Goal: Task Accomplishment & Management: Use online tool/utility

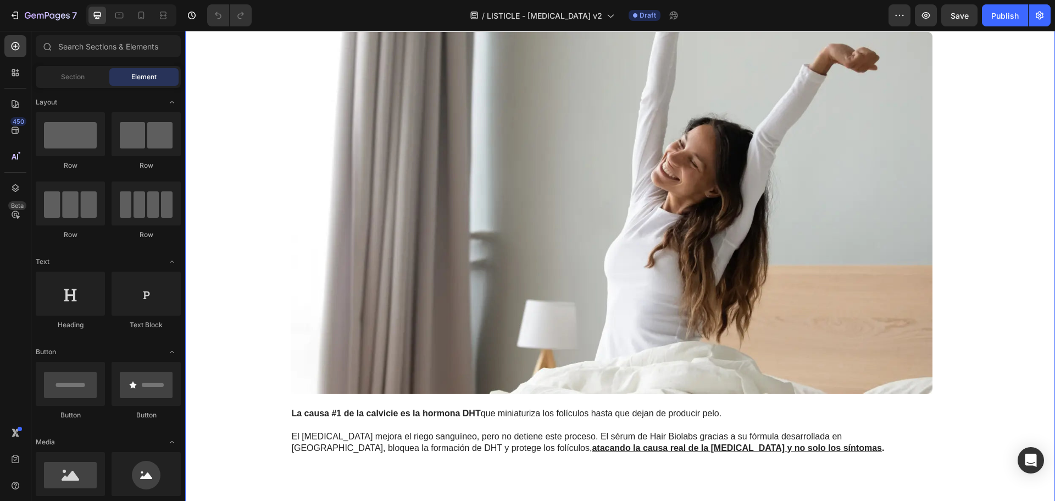
scroll to position [550, 0]
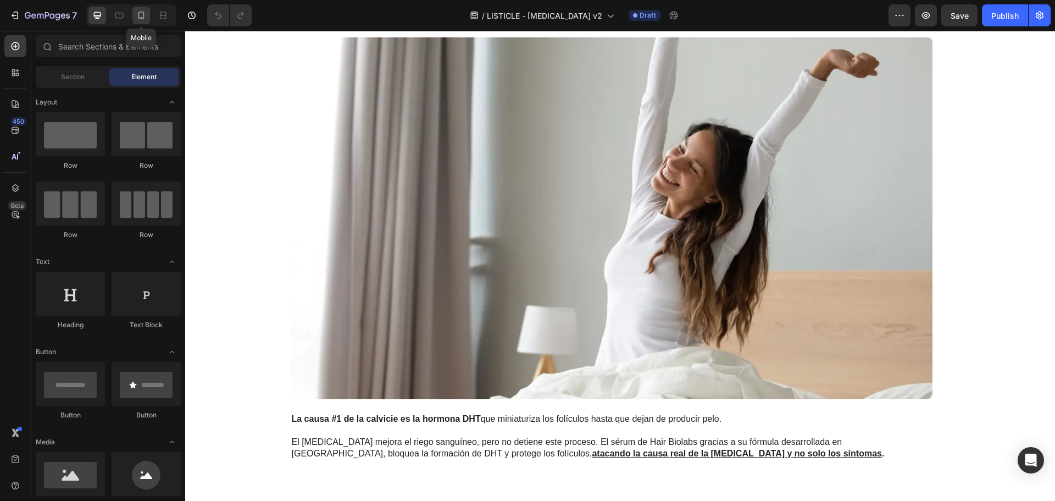
click at [143, 16] on icon at bounding box center [141, 15] width 11 height 11
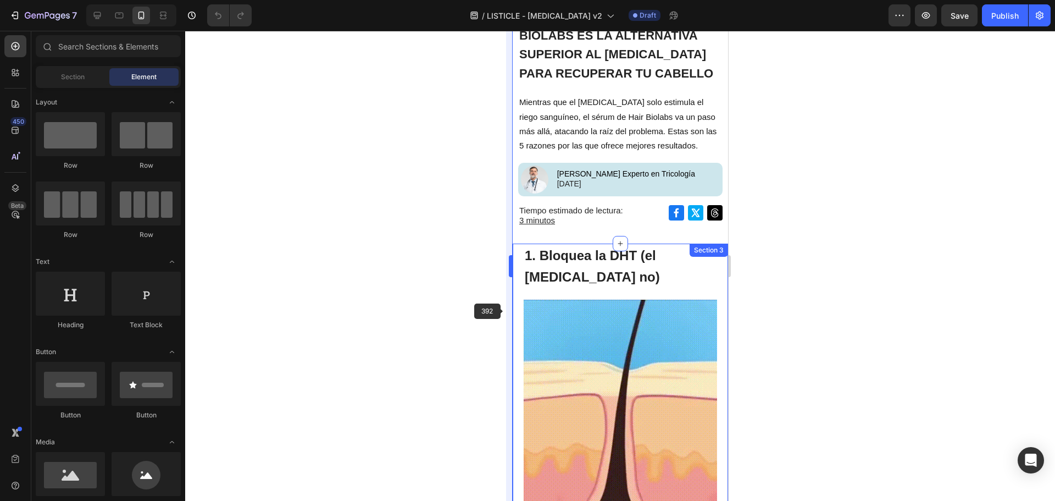
scroll to position [55, 0]
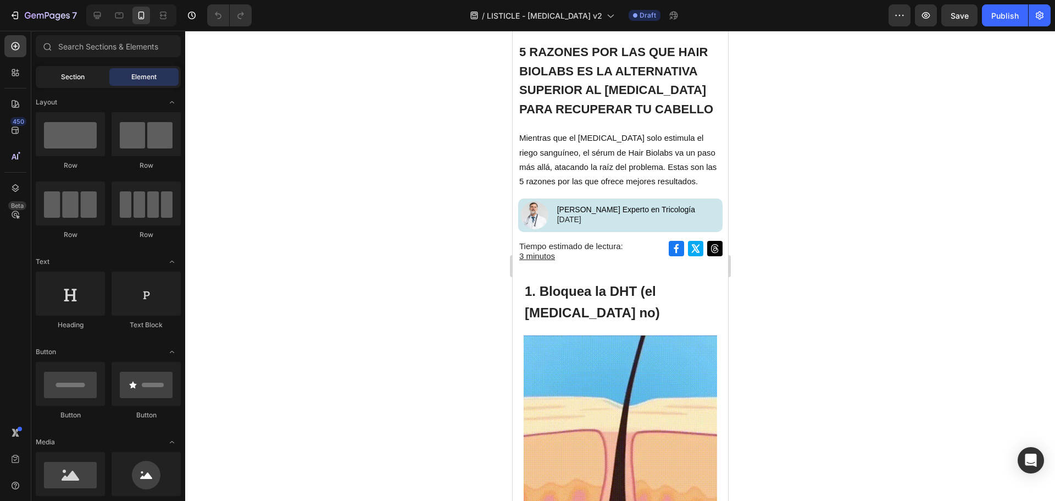
click at [85, 77] on div "Section" at bounding box center [72, 77] width 69 height 18
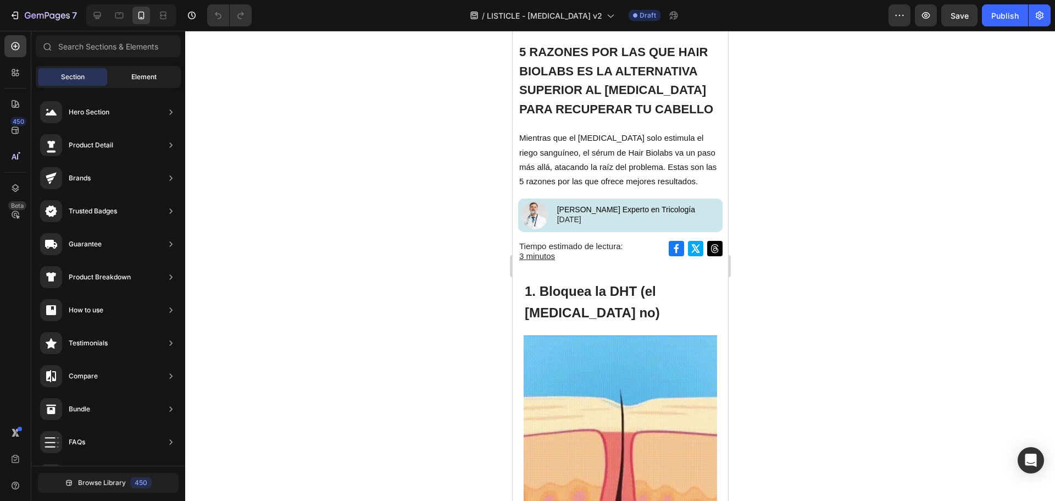
click at [154, 75] on span "Element" at bounding box center [143, 77] width 25 height 10
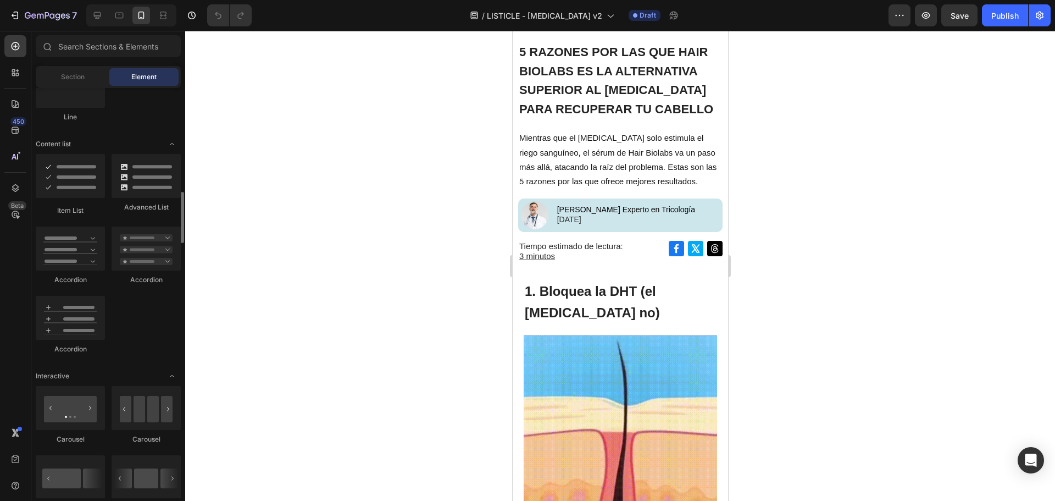
scroll to position [659, 0]
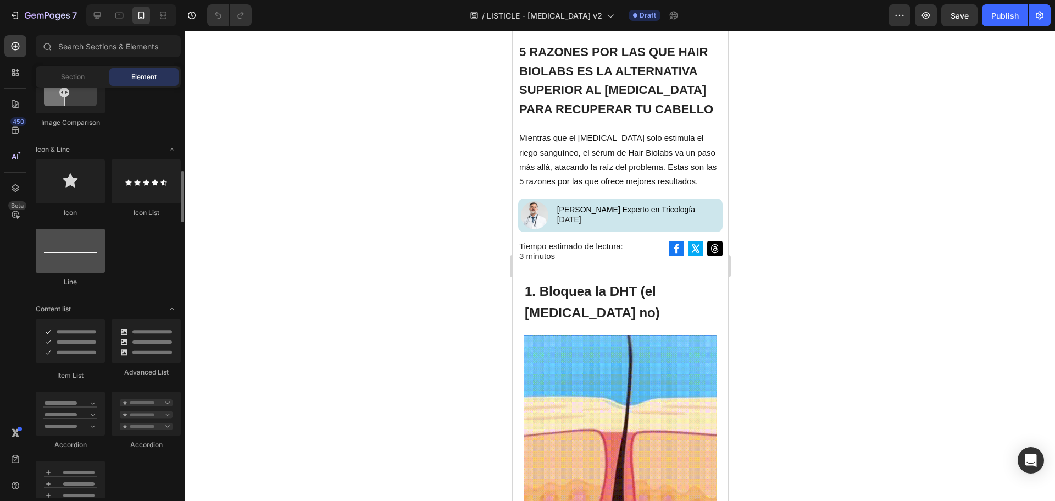
click at [74, 248] on div at bounding box center [70, 251] width 69 height 44
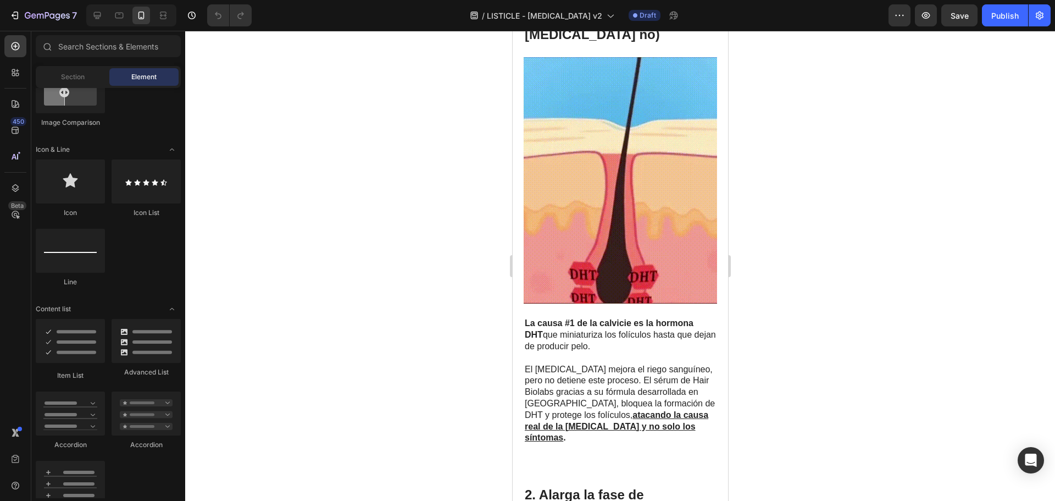
scroll to position [0, 0]
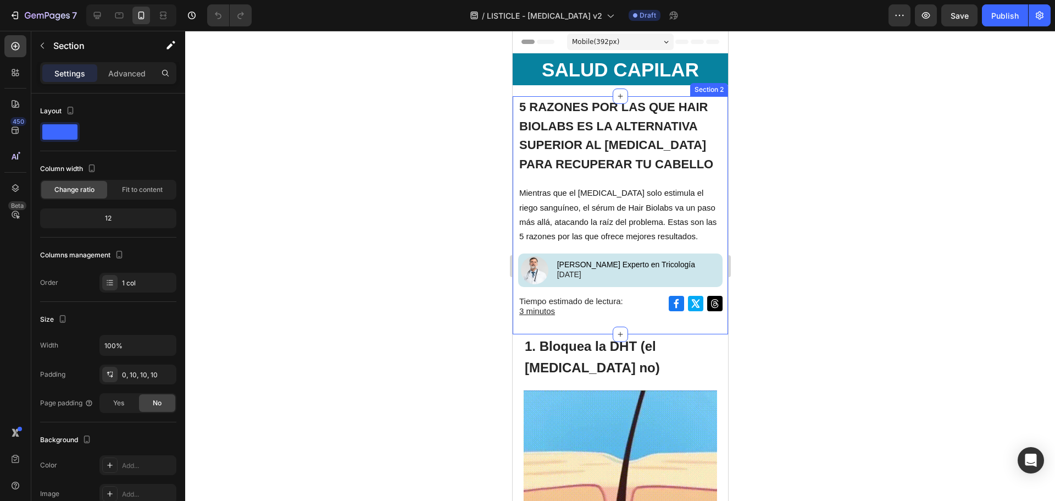
click at [686, 329] on div "5 RAZONES POR LAS QUE HAIR BIOLABS ES LA ALTERNATIVA SUPERIOR AL [MEDICAL_DATA]…" at bounding box center [619, 215] width 215 height 238
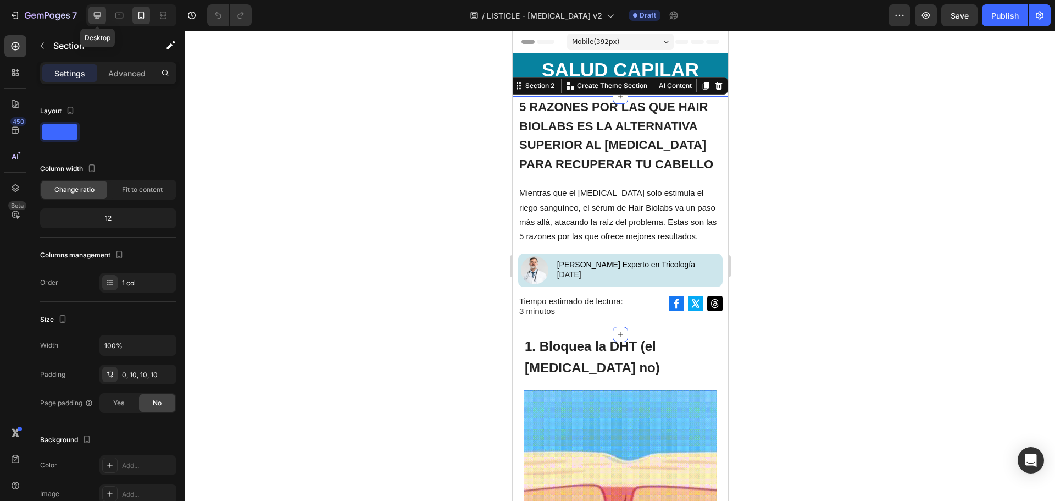
click at [91, 12] on div at bounding box center [97, 16] width 18 height 18
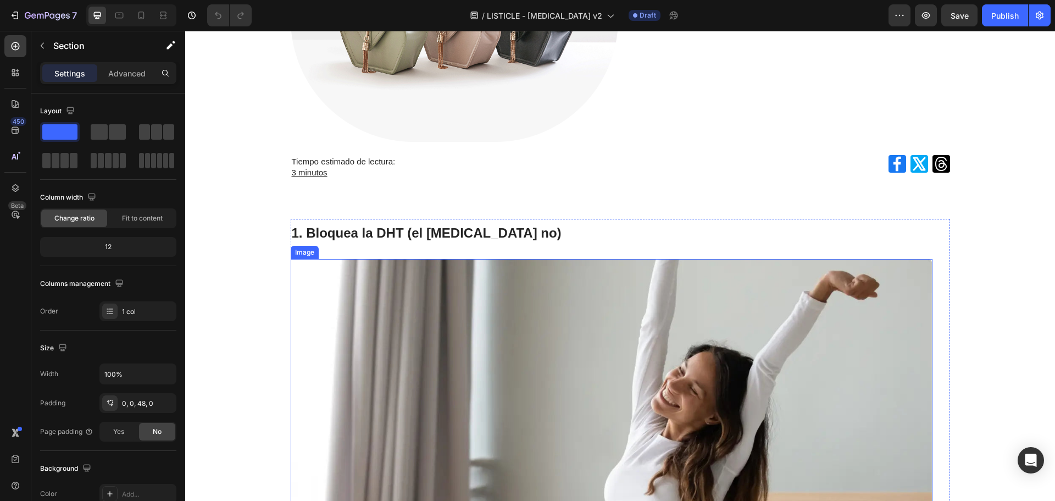
scroll to position [55, 0]
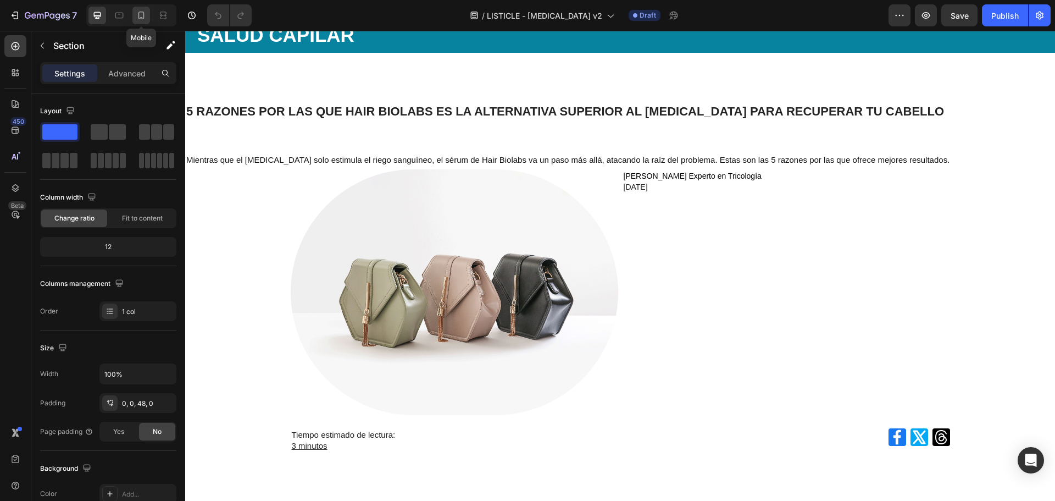
click at [137, 17] on icon at bounding box center [141, 15] width 11 height 11
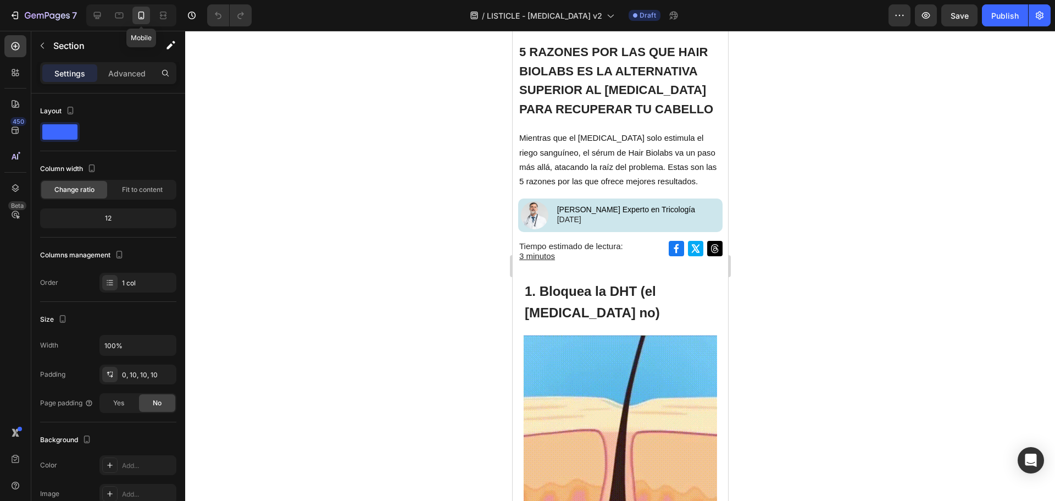
scroll to position [27, 0]
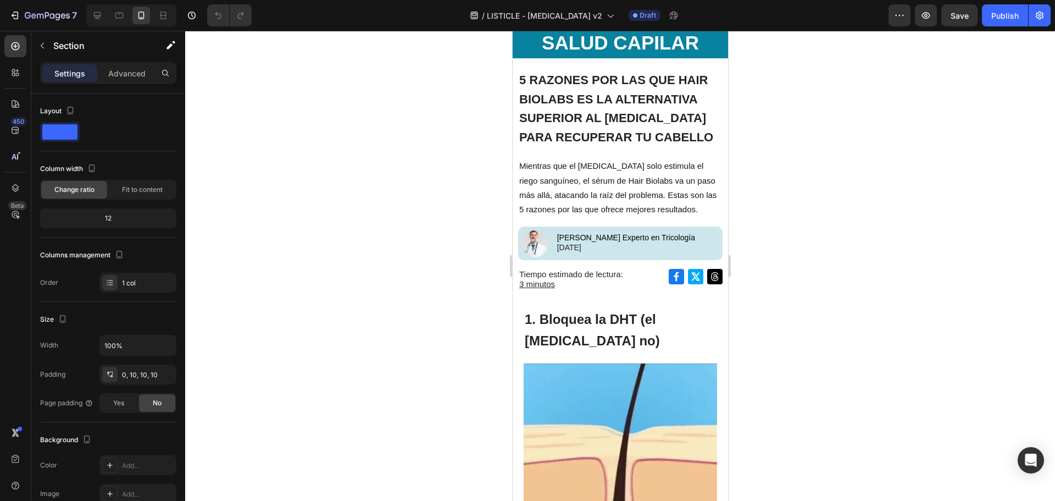
click at [696, 300] on div "5 RAZONES POR LAS QUE HAIR BIOLABS ES LA ALTERNATIVA SUPERIOR AL [MEDICAL_DATA]…" at bounding box center [620, 185] width 204 height 232
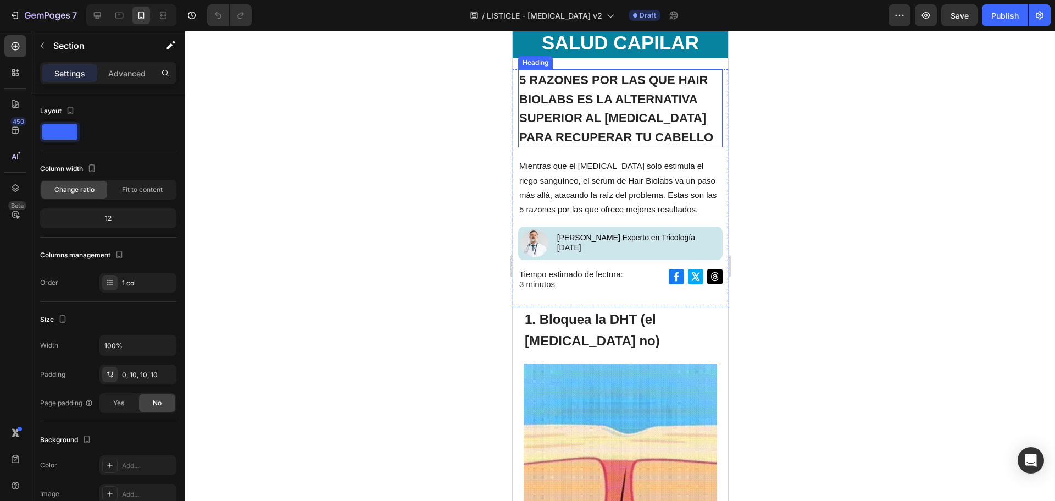
click at [694, 117] on span "5 RAZONES POR LAS QUE HAIR BIOLABS ES LA ALTERNATIVA SUPERIOR AL [MEDICAL_DATA]…" at bounding box center [616, 108] width 194 height 71
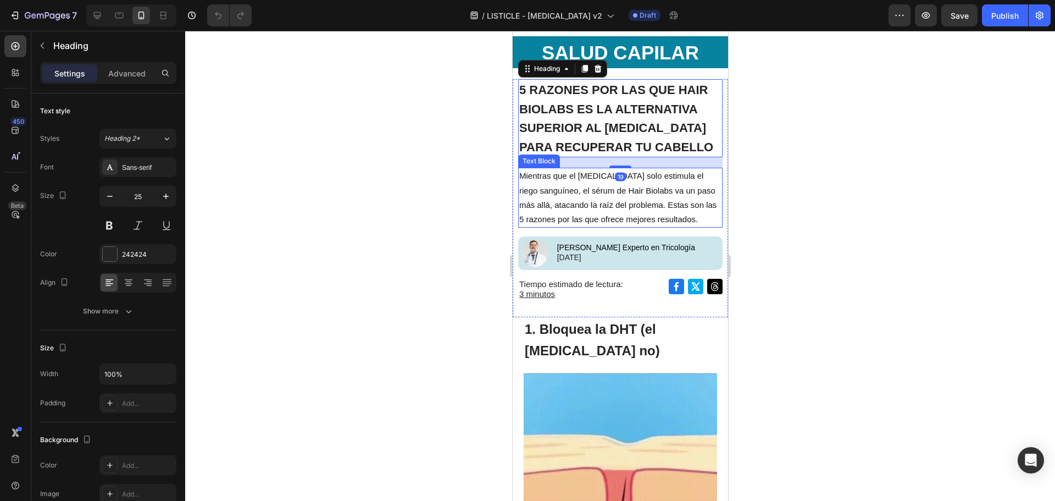
scroll to position [0, 0]
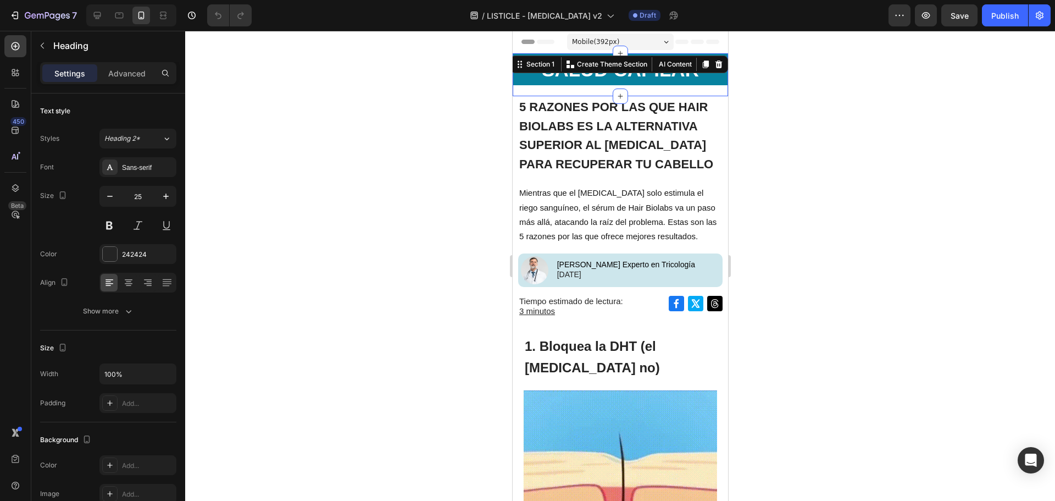
click at [717, 87] on div "SALUD CAPILAR Heading Row" at bounding box center [619, 74] width 215 height 43
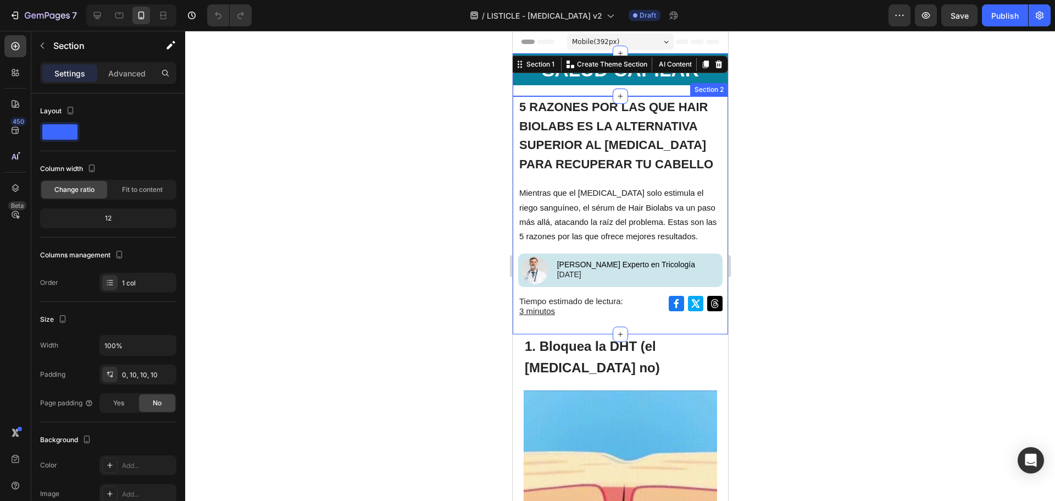
click at [715, 113] on div "5 RAZONES POR LAS QUE HAIR BIOLABS ES LA ALTERNATIVA SUPERIOR AL [MEDICAL_DATA]…" at bounding box center [619, 215] width 215 height 238
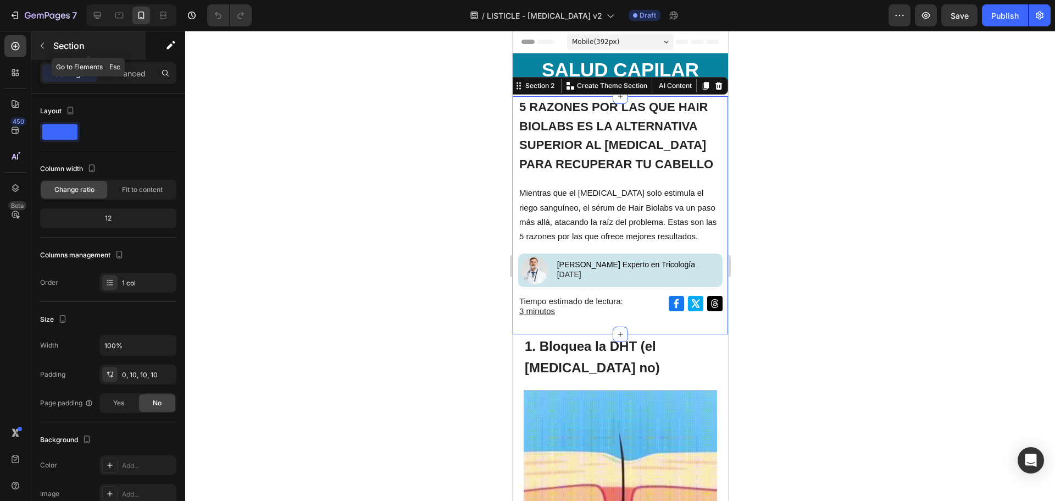
click at [40, 44] on icon "button" at bounding box center [42, 45] width 9 height 9
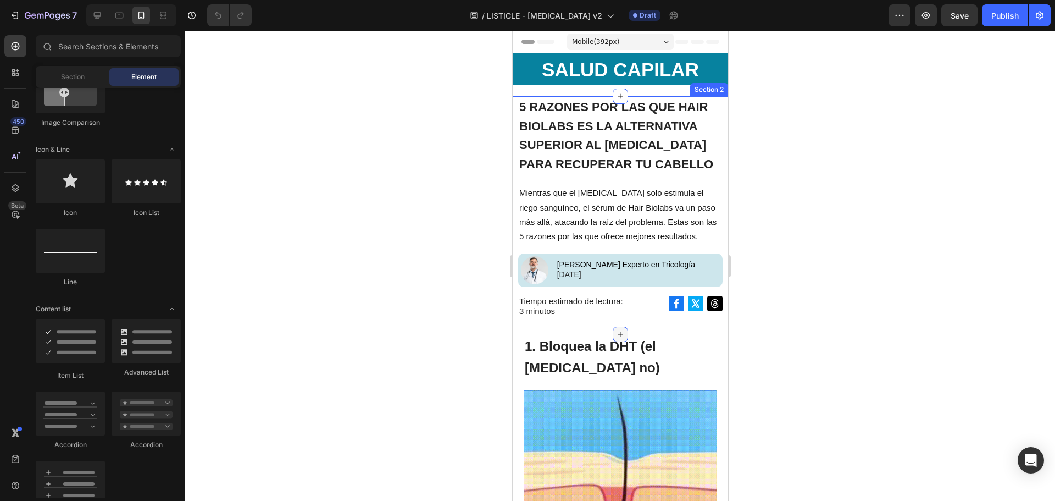
click at [618, 330] on icon at bounding box center [620, 334] width 9 height 9
click at [98, 10] on icon at bounding box center [97, 15] width 11 height 11
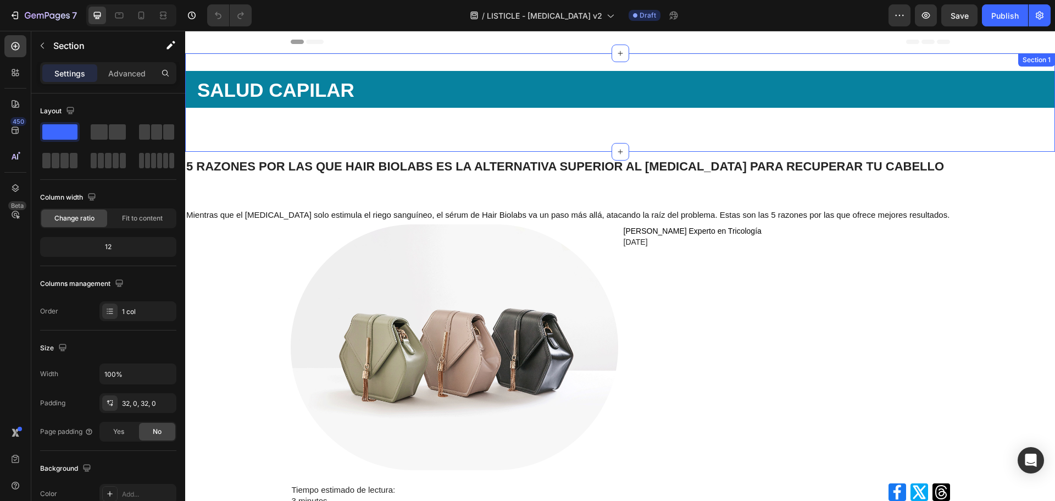
click at [317, 130] on div "SALUD CAPILAR Heading Row" at bounding box center [620, 102] width 870 height 63
click at [343, 29] on div "7 Version history / LISTICLE - [MEDICAL_DATA] v2 Draft Preview Save Publish" at bounding box center [527, 15] width 1055 height 31
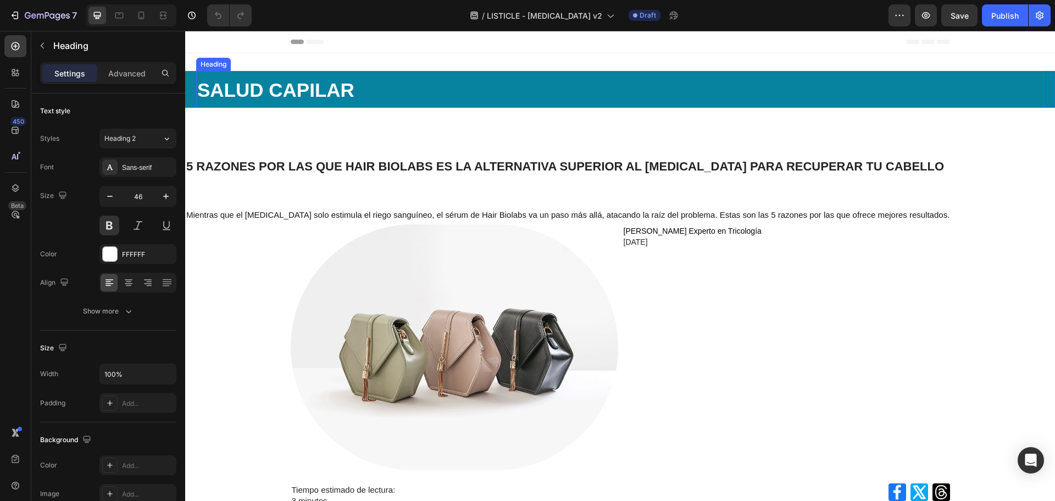
click at [538, 90] on h2 "SALUD CAPILAR" at bounding box center [620, 89] width 848 height 37
click at [112, 4] on div "7 Version history / LISTICLE - [MEDICAL_DATA] v2 Draft Preview Save Publish" at bounding box center [527, 15] width 1055 height 31
click at [117, 13] on icon at bounding box center [119, 16] width 8 height 6
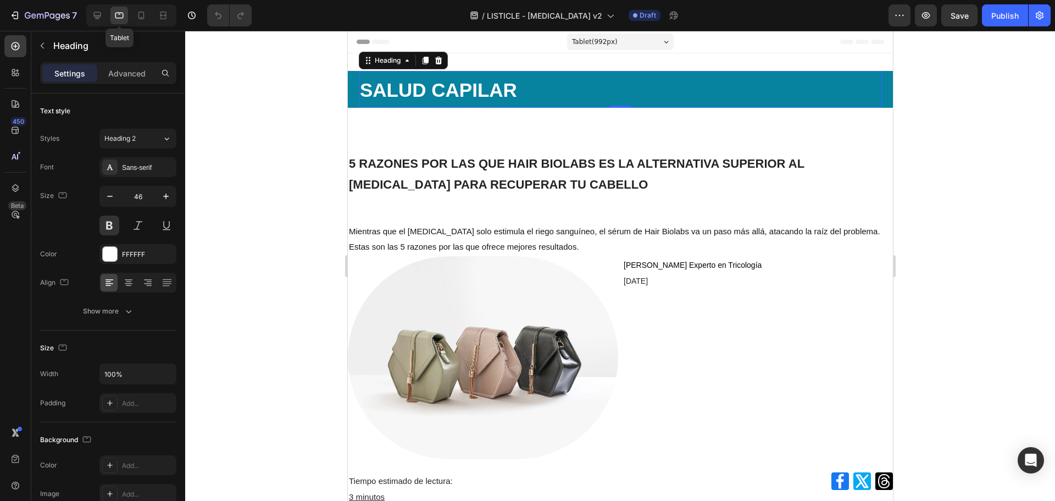
scroll to position [2, 0]
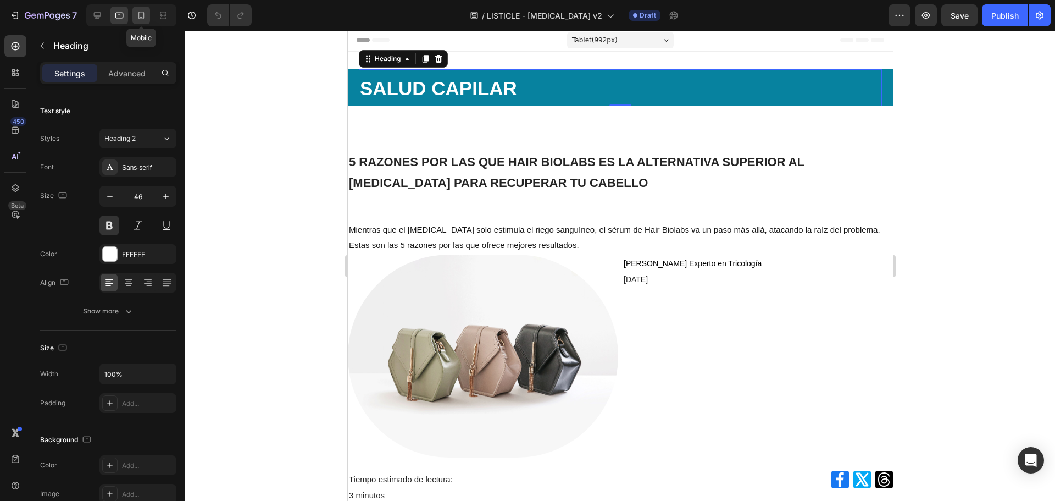
click at [142, 13] on icon at bounding box center [141, 15] width 11 height 11
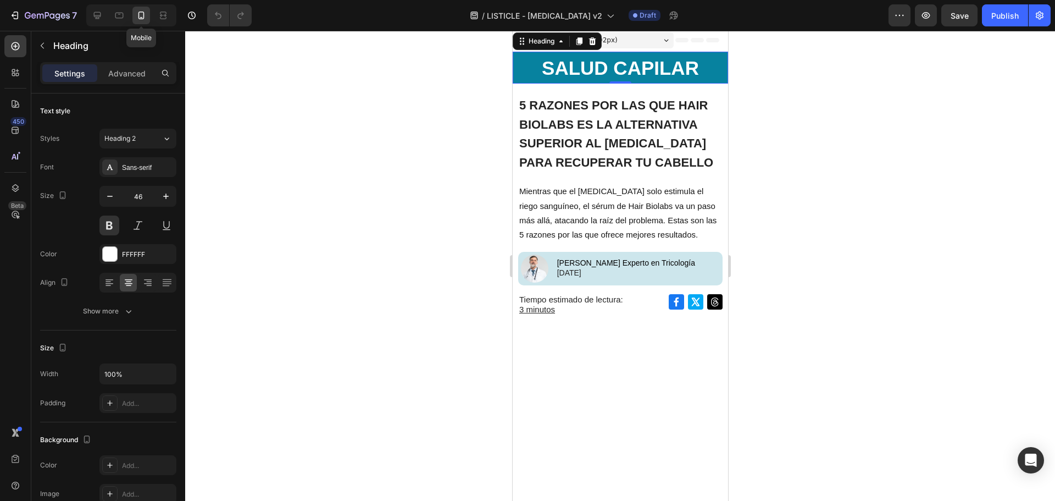
type input "41"
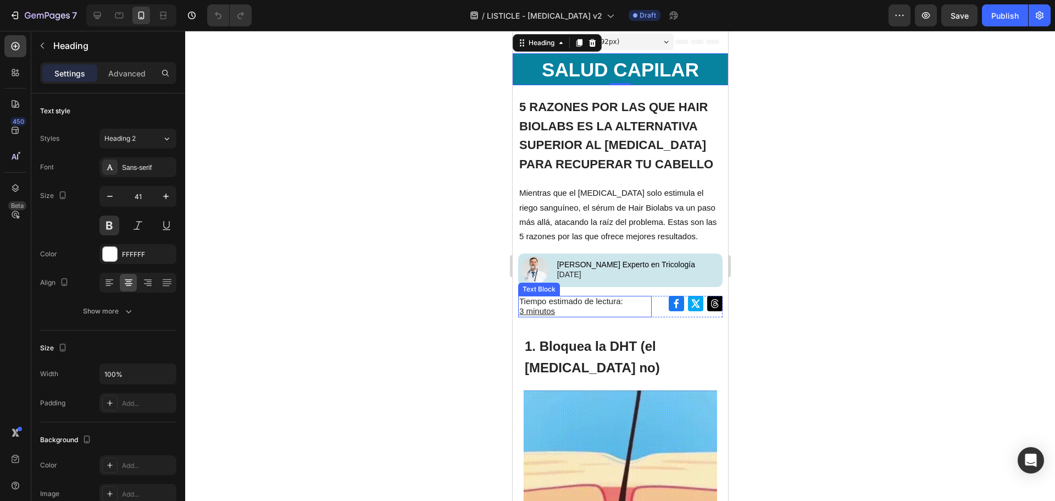
click at [602, 312] on p "3 minutos" at bounding box center [584, 312] width 131 height 10
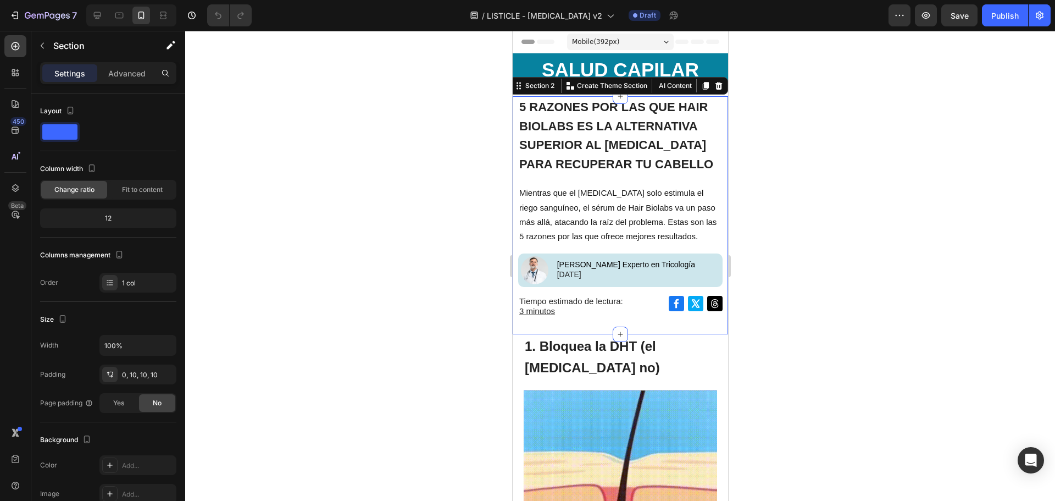
click at [641, 321] on div "5 RAZONES POR LAS QUE HAIR BIOLABS ES LA ALTERNATIVA SUPERIOR AL [MEDICAL_DATA]…" at bounding box center [620, 212] width 204 height 232
click at [64, 46] on p "Section" at bounding box center [98, 45] width 90 height 13
click at [641, 328] on div "5 RAZONES POR LAS QUE HAIR BIOLABS ES LA ALTERNATIVA SUPERIOR AL [MEDICAL_DATA]…" at bounding box center [620, 212] width 204 height 232
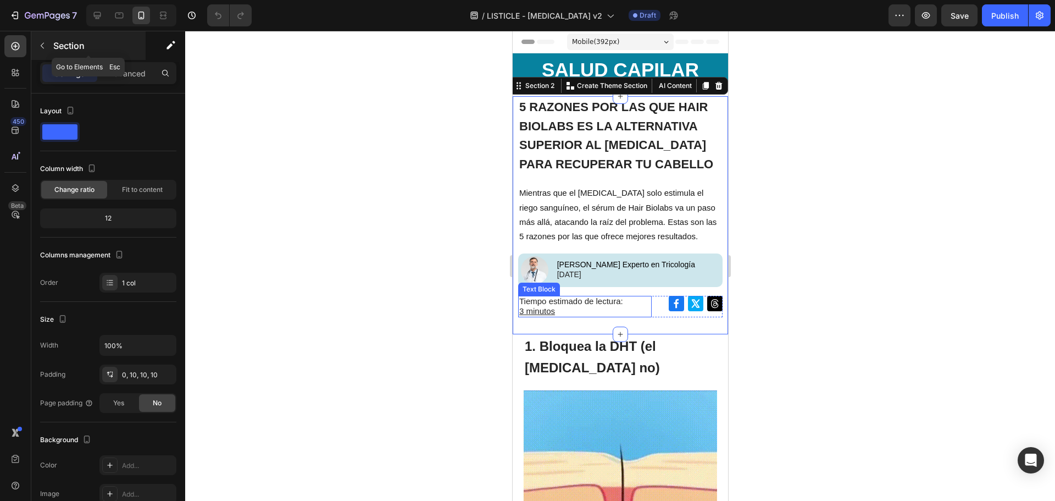
click at [64, 47] on p "Section" at bounding box center [98, 45] width 90 height 13
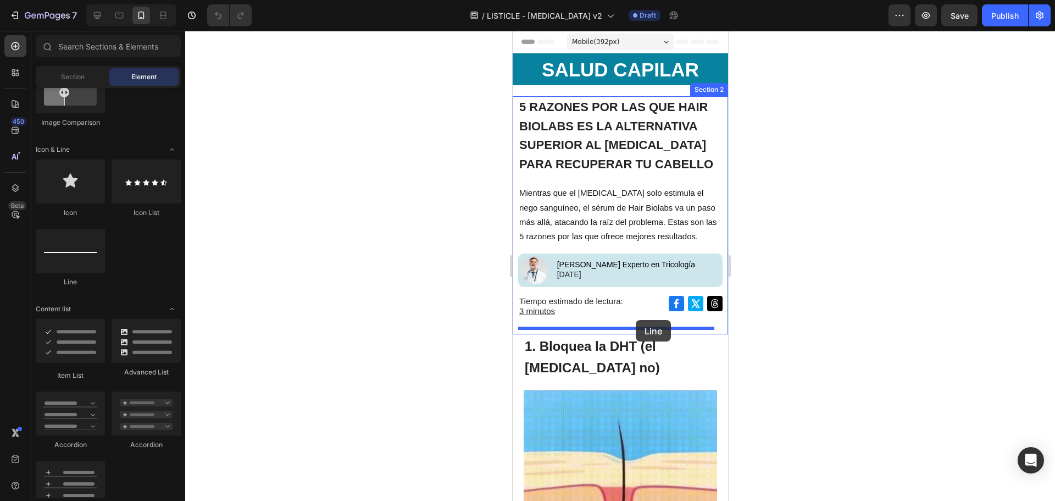
drag, startPoint x: 574, startPoint y: 285, endPoint x: 635, endPoint y: 320, distance: 70.6
click at [619, 334] on icon at bounding box center [620, 334] width 9 height 9
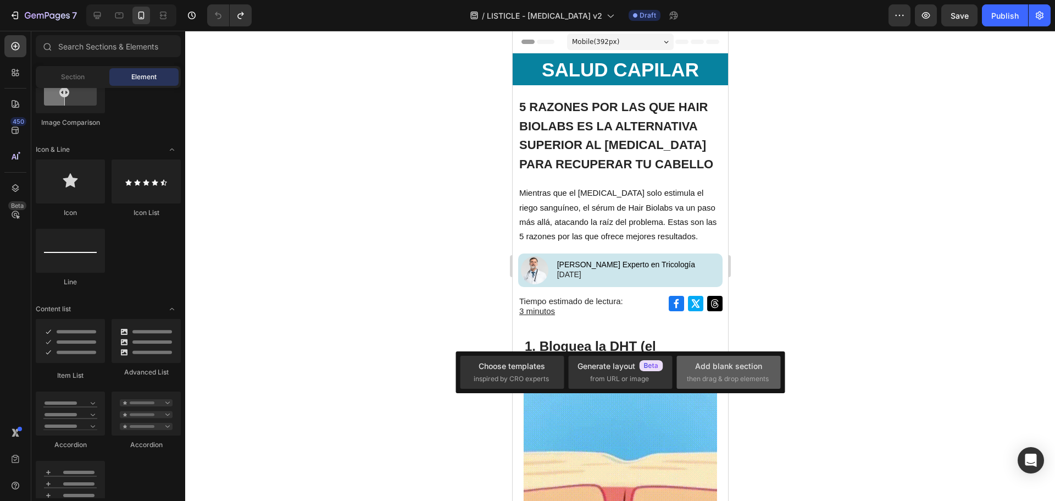
click at [698, 364] on div "Add blank section" at bounding box center [728, 366] width 67 height 12
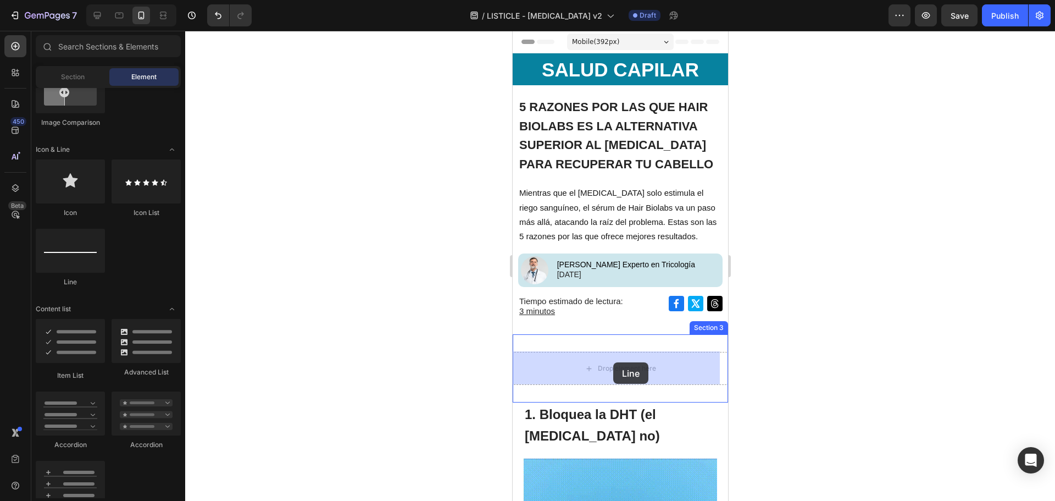
drag, startPoint x: 934, startPoint y: 341, endPoint x: 613, endPoint y: 362, distance: 321.7
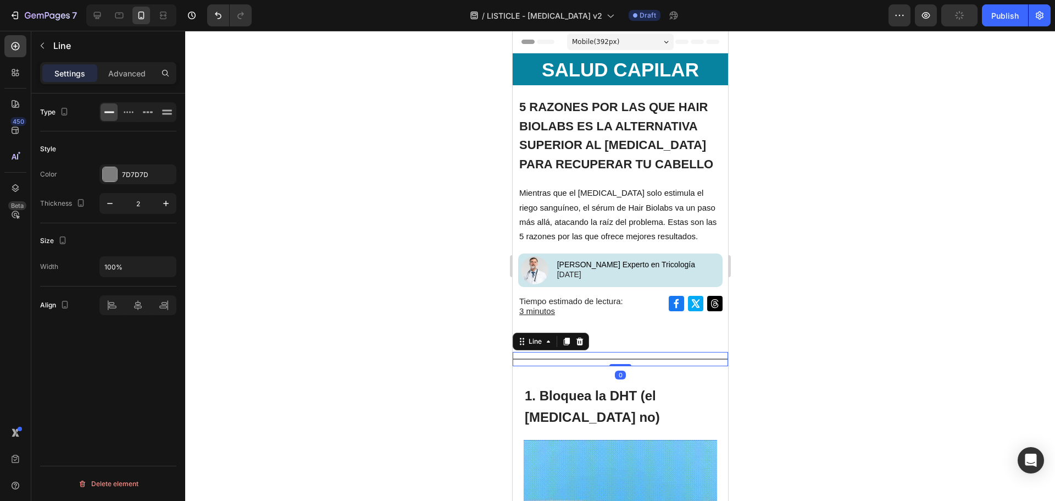
click at [616, 353] on div "Title Line 0" at bounding box center [619, 359] width 215 height 14
click at [44, 43] on icon "button" at bounding box center [42, 45] width 9 height 9
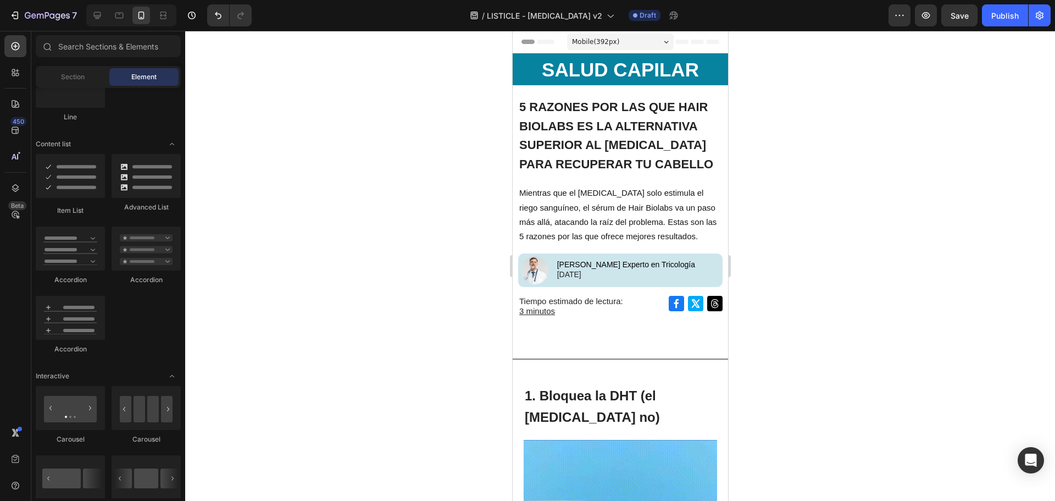
scroll to position [550, 0]
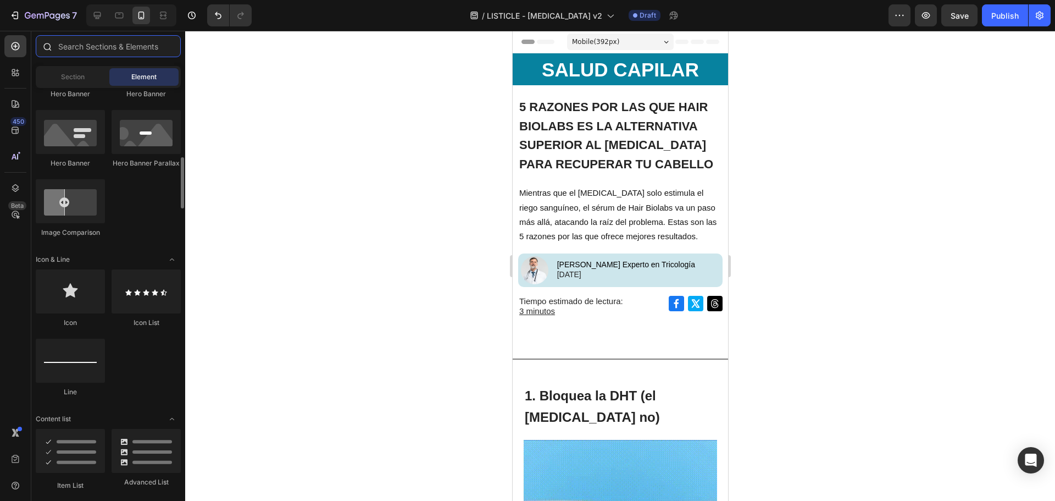
click at [103, 55] on input "text" at bounding box center [108, 46] width 145 height 22
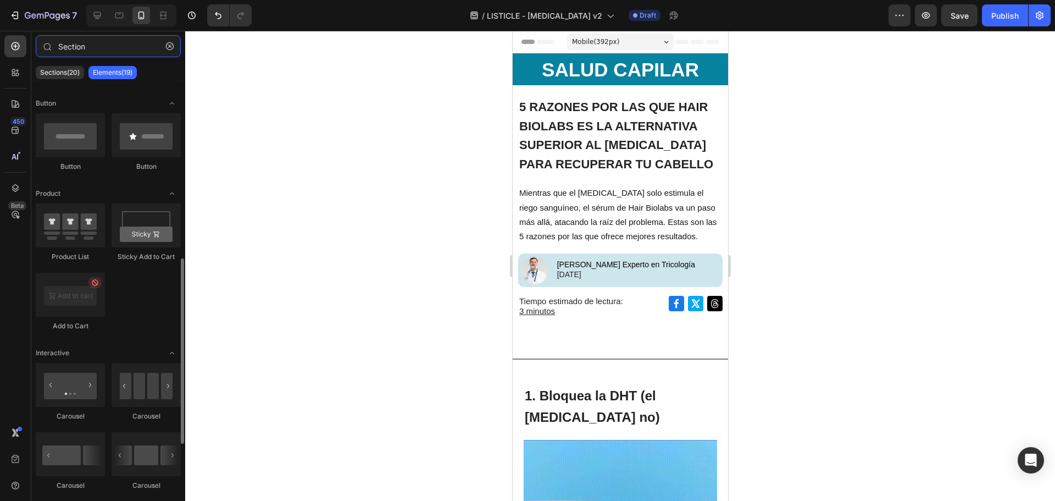
scroll to position [0, 0]
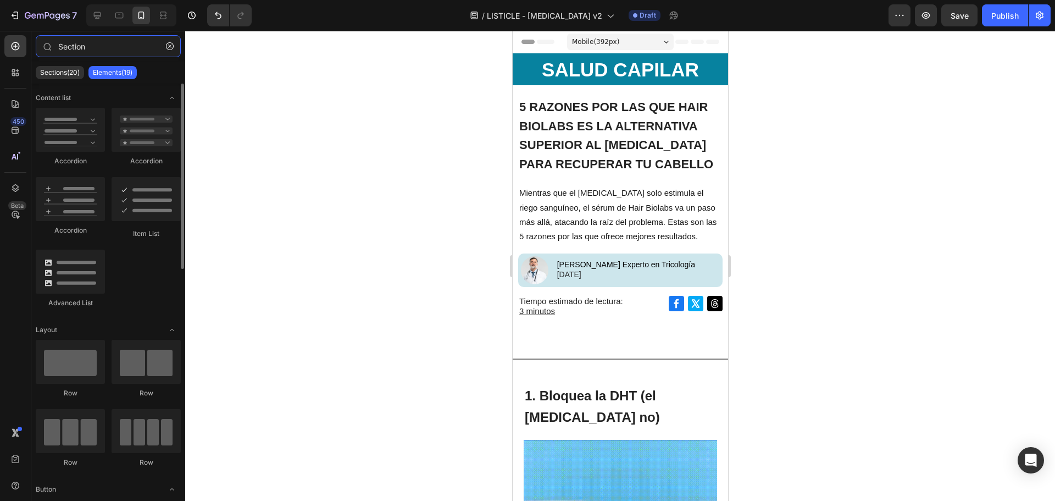
drag, startPoint x: 116, startPoint y: 51, endPoint x: -67, endPoint y: 45, distance: 183.1
click at [0, 0] on html "7 Version history / LISTICLE - [MEDICAL_DATA] v2 Draft Preview Save Publish 450…" at bounding box center [527, 0] width 1055 height 0
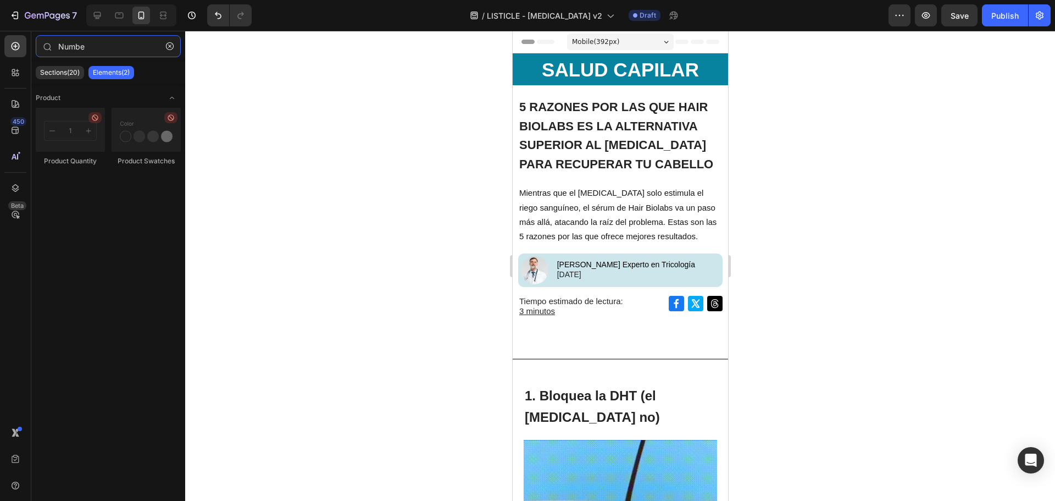
type input "Number"
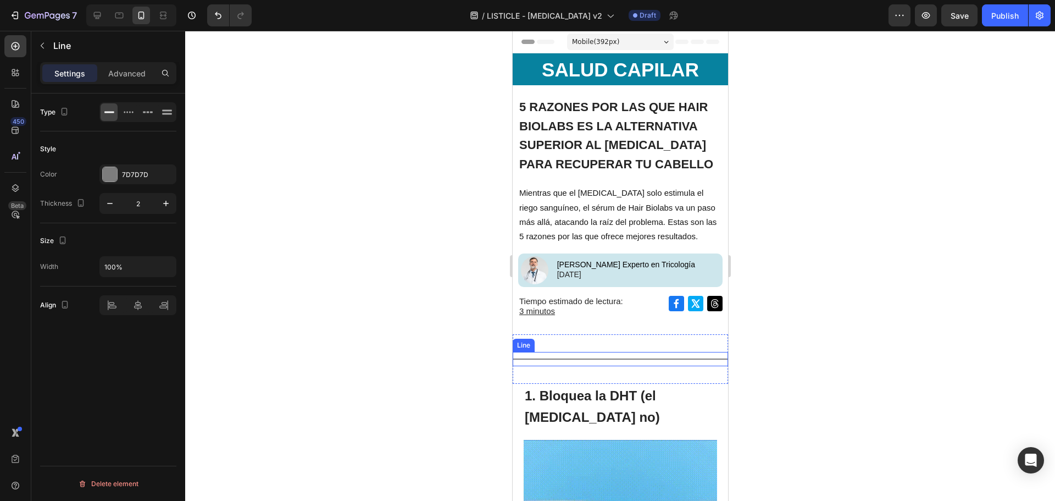
click at [598, 352] on div "Title Line" at bounding box center [619, 359] width 215 height 14
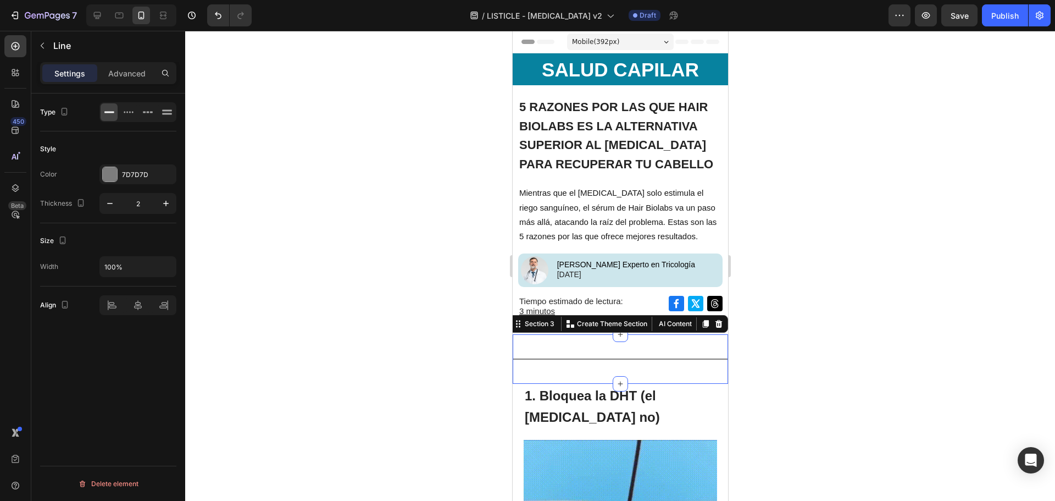
click at [678, 337] on div "Title Line Section 3 Create Theme Section AI Content Write with [PERSON_NAME] W…" at bounding box center [619, 358] width 215 height 49
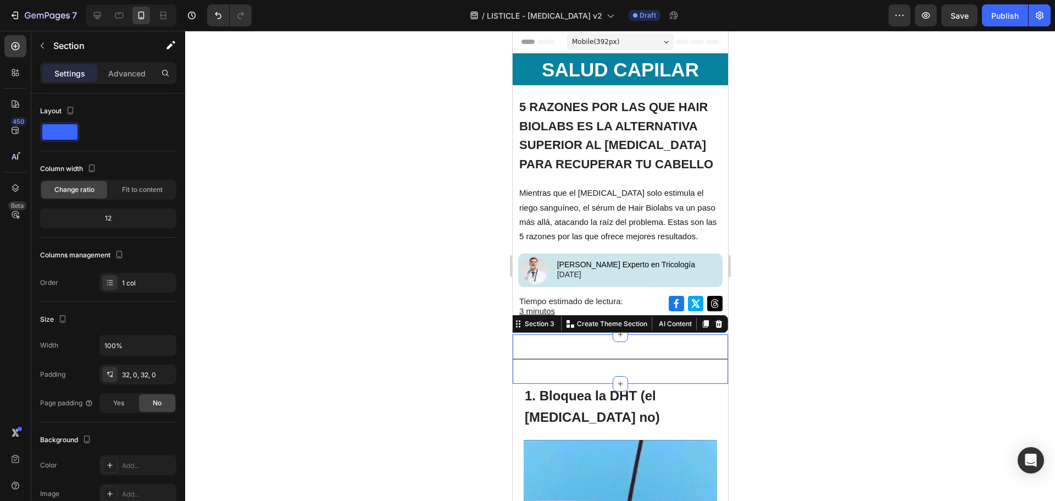
click at [610, 350] on div "Title Line Section 3 Create Theme Section AI Content Write with [PERSON_NAME] W…" at bounding box center [619, 358] width 215 height 49
click at [548, 358] on div at bounding box center [619, 358] width 215 height 1
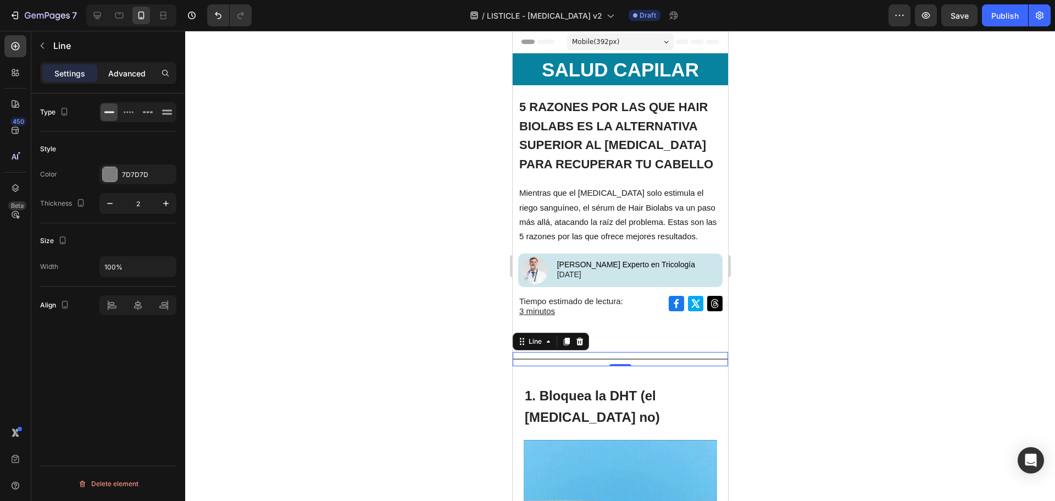
click at [131, 77] on p "Advanced" at bounding box center [126, 74] width 37 height 12
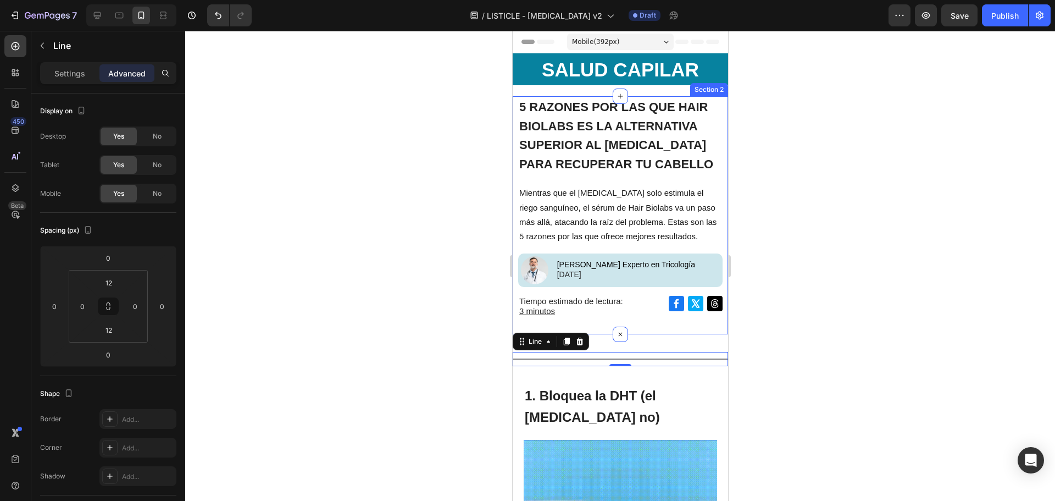
click at [640, 339] on div "Title Line 0 Section 3" at bounding box center [619, 358] width 215 height 49
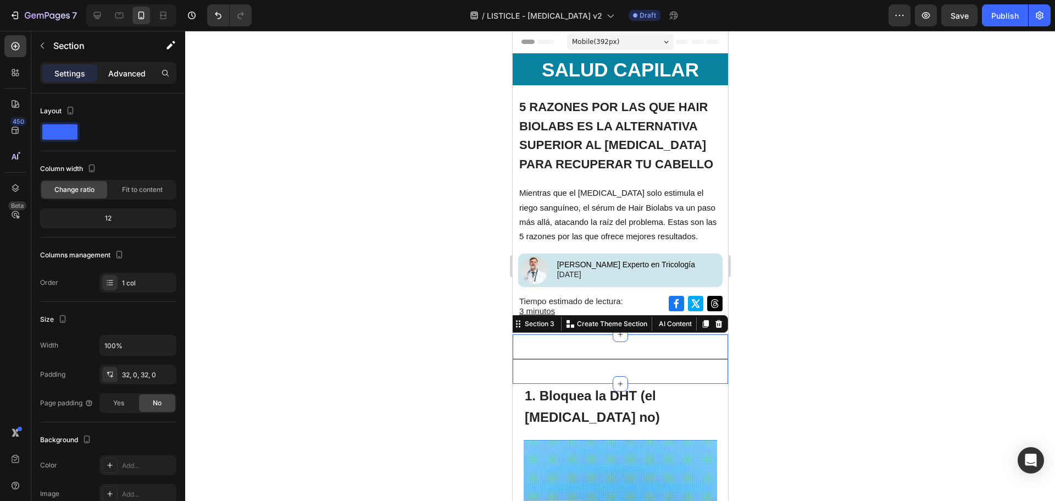
click at [117, 81] on div "Advanced" at bounding box center [126, 73] width 55 height 18
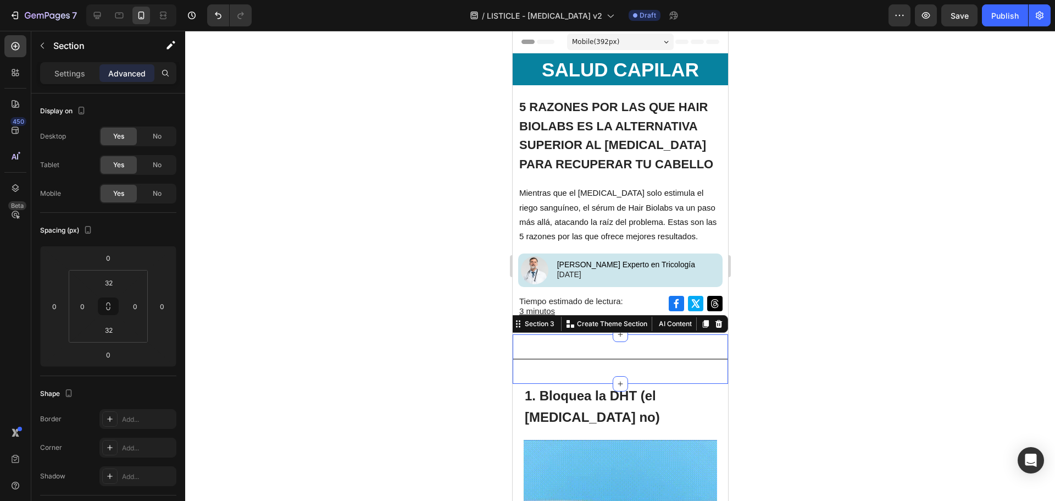
drag, startPoint x: 752, startPoint y: 363, endPoint x: 212, endPoint y: 331, distance: 540.6
click at [752, 363] on div at bounding box center [620, 266] width 870 height 470
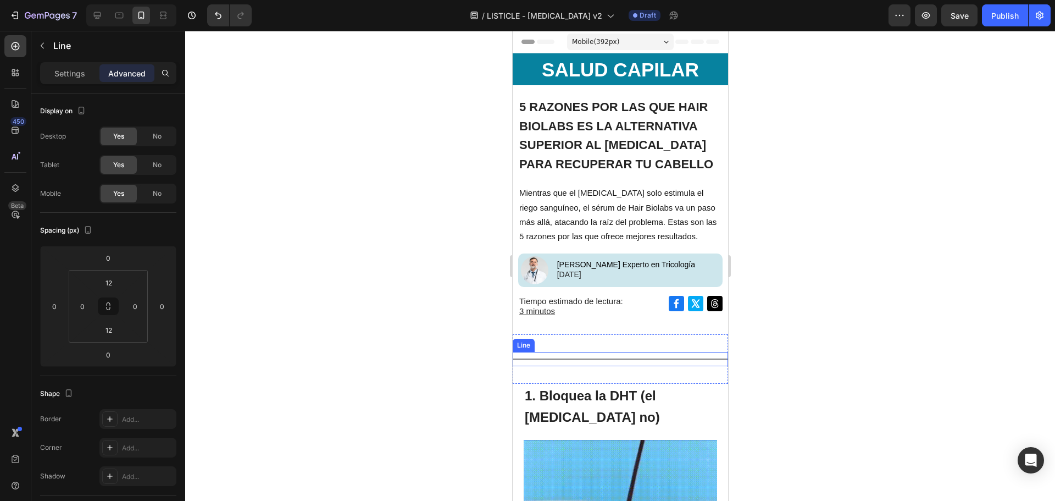
click at [694, 360] on div "Title Line" at bounding box center [619, 359] width 215 height 14
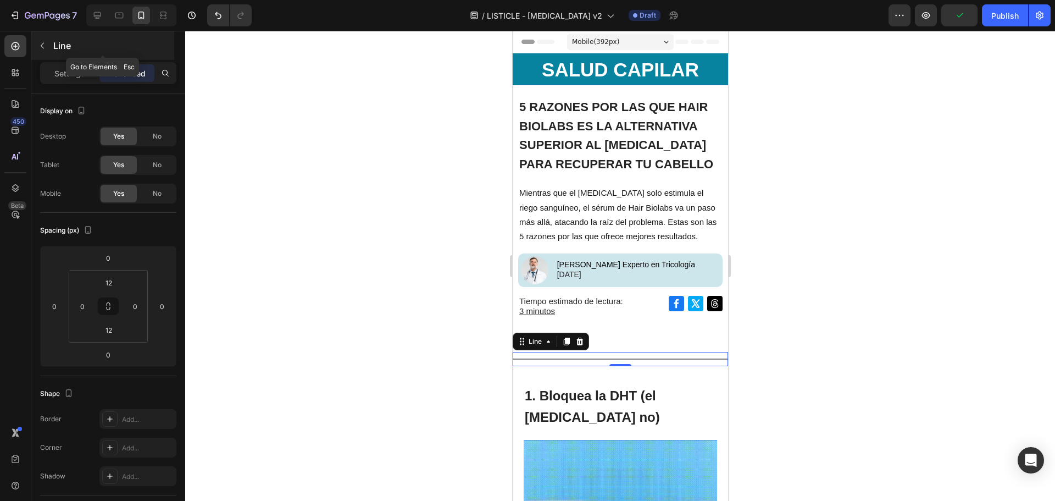
click at [47, 39] on button "button" at bounding box center [43, 46] width 18 height 18
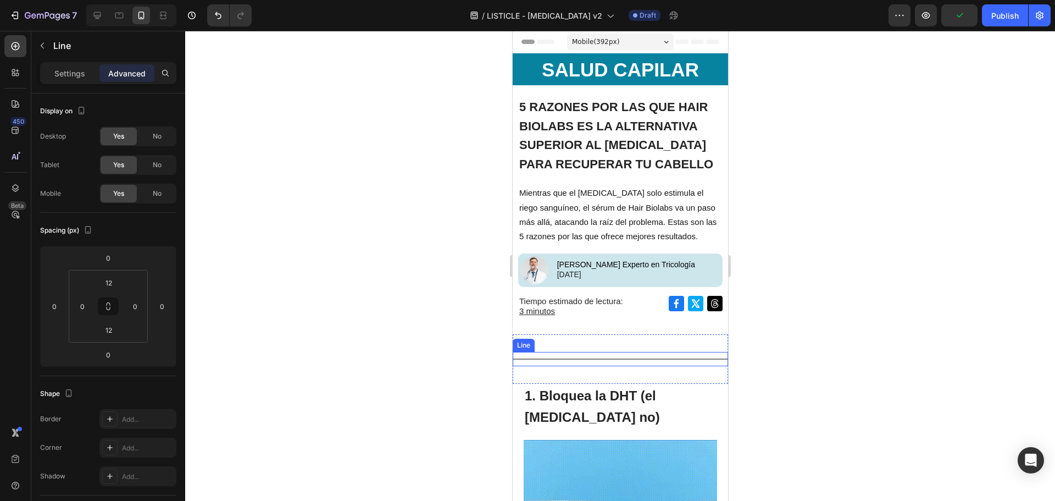
click at [716, 362] on div "Title Line" at bounding box center [619, 359] width 215 height 14
click at [541, 343] on div "Line" at bounding box center [535, 341] width 18 height 10
click at [645, 361] on div "Title Line Section 0" at bounding box center [619, 359] width 215 height 14
click at [640, 358] on div at bounding box center [619, 358] width 215 height 1
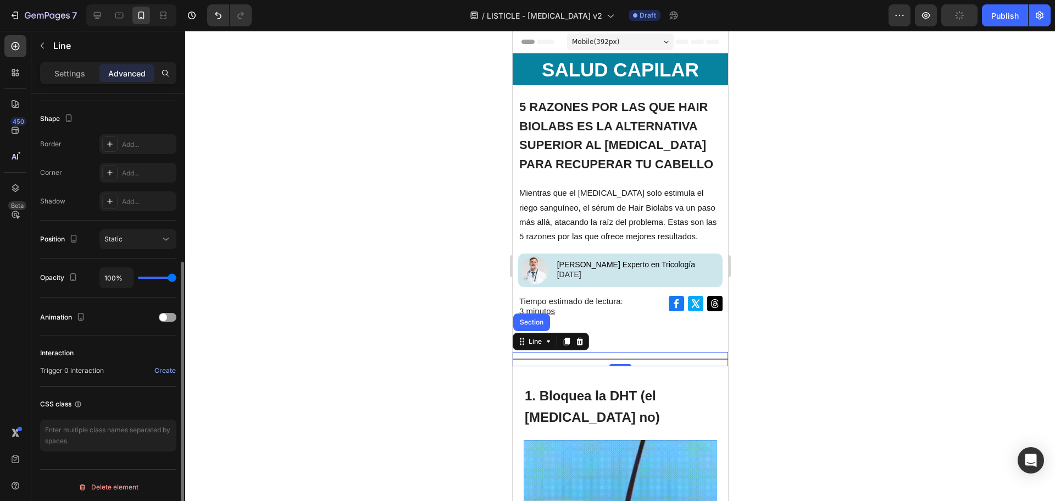
scroll to position [55, 0]
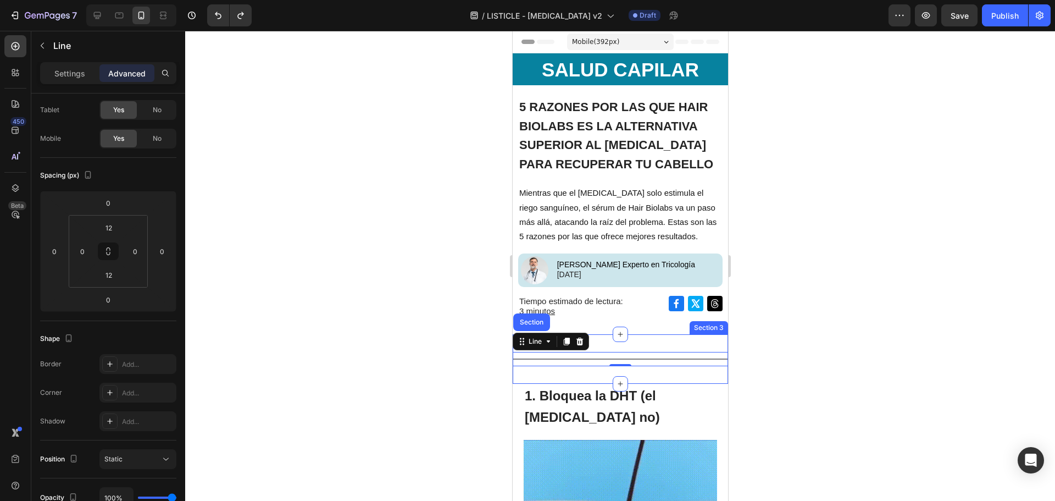
click at [636, 364] on div "Title Line Section 0" at bounding box center [619, 359] width 215 height 14
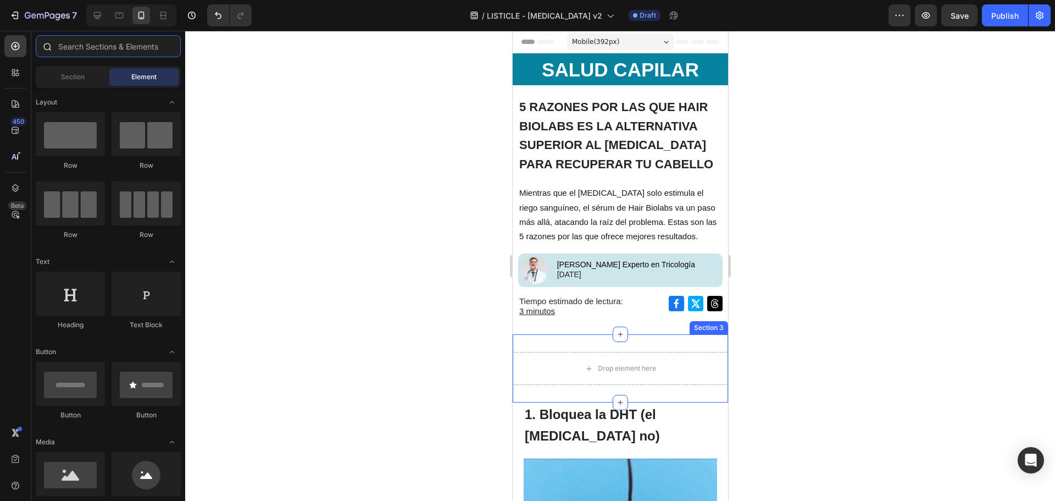
click at [104, 44] on input "text" at bounding box center [108, 46] width 145 height 22
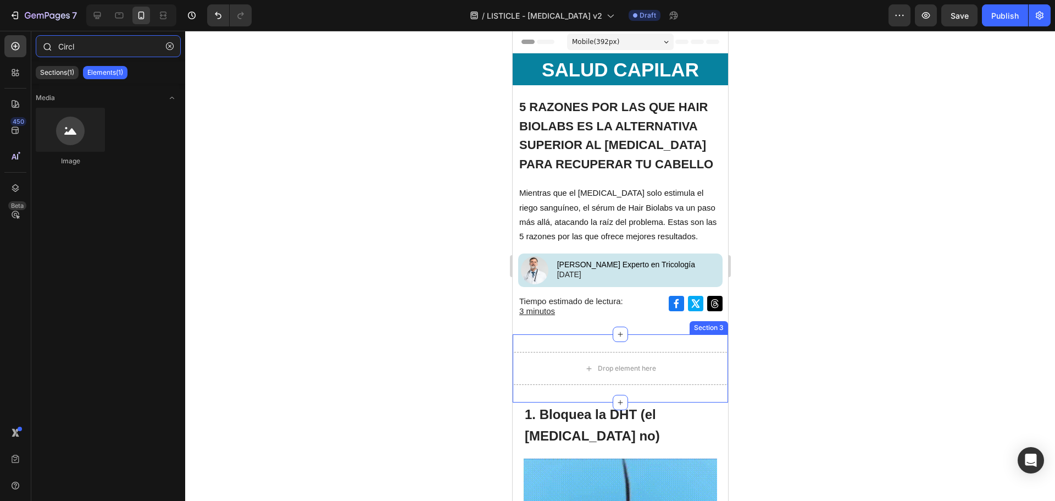
type input "Circle"
type input "shape"
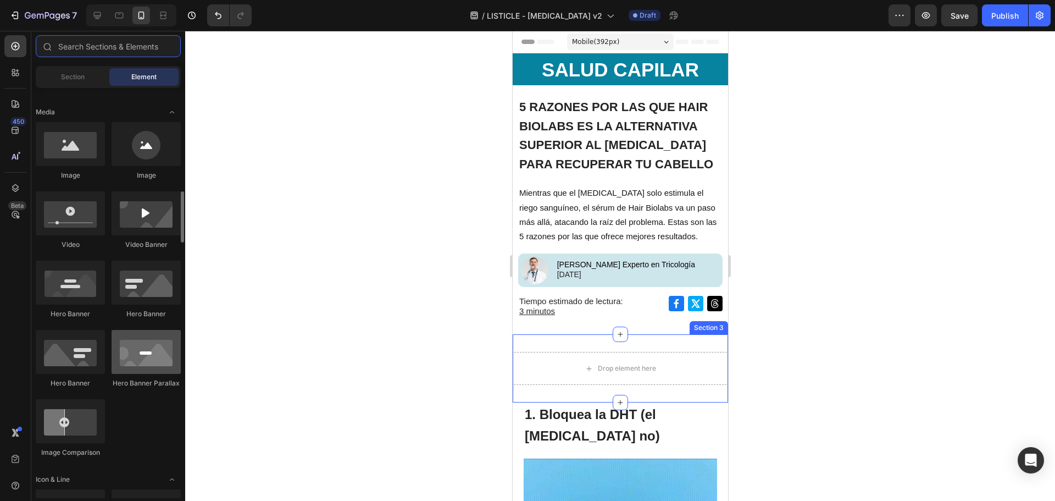
scroll to position [550, 0]
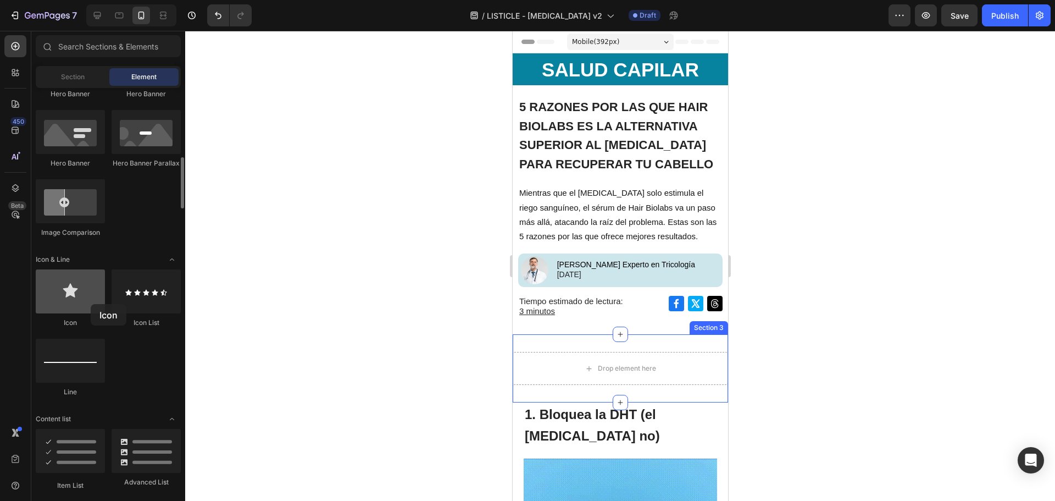
click at [91, 304] on div at bounding box center [70, 291] width 69 height 44
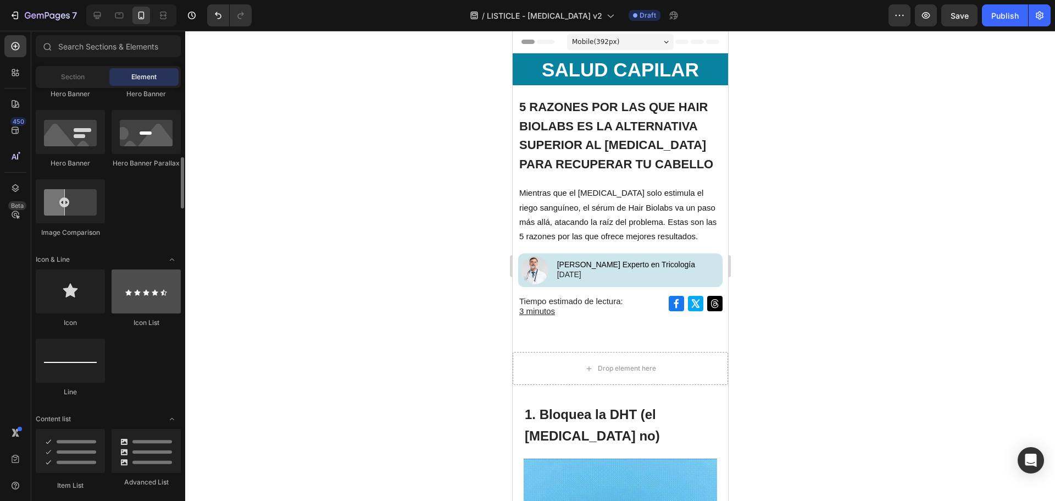
click at [163, 304] on div at bounding box center [146, 291] width 69 height 44
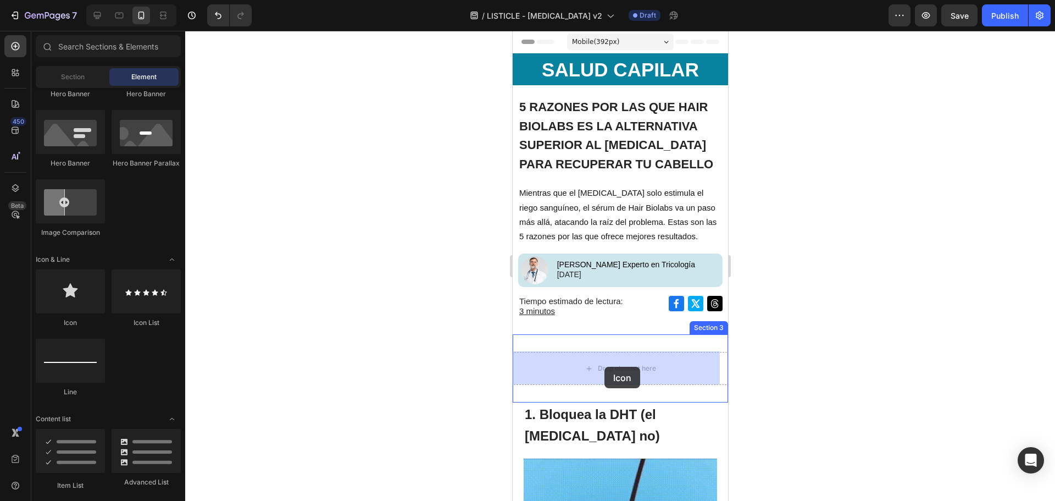
drag, startPoint x: 589, startPoint y: 325, endPoint x: 606, endPoint y: 367, distance: 44.9
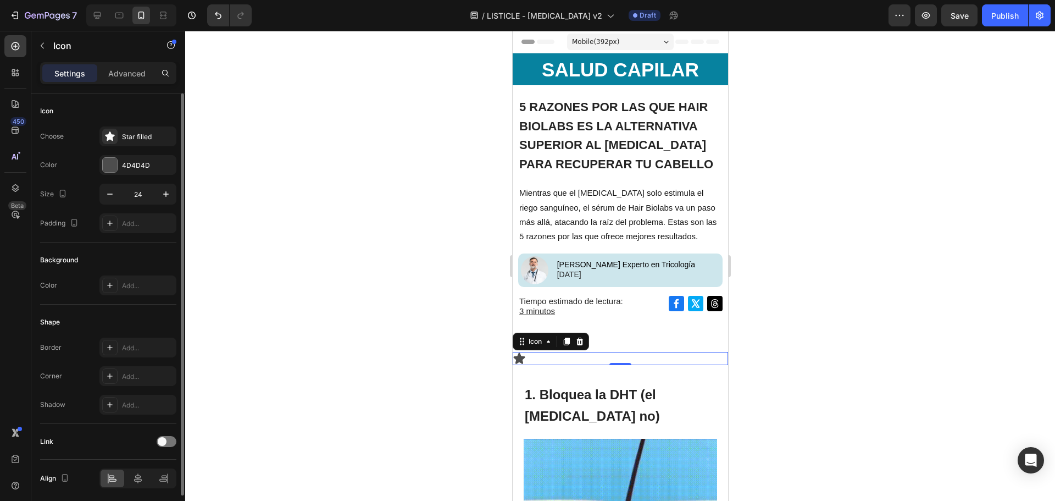
scroll to position [40, 0]
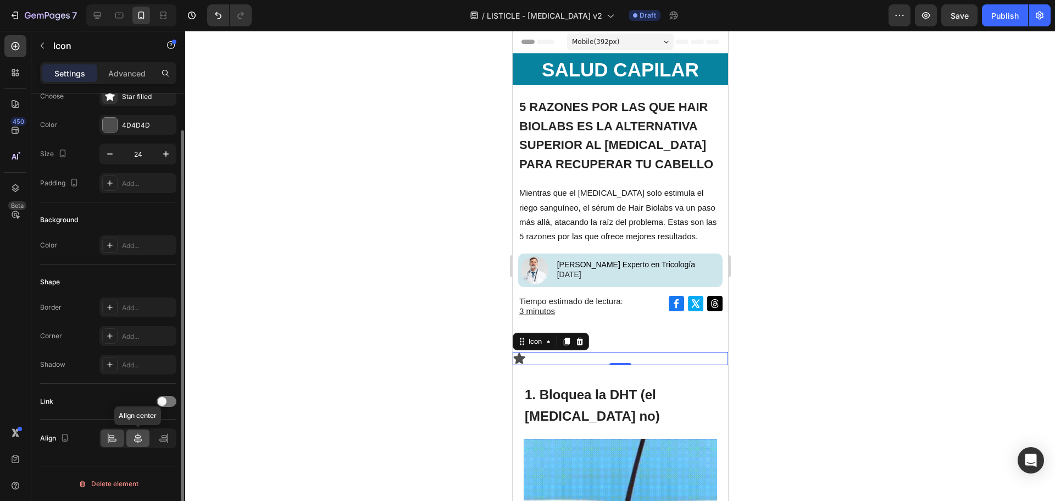
click at [142, 438] on icon at bounding box center [137, 438] width 11 height 11
click at [125, 100] on div "Star filled" at bounding box center [148, 97] width 52 height 10
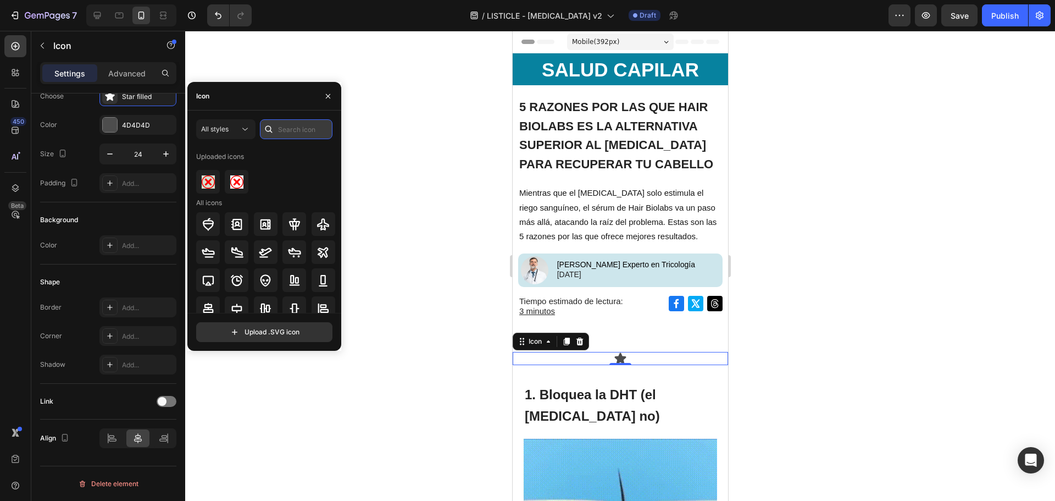
click at [283, 125] on input "text" at bounding box center [296, 129] width 73 height 20
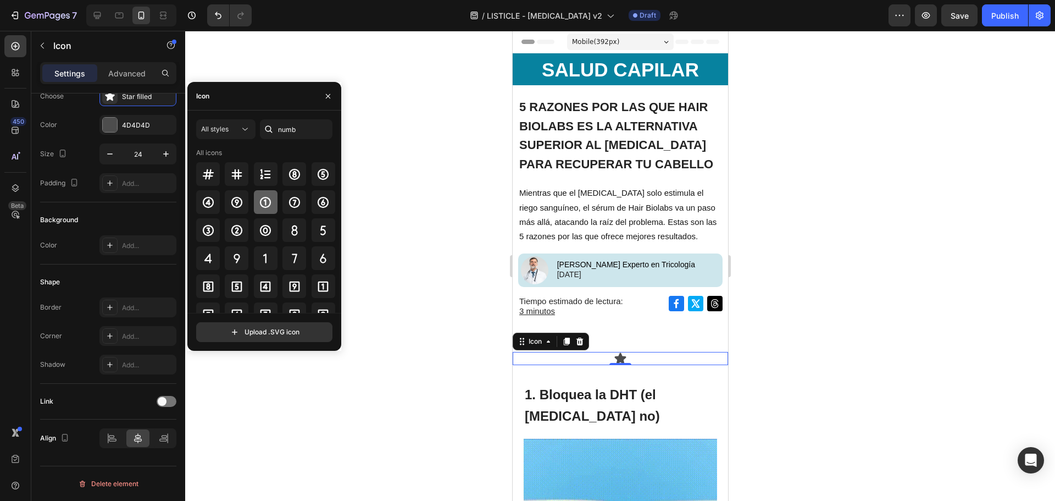
click at [264, 204] on icon at bounding box center [265, 201] width 11 height 11
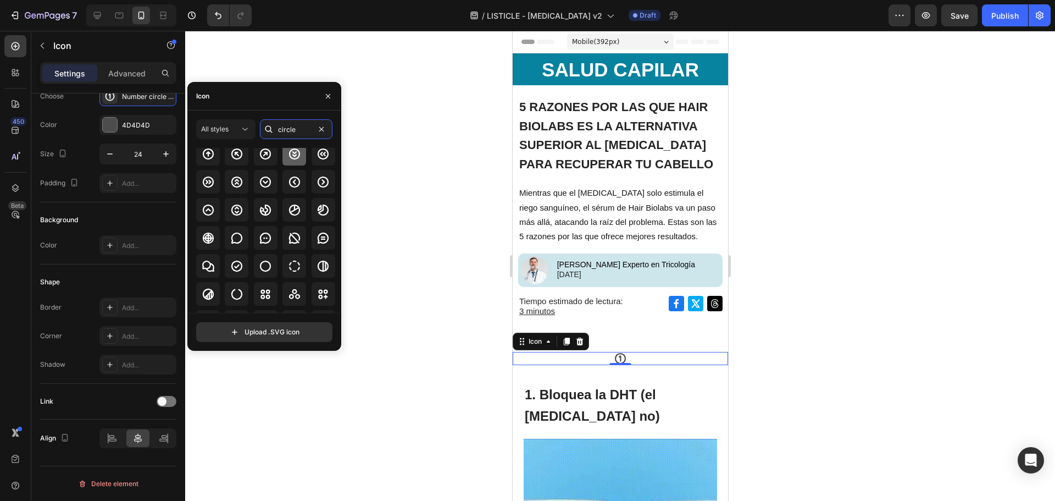
scroll to position [55, 0]
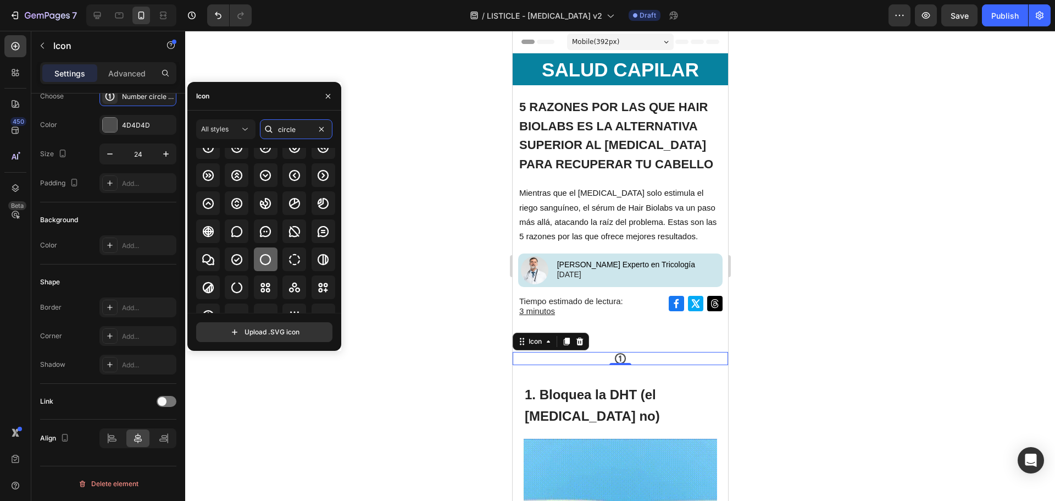
type input "circle"
click at [265, 255] on icon at bounding box center [265, 259] width 13 height 13
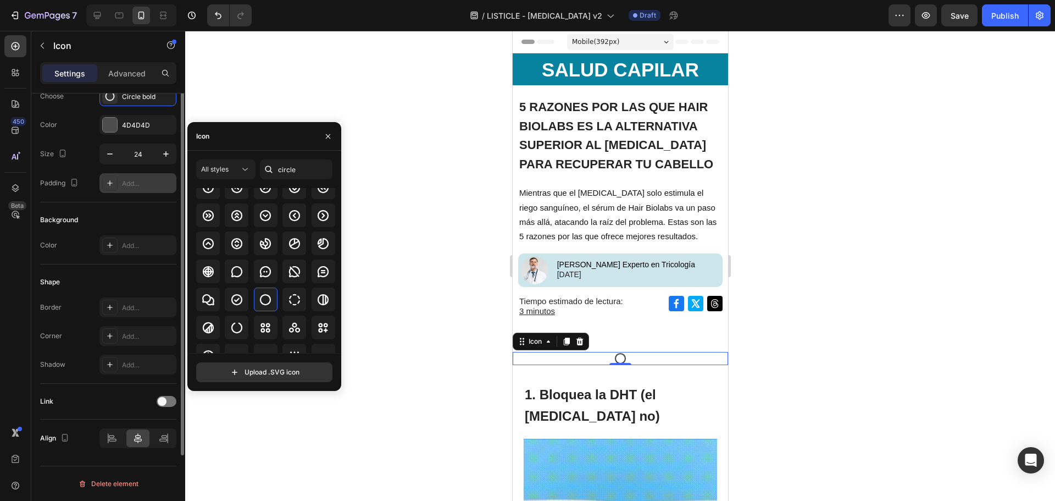
scroll to position [0, 0]
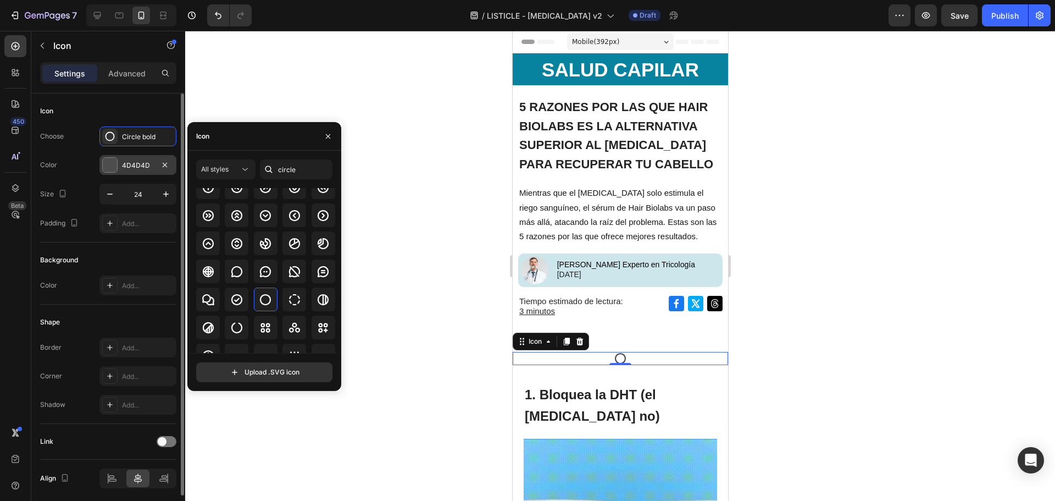
click at [134, 162] on div "4D4D4D" at bounding box center [138, 165] width 32 height 10
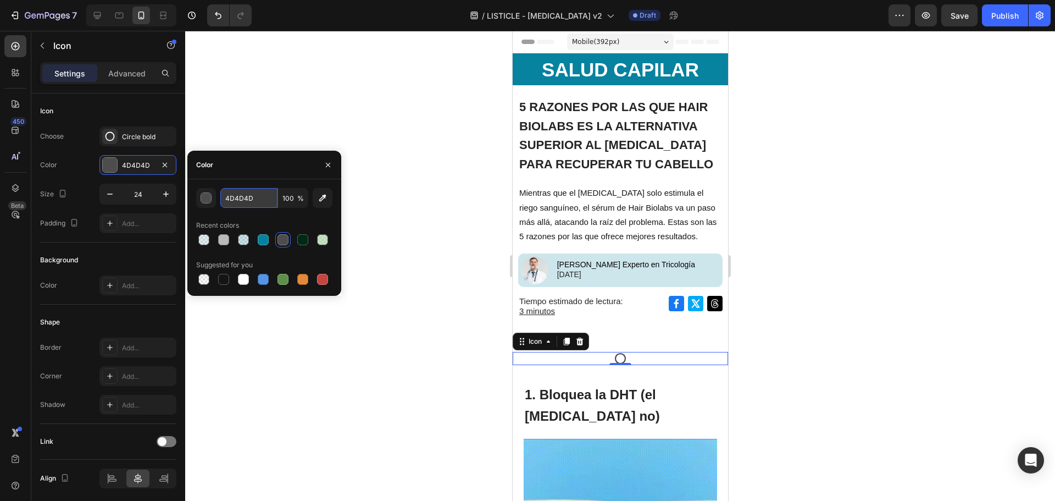
click at [236, 189] on input "4D4D4D" at bounding box center [248, 198] width 57 height 20
paste input "#BFE0BE"
type input "BFE0BE"
click at [312, 215] on div "BFE0BE 100 % Recent colors Suggested for you" at bounding box center [264, 237] width 136 height 99
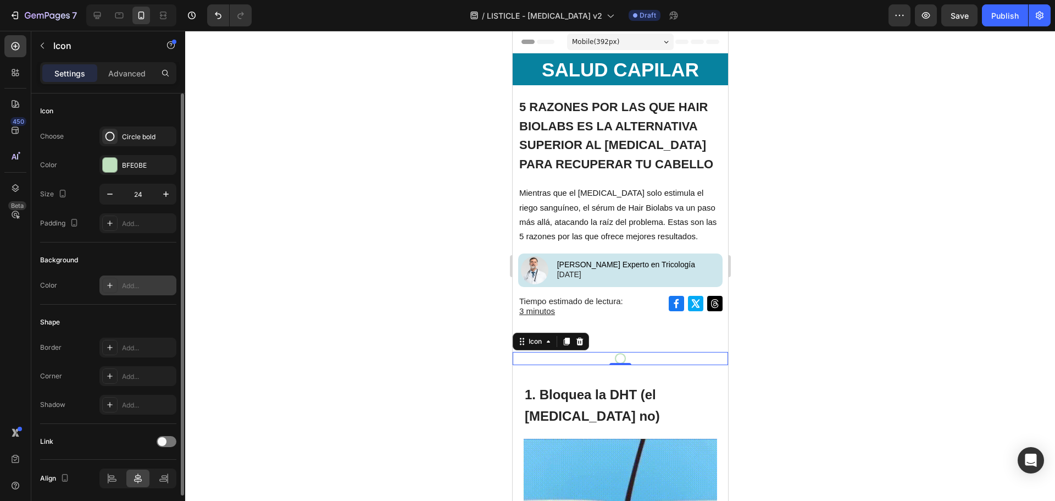
click at [112, 281] on icon at bounding box center [110, 285] width 9 height 9
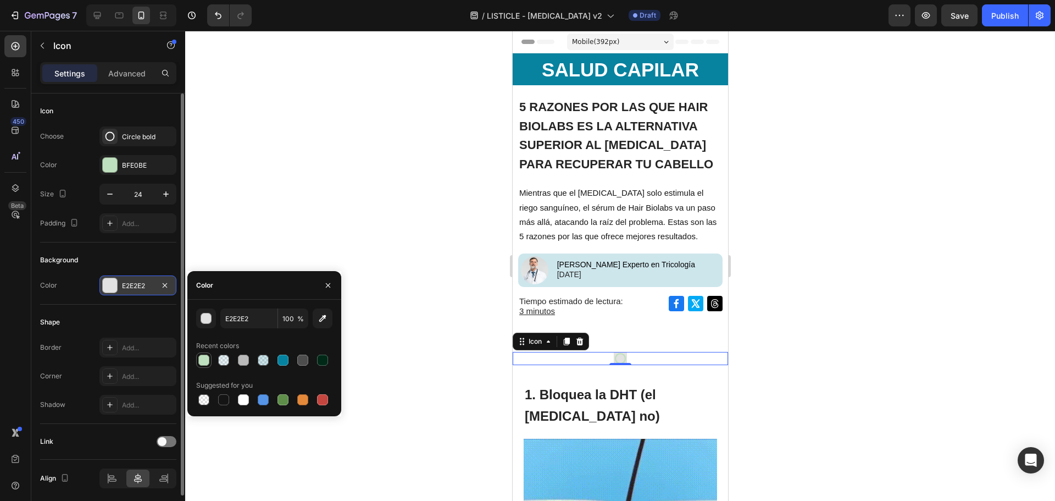
click at [204, 361] on div at bounding box center [203, 359] width 11 height 11
type input "E2E2E2"
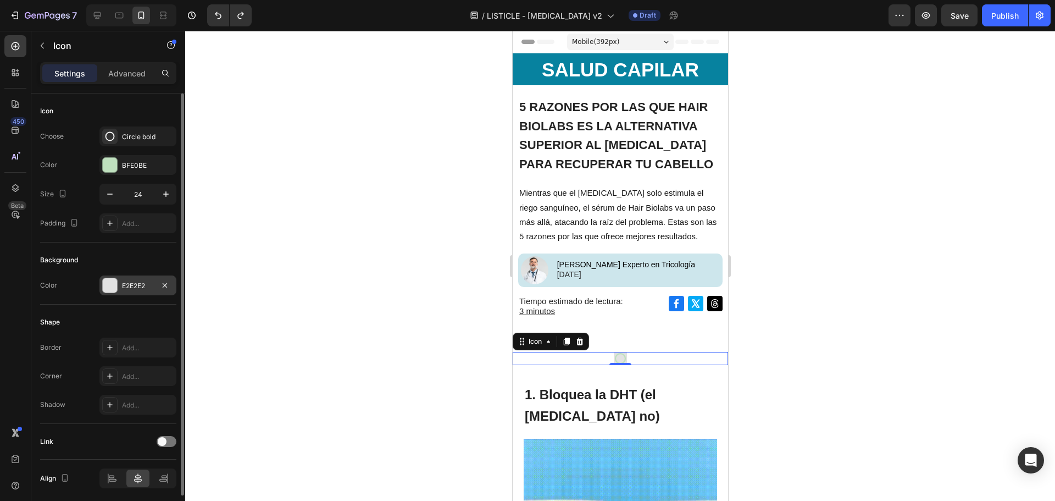
click at [141, 252] on div "Background" at bounding box center [108, 260] width 136 height 18
click at [120, 220] on div "Add..." at bounding box center [137, 223] width 77 height 20
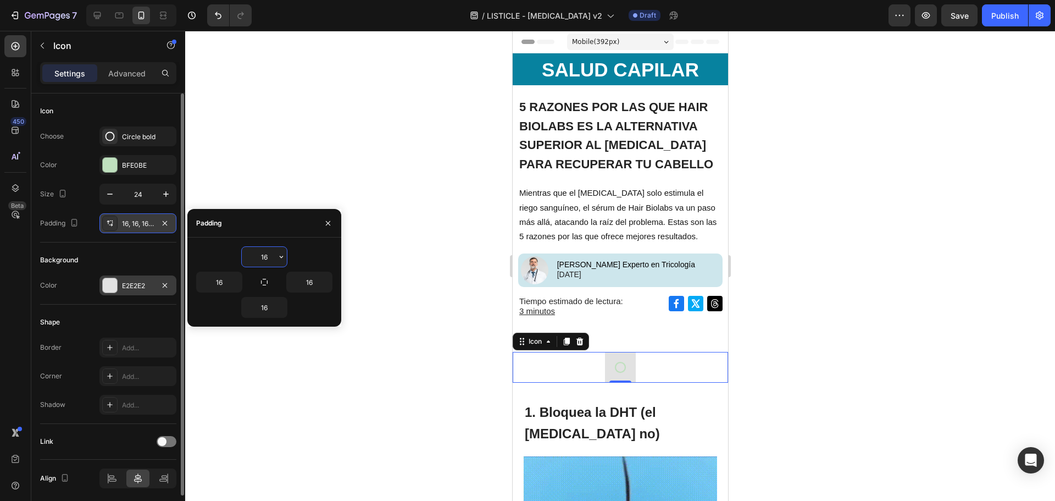
type input "0"
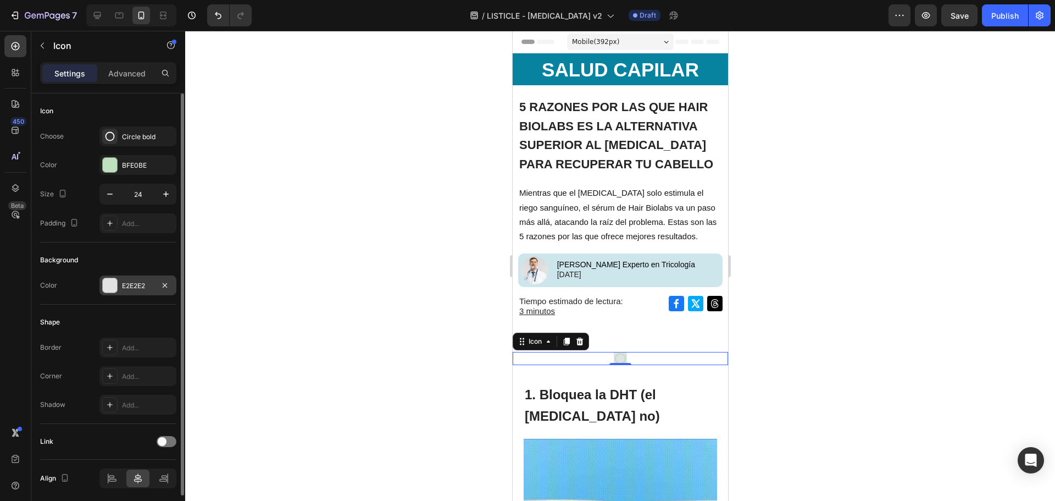
click at [137, 254] on div "Background" at bounding box center [108, 260] width 136 height 18
click at [162, 195] on icon "button" at bounding box center [165, 194] width 11 height 11
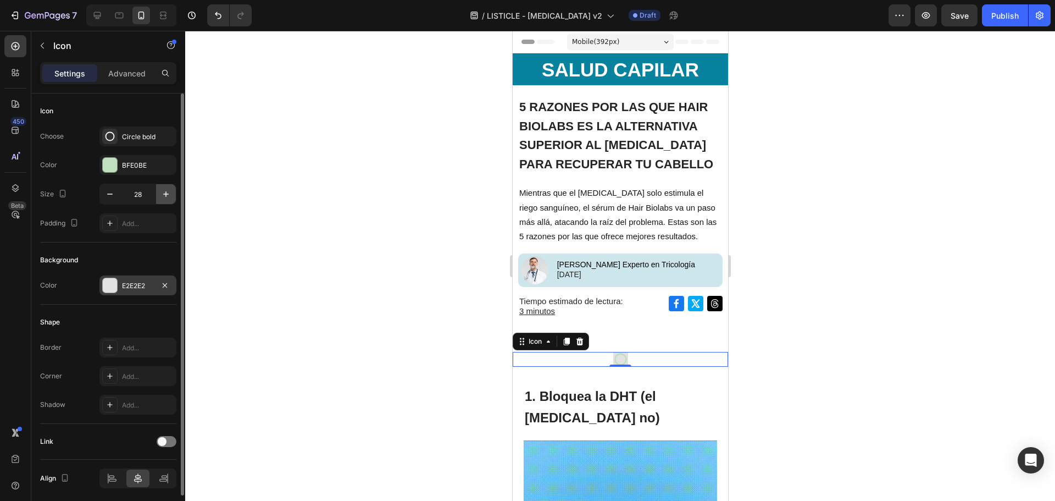
click at [162, 195] on icon "button" at bounding box center [165, 194] width 11 height 11
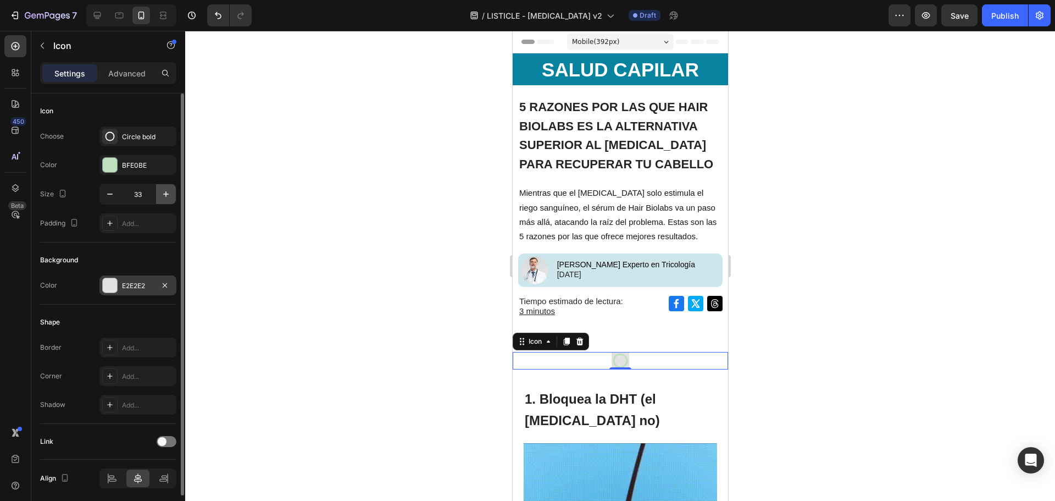
click at [162, 195] on icon "button" at bounding box center [165, 194] width 11 height 11
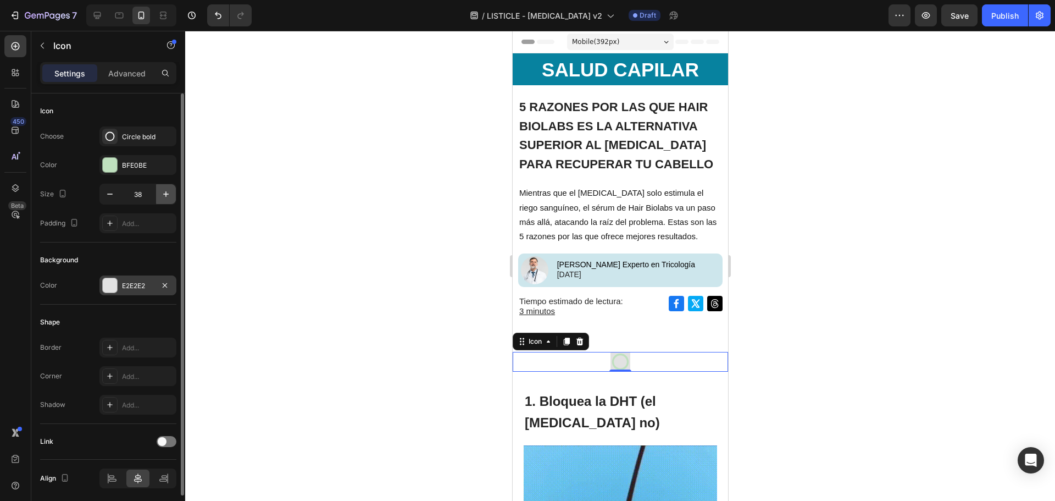
click at [162, 195] on icon "button" at bounding box center [165, 194] width 11 height 11
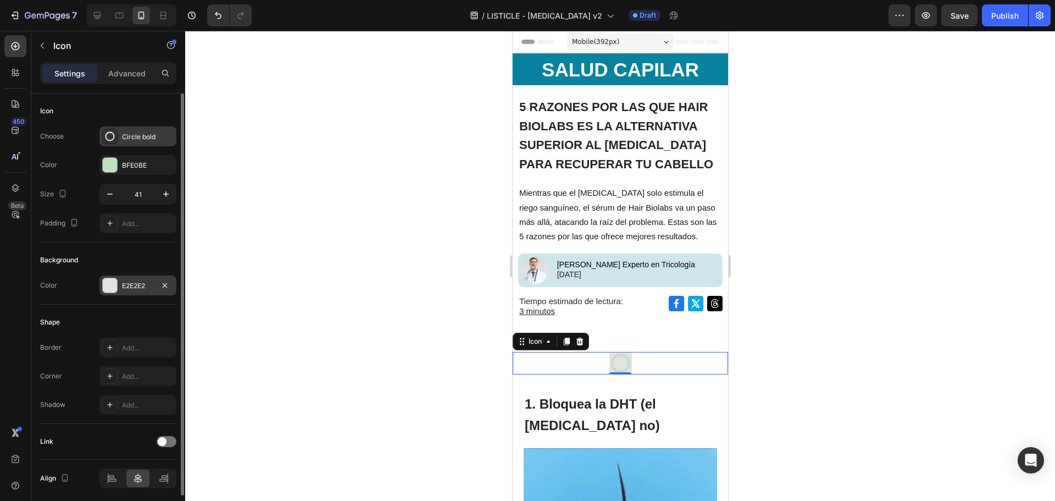
click at [136, 136] on div "Circle bold" at bounding box center [148, 137] width 52 height 10
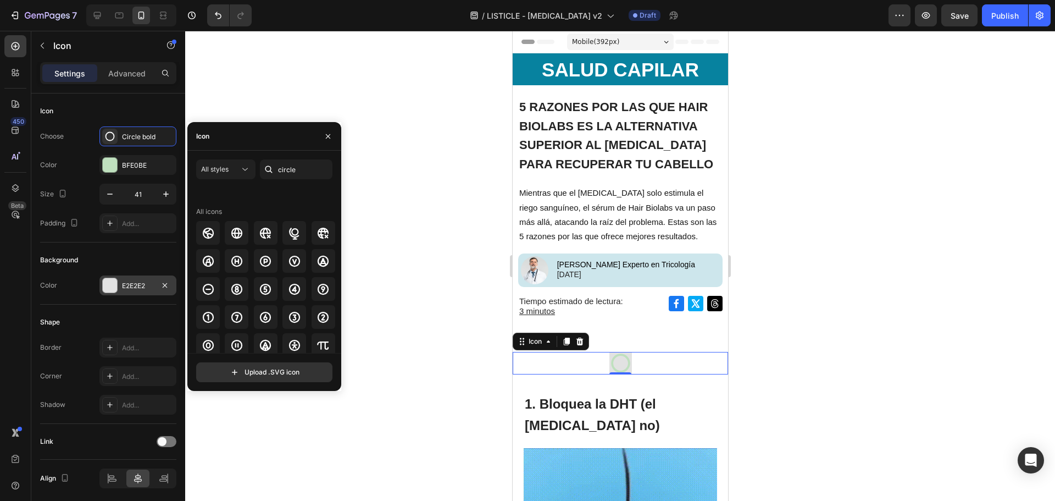
scroll to position [192, 0]
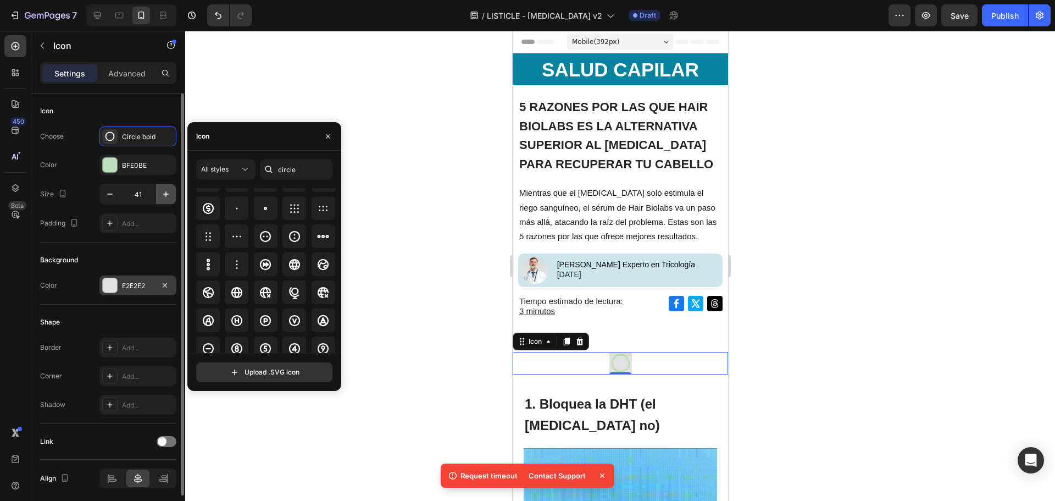
click at [171, 188] on button "button" at bounding box center [166, 194] width 20 height 20
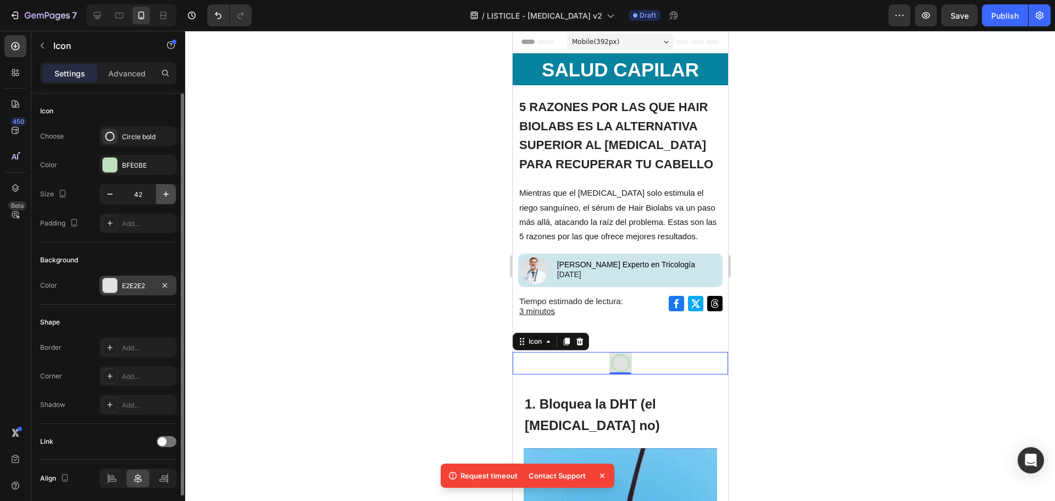
click at [171, 188] on button "button" at bounding box center [166, 194] width 20 height 20
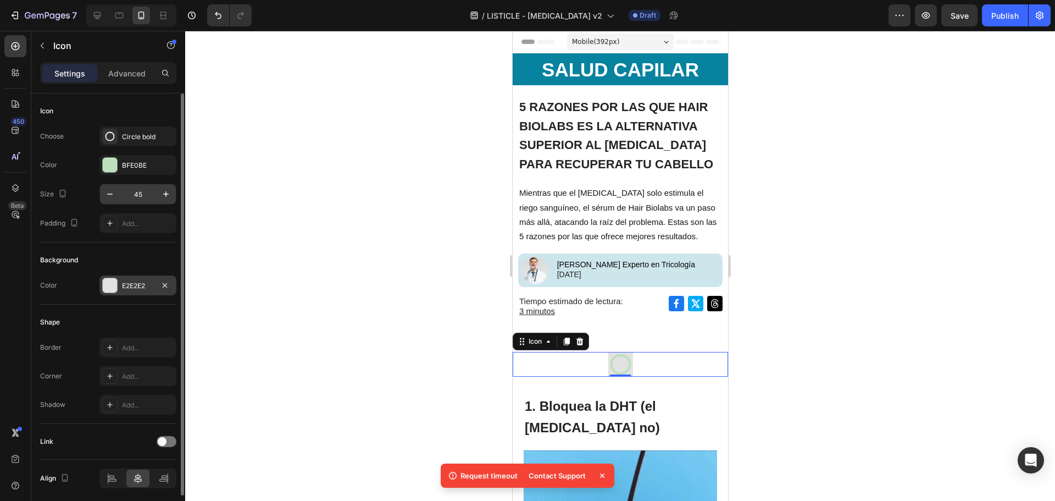
click at [143, 189] on input "45" at bounding box center [138, 194] width 36 height 20
type input "50"
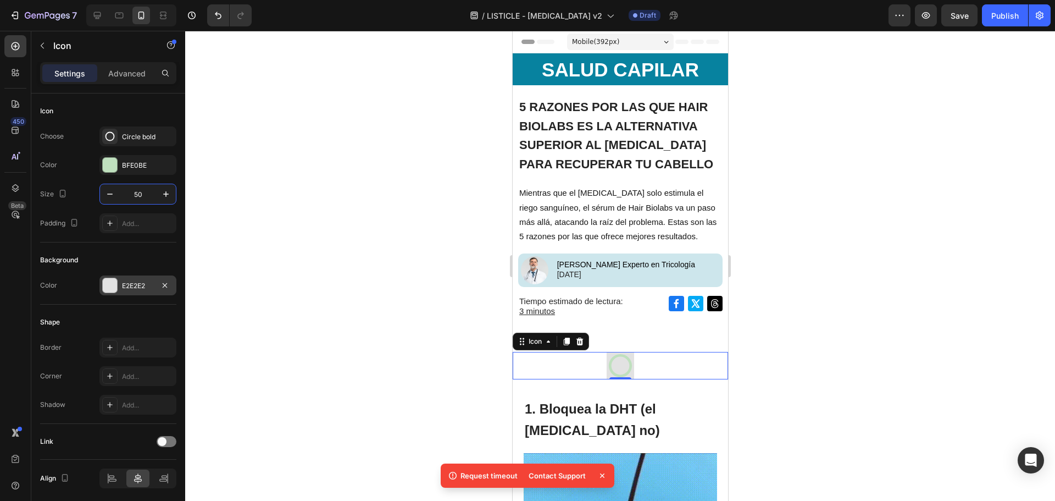
click at [108, 291] on div at bounding box center [110, 285] width 14 height 14
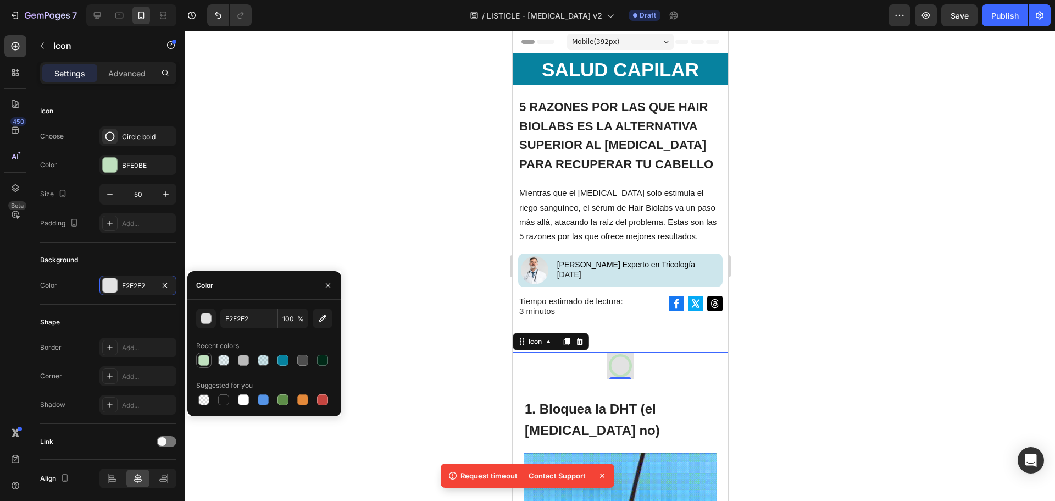
click at [206, 360] on div at bounding box center [203, 359] width 11 height 11
type input "BFE0BE"
click at [206, 360] on div at bounding box center [203, 359] width 11 height 11
type input "45"
type input "E2E2E2"
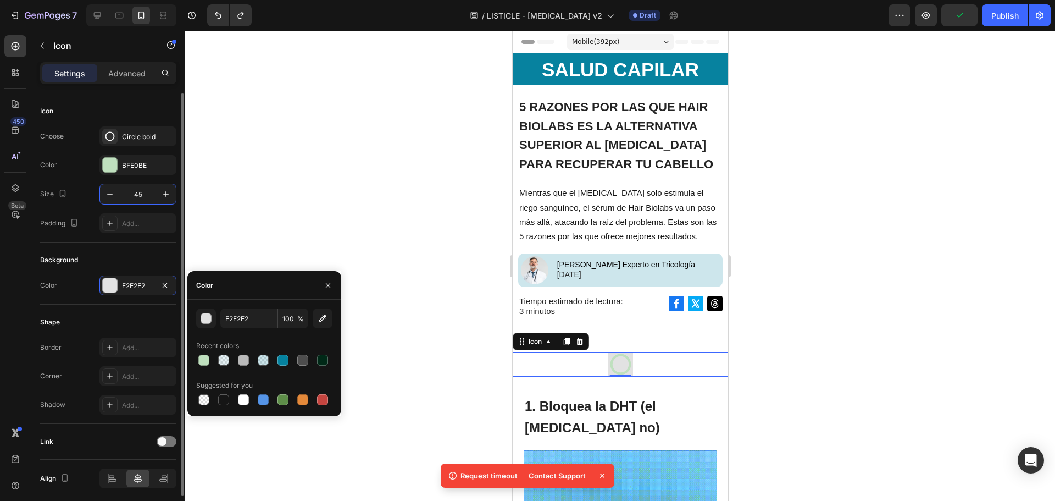
click at [138, 193] on input "45" at bounding box center [138, 194] width 36 height 20
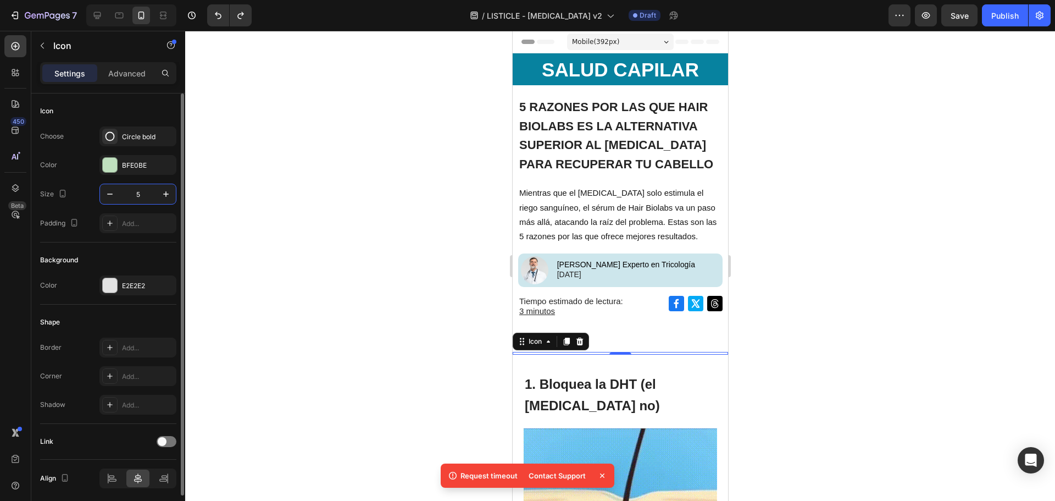
type input "50"
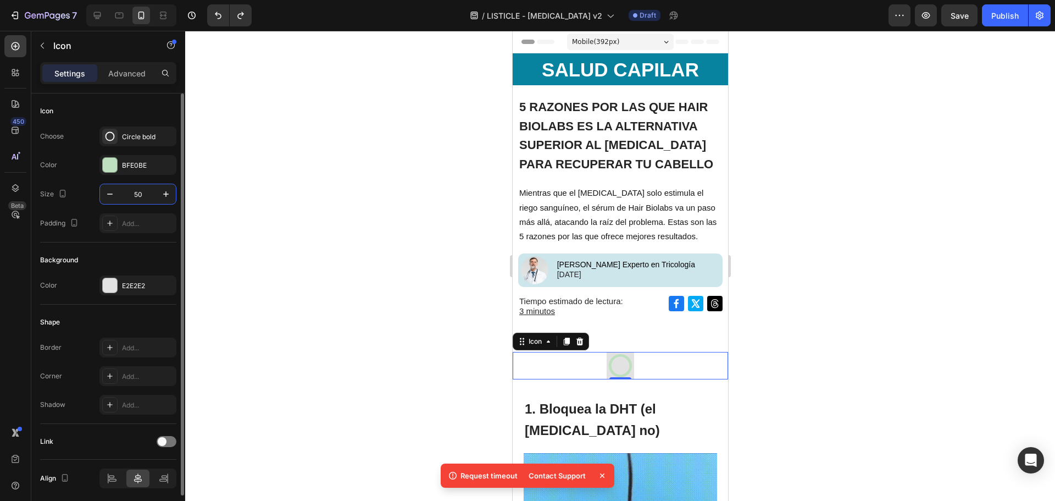
click at [143, 319] on div "Shape" at bounding box center [108, 322] width 136 height 18
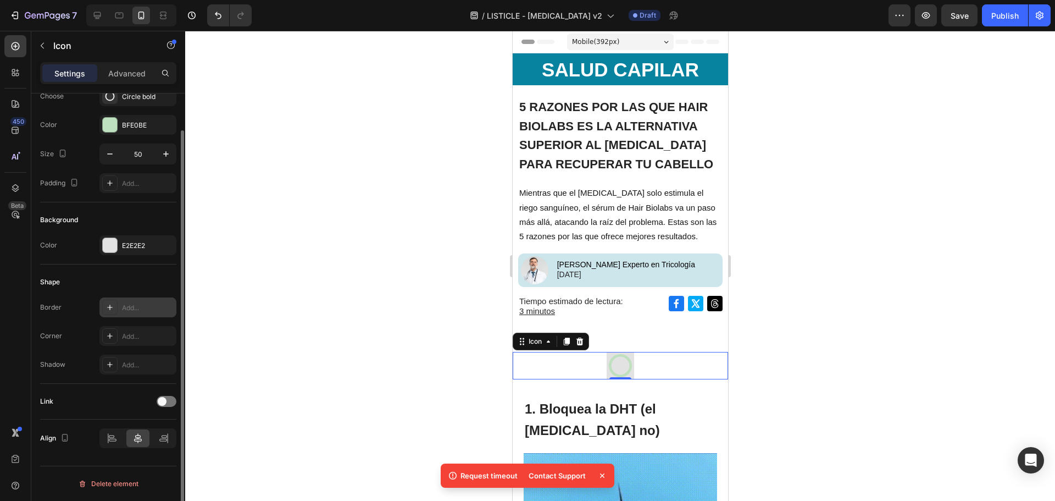
scroll to position [0, 0]
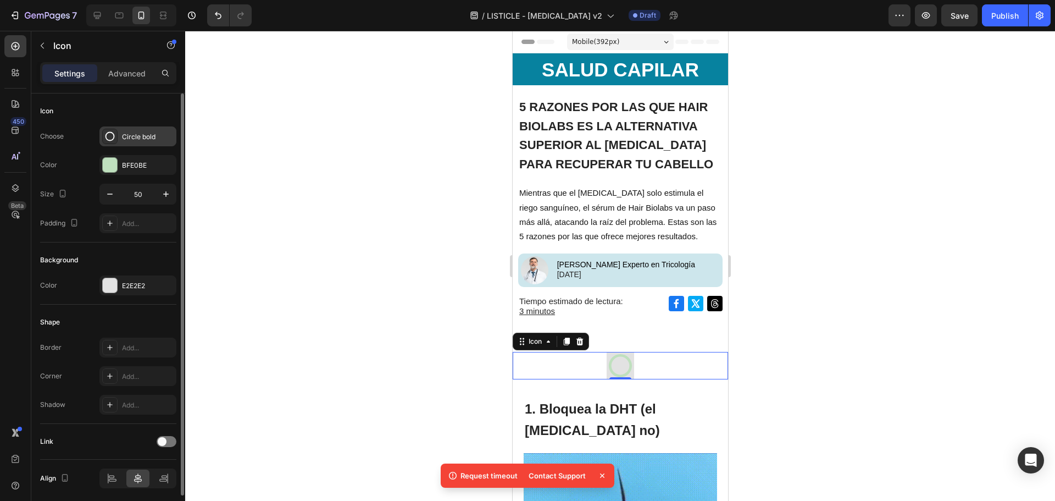
click at [122, 138] on div "Circle bold" at bounding box center [148, 137] width 52 height 10
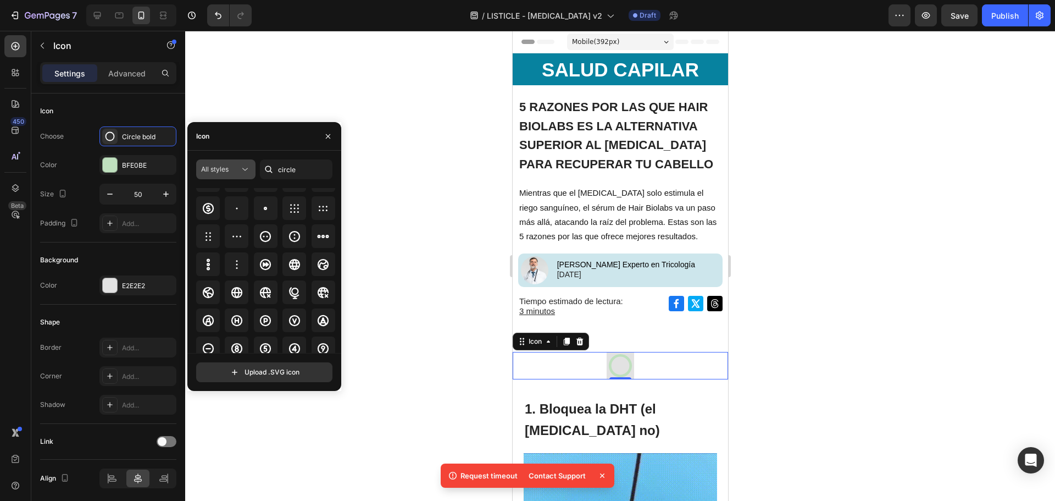
click at [241, 168] on icon at bounding box center [245, 169] width 11 height 11
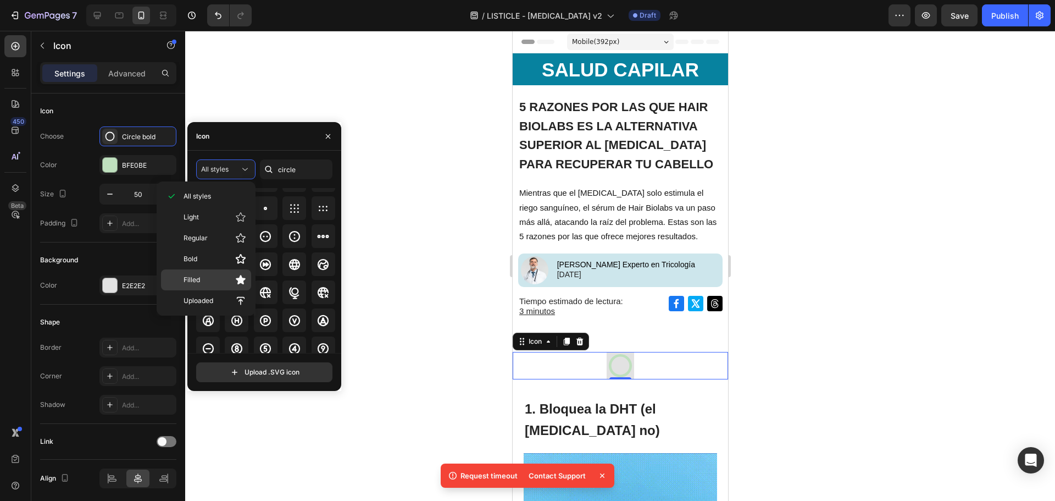
click at [242, 281] on icon at bounding box center [241, 279] width 10 height 9
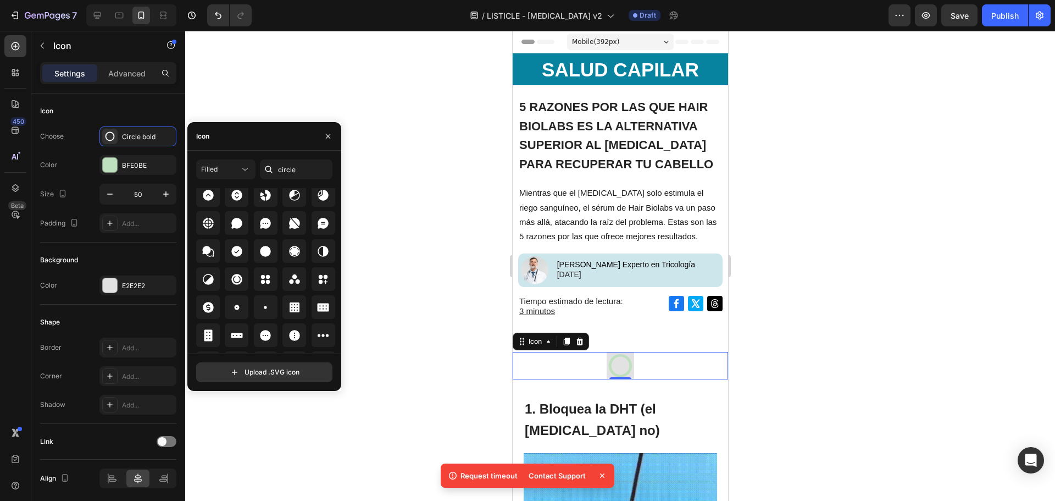
scroll to position [110, 0]
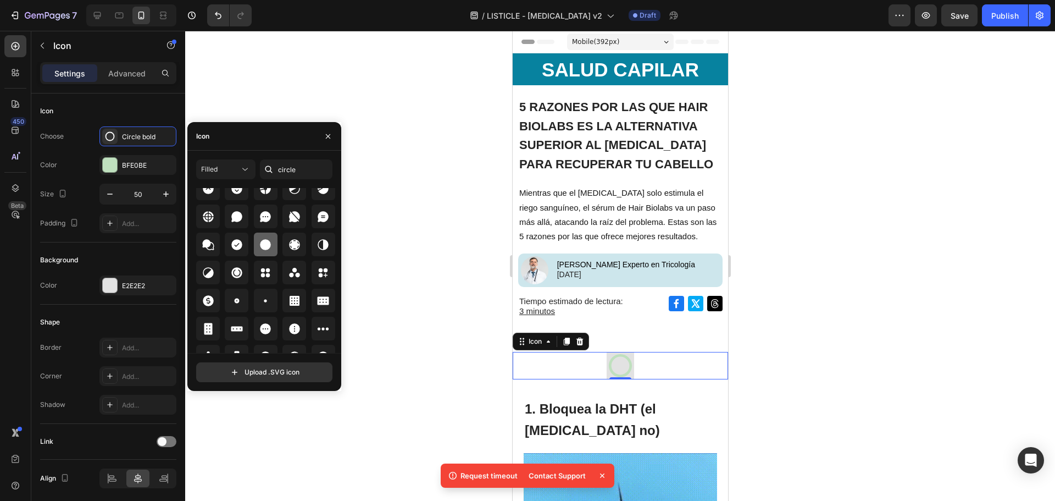
click at [268, 245] on icon at bounding box center [265, 244] width 11 height 11
click at [782, 331] on div at bounding box center [620, 266] width 870 height 470
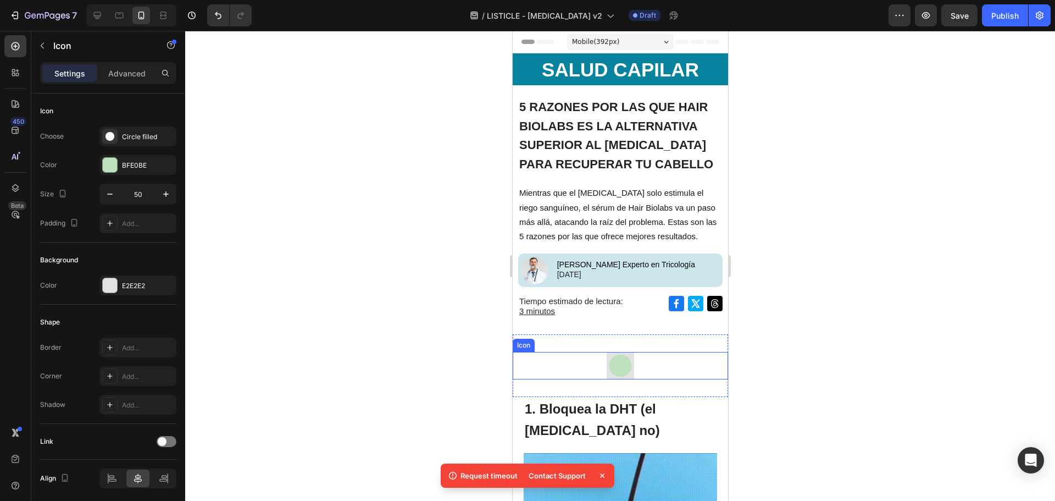
click at [706, 364] on div "Icon" at bounding box center [619, 365] width 215 height 27
click at [835, 353] on div at bounding box center [620, 266] width 870 height 470
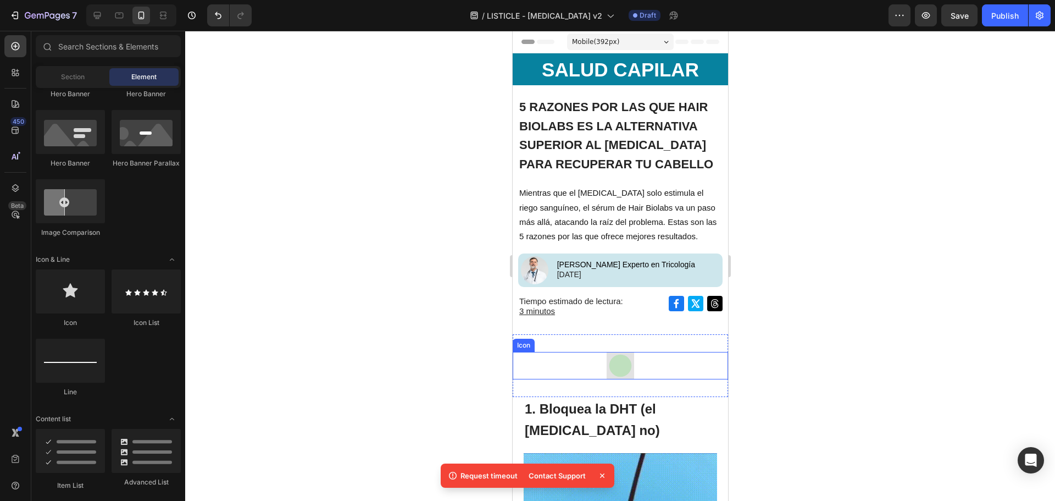
click at [626, 370] on icon at bounding box center [619, 365] width 27 height 27
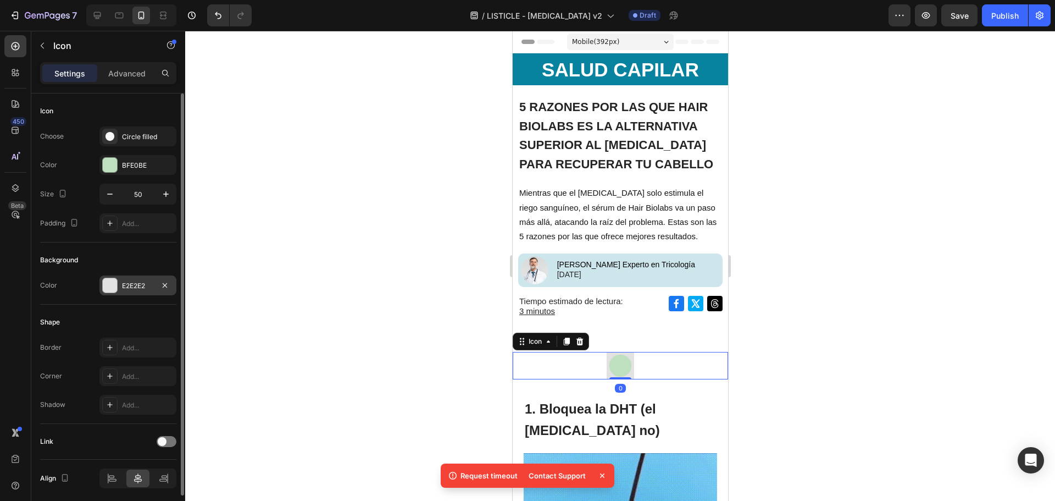
click at [129, 284] on div "E2E2E2" at bounding box center [138, 286] width 32 height 10
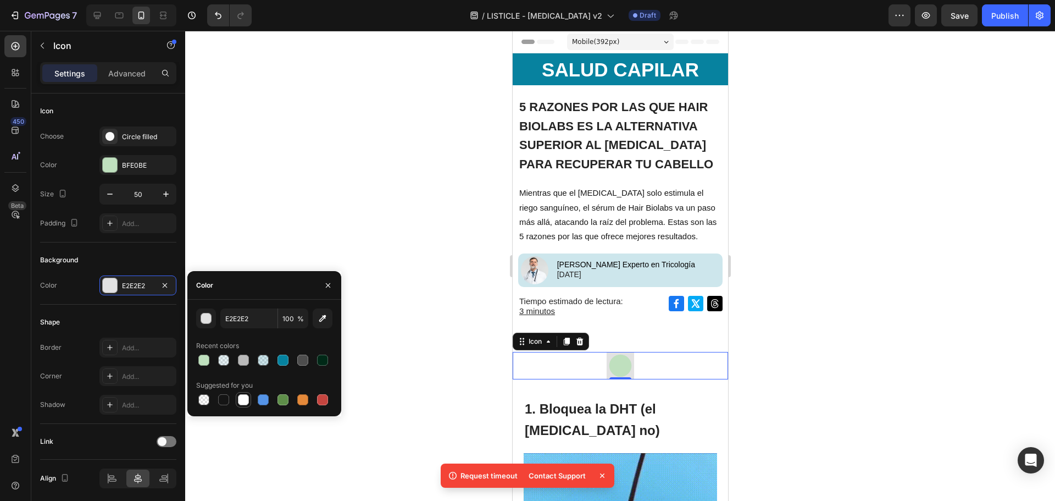
click at [246, 402] on div at bounding box center [243, 399] width 11 height 11
click at [224, 359] on div at bounding box center [223, 359] width 11 height 11
type input "05829F"
type input "10"
click at [249, 403] on div at bounding box center [243, 399] width 13 height 13
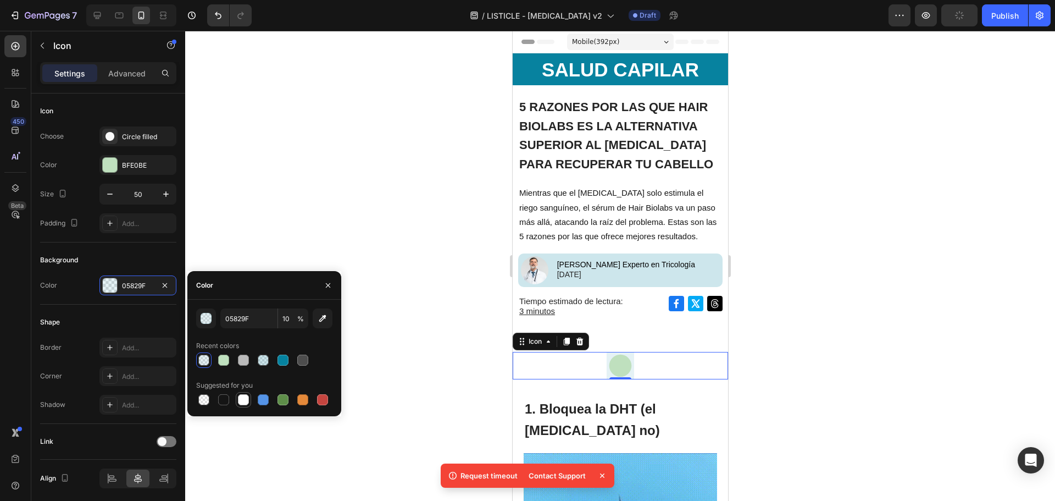
type input "FFFFFF"
type input "100"
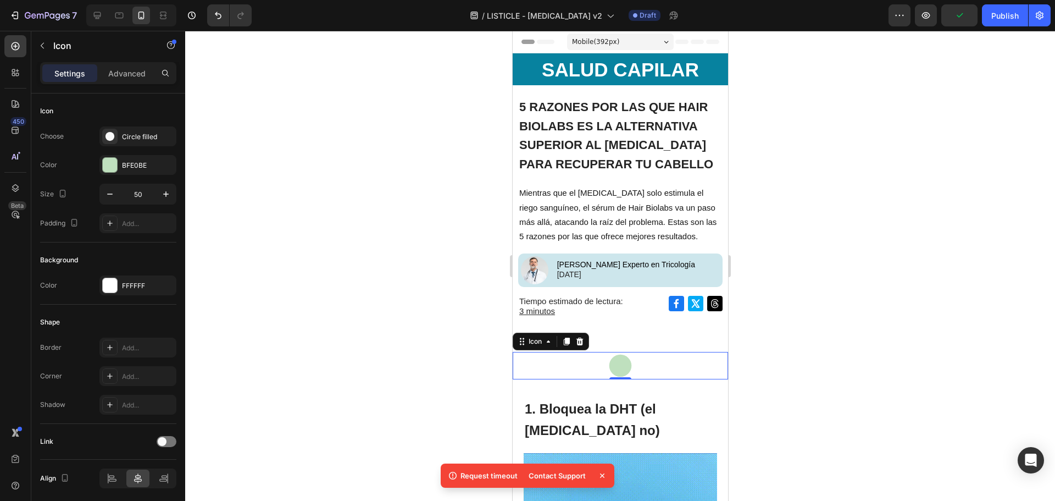
click at [794, 339] on div at bounding box center [620, 266] width 870 height 470
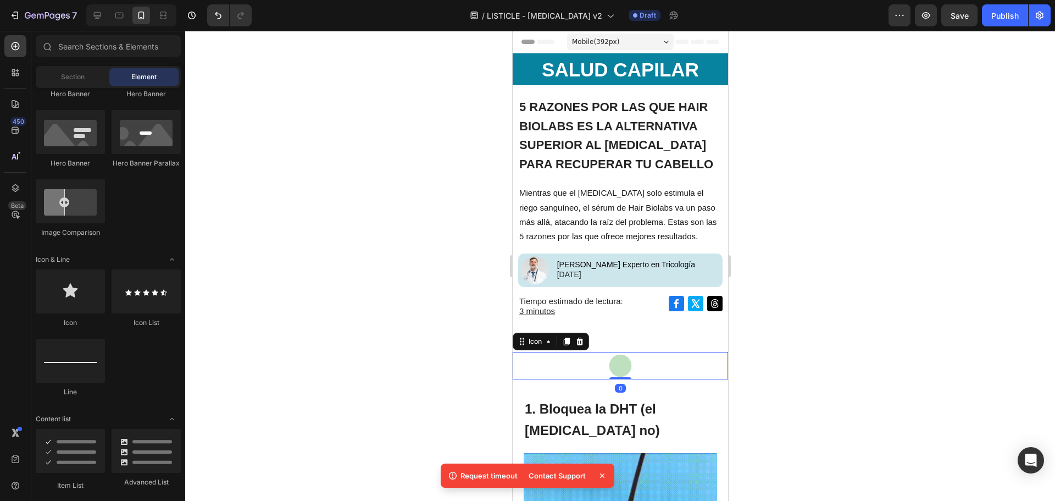
click at [618, 359] on icon at bounding box center [620, 365] width 23 height 23
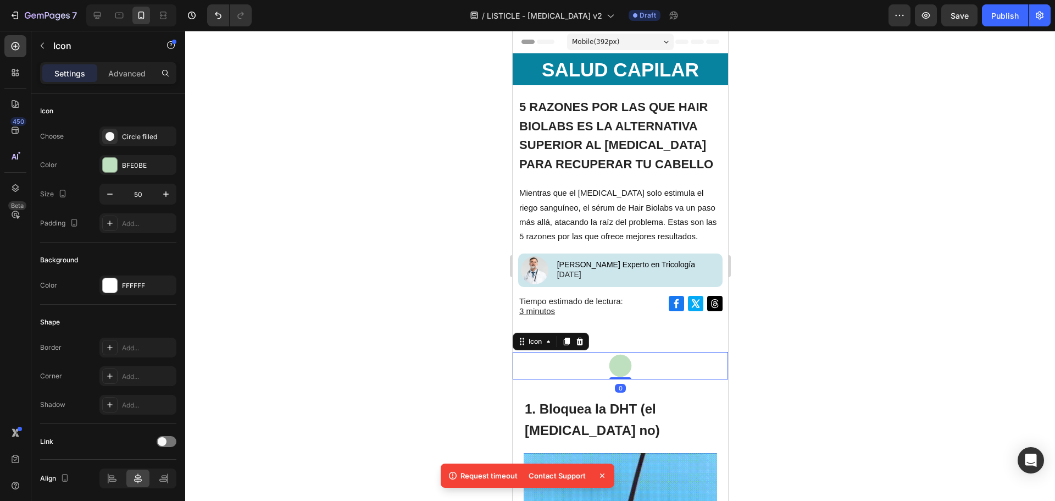
click at [650, 361] on div "Icon 0" at bounding box center [619, 365] width 215 height 27
click at [609, 362] on icon at bounding box center [620, 365] width 23 height 23
click at [616, 364] on icon at bounding box center [620, 365] width 23 height 23
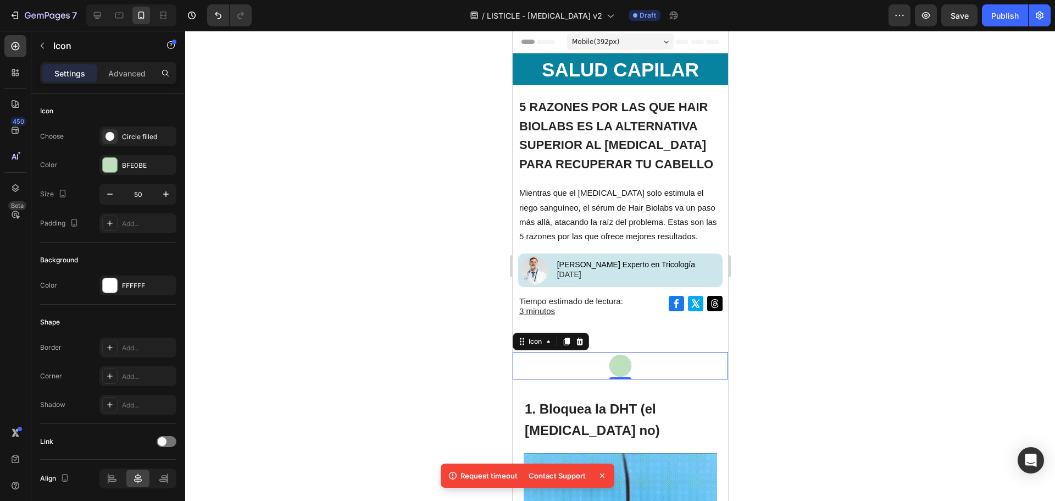
click at [779, 362] on div at bounding box center [620, 266] width 870 height 470
click at [689, 370] on div "Icon 0" at bounding box center [619, 365] width 215 height 27
click at [109, 70] on p "Advanced" at bounding box center [126, 74] width 37 height 12
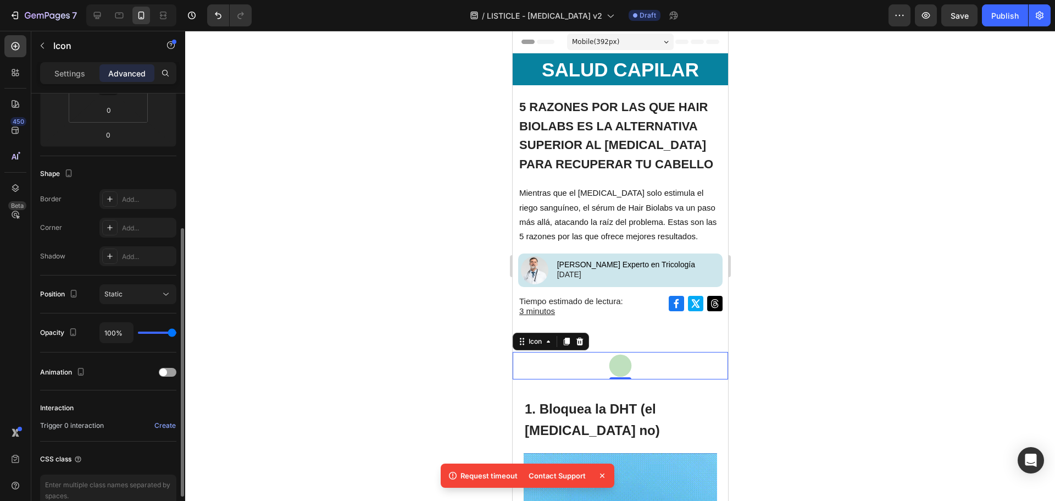
scroll to position [278, 0]
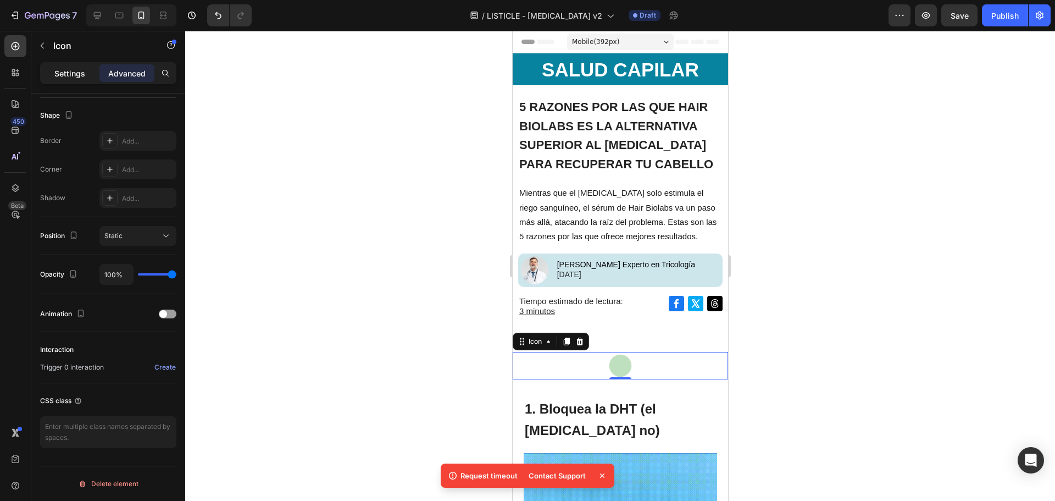
click at [92, 73] on div "Settings" at bounding box center [69, 73] width 55 height 18
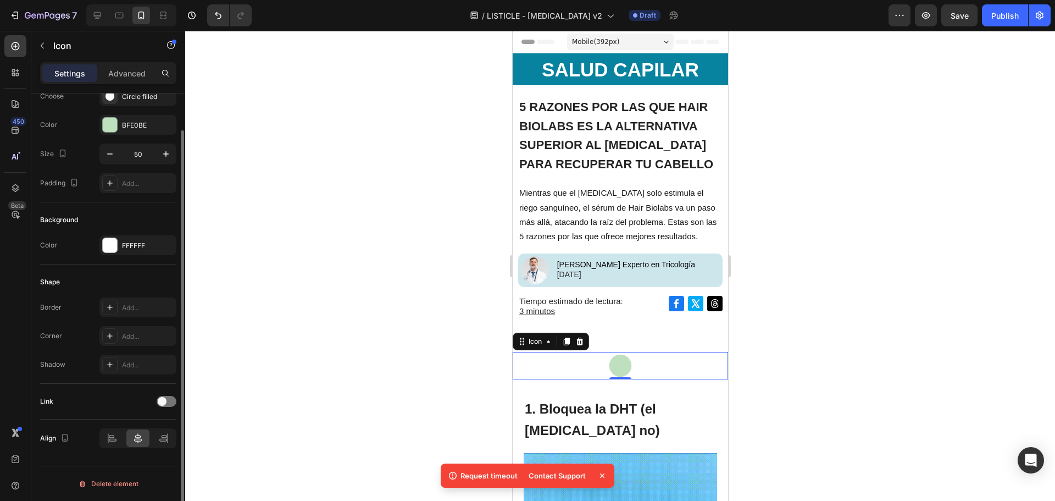
scroll to position [40, 0]
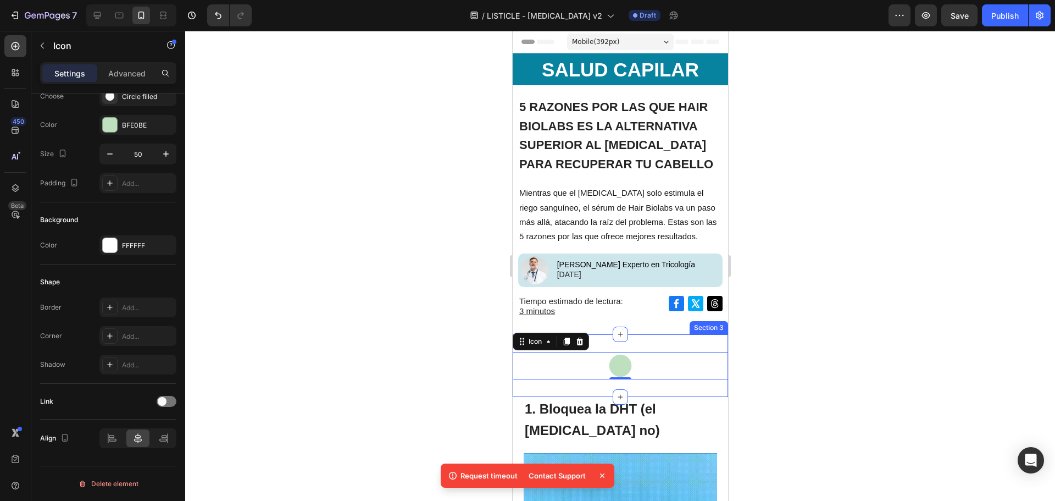
click at [681, 383] on div "Icon 0 Section 3" at bounding box center [619, 365] width 215 height 63
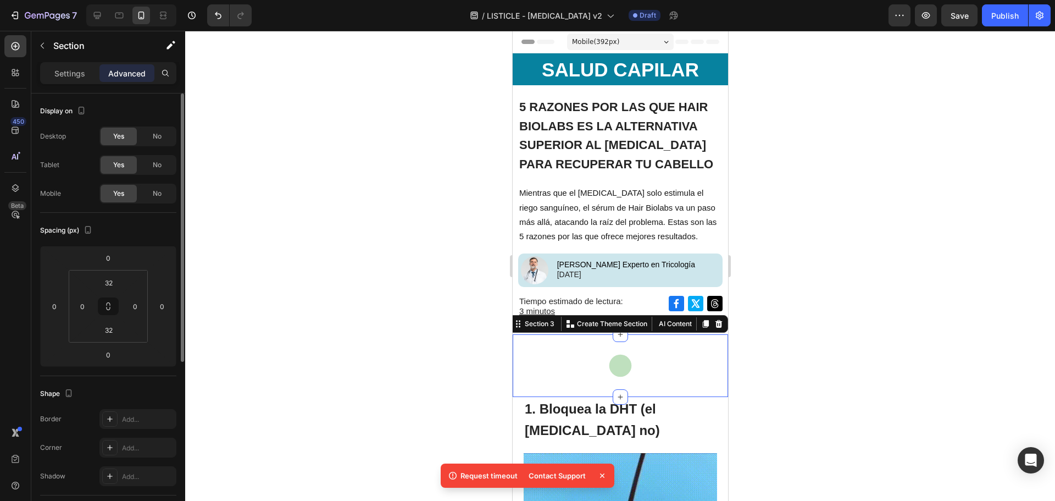
click at [597, 387] on div "Icon Section 3 Create Theme Section AI Content Write with [PERSON_NAME] What wo…" at bounding box center [619, 365] width 215 height 63
click at [67, 45] on p "Section" at bounding box center [98, 45] width 90 height 13
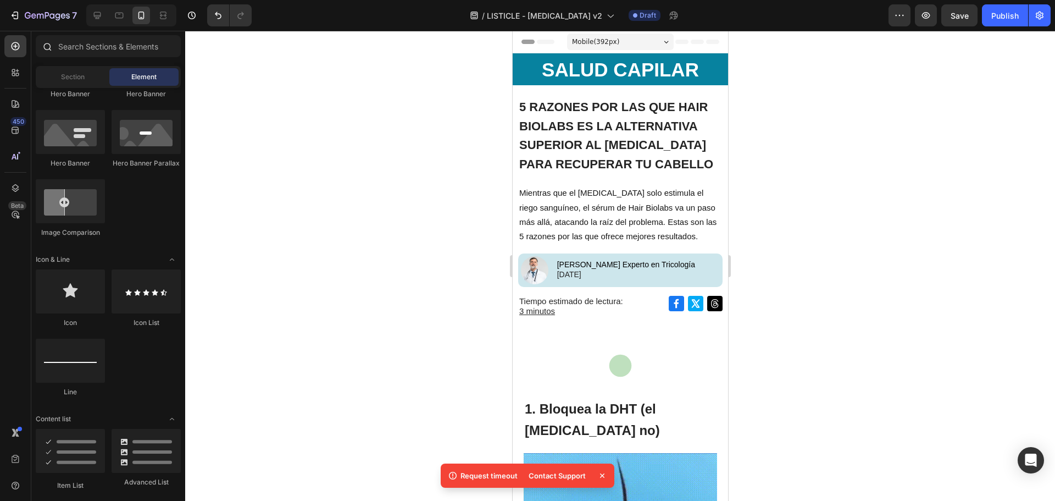
drag, startPoint x: 69, startPoint y: 73, endPoint x: 86, endPoint y: 58, distance: 23.0
click at [84, 60] on div "Sections(30) Elements(83) Section Element Hero Section Product Detail Brands Tr…" at bounding box center [108, 266] width 154 height 463
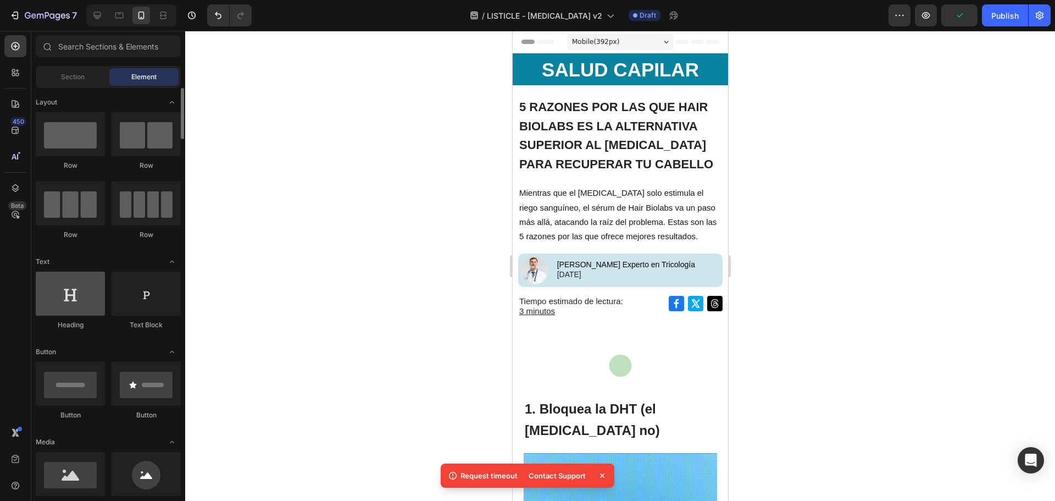
click at [85, 295] on div at bounding box center [70, 293] width 69 height 44
drag, startPoint x: 24, startPoint y: 286, endPoint x: 74, endPoint y: 296, distance: 51.0
click at [74, 296] on div "450 Beta Sections(30) Elements(83) Section Element Hero Section Product Detail …" at bounding box center [92, 266] width 185 height 470
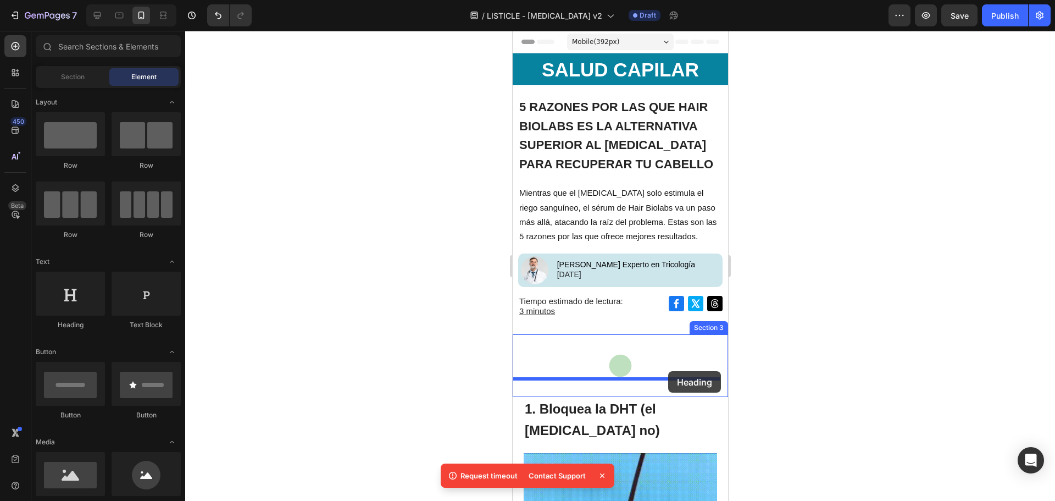
drag, startPoint x: 585, startPoint y: 327, endPoint x: 668, endPoint y: 370, distance: 93.7
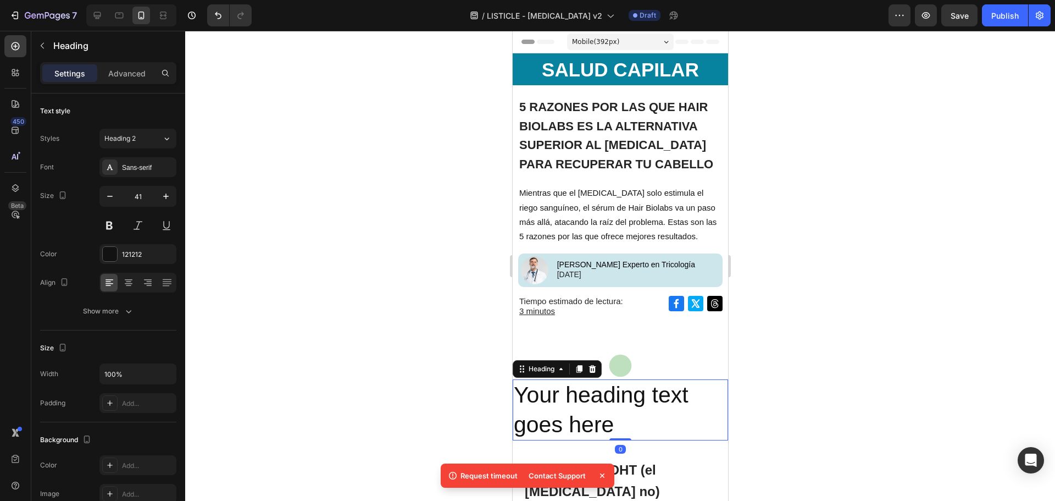
click at [654, 390] on h2 "Your heading text goes here" at bounding box center [619, 409] width 215 height 61
click at [654, 390] on p "Your heading text goes here" at bounding box center [619, 409] width 213 height 59
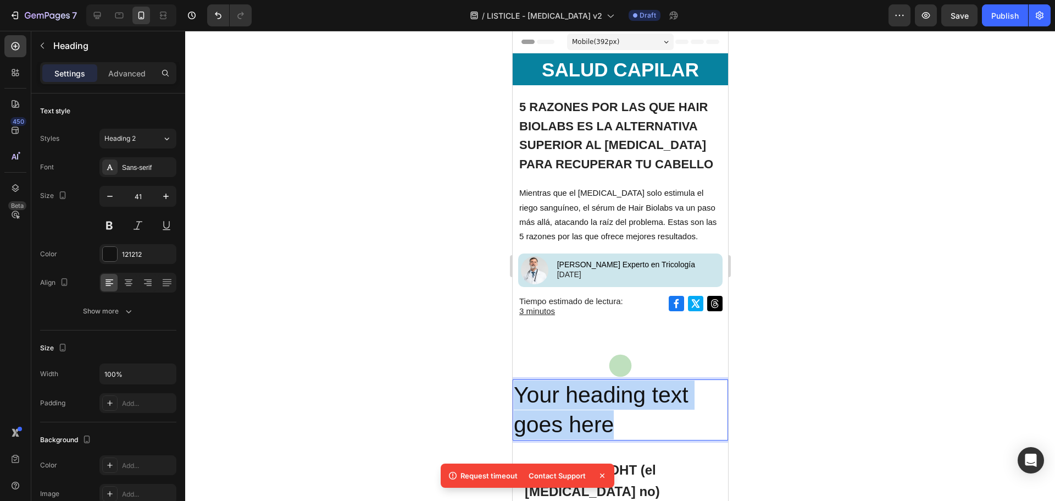
click at [654, 390] on p "Your heading text goes here" at bounding box center [619, 409] width 213 height 59
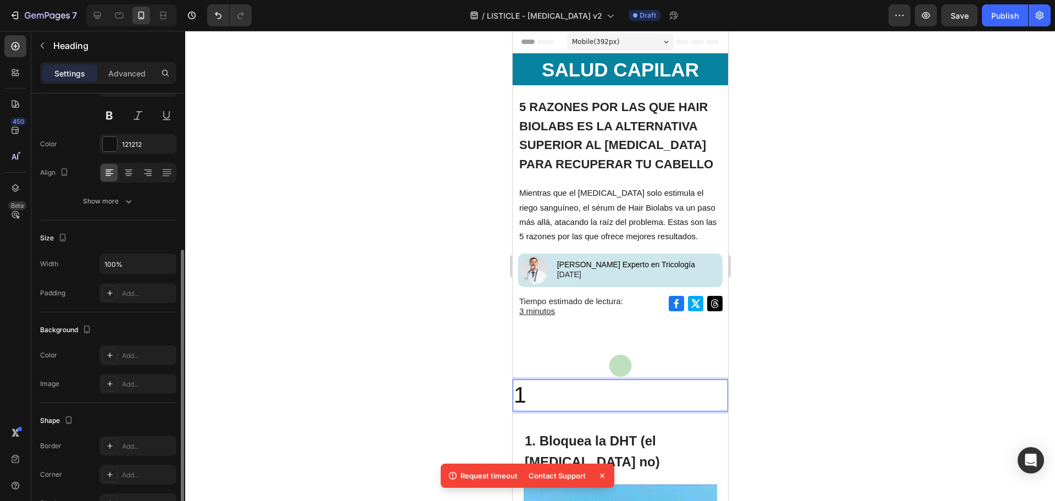
scroll to position [165, 0]
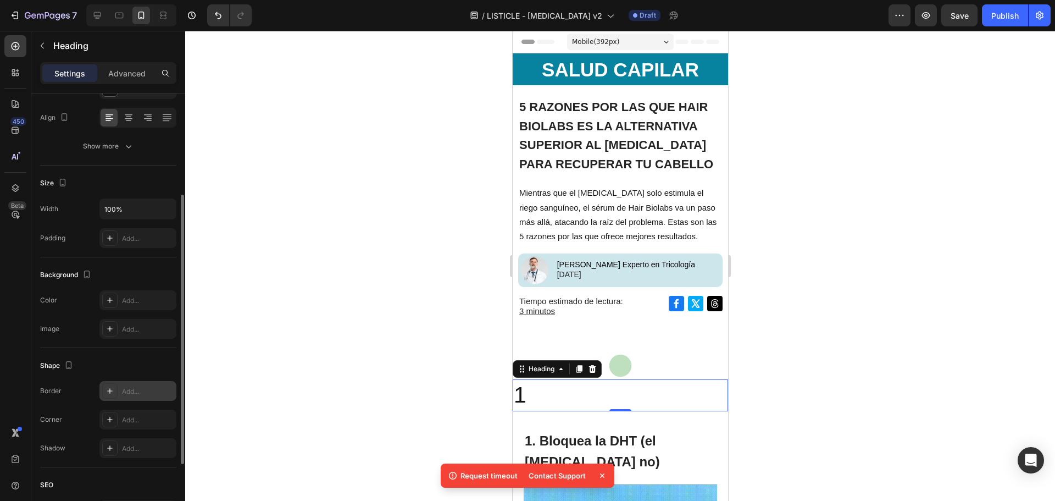
click at [123, 388] on div "Add..." at bounding box center [148, 391] width 52 height 10
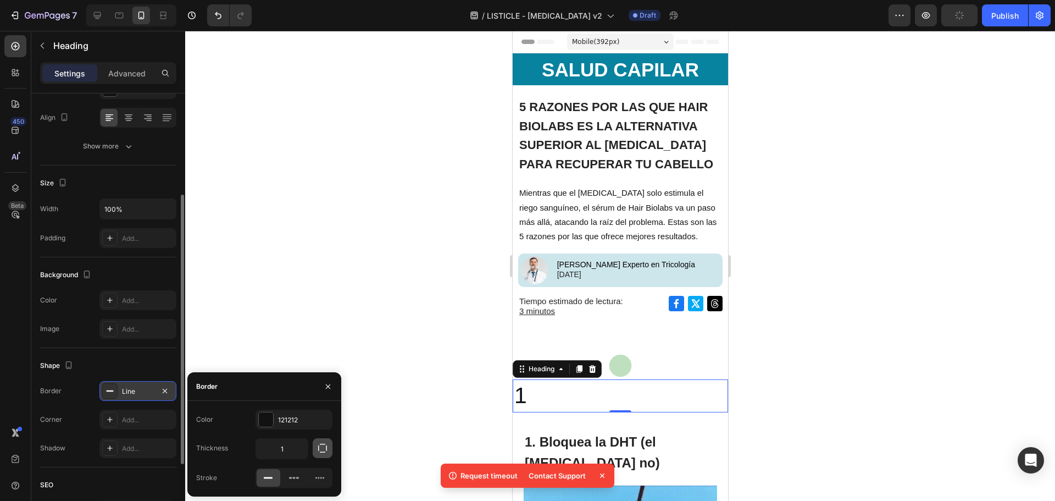
click at [326, 449] on icon "button" at bounding box center [322, 447] width 11 height 11
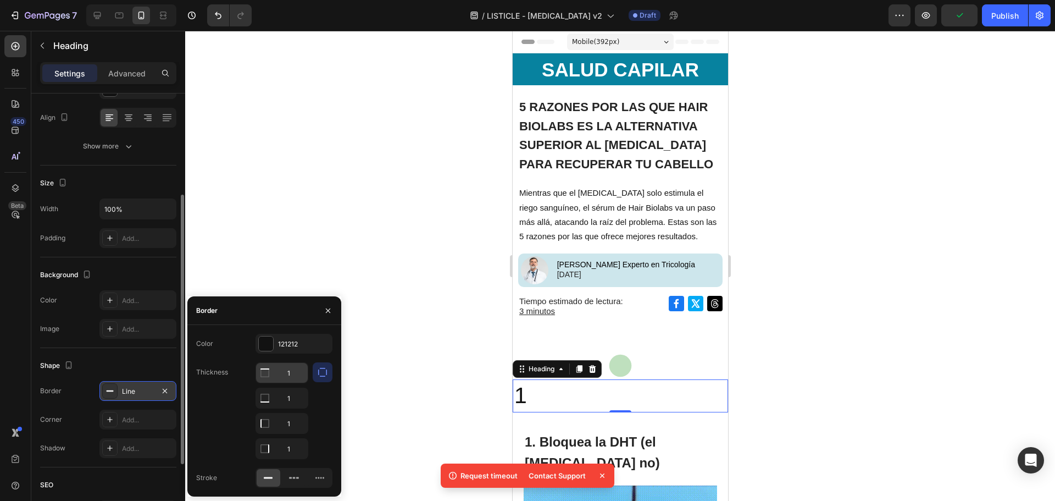
click at [285, 377] on input "1" at bounding box center [282, 373] width 52 height 20
type input "1"
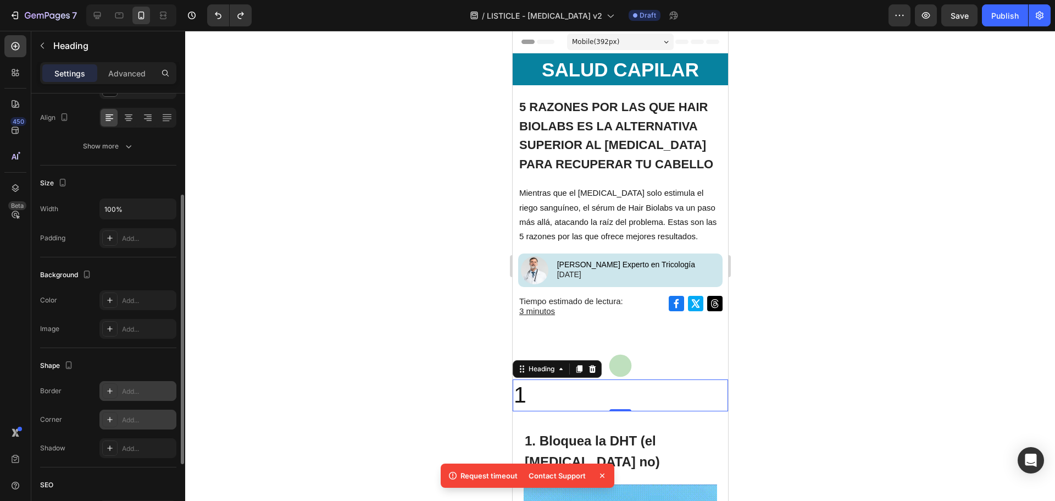
click at [136, 425] on div "Add..." at bounding box center [137, 419] width 77 height 20
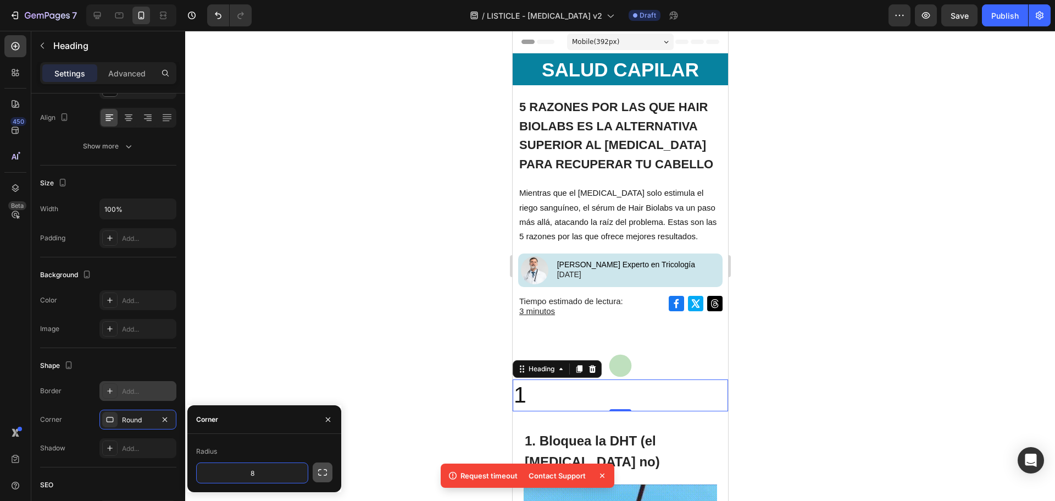
click at [321, 476] on icon "button" at bounding box center [322, 472] width 11 height 11
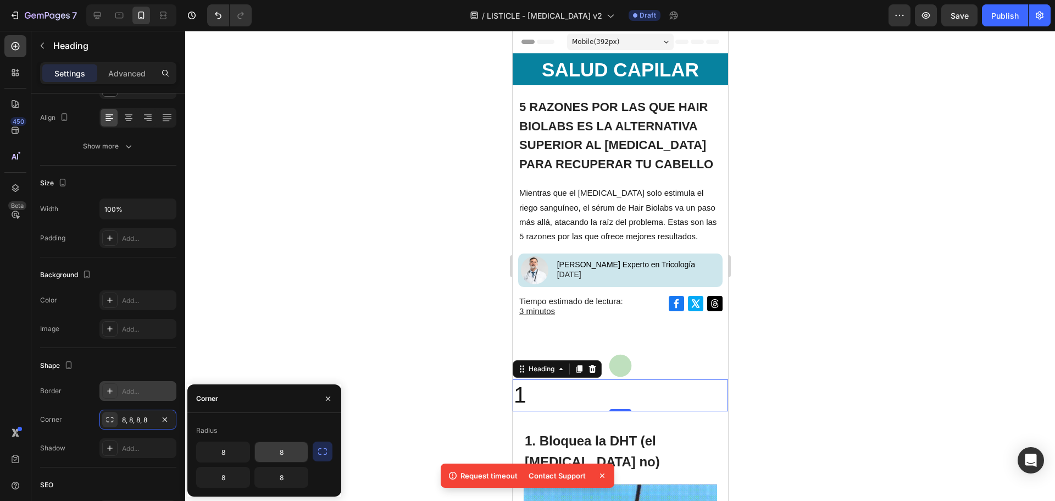
click at [276, 456] on input "8" at bounding box center [281, 452] width 53 height 20
click at [319, 451] on icon "button" at bounding box center [322, 451] width 11 height 11
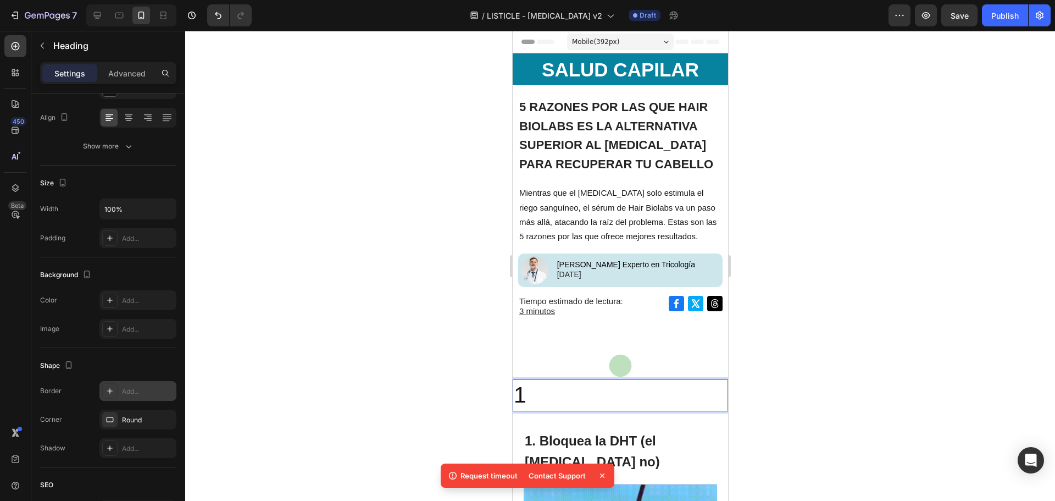
click at [514, 390] on p "1" at bounding box center [619, 394] width 213 height 29
click at [524, 392] on p "1" at bounding box center [619, 394] width 213 height 29
click at [134, 389] on div "Add..." at bounding box center [148, 391] width 52 height 10
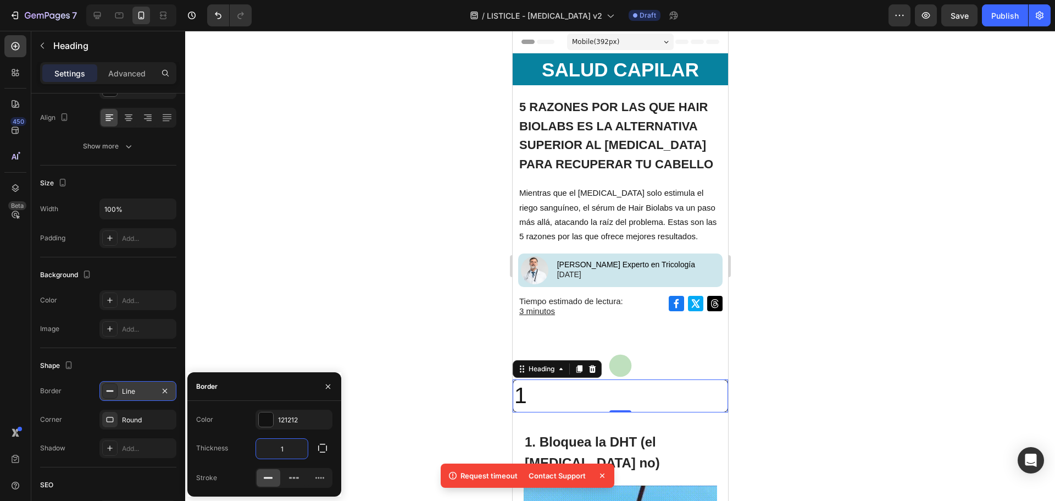
click at [287, 444] on input "1" at bounding box center [282, 449] width 52 height 20
click at [328, 450] on icon "button" at bounding box center [322, 447] width 11 height 11
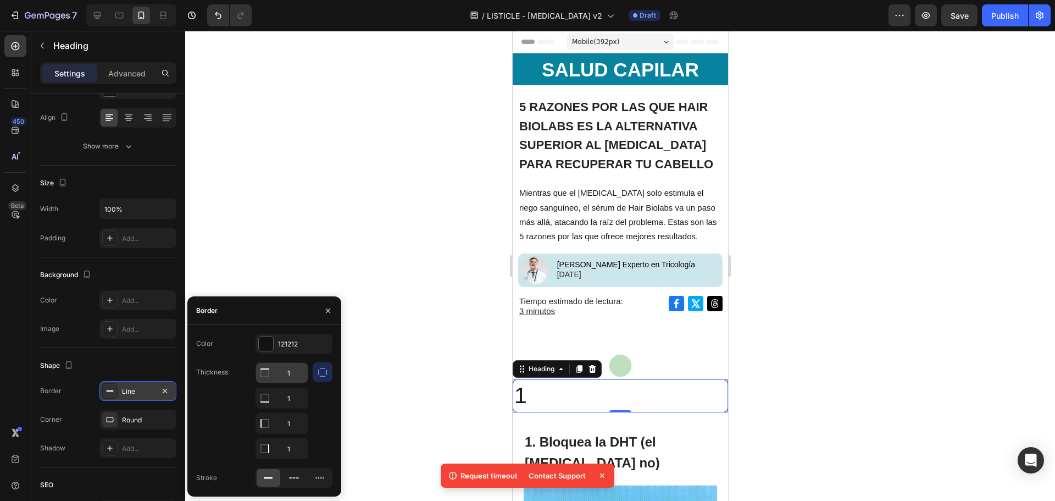
click at [291, 376] on input "1" at bounding box center [282, 373] width 52 height 20
type input "1"
type input "2"
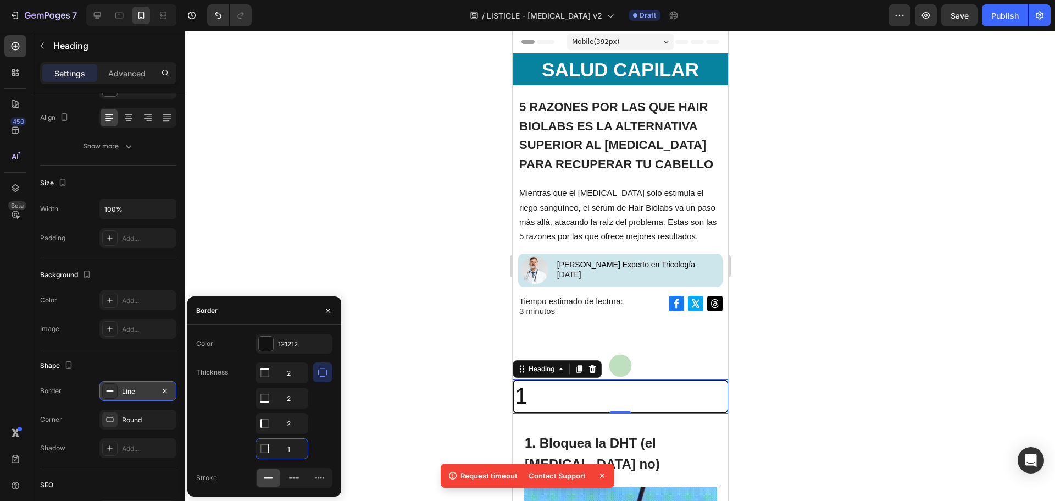
type input "2"
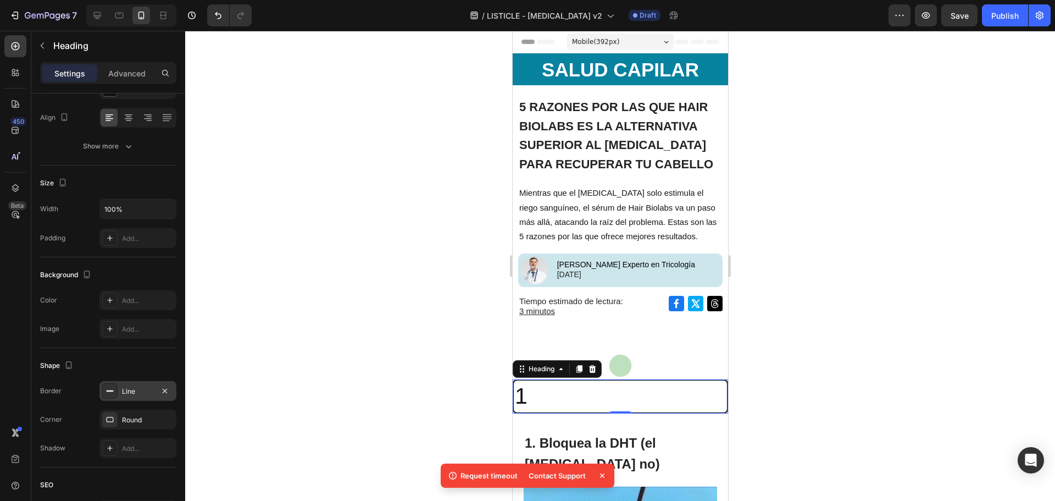
click at [825, 366] on div at bounding box center [620, 266] width 870 height 470
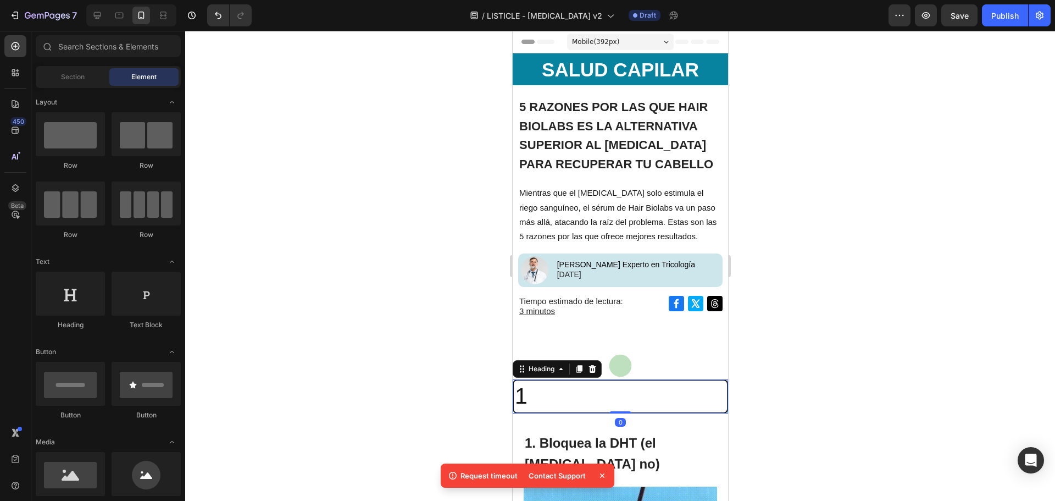
click at [541, 395] on p "1" at bounding box center [619, 395] width 211 height 29
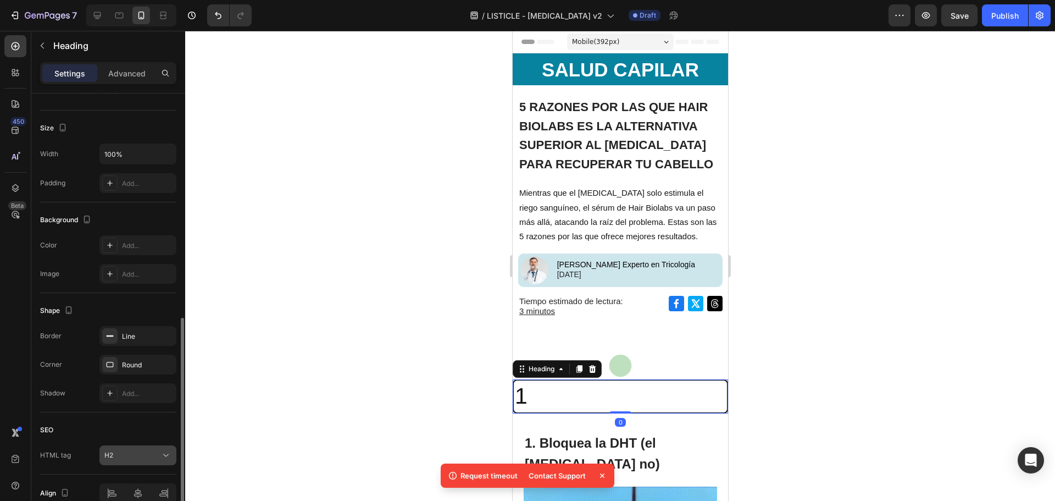
scroll to position [275, 0]
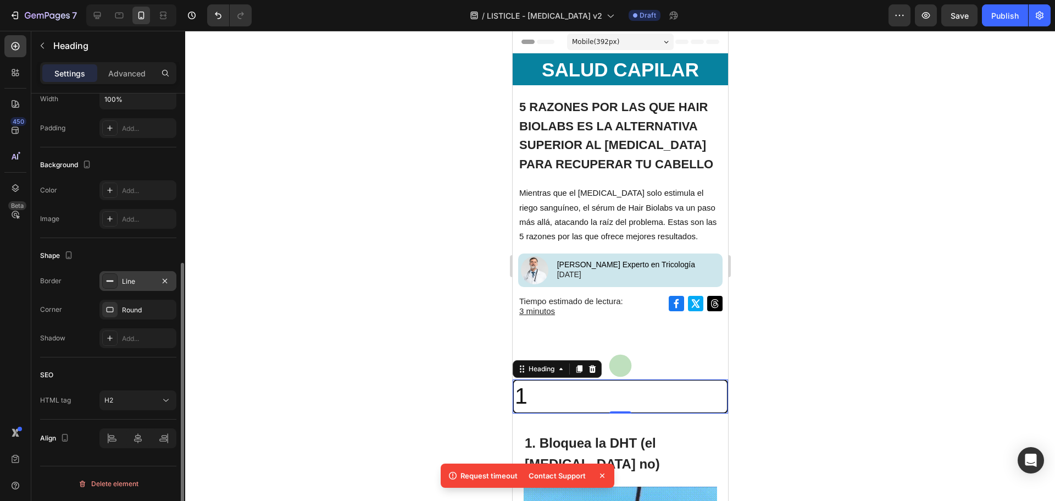
click at [135, 284] on div "Line" at bounding box center [138, 281] width 32 height 10
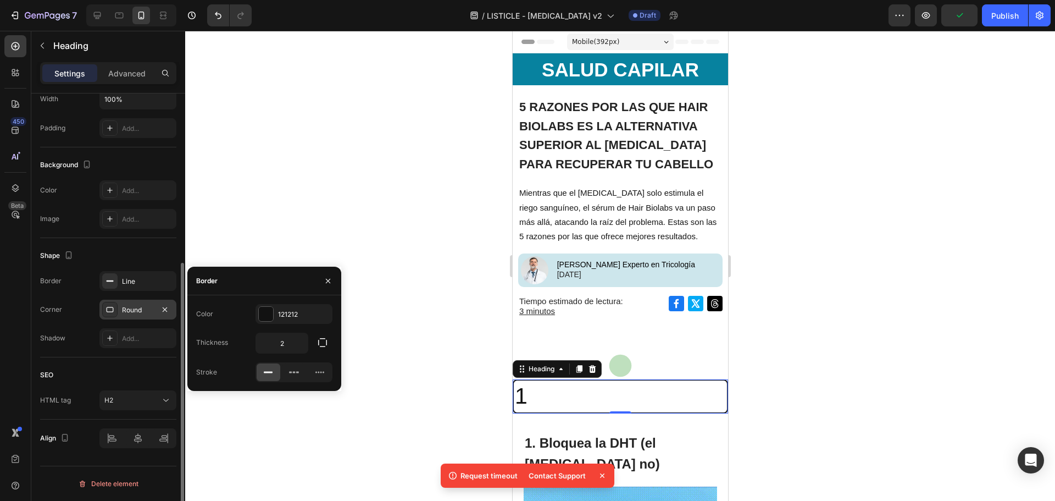
click at [134, 313] on div "Round" at bounding box center [138, 310] width 32 height 10
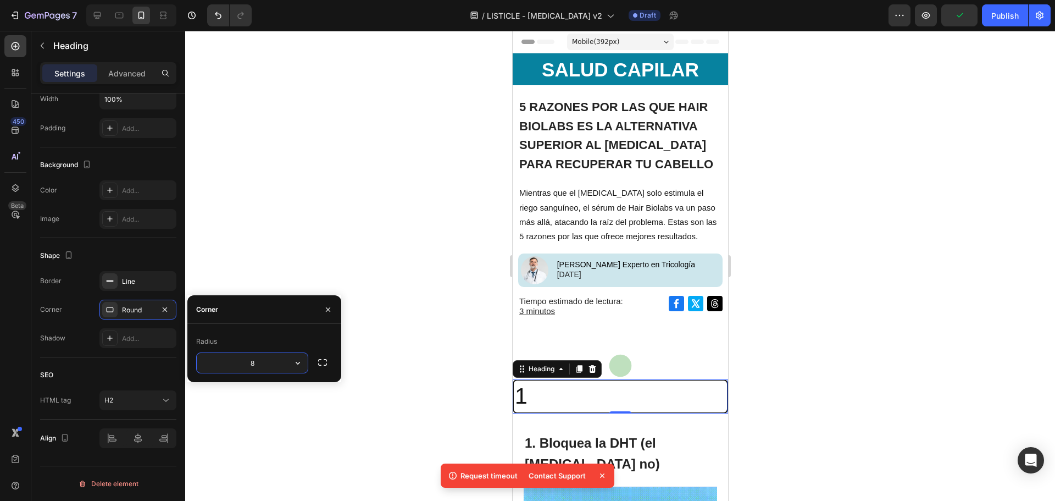
click at [262, 362] on input "8" at bounding box center [252, 363] width 111 height 20
click at [296, 357] on icon "button" at bounding box center [297, 362] width 11 height 11
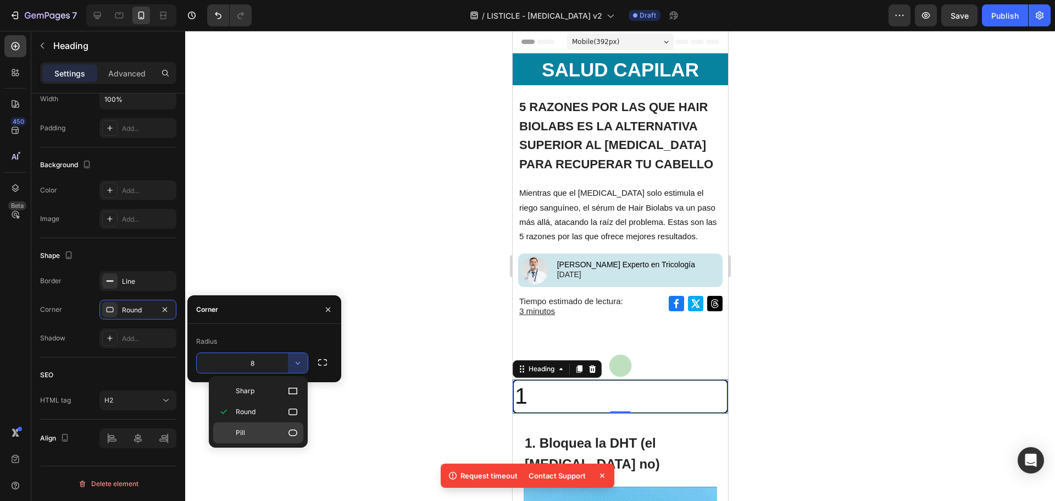
click at [265, 438] on div "Pill" at bounding box center [258, 432] width 90 height 21
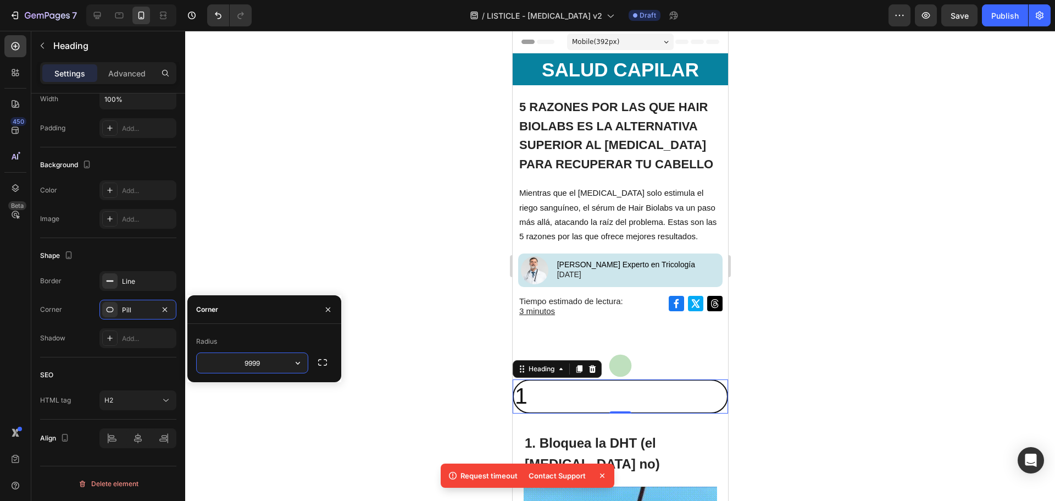
click at [271, 359] on input "9999" at bounding box center [252, 363] width 111 height 20
click at [300, 364] on icon "button" at bounding box center [297, 362] width 11 height 11
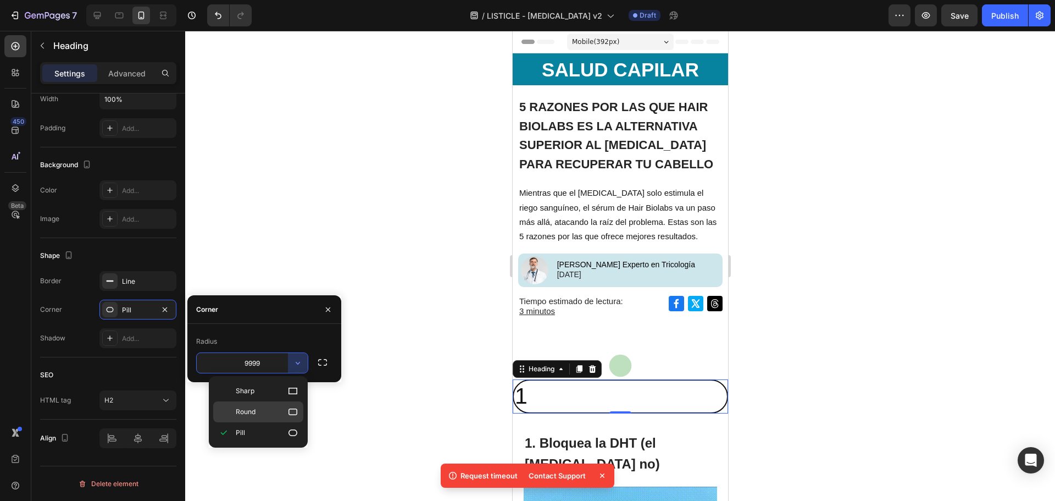
click at [279, 411] on p "Round" at bounding box center [267, 411] width 63 height 11
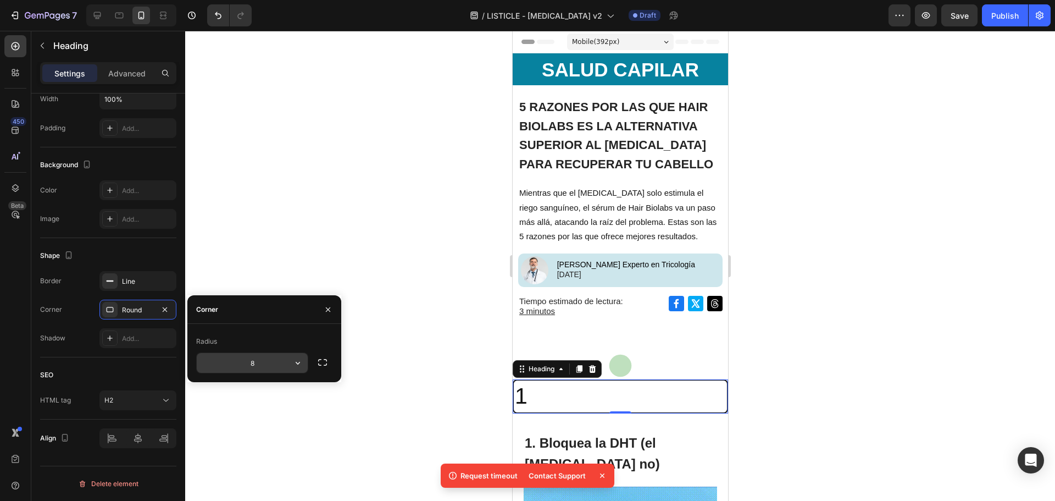
click at [290, 364] on button "button" at bounding box center [298, 363] width 20 height 20
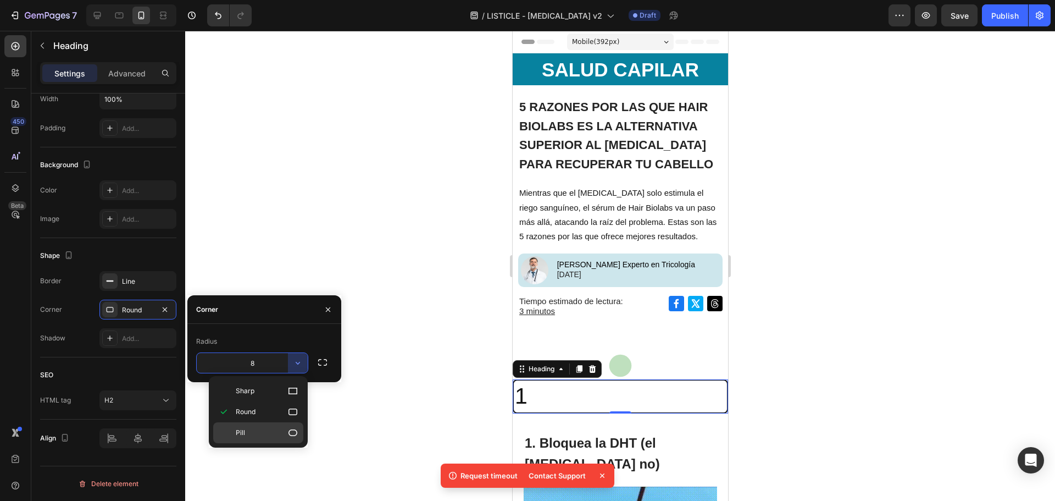
click at [271, 436] on p "Pill" at bounding box center [267, 432] width 63 height 11
type input "9999"
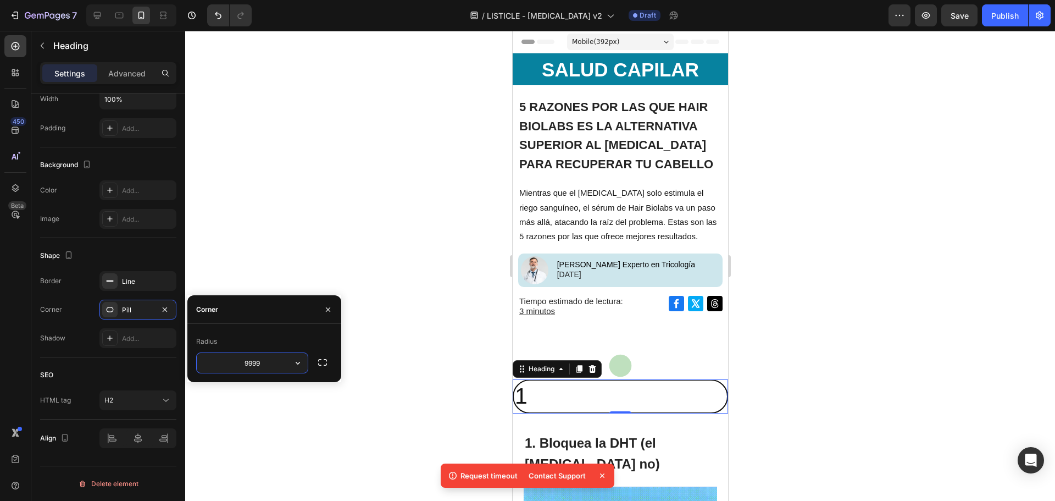
click at [286, 364] on input "9999" at bounding box center [252, 363] width 111 height 20
click at [293, 366] on icon "button" at bounding box center [297, 362] width 11 height 11
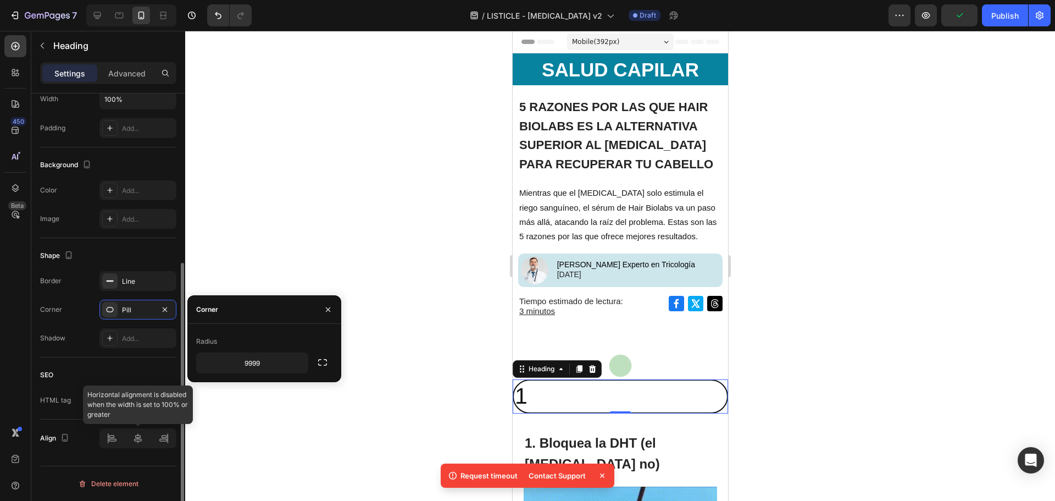
click at [136, 433] on div at bounding box center [137, 438] width 77 height 20
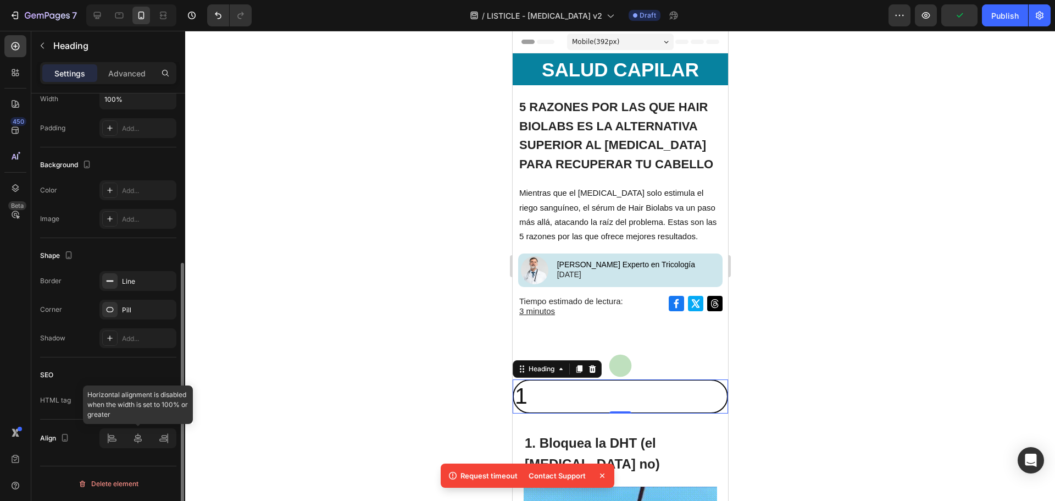
click at [140, 447] on div at bounding box center [137, 438] width 77 height 20
click at [139, 434] on div at bounding box center [137, 438] width 77 height 20
click at [112, 367] on div "SEO" at bounding box center [108, 375] width 136 height 18
click at [833, 361] on div at bounding box center [620, 266] width 870 height 470
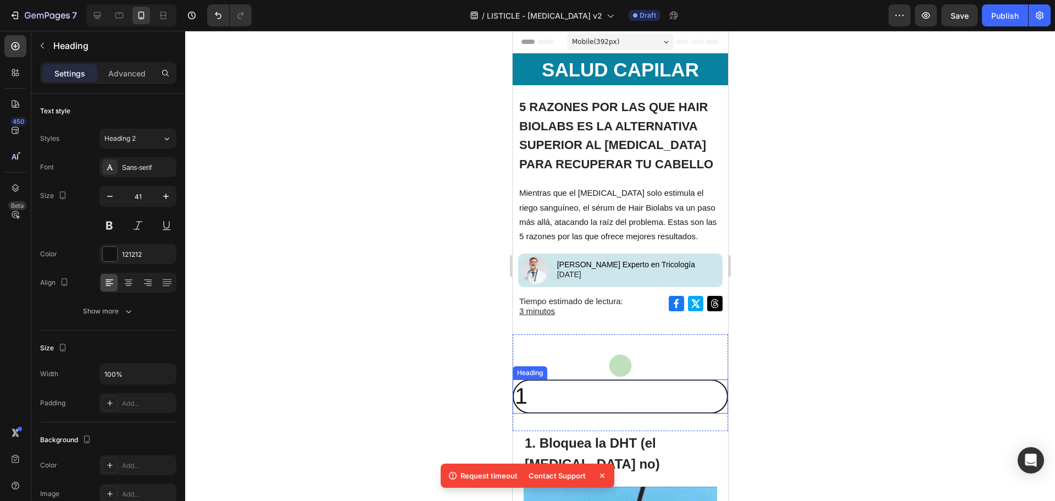
click at [626, 391] on p "1" at bounding box center [619, 395] width 211 height 29
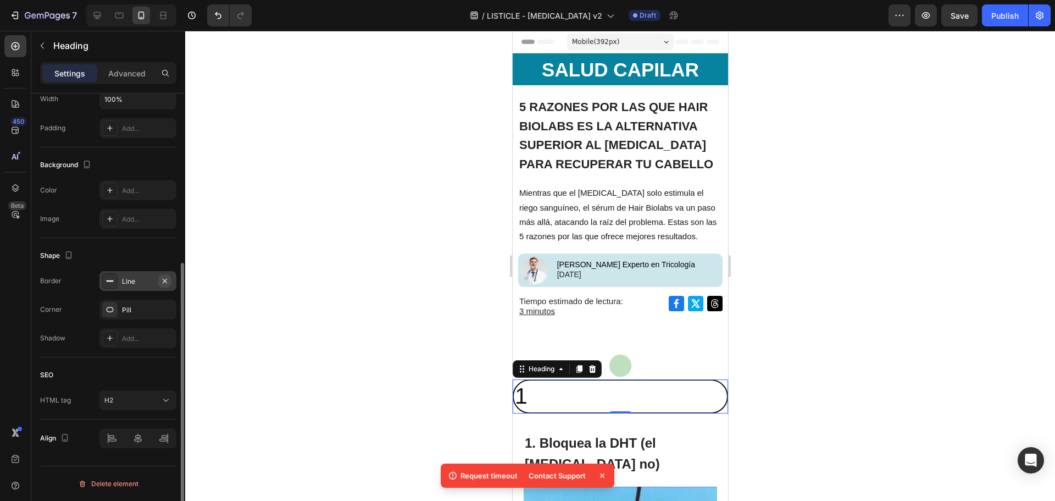
click at [162, 280] on icon "button" at bounding box center [164, 280] width 9 height 9
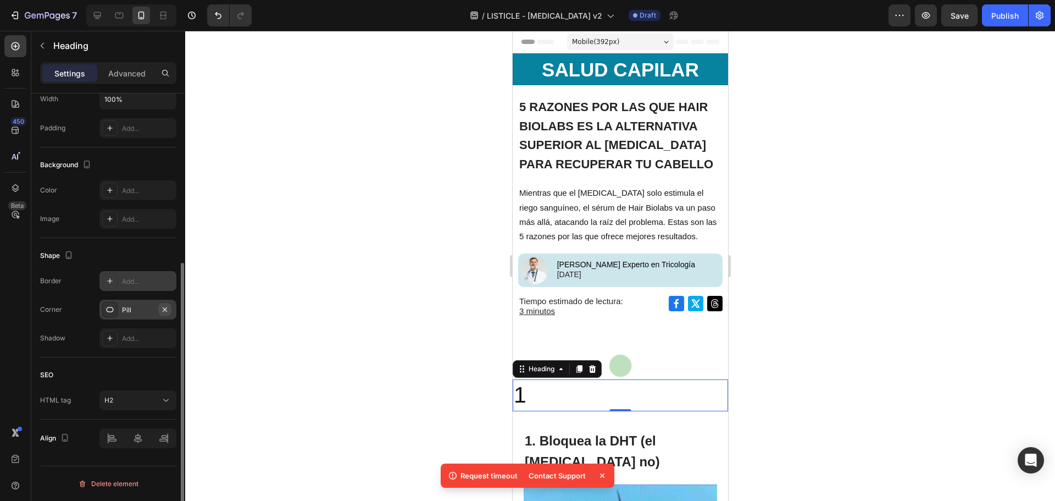
click at [167, 309] on icon "button" at bounding box center [164, 309] width 9 height 9
click at [142, 441] on div at bounding box center [137, 438] width 77 height 20
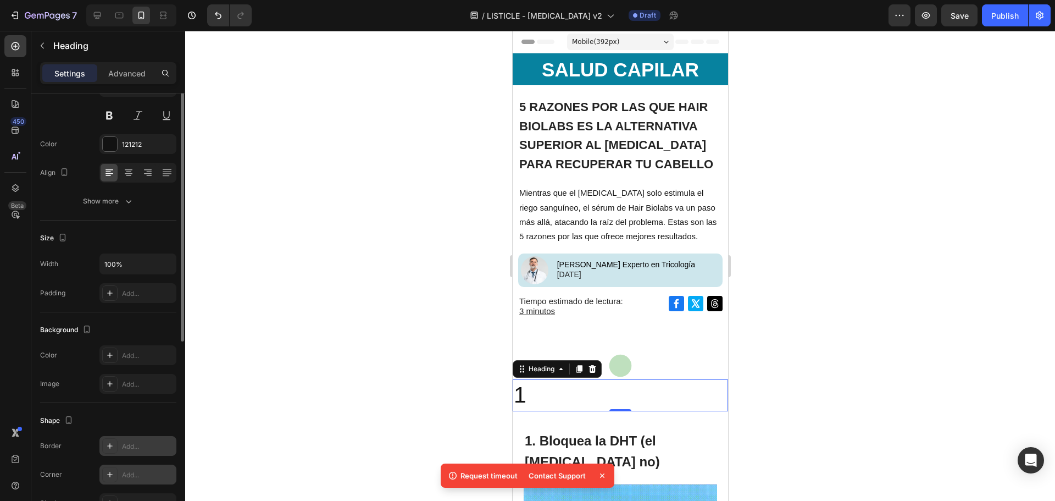
scroll to position [55, 0]
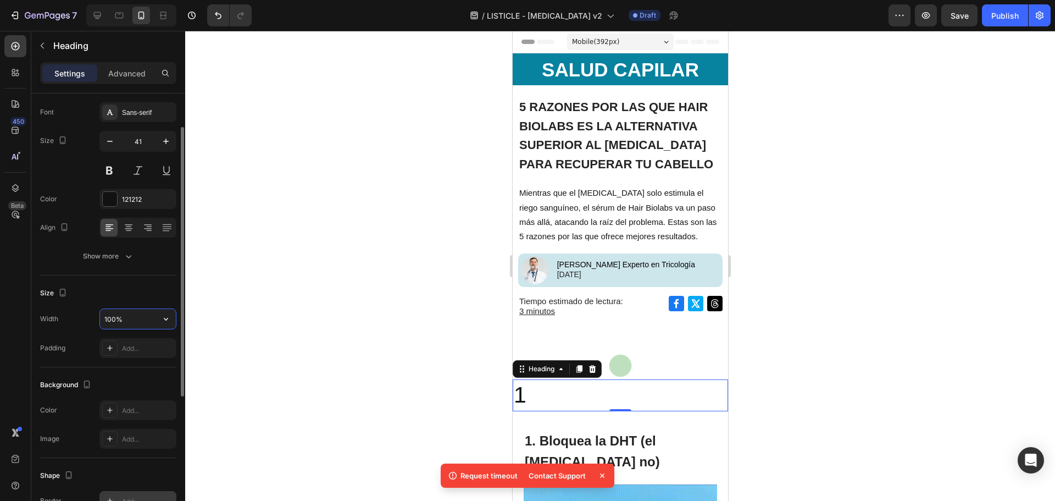
click at [134, 325] on input "100%" at bounding box center [138, 319] width 76 height 20
click at [174, 318] on button "button" at bounding box center [166, 319] width 20 height 20
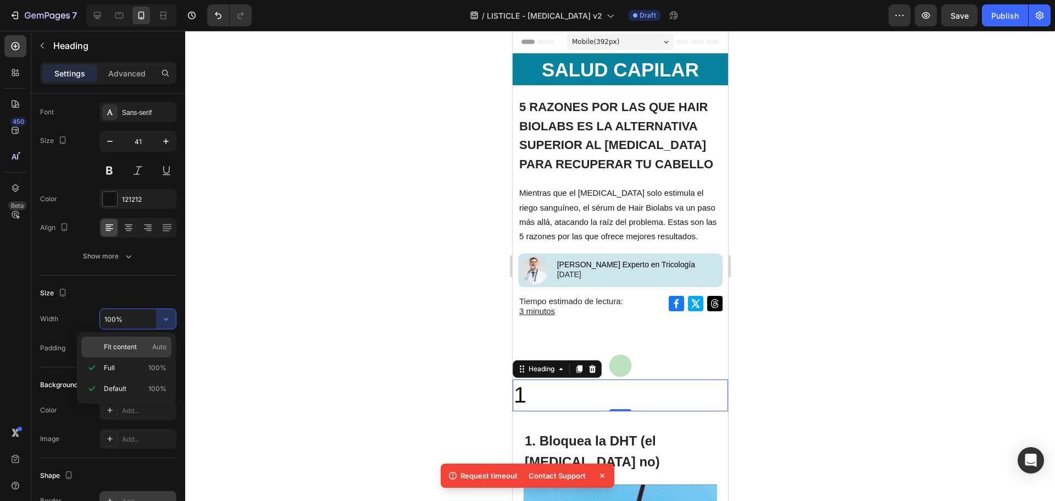
click at [143, 346] on p "Fit content Auto" at bounding box center [135, 347] width 63 height 10
type input "Auto"
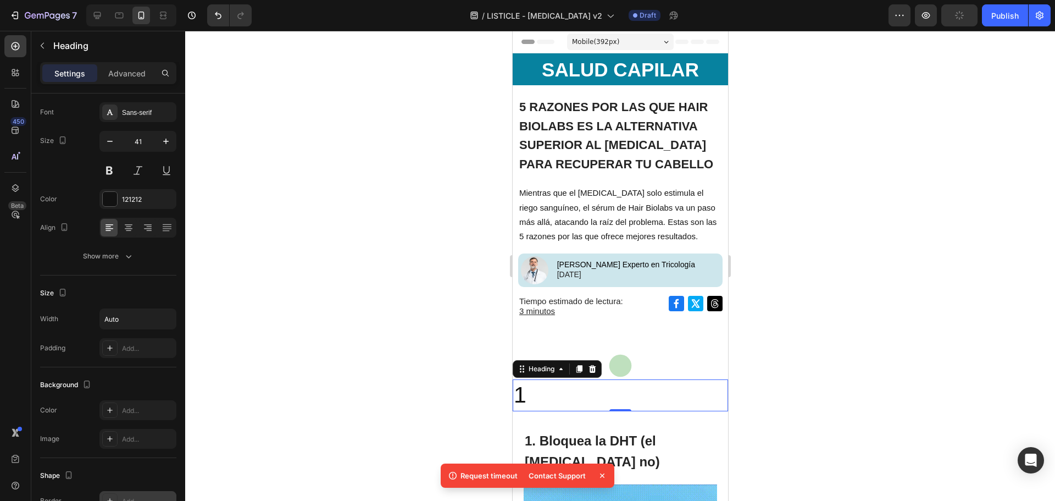
scroll to position [275, 0]
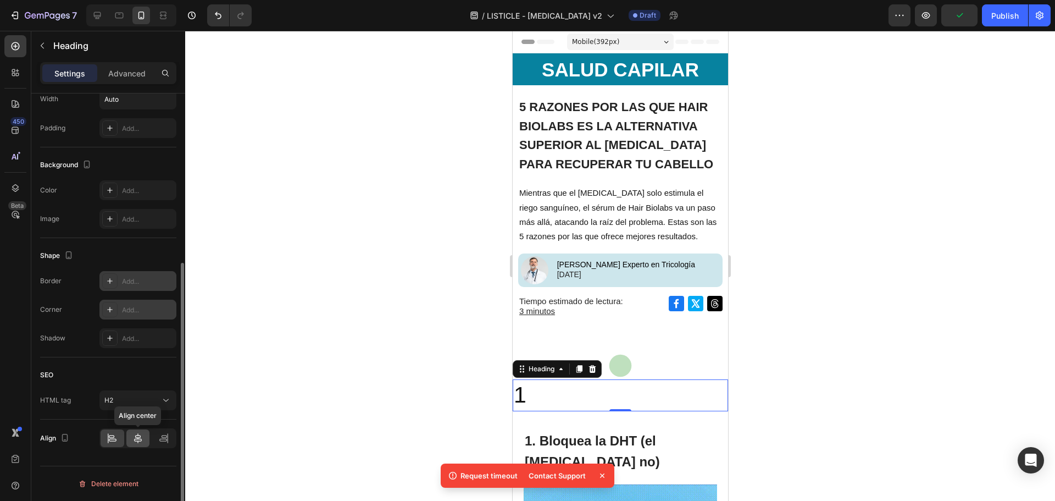
click at [140, 439] on icon at bounding box center [138, 438] width 8 height 10
click at [124, 285] on div "Add..." at bounding box center [148, 281] width 52 height 10
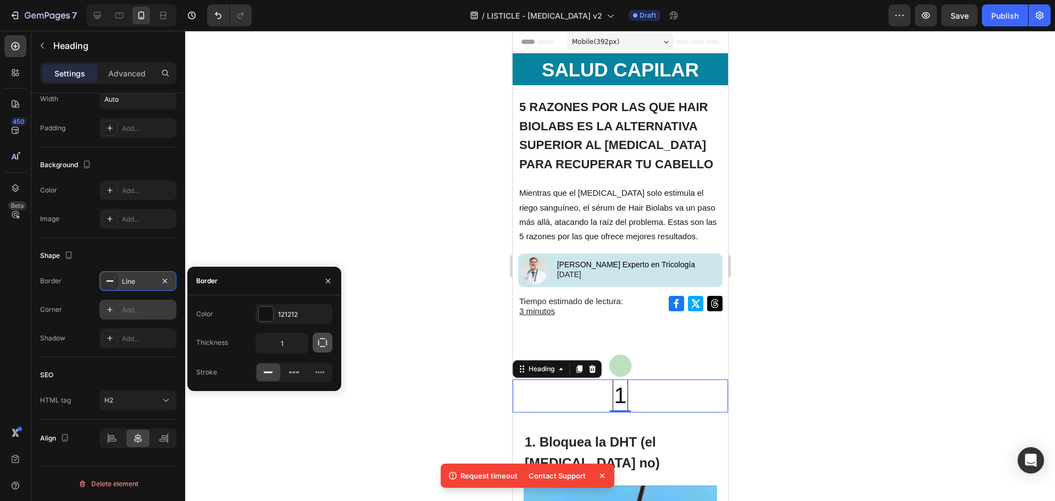
click at [319, 347] on icon "button" at bounding box center [322, 342] width 11 height 11
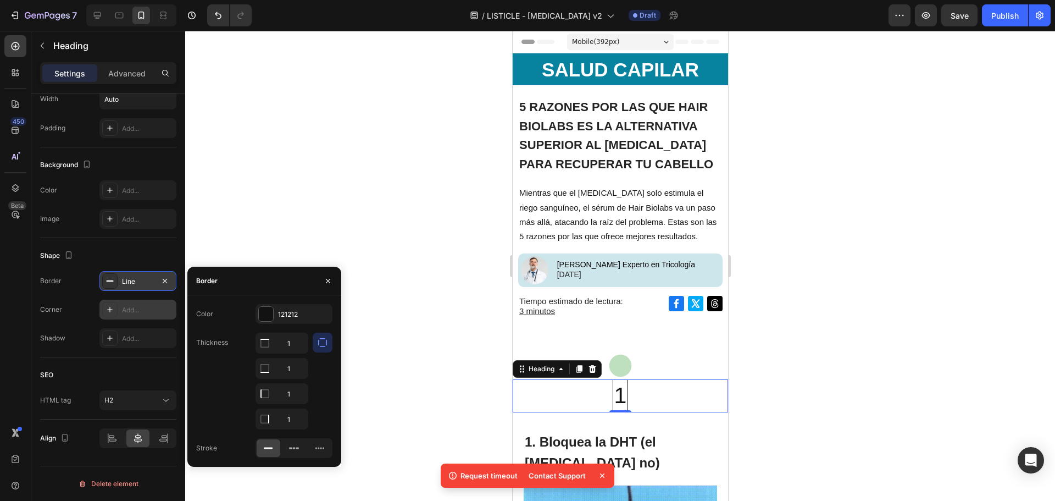
click at [138, 312] on div "Add..." at bounding box center [148, 310] width 52 height 10
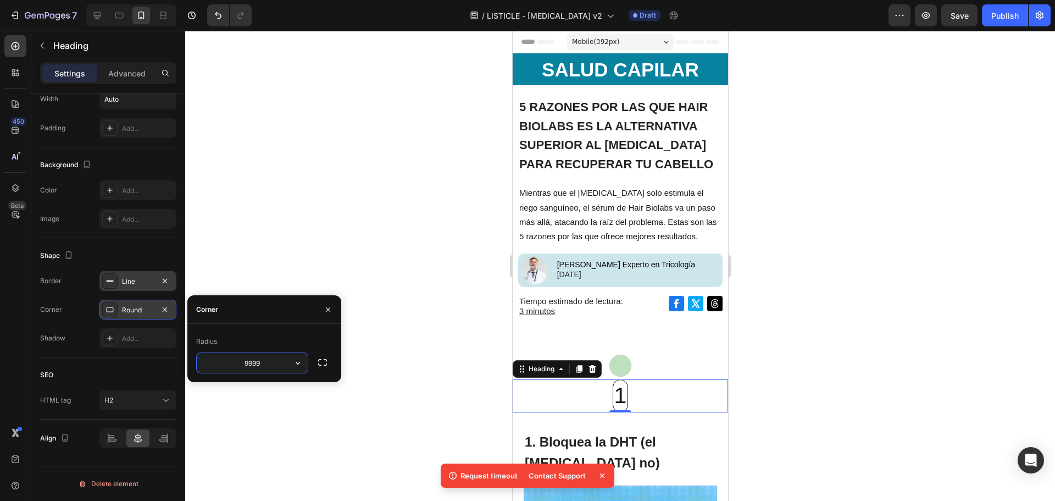
type input "99999"
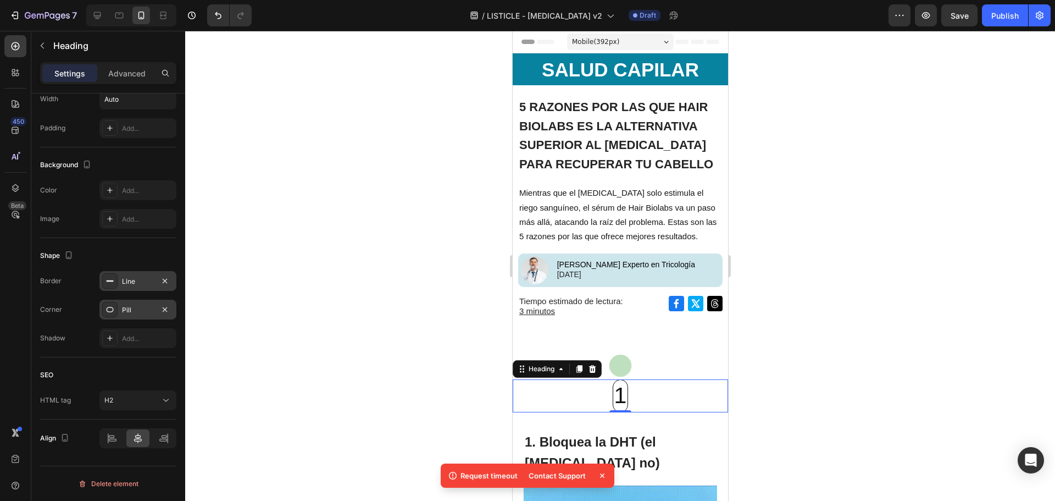
click at [146, 284] on div "Line" at bounding box center [138, 281] width 32 height 10
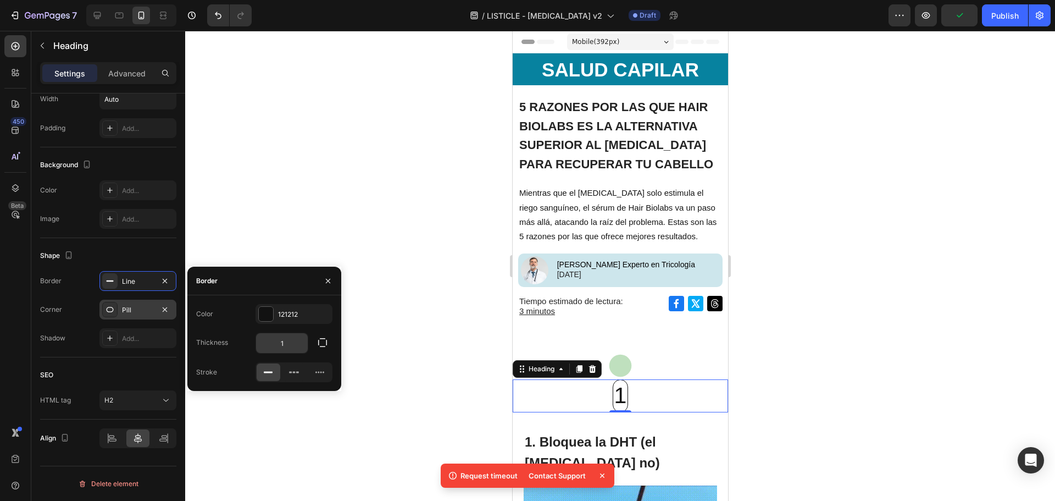
click at [292, 343] on input "1" at bounding box center [282, 343] width 52 height 20
click at [120, 337] on div "Add..." at bounding box center [137, 338] width 77 height 20
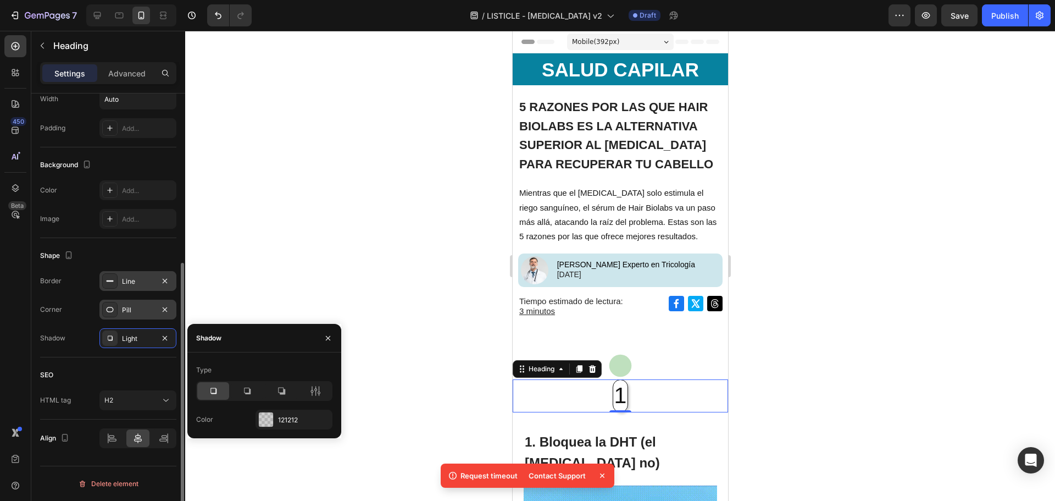
click at [127, 280] on div "Line" at bounding box center [138, 281] width 32 height 10
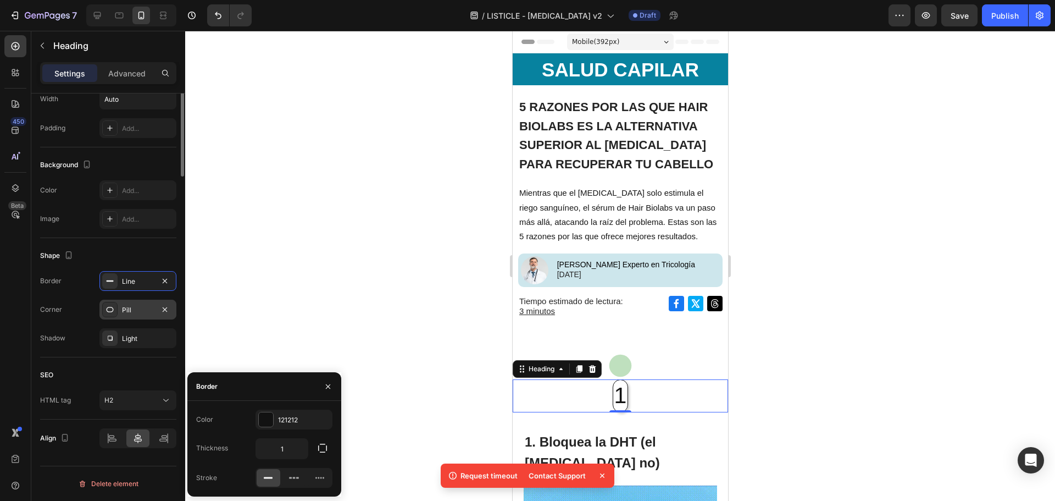
scroll to position [55, 0]
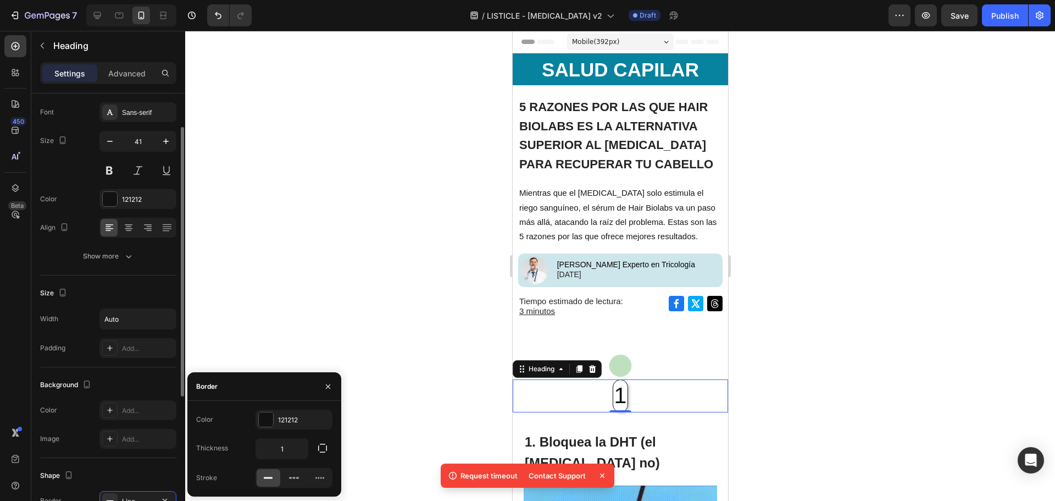
click at [134, 127] on div "Font Sans-serif Size 41 Color 121212 Align Show more" at bounding box center [108, 184] width 136 height 164
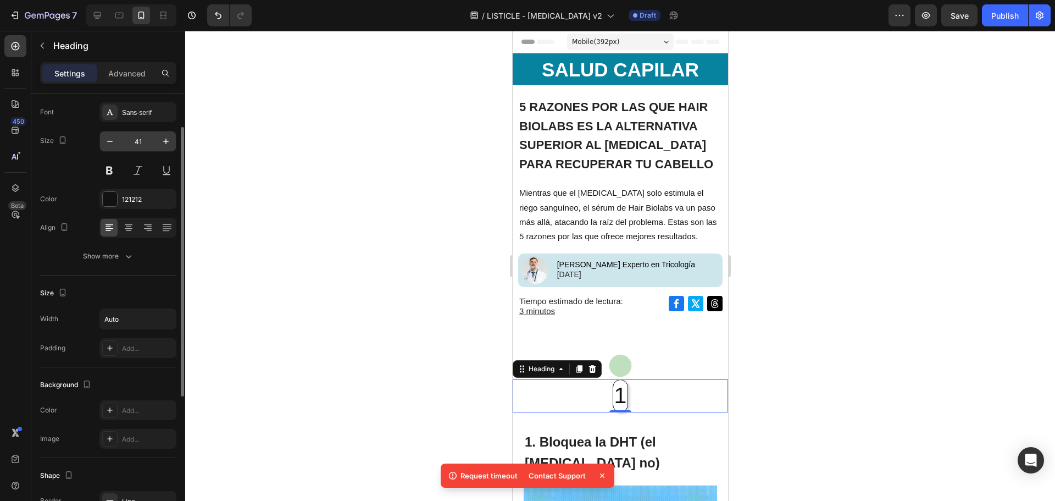
click at [140, 143] on input "41" at bounding box center [138, 141] width 36 height 20
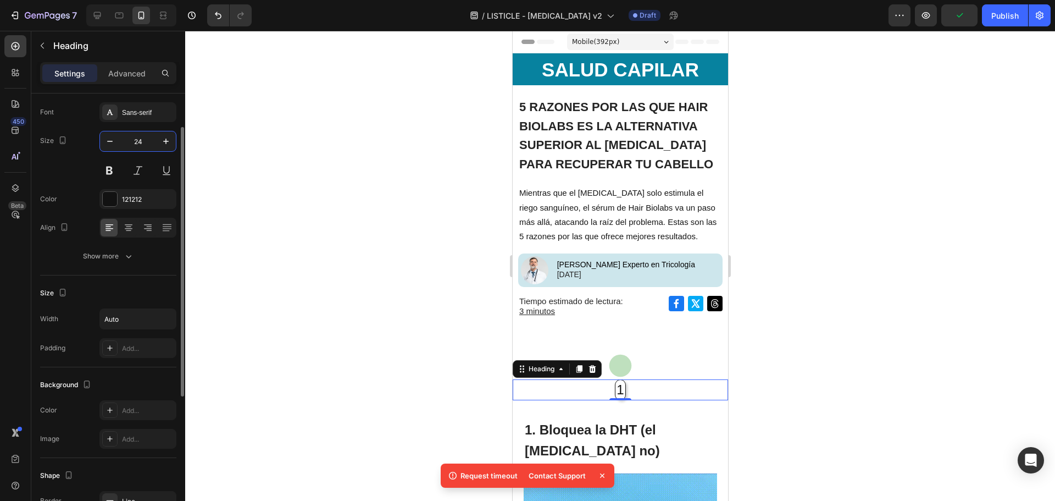
scroll to position [220, 0]
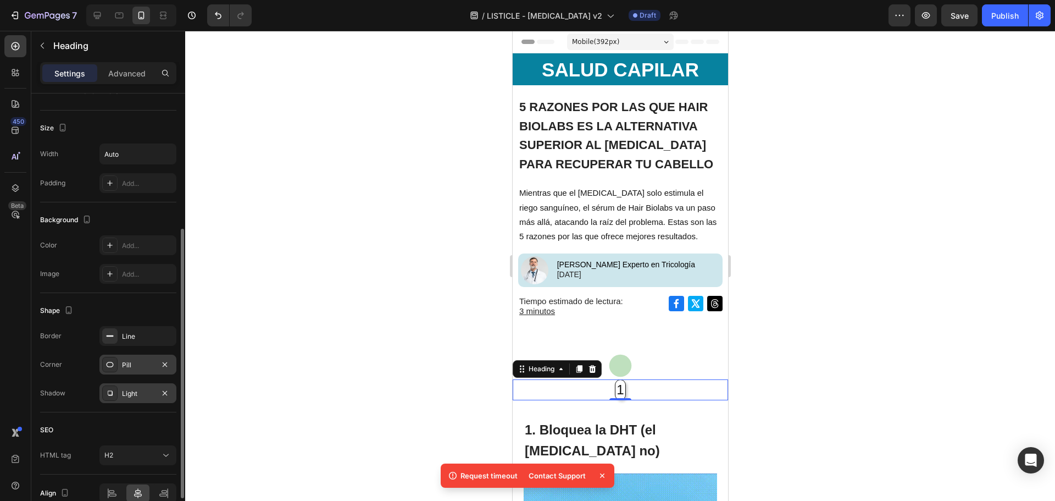
type input "24"
click at [135, 393] on div "Light" at bounding box center [138, 394] width 32 height 10
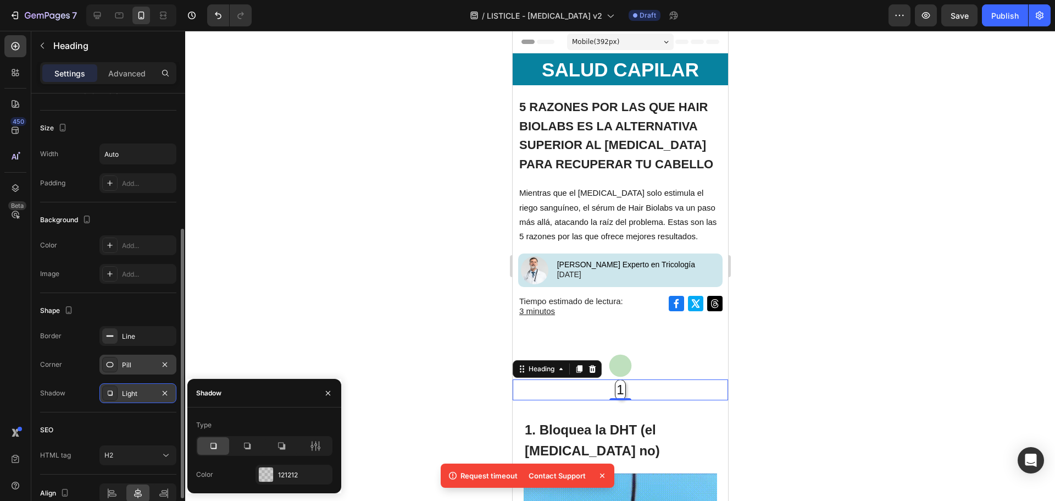
click at [135, 393] on div "Light" at bounding box center [138, 394] width 32 height 10
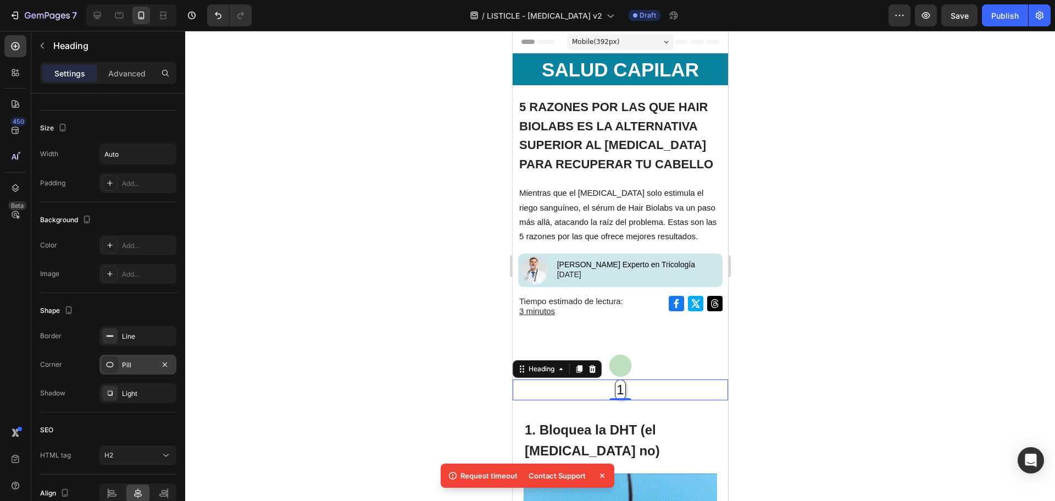
click at [138, 365] on div "Pill" at bounding box center [138, 365] width 32 height 10
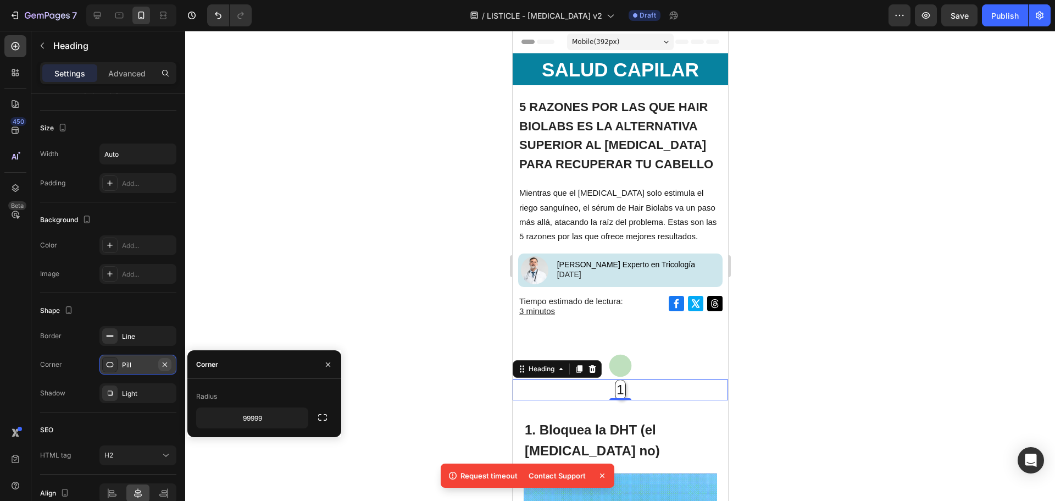
click at [159, 369] on button "button" at bounding box center [164, 364] width 13 height 13
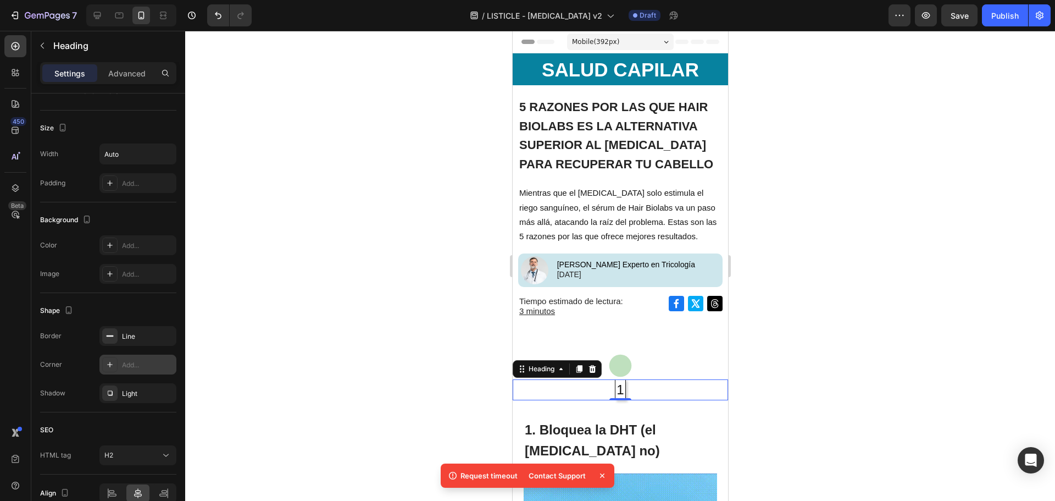
click at [159, 364] on div "Add..." at bounding box center [148, 365] width 52 height 10
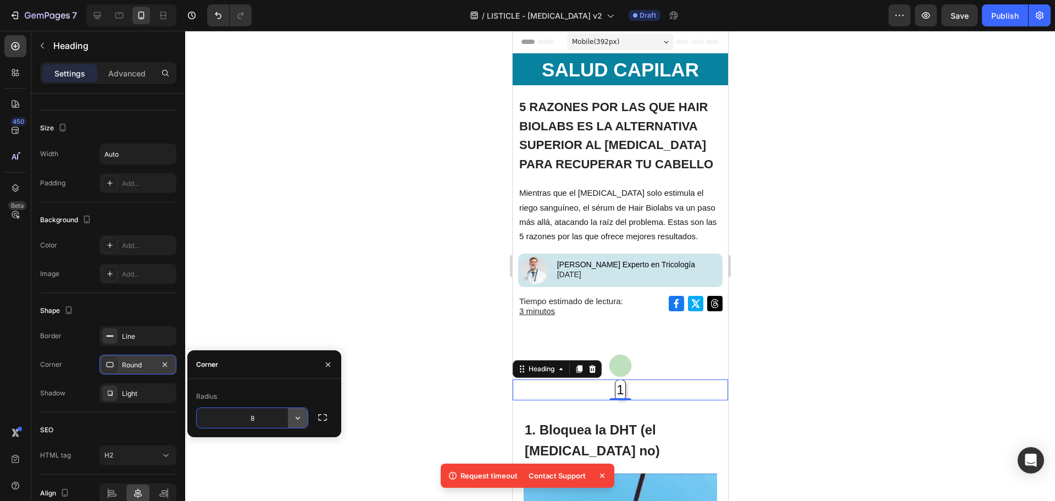
click at [304, 424] on button "button" at bounding box center [298, 418] width 20 height 20
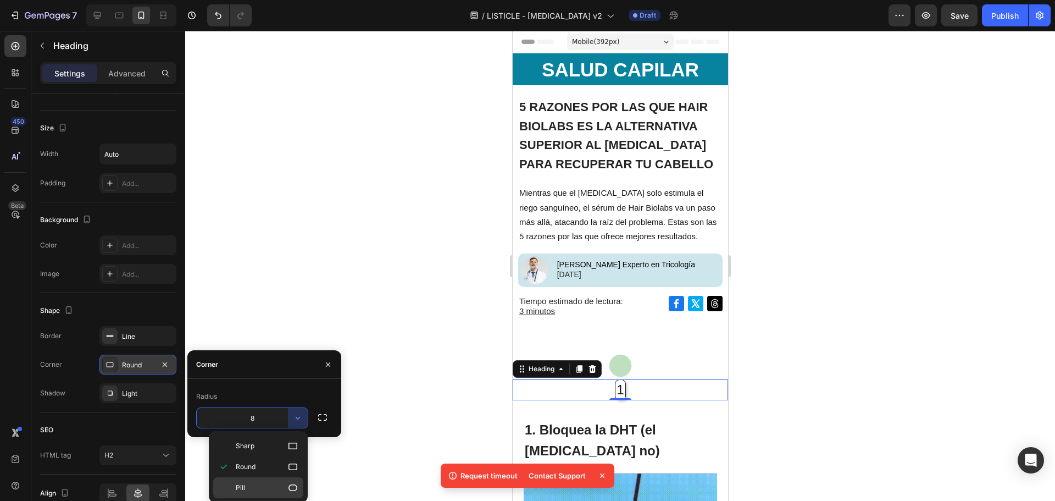
click at [262, 490] on p "Pill" at bounding box center [267, 487] width 63 height 11
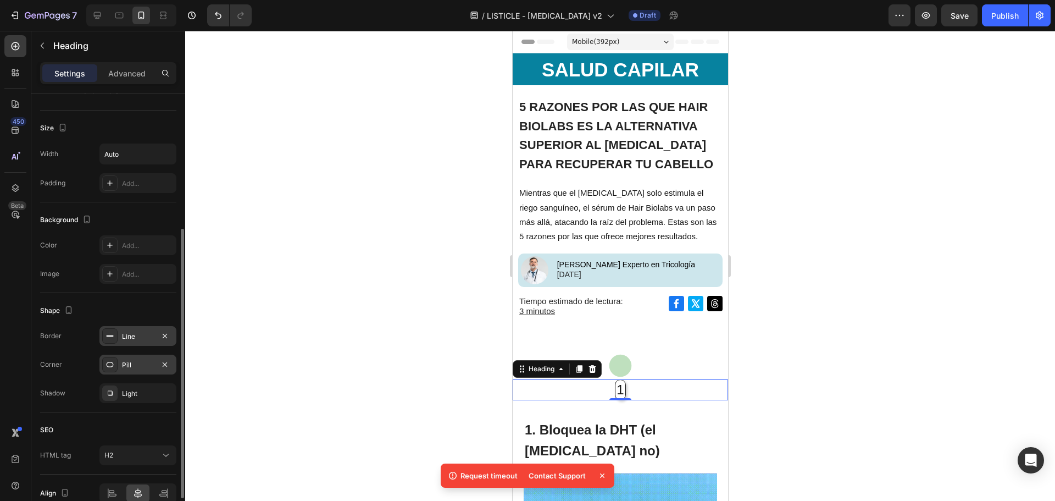
click at [153, 337] on div "Line" at bounding box center [138, 336] width 32 height 10
click at [155, 363] on div "Pill" at bounding box center [137, 364] width 77 height 20
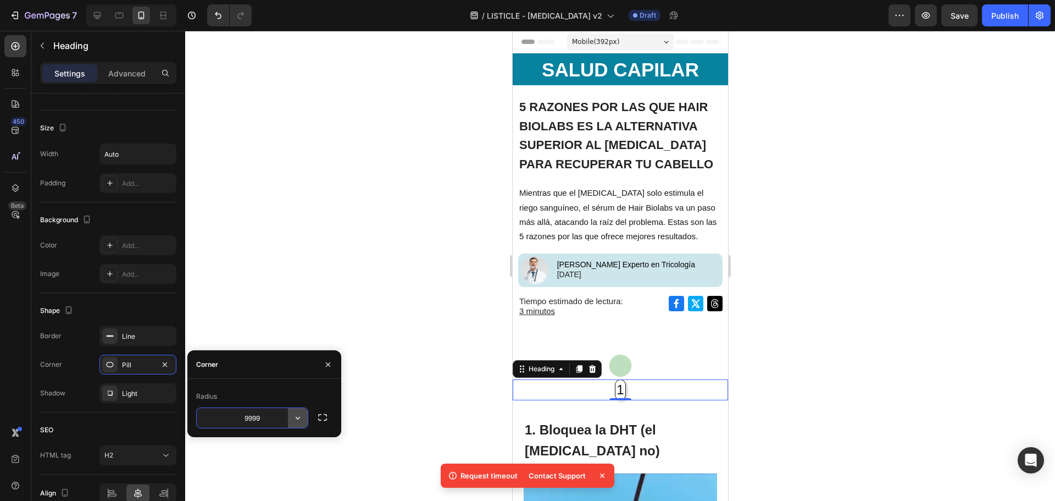
click at [298, 423] on button "button" at bounding box center [298, 418] width 20 height 20
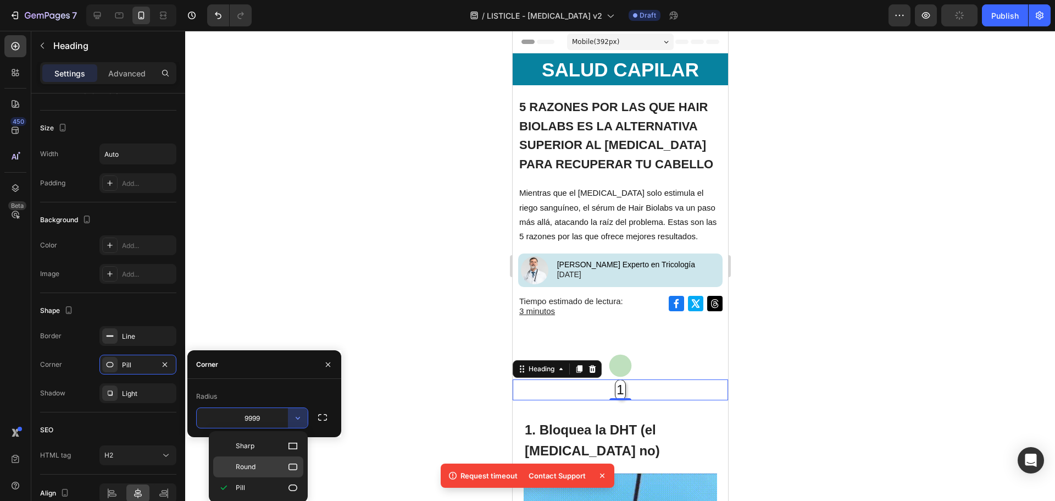
click at [279, 472] on div "Round" at bounding box center [258, 466] width 90 height 21
type input "8"
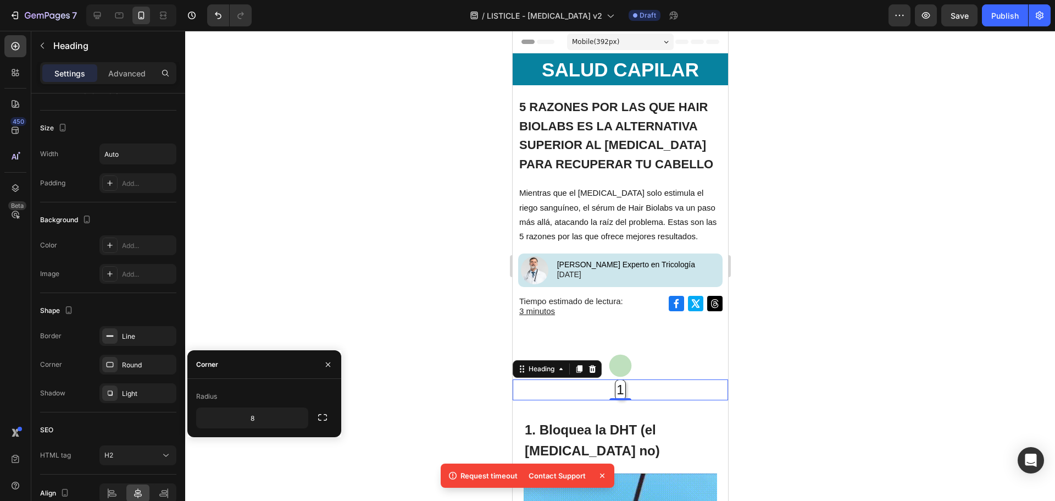
click at [757, 368] on div at bounding box center [620, 266] width 870 height 470
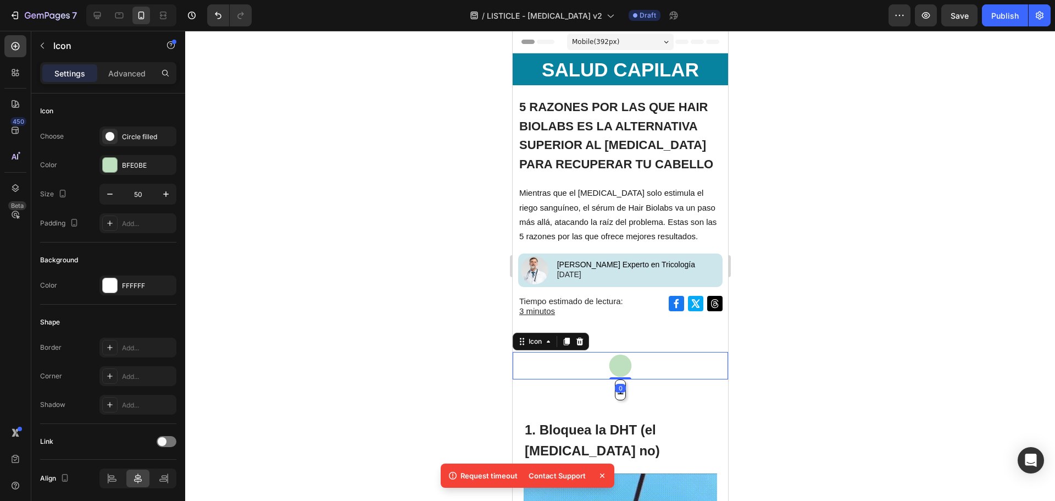
click at [658, 370] on div "Icon 0" at bounding box center [619, 365] width 215 height 27
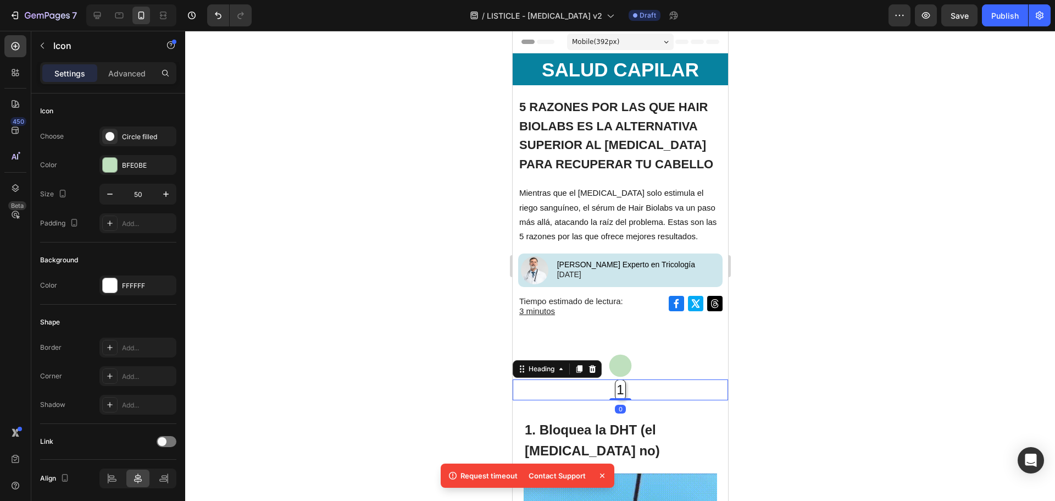
click at [656, 386] on div "1" at bounding box center [619, 389] width 215 height 20
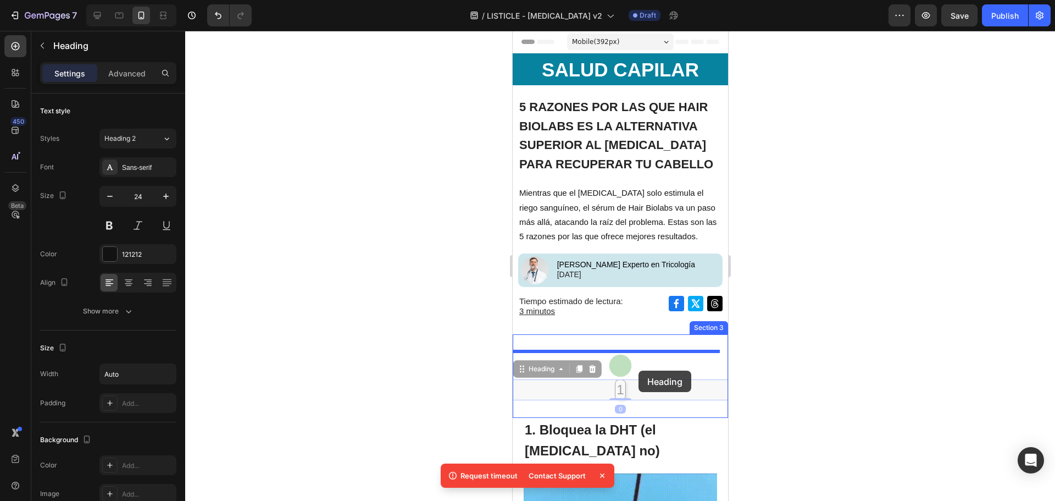
drag, startPoint x: 645, startPoint y: 389, endPoint x: 638, endPoint y: 370, distance: 20.0
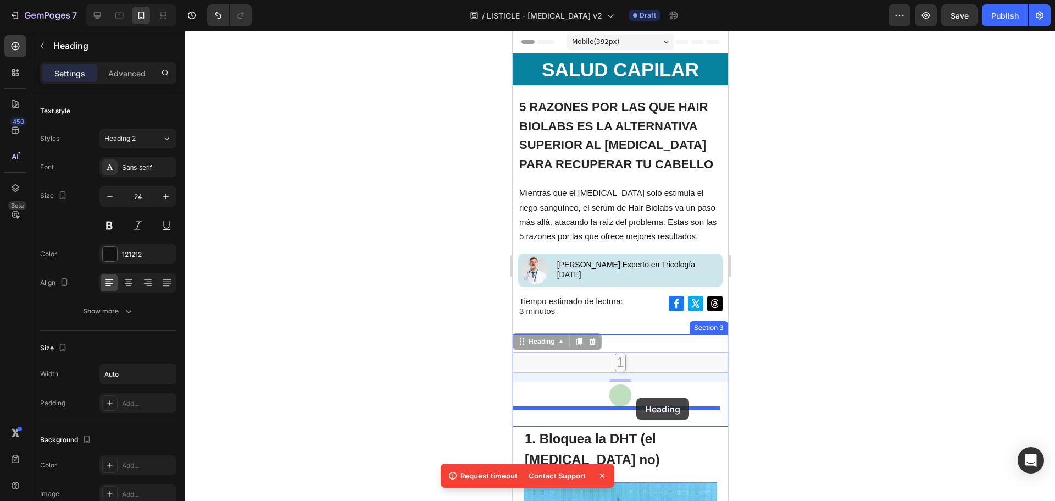
drag, startPoint x: 636, startPoint y: 359, endPoint x: 636, endPoint y: 398, distance: 39.0
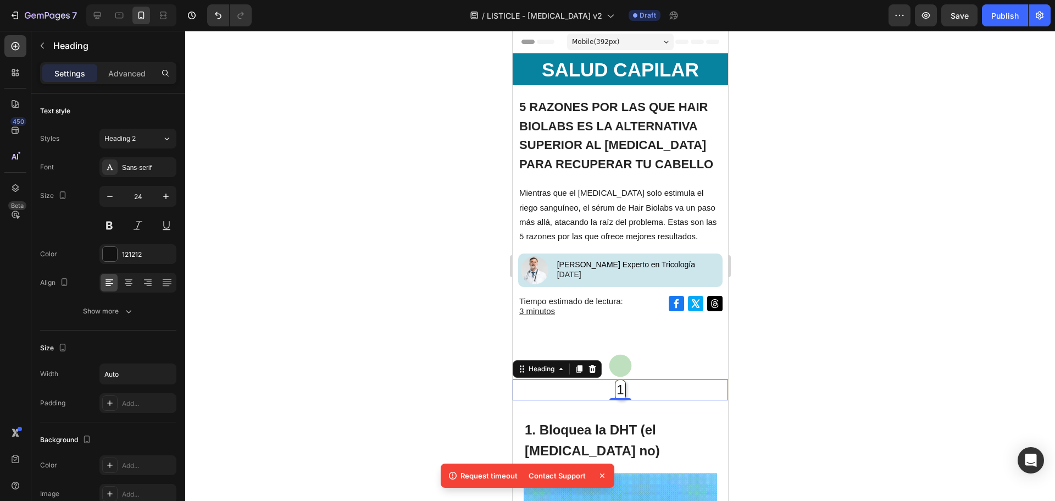
click at [780, 385] on div at bounding box center [620, 266] width 870 height 470
click at [664, 381] on div "1" at bounding box center [619, 389] width 215 height 20
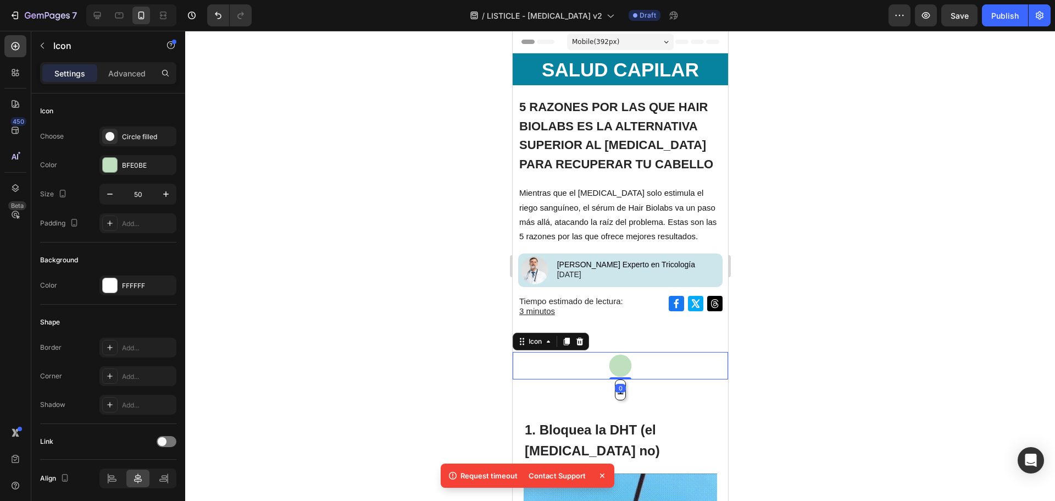
click at [617, 364] on icon at bounding box center [620, 365] width 23 height 23
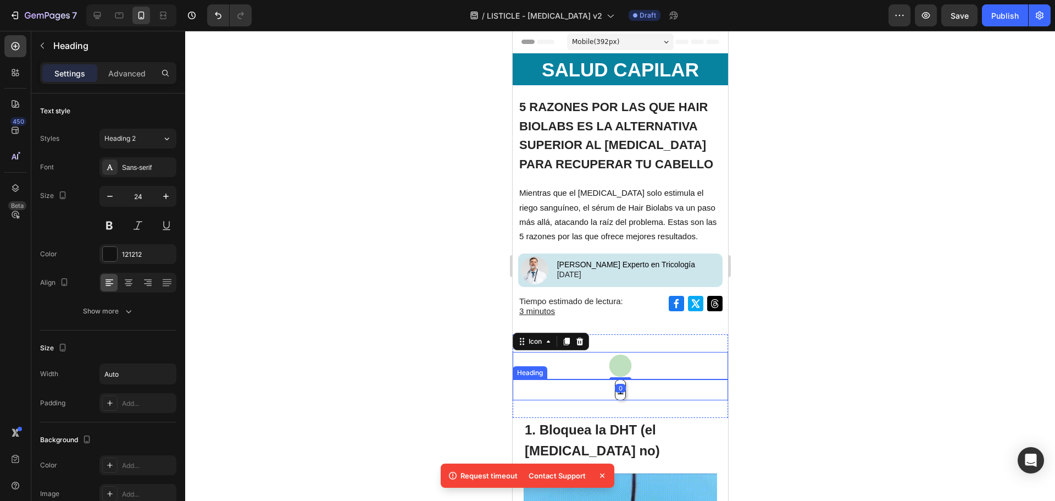
click at [594, 384] on div "1" at bounding box center [619, 389] width 215 height 20
click at [646, 362] on div "Icon" at bounding box center [619, 365] width 215 height 27
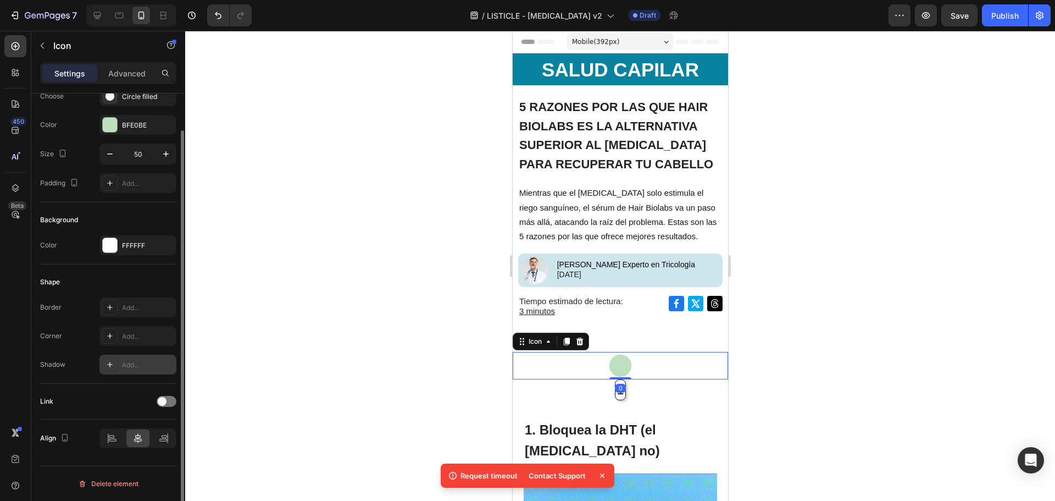
scroll to position [0, 0]
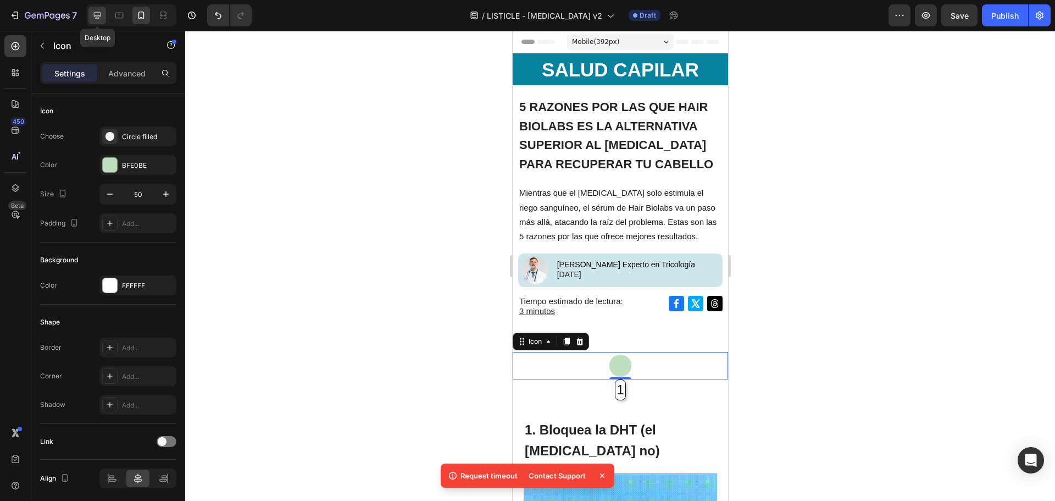
click at [92, 12] on icon at bounding box center [97, 15] width 11 height 11
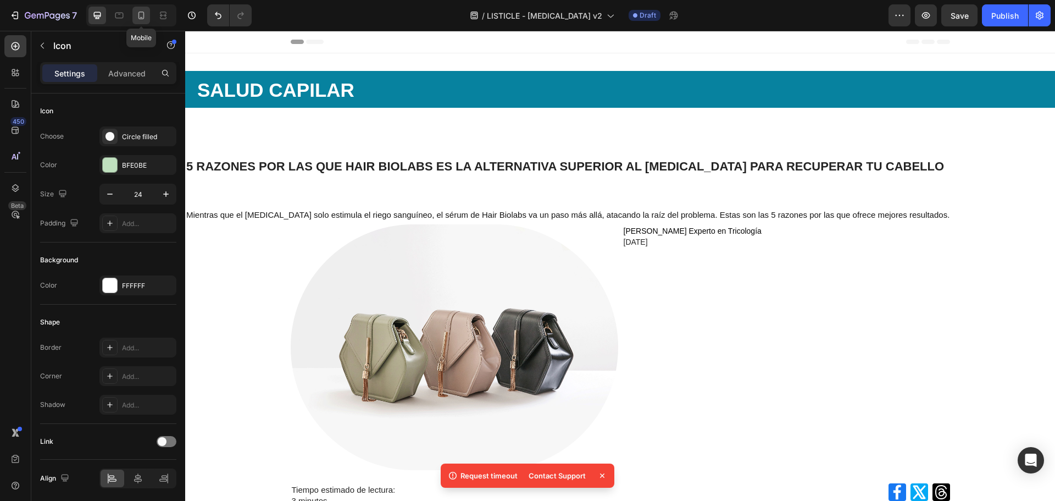
click at [138, 10] on icon at bounding box center [141, 15] width 11 height 11
type input "50"
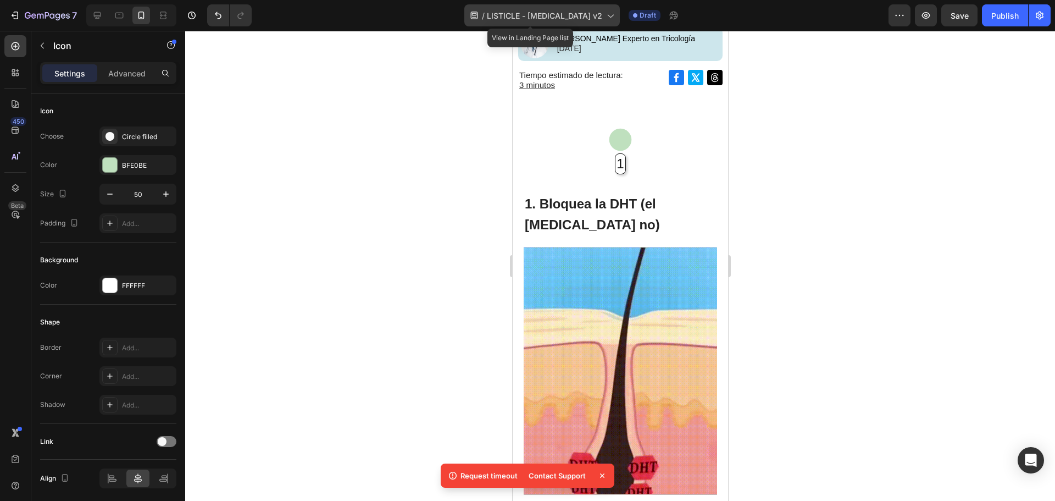
scroll to position [282, 0]
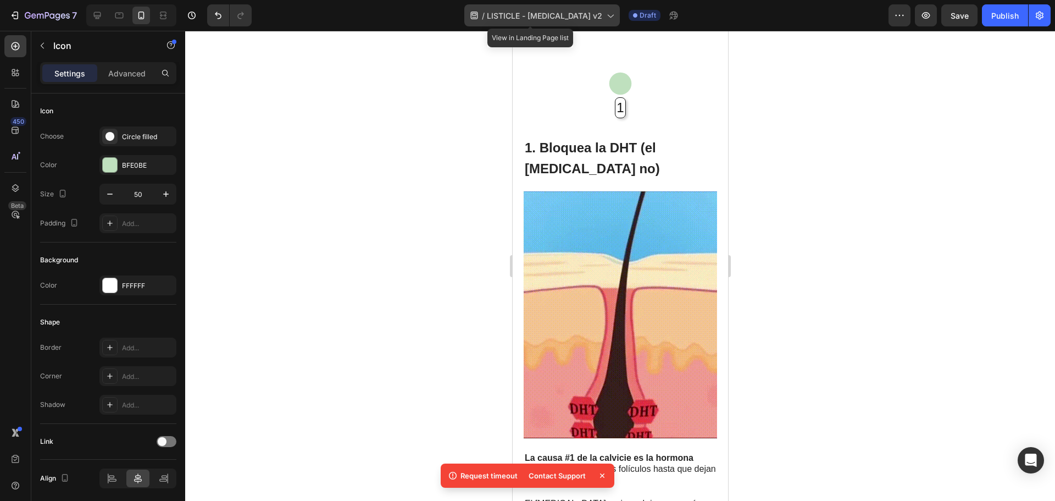
click at [583, 19] on span "LISTICLE - [MEDICAL_DATA] v2" at bounding box center [544, 16] width 115 height 12
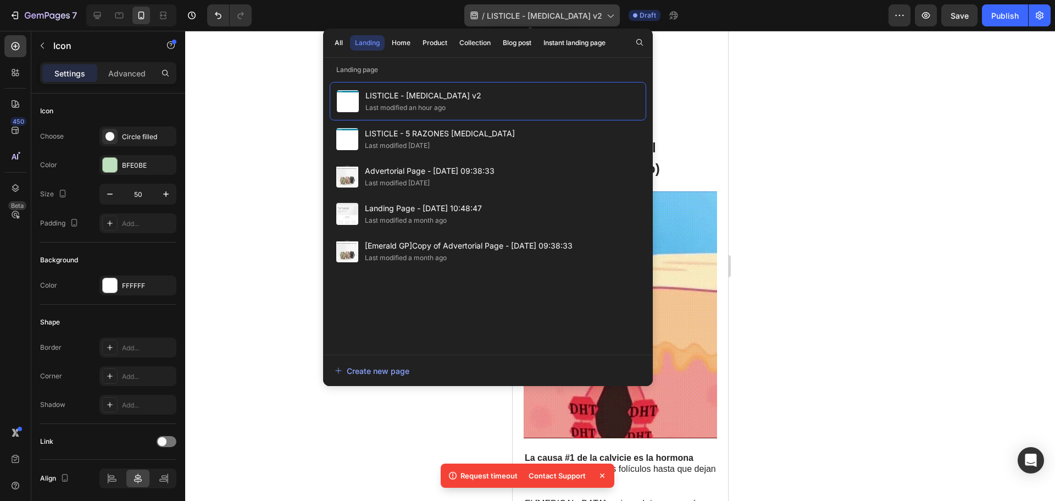
click at [583, 19] on span "LISTICLE - [MEDICAL_DATA] v2" at bounding box center [544, 16] width 115 height 12
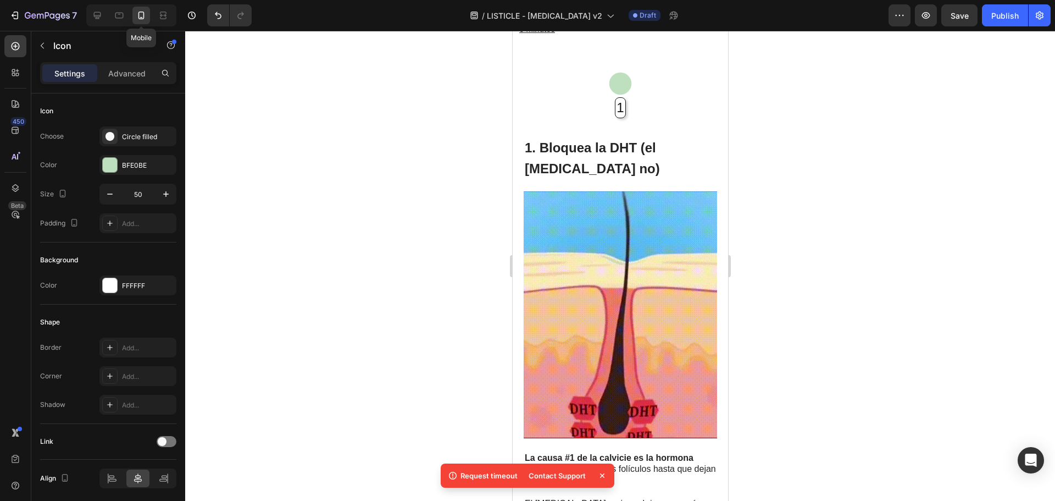
drag, startPoint x: 140, startPoint y: 14, endPoint x: 403, endPoint y: 149, distance: 296.7
click at [403, 149] on div at bounding box center [620, 266] width 870 height 470
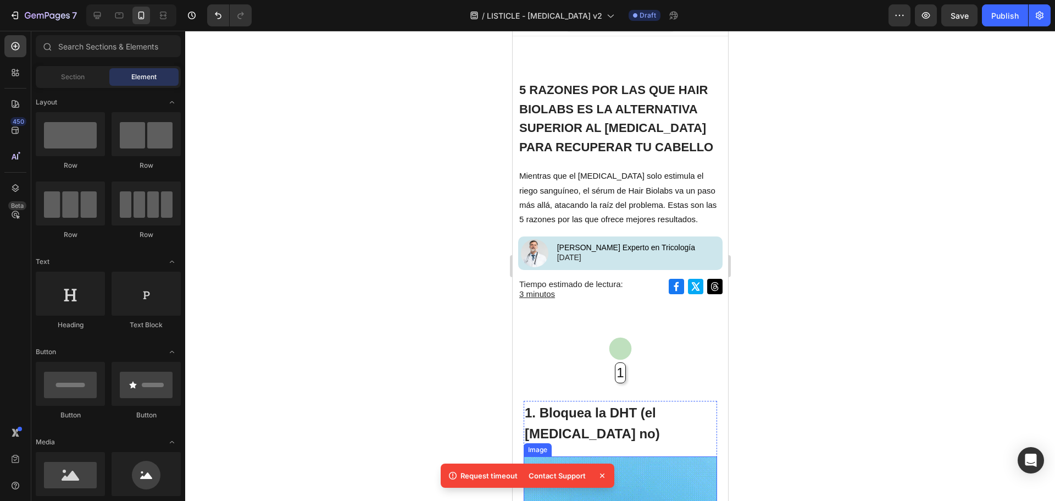
scroll to position [0, 0]
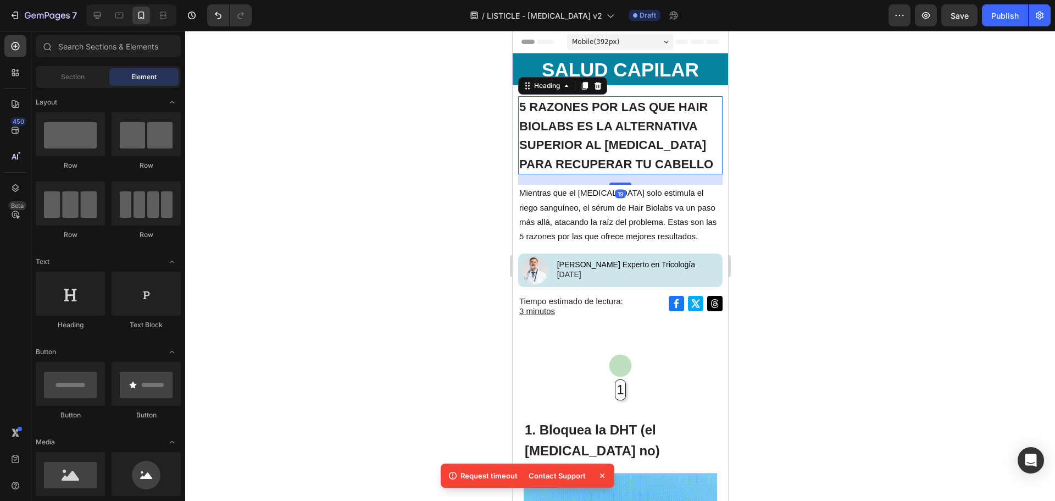
click at [608, 168] on span "5 RAZONES POR LAS QUE HAIR BIOLABS ES LA ALTERNATIVA SUPERIOR AL [MEDICAL_DATA]…" at bounding box center [616, 135] width 194 height 71
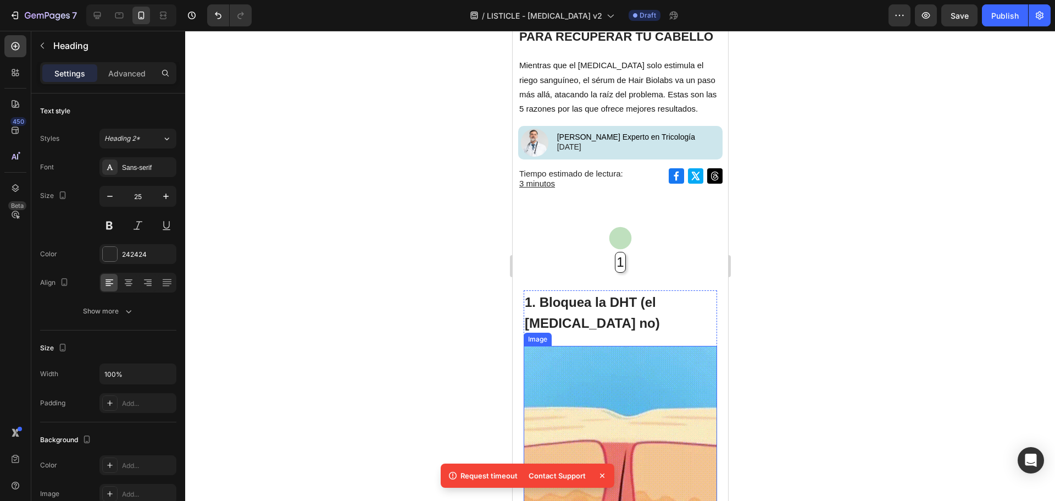
scroll to position [55, 0]
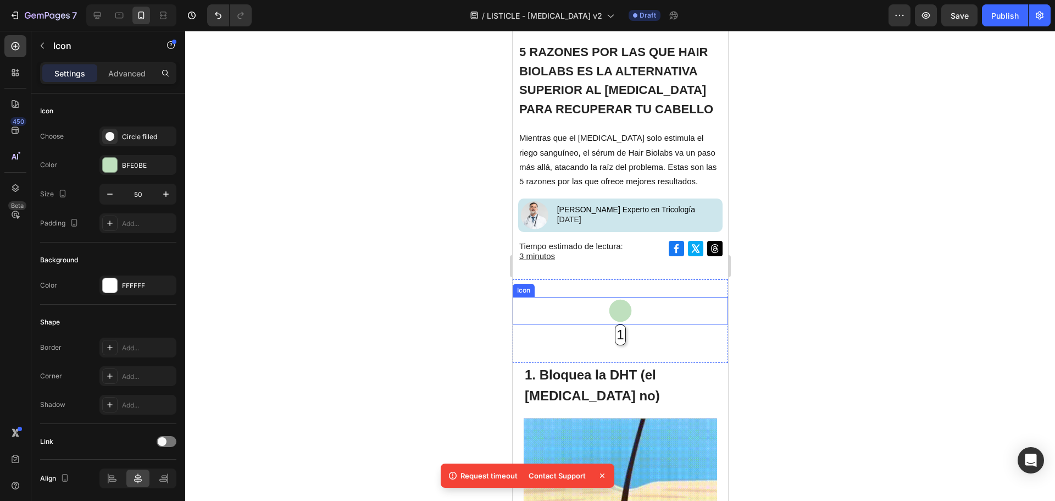
click at [618, 306] on icon at bounding box center [620, 311] width 23 height 23
click at [616, 331] on div "0" at bounding box center [619, 333] width 11 height 9
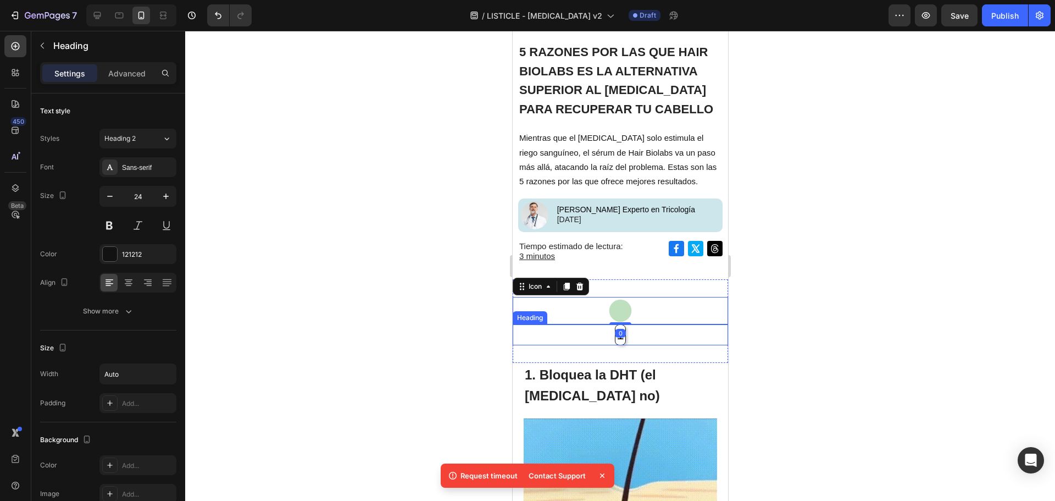
click at [630, 336] on div "1" at bounding box center [619, 334] width 215 height 20
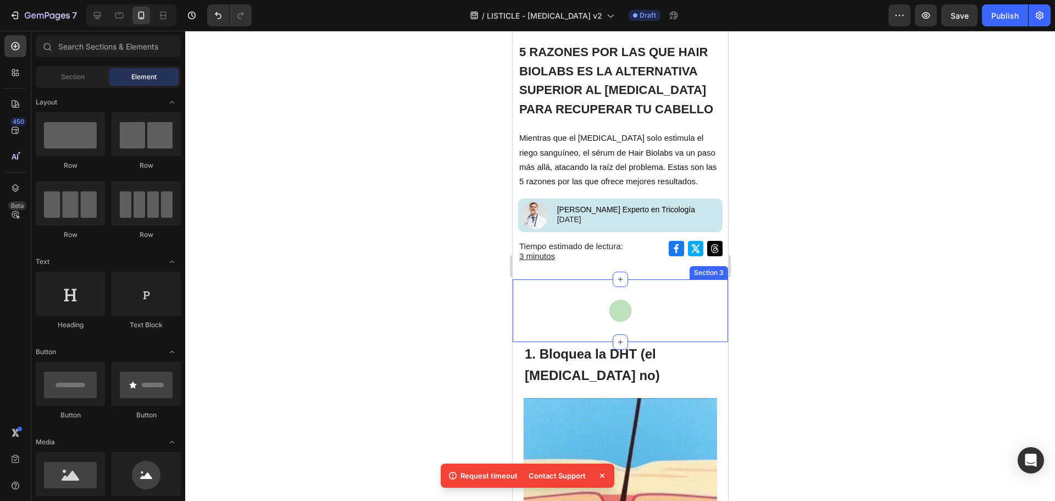
click at [633, 308] on div "Icon" at bounding box center [619, 310] width 215 height 27
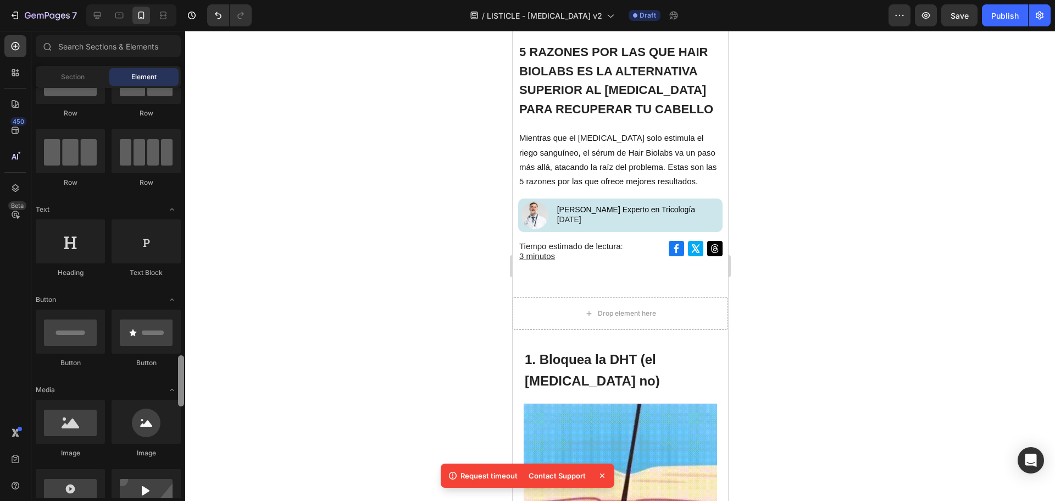
scroll to position [0, 0]
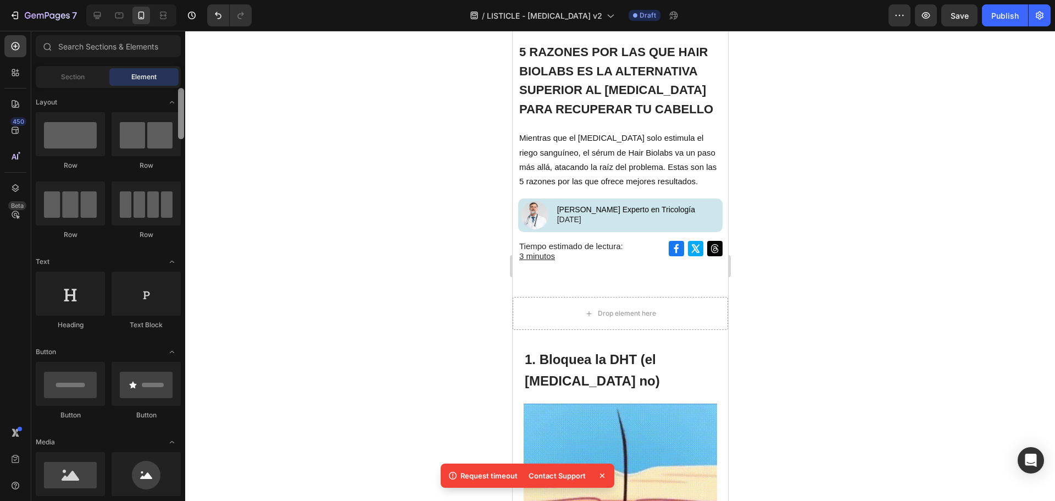
drag, startPoint x: 182, startPoint y: 467, endPoint x: 207, endPoint y: 61, distance: 406.9
click at [208, 0] on div "7 Version history / LISTICLE - [MEDICAL_DATA] v2 Draft Preview Save Publish 450…" at bounding box center [527, 0] width 1055 height 0
click at [584, 309] on icon at bounding box center [588, 313] width 9 height 9
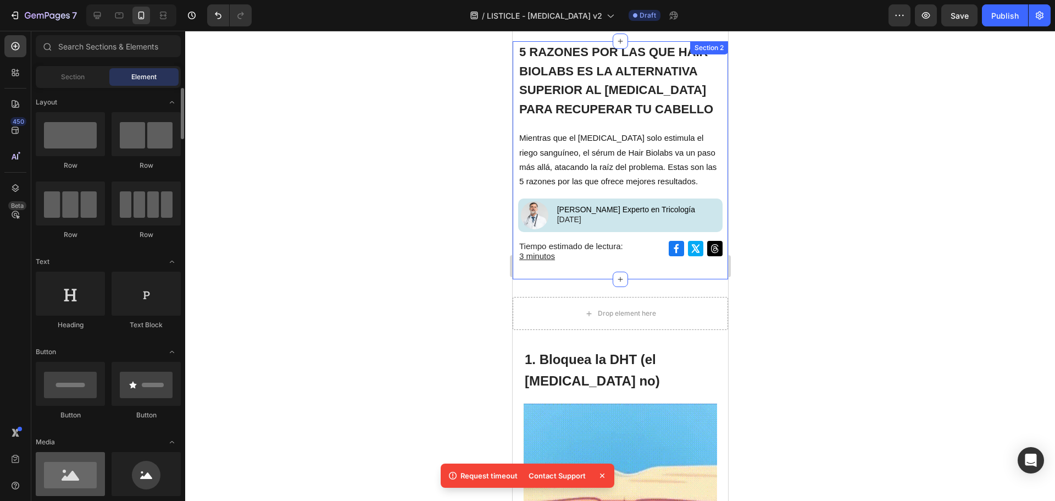
drag, startPoint x: 71, startPoint y: 498, endPoint x: 79, endPoint y: 473, distance: 25.9
click at [85, 469] on div "Sections(30) Elements(83) Section Element Hero Section Product Detail Brands Tr…" at bounding box center [108, 266] width 154 height 470
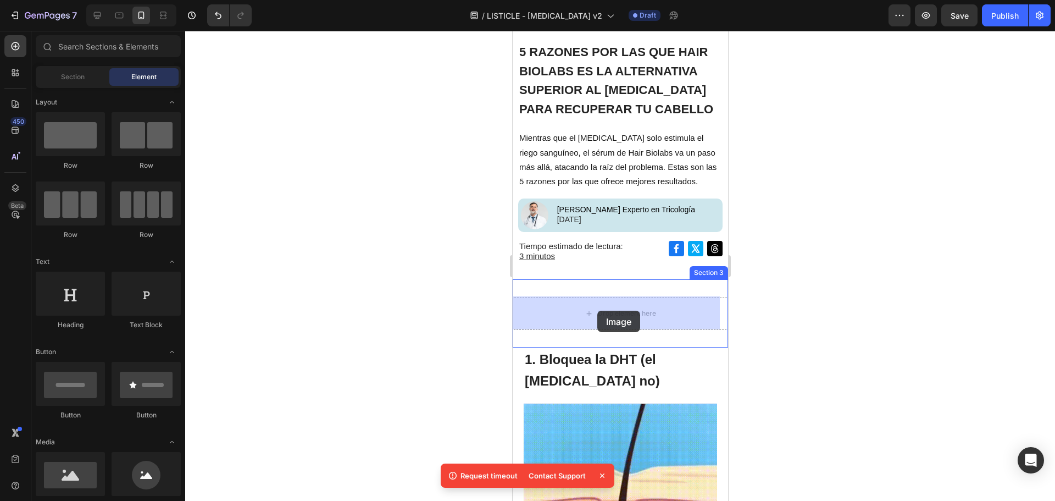
drag, startPoint x: 591, startPoint y: 504, endPoint x: 597, endPoint y: 311, distance: 193.5
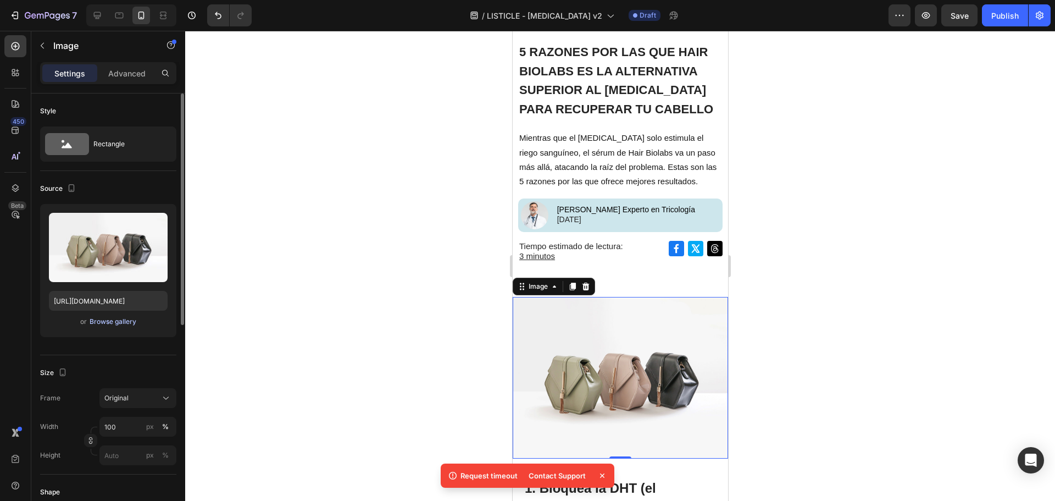
click at [103, 324] on div "Browse gallery" at bounding box center [113, 322] width 47 height 10
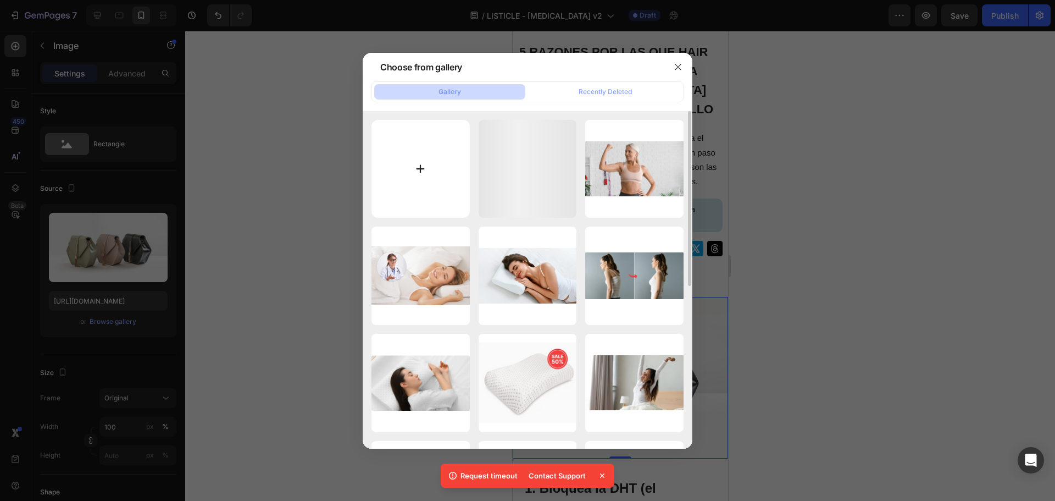
click at [411, 159] on input "file" at bounding box center [421, 169] width 98 height 98
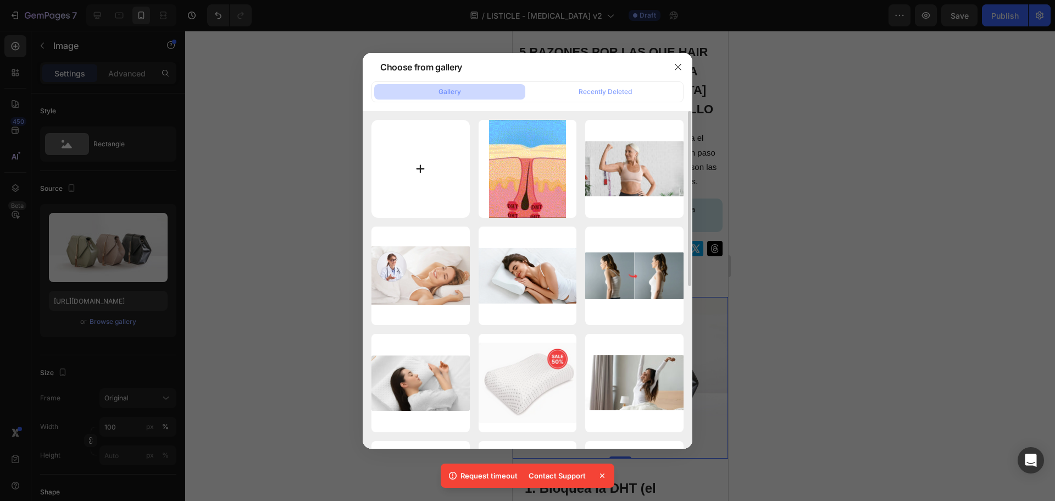
type input "C:\fakepath\Splitter.png"
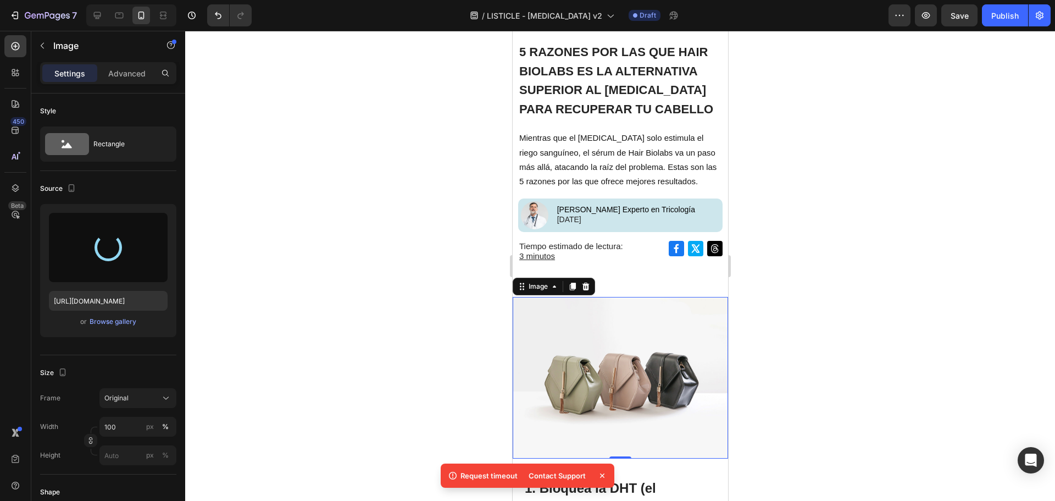
type input "[URL][DOMAIN_NAME]"
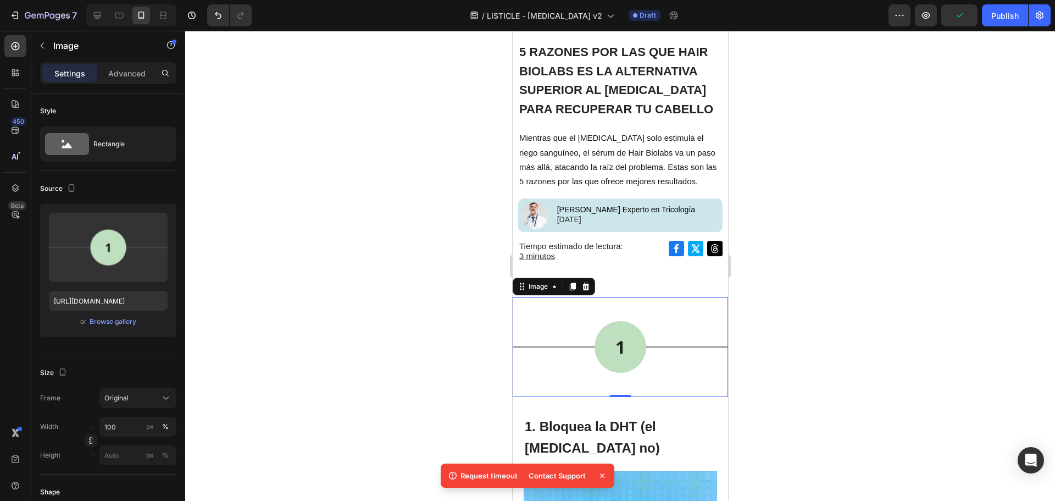
click at [812, 321] on div at bounding box center [620, 266] width 870 height 470
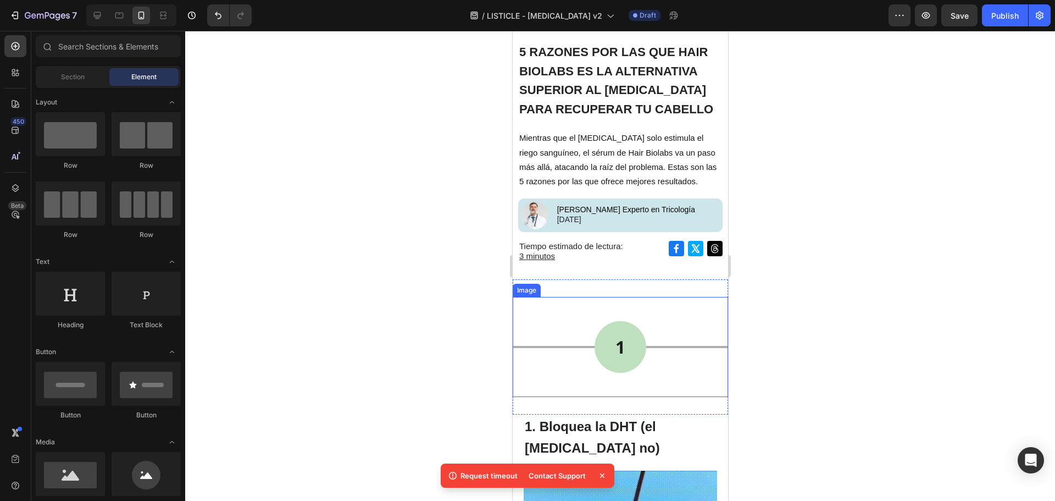
click at [634, 369] on img at bounding box center [619, 347] width 215 height 100
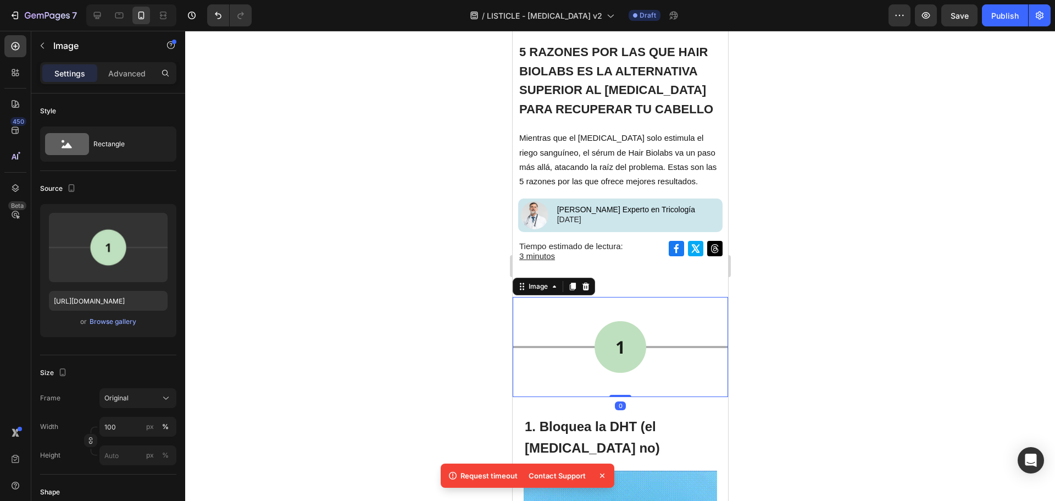
click at [775, 324] on div at bounding box center [620, 266] width 870 height 470
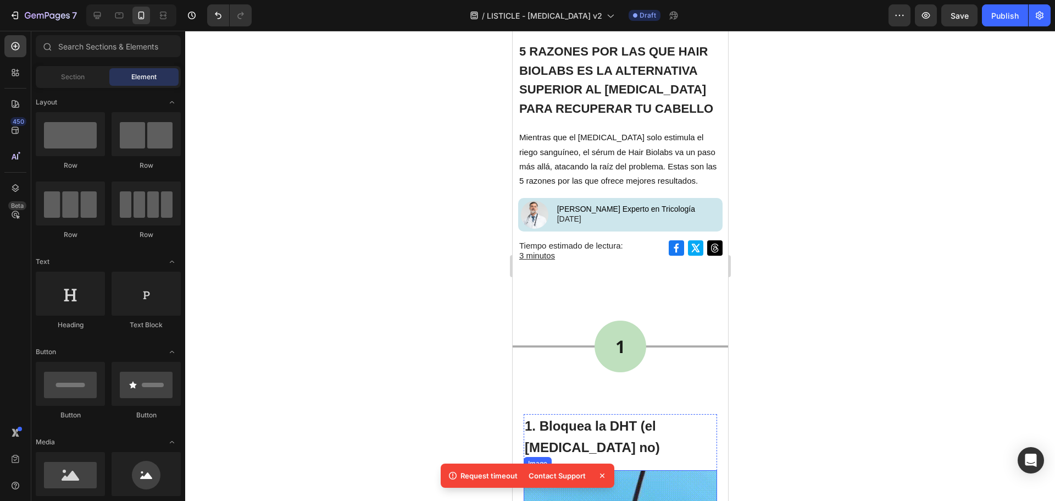
scroll to position [55, 0]
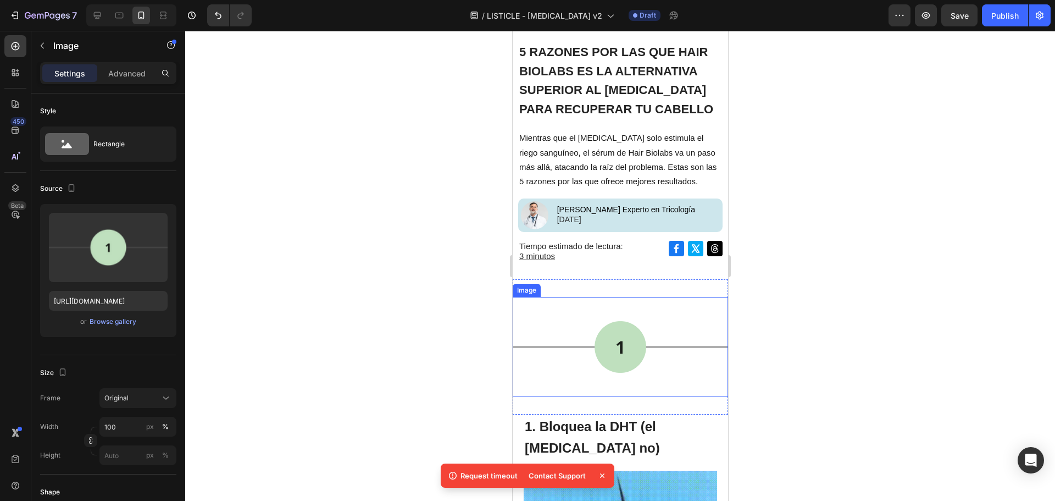
click at [563, 346] on img at bounding box center [619, 347] width 215 height 100
click at [433, 177] on div at bounding box center [620, 266] width 870 height 470
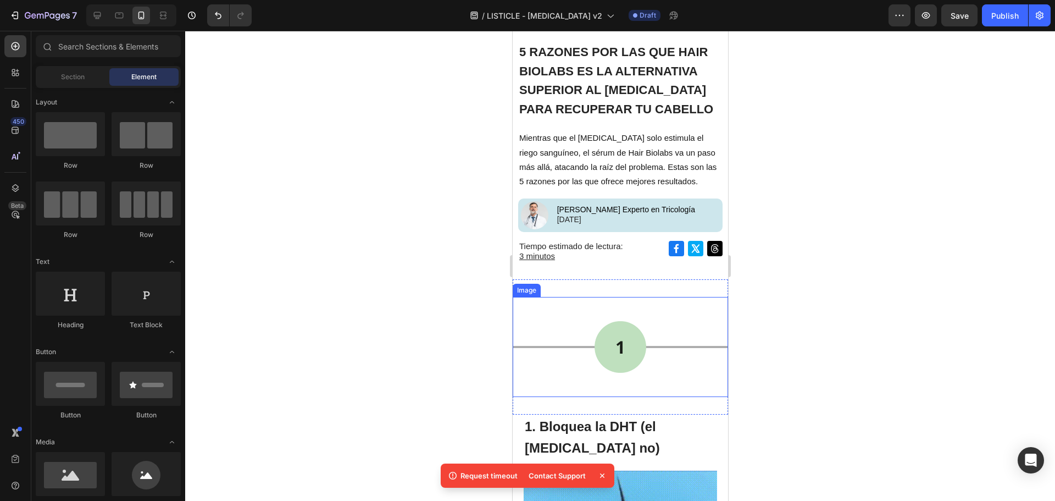
click at [698, 306] on img at bounding box center [619, 347] width 215 height 100
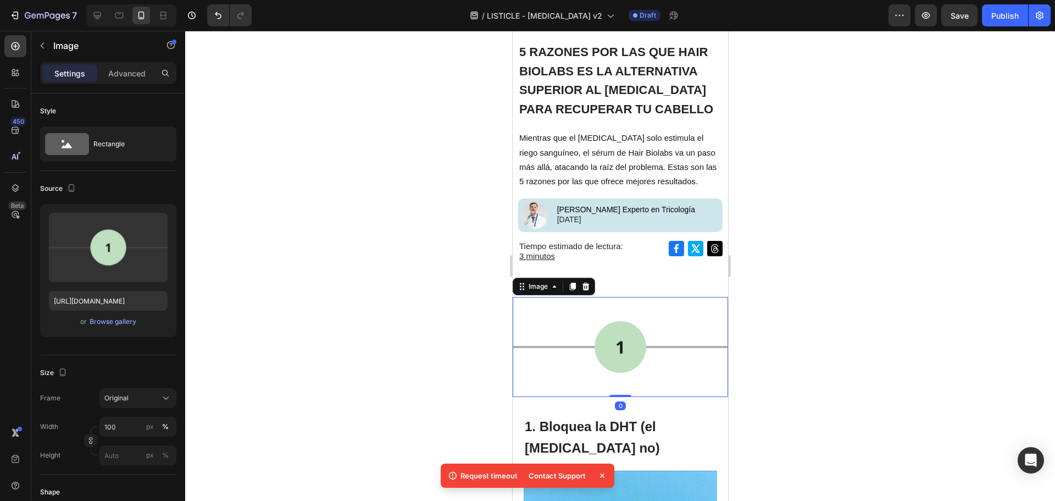
click at [745, 272] on div at bounding box center [620, 266] width 870 height 470
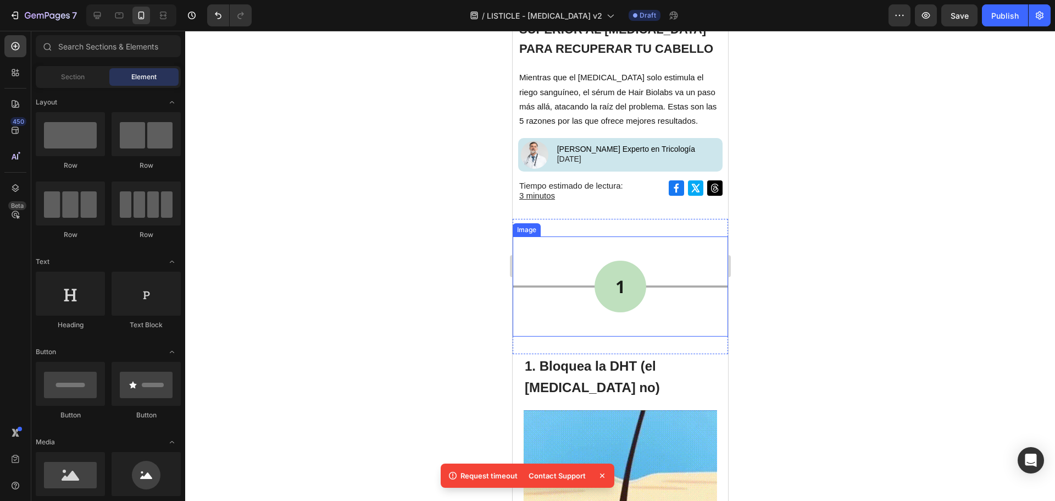
scroll to position [165, 0]
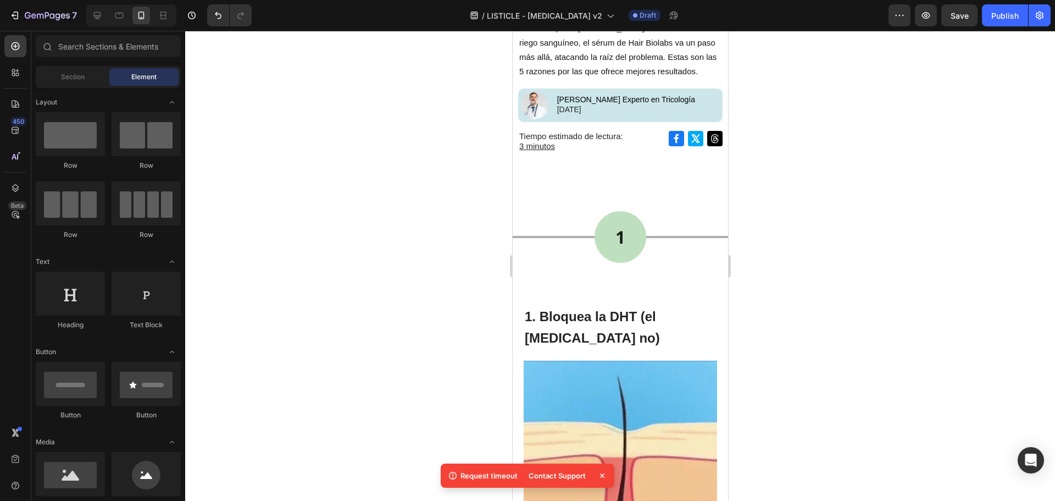
click at [598, 478] on icon at bounding box center [602, 475] width 11 height 11
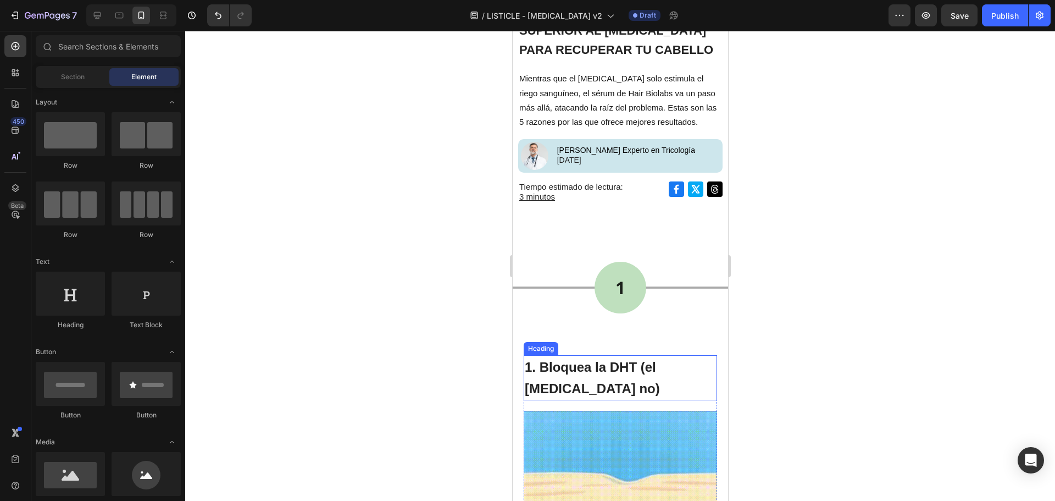
scroll to position [110, 0]
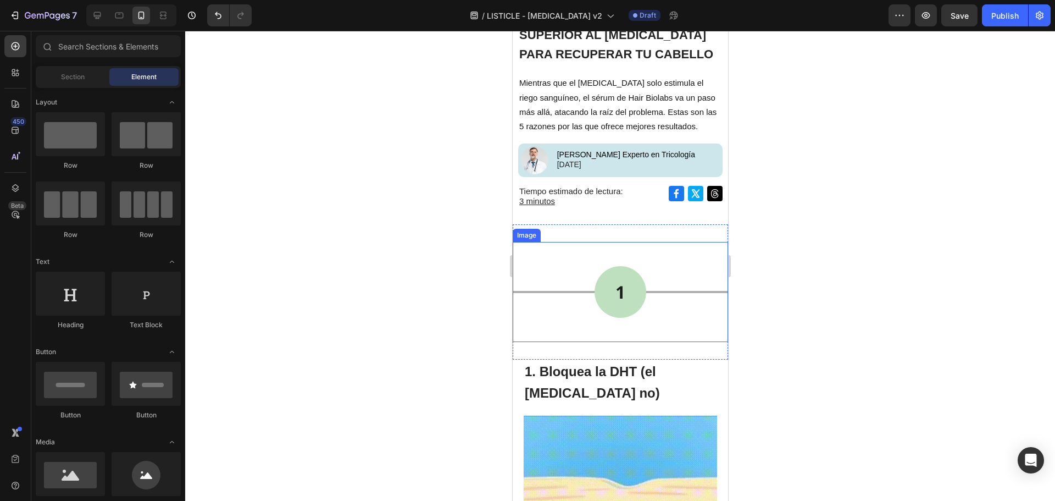
click at [668, 284] on img at bounding box center [619, 292] width 215 height 100
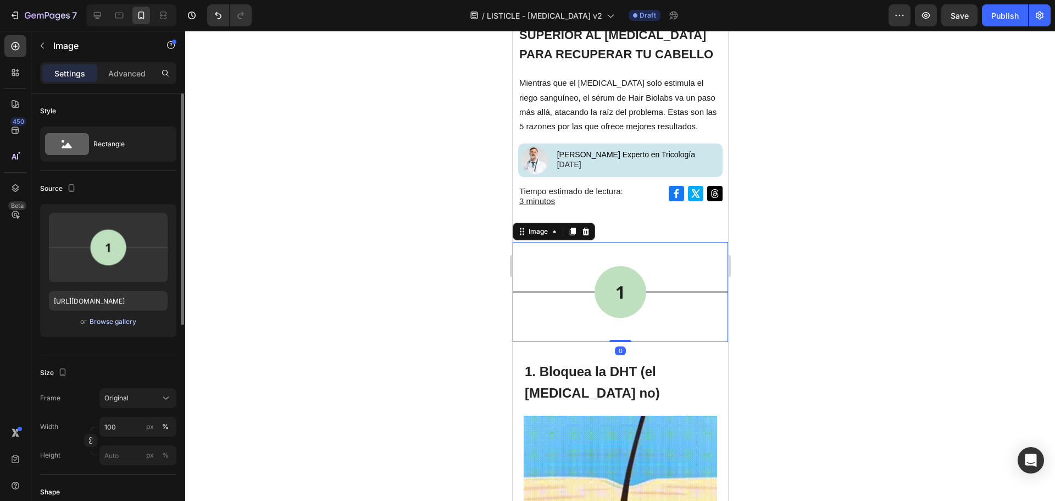
click at [101, 323] on div "Browse gallery" at bounding box center [113, 322] width 47 height 10
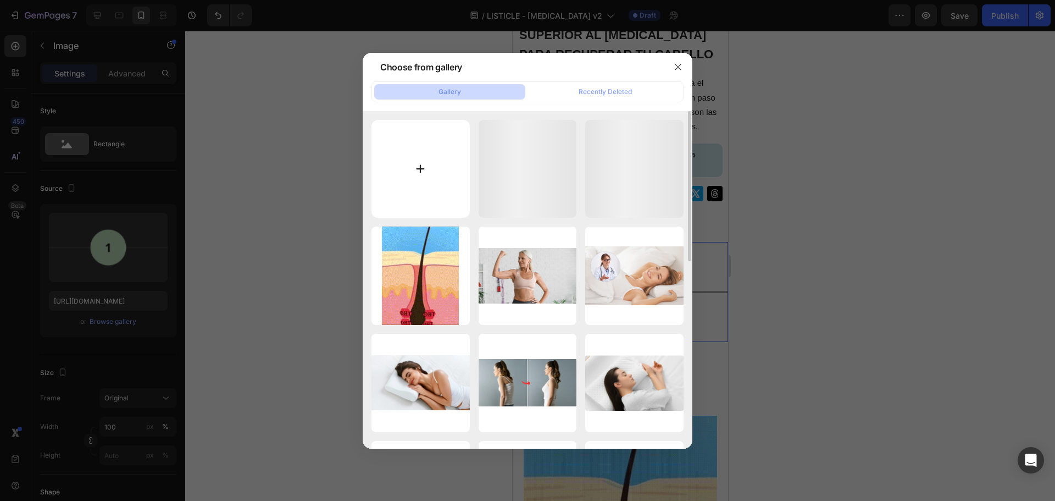
click at [398, 142] on input "file" at bounding box center [421, 169] width 98 height 98
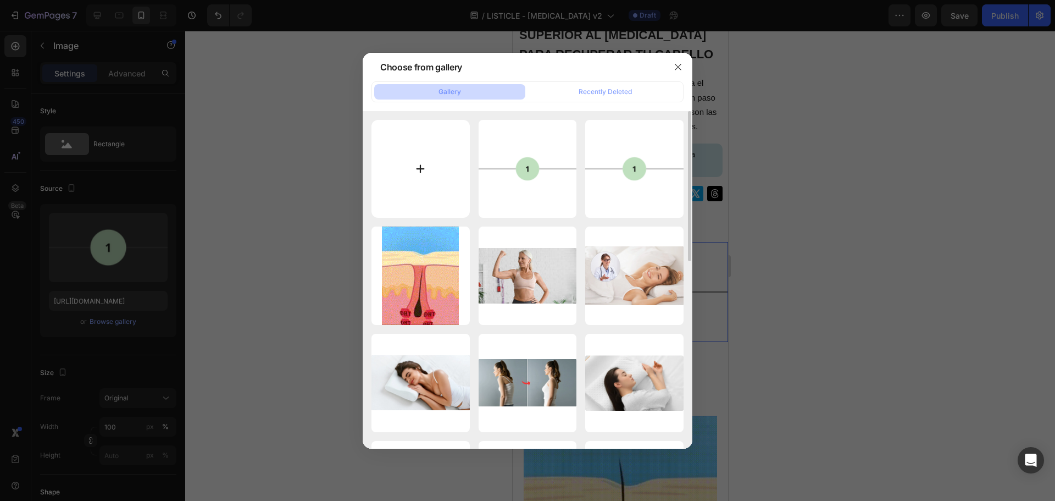
type input "C:\fakepath\Splitter (1).png"
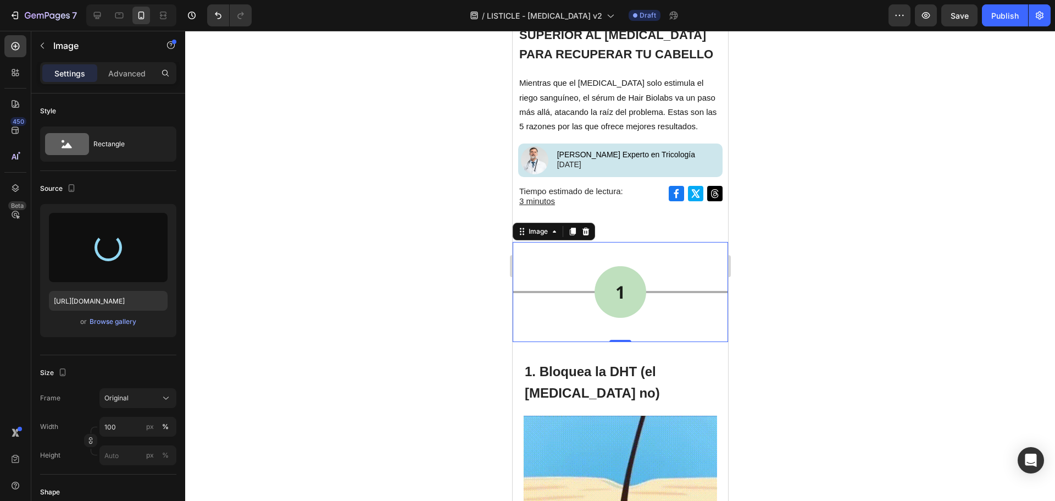
type input "[URL][DOMAIN_NAME]"
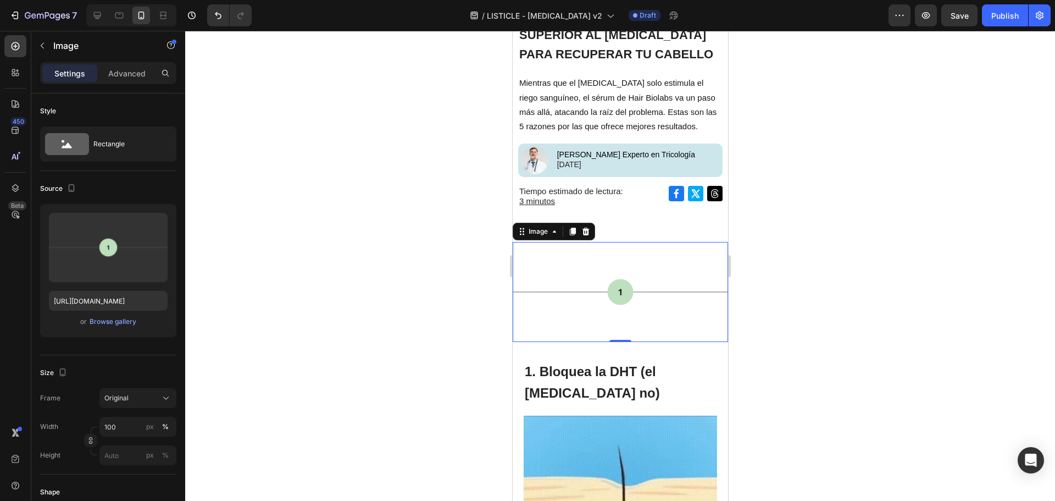
click at [815, 281] on div at bounding box center [620, 266] width 870 height 470
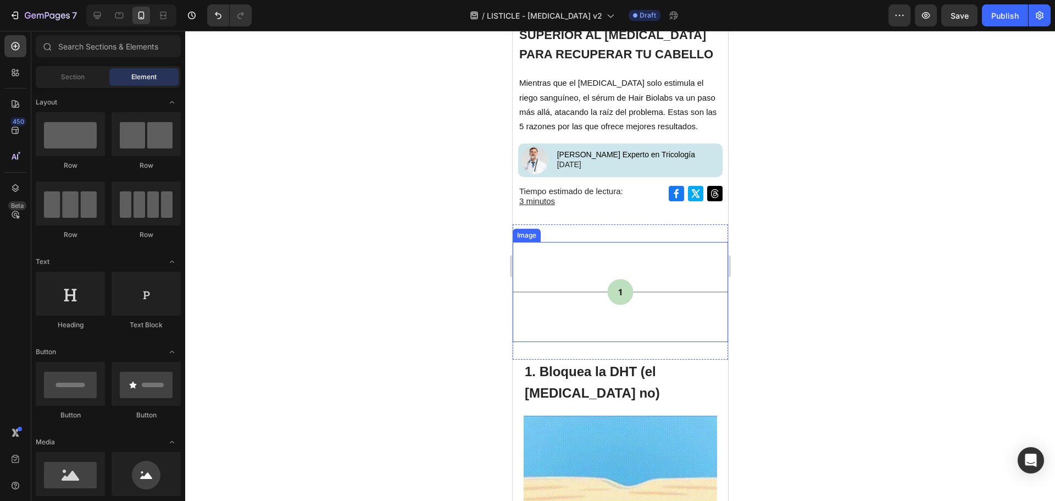
click at [642, 266] on img at bounding box center [619, 292] width 215 height 100
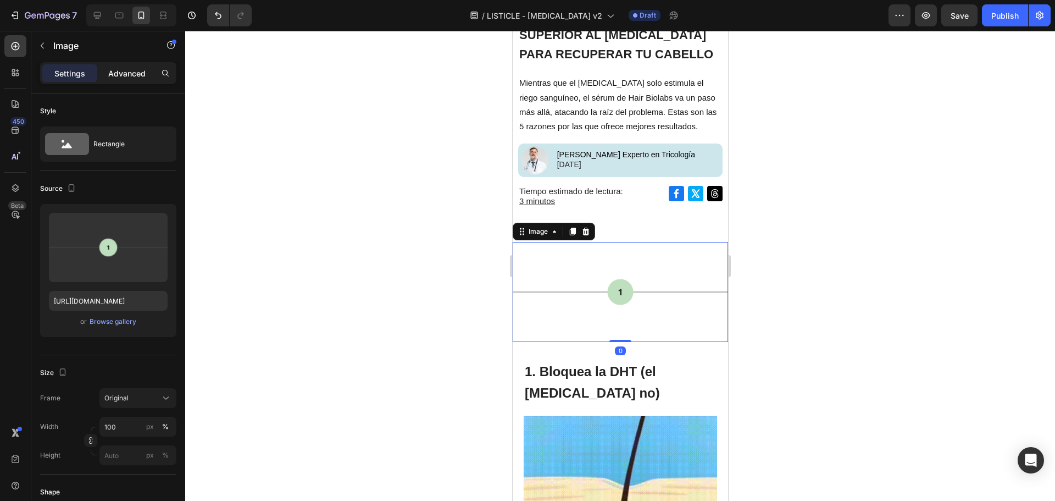
click at [129, 75] on p "Advanced" at bounding box center [126, 74] width 37 height 12
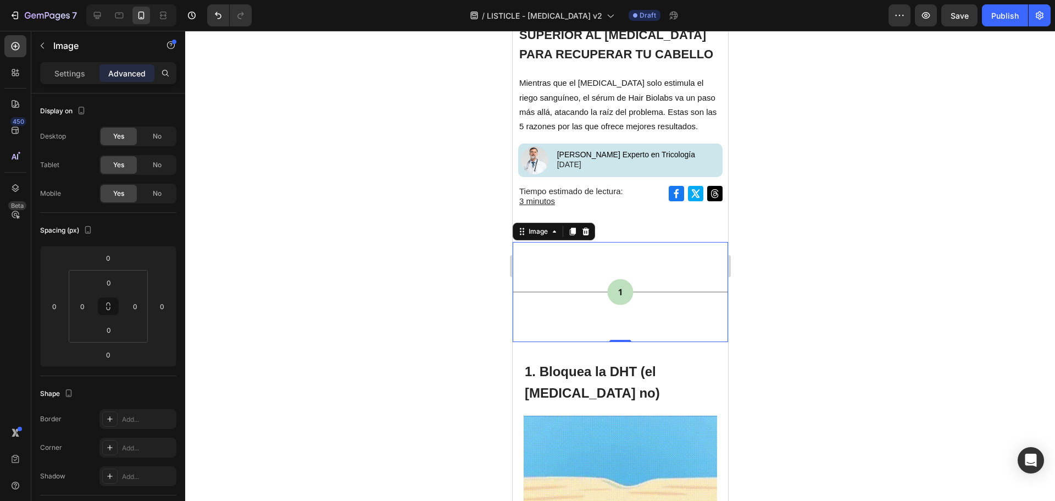
click at [637, 266] on img at bounding box center [619, 292] width 215 height 100
click at [640, 290] on img at bounding box center [619, 292] width 215 height 100
click at [824, 310] on div at bounding box center [620, 266] width 870 height 470
click at [645, 300] on img at bounding box center [619, 292] width 215 height 100
click at [646, 297] on img at bounding box center [619, 292] width 215 height 100
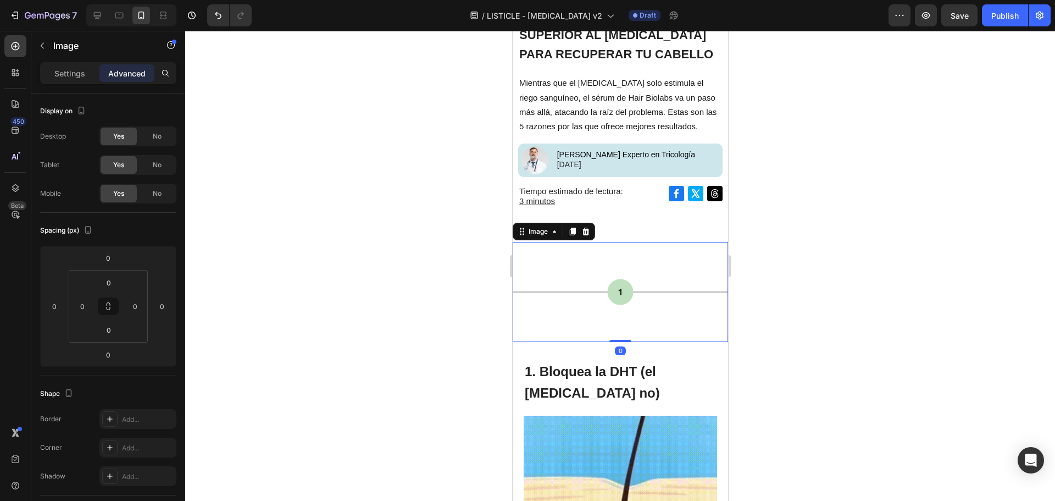
click at [646, 297] on img at bounding box center [619, 292] width 215 height 100
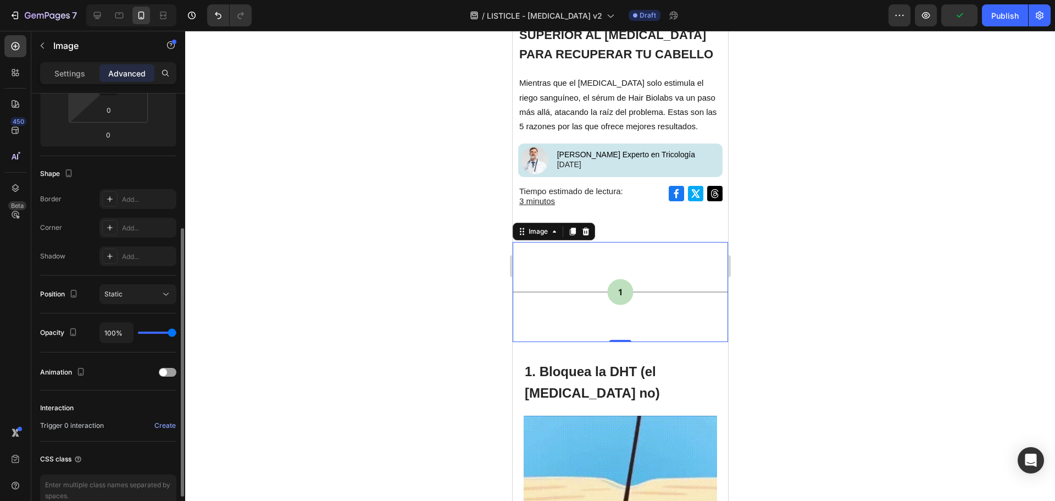
scroll to position [0, 0]
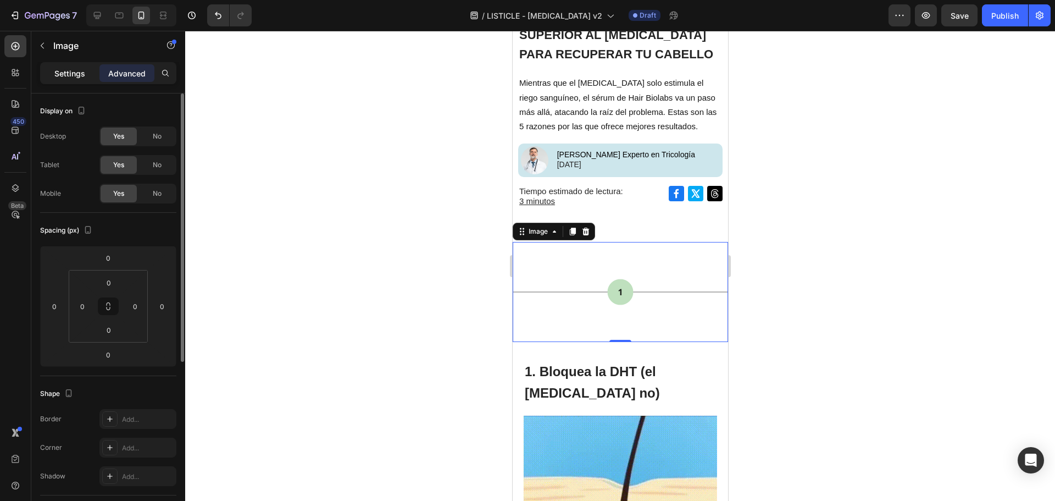
click at [70, 66] on div "Settings" at bounding box center [69, 73] width 55 height 18
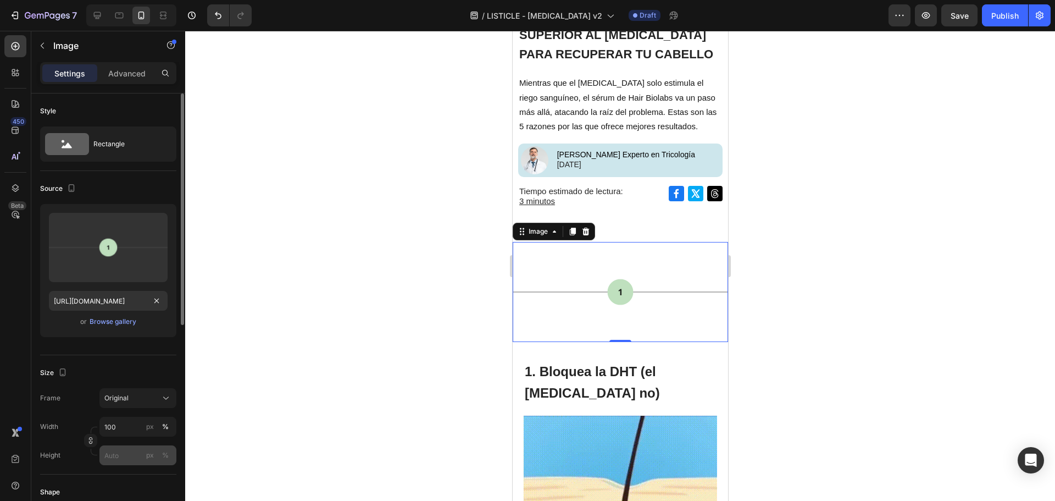
scroll to position [110, 0]
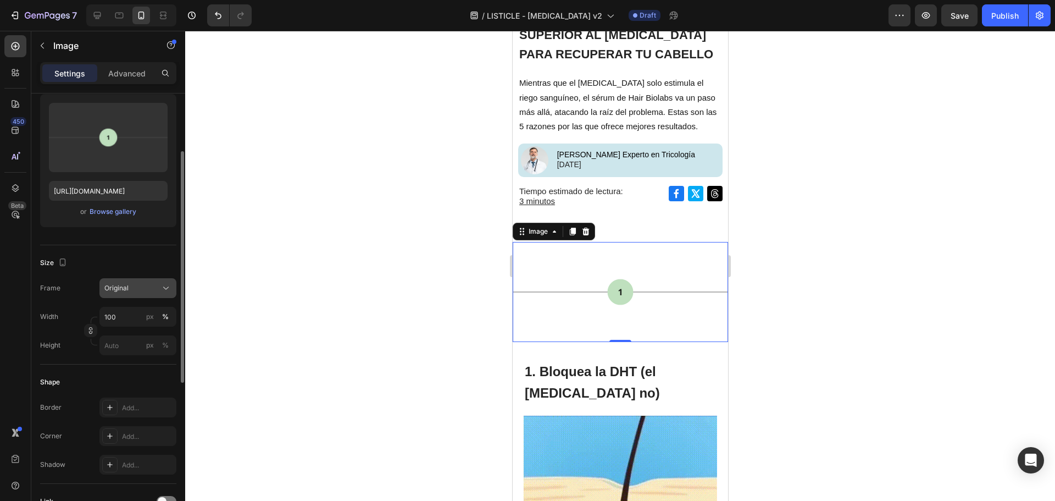
click at [164, 291] on icon at bounding box center [165, 287] width 11 height 11
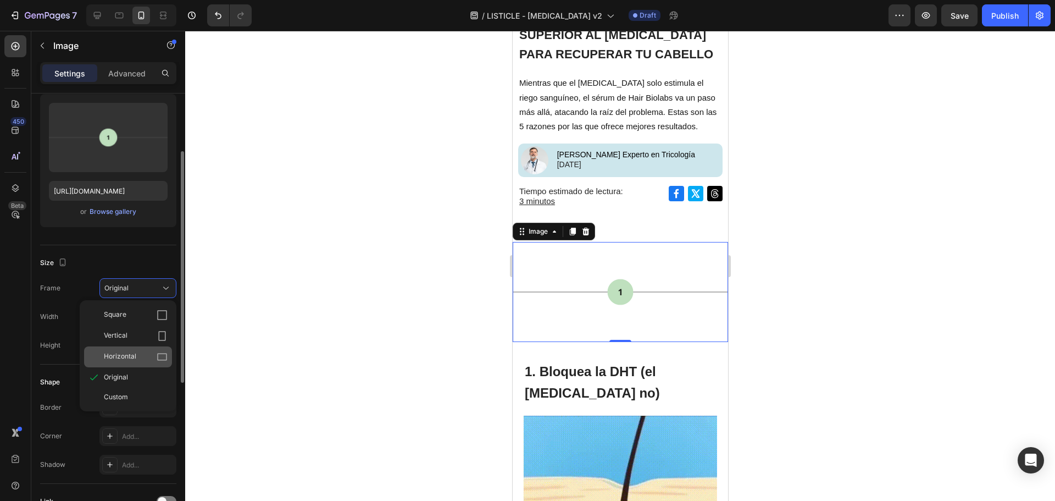
click at [157, 352] on icon at bounding box center [162, 356] width 11 height 11
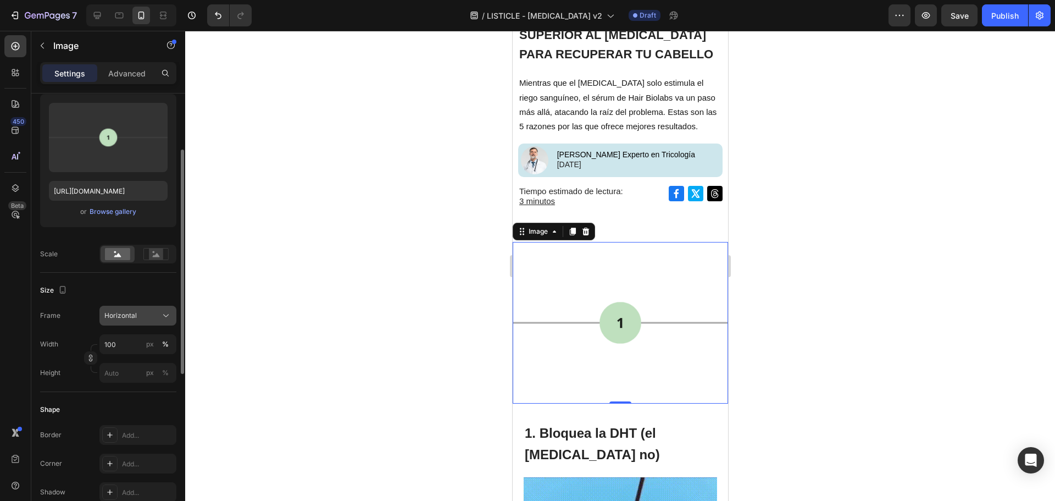
click at [152, 313] on div "Horizontal" at bounding box center [131, 316] width 54 height 10
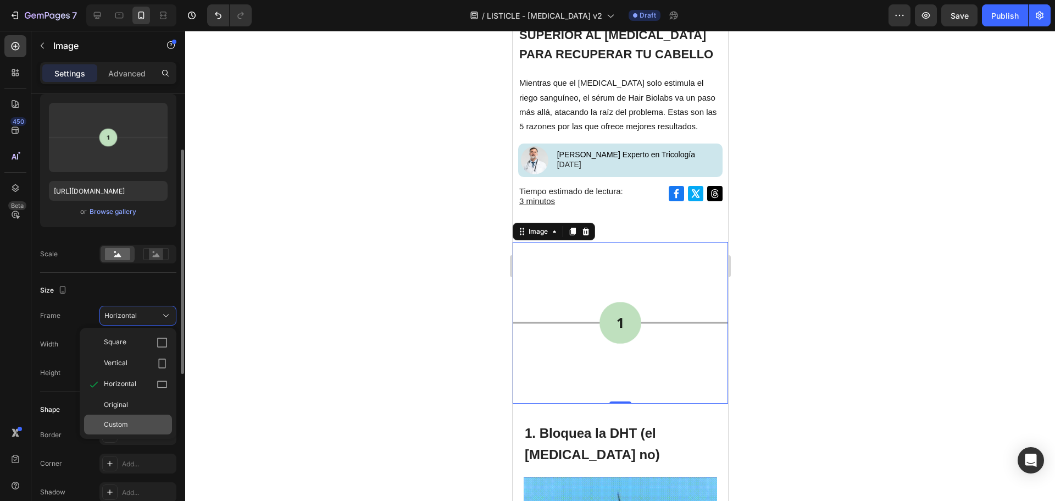
click at [132, 418] on div "Custom" at bounding box center [128, 424] width 88 height 20
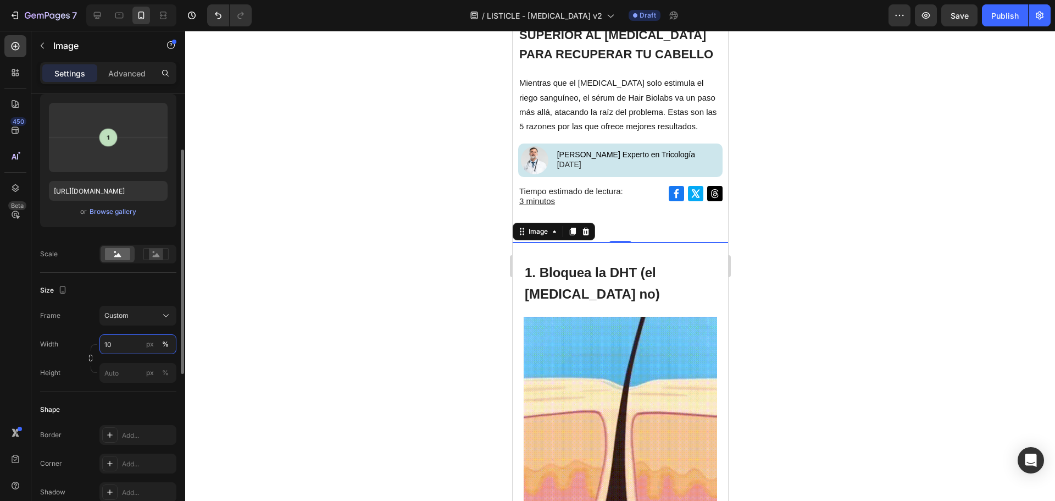
type input "100"
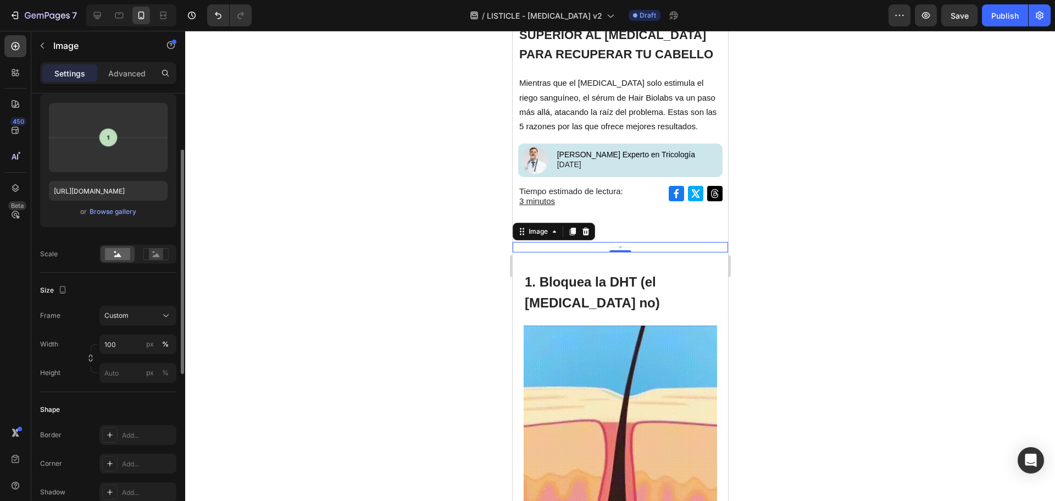
click at [129, 290] on div "Size" at bounding box center [108, 290] width 136 height 18
click at [124, 378] on input "px %" at bounding box center [137, 373] width 77 height 20
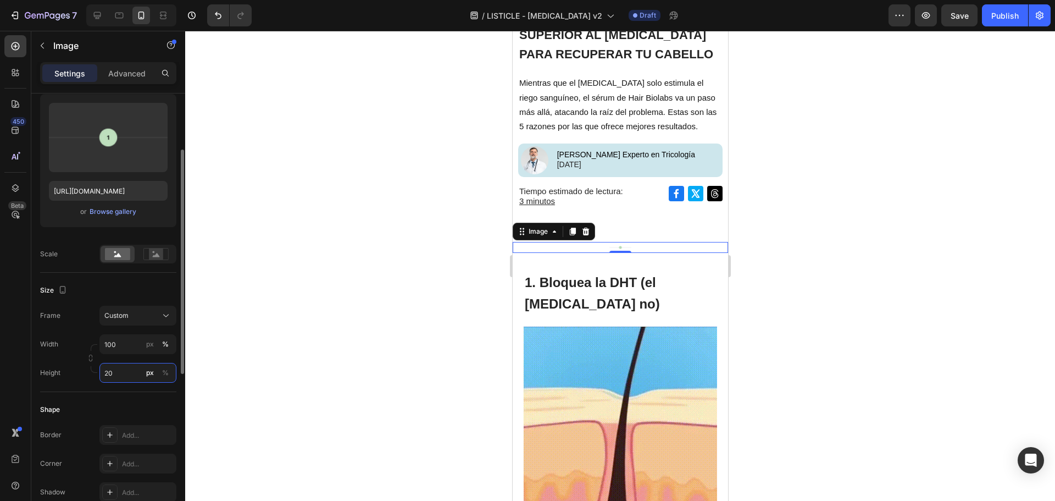
type input "2"
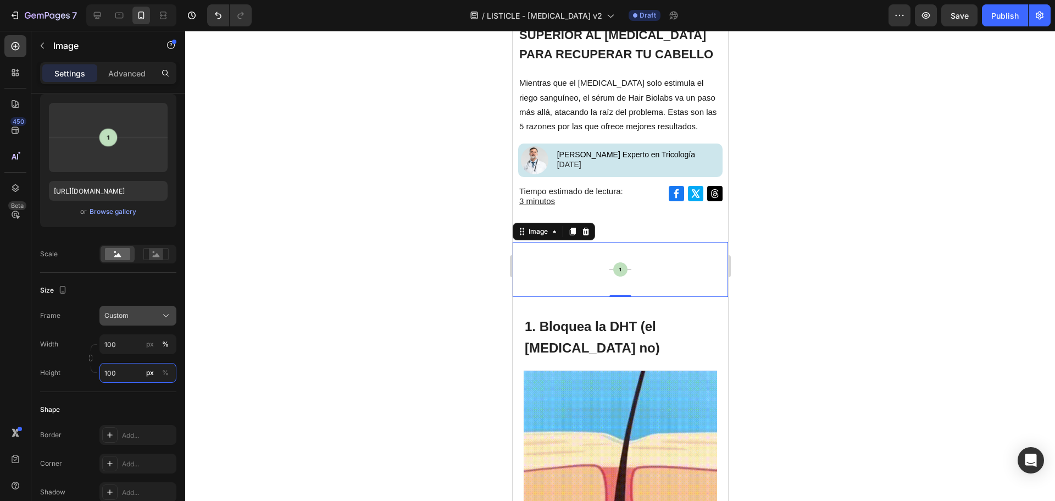
type input "100"
type input "10"
click at [131, 317] on div "Custom" at bounding box center [131, 316] width 54 height 10
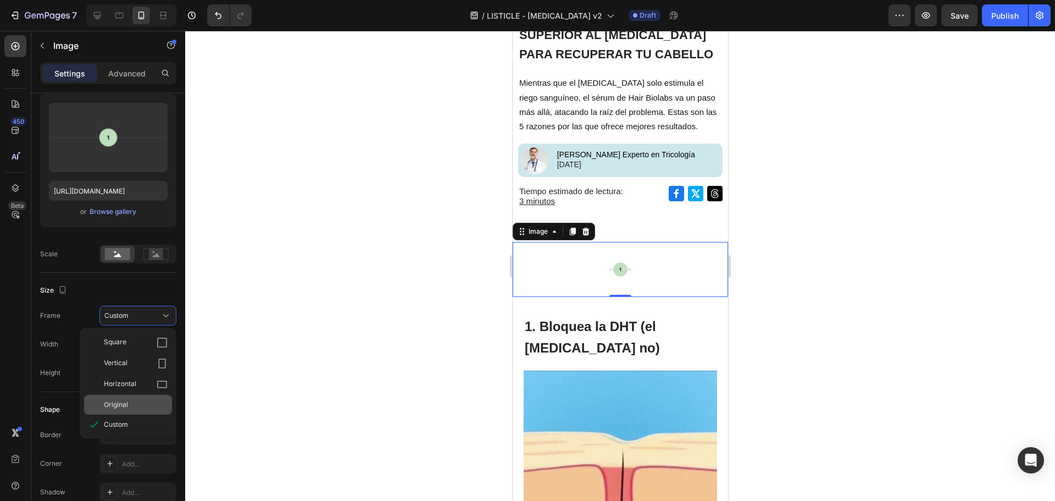
click at [137, 405] on div "Original" at bounding box center [136, 405] width 64 height 10
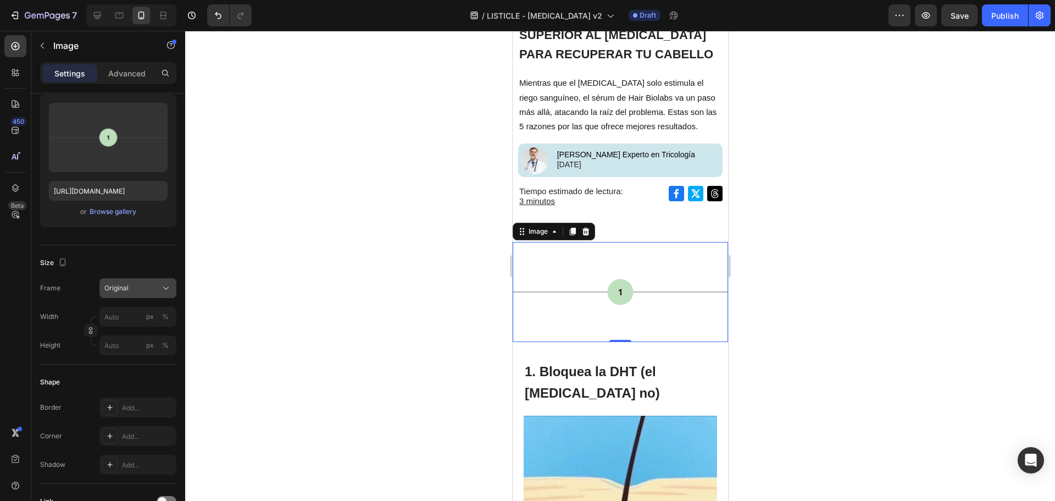
click at [145, 292] on div "Original" at bounding box center [131, 288] width 54 height 10
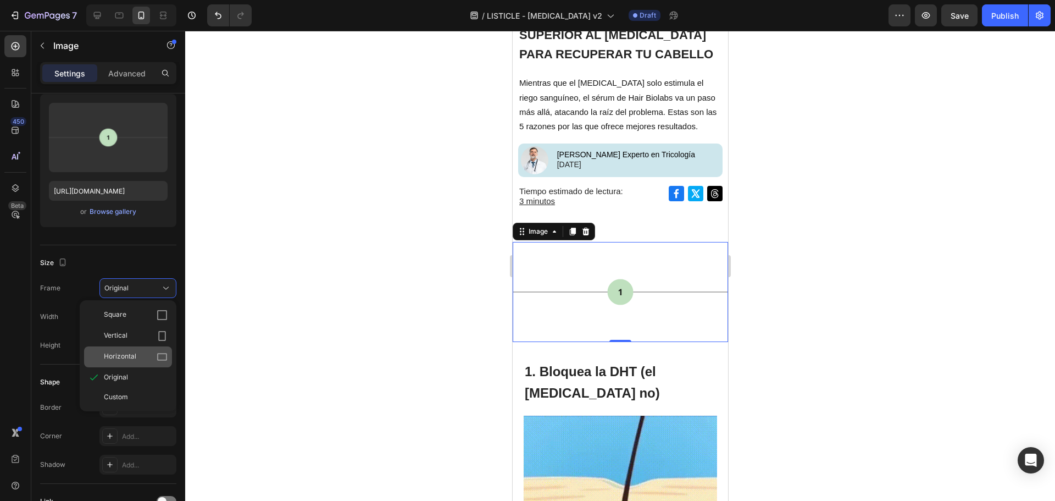
click at [151, 360] on div "Horizontal" at bounding box center [136, 356] width 64 height 11
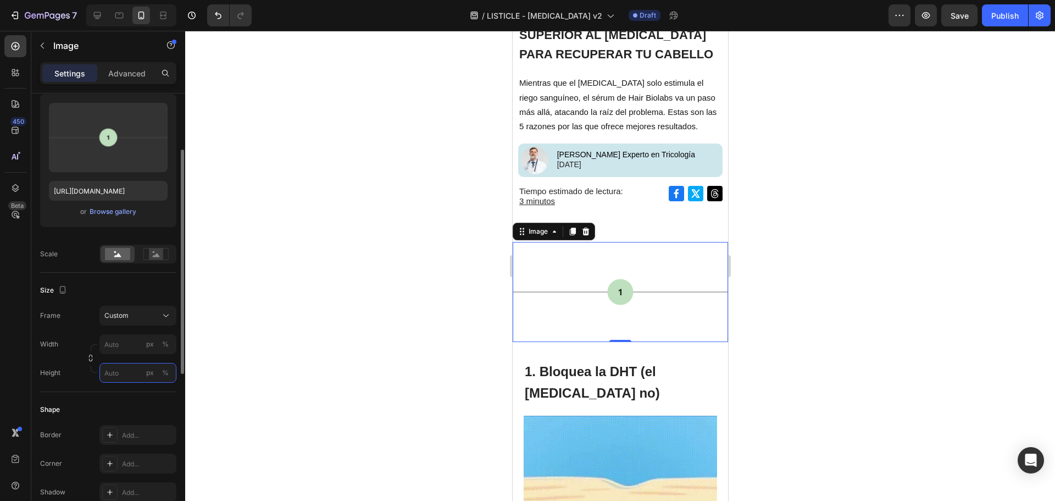
click at [126, 365] on input "px %" at bounding box center [137, 373] width 77 height 20
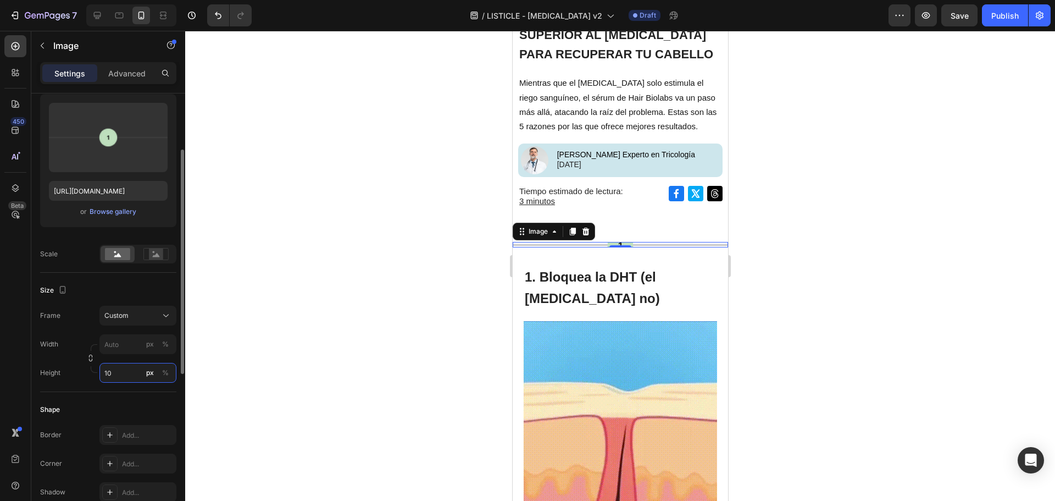
type input "1"
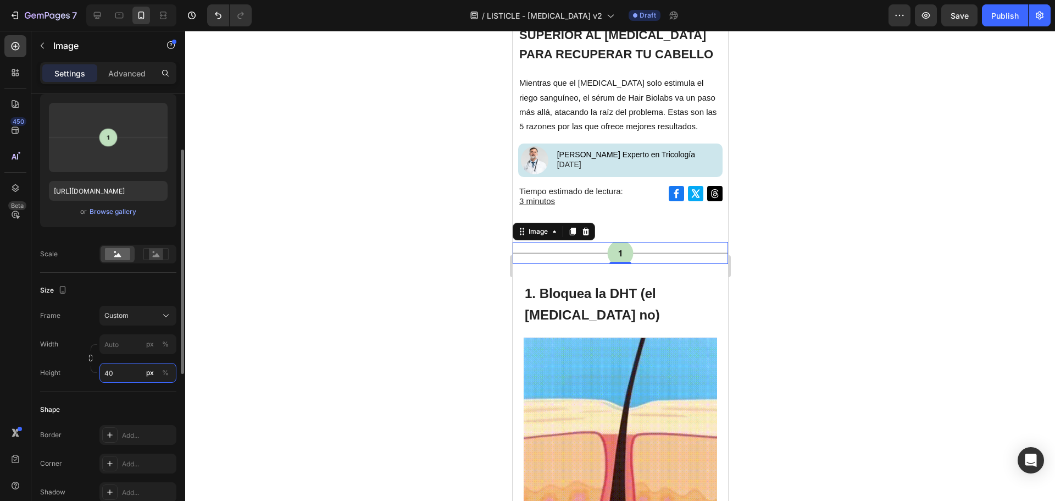
type input "4"
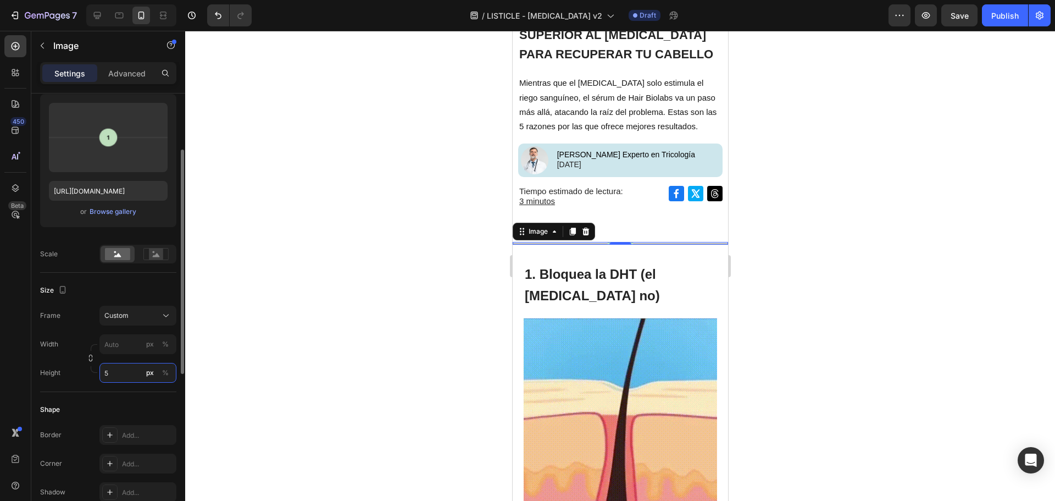
type input "50"
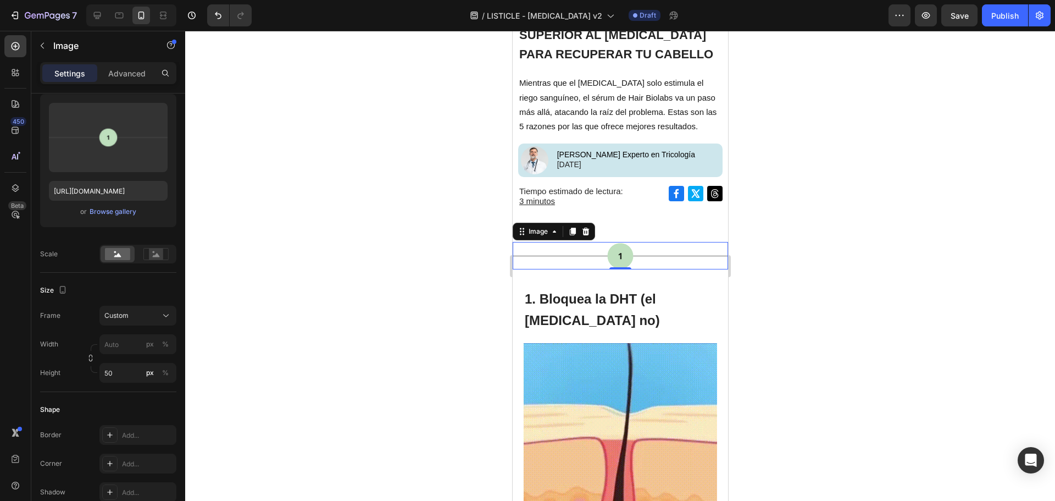
click at [773, 223] on div at bounding box center [620, 266] width 870 height 470
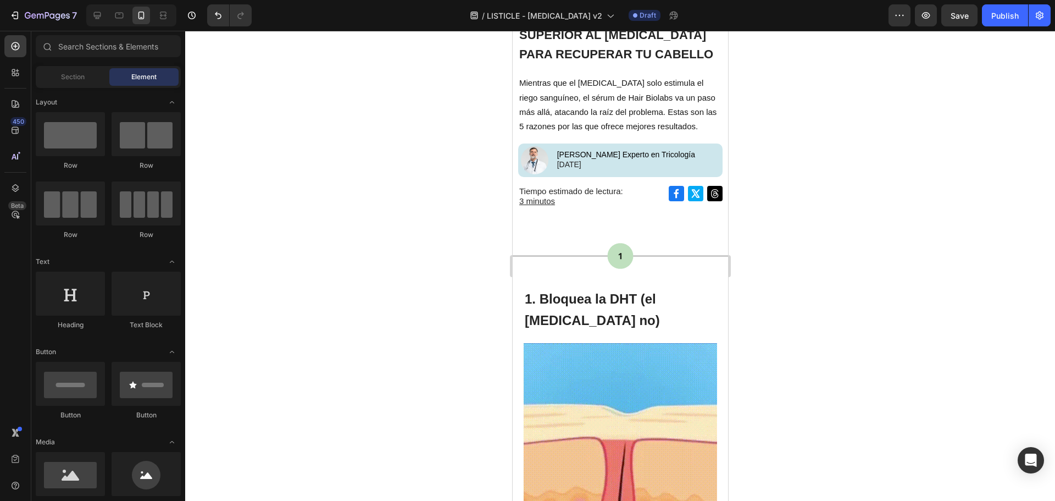
click at [791, 237] on div at bounding box center [620, 266] width 870 height 470
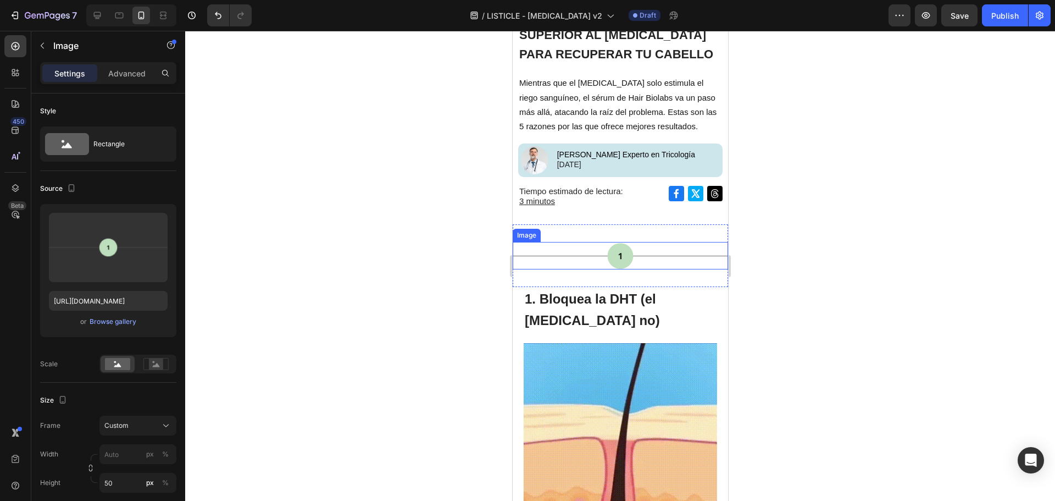
click at [694, 254] on img at bounding box center [619, 255] width 215 height 27
click at [126, 64] on div "Advanced" at bounding box center [126, 73] width 55 height 18
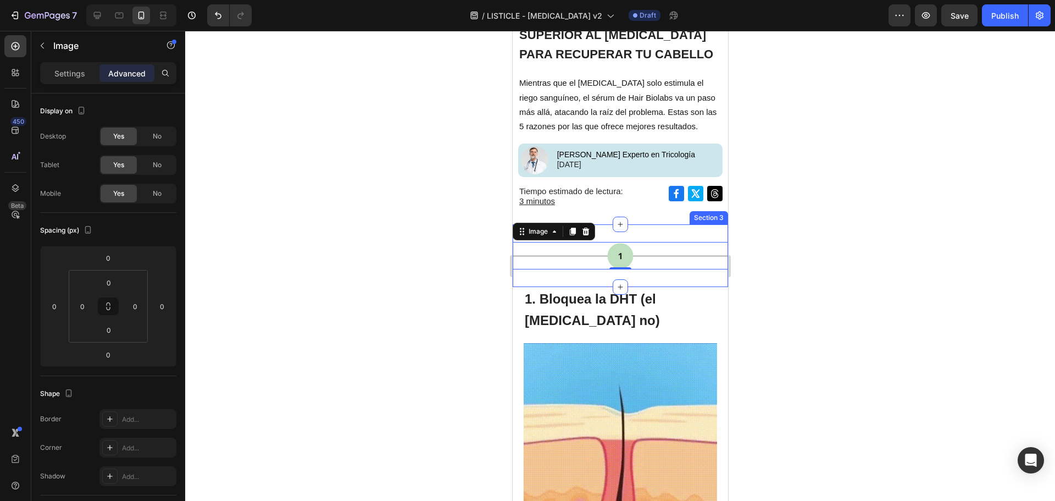
click at [629, 225] on div "Image 0 Section 3" at bounding box center [619, 255] width 215 height 63
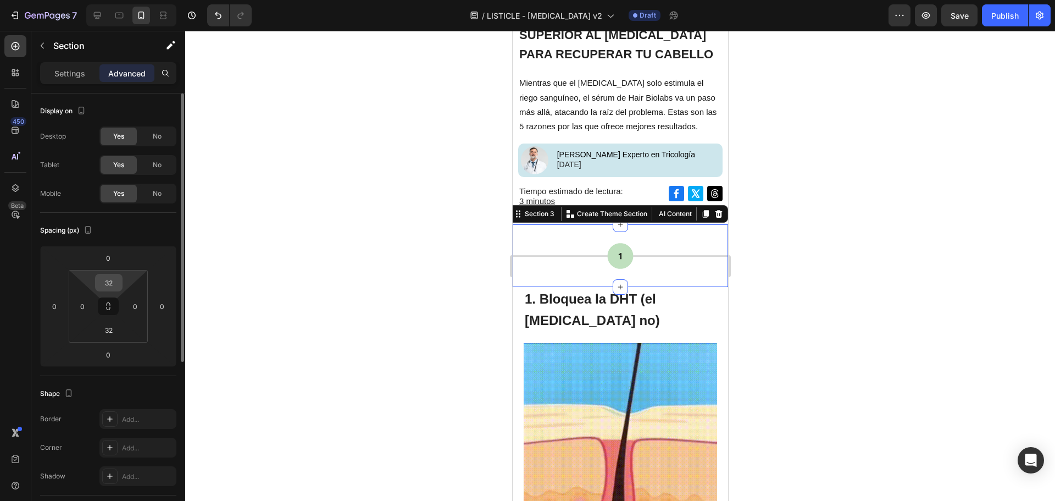
click at [112, 284] on input "32" at bounding box center [109, 282] width 22 height 16
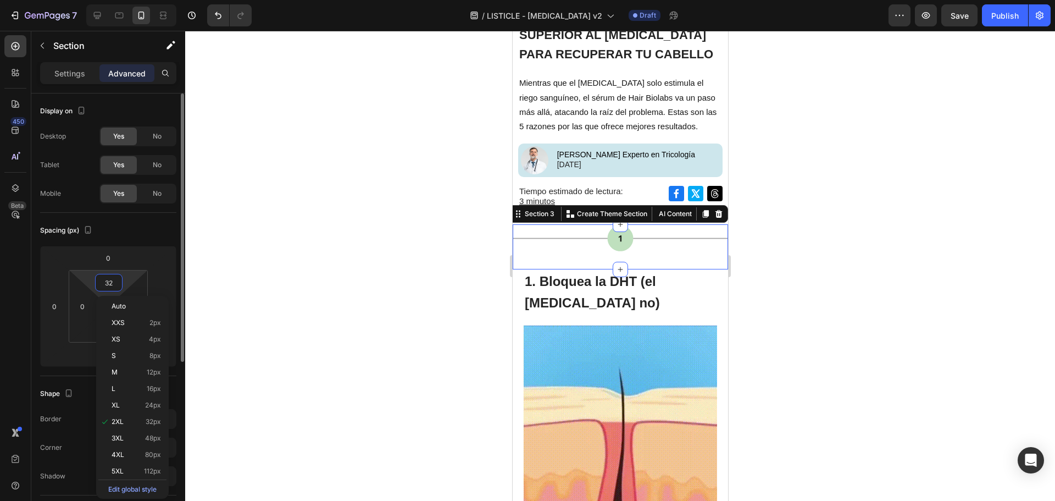
type input "0"
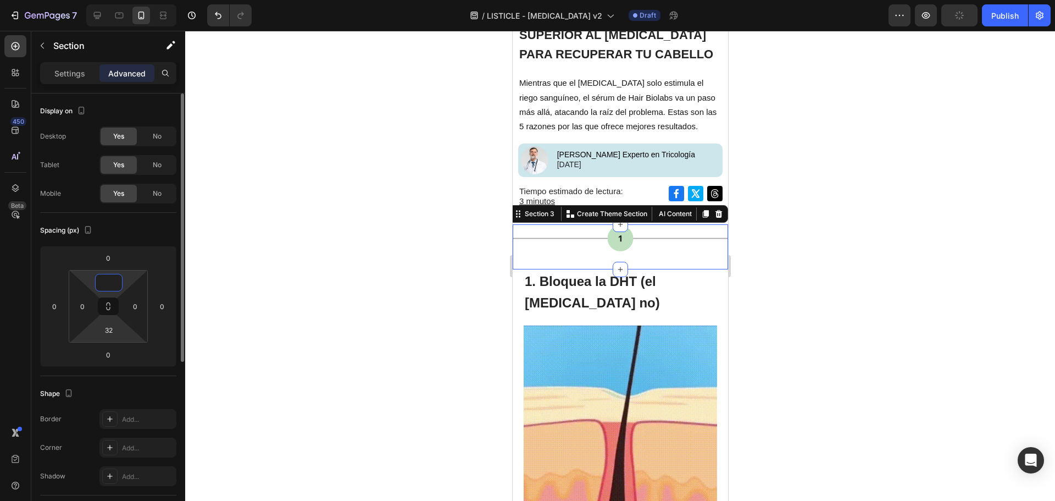
click at [125, 0] on html "7 Version history / LISTICLE - [MEDICAL_DATA] v2 Draft Preview Publish 450 Beta…" at bounding box center [527, 0] width 1055 height 0
type input "0"
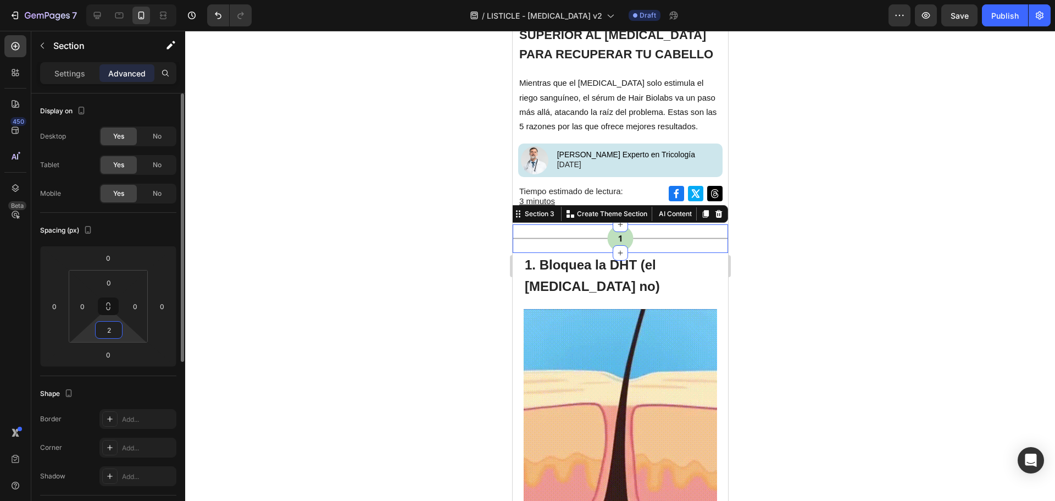
type input "0"
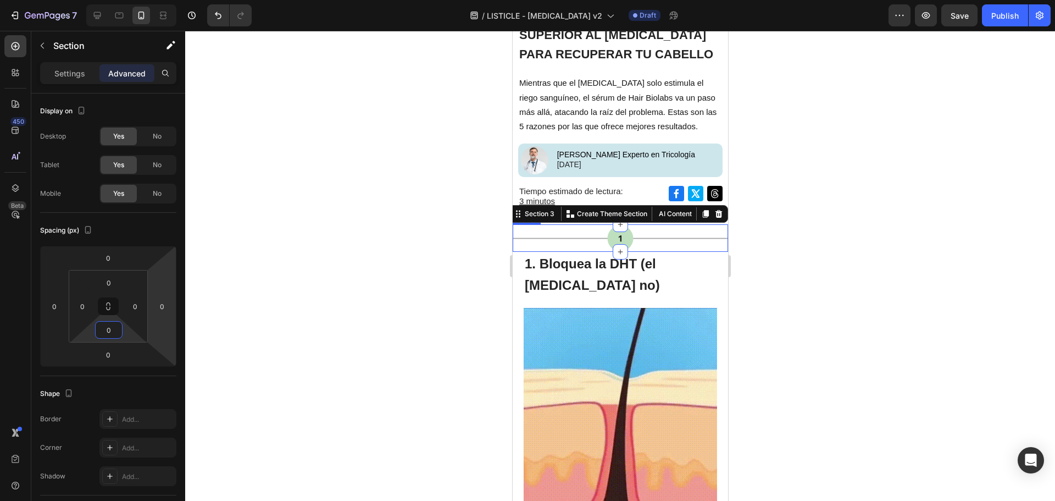
click at [834, 234] on div at bounding box center [620, 266] width 870 height 470
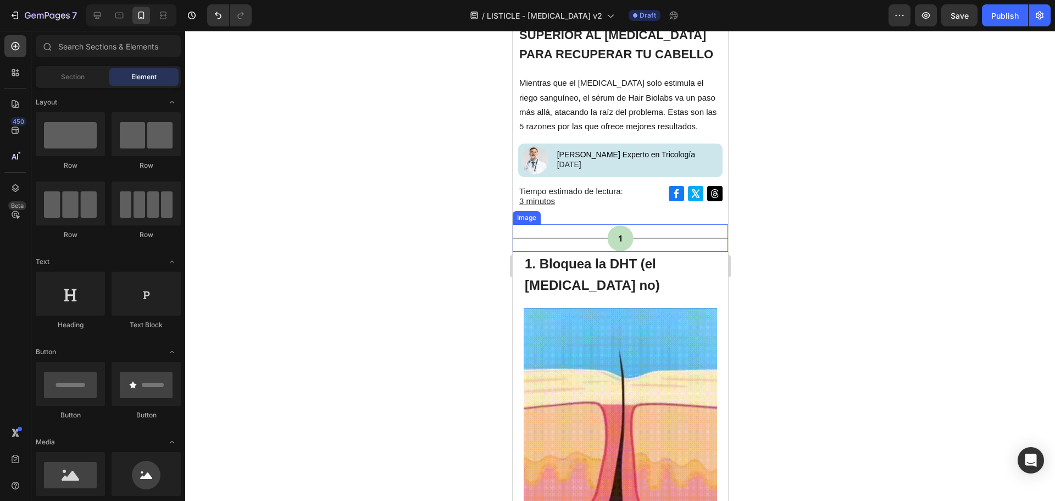
click at [833, 232] on div at bounding box center [620, 266] width 870 height 470
click at [778, 235] on div at bounding box center [620, 266] width 870 height 470
click at [702, 218] on div "5 RAZONES POR LAS QUE HAIR BIOLABS ES LA ALTERNATIVA SUPERIOR AL [MEDICAL_DATA]…" at bounding box center [620, 102] width 204 height 232
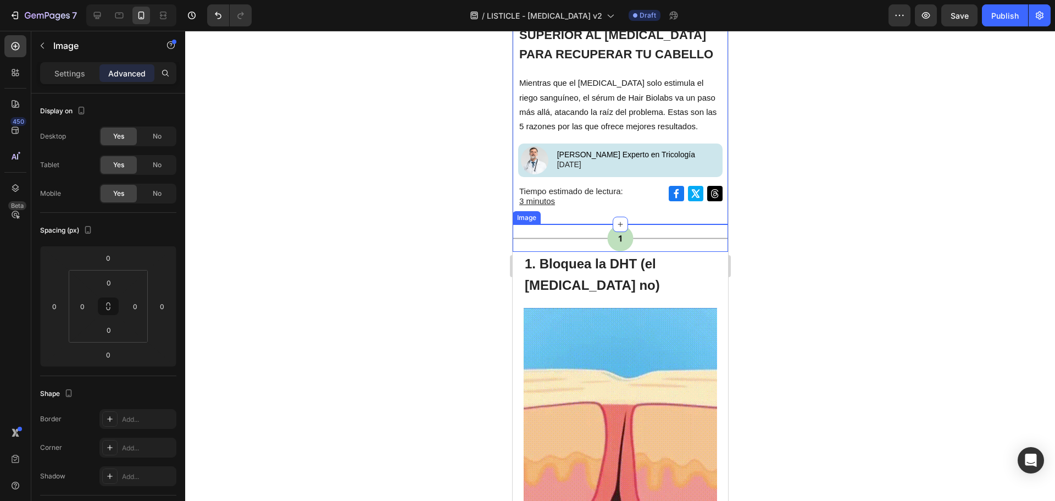
click at [705, 228] on img at bounding box center [619, 237] width 215 height 27
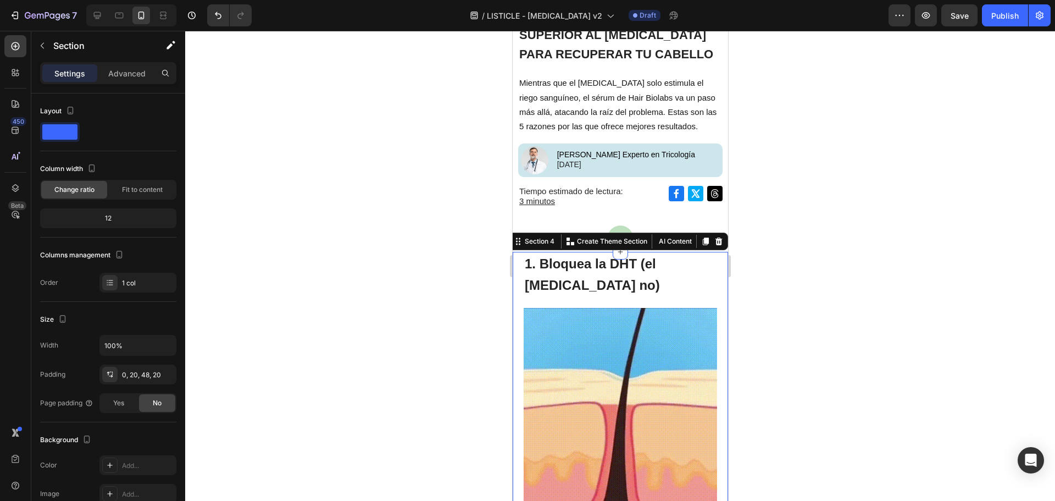
click at [717, 248] on div "Section 4 Create Theme Section AI Content Write with [PERSON_NAME] What would y…" at bounding box center [617, 241] width 219 height 18
click at [762, 237] on div at bounding box center [620, 266] width 870 height 470
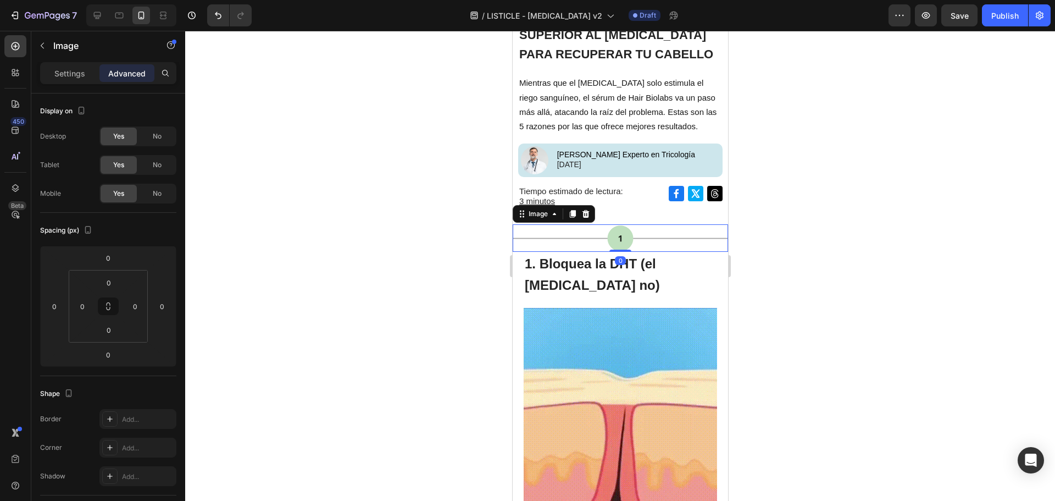
click at [701, 238] on img at bounding box center [619, 237] width 215 height 27
click at [706, 229] on img at bounding box center [619, 237] width 215 height 27
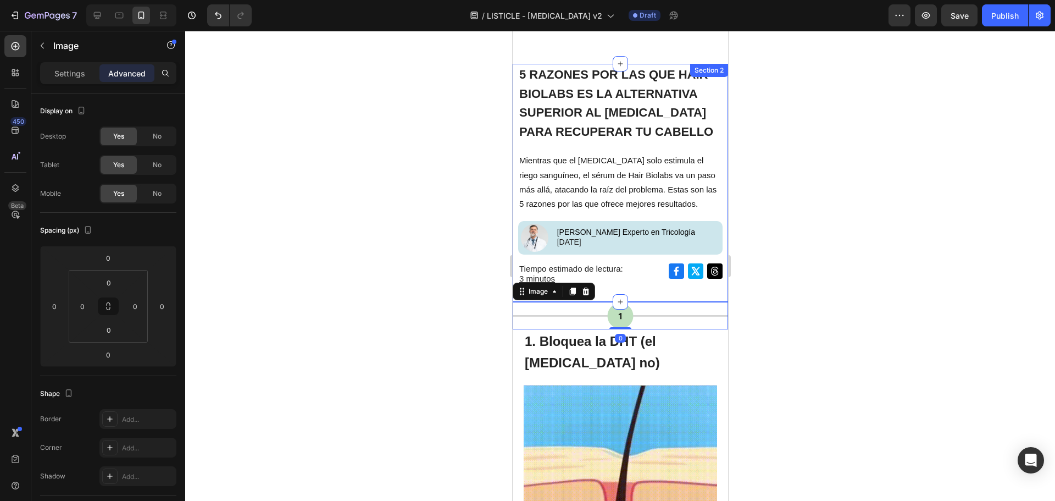
scroll to position [0, 0]
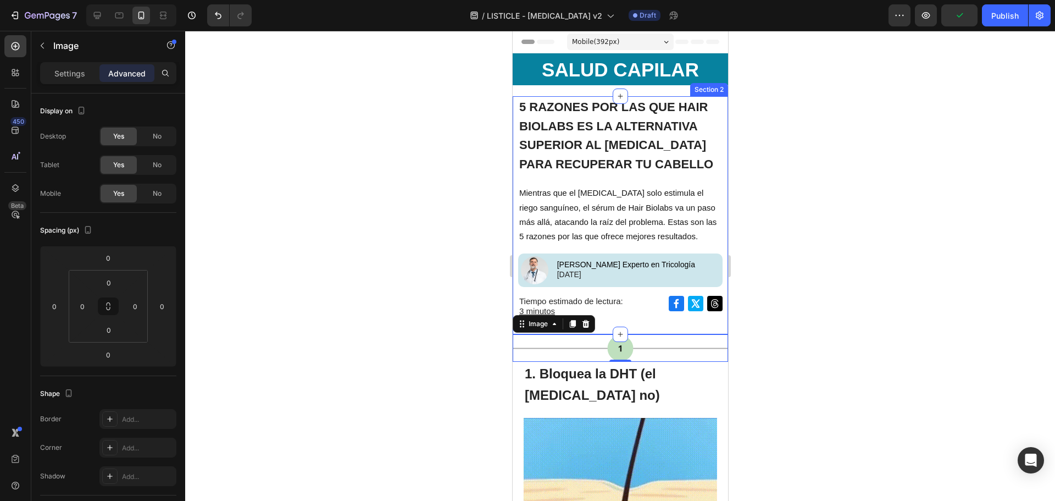
click at [517, 182] on div "5 RAZONES POR LAS QUE HAIR BIOLABS ES LA ALTERNATIVA SUPERIOR AL [MEDICAL_DATA]…" at bounding box center [619, 215] width 215 height 238
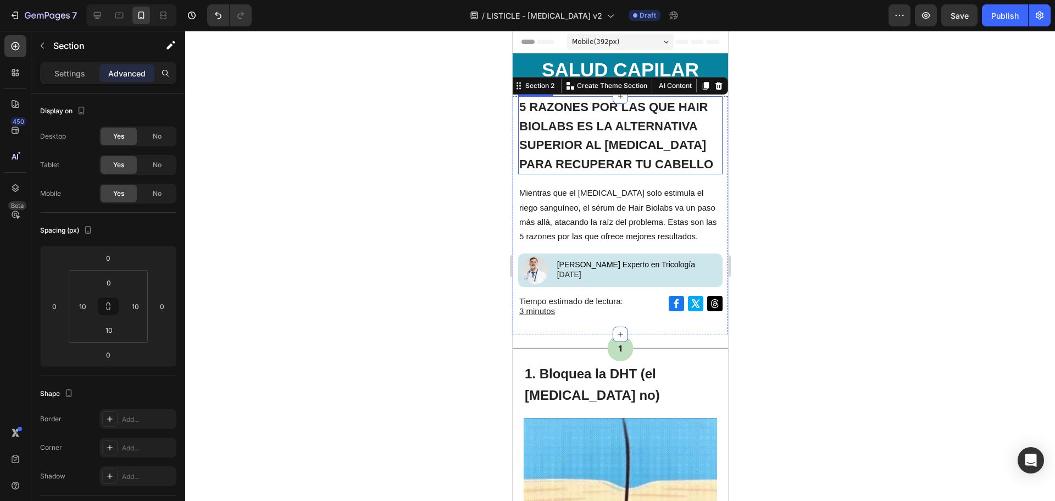
click at [880, 165] on div at bounding box center [620, 266] width 870 height 470
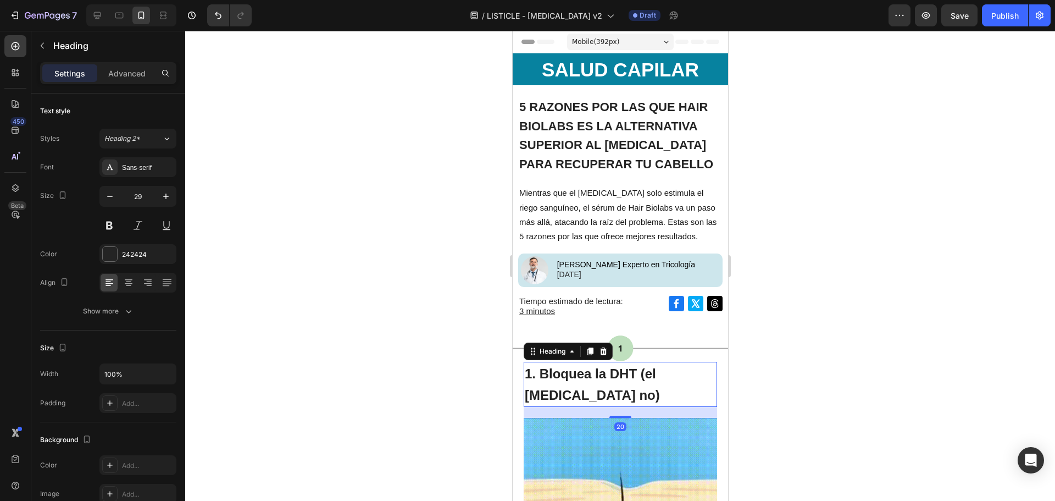
click at [553, 368] on strong "1. Bloquea la DHT (el [MEDICAL_DATA] no)" at bounding box center [591, 384] width 135 height 36
click at [539, 375] on strong "1. Bloquea la DHT (el [MEDICAL_DATA] no)" at bounding box center [591, 384] width 135 height 36
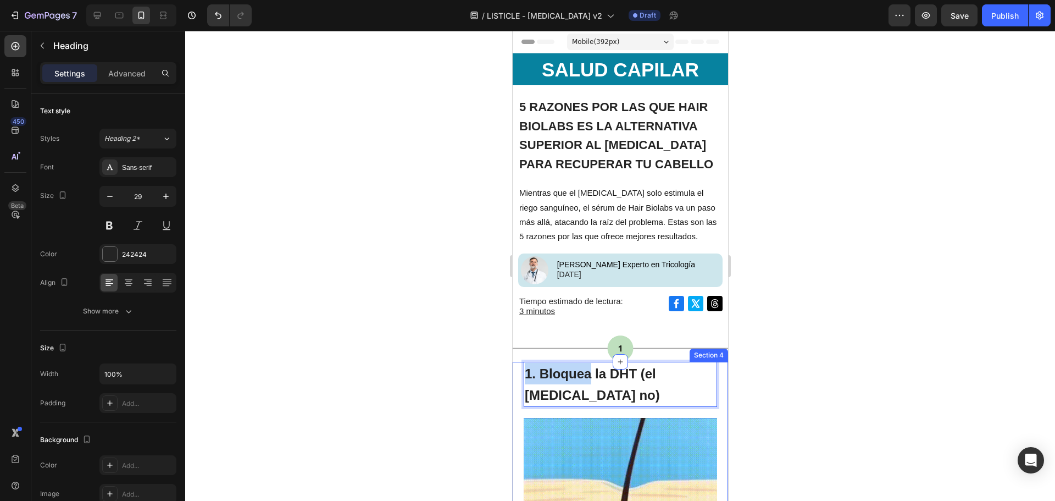
drag, startPoint x: 539, startPoint y: 375, endPoint x: 516, endPoint y: 375, distance: 23.1
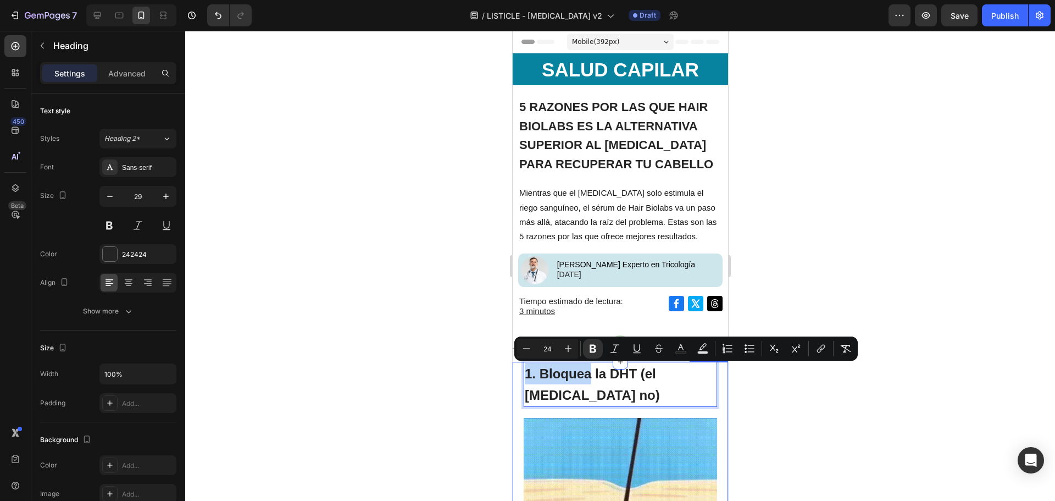
click at [535, 373] on strong "1. Bloquea la DHT (el [MEDICAL_DATA] no)" at bounding box center [591, 384] width 135 height 36
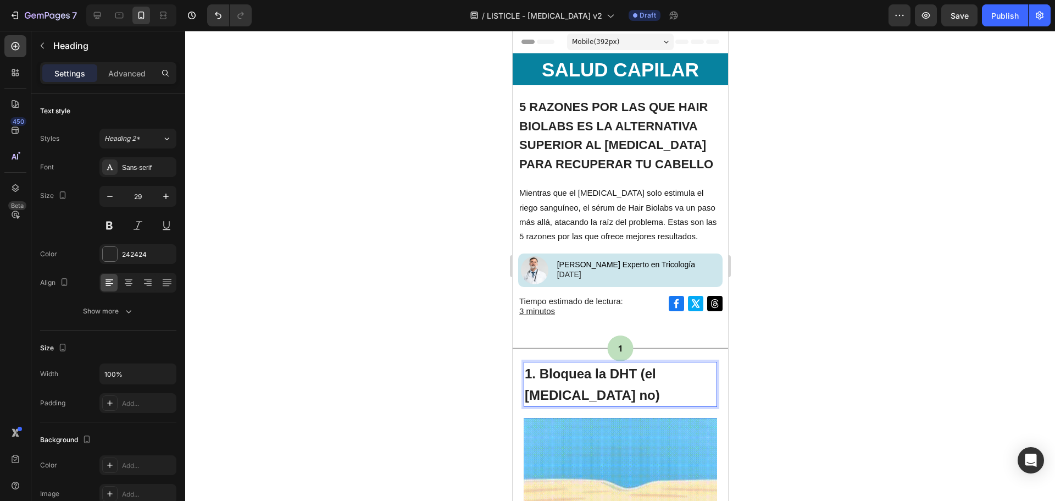
click at [540, 375] on strong "1. Bloquea la DHT (el [MEDICAL_DATA] no)" at bounding box center [591, 384] width 135 height 36
click at [540, 376] on strong "1. Bloquea la DHT (el [MEDICAL_DATA] no)" at bounding box center [591, 384] width 135 height 36
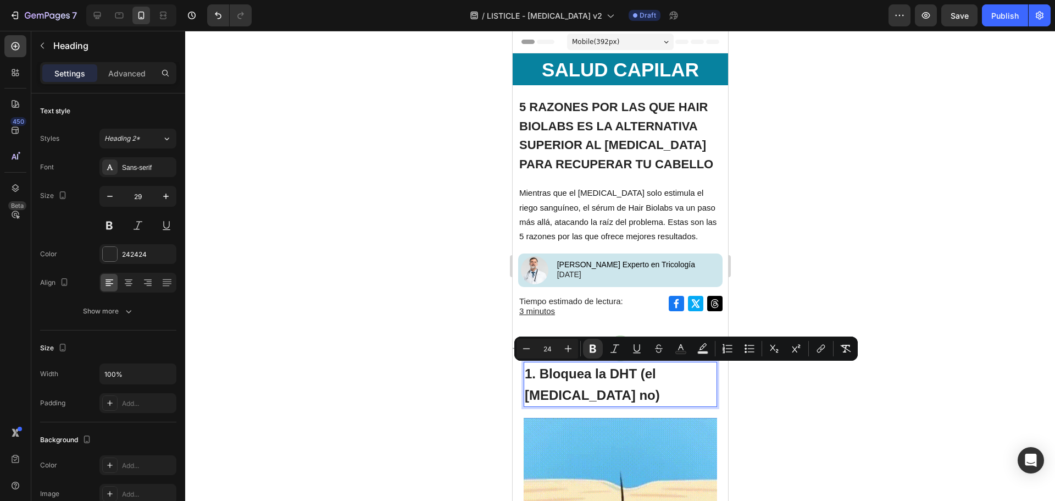
click at [540, 375] on strong "1. Bloquea la DHT (el [MEDICAL_DATA] no)" at bounding box center [591, 384] width 135 height 36
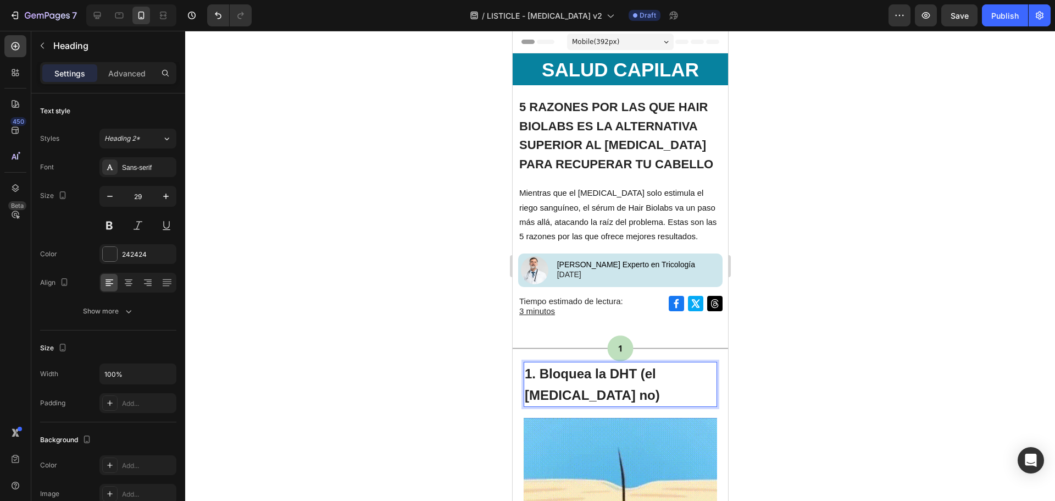
click at [752, 345] on div at bounding box center [620, 266] width 870 height 470
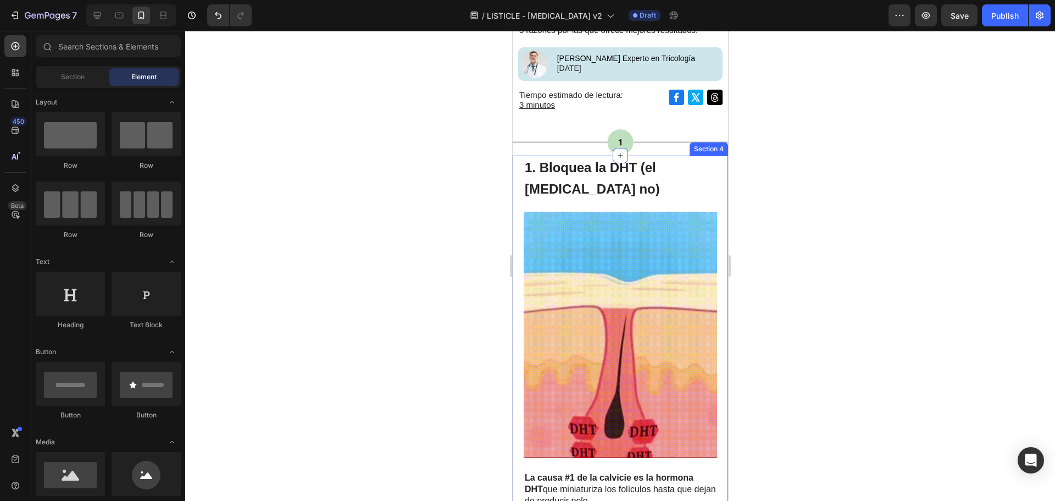
scroll to position [220, 0]
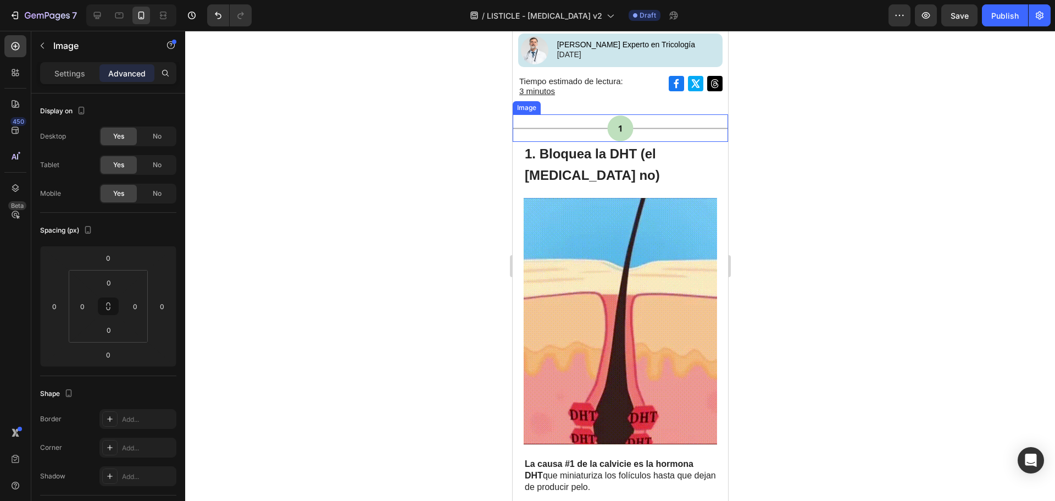
click at [685, 125] on img at bounding box center [619, 127] width 215 height 27
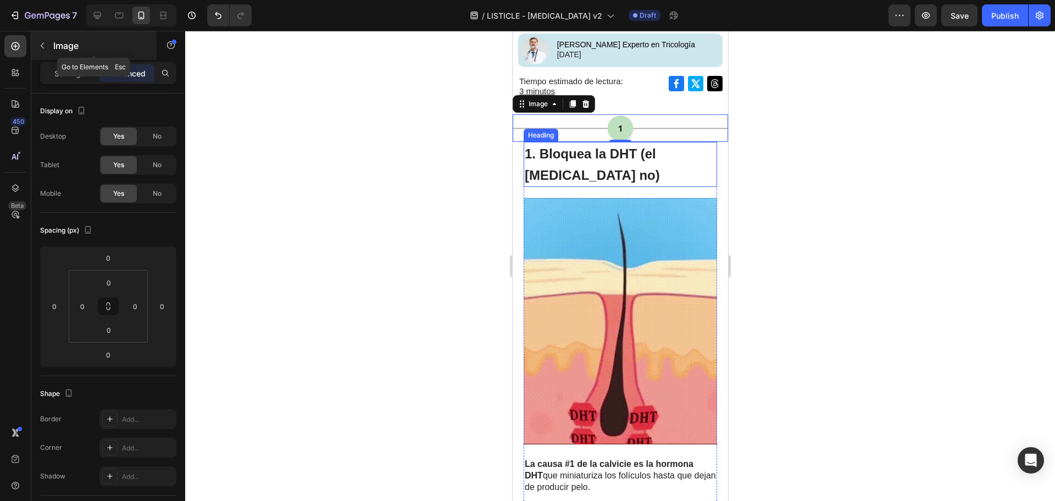
click at [58, 43] on p "Image" at bounding box center [99, 45] width 93 height 13
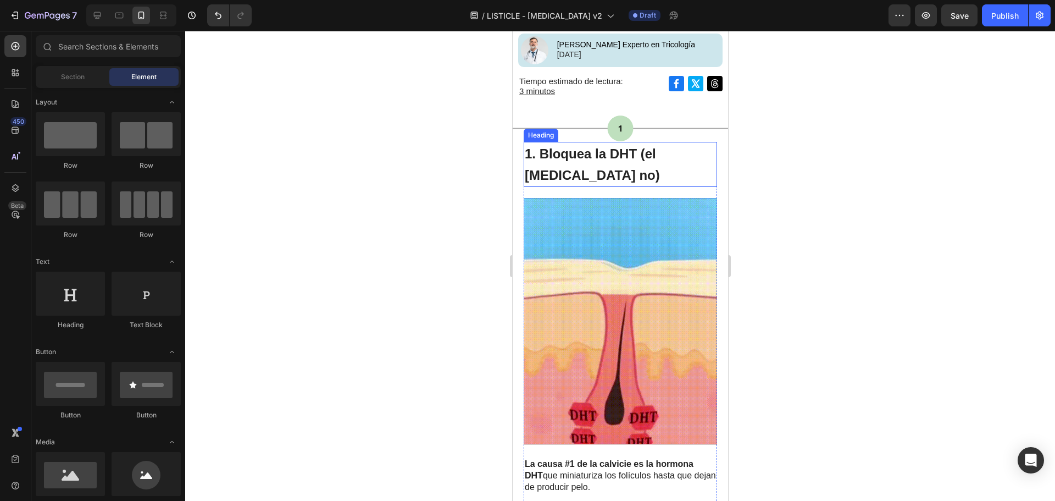
click at [431, 137] on div at bounding box center [620, 266] width 870 height 470
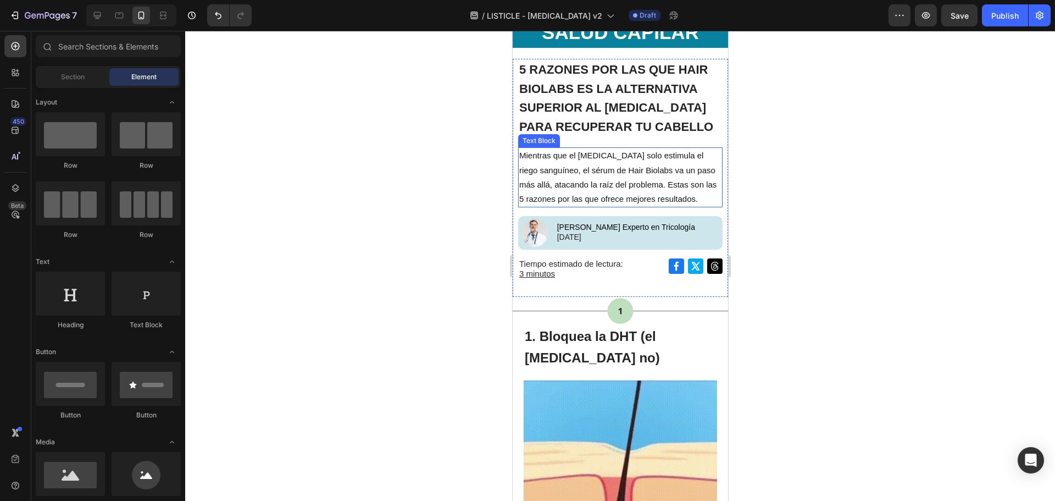
scroll to position [0, 0]
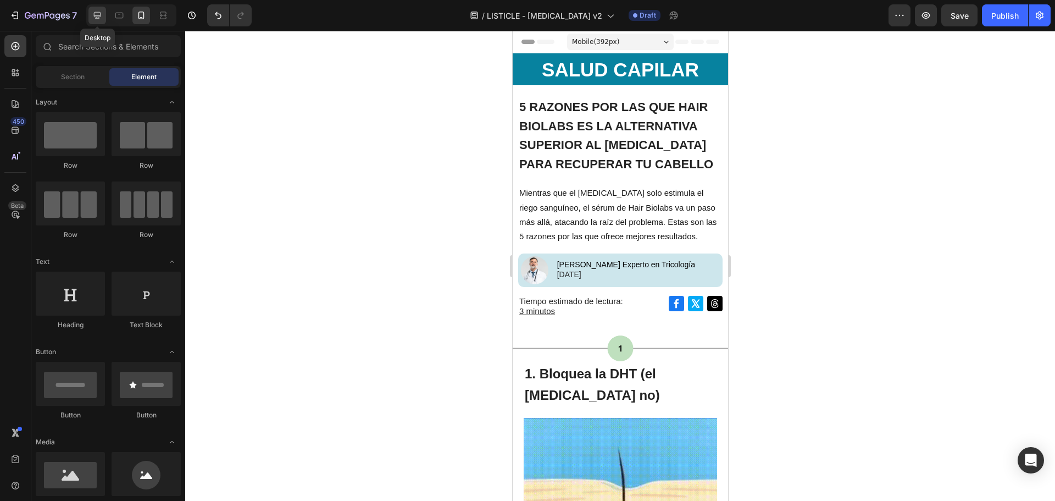
click at [93, 21] on div at bounding box center [97, 16] width 18 height 18
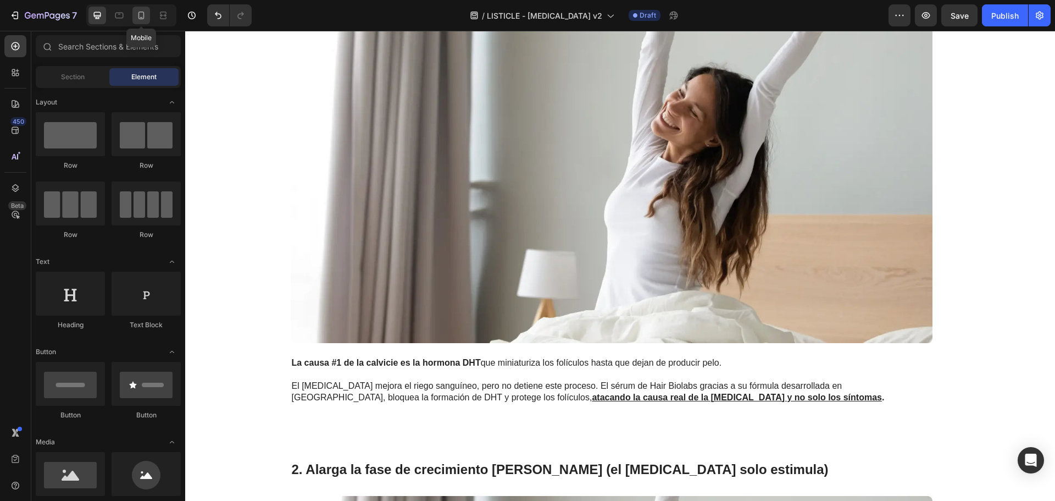
click at [136, 18] on icon at bounding box center [141, 15] width 11 height 11
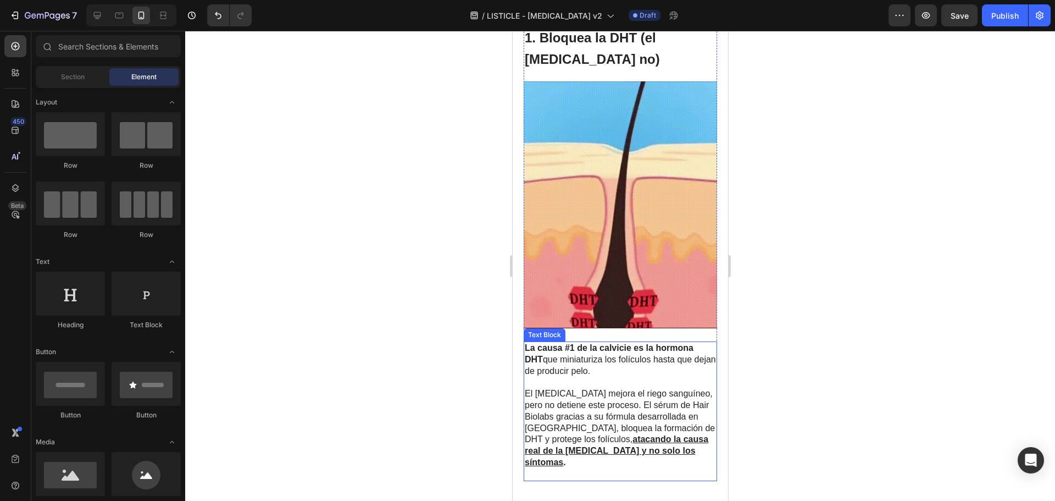
scroll to position [131, 0]
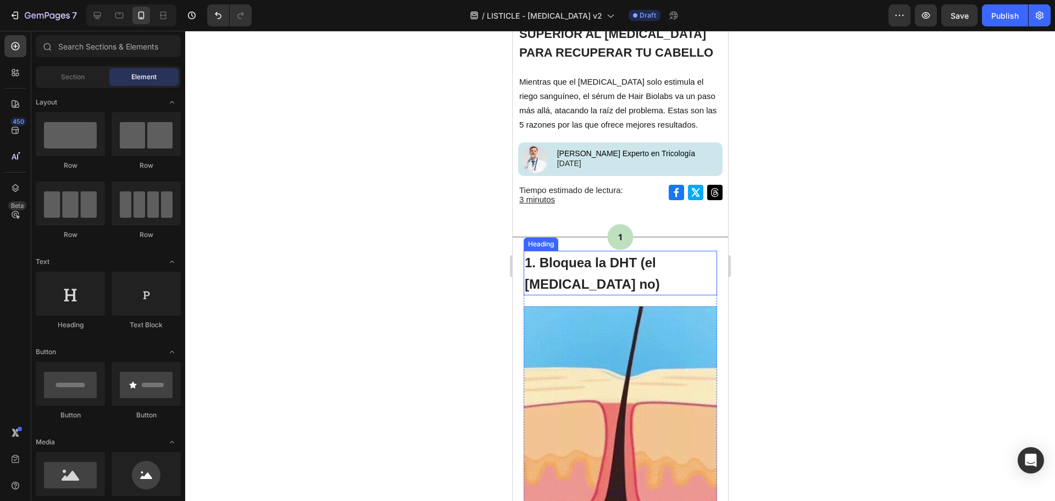
click at [639, 247] on img at bounding box center [619, 236] width 215 height 27
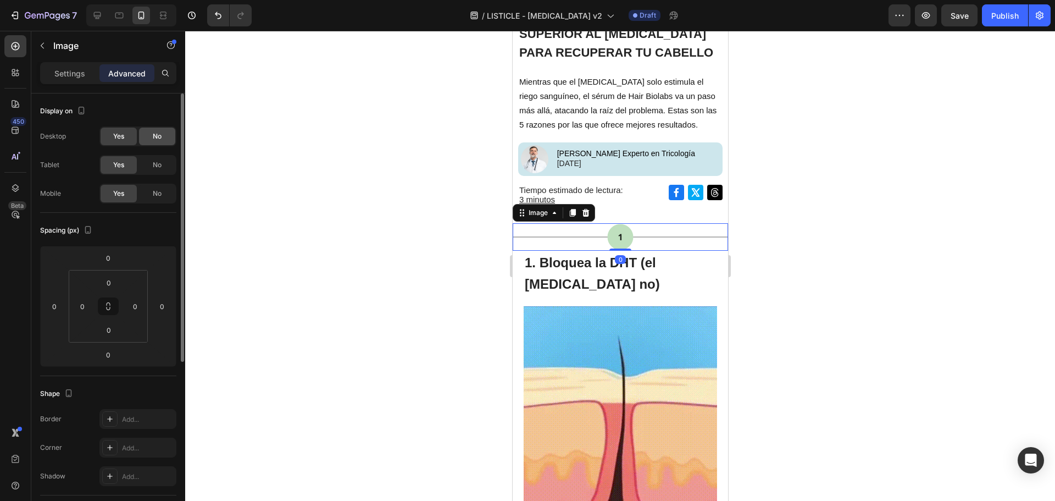
click at [141, 134] on div "No" at bounding box center [157, 136] width 36 height 18
click at [108, 135] on div "Yes" at bounding box center [119, 136] width 36 height 18
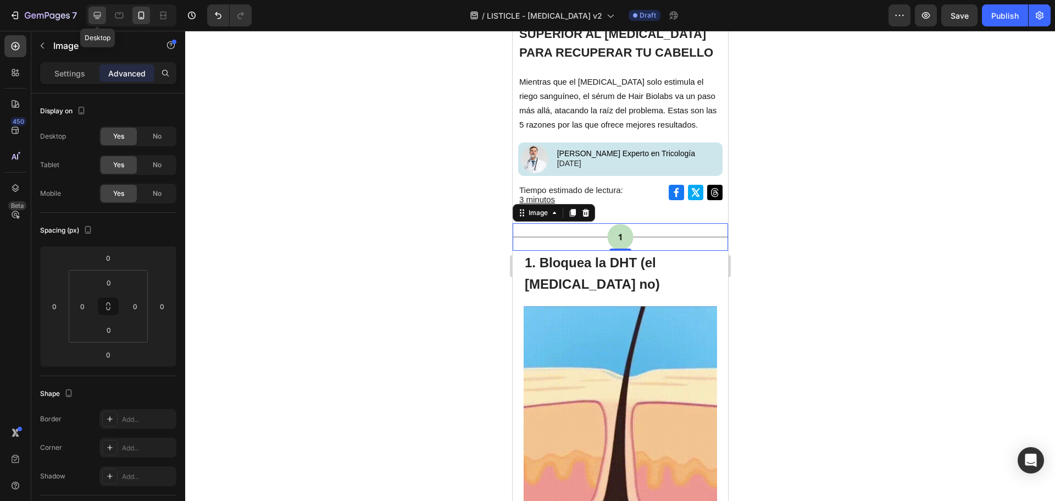
click at [97, 13] on icon at bounding box center [97, 15] width 11 height 11
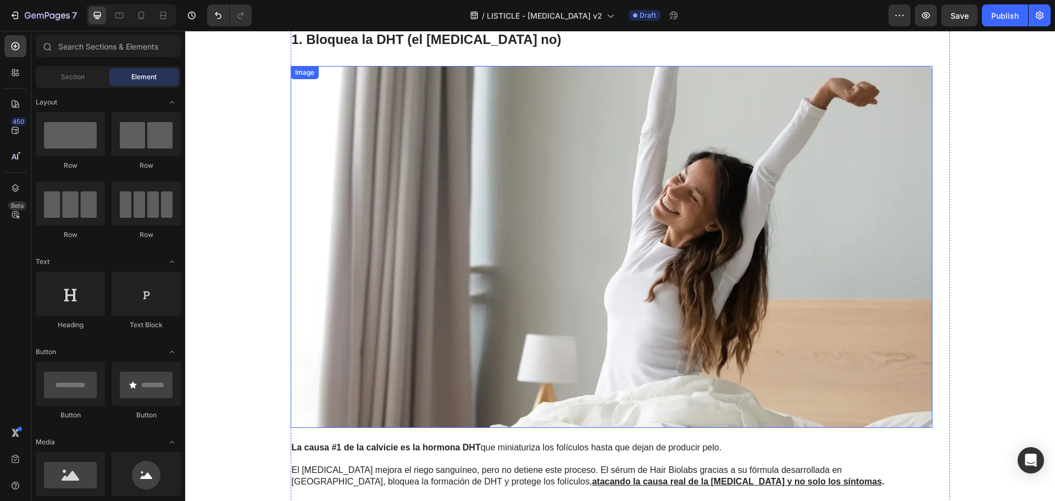
scroll to position [934, 0]
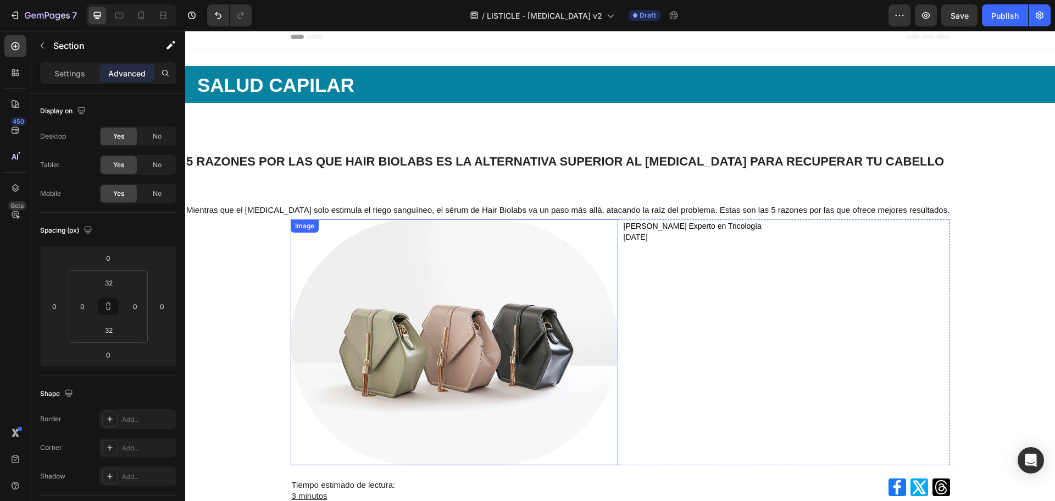
scroll to position [0, 0]
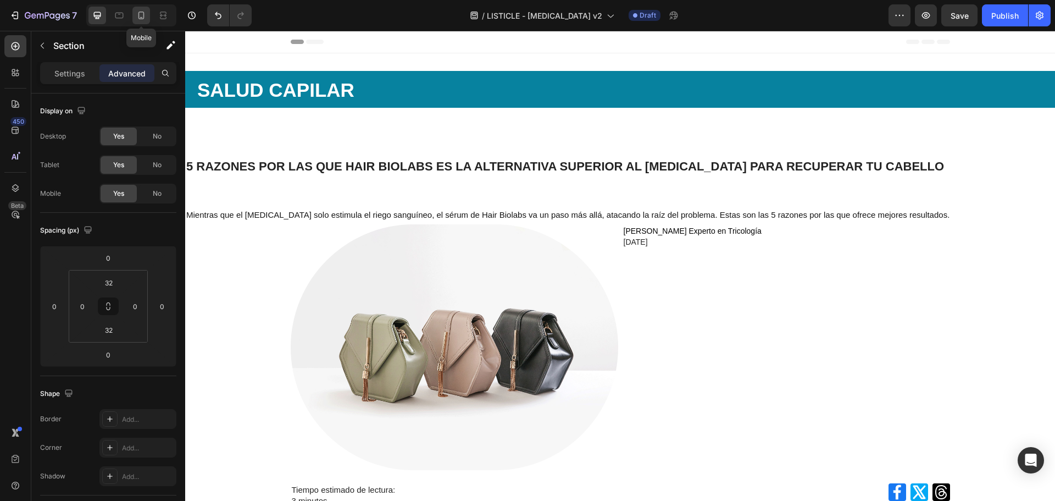
click at [143, 12] on icon at bounding box center [141, 15] width 11 height 11
type input "0"
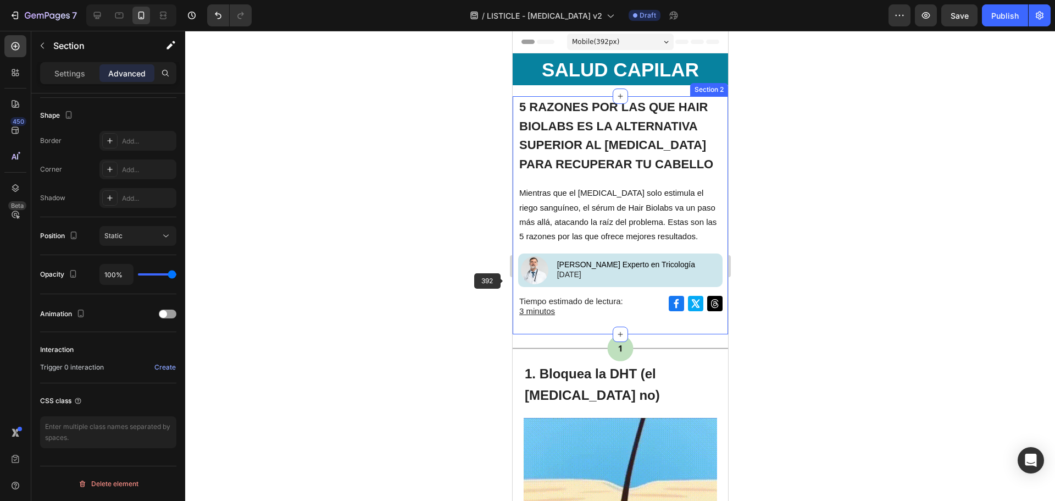
click at [500, 278] on div at bounding box center [620, 266] width 870 height 470
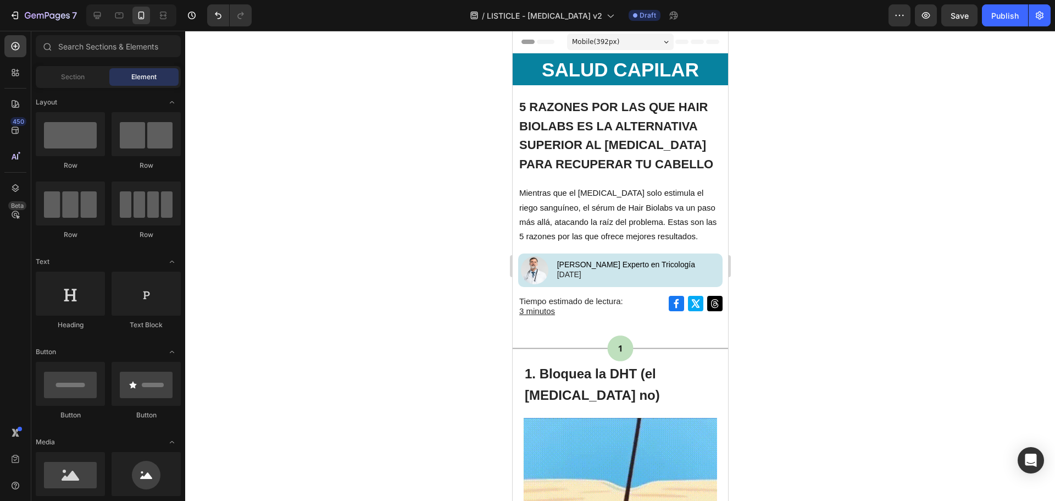
click at [859, 220] on div at bounding box center [620, 266] width 870 height 470
click at [622, 140] on span "5 RAZONES POR LAS QUE HAIR BIOLABS ES LA ALTERNATIVA SUPERIOR AL [MEDICAL_DATA]…" at bounding box center [616, 135] width 194 height 71
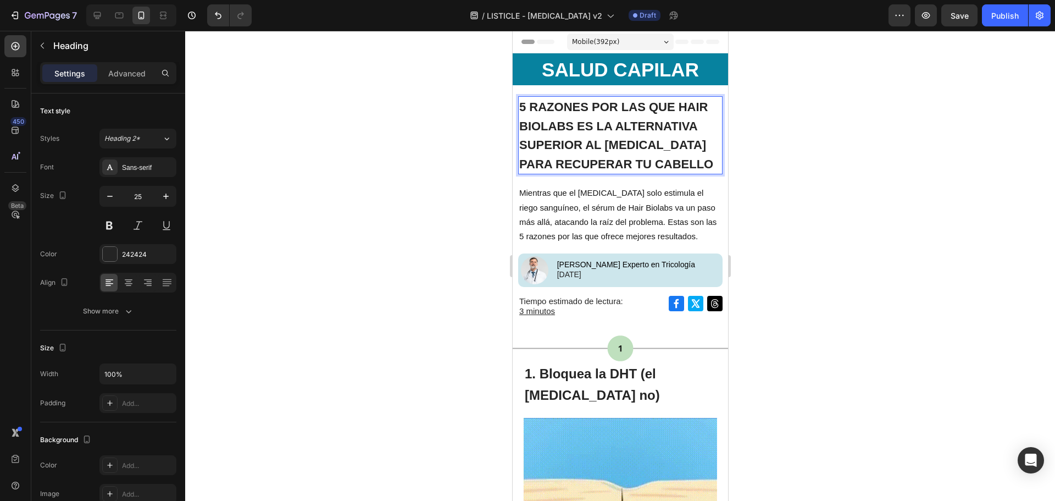
click at [623, 140] on span "5 RAZONES POR LAS QUE HAIR BIOLABS ES LA ALTERNATIVA SUPERIOR AL [MEDICAL_DATA]…" at bounding box center [616, 135] width 194 height 71
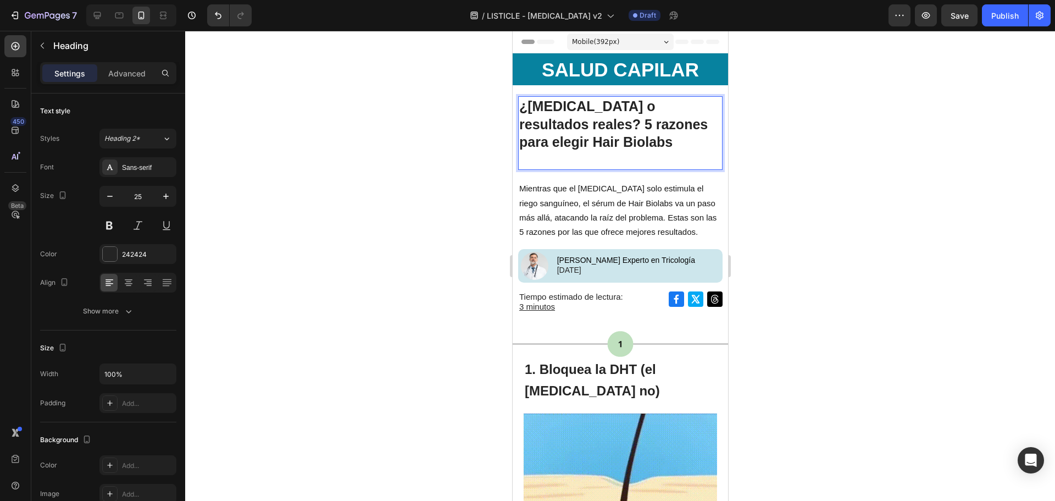
click at [592, 159] on p "¿[MEDICAL_DATA] o resultados reales? 5 razones para elegir Hair Biolabs" at bounding box center [620, 132] width 202 height 71
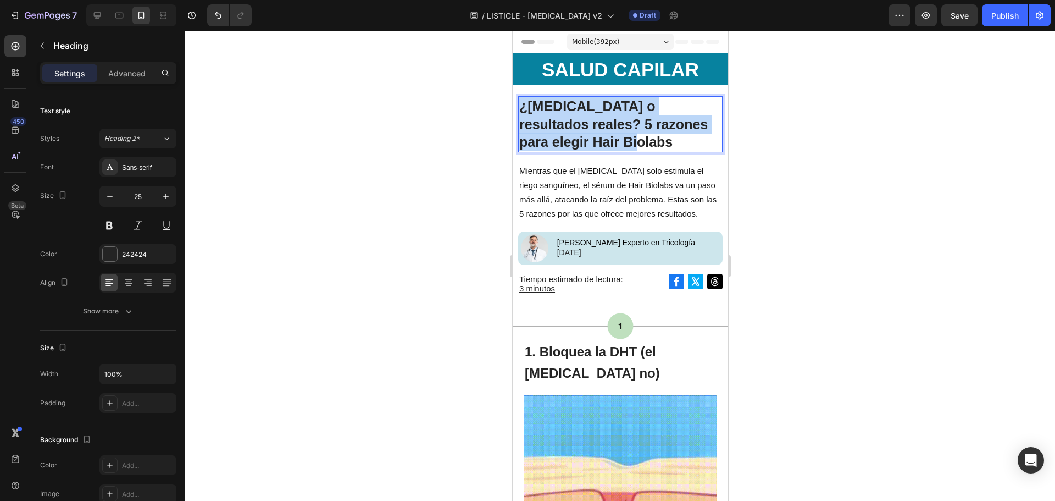
drag, startPoint x: 606, startPoint y: 141, endPoint x: 517, endPoint y: 106, distance: 95.0
click at [518, 106] on h1 "¿[MEDICAL_DATA] o resultados reales? 5 razones para elegir Hair Biolabs" at bounding box center [620, 124] width 204 height 56
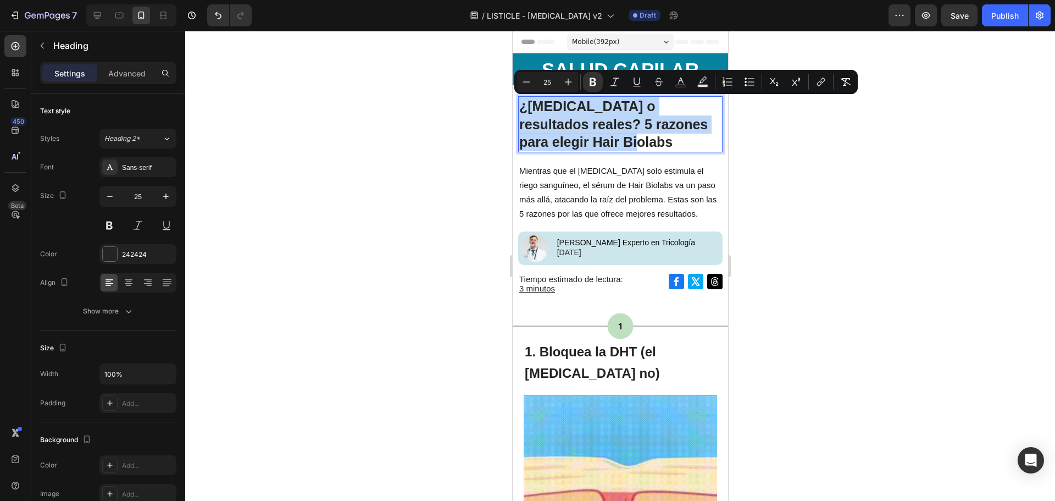
copy strong "¿[MEDICAL_DATA] o resultados reales? 5 razones para elegir Hair Biolabs"
click at [608, 138] on p "¿[MEDICAL_DATA] o resultados reales? 5 razones para elegir Hair Biolabs" at bounding box center [620, 124] width 202 height 54
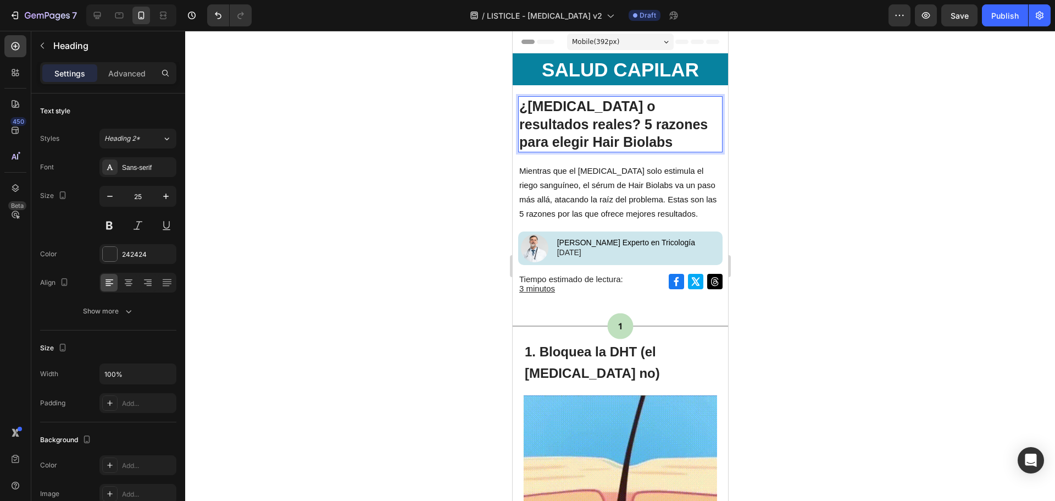
click at [608, 138] on p "¿[MEDICAL_DATA] o resultados reales? 5 razones para elegir Hair Biolabs" at bounding box center [620, 124] width 202 height 54
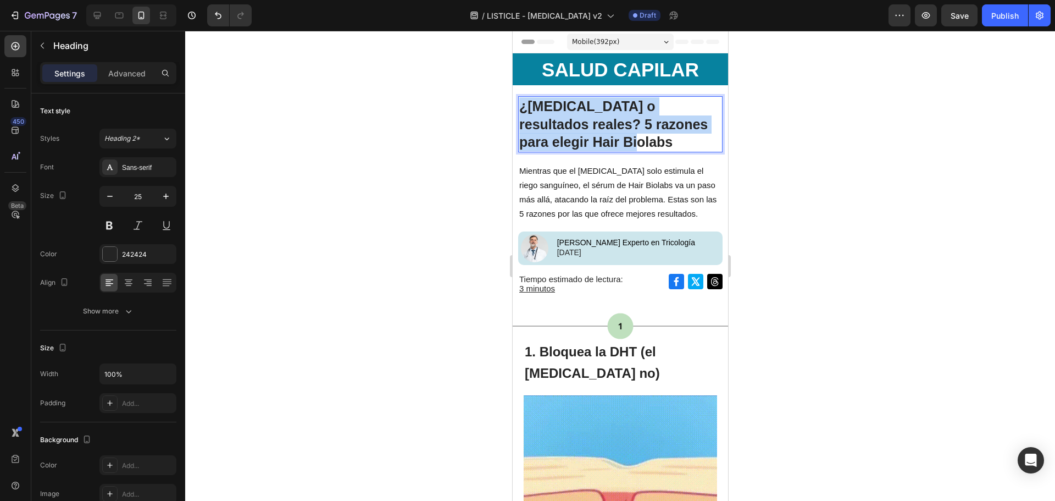
click at [608, 138] on p "¿[MEDICAL_DATA] o resultados reales? 5 razones para elegir Hair Biolabs" at bounding box center [620, 124] width 202 height 54
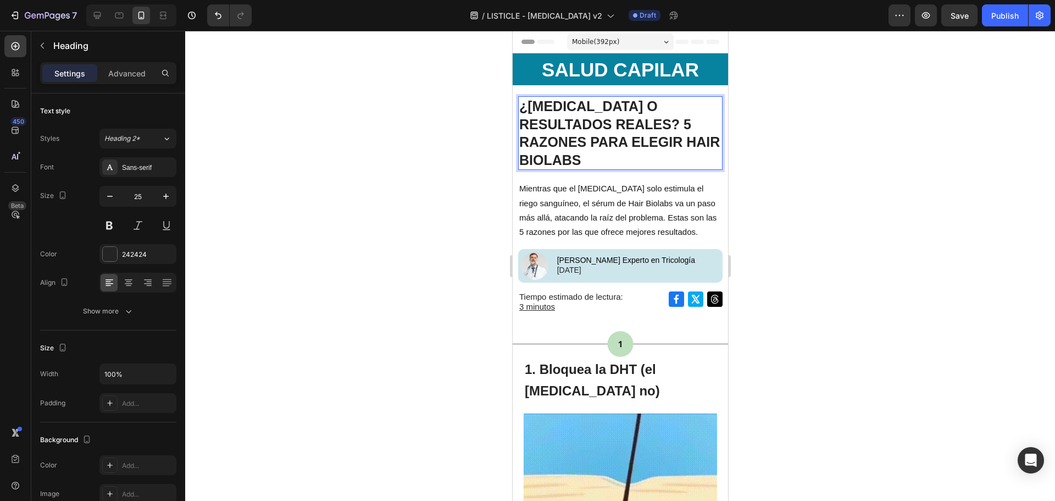
click at [805, 134] on div at bounding box center [620, 266] width 870 height 470
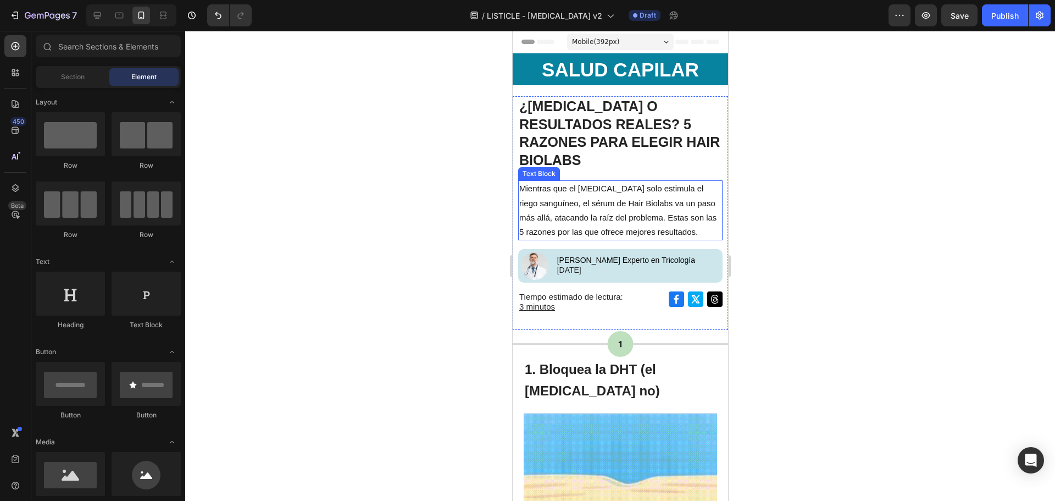
click at [677, 207] on p "Mientras que el [MEDICAL_DATA] solo estimula el riego sanguíneo, el sérum de Ha…" at bounding box center [620, 210] width 202 height 58
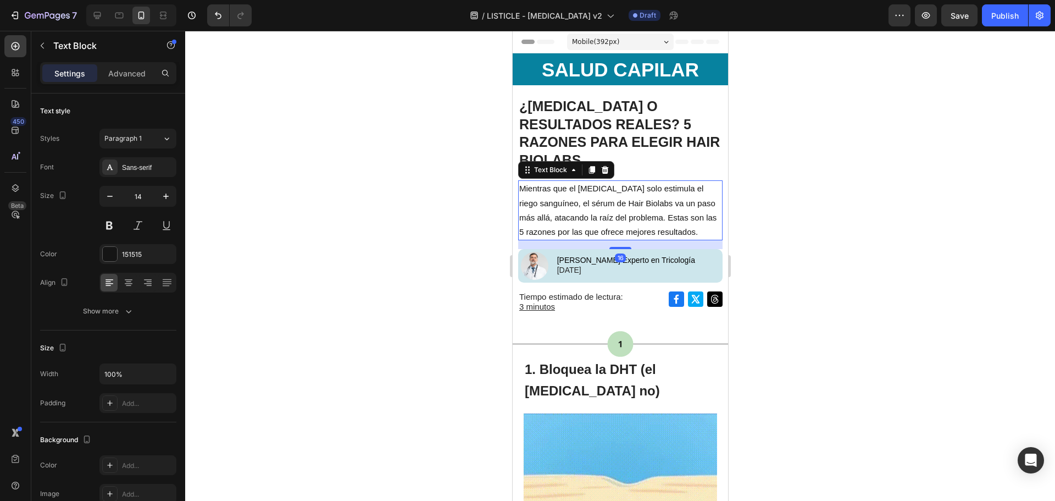
click at [677, 207] on p "Mientras que el [MEDICAL_DATA] solo estimula el riego sanguíneo, el sérum de Ha…" at bounding box center [620, 210] width 202 height 58
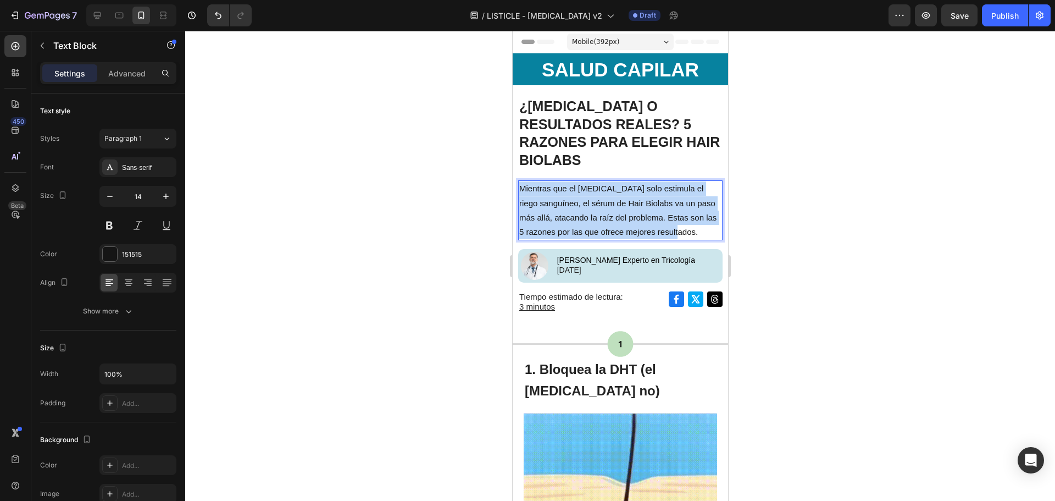
click at [677, 207] on p "Mientras que el [MEDICAL_DATA] solo estimula el riego sanguíneo, el sérum de Ha…" at bounding box center [620, 210] width 202 height 58
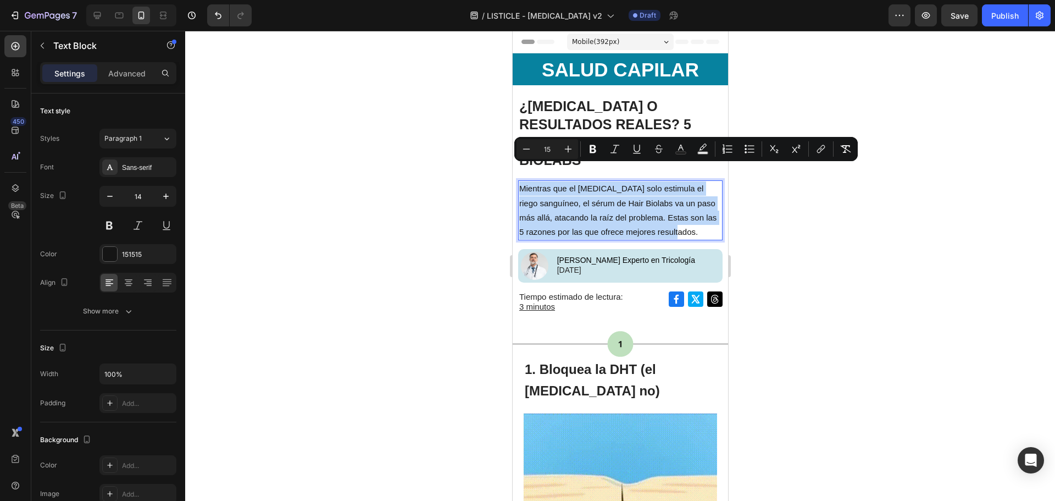
click at [568, 196] on span "Mientras que el [MEDICAL_DATA] solo estimula el riego sanguíneo, el sérum de Ha…" at bounding box center [617, 210] width 197 height 53
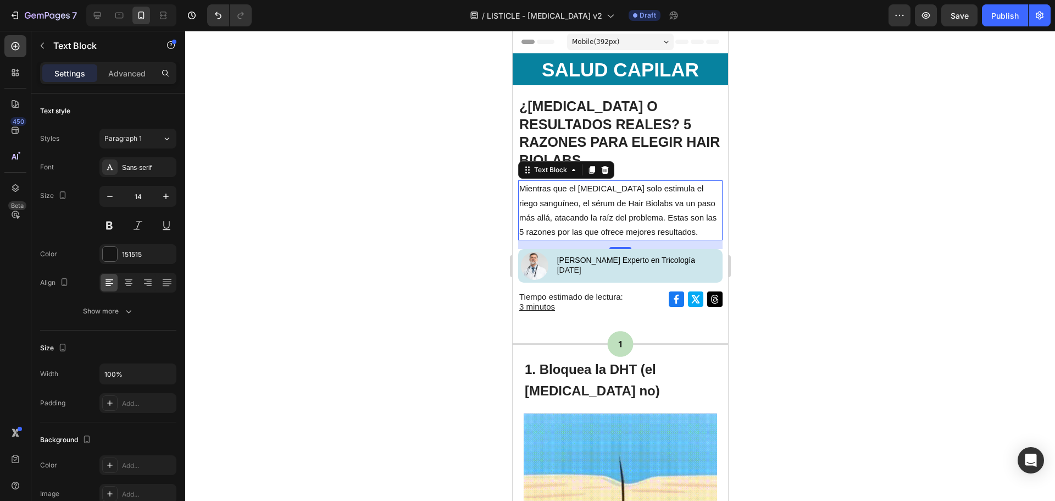
click at [567, 187] on span "Mientras que el [MEDICAL_DATA] solo estimula el riego sanguíneo, el sérum de Ha…" at bounding box center [617, 210] width 197 height 53
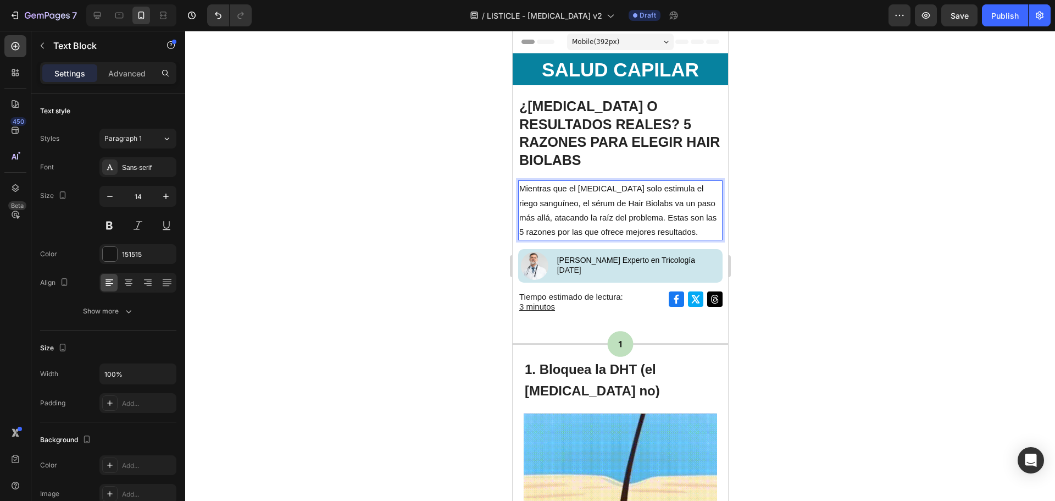
click at [680, 189] on span "Mientras que el [MEDICAL_DATA] solo estimula el riego sanguíneo, el sérum de Ha…" at bounding box center [617, 210] width 197 height 53
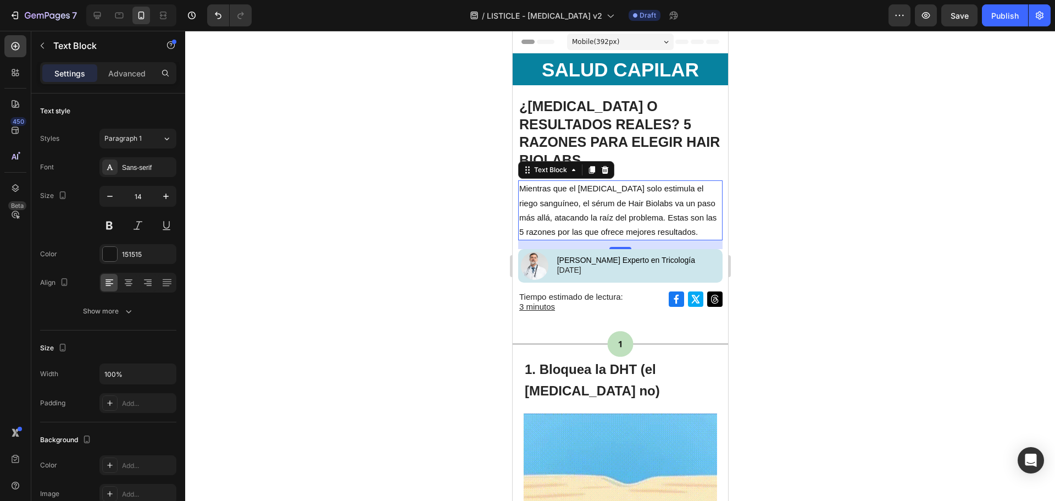
click at [608, 195] on span "Mientras que el [MEDICAL_DATA] solo estimula el riego sanguíneo, el sérum de Ha…" at bounding box center [617, 210] width 197 height 53
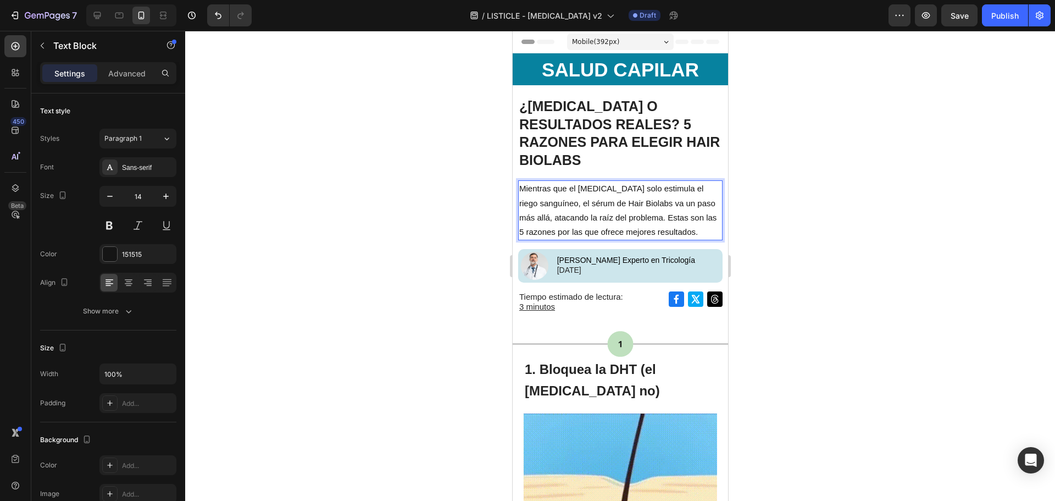
click at [530, 197] on span "Mientras que el [MEDICAL_DATA] solo estimula el riego sanguíneo, el sérum de Ha…" at bounding box center [617, 210] width 197 height 53
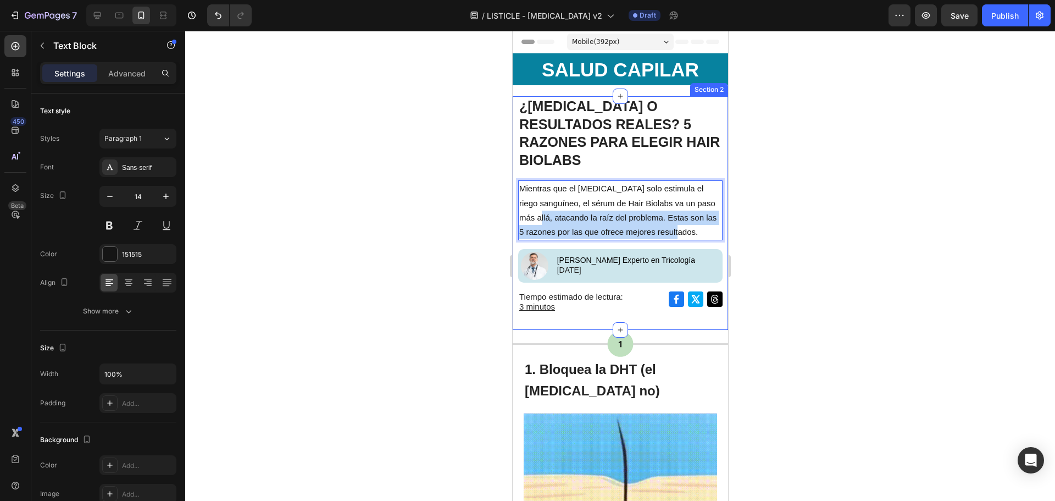
drag, startPoint x: 536, startPoint y: 199, endPoint x: 692, endPoint y: 226, distance: 158.4
click at [692, 226] on div "⁠⁠⁠⁠⁠⁠⁠ ¿[MEDICAL_DATA] O RESULTADOS REALES? 5 RAZONES PARA ELEGIR HAIR BIOLABS…" at bounding box center [620, 210] width 204 height 228
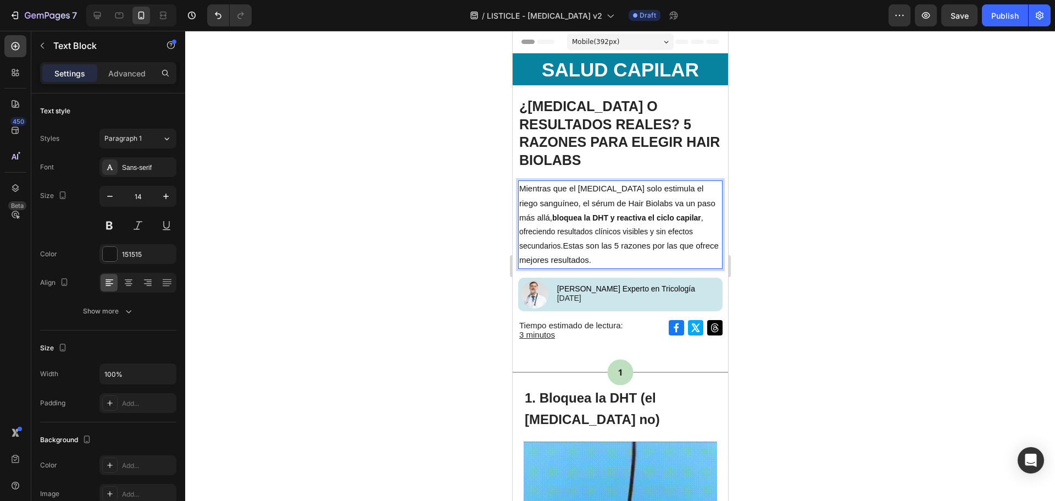
click at [620, 241] on span "Estas son las 5 razones por las que ofrece mejores resultados." at bounding box center [618, 253] width 199 height 24
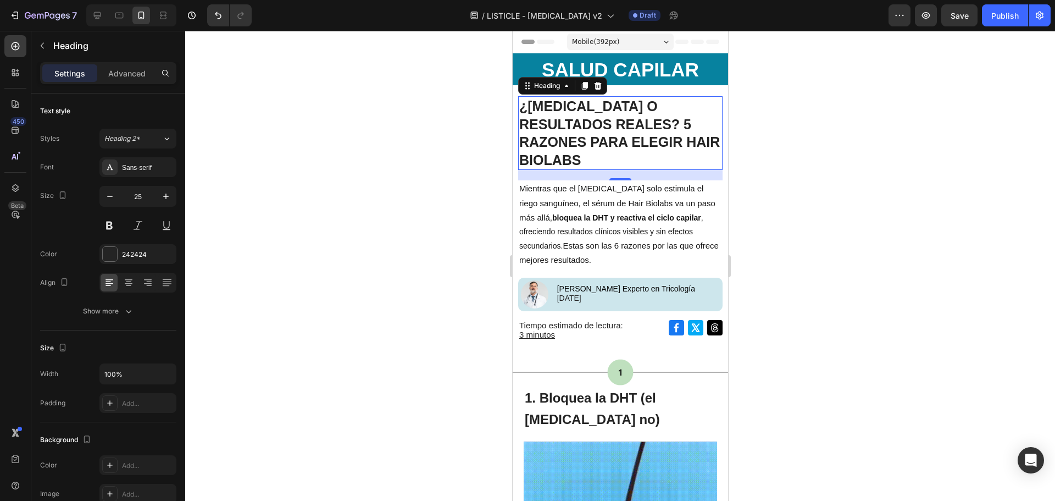
click at [612, 114] on strong "¿[MEDICAL_DATA] O RESULTADOS REALES? 5 RAZONES PARA ELEGIR HAIR BIOLABS" at bounding box center [619, 132] width 201 height 69
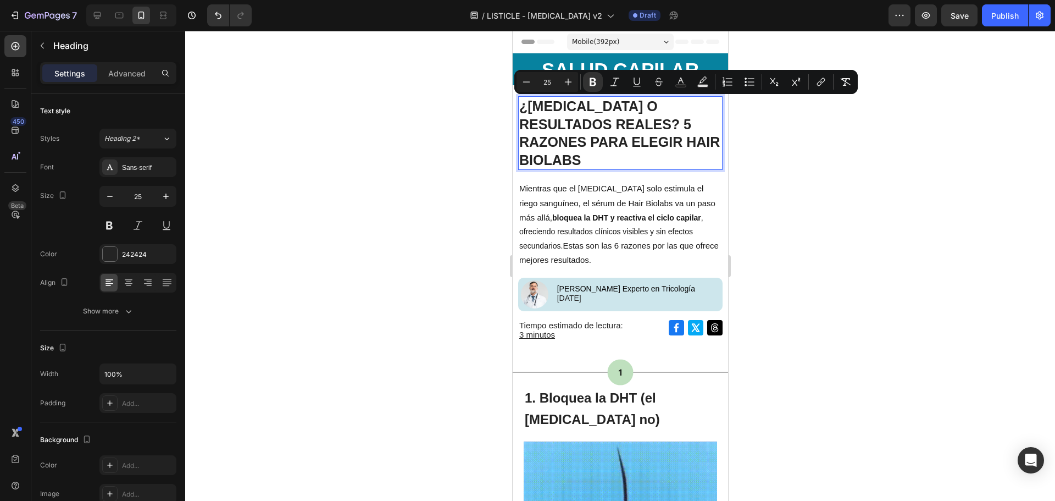
click at [591, 124] on strong "¿[MEDICAL_DATA] O RESULTADOS REALES? 5 RAZONES PARA ELEGIR HAIR BIOLABS" at bounding box center [619, 132] width 201 height 69
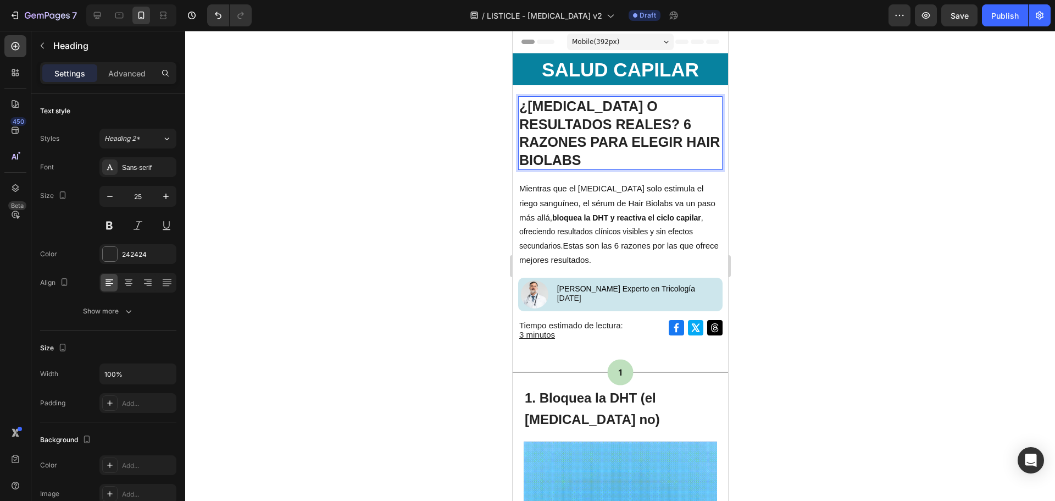
click at [795, 158] on div at bounding box center [620, 266] width 870 height 470
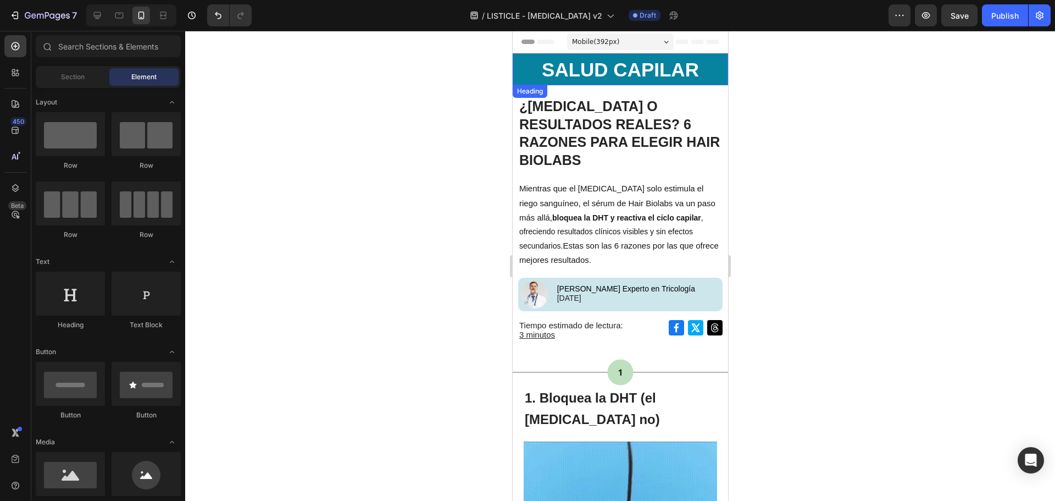
click at [698, 73] on h2 "SALUD CAPILAR" at bounding box center [619, 69] width 215 height 32
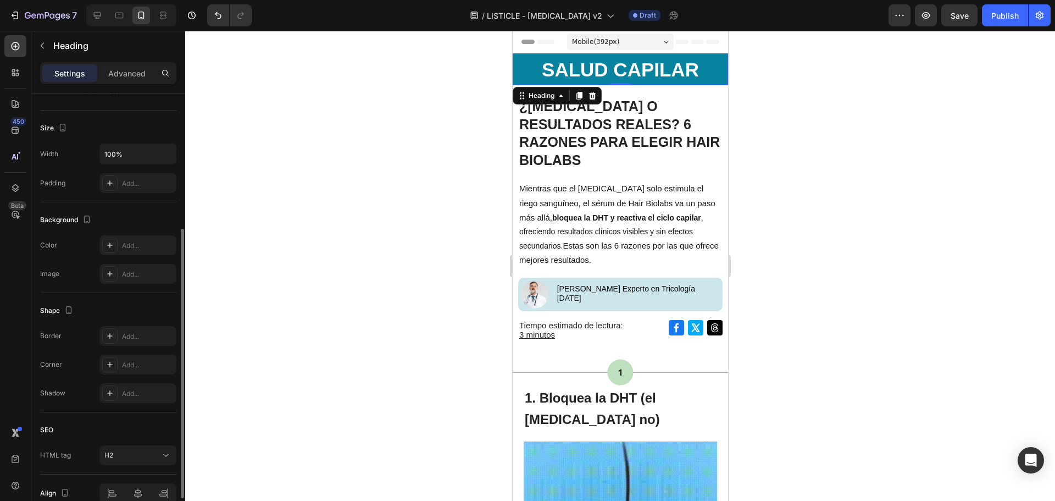
scroll to position [275, 0]
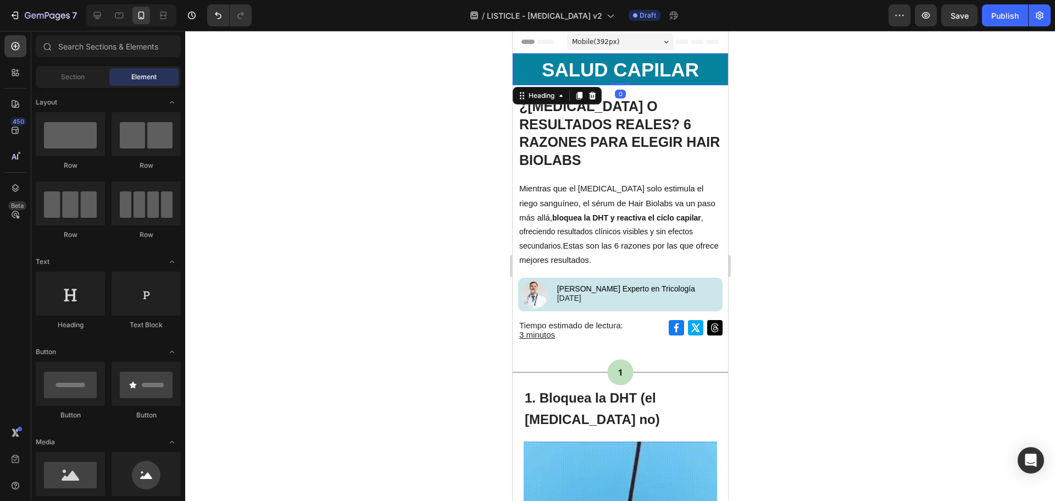
click at [702, 76] on h2 "SALUD CAPILAR" at bounding box center [619, 69] width 215 height 32
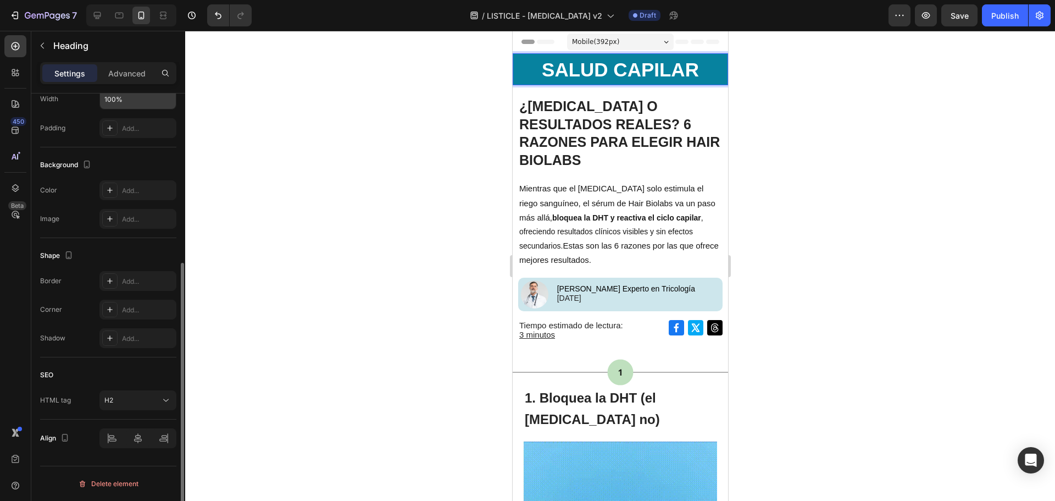
scroll to position [0, 0]
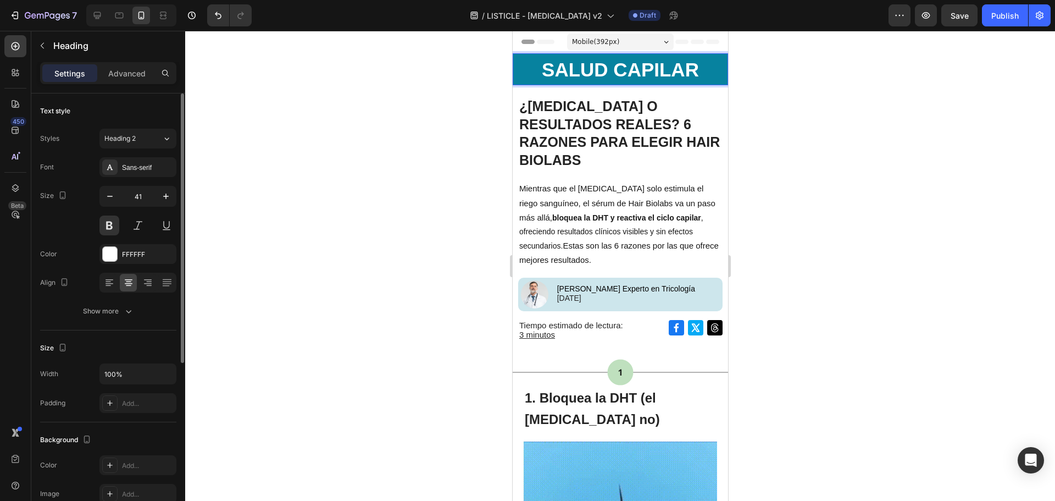
click at [702, 52] on div "Header" at bounding box center [620, 42] width 198 height 22
click at [711, 58] on p "⁠⁠⁠⁠⁠⁠⁠ SALUD CAPILAR" at bounding box center [619, 69] width 213 height 30
click at [130, 256] on div "FFFFFF" at bounding box center [138, 255] width 32 height 10
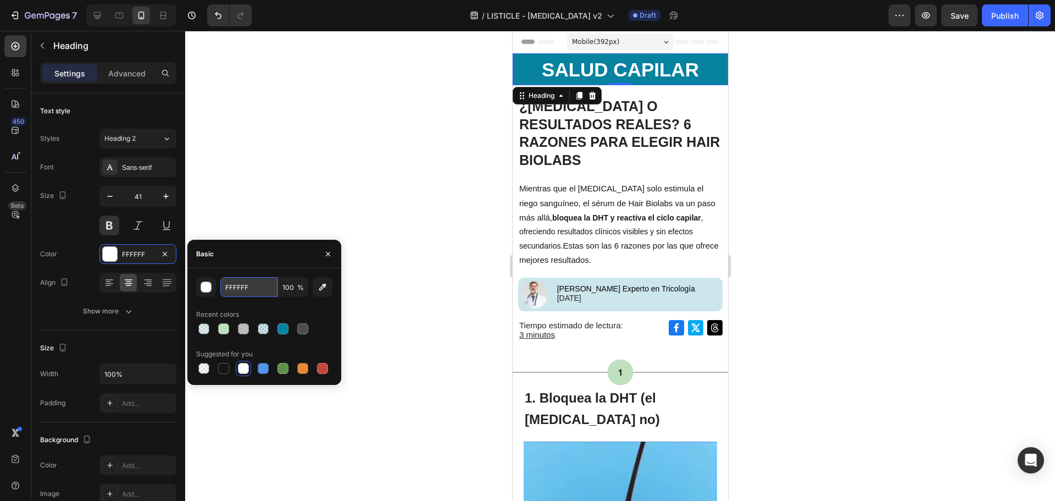
click at [250, 292] on input "FFFFFF" at bounding box center [248, 287] width 57 height 20
paste input "#bfe0be"
type input "FFFFFF"
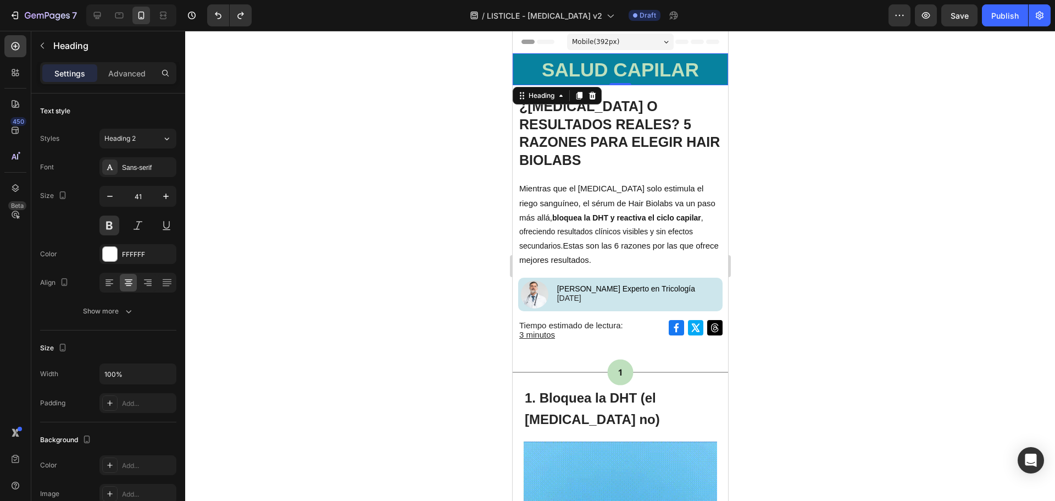
click at [326, 188] on div at bounding box center [620, 266] width 870 height 470
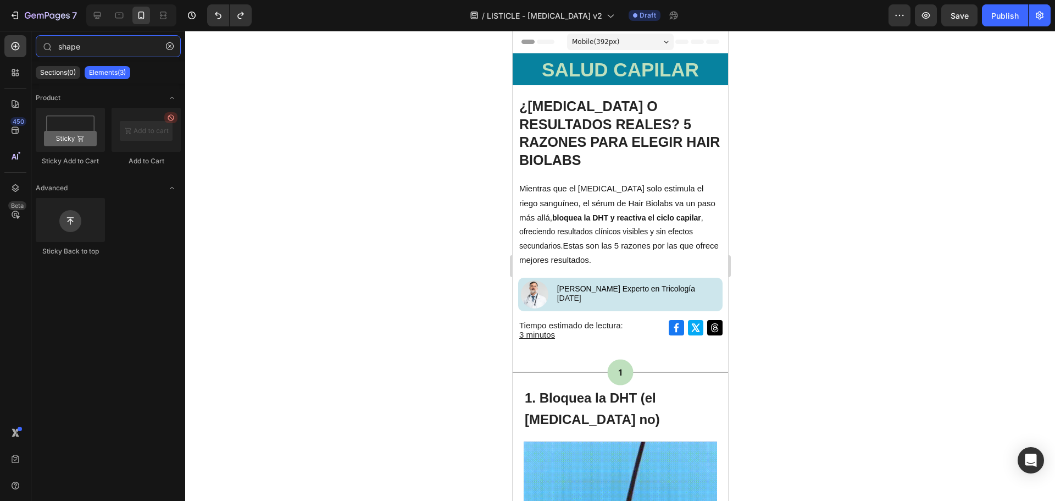
type input "shap"
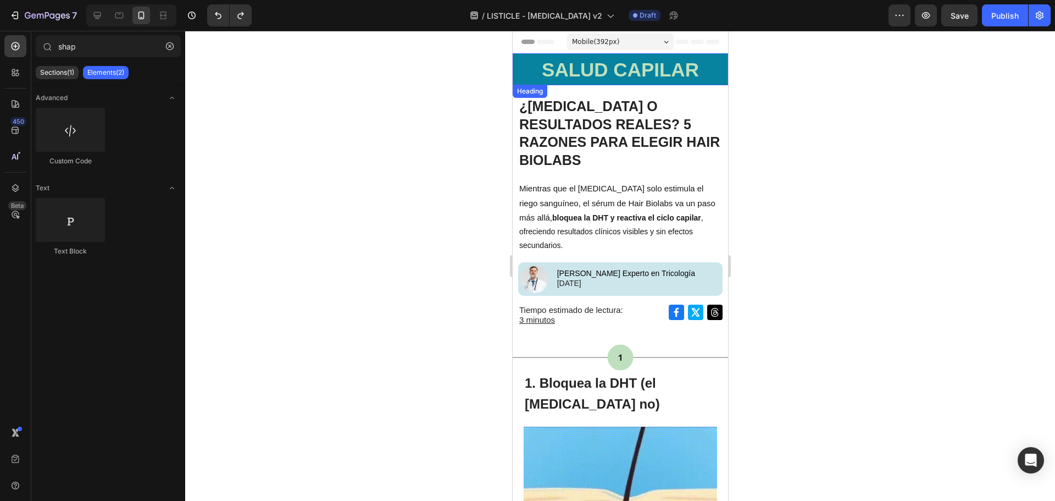
click at [584, 73] on span "SALUD CAPILAR" at bounding box center [619, 69] width 157 height 21
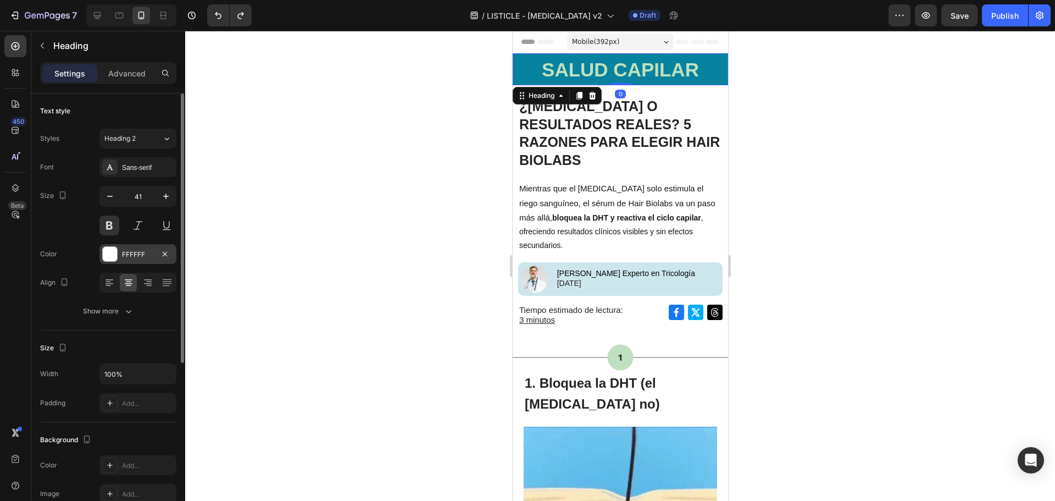
click at [145, 256] on div "FFFFFF" at bounding box center [138, 255] width 32 height 10
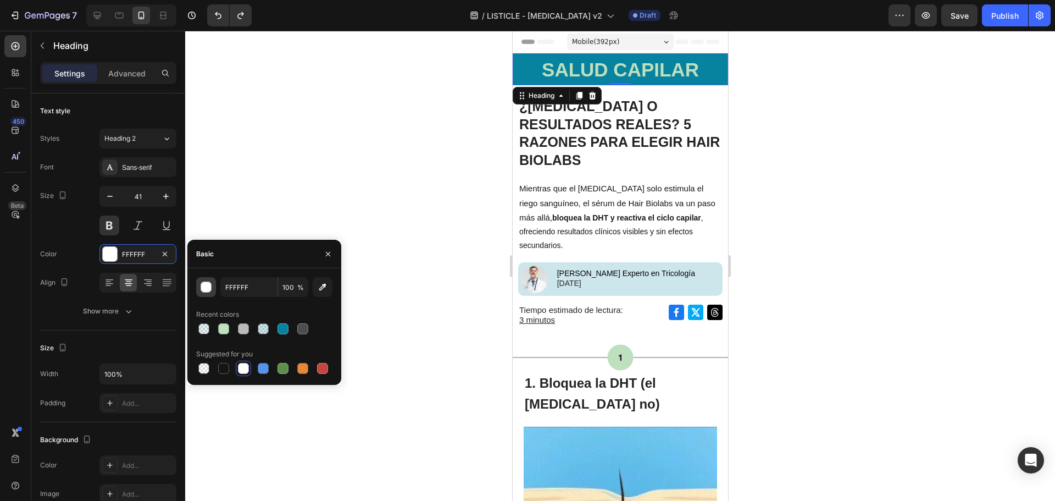
click at [209, 293] on button "button" at bounding box center [206, 287] width 20 height 20
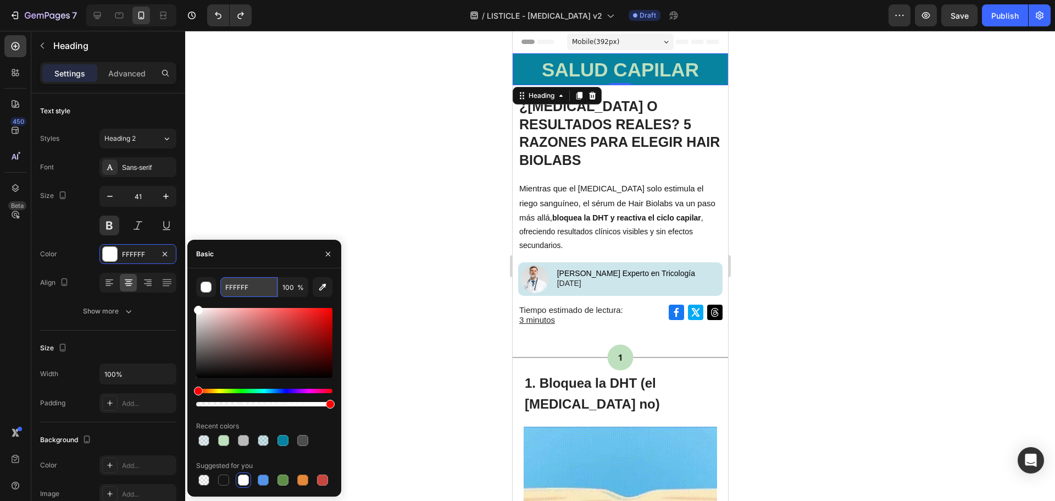
click at [253, 286] on input "FFFFFF" at bounding box center [248, 287] width 57 height 20
click at [741, 143] on div at bounding box center [620, 266] width 870 height 470
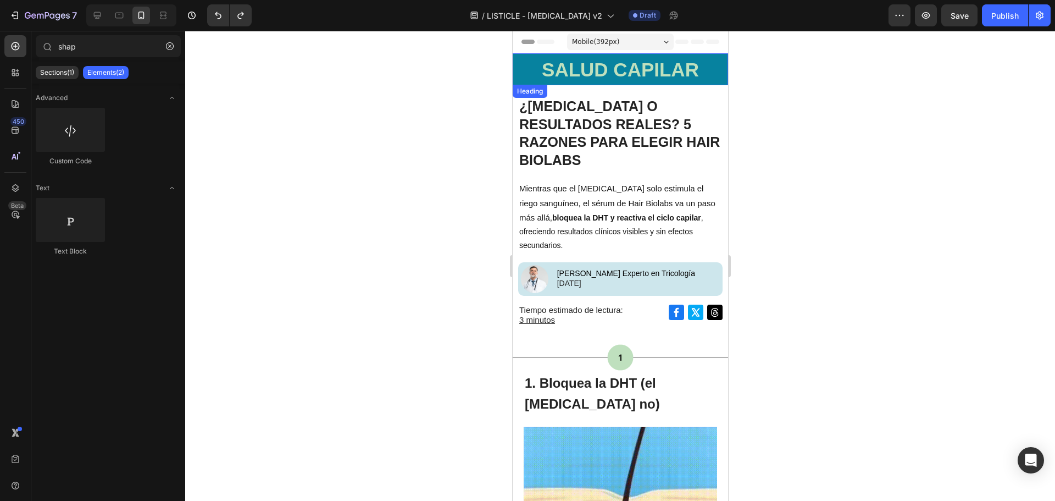
click at [626, 65] on span "SALUD CAPILAR" at bounding box center [619, 69] width 157 height 21
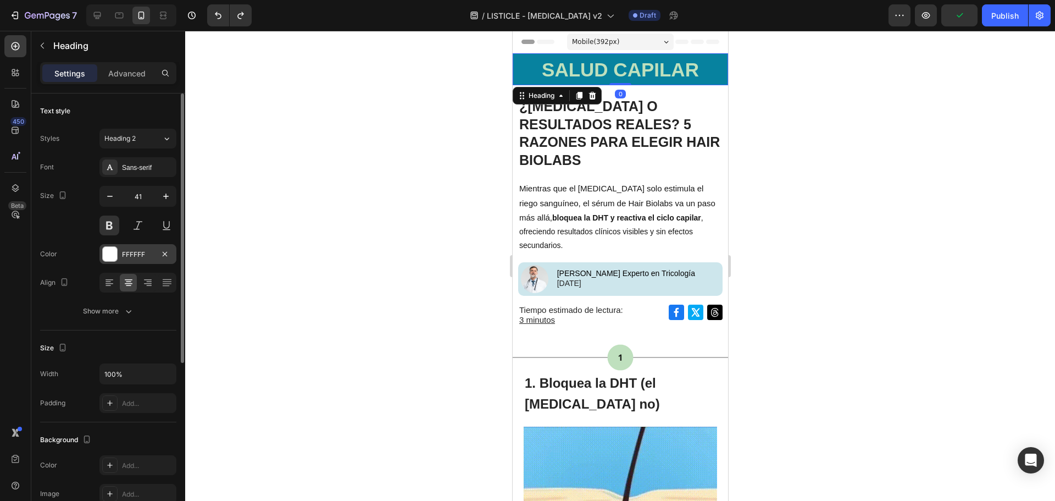
click at [141, 250] on div "FFFFFF" at bounding box center [138, 255] width 32 height 10
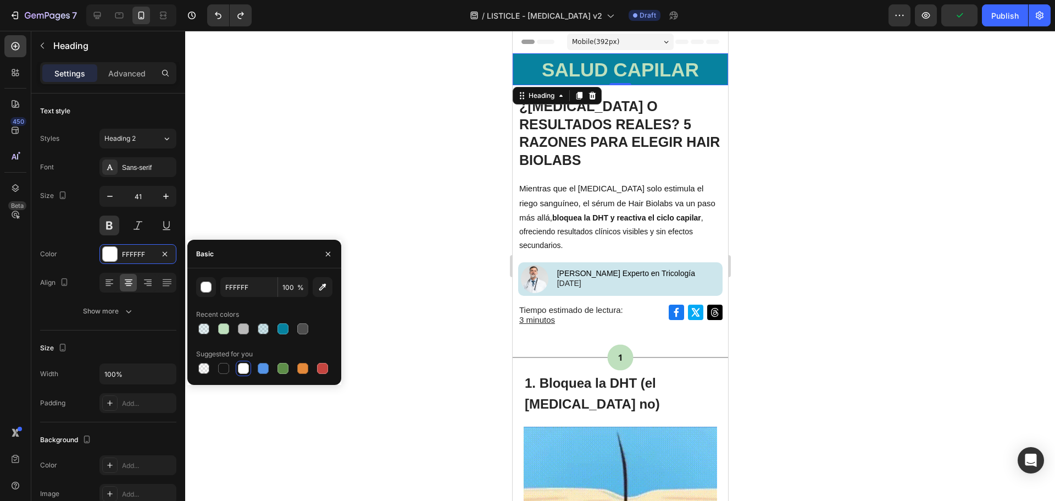
click at [242, 372] on div at bounding box center [243, 368] width 11 height 11
click at [268, 368] on div at bounding box center [263, 368] width 11 height 11
click at [250, 368] on div at bounding box center [243, 368] width 13 height 13
type input "FFFFFF"
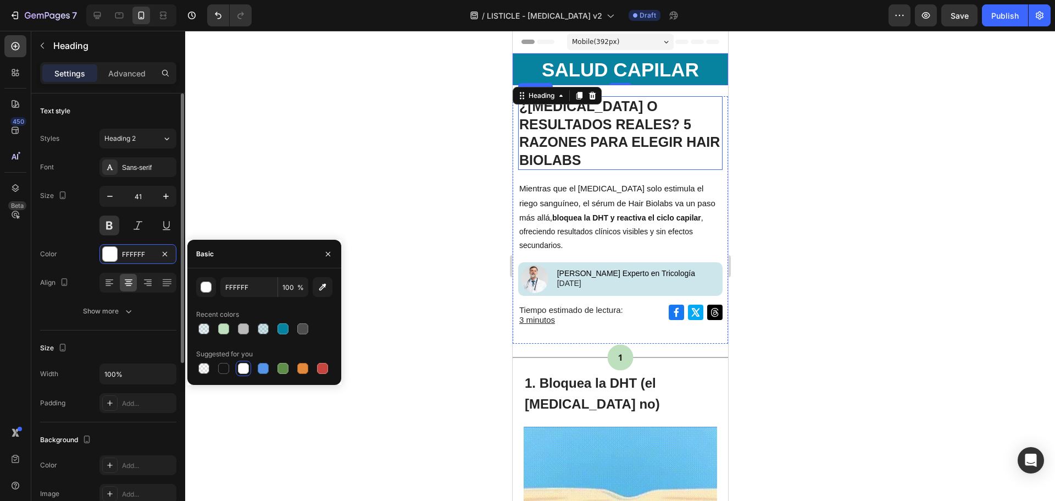
scroll to position [110, 0]
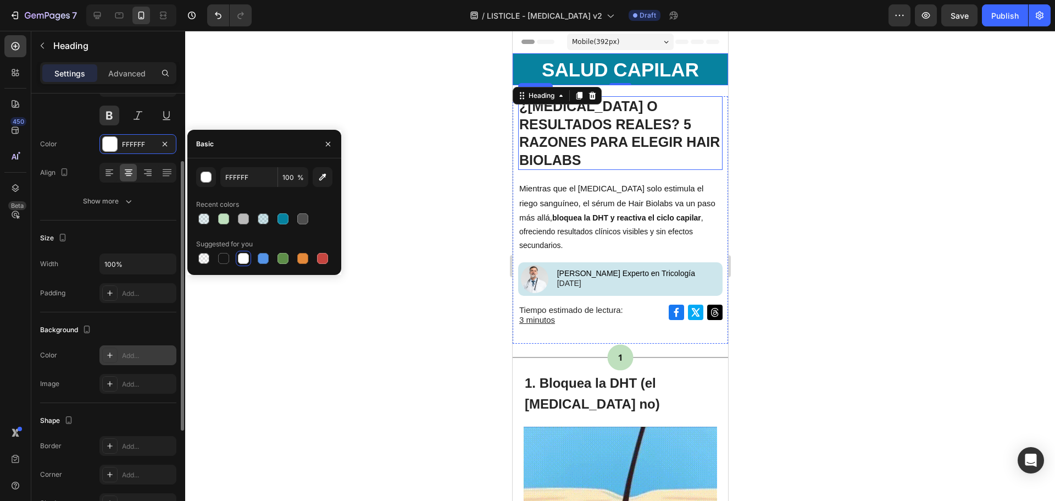
click at [153, 347] on div "Add..." at bounding box center [137, 355] width 77 height 20
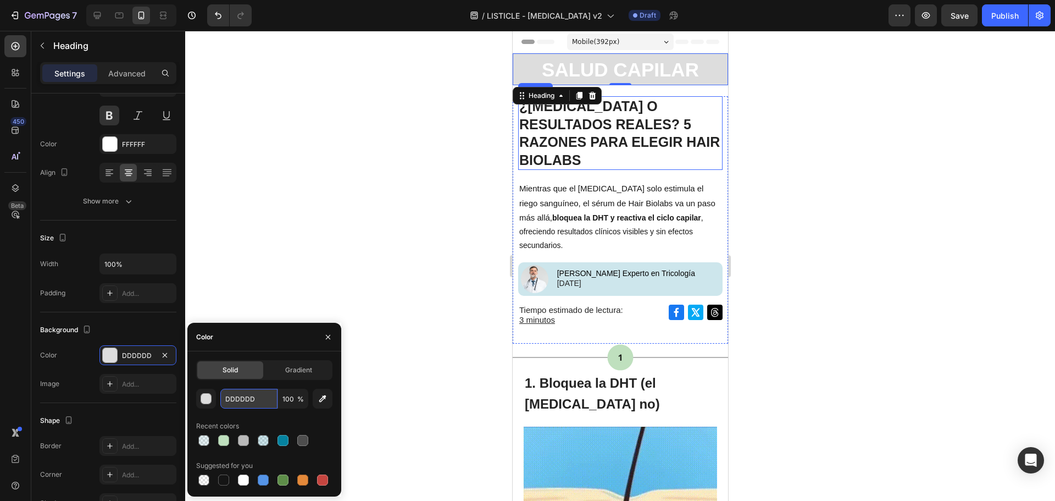
click at [0, 0] on input "DDDDDD" at bounding box center [0, 0] width 0 height 0
paste input "#bfe0be"
type input "#bfe0be"
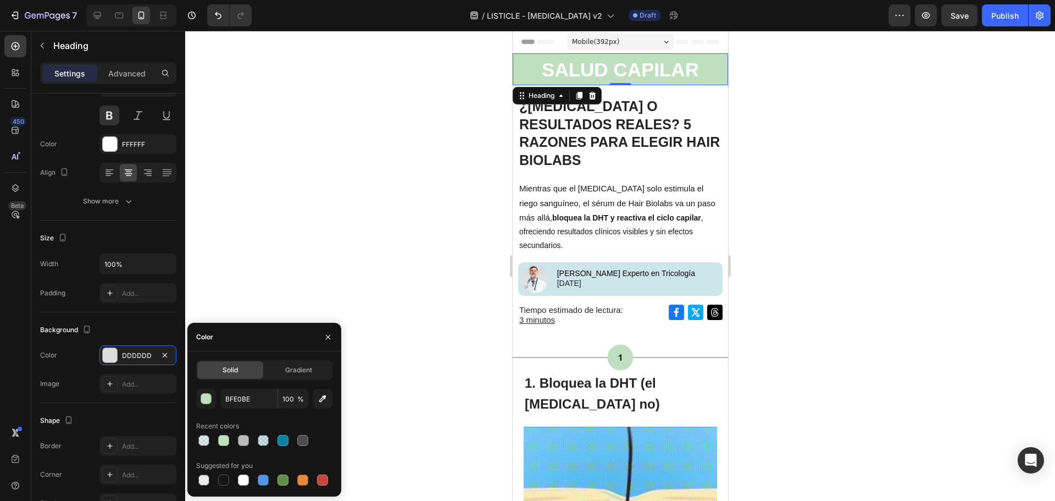
click at [812, 202] on div at bounding box center [620, 266] width 870 height 470
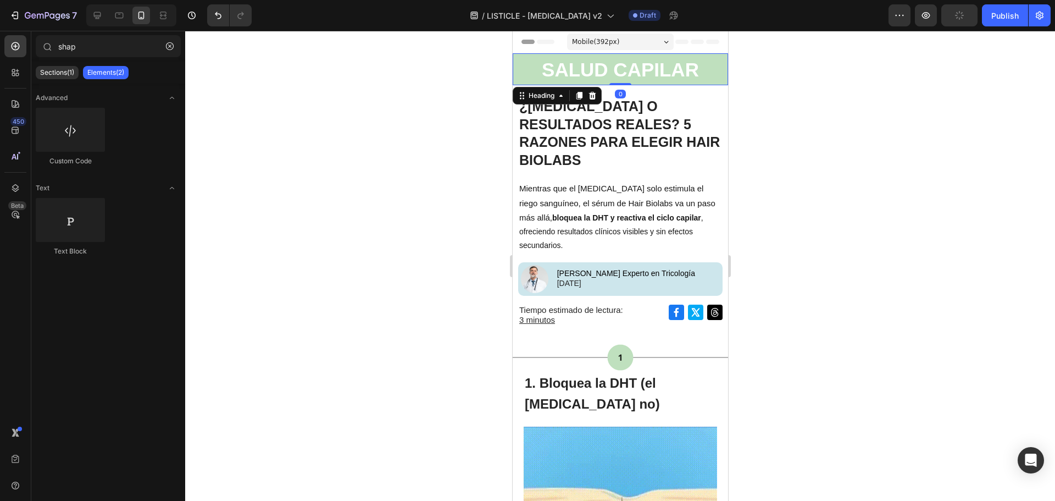
click at [713, 70] on p "⁠⁠⁠⁠⁠⁠⁠ SALUD CAPILAR" at bounding box center [619, 69] width 213 height 30
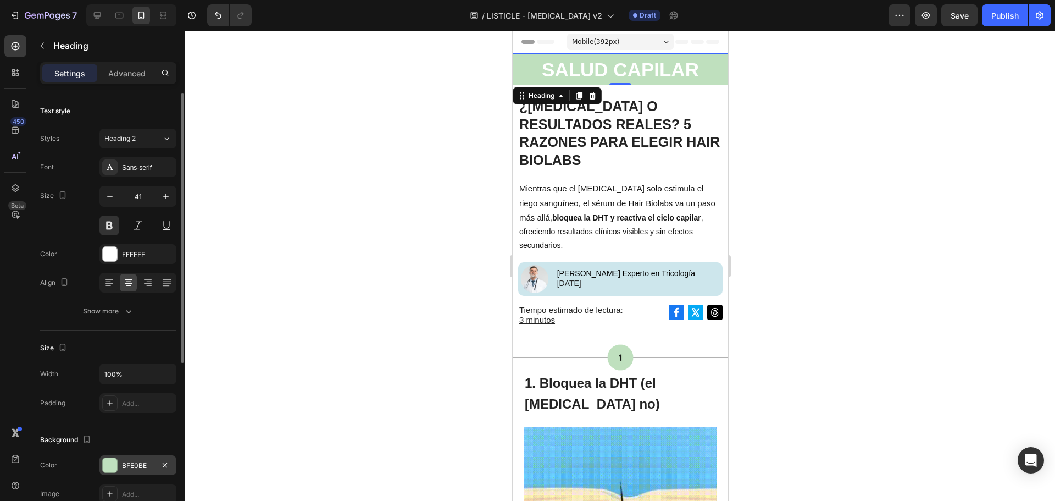
click at [148, 463] on div "BFE0BE" at bounding box center [138, 466] width 32 height 10
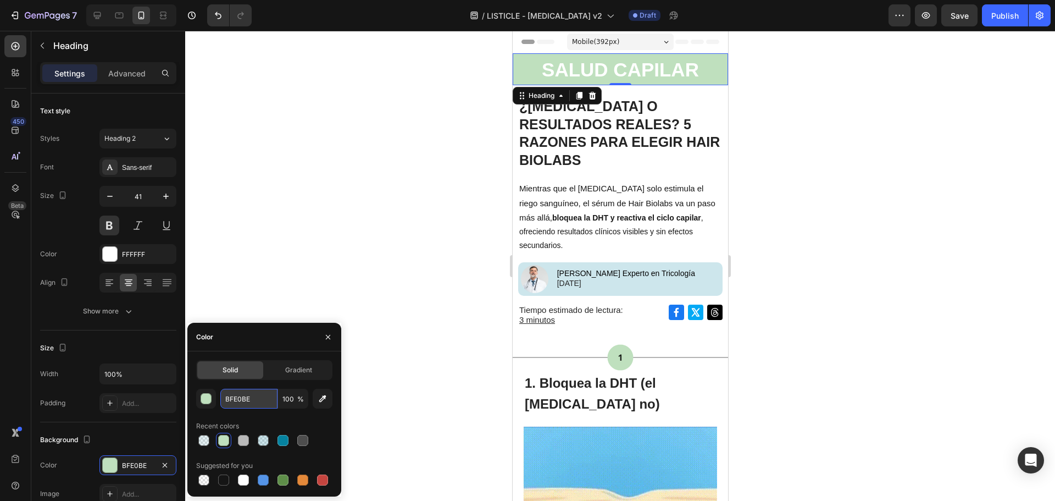
click at [245, 402] on input "BFE0BE" at bounding box center [248, 399] width 57 height 20
paste input "#B0CDA6"
type input "#B0CDA6"
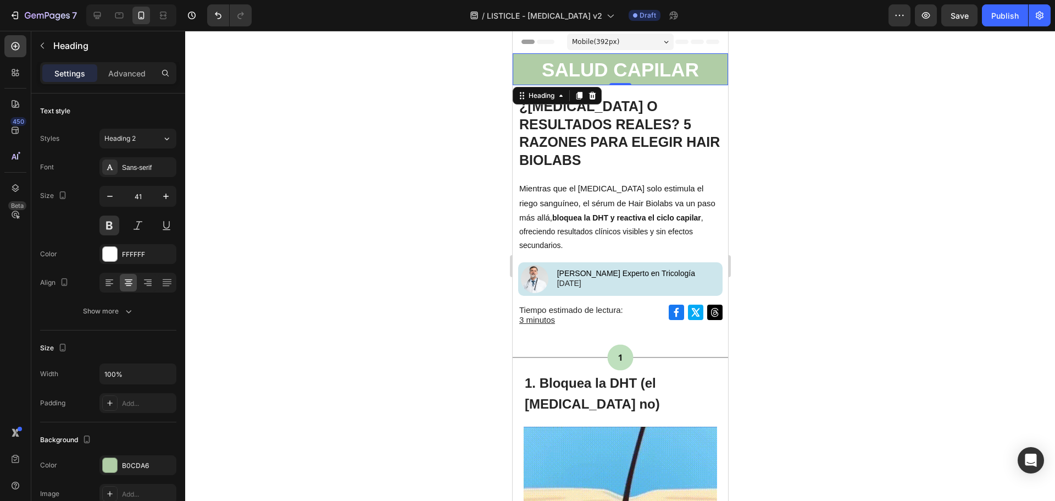
click at [406, 280] on div at bounding box center [620, 266] width 870 height 470
click at [713, 65] on p "⁠⁠⁠⁠⁠⁠⁠ SALUD CAPILAR" at bounding box center [619, 69] width 213 height 30
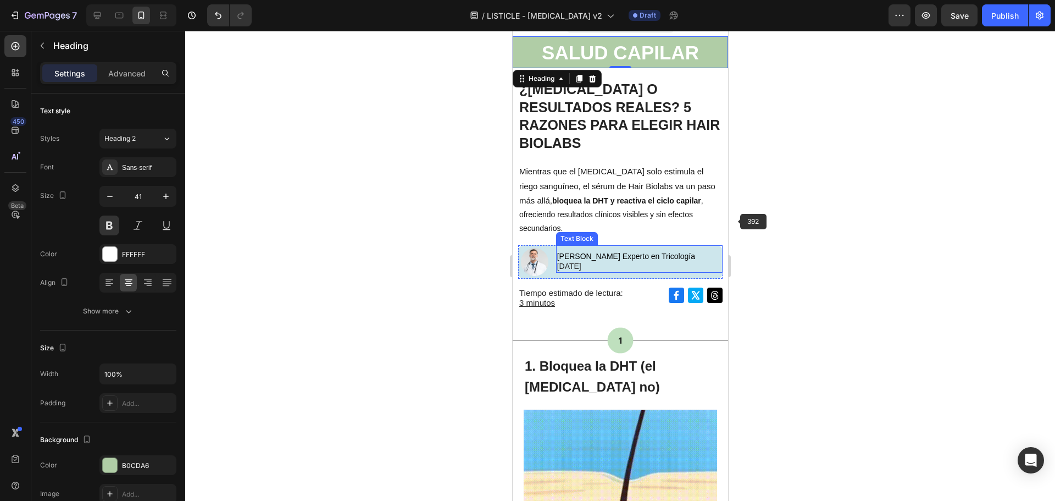
scroll to position [55, 0]
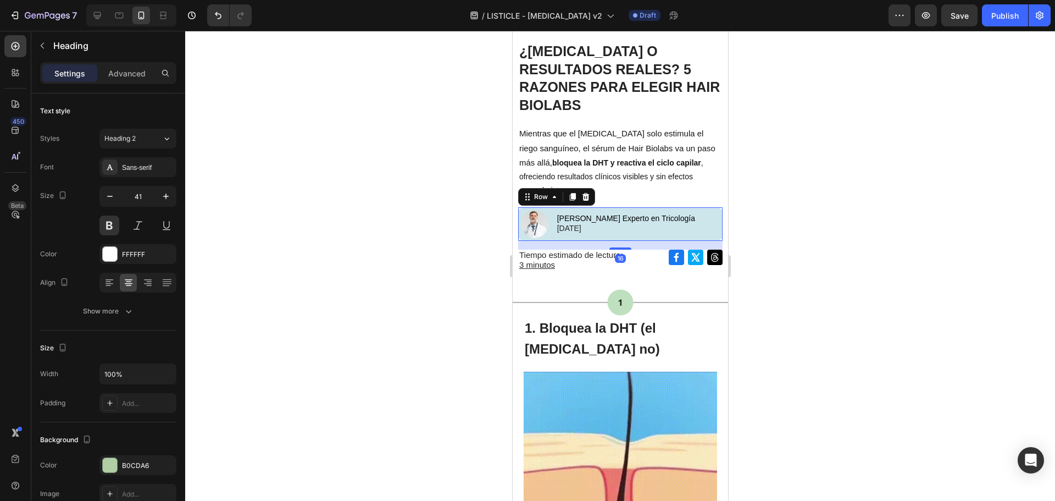
click at [673, 219] on div "[PERSON_NAME] en Tricología [DATE] Text Block" at bounding box center [639, 224] width 167 height 34
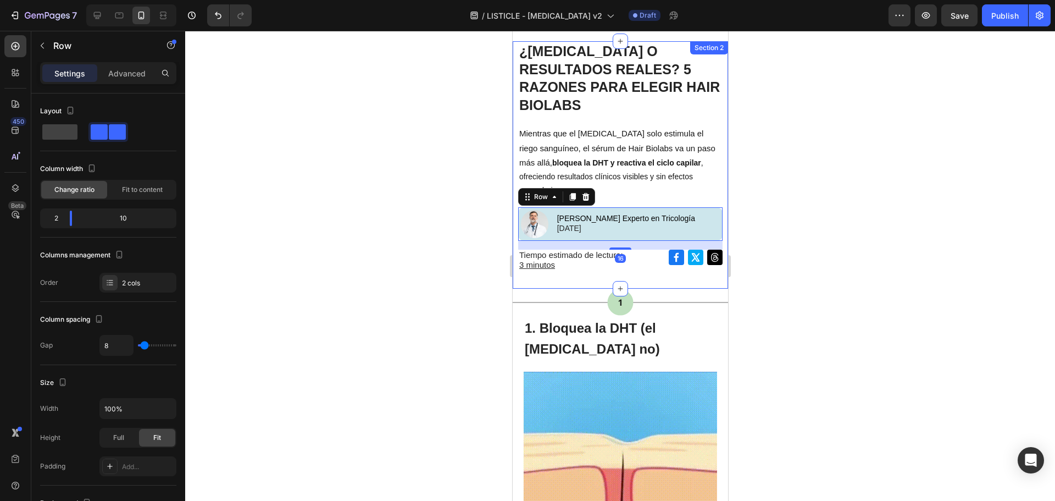
drag, startPoint x: 877, startPoint y: 235, endPoint x: 201, endPoint y: 176, distance: 678.0
click at [877, 235] on div at bounding box center [620, 266] width 870 height 470
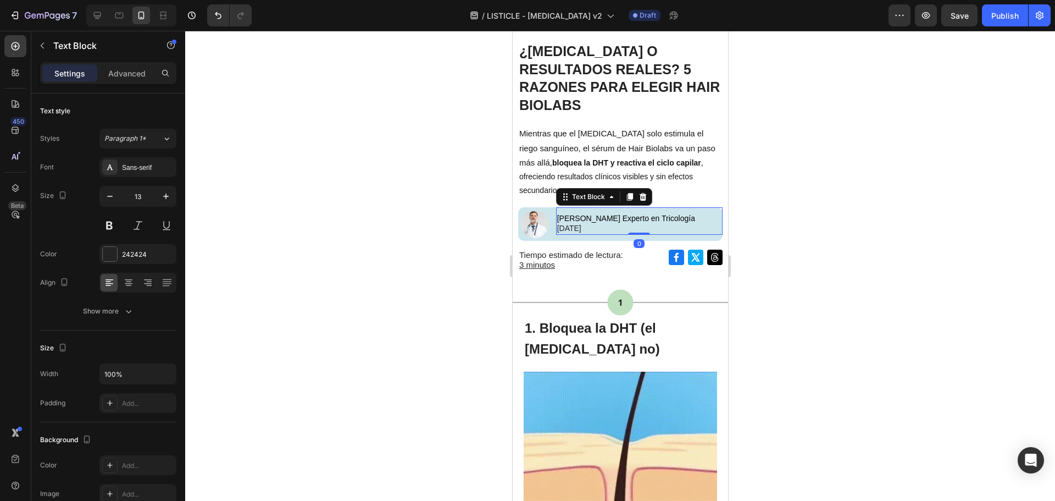
click at [689, 224] on p "[DATE]" at bounding box center [639, 229] width 164 height 10
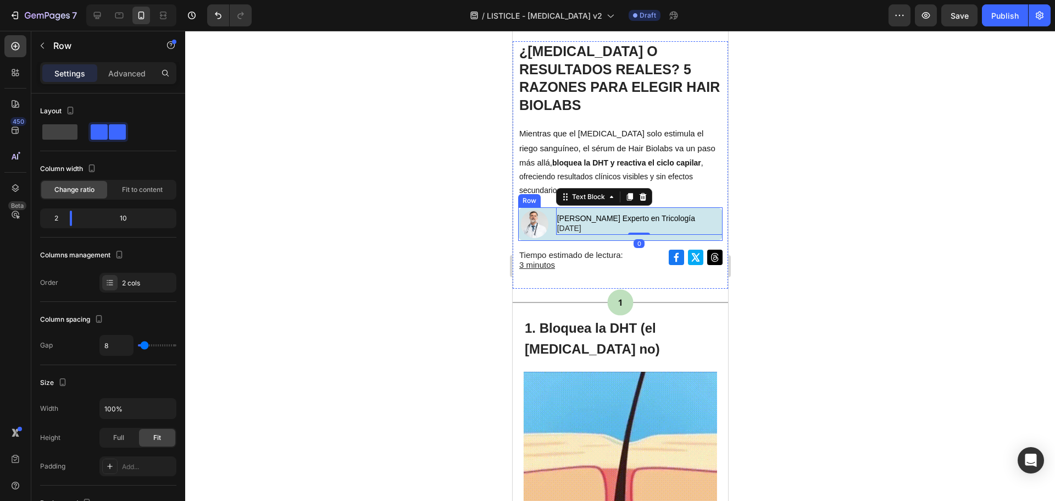
click at [659, 218] on div "[PERSON_NAME] Experto en Tricología [DATE] Text Block 0" at bounding box center [639, 224] width 167 height 34
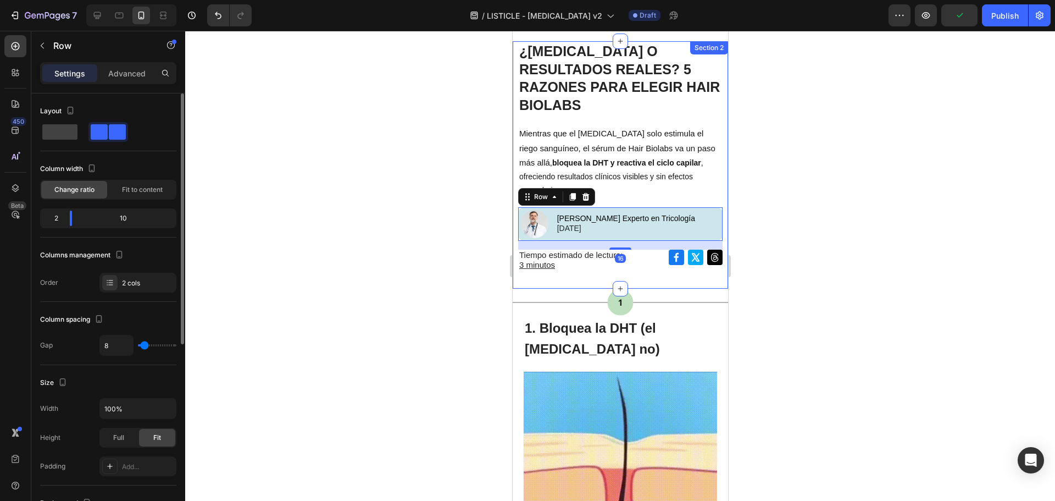
scroll to position [165, 0]
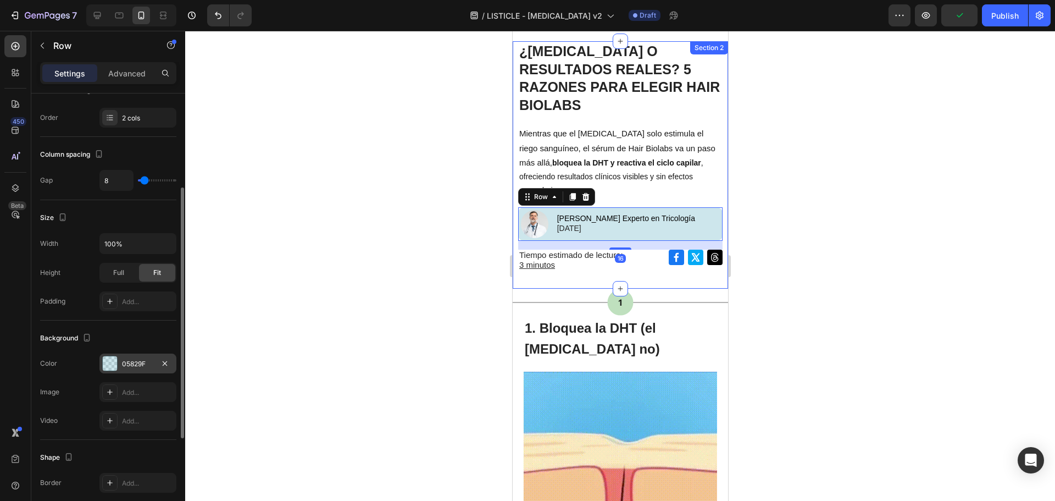
click at [142, 365] on div "05829F" at bounding box center [138, 364] width 32 height 10
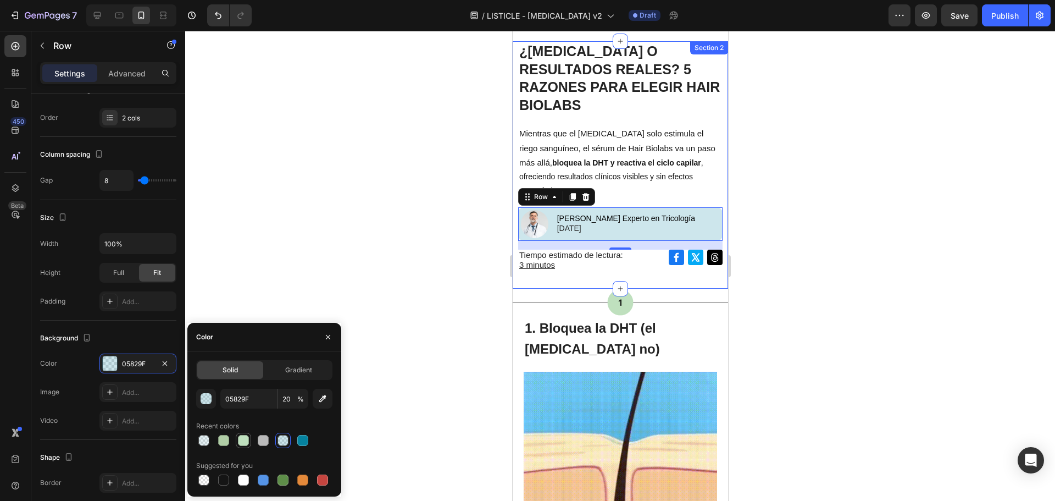
click at [245, 443] on div at bounding box center [243, 440] width 11 height 11
type input "BFE0BE"
type input "100"
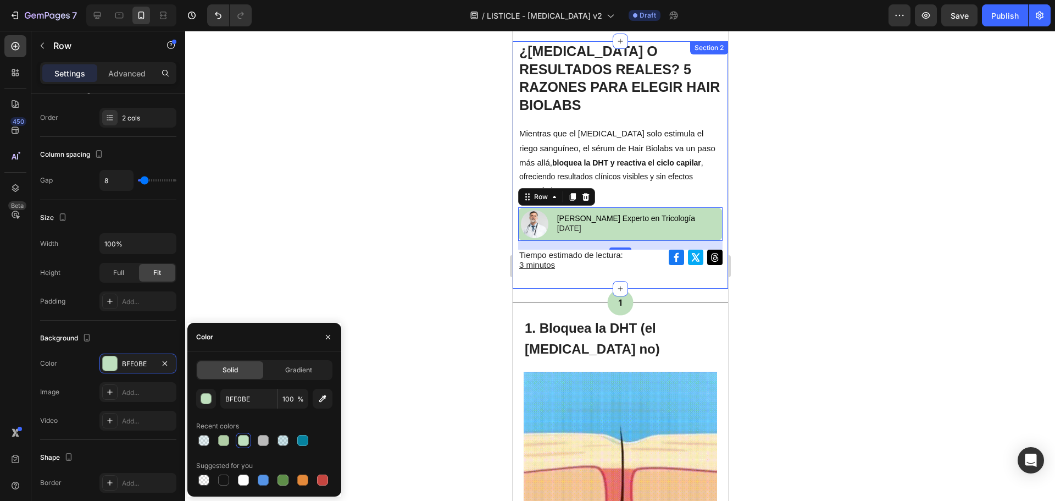
click at [233, 441] on div at bounding box center [264, 440] width 136 height 15
click at [228, 441] on div at bounding box center [223, 440] width 11 height 11
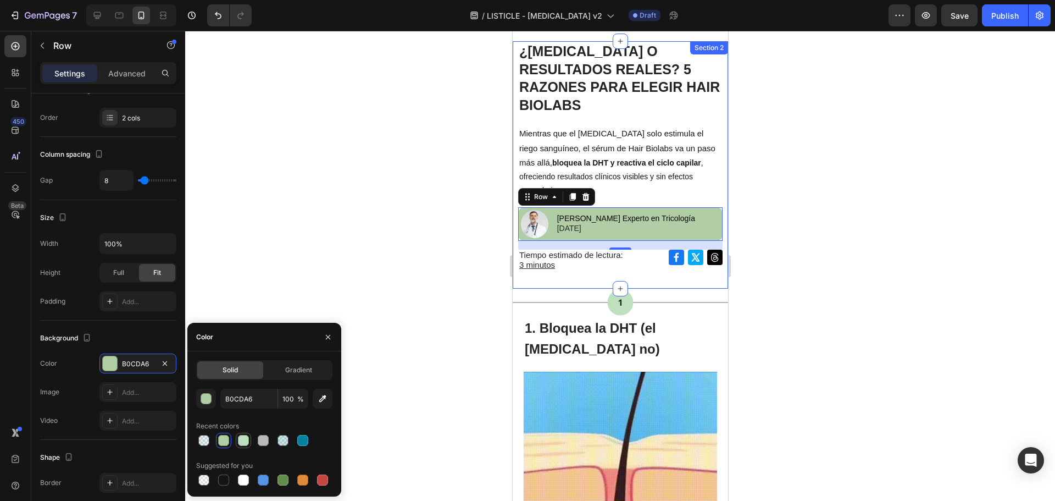
click at [244, 441] on div at bounding box center [243, 440] width 11 height 11
type input "BFE0BE"
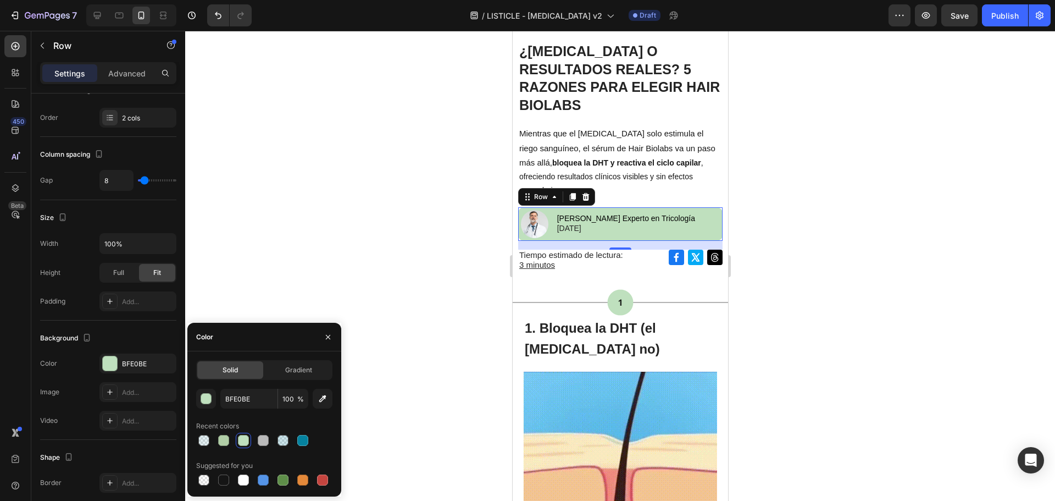
click at [762, 275] on div at bounding box center [620, 266] width 870 height 470
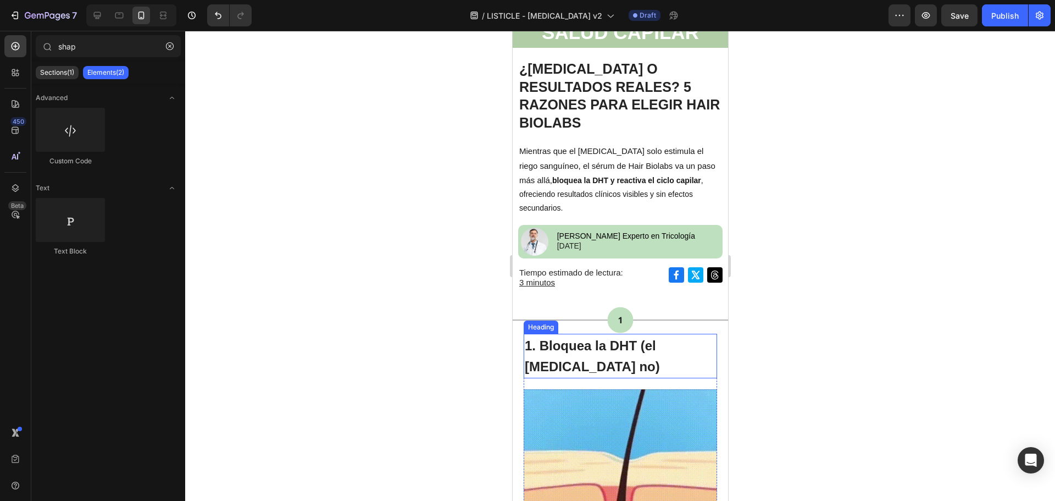
scroll to position [0, 0]
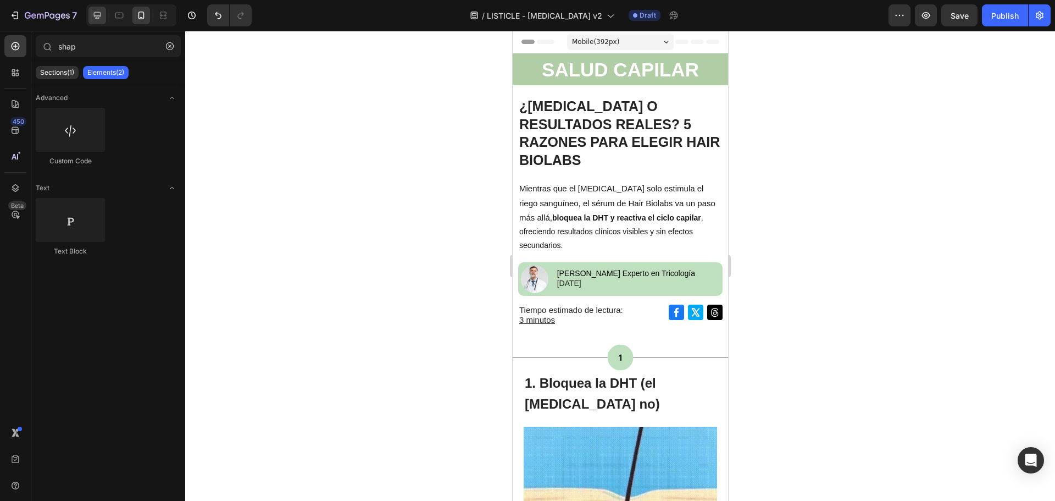
click at [94, 16] on icon at bounding box center [97, 15] width 11 height 11
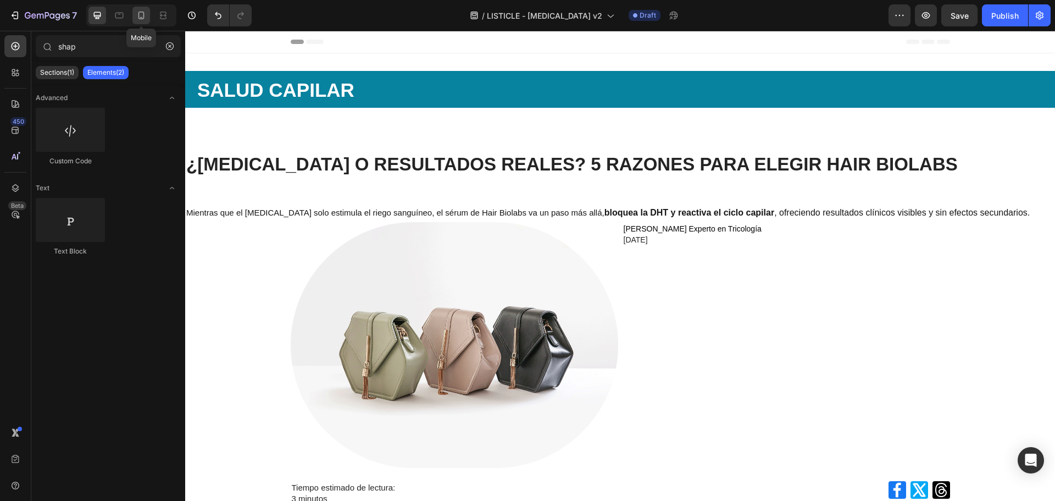
click at [136, 15] on icon at bounding box center [141, 15] width 11 height 11
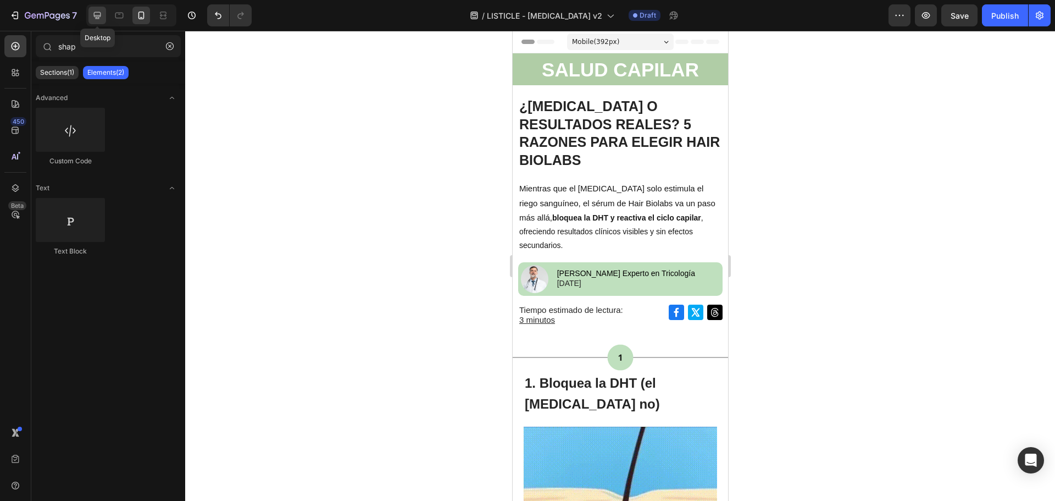
click at [97, 17] on icon at bounding box center [97, 15] width 11 height 11
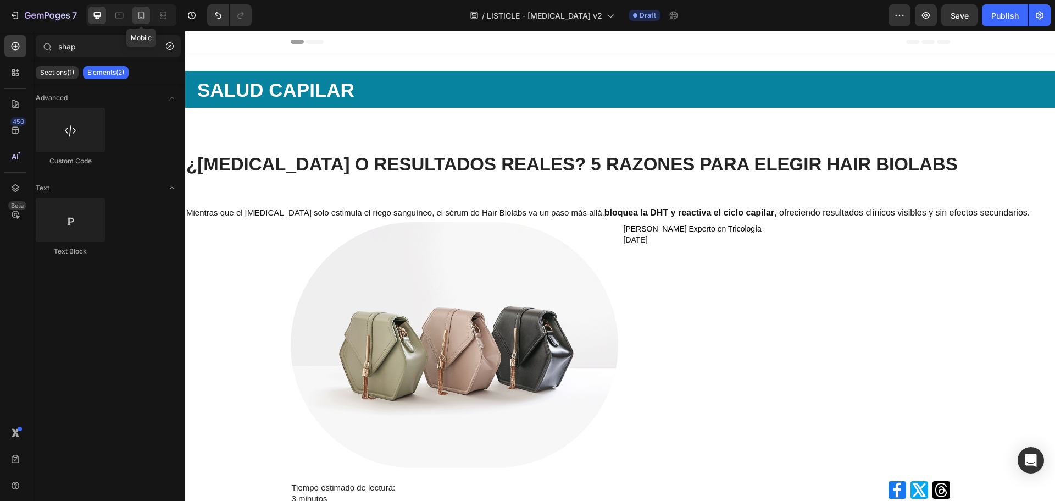
click at [136, 15] on icon at bounding box center [141, 15] width 11 height 11
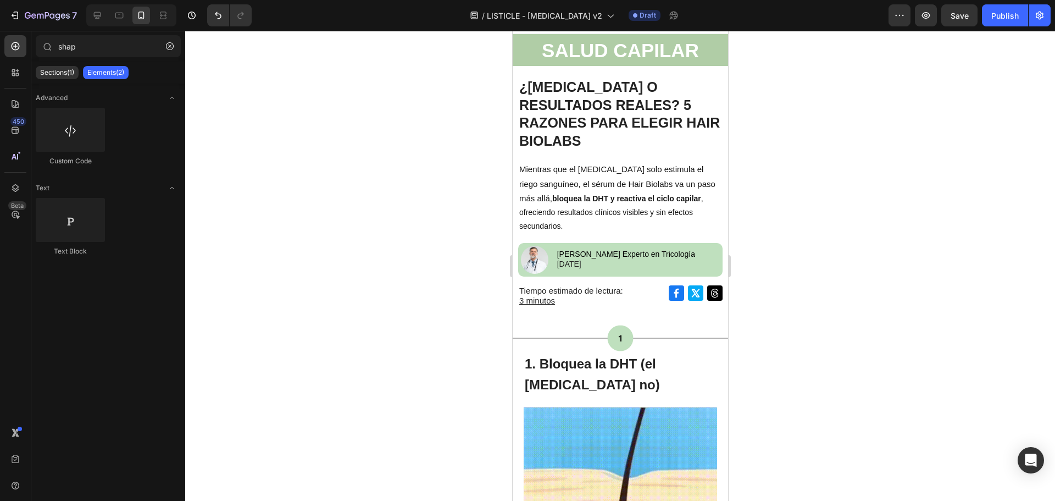
scroll to position [4, 0]
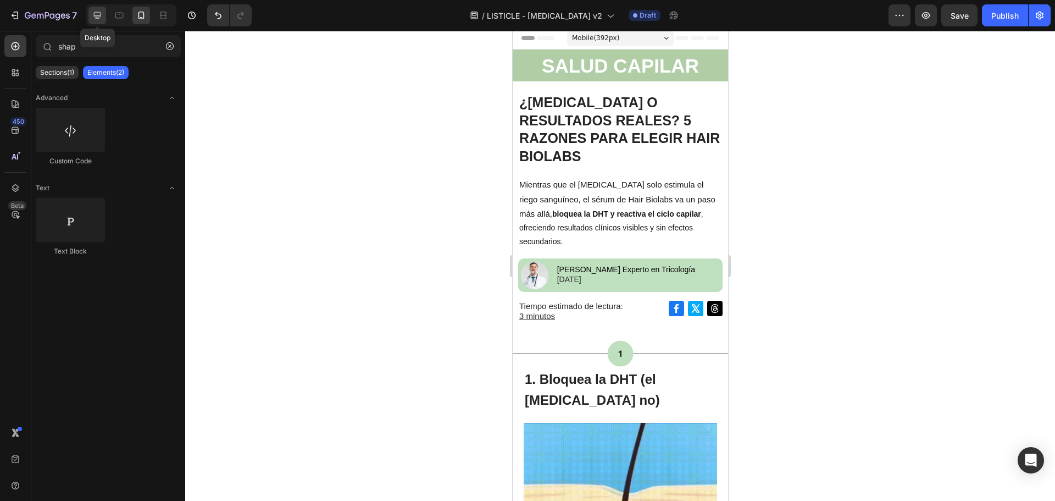
click at [91, 10] on div at bounding box center [97, 16] width 18 height 18
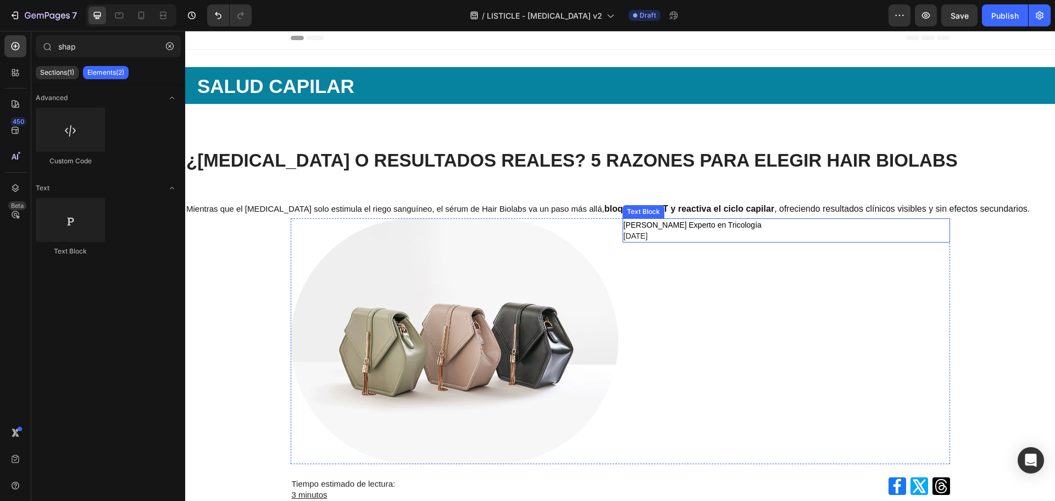
click at [694, 235] on p "[DATE]" at bounding box center [786, 235] width 325 height 11
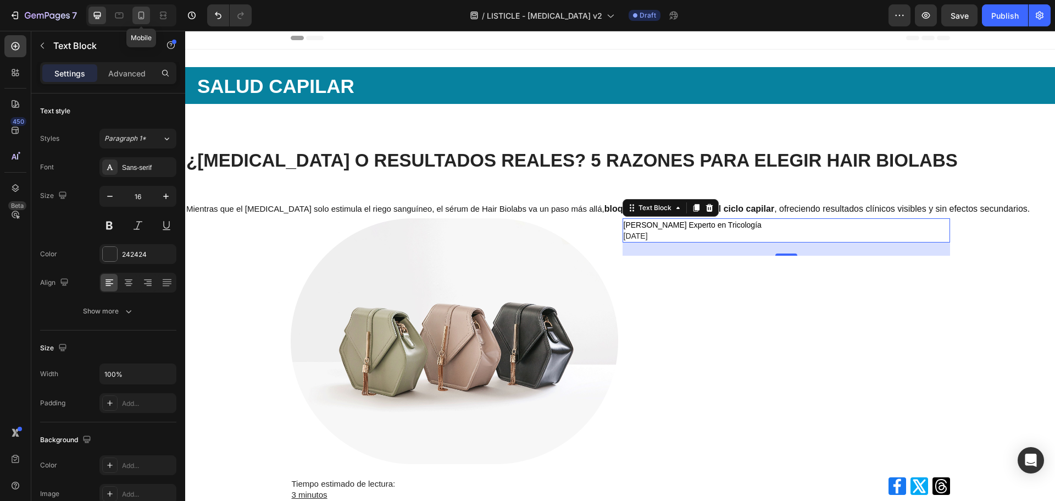
click at [146, 17] on icon at bounding box center [141, 15] width 11 height 11
type input "13"
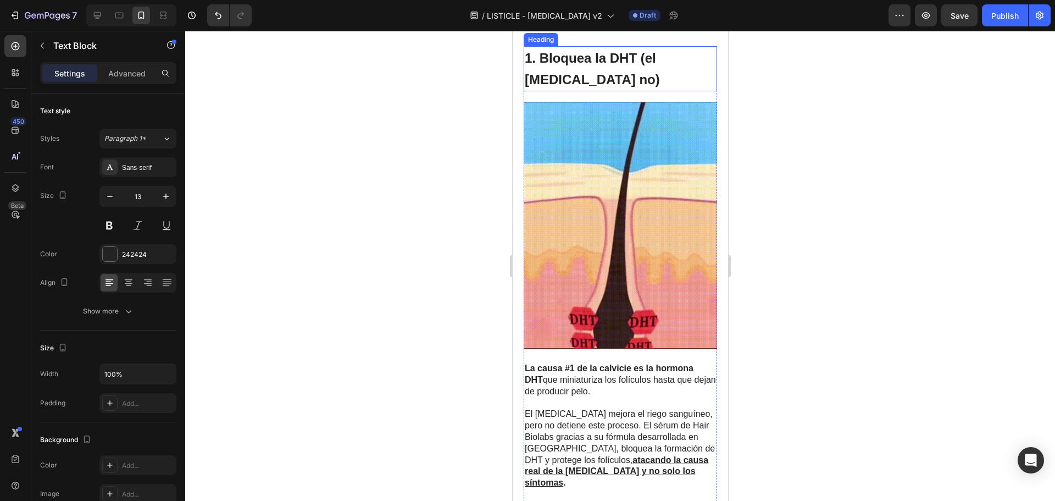
scroll to position [340, 0]
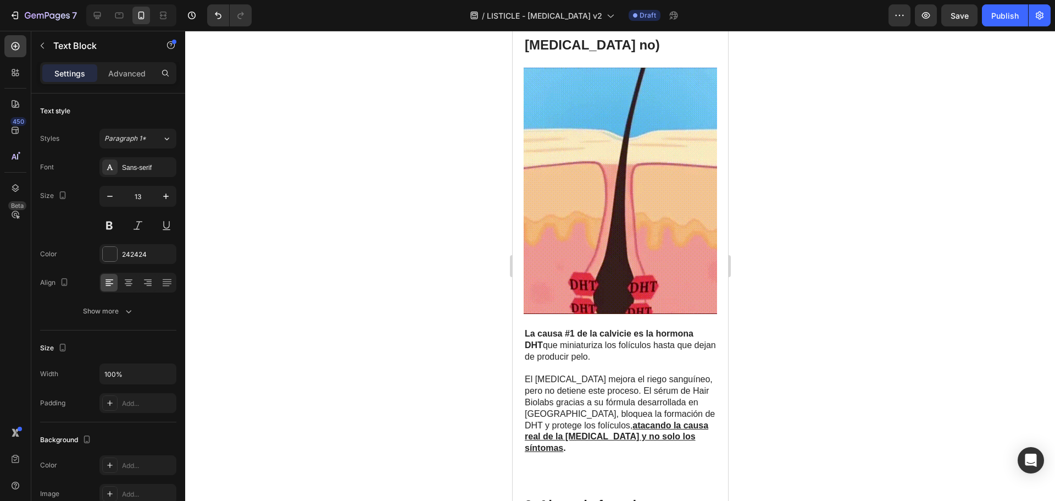
click at [782, 217] on div at bounding box center [620, 266] width 870 height 470
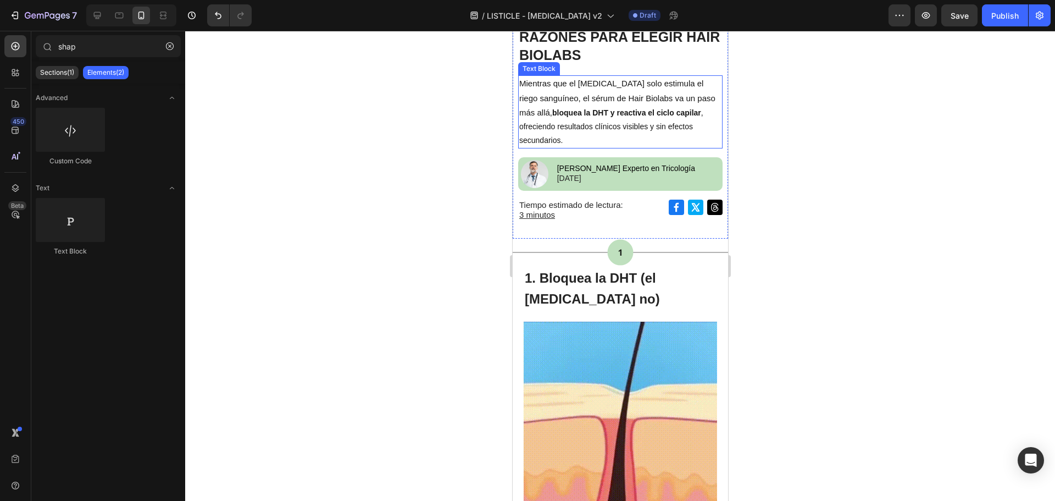
scroll to position [110, 0]
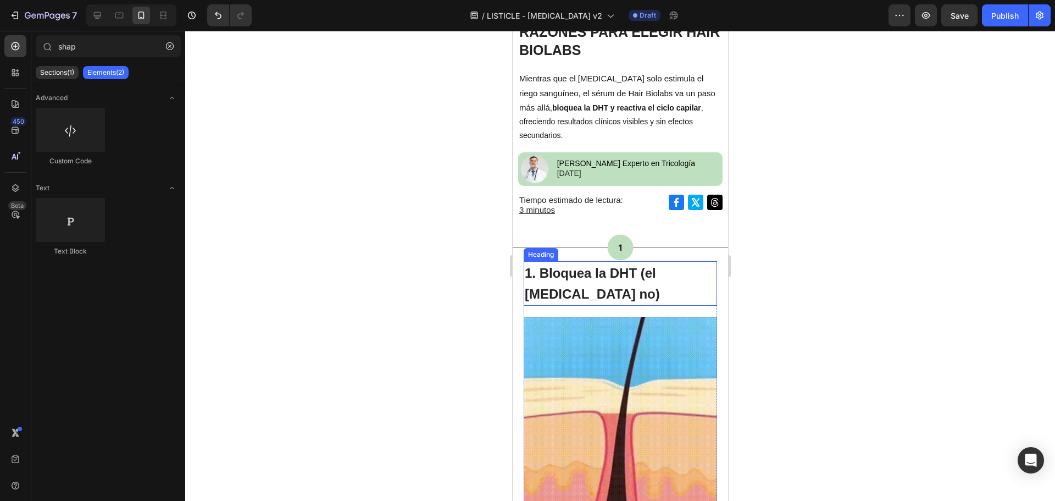
click at [555, 265] on strong "1. Bloquea la DHT (el [MEDICAL_DATA] no)" at bounding box center [591, 283] width 135 height 36
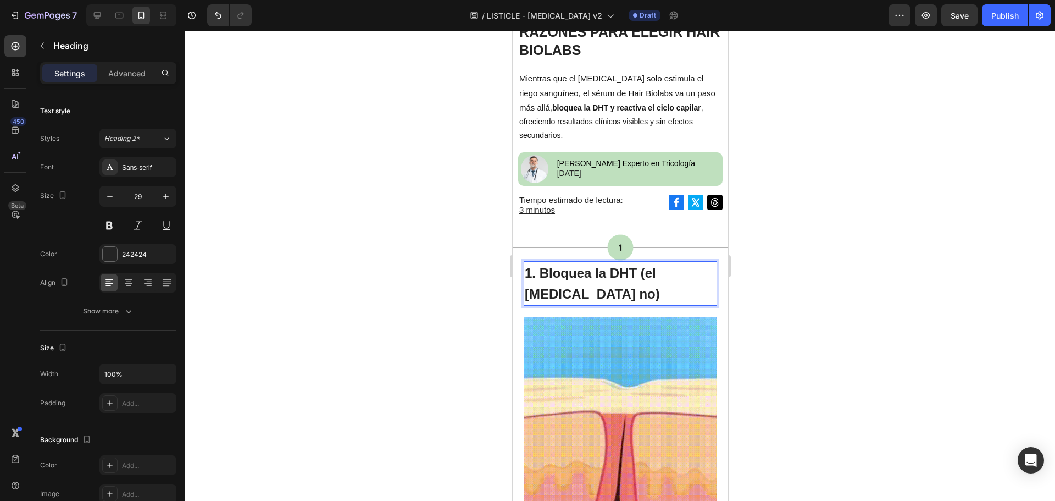
click at [541, 265] on strong "1. Bloquea la DHT (el [MEDICAL_DATA] no)" at bounding box center [591, 283] width 135 height 36
click at [764, 261] on div at bounding box center [620, 266] width 870 height 470
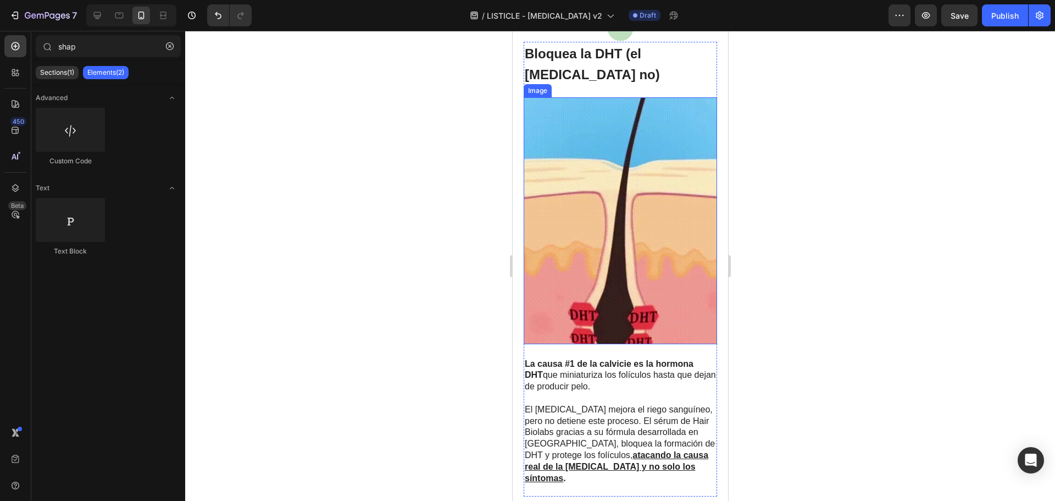
scroll to position [330, 0]
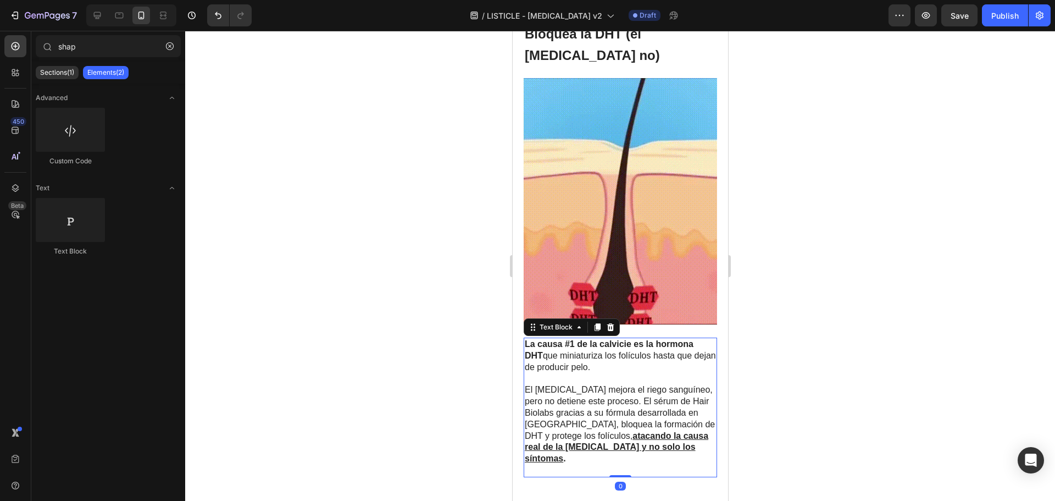
click at [569, 356] on span "La causa #1 de la calvicie es la hormona DHT que miniaturiza los folículos hast…" at bounding box center [619, 355] width 191 height 32
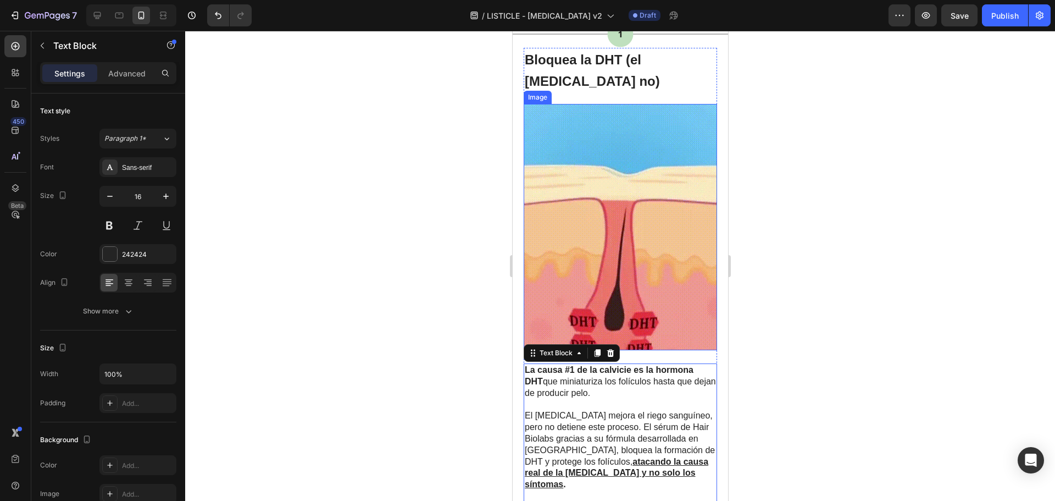
scroll to position [220, 0]
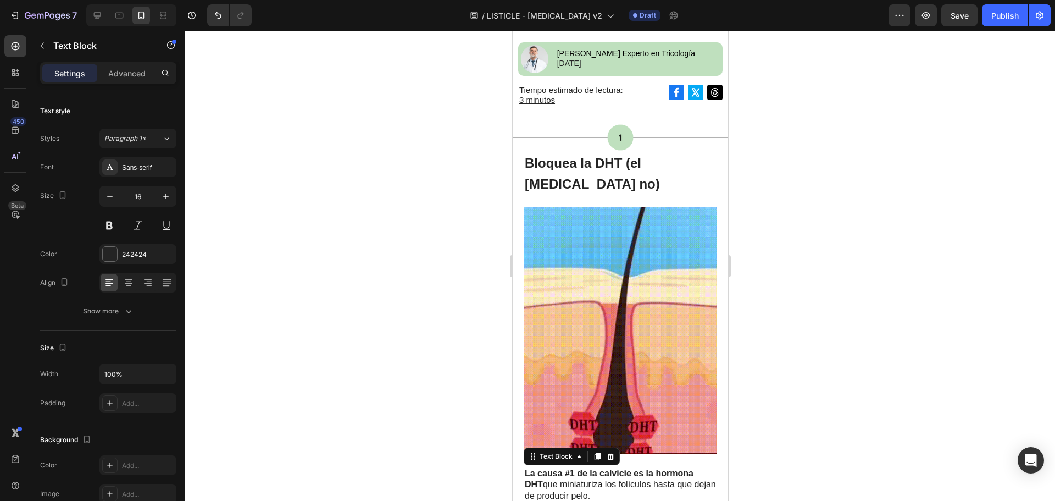
click at [771, 178] on div at bounding box center [620, 266] width 870 height 470
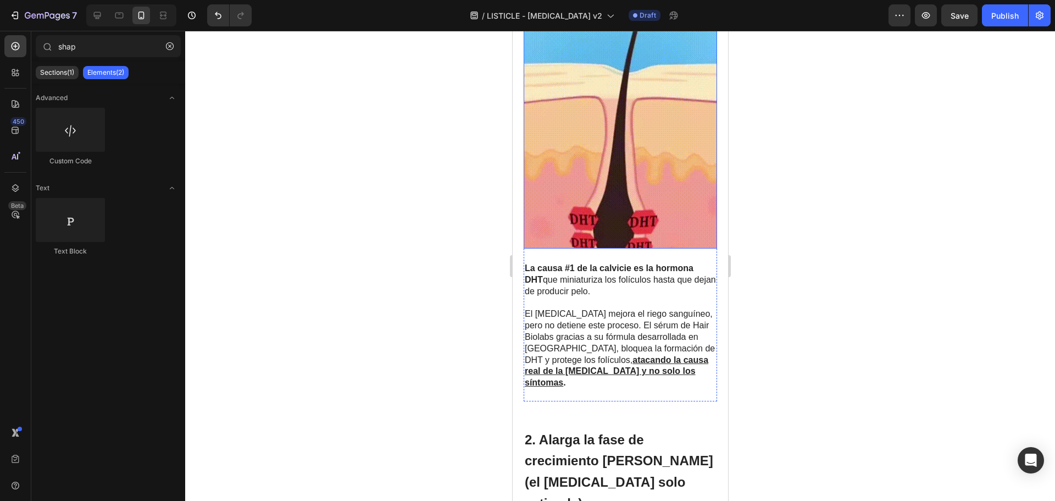
scroll to position [440, 0]
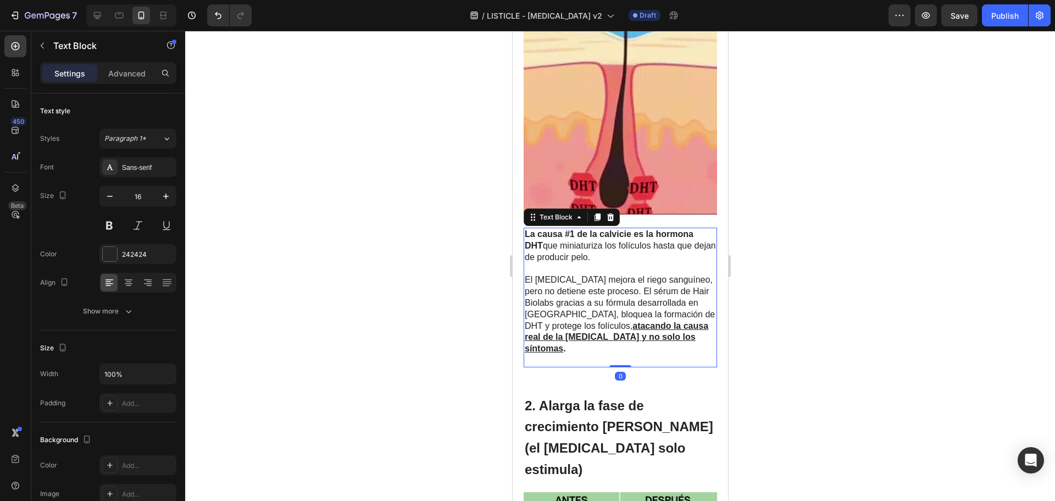
click at [620, 321] on u "atacando la causa real de la [MEDICAL_DATA] y no solo los síntomas" at bounding box center [616, 337] width 184 height 32
click at [633, 321] on u "atacando la causa real de la [MEDICAL_DATA] y no solo los síntomas" at bounding box center [616, 337] width 184 height 32
click at [597, 233] on span "La causa #1 de la calvicie es la hormona DHT que miniaturiza los folículos hast…" at bounding box center [619, 245] width 191 height 32
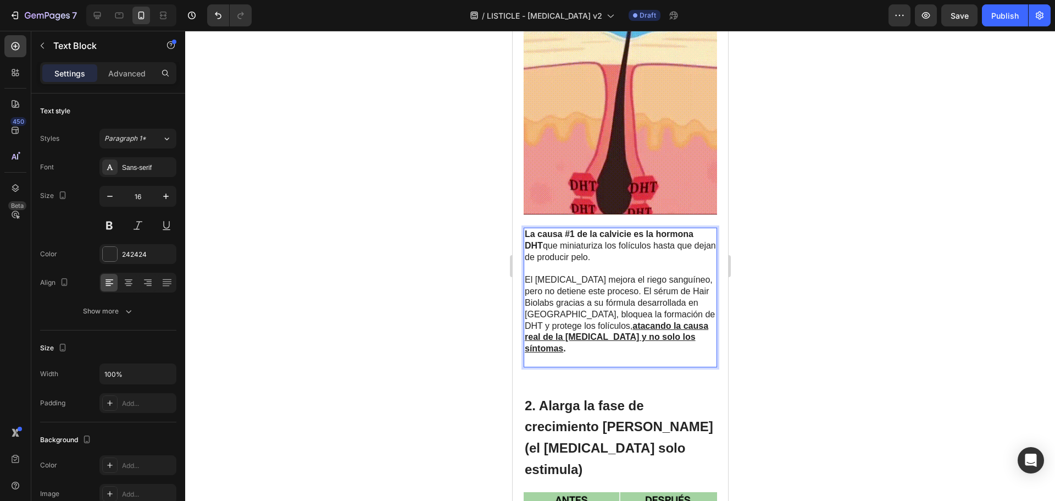
click at [608, 248] on span "La causa #1 de la calvicie es la hormona DHT que miniaturiza los folículos hast…" at bounding box center [619, 245] width 191 height 32
click at [618, 248] on p "La causa #1 de la calvicie es la hormona DHT que miniaturiza los folículos hast…" at bounding box center [619, 246] width 191 height 34
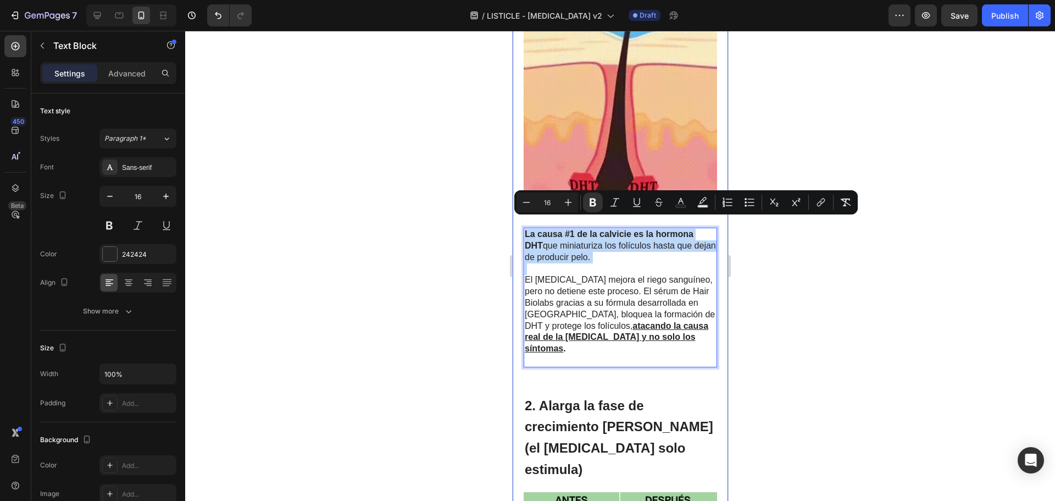
drag, startPoint x: 618, startPoint y: 248, endPoint x: 512, endPoint y: 220, distance: 109.2
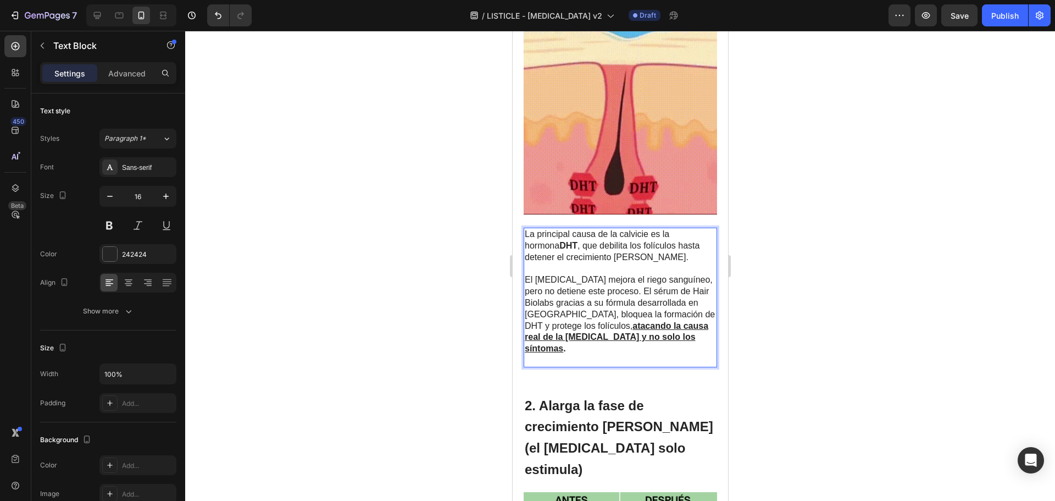
click at [646, 320] on p "El [MEDICAL_DATA] mejora el riego sanguíneo, pero no detiene este proceso. El s…" at bounding box center [619, 314] width 191 height 80
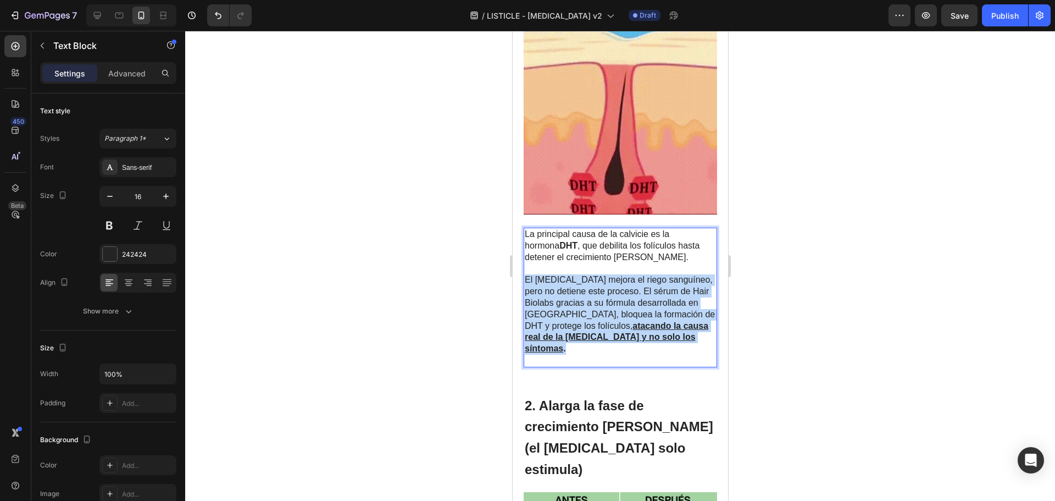
drag, startPoint x: 680, startPoint y: 331, endPoint x: 494, endPoint y: 273, distance: 195.6
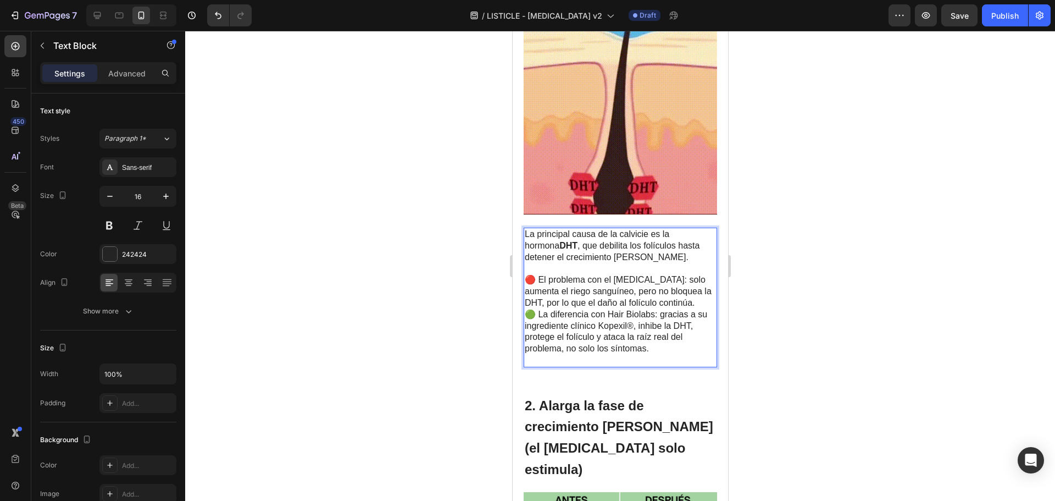
click at [674, 290] on p "🔴 El problema con el [MEDICAL_DATA]: solo aumenta el riego sanguíneo, pero no b…" at bounding box center [619, 291] width 191 height 34
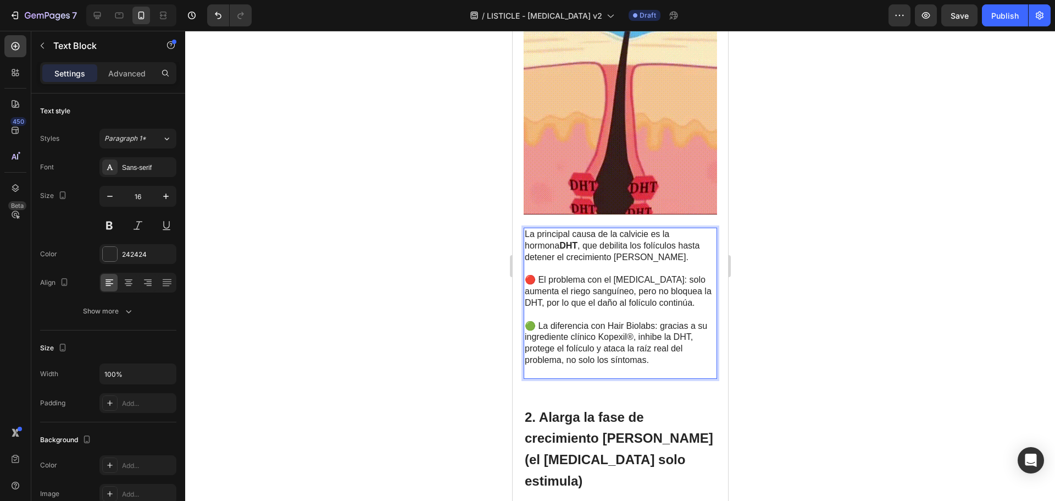
click at [534, 321] on span "🟢 La diferencia con Hair Biolabs: gracias a su ingrediente clínico Kopexil®, in…" at bounding box center [615, 342] width 182 height 43
click at [538, 321] on span "🟢 La diferencia con Hair Biolabs: gracias a su ingrediente clínico Kopexil®, in…" at bounding box center [615, 342] width 182 height 43
click at [539, 275] on span "🔴 El problema con el [MEDICAL_DATA]: solo aumenta el riego sanguíneo, pero no b…" at bounding box center [617, 291] width 187 height 32
click at [536, 321] on span "🟢La diferencia con Hair Biolabs: gracias a su ingrediente clínico Kopexil®, inh…" at bounding box center [614, 342] width 180 height 43
drag, startPoint x: 645, startPoint y: 314, endPoint x: 525, endPoint y: 314, distance: 119.8
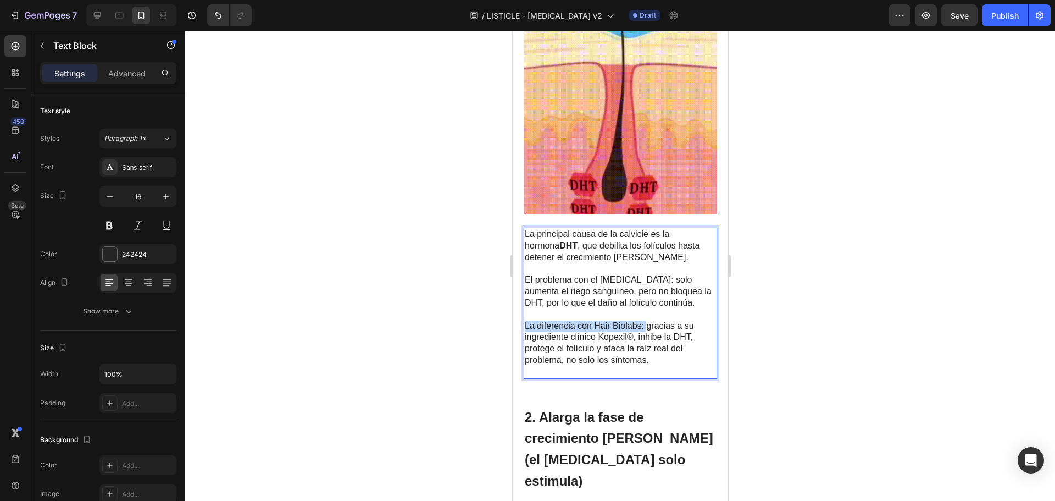
click at [525, 321] on span "La diferencia con Hair Biolabs: gracias a su ingrediente clínico Kopexil®, inhi…" at bounding box center [608, 342] width 169 height 43
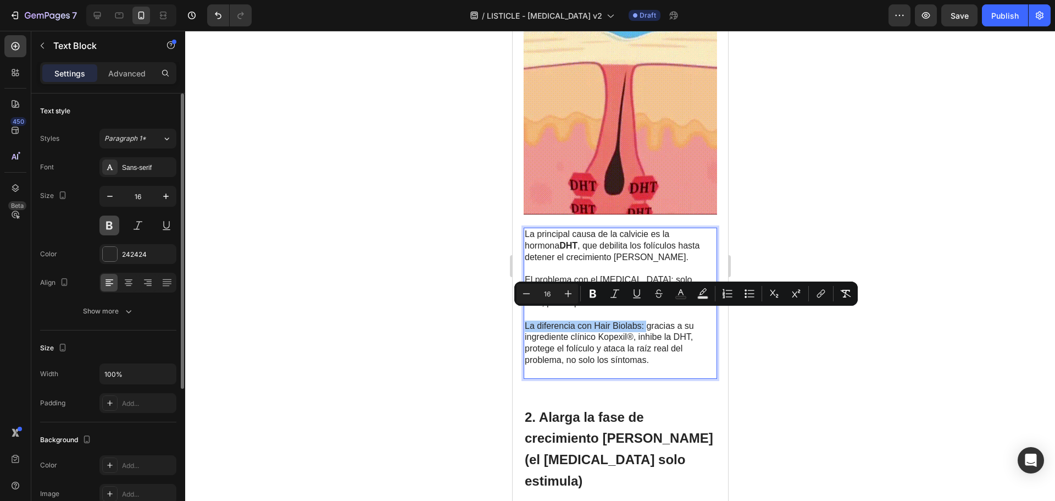
click at [108, 222] on button at bounding box center [109, 225] width 20 height 20
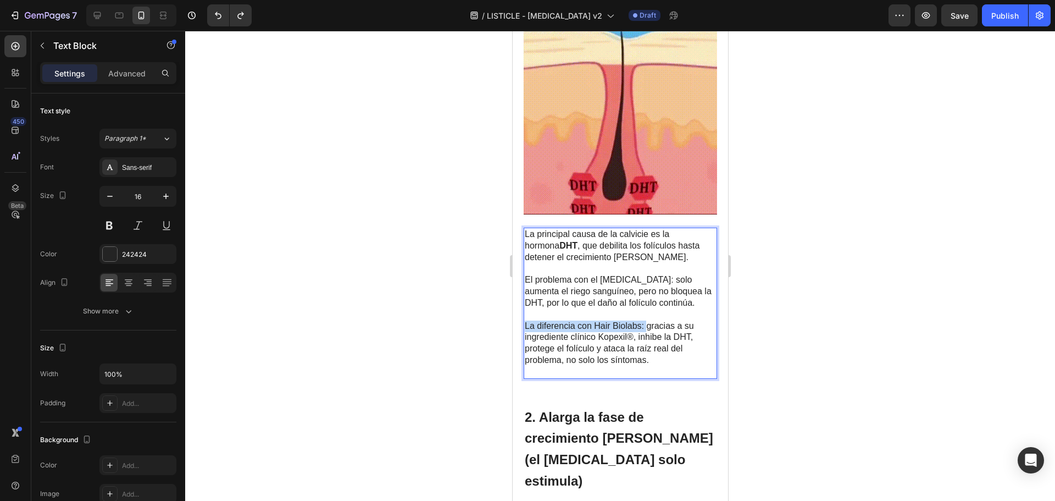
drag, startPoint x: 646, startPoint y: 313, endPoint x: 1008, endPoint y: 347, distance: 363.8
drag, startPoint x: 637, startPoint y: 267, endPoint x: 491, endPoint y: 269, distance: 145.7
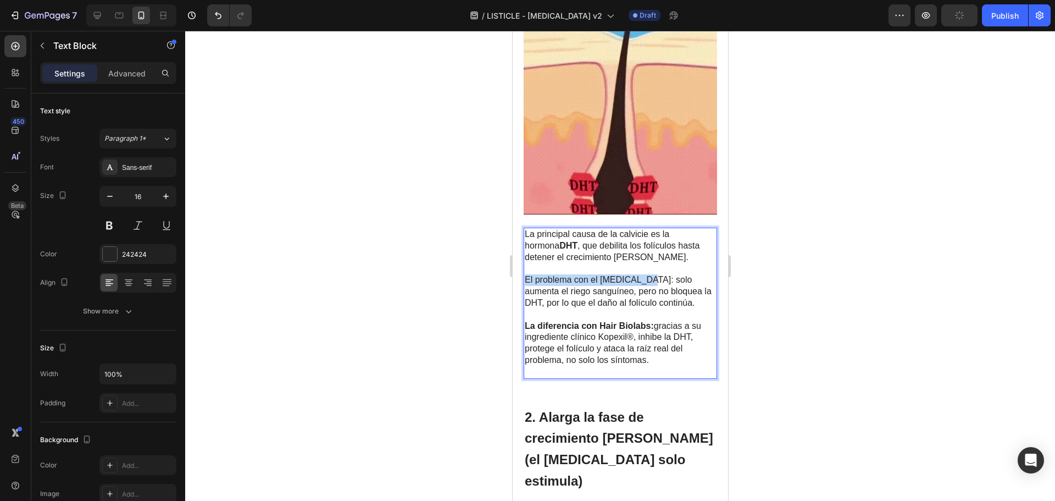
drag, startPoint x: 637, startPoint y: 269, endPoint x: 381, endPoint y: 275, distance: 256.2
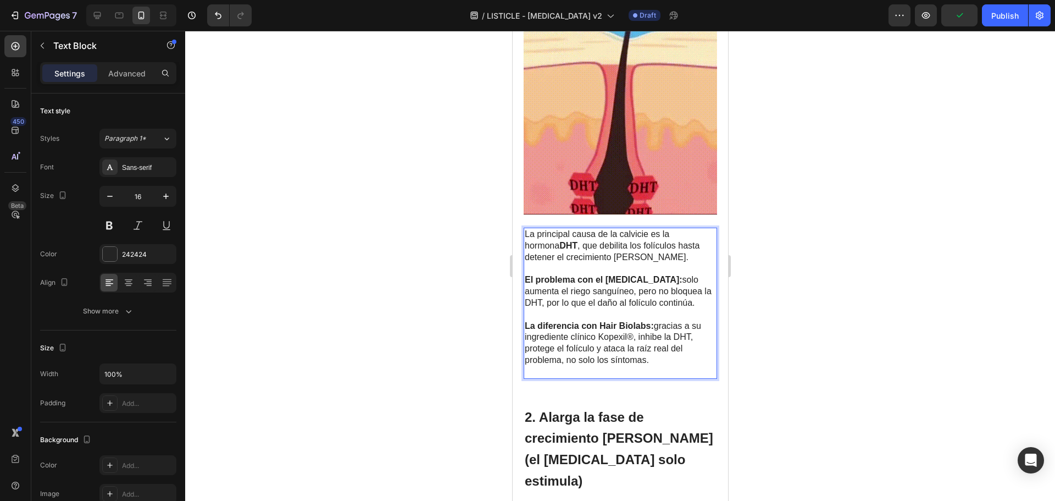
click at [644, 295] on span "El problema con el [MEDICAL_DATA]: solo aumenta el riego sanguíneo, pero no blo…" at bounding box center [617, 291] width 187 height 32
drag, startPoint x: 620, startPoint y: 345, endPoint x: 615, endPoint y: 352, distance: 8.2
click at [619, 346] on span "La diferencia con Hair Biolabs: gracias a su ingrediente clínico Kopexil®, inhi…" at bounding box center [612, 342] width 176 height 43
click at [609, 366] on p "Rich Text Editor. Editing area: main" at bounding box center [619, 372] width 191 height 12
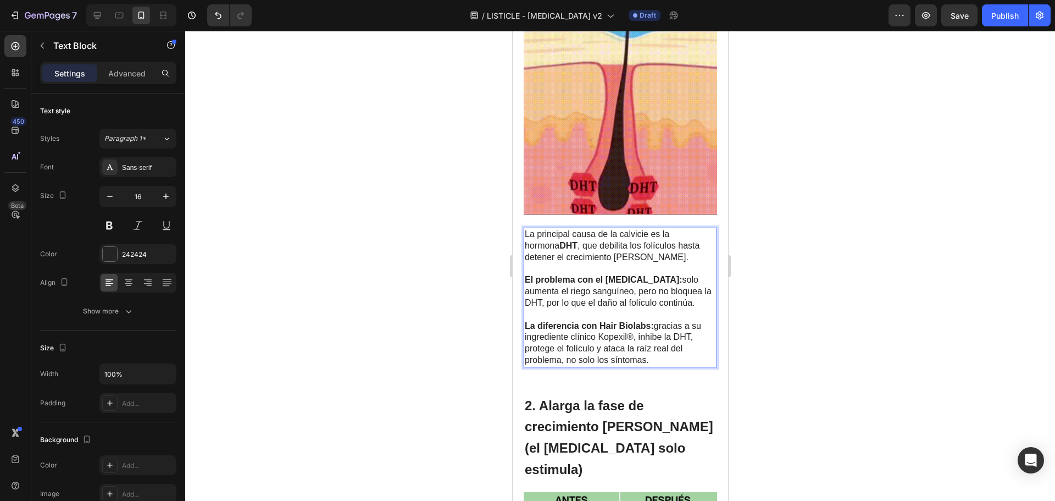
click at [622, 309] on p "Rich Text Editor. Editing area: main" at bounding box center [619, 315] width 191 height 12
click at [527, 275] on strong "El problema con el [MEDICAL_DATA]:" at bounding box center [603, 279] width 158 height 9
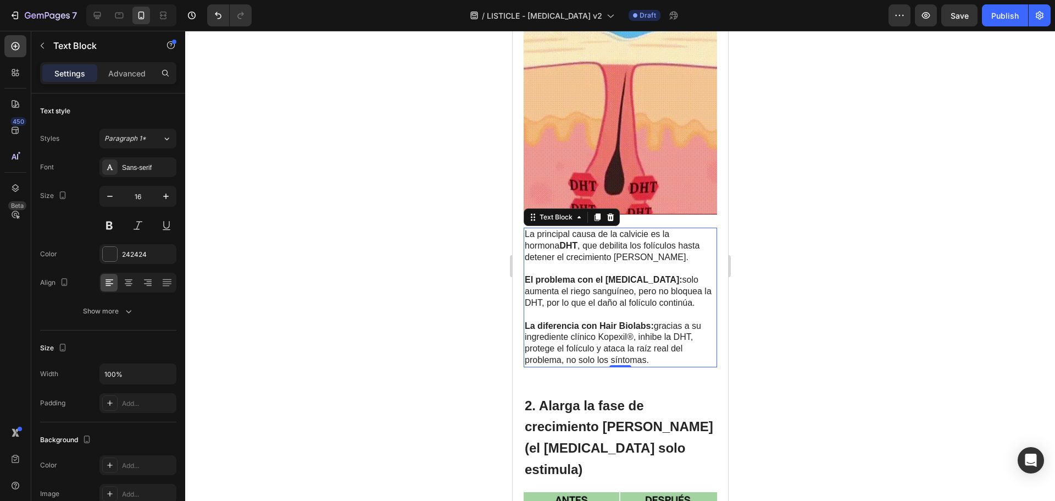
click at [530, 275] on strong "El problema con el [MEDICAL_DATA]:" at bounding box center [603, 279] width 158 height 9
click at [526, 275] on strong "El problema con el [MEDICAL_DATA]:" at bounding box center [603, 279] width 158 height 9
click at [528, 321] on strong "La diferencia con Hair Biolabs:" at bounding box center [588, 325] width 129 height 9
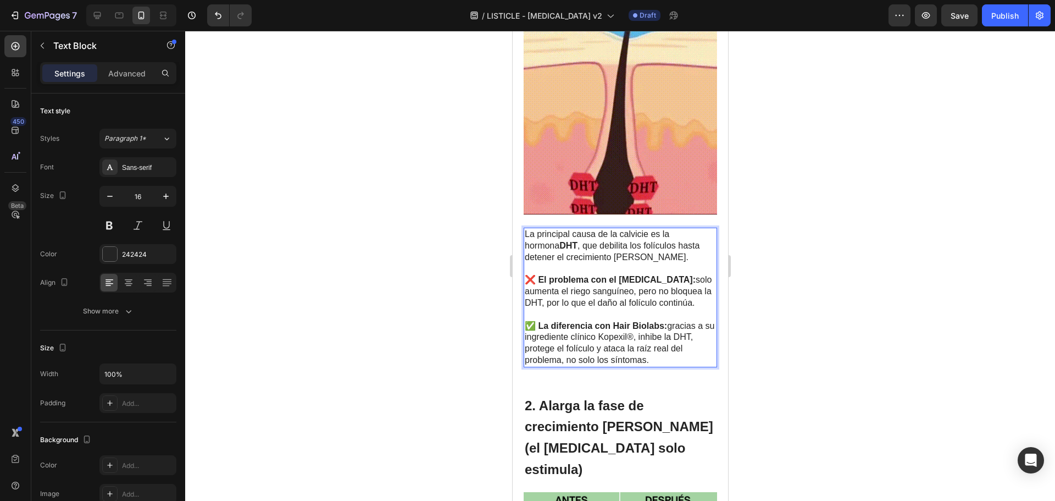
click at [618, 325] on span "✅ La diferencia con Hair Biolabs: gracias a su ingrediente clínico Kopexil®, in…" at bounding box center [619, 342] width 190 height 43
click at [842, 269] on div at bounding box center [620, 266] width 870 height 470
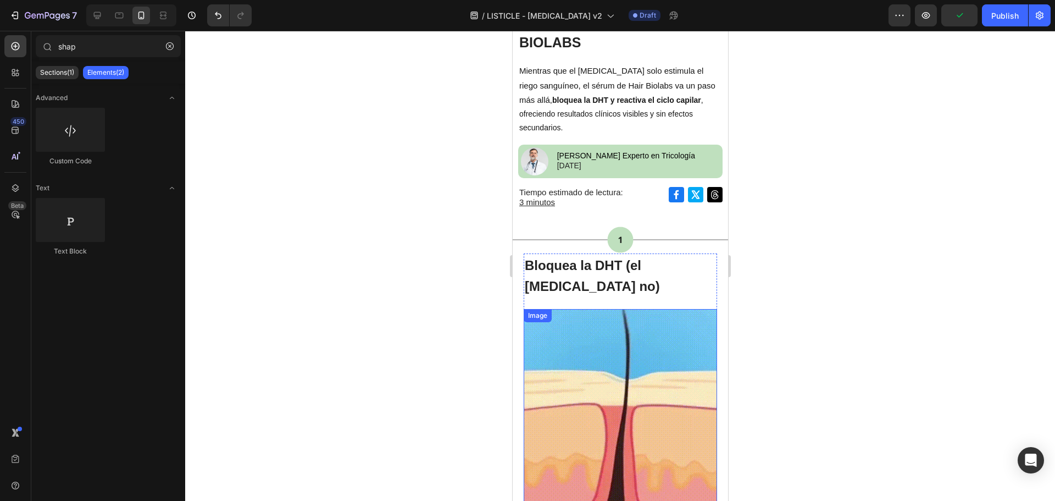
scroll to position [110, 0]
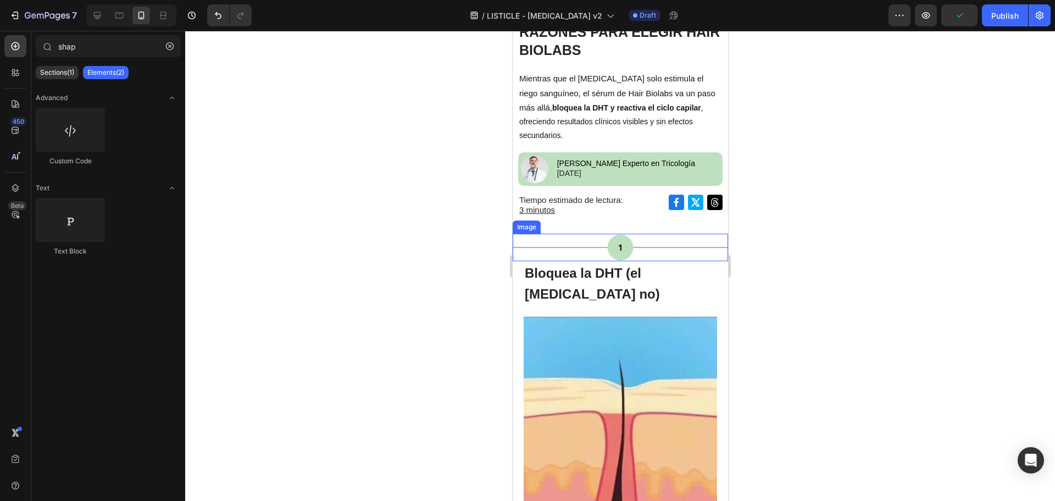
click at [574, 234] on img at bounding box center [619, 247] width 215 height 27
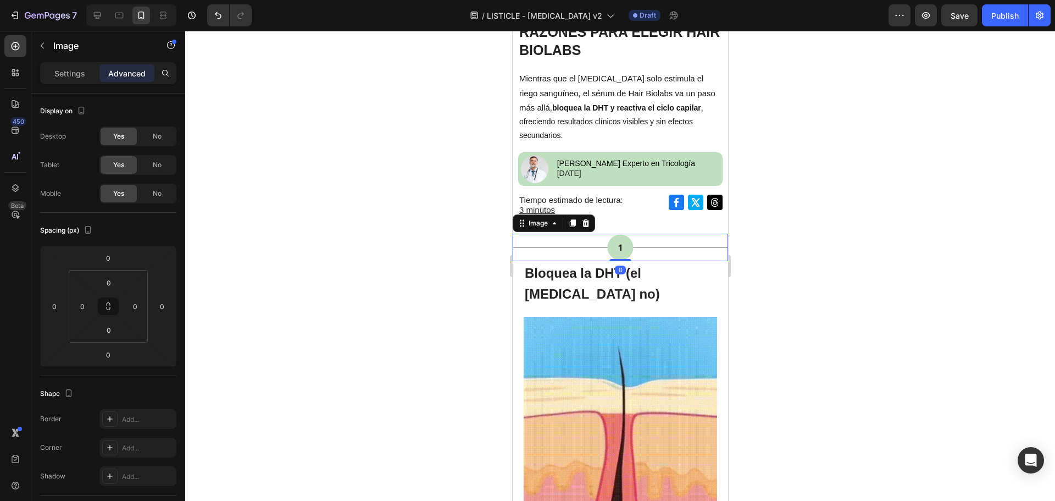
click at [758, 217] on div at bounding box center [620, 266] width 870 height 470
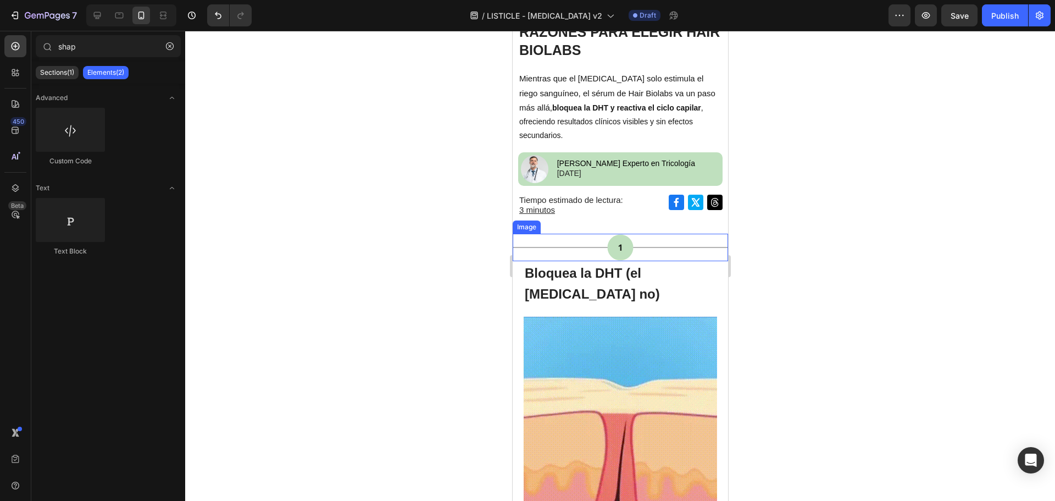
click at [717, 234] on img at bounding box center [619, 247] width 215 height 27
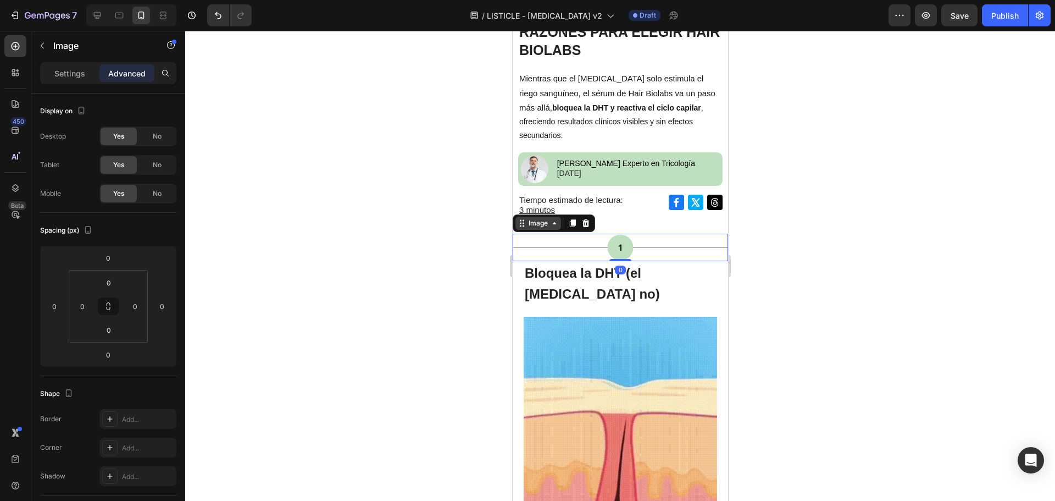
click at [544, 218] on div "Image" at bounding box center [538, 223] width 24 height 10
click at [547, 218] on div "Image" at bounding box center [538, 223] width 24 height 10
click at [542, 218] on div "Image" at bounding box center [538, 223] width 24 height 10
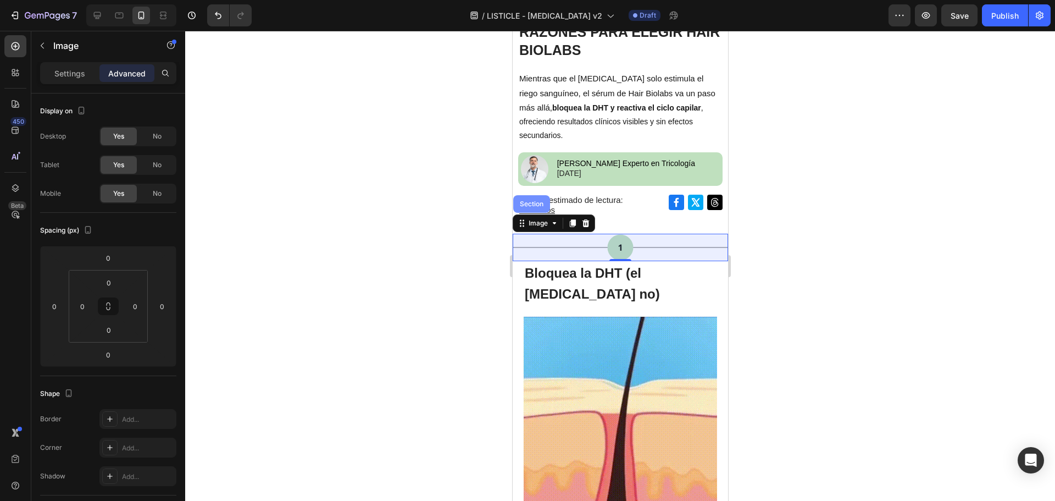
click at [531, 201] on div "Section" at bounding box center [531, 204] width 28 height 7
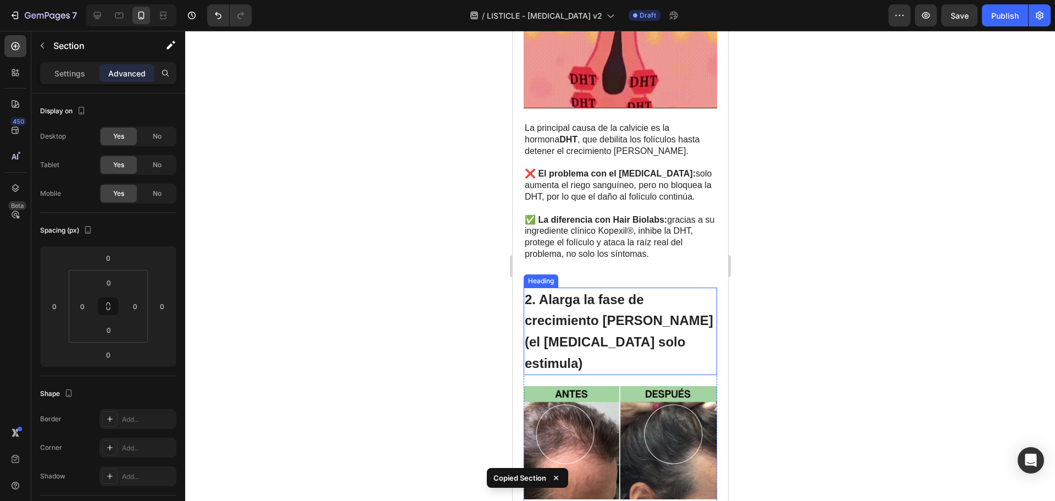
scroll to position [550, 0]
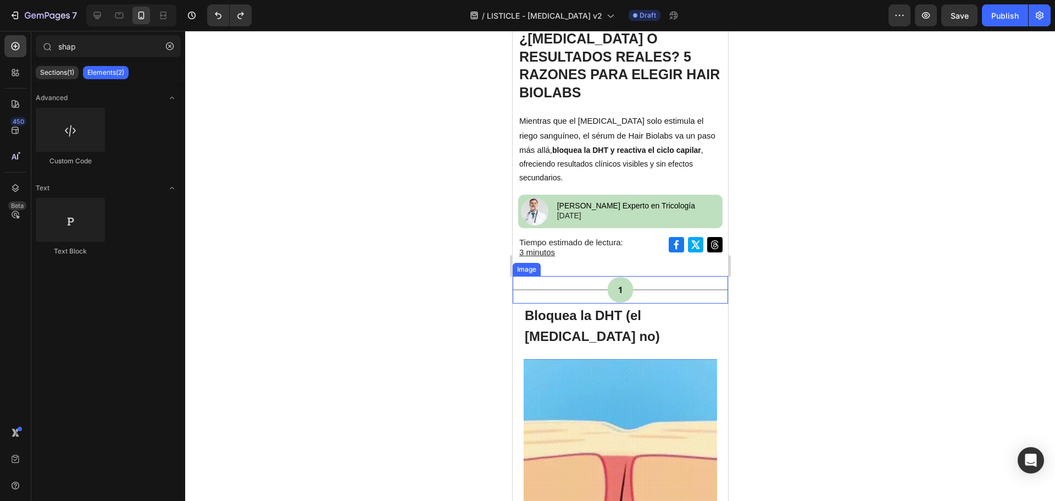
scroll to position [65, 0]
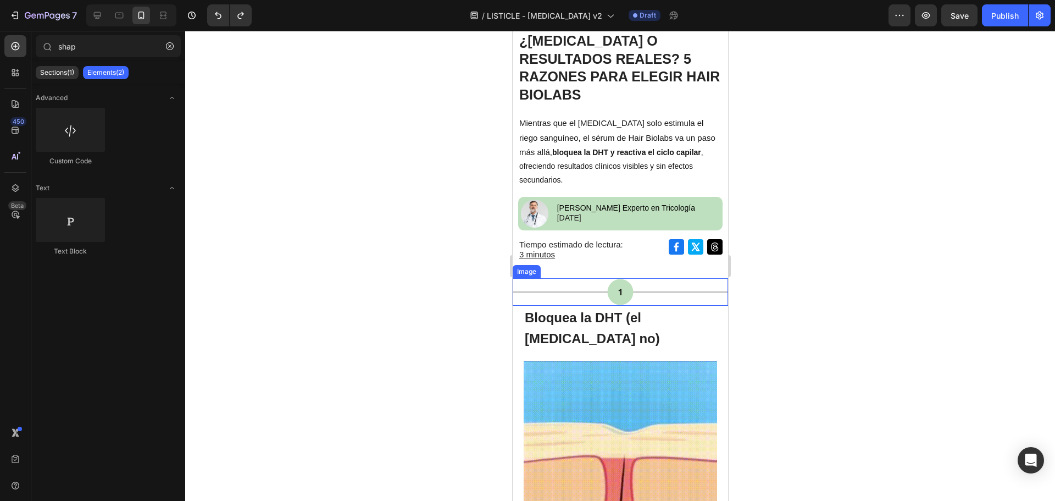
click at [657, 278] on img at bounding box center [619, 291] width 215 height 27
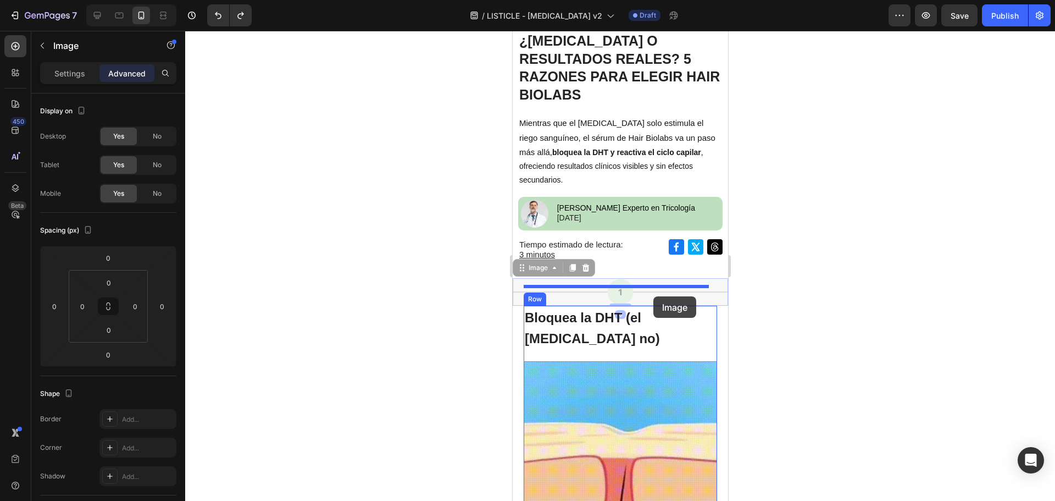
drag, startPoint x: 656, startPoint y: 270, endPoint x: 653, endPoint y: 296, distance: 26.0
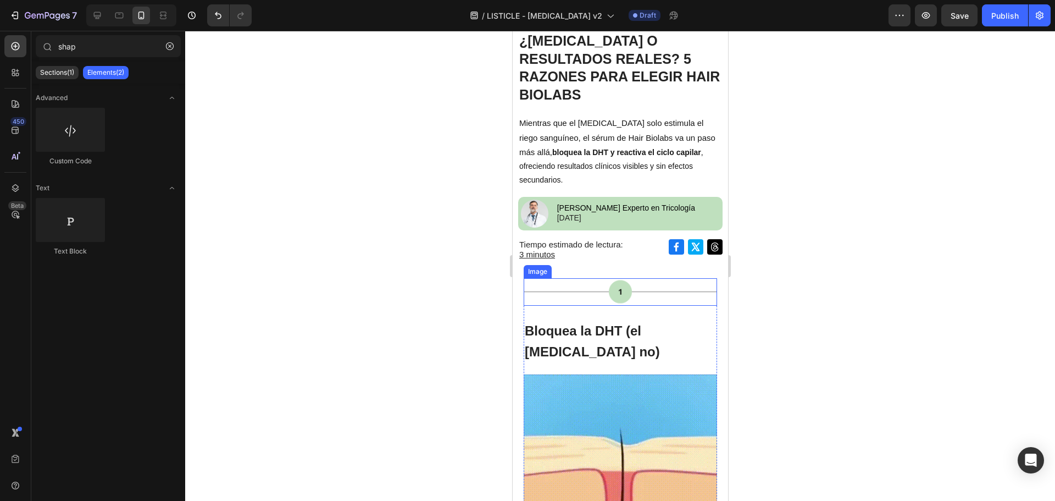
click at [692, 278] on img at bounding box center [619, 291] width 193 height 27
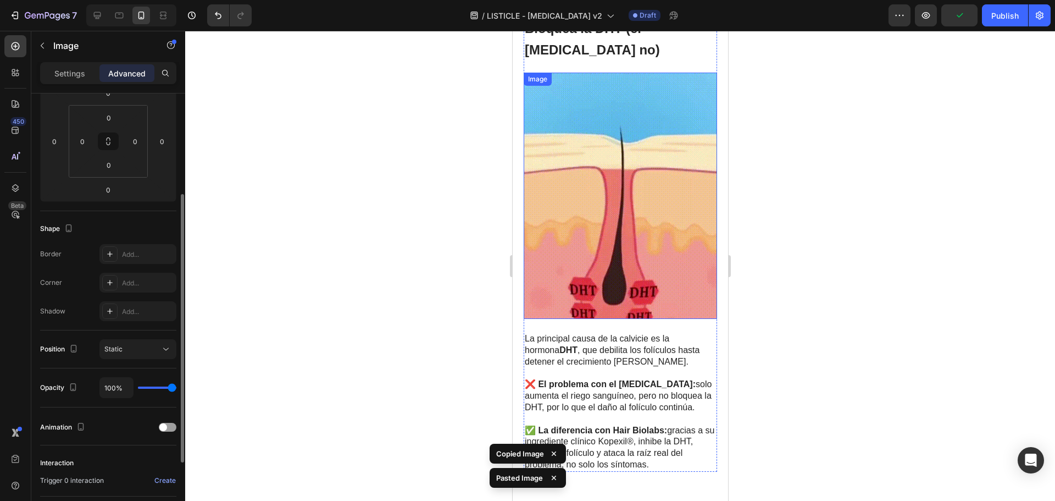
scroll to position [296, 0]
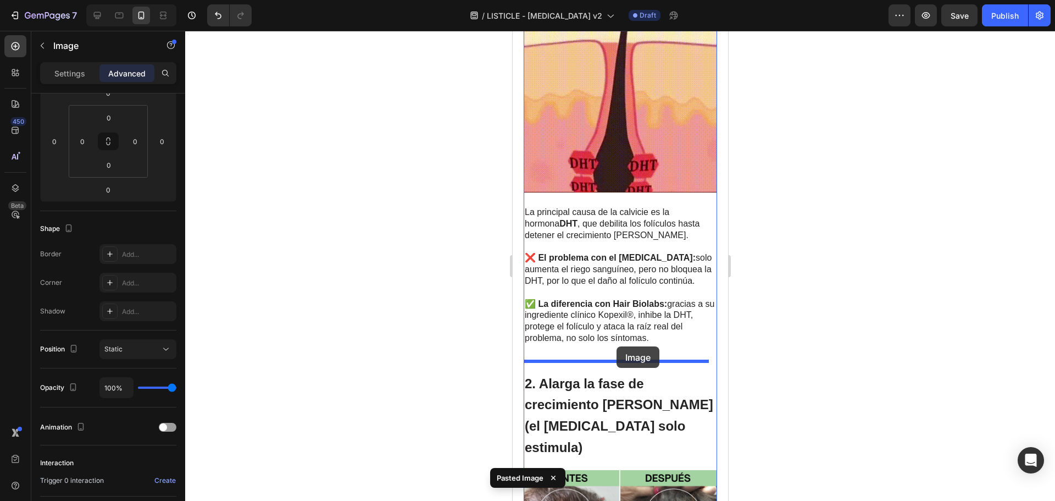
drag, startPoint x: 640, startPoint y: 82, endPoint x: 616, endPoint y: 346, distance: 265.4
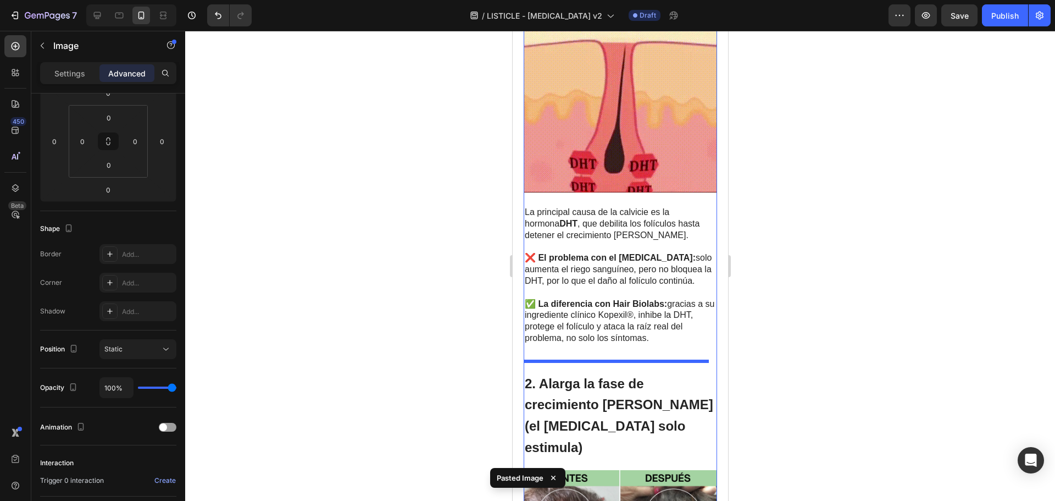
scroll to position [475, 0]
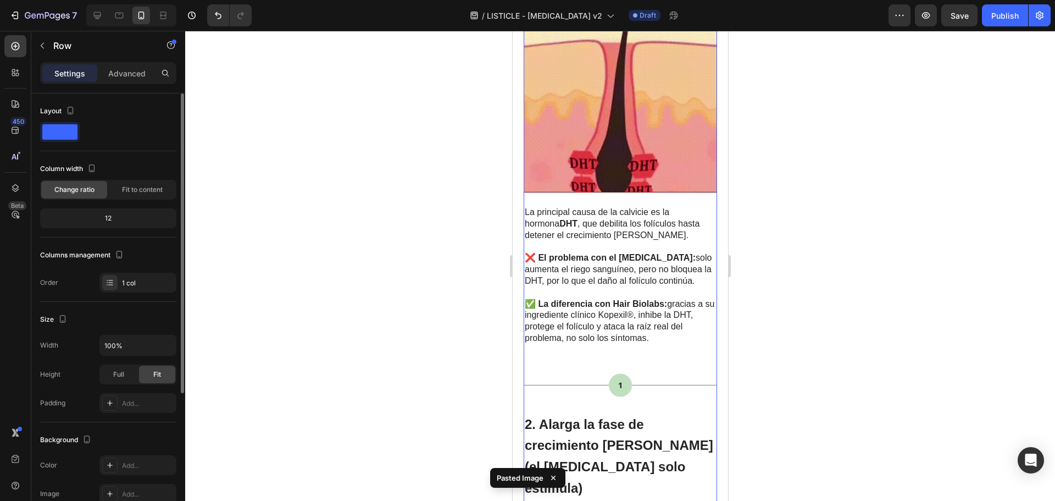
click at [615, 373] on img at bounding box center [619, 385] width 193 height 27
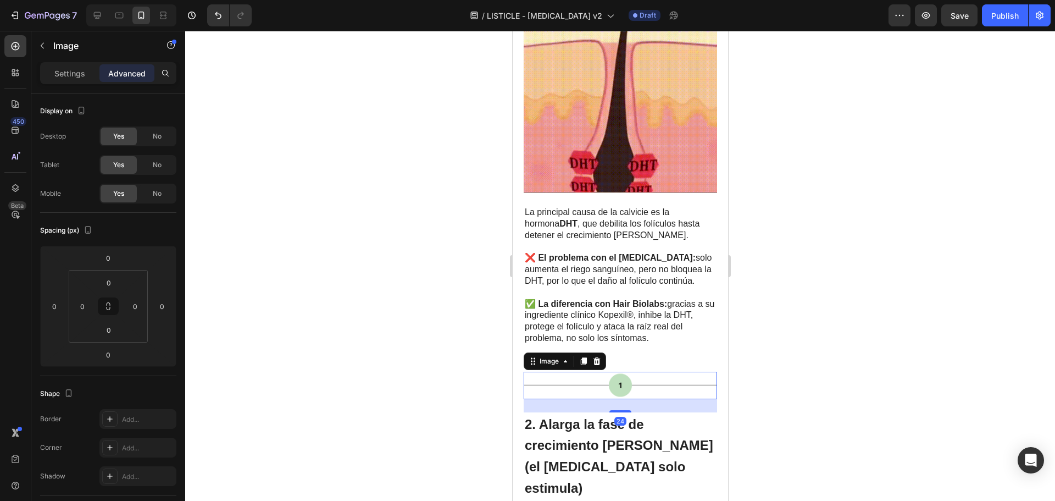
click at [780, 335] on div at bounding box center [620, 266] width 870 height 470
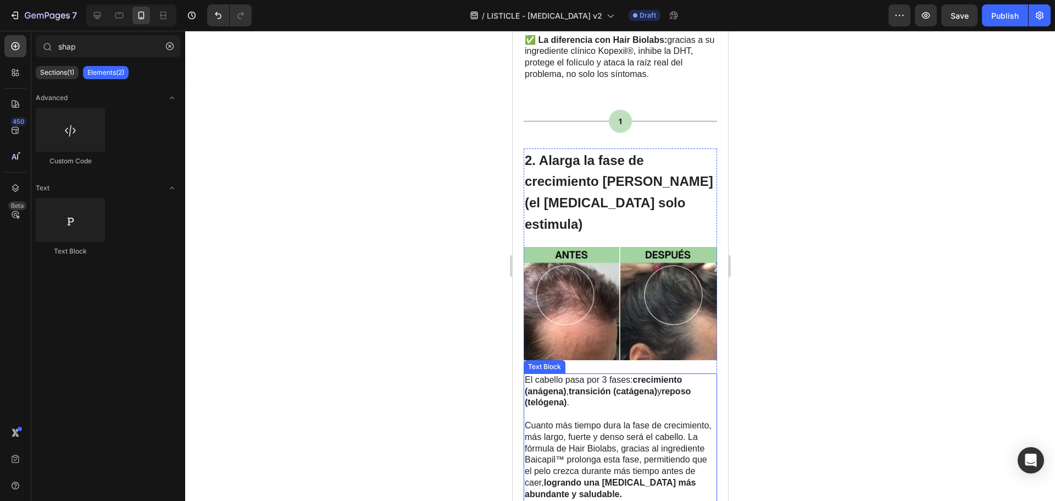
scroll to position [605, 0]
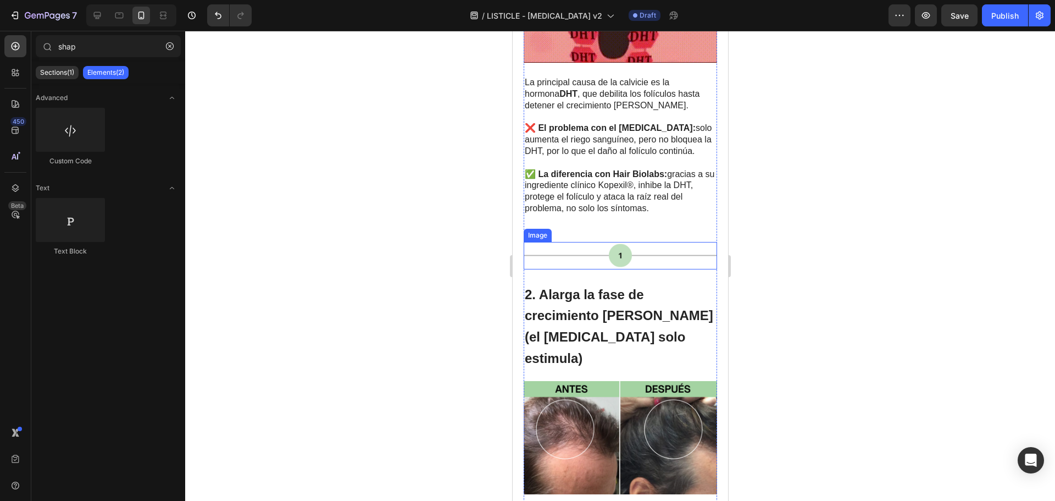
click at [614, 245] on img at bounding box center [619, 255] width 193 height 27
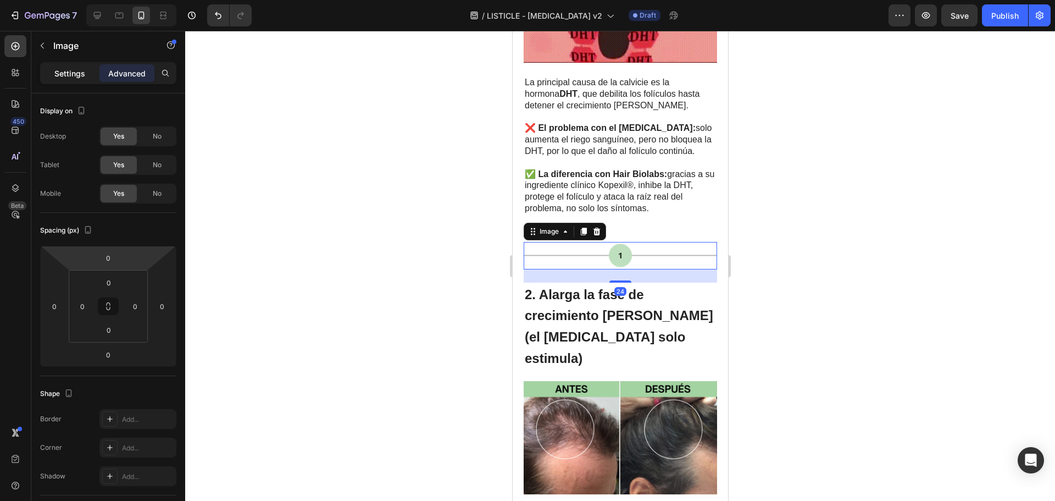
click at [88, 72] on div "Settings" at bounding box center [69, 73] width 55 height 18
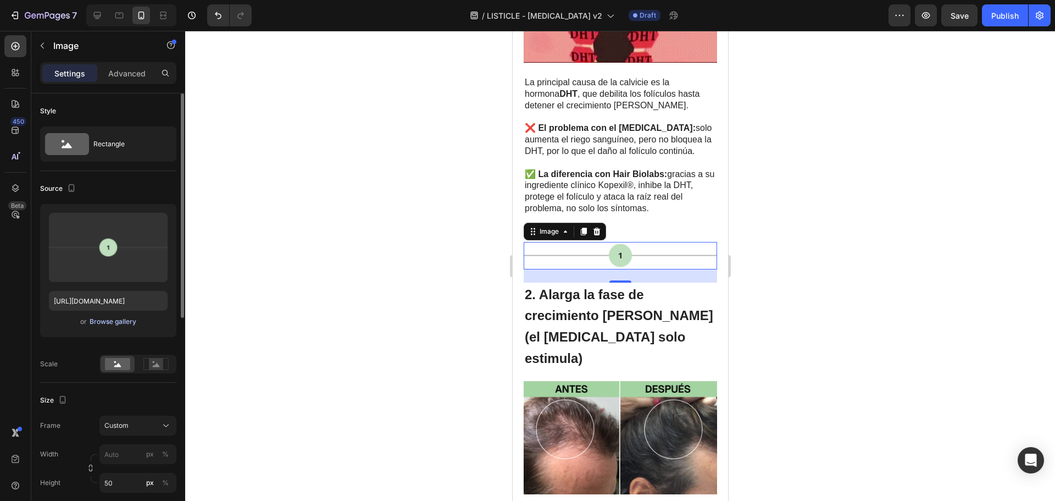
click at [108, 322] on div "Browse gallery" at bounding box center [113, 322] width 47 height 10
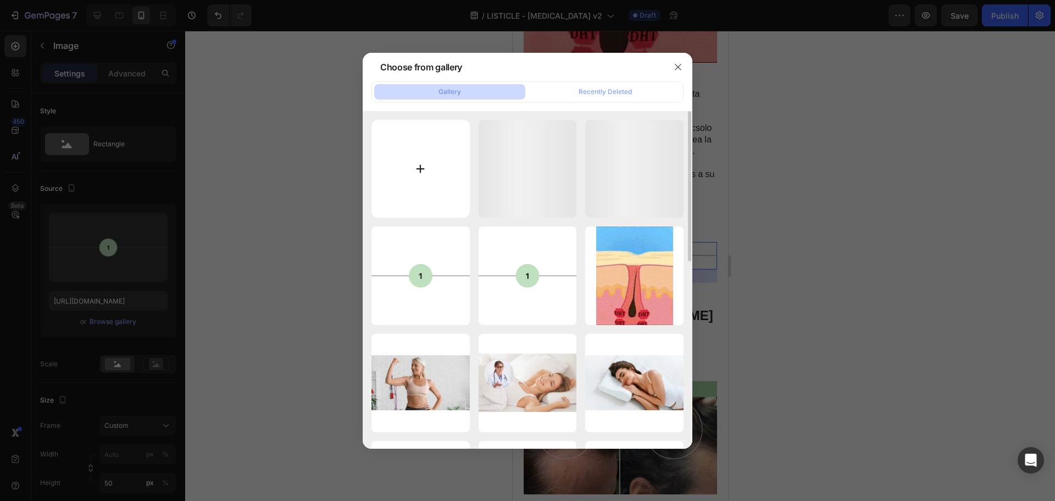
click at [425, 163] on input "file" at bounding box center [421, 169] width 98 height 98
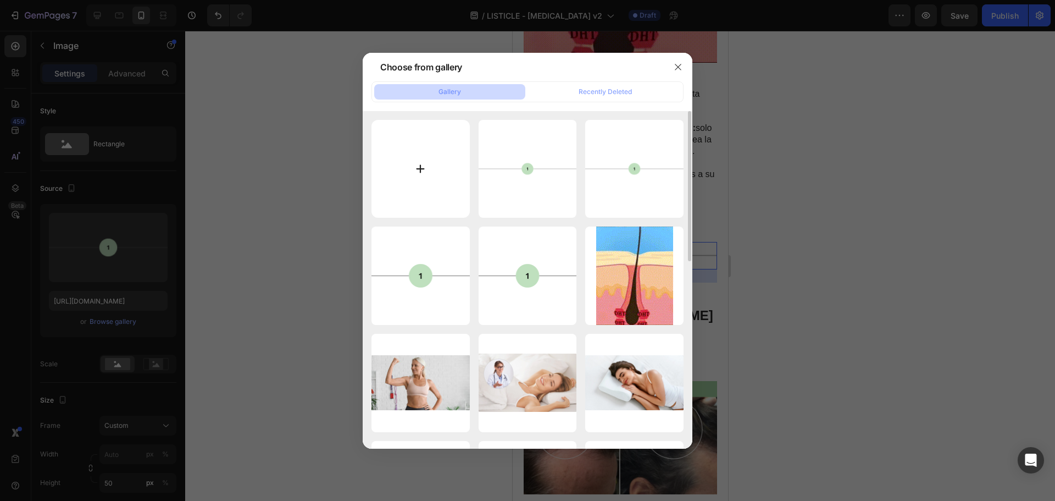
type input "C:\fakepath\Splitter (2).png"
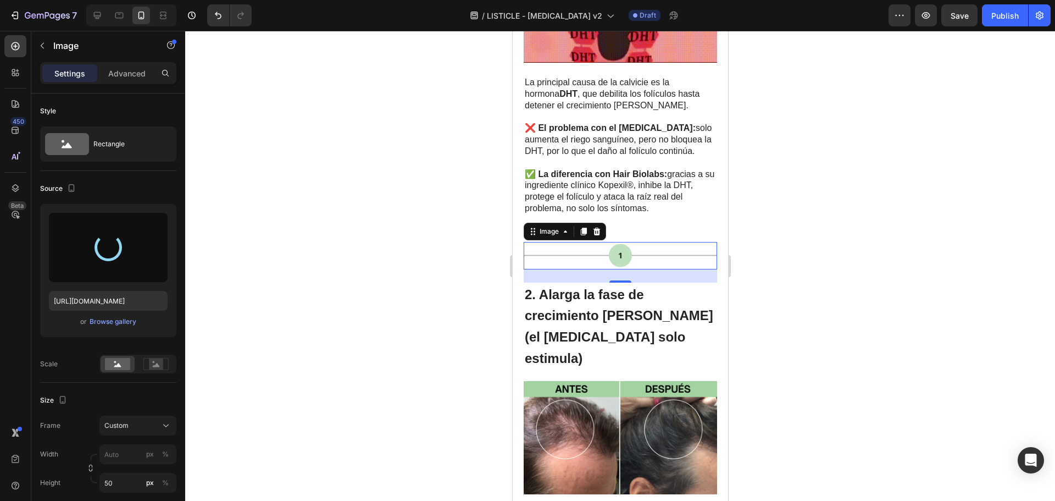
type input "https://cdn.shopify.com/s/files/1/0875/5930/7511/files/gempages_560647699284624…"
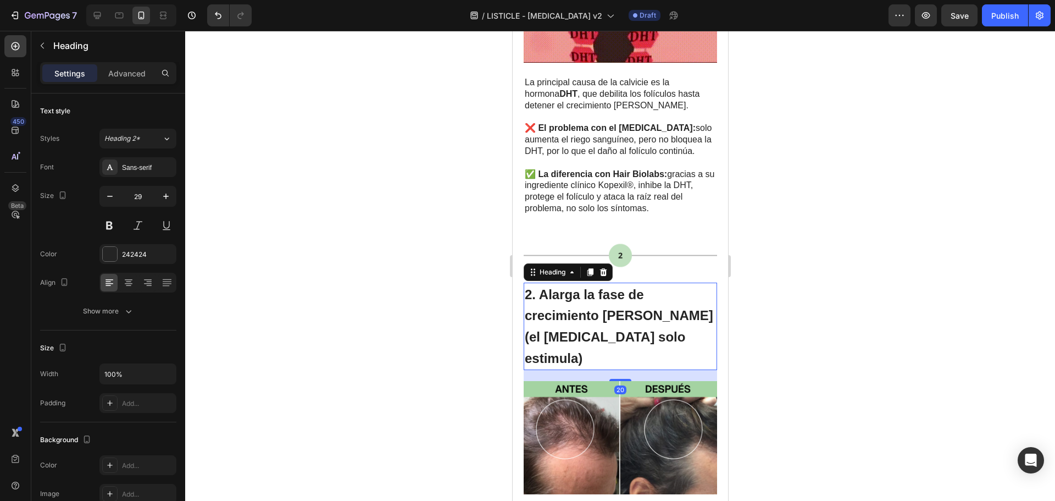
click at [563, 295] on h2 "2. Alarga la fase de crecimiento [PERSON_NAME] (el [MEDICAL_DATA] solo estimula)" at bounding box center [619, 325] width 193 height 87
click at [539, 287] on strong "2. Alarga la fase de crecimiento [PERSON_NAME] (el [MEDICAL_DATA] solo estimula)" at bounding box center [618, 326] width 189 height 79
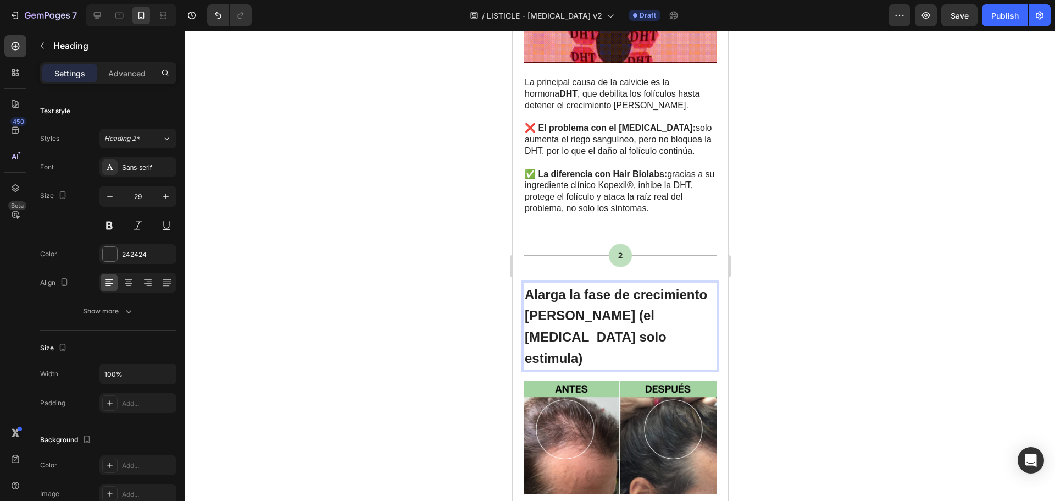
click at [768, 263] on div at bounding box center [620, 266] width 870 height 470
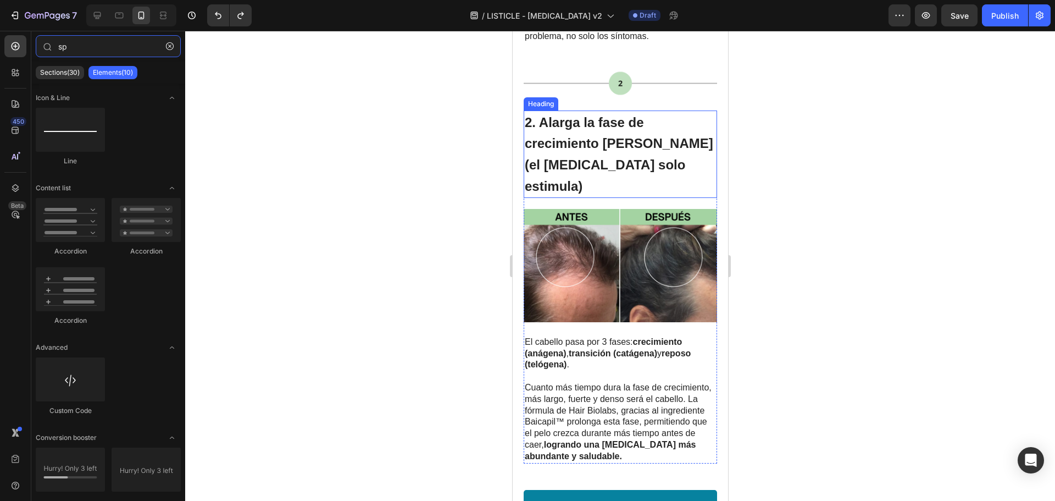
scroll to position [769, 0]
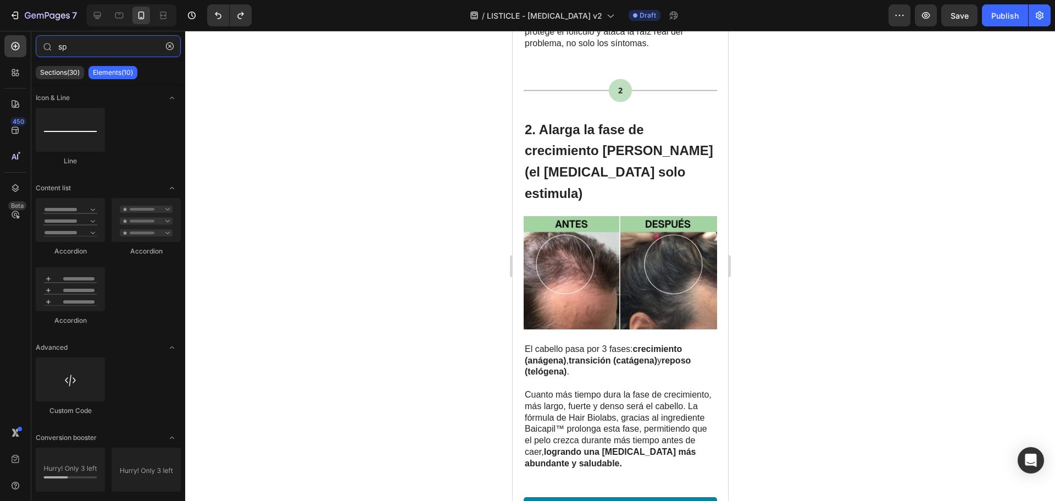
type input "sp"
click at [756, 301] on div at bounding box center [620, 266] width 870 height 470
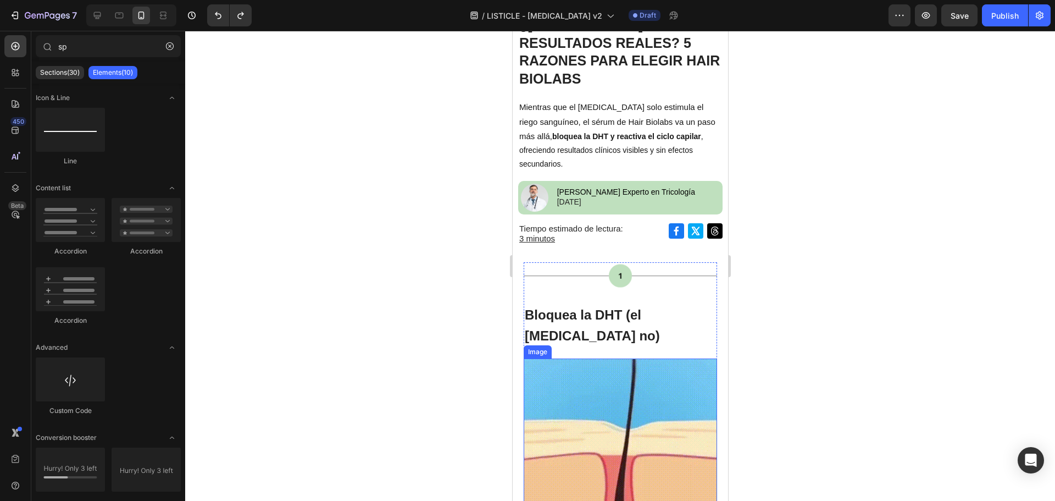
scroll to position [0, 0]
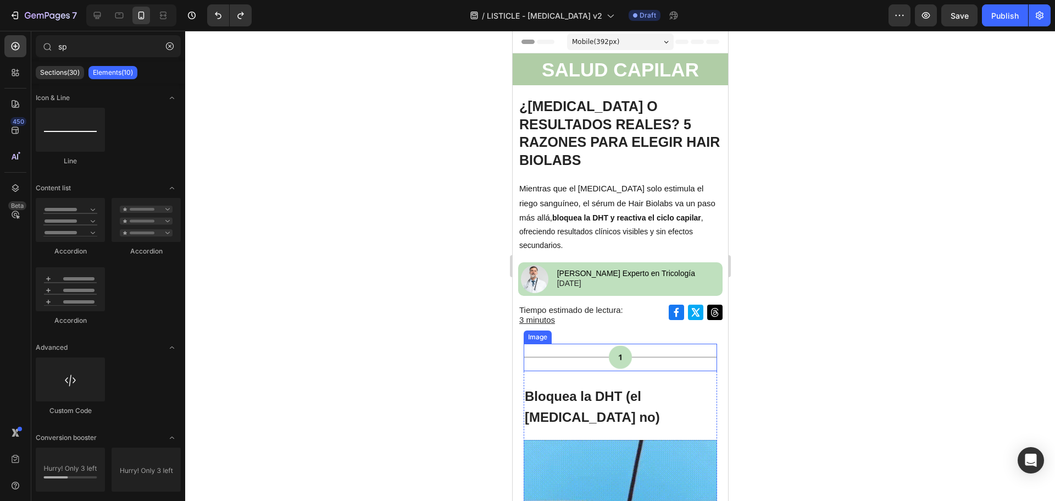
click at [608, 343] on img at bounding box center [619, 356] width 193 height 27
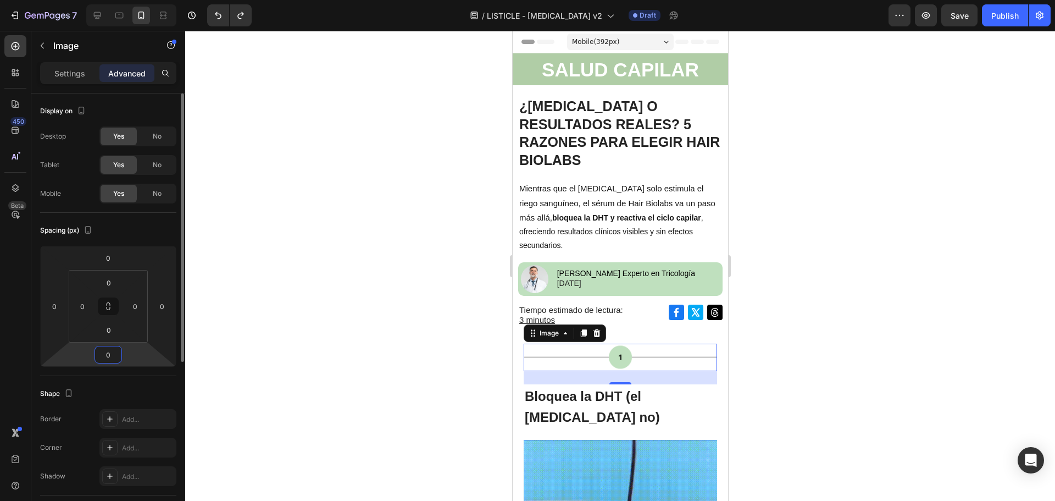
click at [114, 355] on input "0" at bounding box center [108, 354] width 22 height 16
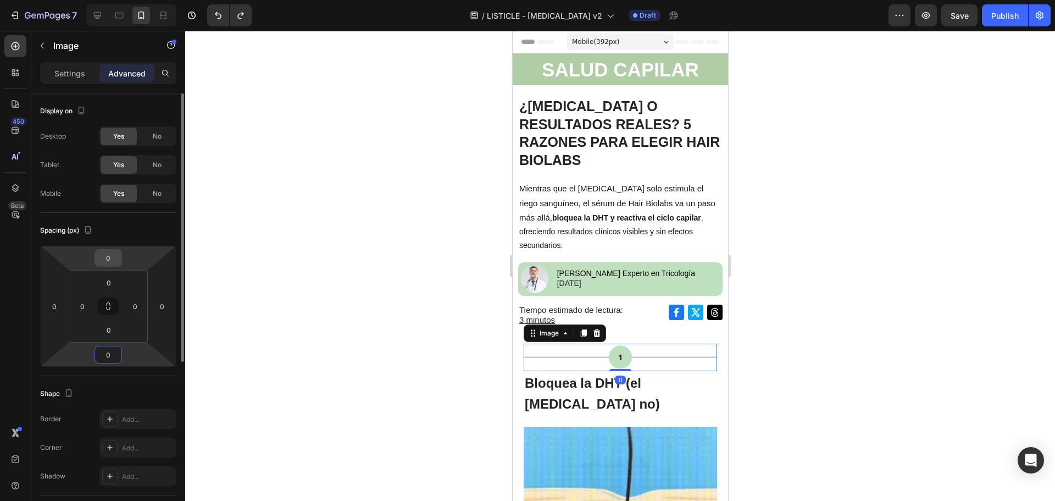
click at [110, 257] on input "0" at bounding box center [108, 258] width 22 height 16
click at [110, 284] on input "0" at bounding box center [109, 282] width 22 height 16
click at [111, 331] on input "0" at bounding box center [109, 329] width 22 height 16
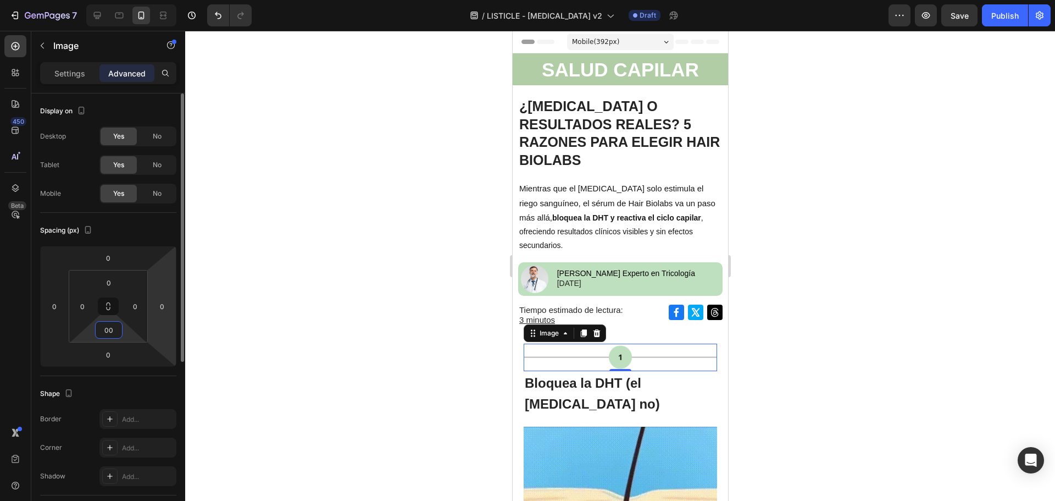
type input "00"
click at [803, 349] on div at bounding box center [620, 266] width 870 height 470
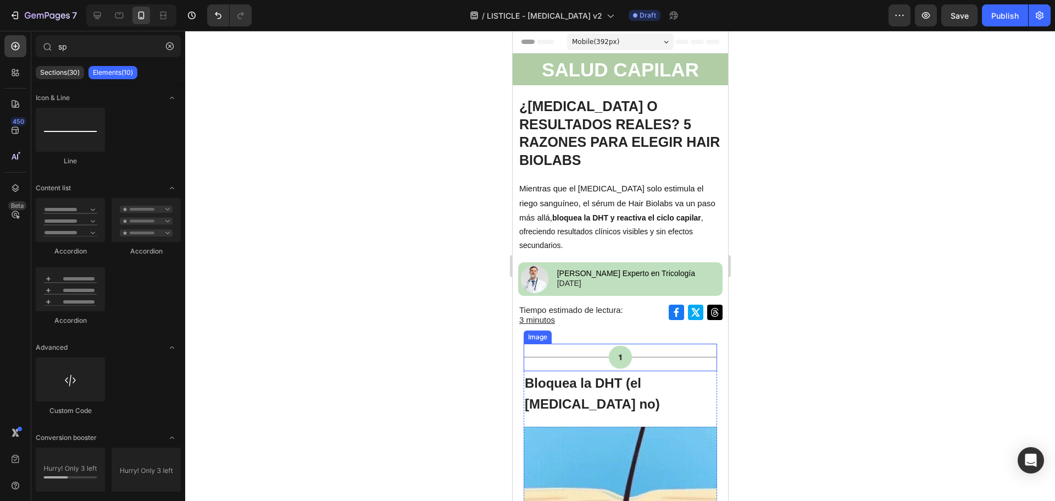
click at [681, 343] on img at bounding box center [619, 356] width 193 height 27
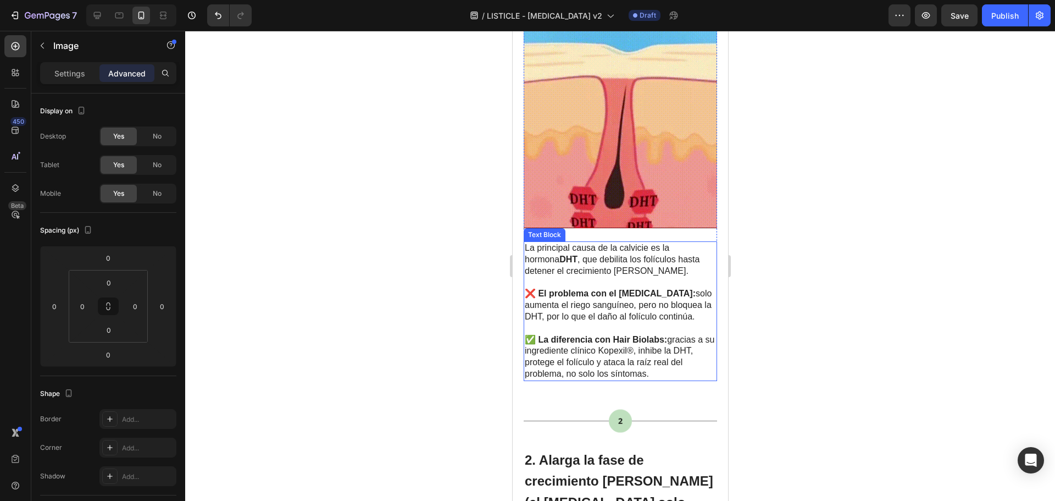
scroll to position [440, 0]
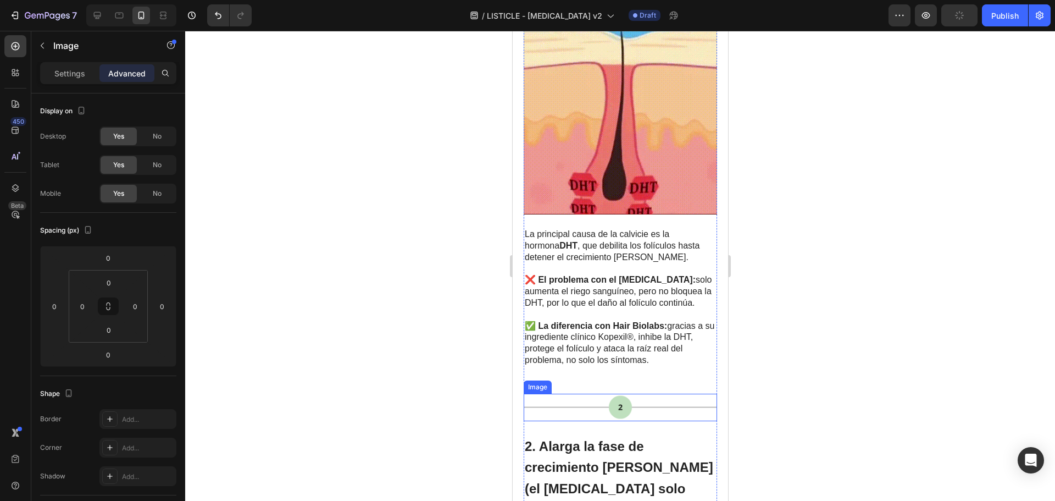
click at [594, 393] on img at bounding box center [619, 406] width 193 height 27
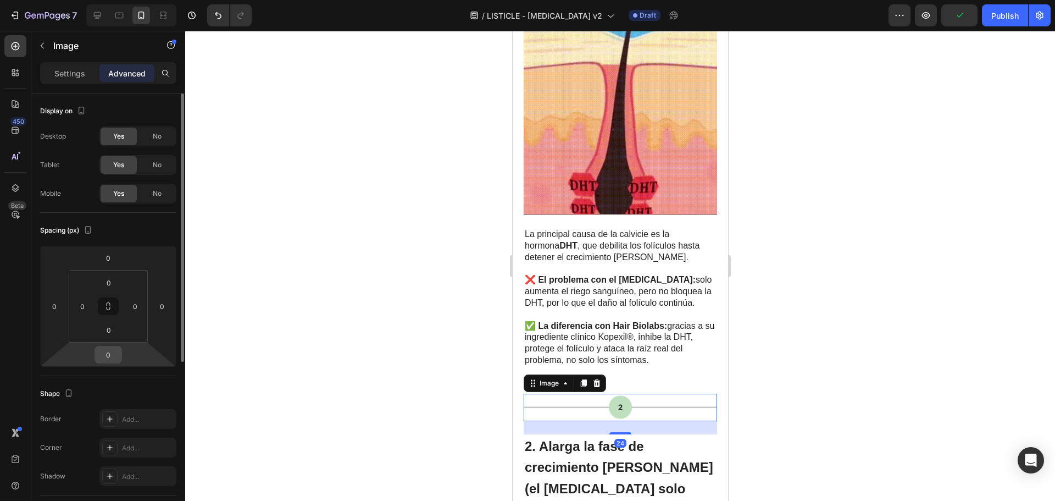
click at [118, 357] on input "0" at bounding box center [108, 354] width 22 height 16
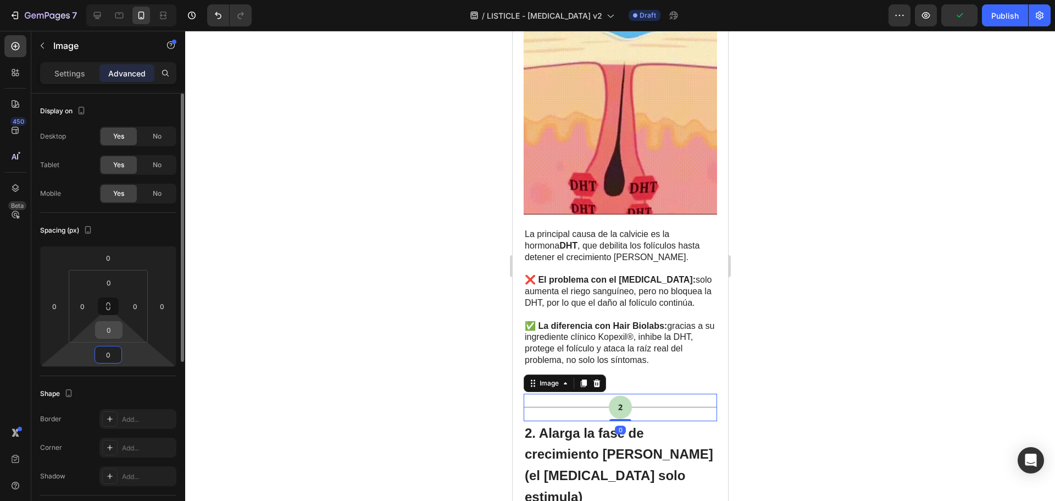
click at [110, 336] on input "0" at bounding box center [109, 329] width 22 height 16
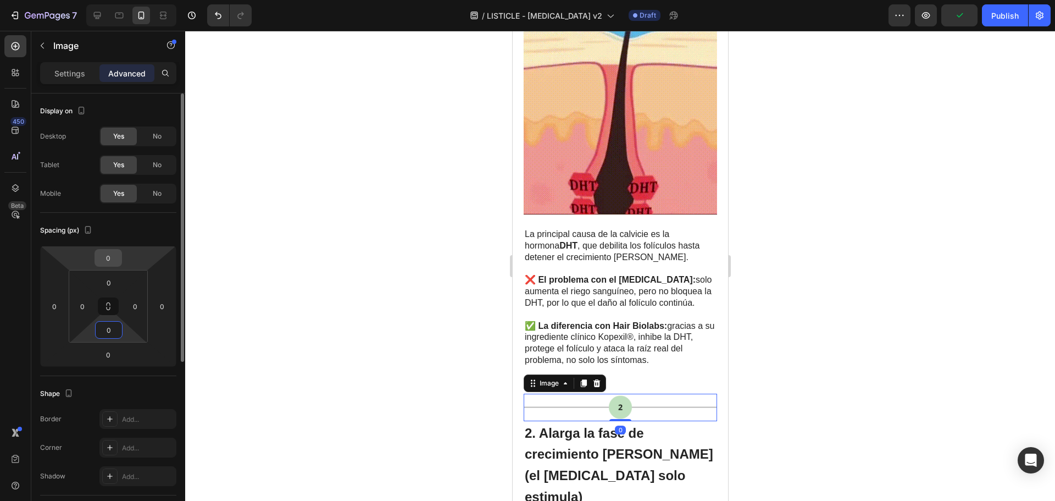
click at [112, 265] on input "0" at bounding box center [108, 258] width 22 height 16
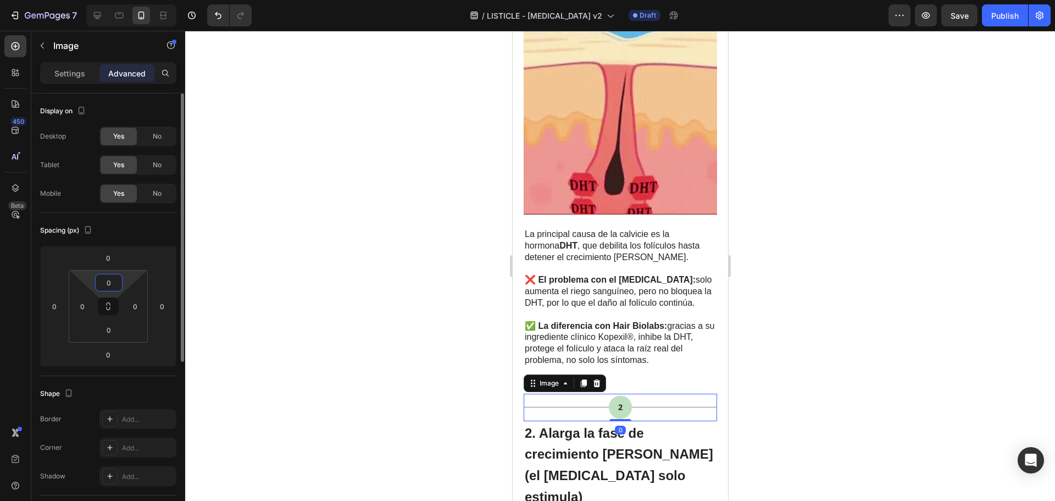
click at [110, 279] on input "0" at bounding box center [109, 282] width 22 height 16
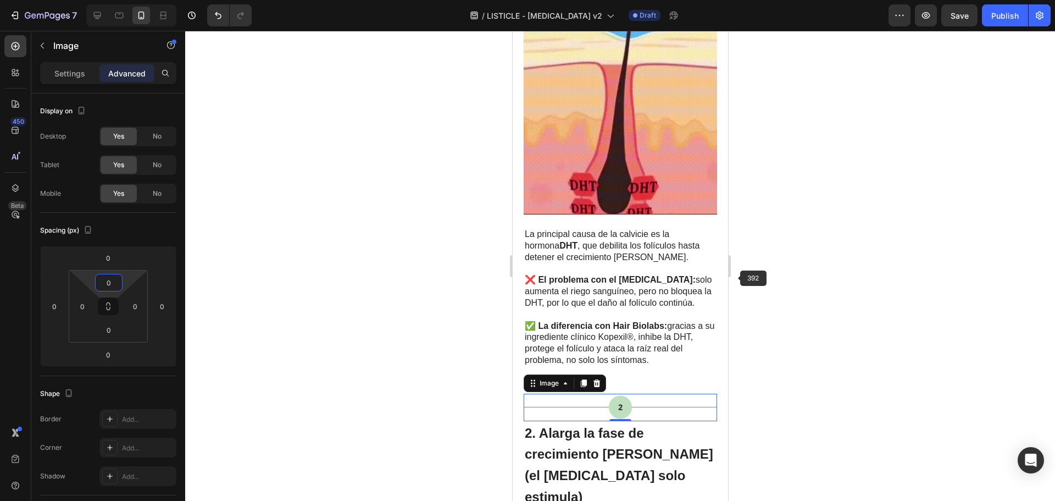
click at [802, 286] on div at bounding box center [620, 266] width 870 height 470
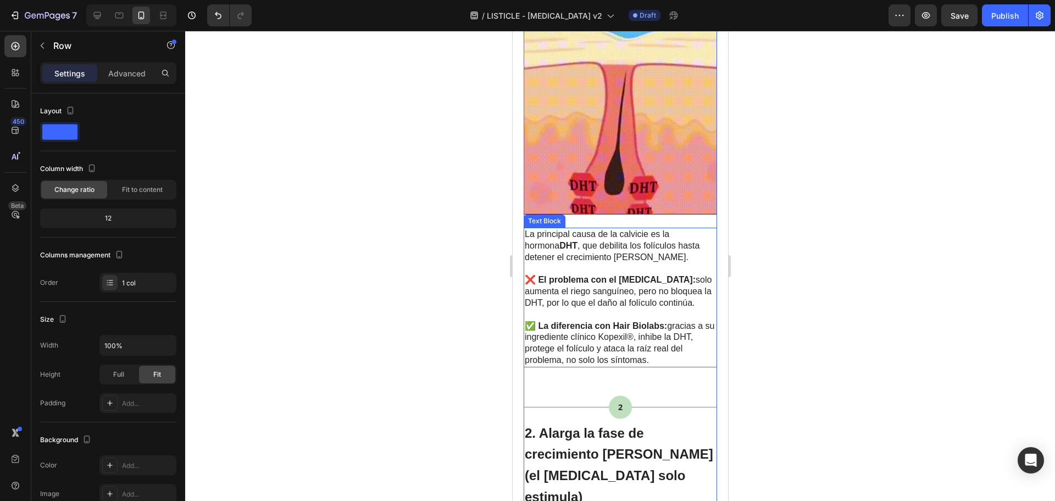
click at [605, 349] on span "✅ La diferencia con Hair Biolabs: gracias a su ingrediente clínico Kopexil®, in…" at bounding box center [619, 342] width 190 height 43
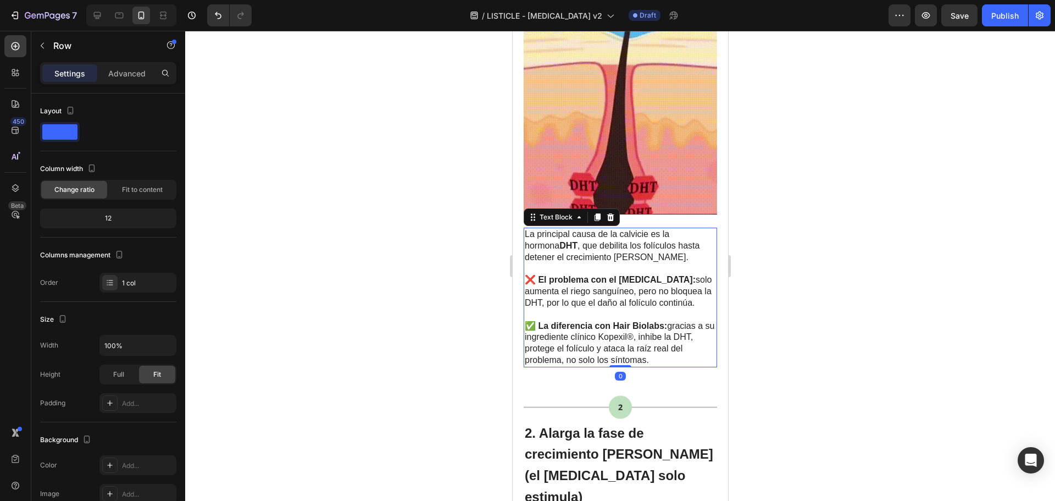
click at [581, 343] on p "✅ La diferencia con Hair Biolabs: gracias a su ingrediente clínico Kopexil®, in…" at bounding box center [619, 343] width 191 height 46
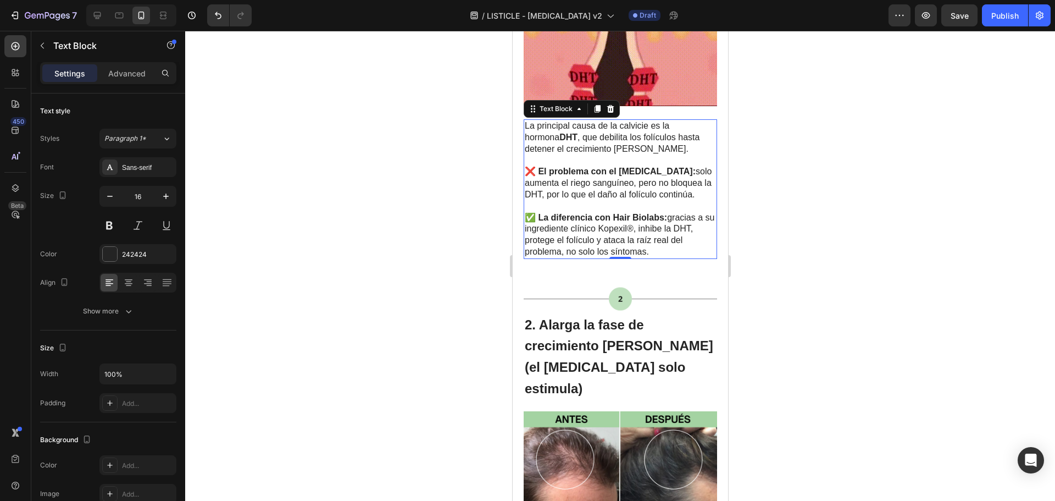
scroll to position [550, 0]
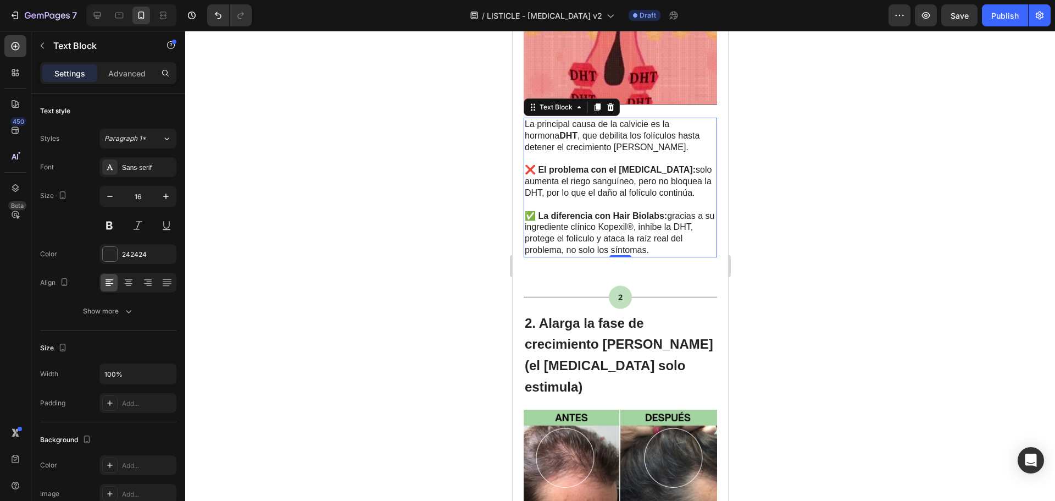
click at [779, 304] on div at bounding box center [620, 266] width 870 height 470
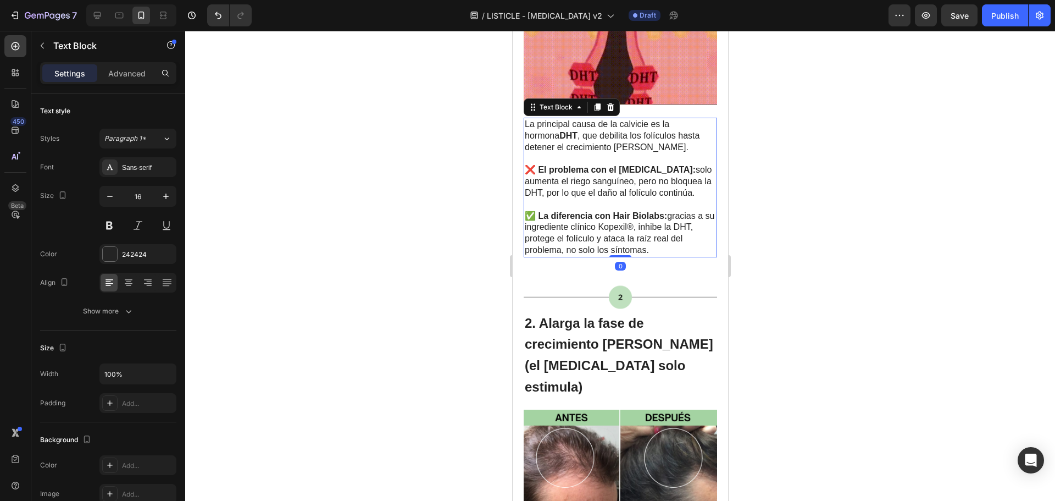
click at [618, 240] on span "✅ La diferencia con Hair Biolabs: gracias a su ingrediente clínico Kopexil®, in…" at bounding box center [619, 232] width 190 height 43
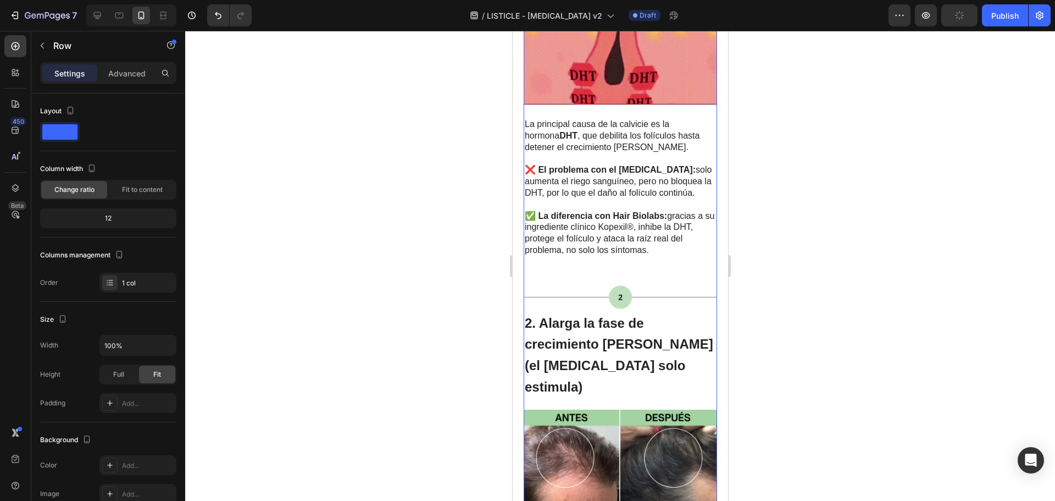
click at [546, 284] on img at bounding box center [619, 297] width 193 height 27
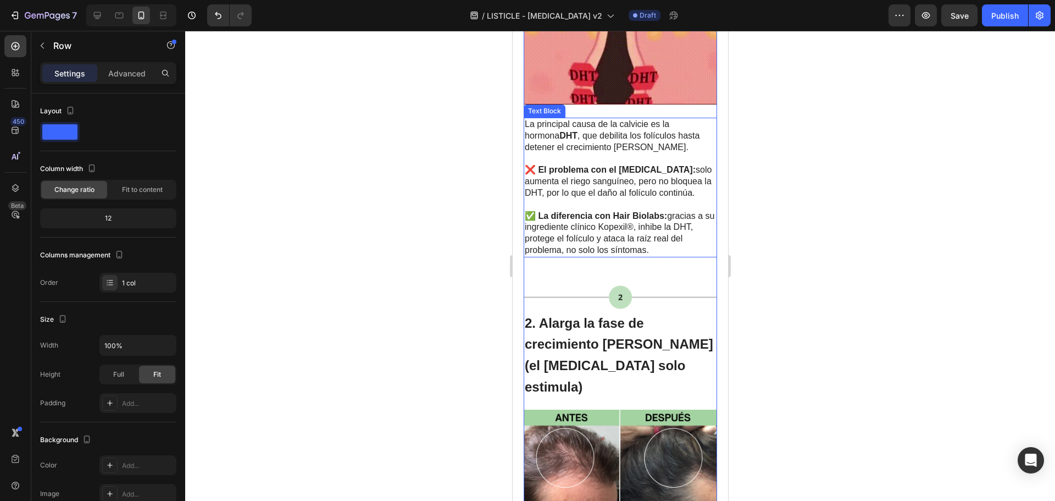
click at [533, 241] on span "✅ La diferencia con Hair Biolabs: gracias a su ingrediente clínico Kopexil®, in…" at bounding box center [619, 232] width 190 height 43
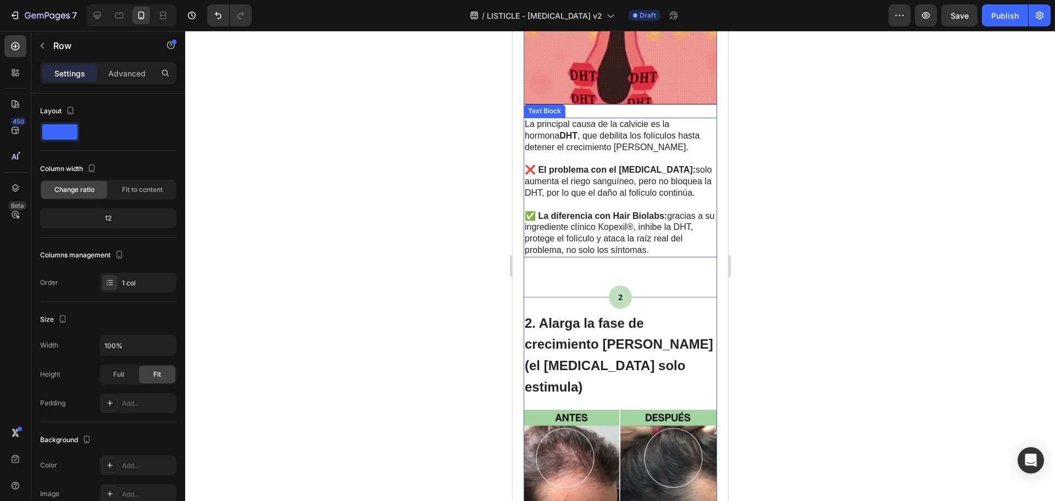
click at [557, 231] on span "✅ La diferencia con Hair Biolabs: gracias a su ingrediente clínico Kopexil®, in…" at bounding box center [619, 232] width 190 height 43
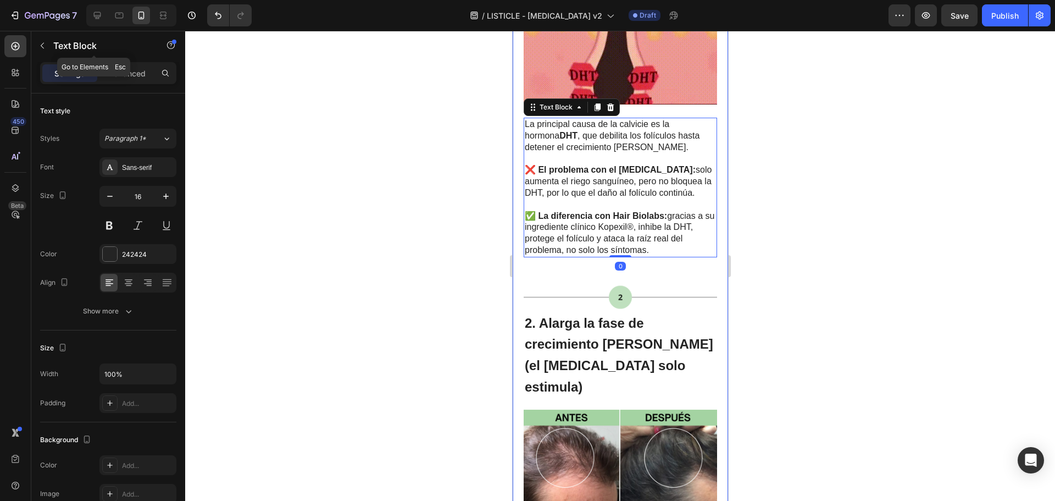
click at [134, 60] on div "Text Block" at bounding box center [93, 46] width 125 height 31
click at [130, 68] on p "Advanced" at bounding box center [126, 74] width 37 height 12
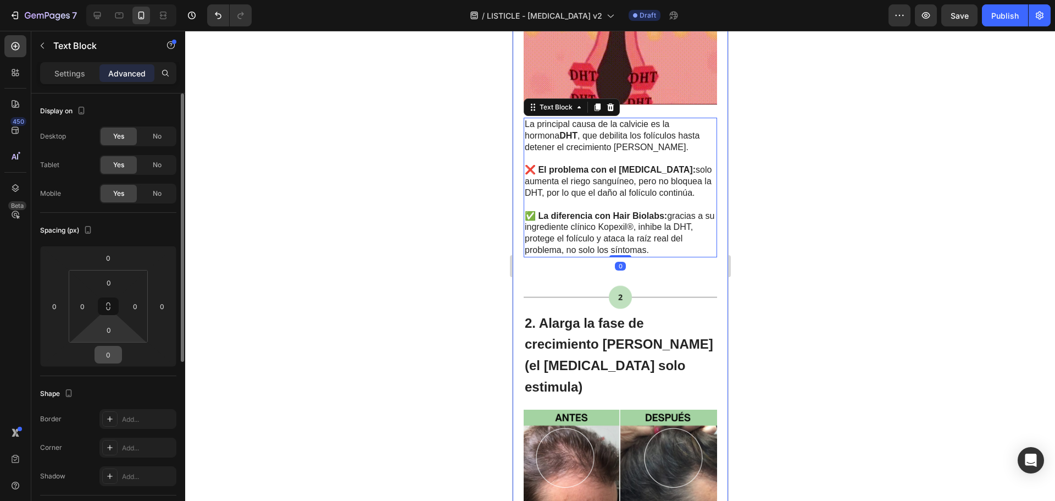
click at [119, 0] on html "7 Version history / LISTICLE - MINOXIDIL v2 Draft Preview Save Publish 450 Beta…" at bounding box center [527, 0] width 1055 height 0
type input "0"
click at [112, 326] on input "0" at bounding box center [109, 329] width 22 height 16
click at [879, 252] on div at bounding box center [620, 266] width 870 height 470
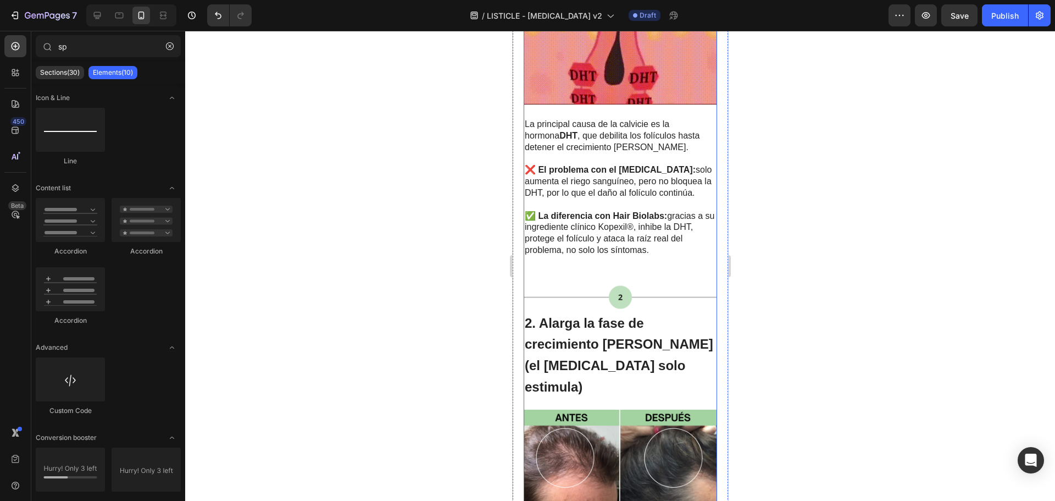
click at [631, 284] on img at bounding box center [619, 297] width 193 height 27
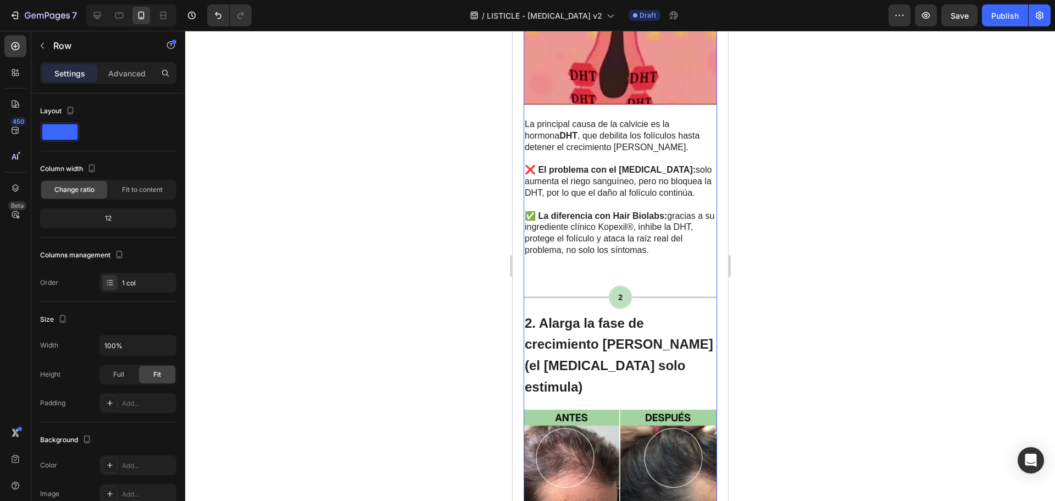
click at [605, 284] on img at bounding box center [619, 297] width 193 height 27
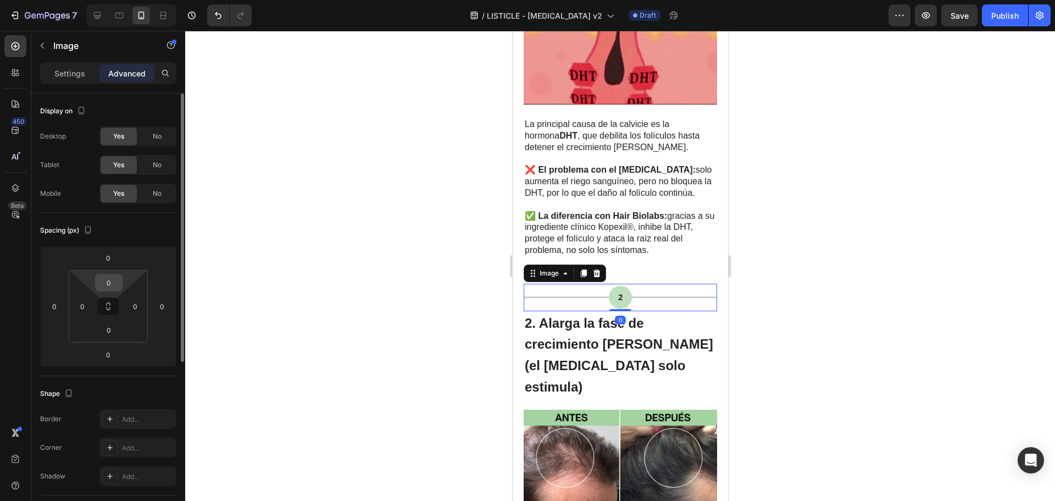
click at [109, 283] on input "0" at bounding box center [109, 282] width 22 height 16
click at [108, 262] on input "0" at bounding box center [108, 258] width 22 height 16
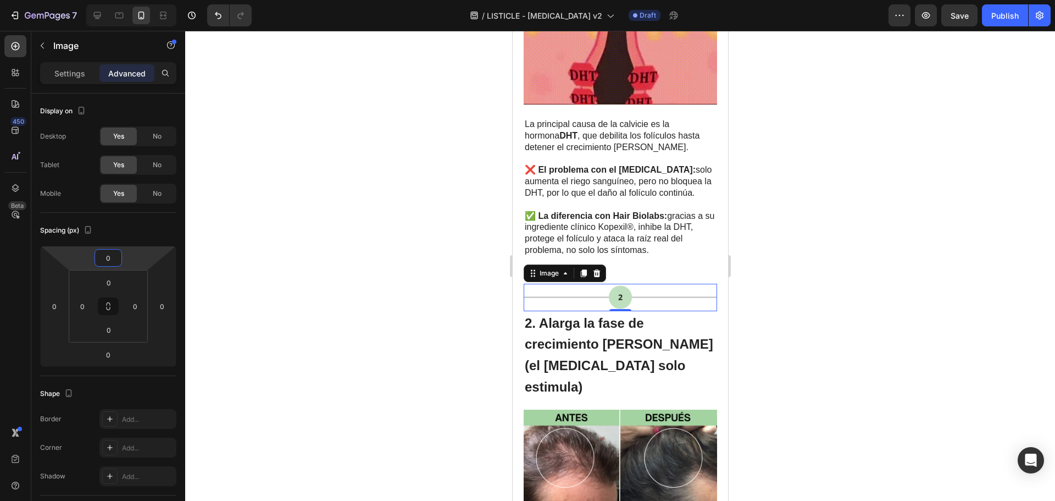
click at [856, 243] on div at bounding box center [620, 266] width 870 height 470
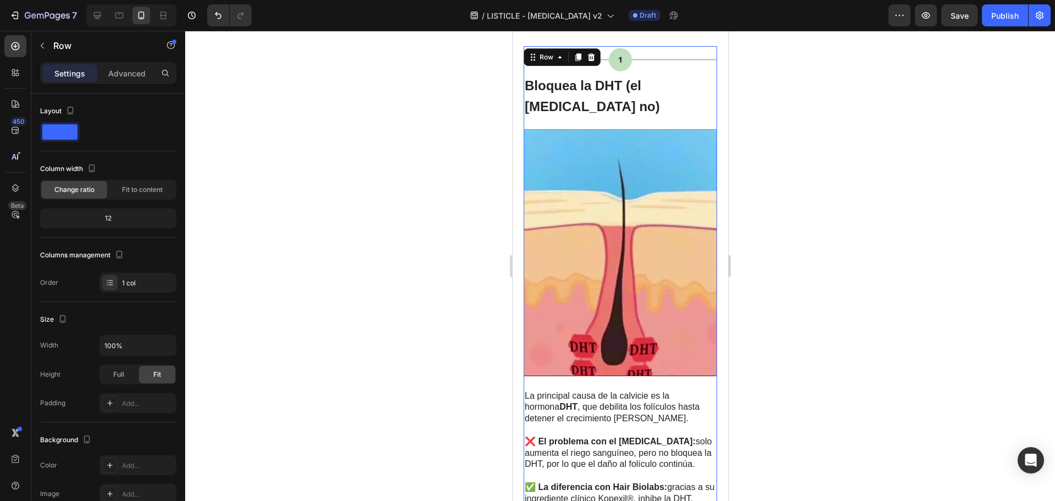
scroll to position [220, 0]
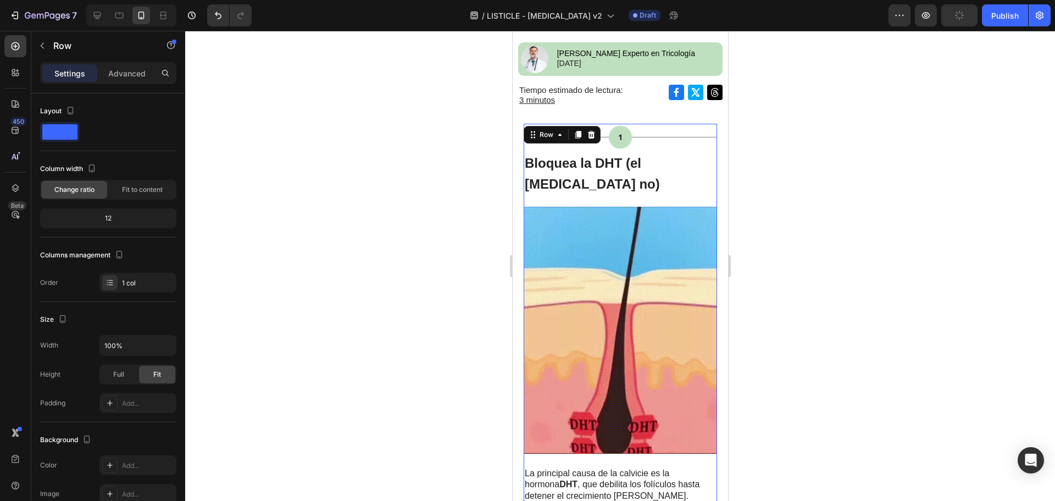
click at [759, 190] on div at bounding box center [620, 266] width 870 height 470
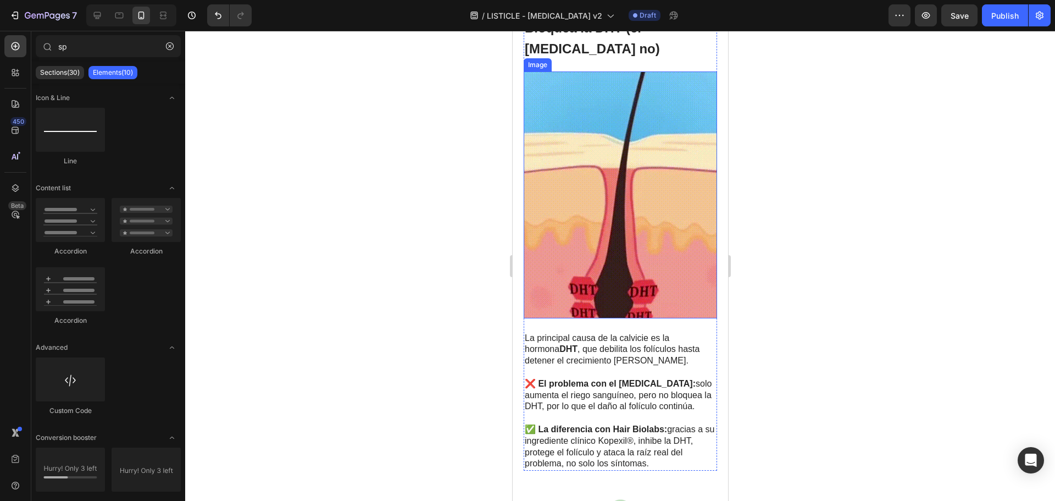
scroll to position [385, 0]
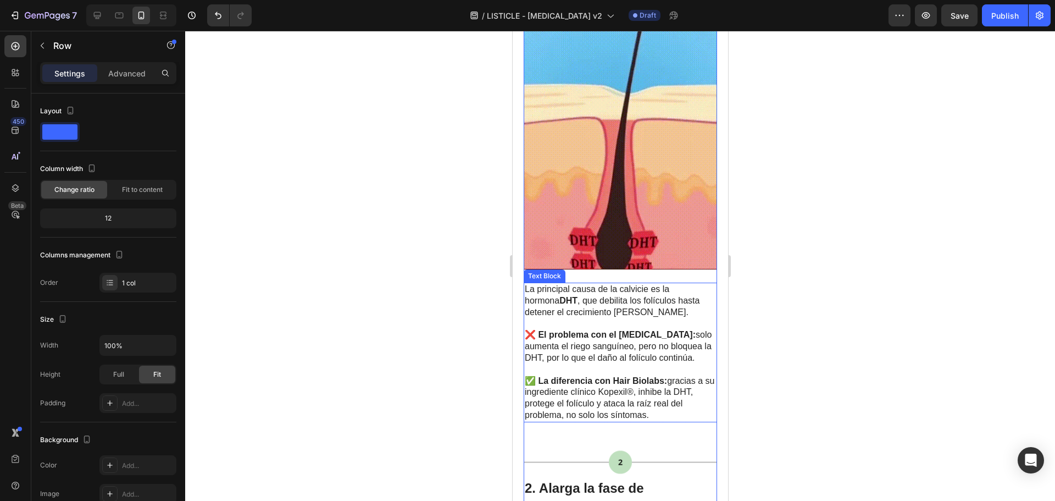
click at [642, 350] on span "❌ El problema con el Minoxidil: solo aumenta el riego sanguíneo, pero no bloque…" at bounding box center [617, 346] width 187 height 32
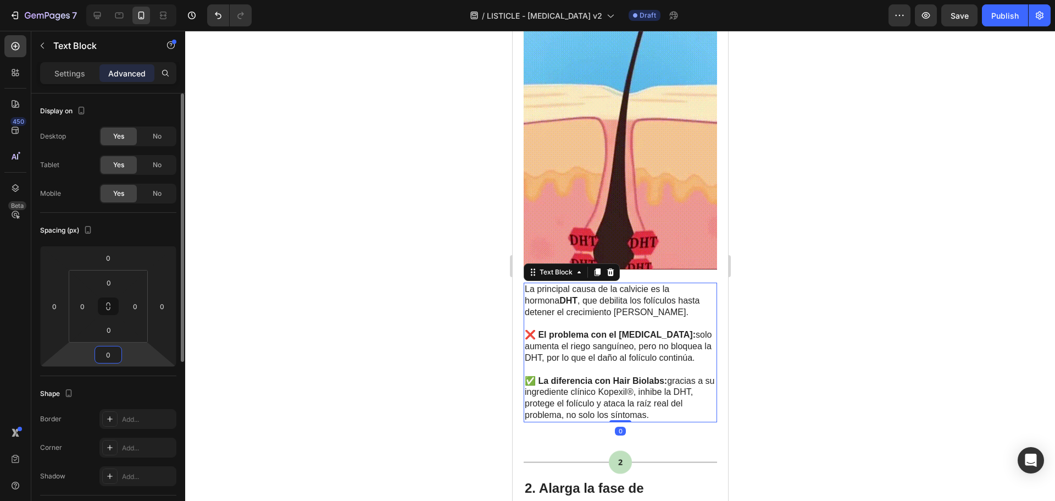
click at [101, 354] on input "0" at bounding box center [108, 354] width 22 height 16
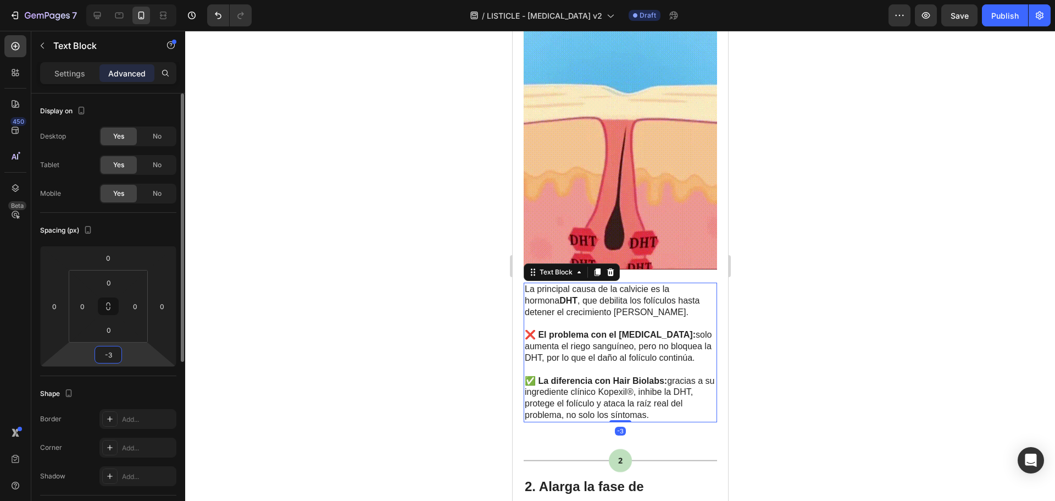
type input "-30"
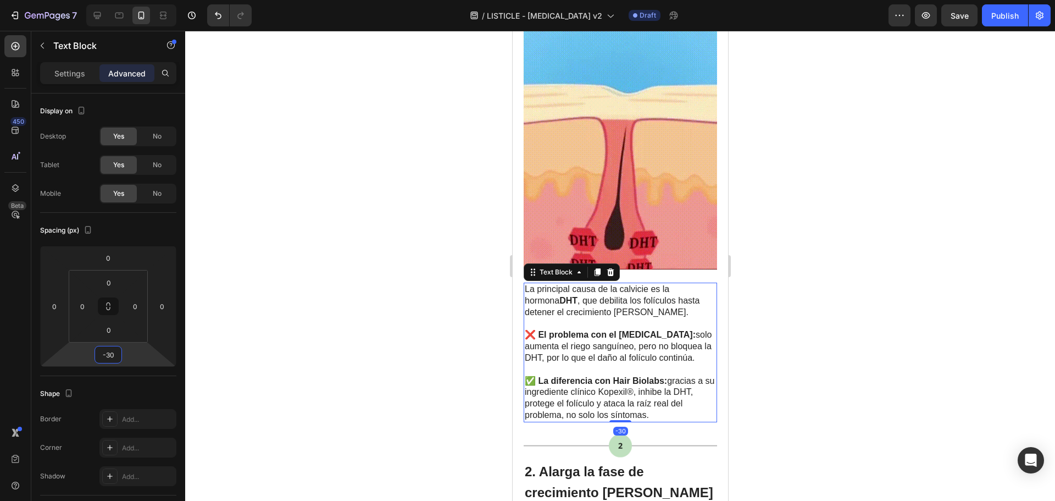
click at [842, 326] on div at bounding box center [620, 266] width 870 height 470
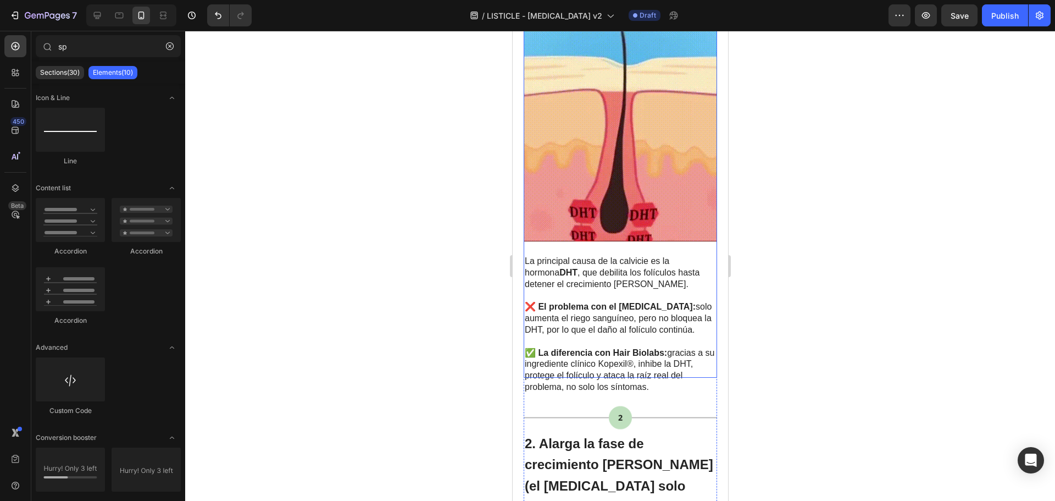
scroll to position [659, 0]
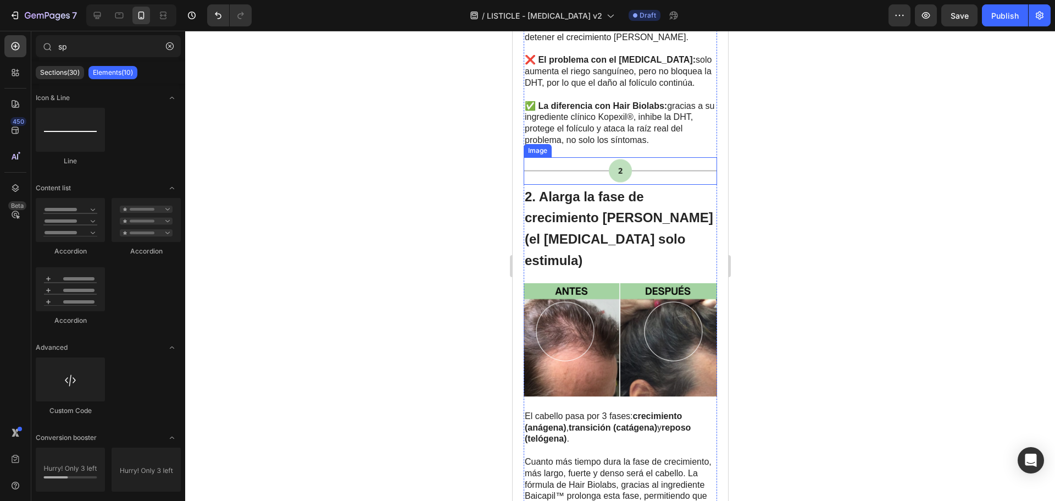
click at [601, 157] on img at bounding box center [619, 170] width 193 height 27
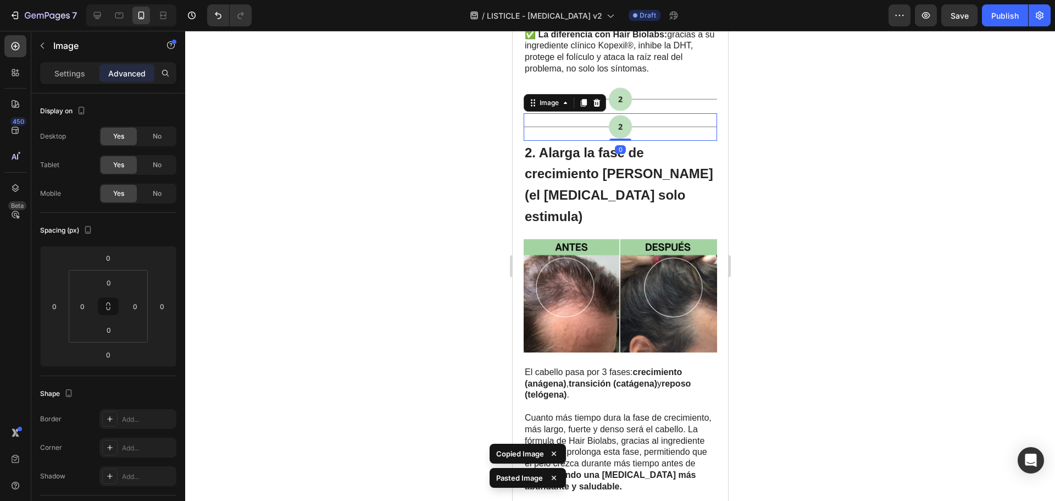
scroll to position [769, 0]
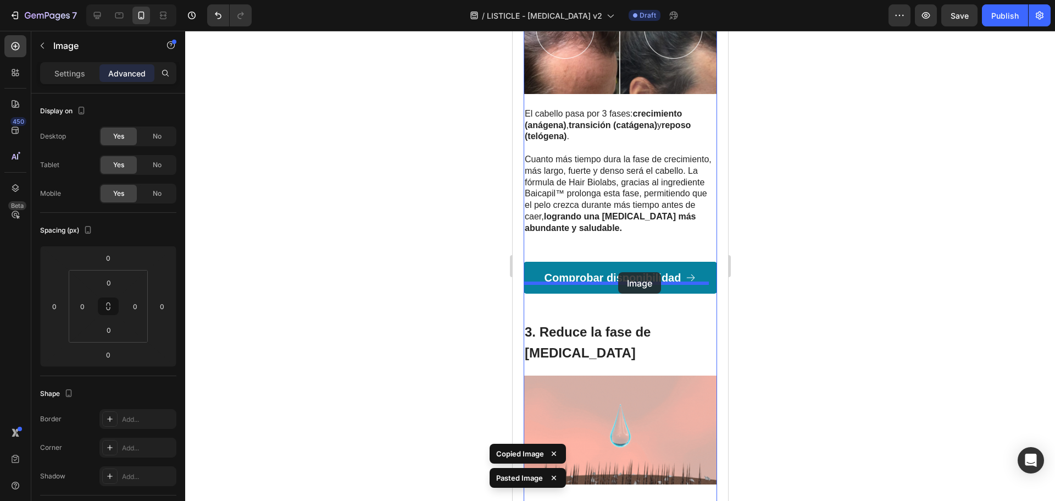
drag, startPoint x: 644, startPoint y: 79, endPoint x: 618, endPoint y: 272, distance: 194.6
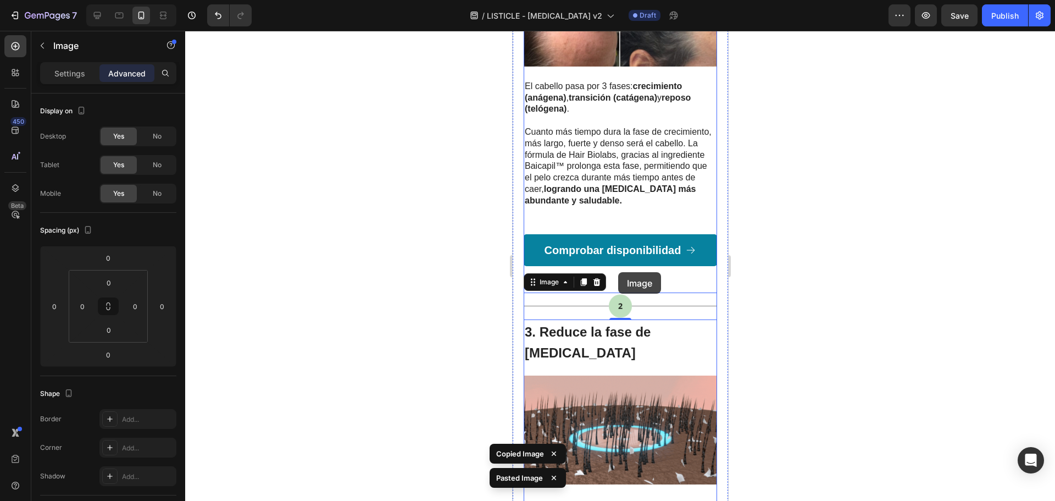
scroll to position [962, 0]
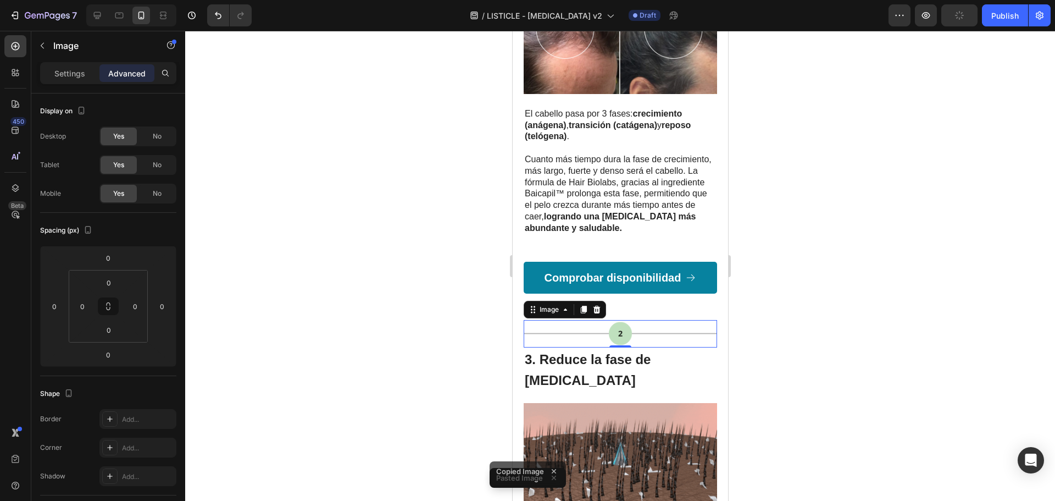
click at [766, 273] on div at bounding box center [620, 266] width 870 height 470
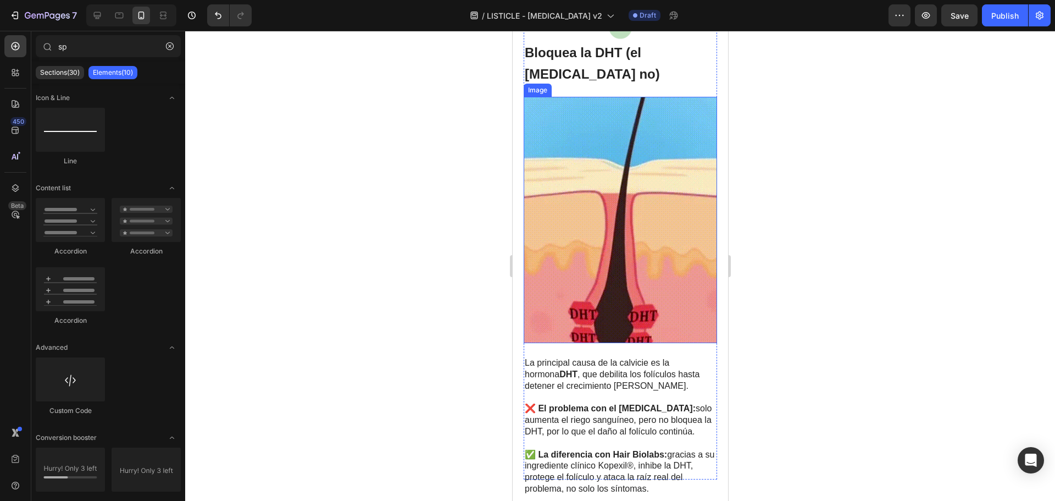
scroll to position [357, 0]
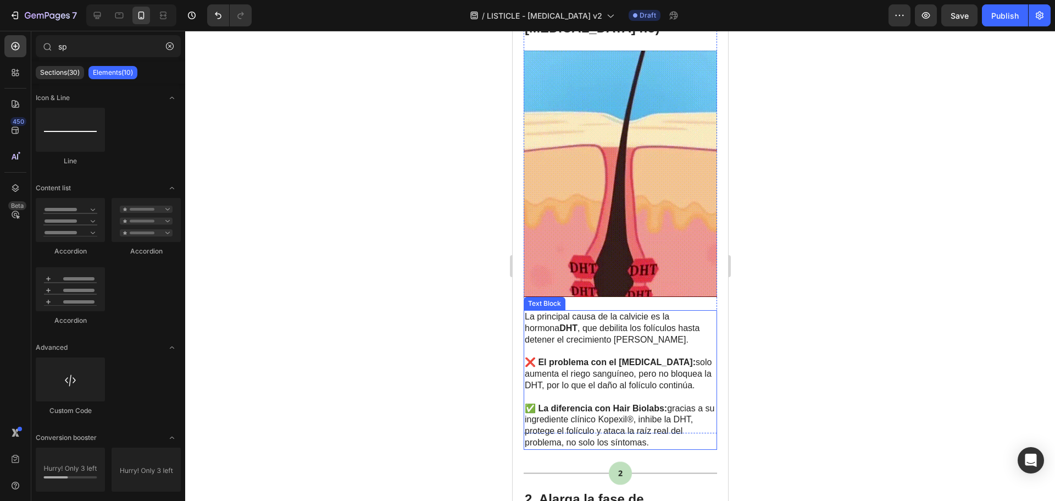
click at [535, 357] on strong "❌ El problema con el [MEDICAL_DATA]:" at bounding box center [609, 361] width 171 height 9
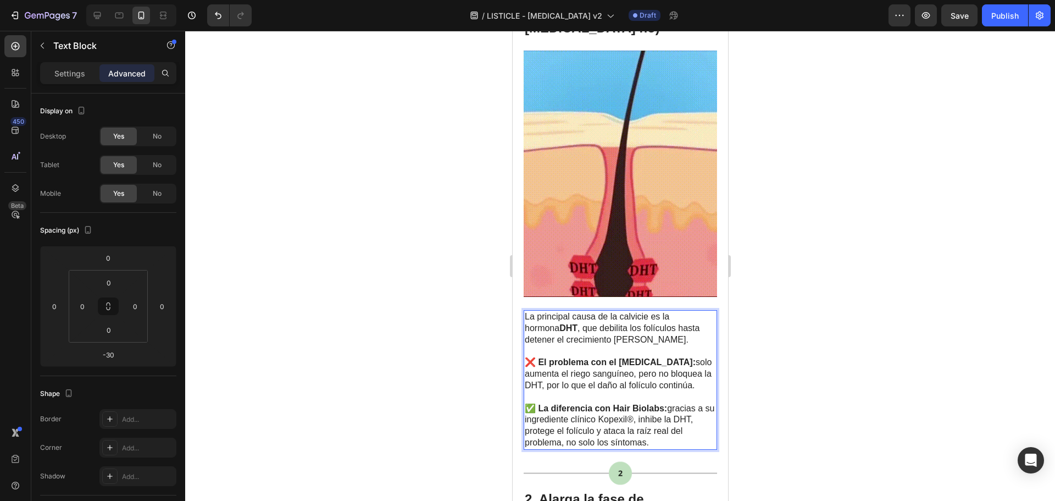
click at [535, 357] on strong "❌ El problema con el [MEDICAL_DATA]:" at bounding box center [609, 361] width 171 height 9
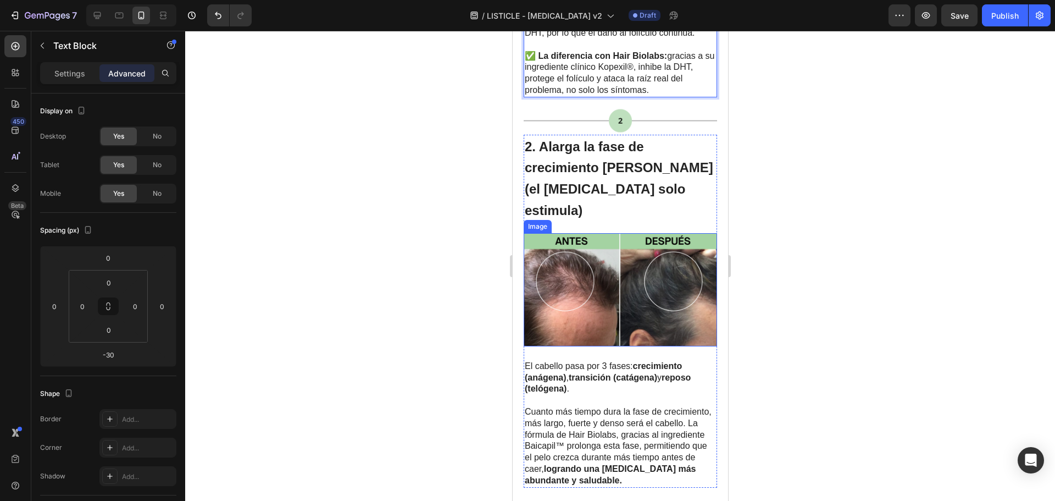
scroll to position [714, 0]
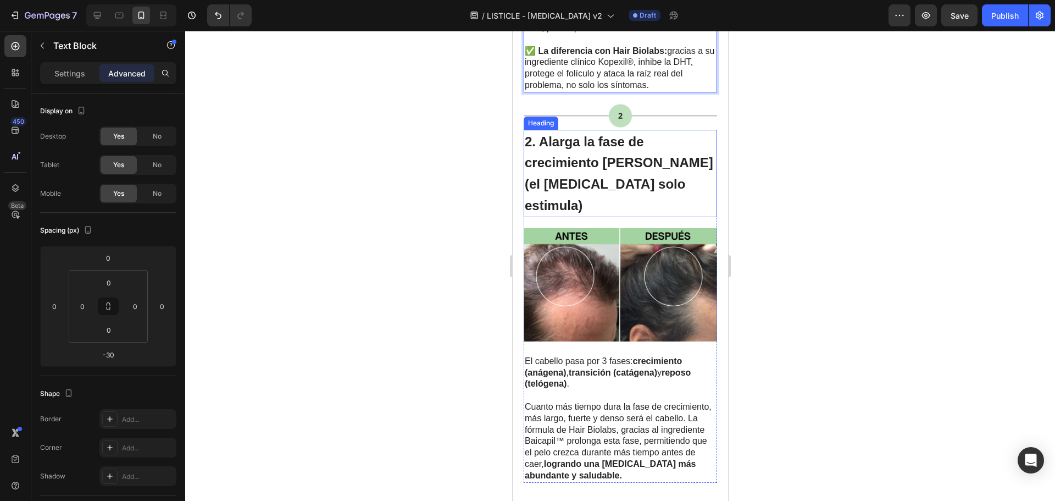
click at [544, 134] on strong "2. Alarga la fase de crecimiento [PERSON_NAME] (el [MEDICAL_DATA] solo estimula)" at bounding box center [618, 173] width 189 height 79
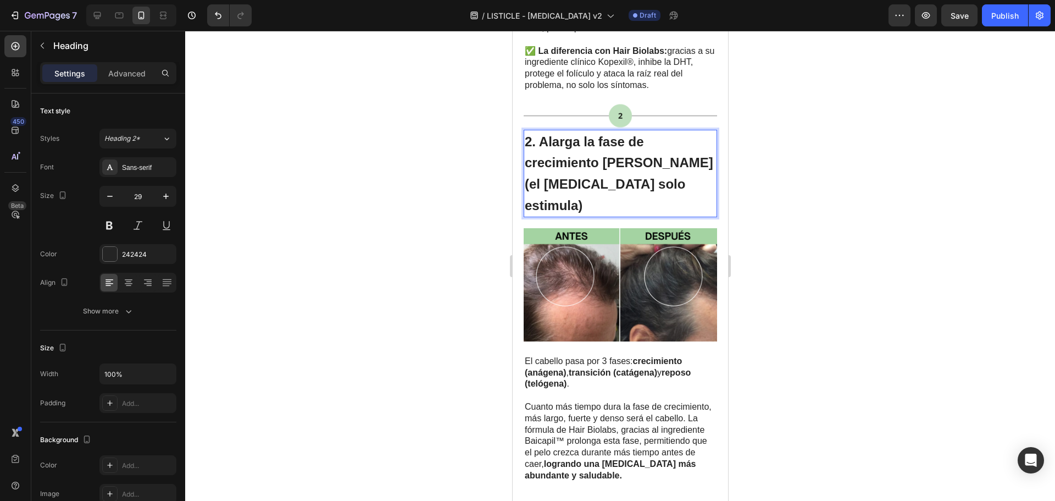
click at [537, 134] on strong "2. Alarga la fase de crecimiento [PERSON_NAME] (el [MEDICAL_DATA] solo estimula)" at bounding box center [618, 173] width 189 height 79
click at [840, 191] on div at bounding box center [620, 266] width 870 height 470
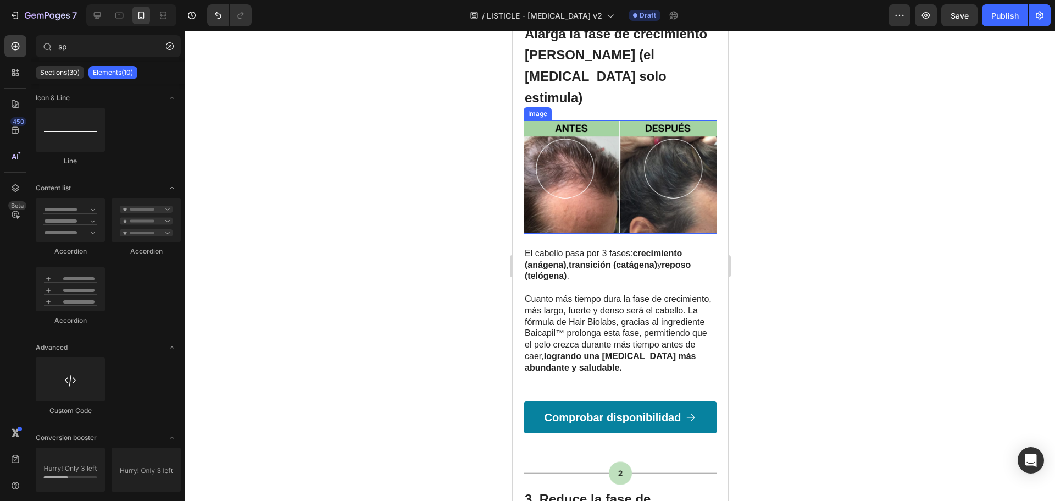
scroll to position [824, 0]
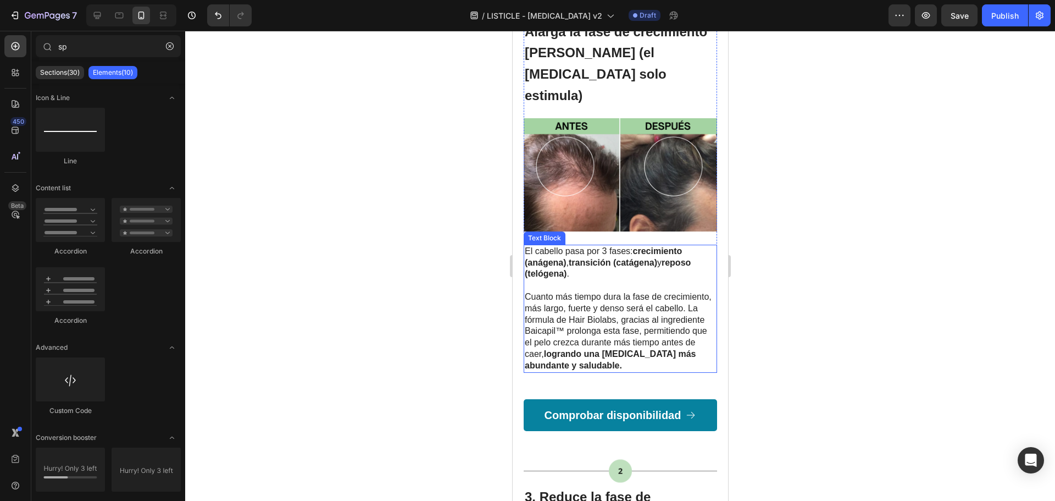
click at [634, 258] on strong "transición (catágena)" at bounding box center [612, 262] width 88 height 9
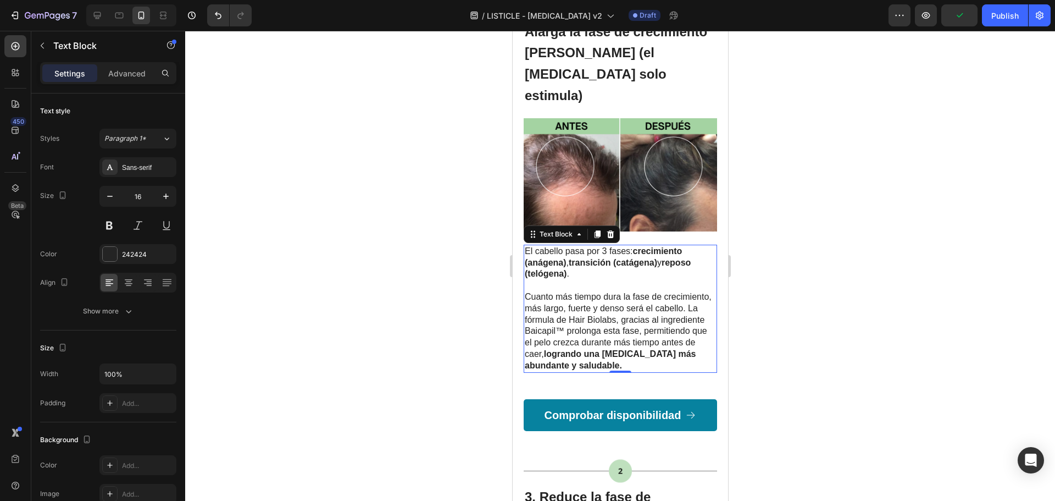
click at [294, 368] on div at bounding box center [620, 266] width 870 height 470
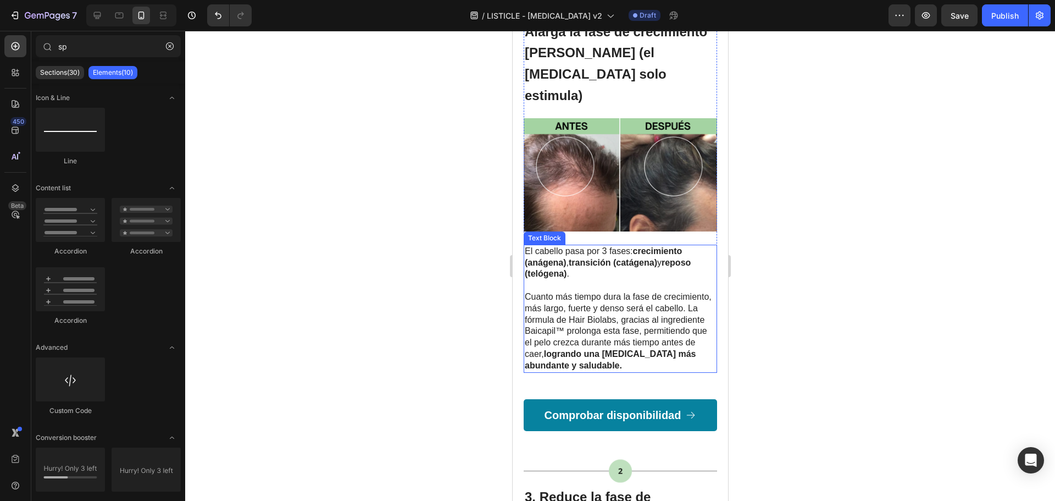
click at [681, 258] on strong "reposo (telógena)" at bounding box center [607, 268] width 166 height 21
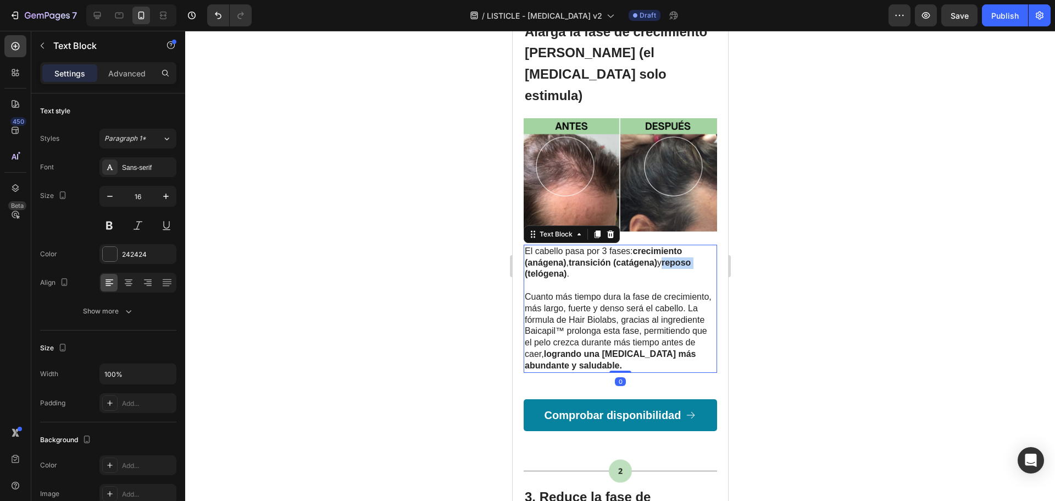
click at [681, 258] on strong "reposo (telógena)" at bounding box center [607, 268] width 166 height 21
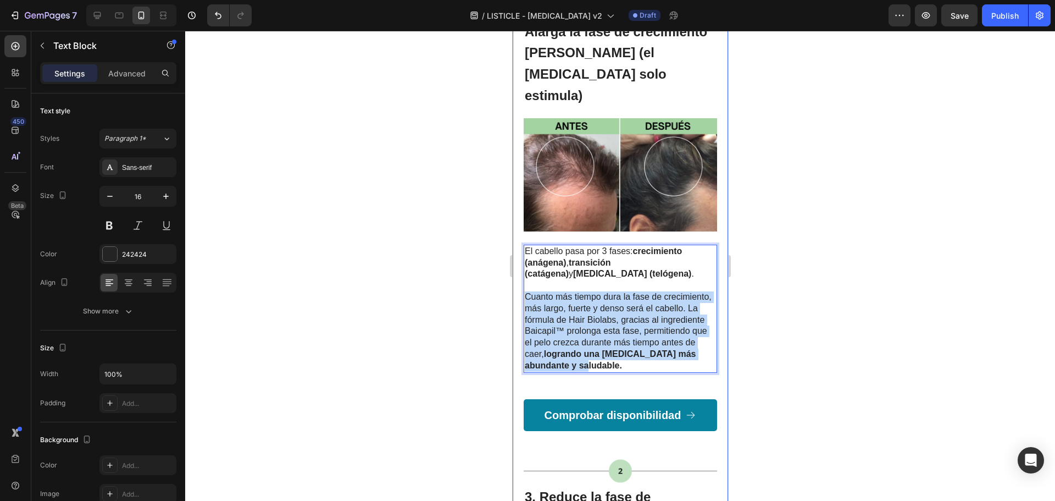
drag, startPoint x: 664, startPoint y: 332, endPoint x: 518, endPoint y: 262, distance: 161.7
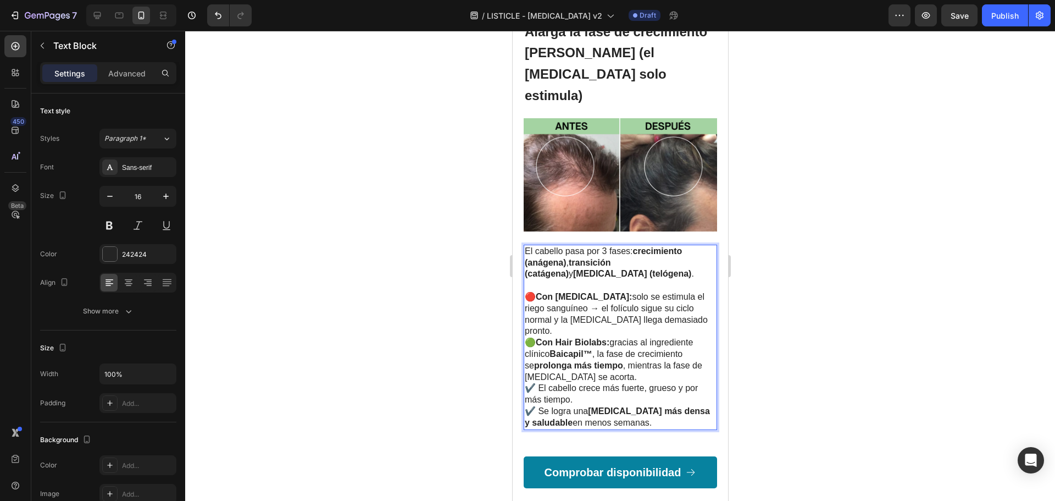
click at [676, 291] on p "🔴 Con Minoxidil: solo se estimula el riego sanguíneo → el folículo sigue su cic…" at bounding box center [619, 314] width 191 height 46
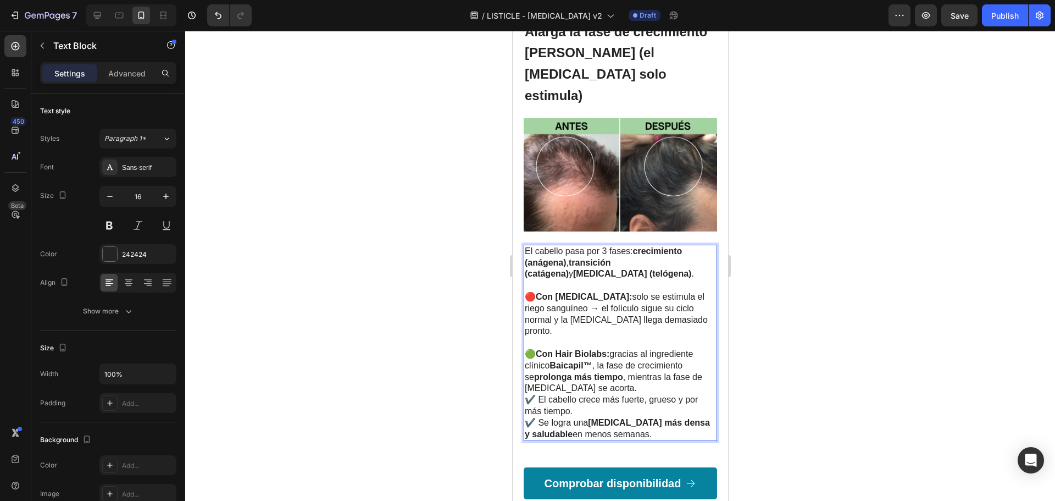
click at [599, 348] on p "🟢 Con Hair Biolabs: gracias al ingrediente clínico Baicapil™ , la fase de creci…" at bounding box center [619, 393] width 191 height 91
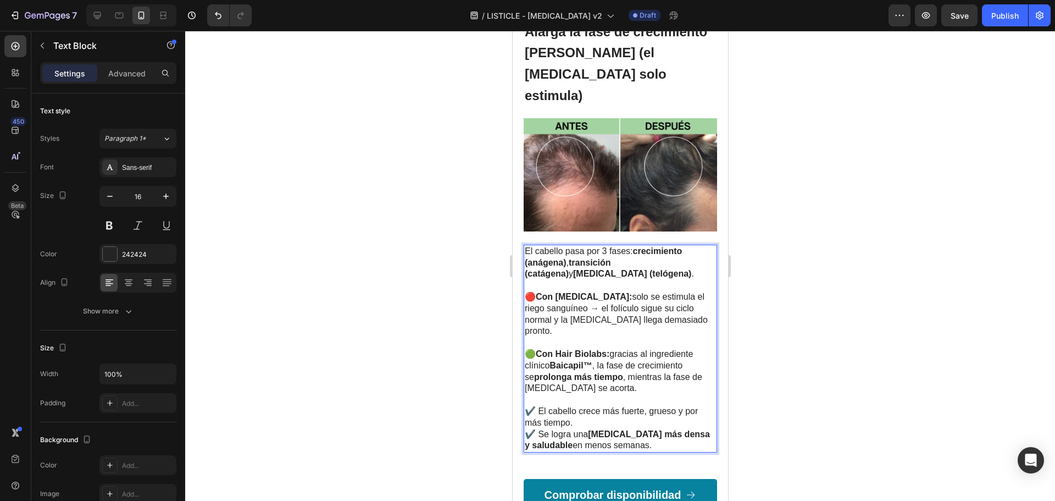
click at [534, 394] on p "⁠⁠⁠⁠⁠⁠⁠ ✔️ El cabello crece más fuerte, grueso y por más tiempo. ✔️ Se logra un…" at bounding box center [619, 422] width 191 height 57
drag, startPoint x: 536, startPoint y: 363, endPoint x: 523, endPoint y: 365, distance: 13.3
click at [523, 365] on div "El cabello pasa por 3 fases: crecimiento (anágena) , transición (catágena) y ca…" at bounding box center [619, 349] width 193 height 208
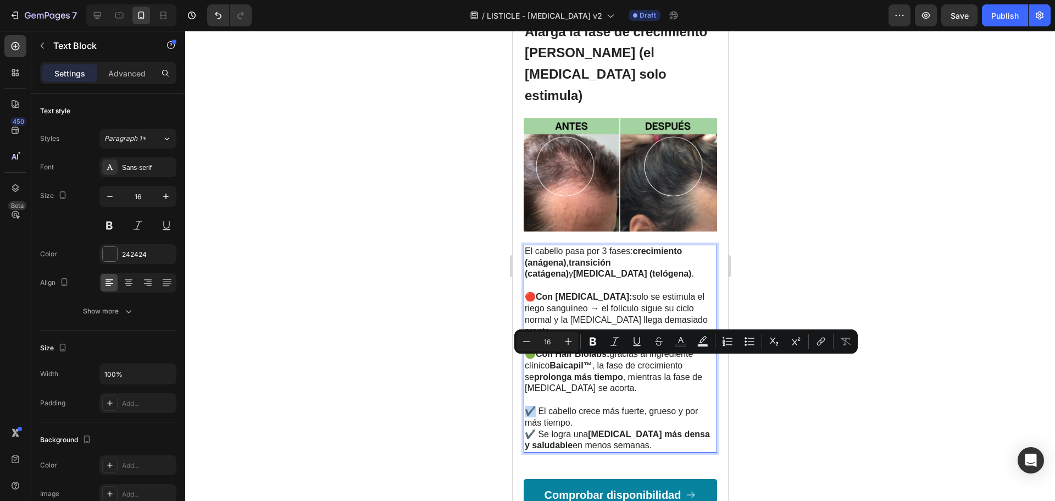
copy p "✔️"
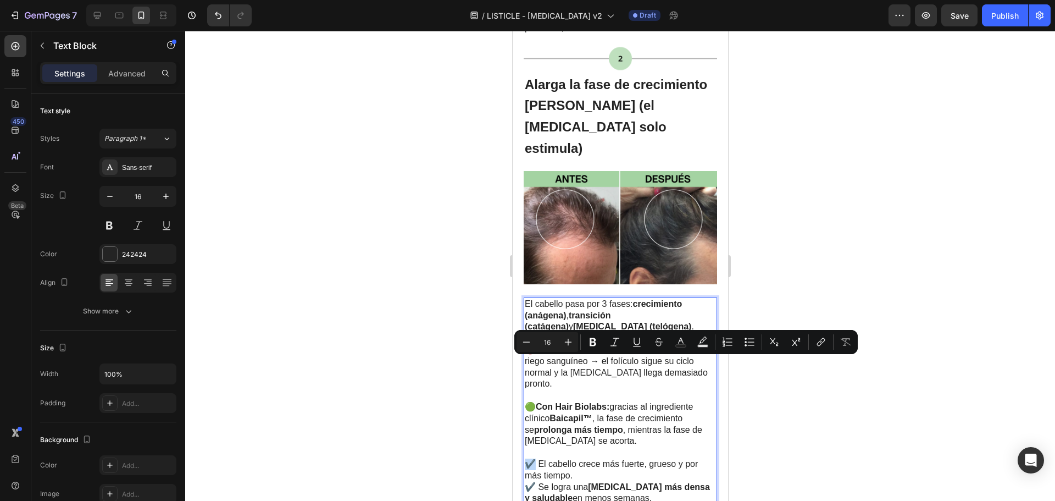
scroll to position [495, 0]
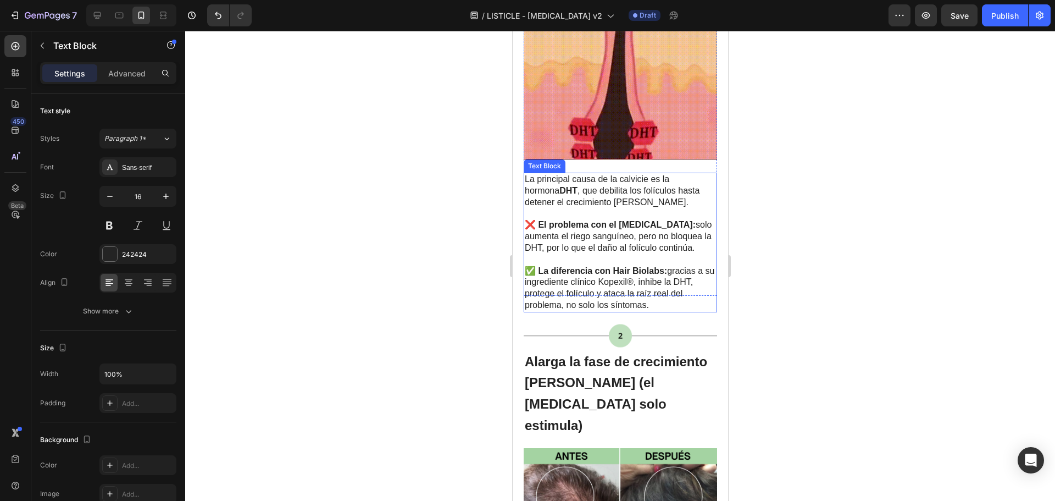
click at [535, 266] on strong "✅ La diferencia con Hair Biolabs:" at bounding box center [595, 270] width 142 height 9
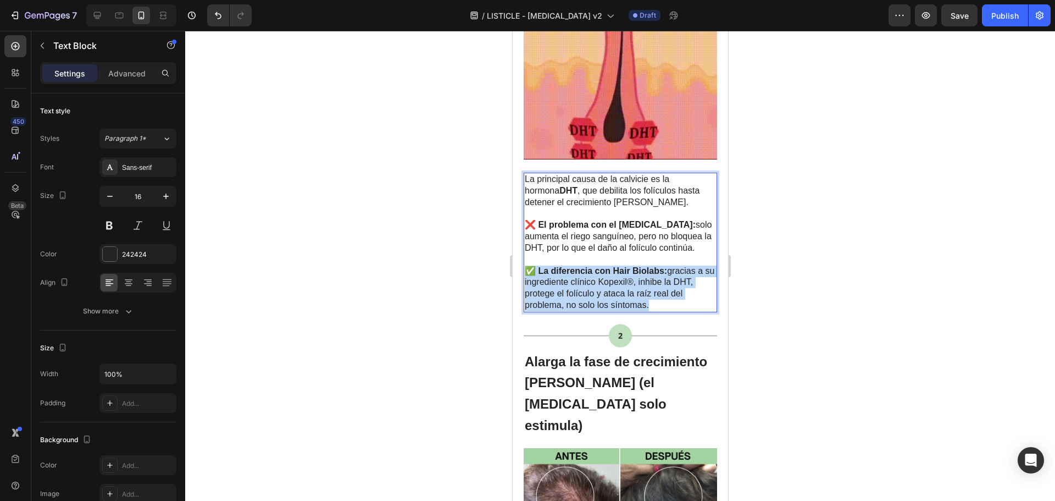
click at [535, 266] on strong "✅ La diferencia con Hair Biolabs:" at bounding box center [595, 270] width 142 height 9
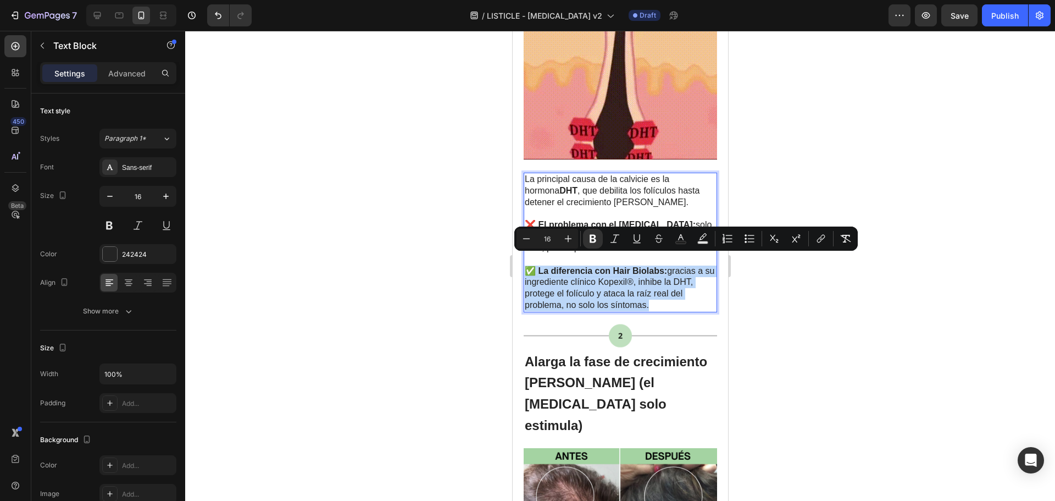
click at [537, 266] on strong "✅ La diferencia con Hair Biolabs:" at bounding box center [595, 270] width 142 height 9
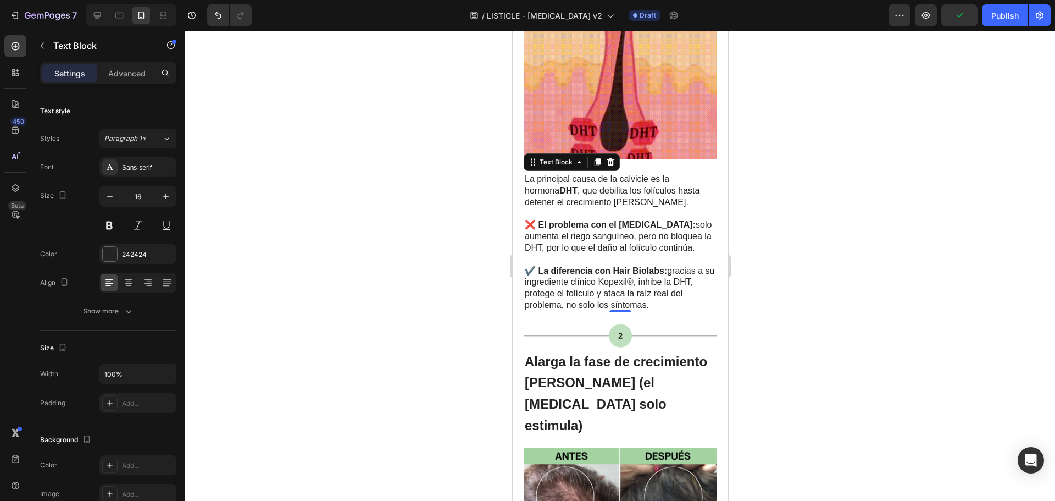
click at [835, 216] on div at bounding box center [620, 266] width 870 height 470
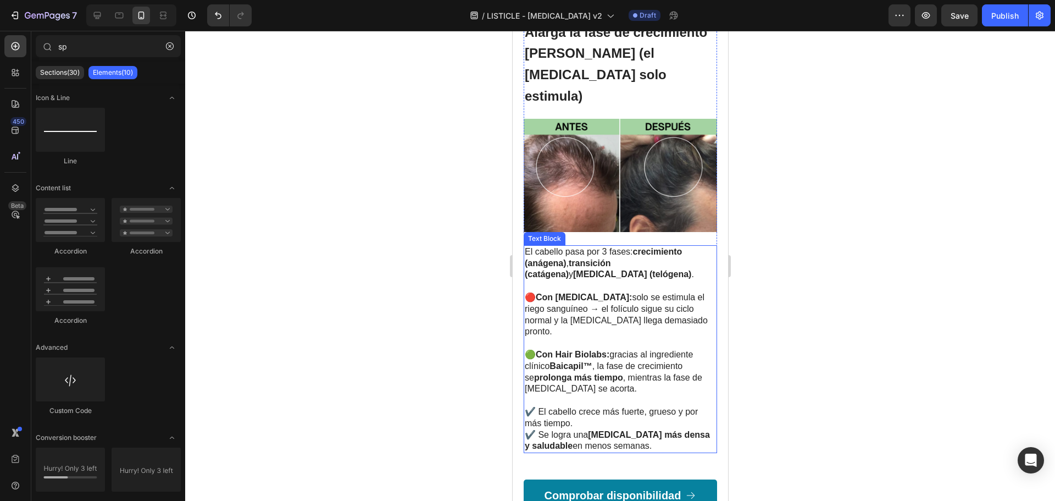
scroll to position [824, 0]
click at [536, 348] on p "🟢 Con Hair Biolabs: gracias al ingrediente clínico Baicapil™ , la fase de creci…" at bounding box center [619, 371] width 191 height 46
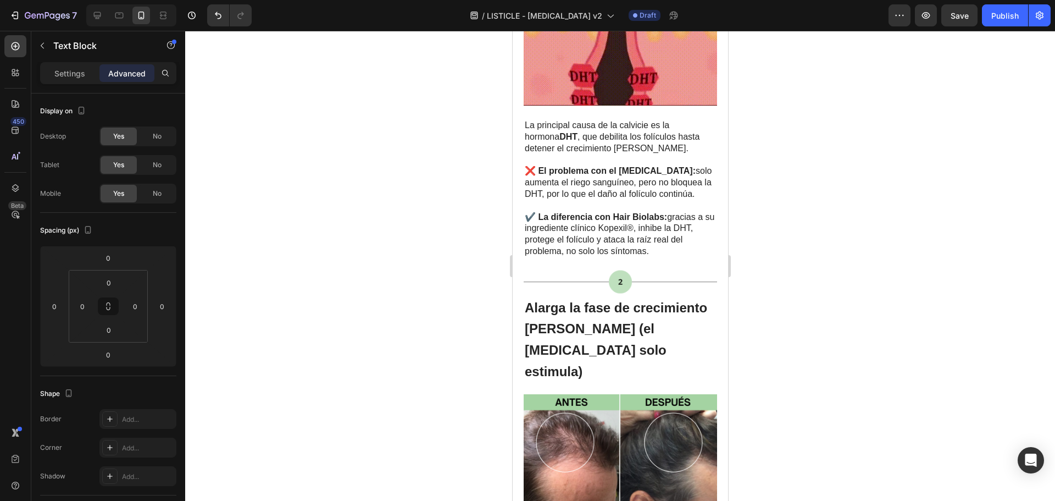
scroll to position [495, 0]
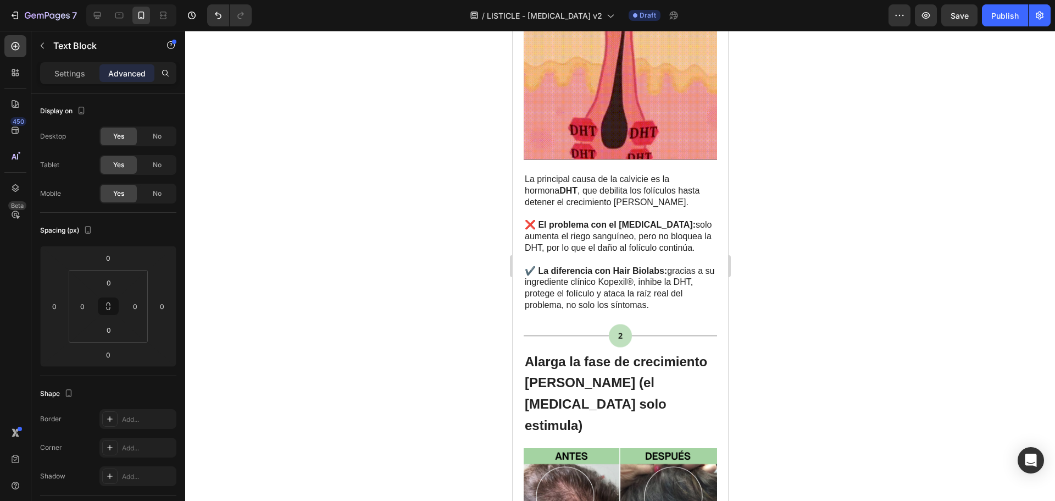
click at [774, 260] on div at bounding box center [620, 266] width 870 height 470
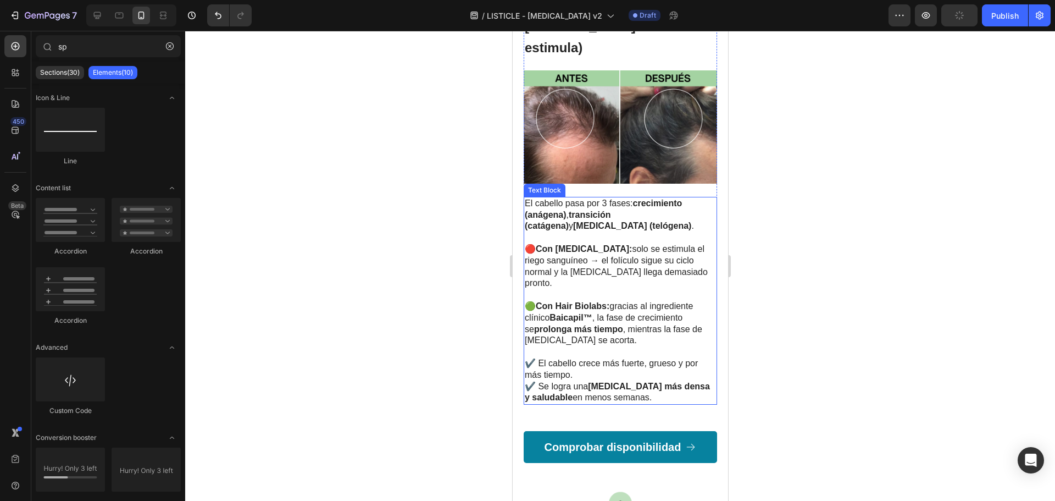
scroll to position [879, 0]
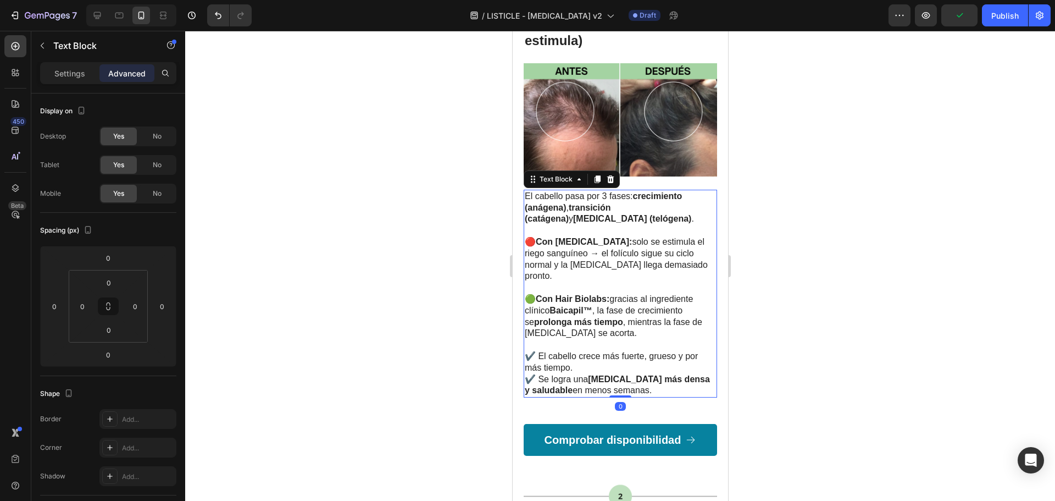
click at [620, 339] on p "✔️ El cabello crece más fuerte, grueso y por más tiempo. ✔️ Se logra una melena…" at bounding box center [619, 367] width 191 height 57
click at [813, 270] on div at bounding box center [620, 266] width 870 height 470
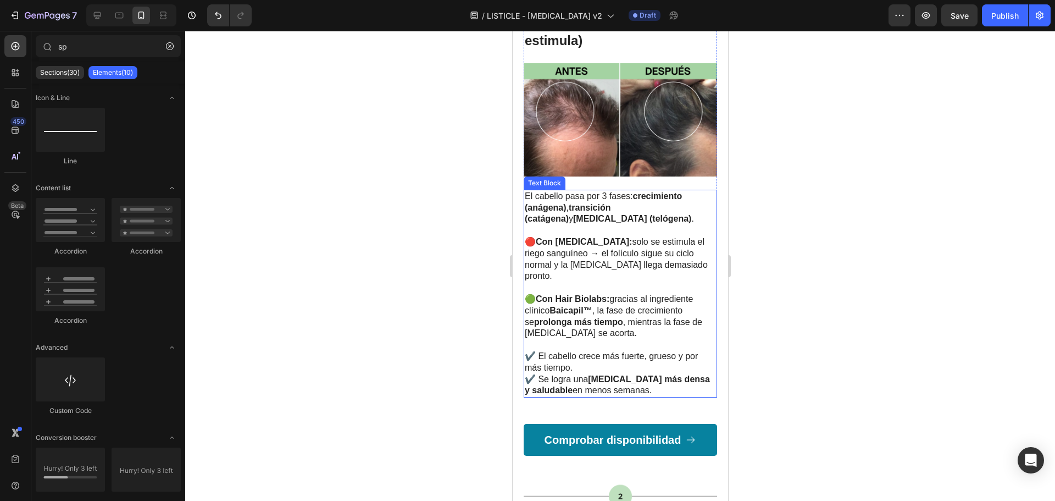
click at [545, 339] on p "✔️ El cabello crece más fuerte, grueso y por más tiempo. ✔️ Se logra una melena…" at bounding box center [619, 367] width 191 height 57
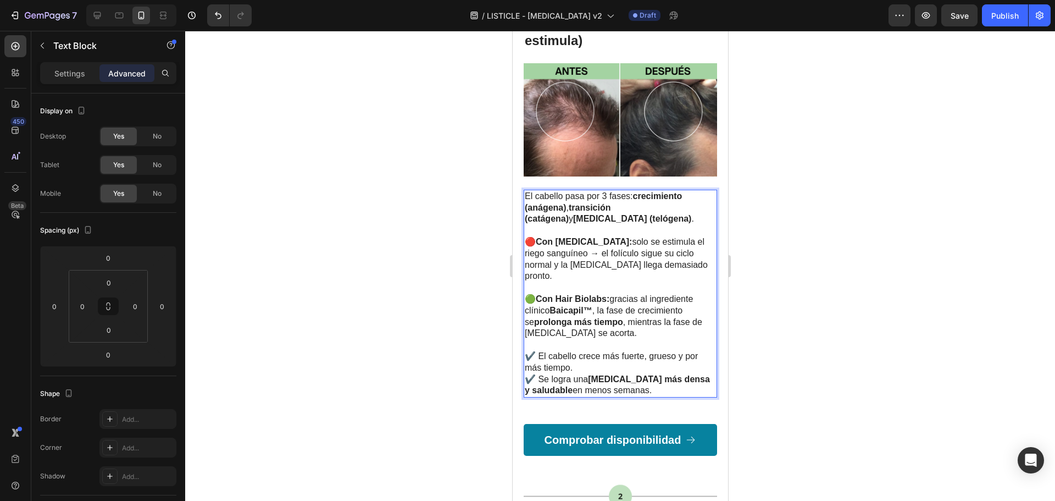
click at [536, 339] on p "✔️ El cabello crece más fuerte, grueso y por más tiempo. ✔️ Se logra una melena…" at bounding box center [619, 367] width 191 height 57
click at [534, 339] on p "✔️ El cabello crece más fuerte, grueso y por más tiempo. ✔️ Se logra una melena…" at bounding box center [619, 367] width 191 height 57
click at [532, 339] on p "✔️ El cabello crece más fuerte, grueso y por más tiempo. ✔️ Se logra una melena…" at bounding box center [619, 367] width 191 height 57
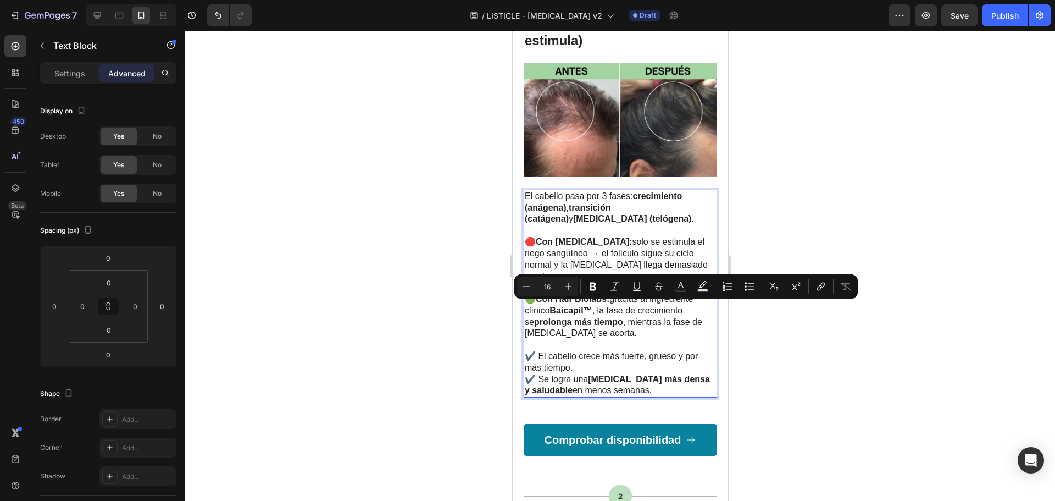
click at [557, 294] on strong "Con Hair Biolabs:" at bounding box center [572, 298] width 74 height 9
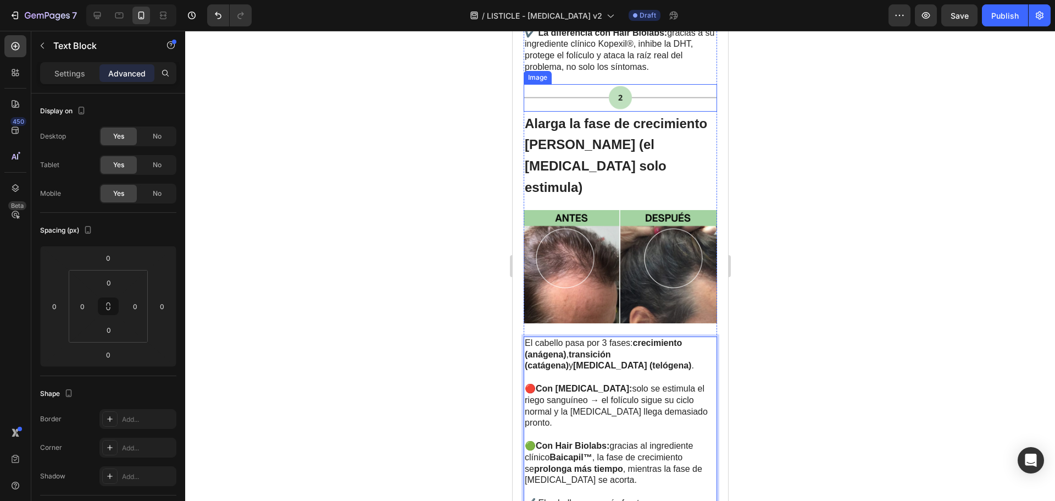
scroll to position [769, 0]
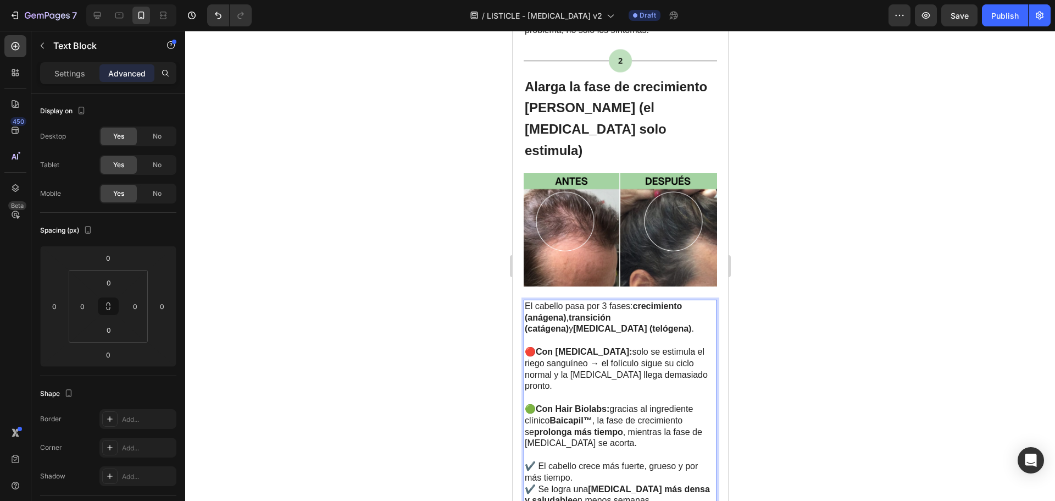
click at [540, 347] on strong "Con Minoxidil:" at bounding box center [583, 351] width 96 height 9
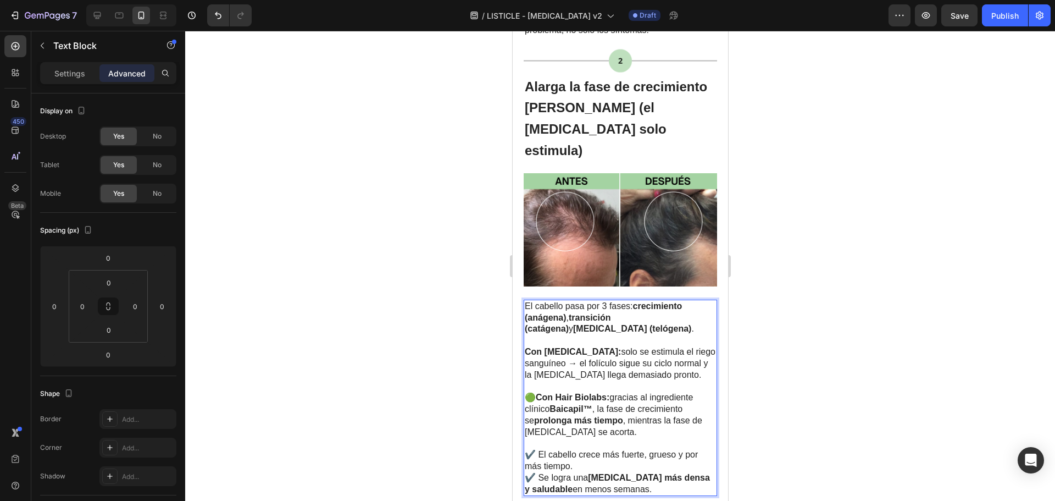
click at [540, 392] on strong "Con Hair Biolabs:" at bounding box center [572, 396] width 74 height 9
click at [794, 306] on div at bounding box center [620, 266] width 870 height 470
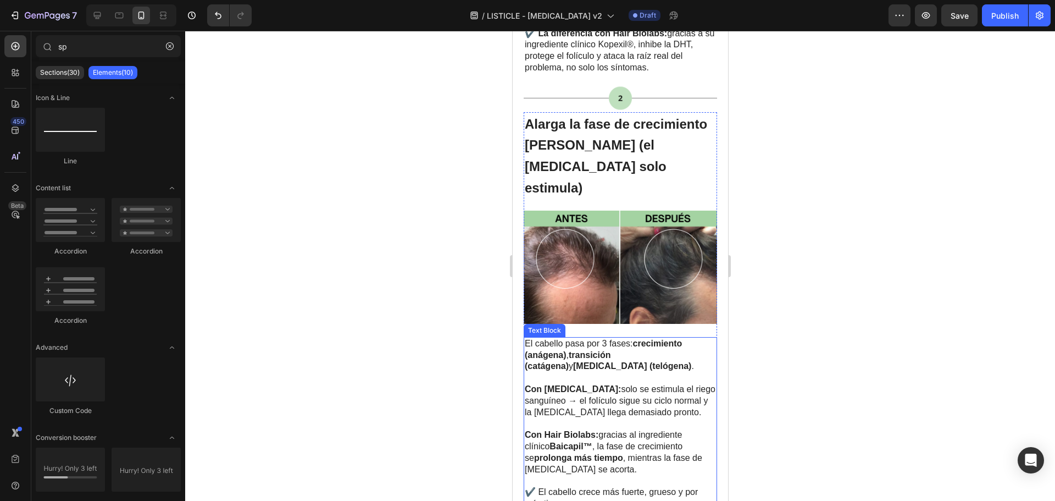
scroll to position [440, 0]
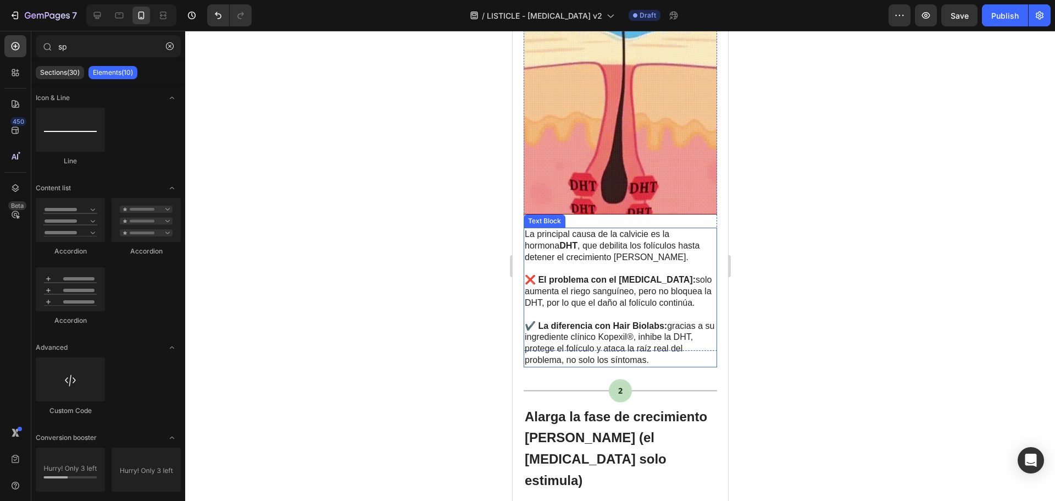
click at [561, 291] on span "❌ El problema con el Minoxidil: solo aumenta el riego sanguíneo, pero no bloque…" at bounding box center [617, 291] width 187 height 32
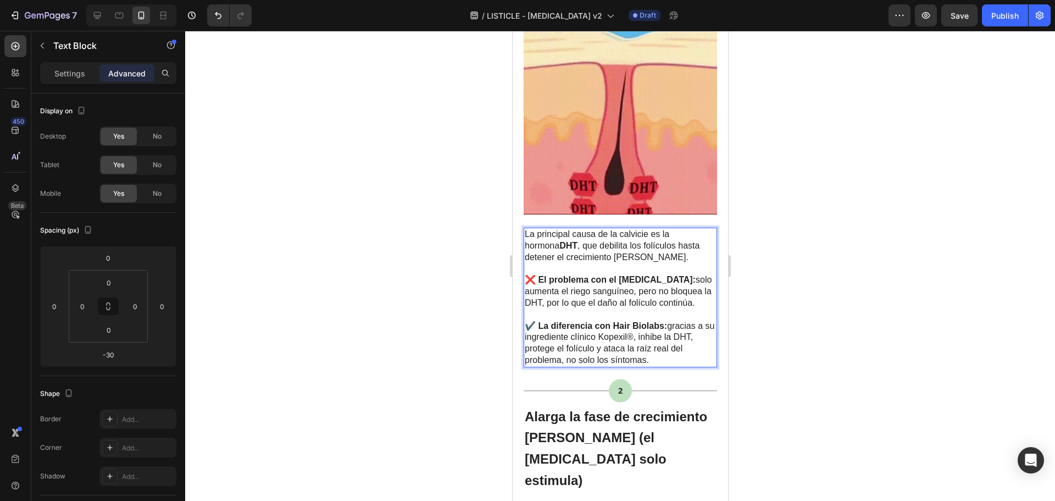
click at [542, 275] on strong "❌ El problema con el [MEDICAL_DATA]:" at bounding box center [609, 279] width 171 height 9
click at [539, 275] on strong "❌ El problema con el [MEDICAL_DATA]:" at bounding box center [609, 279] width 171 height 9
click at [540, 321] on strong "✔️ La diferencia con Hair Biolabs:" at bounding box center [595, 325] width 142 height 9
click at [784, 291] on div at bounding box center [620, 266] width 870 height 470
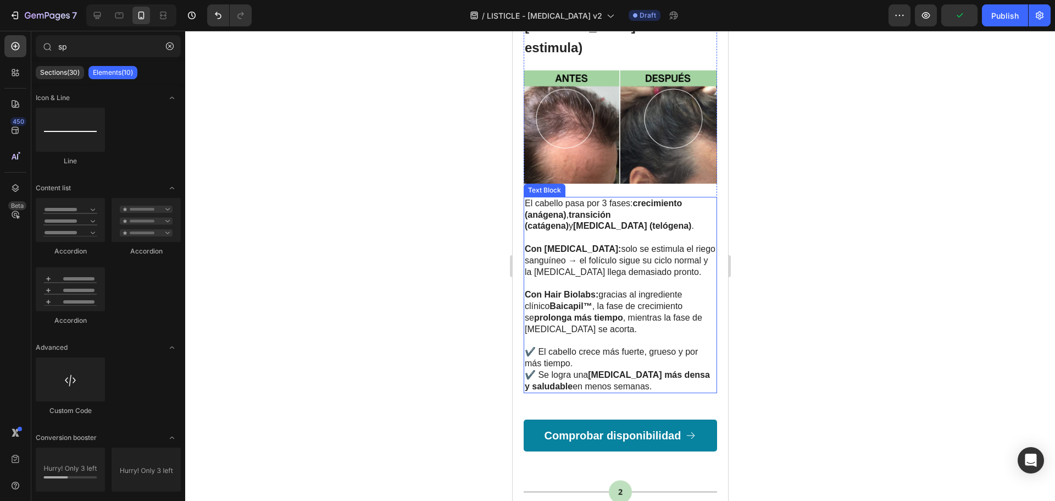
scroll to position [879, 0]
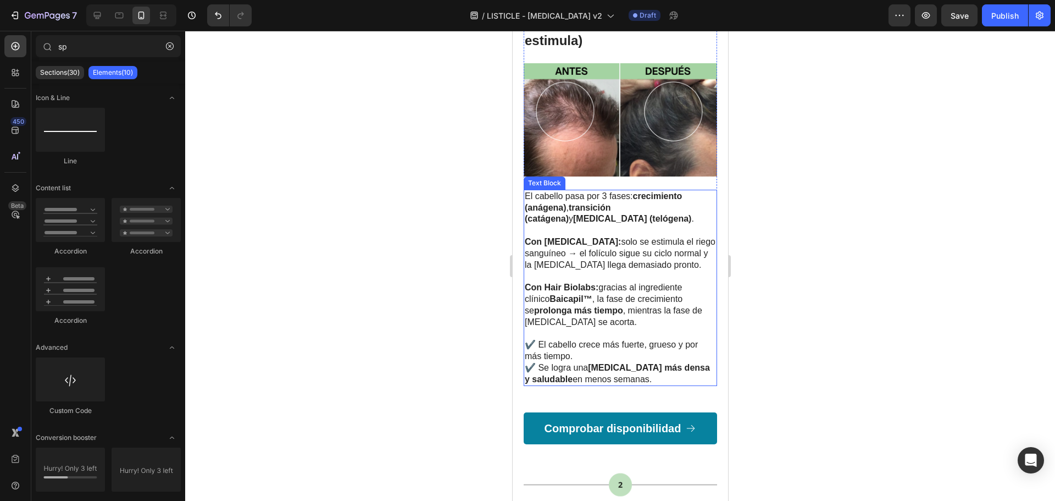
click at [613, 282] on p "Con Hair Biolabs: gracias al ingrediente clínico Baicapil™ , la fase de crecimi…" at bounding box center [619, 305] width 191 height 46
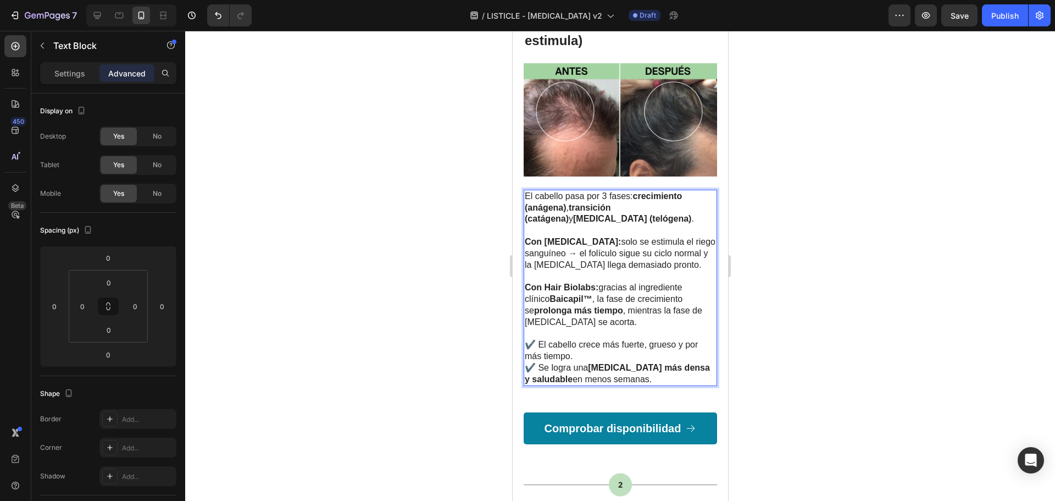
click at [612, 306] on strong "prolonga más tiempo" at bounding box center [578, 310] width 89 height 9
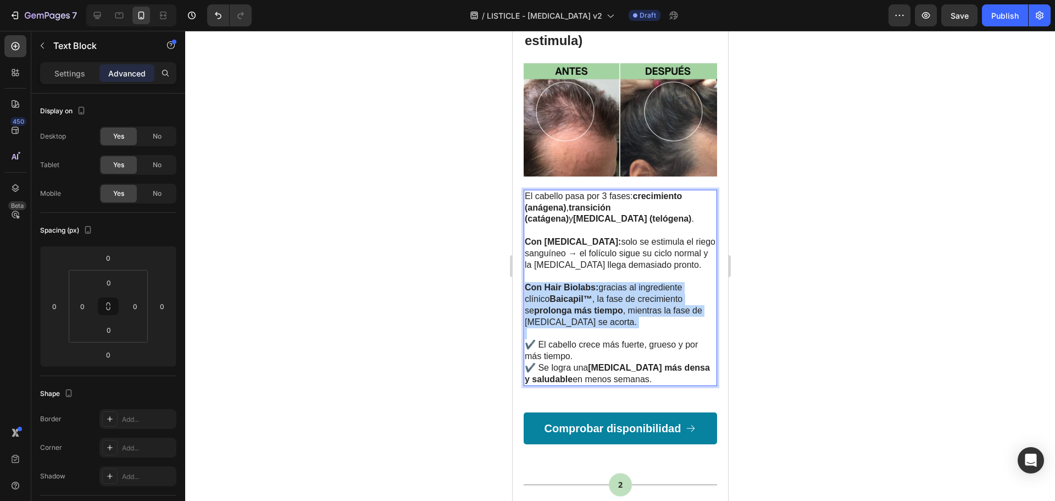
click at [612, 306] on strong "prolonga más tiempo" at bounding box center [578, 310] width 89 height 9
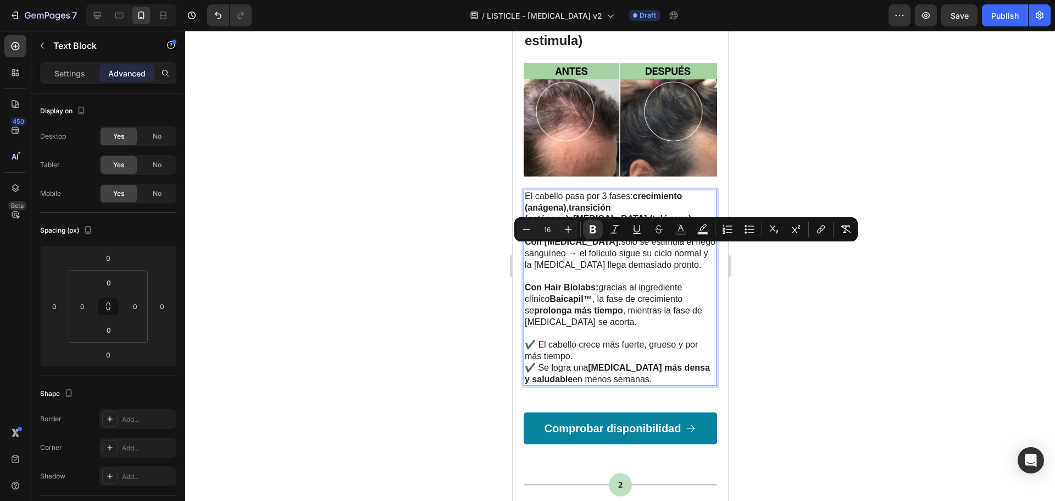
click at [652, 338] on p "✔️ El cabello crece más fuerte, grueso y por más tiempo. ✔️ Se logra una melena…" at bounding box center [619, 356] width 191 height 57
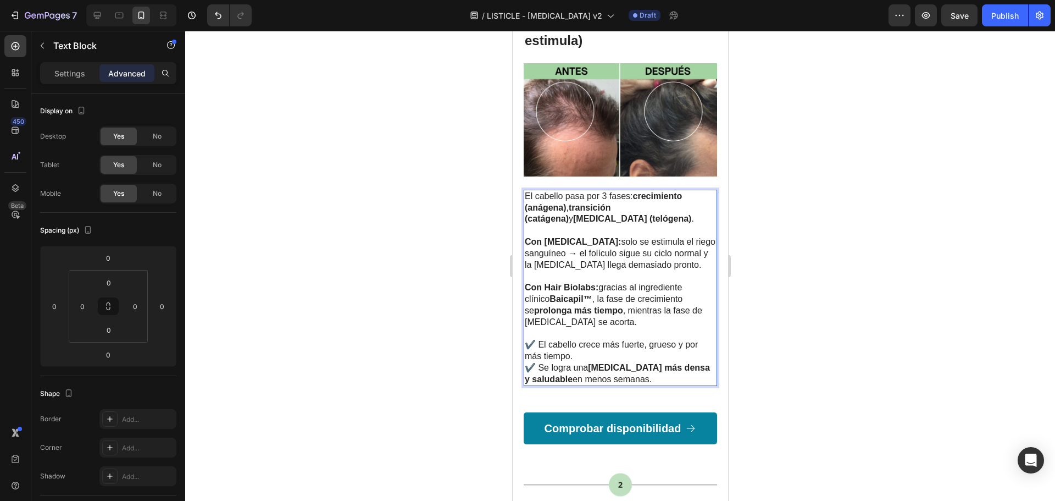
drag, startPoint x: 651, startPoint y: 342, endPoint x: 595, endPoint y: 332, distance: 57.5
click at [595, 332] on p "✔️ El cabello crece más fuerte, grueso y por más tiempo. ✔️ Se logra una melena…" at bounding box center [619, 356] width 191 height 57
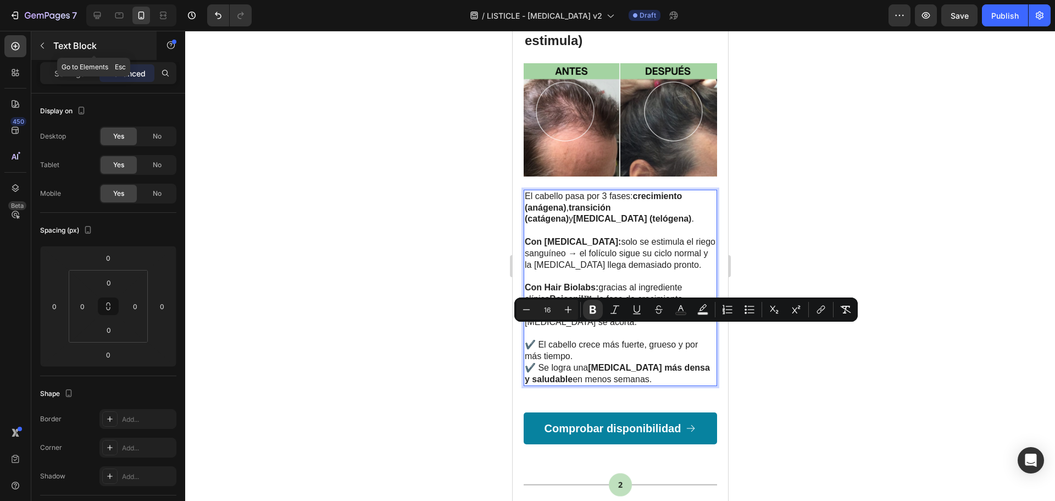
click at [48, 49] on button "button" at bounding box center [43, 46] width 18 height 18
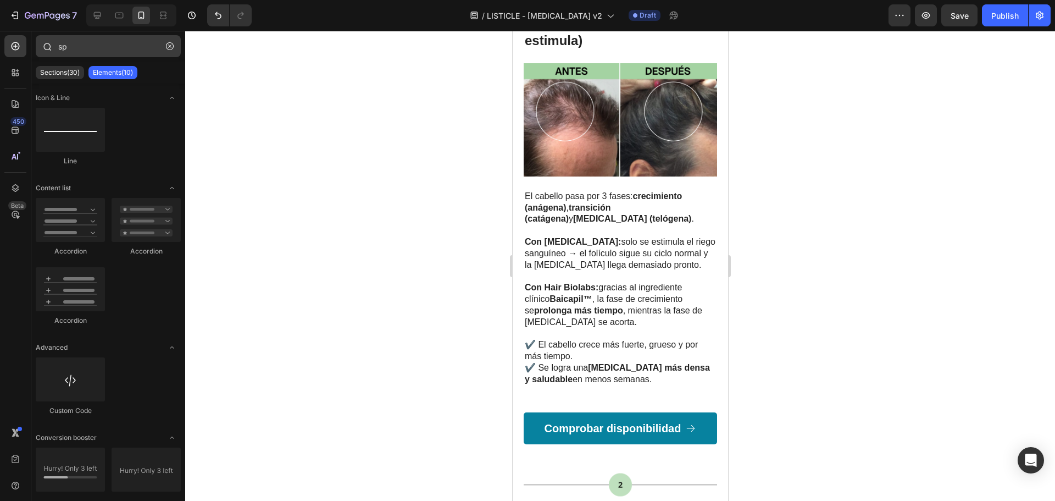
click at [171, 50] on button "button" at bounding box center [170, 46] width 18 height 18
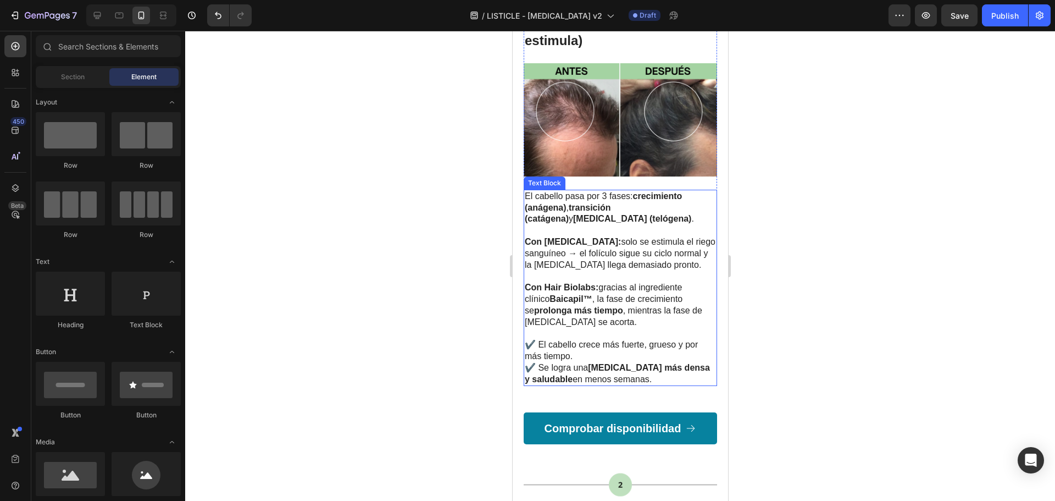
click at [593, 328] on p "✔️ El cabello crece más fuerte, grueso y por más tiempo. ✔️ Se logra una melena…" at bounding box center [619, 356] width 191 height 57
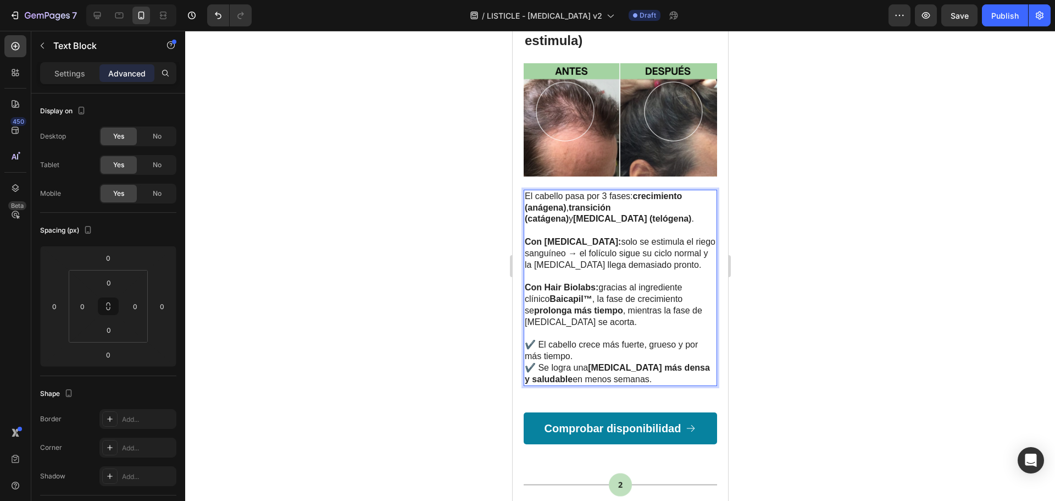
drag, startPoint x: 662, startPoint y: 342, endPoint x: 593, endPoint y: 331, distance: 69.6
click at [593, 331] on p "✔️ El cabello crece más fuerte, grueso y por más tiempo. ✔️ Se logra una melena…" at bounding box center [619, 356] width 191 height 57
click at [612, 282] on p "Con Hair Biolabs: gracias al ingrediente clínico Baicapil™ , la fase de crecimi…" at bounding box center [619, 305] width 191 height 46
drag, startPoint x: 599, startPoint y: 287, endPoint x: 525, endPoint y: 279, distance: 74.0
click at [525, 282] on p "Con Hair Biolabs: gracias al ingrediente clínico Baicapil™ , la fase de crecimi…" at bounding box center [619, 305] width 191 height 46
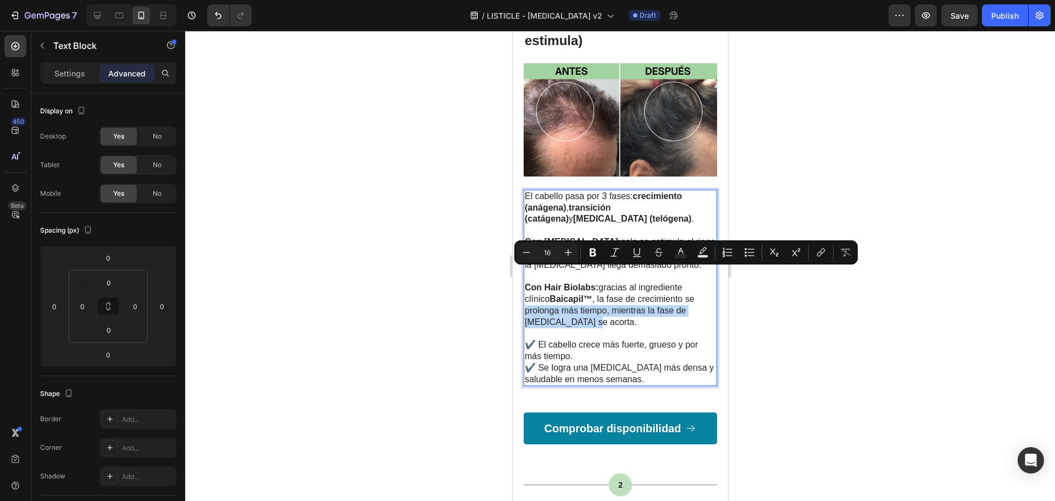
click at [597, 282] on p "Con Hair Biolabs: gracias al ingrediente clínico Baicapil™ , la fase de crecimi…" at bounding box center [619, 305] width 191 height 46
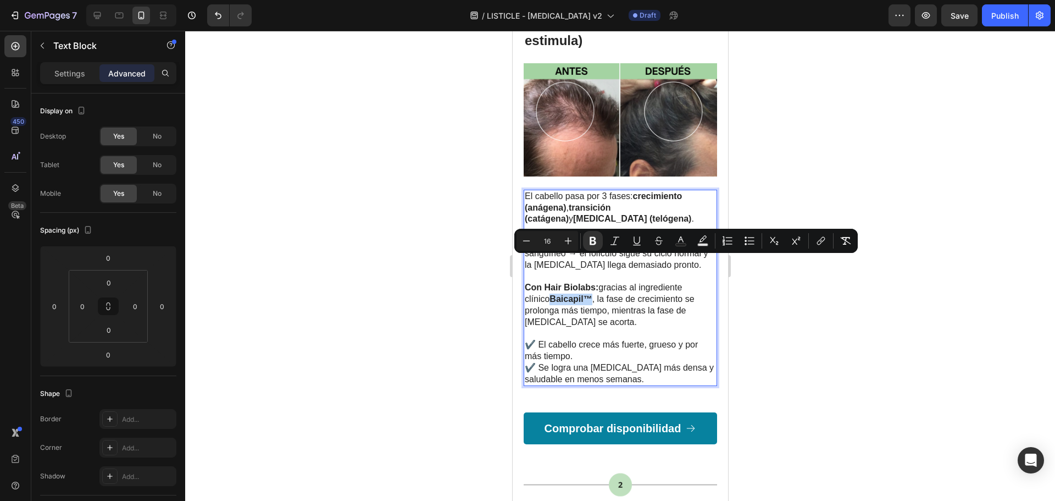
drag, startPoint x: 553, startPoint y: 260, endPoint x: 594, endPoint y: 266, distance: 41.1
click at [594, 282] on p "Con Hair Biolabs: gracias al ingrediente clínico Baicapil™ , la fase de crecimi…" at bounding box center [619, 305] width 191 height 46
click at [633, 282] on p "Con Hair Biolabs: gracias al ingrediente clínico Baicapil™, la fase de crecimie…" at bounding box center [619, 305] width 191 height 46
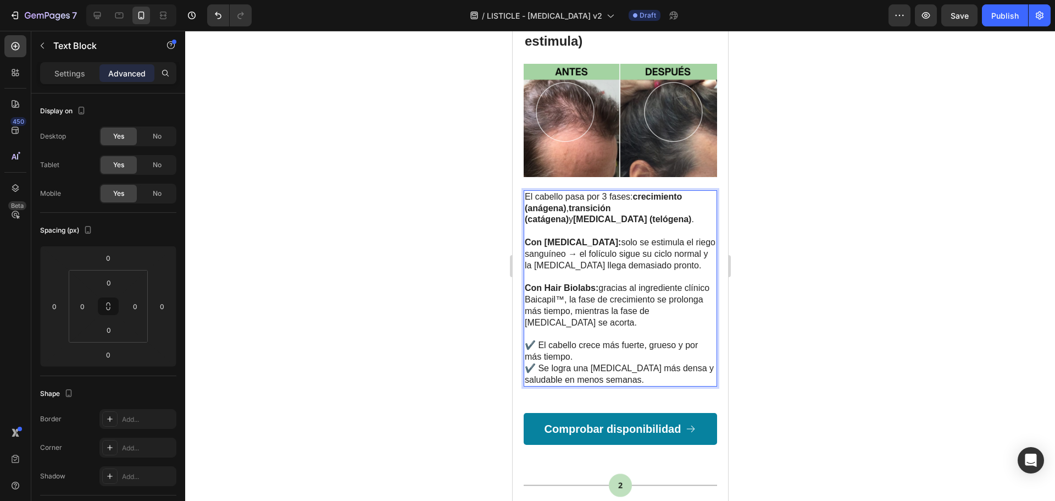
scroll to position [824, 0]
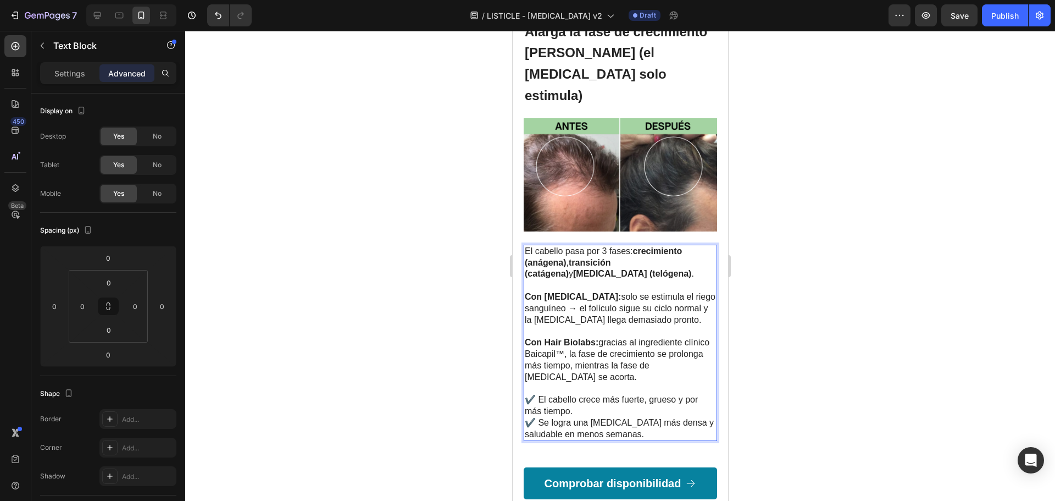
click at [645, 325] on p "Rich Text Editor. Editing area: main" at bounding box center [619, 331] width 191 height 12
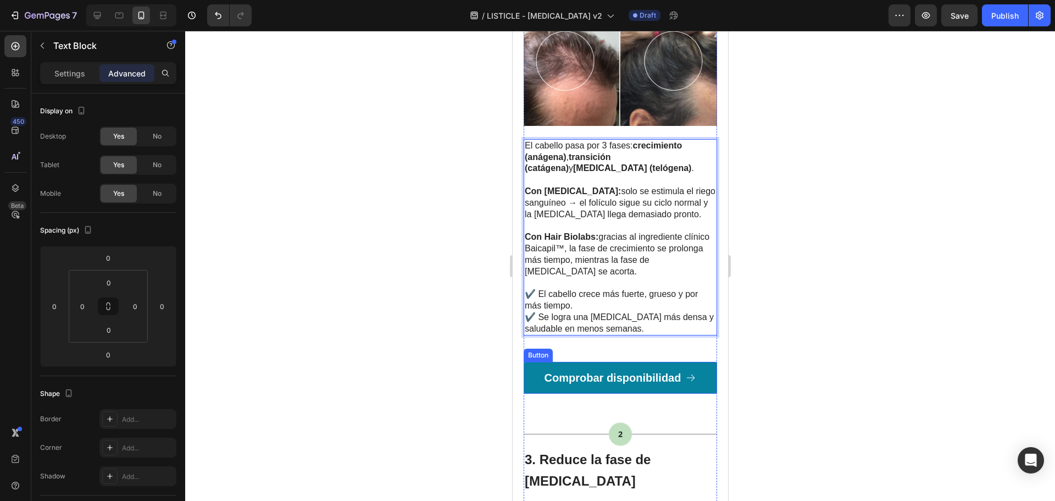
scroll to position [934, 0]
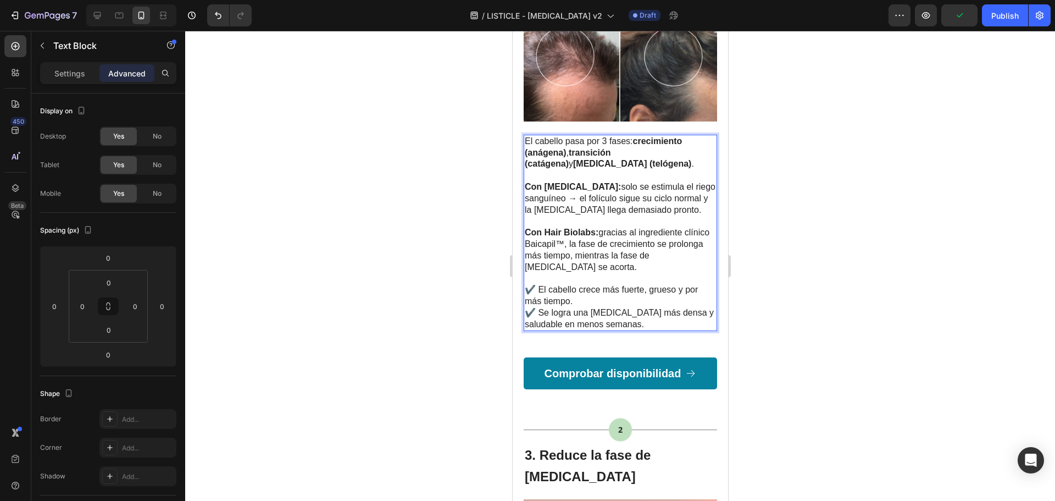
click at [584, 234] on p "Con Hair Biolabs: gracias al ingrediente clínico Baicapil™, la fase de crecimie…" at bounding box center [619, 250] width 191 height 46
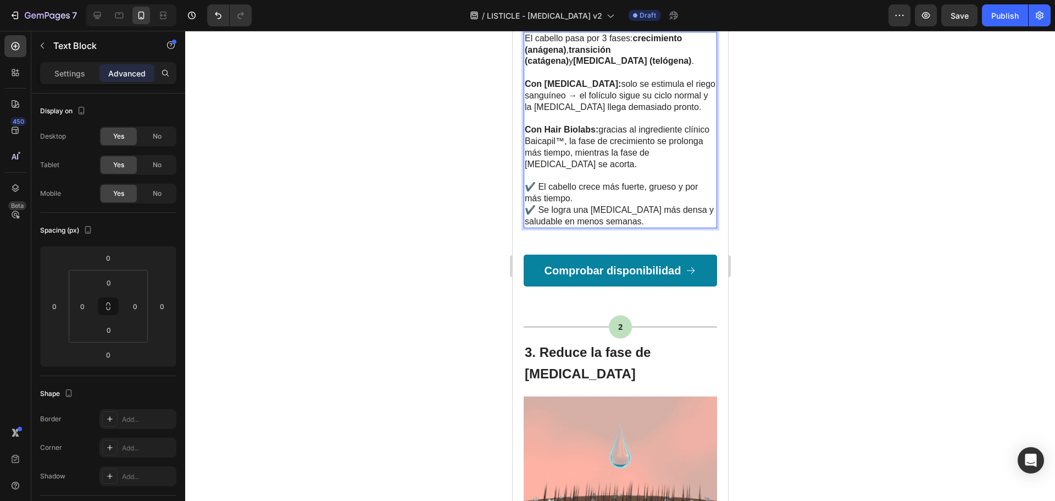
scroll to position [1099, 0]
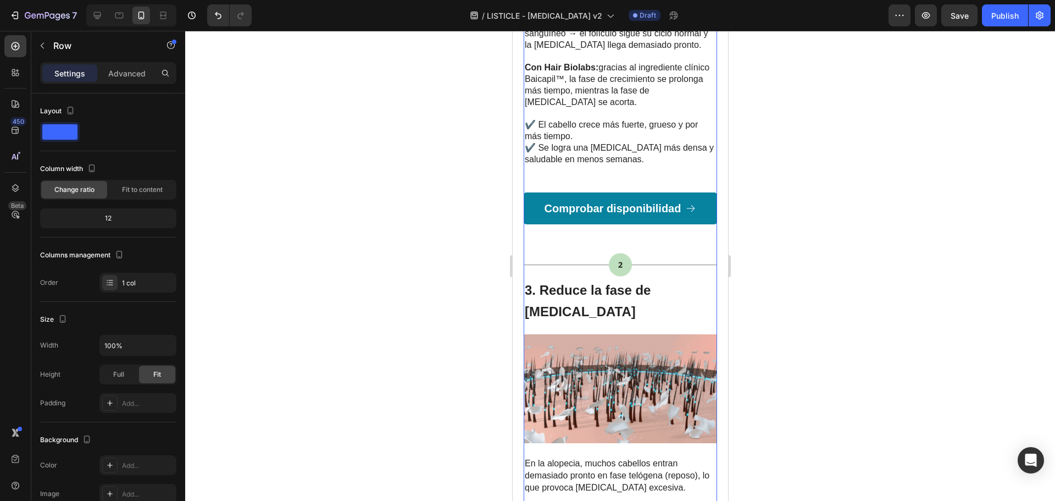
click at [581, 198] on div "Comprobar disponibilidad Button" at bounding box center [619, 221] width 193 height 58
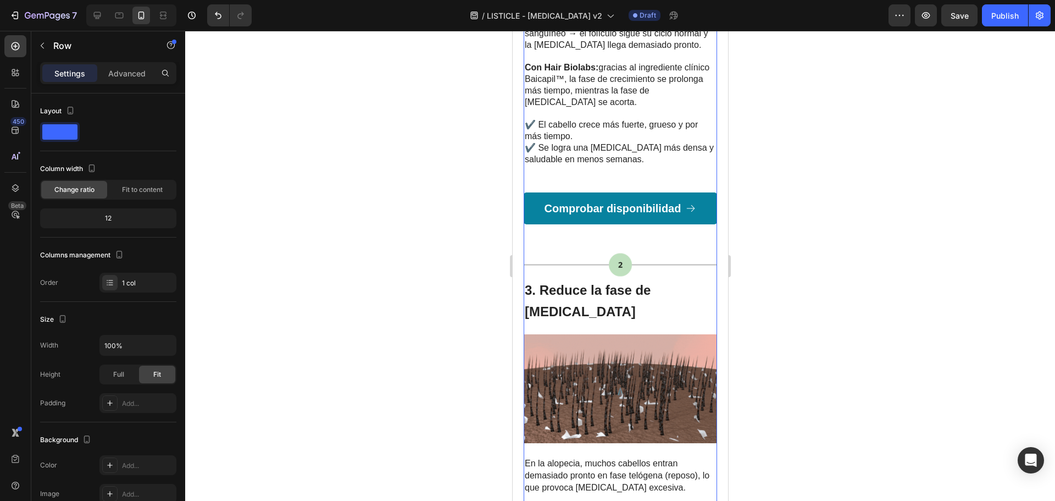
click at [586, 138] on div "Image ⁠⁠⁠⁠⁠⁠⁠ Bloquea la DHT (el Minoxidil no) Heading Image La principal causa…" at bounding box center [619, 388] width 193 height 2327
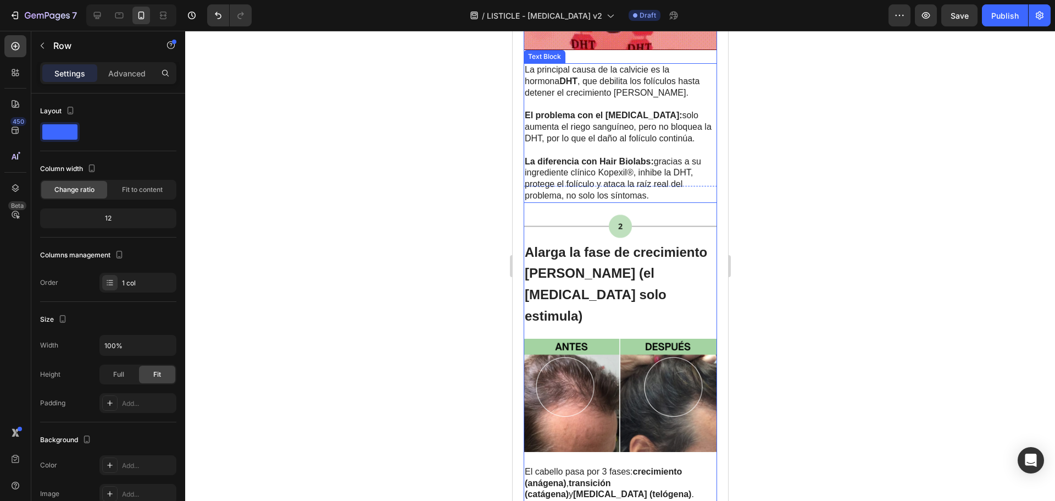
scroll to position [605, 0]
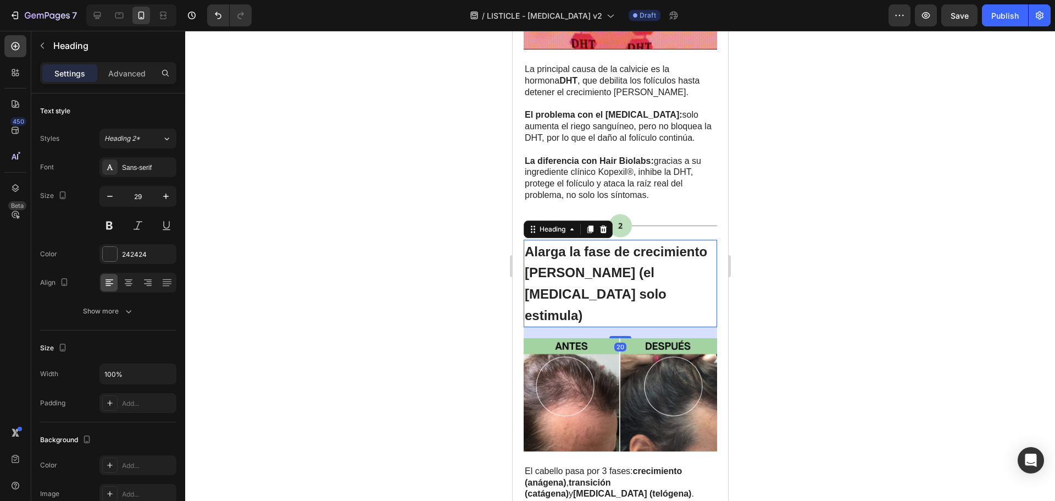
click at [601, 286] on p "⁠⁠⁠⁠⁠⁠⁠ Alarga la fase de crecimiento del cabello (el minoxidil solo estimula)" at bounding box center [619, 283] width 191 height 85
click at [783, 295] on div at bounding box center [620, 266] width 870 height 470
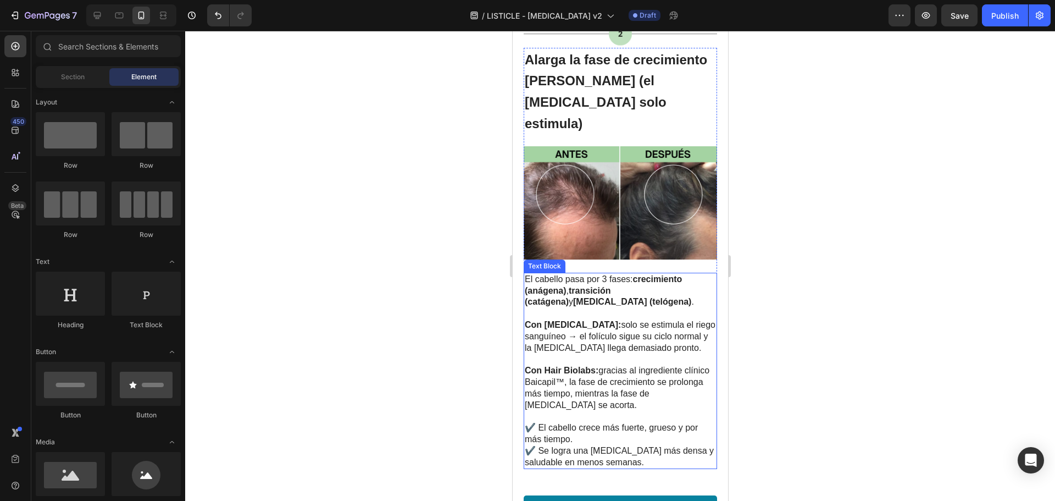
scroll to position [659, 0]
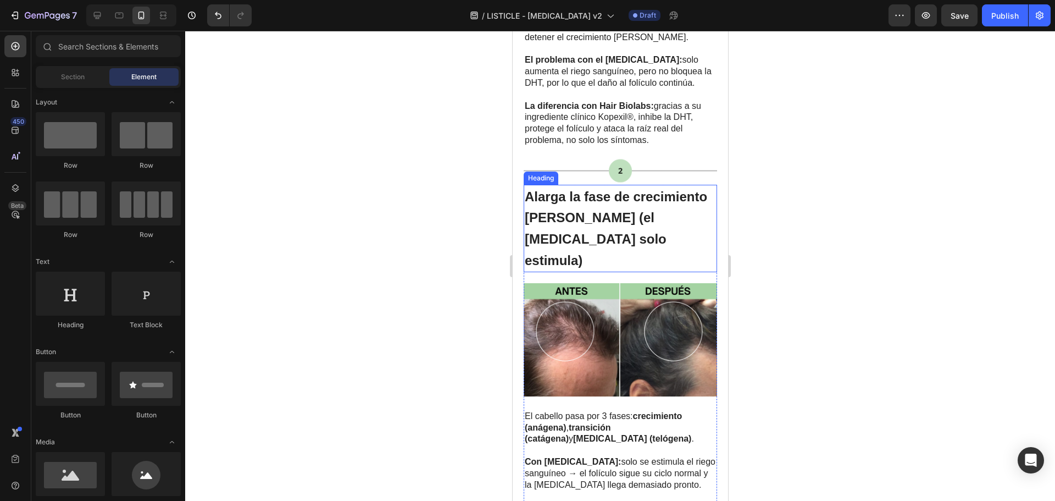
click at [619, 217] on p "⁠⁠⁠⁠⁠⁠⁠ Alarga la fase de crecimiento del cabello (el minoxidil solo estimula)" at bounding box center [619, 228] width 191 height 85
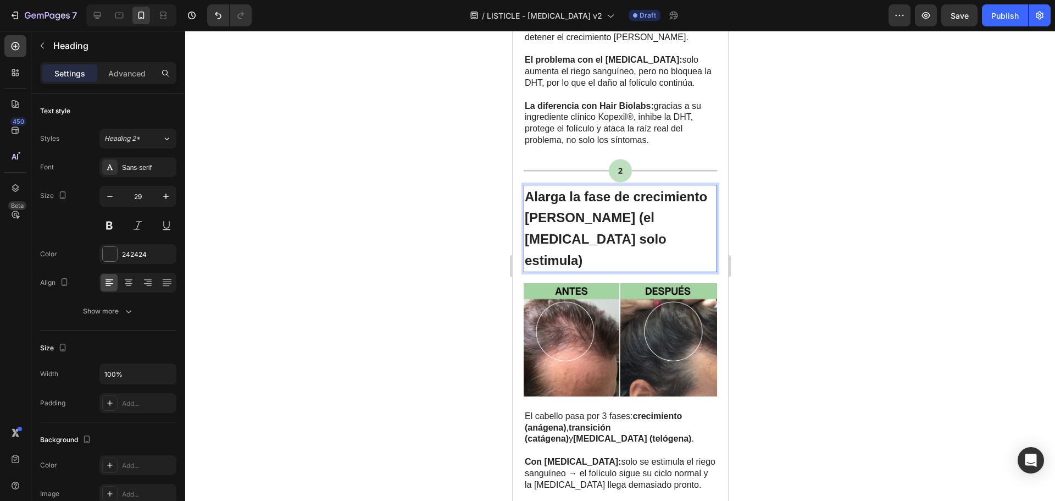
click at [591, 224] on p "Alarga la fase de crecimiento del cabello (el minoxidil solo estimula)" at bounding box center [619, 228] width 191 height 85
drag, startPoint x: 598, startPoint y: 230, endPoint x: 596, endPoint y: 209, distance: 21.0
click at [596, 209] on p "Alarga la fase de crecimiento del cabello (el minoxidil solo estimula)" at bounding box center [619, 228] width 191 height 85
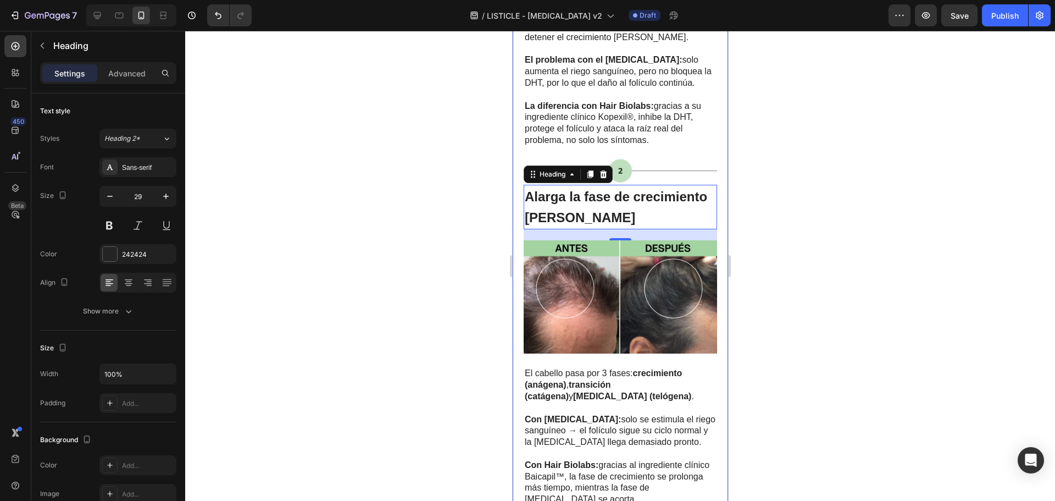
click at [814, 230] on div at bounding box center [620, 266] width 870 height 470
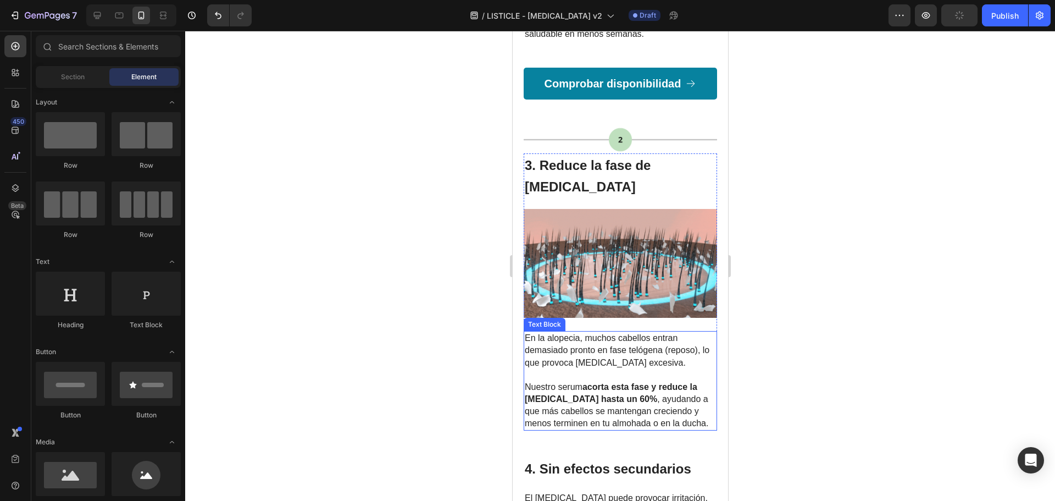
scroll to position [1209, 0]
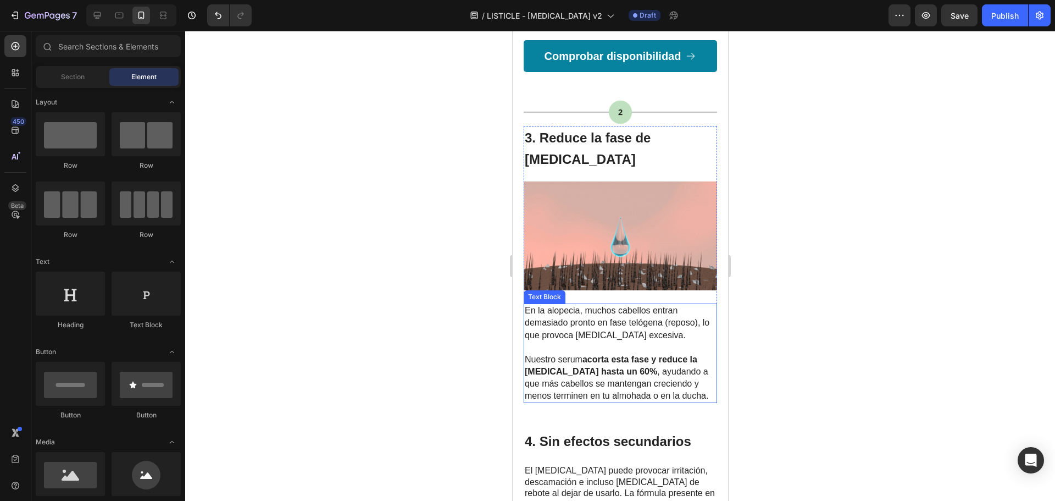
click at [652, 306] on span "En la alopecia, muchos cabellos entran demasiado pronto en fase telógena (repos…" at bounding box center [616, 323] width 185 height 34
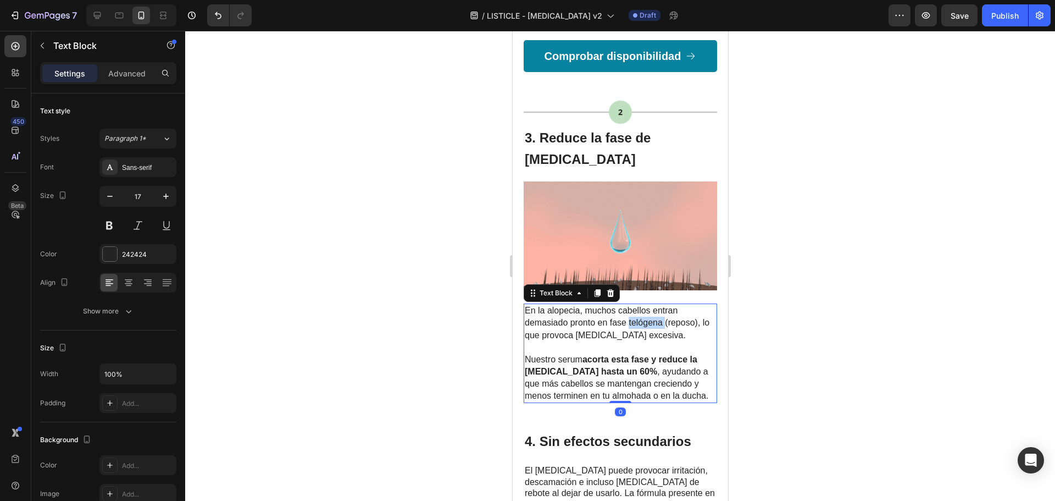
click at [652, 306] on span "En la alopecia, muchos cabellos entran demasiado pronto en fase telógena (repos…" at bounding box center [616, 323] width 185 height 34
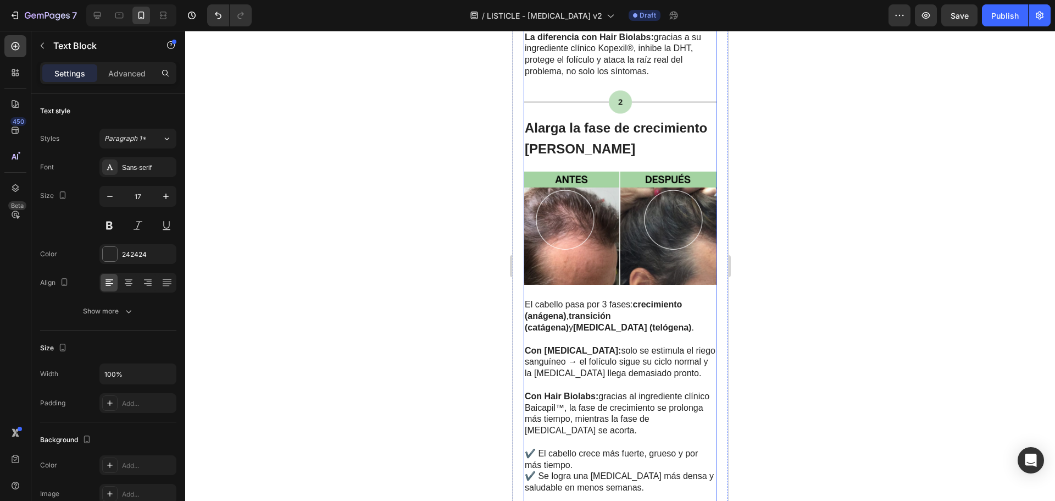
scroll to position [714, 0]
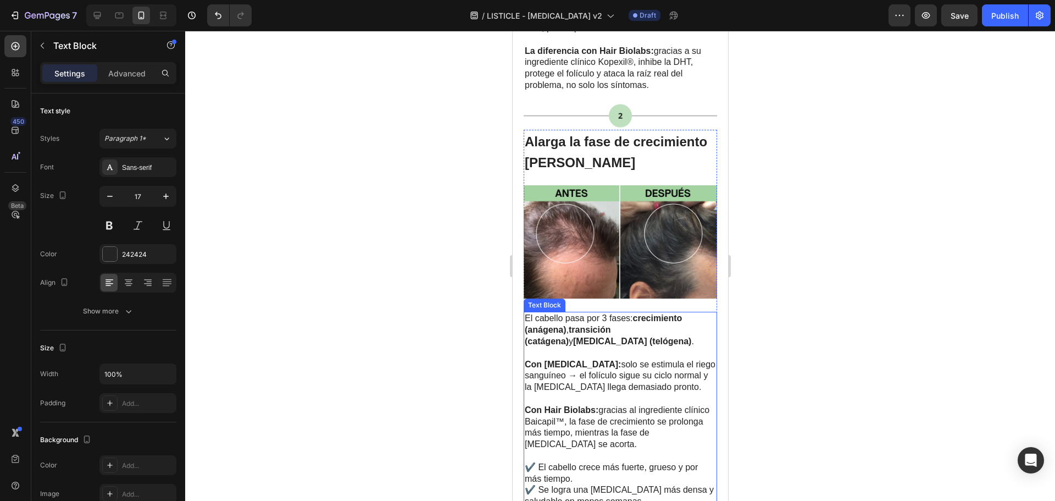
click at [677, 336] on strong "caída (telógena)" at bounding box center [632, 340] width 118 height 9
click at [683, 336] on strong "caída (telógena)" at bounding box center [632, 340] width 118 height 9
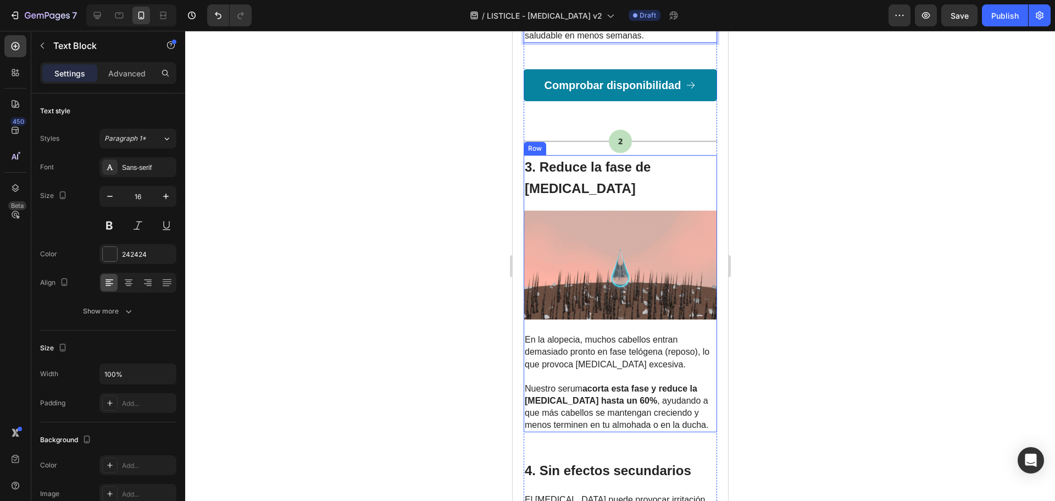
scroll to position [1209, 0]
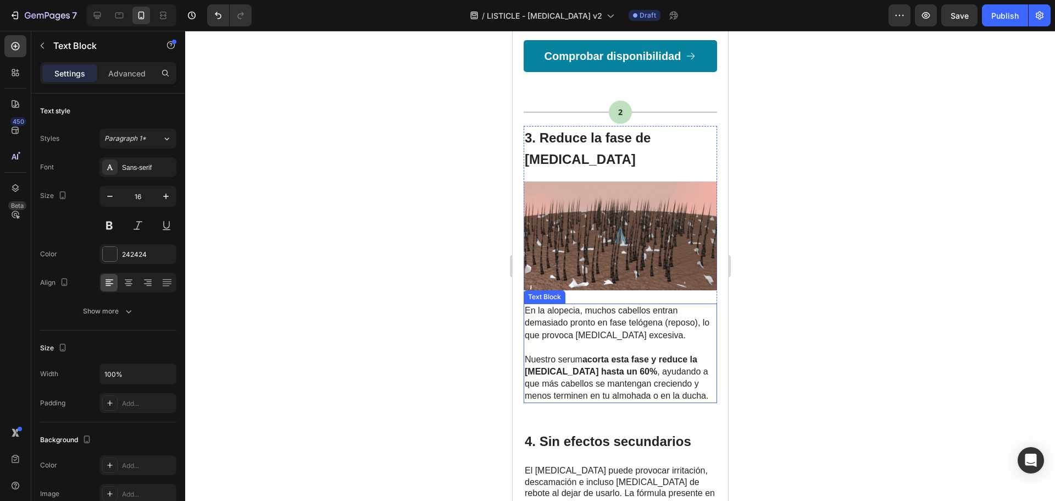
click at [657, 353] on p "Nuestro serum acorta esta fase y reduce la caída hasta un 60% , ayudando a que …" at bounding box center [619, 377] width 191 height 48
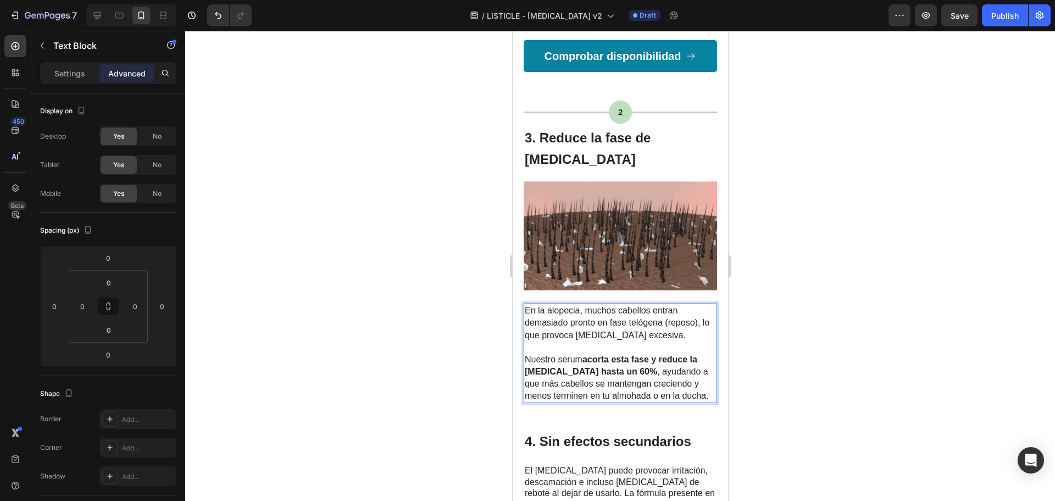
click at [685, 354] on p "Nuestro serum acorta esta fase y reduce la caída hasta un 60% , ayudando a que …" at bounding box center [619, 377] width 191 height 48
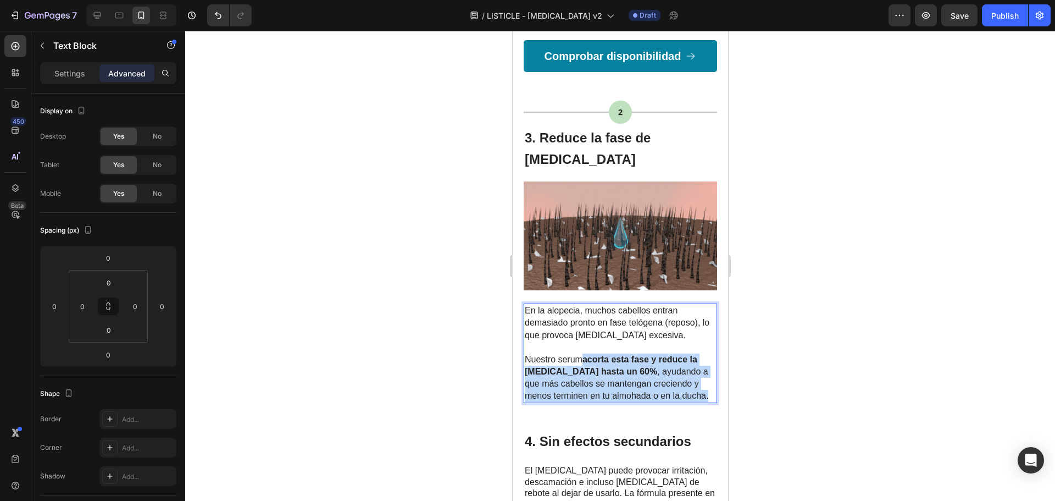
drag, startPoint x: 683, startPoint y: 357, endPoint x: 584, endPoint y: 319, distance: 105.4
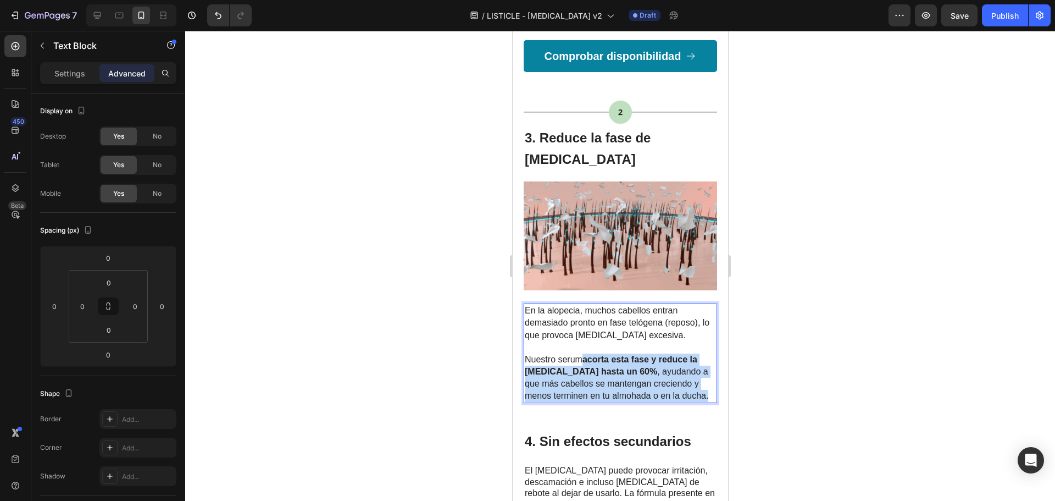
click at [584, 353] on p "Nuestro serum acorta esta fase y reduce la caída hasta un 60% , ayudando a que …" at bounding box center [619, 377] width 191 height 48
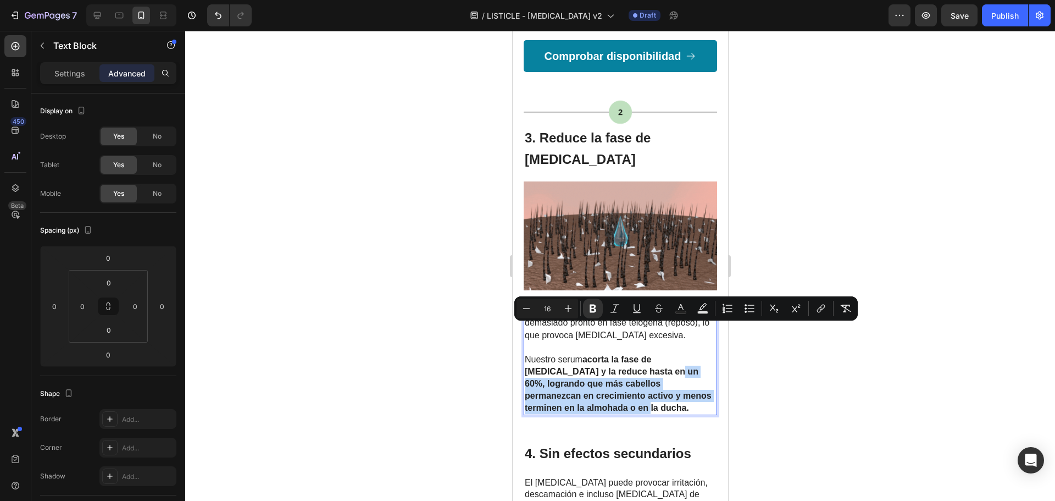
drag, startPoint x: 596, startPoint y: 365, endPoint x: 628, endPoint y: 332, distance: 46.6
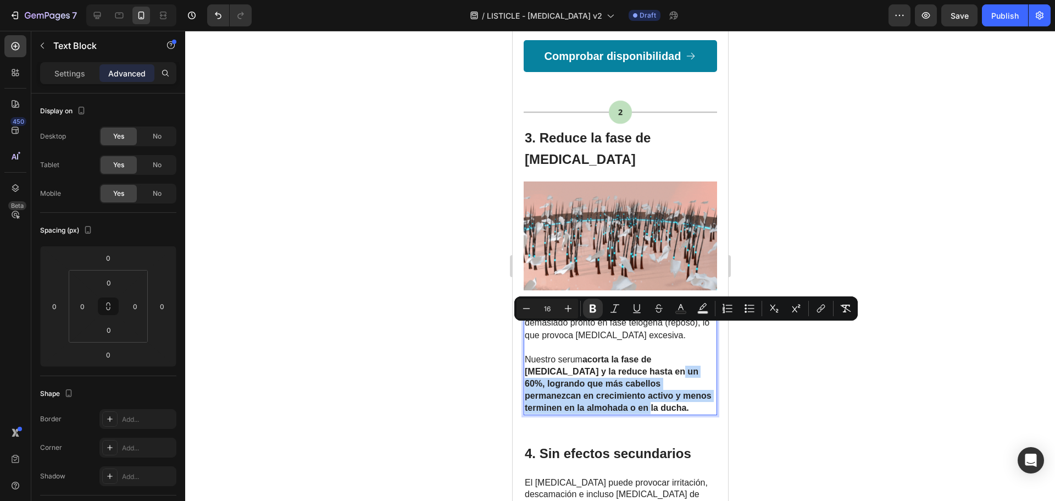
click at [628, 353] on p "Nuestro serum acorta la fase de caída y la reduce hasta en un 60%, logrando que…" at bounding box center [619, 383] width 191 height 60
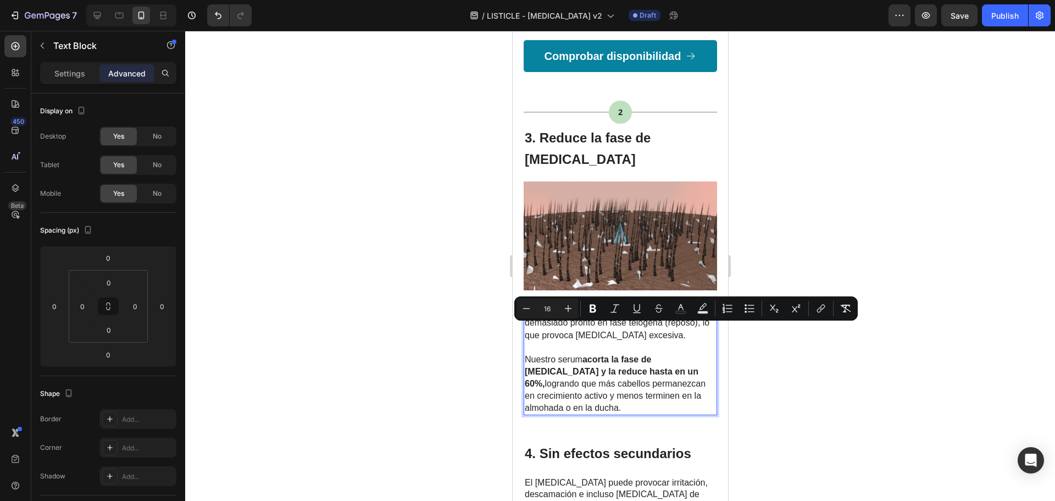
click at [556, 366] on p "Nuestro serum acorta la fase de caída y la reduce hasta en un 60%, logrando que…" at bounding box center [619, 383] width 191 height 60
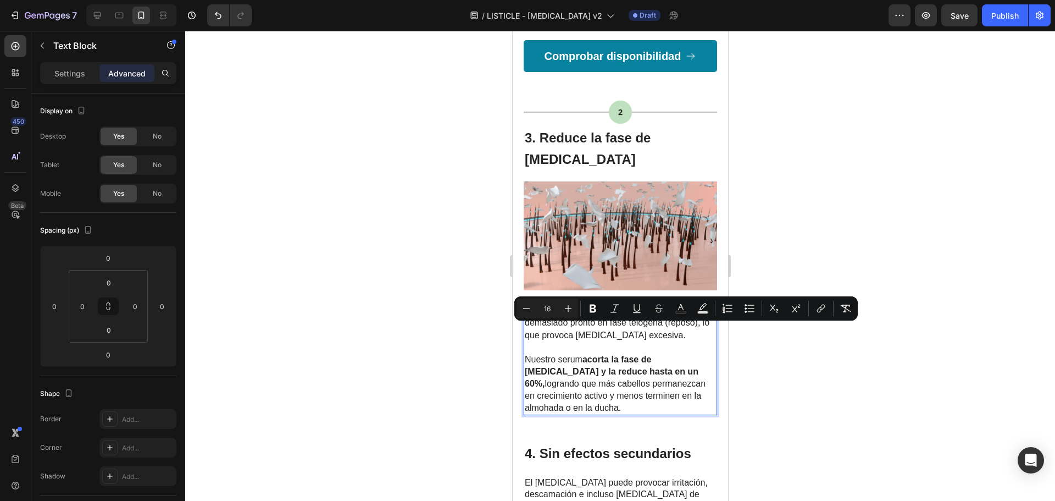
click at [556, 368] on p "Nuestro serum acorta la fase de caída y la reduce hasta en un 60%, logrando que…" at bounding box center [619, 383] width 191 height 60
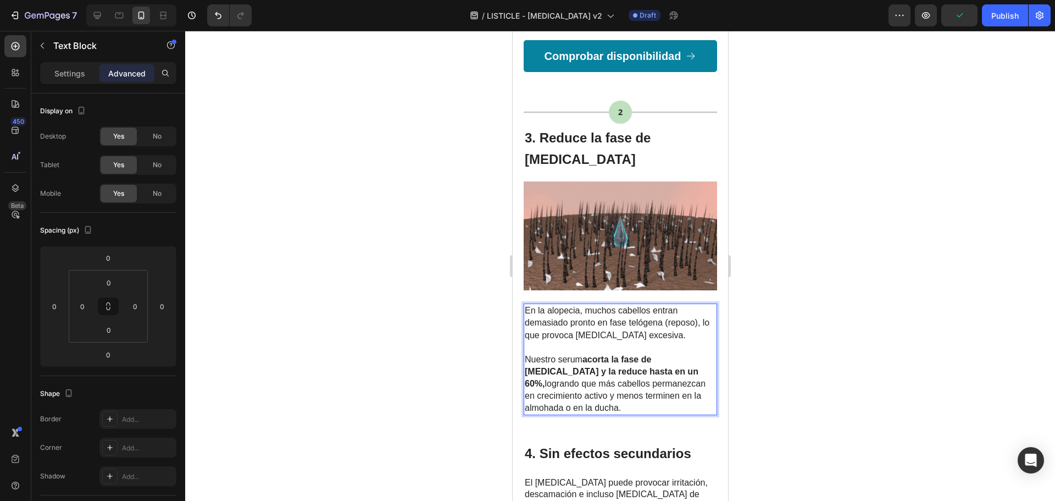
click at [602, 367] on p "Nuestro serum acorta la fase de caída y la reduce hasta en un 60%, logrando que…" at bounding box center [619, 383] width 191 height 60
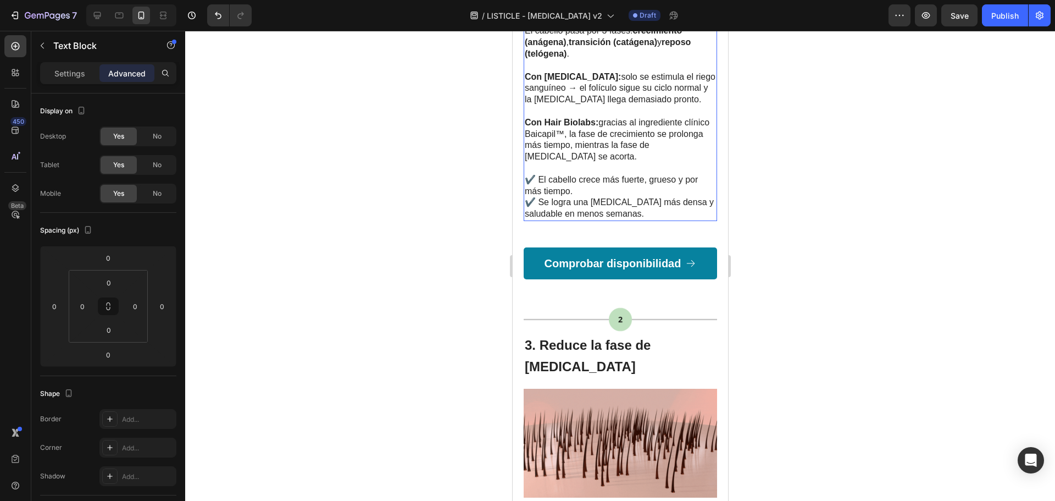
scroll to position [1044, 0]
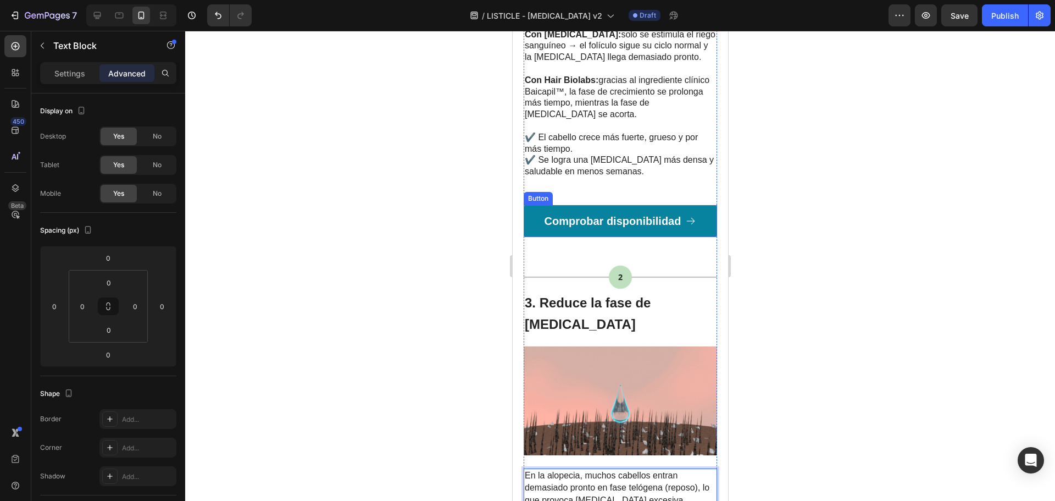
click at [700, 215] on link "Comprobar disponibilidad" at bounding box center [619, 221] width 193 height 32
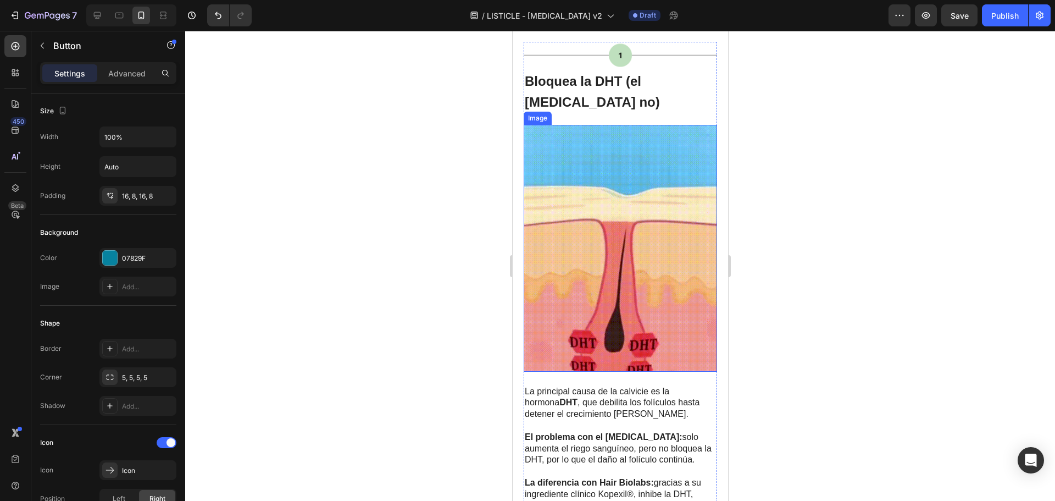
scroll to position [165, 0]
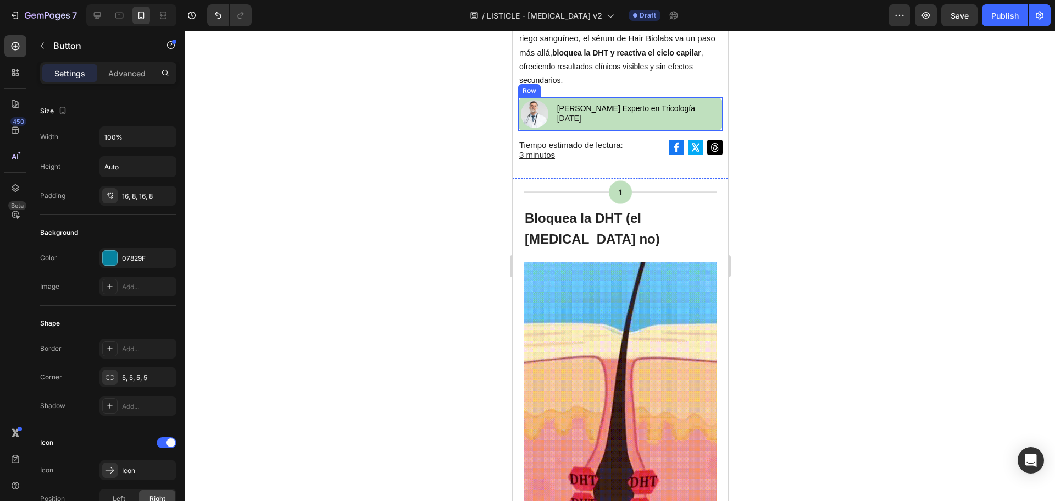
click at [646, 108] on div "[PERSON_NAME] en Tricología [DATE] Text Block" at bounding box center [639, 114] width 167 height 34
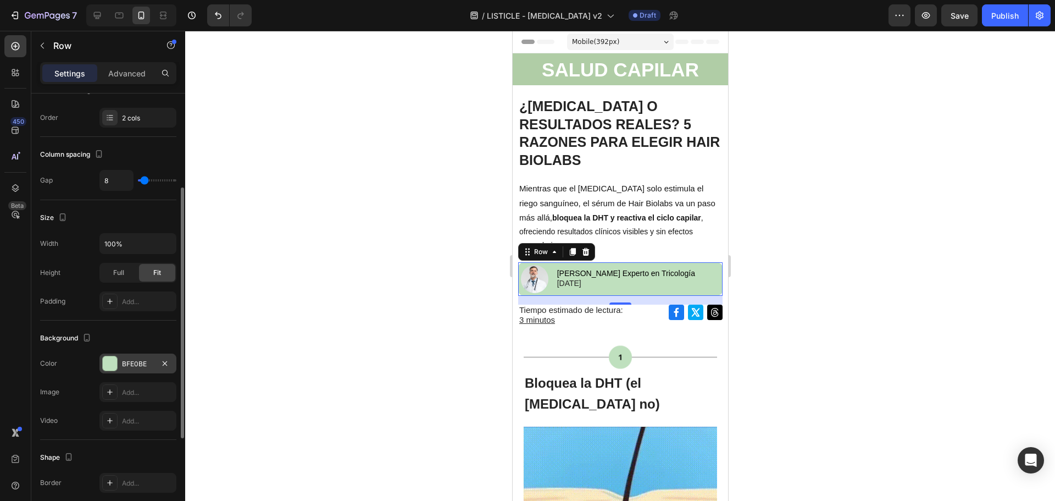
click at [130, 363] on div "BFE0BE" at bounding box center [138, 364] width 32 height 10
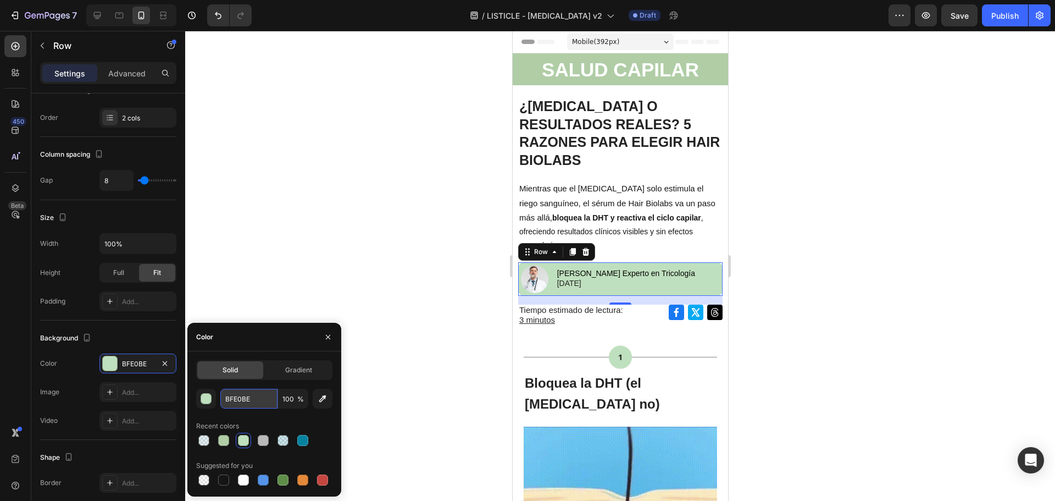
click at [252, 401] on input "BFE0BE" at bounding box center [248, 399] width 57 height 20
click at [774, 291] on div at bounding box center [620, 266] width 870 height 470
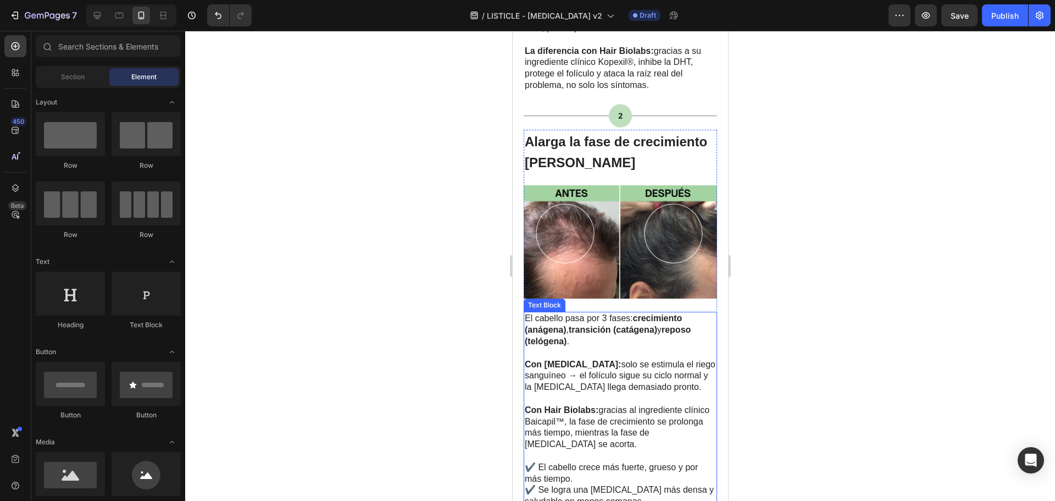
scroll to position [989, 0]
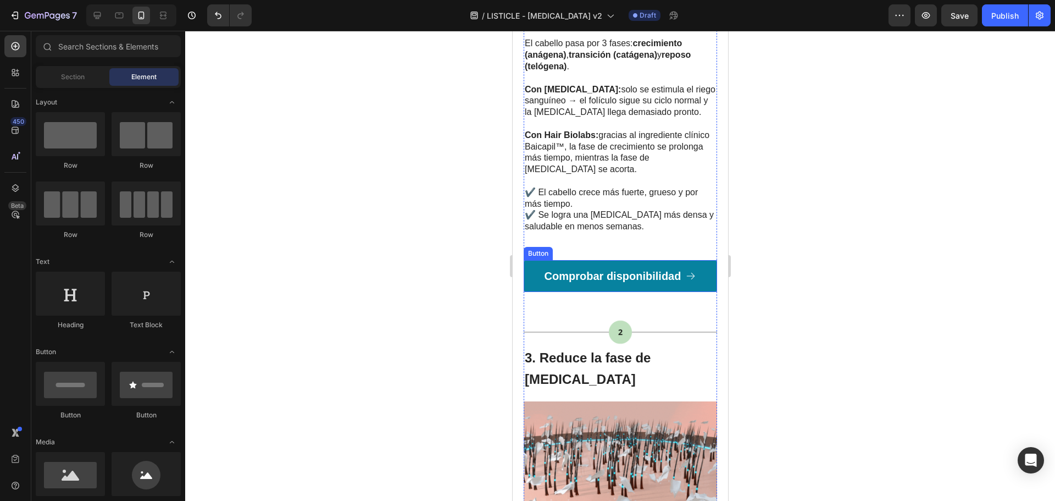
click at [682, 275] on link "Comprobar disponibilidad" at bounding box center [619, 276] width 193 height 32
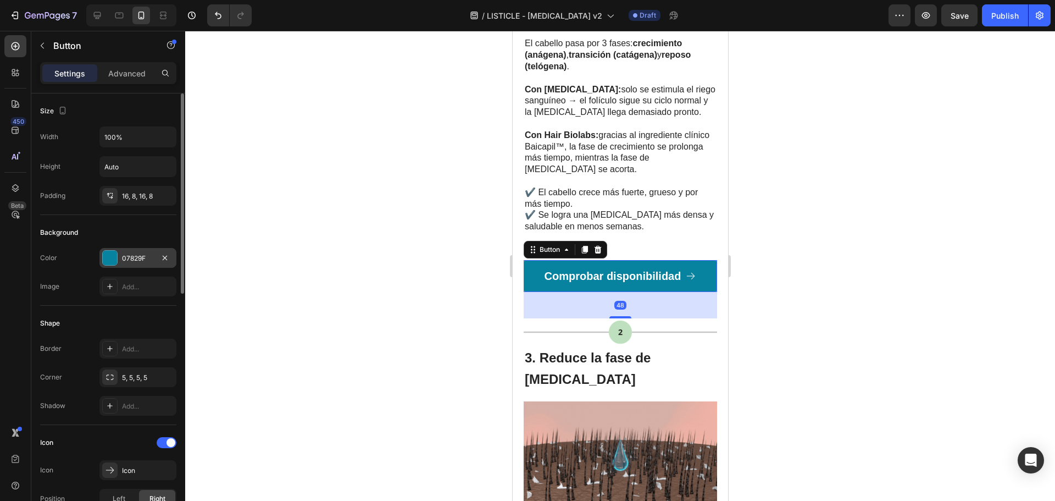
click at [135, 252] on div "07829F" at bounding box center [137, 258] width 77 height 20
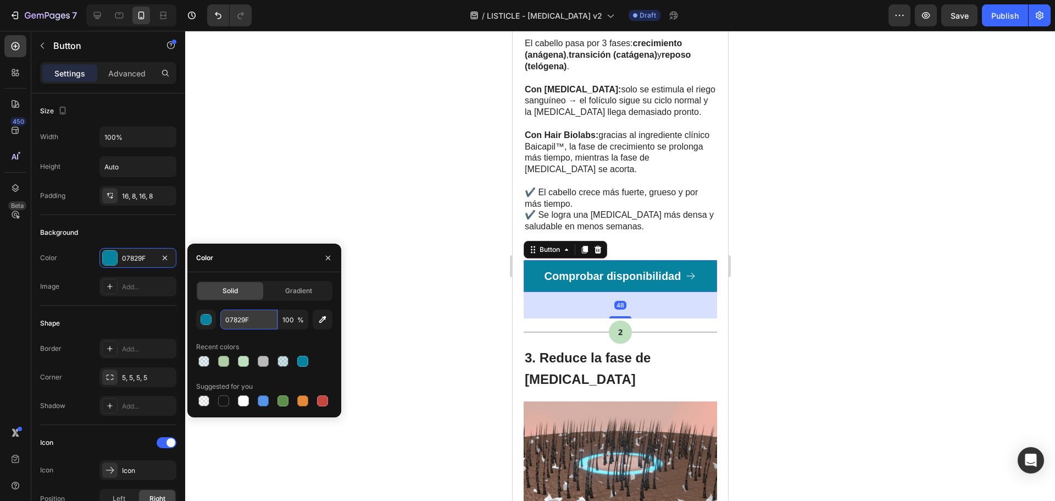
click at [237, 313] on input "07829F" at bounding box center [248, 319] width 57 height 20
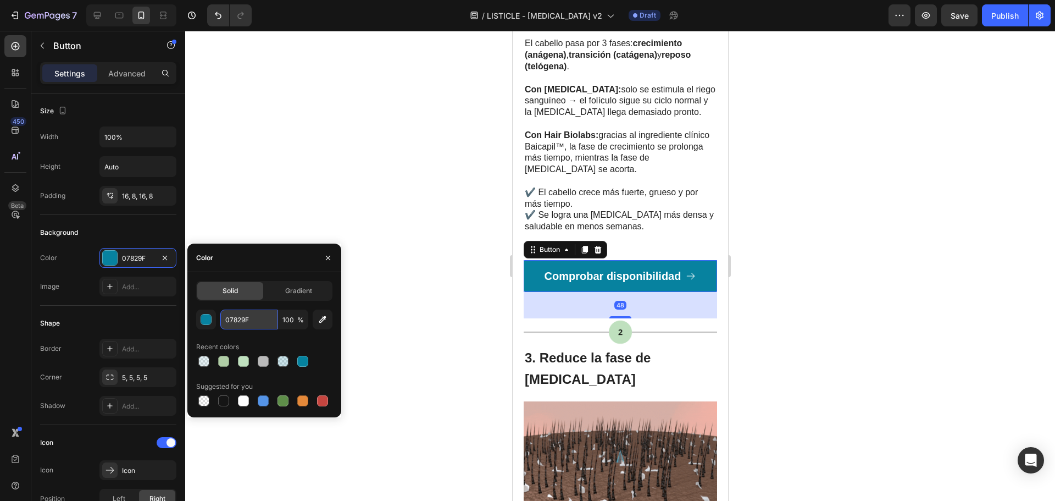
paste input "BFE0BE"
type input "BFE0BE"
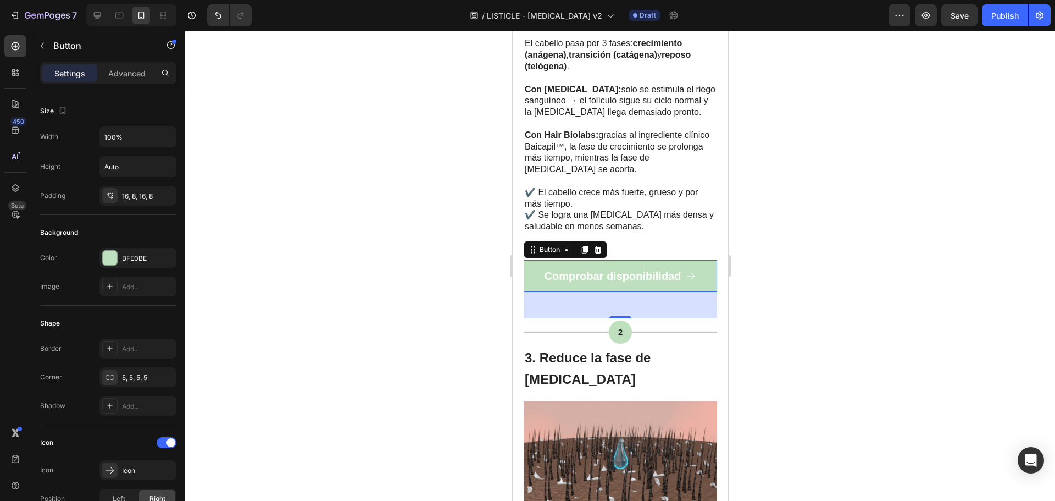
click at [779, 313] on div at bounding box center [620, 266] width 870 height 470
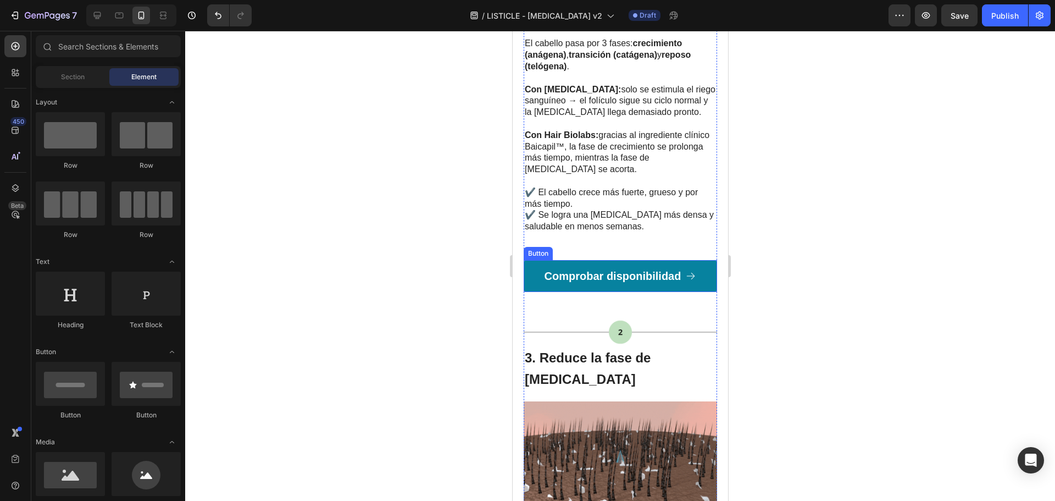
click at [630, 269] on link "Comprobar disponibilidad" at bounding box center [619, 276] width 193 height 32
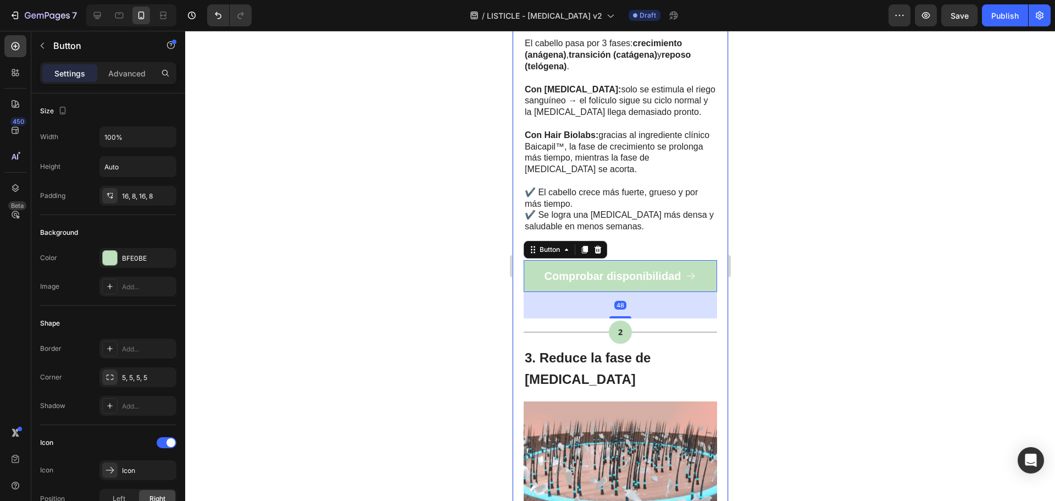
click at [843, 287] on div at bounding box center [620, 266] width 870 height 470
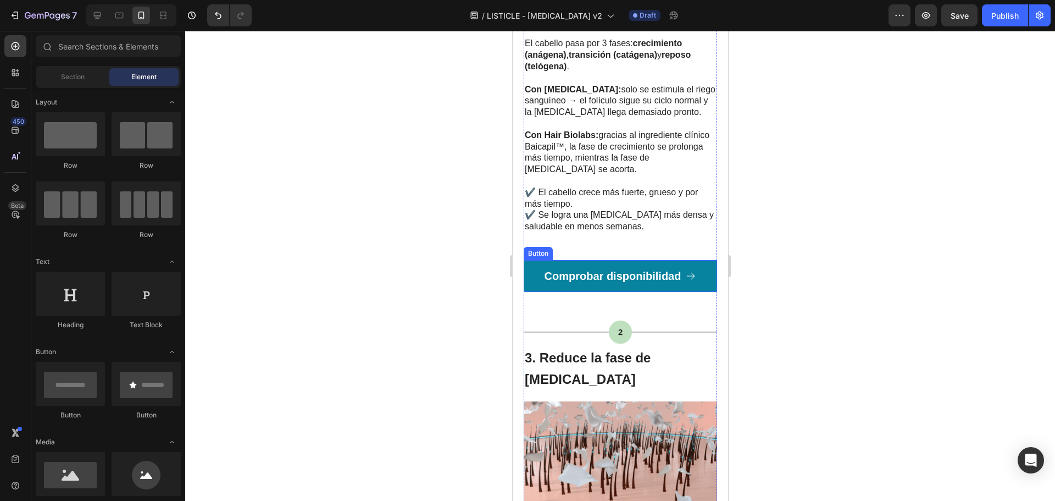
click at [705, 260] on link "Comprobar disponibilidad" at bounding box center [619, 276] width 193 height 32
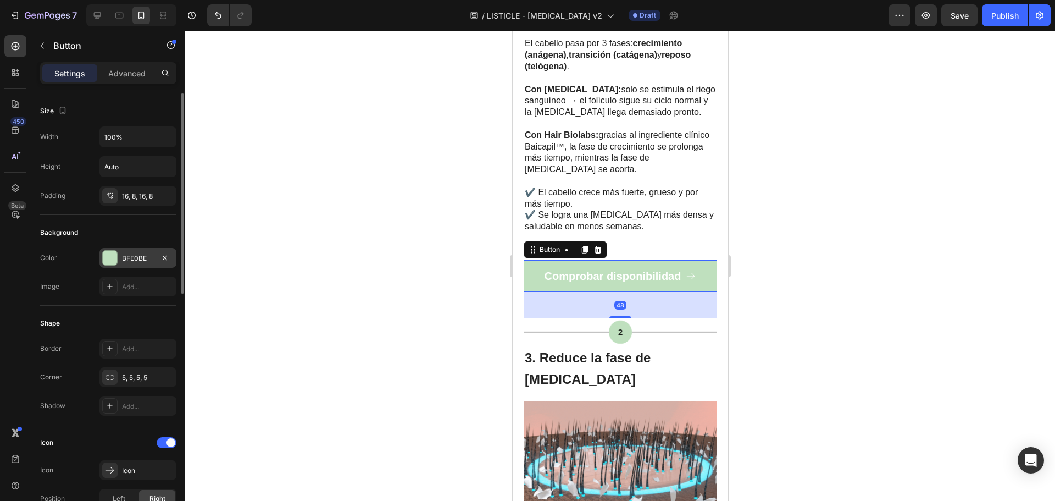
click at [136, 254] on div "BFE0BE" at bounding box center [138, 258] width 32 height 10
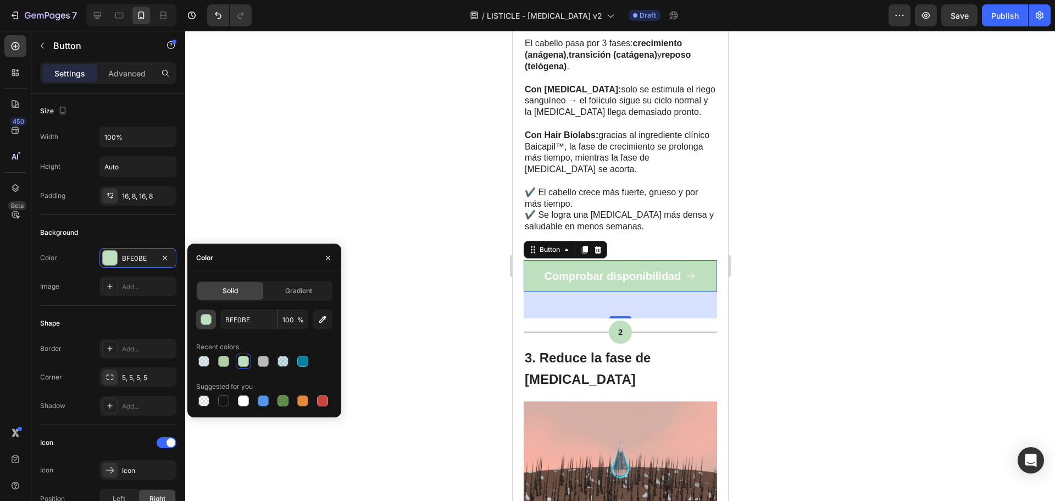
click at [209, 318] on div "button" at bounding box center [206, 319] width 11 height 11
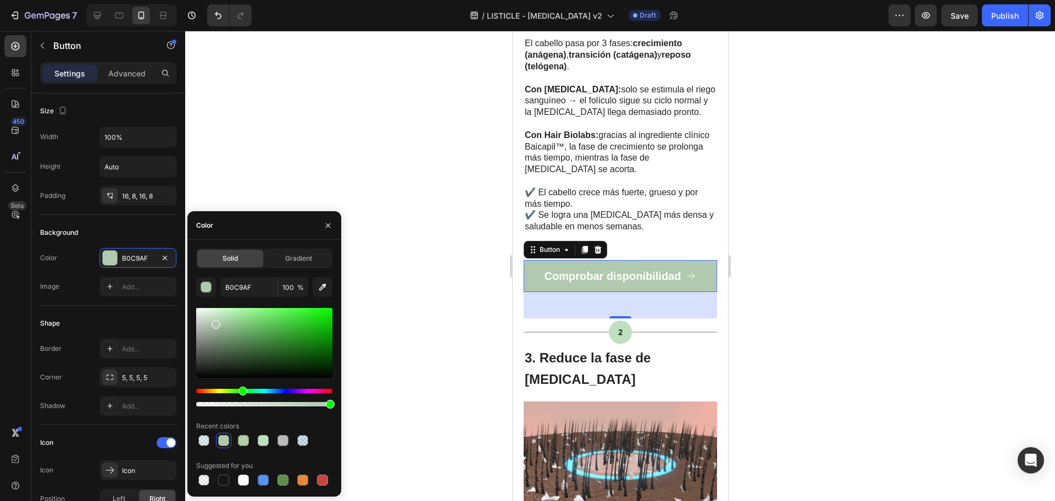
drag, startPoint x: 219, startPoint y: 319, endPoint x: 214, endPoint y: 322, distance: 5.9
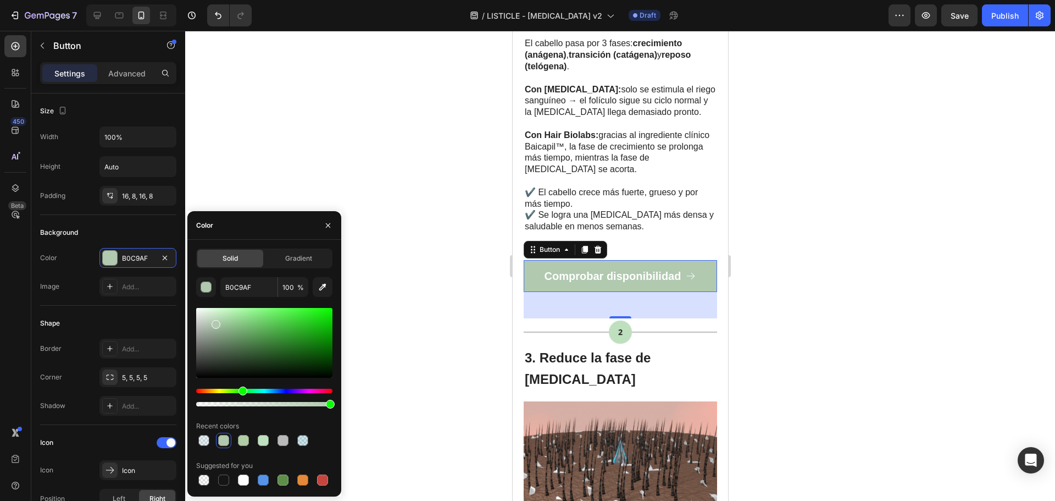
click at [214, 322] on div at bounding box center [216, 324] width 9 height 9
click at [244, 441] on div at bounding box center [243, 440] width 11 height 11
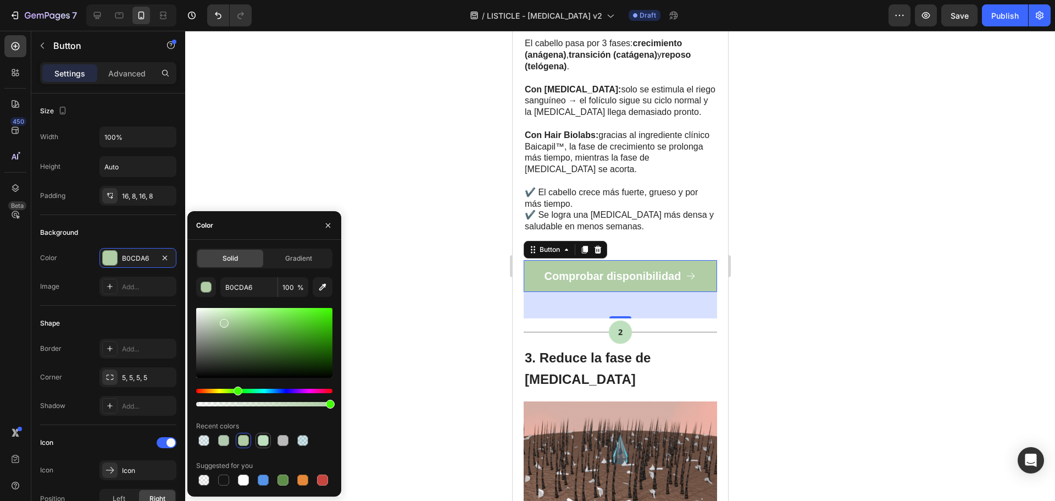
click at [258, 441] on div at bounding box center [263, 440] width 11 height 11
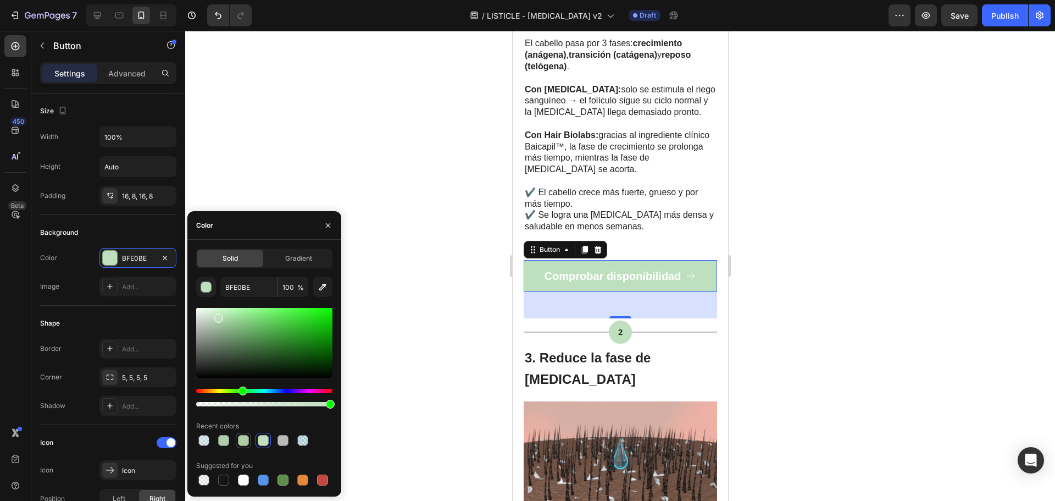
click at [240, 439] on div at bounding box center [243, 440] width 11 height 11
type input "B0CDA6"
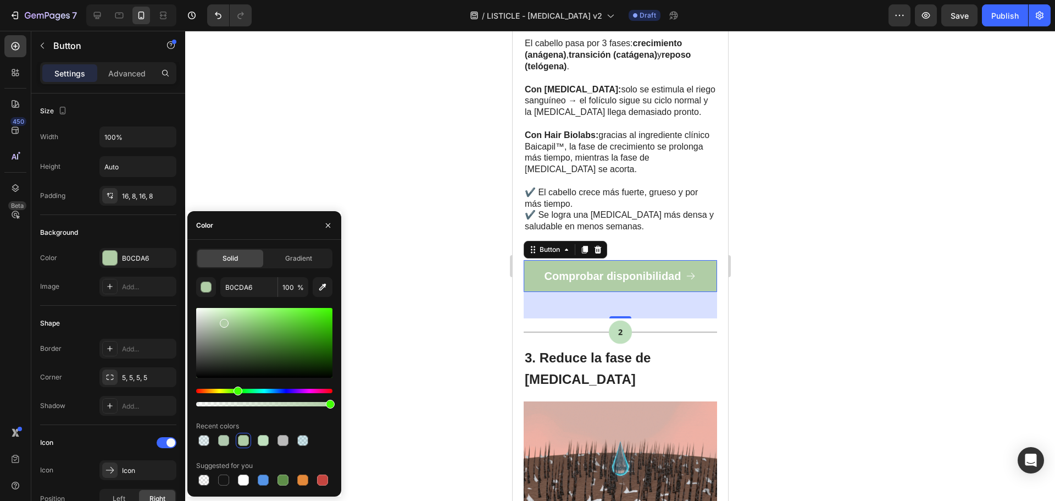
click at [403, 401] on div at bounding box center [620, 266] width 870 height 470
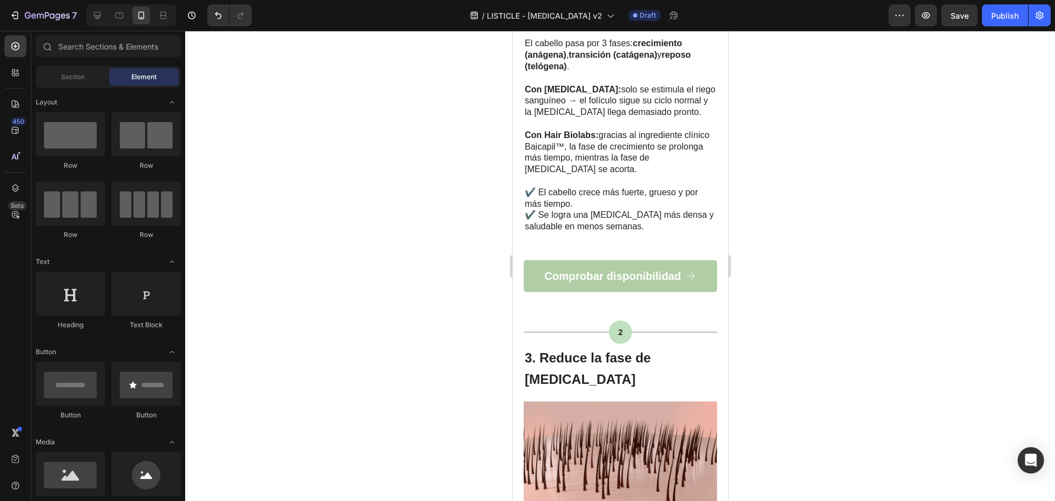
click at [834, 277] on div at bounding box center [620, 266] width 870 height 470
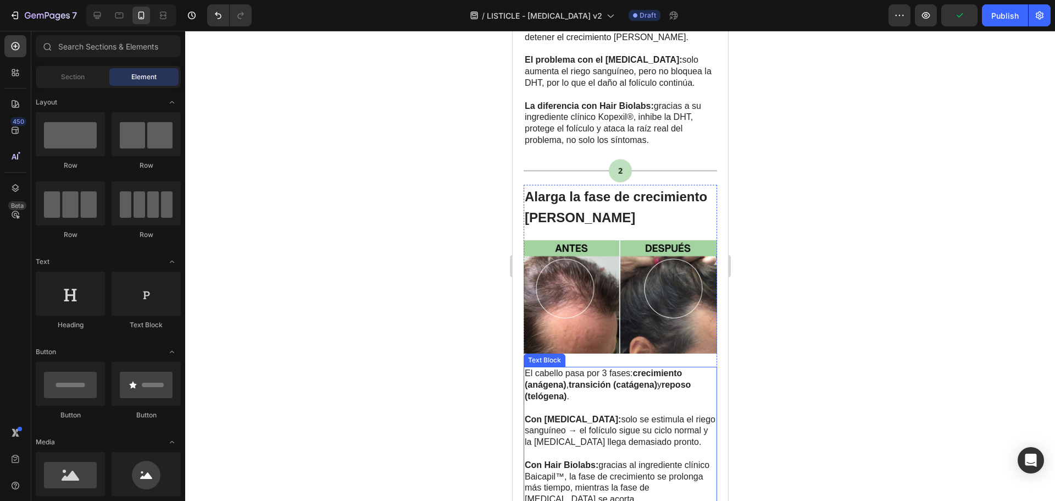
scroll to position [934, 0]
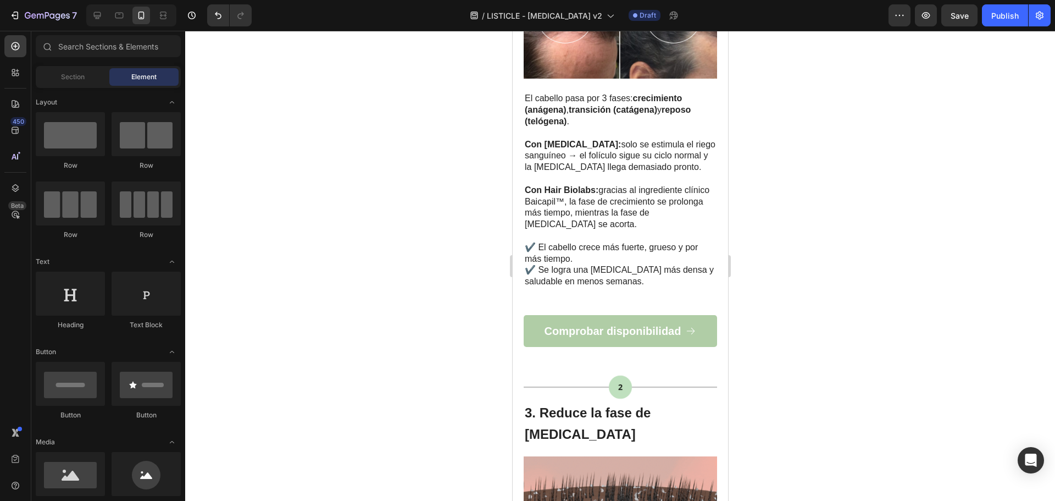
click at [354, 142] on div at bounding box center [620, 266] width 870 height 470
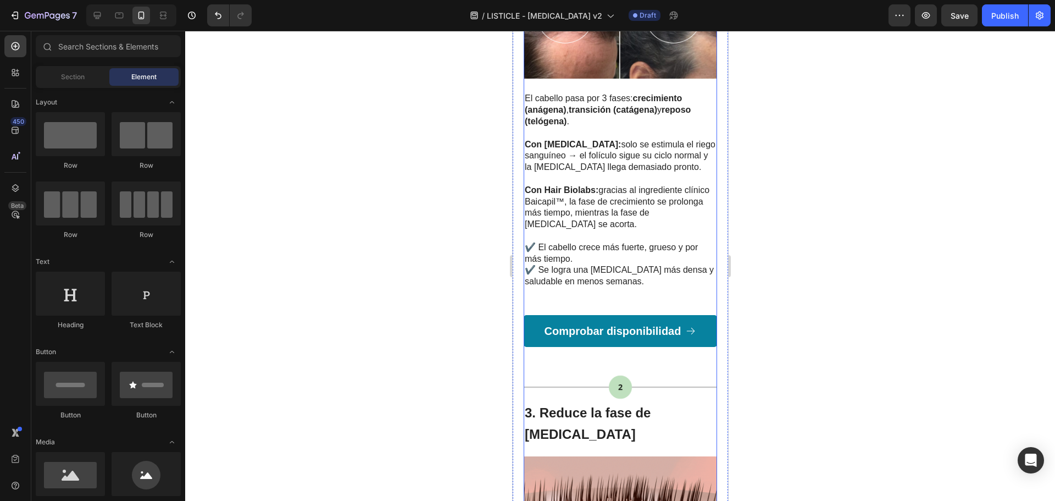
click at [697, 327] on link "Comprobar disponibilidad" at bounding box center [619, 331] width 193 height 32
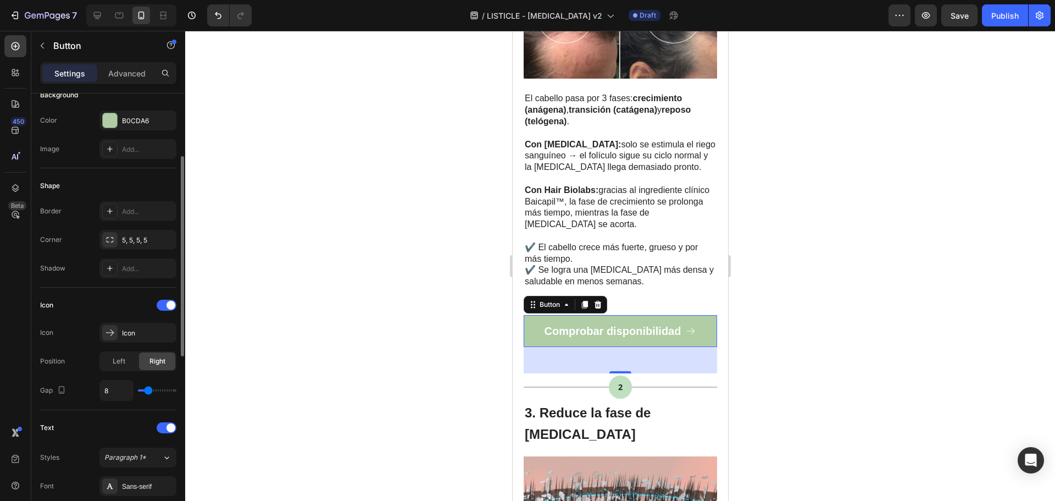
scroll to position [27, 0]
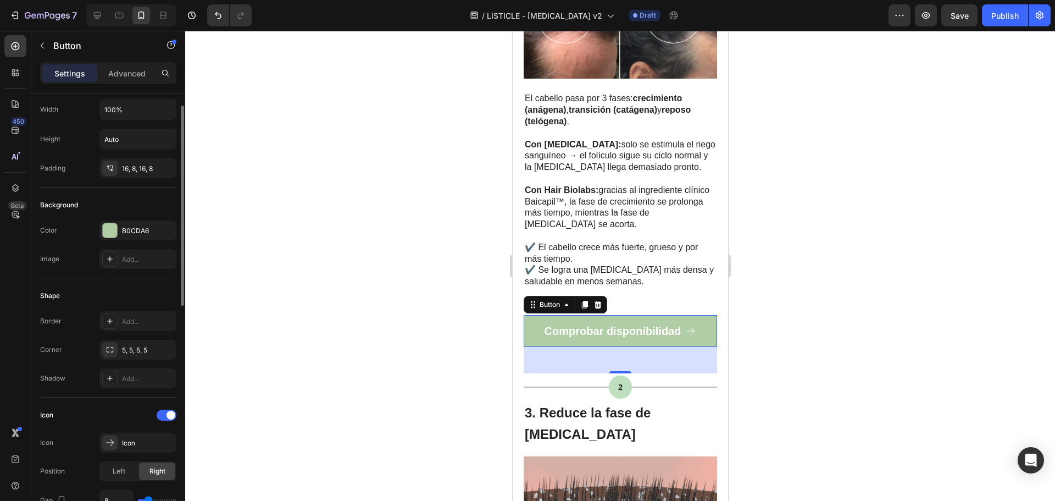
click at [447, 298] on div at bounding box center [620, 266] width 870 height 470
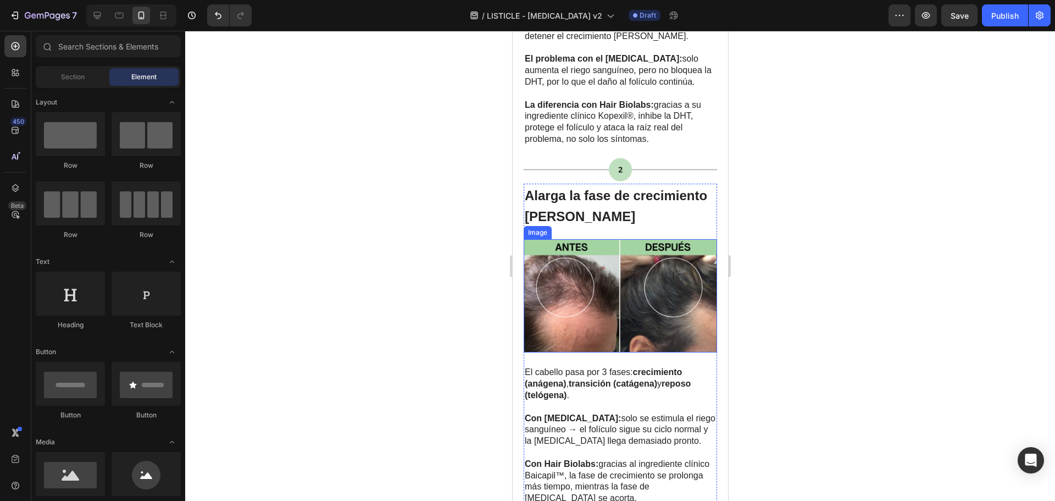
scroll to position [714, 0]
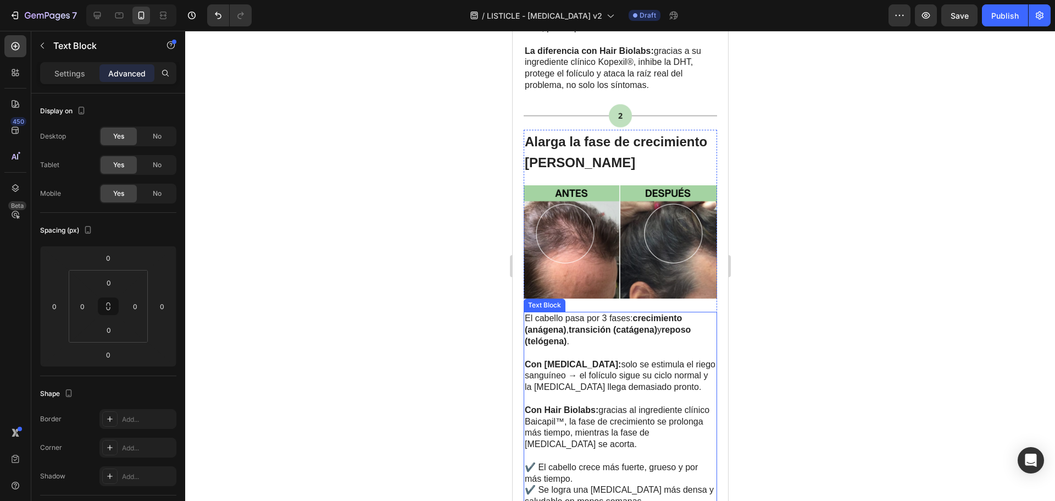
click at [594, 359] on p "Con Minoxidil: solo se estimula el riego sanguíneo → el folículo sigue su ciclo…" at bounding box center [619, 376] width 191 height 34
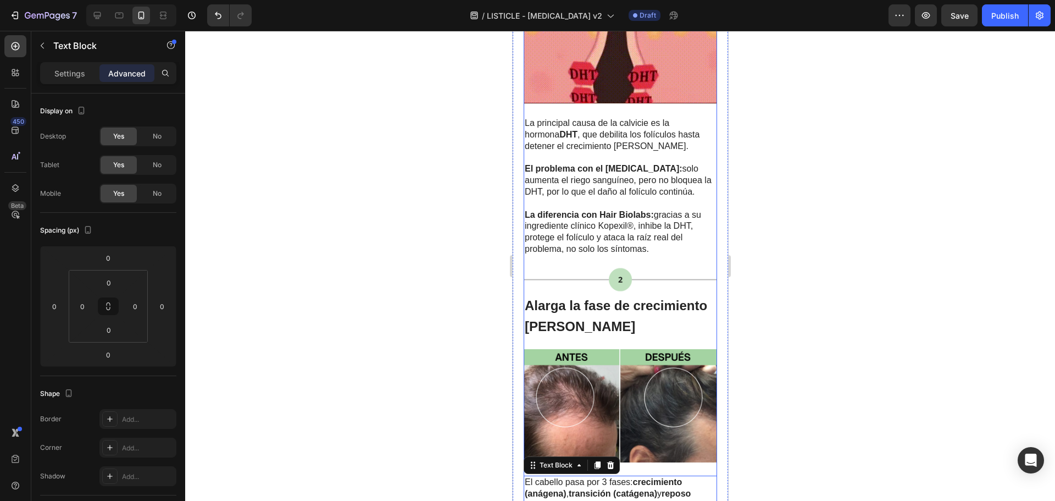
scroll to position [550, 0]
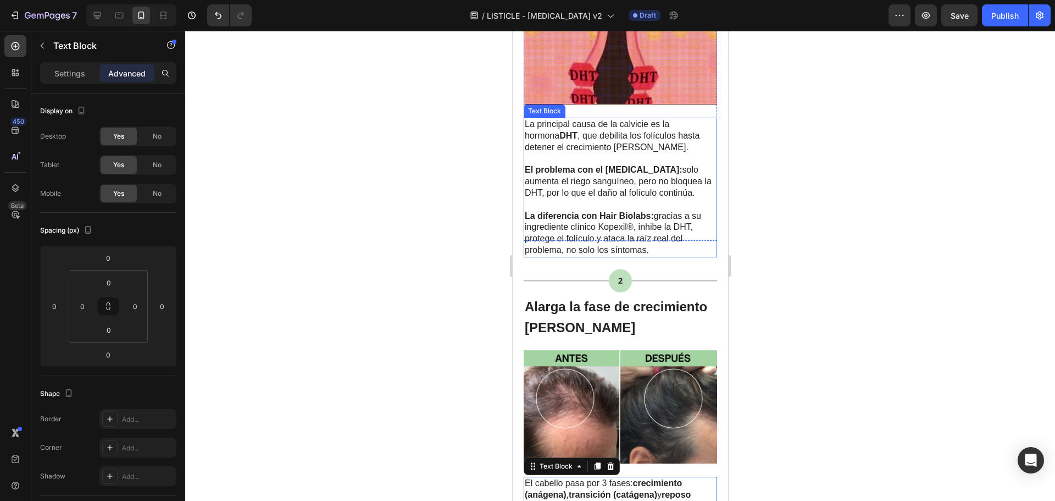
click at [600, 175] on span "El problema con el [MEDICAL_DATA]: solo aumenta el riego sanguíneo, pero no blo…" at bounding box center [617, 181] width 187 height 32
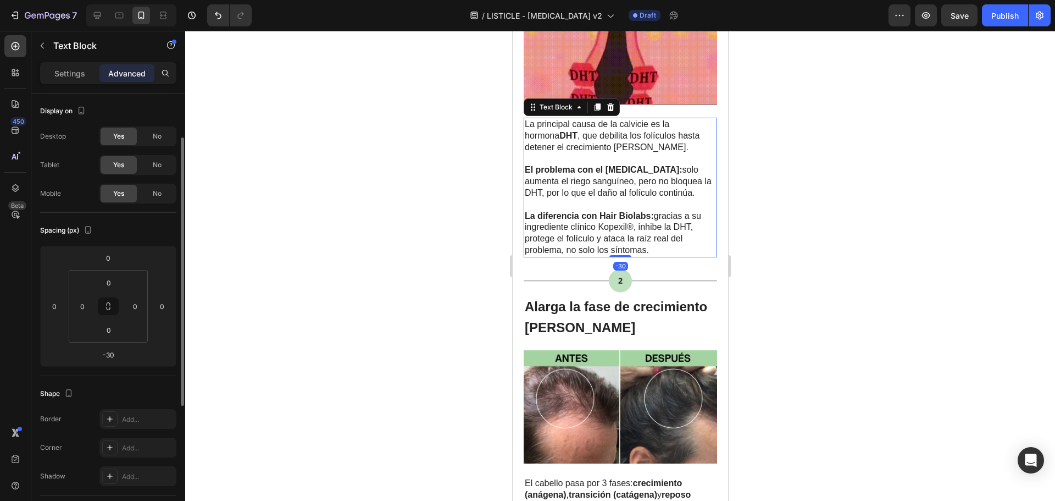
scroll to position [27, 0]
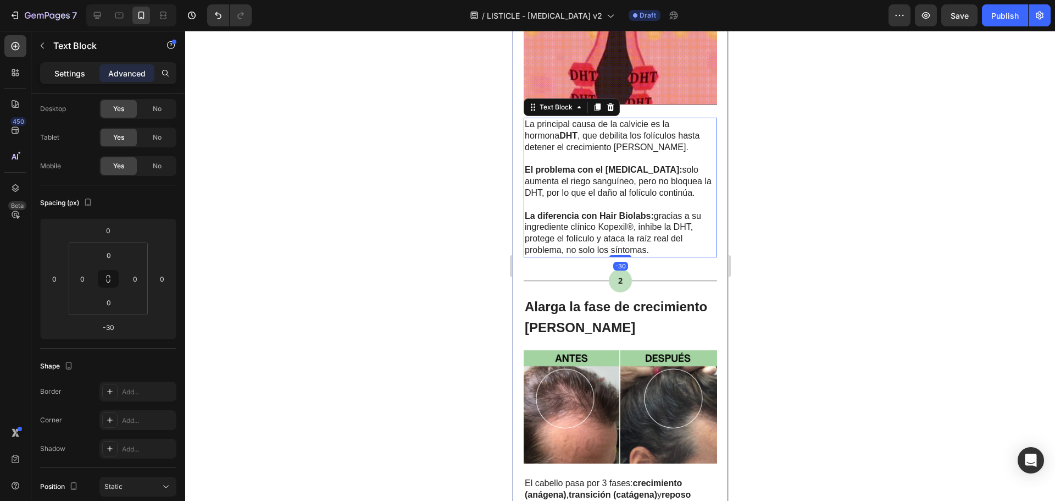
click at [59, 81] on div "Settings" at bounding box center [69, 73] width 55 height 18
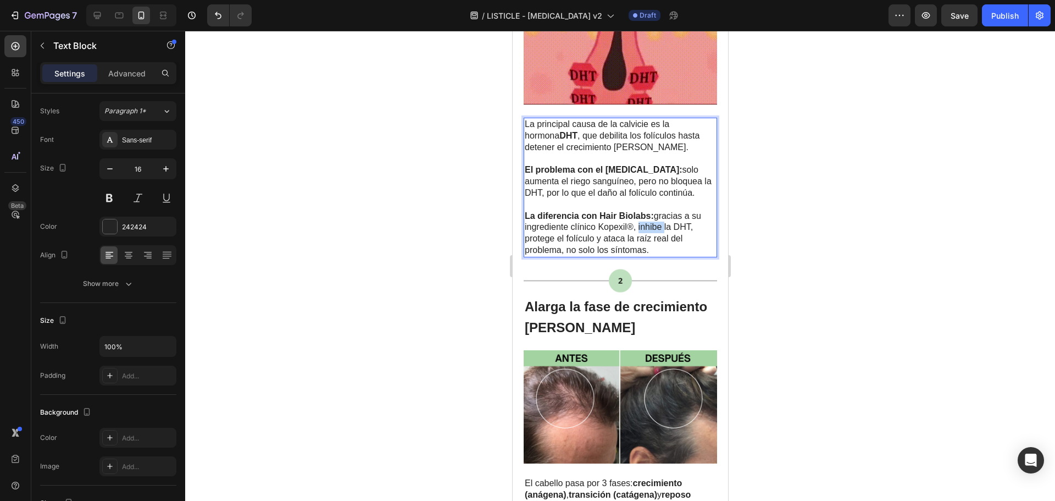
click at [648, 212] on span "La diferencia con Hair Biolabs: gracias a su ingrediente clínico Kopexil®, inhi…" at bounding box center [612, 232] width 176 height 43
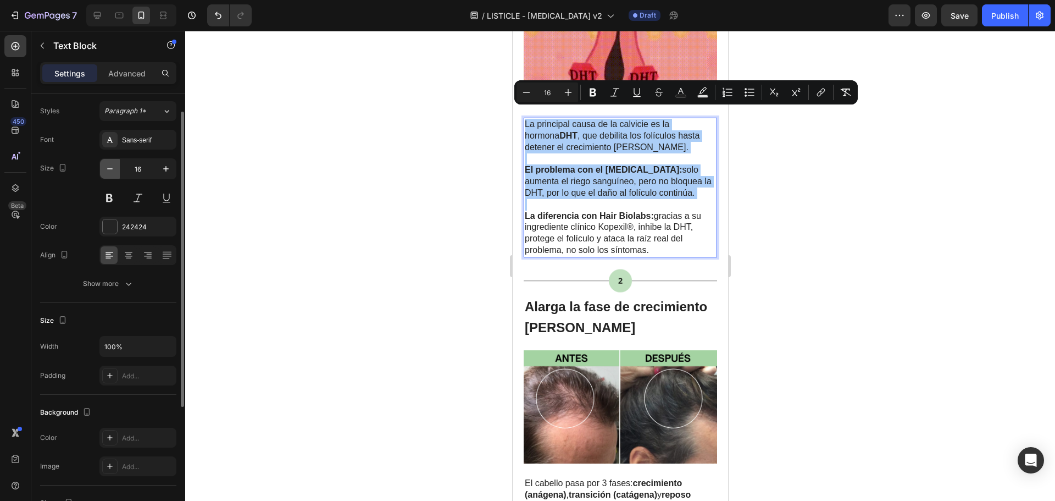
click at [108, 174] on icon "button" at bounding box center [109, 168] width 11 height 11
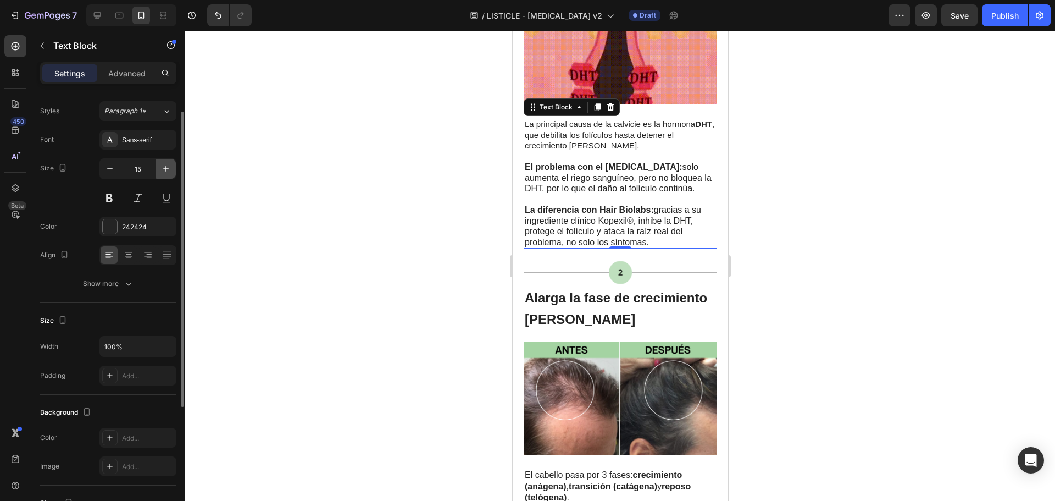
click at [164, 172] on icon "button" at bounding box center [165, 168] width 11 height 11
type input "16"
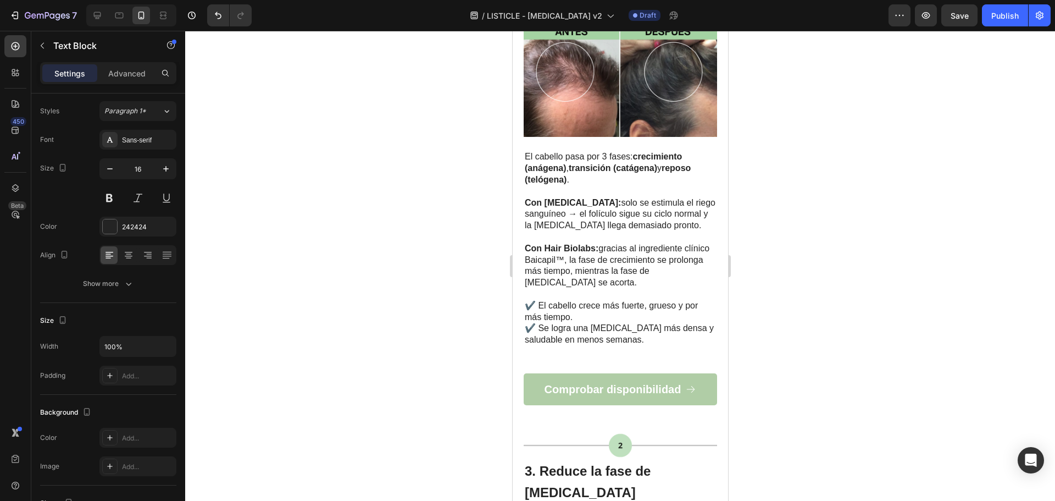
scroll to position [879, 0]
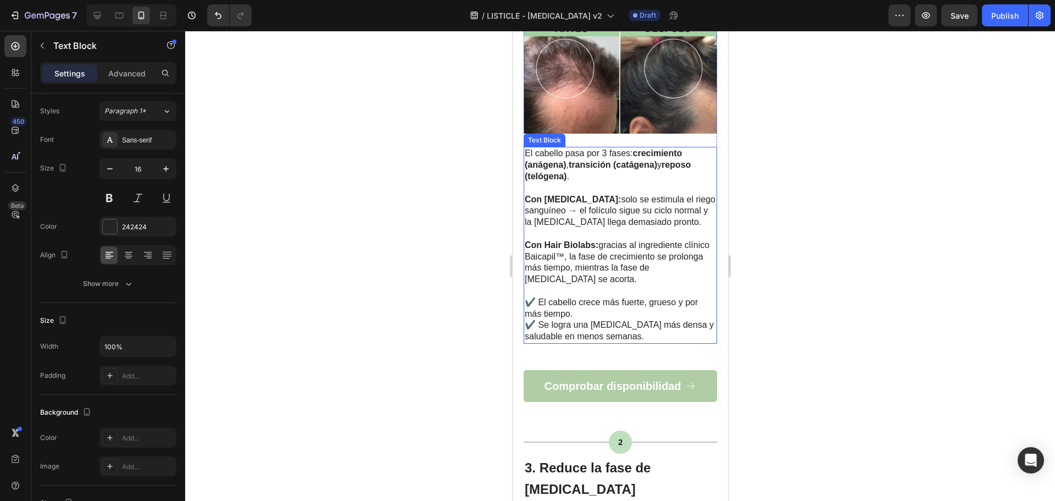
click at [640, 240] on p "Con Hair Biolabs: gracias al ingrediente clínico Baicapil™, la fase de crecimie…" at bounding box center [619, 263] width 191 height 46
click at [112, 164] on icon "button" at bounding box center [109, 168] width 11 height 11
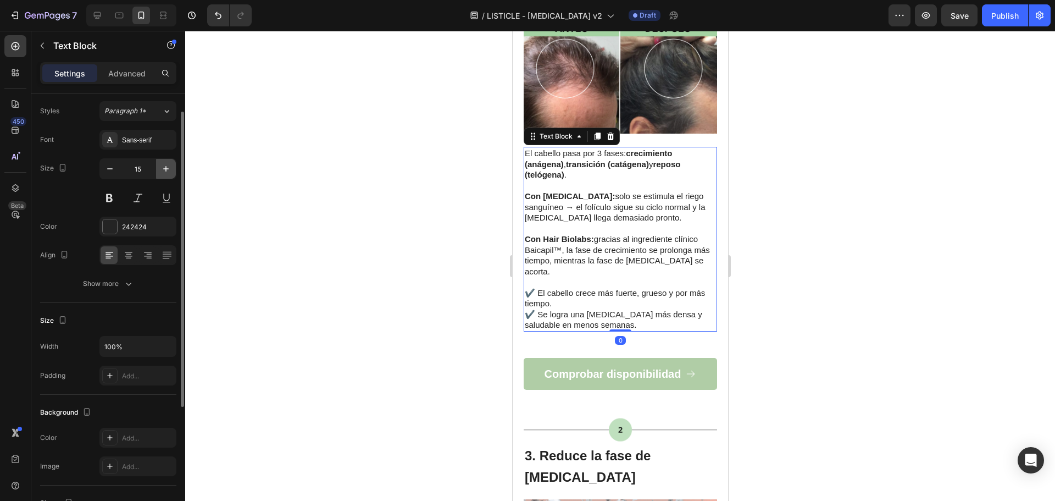
click at [169, 169] on icon "button" at bounding box center [165, 168] width 11 height 11
type input "16"
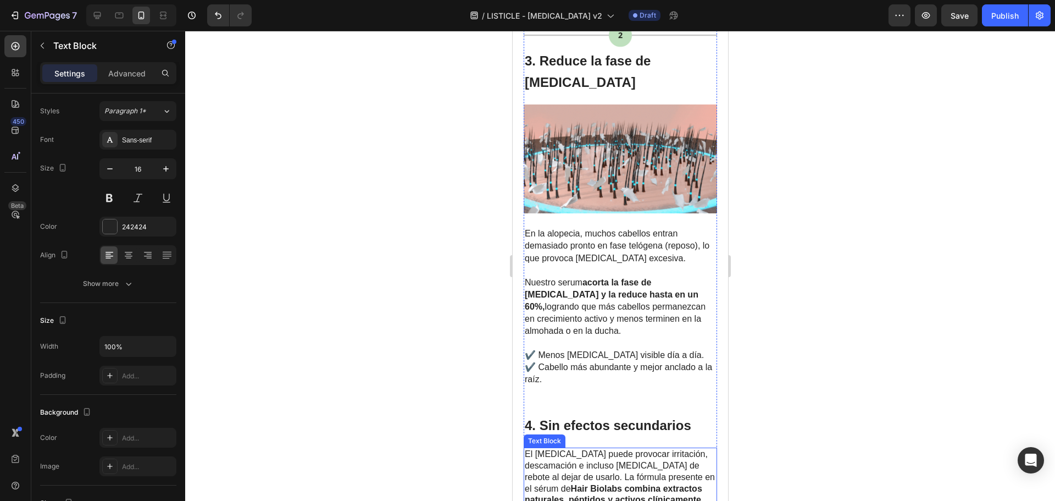
scroll to position [1264, 0]
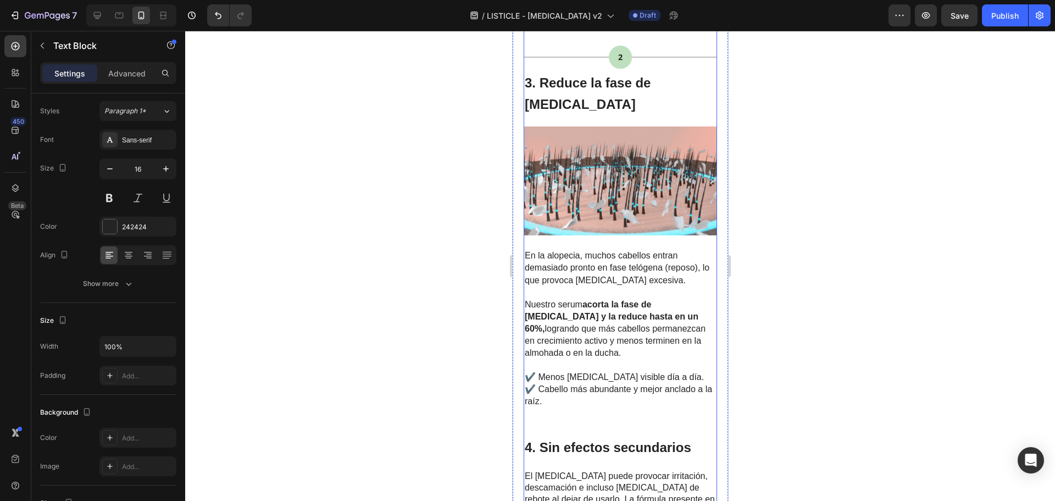
click at [554, 376] on div "Image ⁠⁠⁠⁠⁠⁠⁠ Bloquea la DHT (el Minoxidil no) Heading Image La principal causa…" at bounding box center [619, 233] width 193 height 2346
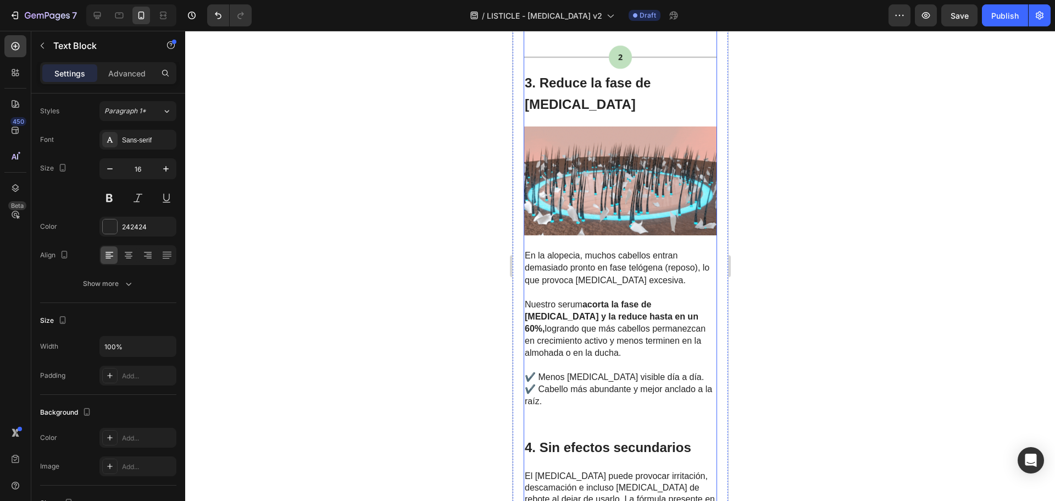
scroll to position [0, 0]
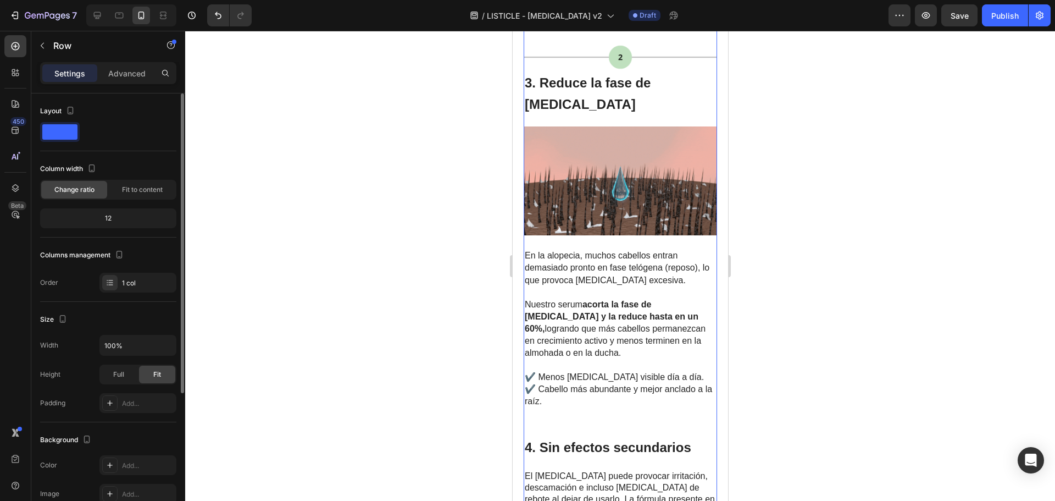
click at [550, 385] on div "Image ⁠⁠⁠⁠⁠⁠⁠ Bloquea la DHT (el Minoxidil no) Heading Image La principal causa…" at bounding box center [619, 233] width 193 height 2346
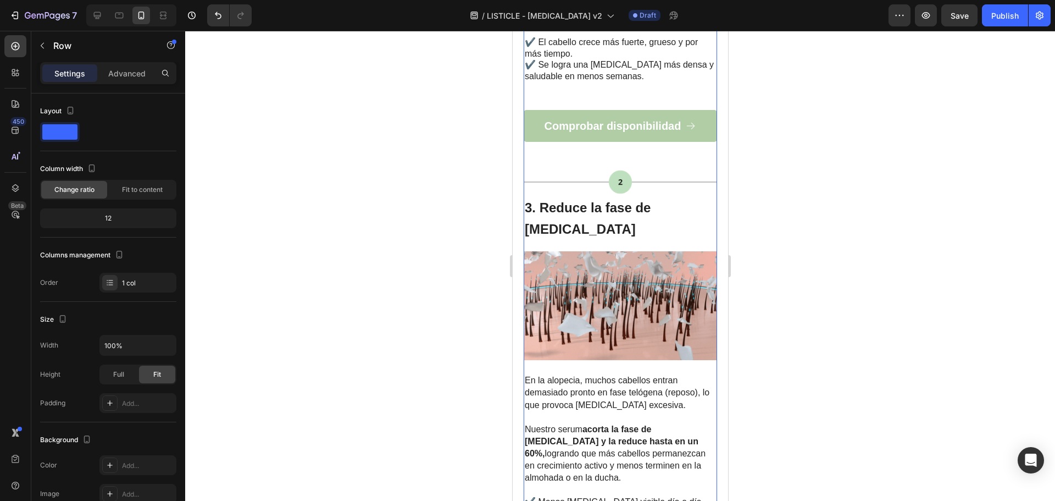
scroll to position [1099, 0]
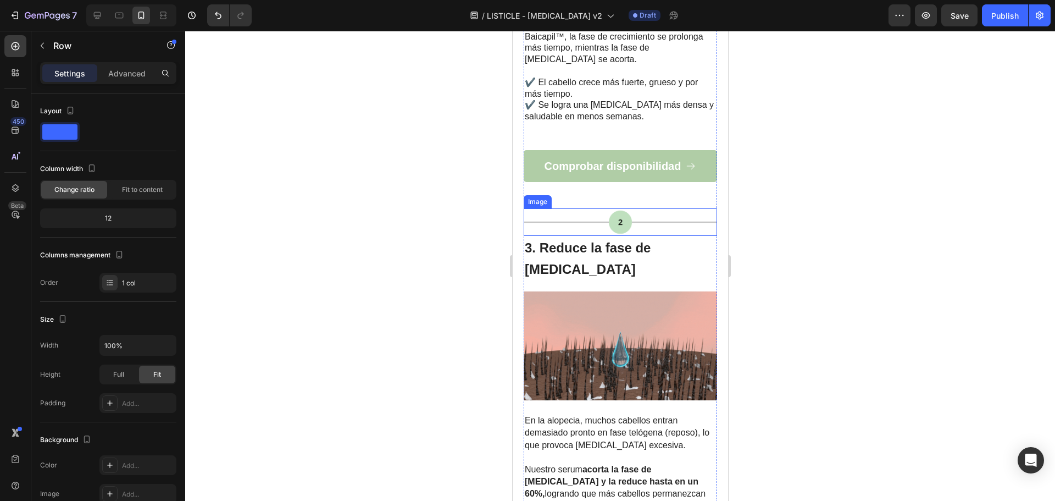
click at [627, 208] on img at bounding box center [619, 221] width 193 height 27
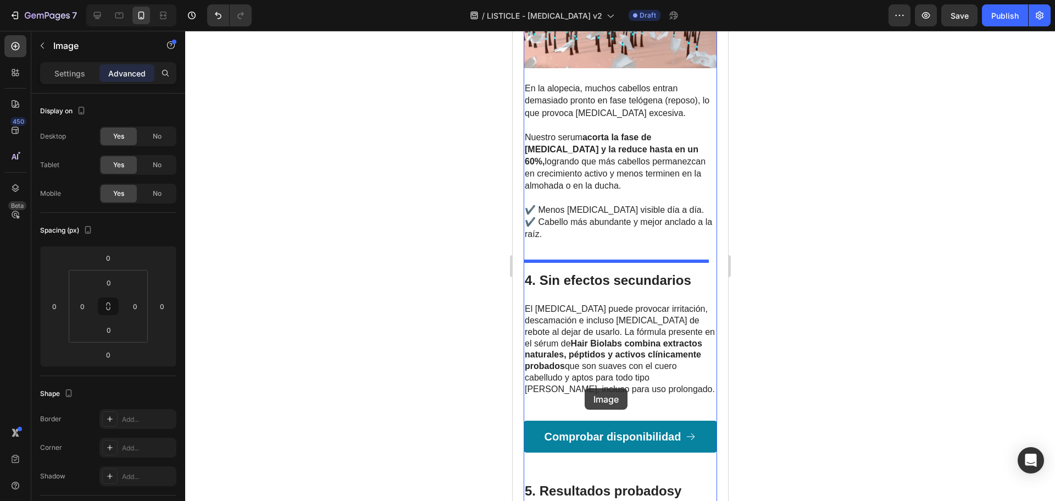
scroll to position [1470, 0]
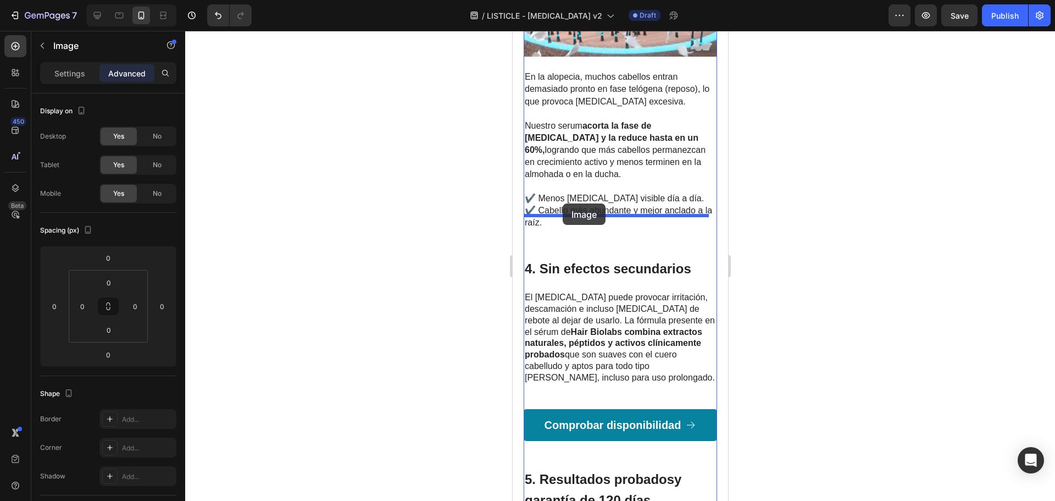
drag, startPoint x: 625, startPoint y: 228, endPoint x: 562, endPoint y: 203, distance: 67.2
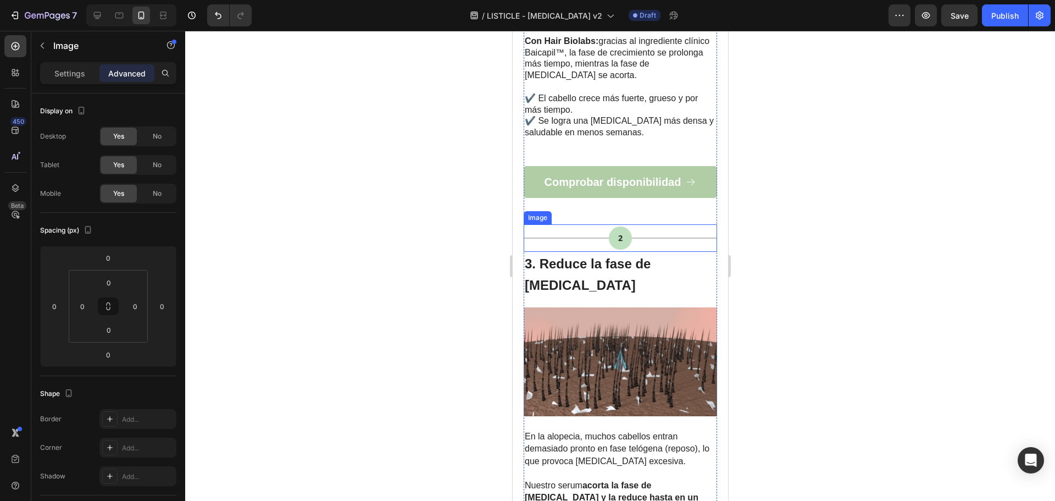
scroll to position [1058, 0]
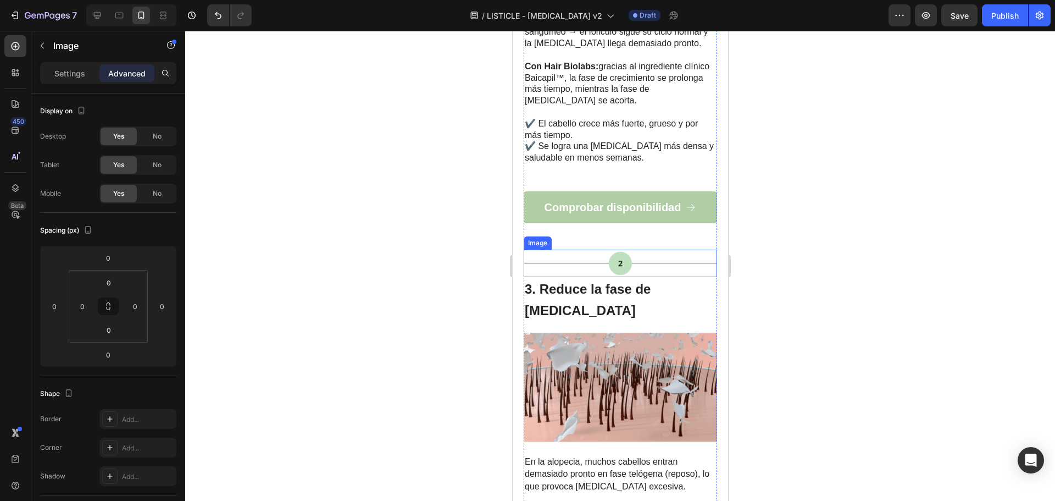
click at [631, 254] on img at bounding box center [619, 263] width 193 height 27
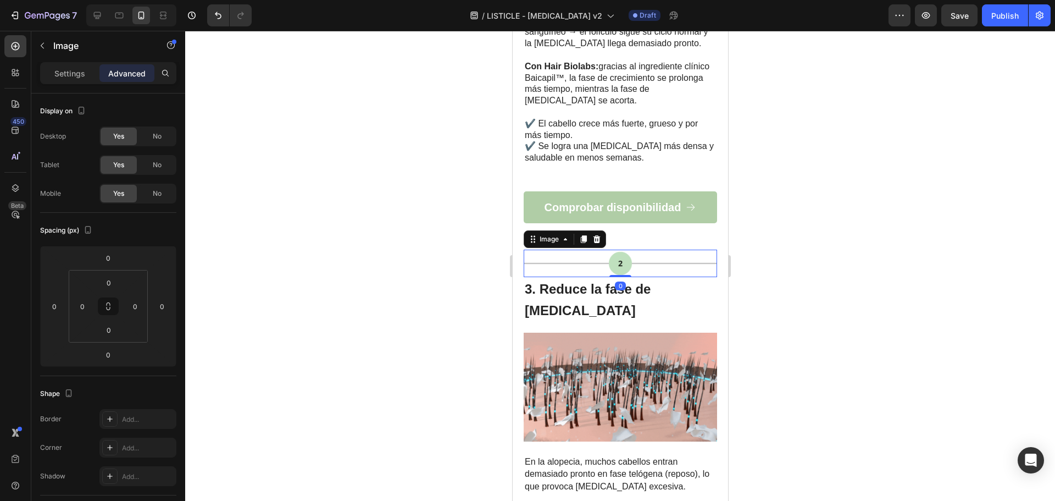
click at [75, 62] on div "Settings Advanced" at bounding box center [108, 73] width 136 height 22
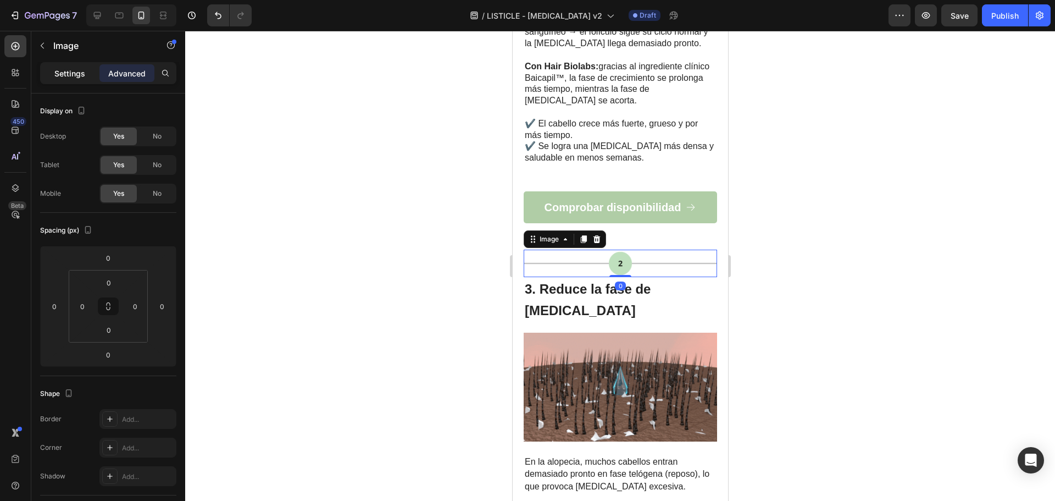
click at [75, 68] on p "Settings" at bounding box center [69, 74] width 31 height 12
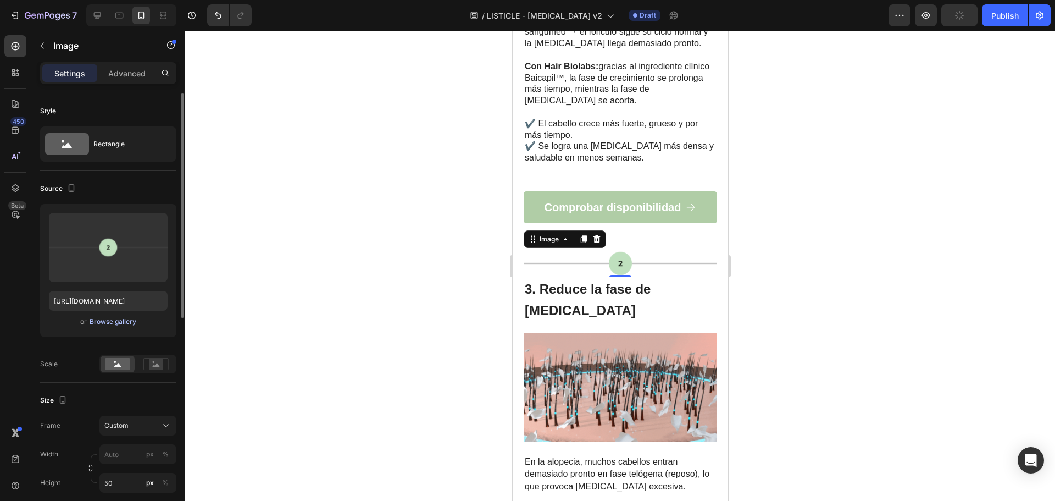
click at [90, 326] on button "Browse gallery" at bounding box center [113, 321] width 48 height 11
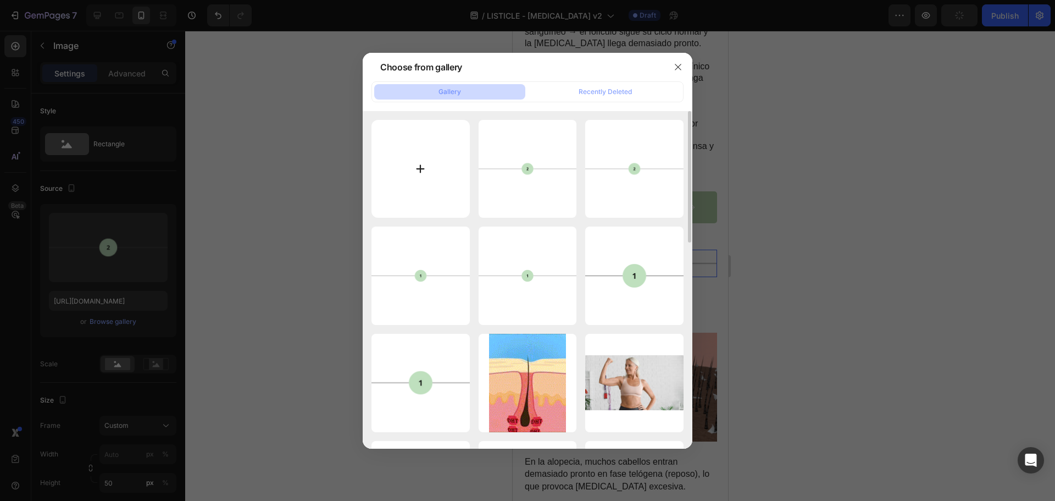
click at [406, 134] on input "file" at bounding box center [421, 169] width 98 height 98
type input "C:\fakepath\Splitter (3).png"
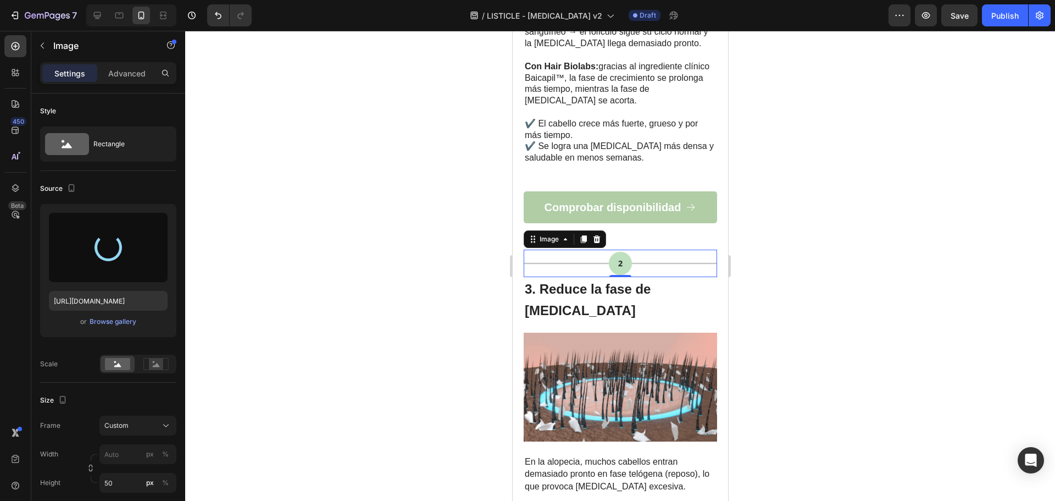
type input "https://cdn.shopify.com/s/files/1/0875/5930/7511/files/gempages_560647699284624…"
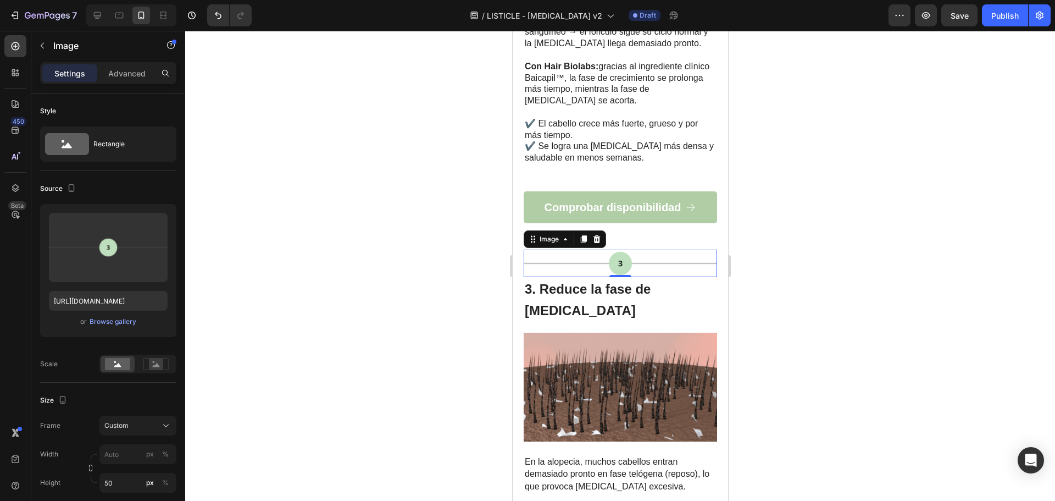
click at [414, 312] on div at bounding box center [620, 266] width 870 height 470
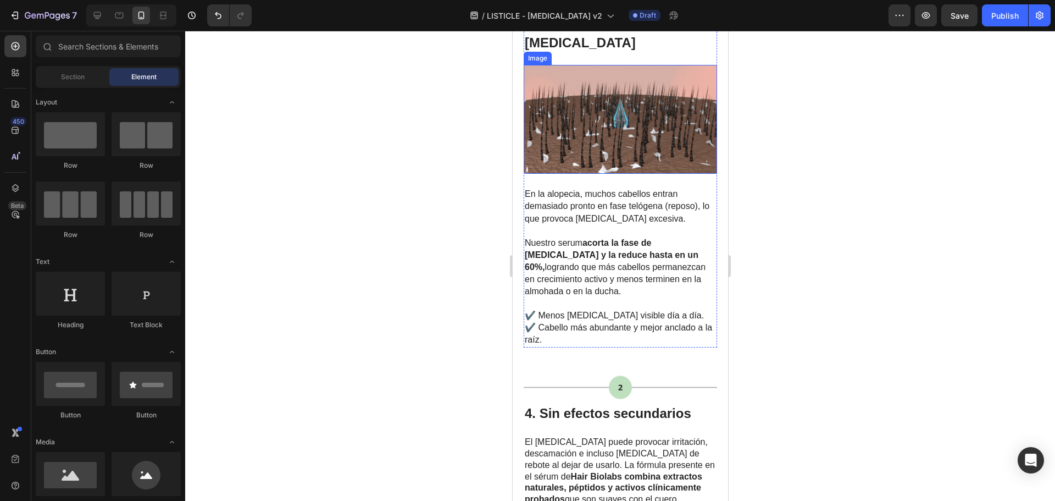
scroll to position [1333, 0]
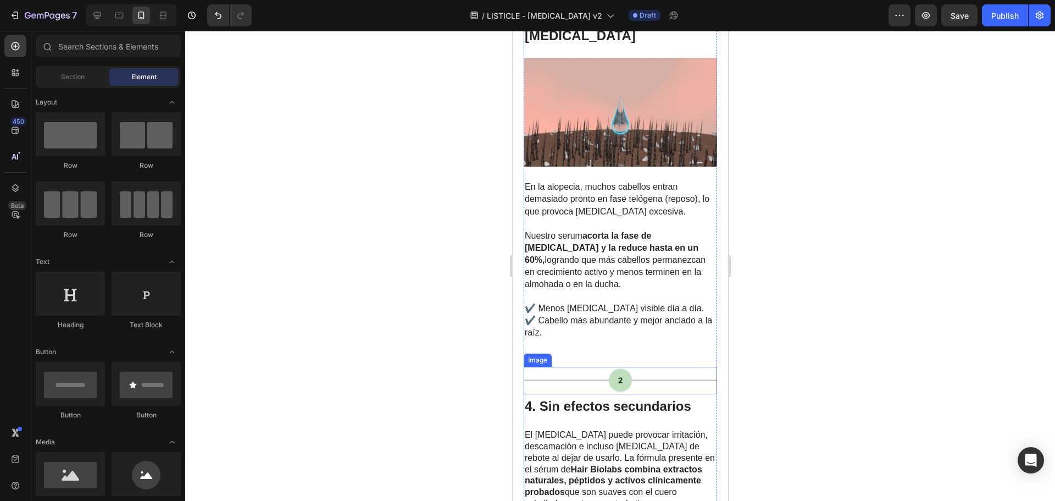
click at [609, 367] on img at bounding box center [619, 380] width 193 height 27
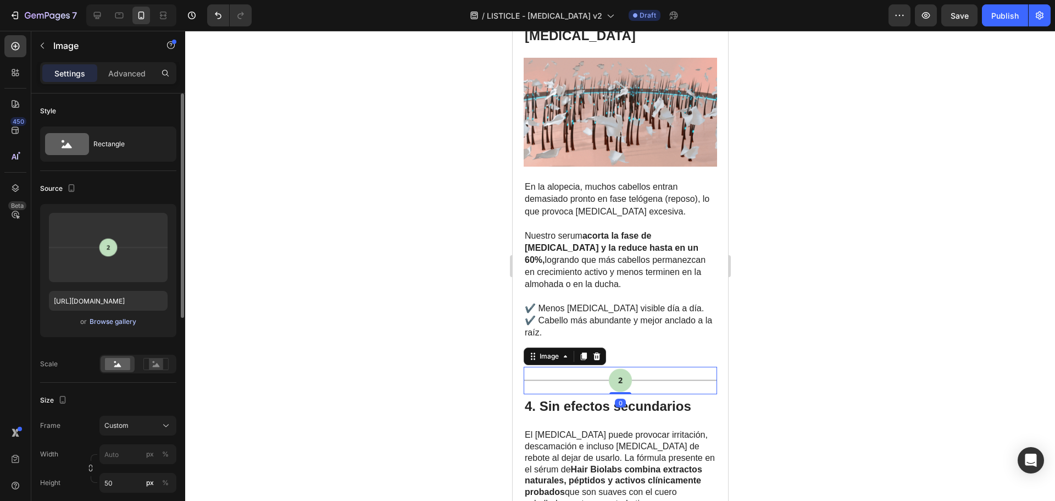
click at [92, 320] on div "Browse gallery" at bounding box center [113, 322] width 47 height 10
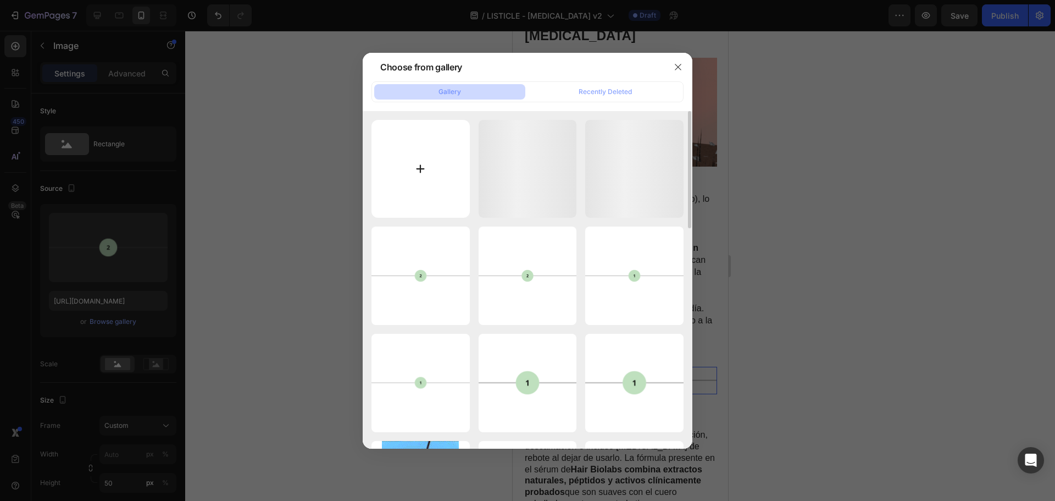
click at [397, 178] on input "file" at bounding box center [421, 169] width 98 height 98
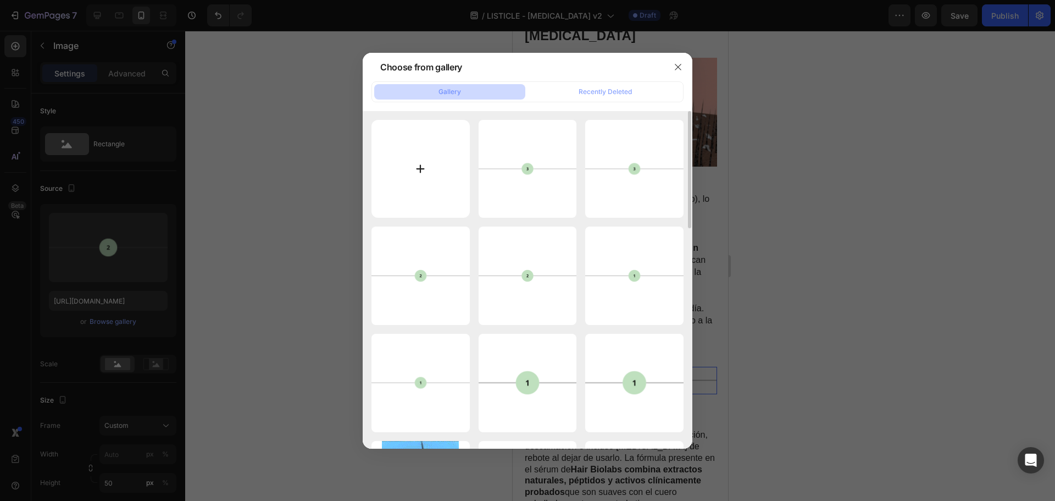
type input "C:\fakepath\Splitter (4).png"
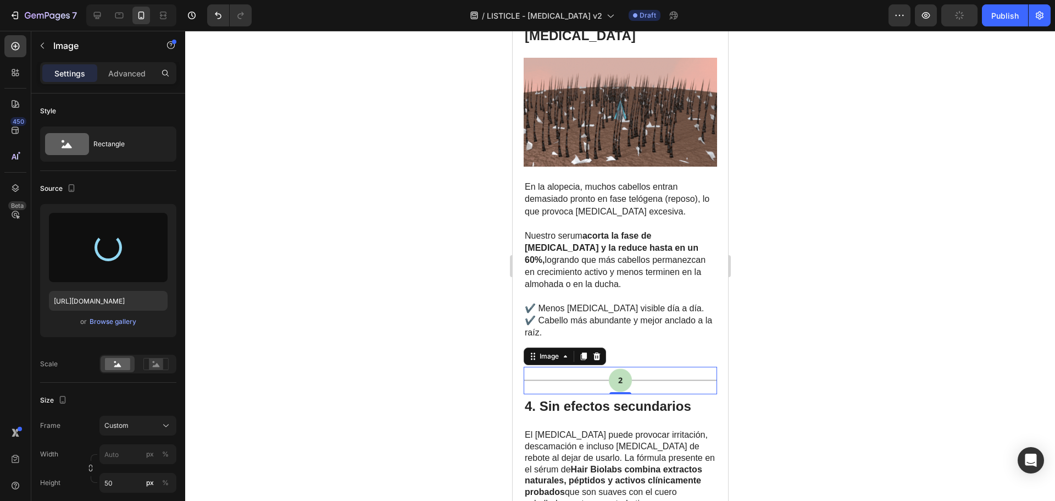
type input "https://cdn.shopify.com/s/files/1/0875/5930/7511/files/gempages_560647699284624…"
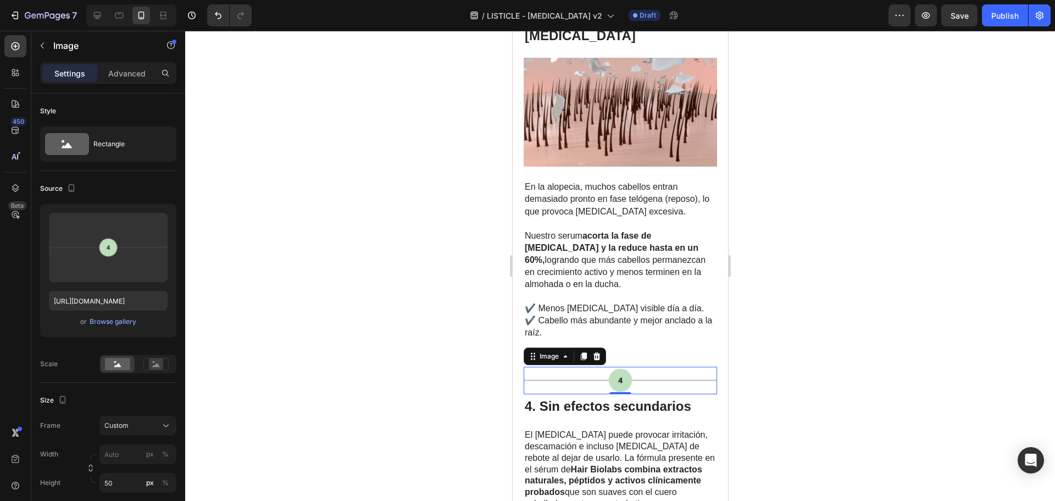
click at [755, 214] on div at bounding box center [620, 266] width 870 height 470
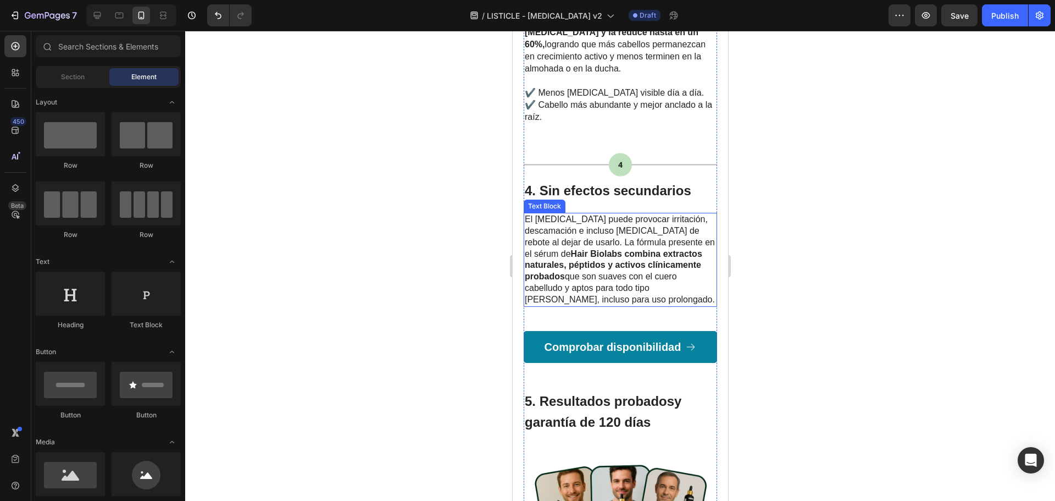
scroll to position [1553, 0]
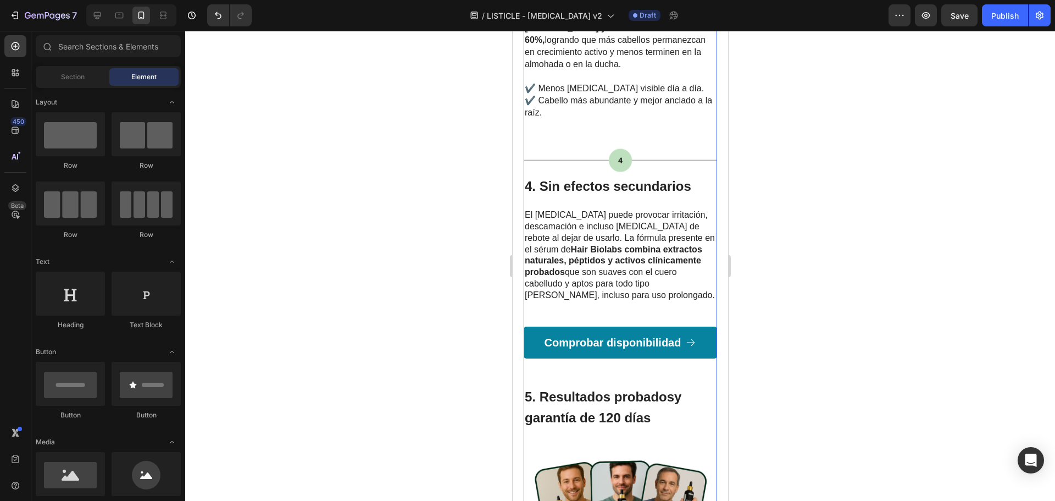
click at [614, 97] on div "Image ⁠⁠⁠⁠⁠⁠⁠ Bloquea la DHT (el Minoxidil no) Heading Image La principal causa…" at bounding box center [619, 29] width 193 height 2514
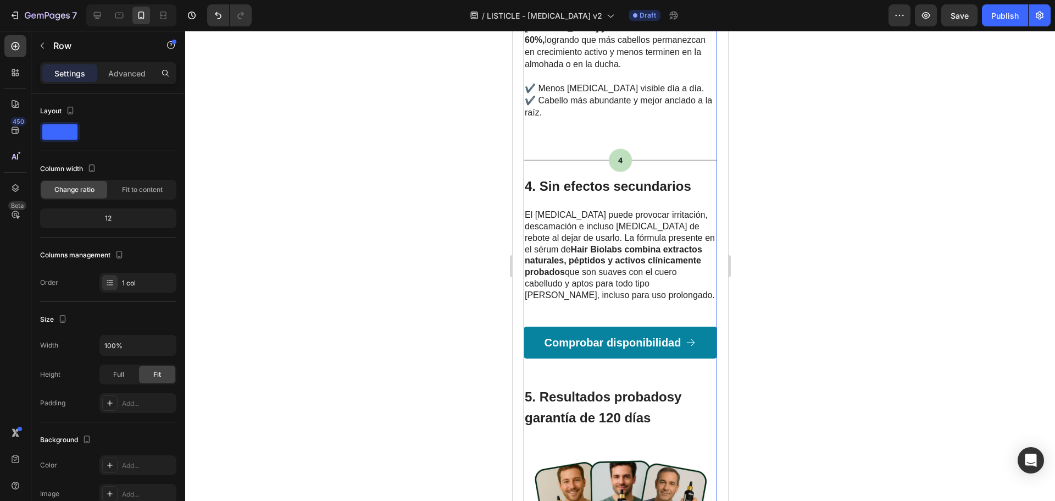
click at [614, 76] on div "En la alopecia, muchos cabellos entran demasiado pronto en fase telógena (repos…" at bounding box center [619, 40] width 193 height 160
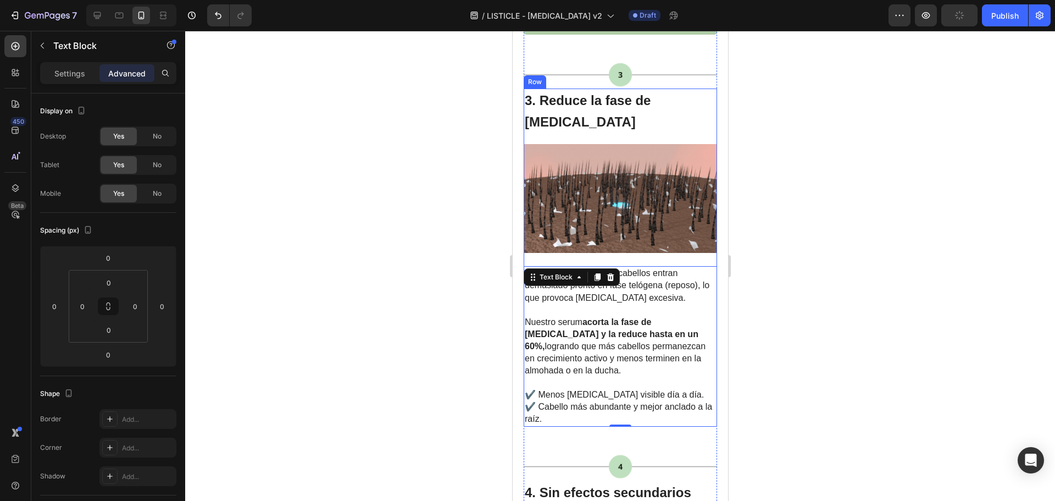
scroll to position [1388, 0]
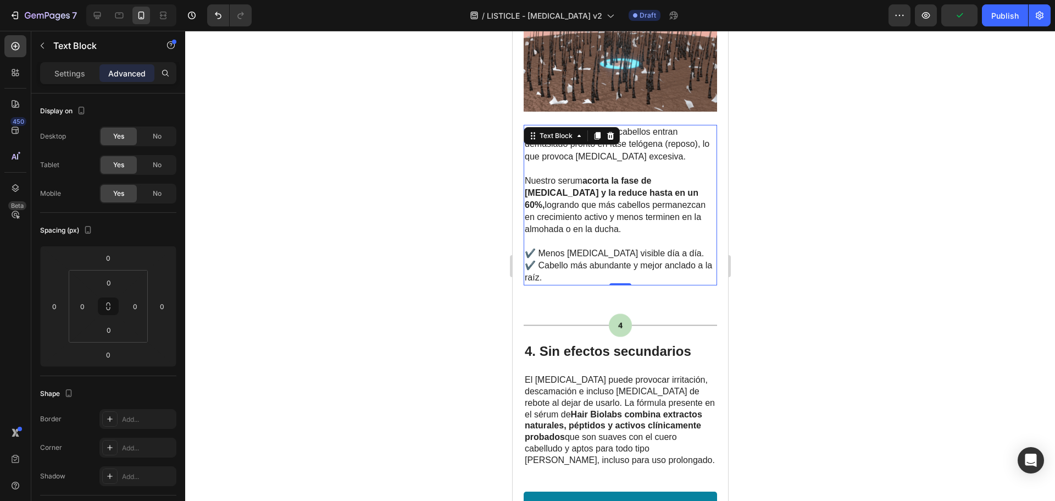
click at [812, 270] on div at bounding box center [620, 266] width 870 height 470
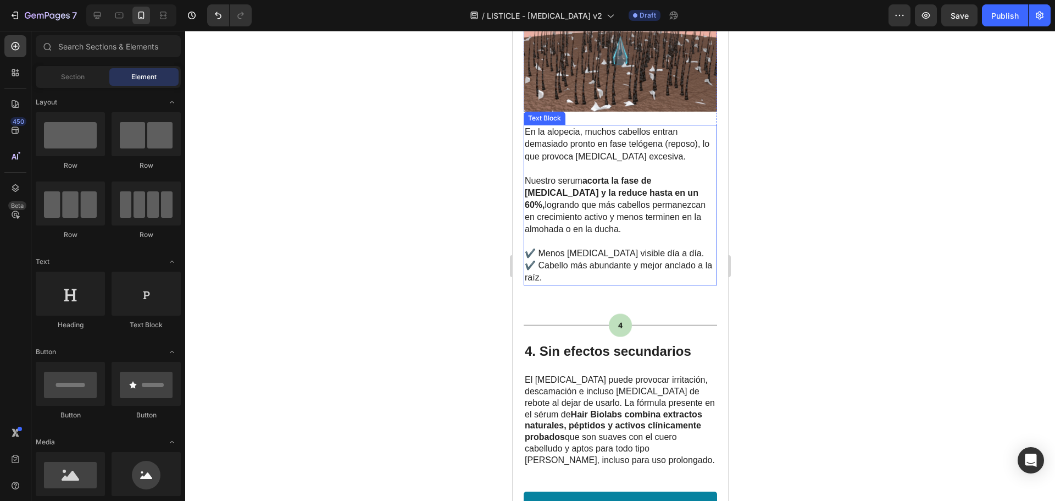
click at [625, 260] on span "✔️ Cabello más abundante y mejor anclado a la raíz." at bounding box center [617, 270] width 187 height 21
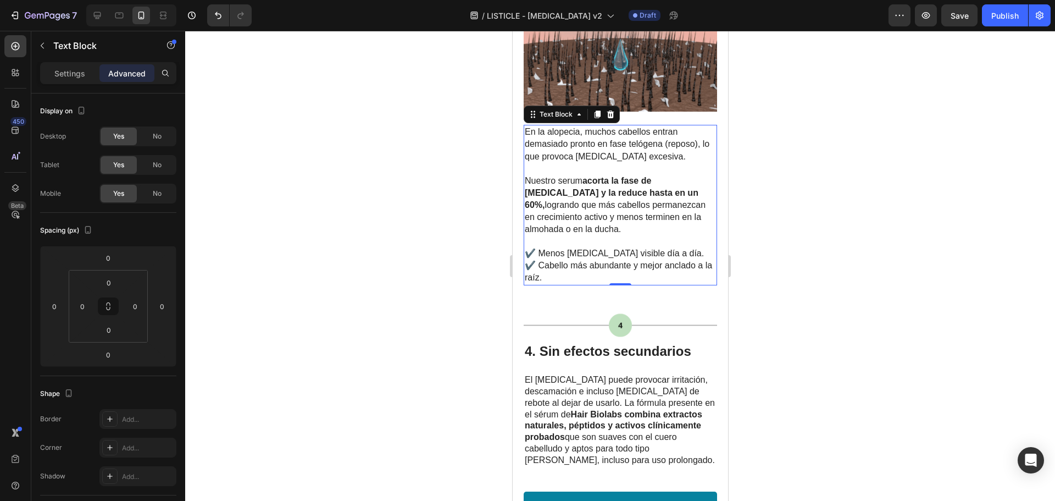
click at [808, 336] on div at bounding box center [620, 266] width 870 height 470
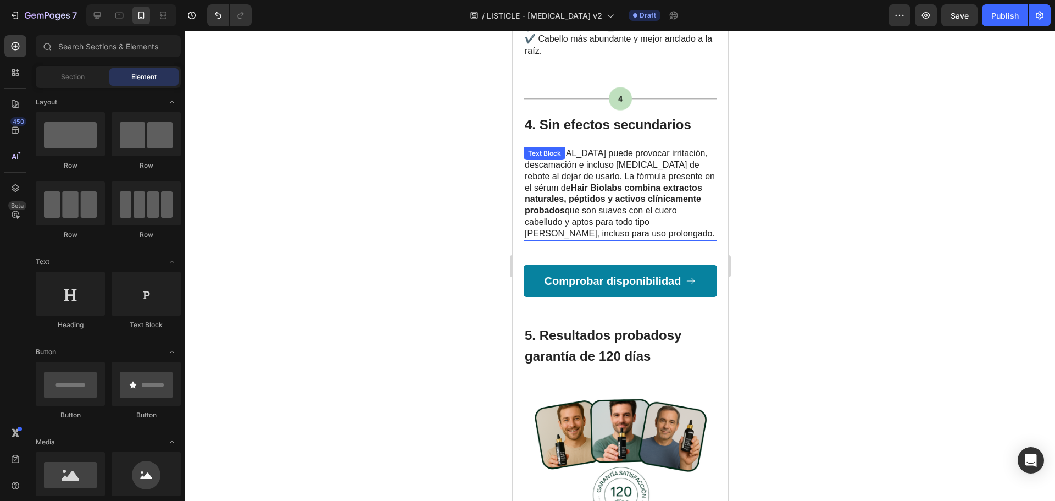
scroll to position [1607, 0]
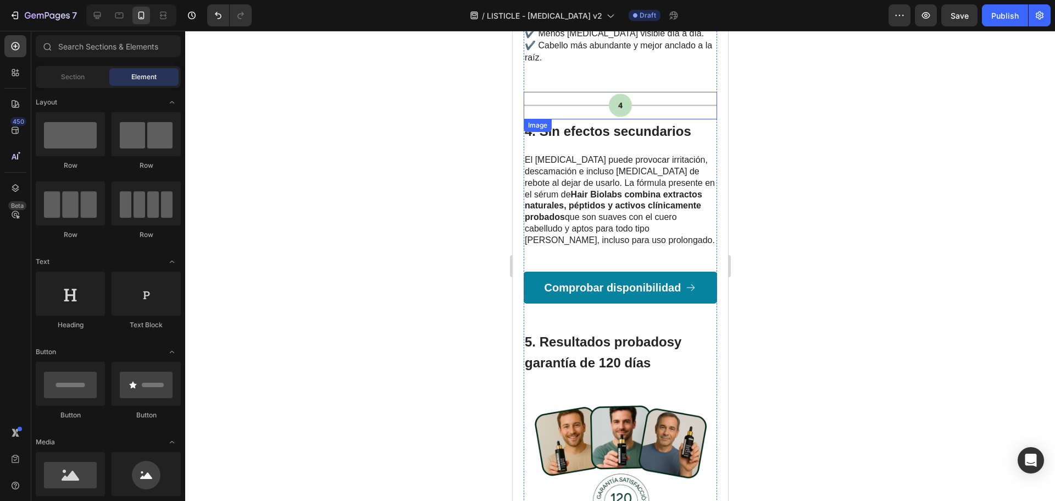
click at [601, 92] on img at bounding box center [619, 105] width 193 height 27
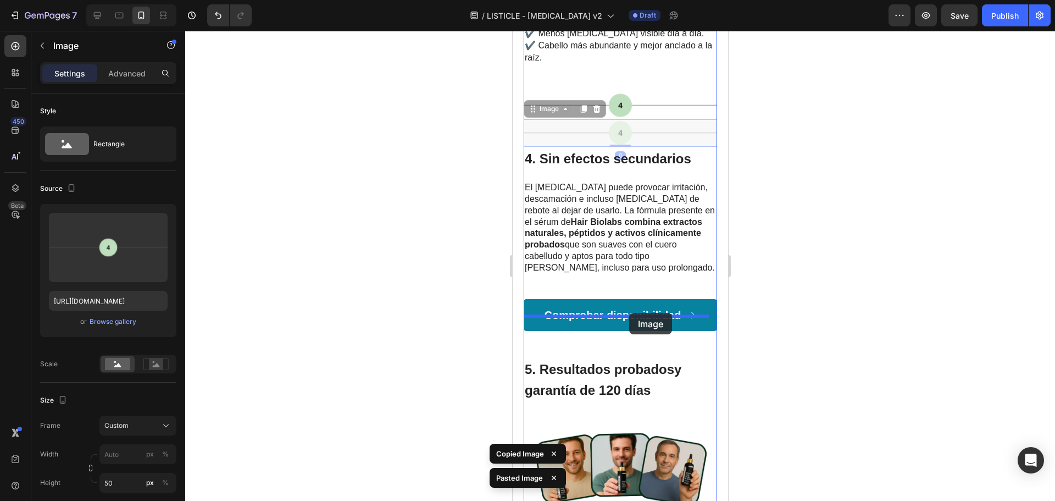
drag, startPoint x: 632, startPoint y: 90, endPoint x: 629, endPoint y: 313, distance: 223.1
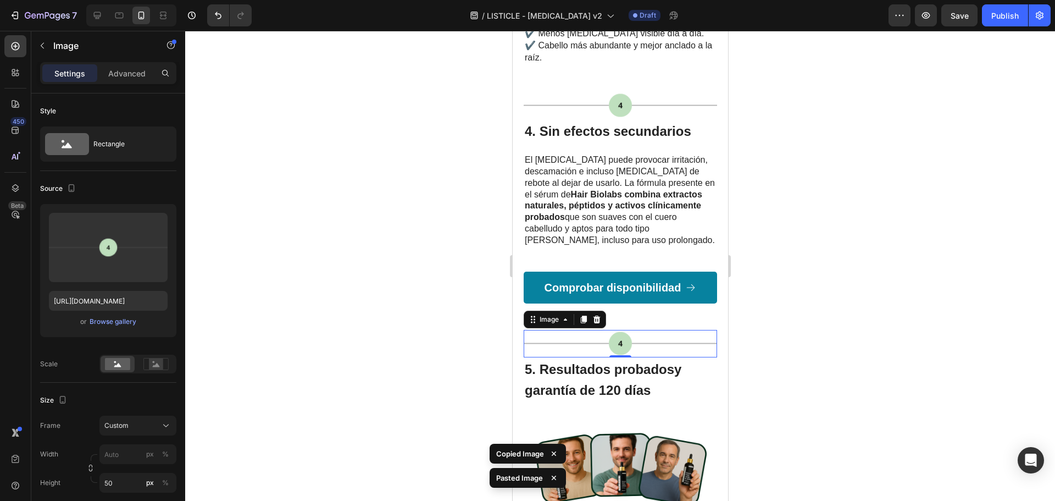
click at [574, 330] on img at bounding box center [619, 343] width 193 height 27
click at [106, 319] on div "Browse gallery" at bounding box center [113, 322] width 47 height 10
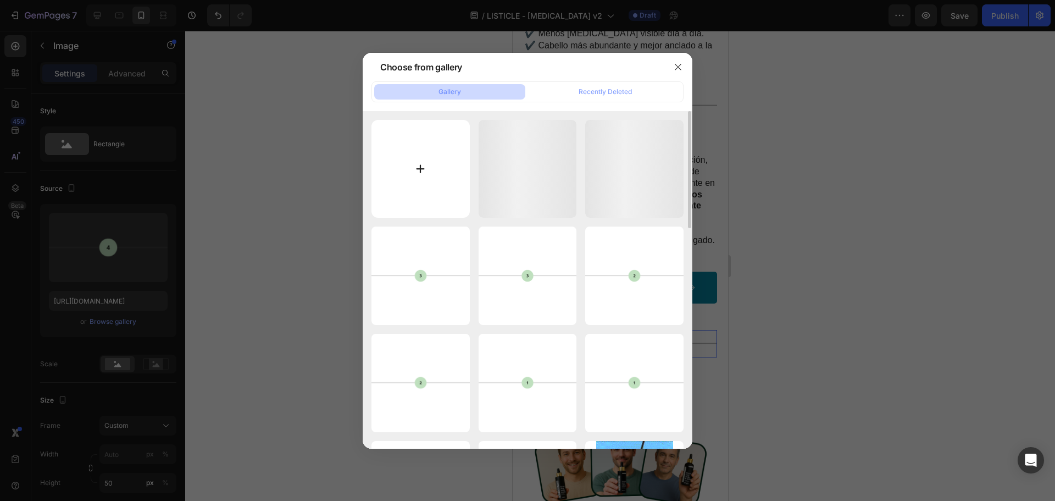
click at [401, 178] on input "file" at bounding box center [421, 169] width 98 height 98
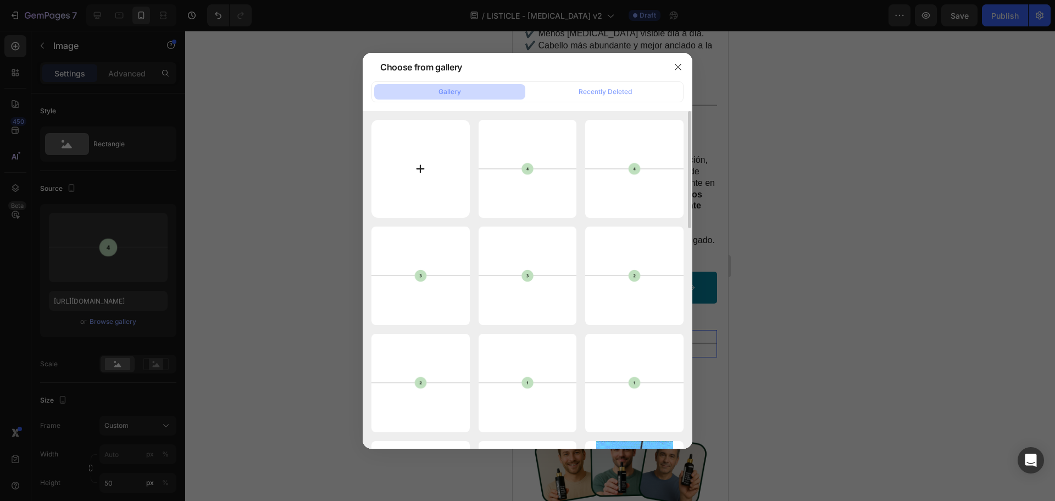
type input "C:\fakepath\Splitter (5).png"
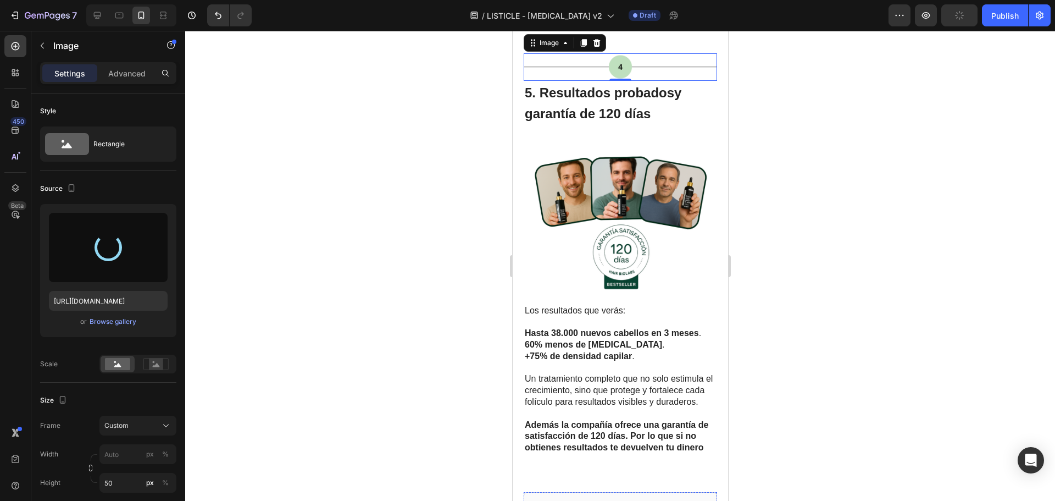
type input "https://cdn.shopify.com/s/files/1/0875/5930/7511/files/gempages_560647699284624…"
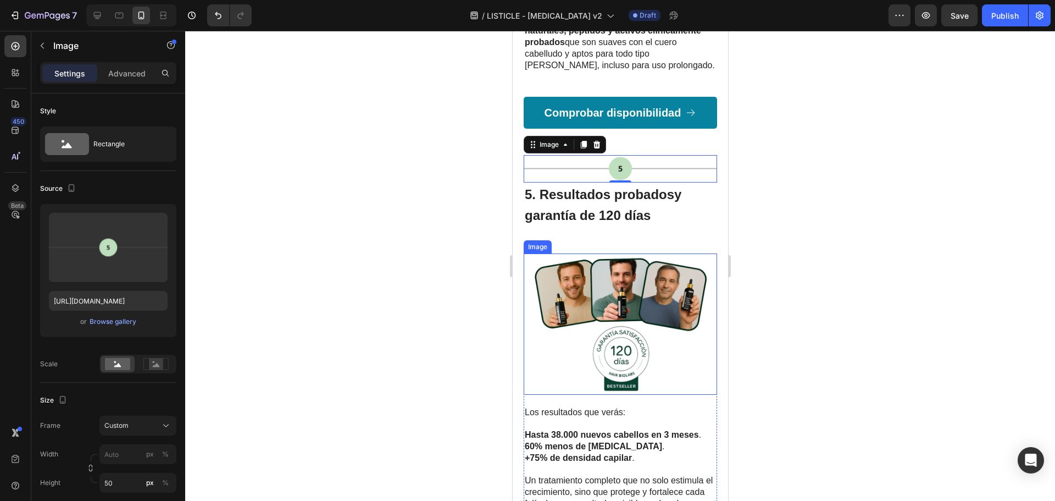
scroll to position [1772, 0]
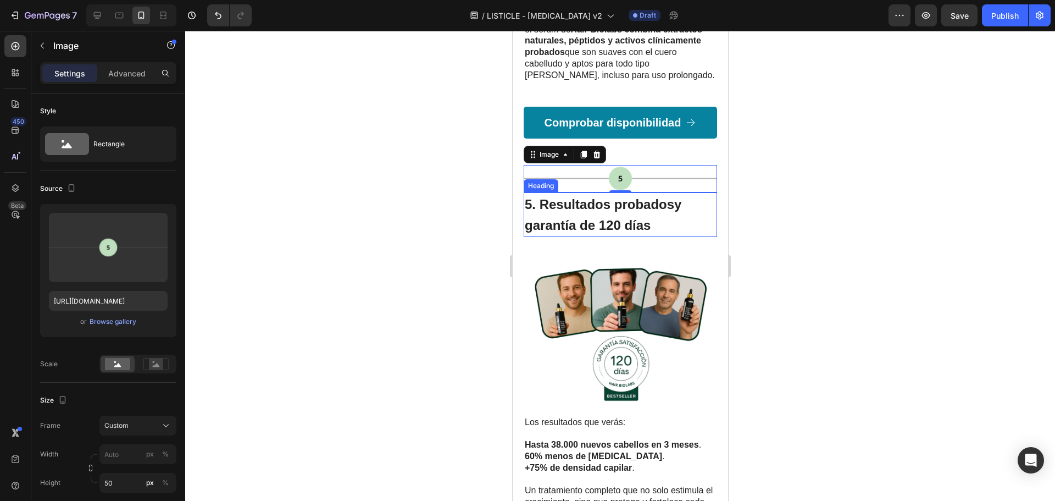
click at [644, 197] on strong "5. Resultados probados" at bounding box center [598, 204] width 149 height 15
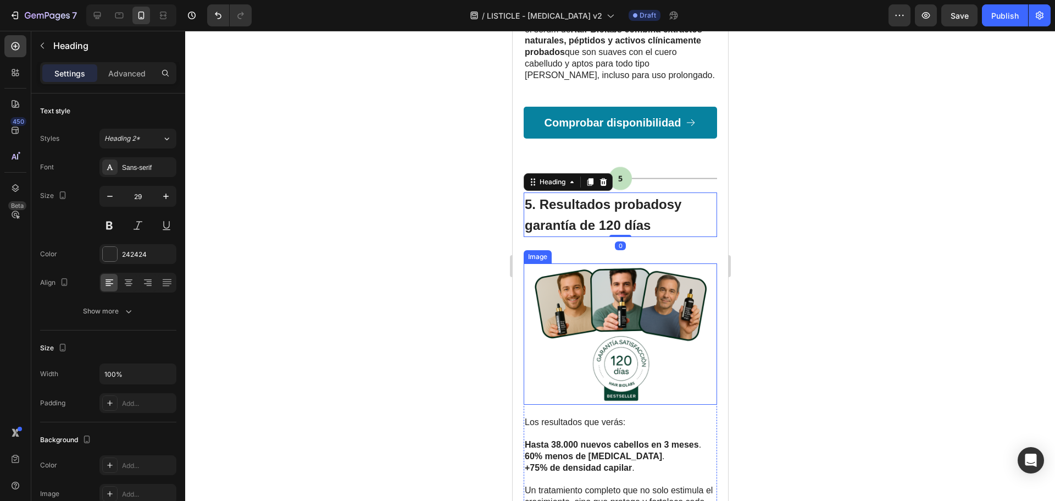
click at [647, 306] on img at bounding box center [619, 333] width 193 height 141
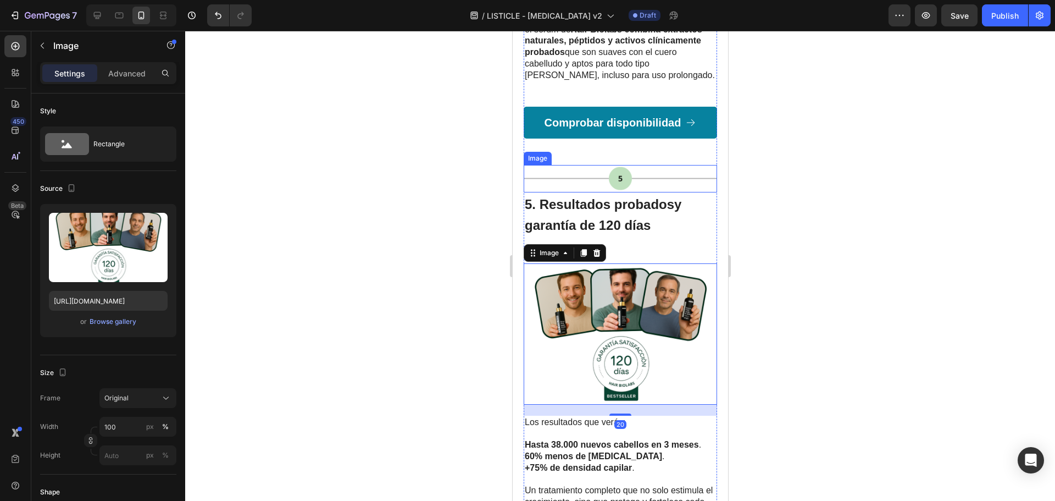
click at [665, 165] on img at bounding box center [619, 178] width 193 height 27
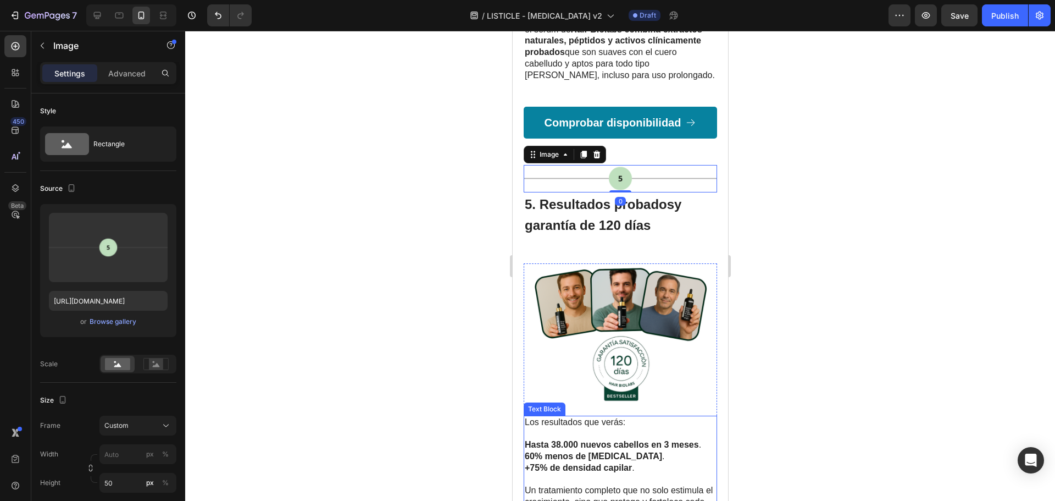
click at [644, 474] on p "Un tratamiento completo que no solo estimula el crecimiento, sino que protege y…" at bounding box center [619, 497] width 191 height 46
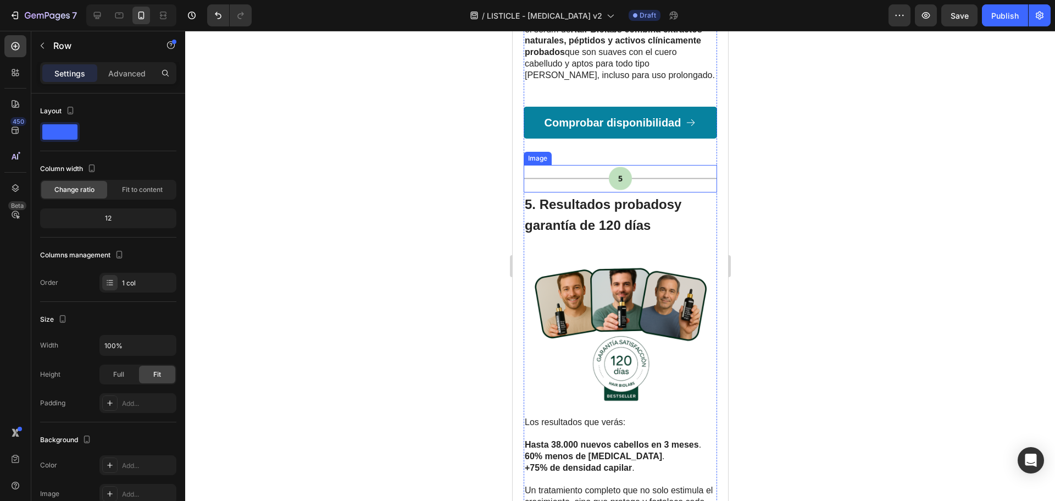
click at [774, 168] on div at bounding box center [620, 266] width 870 height 470
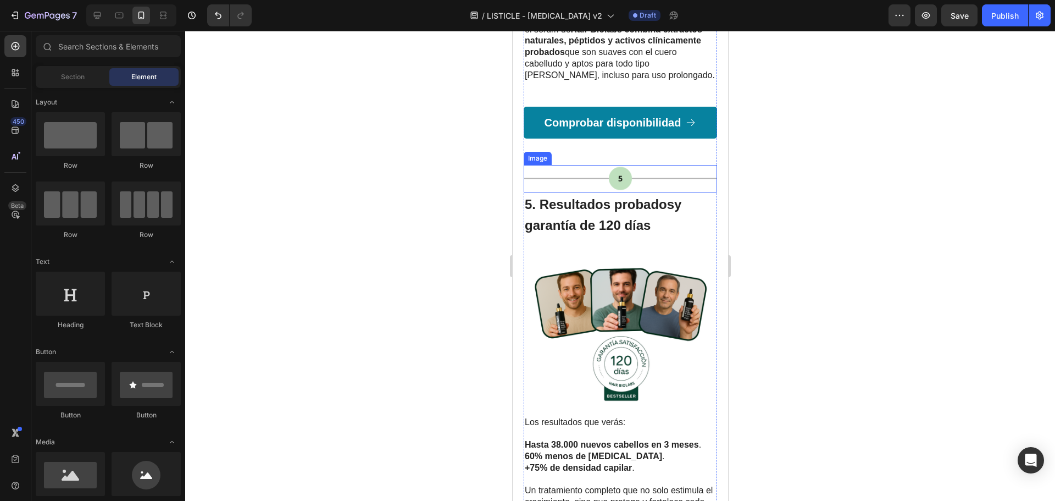
click at [647, 165] on img at bounding box center [619, 178] width 193 height 27
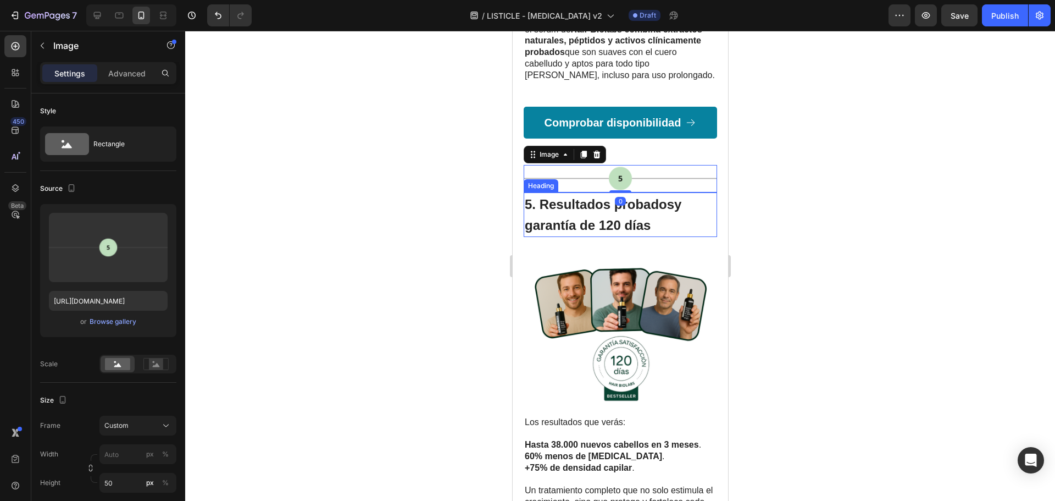
click at [647, 197] on span "5. Resultados probados y garantía de 120 días" at bounding box center [602, 215] width 157 height 36
click at [650, 165] on img at bounding box center [619, 178] width 193 height 27
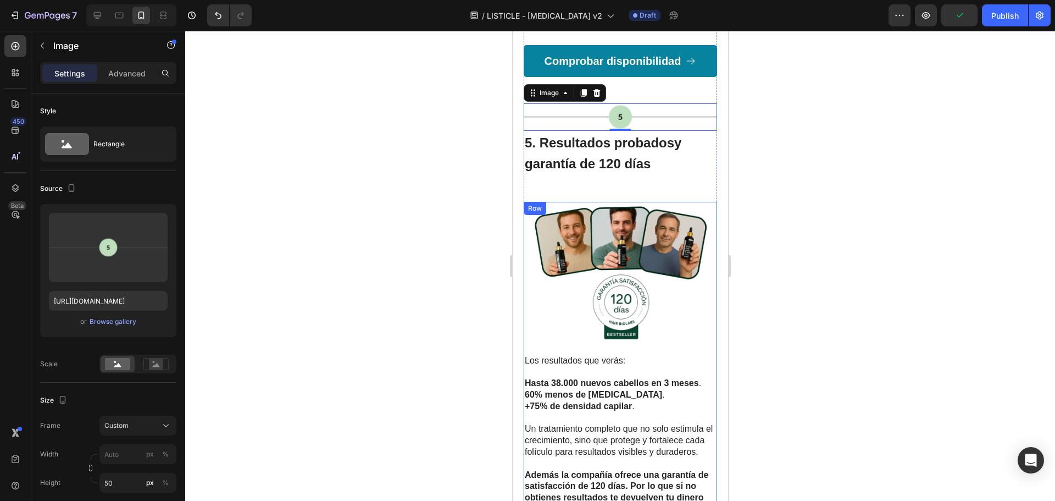
scroll to position [1827, 0]
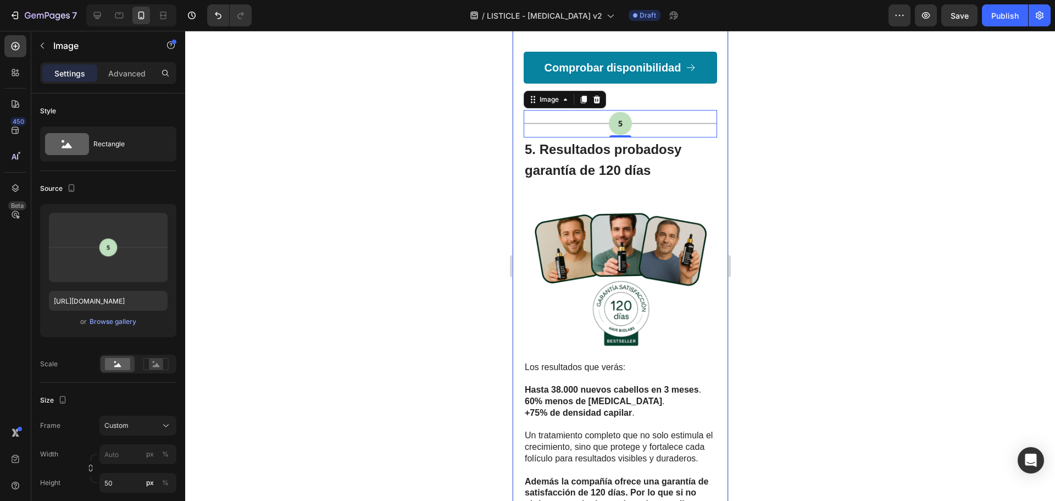
click at [844, 178] on div at bounding box center [620, 266] width 870 height 470
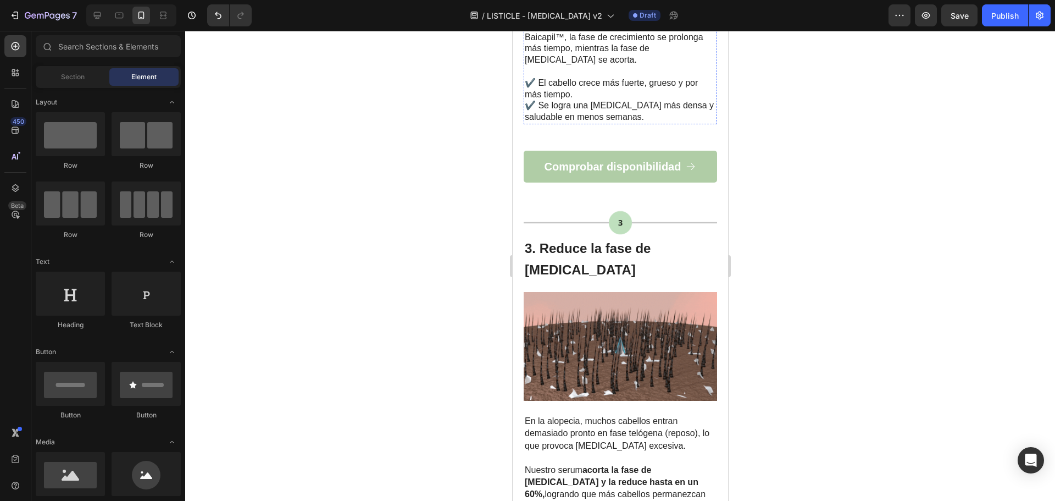
scroll to position [1099, 0]
click at [538, 240] on strong "3. Reduce la fase de [MEDICAL_DATA]" at bounding box center [587, 258] width 126 height 36
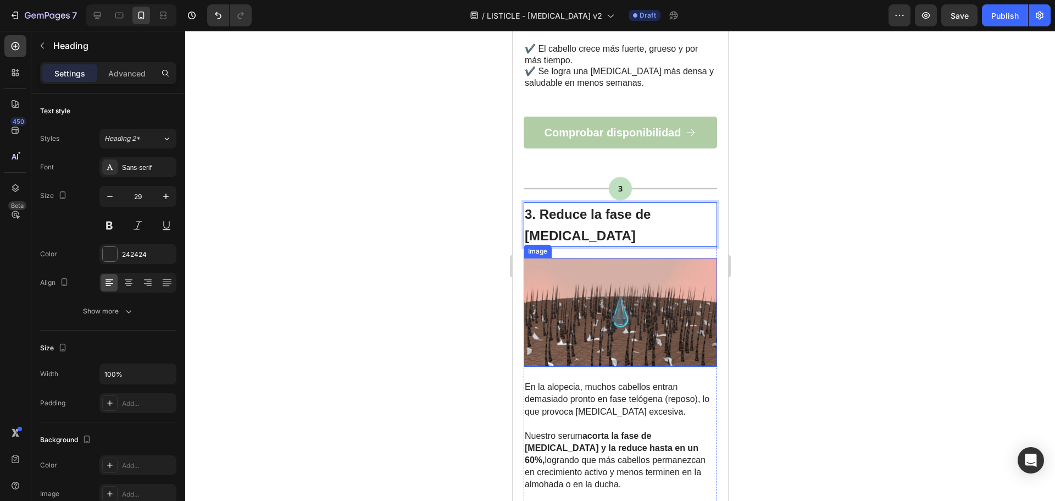
scroll to position [1264, 0]
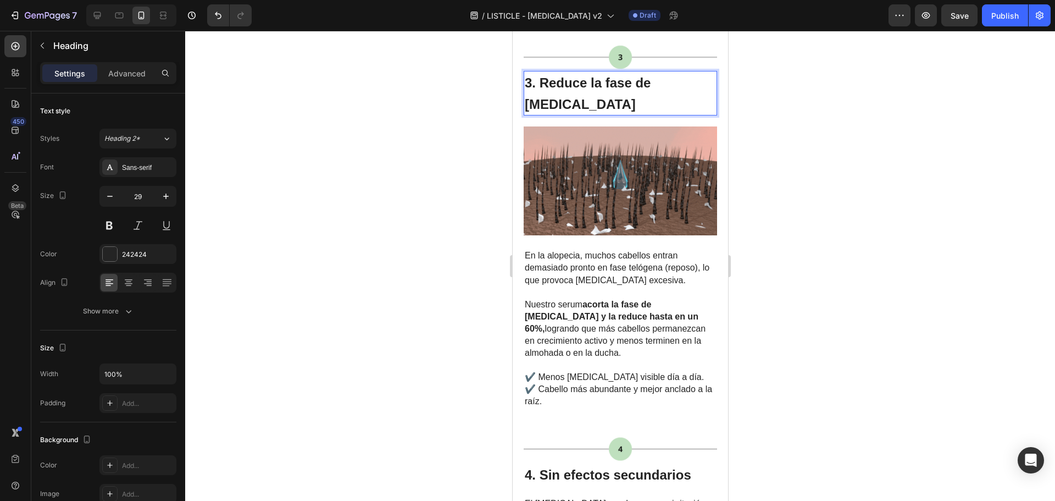
click at [539, 75] on strong "3. Reduce la fase de [MEDICAL_DATA]" at bounding box center [587, 93] width 126 height 36
click at [784, 162] on div at bounding box center [620, 266] width 870 height 470
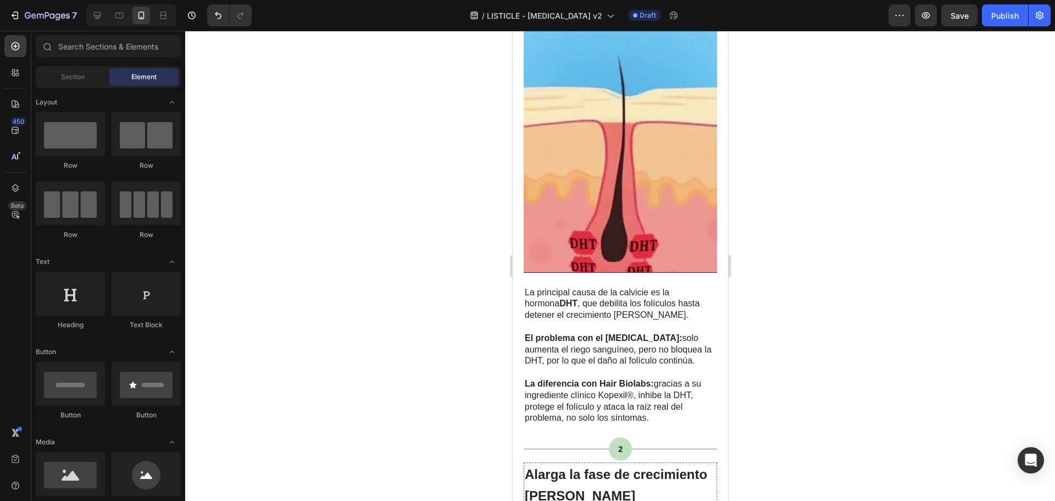
scroll to position [165, 0]
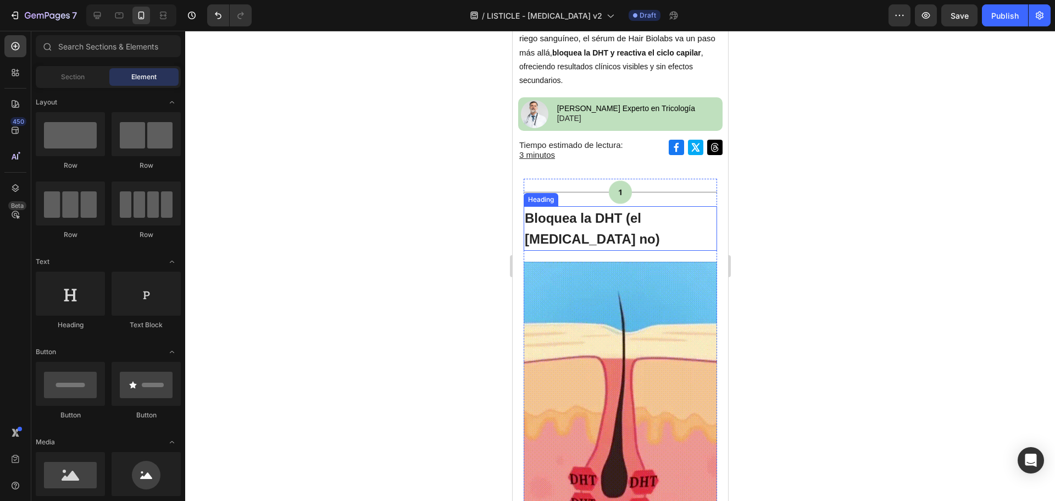
click at [593, 209] on p "⁠⁠⁠⁠⁠⁠⁠ Bloquea la DHT (el Minoxidil no)" at bounding box center [619, 228] width 191 height 42
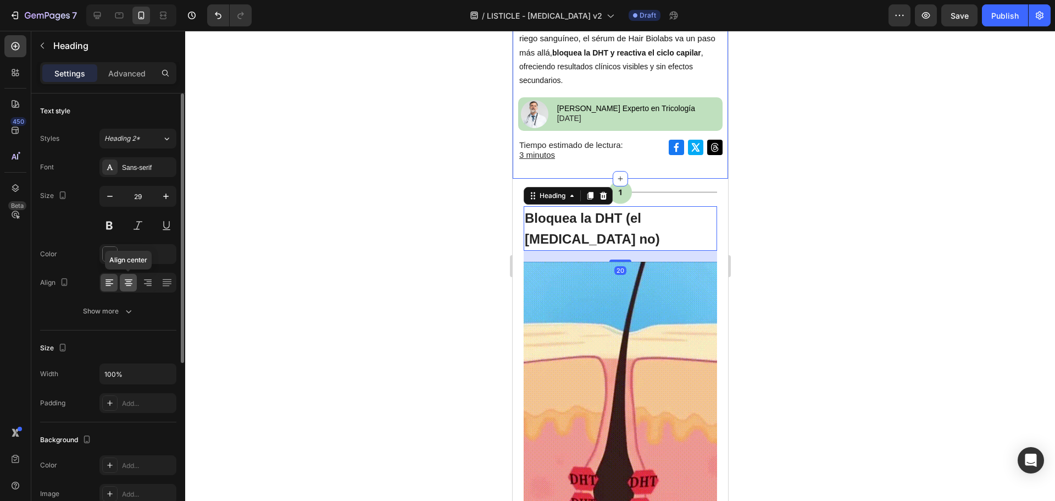
click at [131, 278] on icon at bounding box center [128, 282] width 11 height 11
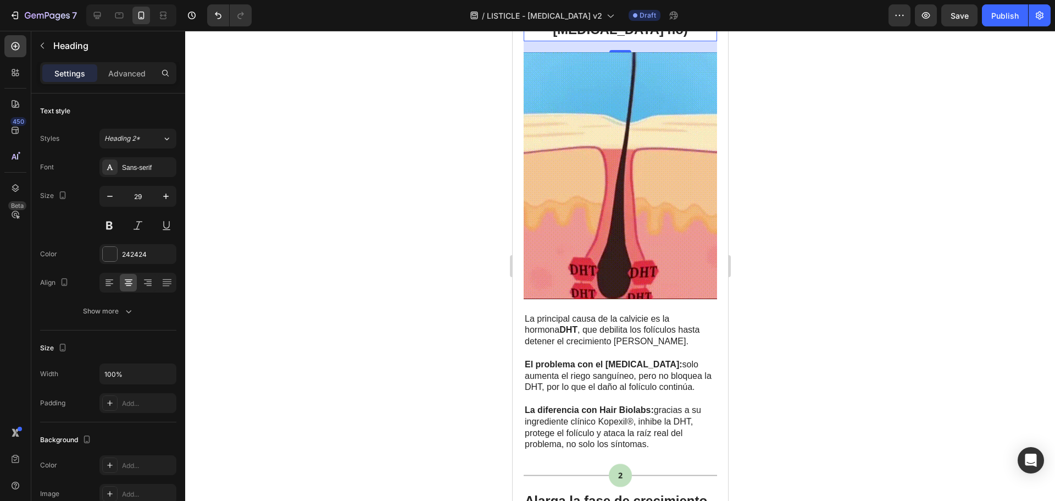
scroll to position [495, 0]
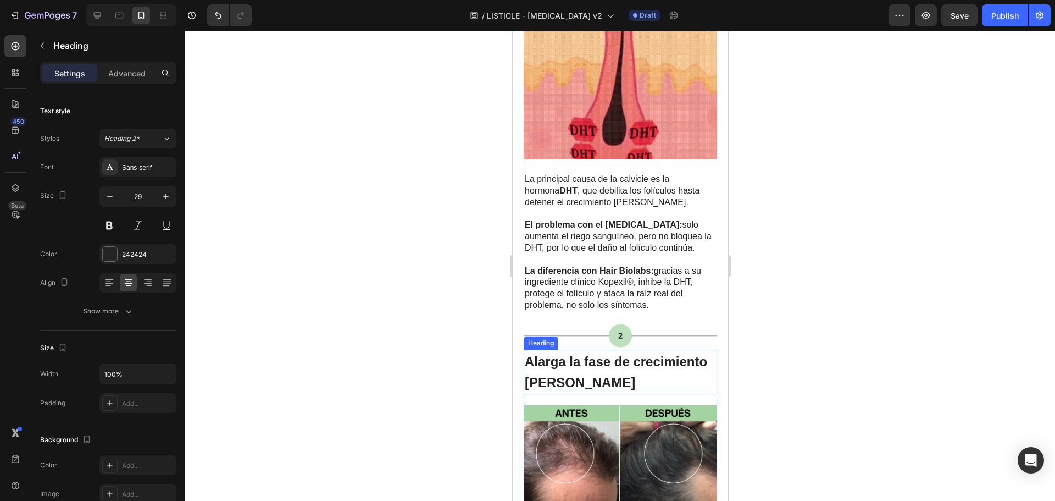
click at [610, 357] on strong "Alarga la fase de crecimiento del cabello" at bounding box center [615, 372] width 182 height 36
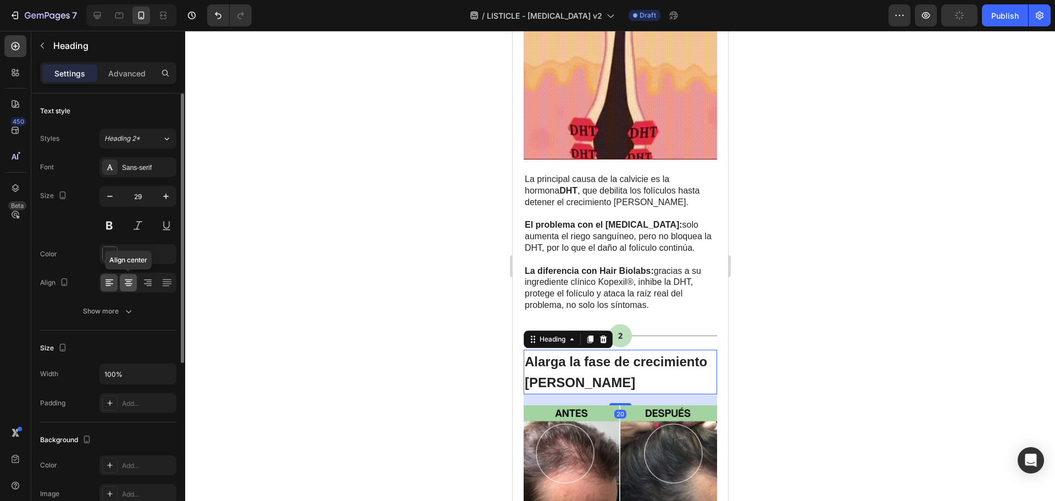
click at [125, 285] on icon at bounding box center [128, 282] width 11 height 11
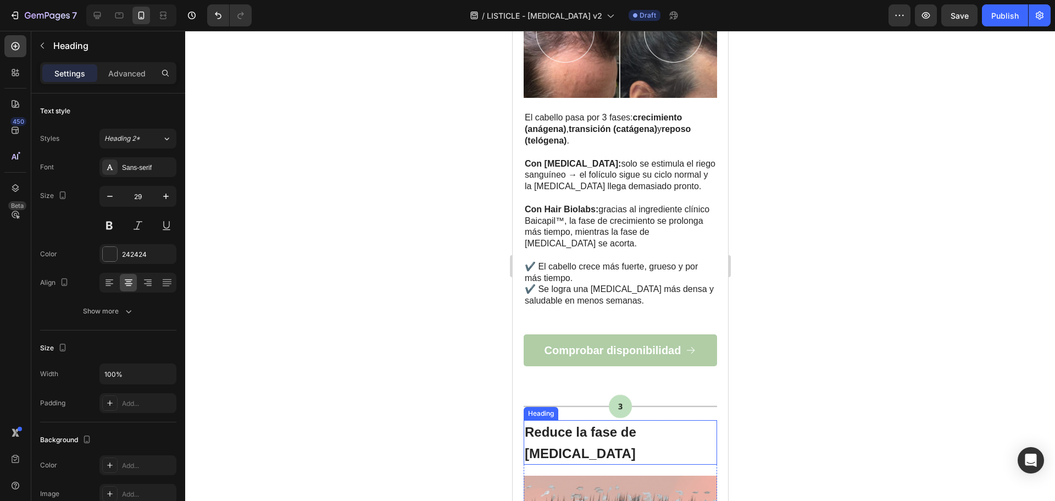
scroll to position [934, 0]
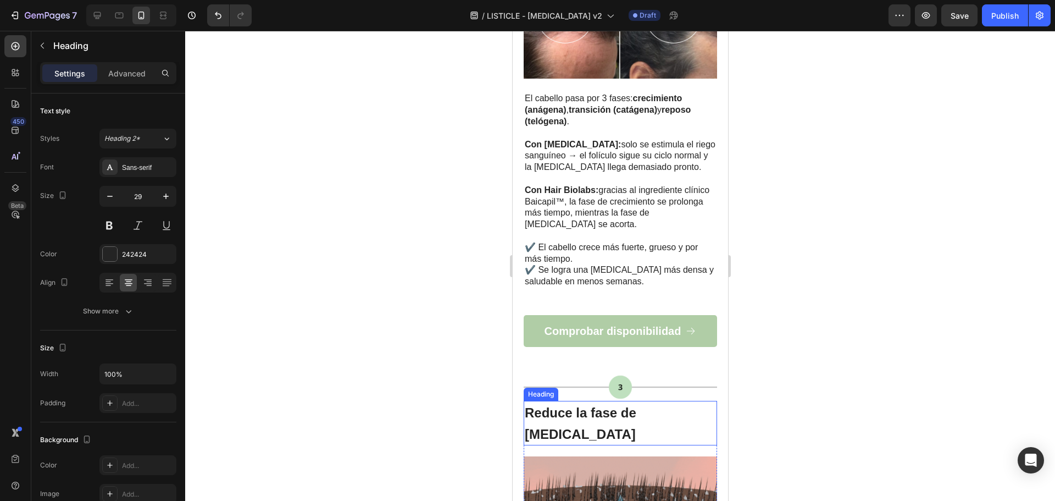
click at [623, 407] on p "⁠⁠⁠⁠⁠⁠⁠ Reduce la fase de caída" at bounding box center [619, 423] width 191 height 42
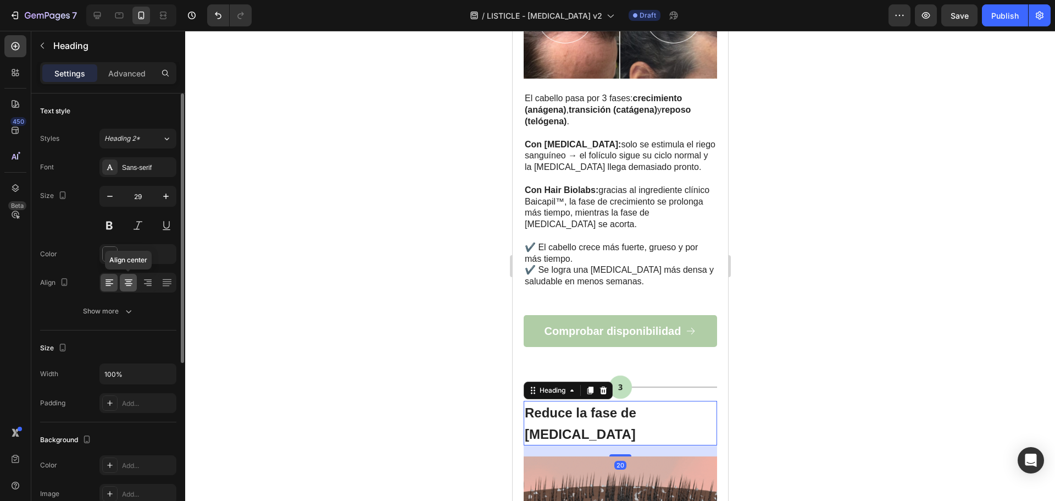
click at [125, 289] on div at bounding box center [128, 283] width 17 height 18
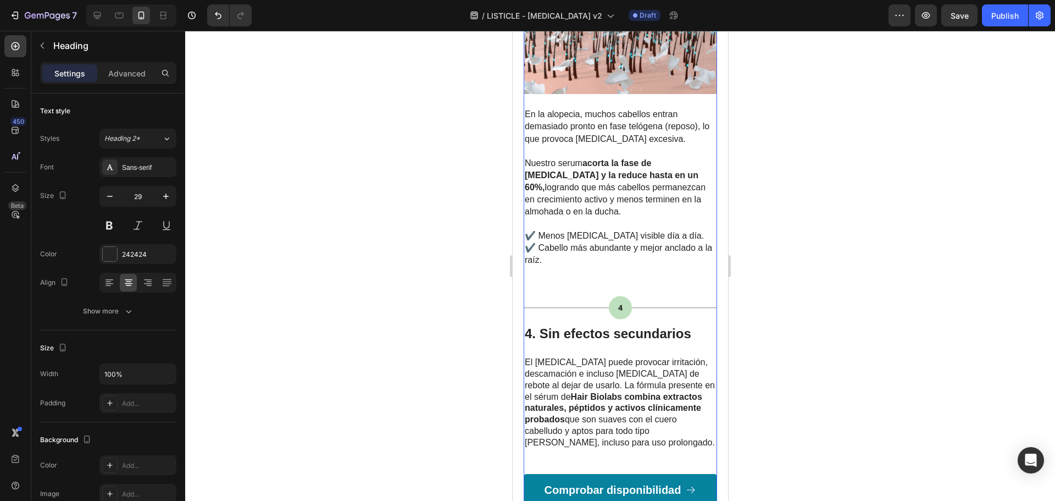
scroll to position [1429, 0]
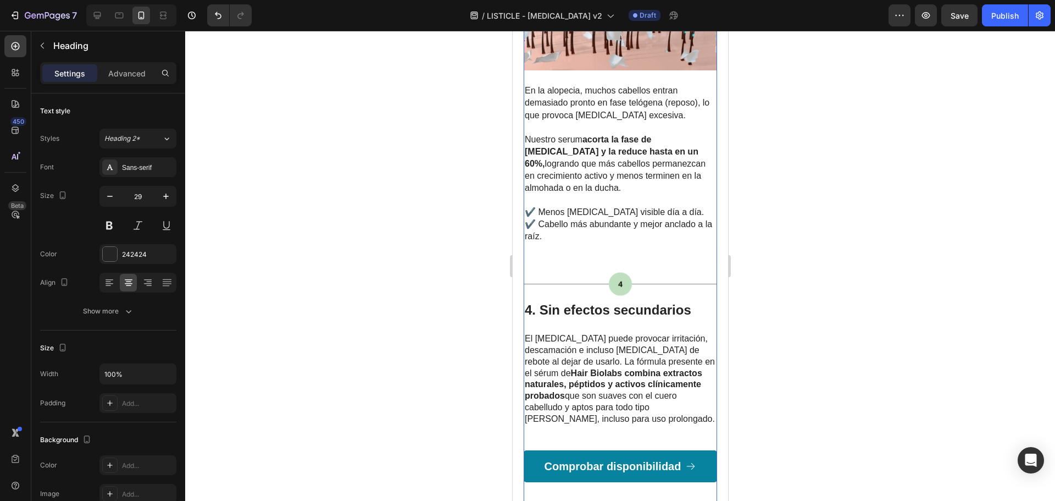
click at [611, 302] on strong "4. Sin efectos secundarios" at bounding box center [607, 309] width 167 height 15
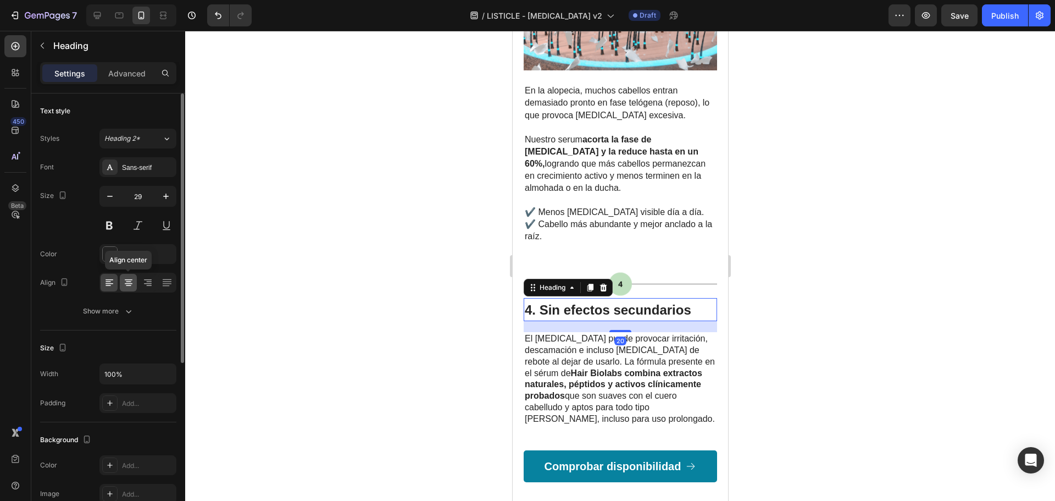
click at [129, 280] on icon at bounding box center [128, 282] width 11 height 11
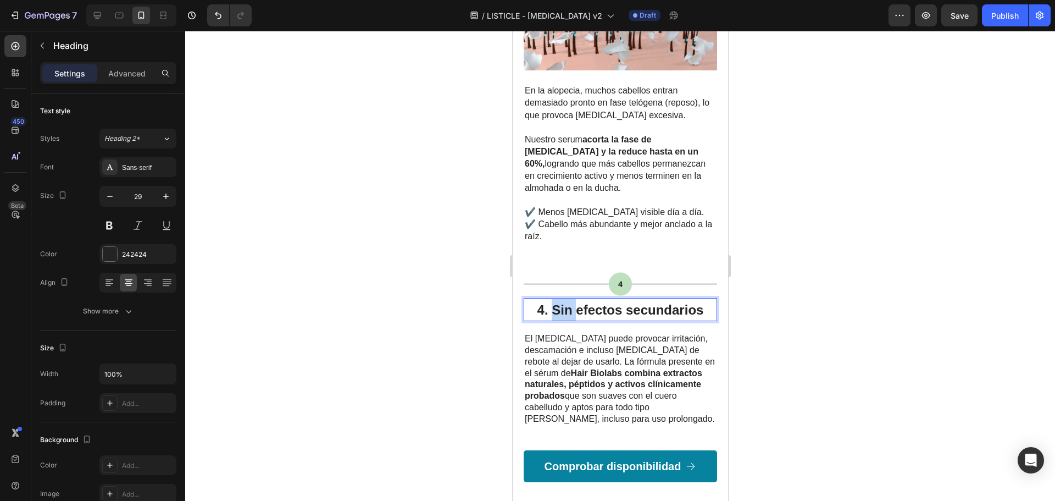
click at [549, 302] on strong "4. Sin efectos secundarios" at bounding box center [620, 309] width 167 height 15
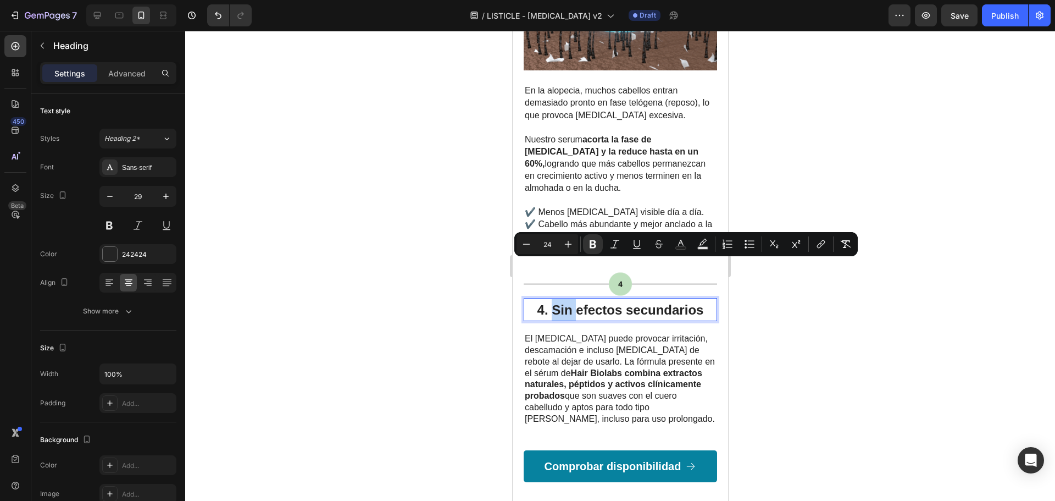
click at [551, 302] on strong "4. Sin efectos secundarios" at bounding box center [620, 309] width 167 height 15
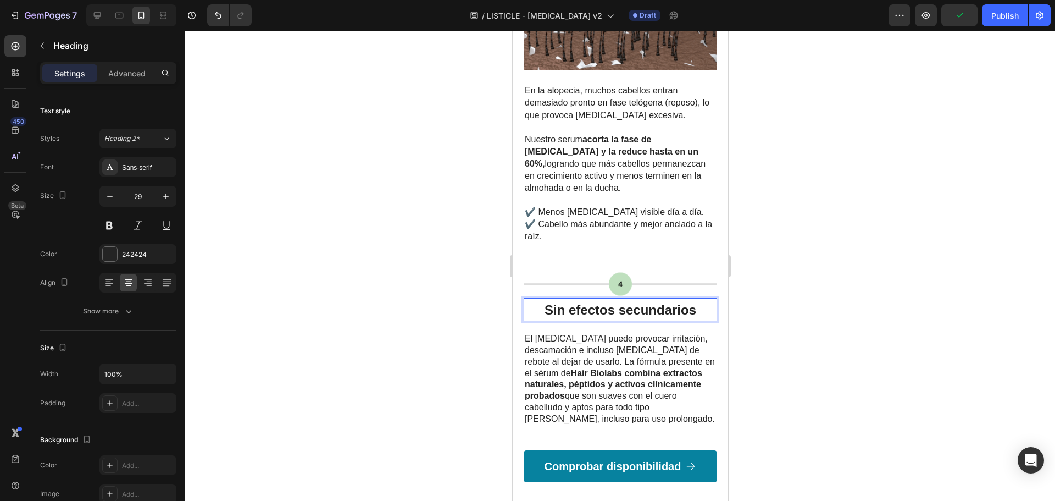
click at [836, 256] on div at bounding box center [620, 266] width 870 height 470
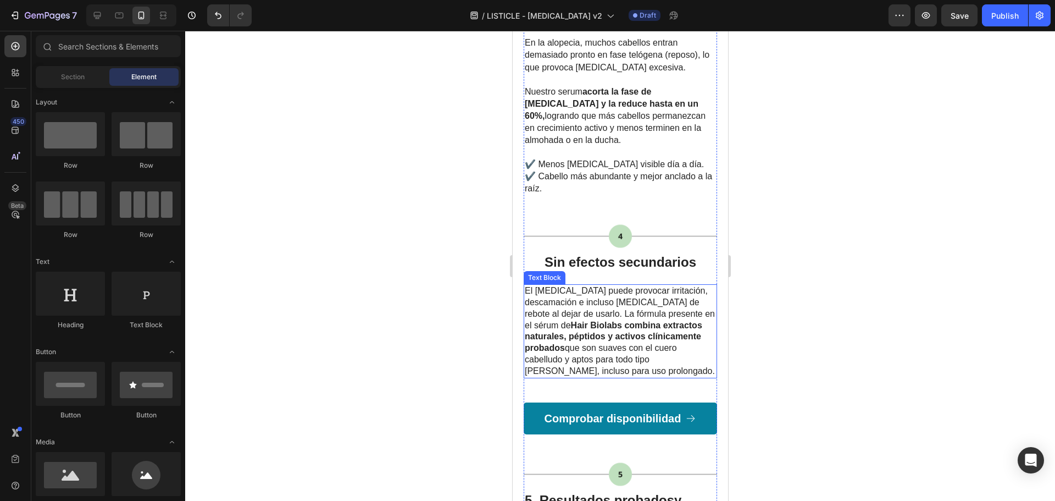
scroll to position [1484, 0]
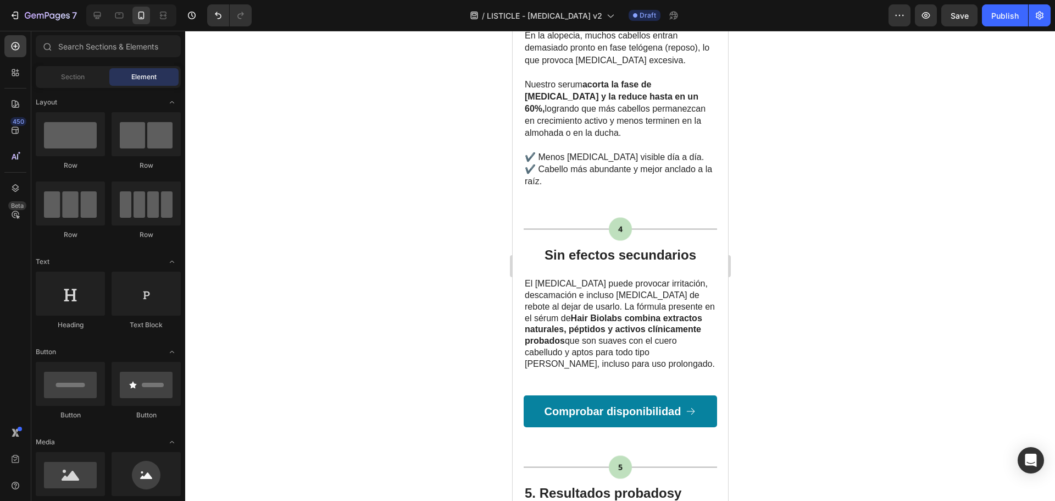
click at [903, 252] on div at bounding box center [620, 266] width 870 height 470
click at [648, 313] on strong "extractos naturales, péptidos y activos clínicamente probados" at bounding box center [613, 329] width 178 height 32
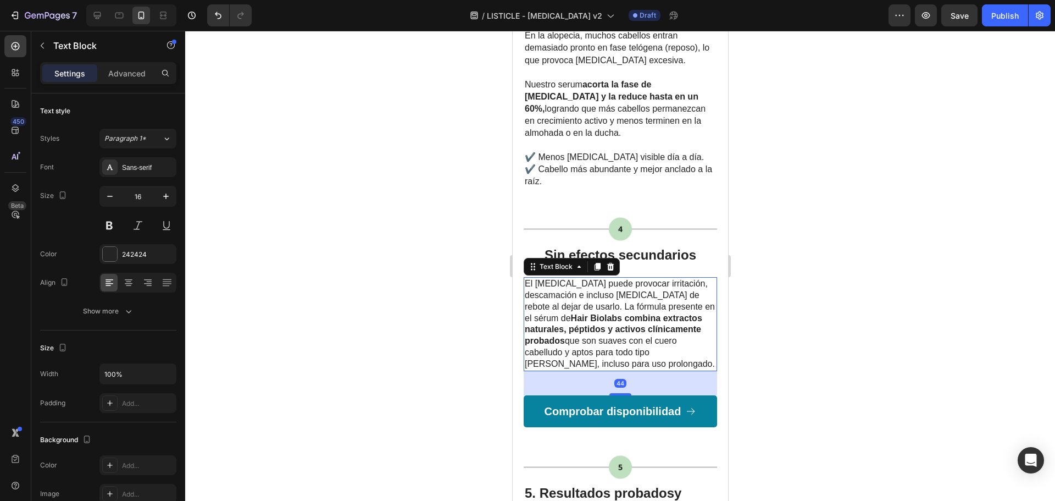
click at [648, 313] on strong "extractos naturales, péptidos y activos clínicamente probados" at bounding box center [613, 329] width 178 height 32
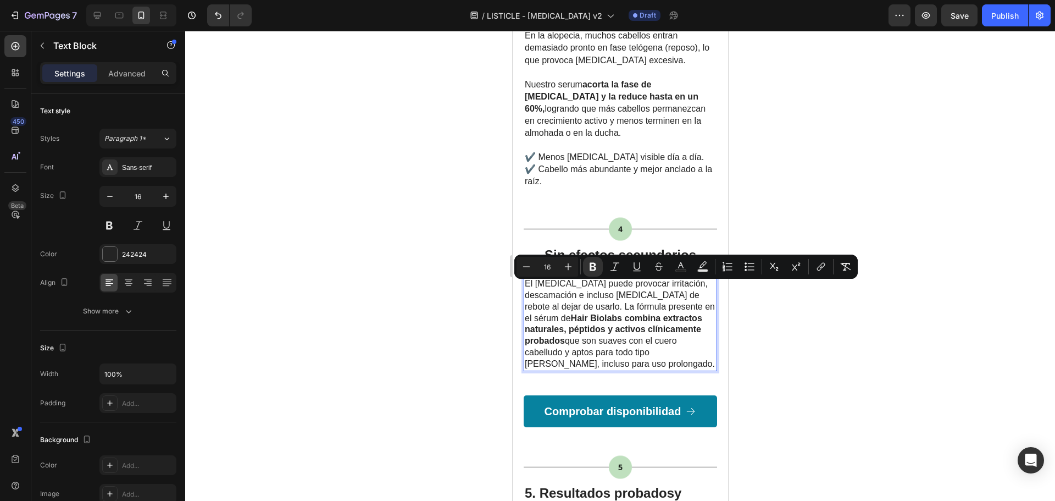
click at [644, 318] on p "El minoxidil puede provocar irritación, descamación e incluso caída de rebote a…" at bounding box center [619, 323] width 191 height 91
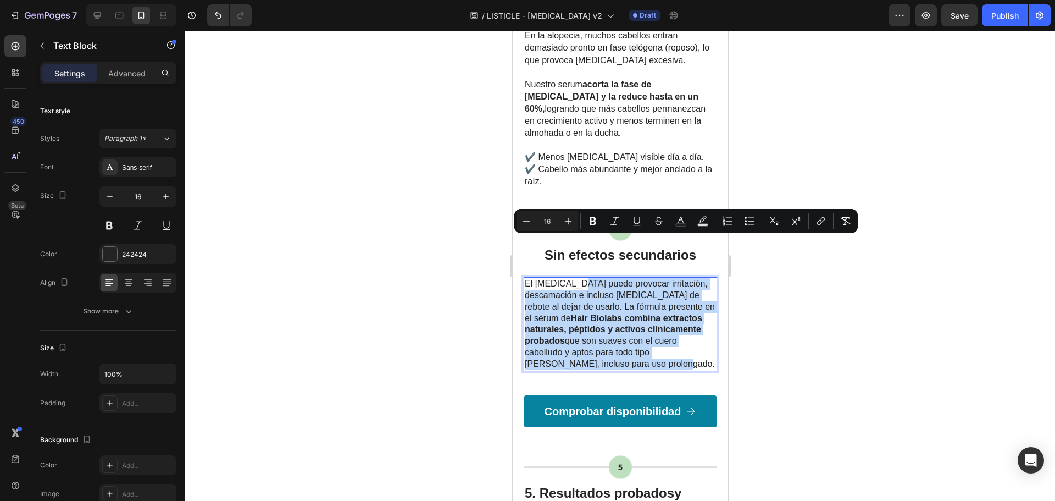
drag, startPoint x: 641, startPoint y: 320, endPoint x: 573, endPoint y: 243, distance: 102.8
click at [573, 278] on p "El minoxidil puede provocar irritación, descamación e incluso caída de rebote a…" at bounding box center [619, 323] width 191 height 91
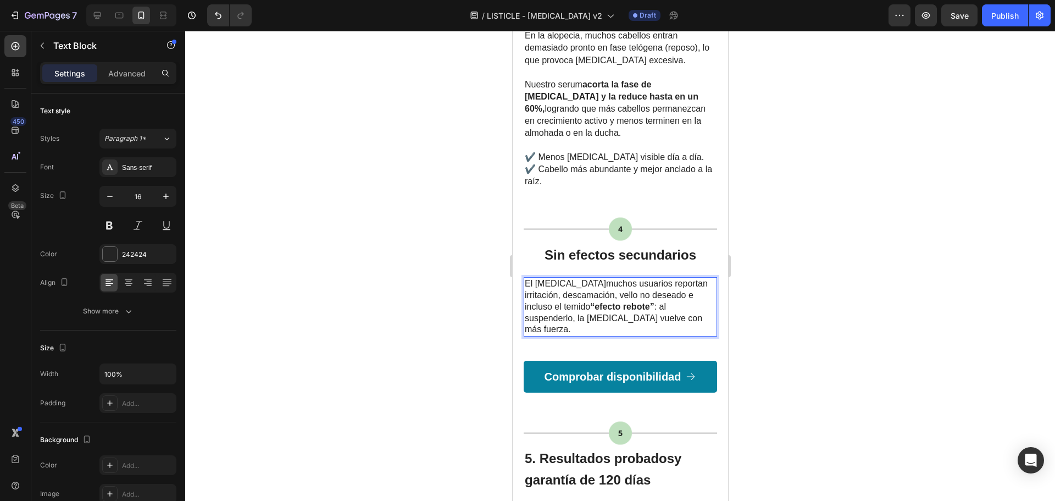
click at [531, 279] on span "El minoxidil" at bounding box center [564, 283] width 81 height 9
click at [687, 278] on p "Con el minoxidil muchos usuarios reportan irritación, descamación, vello no des…" at bounding box center [619, 306] width 191 height 57
click at [697, 278] on p "Con el minoxidil muchos usuarios reportan irritación, descamación, vello no des…" at bounding box center [619, 306] width 191 height 57
click at [704, 278] on p "Con el minoxidil muchos usuarios reportan irritación, descamación, vello no des…" at bounding box center [619, 306] width 191 height 57
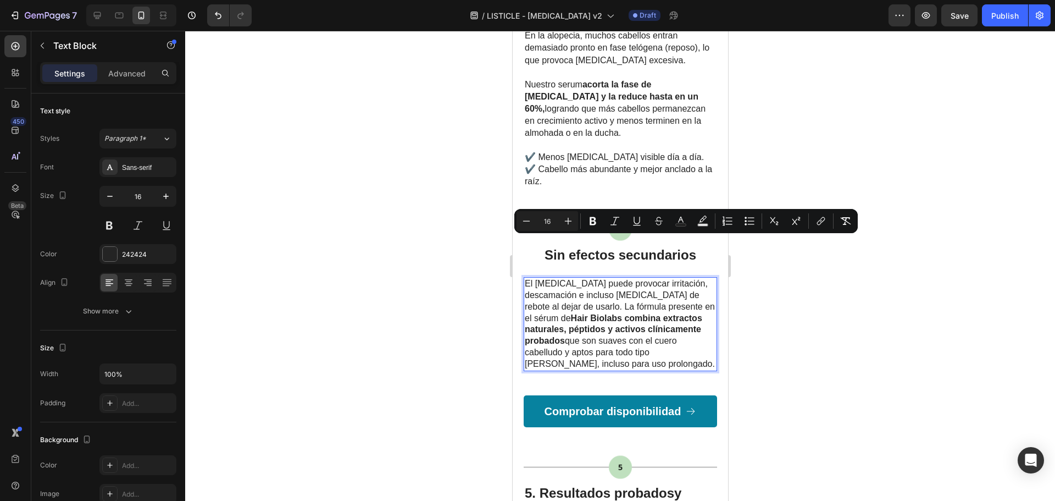
click at [592, 278] on p "El minoxidil puede provocar irritación, descamación e incluso caída de rebote a…" at bounding box center [619, 323] width 191 height 91
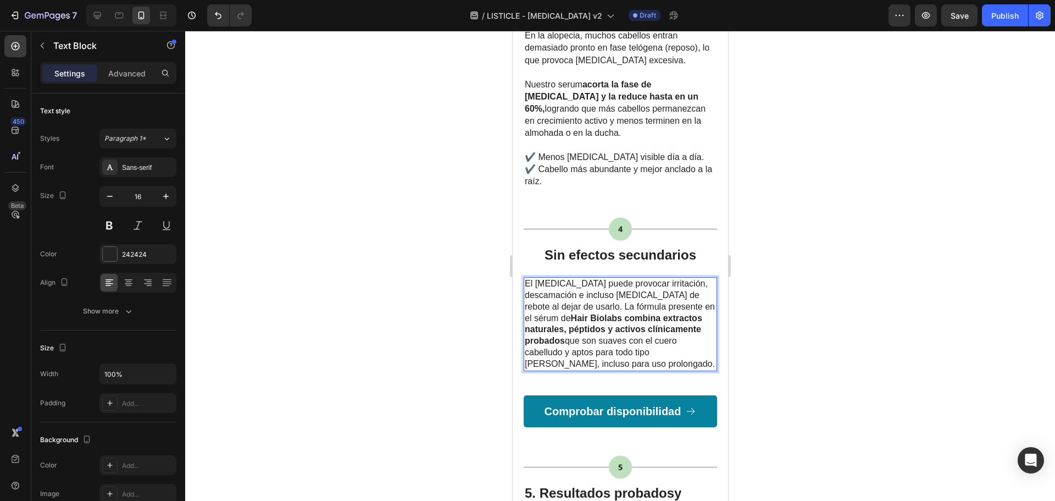
click at [589, 279] on span "El minoxidil puede provocar irritación, descamación e incluso caída de rebote a…" at bounding box center [619, 324] width 190 height 90
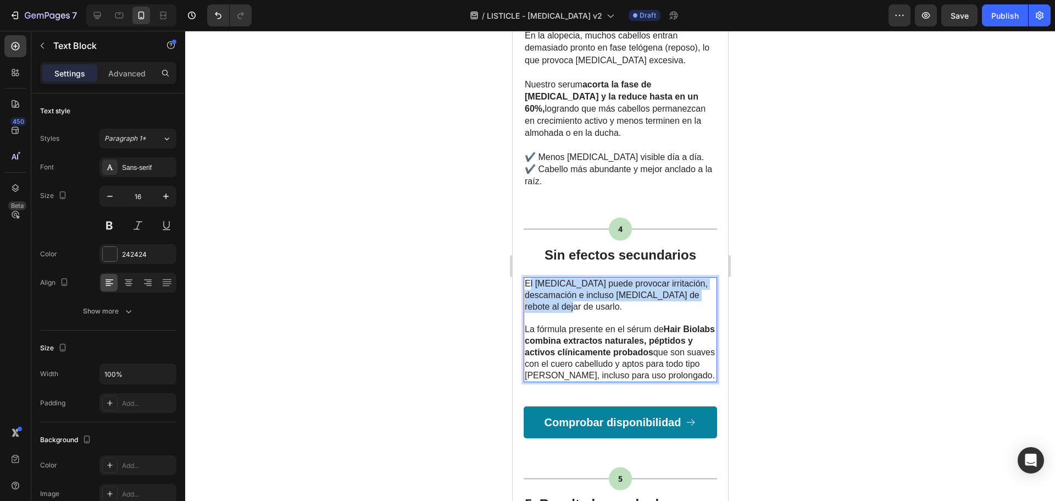
drag, startPoint x: 586, startPoint y: 263, endPoint x: 528, endPoint y: 243, distance: 62.2
click at [528, 279] on span "El minoxidil puede provocar irritación, descamación e incluso caída de rebote a…" at bounding box center [615, 295] width 183 height 32
click at [524, 279] on span "El minoxidil puede provocar irritación, descamación e incluso caída de rebote a…" at bounding box center [615, 295] width 183 height 32
drag, startPoint x: 583, startPoint y: 265, endPoint x: 571, endPoint y: 243, distance: 25.6
click at [571, 279] on span "El minoxidil puede provocar irritación, descamación e incluso caída de rebote a…" at bounding box center [615, 295] width 183 height 32
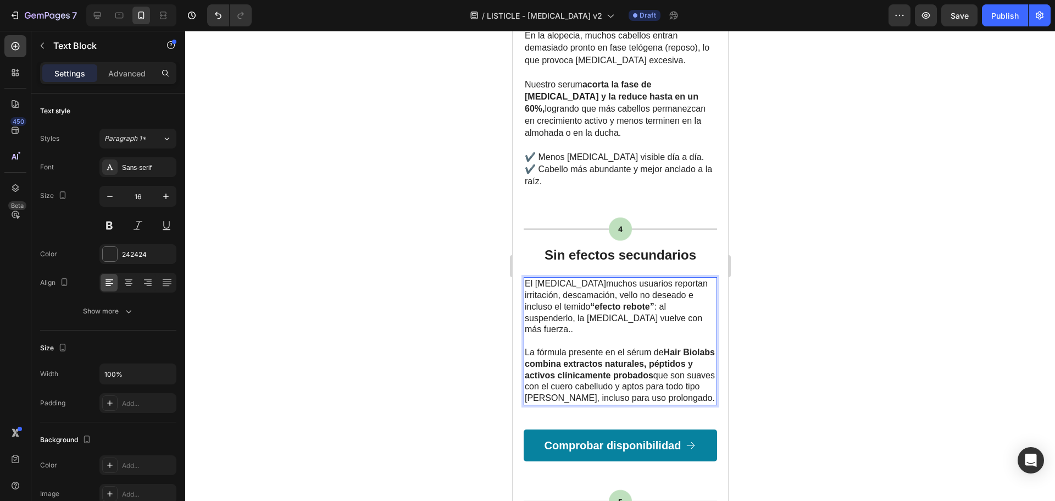
click at [533, 279] on span "El minoxidil" at bounding box center [564, 283] width 81 height 9
click at [637, 335] on p "Rich Text Editor. Editing area: main" at bounding box center [619, 341] width 191 height 12
click at [598, 349] on span "La fórmula presente en el sérum de Hair Biolabs combina extractos naturales, pé…" at bounding box center [619, 374] width 190 height 55
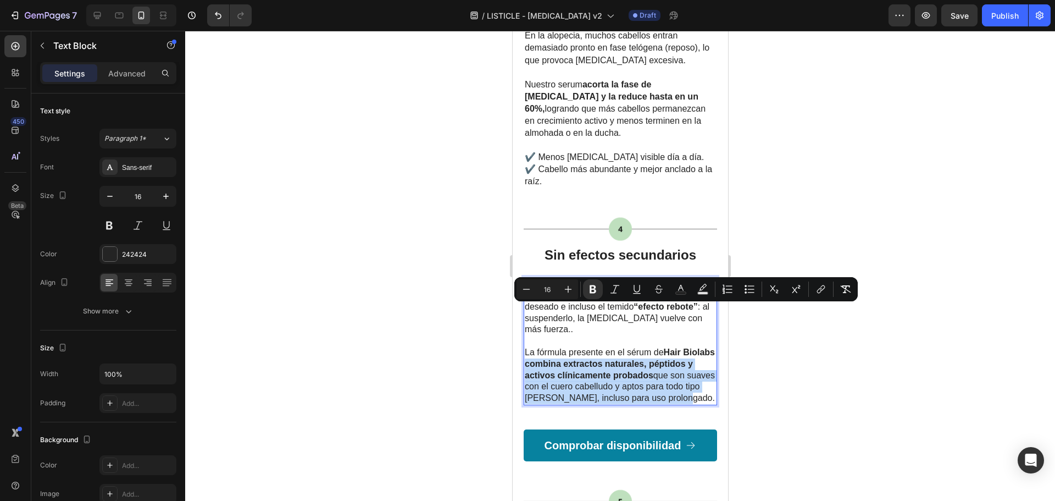
drag, startPoint x: 597, startPoint y: 357, endPoint x: 559, endPoint y: 313, distance: 58.1
click at [559, 347] on p "La fórmula presente en el sérum de Hair Biolabs combina extractos naturales, pé…" at bounding box center [619, 375] width 191 height 57
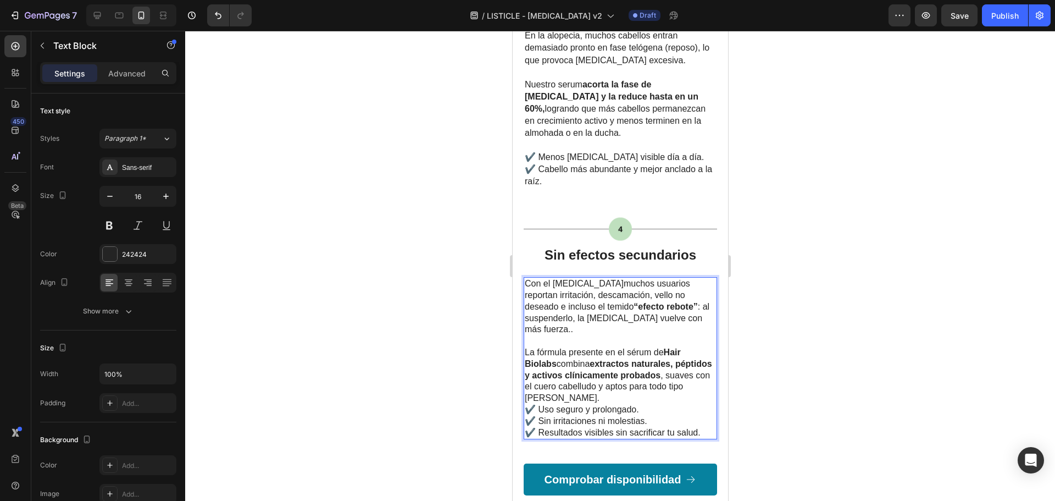
click at [558, 347] on p "La fórmula presente en el sérum de Hair Biolabs combina extractos naturales, pé…" at bounding box center [619, 392] width 191 height 91
click at [623, 347] on p "La fórmula presente en el sérum de Hair Biolabs combina extractos naturales, pé…" at bounding box center [619, 392] width 191 height 91
click at [589, 347] on p "La fórmula presente en el sérum de Hair Biolabs combina extractos naturales, pé…" at bounding box center [619, 392] width 191 height 91
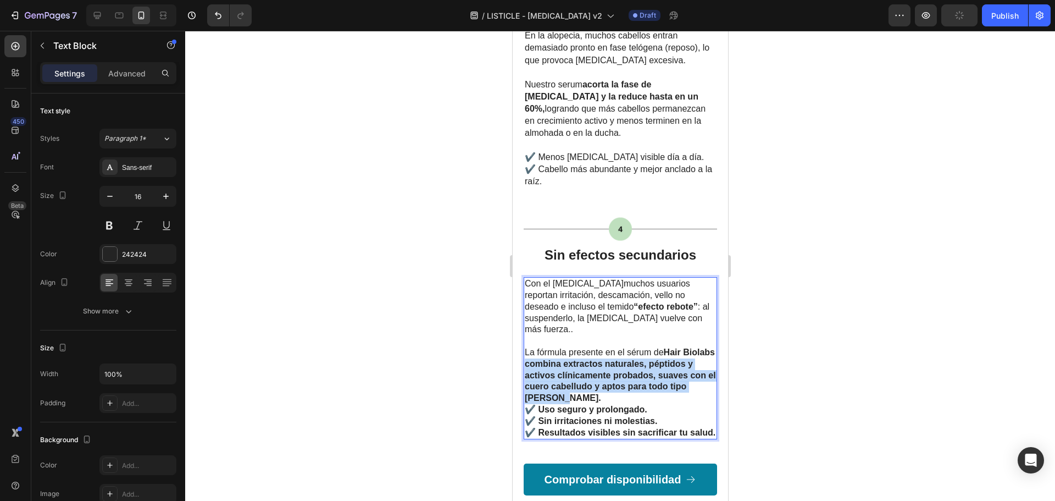
drag, startPoint x: 594, startPoint y: 346, endPoint x: 557, endPoint y: 315, distance: 47.6
click at [557, 347] on p "La fórmula presente en el sérum de Hair Biolabs combina extractos naturales, pé…" at bounding box center [619, 392] width 191 height 91
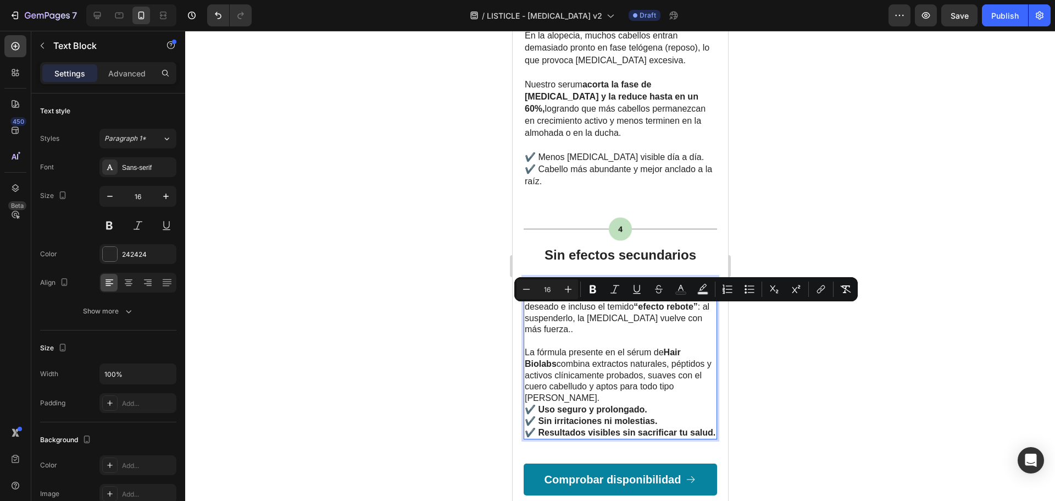
click at [652, 347] on span "La fórmula presente en el sérum de Hair Biolabs combina extractos naturales, pé…" at bounding box center [617, 374] width 187 height 55
drag, startPoint x: 595, startPoint y: 311, endPoint x: 648, endPoint y: 327, distance: 56.3
click at [648, 347] on p "La fórmula presente en el sérum de Hair Biolabs combina extractos naturales, pé…" at bounding box center [619, 392] width 191 height 91
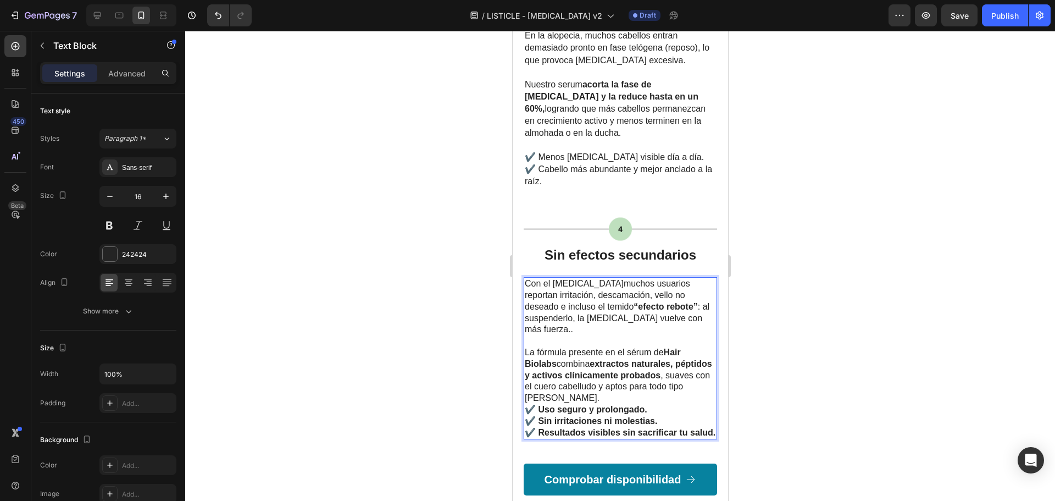
click at [648, 347] on p "La fórmula presente en el sérum de Hair Biolabs combina extractos naturales, pé…" at bounding box center [619, 392] width 191 height 91
drag, startPoint x: 613, startPoint y: 387, endPoint x: 541, endPoint y: 356, distance: 78.8
click at [541, 356] on p "La fórmula presente en el sérum de Hair Biolabs combina extractos naturales, pé…" at bounding box center [619, 392] width 191 height 91
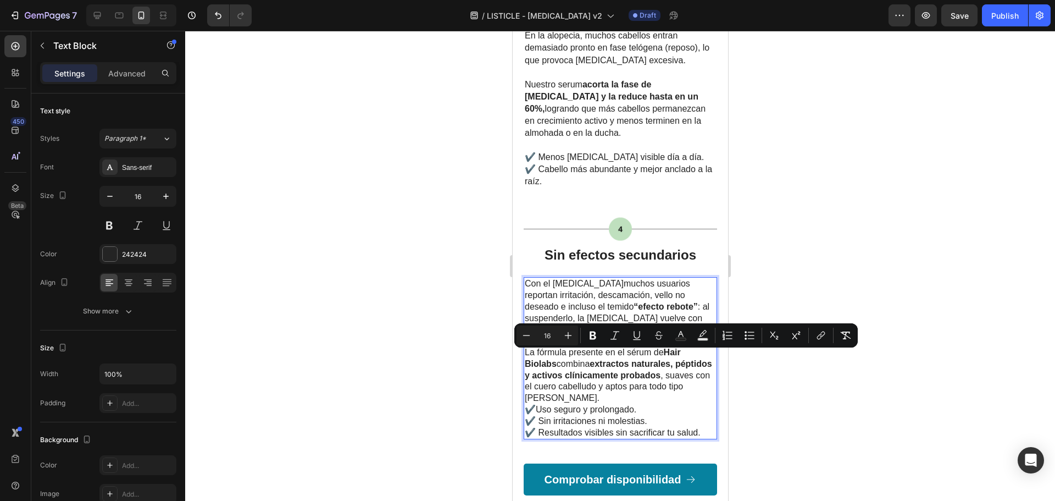
click at [616, 416] on span "✔️ Sin irritaciones ni molestias." at bounding box center [585, 420] width 123 height 9
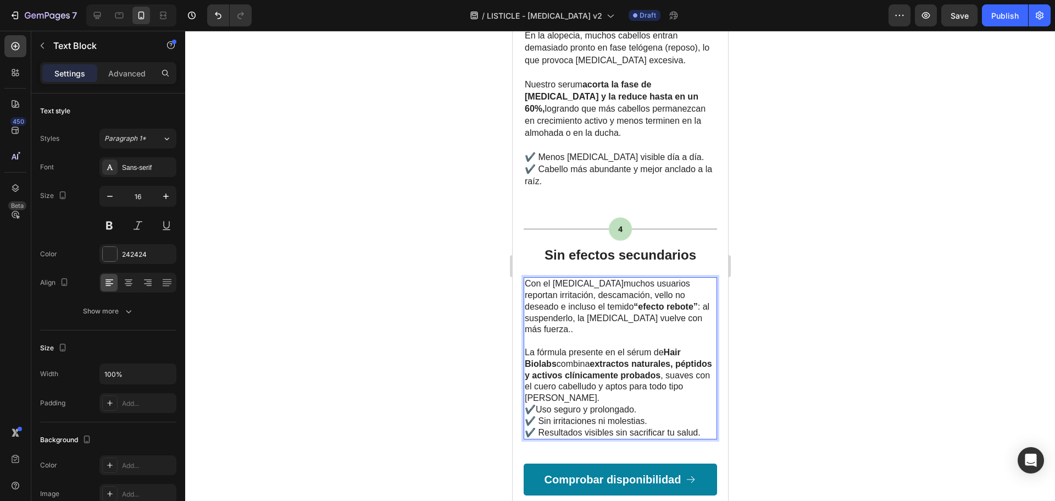
click at [613, 347] on p "La fórmula presente en el sérum de Hair Biolabs combina extractos naturales, pé…" at bounding box center [619, 392] width 191 height 91
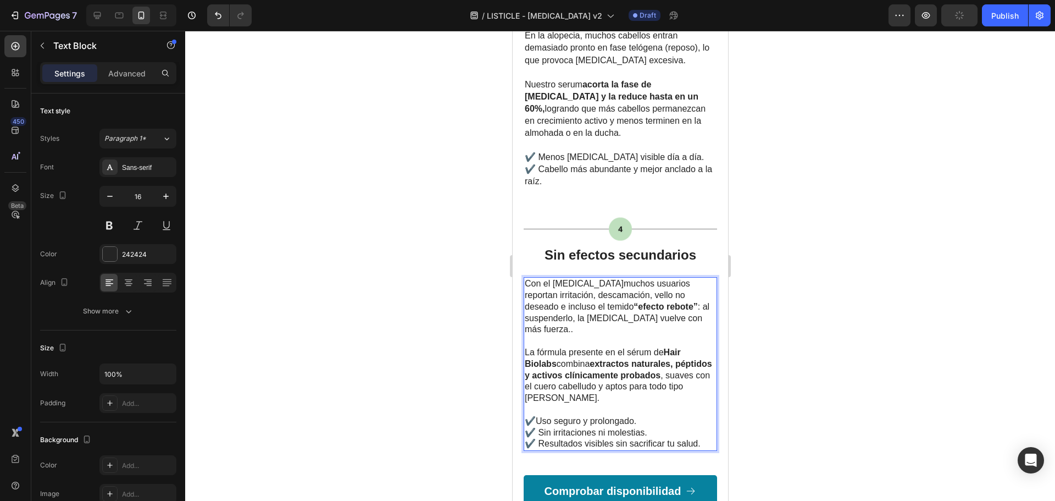
click at [651, 404] on p "✔️ Uso seguro y prolongado. ✔️ Sin irritaciones ni molestias. ✔️ Resultados vis…" at bounding box center [619, 427] width 191 height 46
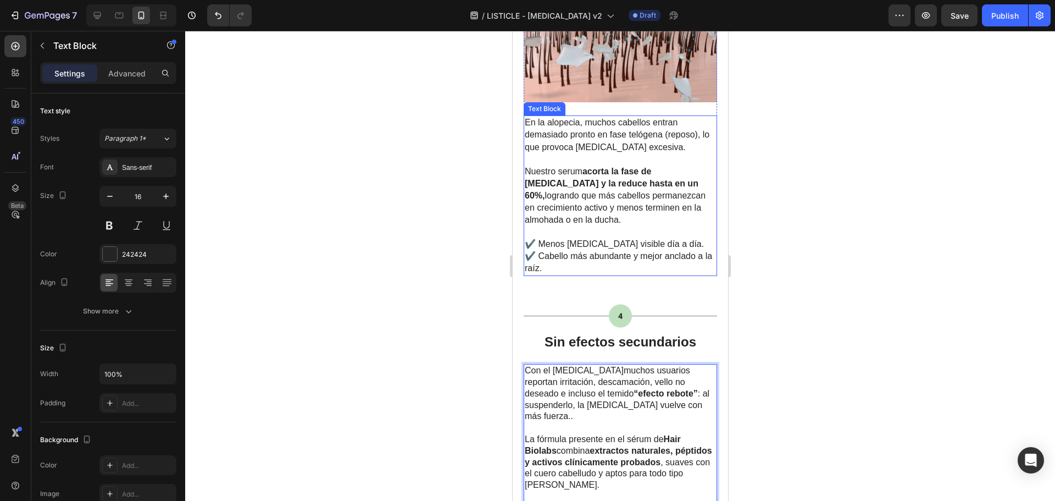
scroll to position [1429, 0]
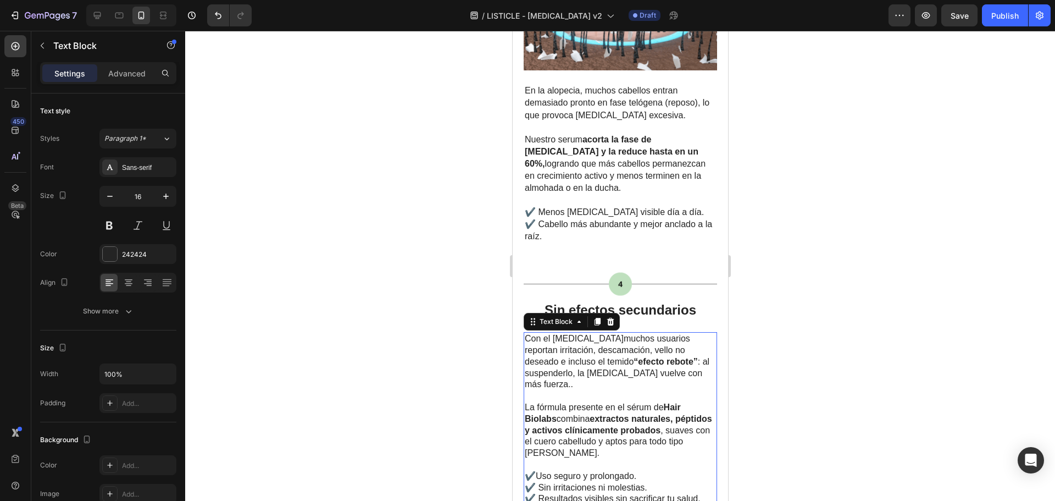
click at [845, 353] on div at bounding box center [620, 266] width 870 height 470
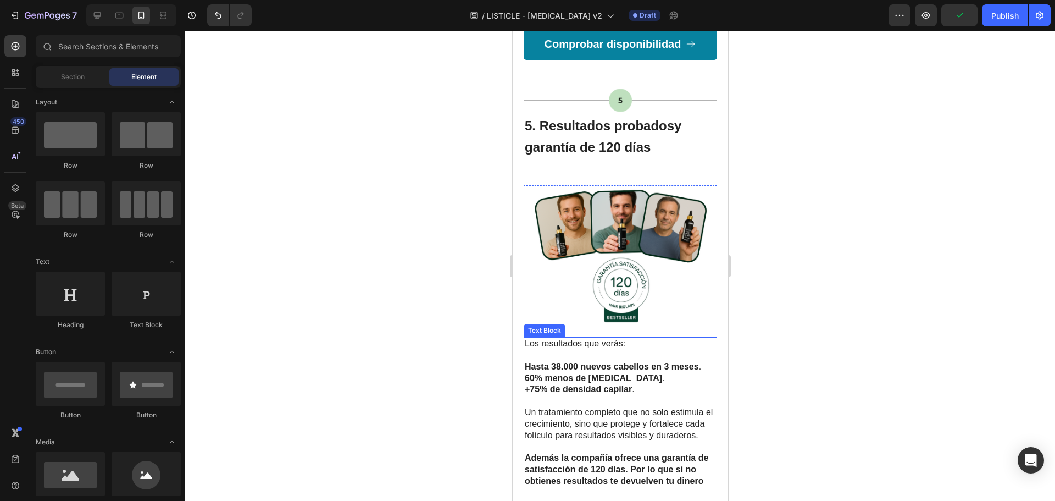
scroll to position [1923, 0]
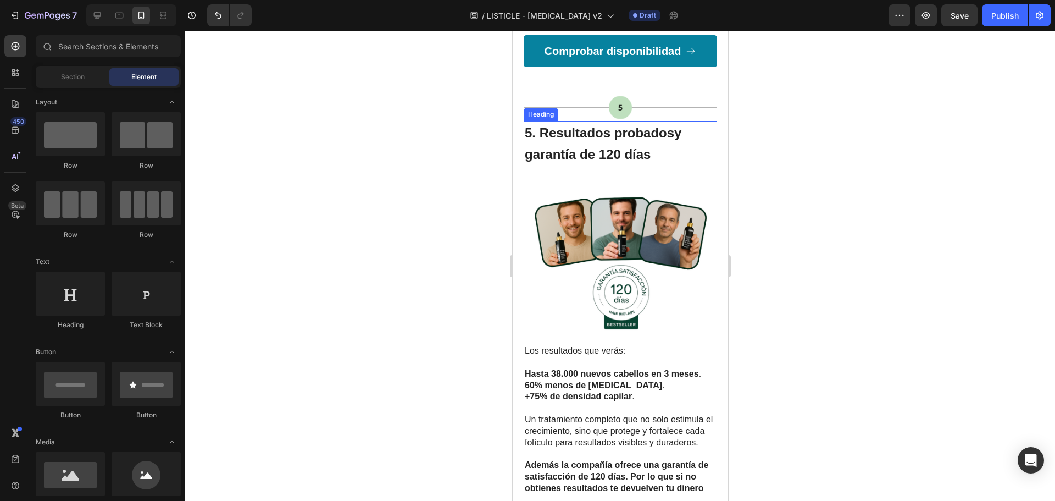
click at [611, 125] on strong "5. Resultados probados" at bounding box center [598, 132] width 149 height 15
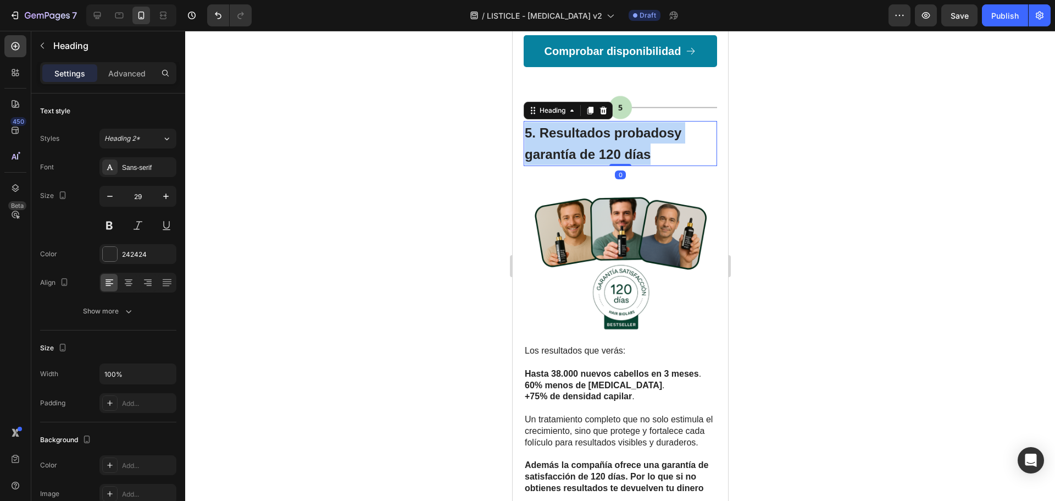
click at [611, 125] on strong "5. Resultados probados" at bounding box center [598, 132] width 149 height 15
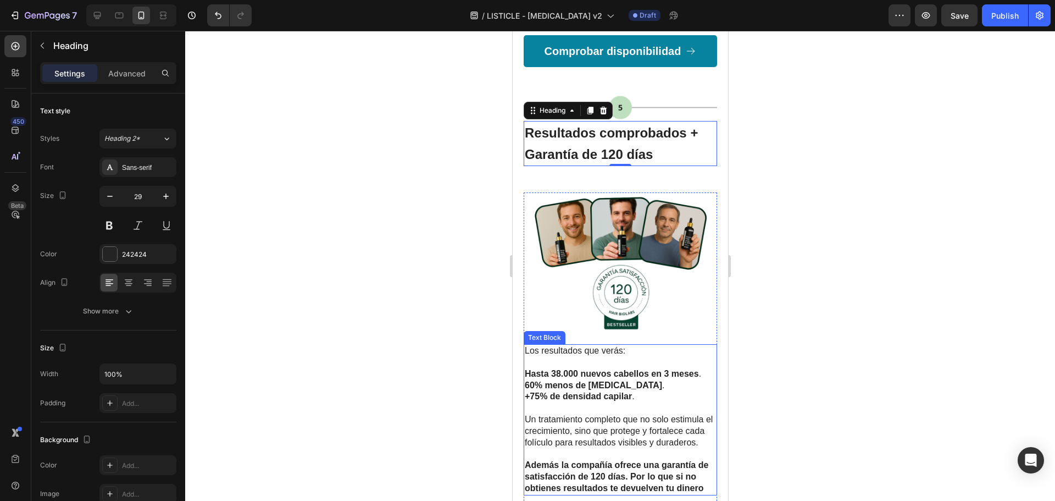
click at [619, 414] on span "Un tratamiento completo que no solo estimula el crecimiento, sino que protege y…" at bounding box center [618, 430] width 188 height 32
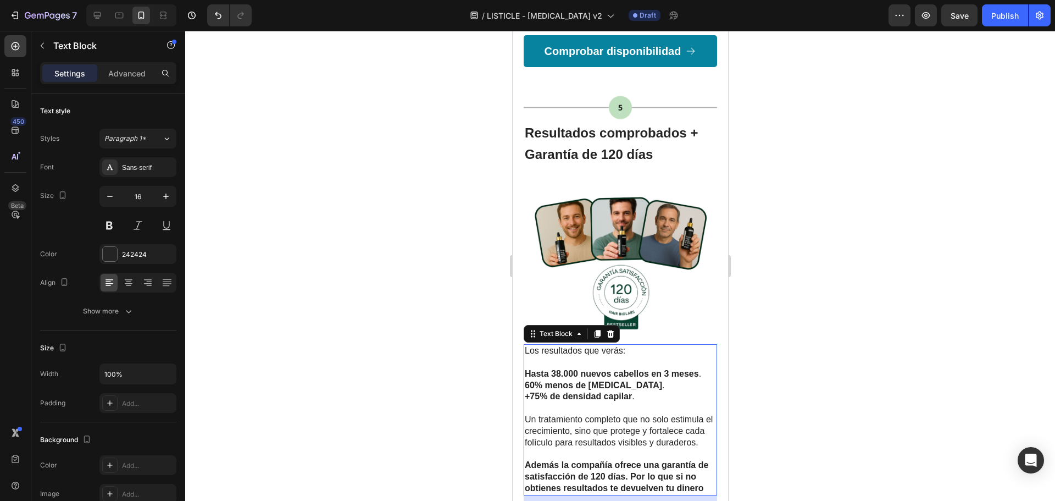
click at [619, 414] on span "Un tratamiento completo que no solo estimula el crecimiento, sino que protege y…" at bounding box center [618, 430] width 188 height 32
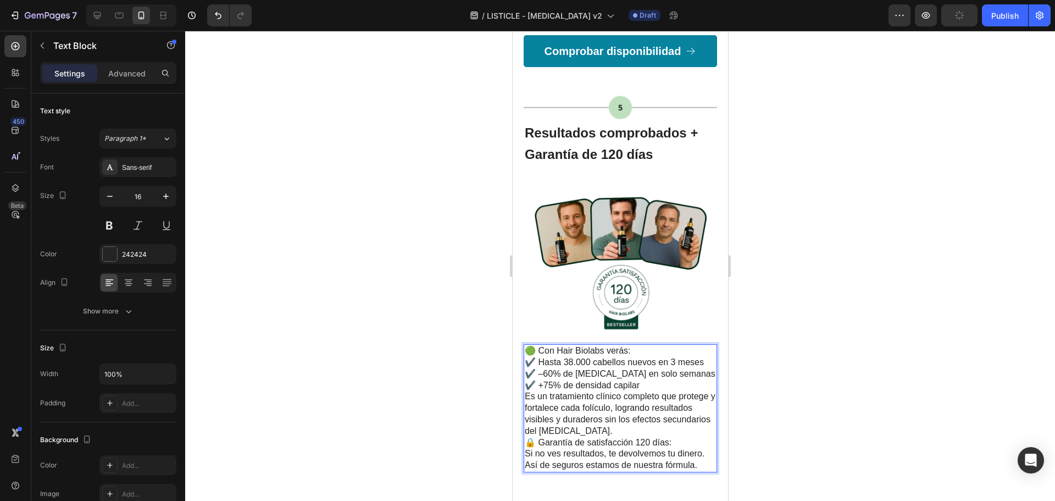
click at [641, 345] on p "🟢 Con Hair Biolabs verás: ✔️ Hasta 38.000 cabellos nuevos en 3 meses ✔️ –60% de…" at bounding box center [619, 368] width 191 height 46
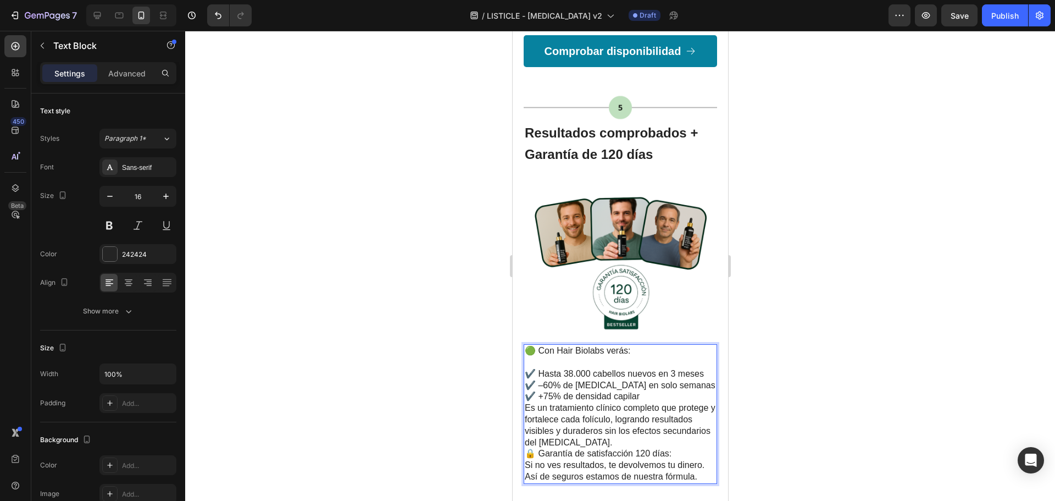
click at [659, 357] on p "✔️ Hasta 38.000 cabellos nuevos en 3 meses ✔️ –60% de caída en solo semanas ✔️ …" at bounding box center [619, 380] width 191 height 46
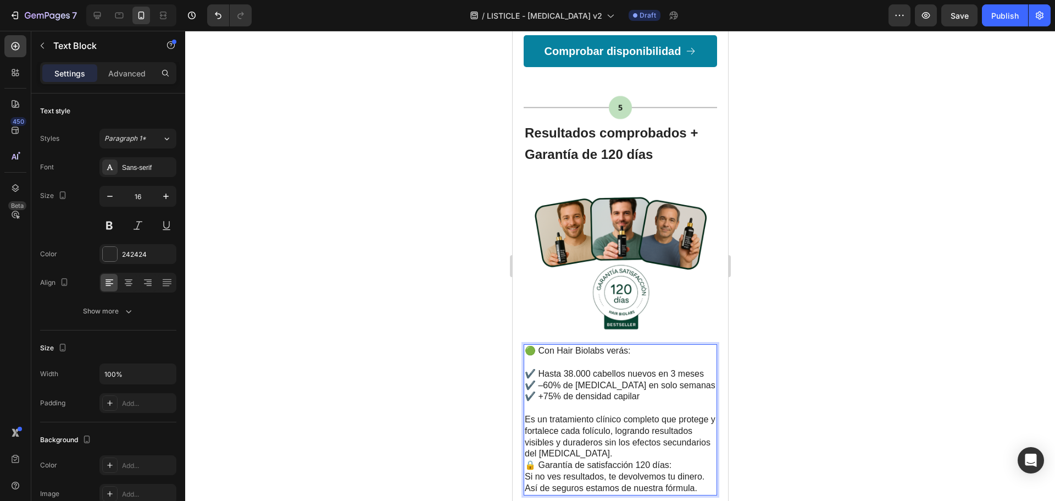
click at [648, 414] on p "Es un tratamiento clínico completo que protege y fortalece cada folículo, logra…" at bounding box center [619, 437] width 191 height 46
click at [647, 414] on p "Es un tratamiento clínico completo que protege y fortalece cada folículo, logra…" at bounding box center [619, 437] width 191 height 46
drag, startPoint x: 675, startPoint y: 419, endPoint x: 541, endPoint y: 420, distance: 134.1
click at [541, 471] on p "🔒 Garantía de satisfacción 120 días: Si no ves resultados, te devolvemos tu din…" at bounding box center [619, 488] width 191 height 34
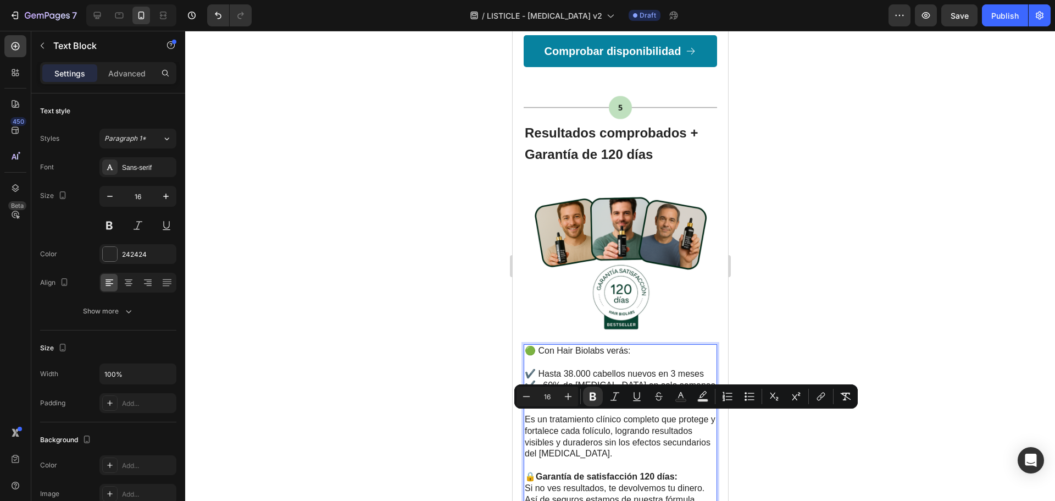
click at [618, 414] on span "Es un tratamiento clínico completo que protege y fortalece cada folículo, logra…" at bounding box center [619, 435] width 191 height 43
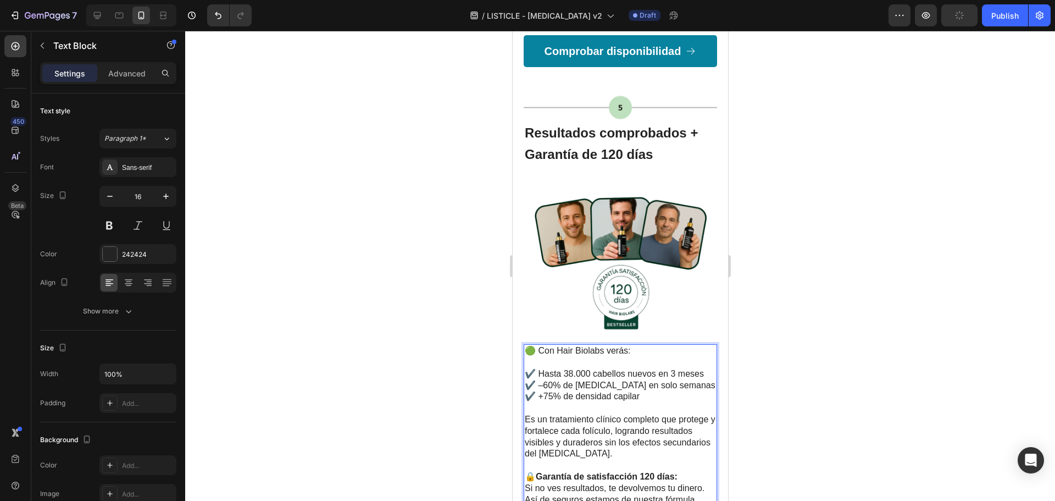
click at [540, 346] on span "🟢 Con Hair Biolabs verás:" at bounding box center [577, 350] width 106 height 9
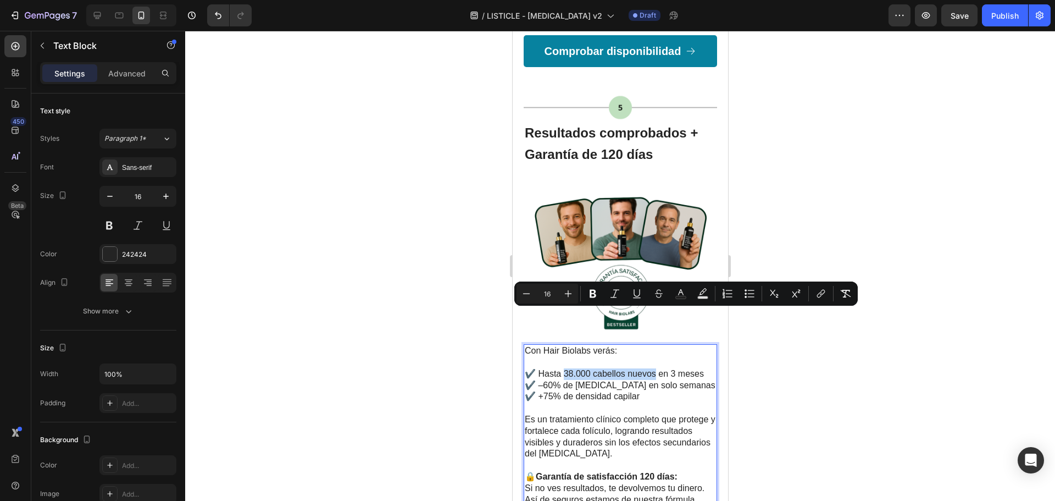
drag, startPoint x: 563, startPoint y: 314, endPoint x: 656, endPoint y: 316, distance: 92.4
click at [656, 369] on span "✔️ Hasta 38.000 cabellos nuevos en 3 meses" at bounding box center [613, 373] width 179 height 9
click at [619, 357] on p "✔️ Hasta 38.000 cabellos nuevos en 3 meses ✔️ –60% de caída en solo semanas ✔️ …" at bounding box center [619, 380] width 191 height 46
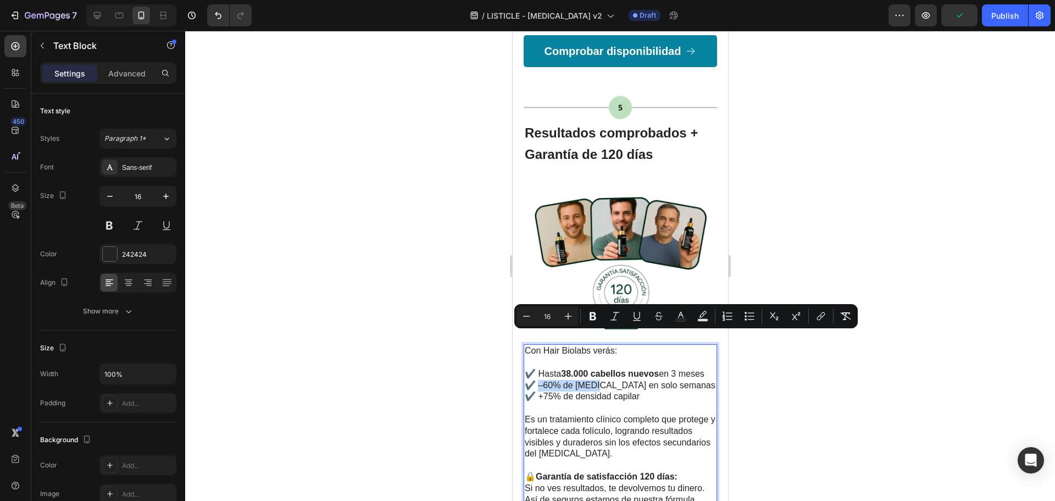
drag, startPoint x: 540, startPoint y: 339, endPoint x: 596, endPoint y: 339, distance: 56.6
click at [596, 380] on span "✔️ –60% de caída en solo semanas" at bounding box center [619, 384] width 191 height 9
click at [638, 380] on span "✔️ –60% de caída en solo semanas" at bounding box center [618, 384] width 189 height 9
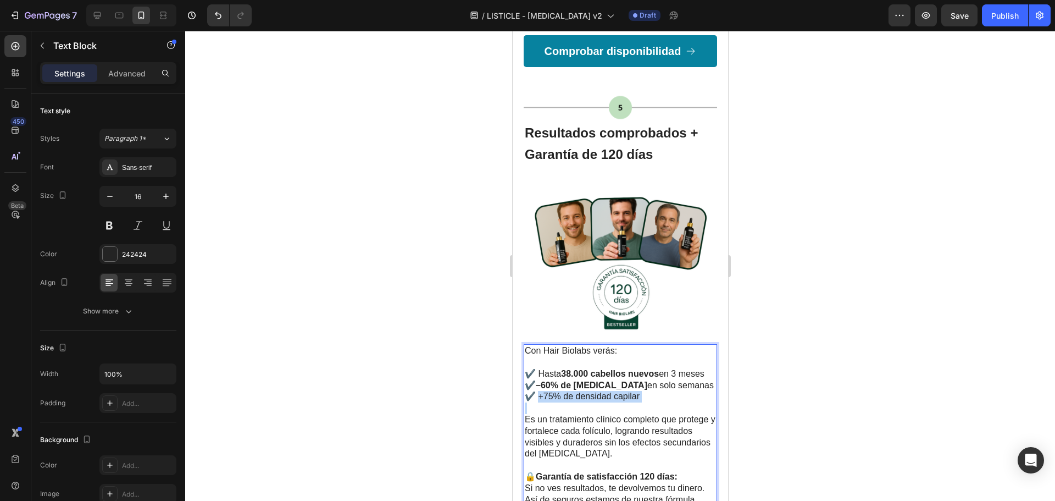
drag, startPoint x: 541, startPoint y: 349, endPoint x: 689, endPoint y: 360, distance: 148.2
click at [689, 360] on div "Con Hair Biolabs verás: ✔️ Hasta 38.000 cabellos nuevos en 3 meses ✔️ –60% de c…" at bounding box center [619, 425] width 193 height 162
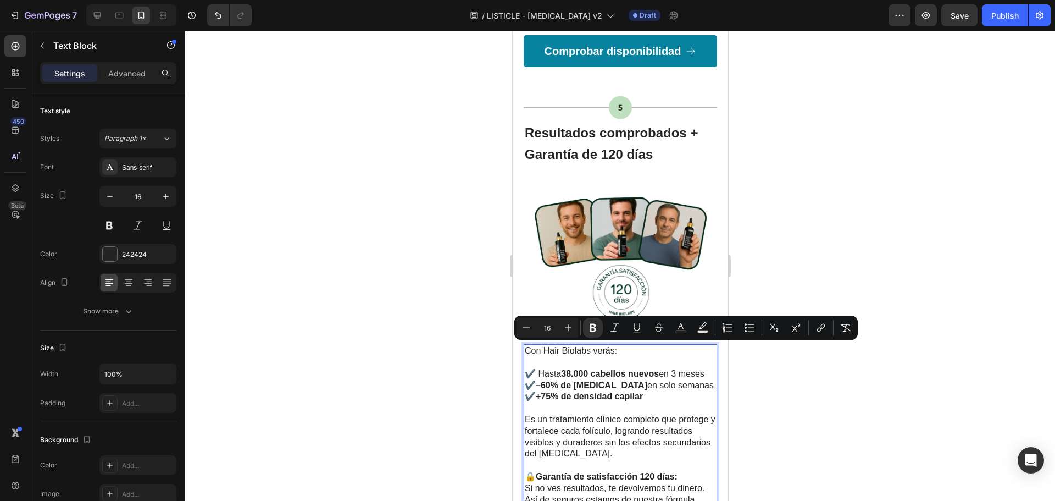
click at [655, 357] on p "✔️ Hasta 38.000 cabellos nuevos en 3 meses ✔️ –60% de caída en solo semanas ✔️ …" at bounding box center [619, 380] width 191 height 46
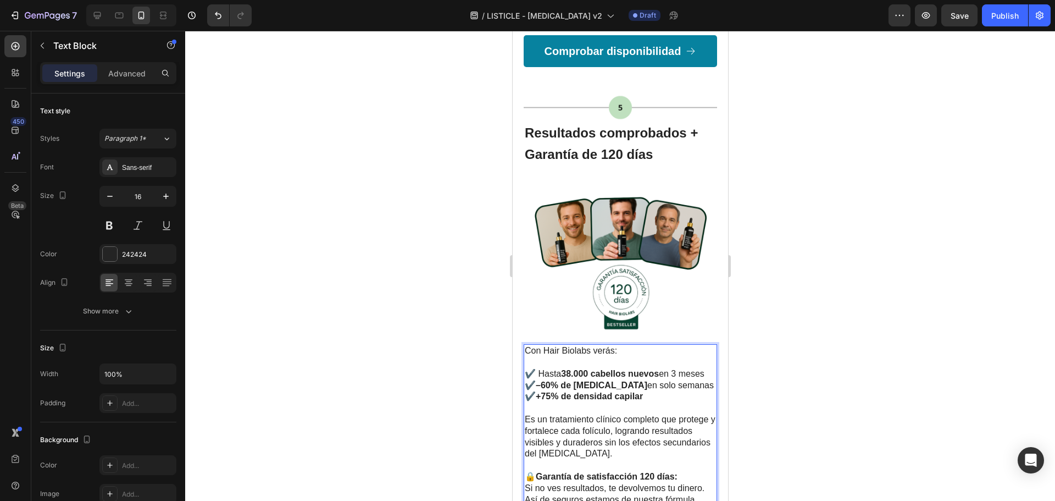
click at [655, 357] on p "✔️ Hasta 38.000 cabellos nuevos en 3 meses ✔️ –60% de caída en solo semanas ✔️ …" at bounding box center [619, 380] width 191 height 46
click at [677, 357] on p "✔️ Hasta 38.000 cabellos nuevos en 3 meses ✔️ –60% de caída en solo semanas ✔️ …" at bounding box center [619, 380] width 191 height 46
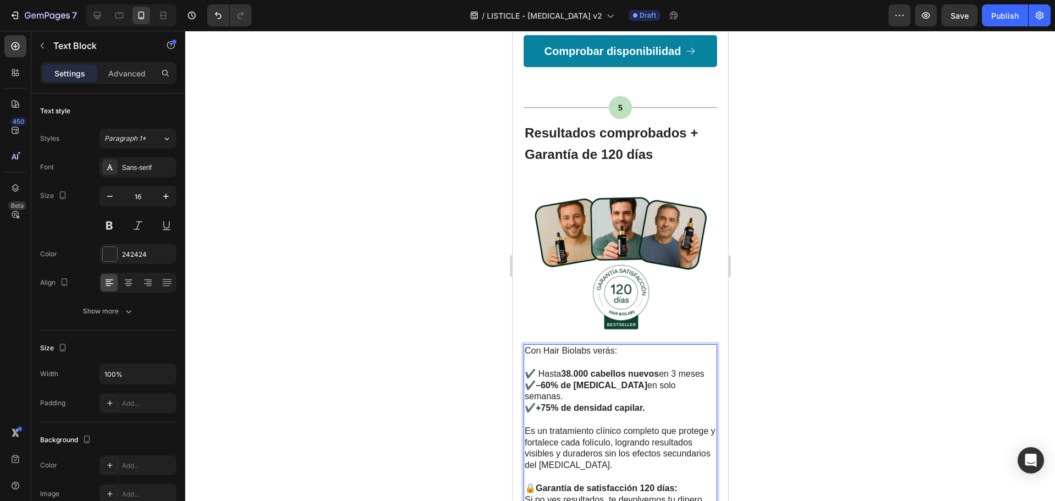
click at [614, 357] on p "✔️ Hasta 38.000 cabellos nuevos en 3 meses ✔️ –60% de caída en solo semanas. ✔️…" at bounding box center [619, 385] width 191 height 57
click at [598, 357] on p "✔️ Hasta 38.000 cabellos nuevos en 3 meses ✔️ –60% de caída en solo semanas. ✔️…" at bounding box center [619, 385] width 191 height 57
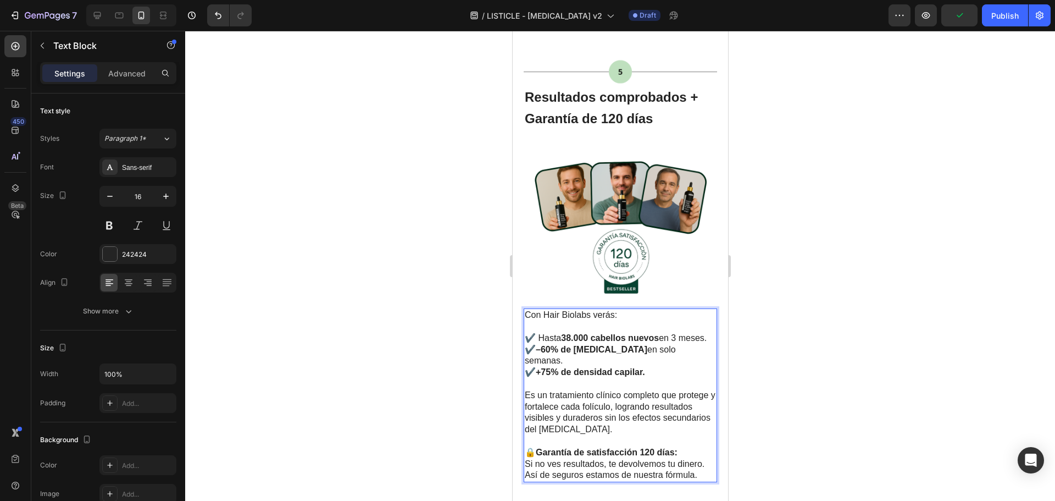
scroll to position [1978, 0]
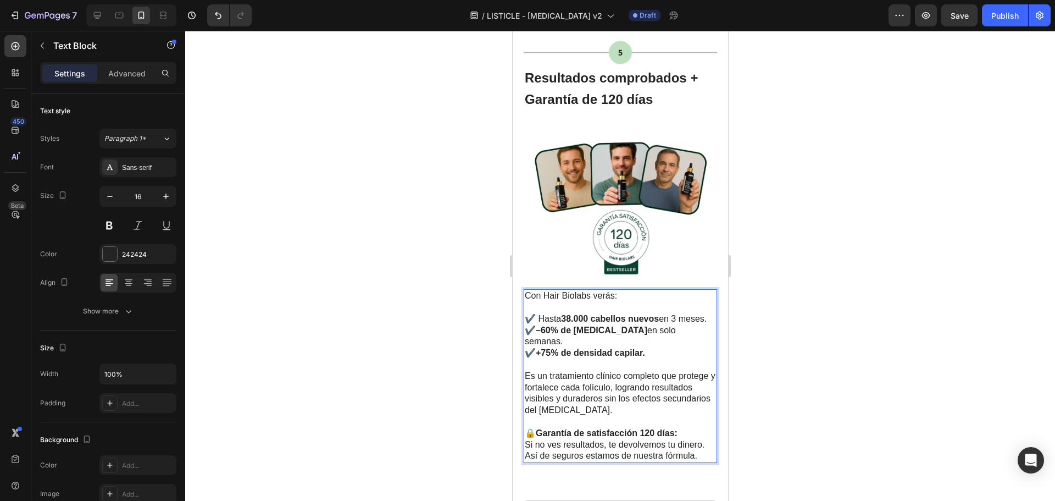
click at [645, 370] on p "Es un tratamiento clínico completo que protege y fortalece cada folículo, logra…" at bounding box center [619, 393] width 191 height 46
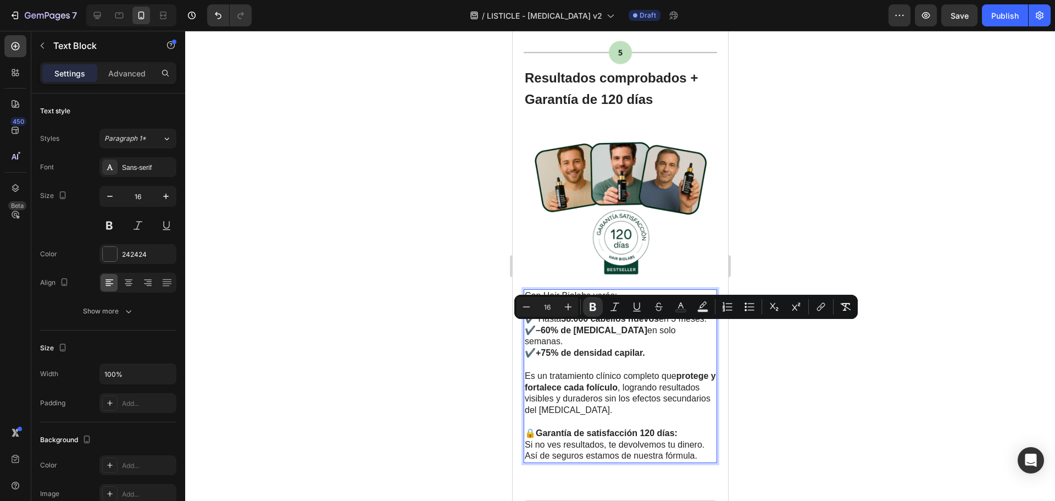
drag, startPoint x: 525, startPoint y: 331, endPoint x: 648, endPoint y: 327, distance: 123.2
click at [589, 371] on span "Es un tratamiento clínico completo que protege y fortalece cada folículo , logr…" at bounding box center [619, 392] width 191 height 43
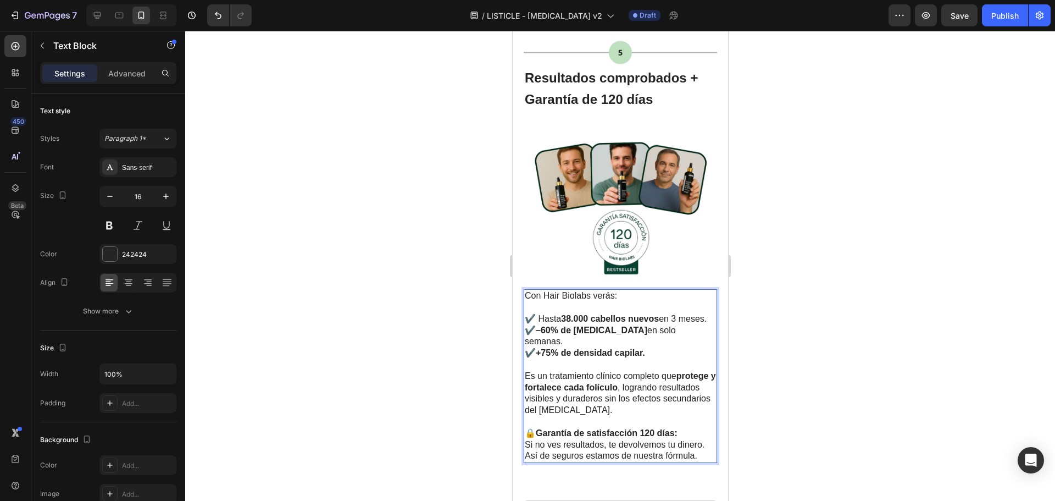
click at [559, 290] on p "Con Hair Biolabs verás:" at bounding box center [619, 296] width 191 height 12
click at [587, 314] on strong "38.000 cabellos nuevos" at bounding box center [610, 318] width 98 height 9
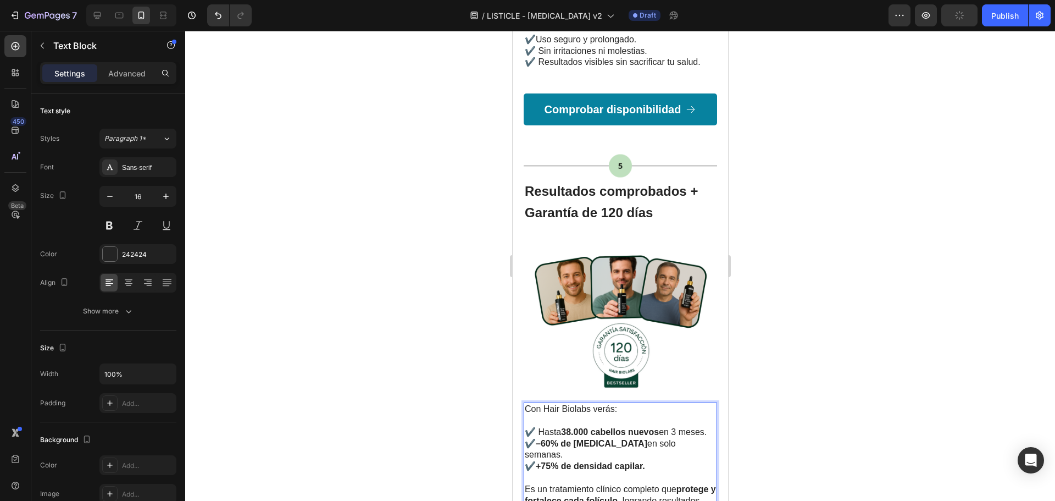
scroll to position [1814, 0]
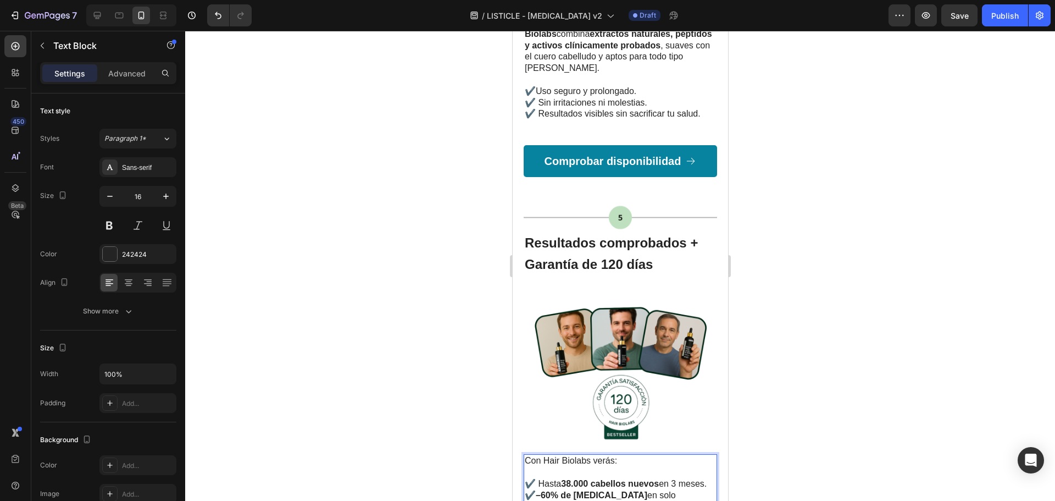
click at [799, 306] on div at bounding box center [620, 266] width 870 height 470
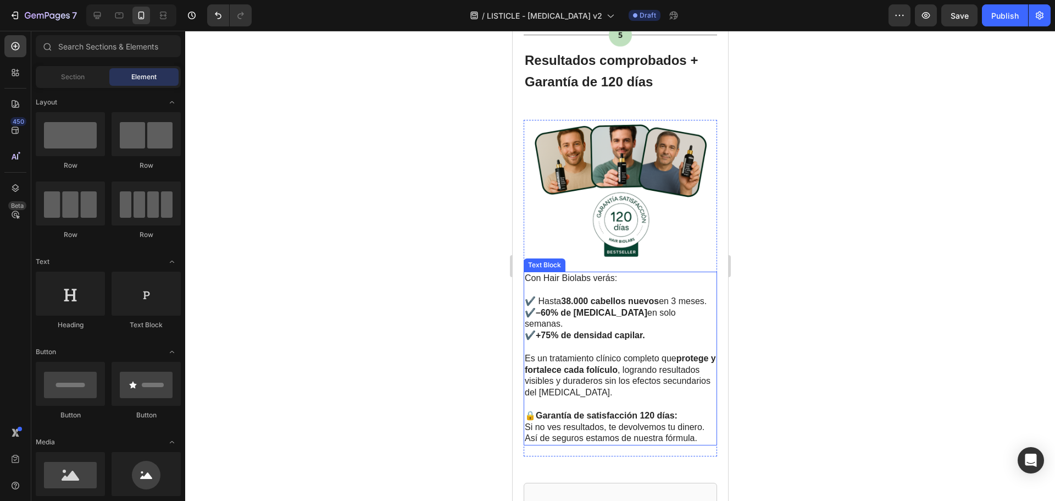
scroll to position [2033, 0]
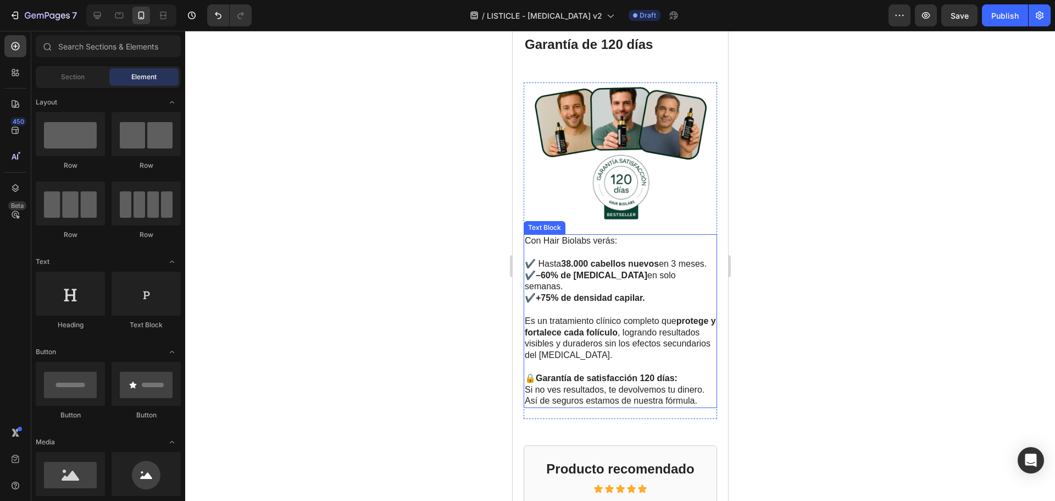
click at [534, 373] on span "🔒 Garantía de satisfacción 120 días:" at bounding box center [600, 377] width 153 height 9
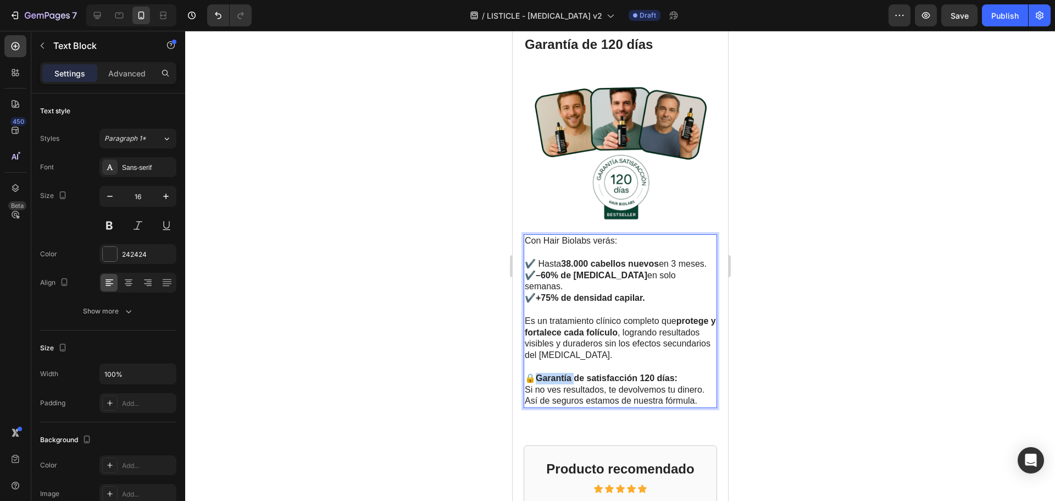
click at [541, 373] on strong "Garantía de satisfacción 120 días:" at bounding box center [606, 377] width 142 height 9
click at [540, 373] on strong "Garantía de satisfacción 120 días:" at bounding box center [606, 377] width 142 height 9
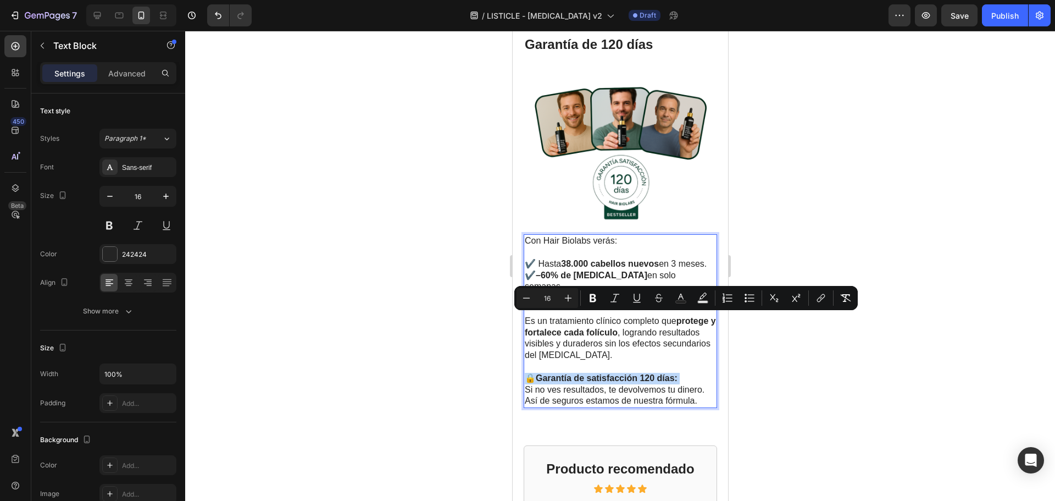
click at [539, 373] on strong "Garantía de satisfacción 120 días:" at bounding box center [606, 377] width 142 height 9
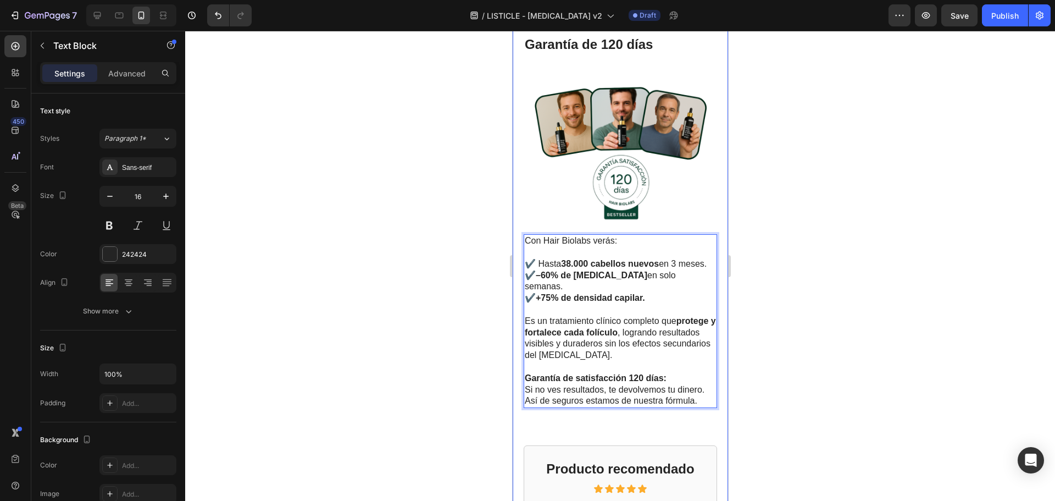
click at [831, 266] on div at bounding box center [620, 266] width 870 height 470
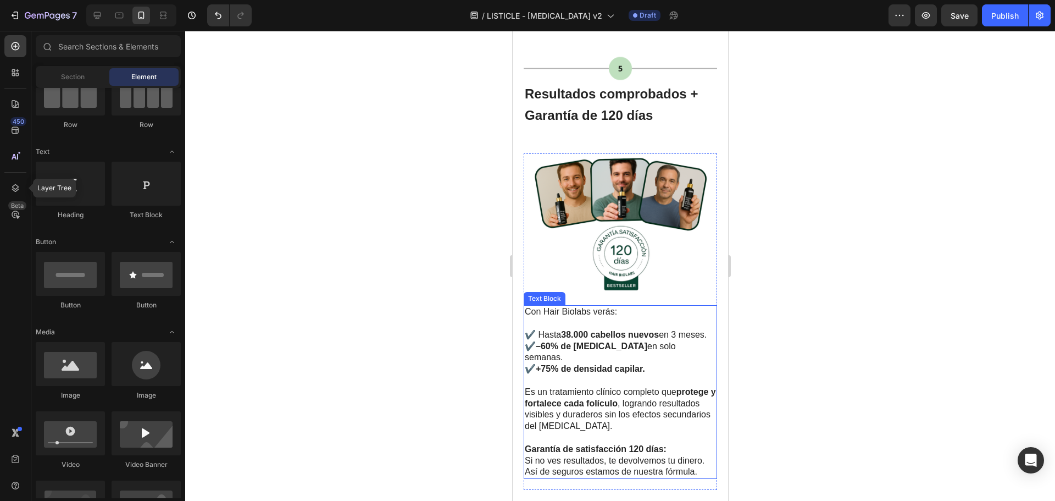
scroll to position [1866, 0]
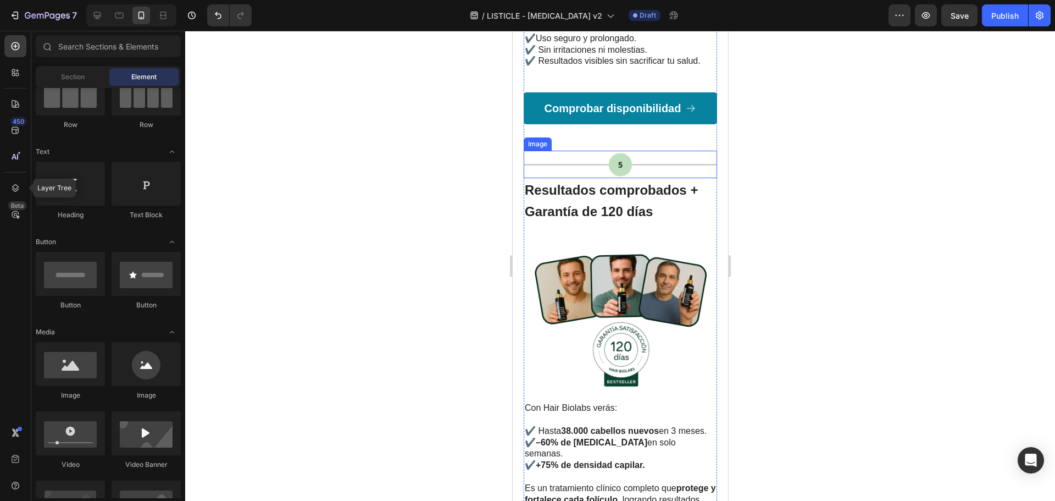
click at [613, 151] on img at bounding box center [619, 164] width 193 height 27
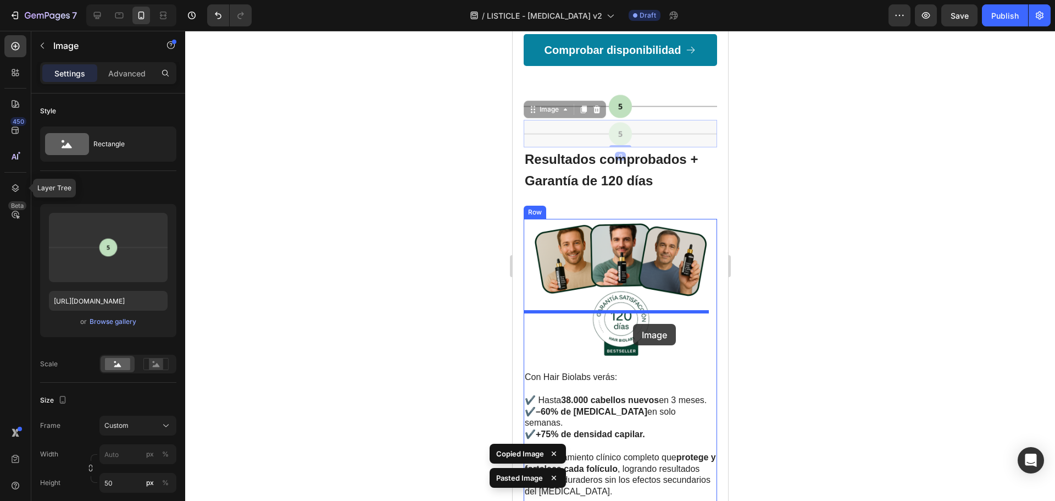
scroll to position [1976, 0]
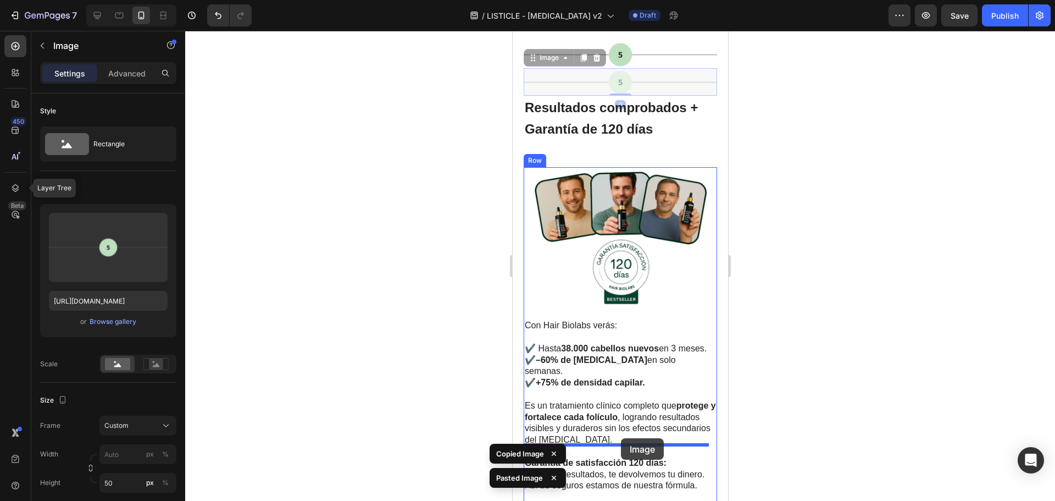
drag, startPoint x: 637, startPoint y: 138, endPoint x: 620, endPoint y: 438, distance: 300.0
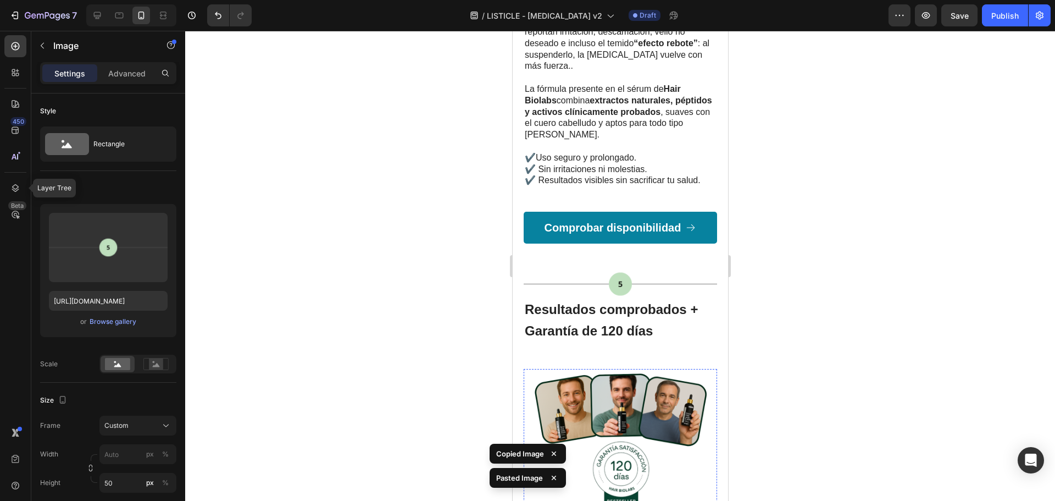
scroll to position [1729, 0]
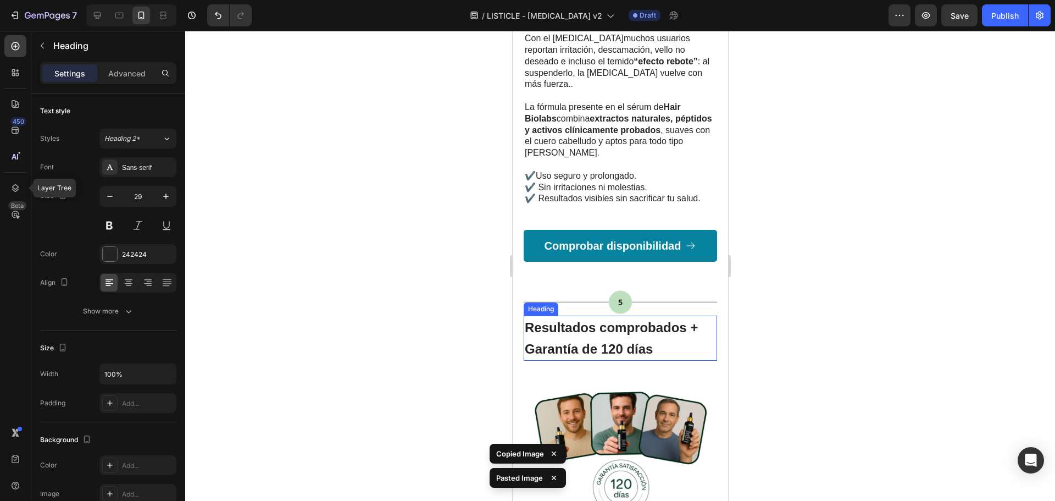
click at [623, 315] on h2 "Resultados comprobados + Garantía de 120 días" at bounding box center [619, 337] width 193 height 45
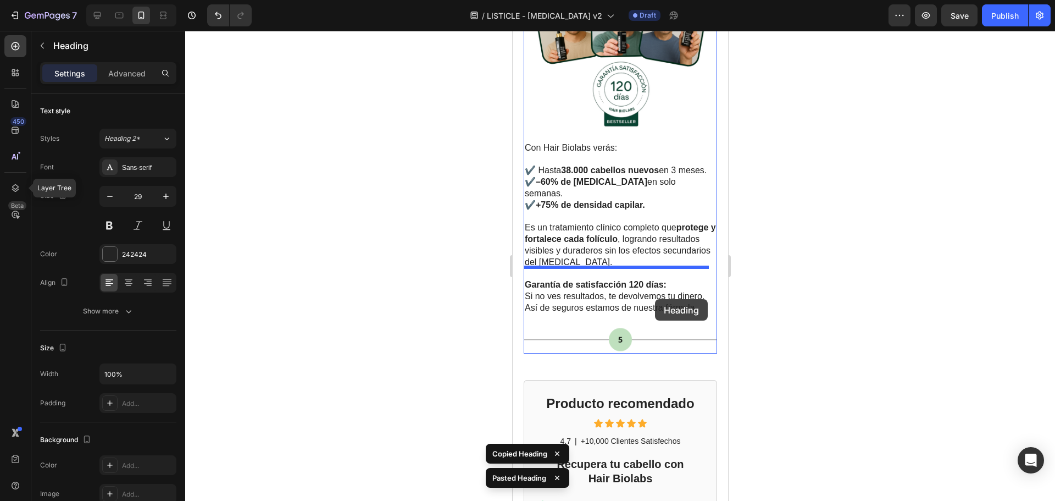
scroll to position [2181, 0]
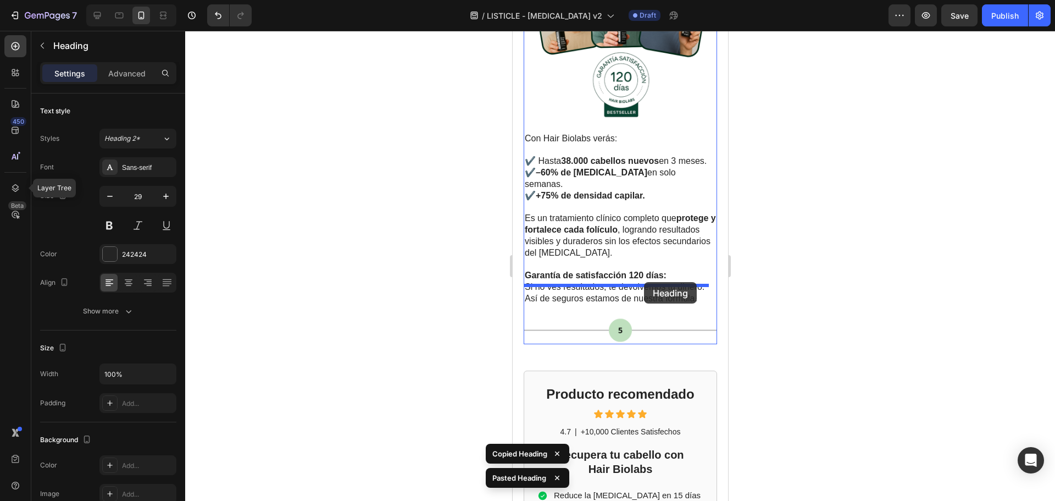
drag, startPoint x: 636, startPoint y: 98, endPoint x: 644, endPoint y: 282, distance: 184.2
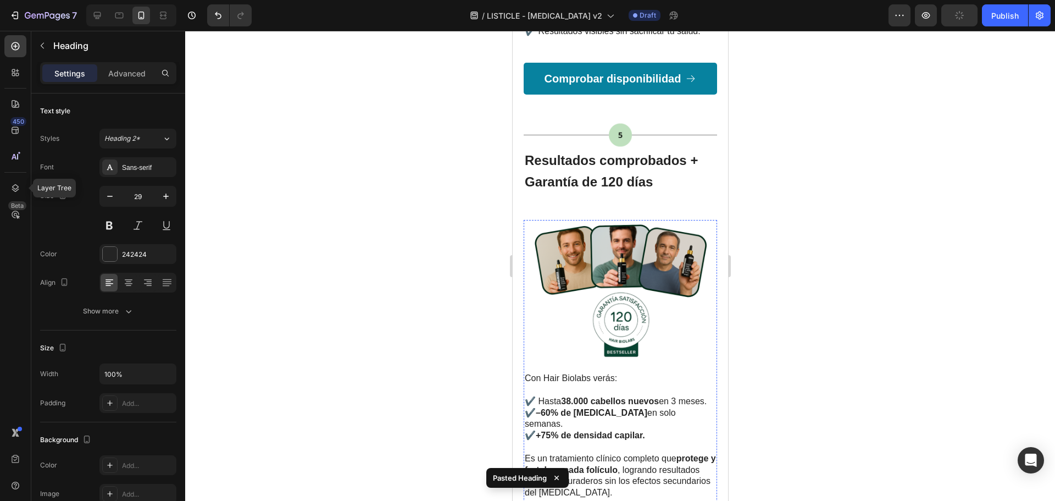
scroll to position [1861, 0]
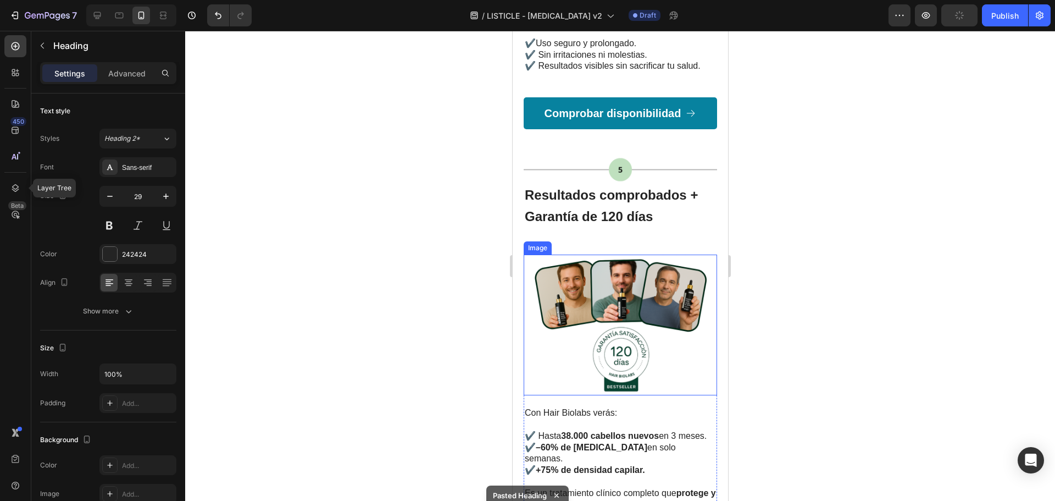
click at [635, 254] on img at bounding box center [619, 324] width 193 height 141
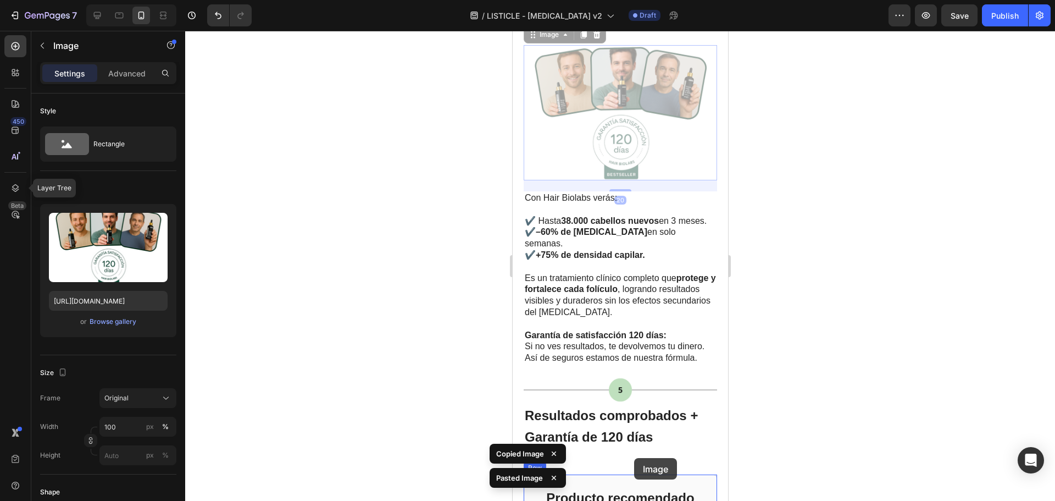
scroll to position [2284, 0]
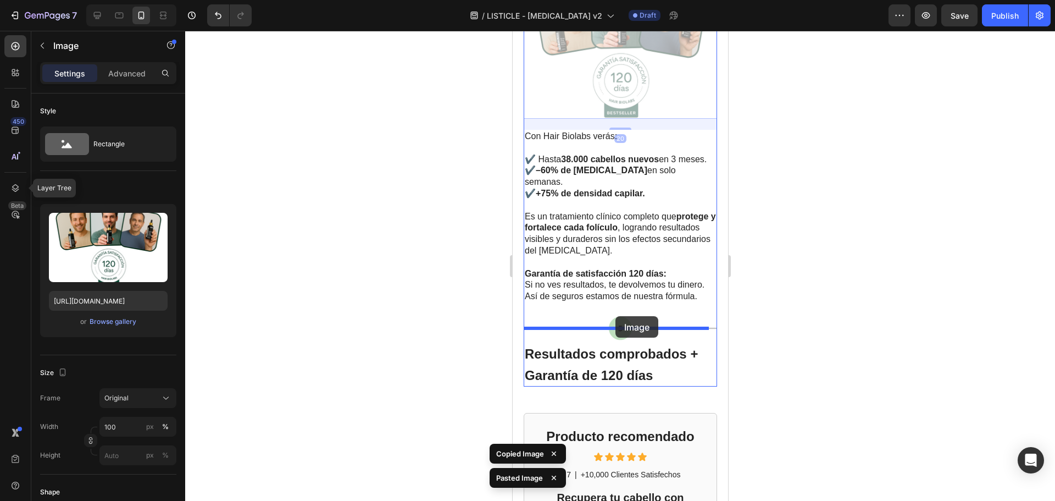
drag, startPoint x: 631, startPoint y: 132, endPoint x: 615, endPoint y: 316, distance: 184.3
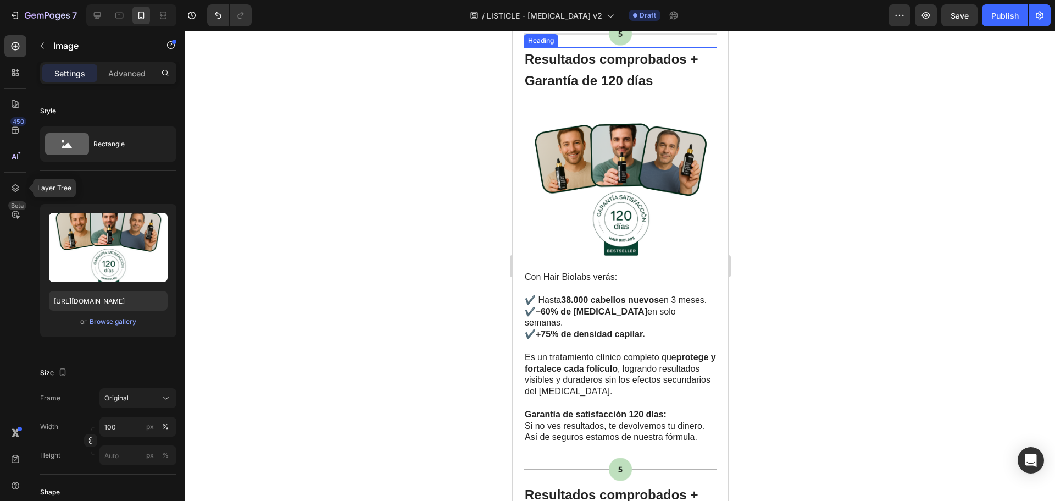
scroll to position [2028, 0]
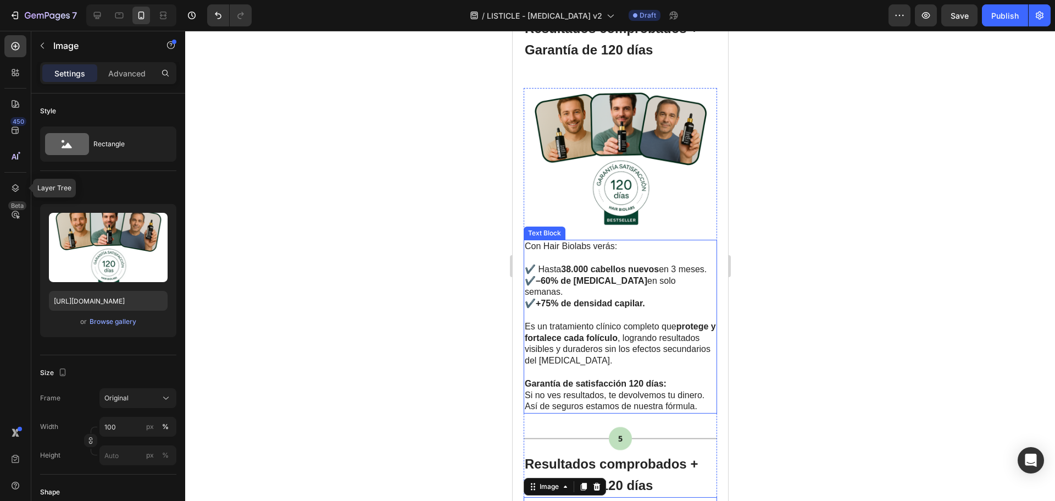
click at [619, 264] on strong "38.000 cabellos nuevos" at bounding box center [610, 268] width 98 height 9
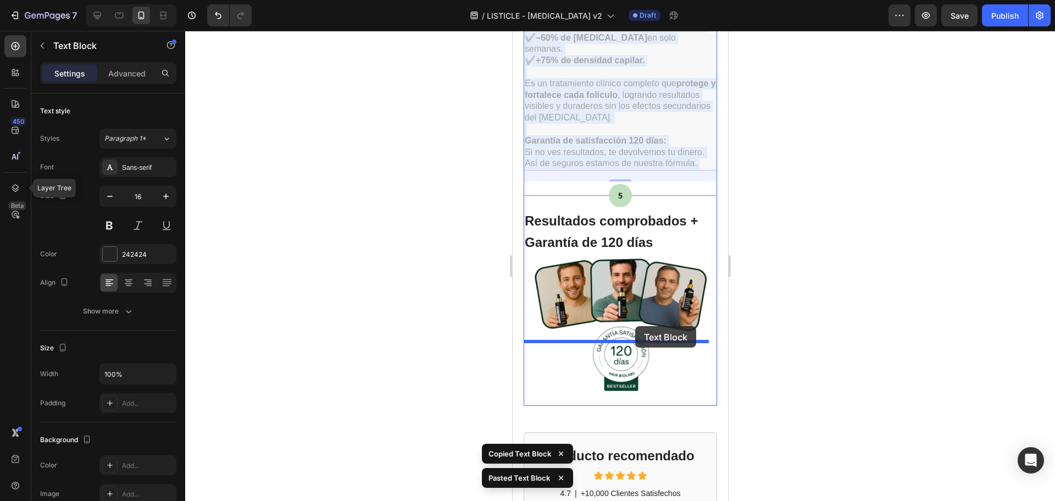
scroll to position [2468, 0]
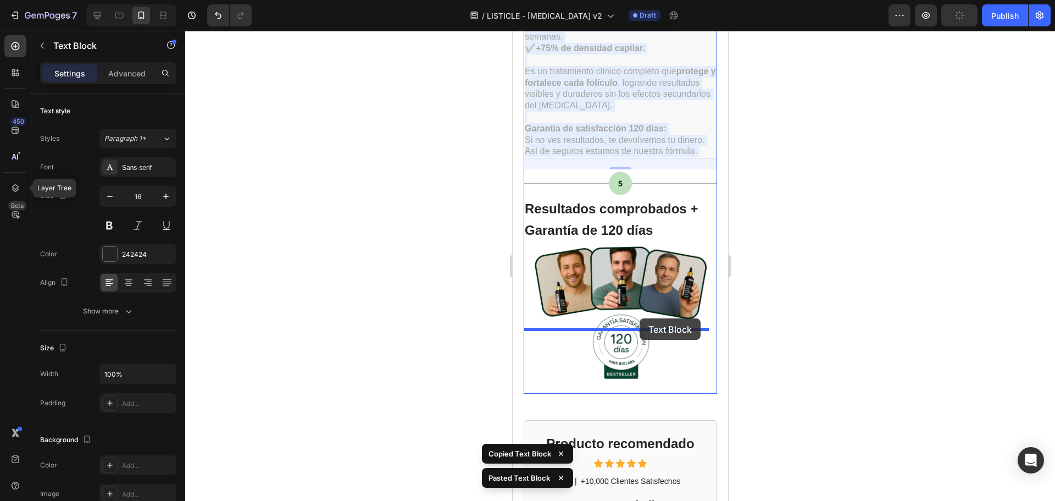
drag, startPoint x: 631, startPoint y: 195, endPoint x: 639, endPoint y: 318, distance: 123.3
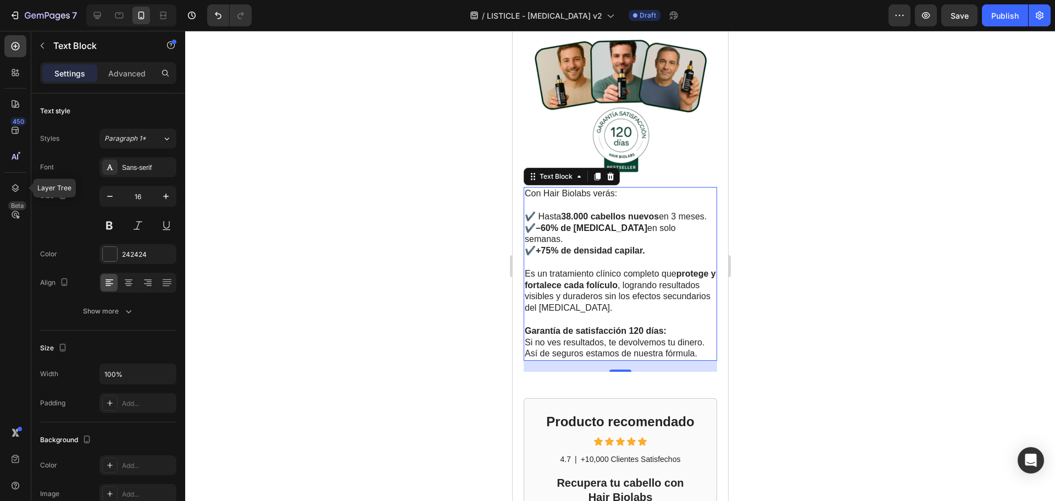
scroll to position [2503, 0]
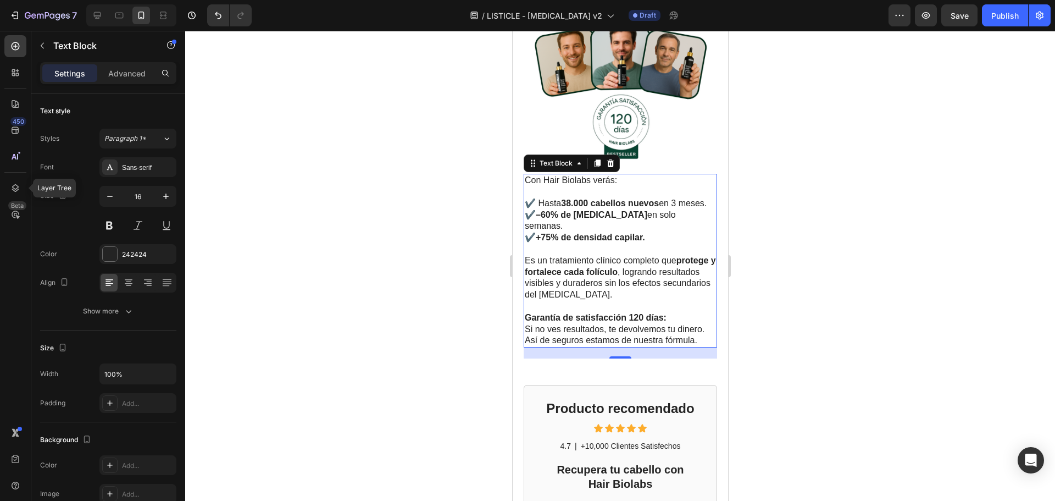
click at [792, 266] on div at bounding box center [620, 266] width 870 height 470
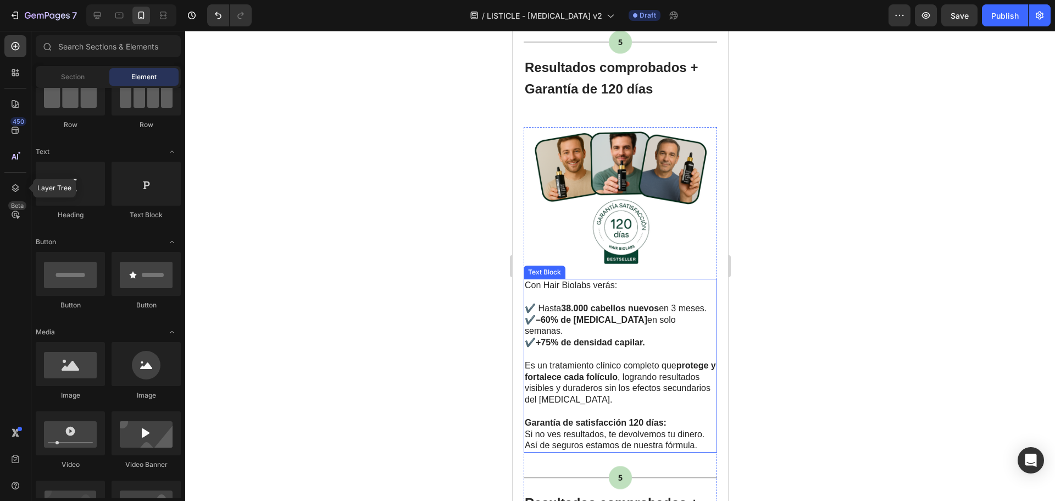
scroll to position [2118, 0]
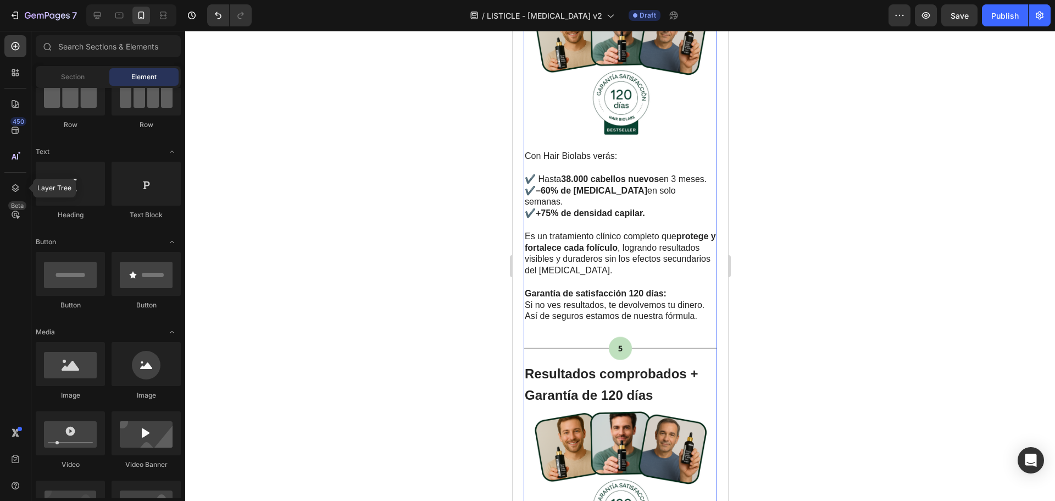
click at [625, 334] on img at bounding box center [619, 347] width 193 height 27
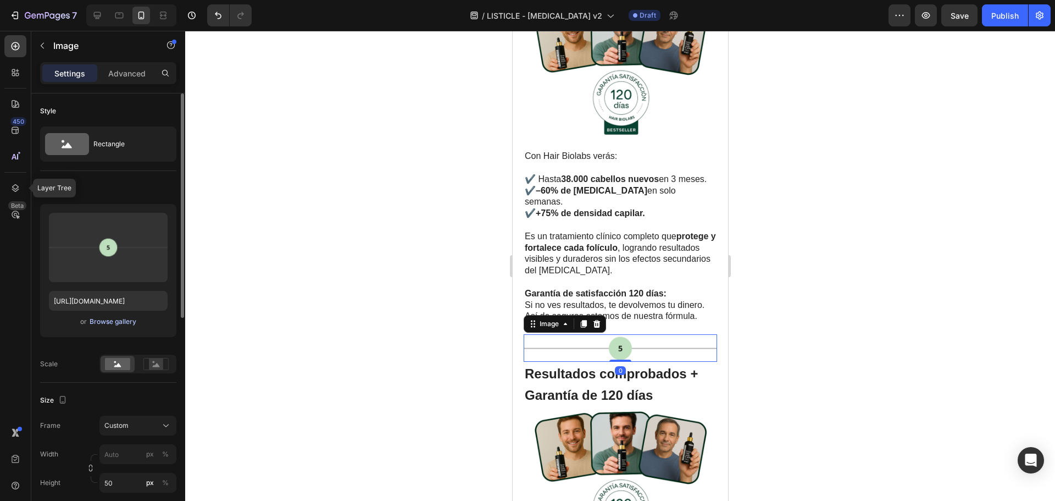
click at [107, 326] on div "Browse gallery" at bounding box center [113, 322] width 47 height 10
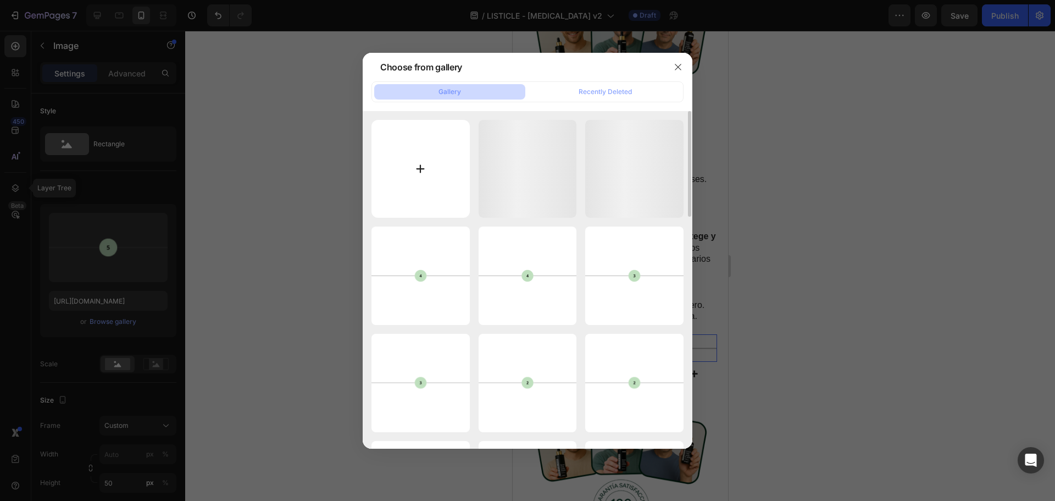
click at [442, 181] on input "file" at bounding box center [421, 169] width 98 height 98
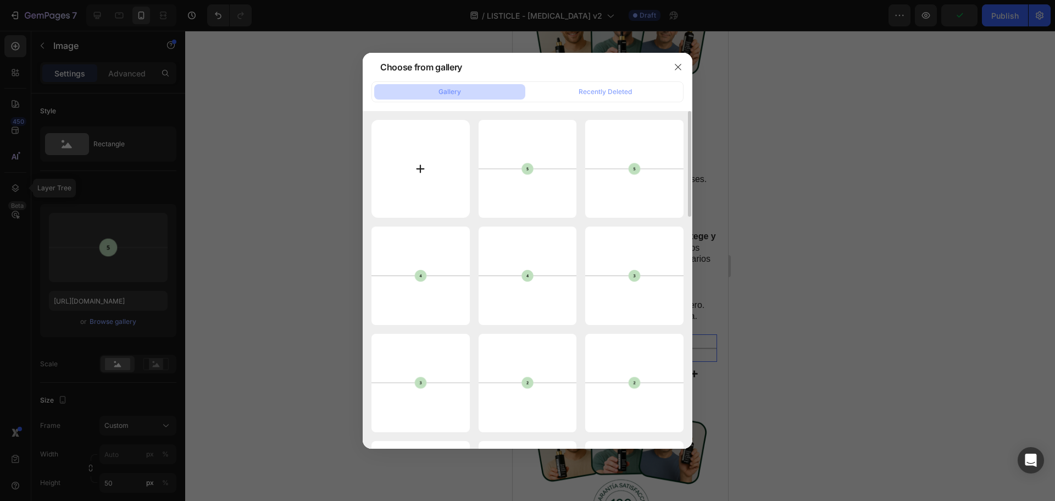
type input "C:\fakepath\Splitter (6).png"
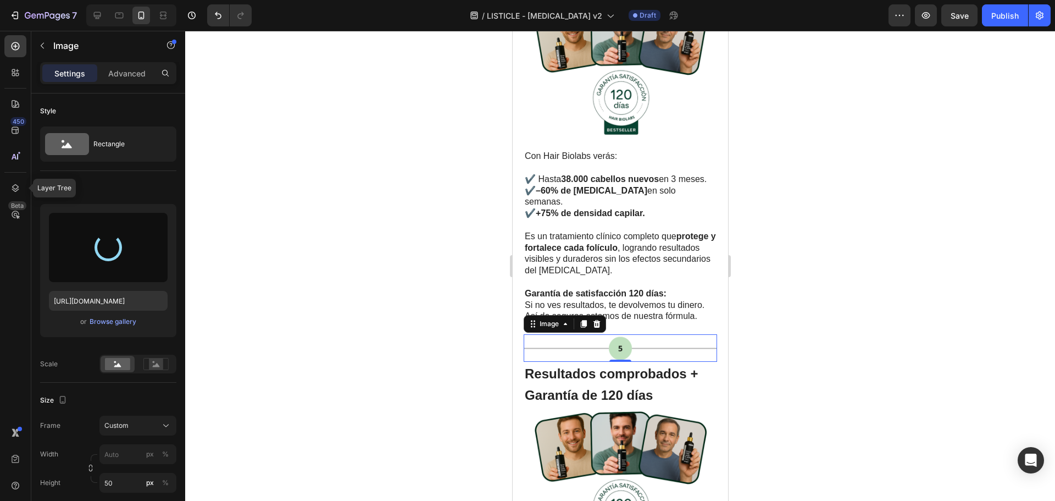
type input "https://cdn.shopify.com/s/files/1/0875/5930/7511/files/gempages_560647699284624…"
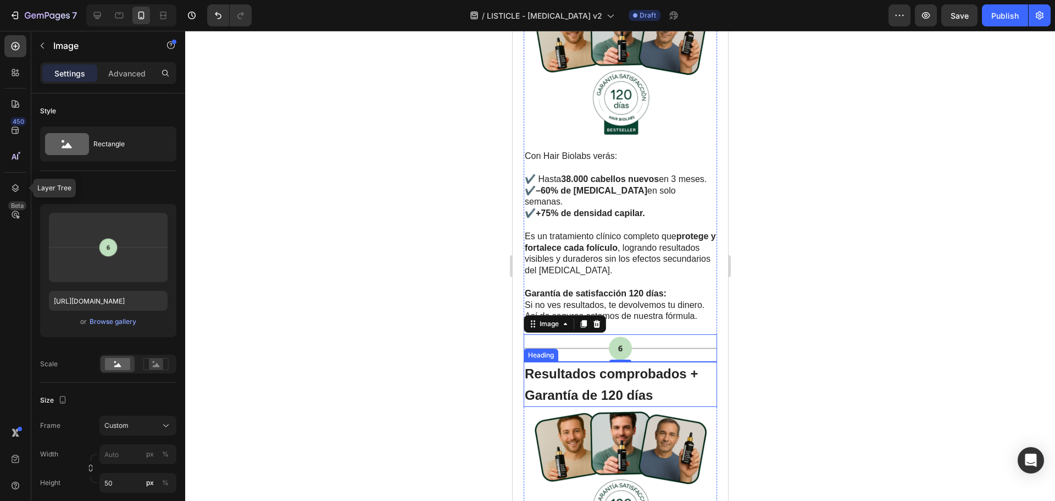
click at [613, 366] on strong "Resultados comprobados + Garantía de 120 días" at bounding box center [610, 384] width 173 height 36
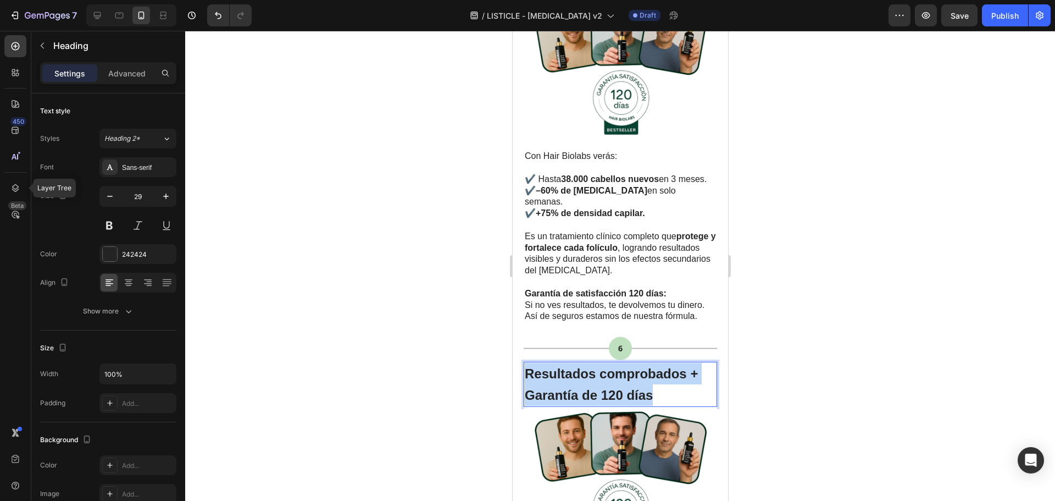
click at [612, 366] on strong "Resultados comprobados + Garantía de 120 días" at bounding box center [610, 384] width 173 height 36
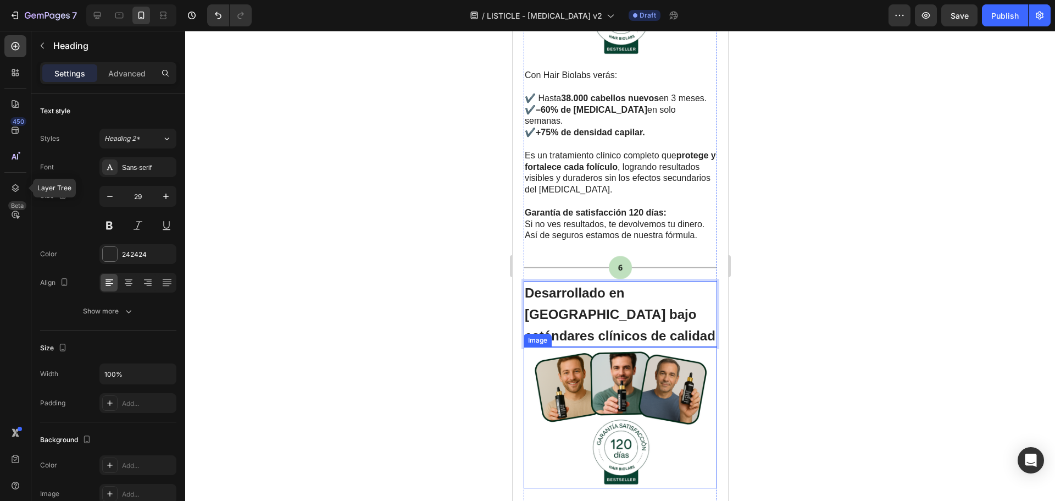
scroll to position [2283, 0]
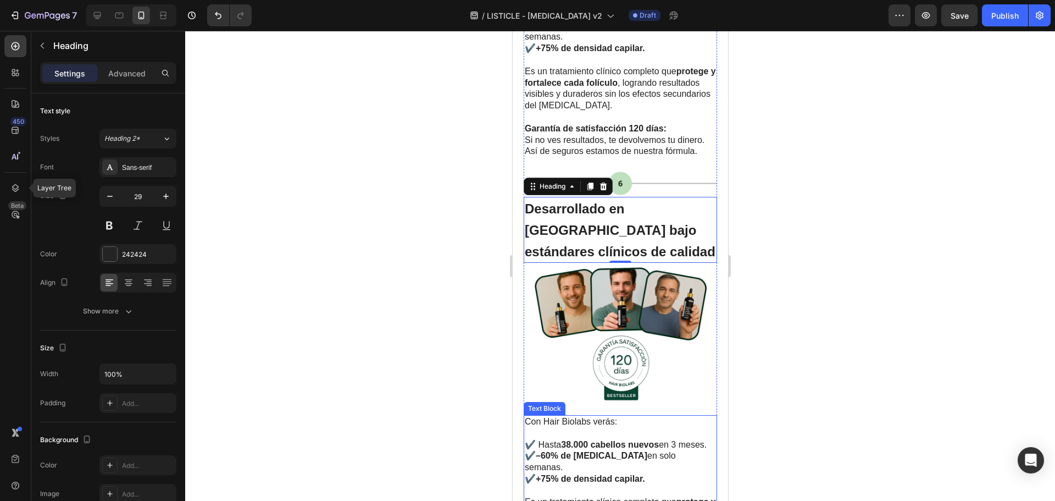
click at [613, 416] on p "Con Hair Biolabs verás:" at bounding box center [619, 422] width 191 height 12
click at [613, 417] on span "Con Hair Biolabs verás:" at bounding box center [570, 421] width 92 height 9
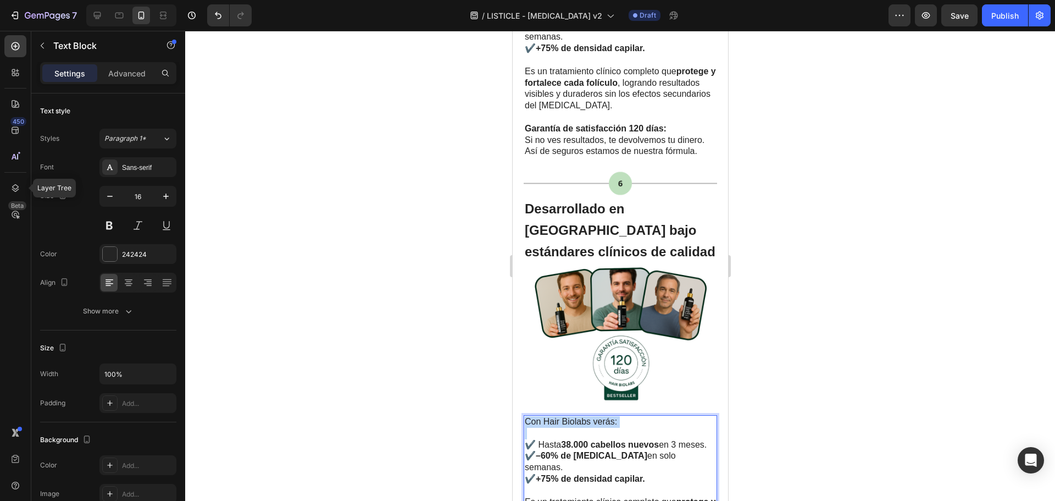
click at [613, 417] on span "Con Hair Biolabs verás:" at bounding box center [570, 421] width 92 height 9
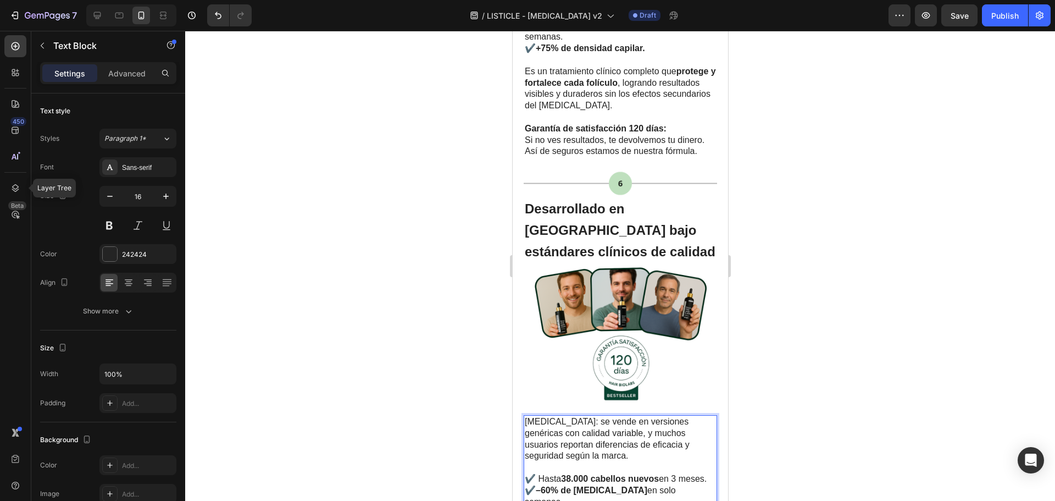
click at [529, 417] on span "Minoxidil: se vende en versiones genéricas con calidad variable, y muchos usuar…" at bounding box center [606, 438] width 165 height 43
click at [623, 417] on span "Mientras que el Minoxidil: se vende en versiones genéricas con calidad variable…" at bounding box center [619, 438] width 191 height 43
drag, startPoint x: 583, startPoint y: 358, endPoint x: 452, endPoint y: 364, distance: 130.4
click at [596, 462] on p "✔️ Hasta 38.000 cabellos nuevos en 3 meses. ✔️ –60% de caída en solo semanas. ✔…" at bounding box center [619, 490] width 191 height 57
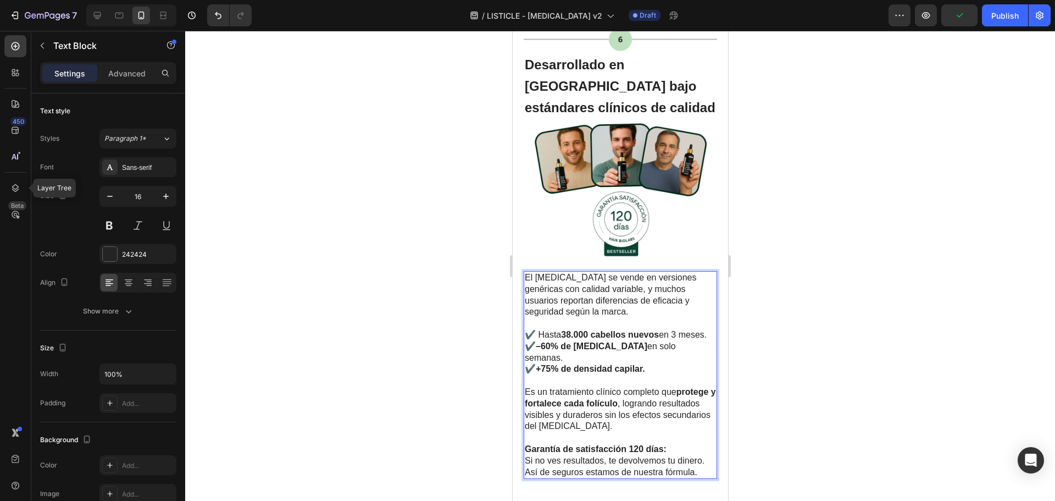
scroll to position [2503, 0]
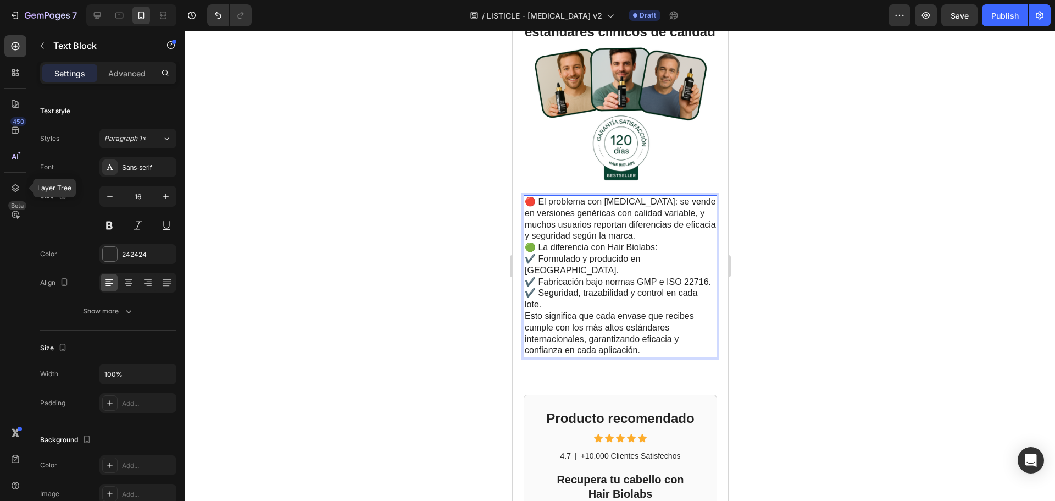
click at [673, 196] on p "🔴 El problema con Minoxidil: se vende en versiones genéricas con calidad variab…" at bounding box center [619, 219] width 191 height 46
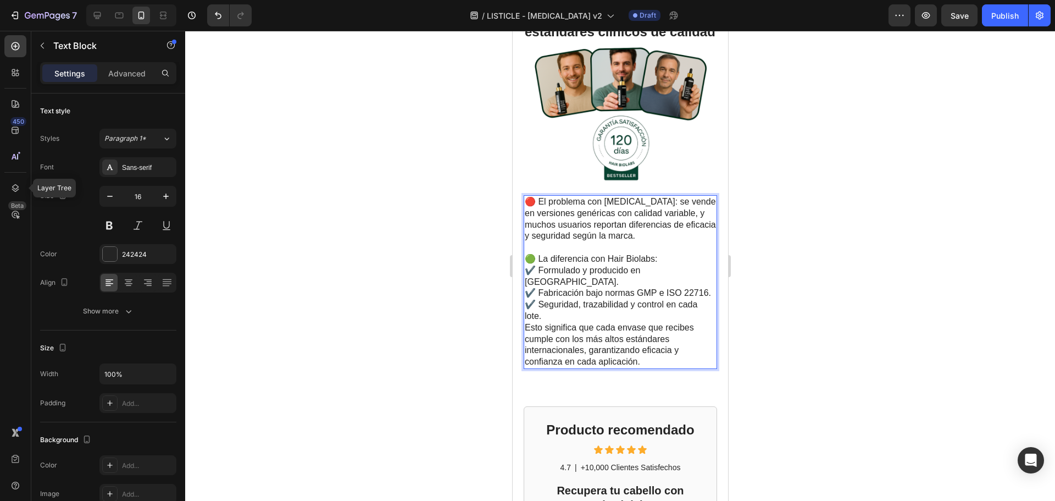
click at [550, 253] on p "🟢 La diferencia con Hair Biolabs: ✔️ Formulado y producido en Europa. ✔️ Fabric…" at bounding box center [619, 287] width 191 height 69
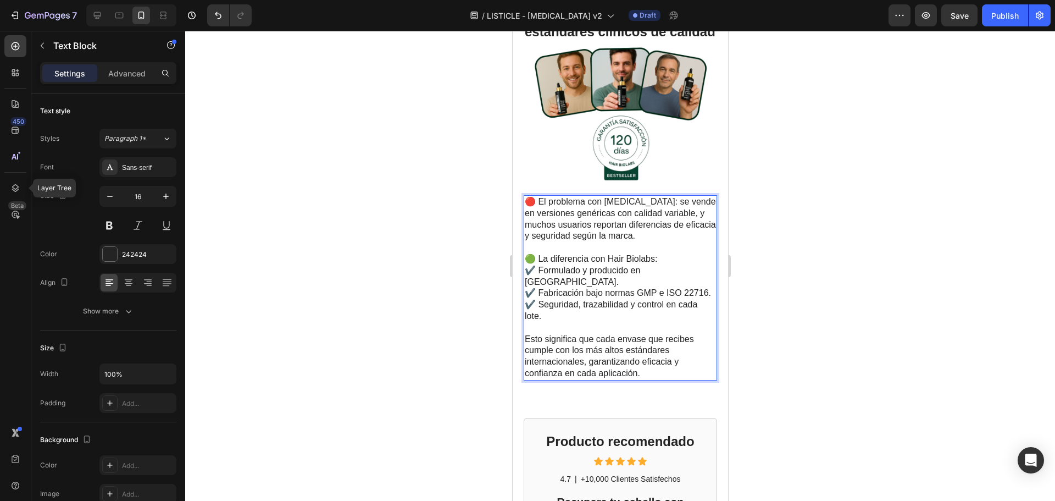
click at [539, 254] on span "🟢 La diferencia con Hair Biolabs:" at bounding box center [590, 258] width 132 height 9
click at [540, 197] on span "🔴 El problema con Minoxidil: se vende en versiones genéricas con calidad variab…" at bounding box center [619, 218] width 191 height 43
drag, startPoint x: 629, startPoint y: 137, endPoint x: 520, endPoint y: 137, distance: 108.8
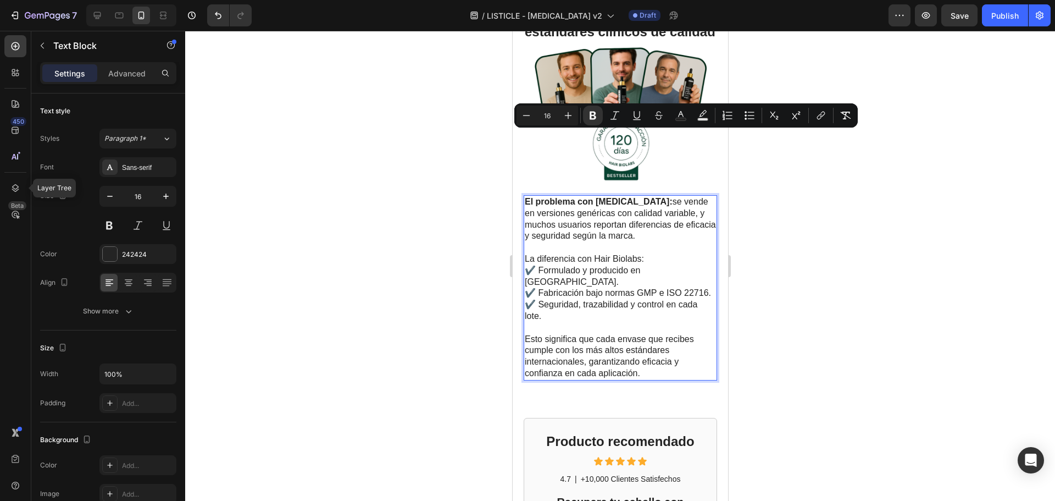
click at [638, 254] on span "La diferencia con Hair Biolabs:" at bounding box center [583, 258] width 119 height 9
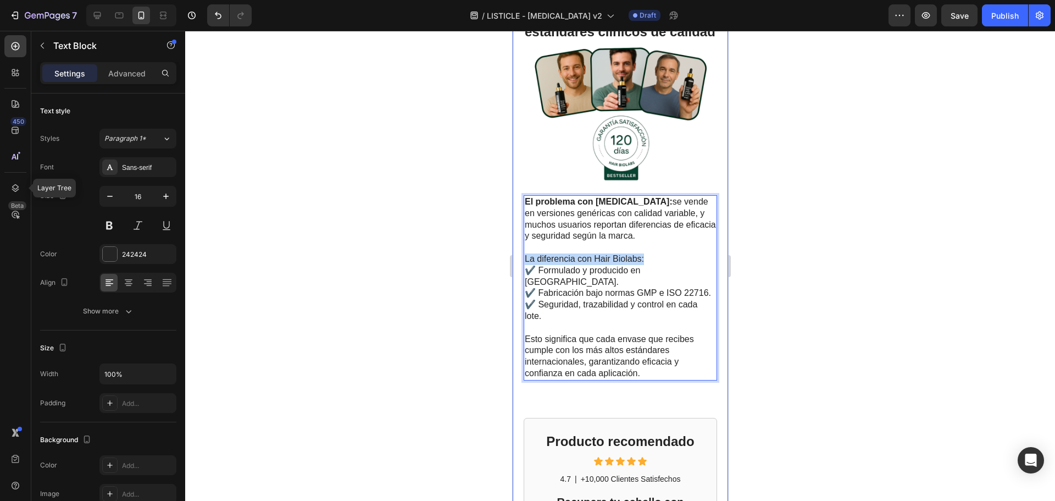
drag, startPoint x: 644, startPoint y: 195, endPoint x: 1019, endPoint y: 225, distance: 377.1
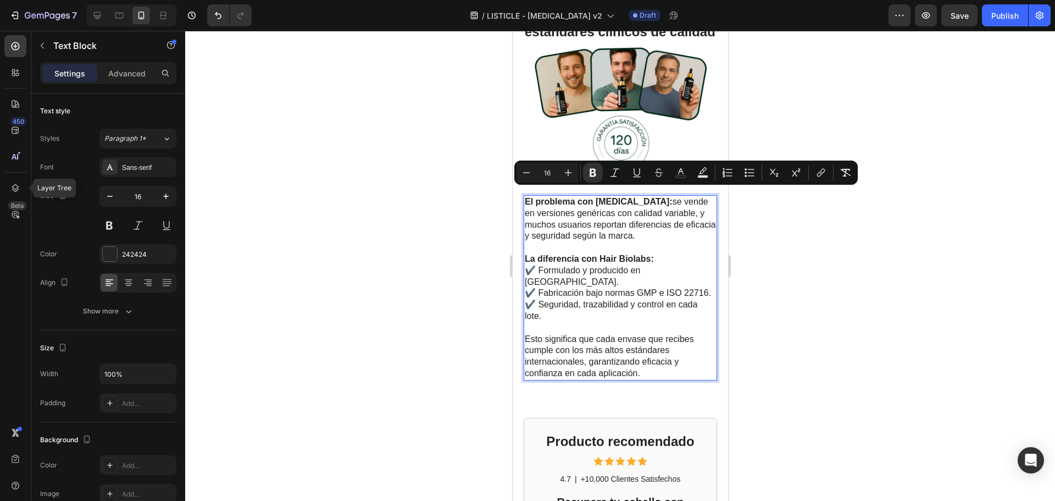
click at [631, 253] on p "La diferencia con Hair Biolabs: ✔️ Formulado y producido en Europa. ✔️ Fabricac…" at bounding box center [619, 287] width 191 height 69
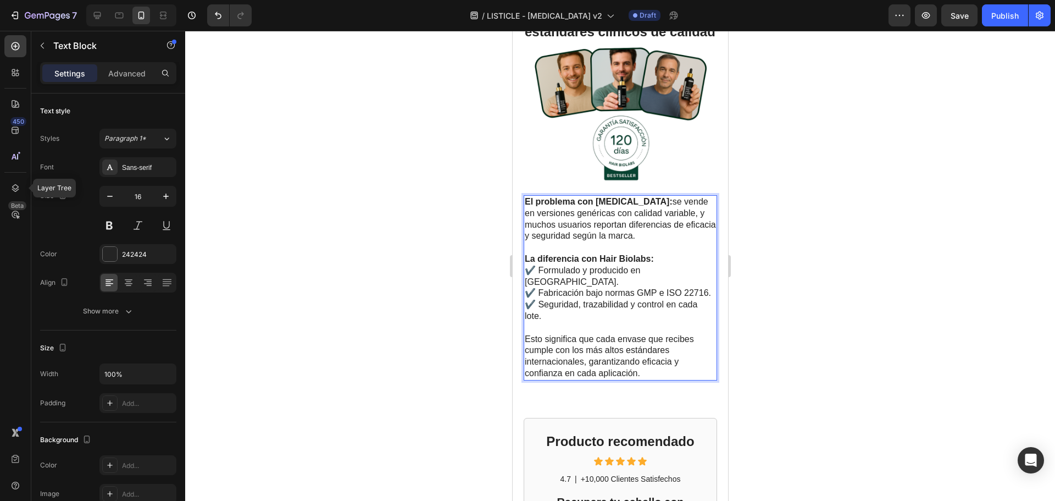
click at [613, 253] on p "La diferencia con Hair Biolabs: ✔️ Formulado y producido en Europa. ✔️ Fabricac…" at bounding box center [619, 287] width 191 height 69
drag, startPoint x: 639, startPoint y: 217, endPoint x: 633, endPoint y: 225, distance: 10.6
click at [633, 253] on p "La diferencia con Hair Biolabs: ✔️ Formulado y producido en Europa. ✔️ Fabricac…" at bounding box center [619, 287] width 191 height 69
click at [637, 322] on p "Rich Text Editor. Editing area: main" at bounding box center [619, 328] width 191 height 12
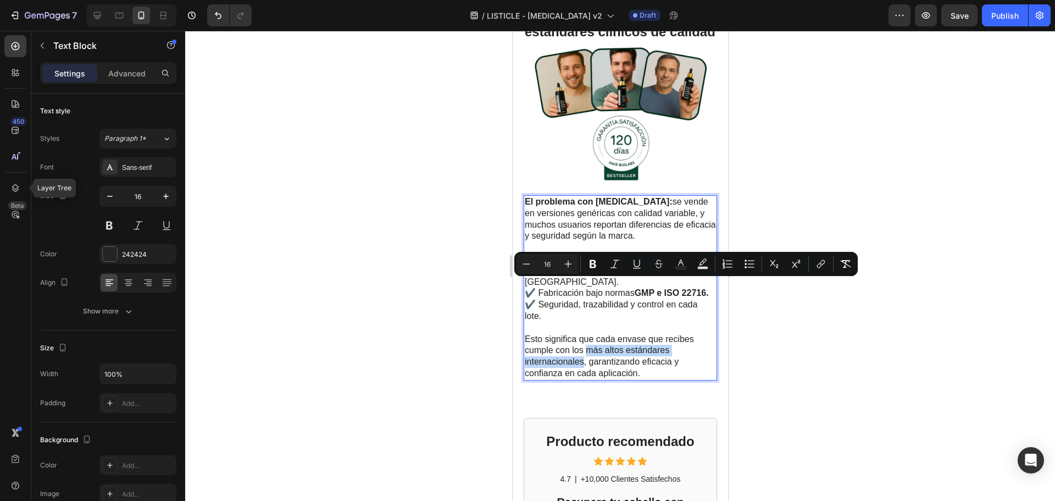
drag, startPoint x: 586, startPoint y: 286, endPoint x: 584, endPoint y: 297, distance: 11.3
click at [584, 334] on span "Esto significa que cada envase que recibes cumple con los más altos estándares …" at bounding box center [608, 355] width 169 height 43
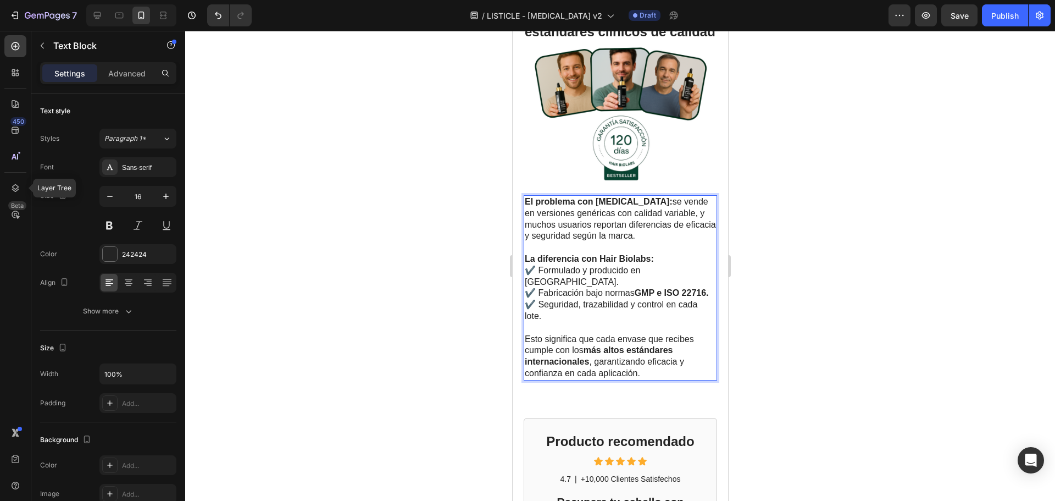
click at [656, 334] on span "Esto significa que cada envase que recibes cumple con los más altos estándares …" at bounding box center [608, 355] width 169 height 43
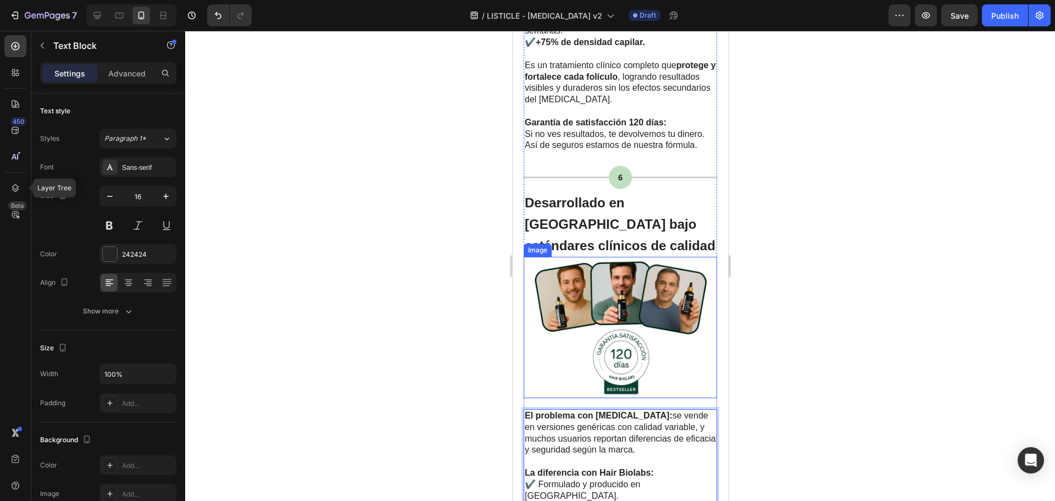
scroll to position [2283, 0]
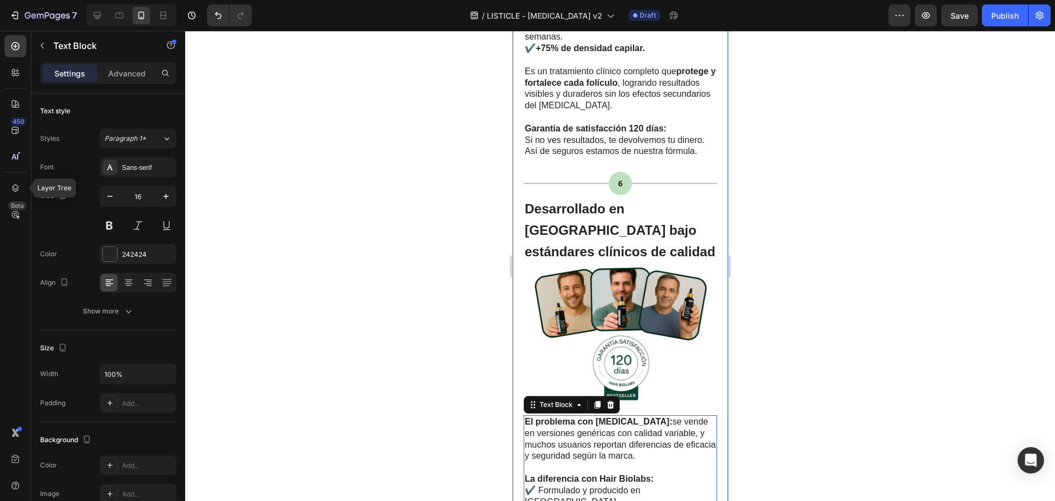
click at [808, 196] on div at bounding box center [620, 266] width 870 height 470
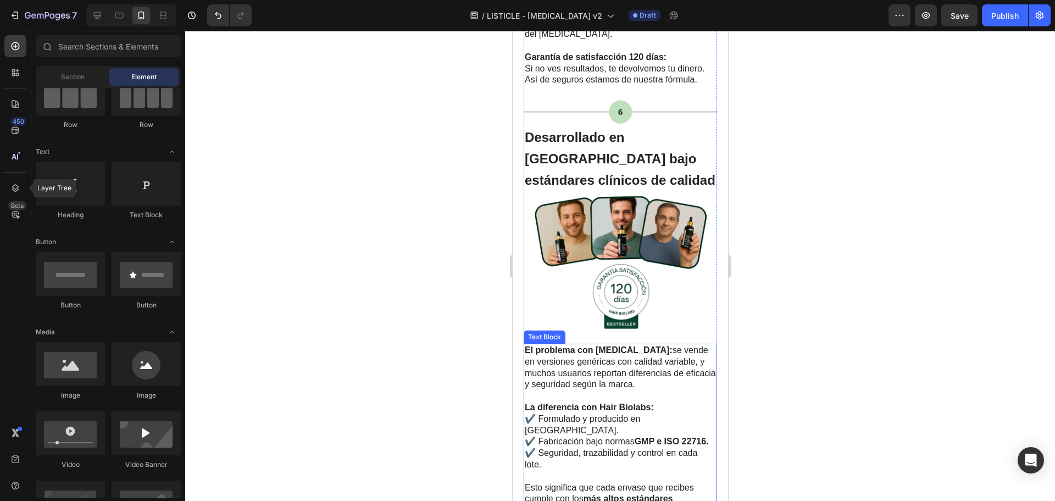
scroll to position [2393, 0]
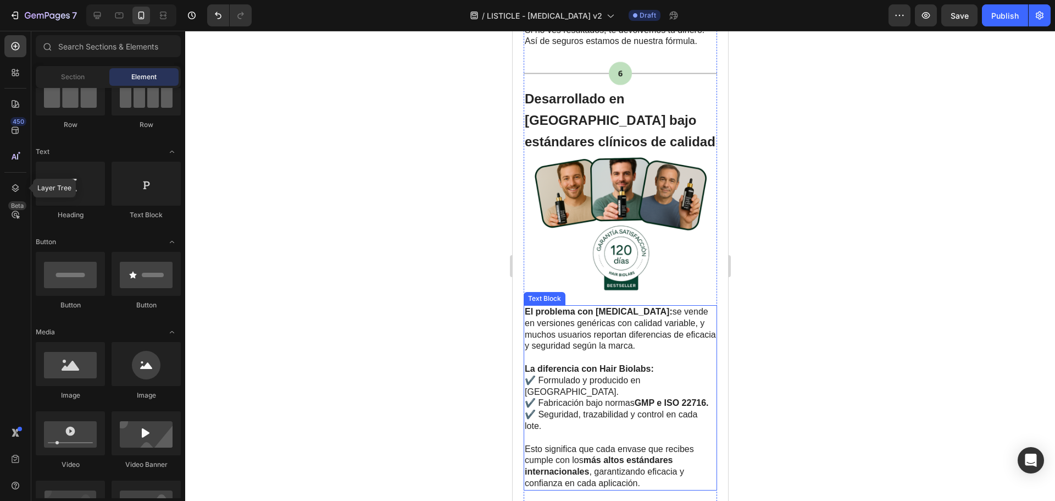
click at [662, 363] on p "La diferencia con Hair Biolabs: ✔️ Formulado y producido en Europa. ✔️ Fabricac…" at bounding box center [619, 397] width 191 height 69
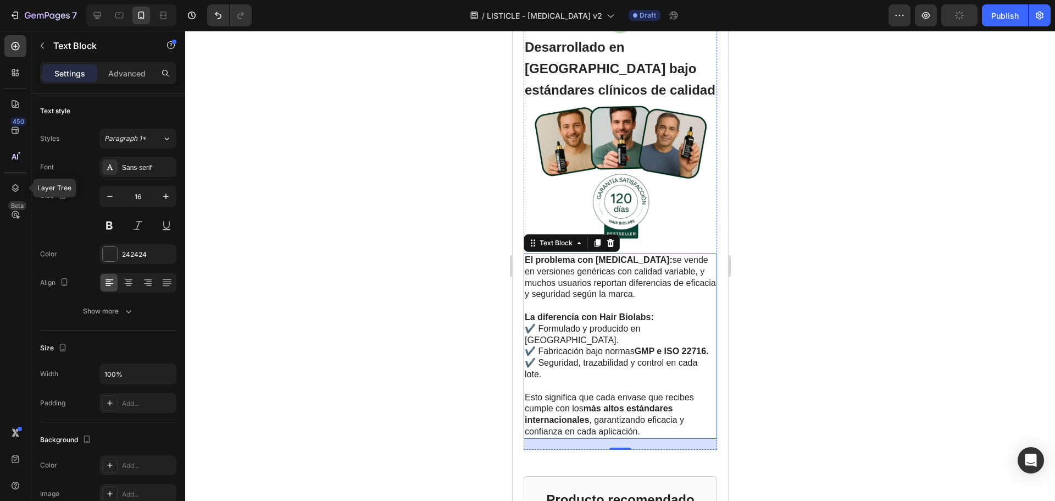
scroll to position [2503, 0]
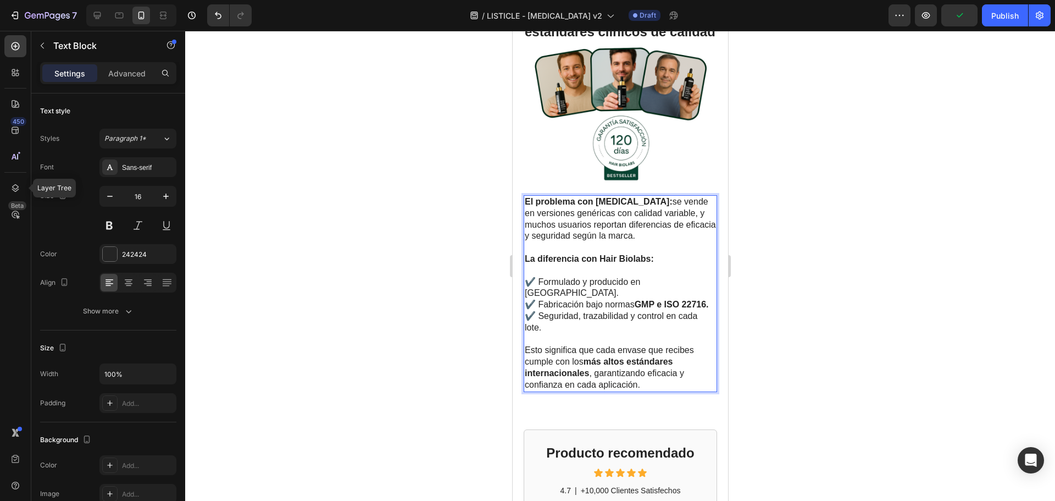
click at [624, 254] on strong "La diferencia con Hair Biolabs:" at bounding box center [588, 258] width 129 height 9
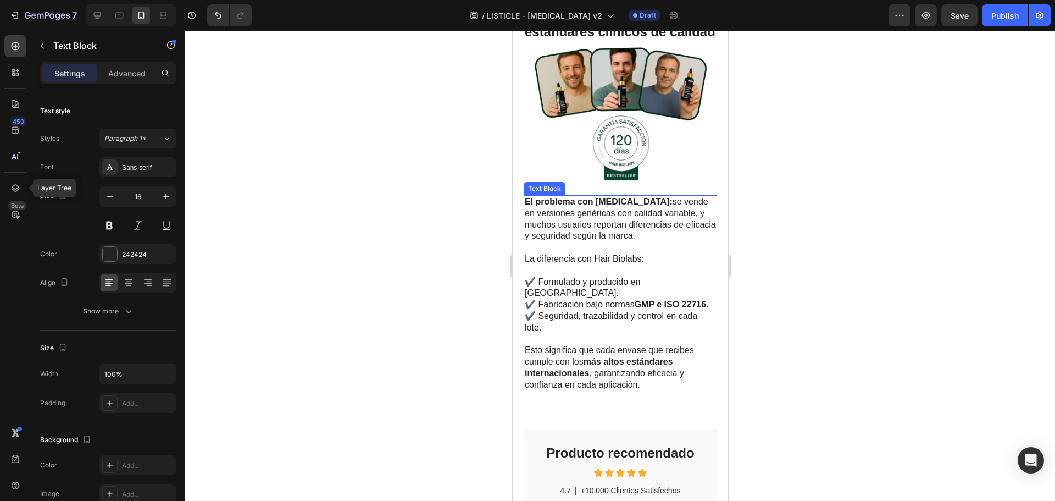
click at [647, 253] on p "La diferencia con Hair Biolabs:" at bounding box center [619, 259] width 191 height 12
click at [651, 253] on p "La diferencia con Hair Biolabs:" at bounding box center [619, 259] width 191 height 12
click at [578, 254] on span "La diferencia con Hair Biolabs:" at bounding box center [583, 258] width 119 height 9
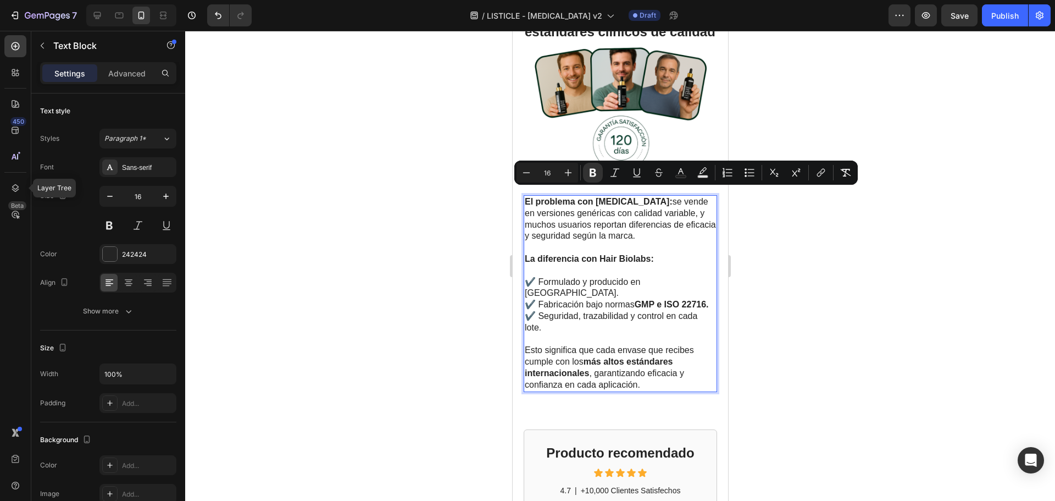
click at [572, 265] on p "✔️ Formulado y producido en Europa. ✔️ Fabricación bajo normas GMP e ISO 22716.…" at bounding box center [619, 299] width 191 height 69
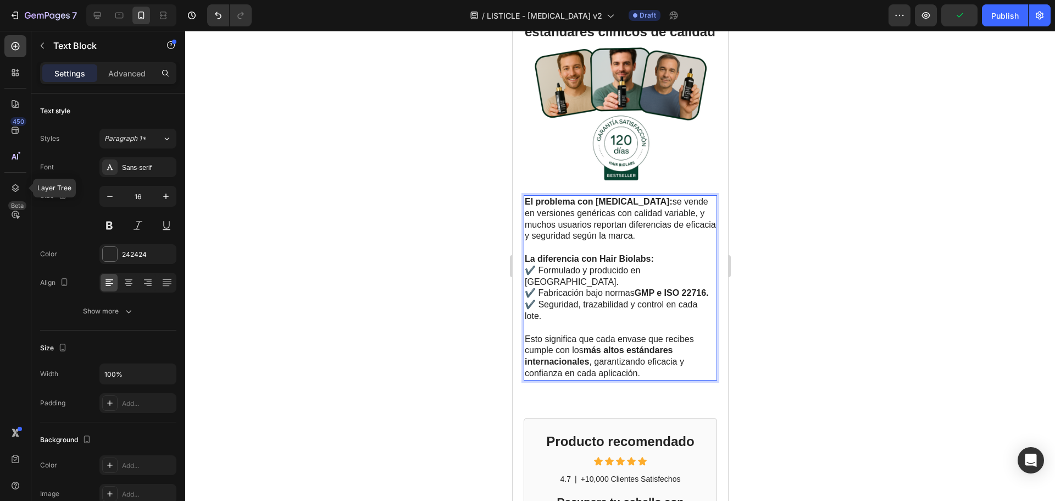
click at [759, 210] on div at bounding box center [620, 266] width 870 height 470
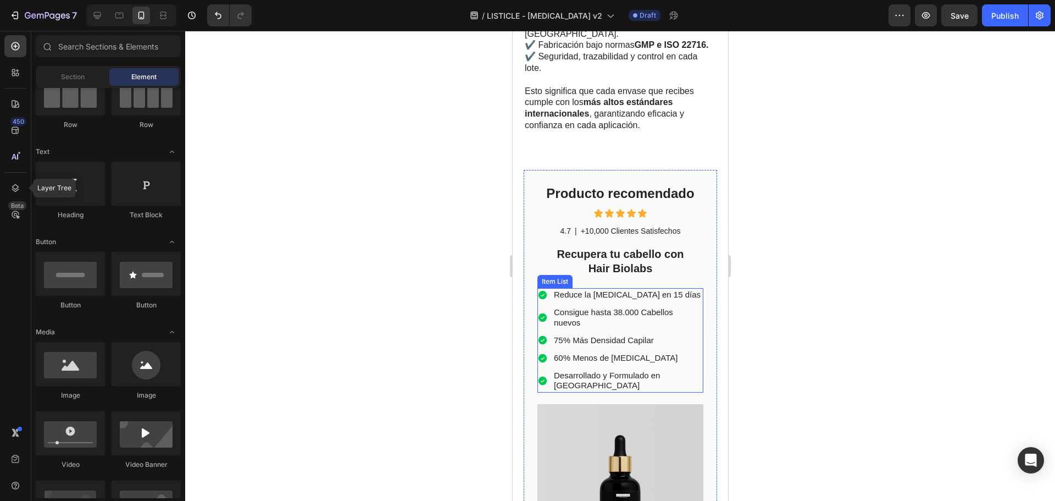
scroll to position [2613, 0]
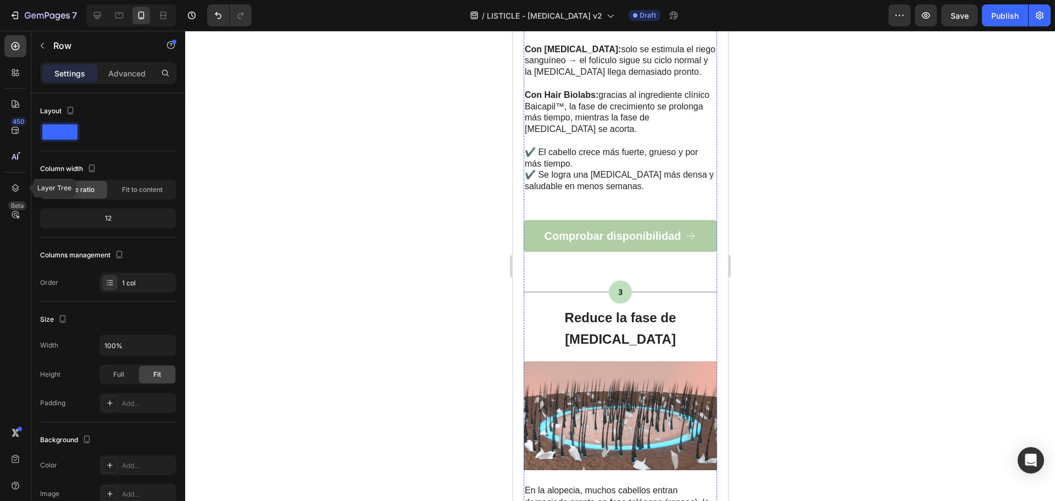
scroll to position [1044, 0]
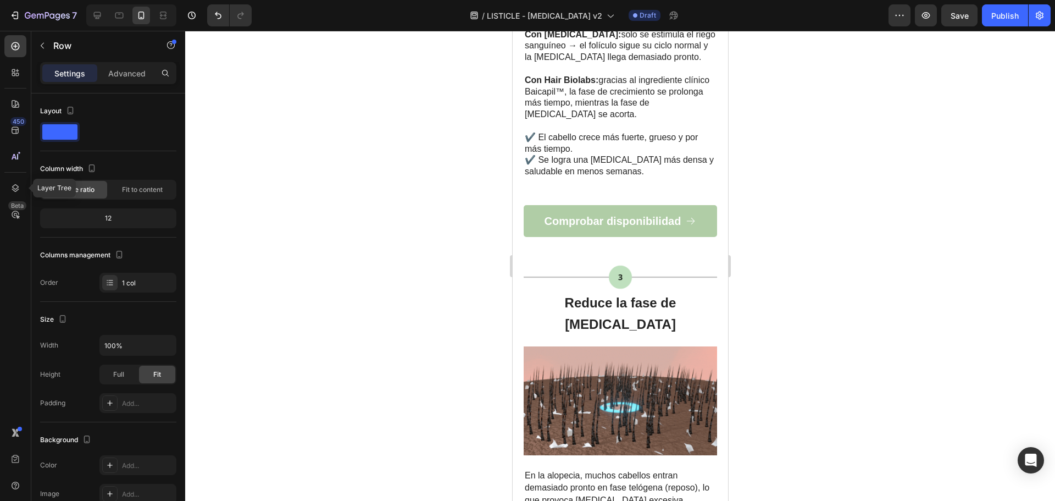
click at [589, 240] on div "Comprobar disponibilidad Button" at bounding box center [619, 234] width 193 height 58
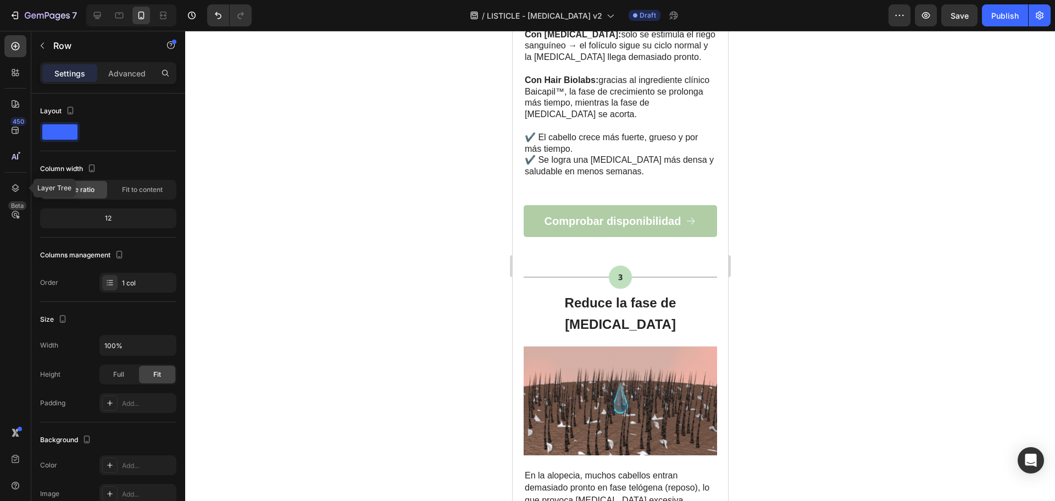
click at [595, 224] on div "Comprobar disponibilidad Button" at bounding box center [619, 234] width 193 height 58
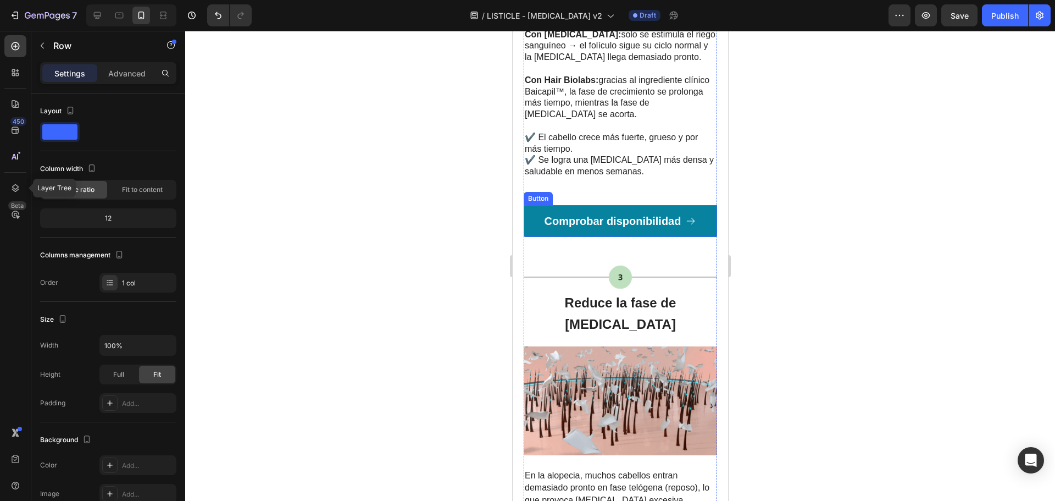
click at [596, 218] on link "Comprobar disponibilidad" at bounding box center [619, 221] width 193 height 32
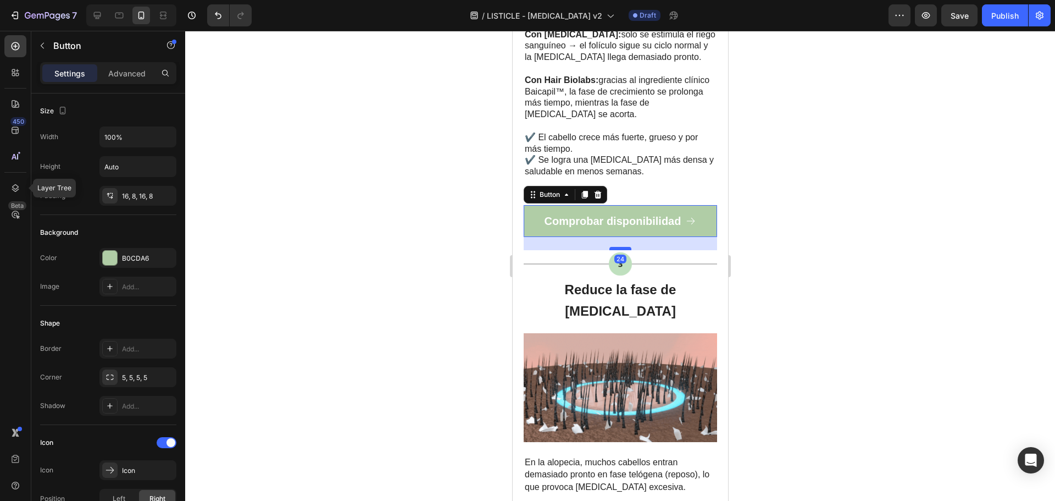
drag, startPoint x: 613, startPoint y: 247, endPoint x: 613, endPoint y: 234, distance: 13.2
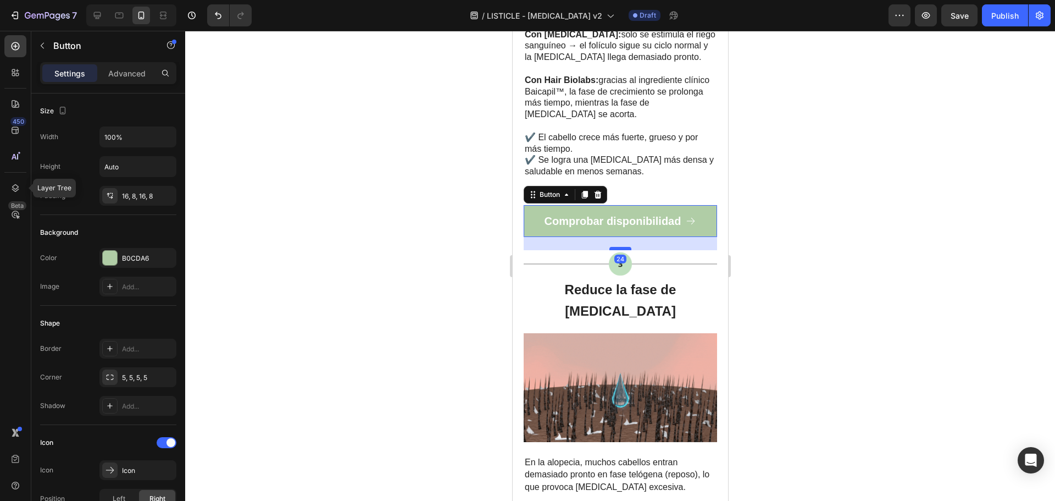
click at [613, 247] on div at bounding box center [620, 248] width 22 height 3
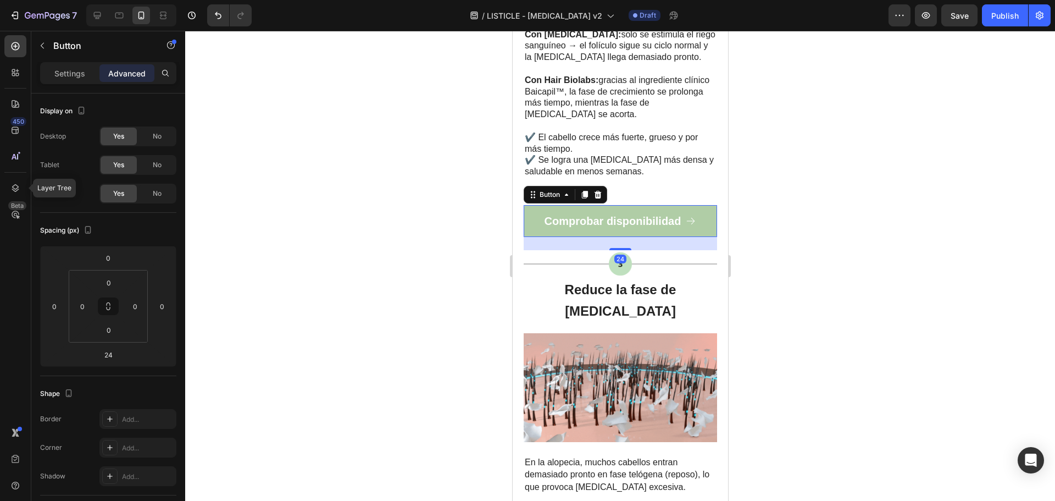
click at [784, 224] on div at bounding box center [620, 266] width 870 height 470
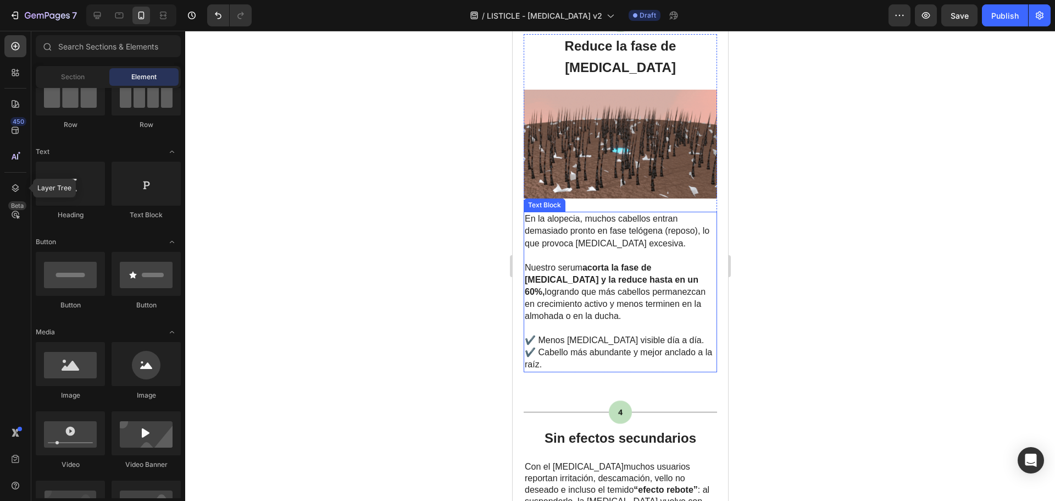
scroll to position [1374, 0]
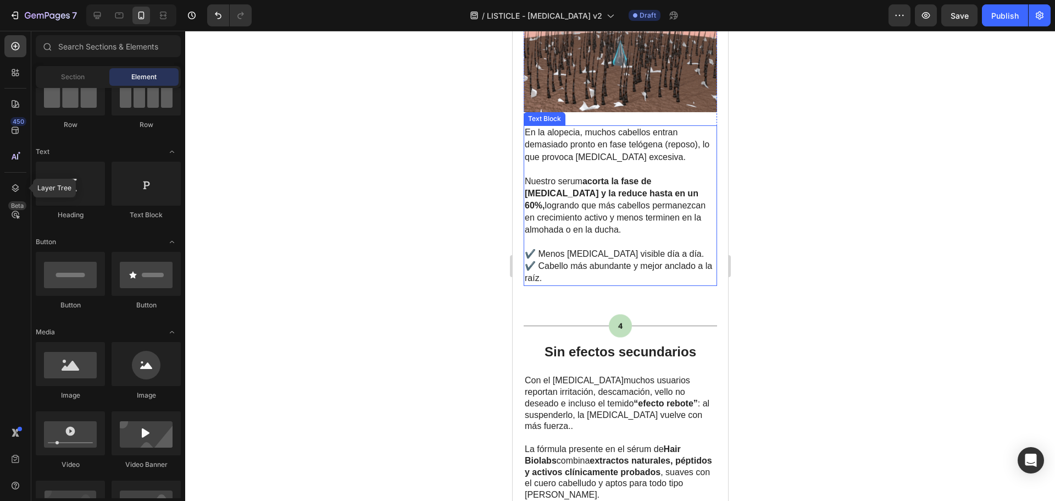
click at [629, 248] on p "✔️ Menos caída visible día a día. ✔️ Cabello más abundante y mejor anclado a la…" at bounding box center [619, 266] width 191 height 36
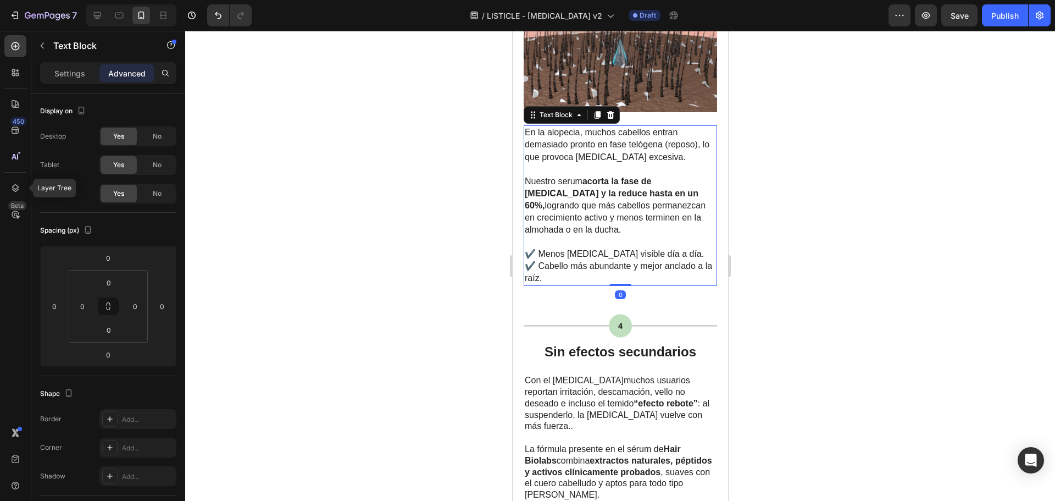
drag, startPoint x: 619, startPoint y: 242, endPoint x: 628, endPoint y: 211, distance: 32.0
click at [629, 207] on div "En la alopecia, muchos cabellos entran demasiado pronto en fase telógena (repos…" at bounding box center [619, 205] width 193 height 160
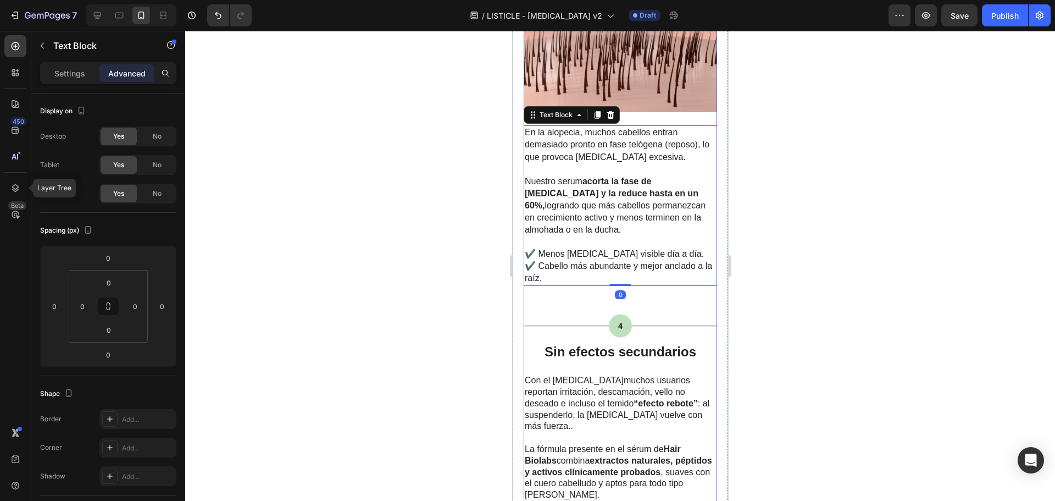
click at [630, 312] on img at bounding box center [619, 325] width 193 height 27
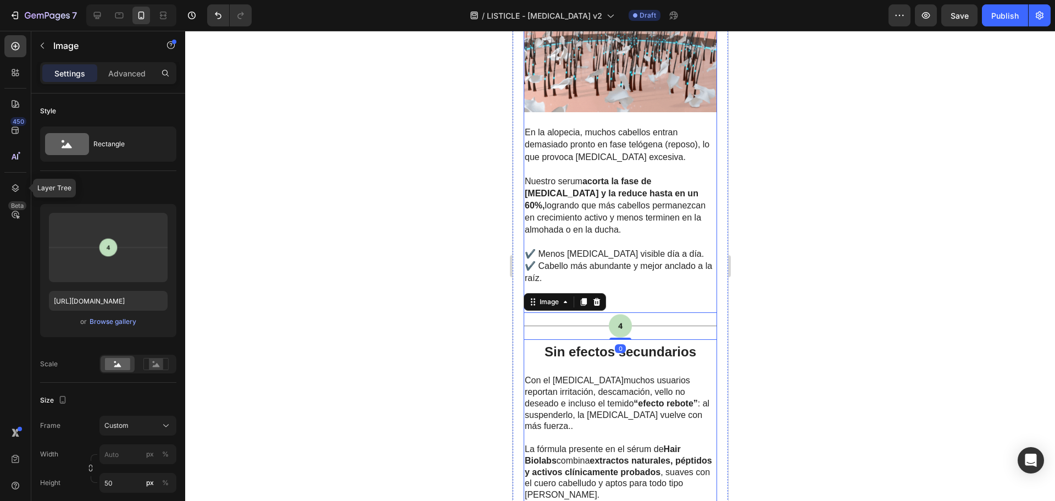
click at [624, 260] on div "Image Bloquea la DHT (el Minoxidil no) Heading Image La principal causa de la c…" at bounding box center [619, 486] width 193 height 3073
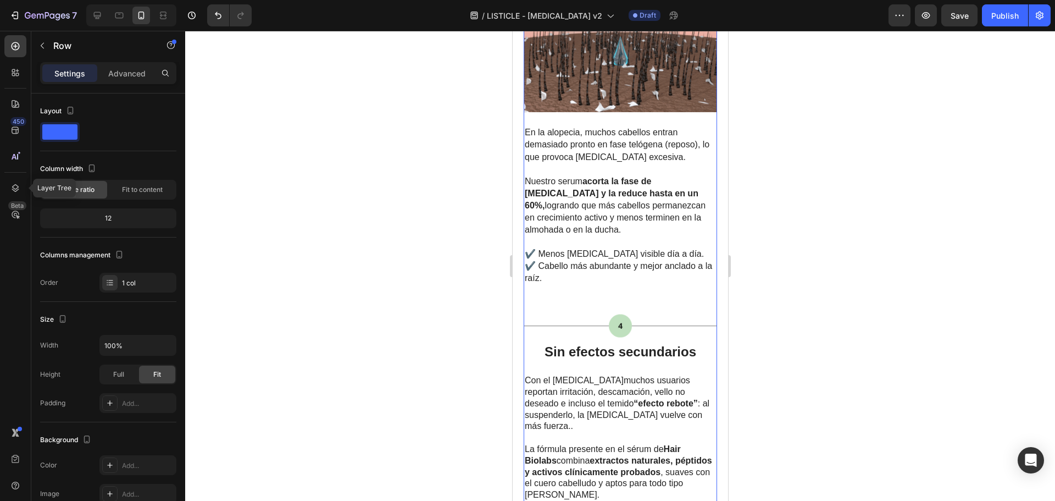
click at [622, 248] on p "✔️ Menos caída visible día a día. ✔️ Cabello más abundante y mejor anclado a la…" at bounding box center [619, 266] width 191 height 36
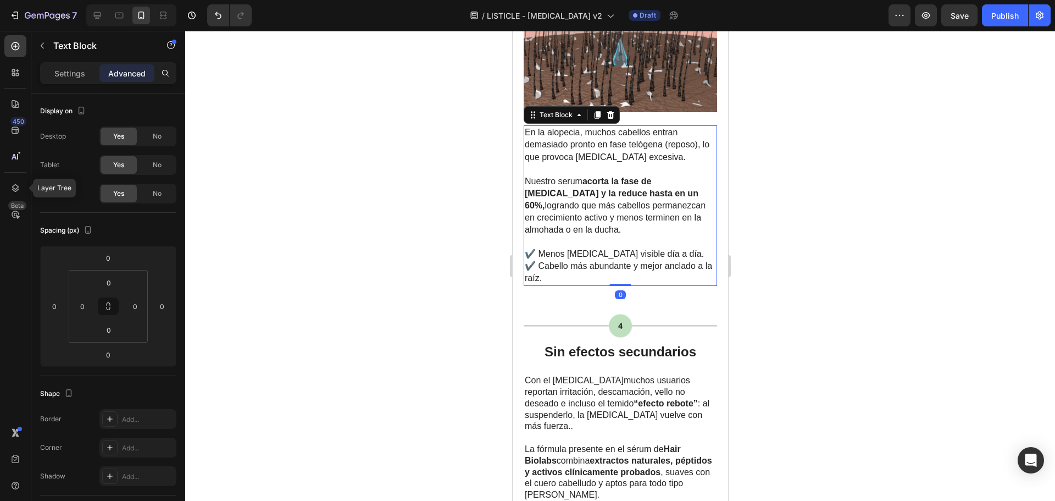
click at [796, 250] on div at bounding box center [620, 266] width 870 height 470
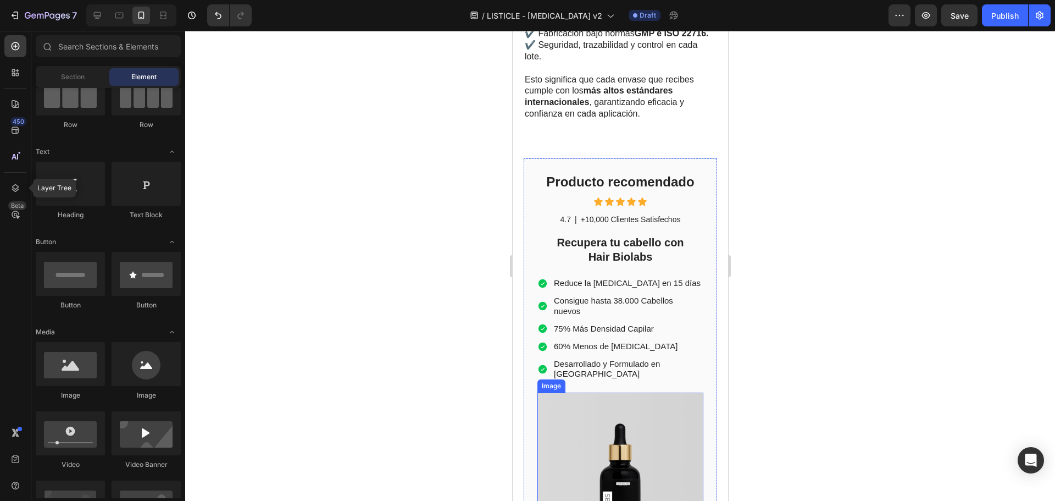
scroll to position [2913, 0]
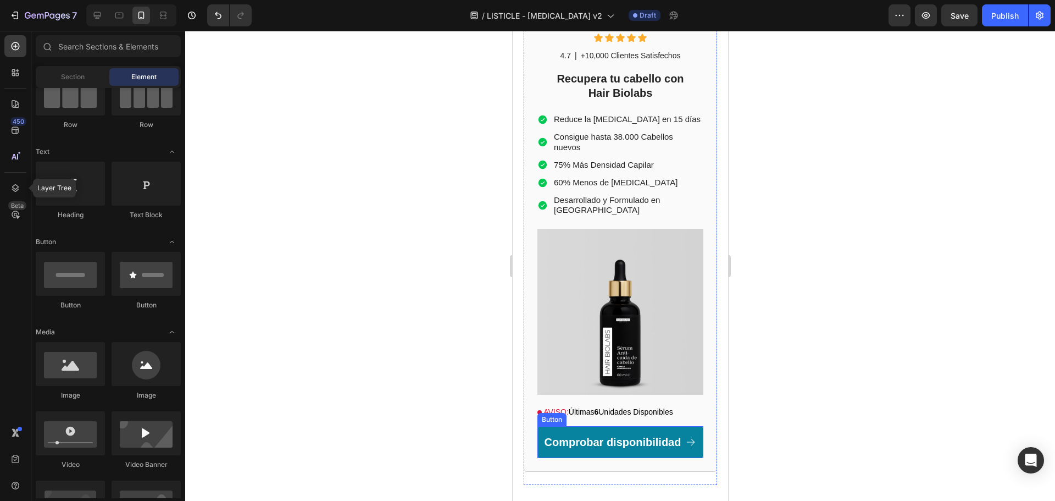
click at [661, 426] on link "Comprobar disponibilidad" at bounding box center [620, 442] width 166 height 32
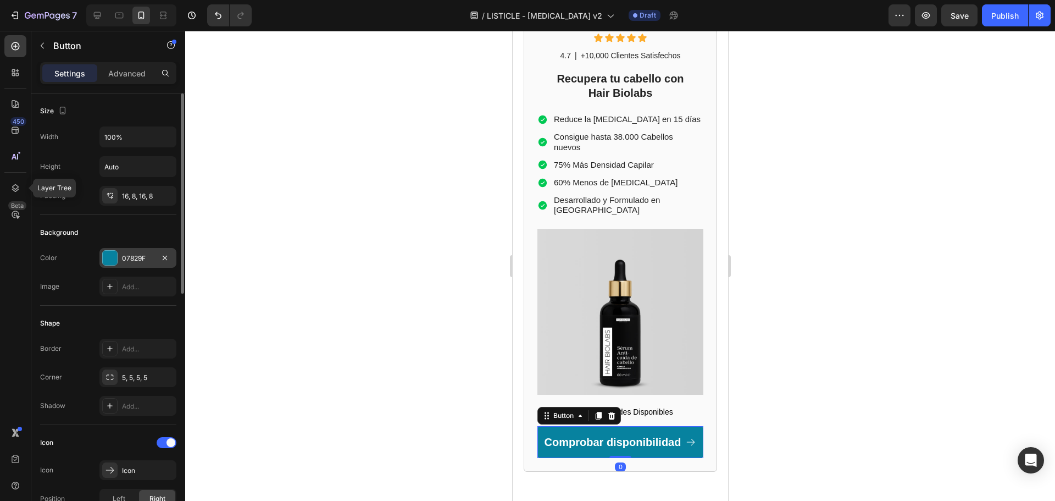
click at [136, 258] on div "07829F" at bounding box center [138, 258] width 32 height 10
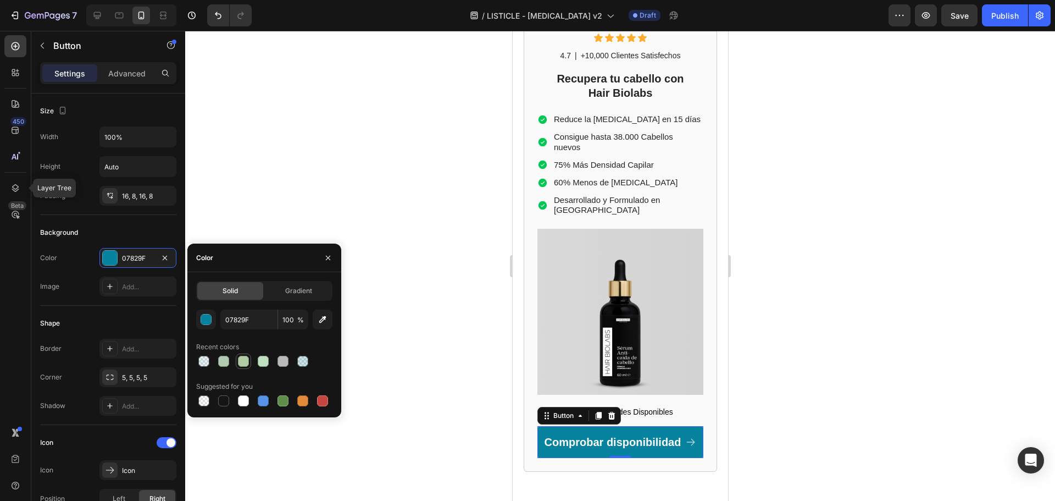
click at [237, 360] on div at bounding box center [243, 360] width 13 height 13
type input "B0CDA6"
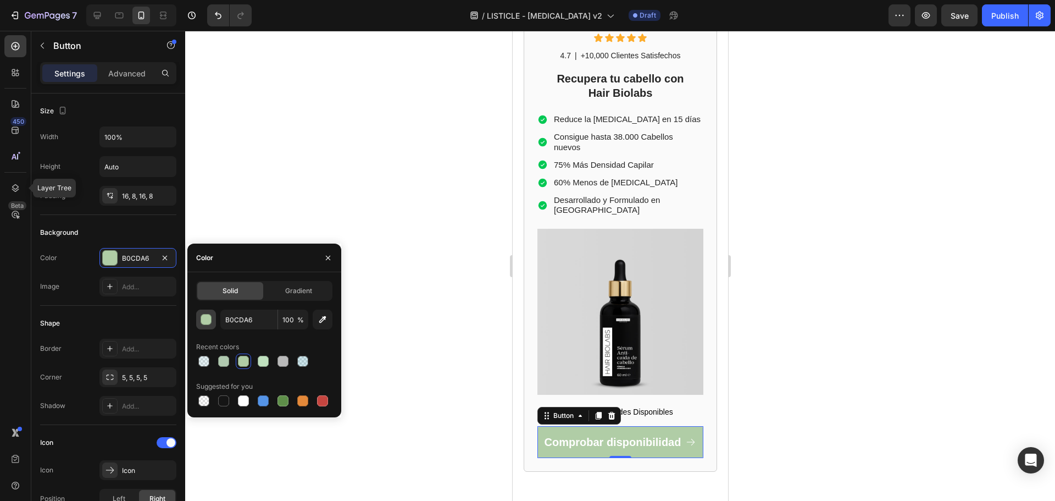
click at [209, 321] on div "button" at bounding box center [206, 319] width 11 height 11
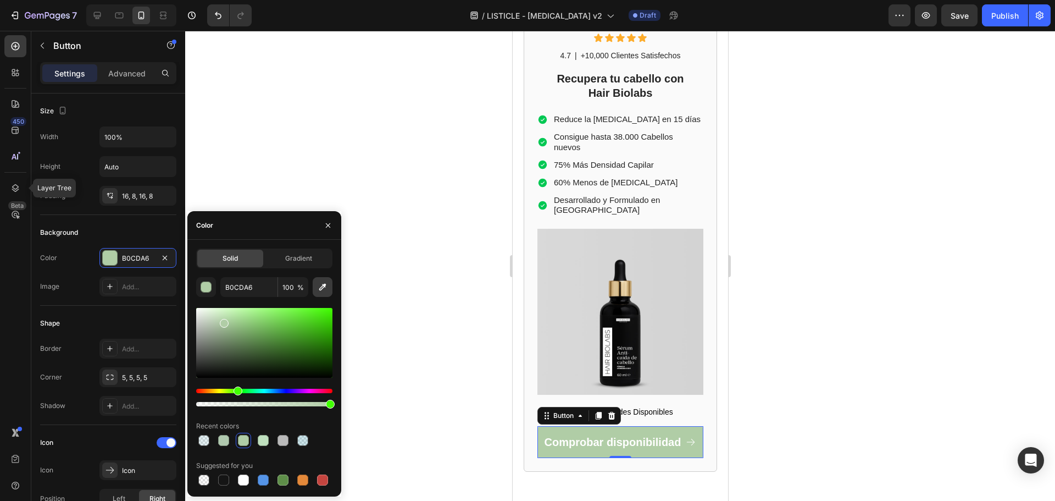
click at [325, 291] on icon "button" at bounding box center [322, 286] width 11 height 11
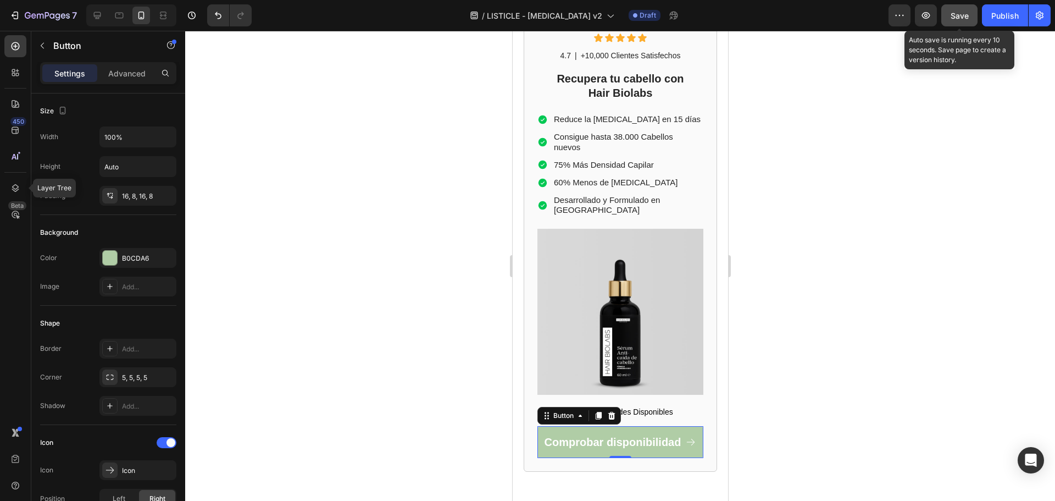
click at [953, 7] on button "Save" at bounding box center [959, 15] width 36 height 22
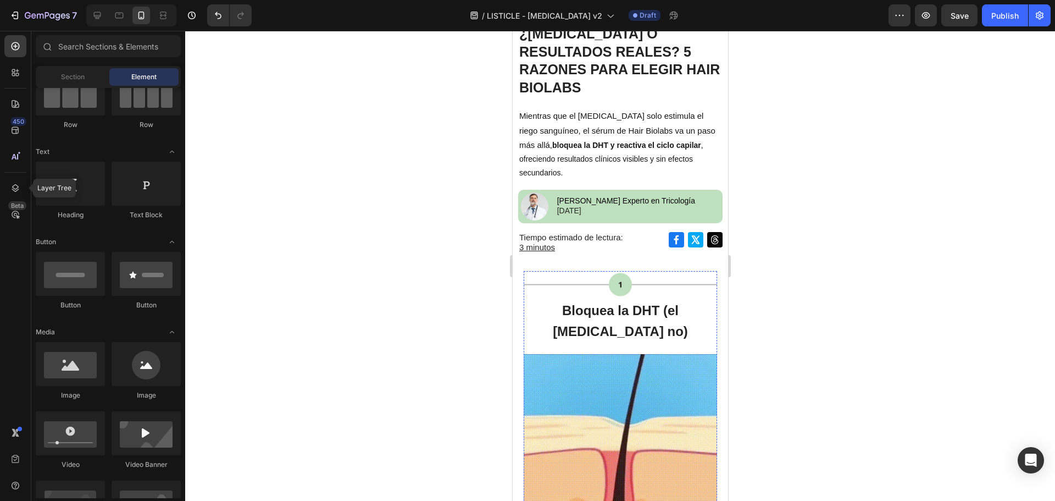
scroll to position [0, 0]
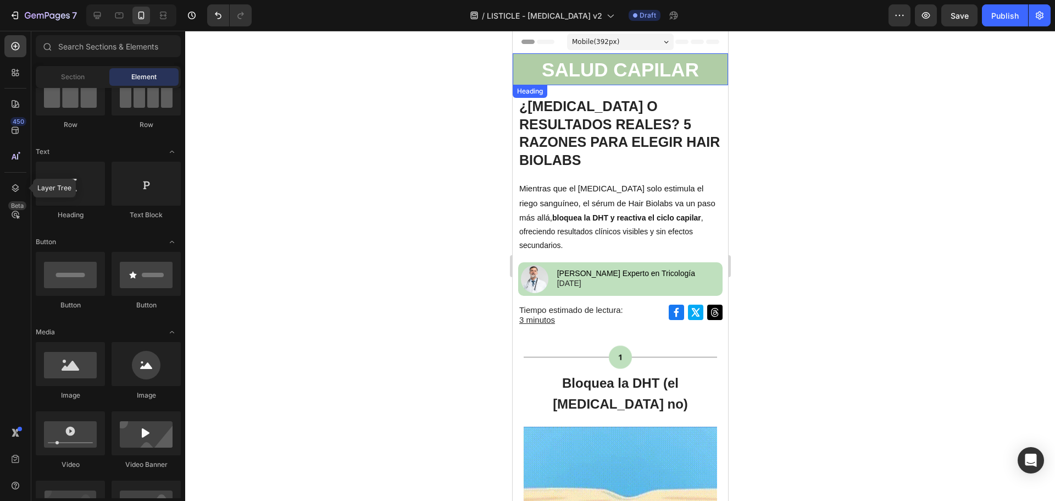
click at [526, 62] on h2 "SALUD CAPILAR" at bounding box center [619, 69] width 215 height 32
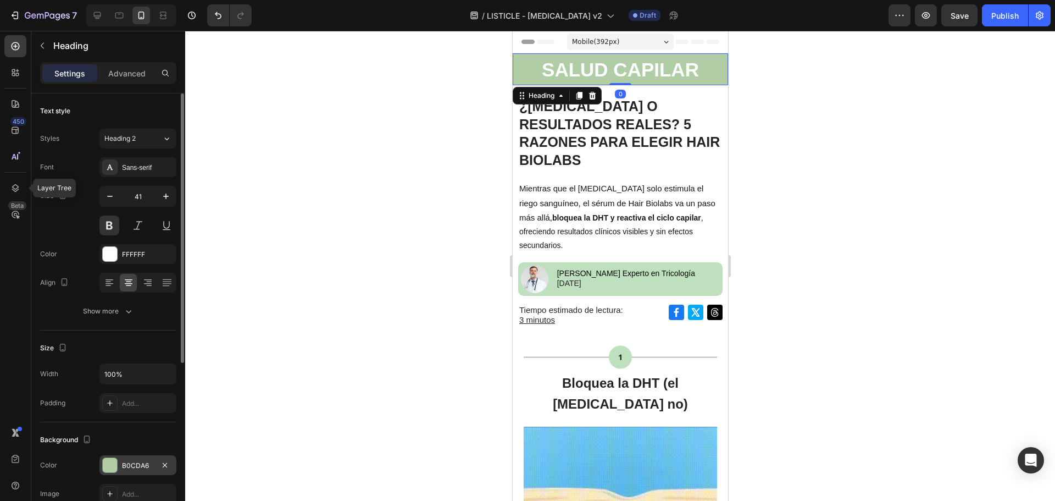
scroll to position [110, 0]
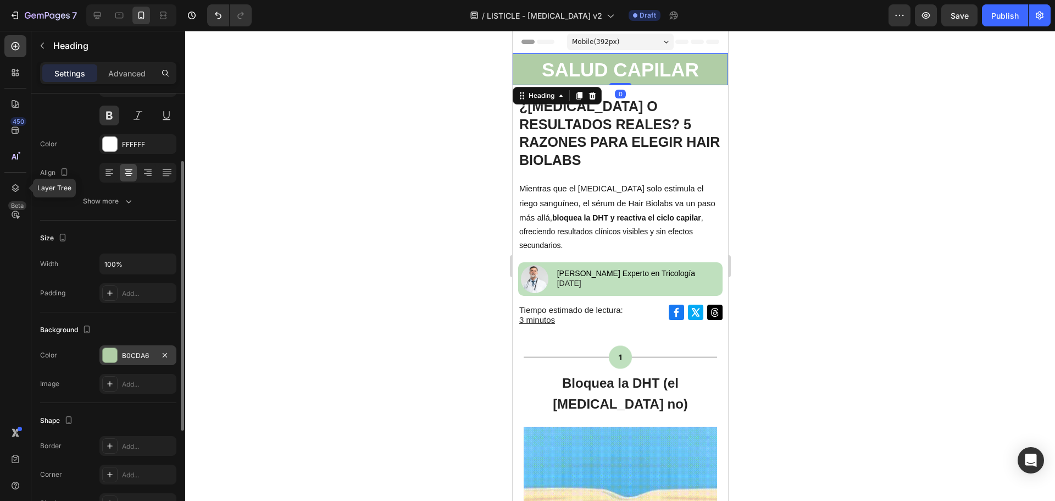
click at [135, 353] on div "B0CDA6" at bounding box center [138, 356] width 32 height 10
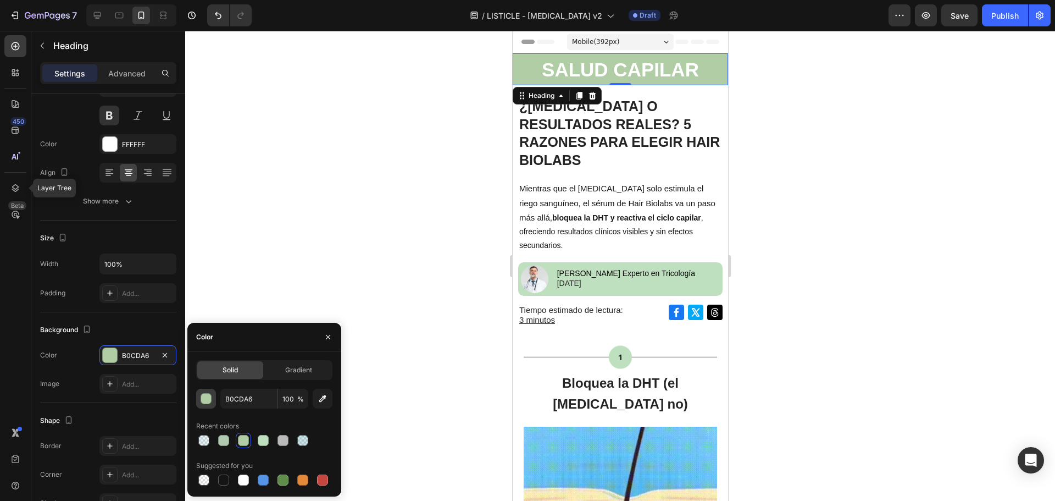
click at [210, 399] on div "button" at bounding box center [206, 398] width 11 height 11
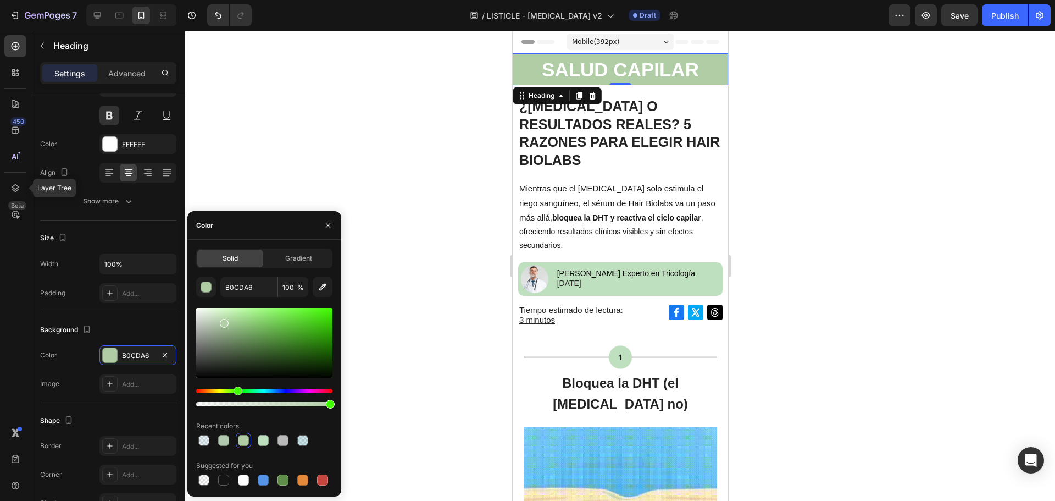
drag, startPoint x: 317, startPoint y: 404, endPoint x: 468, endPoint y: 401, distance: 151.2
click at [468, 0] on div "7 Version history / LISTICLE - MINOXIDIL v2 Draft Preview Save Publish 450 Laye…" at bounding box center [527, 0] width 1055 height 0
click at [229, 323] on div at bounding box center [230, 324] width 9 height 9
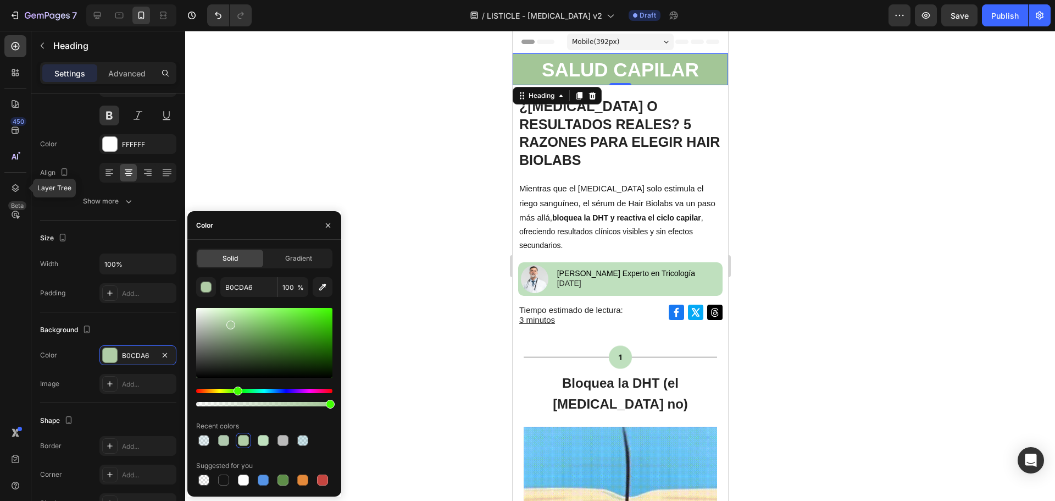
type input "A3C697"
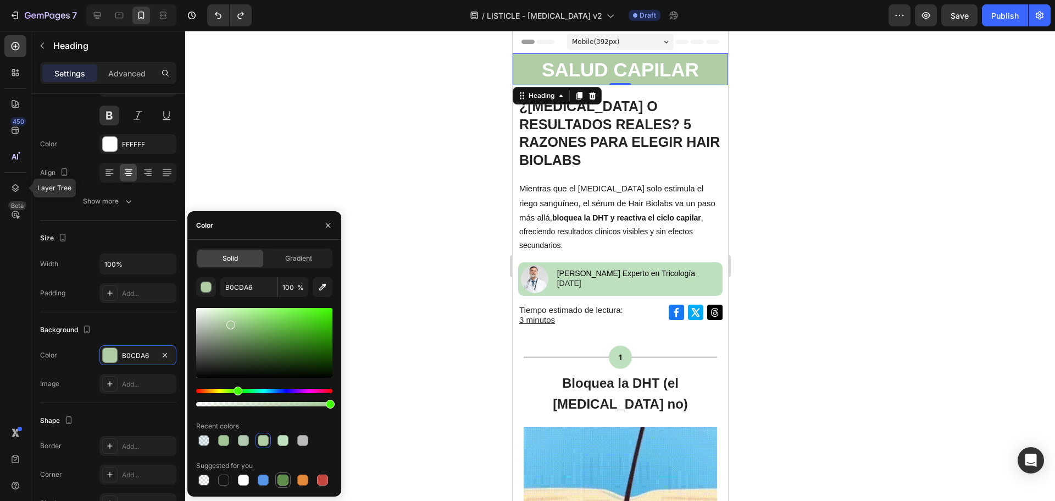
click at [280, 482] on div at bounding box center [283, 479] width 11 height 11
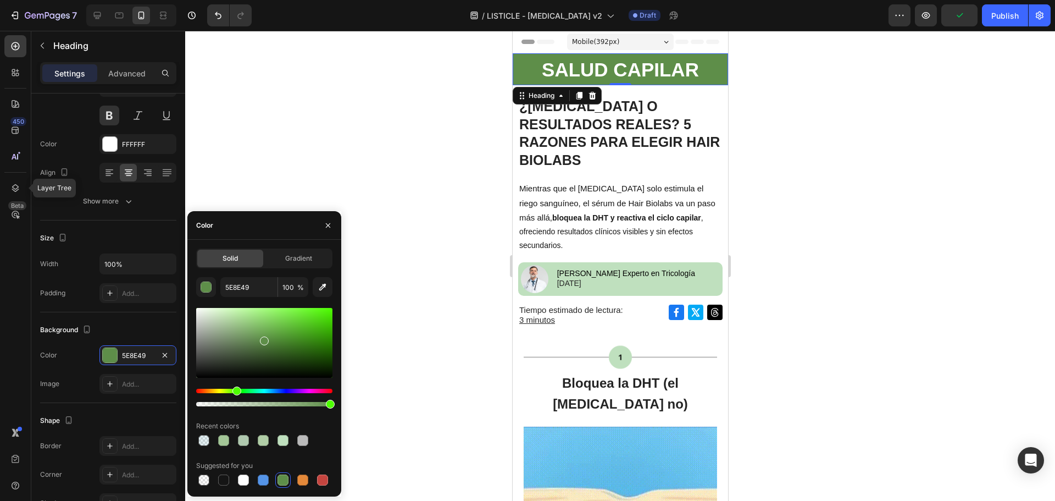
drag, startPoint x: 330, startPoint y: 403, endPoint x: 396, endPoint y: 404, distance: 66.0
click at [396, 0] on div "7 Version history / LISTICLE - MINOXIDIL v2 Draft Preview Publish 450 Layer Tre…" at bounding box center [527, 0] width 1055 height 0
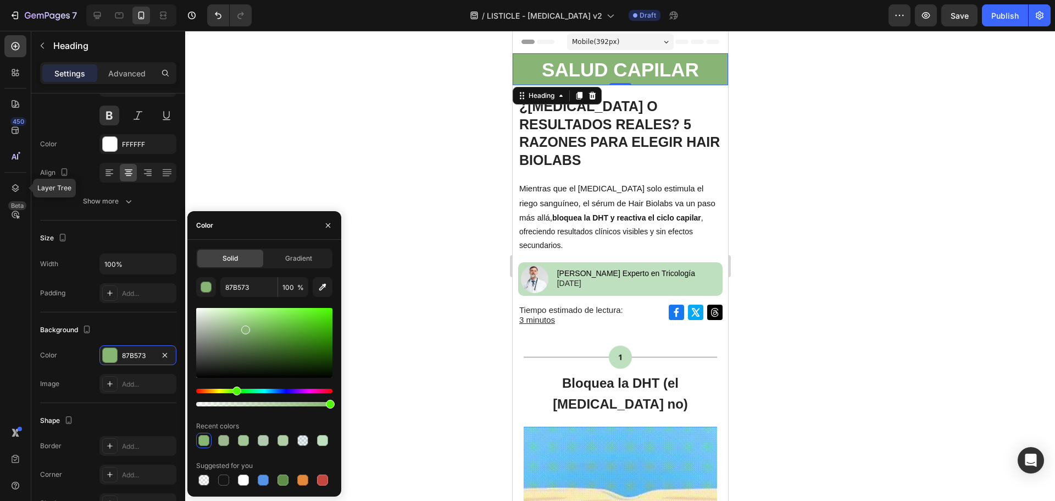
drag, startPoint x: 263, startPoint y: 341, endPoint x: 245, endPoint y: 328, distance: 22.0
click at [245, 328] on div at bounding box center [245, 329] width 9 height 9
type input "88B575"
click at [242, 295] on input "88B575" at bounding box center [248, 287] width 57 height 20
click at [385, 253] on div at bounding box center [620, 266] width 870 height 470
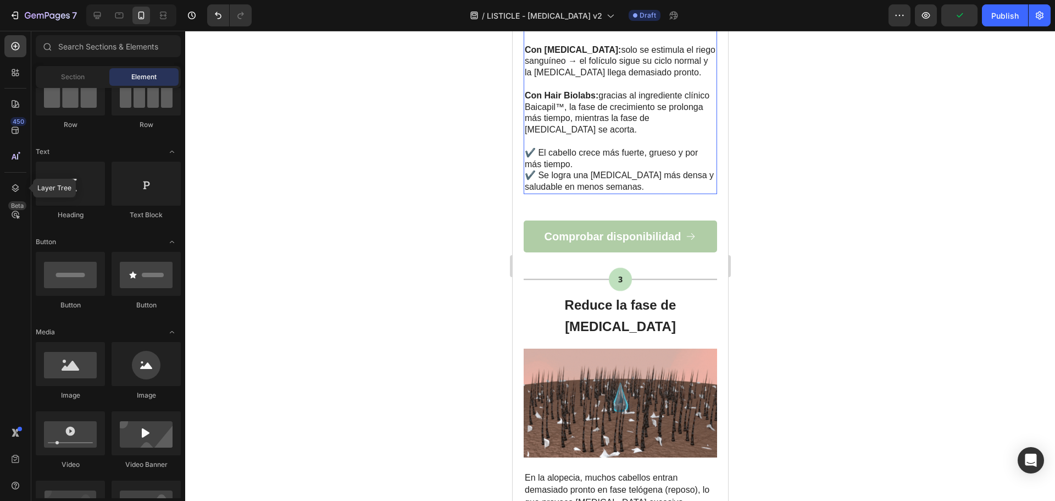
scroll to position [1044, 0]
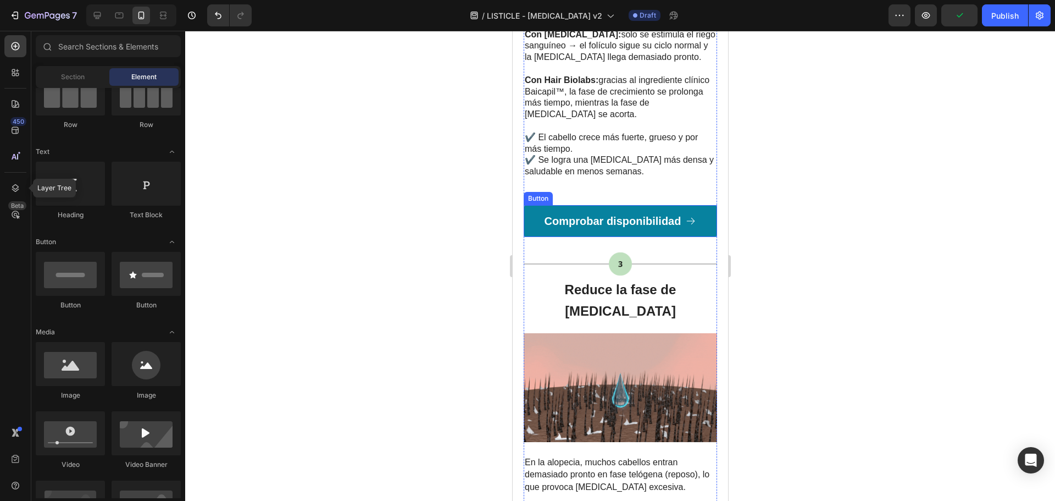
click at [596, 217] on link "Comprobar disponibilidad" at bounding box center [619, 221] width 193 height 32
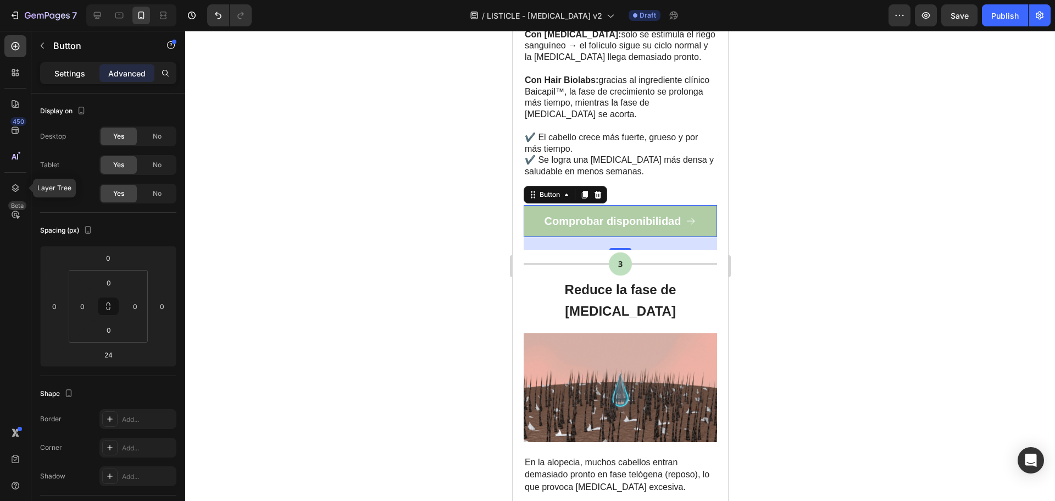
click at [73, 69] on p "Settings" at bounding box center [69, 74] width 31 height 12
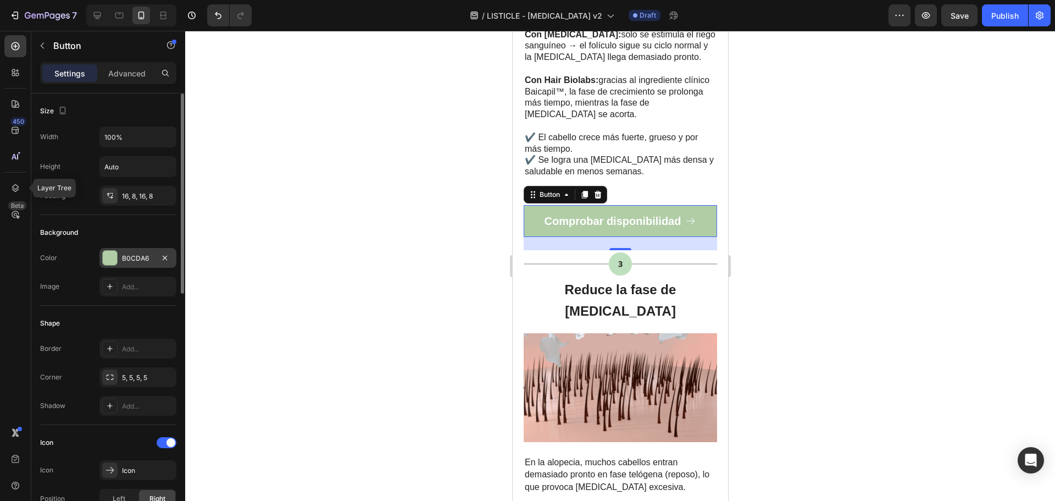
click at [136, 252] on div "B0CDA6" at bounding box center [137, 258] width 77 height 20
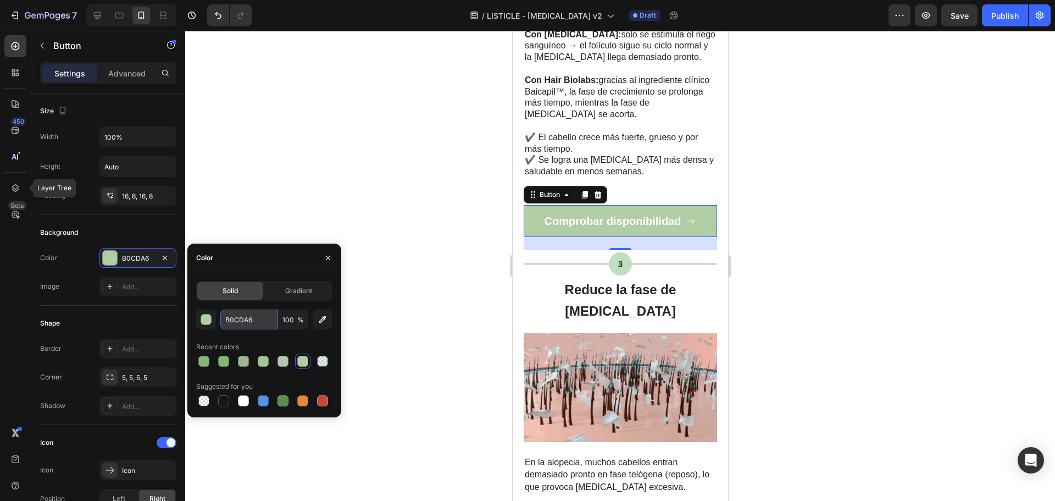
click at [247, 314] on input "B0CDA6" at bounding box center [248, 319] width 57 height 20
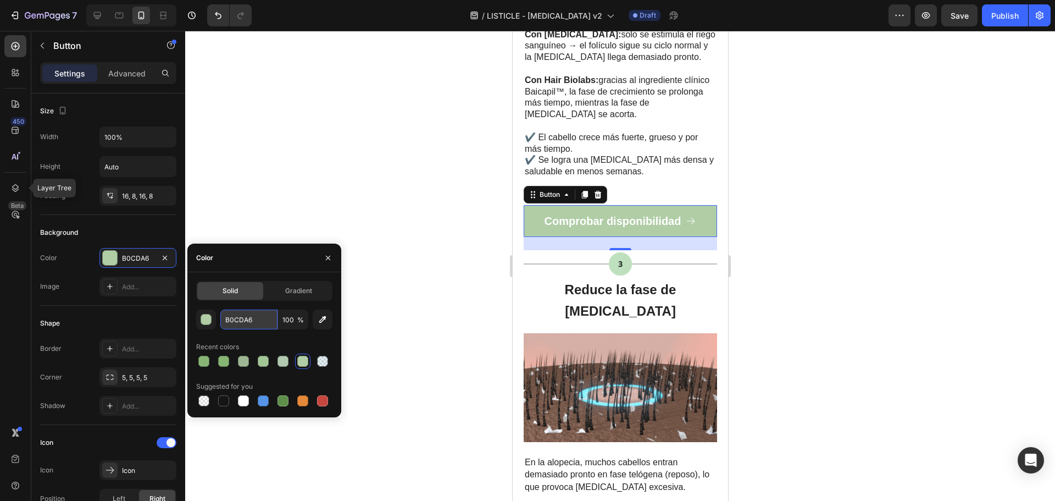
paste input "88B575"
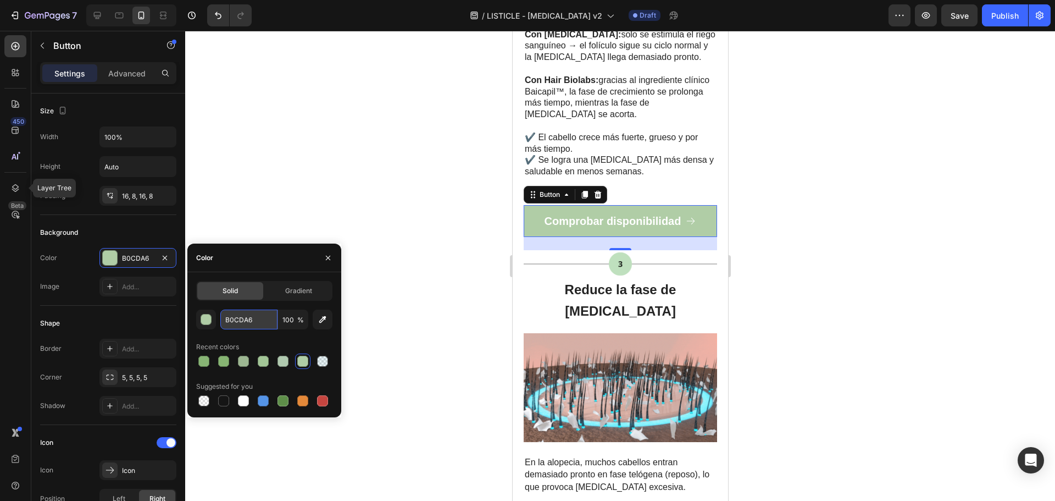
type input "88B575"
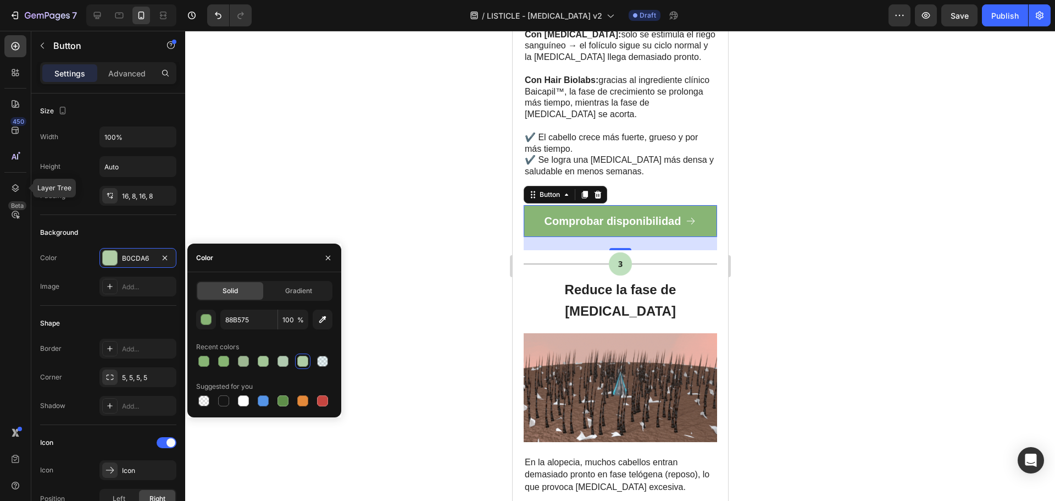
click at [492, 288] on div at bounding box center [620, 266] width 870 height 470
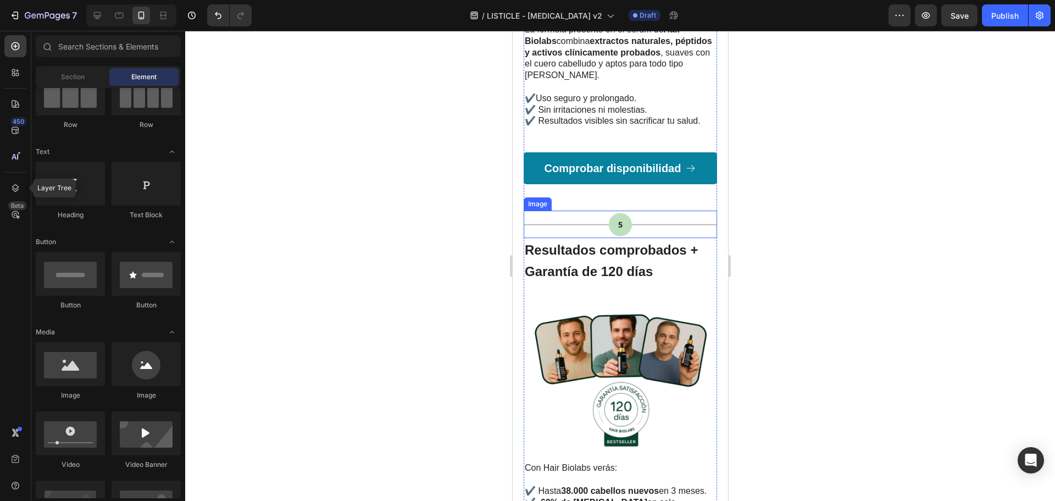
scroll to position [1814, 0]
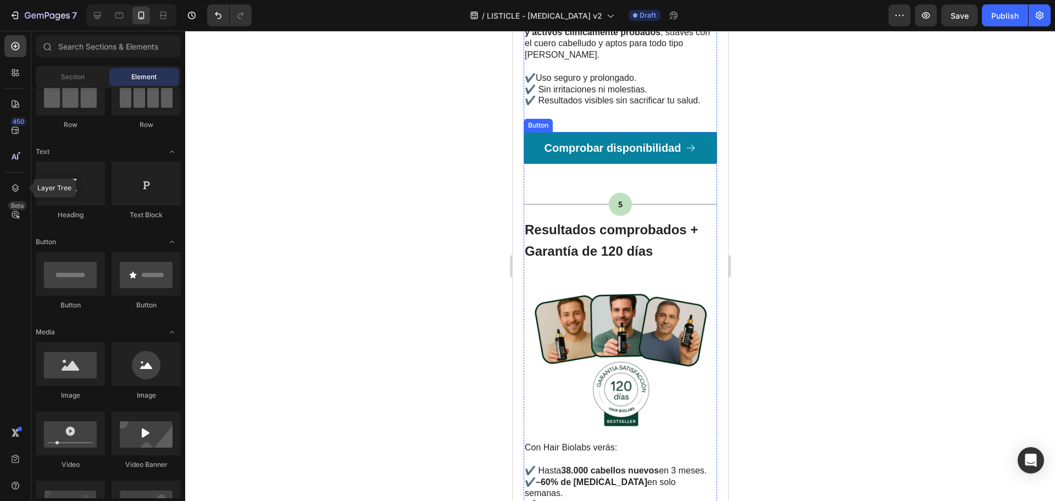
click at [617, 132] on link "Comprobar disponibilidad" at bounding box center [619, 148] width 193 height 32
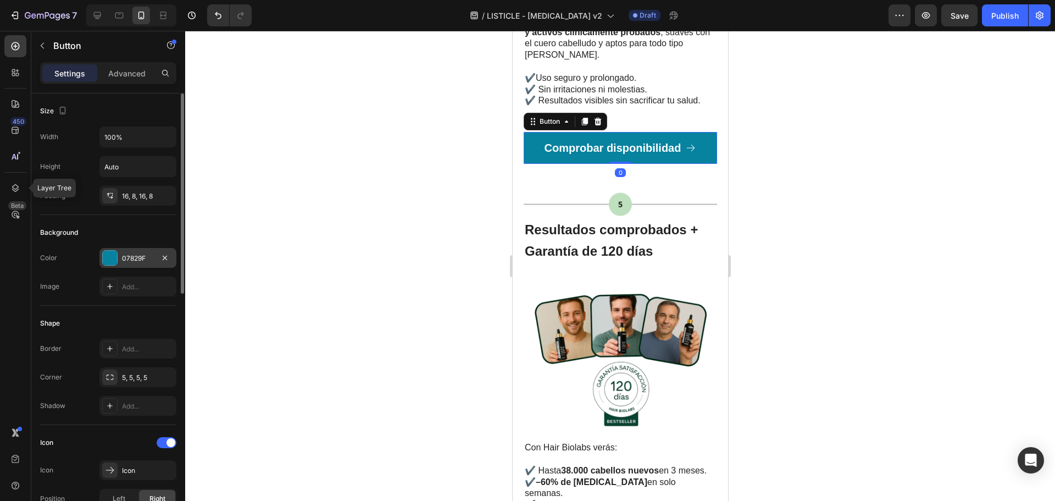
click at [126, 256] on div "07829F" at bounding box center [138, 258] width 32 height 10
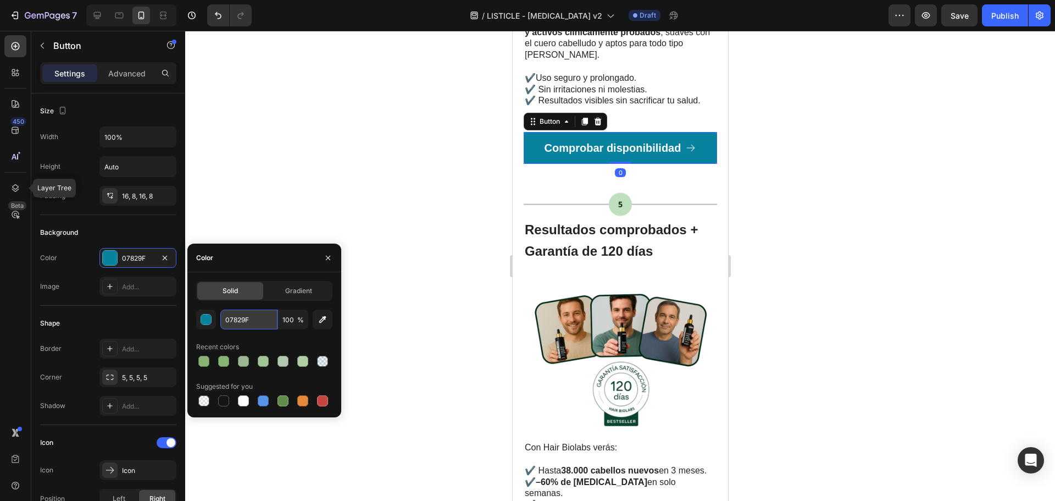
click at [237, 317] on input "07829F" at bounding box center [248, 319] width 57 height 20
paste input "88B575"
type input "88B575"
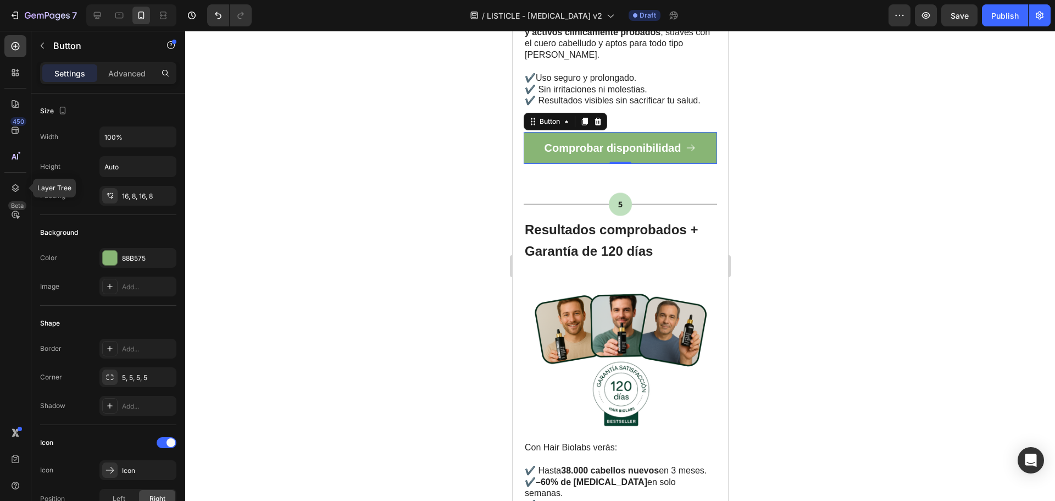
click at [454, 331] on div at bounding box center [620, 266] width 870 height 470
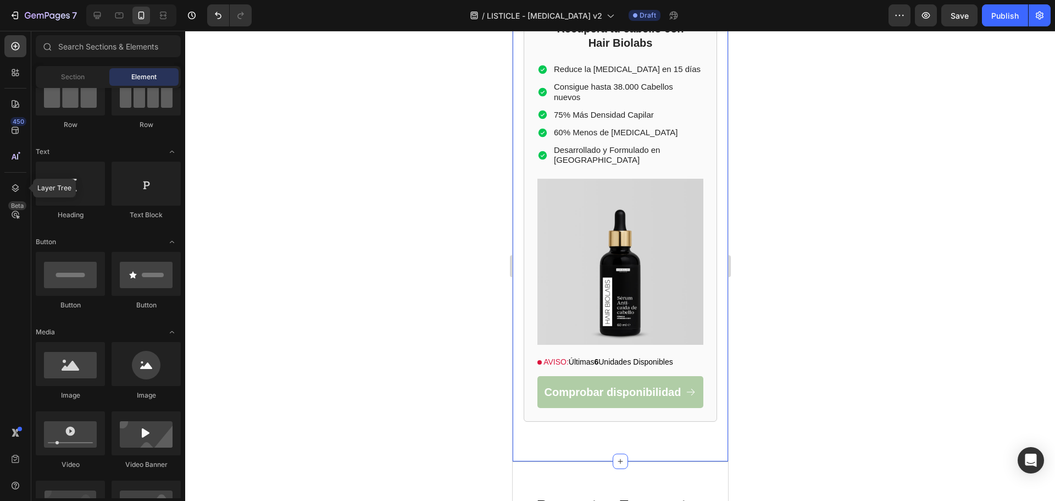
scroll to position [2968, 0]
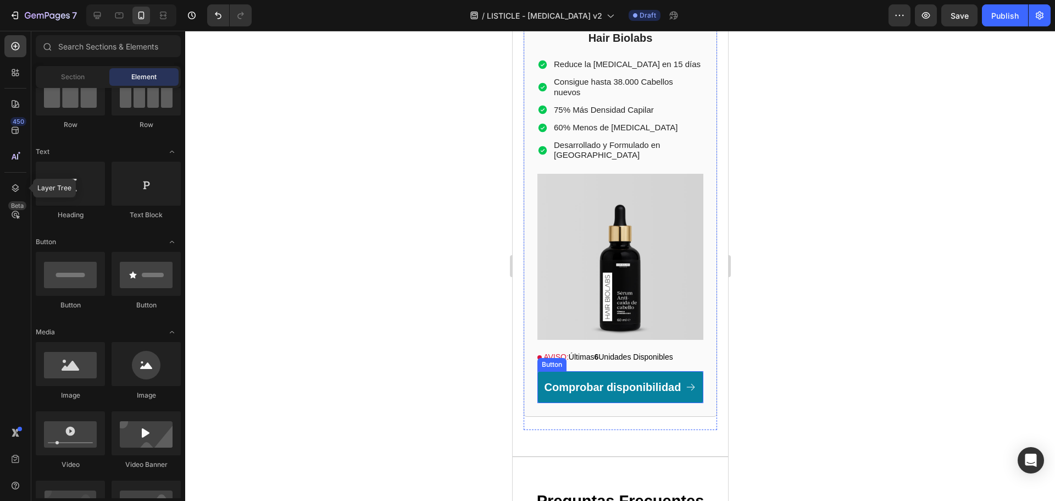
click at [544, 371] on link "Comprobar disponibilidad" at bounding box center [620, 387] width 166 height 32
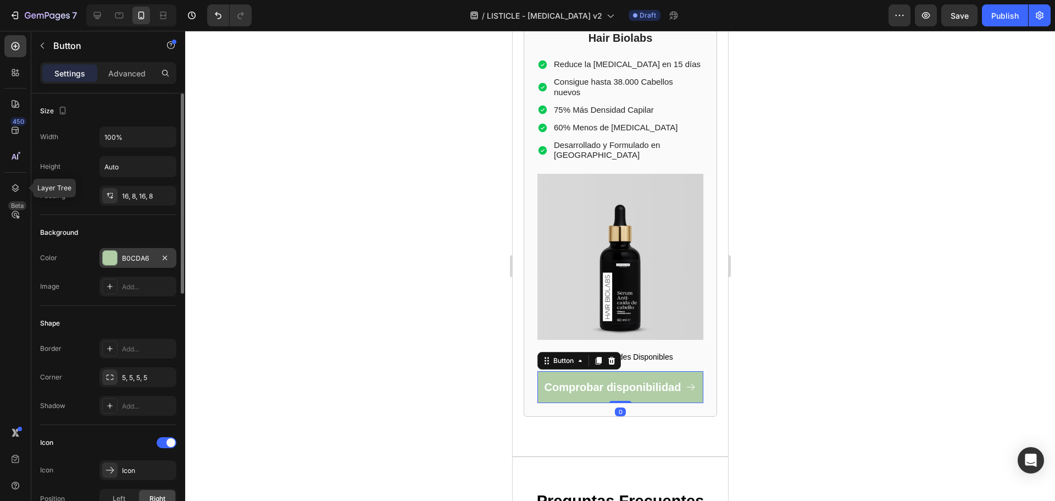
click at [149, 259] on div "B0CDA6" at bounding box center [138, 258] width 32 height 10
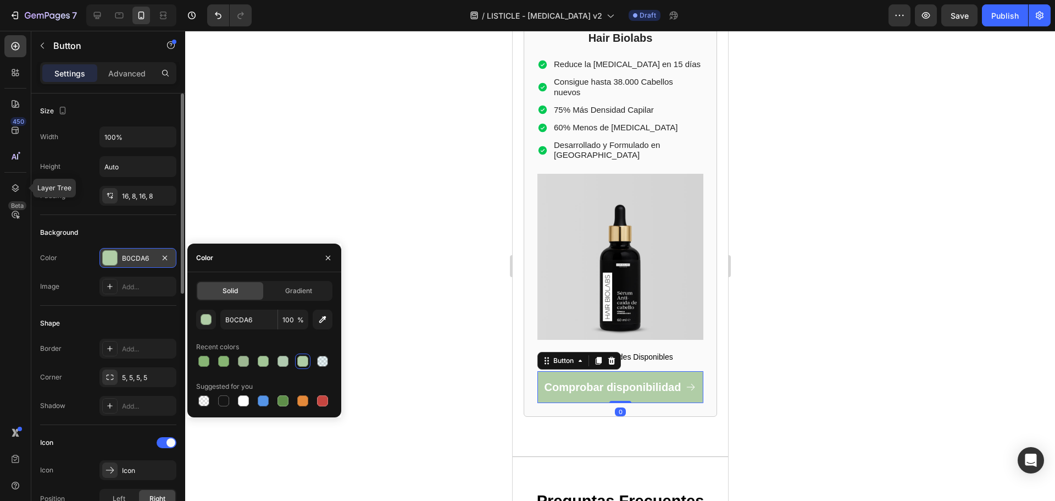
click at [132, 255] on div "B0CDA6" at bounding box center [138, 258] width 32 height 10
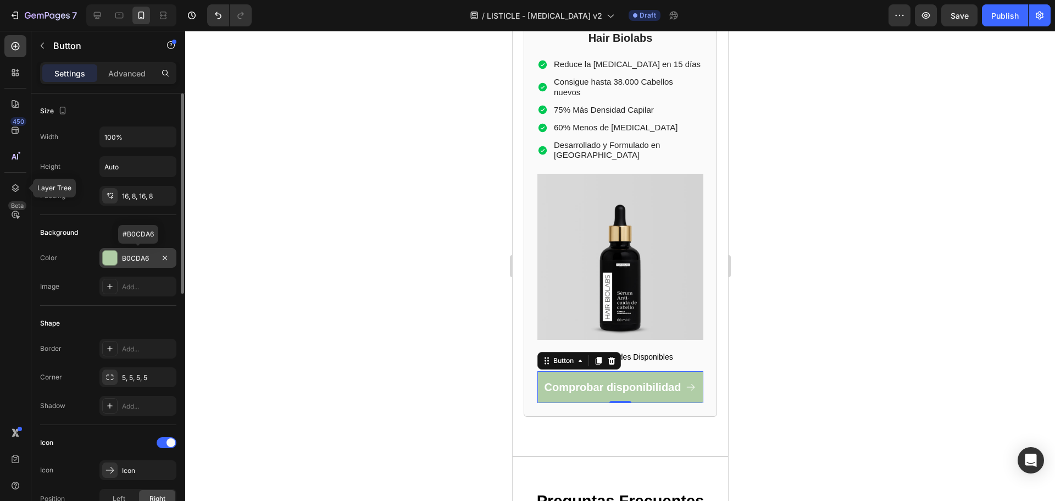
click at [134, 261] on div "B0CDA6" at bounding box center [138, 258] width 32 height 10
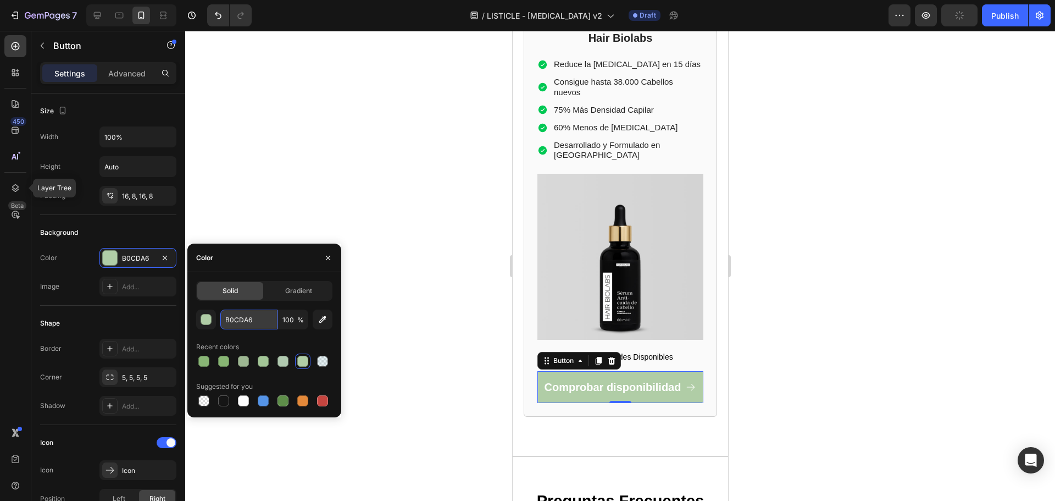
click at [248, 315] on input "B0CDA6" at bounding box center [248, 319] width 57 height 20
paste input "88B575"
type input "88B575"
click at [348, 337] on div at bounding box center [620, 266] width 870 height 470
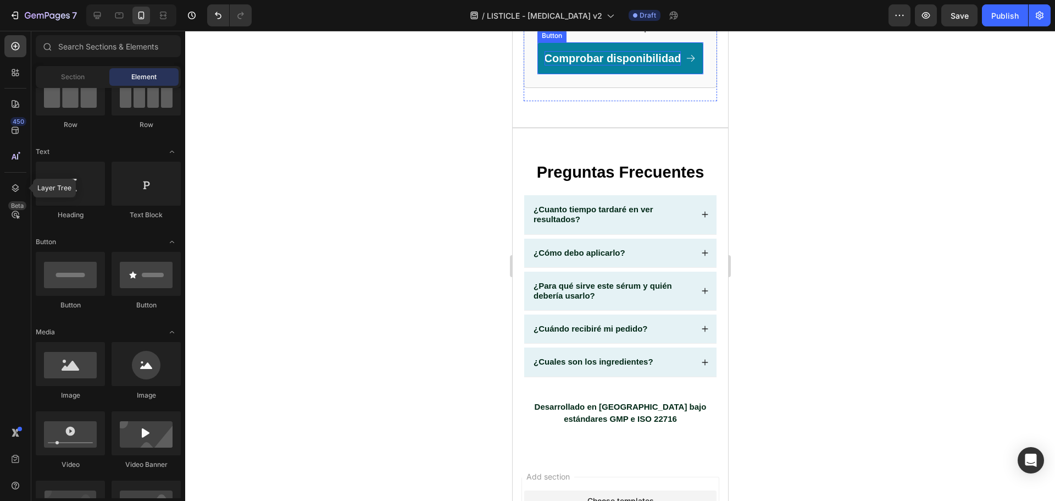
scroll to position [3297, 0]
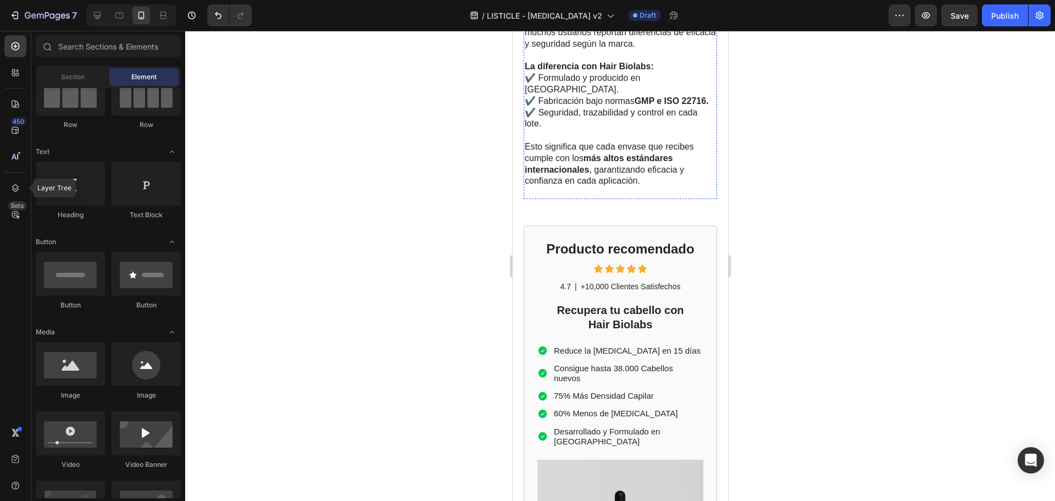
scroll to position [2289, 0]
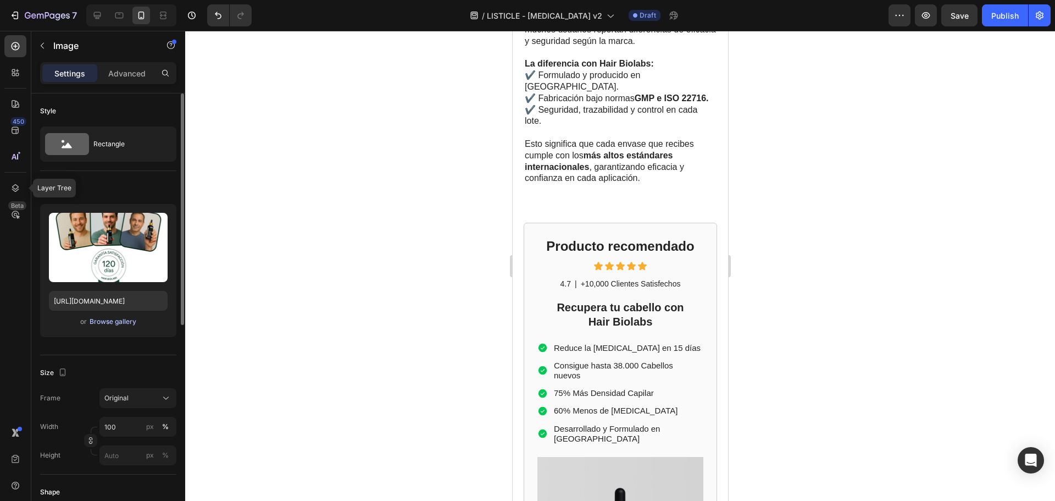
click at [111, 326] on div "Browse gallery" at bounding box center [113, 322] width 47 height 10
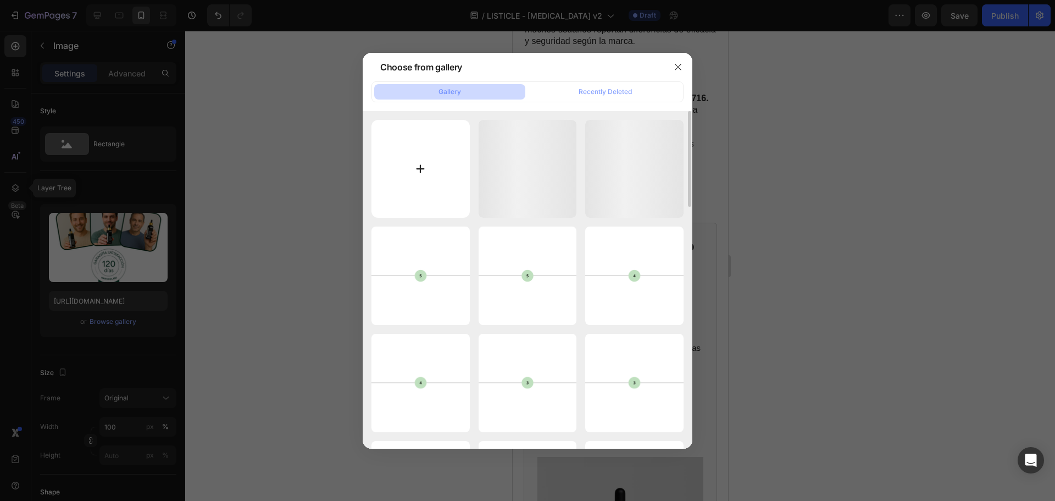
click at [393, 180] on input "file" at bounding box center [421, 169] width 98 height 98
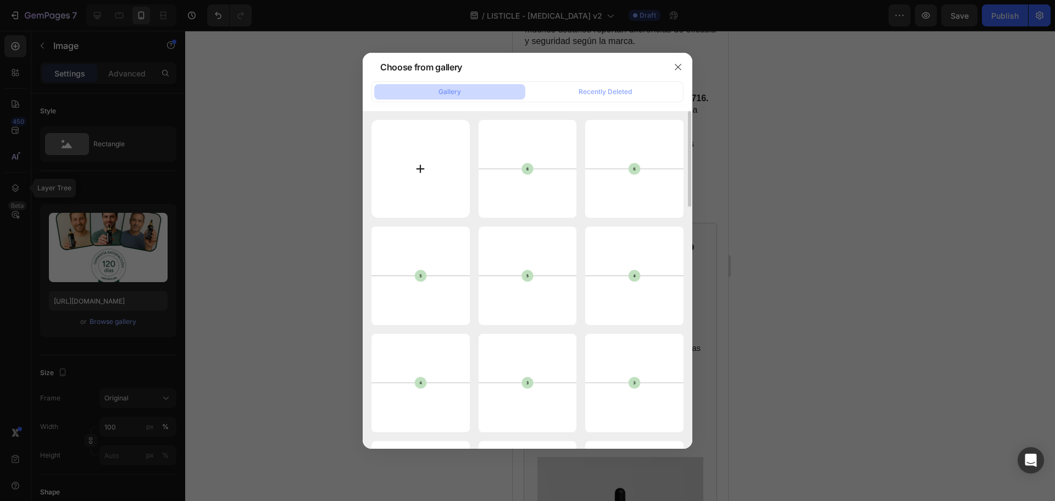
type input "C:\fakepath\iso-22716-certification-service.jpg"
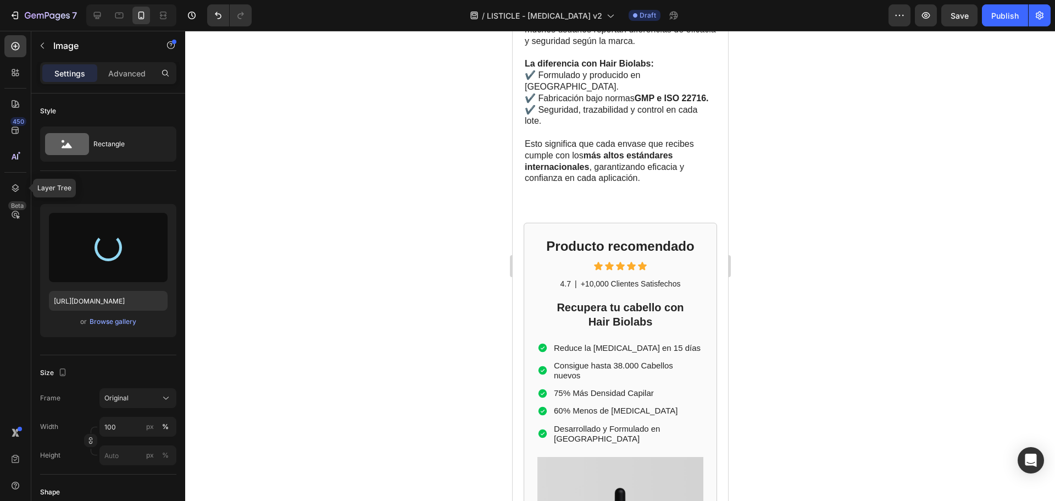
type input "https://cdn.shopify.com/s/files/1/0875/5930/7511/files/gempages_560647699284624…"
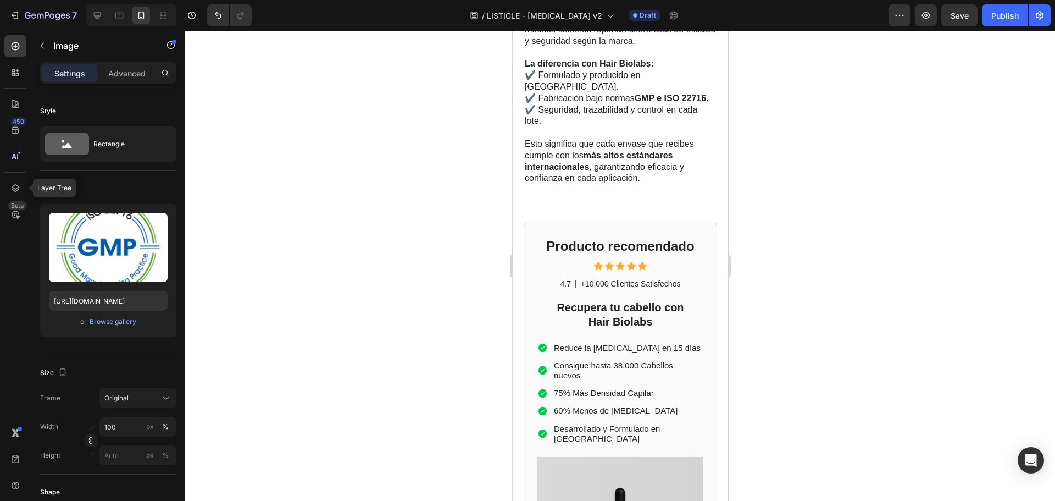
click at [779, 268] on div at bounding box center [620, 266] width 870 height 470
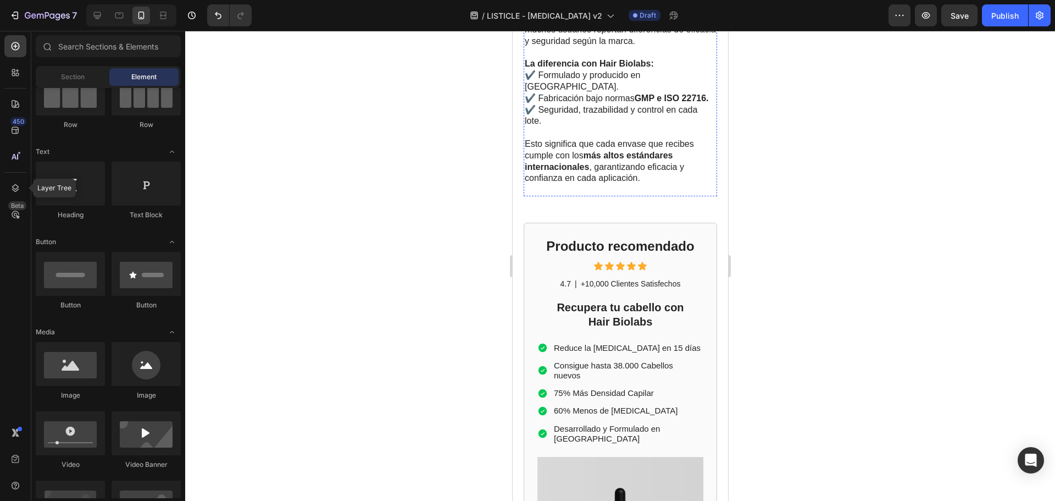
drag, startPoint x: 618, startPoint y: 322, endPoint x: 547, endPoint y: 307, distance: 73.0
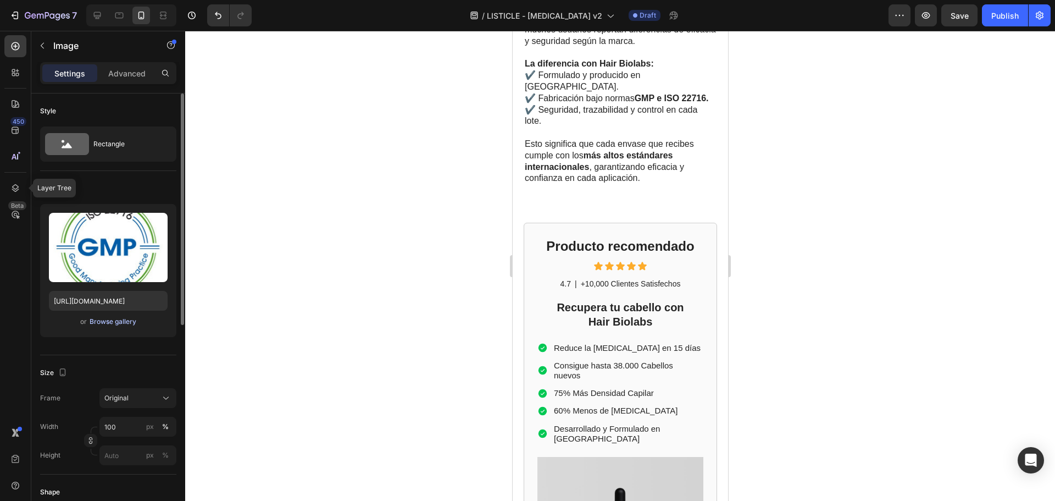
click at [121, 326] on div "Browse gallery" at bounding box center [113, 322] width 47 height 10
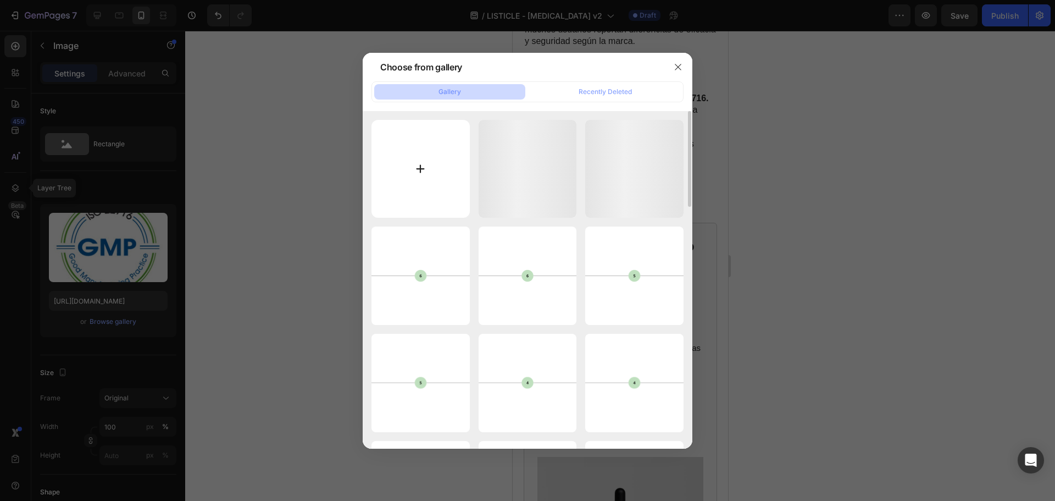
click at [393, 138] on input "file" at bounding box center [421, 169] width 98 height 98
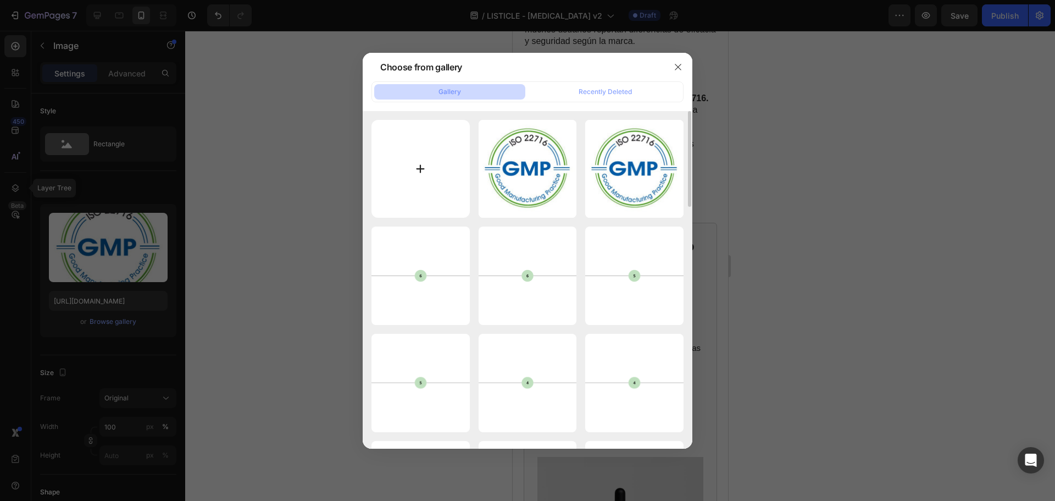
type input "C:\fakepath\ChatGPT Image 26 ago 2025, 15_33_36.png"
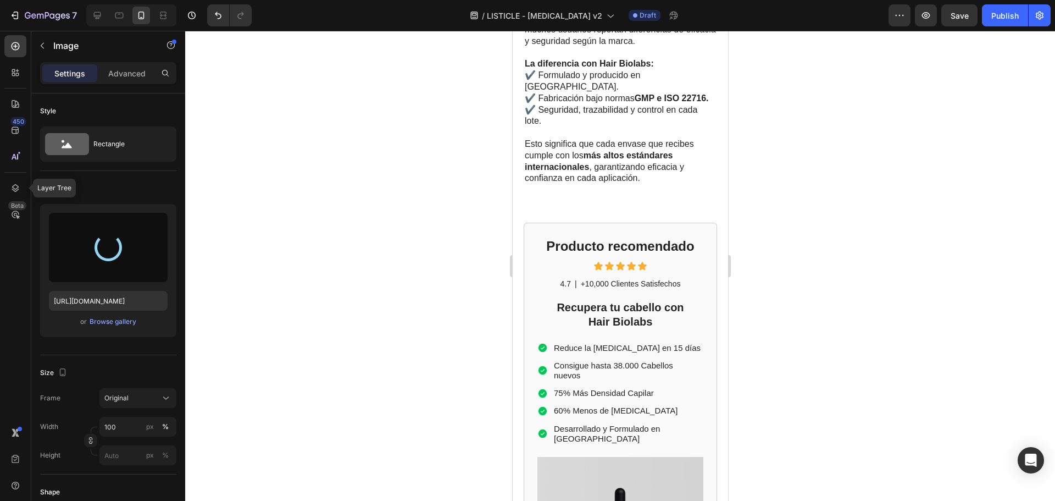
type input "https://cdn.shopify.com/s/files/1/0875/5930/7511/files/gempages_560647699284624…"
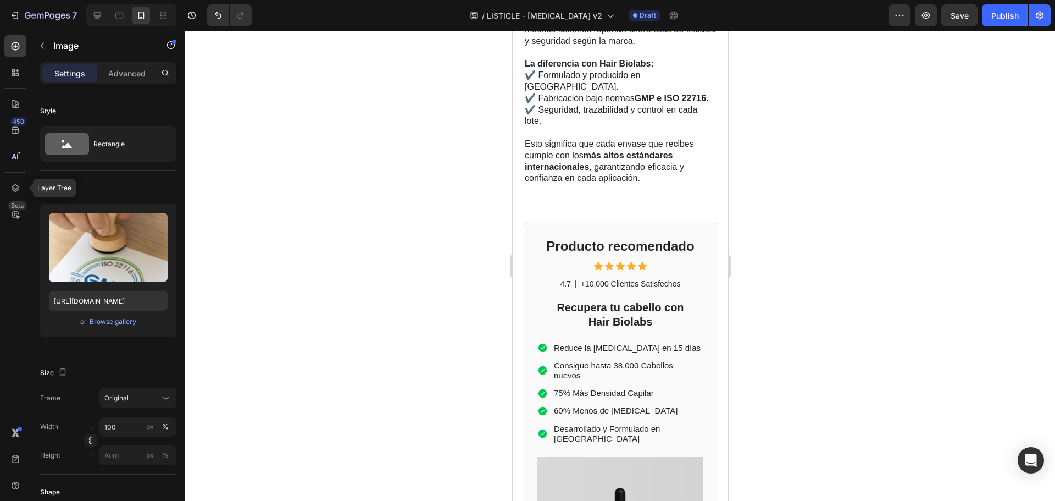
click at [753, 278] on div at bounding box center [620, 266] width 870 height 470
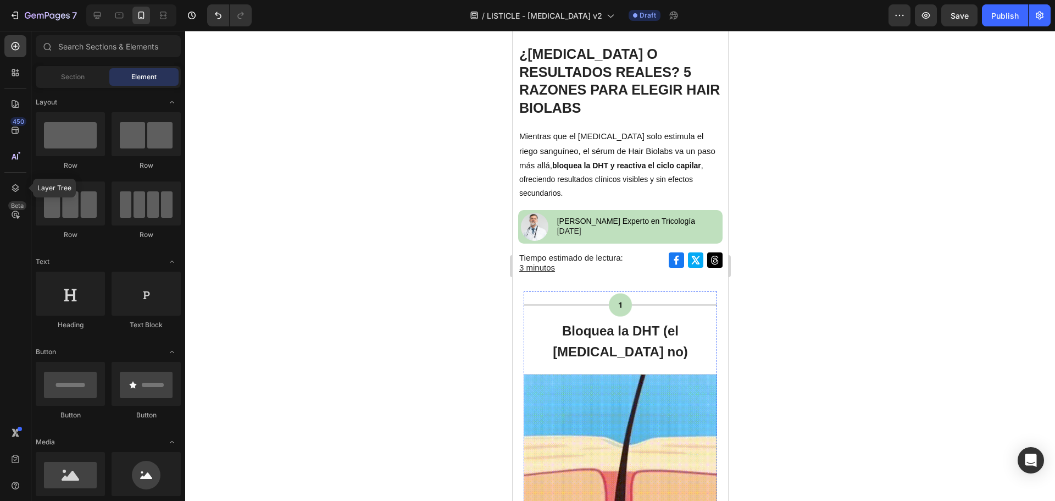
scroll to position [0, 0]
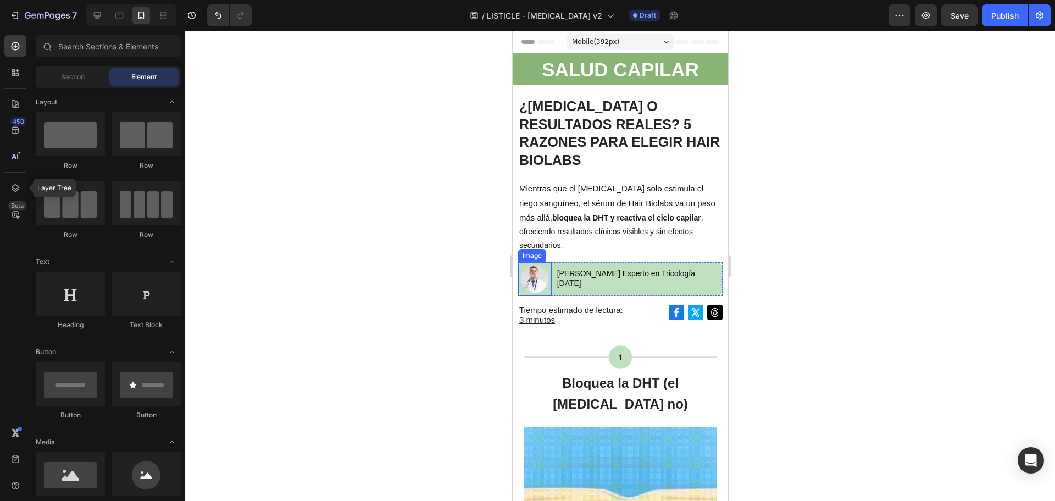
click at [531, 265] on img at bounding box center [533, 279] width 27 height 28
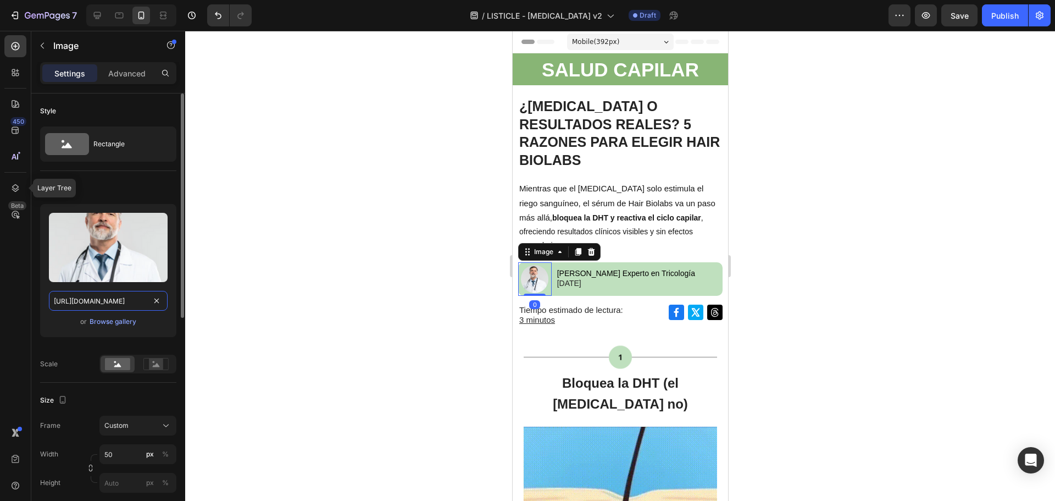
click at [115, 302] on input "https://cdn.shopify.com/s/files/1/0875/5930/7511/files/gempages_560647699284624…" at bounding box center [108, 301] width 119 height 20
click at [90, 16] on div at bounding box center [97, 16] width 18 height 18
type input "https://ucarecdn.com/ee6d5074-1640-4cc7-8933-47c8589c3dee/-/format/auto/"
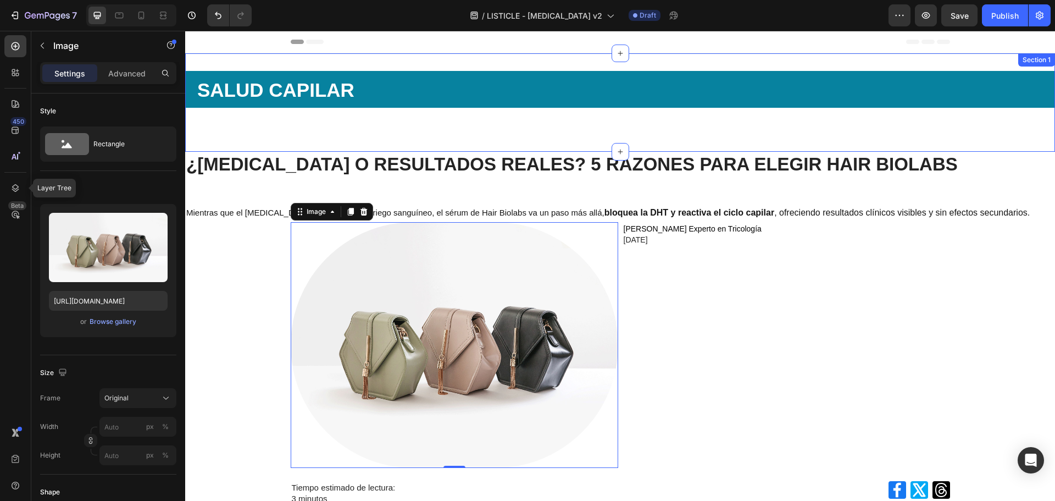
scroll to position [25, 0]
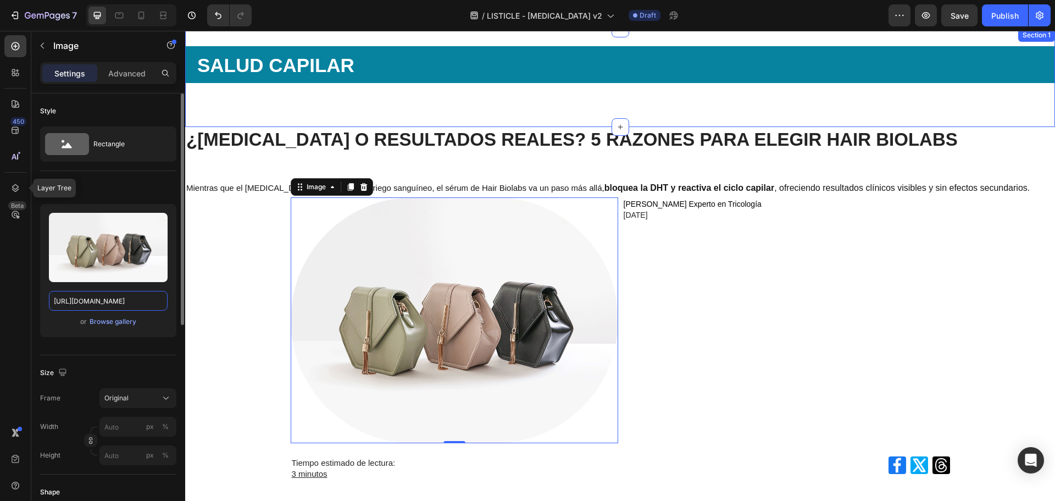
click at [126, 303] on input "https://ucarecdn.com/ee6d5074-1640-4cc7-8933-47c8589c3dee/-/format/auto/" at bounding box center [108, 301] width 119 height 20
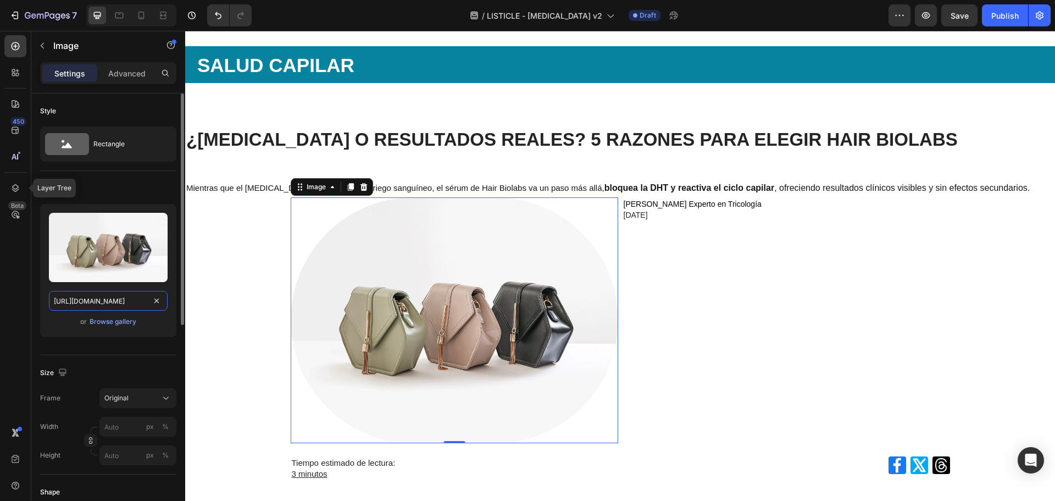
scroll to position [153, 0]
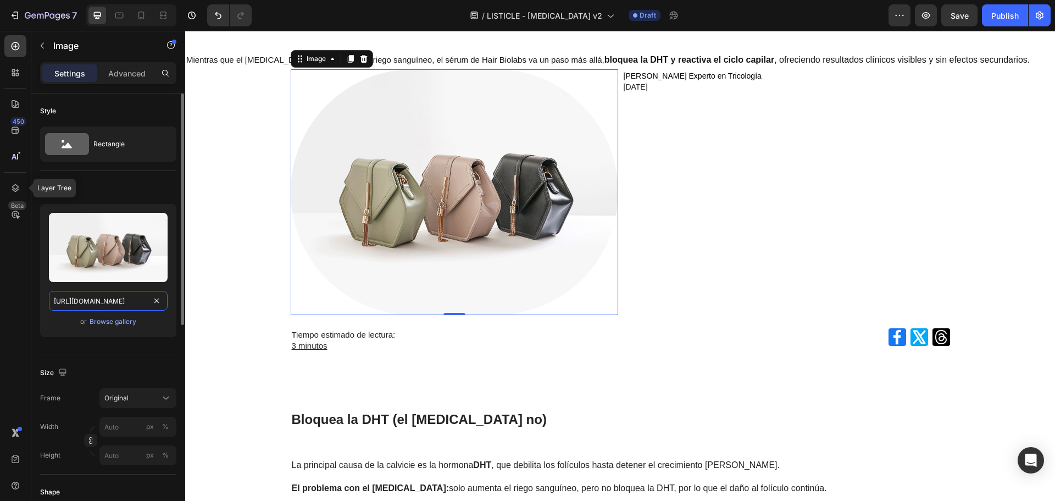
paste input "cdn.shopify.com/s/files/1/0875/5930/7511/files/gempages_560647699284624165-806a…"
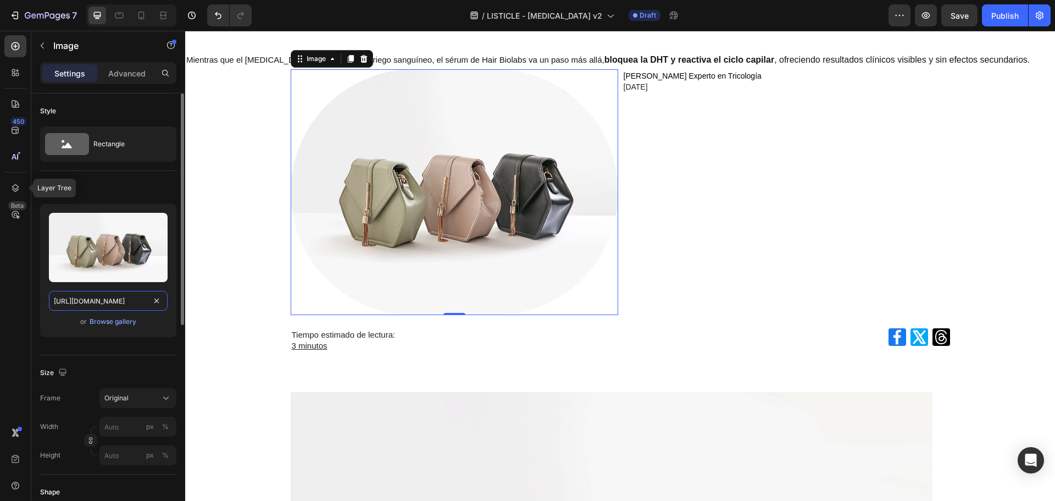
scroll to position [0, 342]
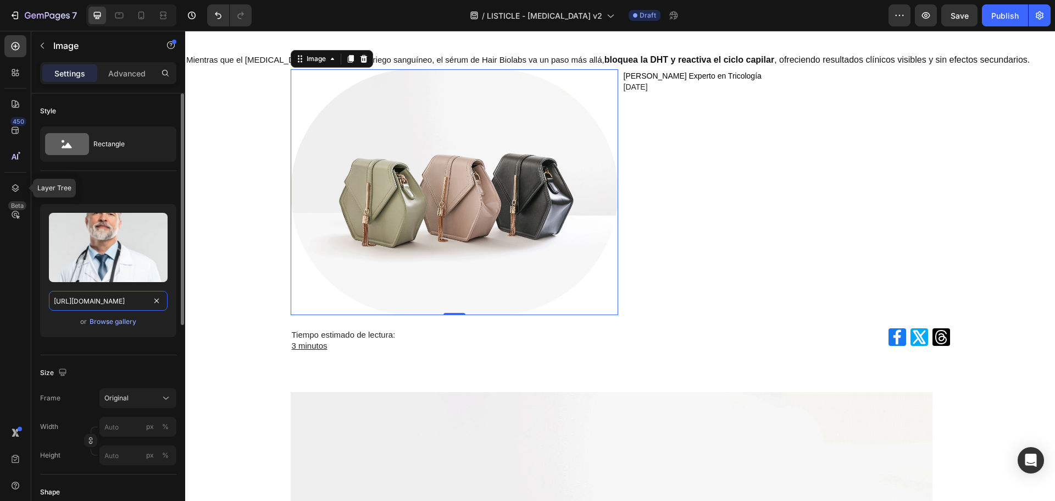
type input "https://cdn.shopify.com/s/files/1/0875/5930/7511/files/gempages_560647699284624…"
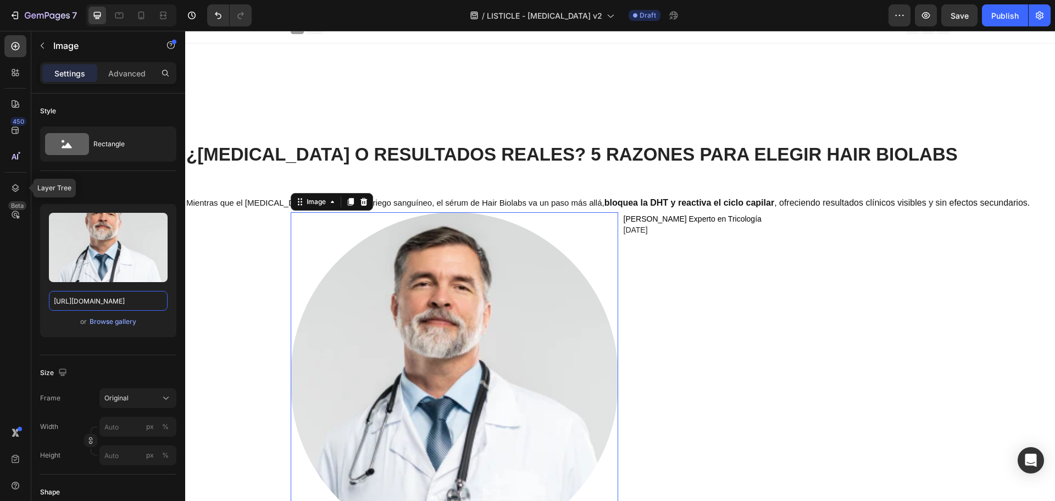
scroll to position [0, 0]
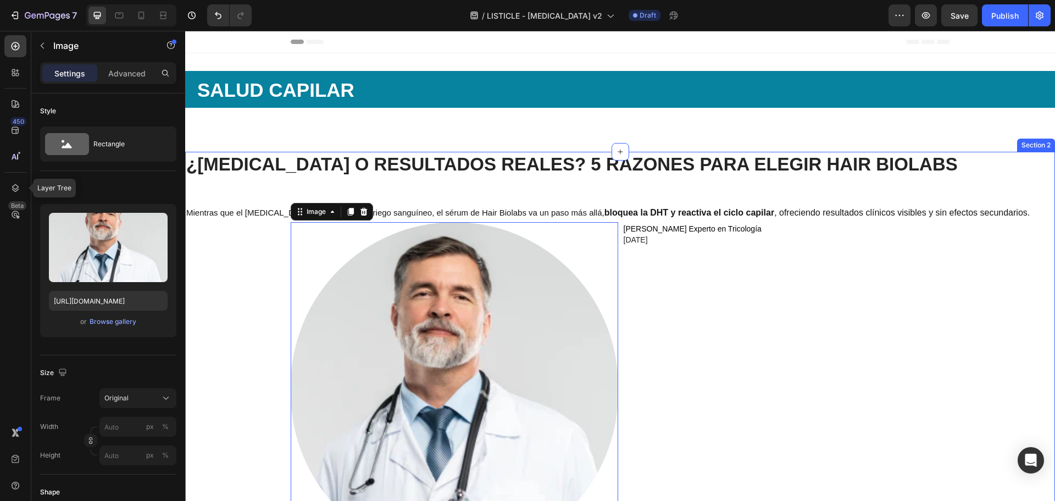
click at [271, 268] on div "¿MINOXIDIL O RESULTADOS REALES? 5 RAZONES PARA ELEGIR HAIR BIOLABS Heading Mien…" at bounding box center [620, 380] width 870 height 456
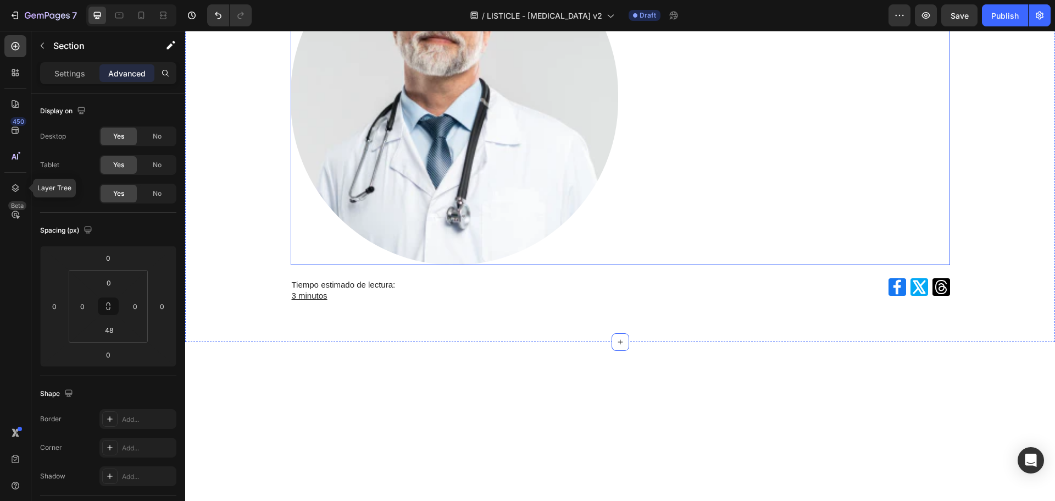
scroll to position [55, 0]
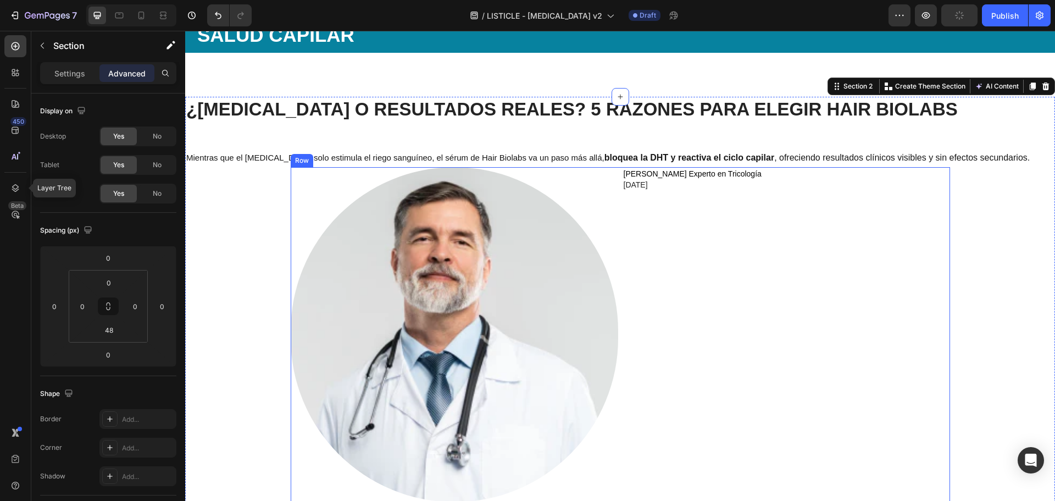
click at [710, 290] on div "[PERSON_NAME] en Tricología [DATE] Text Block" at bounding box center [787, 334] width 328 height 335
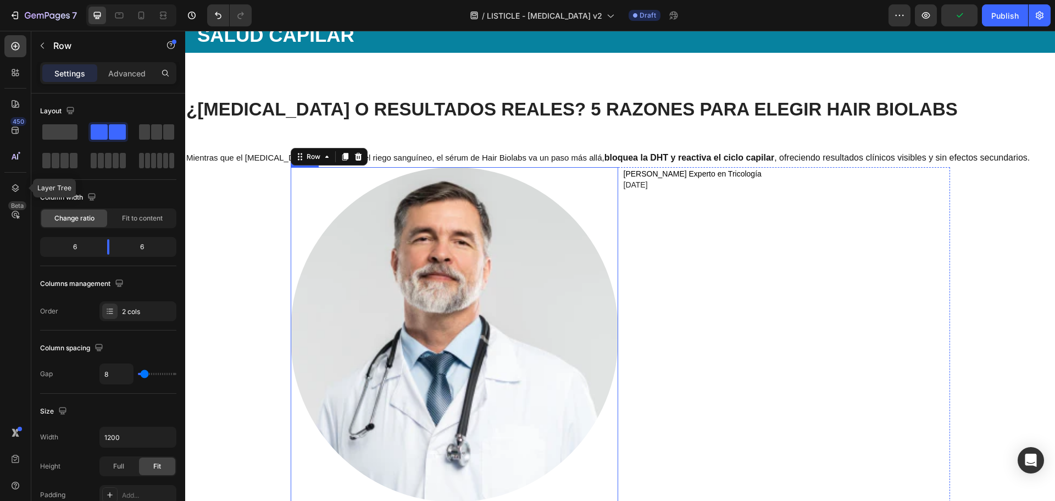
click at [502, 281] on img at bounding box center [455, 334] width 328 height 335
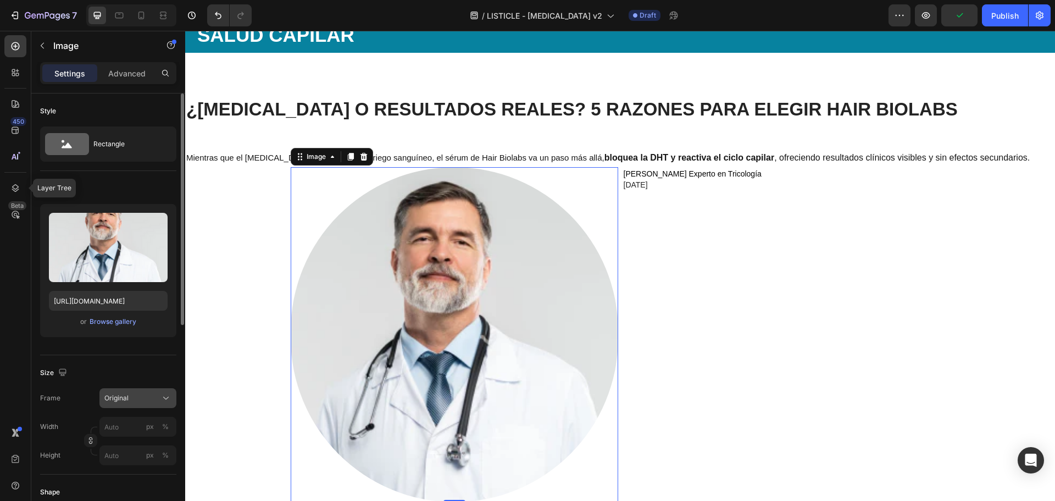
click at [138, 404] on button "Original" at bounding box center [137, 398] width 77 height 20
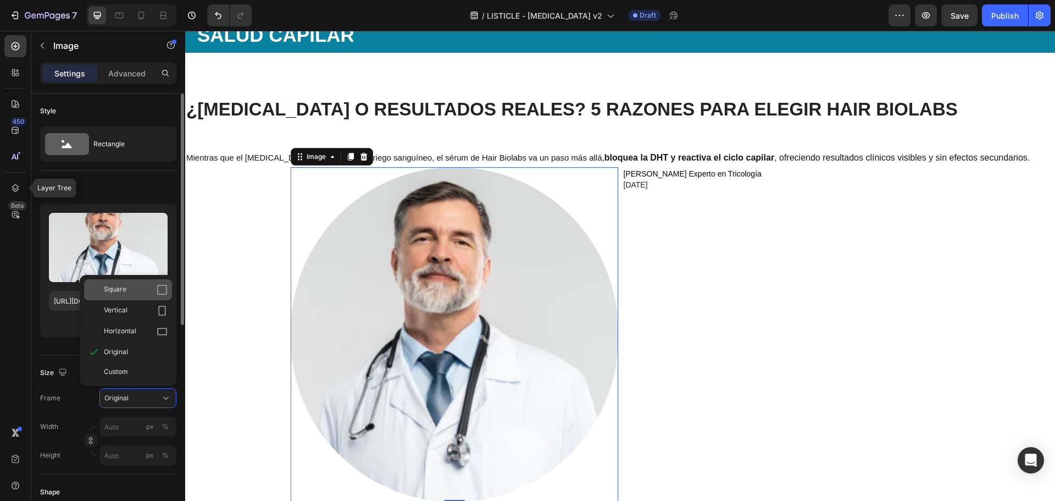
click at [119, 291] on span "Square" at bounding box center [115, 289] width 23 height 11
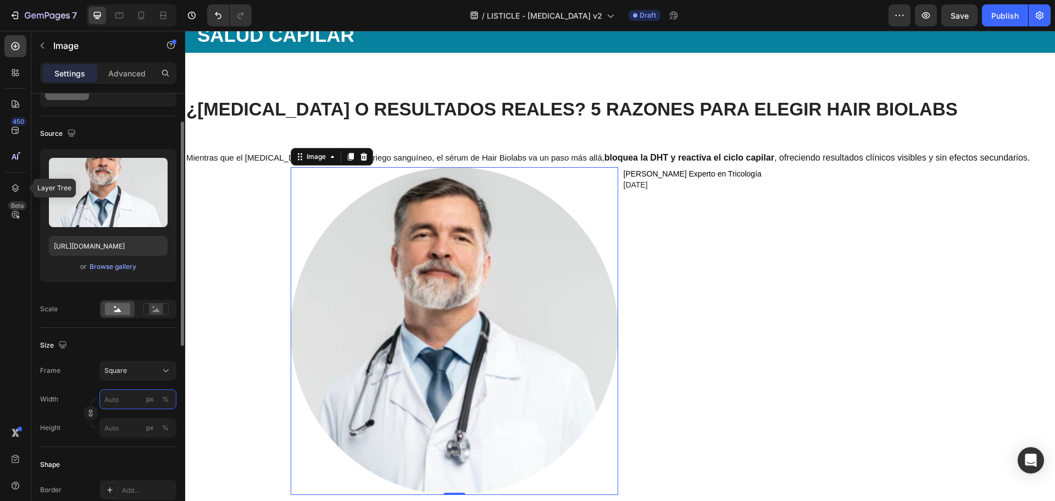
drag, startPoint x: 123, startPoint y: 400, endPoint x: 129, endPoint y: 403, distance: 6.7
click at [123, 399] on input "px %" at bounding box center [137, 399] width 77 height 20
type input "2"
type input "20"
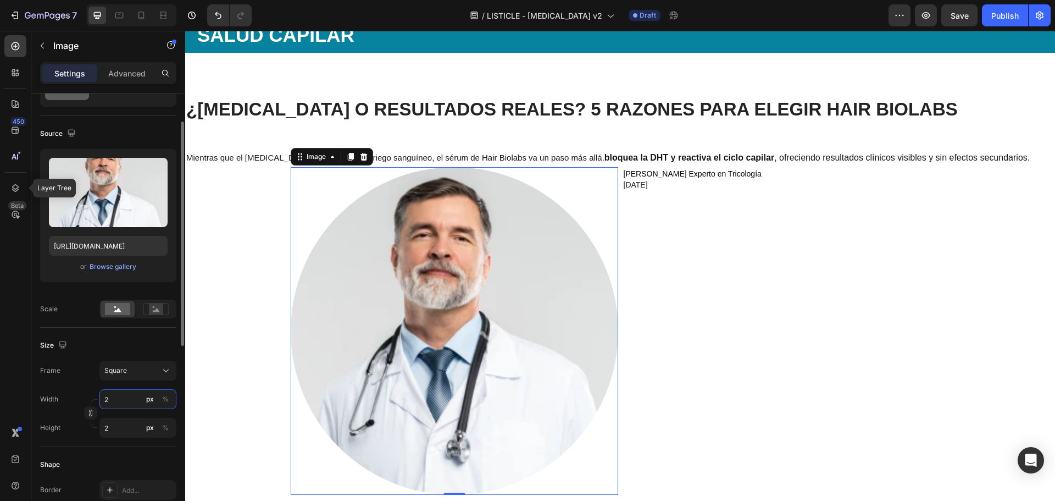
type input "20"
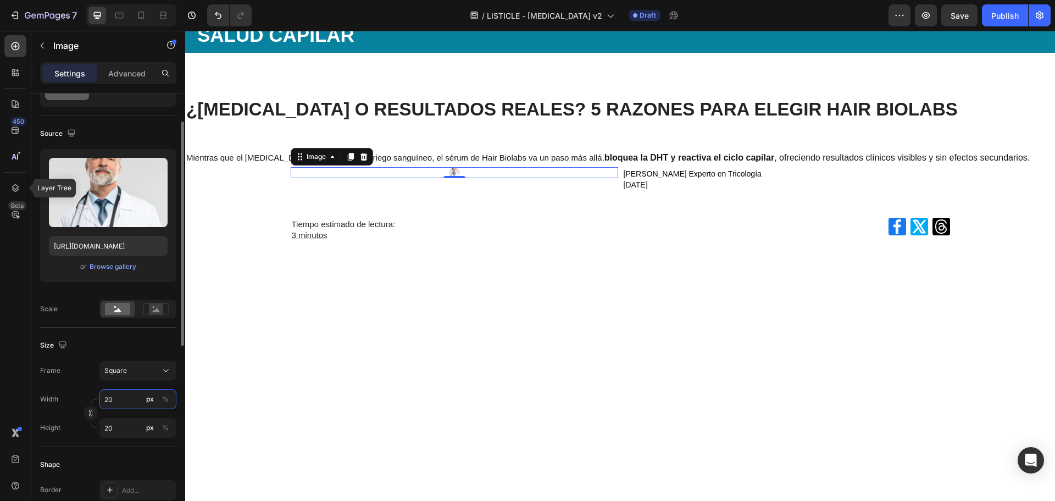
drag, startPoint x: 113, startPoint y: 402, endPoint x: 93, endPoint y: 397, distance: 21.1
click at [93, 397] on div "Width 20 px %" at bounding box center [108, 399] width 136 height 20
type input "4"
type input "40"
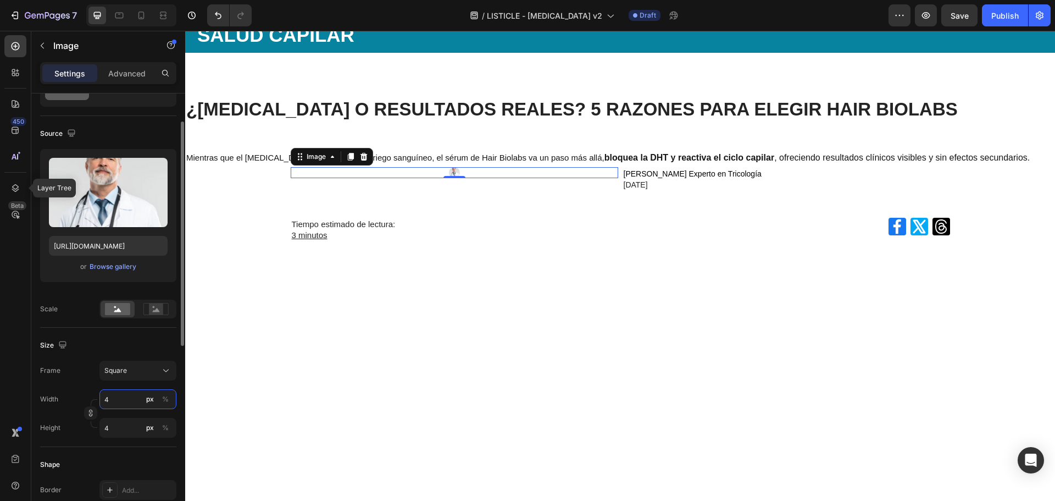
type input "40"
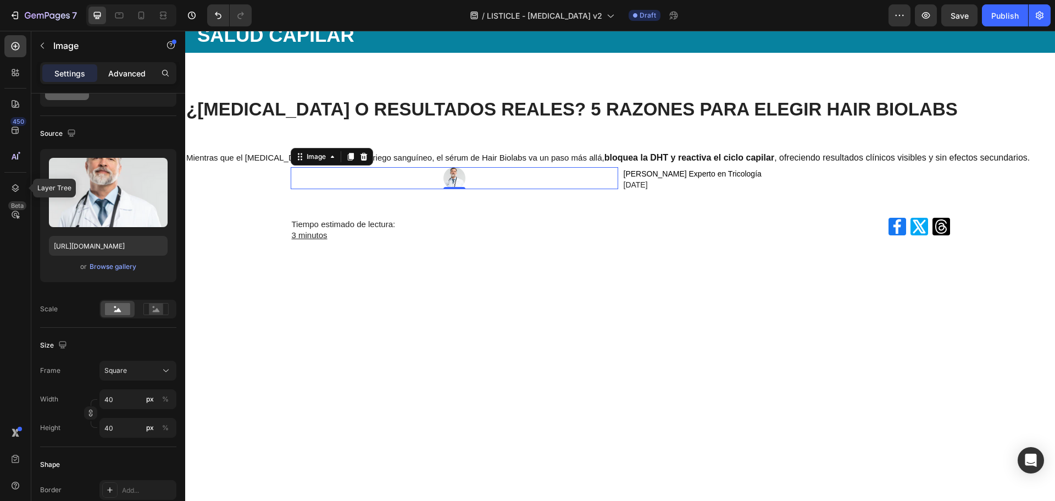
click at [112, 69] on p "Advanced" at bounding box center [126, 74] width 37 height 12
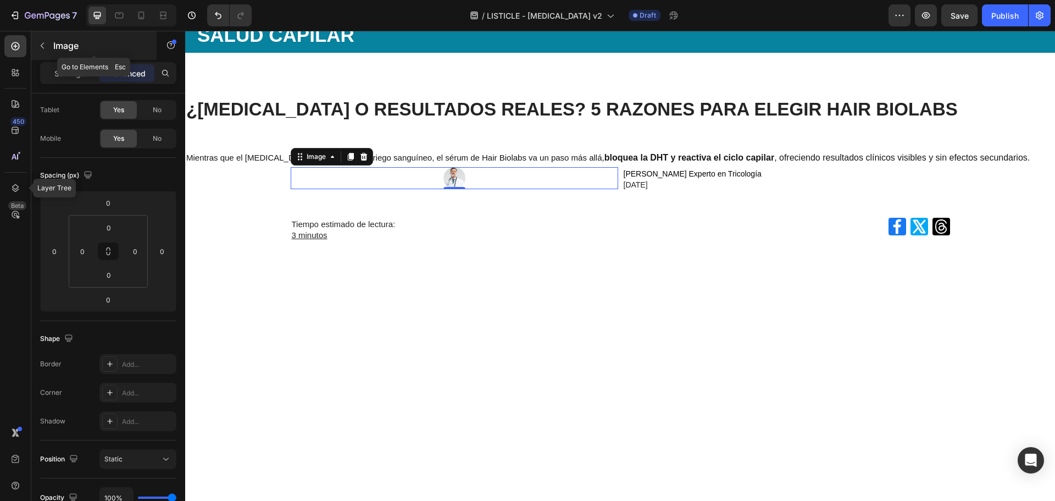
click at [62, 49] on p "Image" at bounding box center [99, 45] width 93 height 13
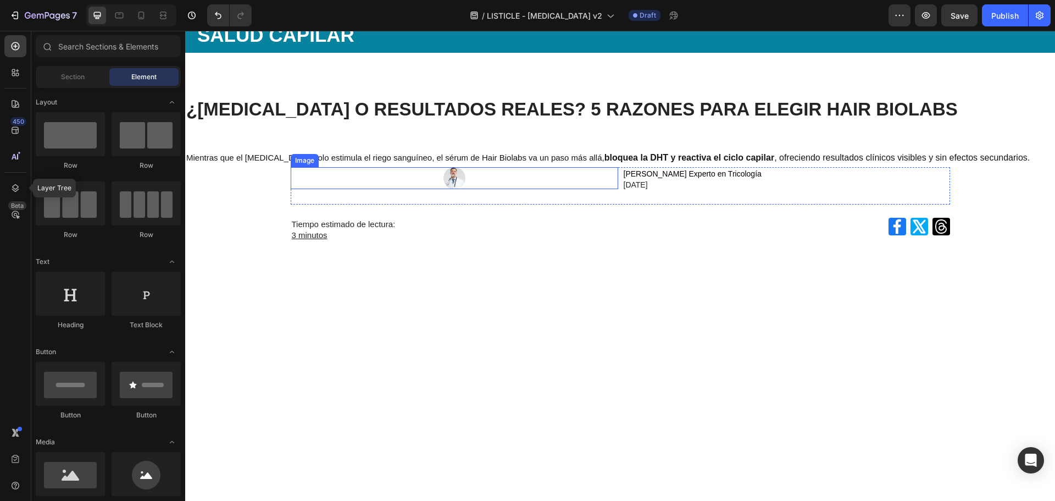
click at [473, 176] on div at bounding box center [455, 178] width 328 height 22
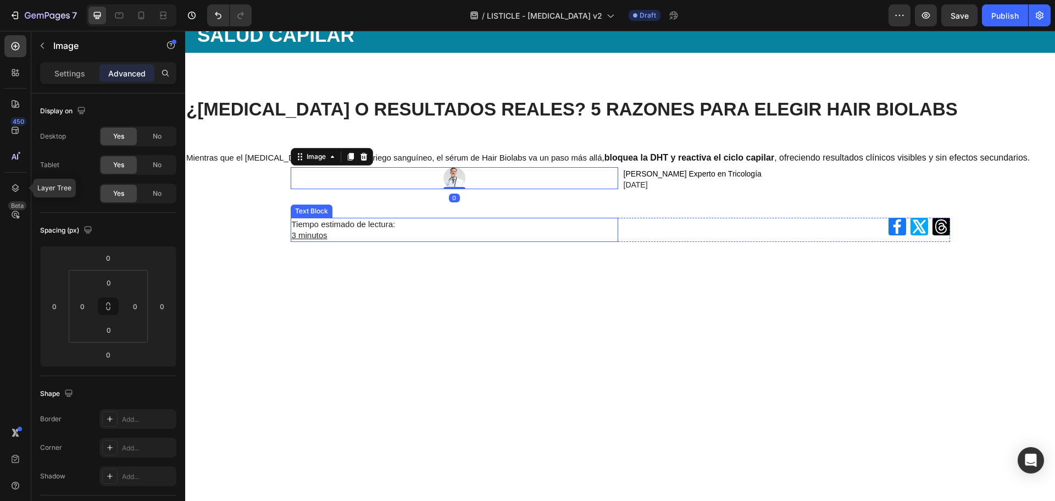
click at [499, 245] on div "¿MINOXIDIL O RESULTADOS REALES? 5 RAZONES PARA ELEGIR HAIR BIOLABS Heading Mien…" at bounding box center [620, 176] width 870 height 158
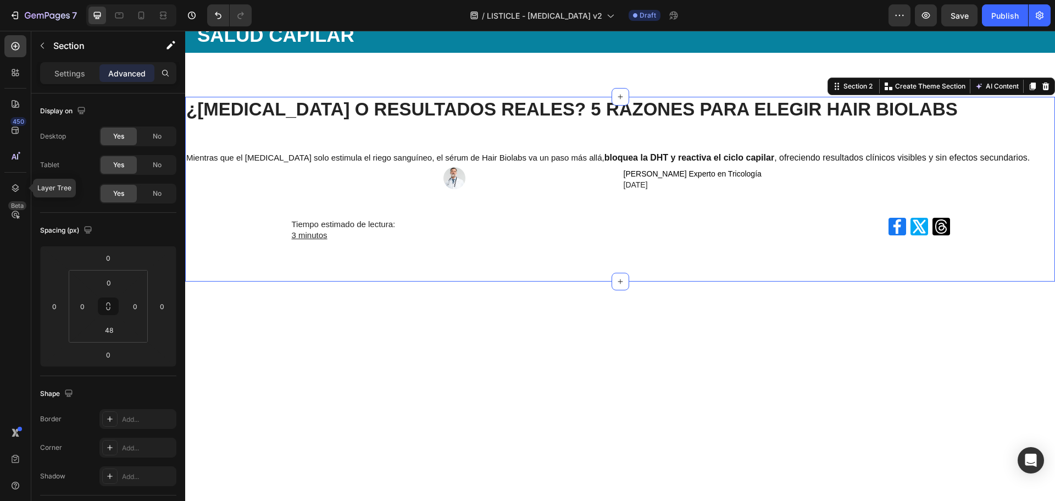
click at [567, 269] on div "¿MINOXIDIL O RESULTADOS REALES? 5 RAZONES PARA ELEGIR HAIR BIOLABS Heading Mien…" at bounding box center [620, 189] width 870 height 185
click at [967, 132] on div "¿MINOXIDIL O RESULTADOS REALES? 5 RAZONES PARA ELEGIR HAIR BIOLABS Heading Mien…" at bounding box center [620, 176] width 870 height 158
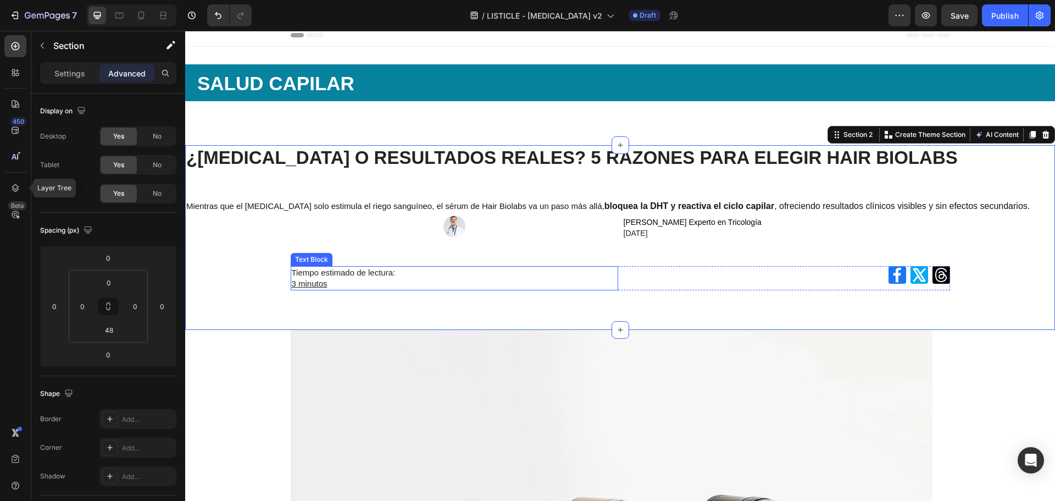
scroll to position [0, 0]
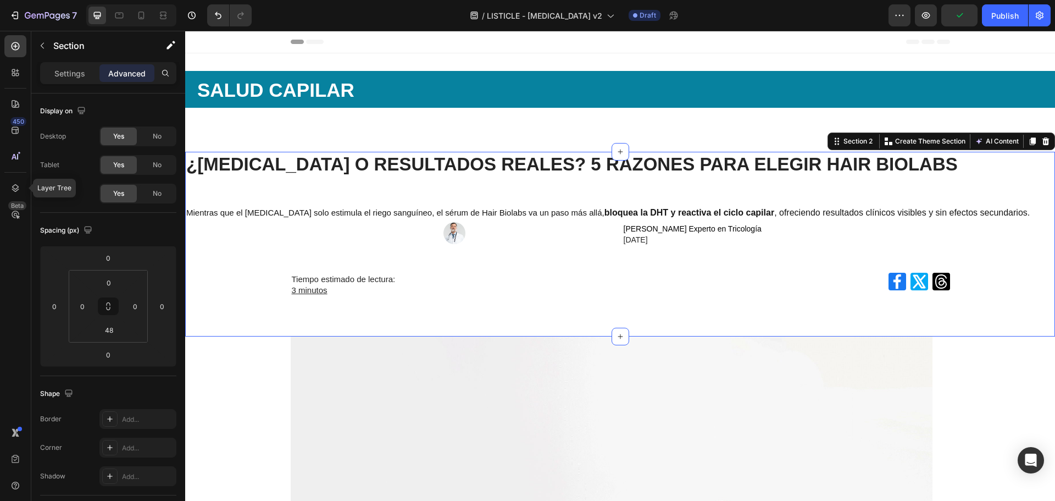
click at [644, 185] on div "¿MINOXIDIL O RESULTADOS REALES? 5 RAZONES PARA ELEGIR HAIR BIOLABS Heading Mien…" at bounding box center [620, 231] width 870 height 158
click at [868, 193] on div "¿MINOXIDIL O RESULTADOS REALES? 5 RAZONES PARA ELEGIR HAIR BIOLABS Heading Mien…" at bounding box center [620, 231] width 870 height 158
click at [839, 215] on p "Mientras que el [MEDICAL_DATA] solo estimula el riego sanguíneo, el sérum de Ha…" at bounding box center [620, 213] width 868 height 16
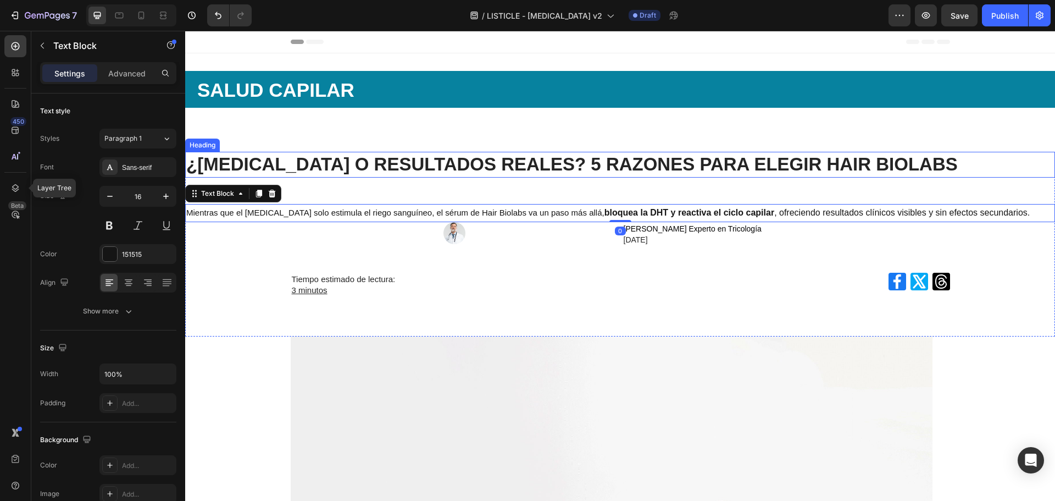
click at [595, 171] on strong "¿[MEDICAL_DATA] O RESULTADOS REALES? 5 RAZONES PARA ELEGIR HAIR BIOLABS" at bounding box center [572, 164] width 772 height 20
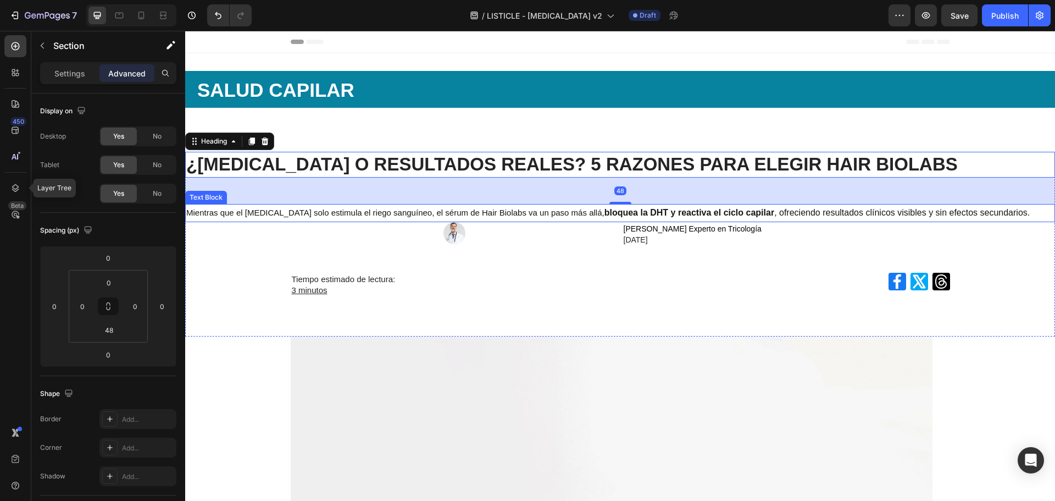
click at [1035, 285] on div "¿MINOXIDIL O RESULTADOS REALES? 5 RAZONES PARA ELEGIR HAIR BIOLABS Heading 48 M…" at bounding box center [620, 231] width 870 height 158
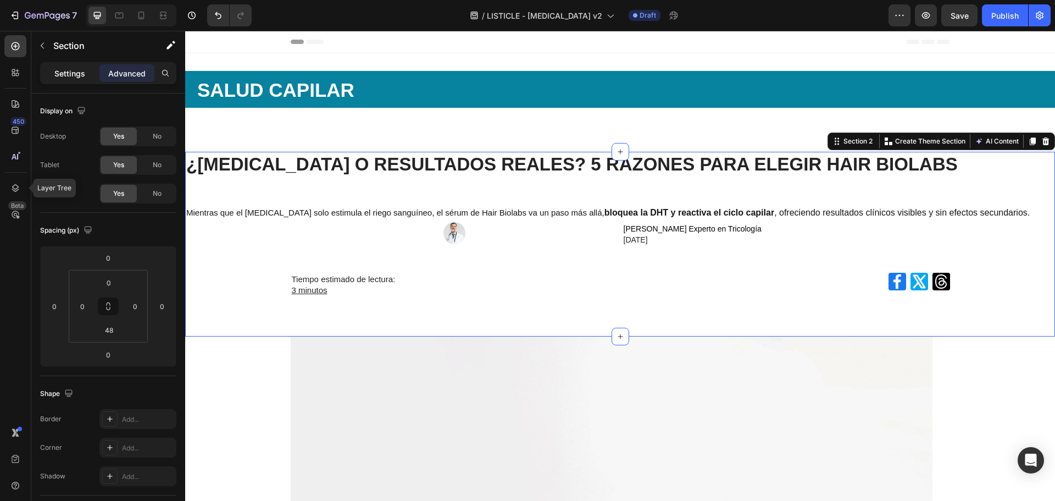
click at [60, 70] on p "Settings" at bounding box center [69, 74] width 31 height 12
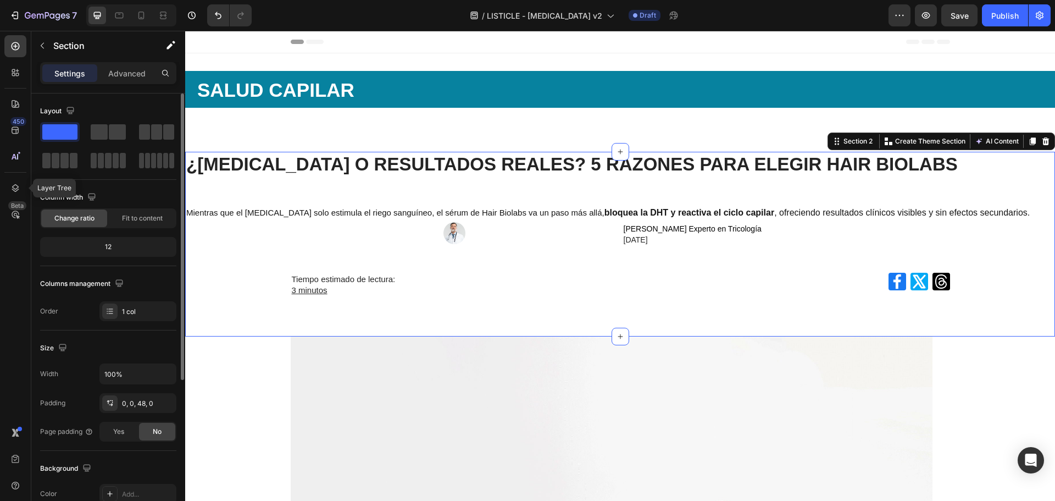
click at [113, 146] on div at bounding box center [108, 146] width 136 height 48
click at [113, 132] on span at bounding box center [117, 131] width 17 height 15
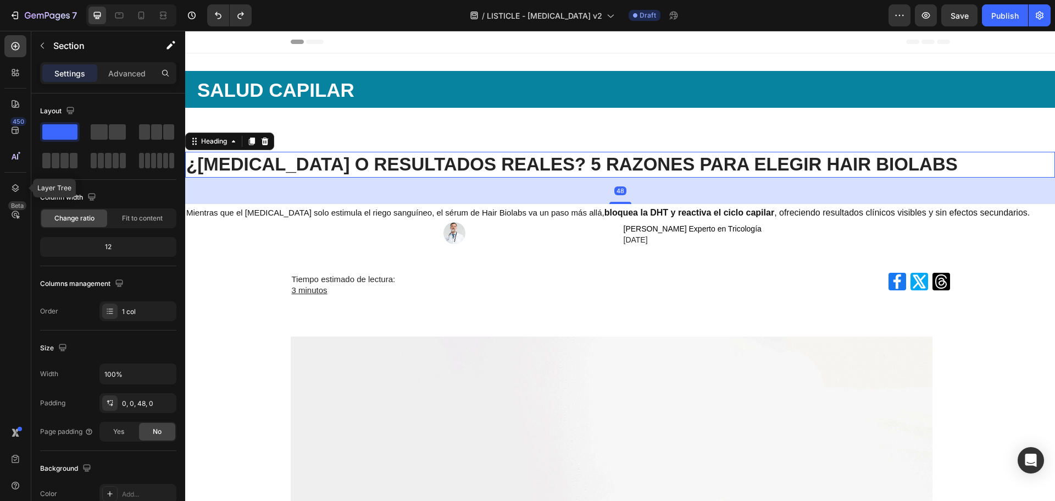
click at [590, 176] on h1 "¿[MEDICAL_DATA] O RESULTADOS REALES? 5 RAZONES PARA ELEGIR HAIR BIOLABS" at bounding box center [620, 165] width 870 height 26
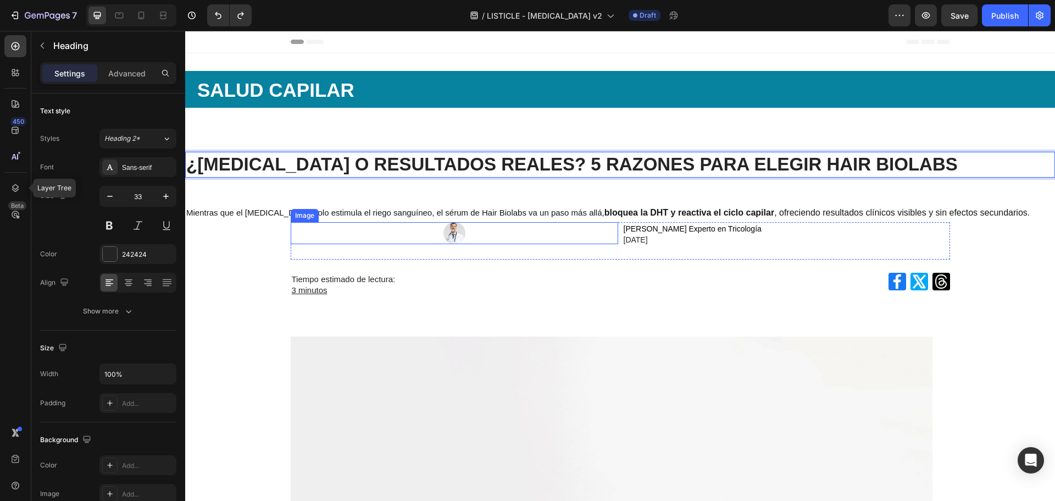
click at [512, 231] on div at bounding box center [455, 233] width 328 height 22
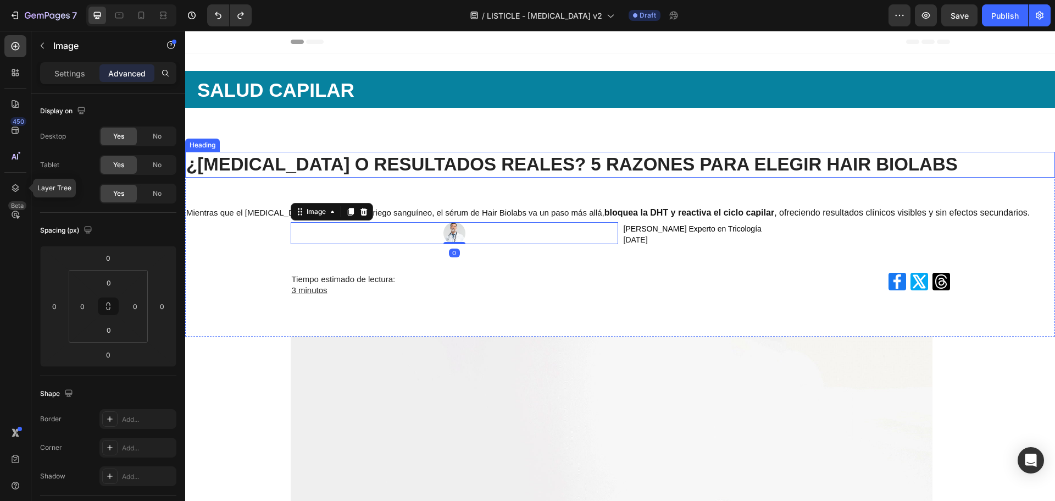
click at [492, 170] on strong "¿[MEDICAL_DATA] O RESULTADOS REALES? 5 RAZONES PARA ELEGIR HAIR BIOLABS" at bounding box center [572, 164] width 772 height 20
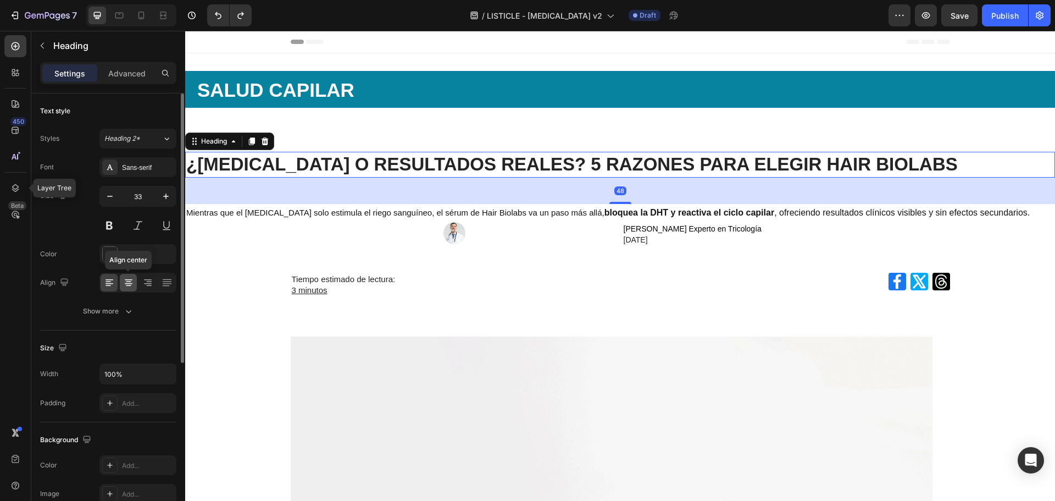
click at [127, 280] on icon at bounding box center [128, 282] width 11 height 11
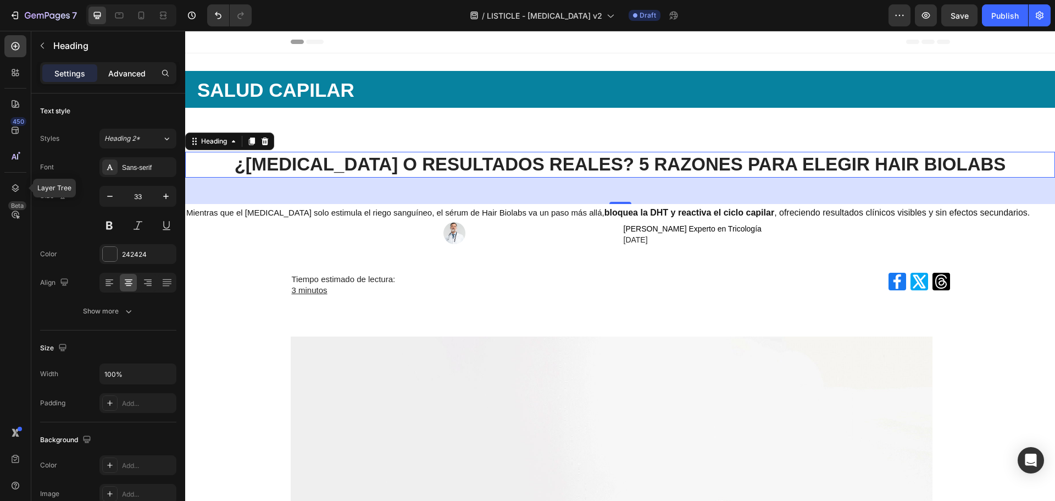
click at [124, 81] on div "Advanced" at bounding box center [126, 73] width 55 height 18
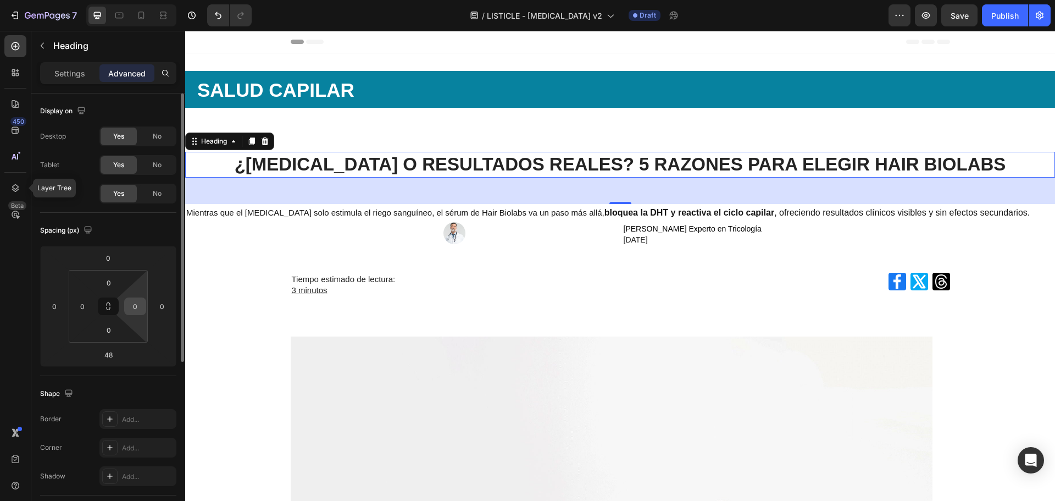
click at [136, 313] on input "0" at bounding box center [135, 306] width 16 height 16
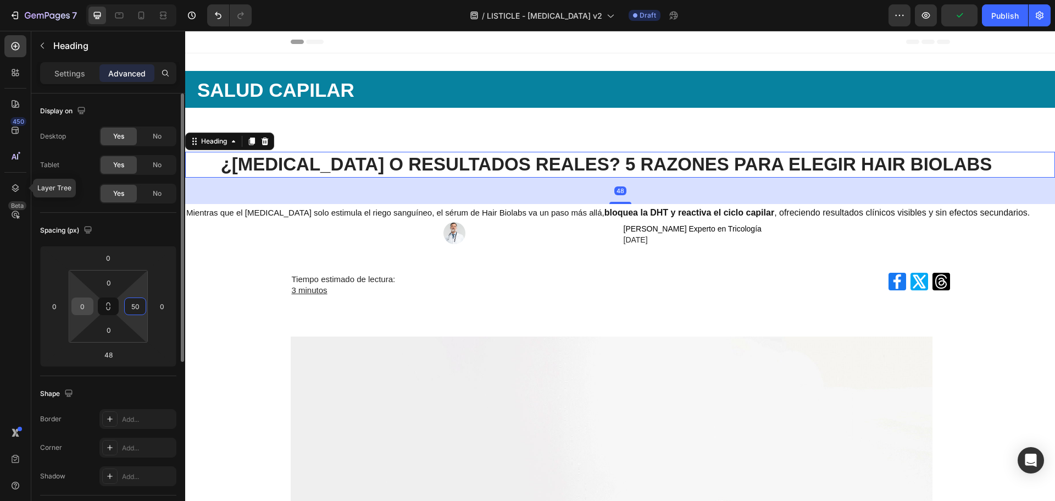
type input "50"
click at [84, 309] on input "0" at bounding box center [82, 306] width 16 height 16
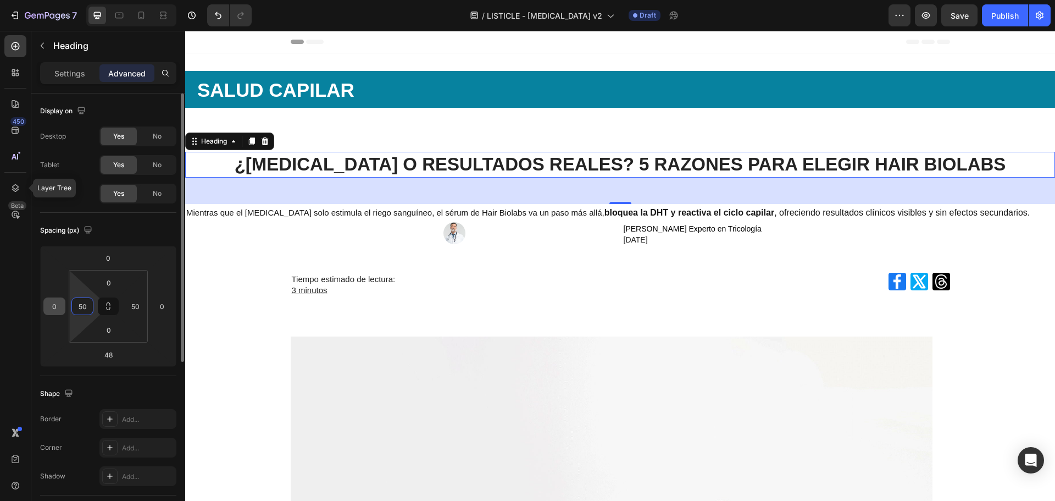
type input "50"
click at [44, 309] on div "0" at bounding box center [54, 306] width 22 height 18
click at [49, 308] on input "0" at bounding box center [54, 306] width 16 height 16
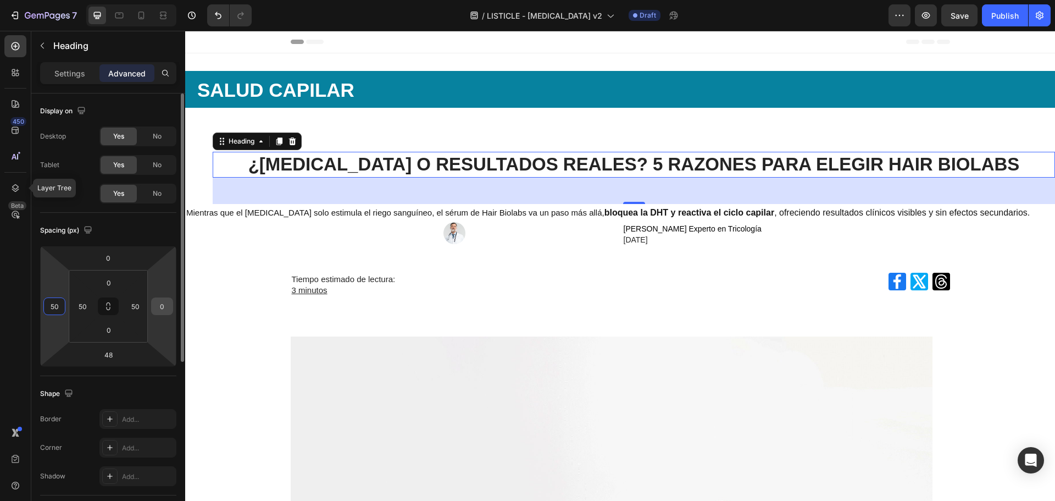
type input "50"
click at [159, 305] on input "0" at bounding box center [162, 306] width 16 height 16
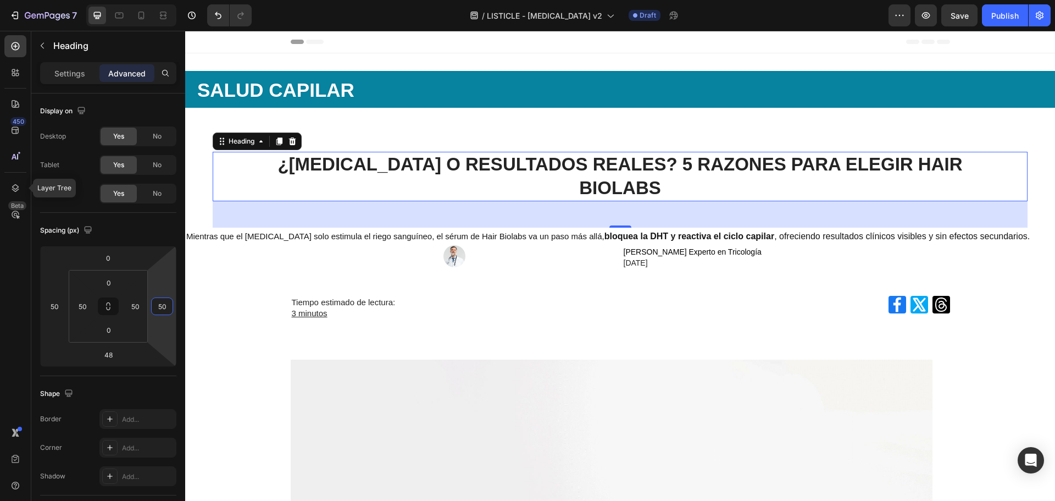
type input "50"
click at [163, 304] on input "50" at bounding box center [162, 306] width 16 height 16
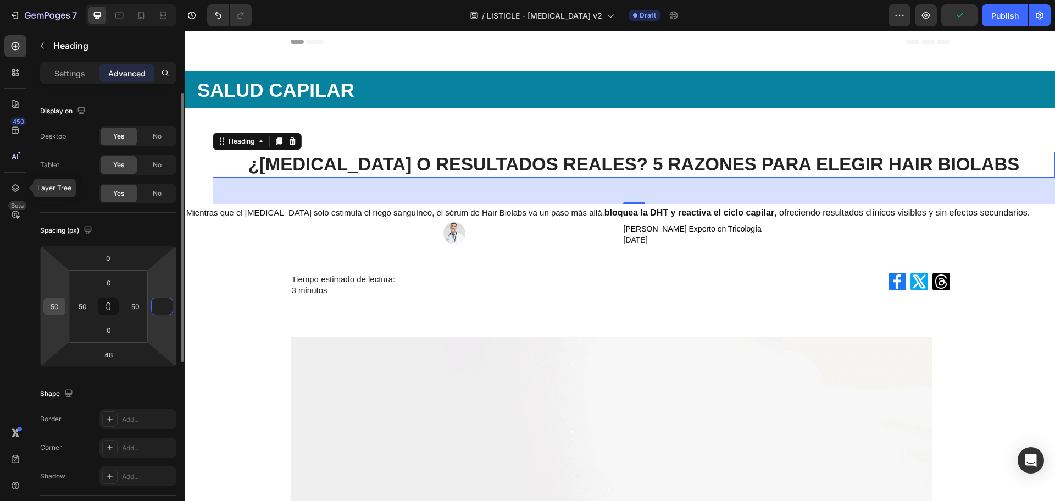
type input "0"
click at [56, 308] on input "50" at bounding box center [54, 306] width 16 height 16
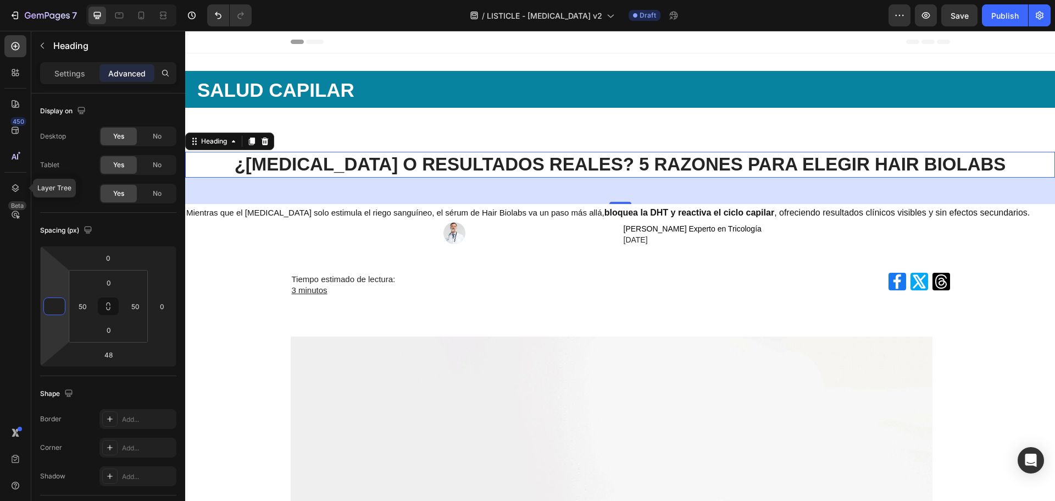
type input "0"
click at [620, 167] on strong "¿[MEDICAL_DATA] O RESULTADOS REALES? 5 RAZONES PARA ELEGIR HAIR BIOLABS" at bounding box center [621, 164] width 772 height 20
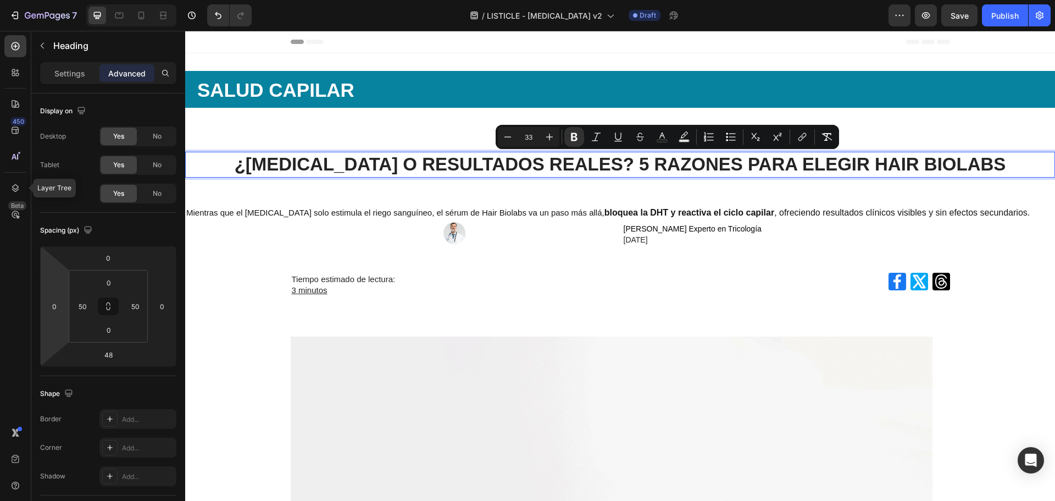
click at [612, 166] on strong "¿[MEDICAL_DATA] O RESULTADOS REALES? 5 RAZONES PARA ELEGIR HAIR BIOLABS" at bounding box center [621, 164] width 772 height 20
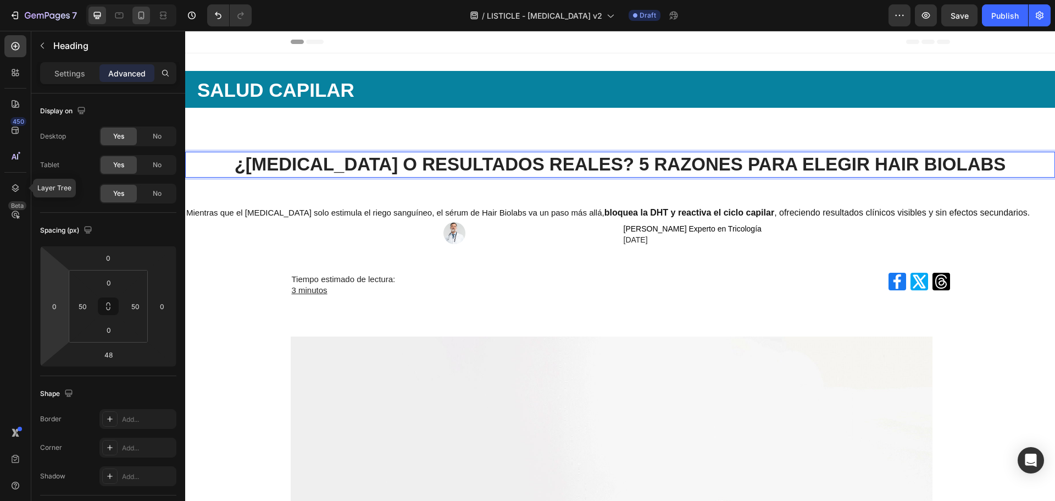
click at [142, 14] on icon at bounding box center [141, 15] width 11 height 11
type input "19"
type input "0"
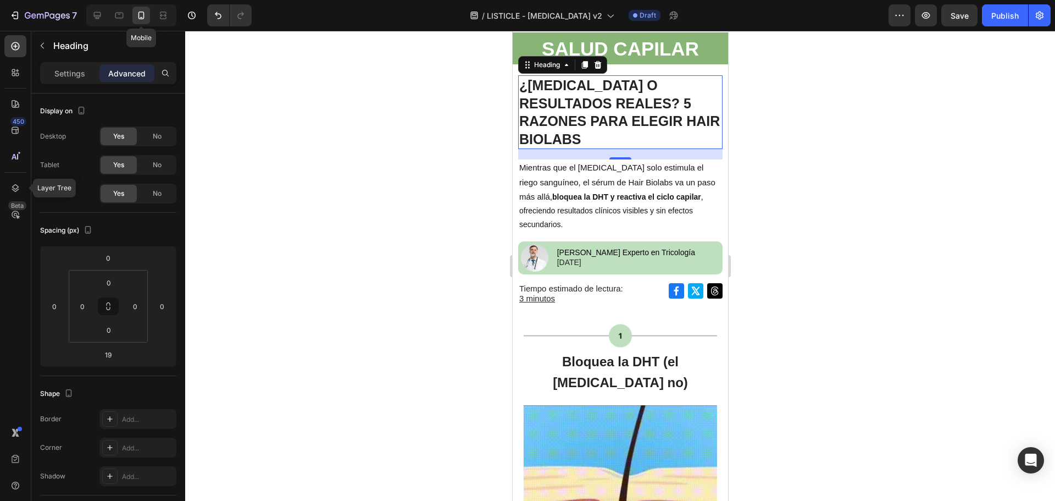
scroll to position [27, 0]
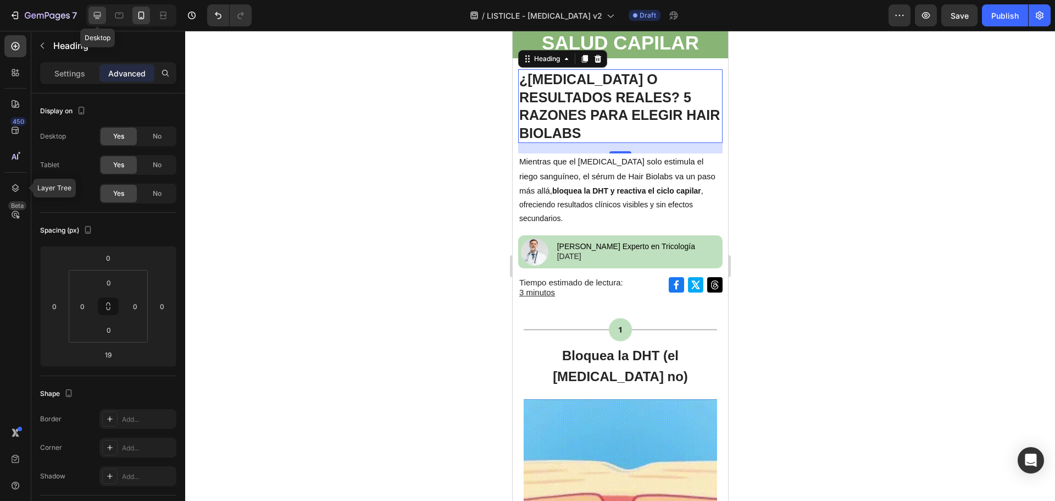
click at [101, 13] on icon at bounding box center [97, 15] width 7 height 7
type input "48"
type input "50"
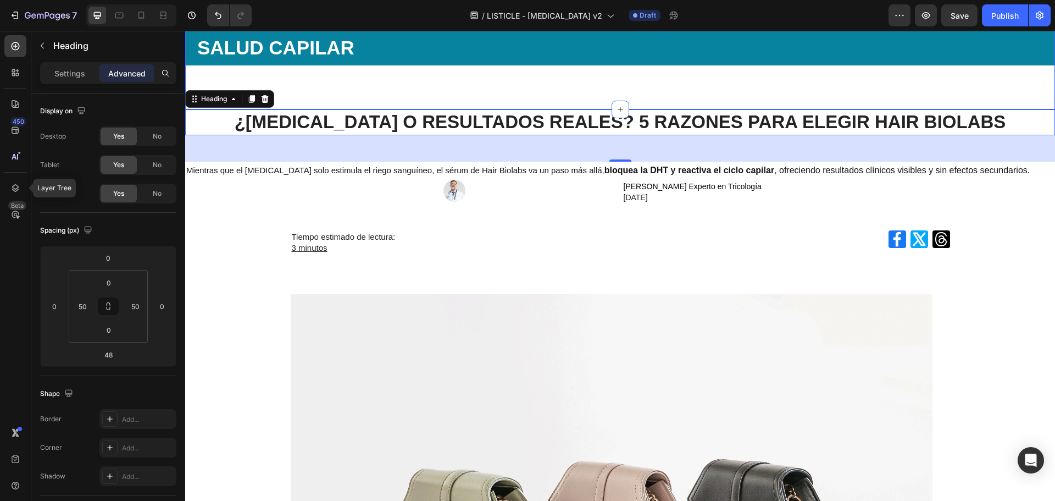
scroll to position [82, 0]
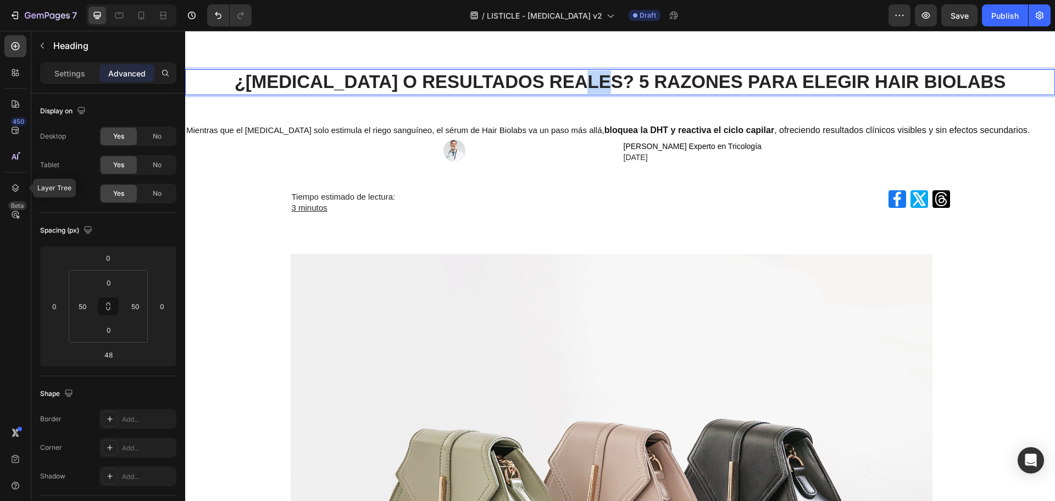
click at [609, 84] on strong "¿[MEDICAL_DATA] O RESULTADOS REALES? 5 RAZONES PARA ELEGIR HAIR BIOLABS" at bounding box center [621, 81] width 772 height 20
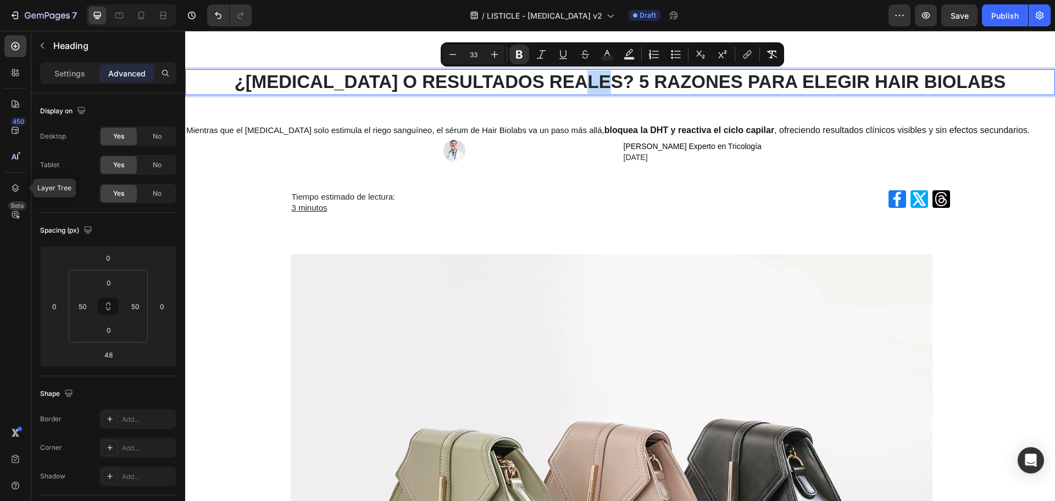
click at [608, 83] on strong "¿[MEDICAL_DATA] O RESULTADOS REALES? 5 RAZONES PARA ELEGIR HAIR BIOLABS" at bounding box center [621, 81] width 772 height 20
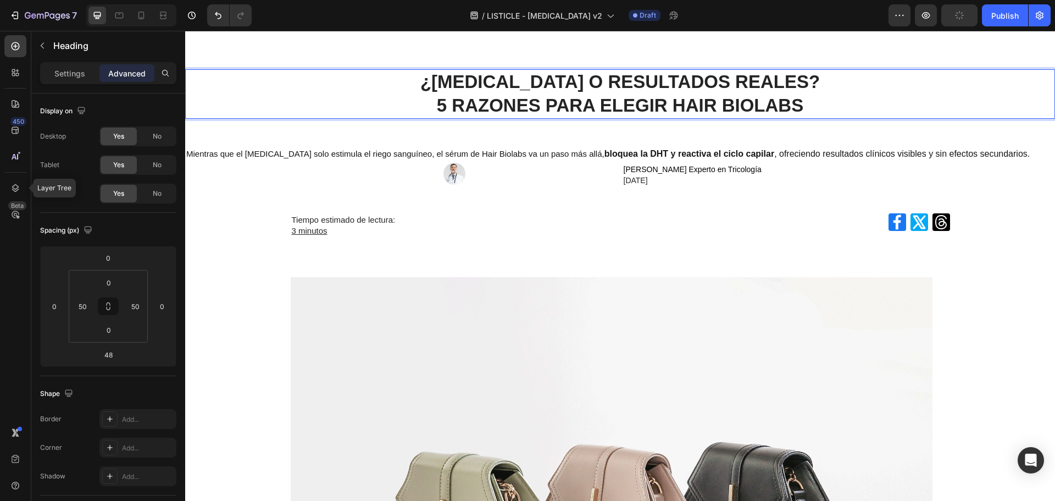
click at [778, 98] on strong "5 RAZONES PARA ELEGIR HAIR BIOLABS" at bounding box center [620, 105] width 367 height 20
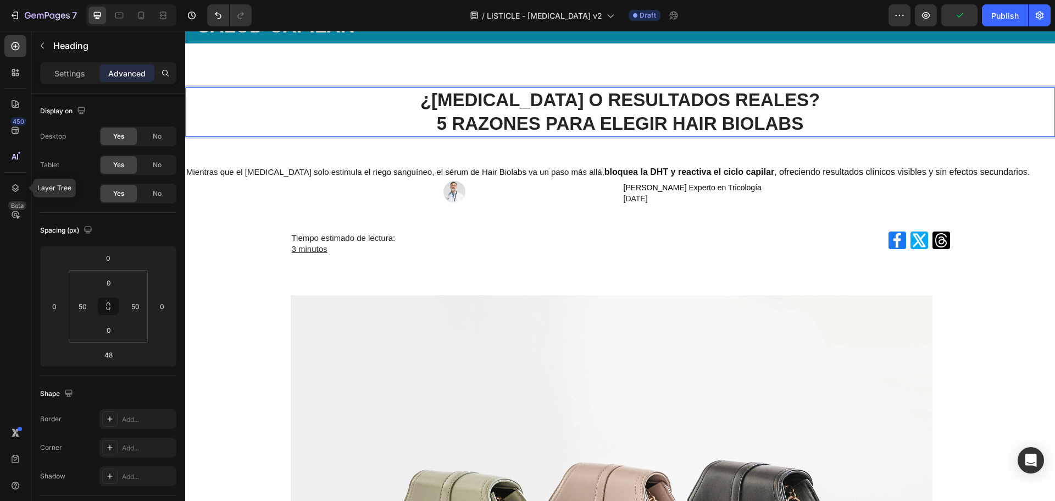
scroll to position [0, 0]
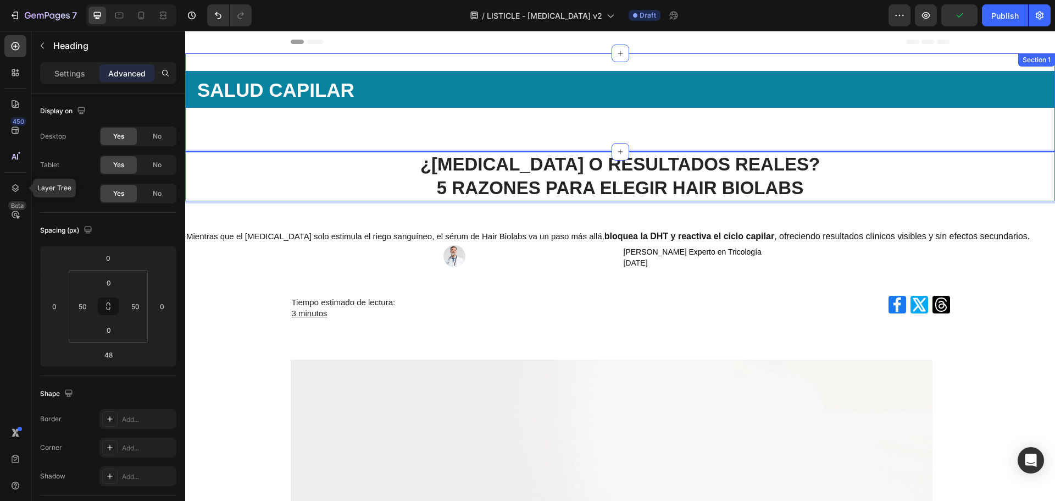
click at [430, 140] on div "SALUD CAPILAR Heading Row Section 1" at bounding box center [620, 102] width 870 height 98
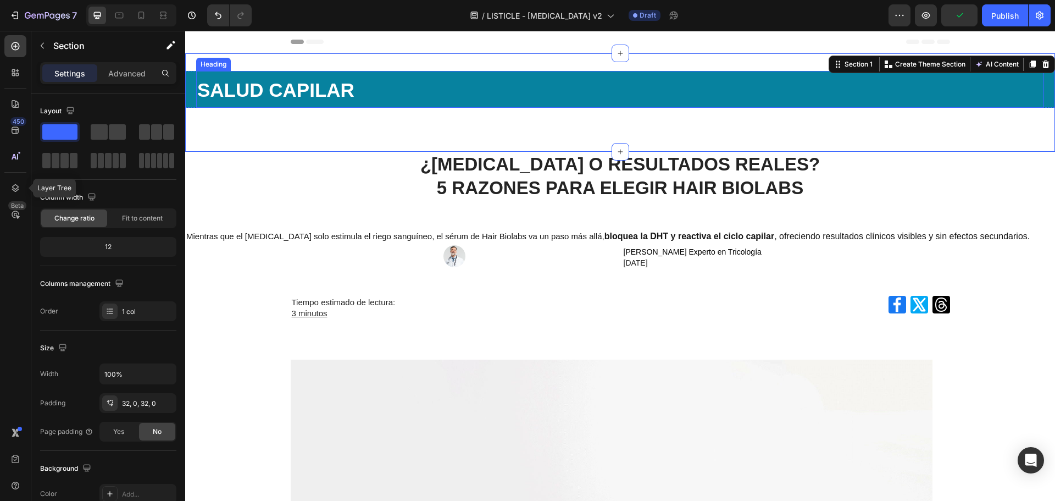
click at [418, 92] on h2 "SALUD CAPILAR" at bounding box center [620, 89] width 848 height 37
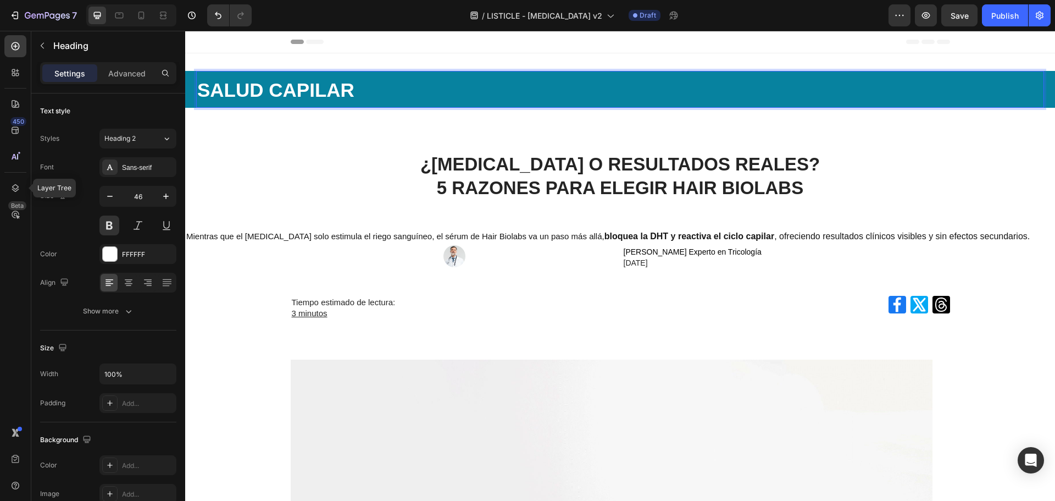
click at [351, 91] on span "SALUD CAPILAR" at bounding box center [275, 89] width 157 height 21
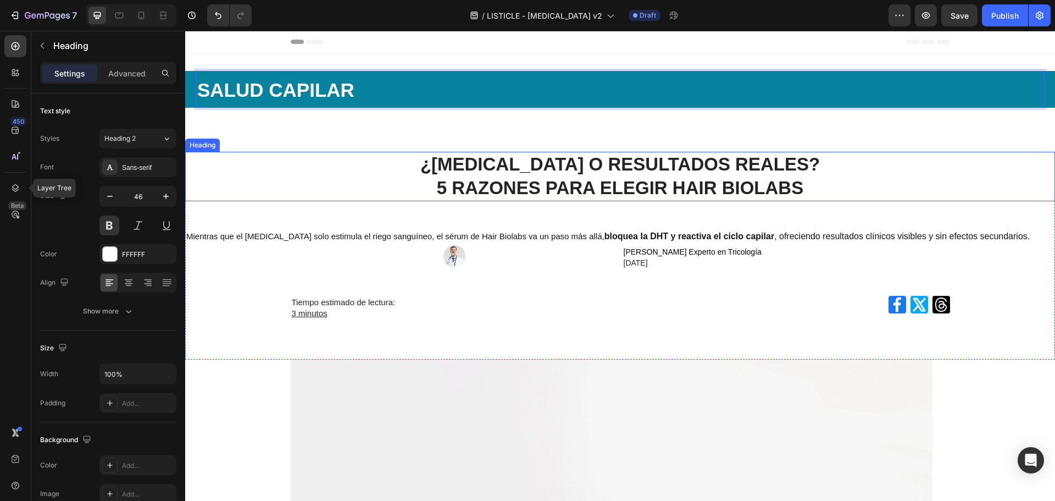
click at [350, 168] on p "⁠⁠⁠⁠⁠⁠⁠ ¿MINOXIDIL O RESULTADOS REALES? 5 RAZONES PARA ELEGIR HAIR BIOLABS" at bounding box center [620, 176] width 813 height 47
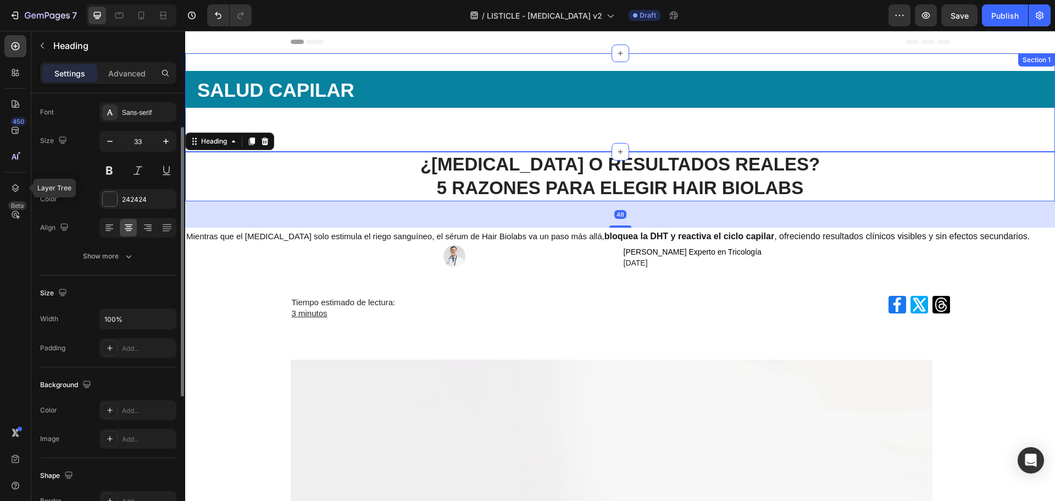
click at [329, 82] on span "SALUD CAPILAR" at bounding box center [275, 89] width 157 height 21
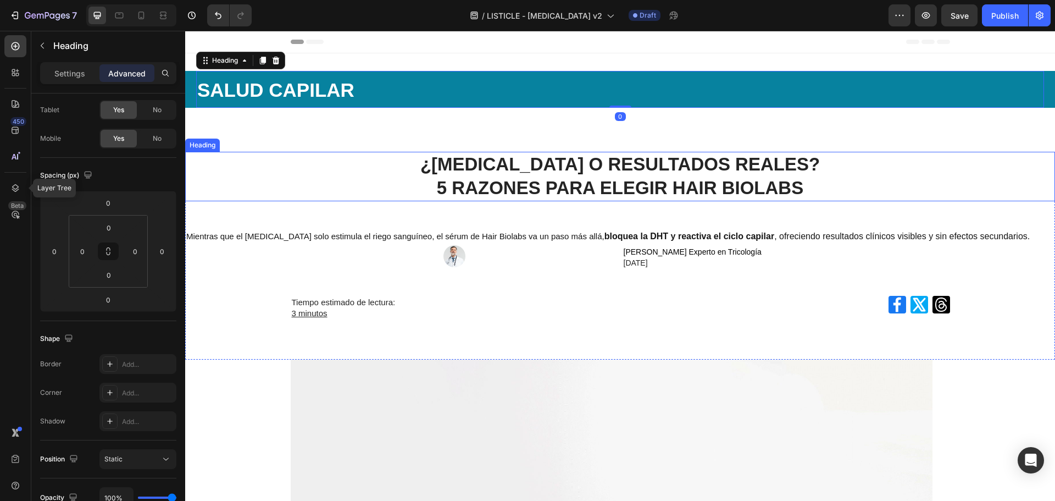
click at [291, 202] on div "⁠⁠⁠⁠⁠⁠⁠ ¿MINOXIDIL O RESULTADOS REALES? 5 RAZONES PARA ELEGIR HAIR BIOLABS Head…" at bounding box center [620, 243] width 870 height 182
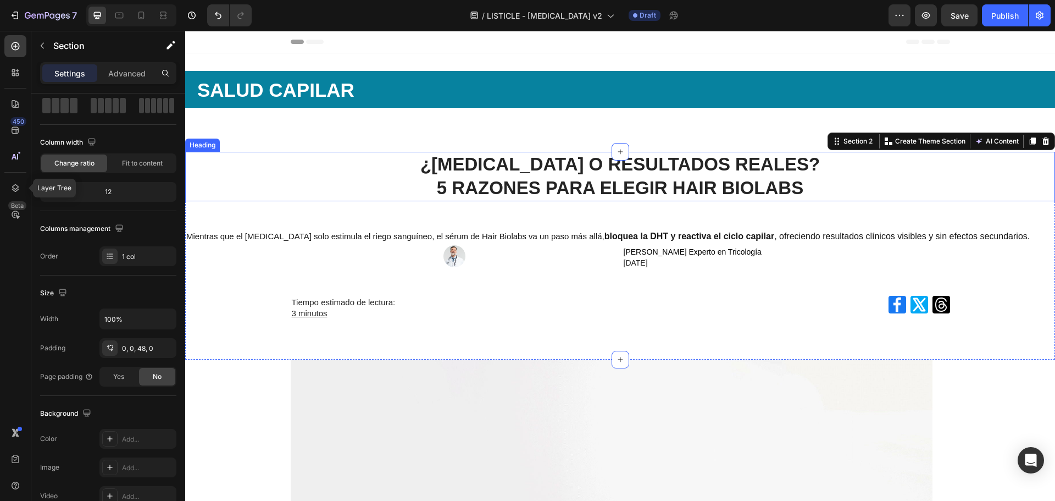
scroll to position [0, 0]
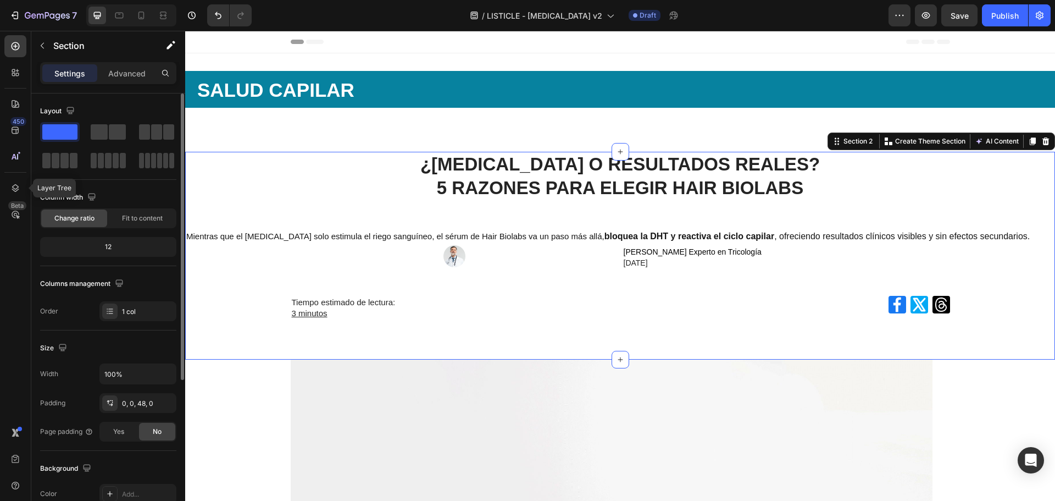
click at [281, 68] on div "⁠⁠⁠⁠⁠⁠⁠ SALUD CAPILAR Heading Row Section 1" at bounding box center [620, 102] width 870 height 98
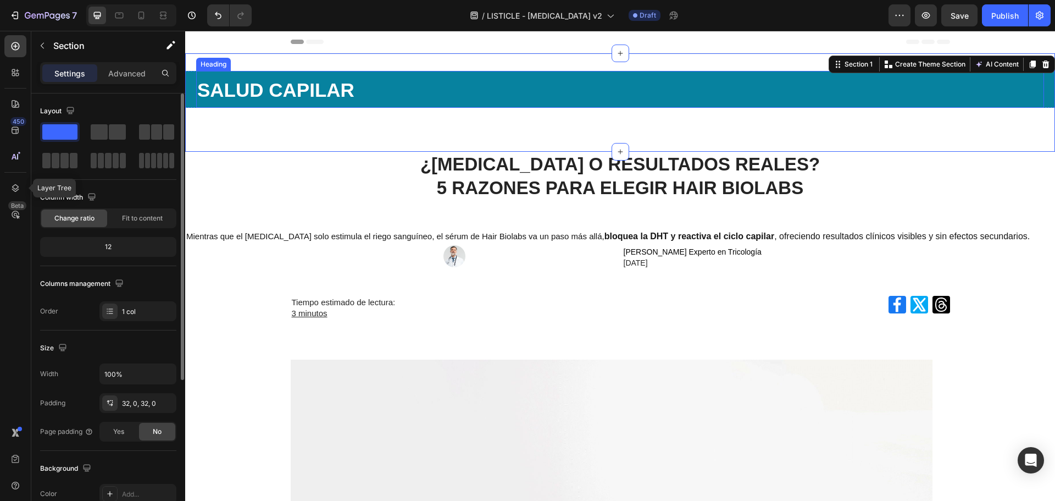
click at [229, 88] on span "SALUD CAPILAR" at bounding box center [275, 89] width 157 height 21
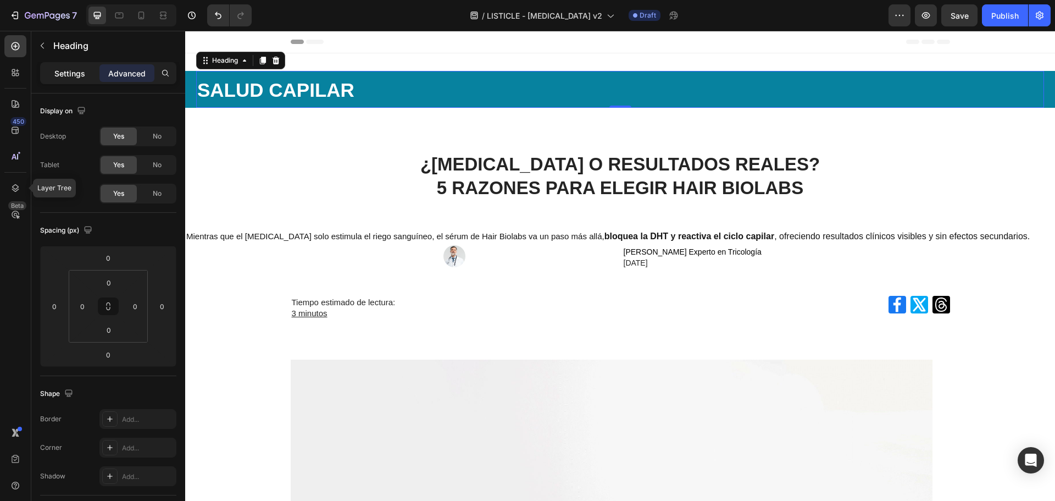
click at [80, 71] on p "Settings" at bounding box center [69, 74] width 31 height 12
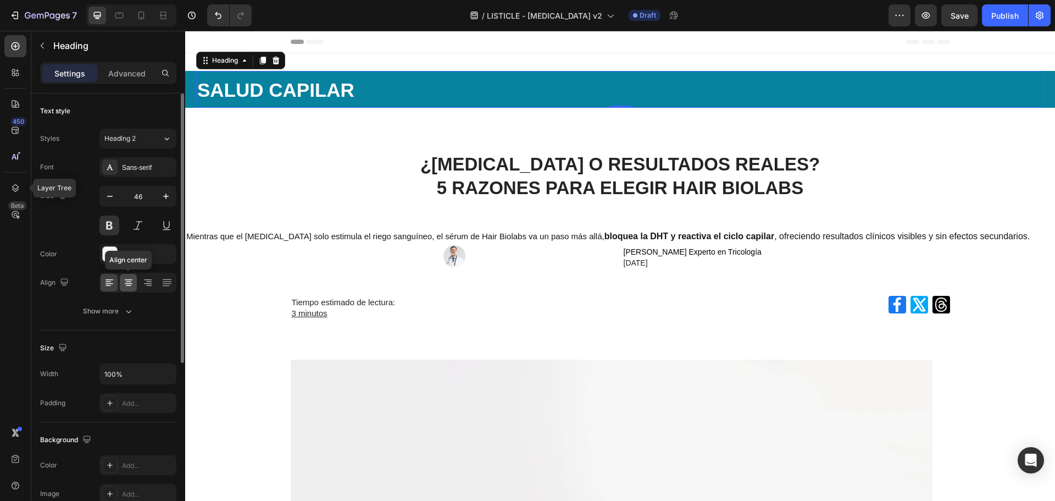
click at [131, 276] on div at bounding box center [128, 283] width 17 height 18
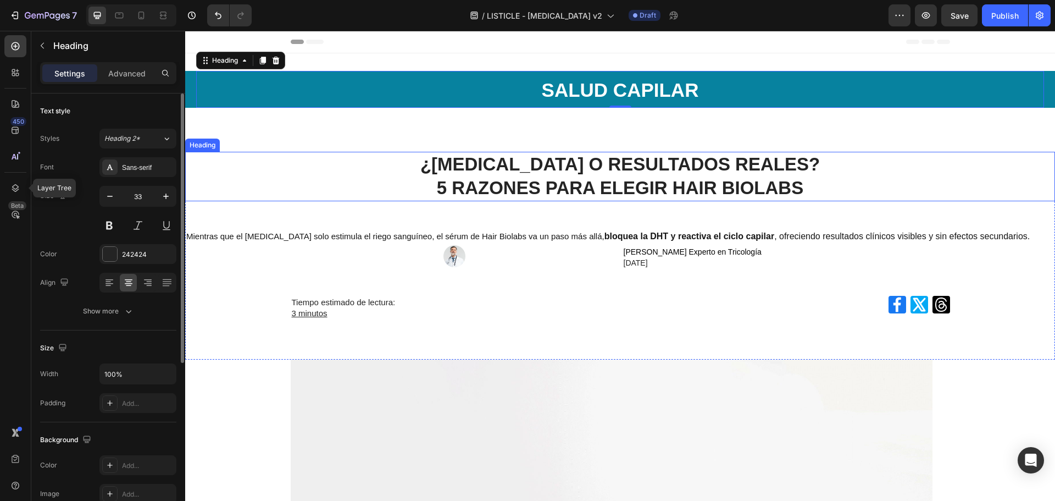
click at [741, 170] on strong "¿MINOXIDIL O RESULTADOS REALES?" at bounding box center [620, 164] width 400 height 20
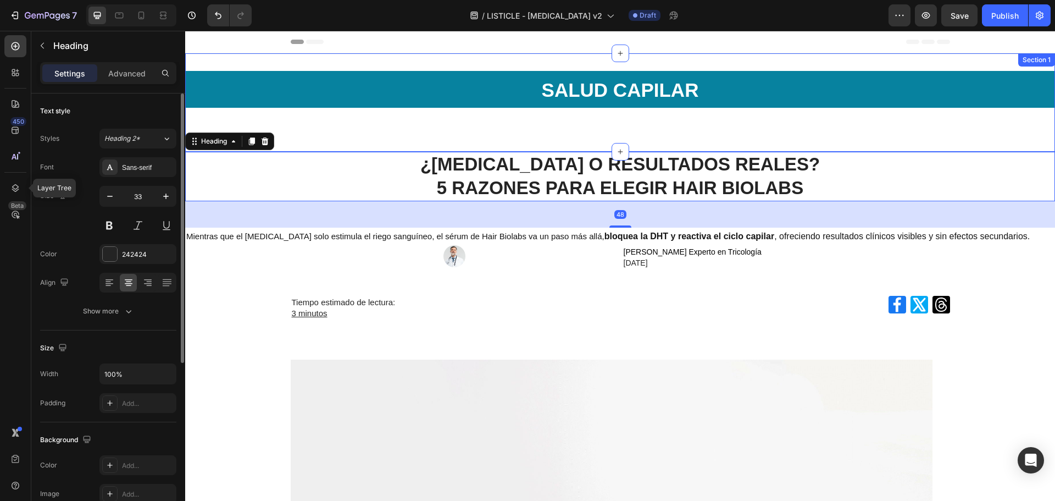
click at [731, 117] on div "⁠⁠⁠⁠⁠⁠⁠ SALUD CAPILAR Heading Row" at bounding box center [620, 102] width 870 height 63
click at [698, 195] on strong "5 RAZONES PARA ELEGIR HAIR BIOLABS" at bounding box center [620, 188] width 367 height 20
click at [480, 221] on div "48" at bounding box center [620, 214] width 870 height 26
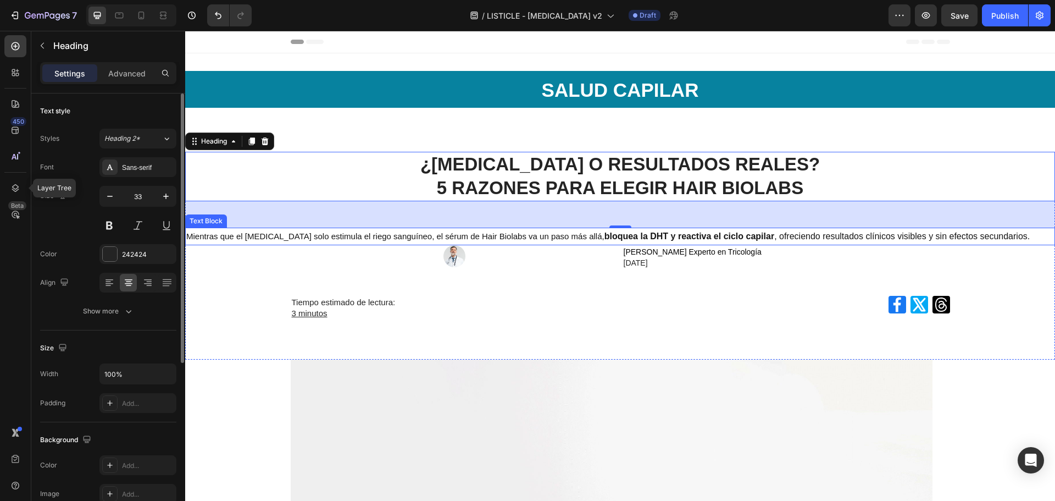
click at [486, 241] on p "Mientras que el [MEDICAL_DATA] solo estimula el riego sanguíneo, el sérum de Ha…" at bounding box center [620, 237] width 868 height 16
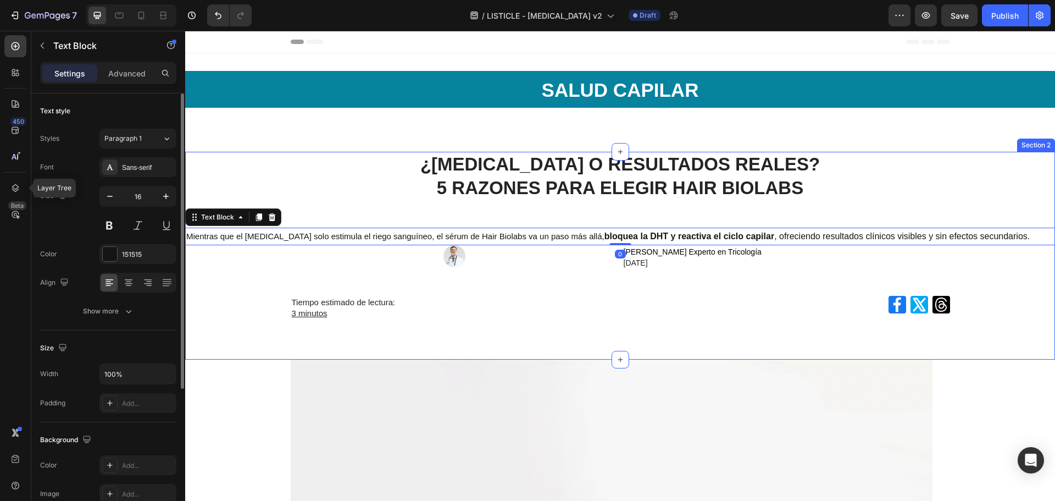
click at [516, 207] on div "⁠⁠⁠⁠⁠⁠⁠ ¿MINOXIDIL O RESULTADOS REALES? 5 RAZONES PARA ELEGIR HAIR BIOLABS Head…" at bounding box center [620, 243] width 870 height 182
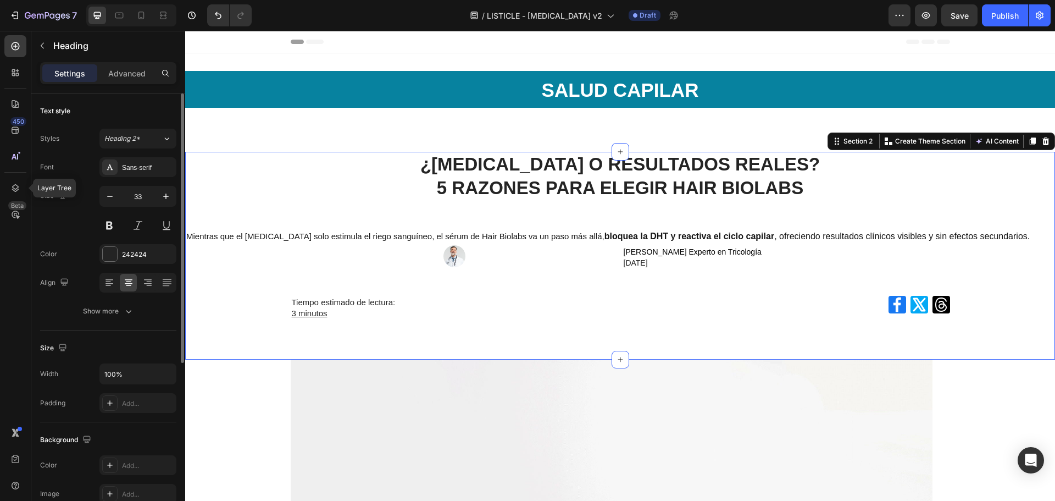
click at [587, 190] on strong "5 RAZONES PARA ELEGIR HAIR BIOLABS" at bounding box center [620, 188] width 367 height 20
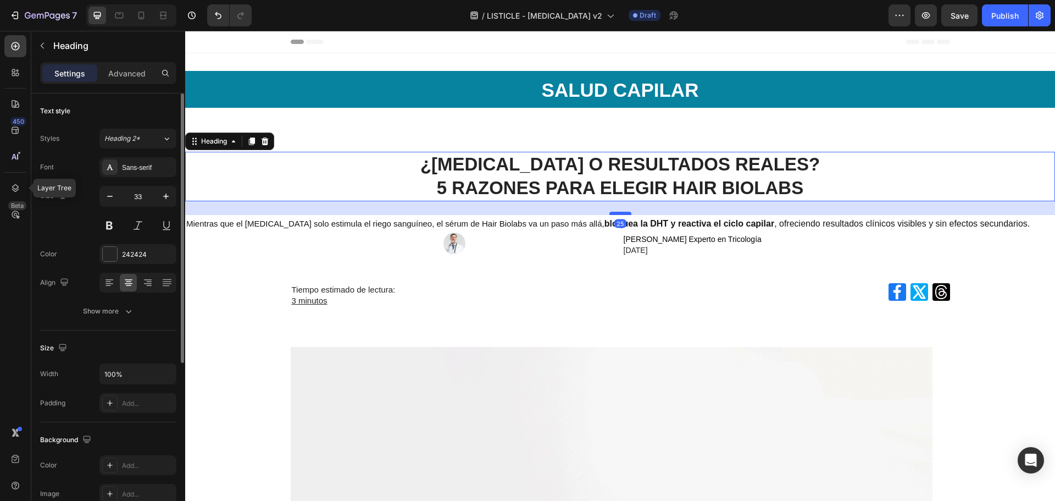
drag, startPoint x: 615, startPoint y: 226, endPoint x: 616, endPoint y: 213, distance: 12.7
click at [616, 213] on div at bounding box center [620, 213] width 22 height 3
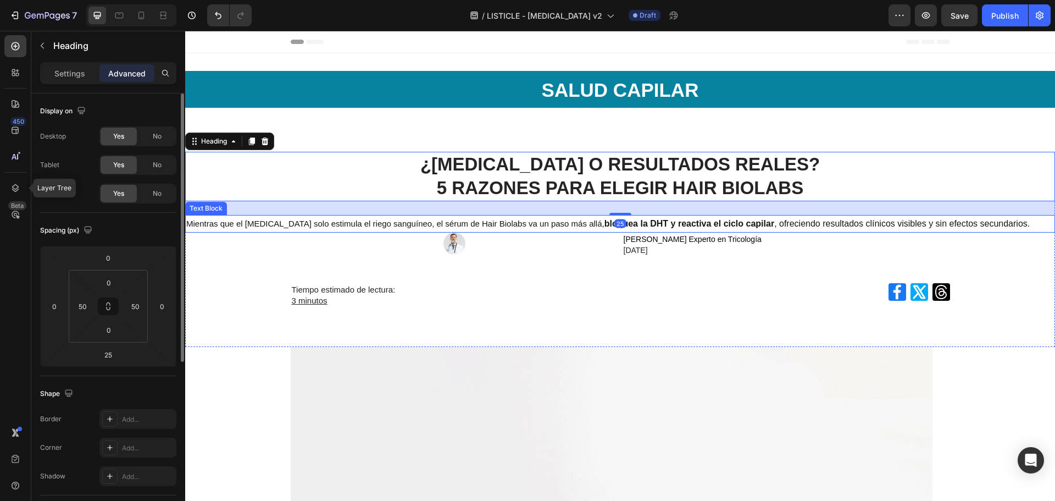
click at [605, 224] on strong "bloquea la DHT y reactiva el ciclo capilar" at bounding box center [690, 223] width 170 height 9
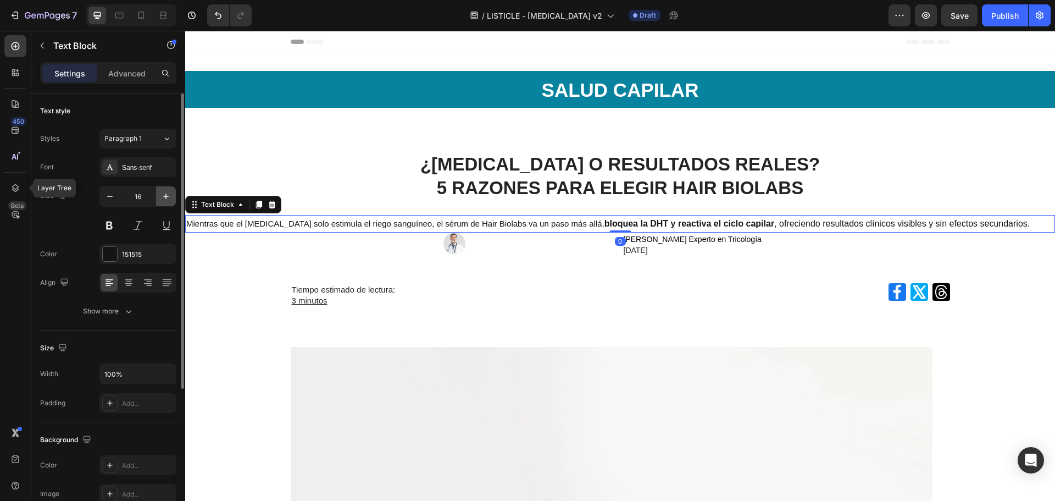
click at [164, 196] on icon "button" at bounding box center [165, 196] width 11 height 11
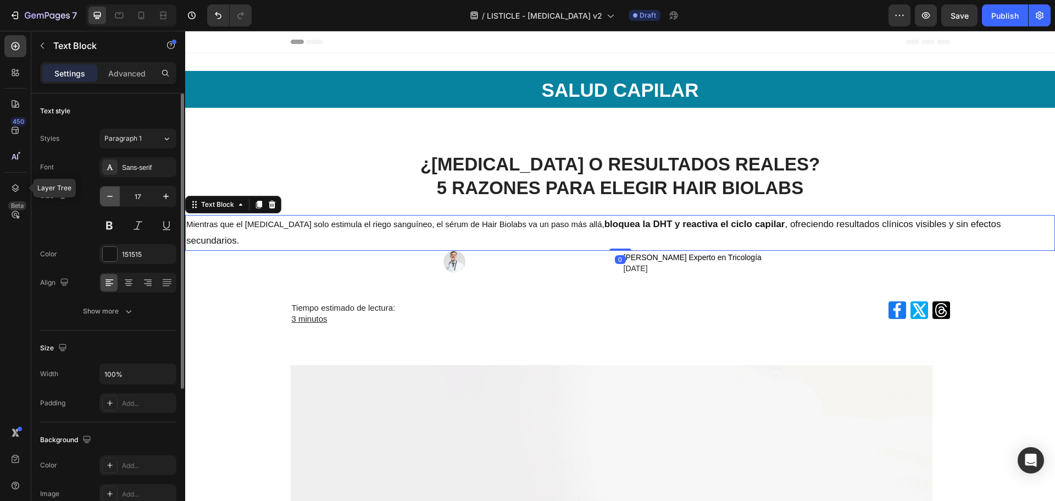
click at [106, 196] on icon "button" at bounding box center [109, 196] width 11 height 11
type input "16"
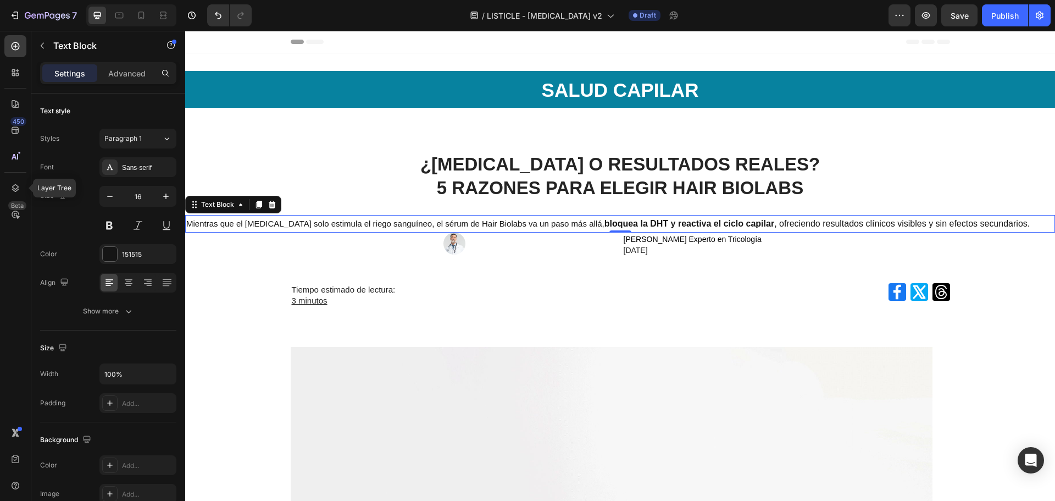
click at [375, 225] on span "Mientras que el [MEDICAL_DATA] solo estimula el riego sanguíneo, el sérum de Ha…" at bounding box center [395, 223] width 418 height 9
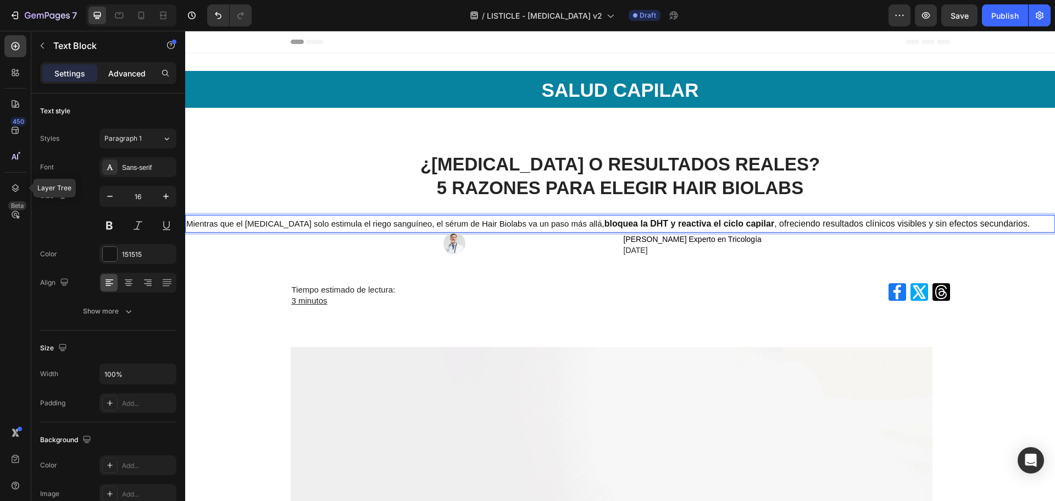
click at [133, 77] on p "Advanced" at bounding box center [126, 74] width 37 height 12
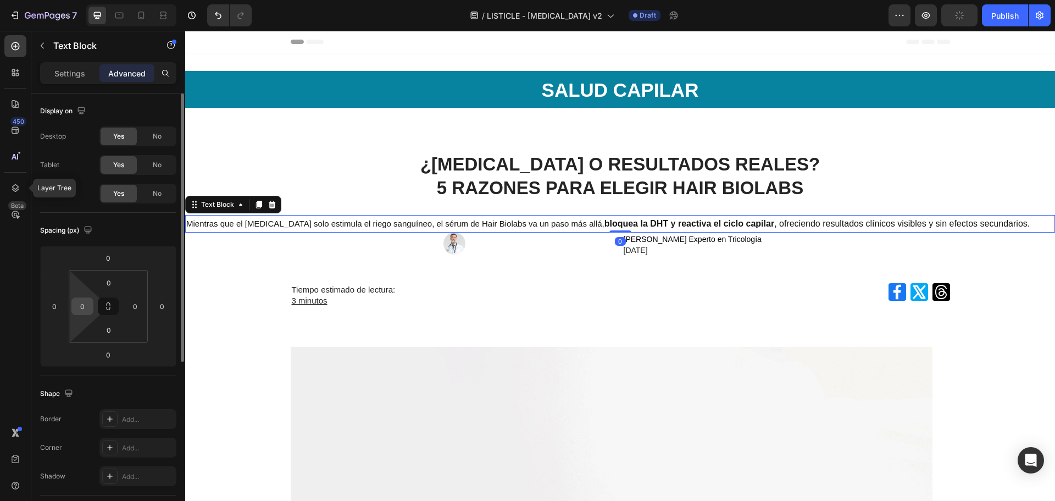
click at [84, 307] on input "0" at bounding box center [82, 306] width 16 height 16
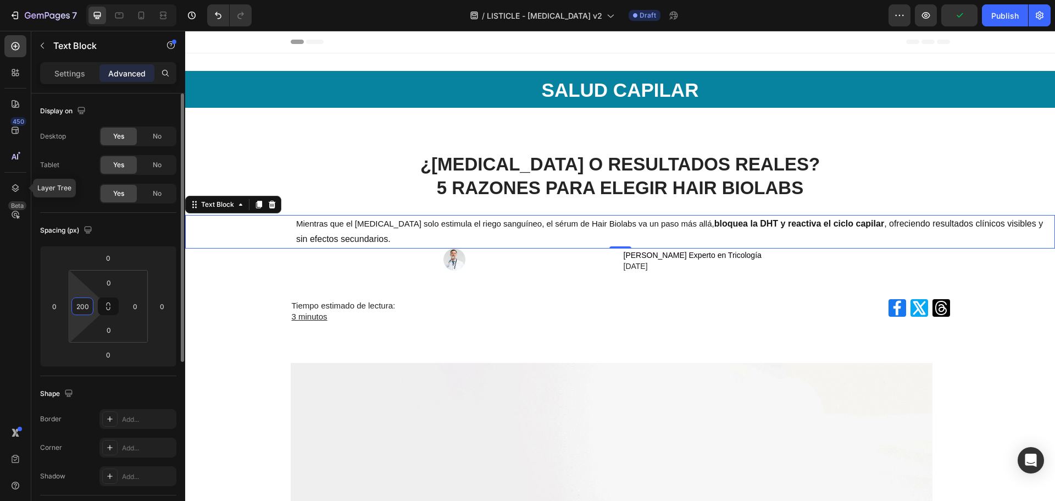
click at [86, 307] on input "200" at bounding box center [82, 306] width 16 height 16
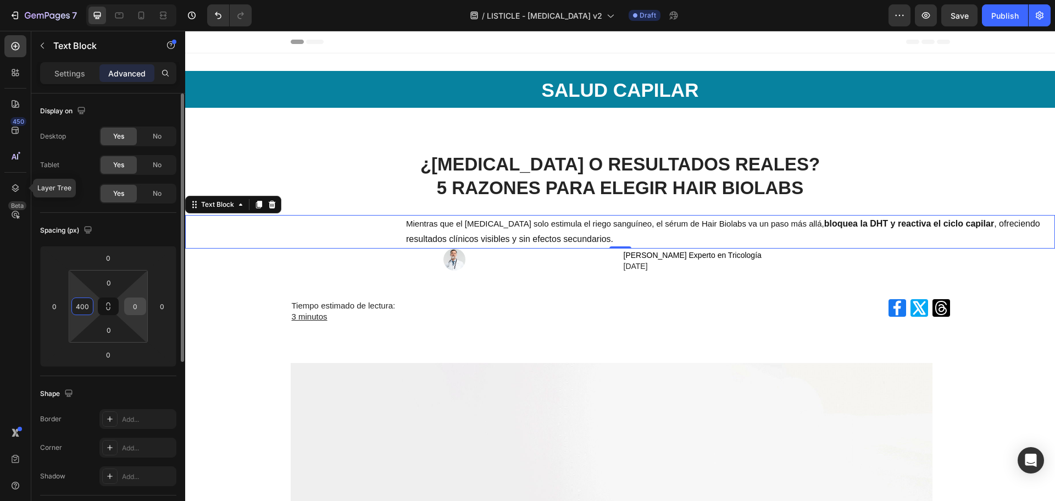
type input "400"
click at [133, 306] on input "0" at bounding box center [135, 306] width 16 height 16
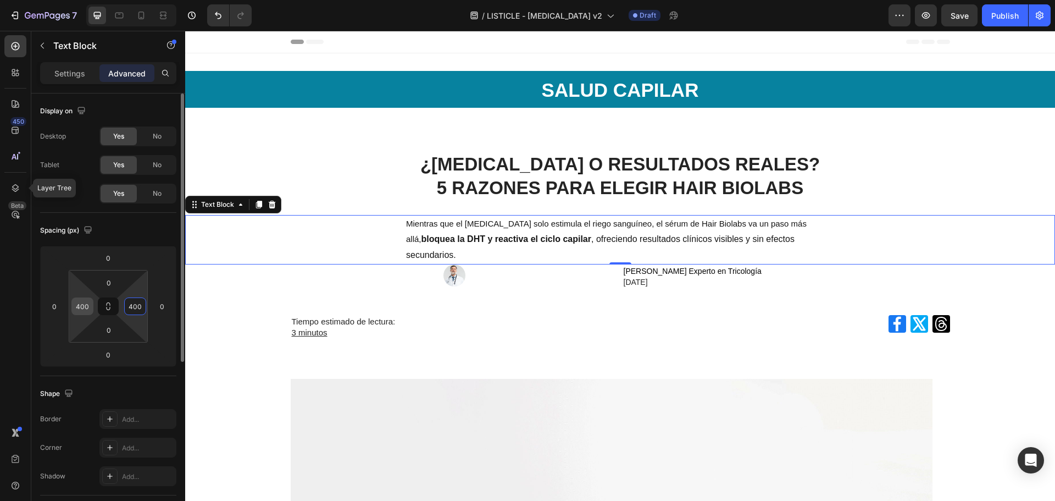
type input "400"
click at [87, 307] on input "400" at bounding box center [82, 306] width 16 height 16
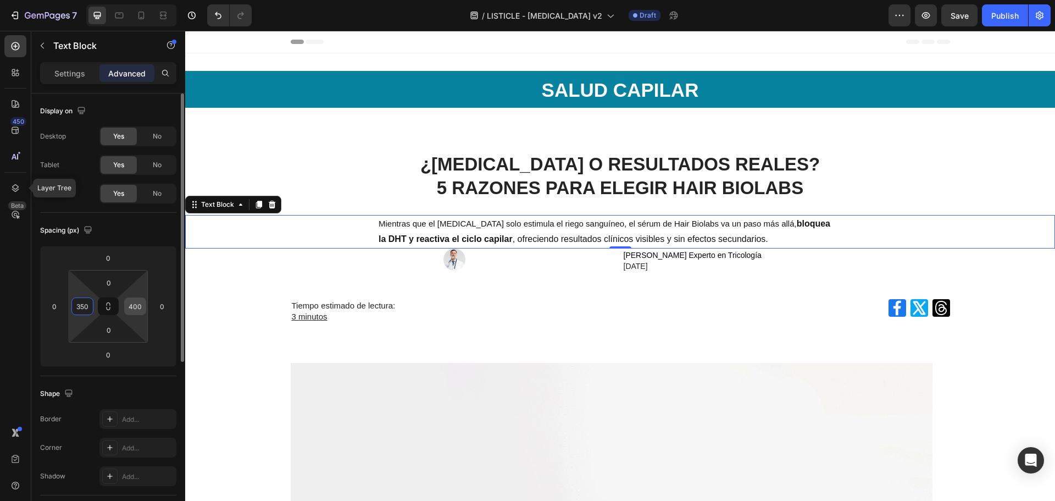
type input "350"
click at [141, 310] on input "400" at bounding box center [135, 306] width 16 height 16
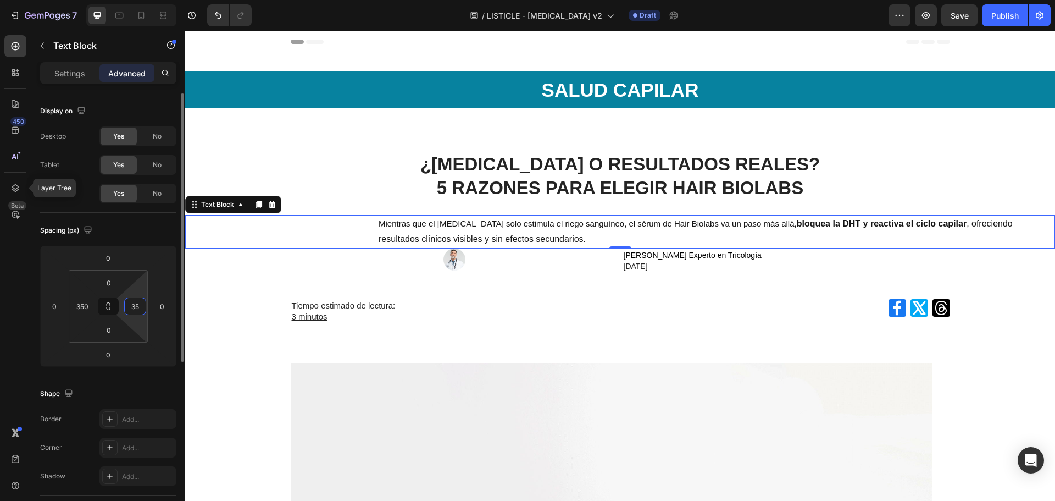
type input "350"
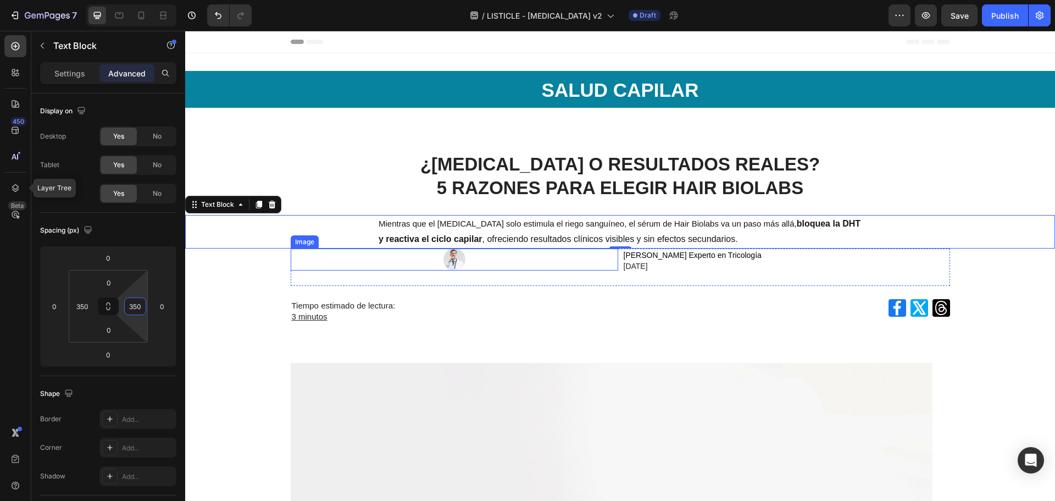
click at [348, 253] on div at bounding box center [455, 259] width 328 height 22
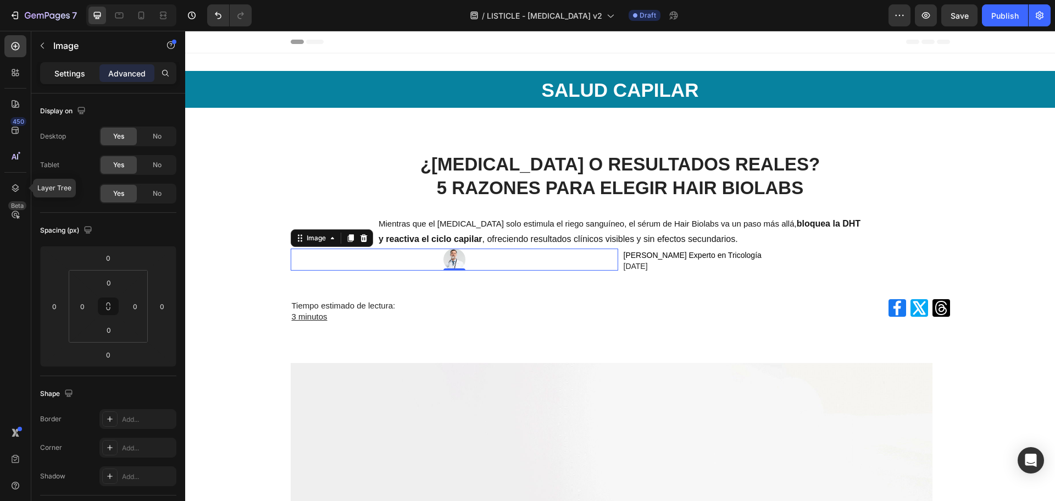
click at [76, 76] on p "Settings" at bounding box center [69, 74] width 31 height 12
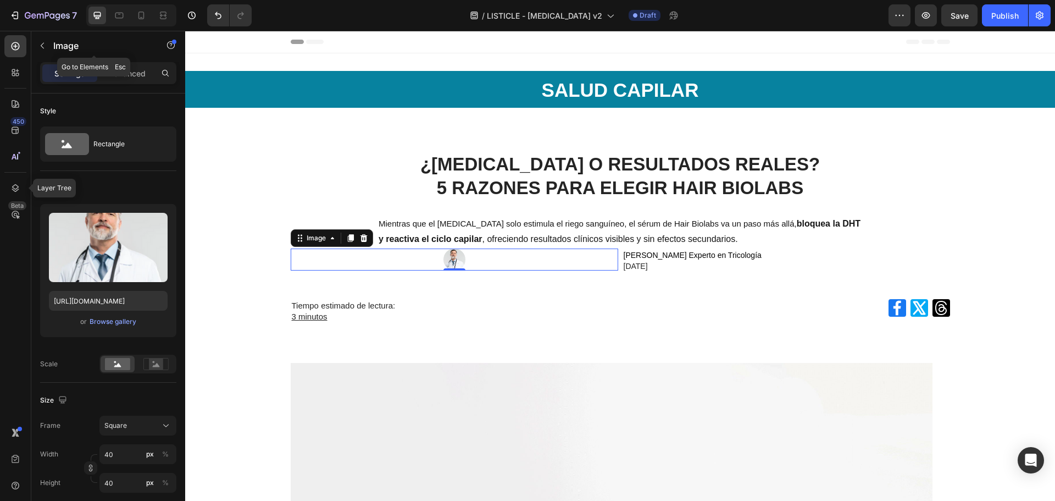
click at [57, 48] on p "Image" at bounding box center [99, 45] width 93 height 13
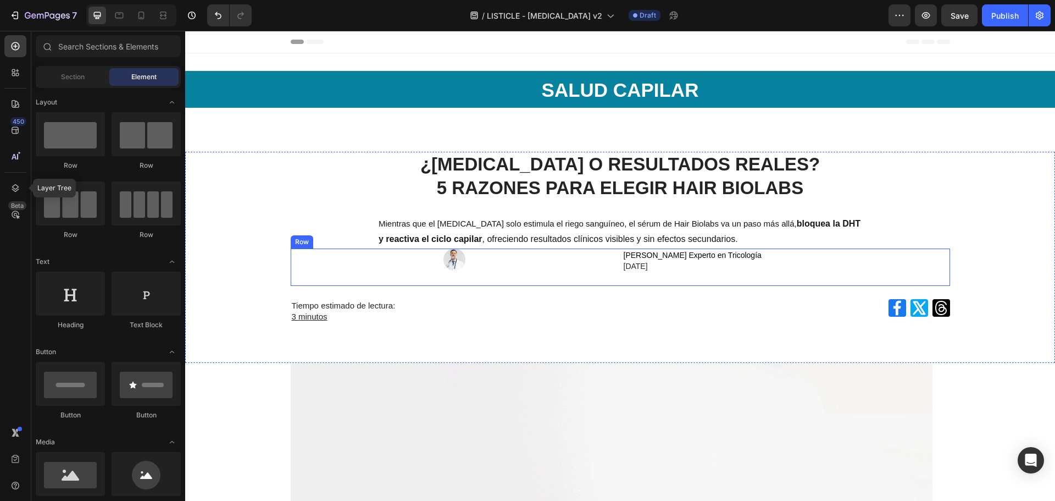
click at [623, 276] on div "[PERSON_NAME] en Tricología [DATE] Text Block" at bounding box center [787, 266] width 328 height 37
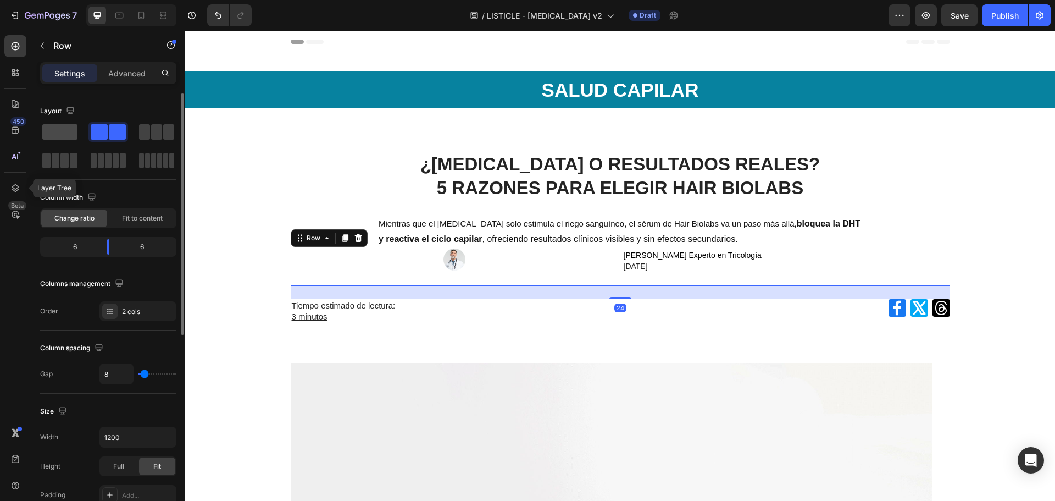
click at [68, 130] on span at bounding box center [59, 131] width 35 height 15
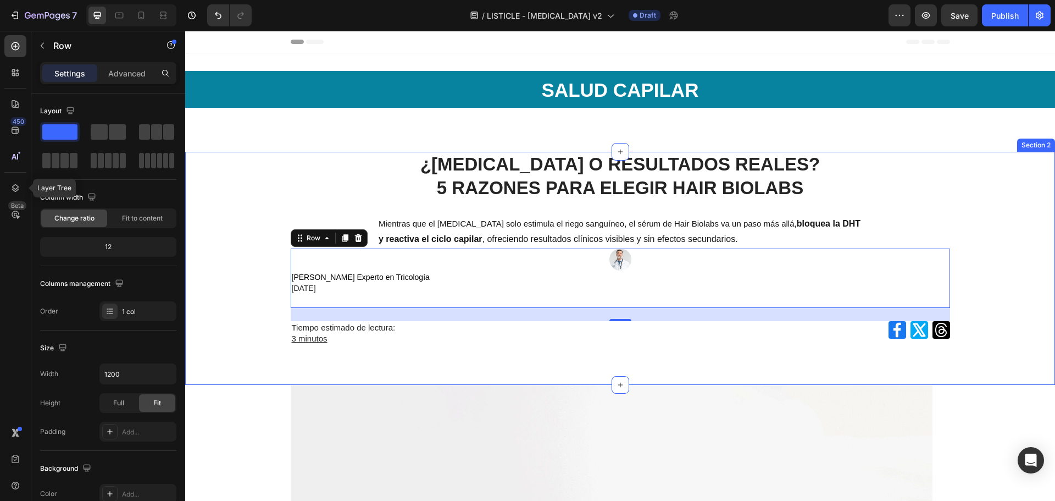
click at [854, 209] on div "⁠⁠⁠⁠⁠⁠⁠ ¿MINOXIDIL O RESULTADOS REALES? 5 RAZONES PARA ELEGIR HAIR BIOLABS Head…" at bounding box center [620, 255] width 870 height 207
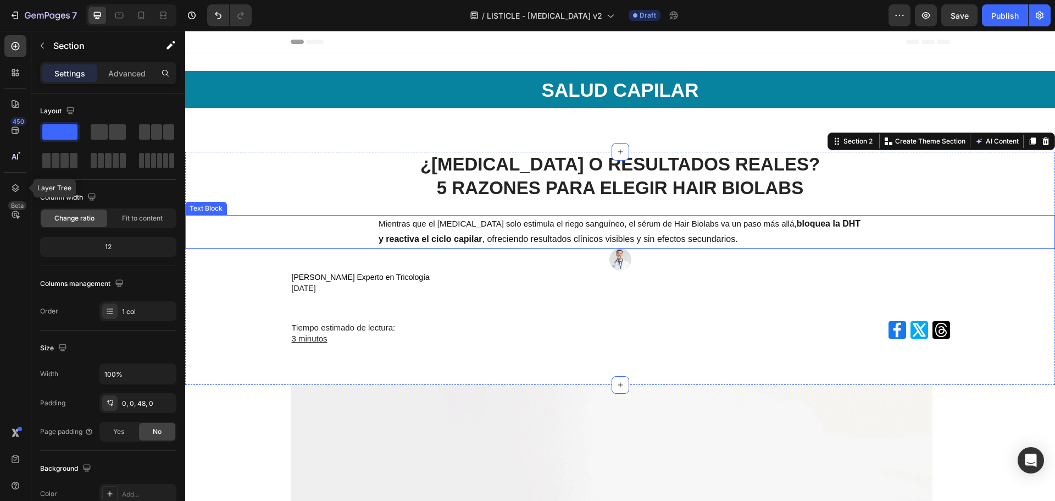
click at [779, 233] on p "Mientras que el [MEDICAL_DATA] solo estimula el riego sanguíneo, el sérum de Ha…" at bounding box center [620, 232] width 483 height 32
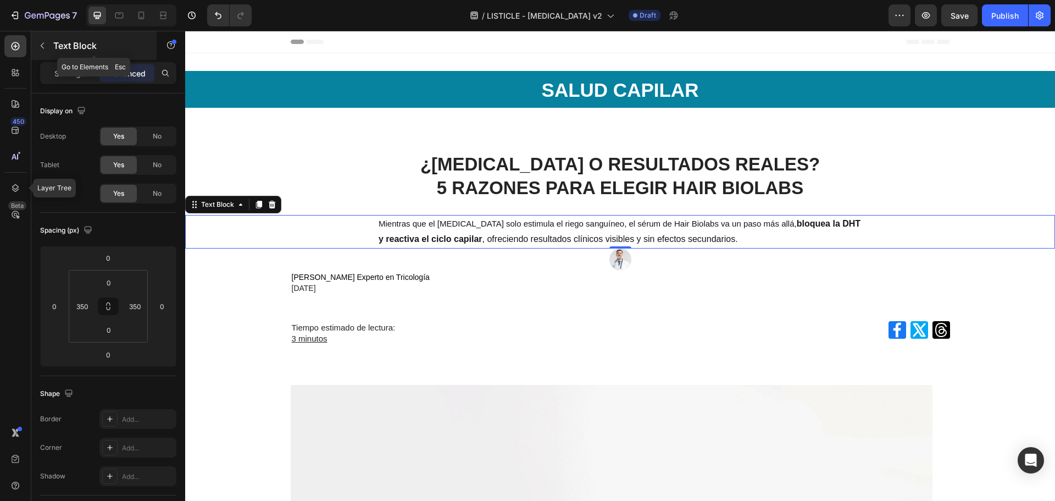
click at [39, 37] on button "button" at bounding box center [43, 46] width 18 height 18
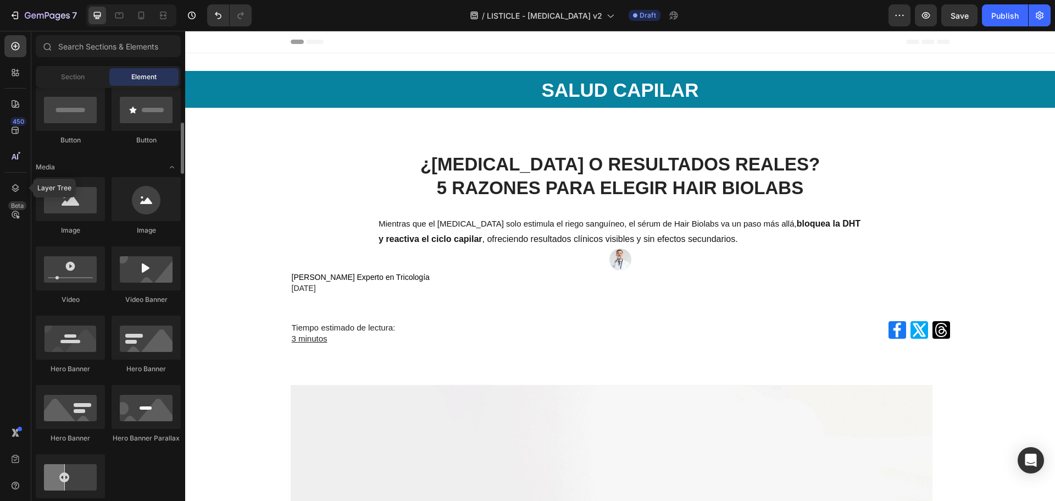
scroll to position [330, 0]
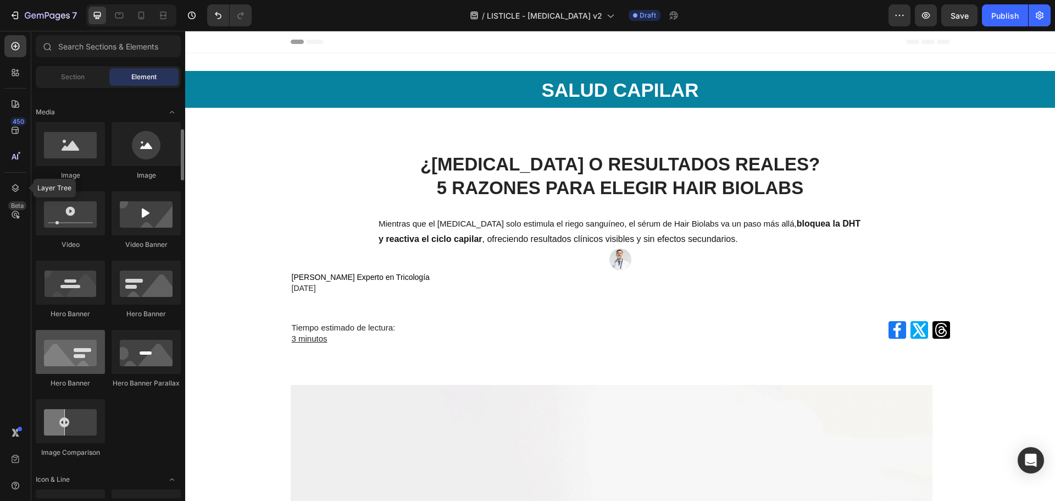
click at [96, 346] on div at bounding box center [70, 352] width 69 height 44
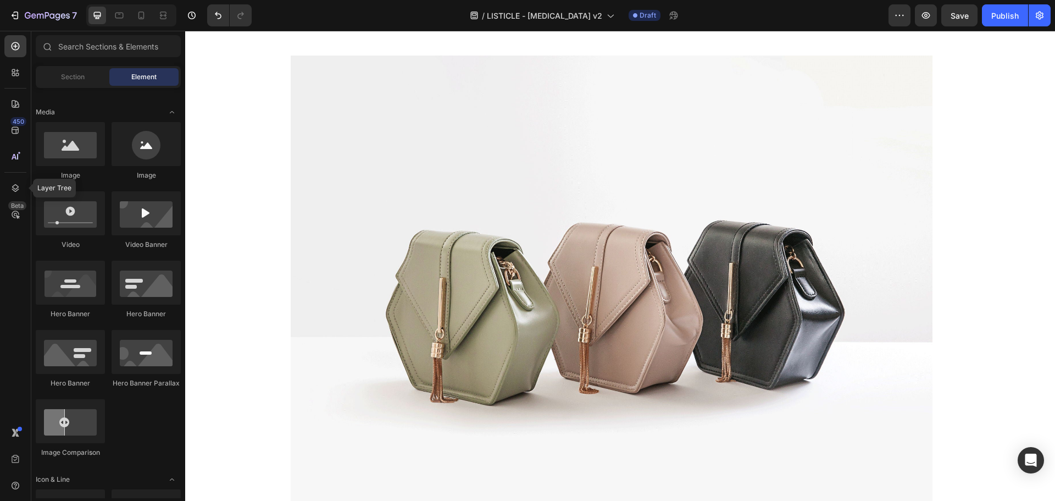
scroll to position [0, 0]
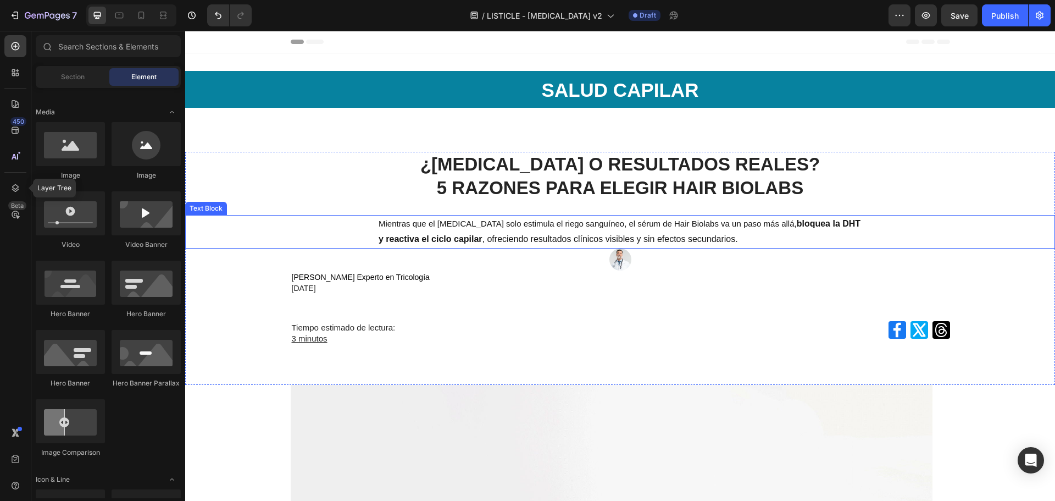
click at [572, 228] on span "Mientras que el [MEDICAL_DATA] solo estimula el riego sanguíneo, el sérum de Ha…" at bounding box center [588, 223] width 418 height 9
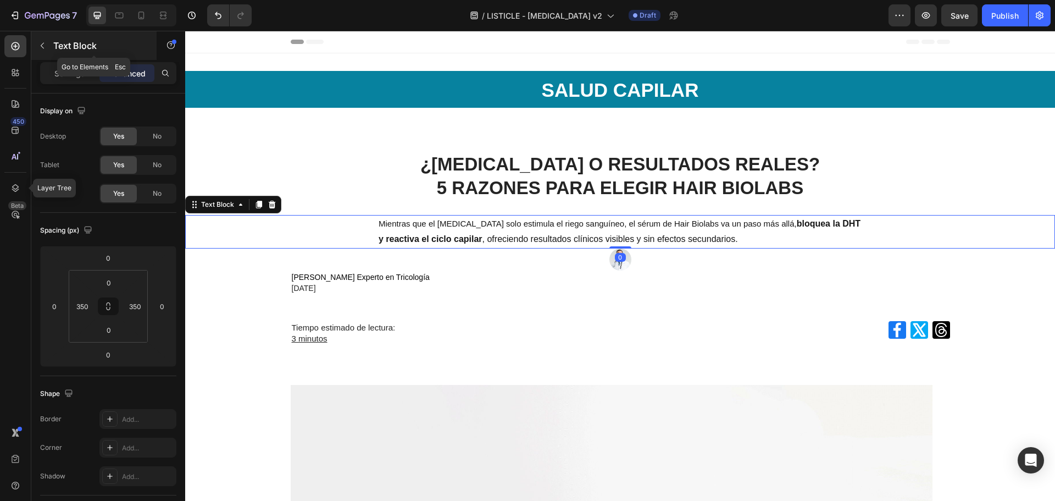
click at [65, 48] on p "Text Block" at bounding box center [99, 45] width 93 height 13
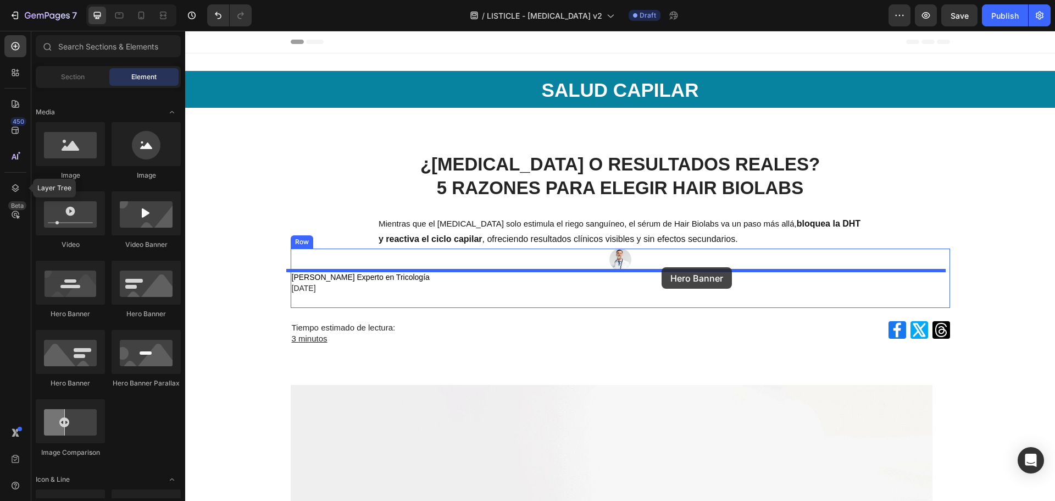
drag, startPoint x: 263, startPoint y: 397, endPoint x: 662, endPoint y: 267, distance: 419.5
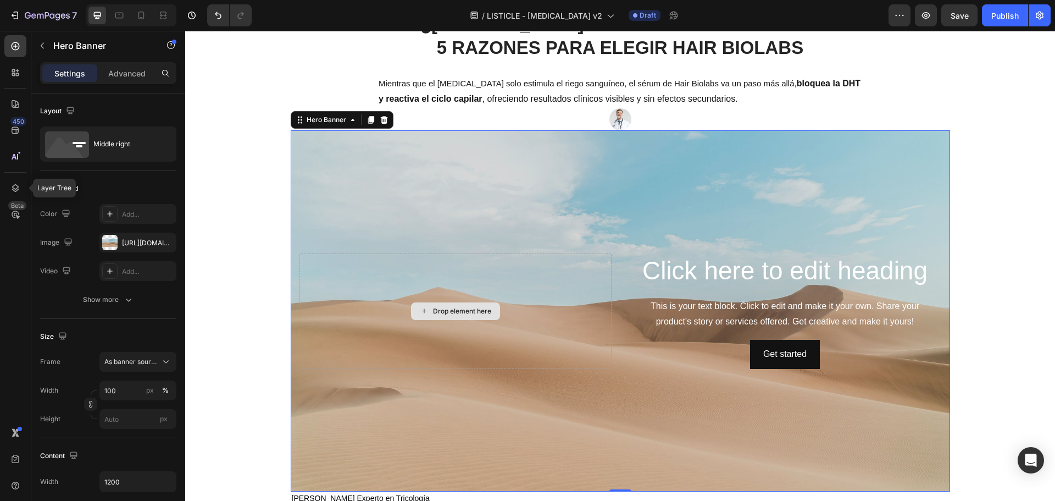
scroll to position [165, 0]
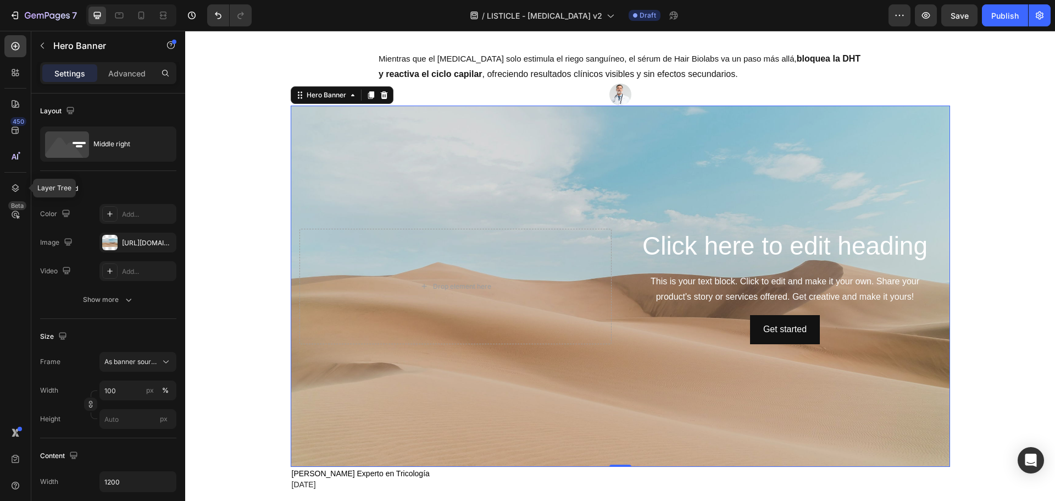
click at [745, 402] on div "Background Image" at bounding box center [620, 286] width 659 height 361
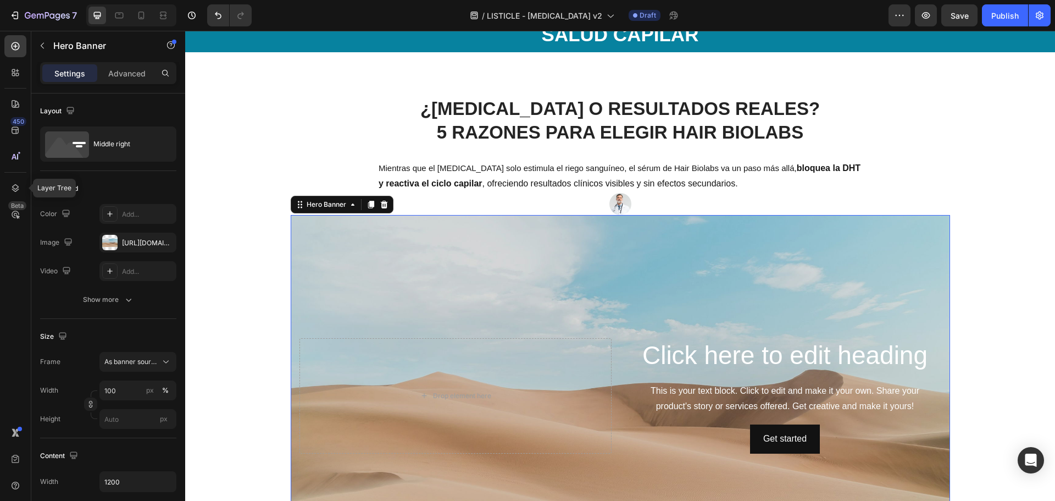
scroll to position [55, 0]
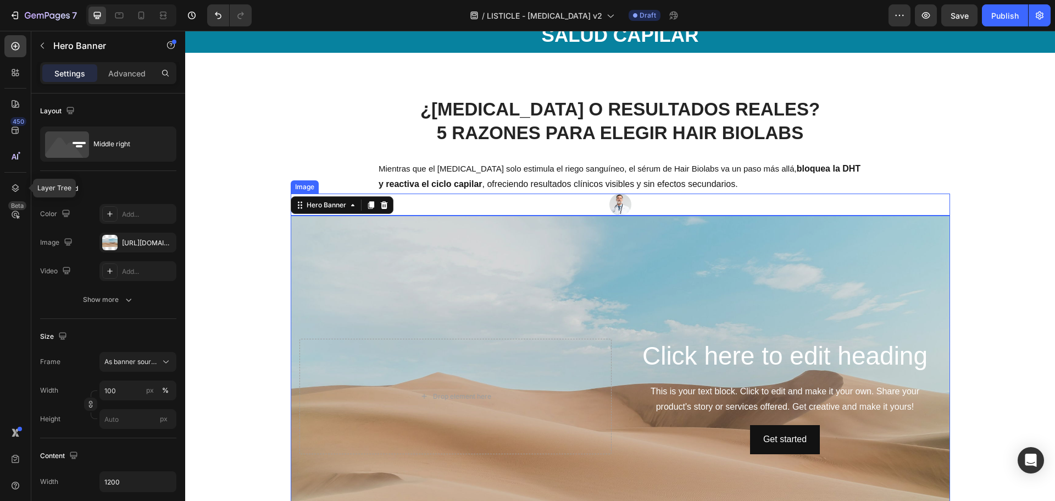
click at [614, 201] on img at bounding box center [620, 204] width 22 height 22
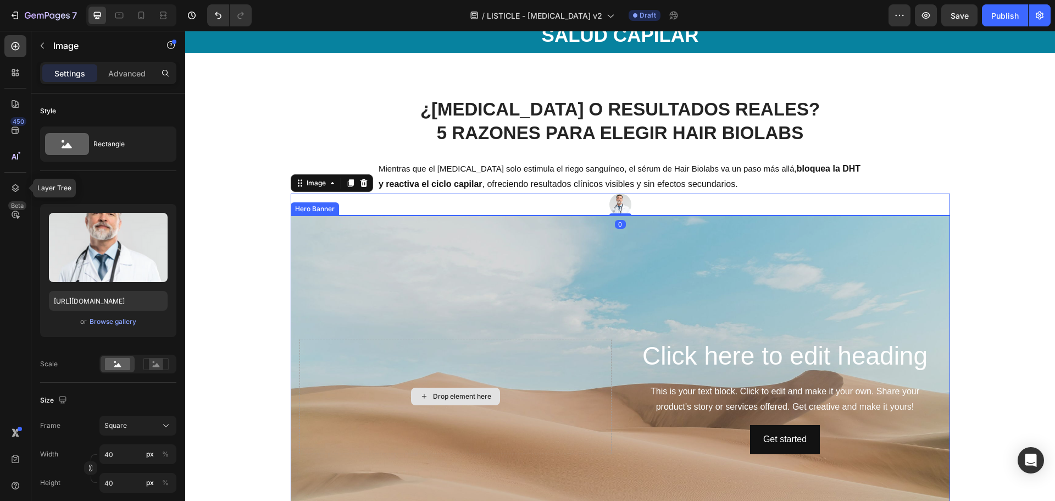
click at [511, 349] on div "Drop element here" at bounding box center [456, 396] width 312 height 115
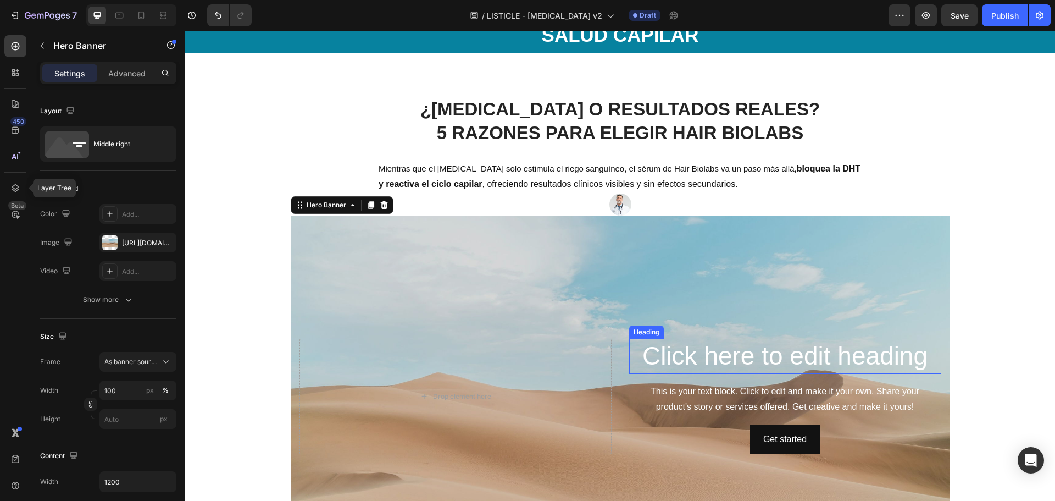
click at [720, 364] on h2 "Click here to edit heading" at bounding box center [785, 356] width 312 height 35
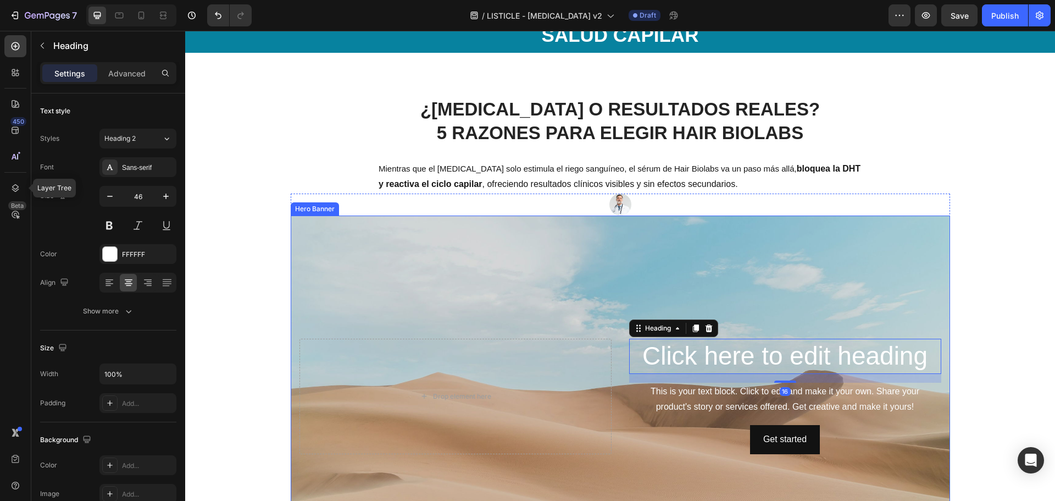
click at [624, 257] on div "Background Image" at bounding box center [620, 395] width 659 height 361
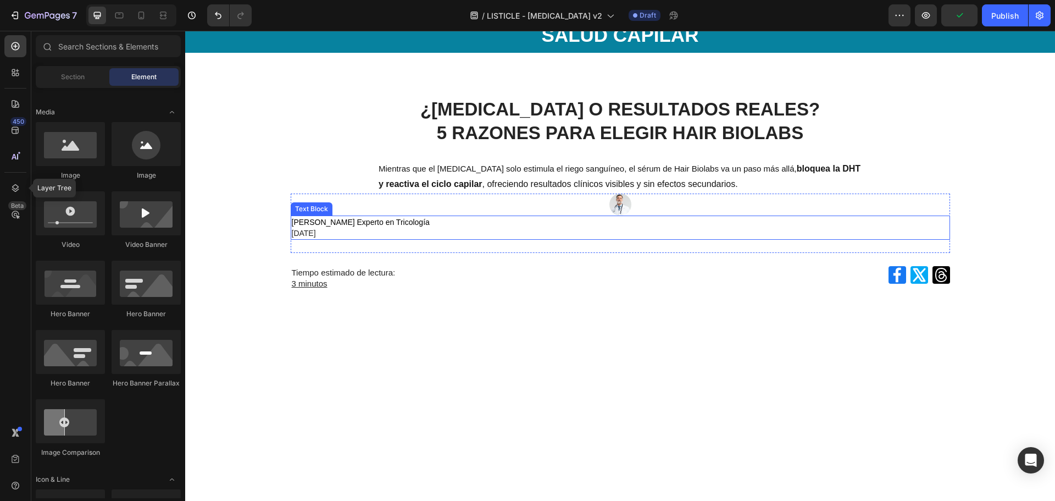
click at [430, 223] on span "[PERSON_NAME] Experto en Tricología" at bounding box center [361, 222] width 138 height 9
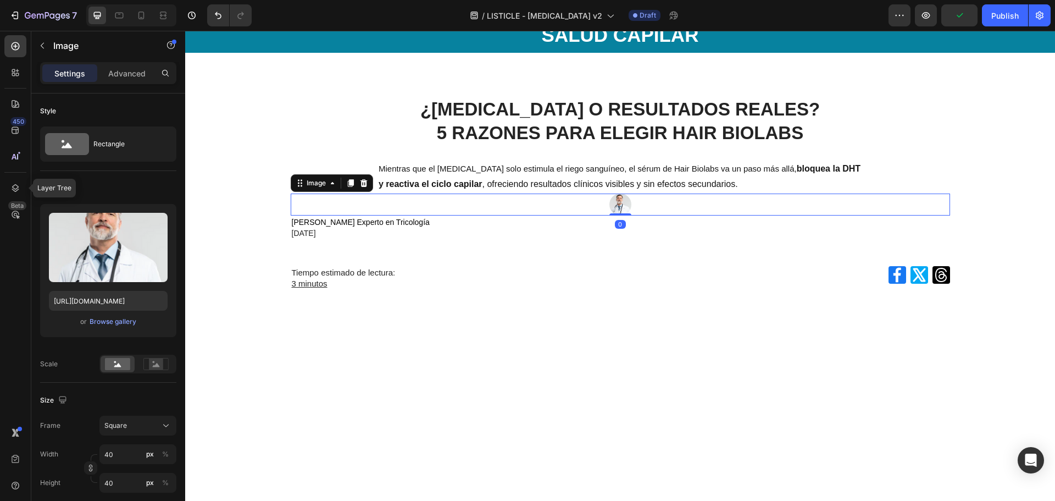
click at [501, 201] on div at bounding box center [620, 204] width 659 height 22
click at [70, 47] on p "Image" at bounding box center [99, 45] width 93 height 13
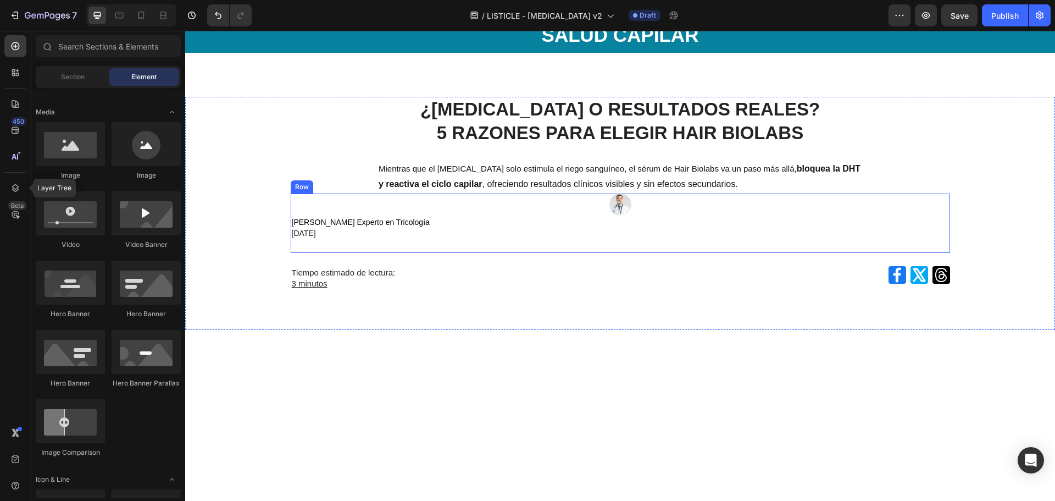
click at [591, 246] on div "Image Dr. Miguel Fernández Experto en Tricología 24 de Julio de 2025 Text Block" at bounding box center [620, 222] width 659 height 59
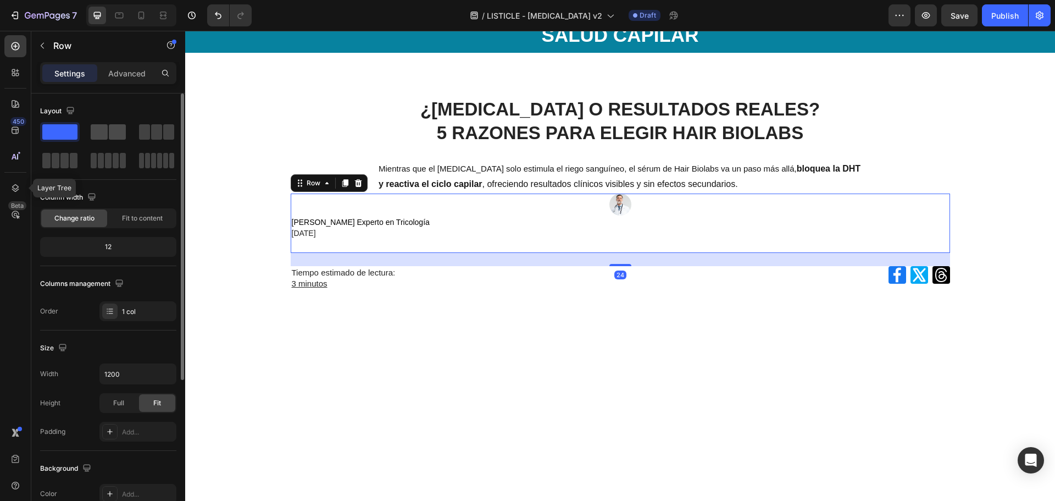
click at [99, 130] on span at bounding box center [99, 131] width 17 height 15
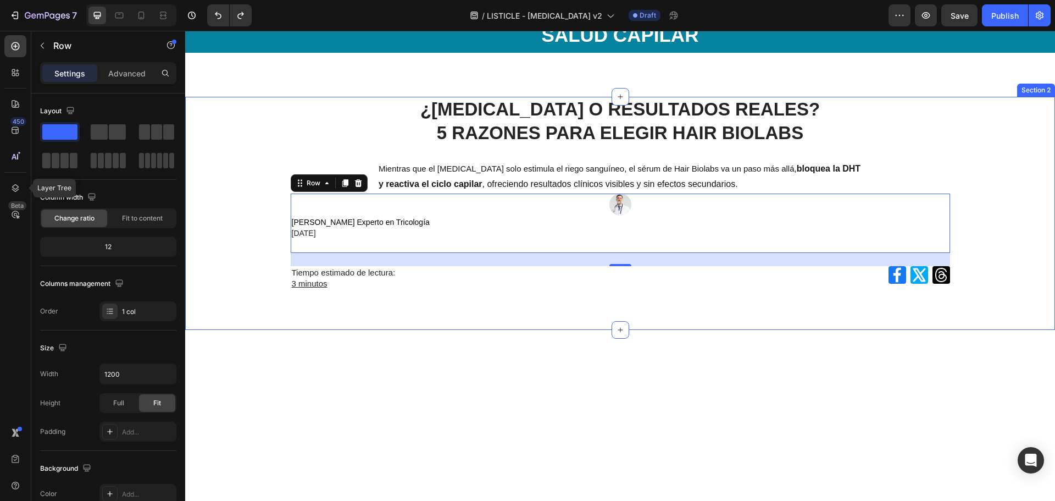
click at [254, 230] on div "¿MINOXIDIL O RESULTADOS REALES? 5 RAZONES PARA ELEGIR HAIR BIOLABS Heading Mien…" at bounding box center [620, 200] width 870 height 207
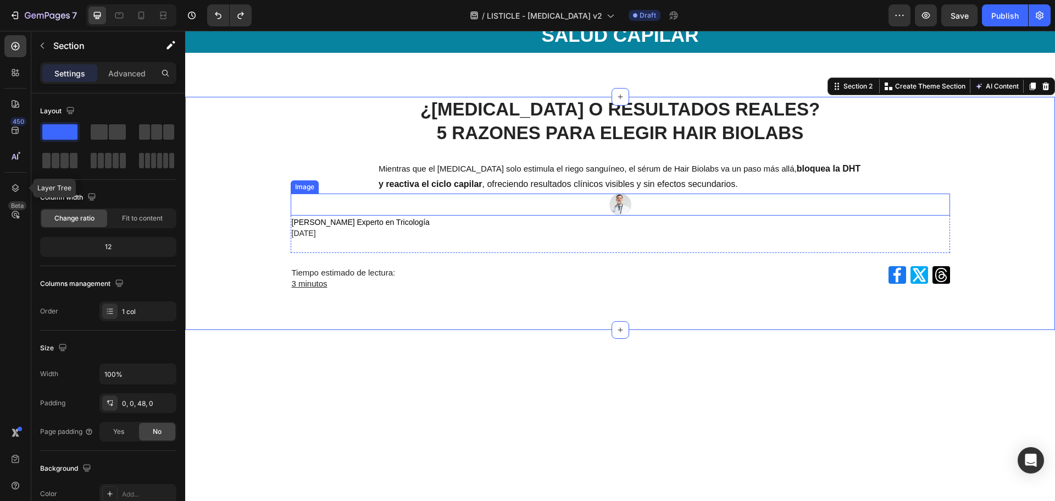
click at [747, 215] on div at bounding box center [620, 204] width 659 height 22
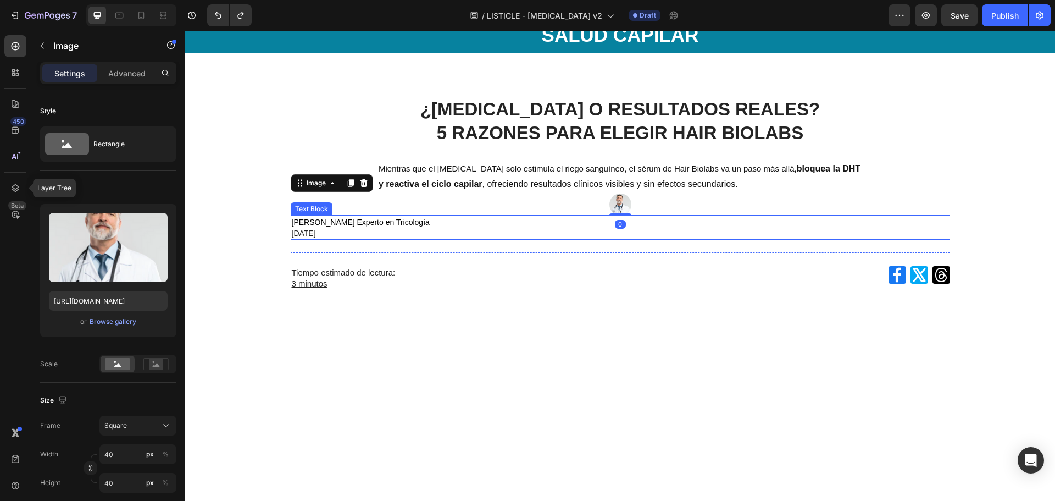
click at [732, 230] on p "[DATE]" at bounding box center [620, 233] width 657 height 11
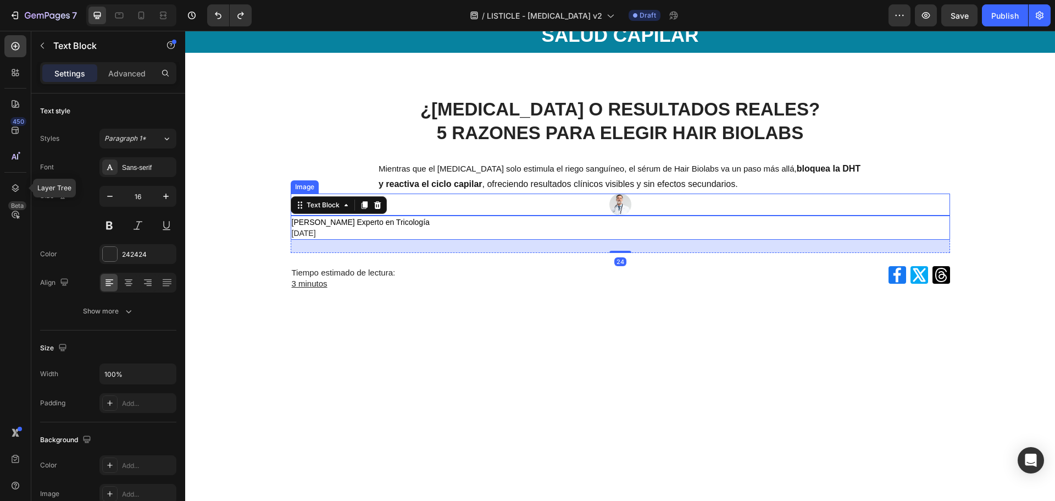
click at [747, 211] on div at bounding box center [620, 204] width 659 height 22
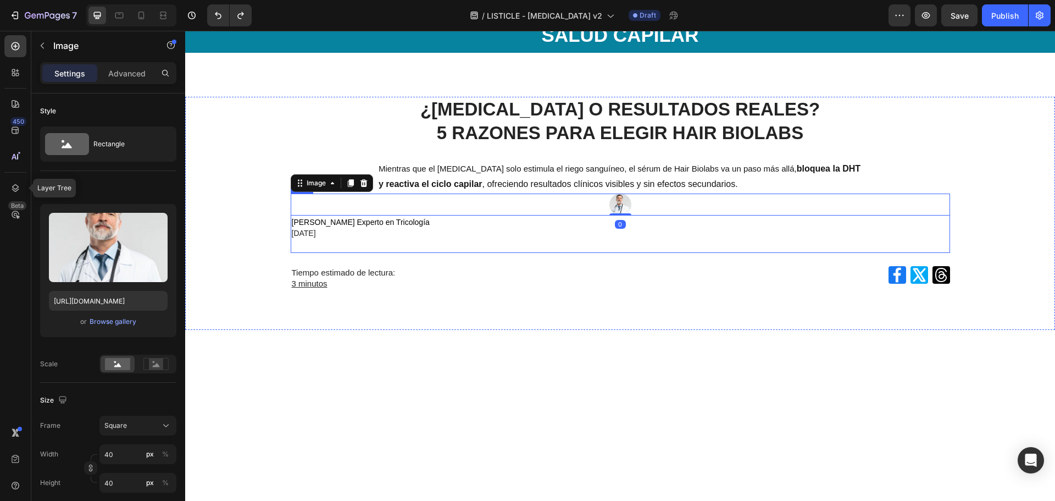
click at [940, 248] on div "Image 0 Dr. Miguel Fernández Experto en Tricología 24 de Julio de 2025 Text Blo…" at bounding box center [620, 222] width 659 height 59
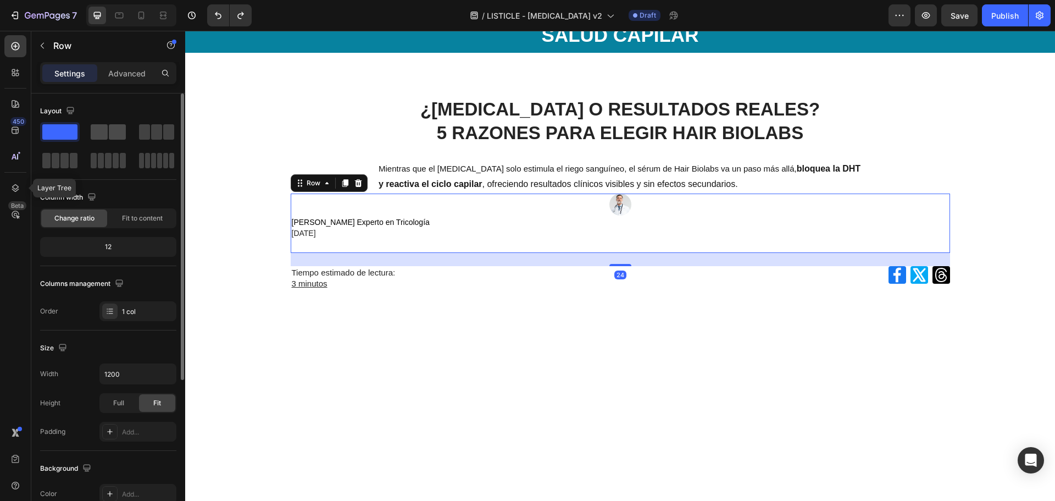
click at [98, 125] on span at bounding box center [99, 131] width 17 height 15
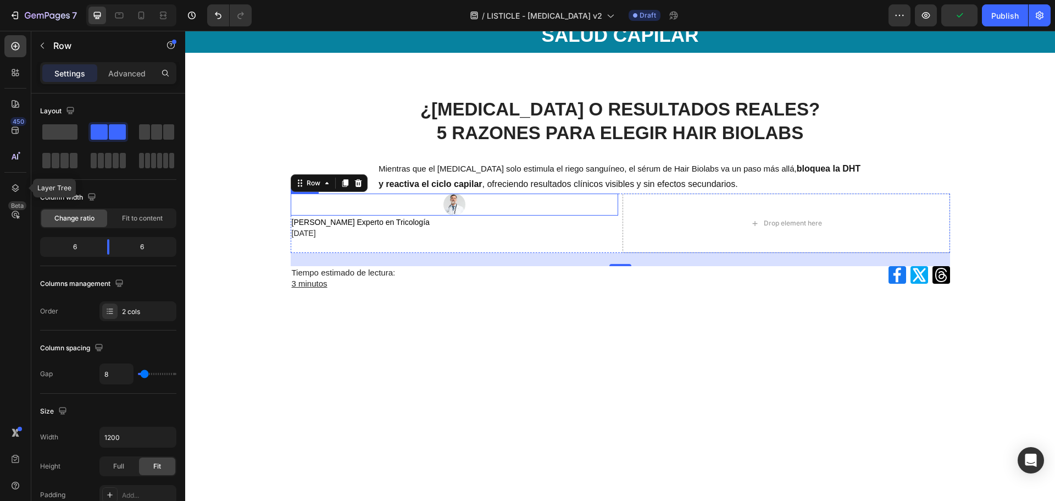
click at [390, 209] on div at bounding box center [455, 204] width 328 height 22
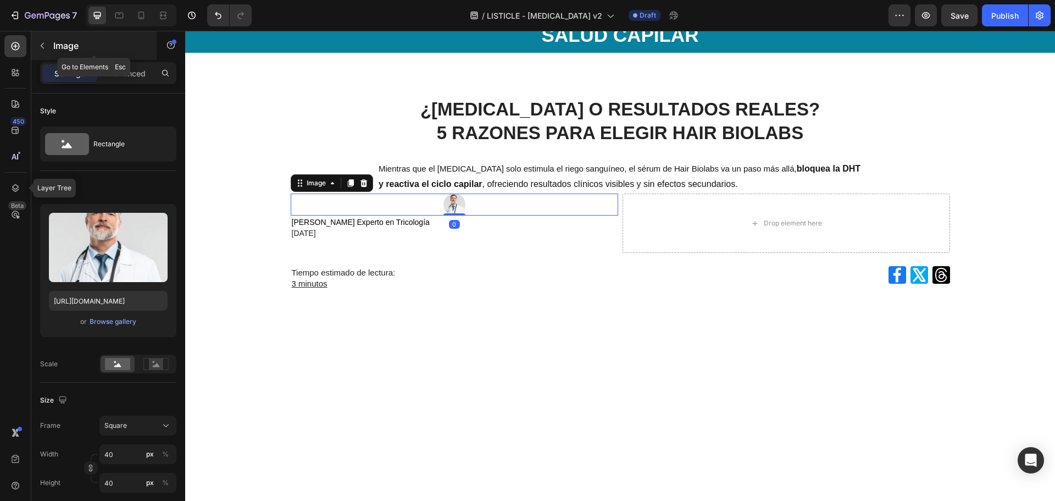
click at [43, 40] on button "button" at bounding box center [43, 46] width 18 height 18
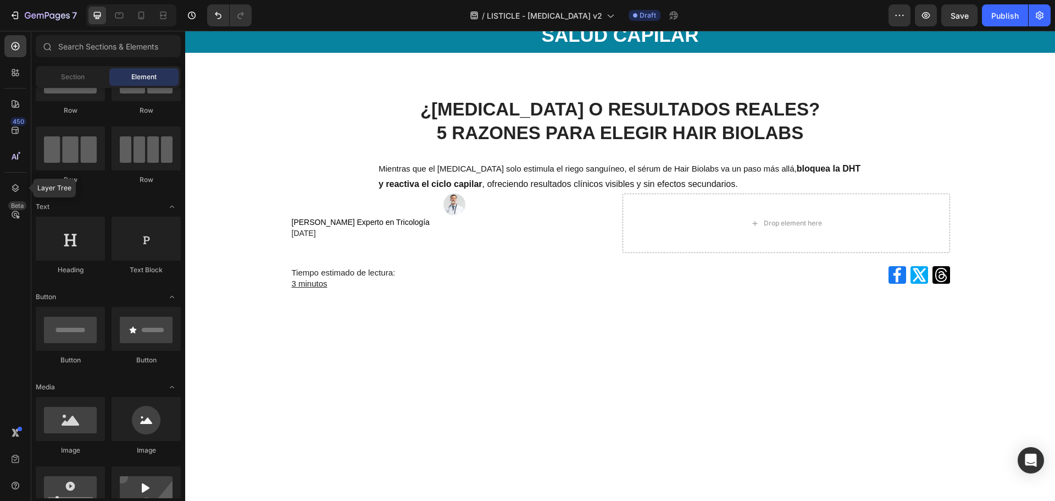
scroll to position [0, 0]
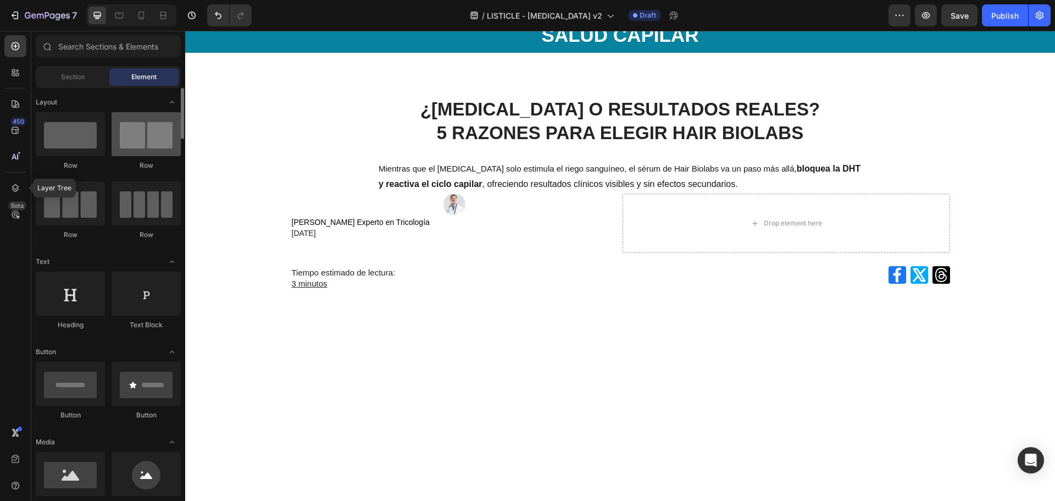
click at [147, 149] on div at bounding box center [146, 134] width 69 height 44
click at [139, 127] on div at bounding box center [146, 134] width 69 height 44
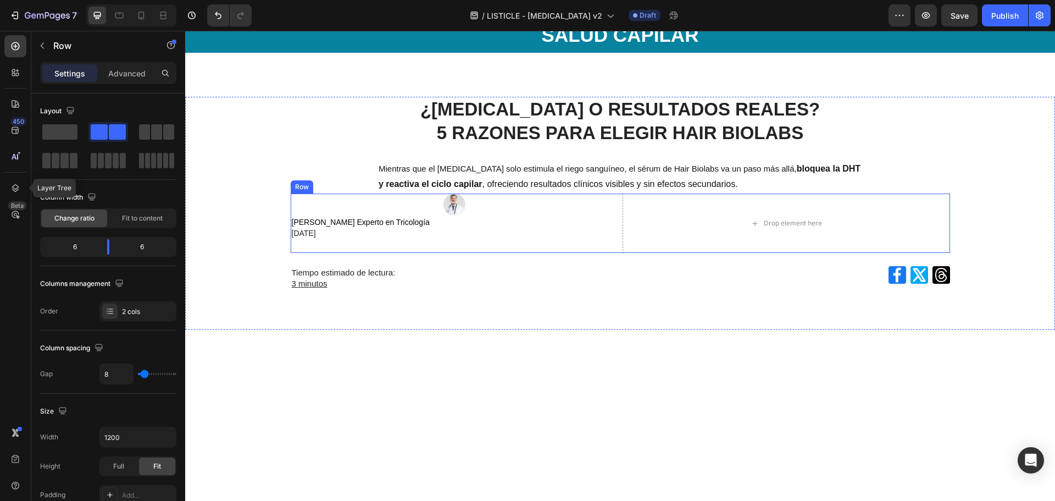
click at [536, 250] on div "Image Dr. Miguel Fernández Experto en Tricología 24 de Julio de 2025 Text Block" at bounding box center [455, 222] width 328 height 59
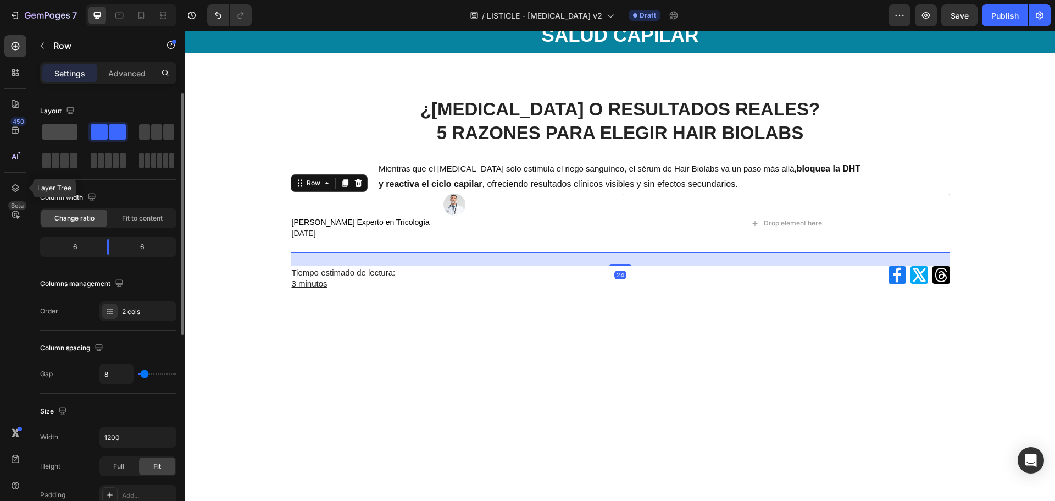
click at [45, 137] on span at bounding box center [59, 131] width 35 height 15
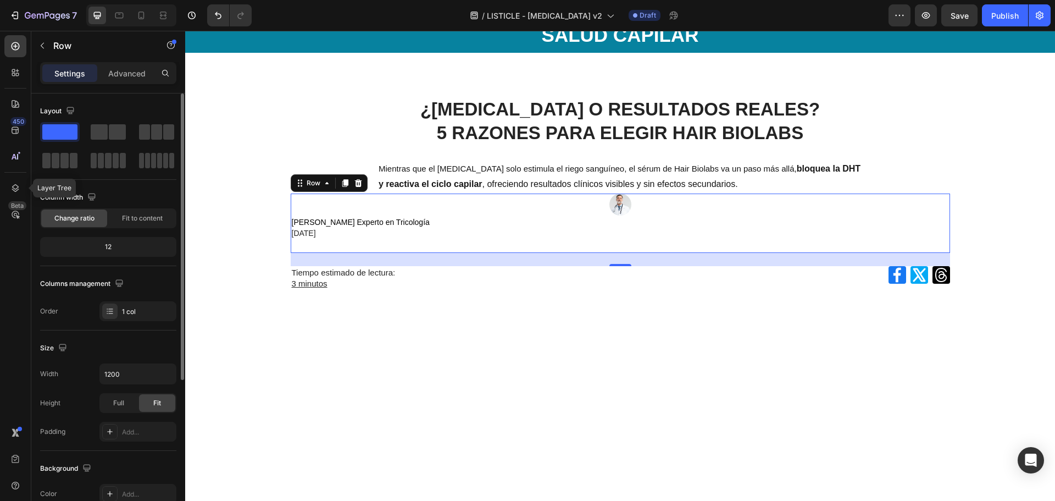
click at [88, 134] on div at bounding box center [108, 146] width 136 height 48
click at [109, 131] on span at bounding box center [117, 131] width 17 height 15
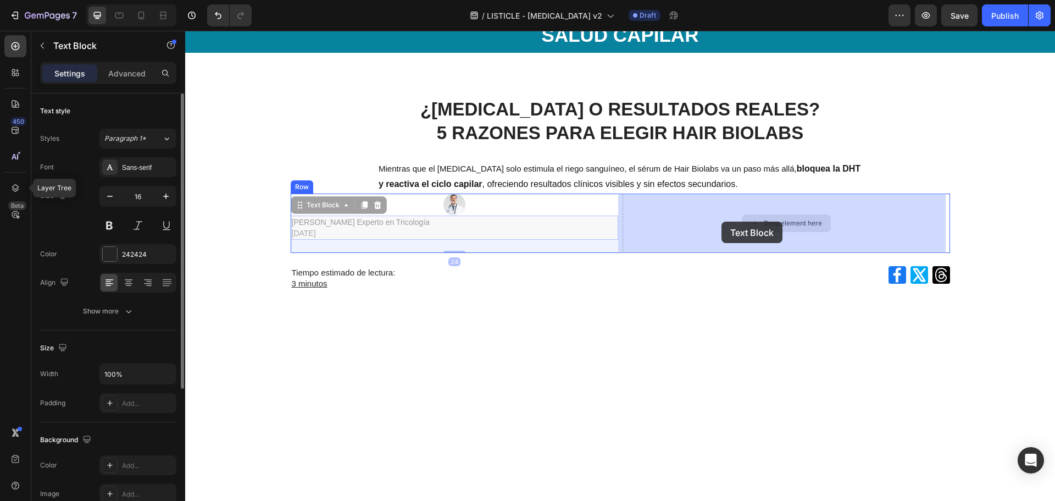
drag, startPoint x: 413, startPoint y: 233, endPoint x: 722, endPoint y: 221, distance: 309.6
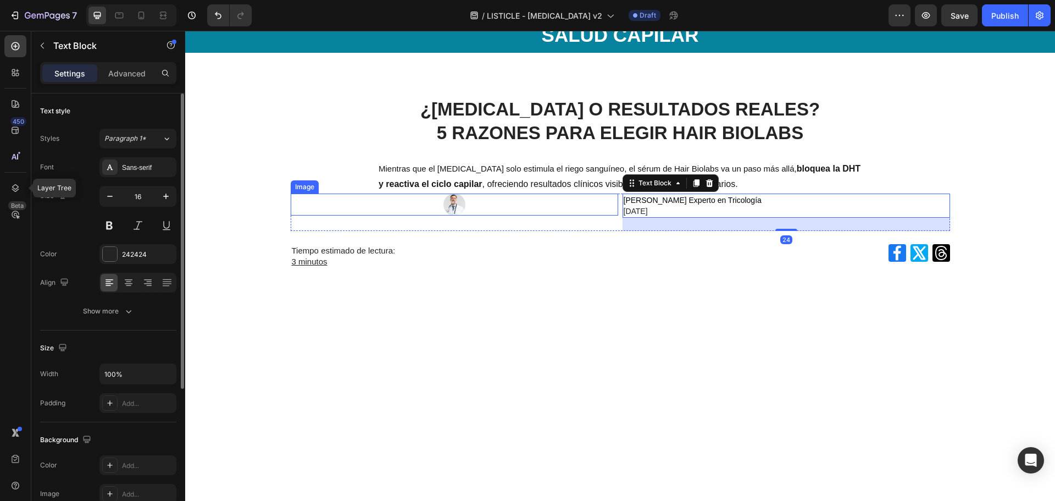
click at [539, 200] on div at bounding box center [455, 204] width 328 height 22
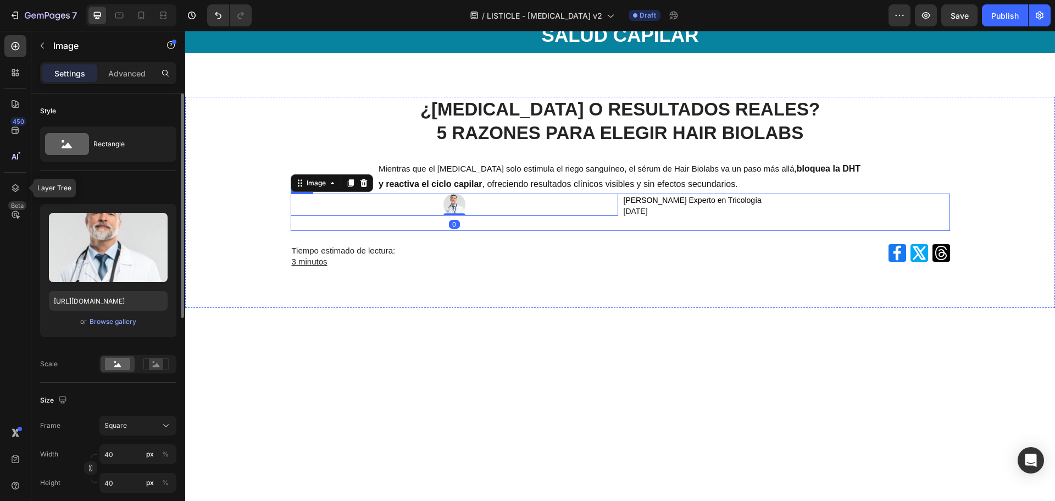
click at [571, 221] on div "Image 0" at bounding box center [455, 211] width 328 height 37
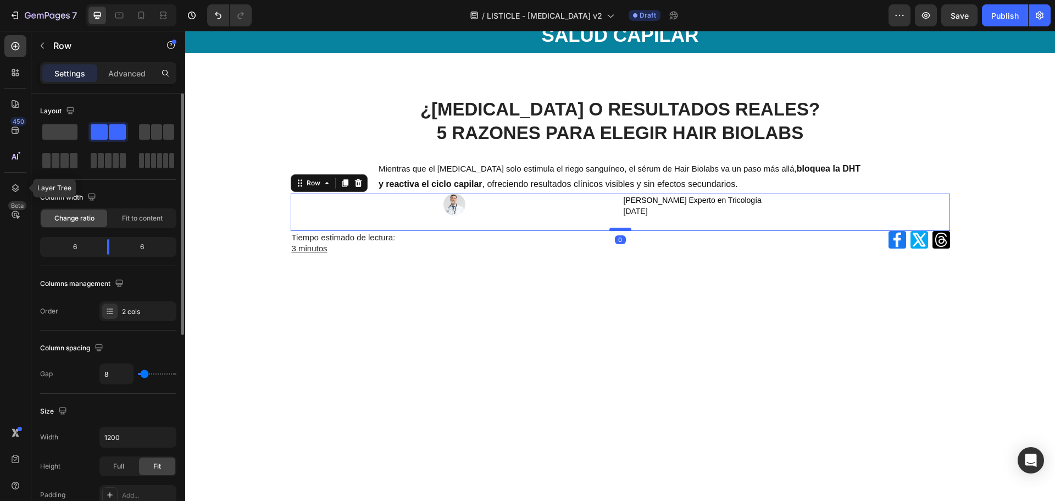
drag, startPoint x: 614, startPoint y: 242, endPoint x: 616, endPoint y: 228, distance: 14.9
click at [616, 228] on div at bounding box center [620, 229] width 22 height 3
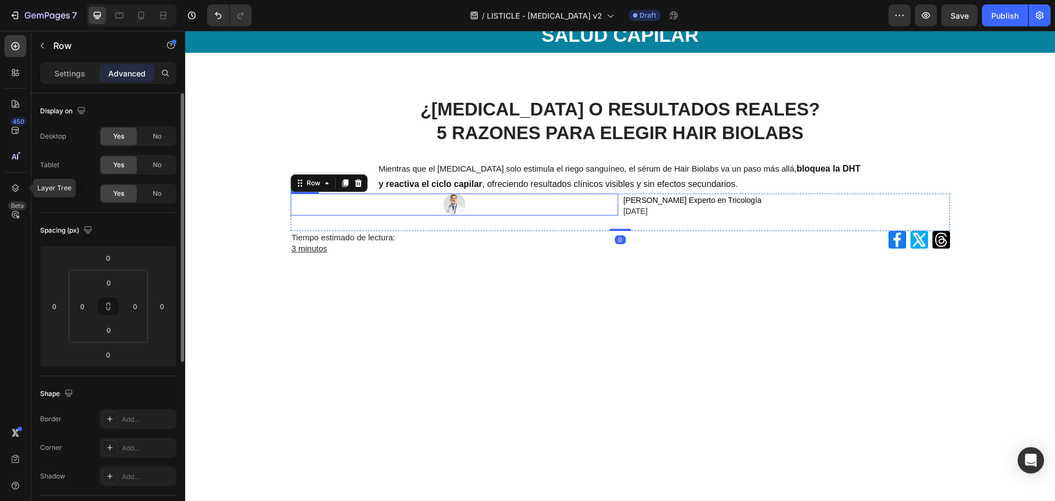
click at [340, 192] on div "Row" at bounding box center [329, 183] width 77 height 18
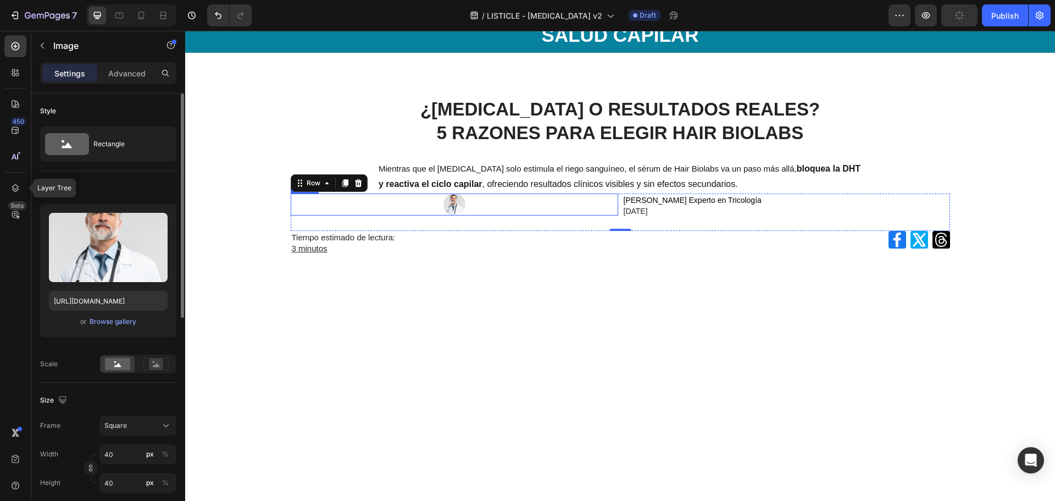
click at [333, 201] on div at bounding box center [455, 204] width 328 height 22
click at [457, 214] on div at bounding box center [454, 213] width 22 height 3
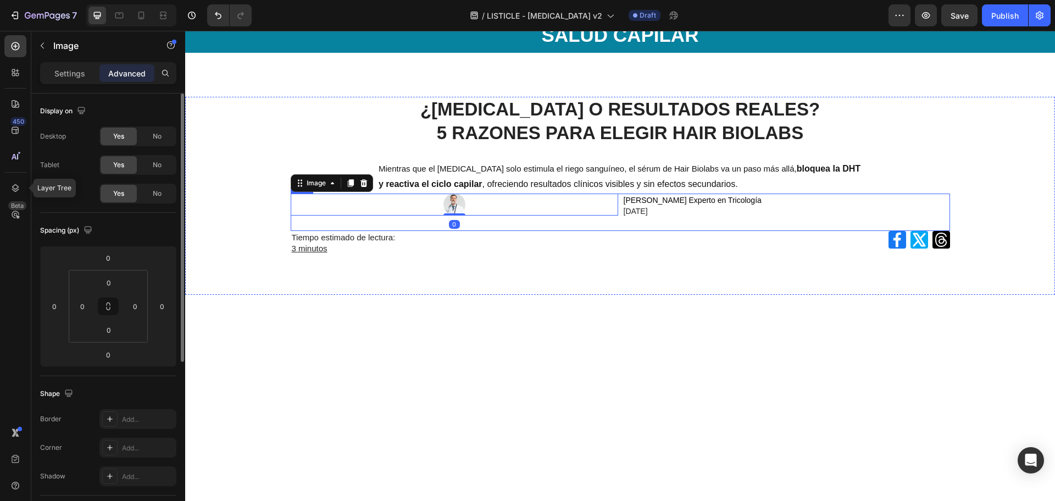
click at [495, 268] on div "¿MINOXIDIL O RESULTADOS REALES? 5 RAZONES PARA ELEGIR HAIR BIOLABS Heading Mien…" at bounding box center [620, 182] width 870 height 171
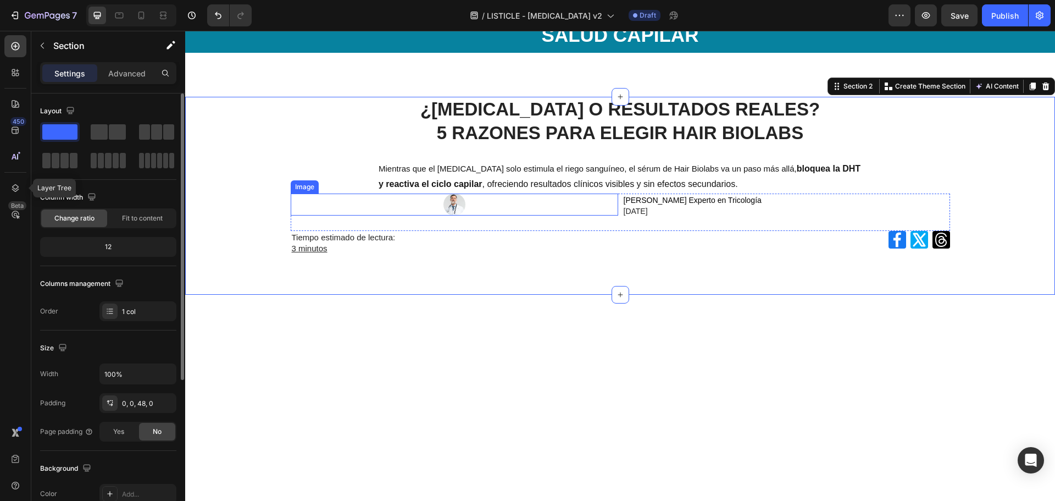
click at [469, 213] on div at bounding box center [455, 204] width 328 height 22
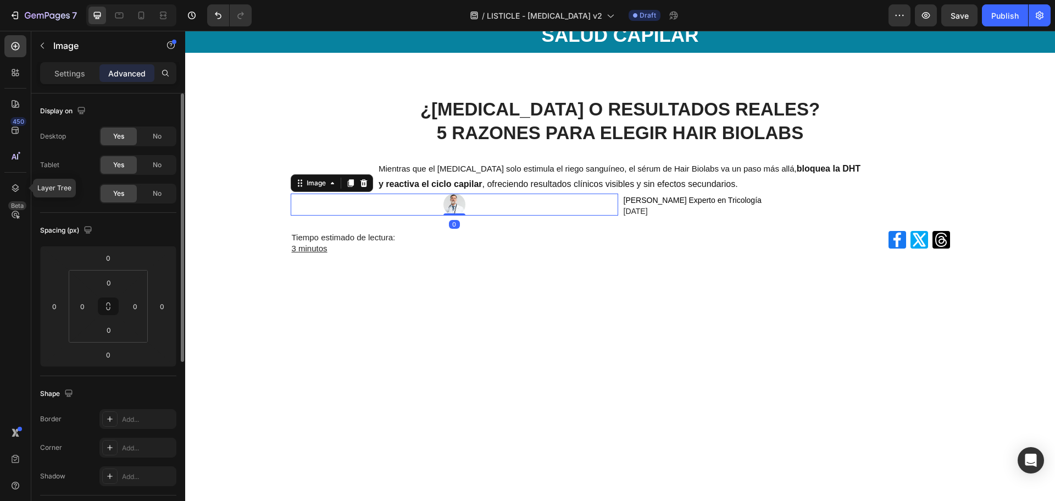
click at [72, 88] on div "Settings Advanced" at bounding box center [108, 77] width 154 height 31
click at [74, 70] on p "Settings" at bounding box center [69, 74] width 31 height 12
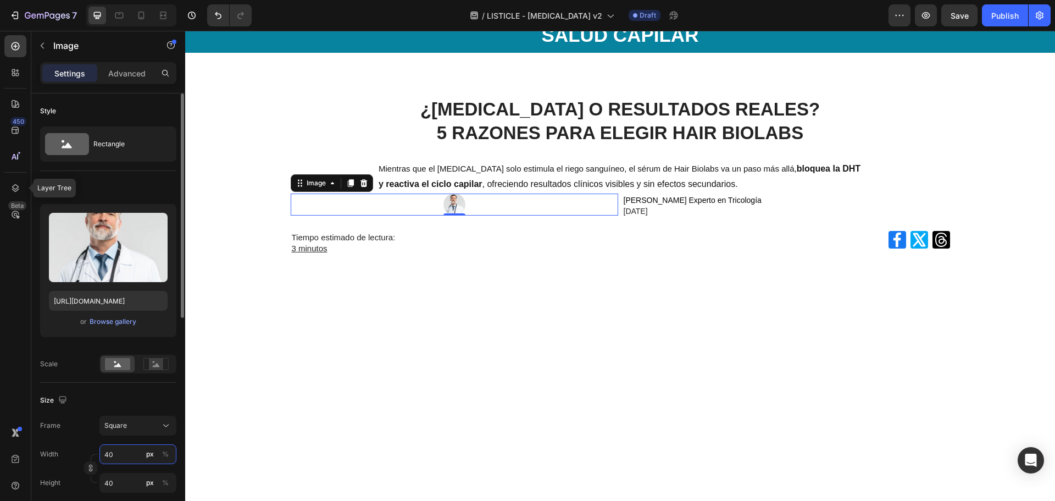
click at [118, 462] on input "40" at bounding box center [137, 454] width 77 height 20
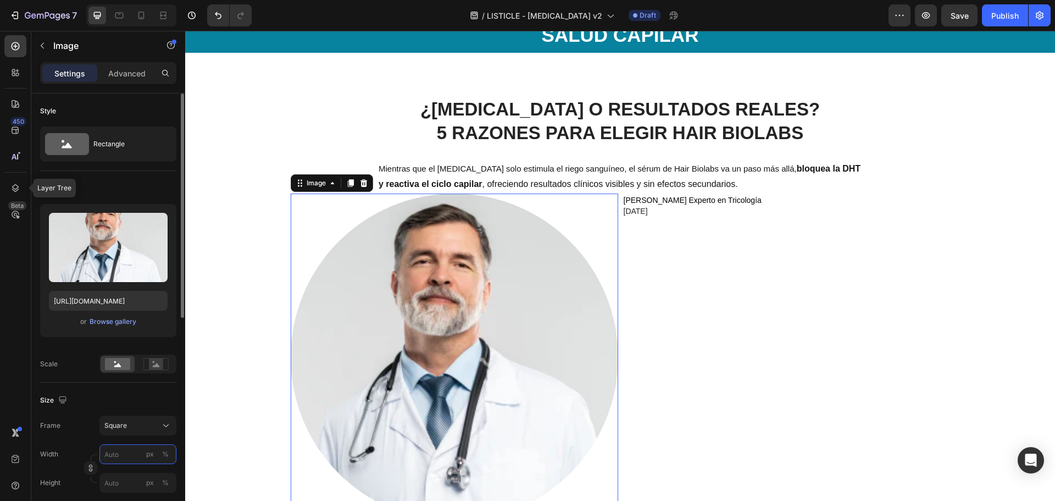
type input "5"
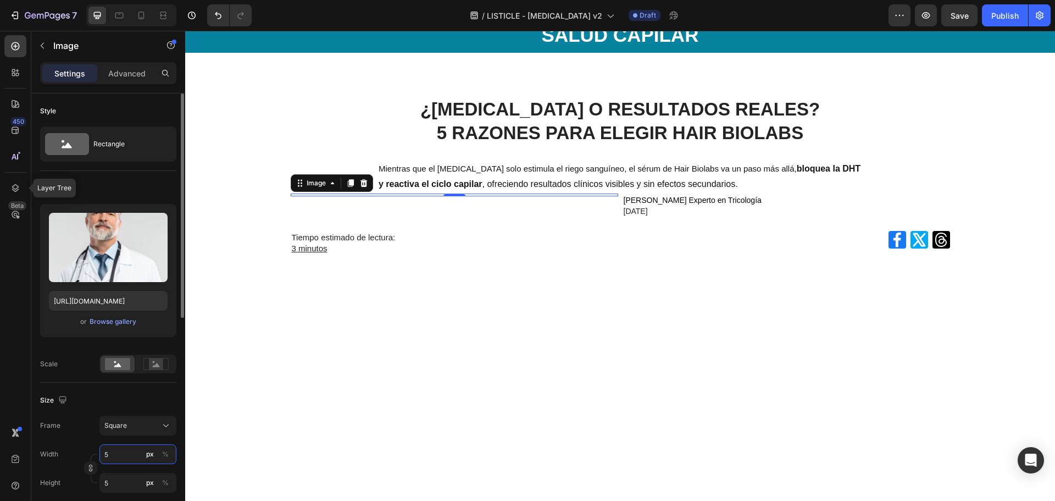
type input "50"
drag, startPoint x: 120, startPoint y: 456, endPoint x: 99, endPoint y: 456, distance: 20.3
click at [99, 456] on input "50" at bounding box center [137, 454] width 77 height 20
type input "6"
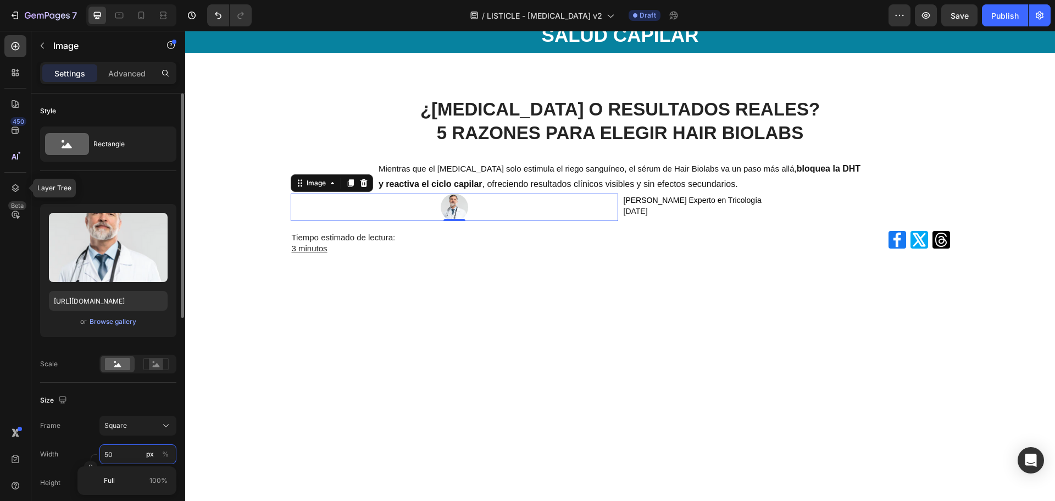
type input "6"
type input "60"
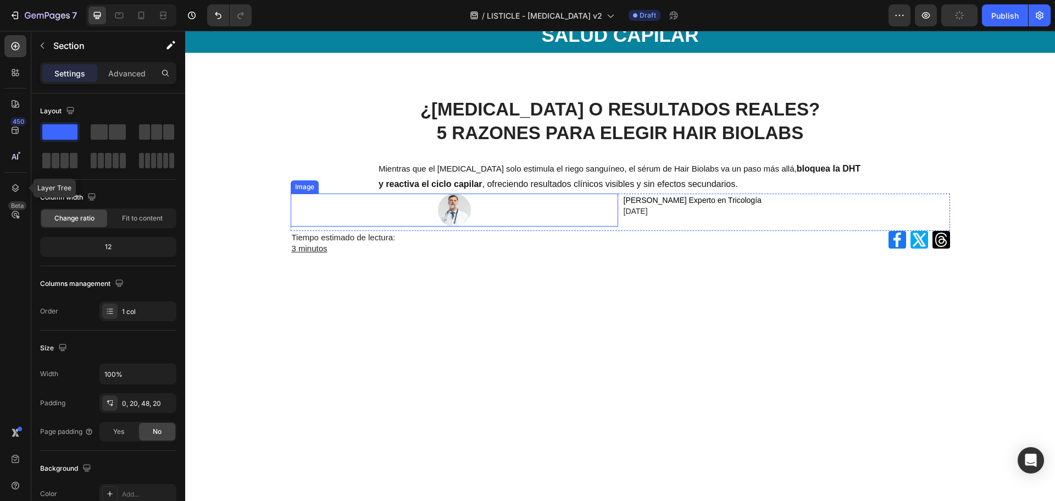
click at [459, 204] on img at bounding box center [454, 209] width 33 height 33
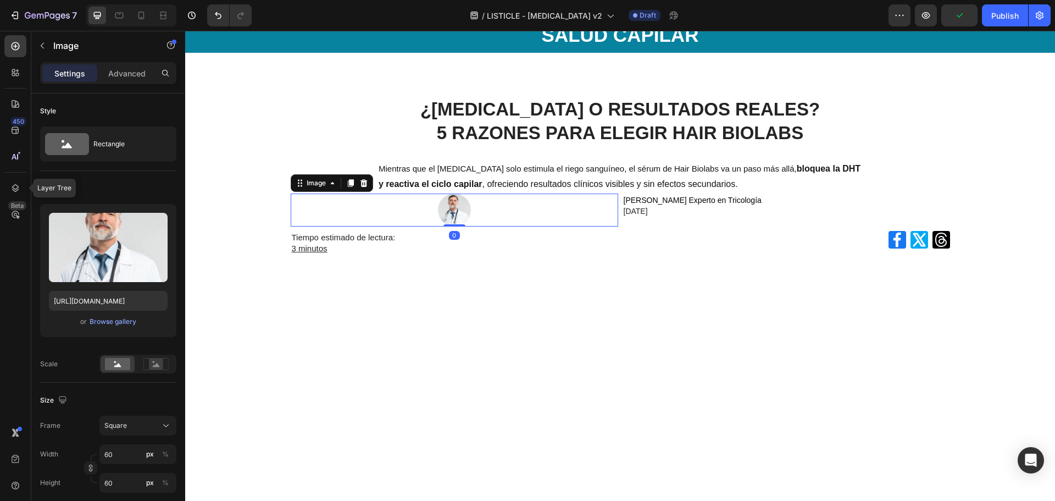
click at [603, 215] on div at bounding box center [455, 209] width 328 height 33
click at [648, 207] on span "[DATE]" at bounding box center [636, 211] width 24 height 9
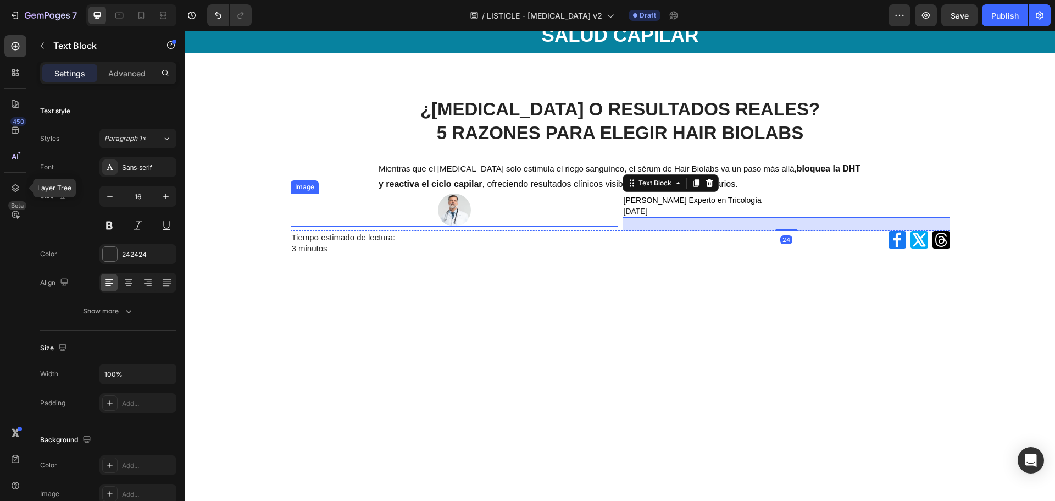
click at [480, 204] on div at bounding box center [455, 209] width 328 height 33
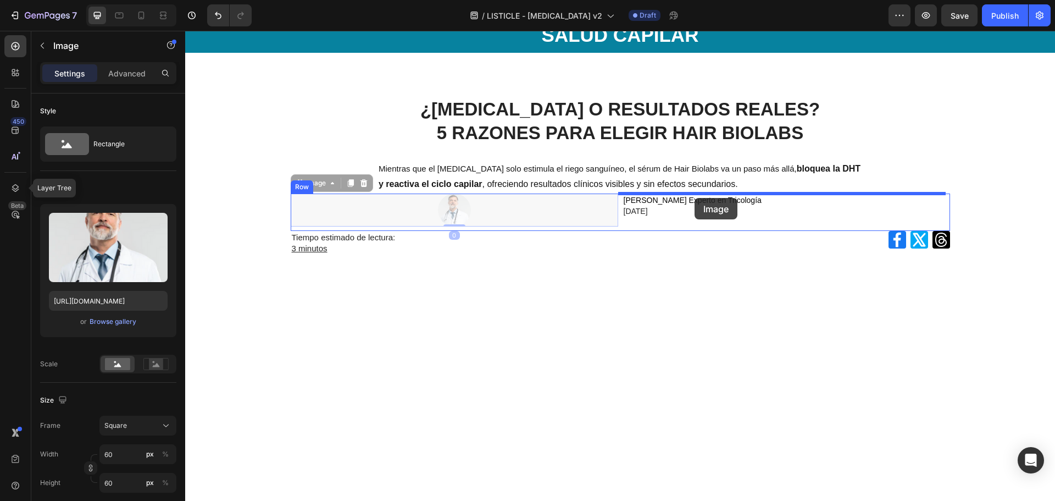
drag, startPoint x: 472, startPoint y: 210, endPoint x: 696, endPoint y: 198, distance: 224.0
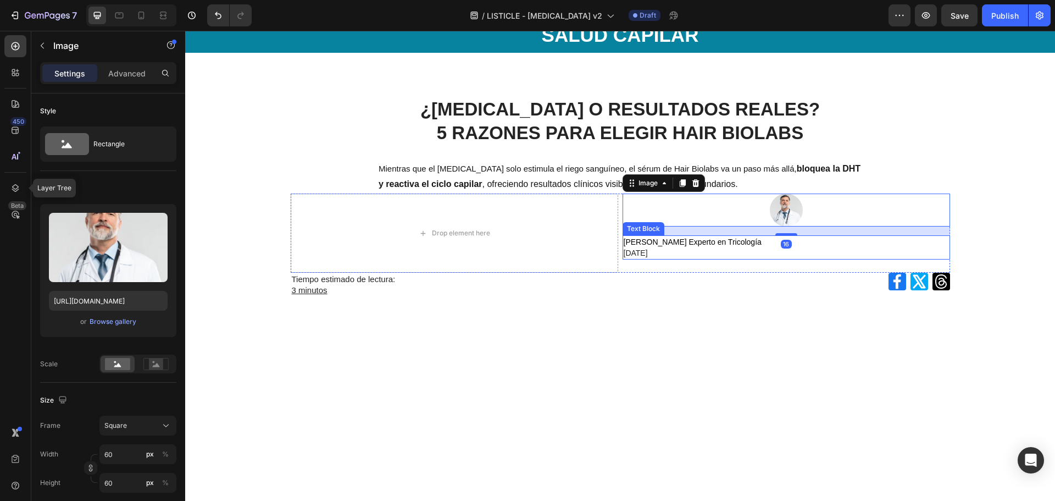
click at [742, 259] on div "Dr. Miguel Fernández Experto en Tricología 24 de Julio de 2025" at bounding box center [787, 247] width 328 height 24
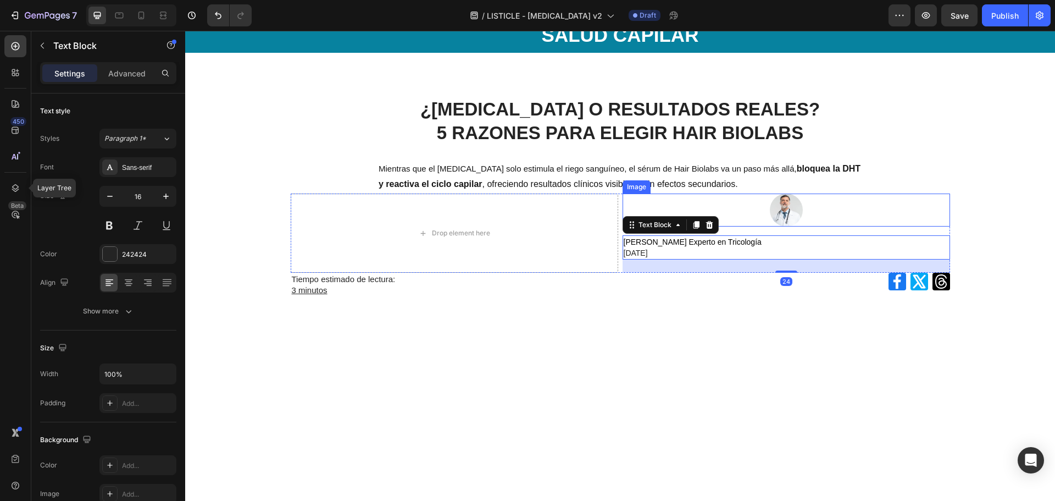
click at [787, 223] on img at bounding box center [786, 209] width 33 height 33
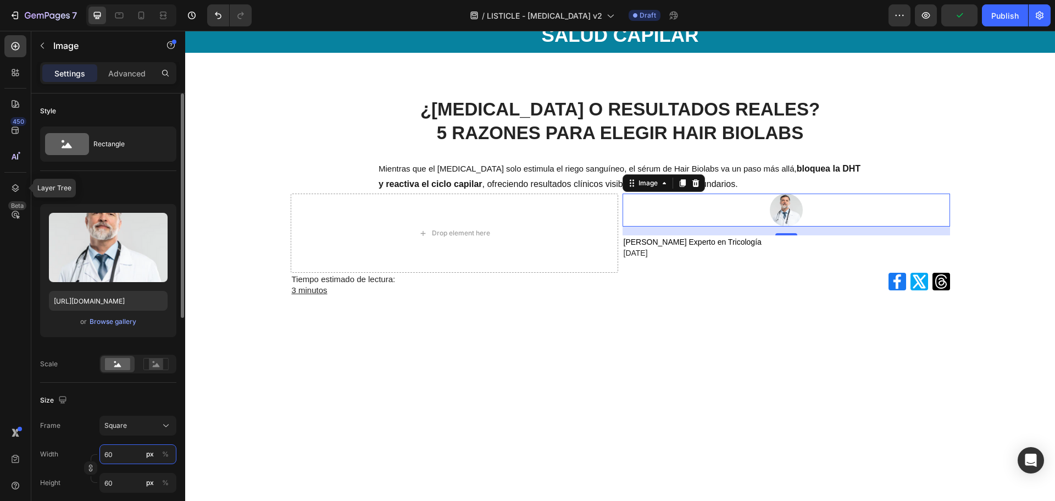
click at [118, 458] on input "60" at bounding box center [137, 454] width 77 height 20
type input "7"
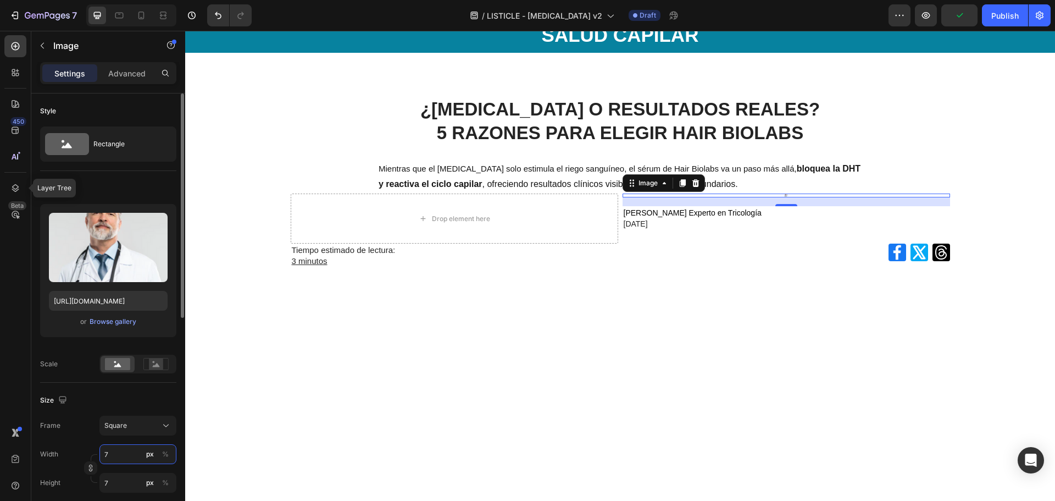
type input "70"
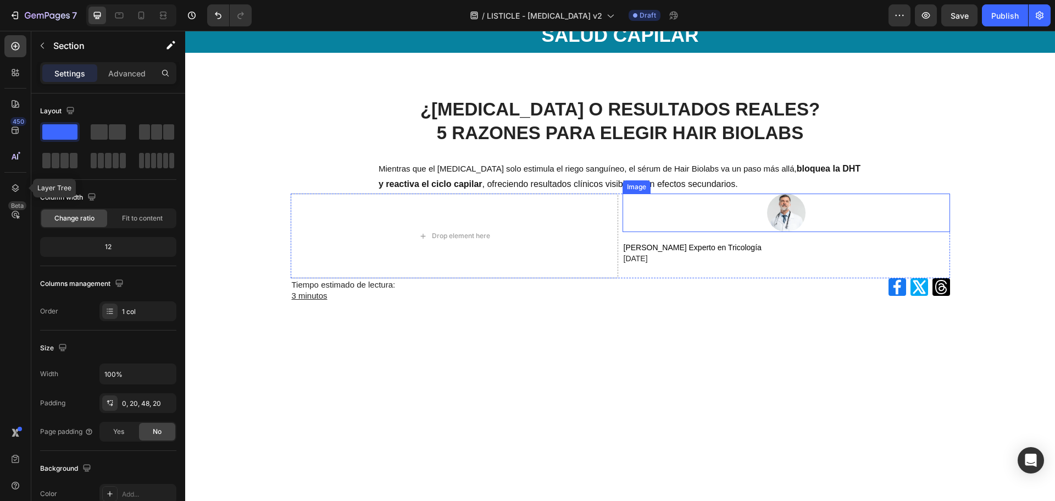
click at [803, 201] on div at bounding box center [787, 212] width 328 height 38
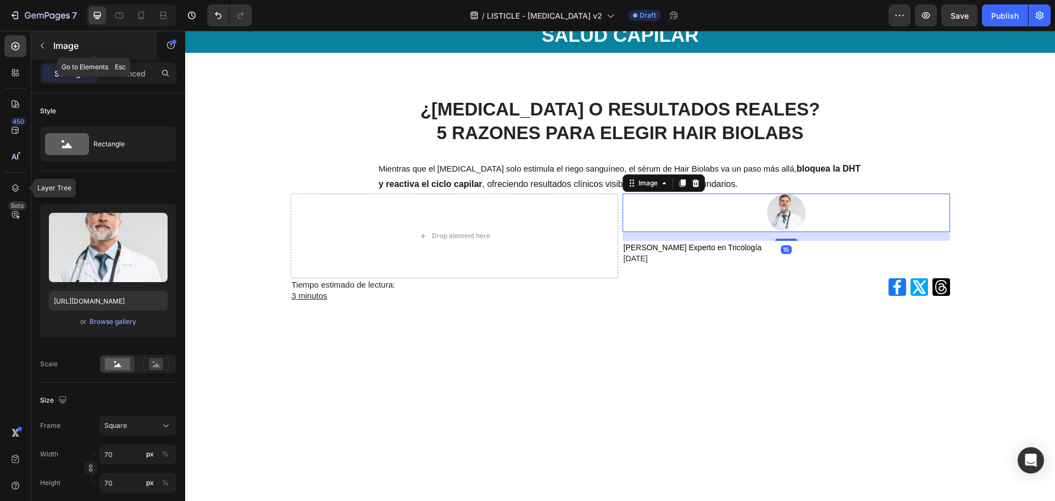
click at [48, 43] on button "button" at bounding box center [43, 46] width 18 height 18
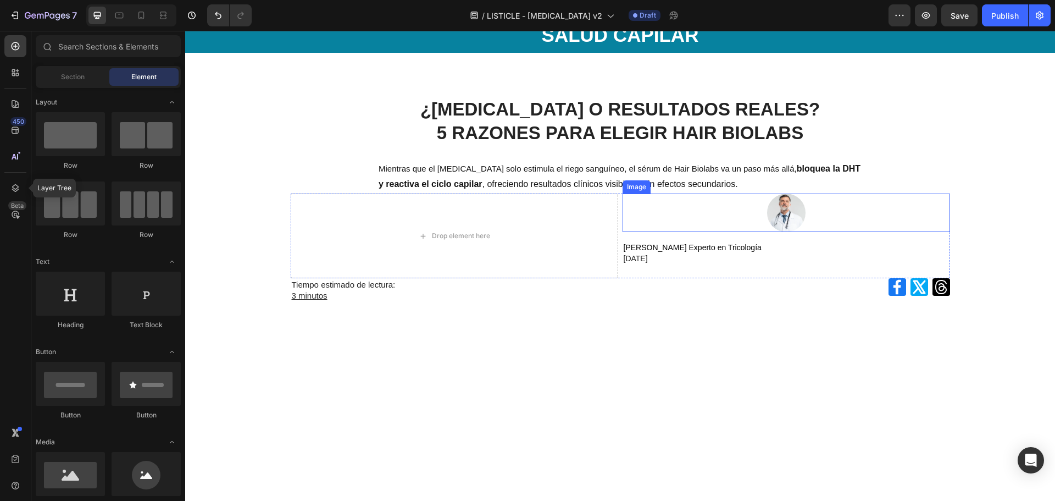
click at [825, 222] on div at bounding box center [787, 212] width 328 height 38
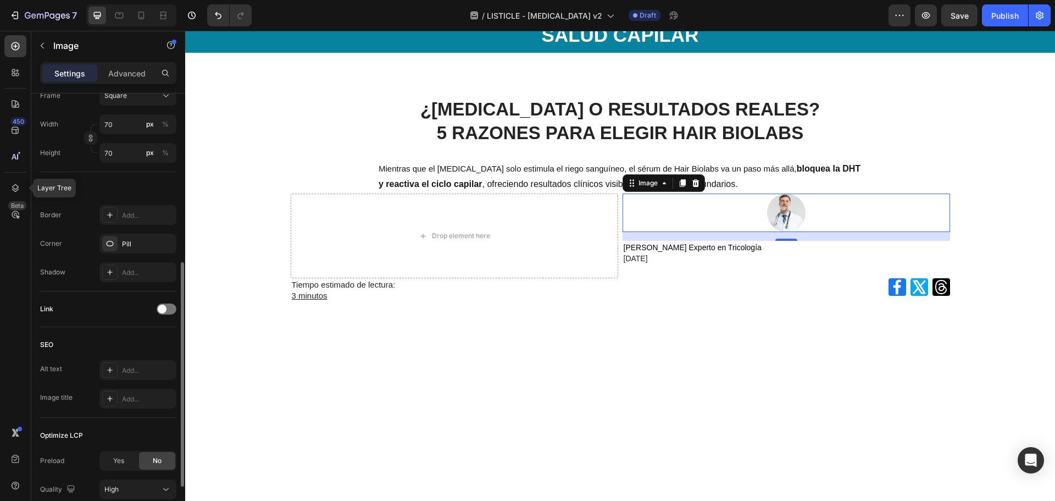
scroll to position [419, 0]
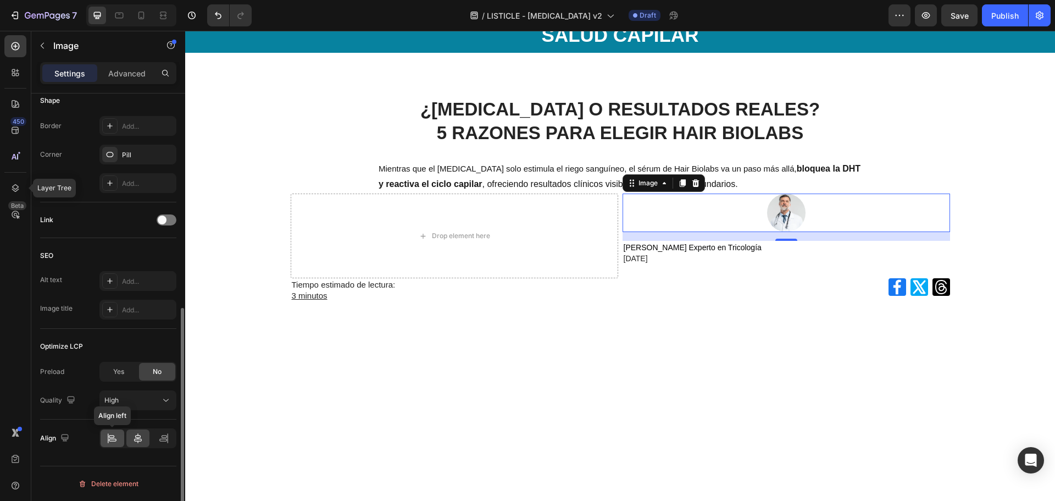
click at [113, 436] on icon at bounding box center [112, 438] width 11 height 11
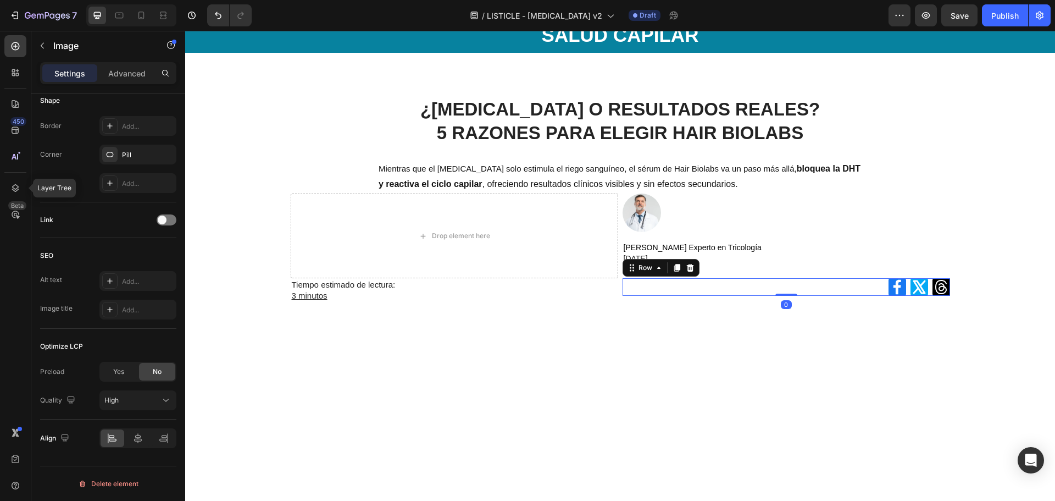
click at [663, 286] on div "Icon Icon Icon Row 0" at bounding box center [787, 287] width 328 height 18
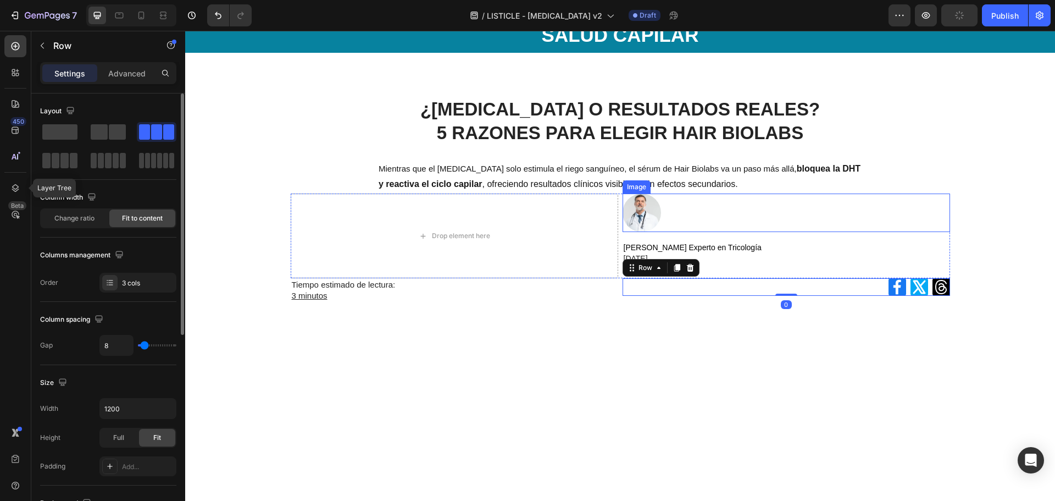
click at [681, 251] on span "[PERSON_NAME] Experto en Tricología" at bounding box center [693, 247] width 138 height 9
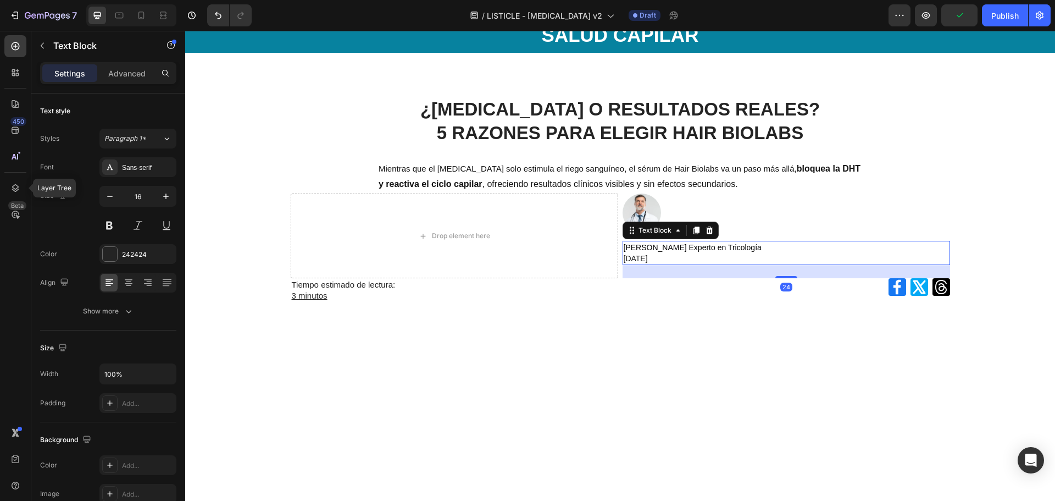
click at [774, 239] on div "Image Dr. Miguel Fernández Experto en Tricología 24 de Julio de 2025 Text Block…" at bounding box center [787, 235] width 328 height 85
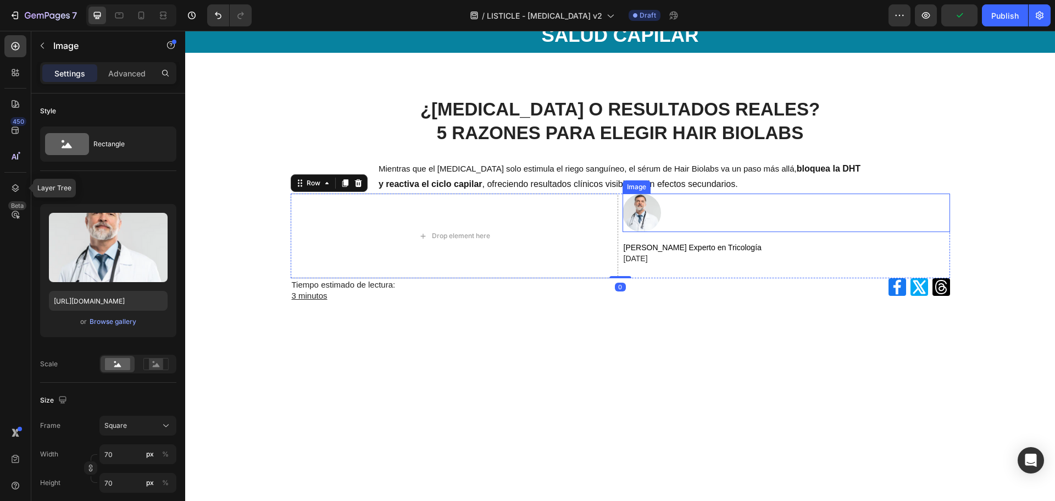
click at [778, 226] on div at bounding box center [787, 212] width 328 height 38
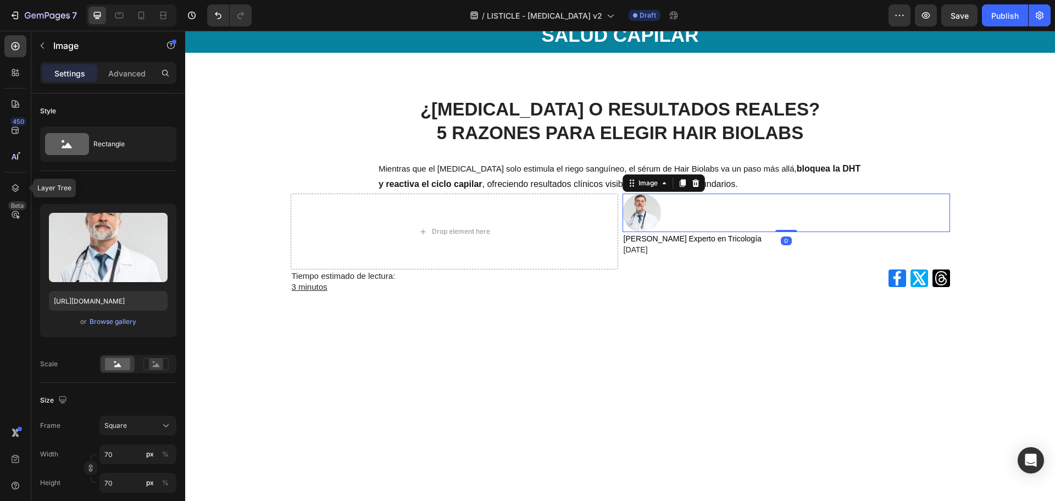
drag, startPoint x: 776, startPoint y: 240, endPoint x: 779, endPoint y: 228, distance: 12.0
click at [779, 228] on div "Image 0" at bounding box center [787, 212] width 328 height 38
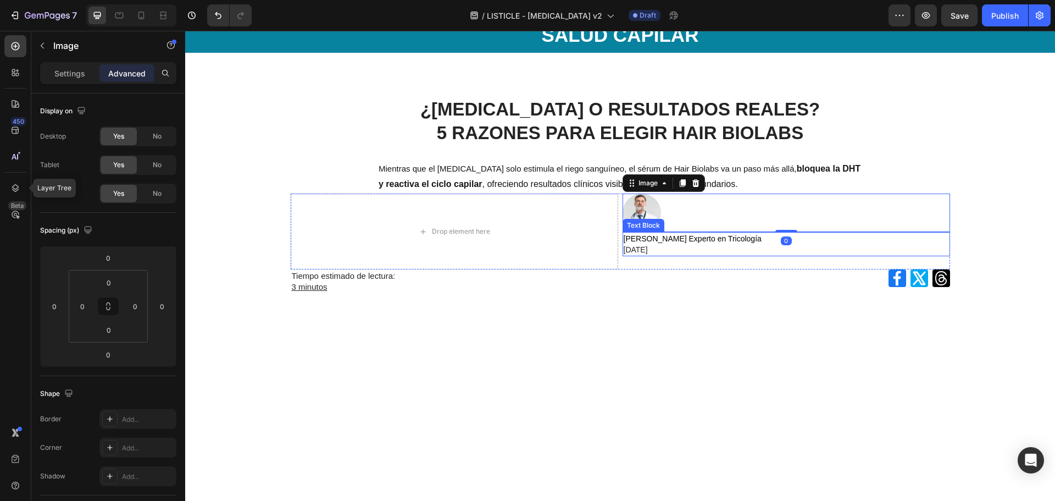
click at [752, 248] on p "[DATE]" at bounding box center [786, 249] width 325 height 11
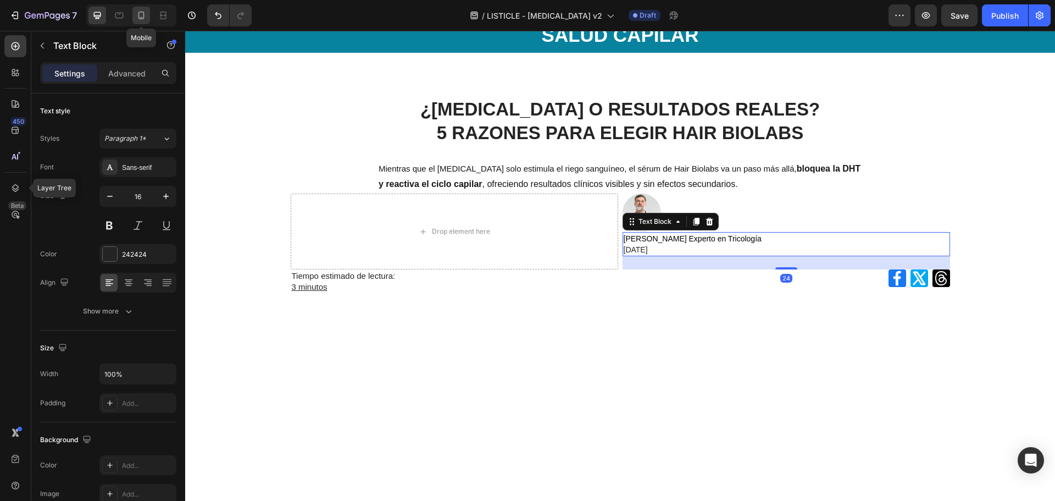
click at [143, 17] on icon at bounding box center [141, 16] width 6 height 8
type input "13"
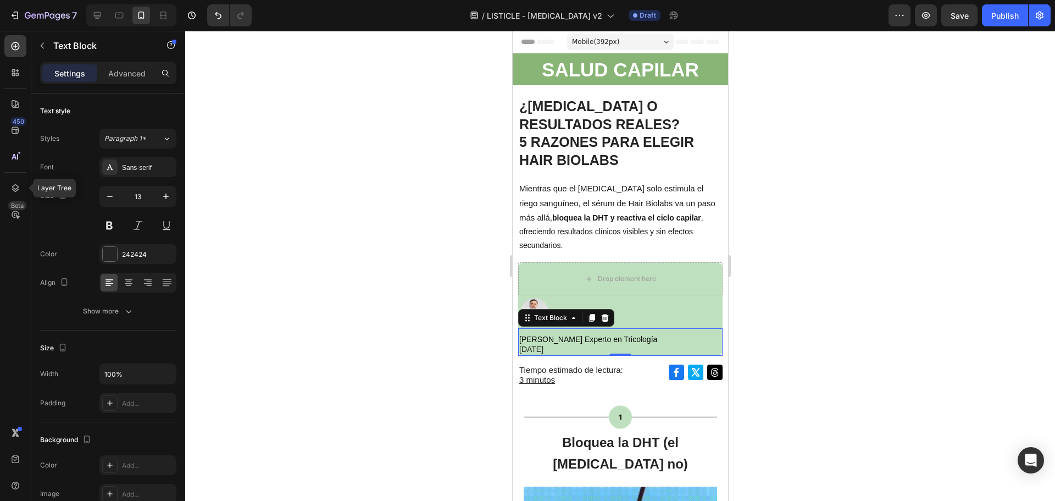
click at [844, 290] on div at bounding box center [620, 266] width 870 height 470
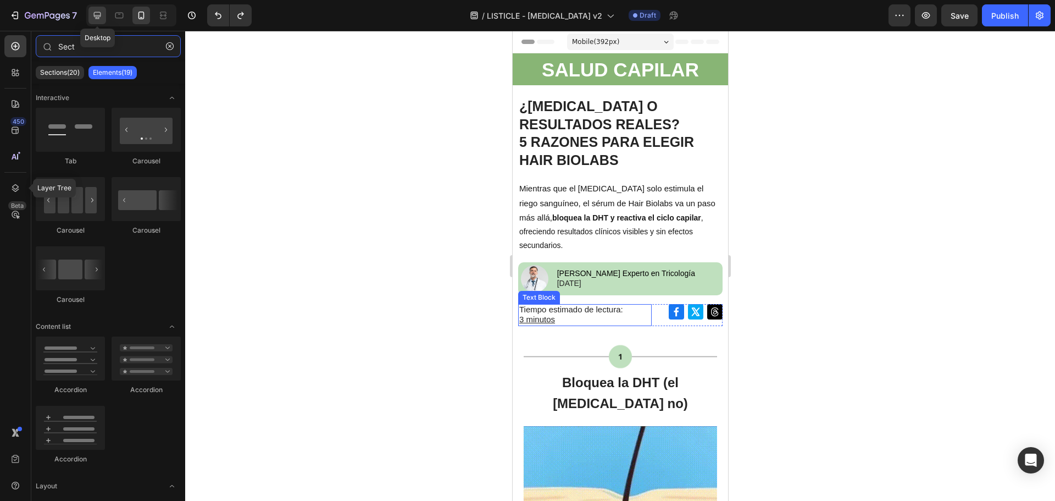
type input "Sect"
click at [97, 15] on icon at bounding box center [97, 15] width 7 height 7
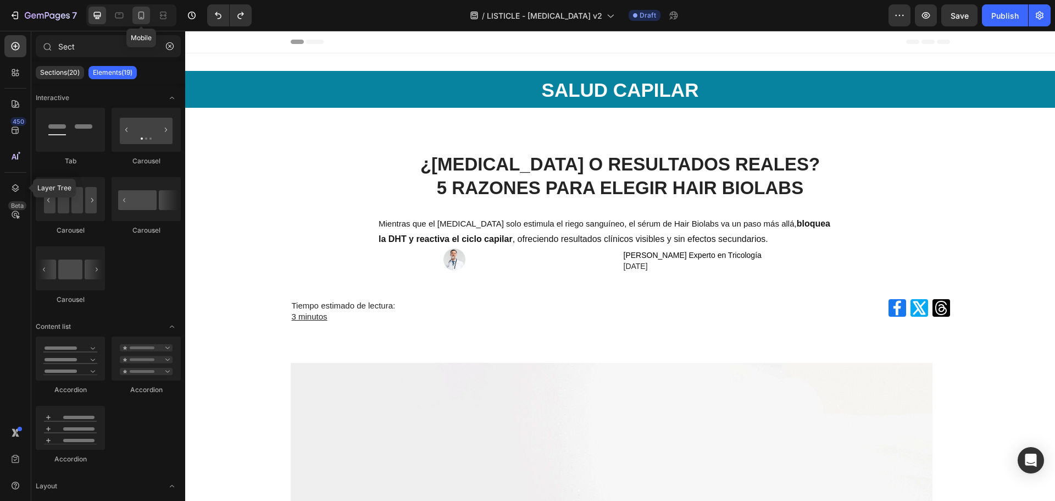
click at [138, 15] on icon at bounding box center [141, 15] width 11 height 11
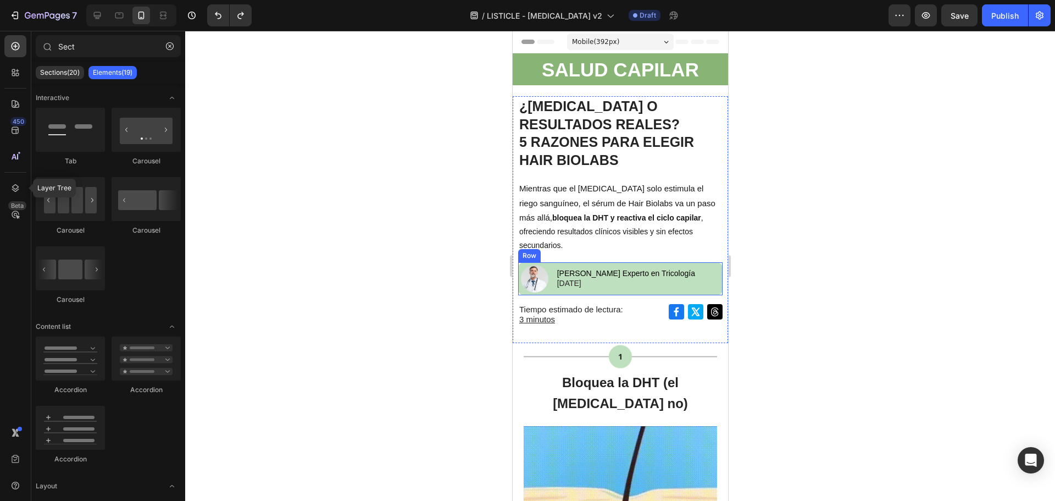
click at [632, 292] on div "[PERSON_NAME] en Tricología [DATE] Text Block" at bounding box center [639, 278] width 167 height 33
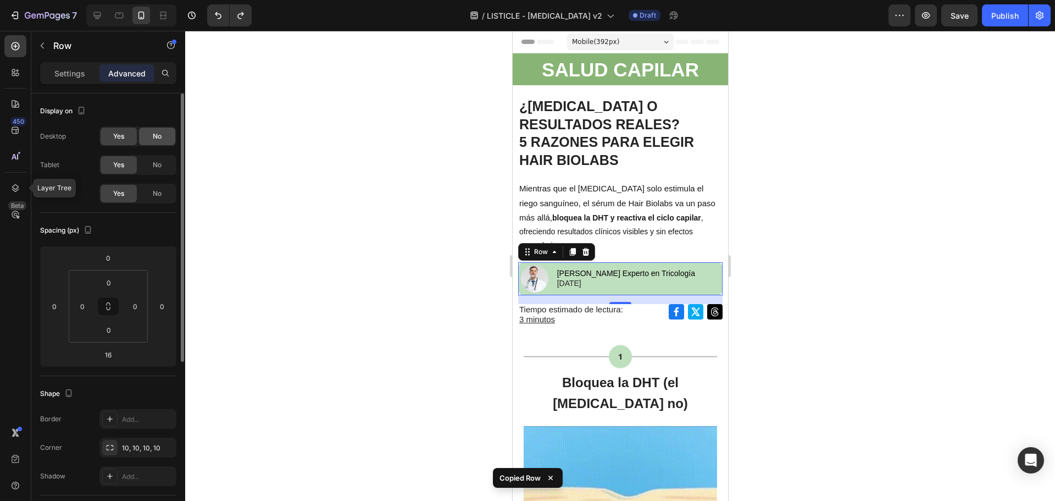
click at [148, 140] on div "No" at bounding box center [157, 136] width 36 height 18
click at [101, 17] on icon at bounding box center [97, 15] width 11 height 11
type input "24"
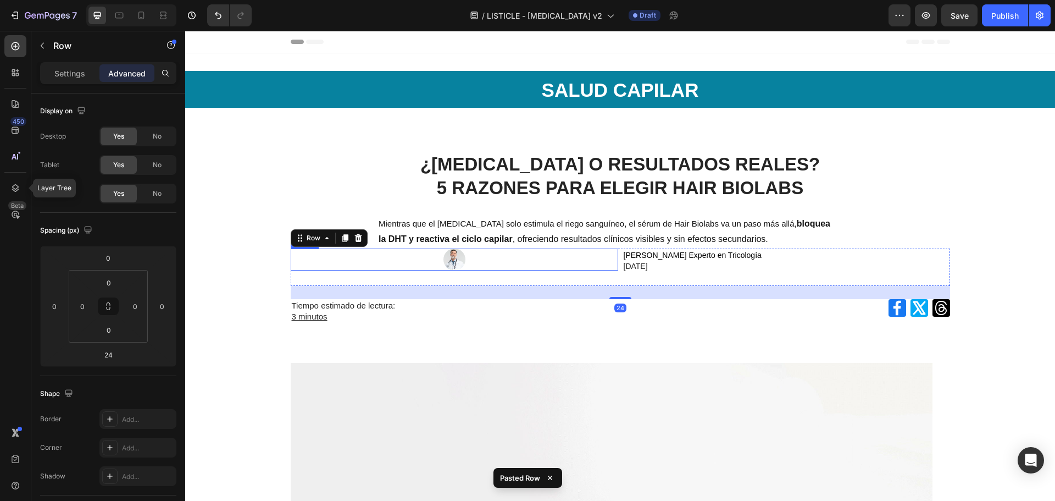
type input "Sec"
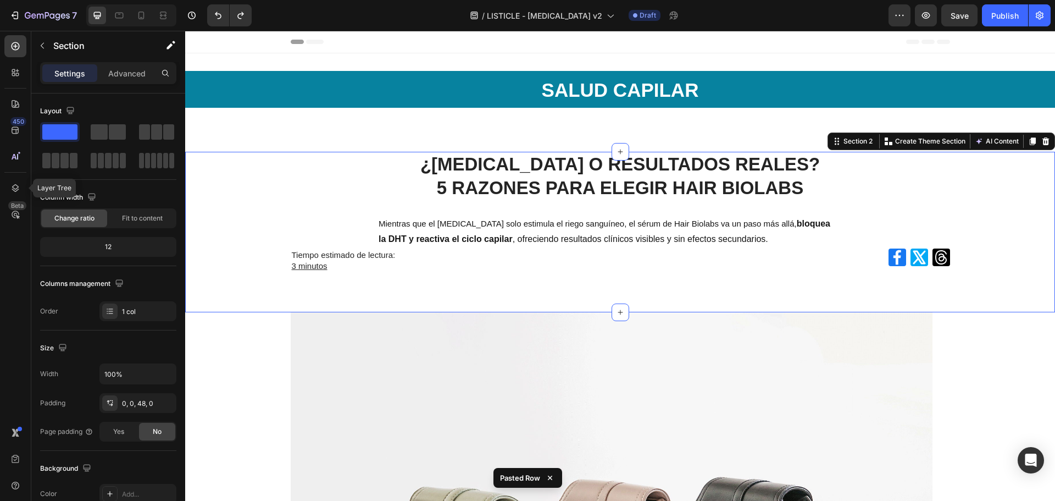
click at [433, 286] on div "¿MINOXIDIL O RESULTADOS REALES? 5 RAZONES PARA ELEGIR HAIR BIOLABS Heading Mien…" at bounding box center [620, 232] width 870 height 160
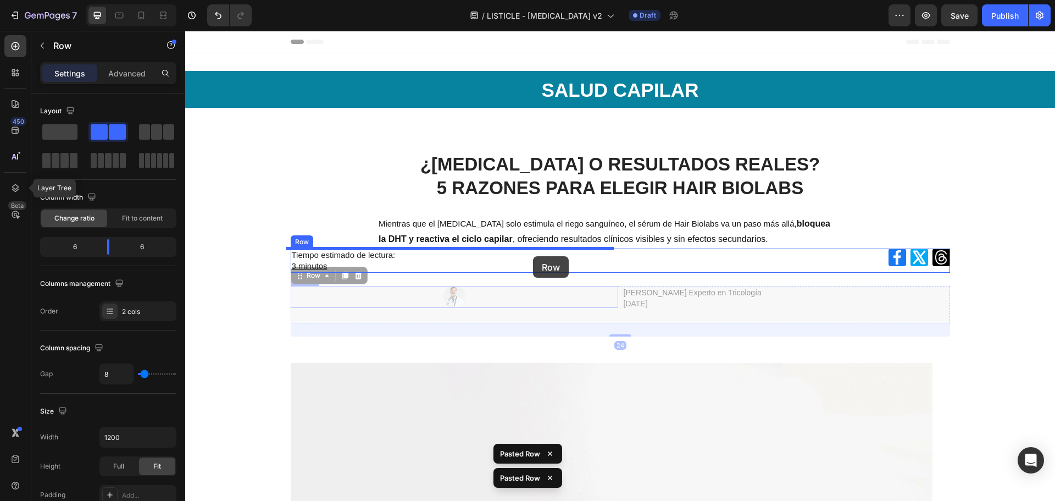
drag, startPoint x: 541, startPoint y: 309, endPoint x: 533, endPoint y: 256, distance: 53.9
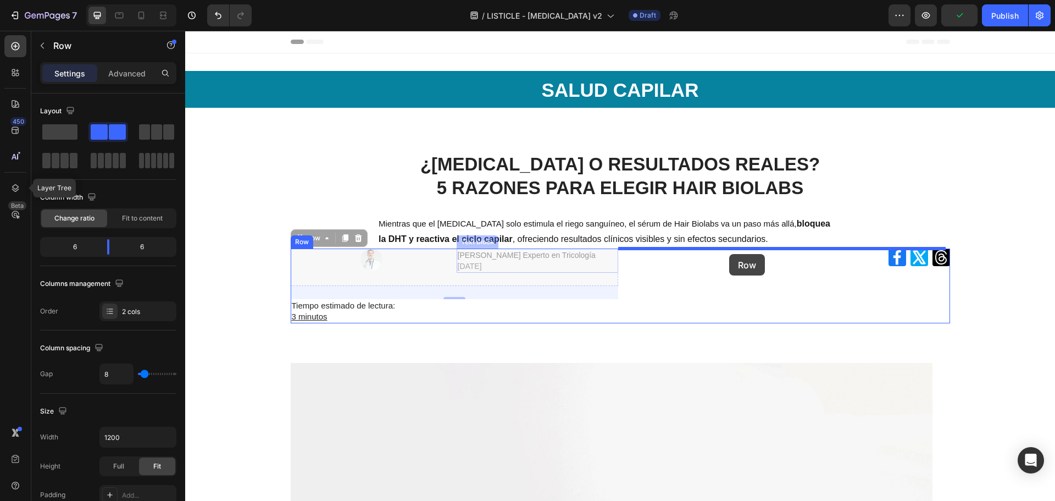
drag, startPoint x: 325, startPoint y: 274, endPoint x: 729, endPoint y: 254, distance: 404.4
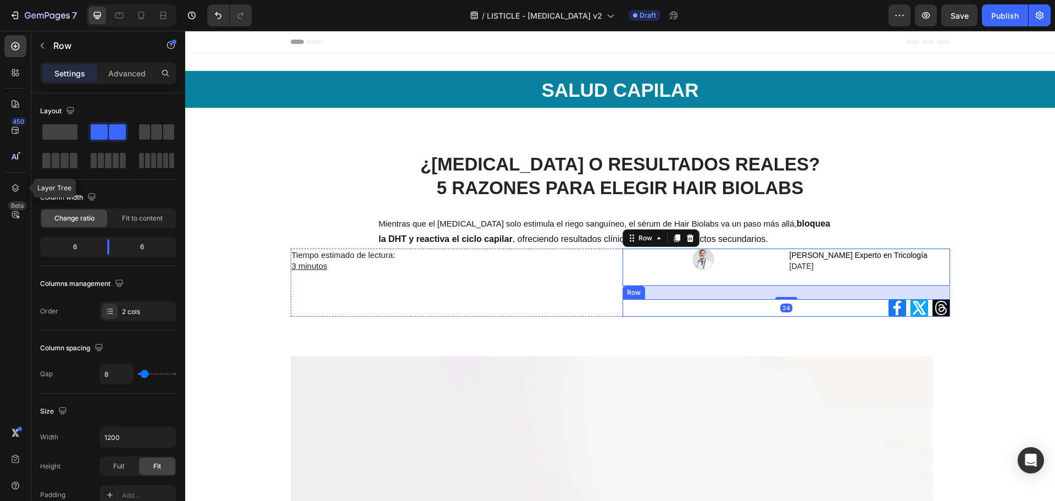
click at [679, 314] on div "Icon Icon Icon Row" at bounding box center [787, 308] width 328 height 18
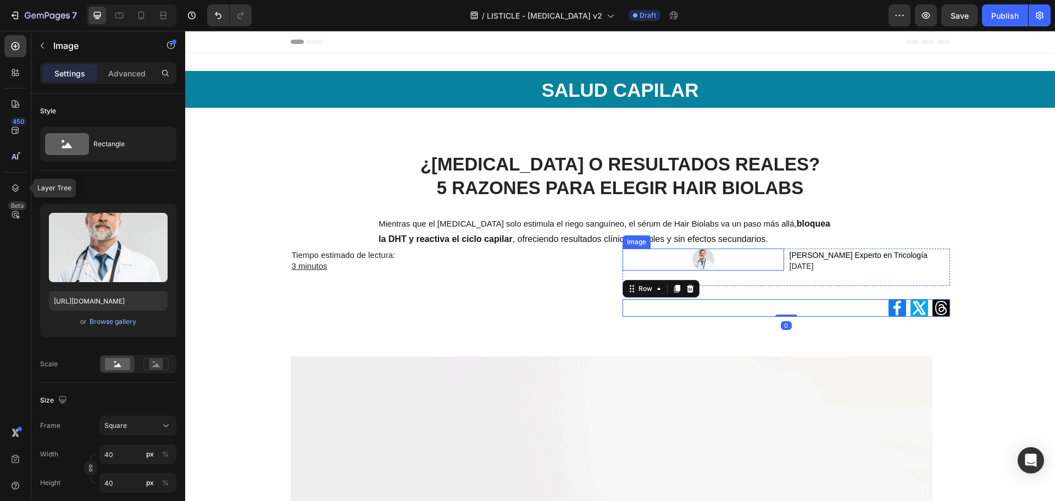
click at [762, 266] on div at bounding box center [704, 259] width 162 height 22
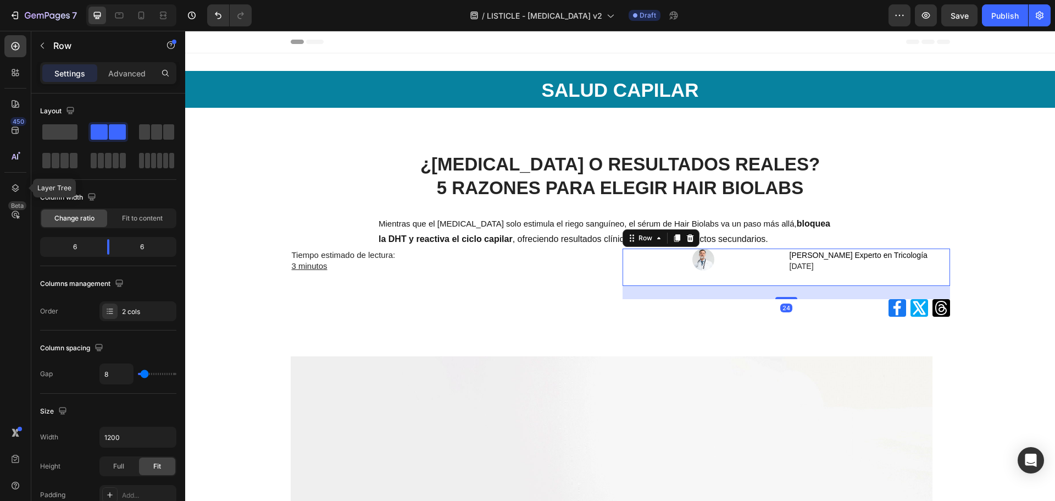
click at [735, 282] on div "Image" at bounding box center [704, 266] width 162 height 37
click at [743, 267] on div at bounding box center [704, 259] width 162 height 22
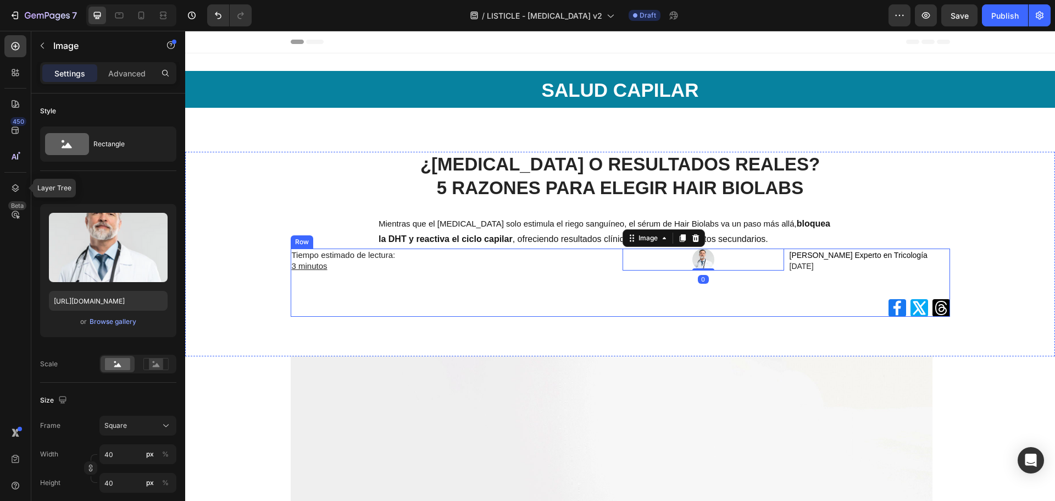
click at [701, 296] on div "Image 0 Dr. Miguel Fernández Experto en Tricología 24 de Julio de 2025 Text Blo…" at bounding box center [787, 282] width 328 height 68
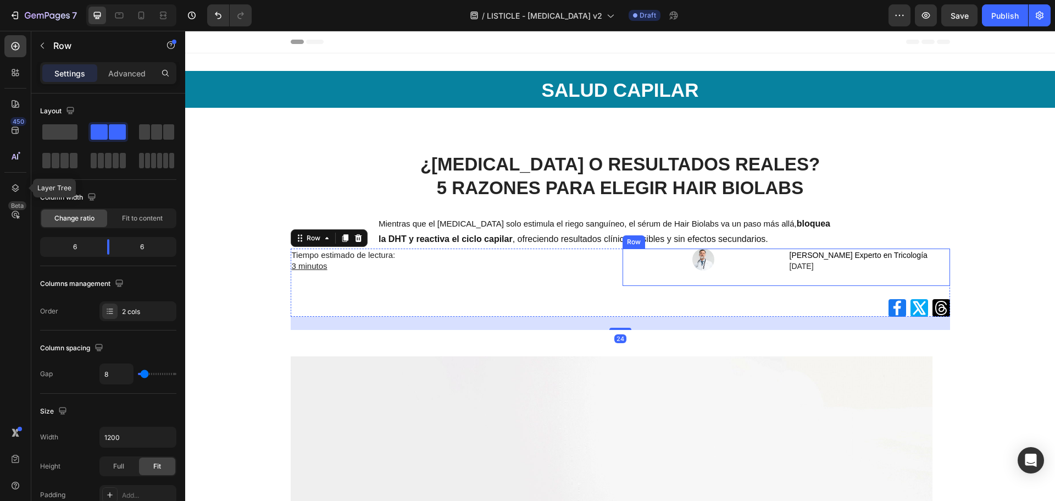
click at [747, 276] on div "Image" at bounding box center [704, 266] width 162 height 37
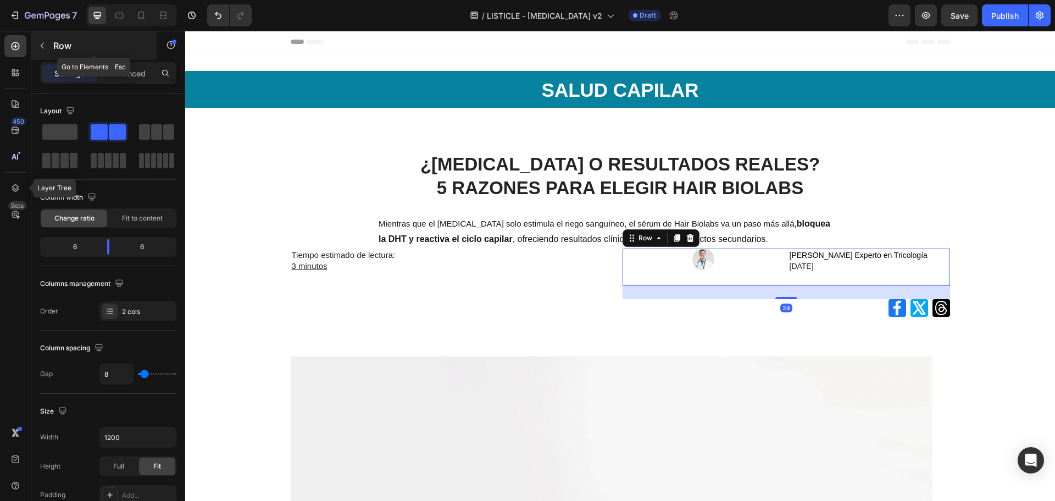
click at [58, 45] on p "Row" at bounding box center [99, 45] width 93 height 13
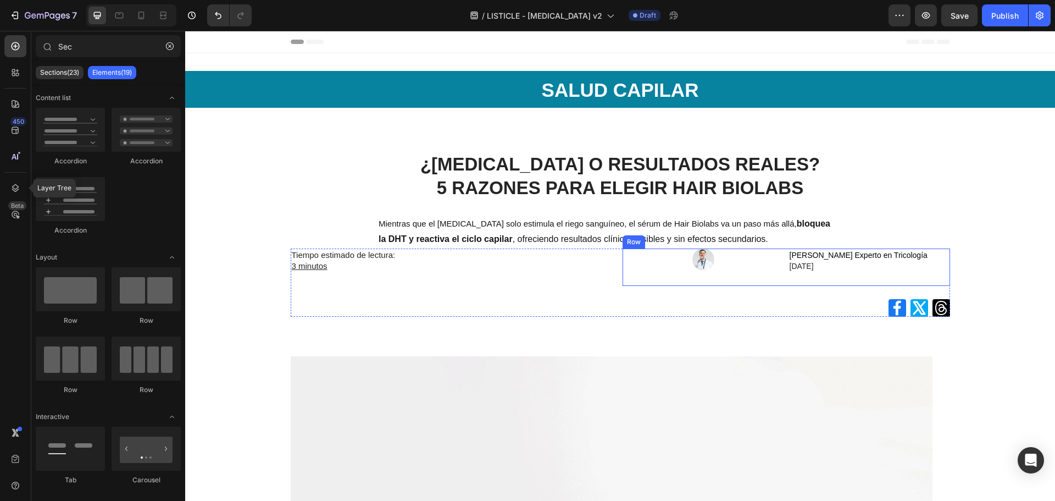
click at [789, 284] on div "[PERSON_NAME] en Tricología [DATE] Text Block" at bounding box center [870, 266] width 162 height 37
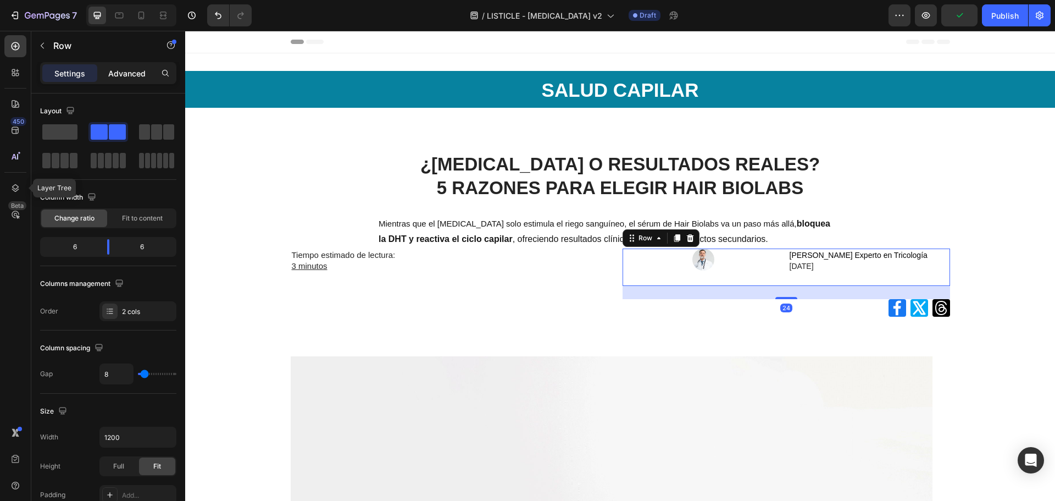
click at [141, 66] on div "Advanced" at bounding box center [126, 73] width 55 height 18
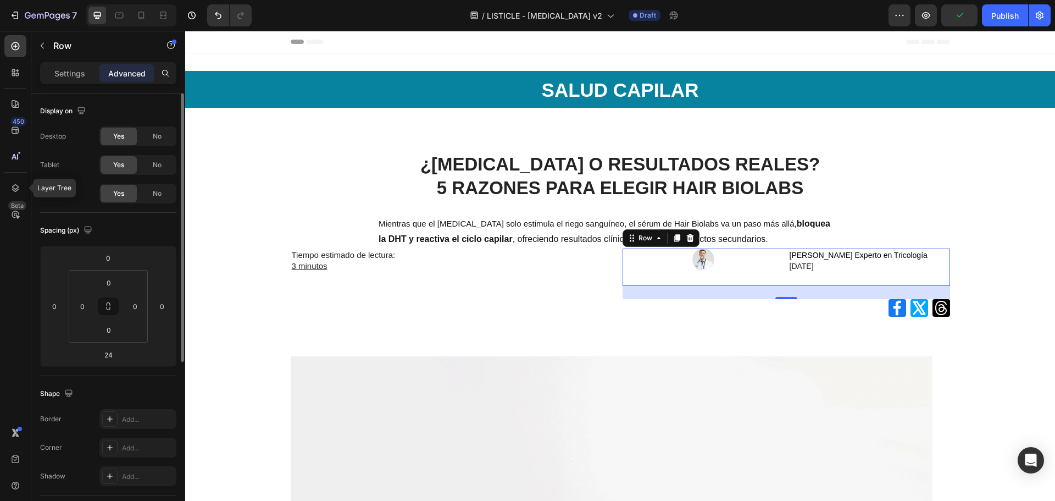
click at [159, 137] on span "No" at bounding box center [157, 136] width 9 height 10
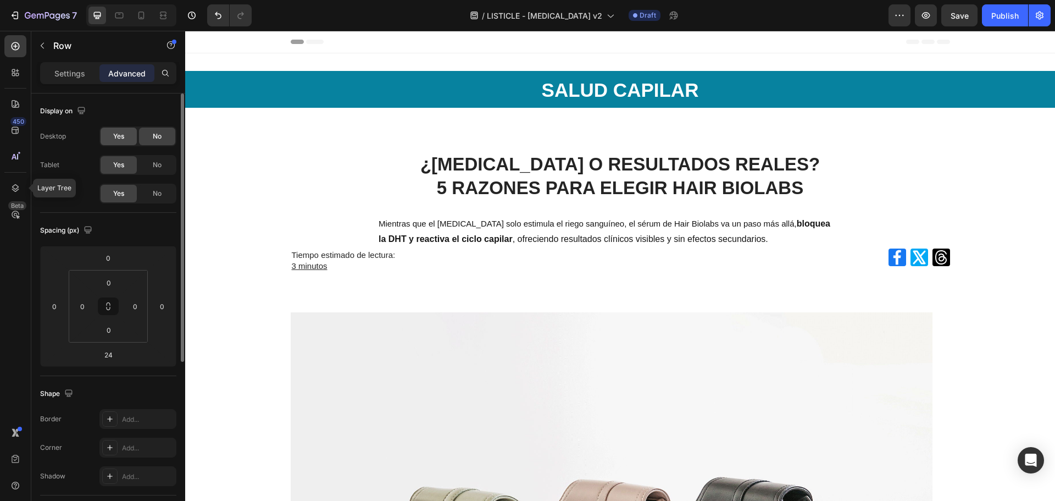
click at [113, 135] on span "Yes" at bounding box center [118, 136] width 11 height 10
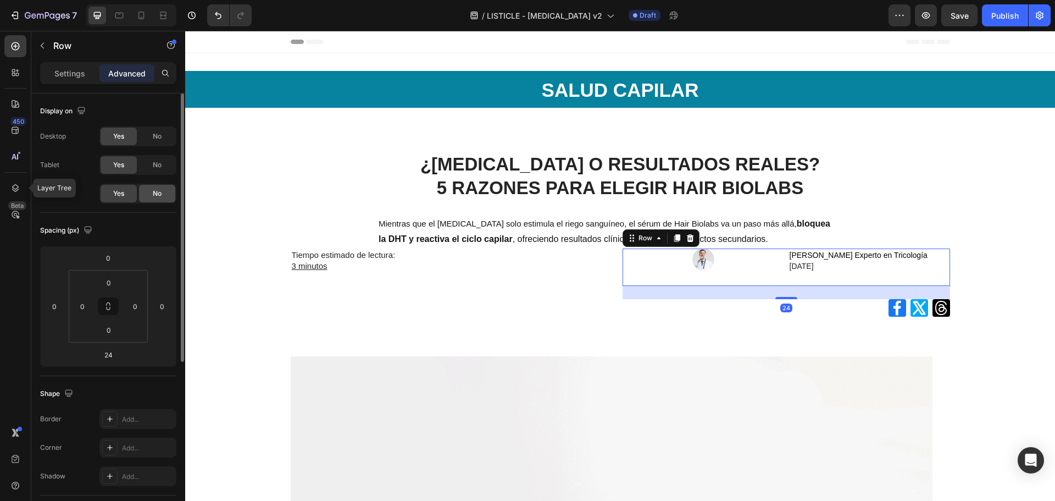
click at [149, 191] on div "No" at bounding box center [157, 194] width 36 height 18
click at [163, 376] on div "Display on Desktop Yes No Tablet Yes No Mobile Yes No" at bounding box center [108, 435] width 136 height 119
click at [160, 132] on span "No" at bounding box center [157, 136] width 9 height 10
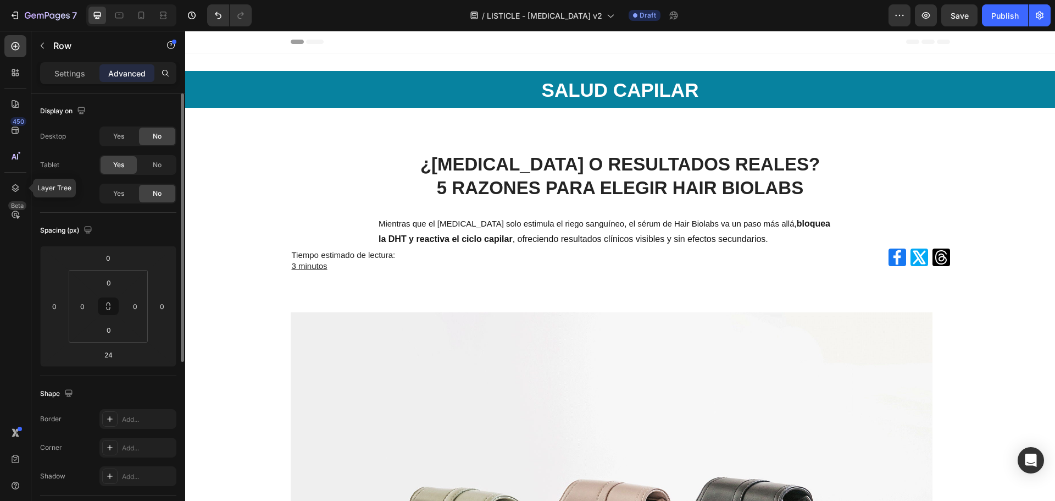
click at [158, 132] on span "No" at bounding box center [157, 136] width 9 height 10
click at [134, 133] on div "Yes" at bounding box center [119, 136] width 36 height 18
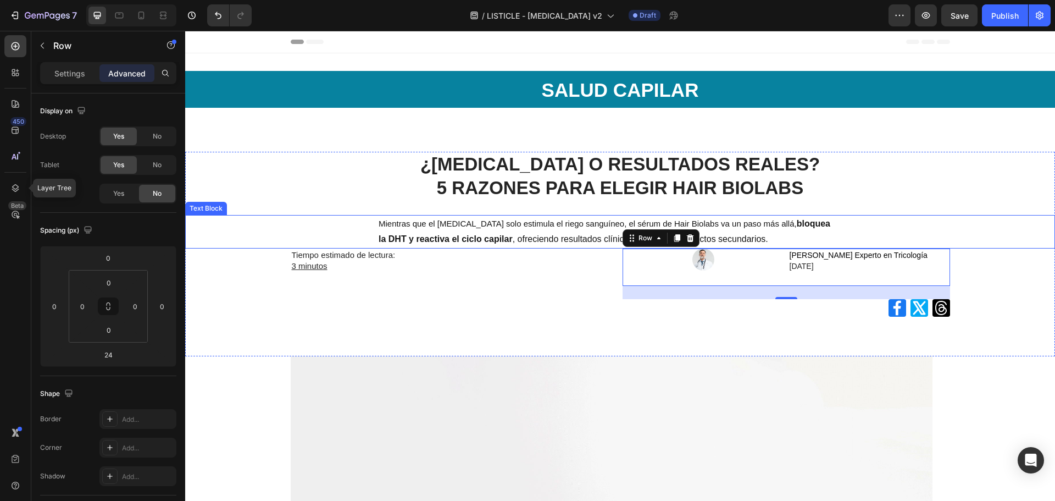
click at [215, 237] on div "Mientras que el minoxidil solo estimula el riego sanguíneo, el sérum de Hair Bi…" at bounding box center [620, 232] width 870 height 34
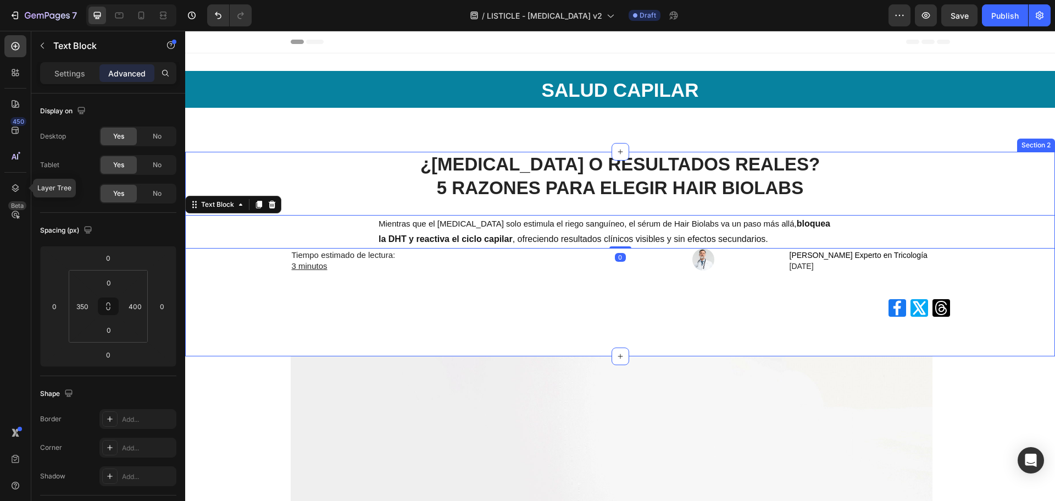
click at [996, 307] on div "¿MINOXIDIL O RESULTADOS REALES? 5 RAZONES PARA ELEGIR HAIR BIOLABS Heading Mien…" at bounding box center [620, 241] width 870 height 178
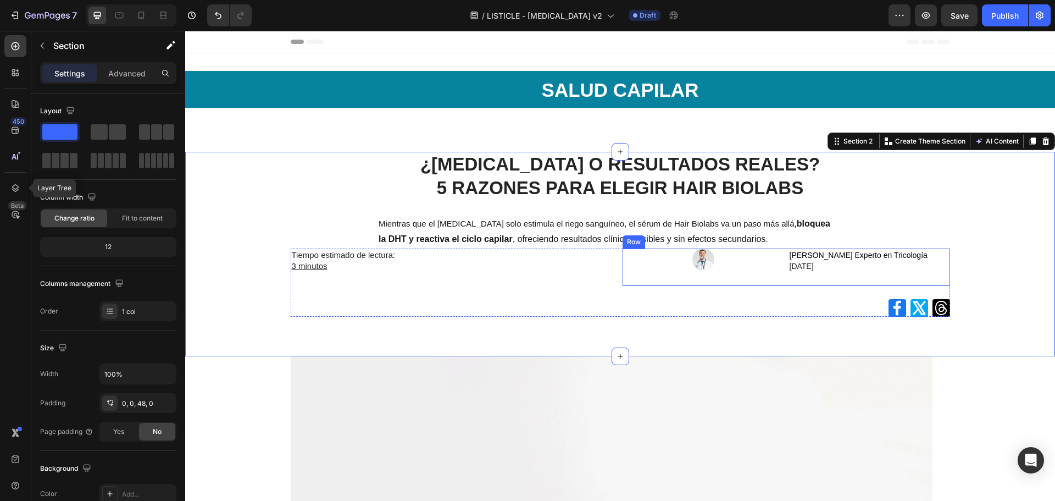
click at [741, 273] on div "Image" at bounding box center [704, 266] width 162 height 37
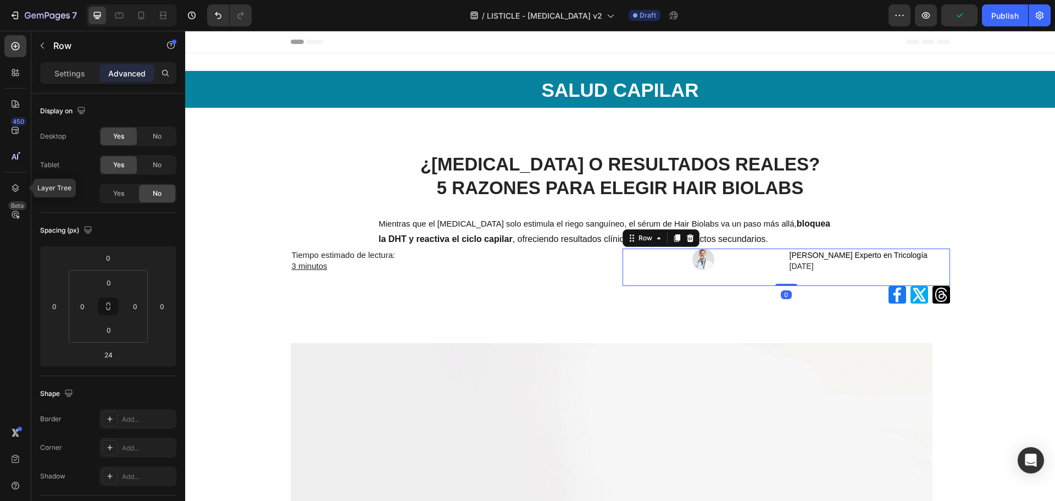
drag, startPoint x: 786, startPoint y: 297, endPoint x: 784, endPoint y: 281, distance: 16.6
click at [784, 281] on div "Image Dr. Miguel Fernández Experto en Tricología 24 de Julio de 2025 Text Block…" at bounding box center [787, 266] width 328 height 37
type input "0"
click at [795, 261] on p "[DATE]" at bounding box center [869, 265] width 159 height 11
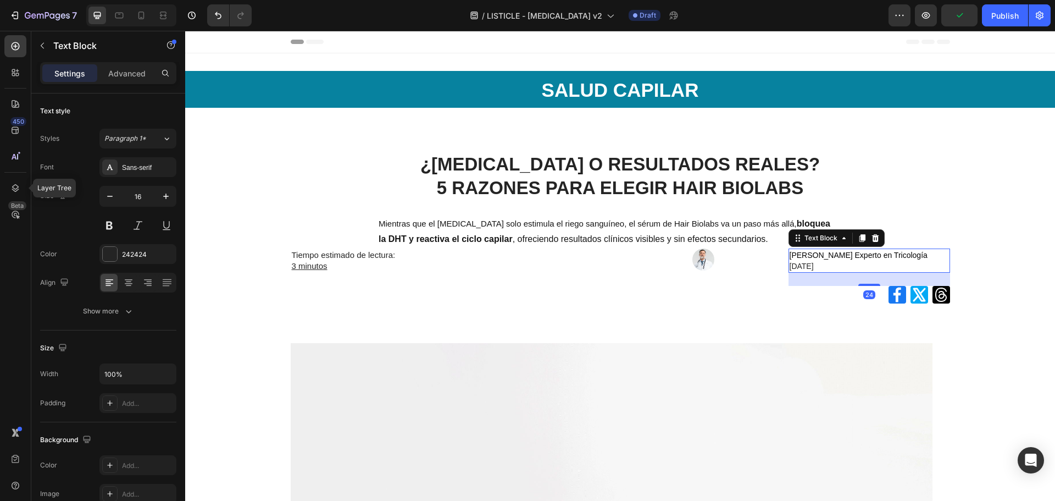
click at [861, 282] on div "24" at bounding box center [870, 279] width 162 height 13
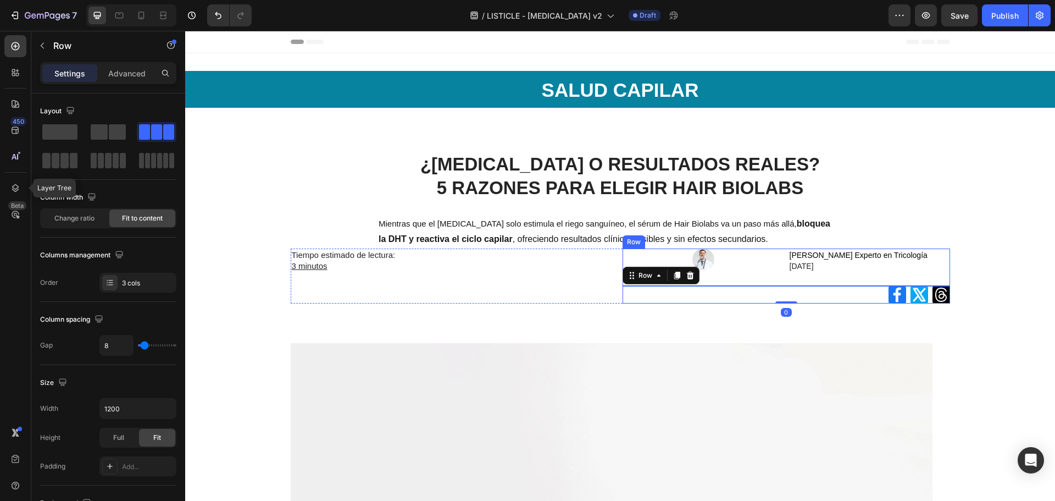
drag, startPoint x: 863, startPoint y: 284, endPoint x: 864, endPoint y: 278, distance: 6.6
click at [864, 274] on div "Image Dr. Miguel Fernández Experto en Tricología 24 de Julio de 2025 Text Block…" at bounding box center [787, 275] width 328 height 55
click at [864, 278] on div "[PERSON_NAME] en Tricología [DATE] Text Block" at bounding box center [870, 266] width 162 height 37
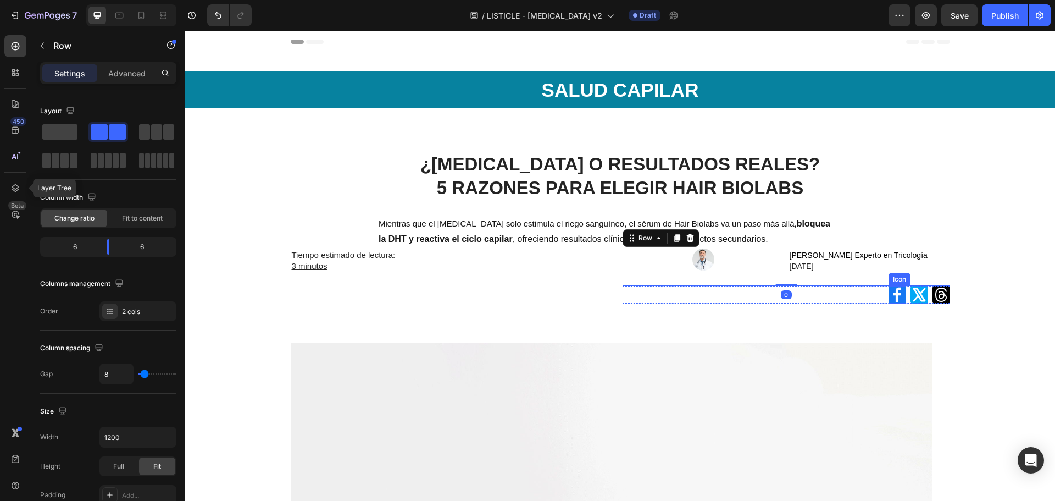
click at [884, 266] on p "[DATE]" at bounding box center [869, 265] width 159 height 11
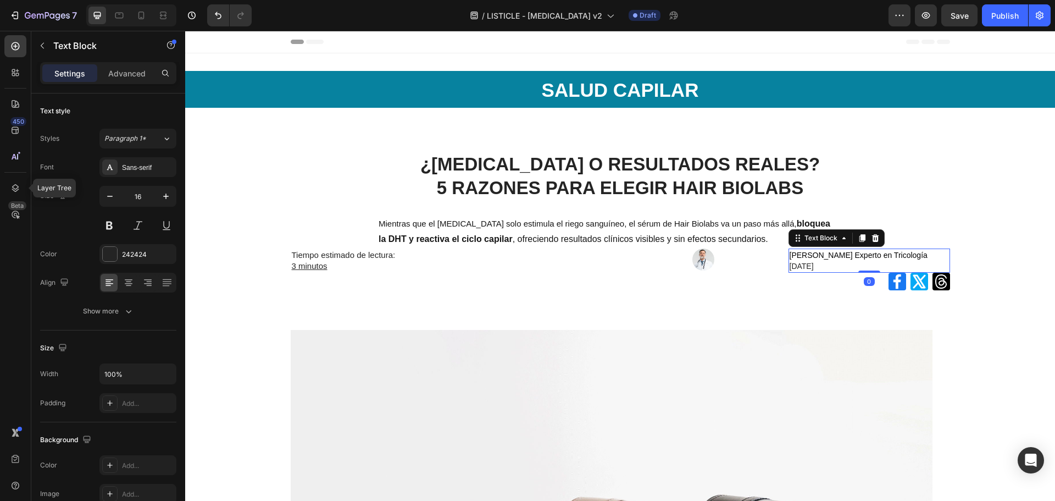
drag, startPoint x: 873, startPoint y: 284, endPoint x: 874, endPoint y: 268, distance: 16.0
click at [874, 268] on div "[PERSON_NAME] Experto en Tricología [DATE] Text Block 0" at bounding box center [870, 260] width 162 height 24
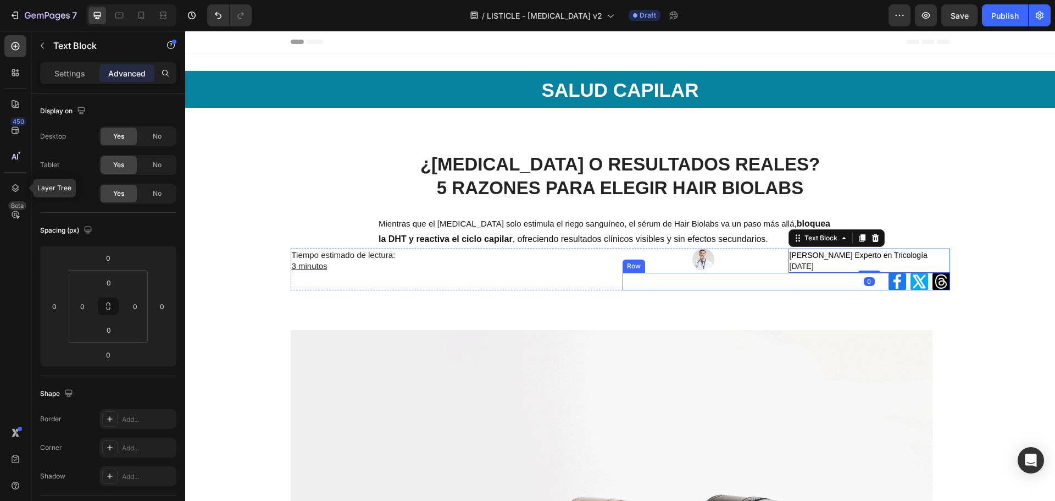
click at [831, 286] on div "Icon Icon Icon Row" at bounding box center [787, 282] width 328 height 18
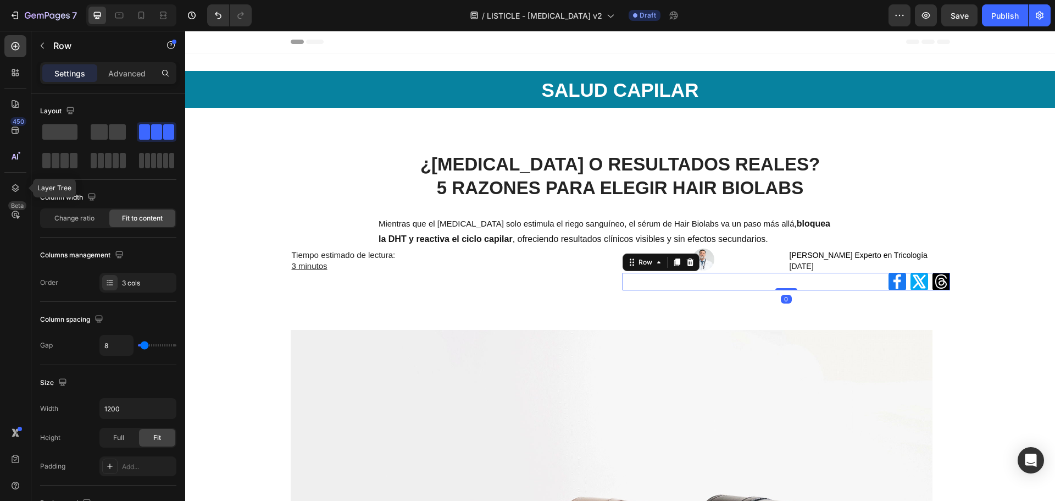
click at [736, 258] on div at bounding box center [704, 259] width 162 height 22
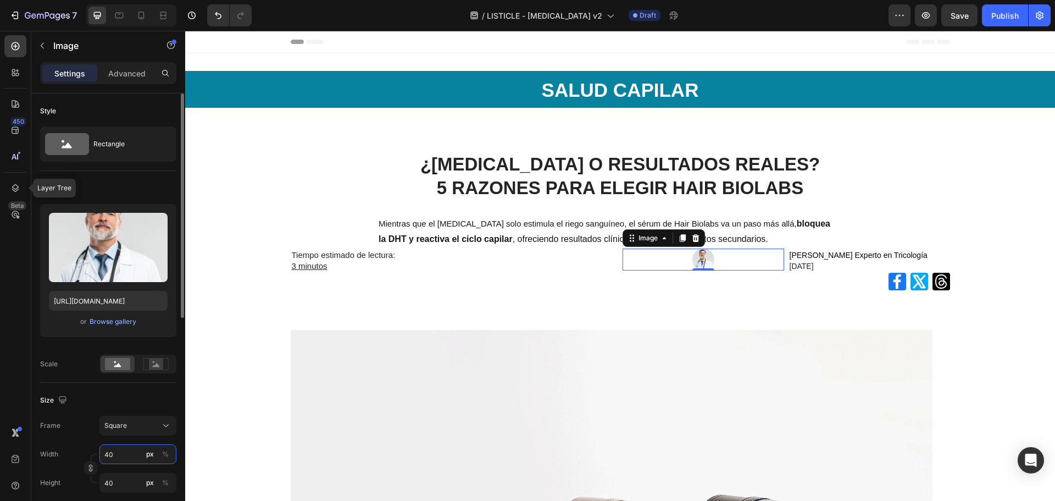
type input "7"
type input "70"
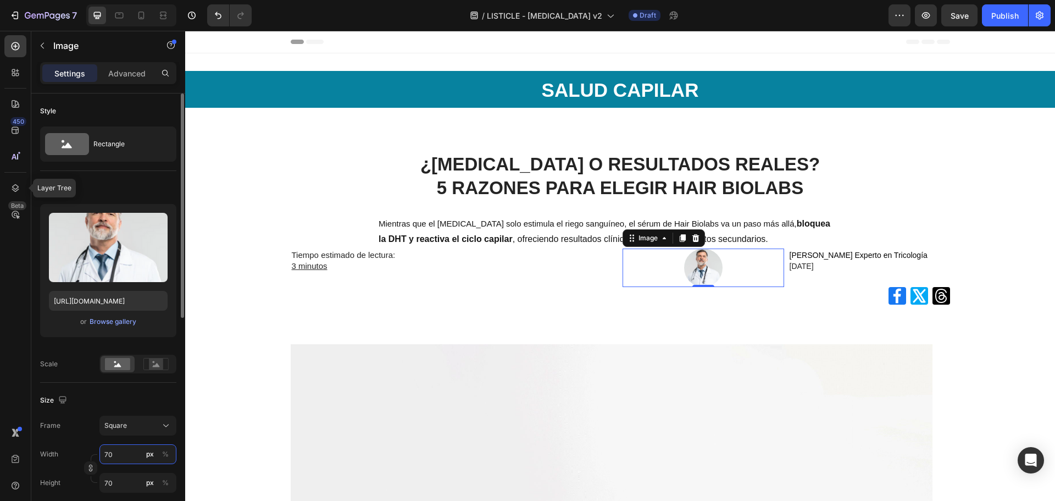
drag, startPoint x: 112, startPoint y: 456, endPoint x: 52, endPoint y: 453, distance: 59.4
click at [52, 453] on div "Width 70 px %" at bounding box center [108, 454] width 136 height 20
type input "5"
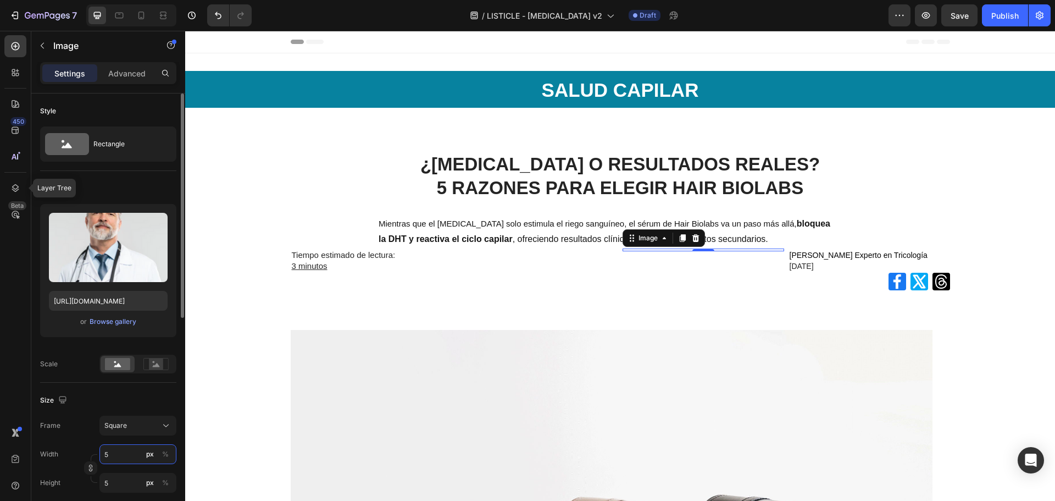
type input "50"
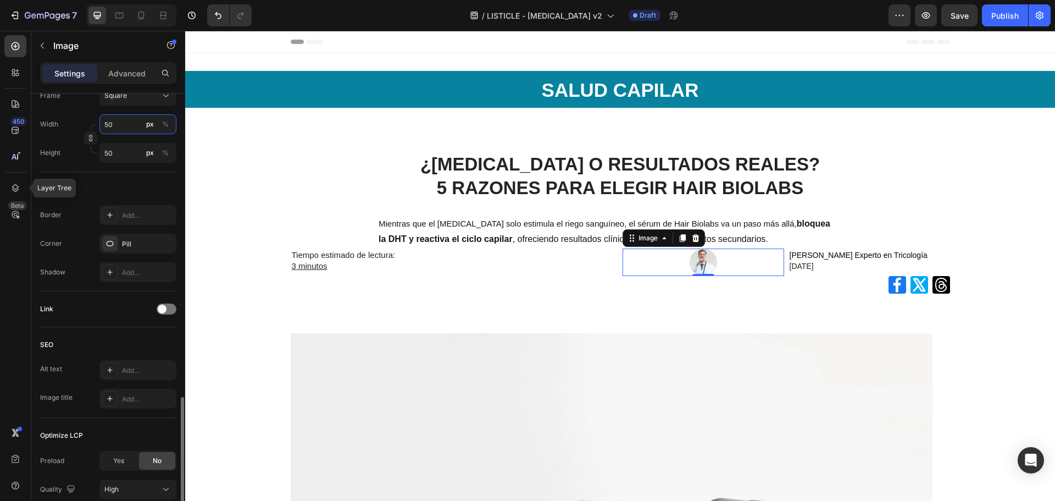
scroll to position [419, 0]
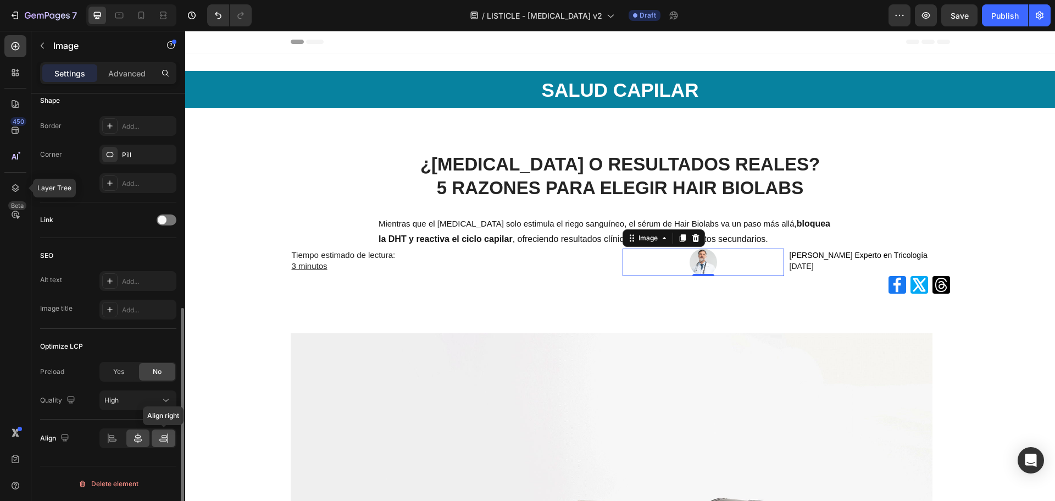
type input "50"
click at [160, 438] on icon at bounding box center [163, 438] width 11 height 11
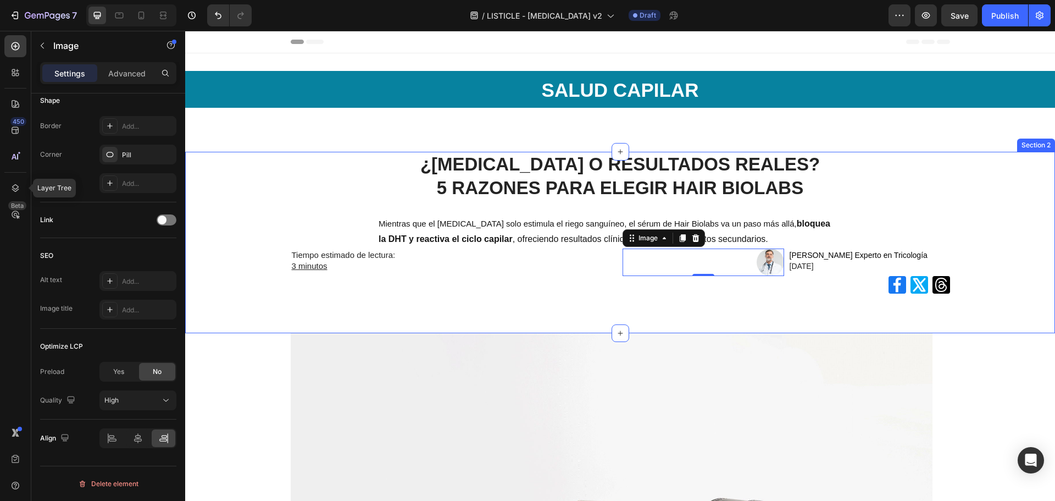
click at [650, 294] on div "¿MINOXIDIL O RESULTADOS REALES? 5 RAZONES PARA ELEGIR HAIR BIOLABS Heading Mien…" at bounding box center [620, 229] width 870 height 155
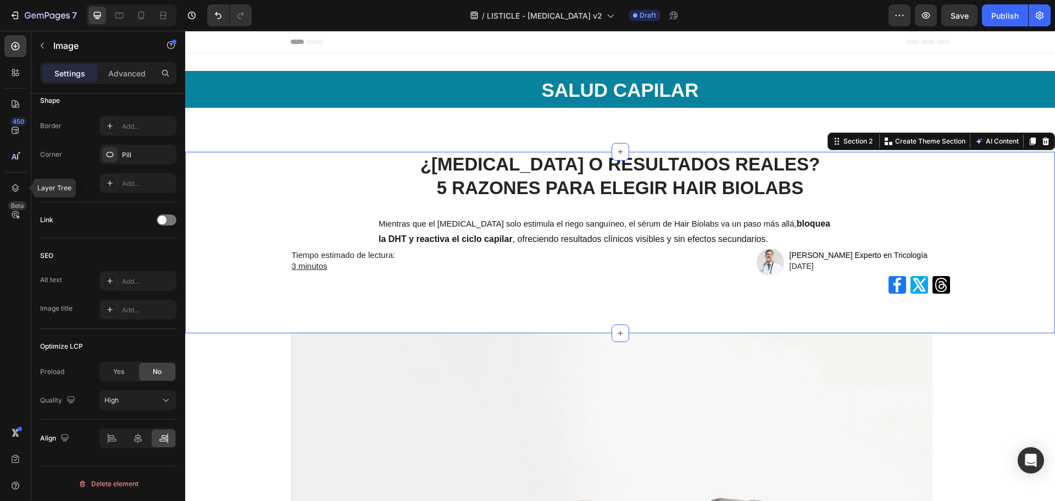
scroll to position [0, 0]
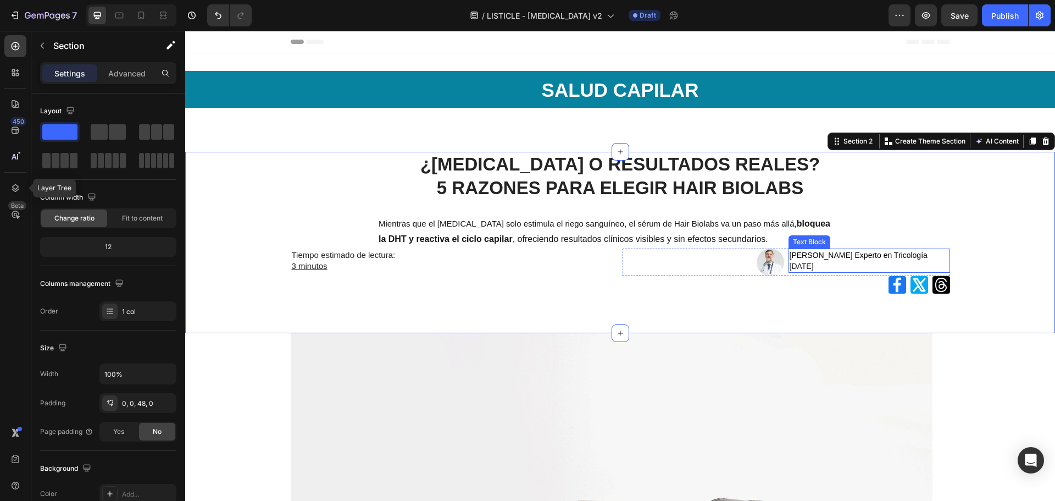
click at [805, 271] on p "[DATE]" at bounding box center [869, 265] width 159 height 11
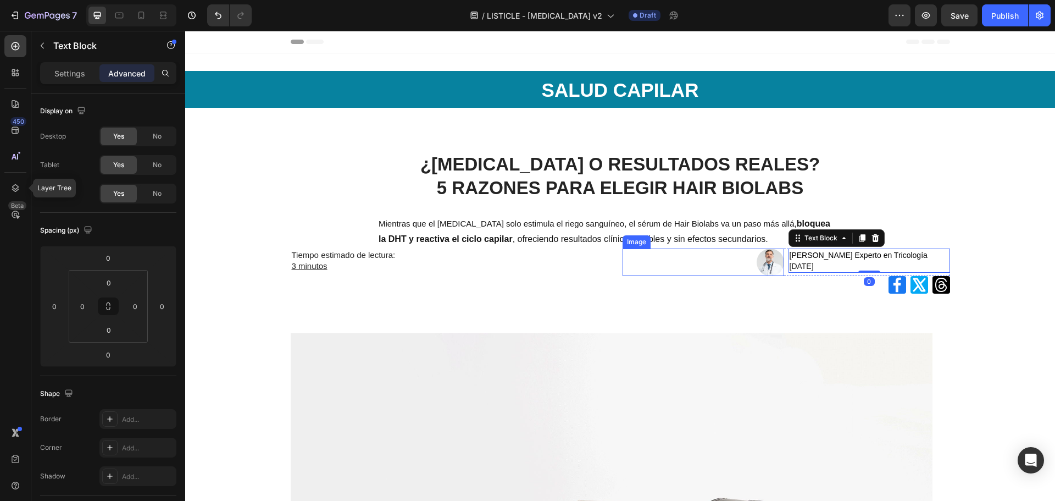
click at [752, 273] on div at bounding box center [704, 261] width 162 height 27
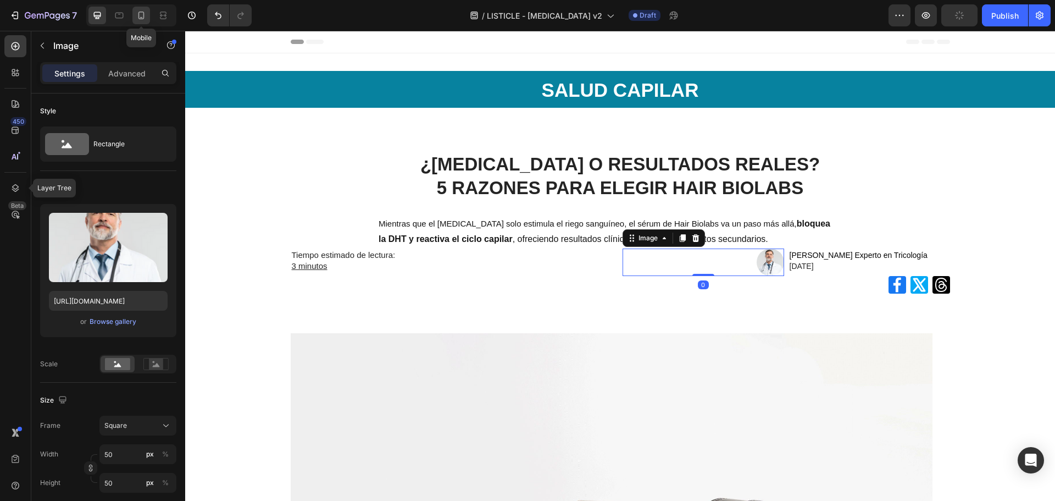
click at [140, 18] on icon at bounding box center [141, 15] width 11 height 11
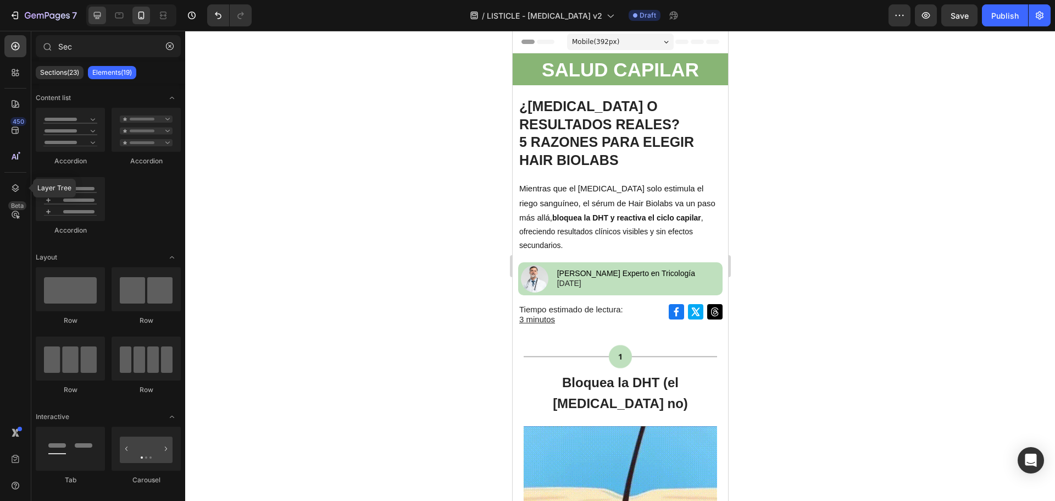
click at [99, 13] on icon at bounding box center [97, 15] width 7 height 7
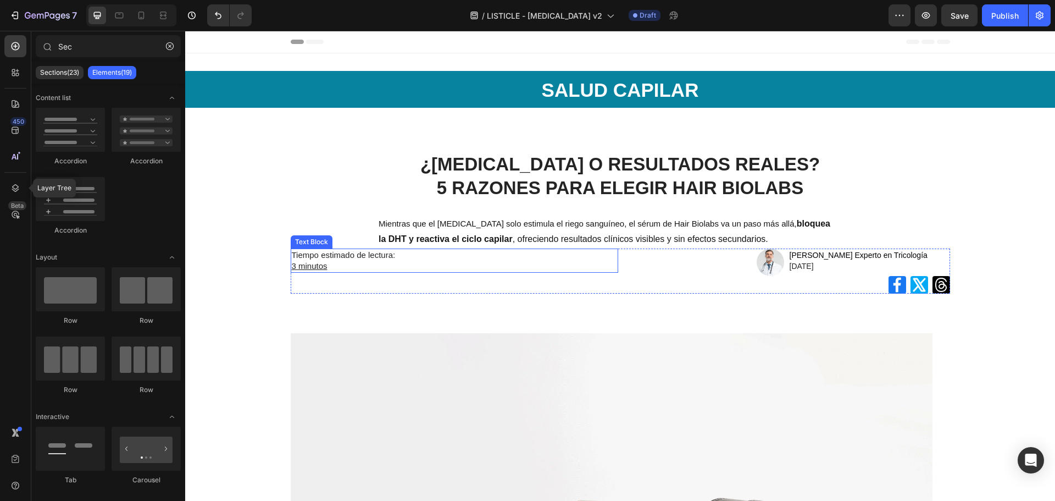
click at [467, 261] on p "3 minutos" at bounding box center [454, 265] width 325 height 11
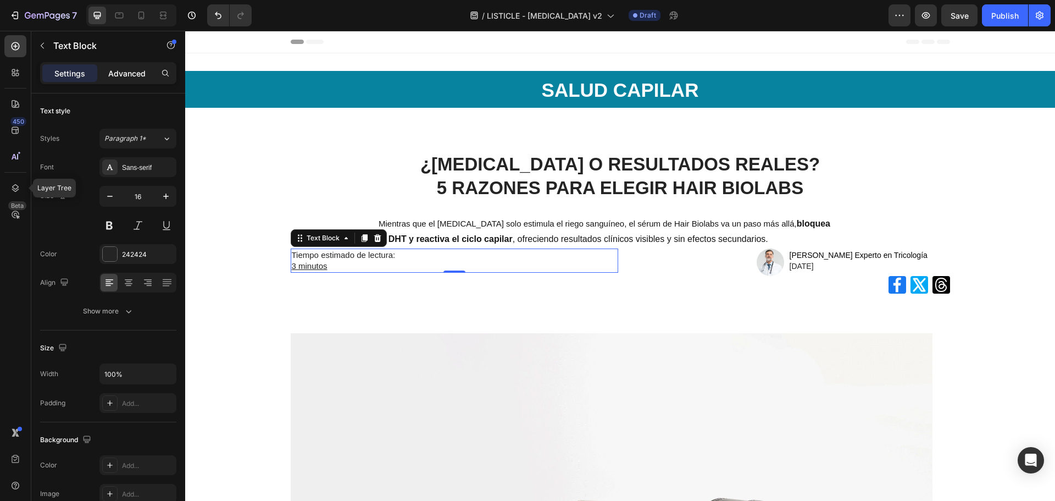
click at [119, 75] on p "Advanced" at bounding box center [126, 74] width 37 height 12
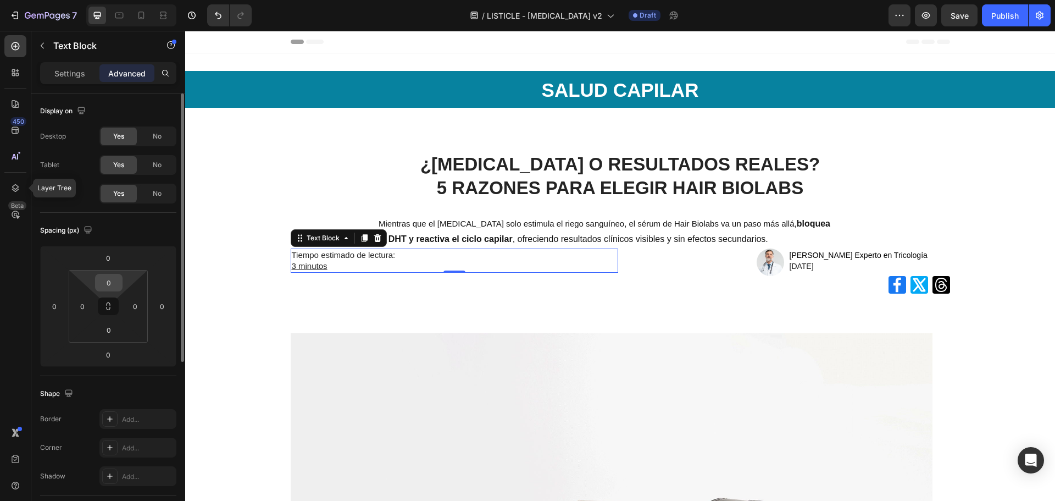
click at [111, 289] on input "0" at bounding box center [109, 282] width 22 height 16
type input "50"
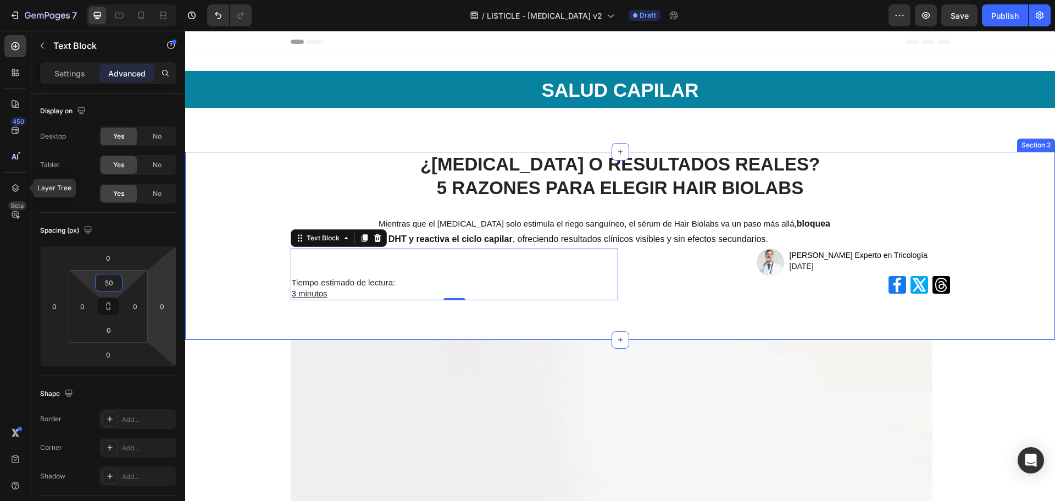
click at [715, 323] on div "¿MINOXIDIL O RESULTADOS REALES? 5 RAZONES PARA ELEGIR HAIR BIOLABS Heading Mien…" at bounding box center [620, 246] width 870 height 188
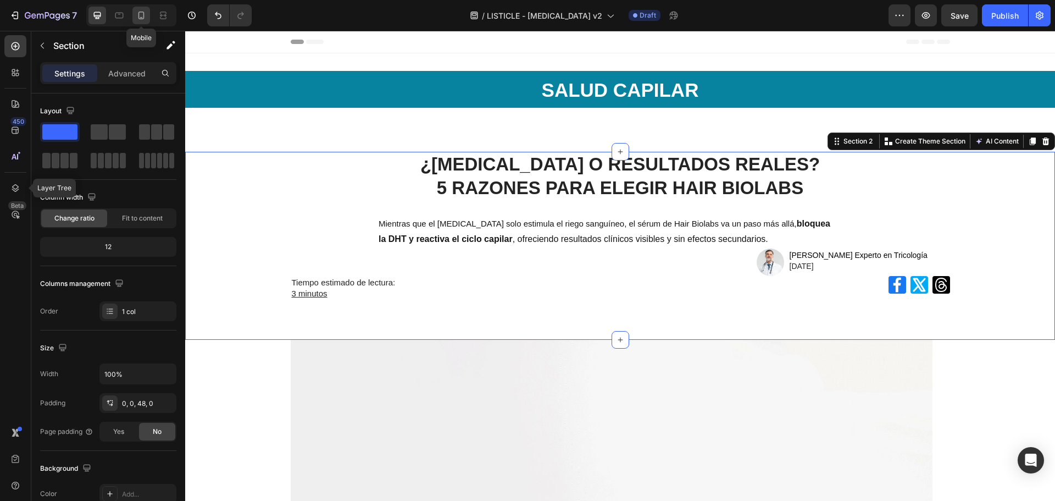
click at [136, 17] on icon at bounding box center [141, 15] width 11 height 11
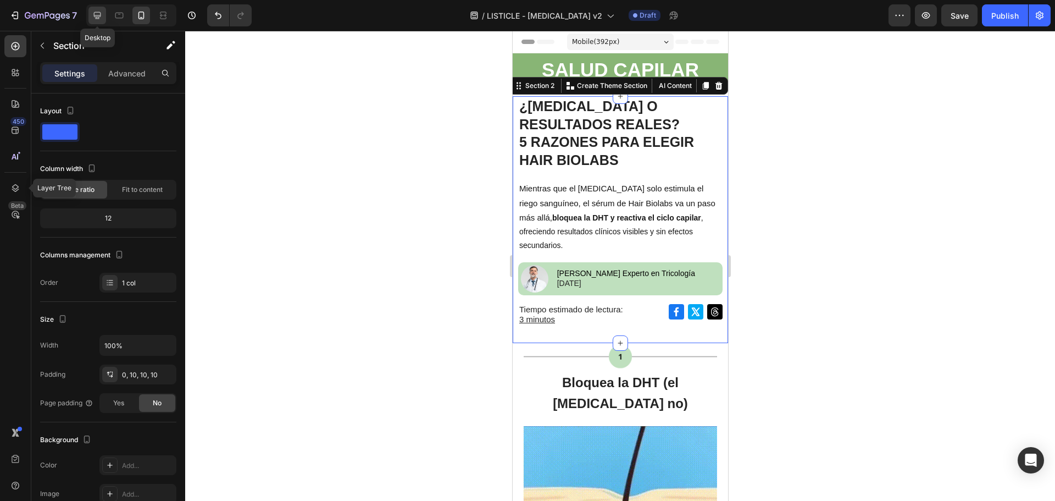
click at [91, 11] on div at bounding box center [97, 16] width 18 height 18
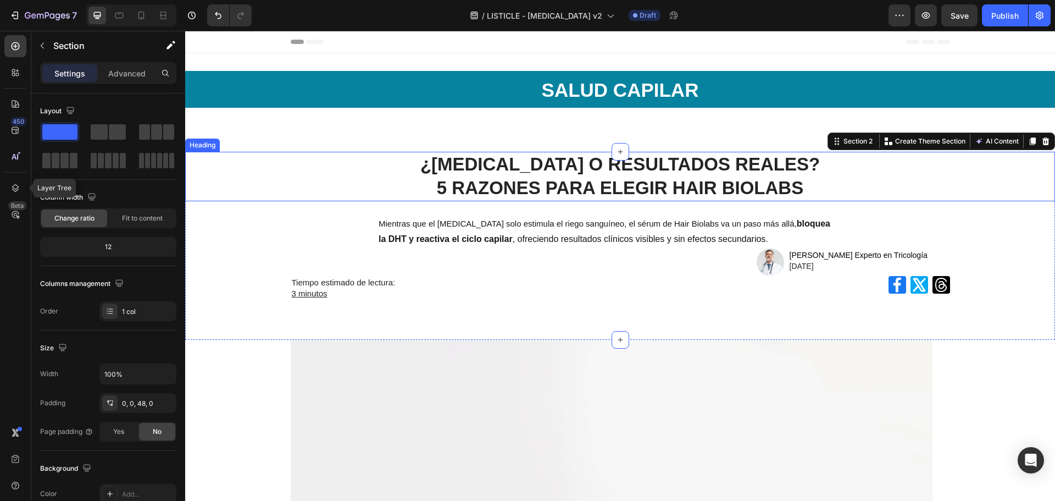
click at [523, 179] on strong "5 RAZONES PARA ELEGIR HAIR BIOLABS" at bounding box center [620, 188] width 367 height 20
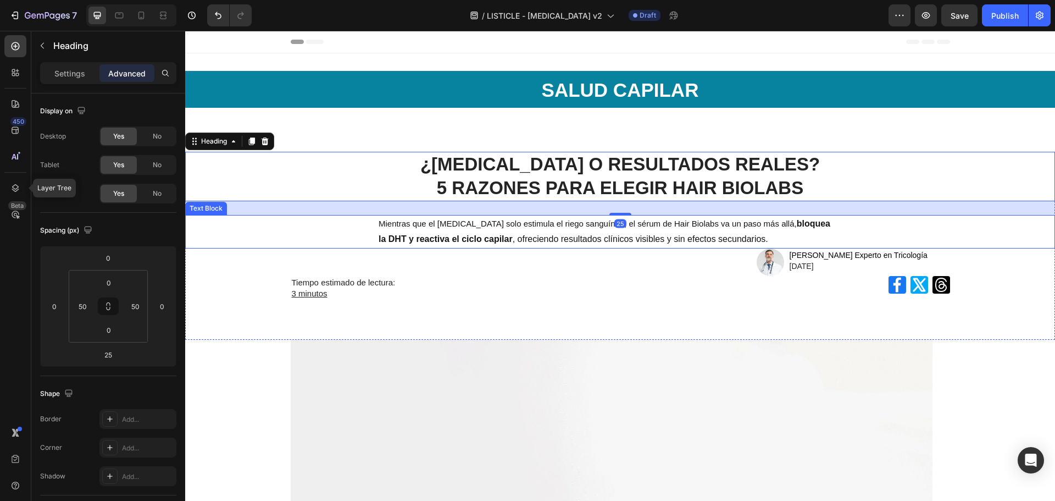
click at [528, 226] on span "Mientras que el [MEDICAL_DATA] solo estimula el riego sanguíneo, el sérum de Ha…" at bounding box center [588, 223] width 418 height 9
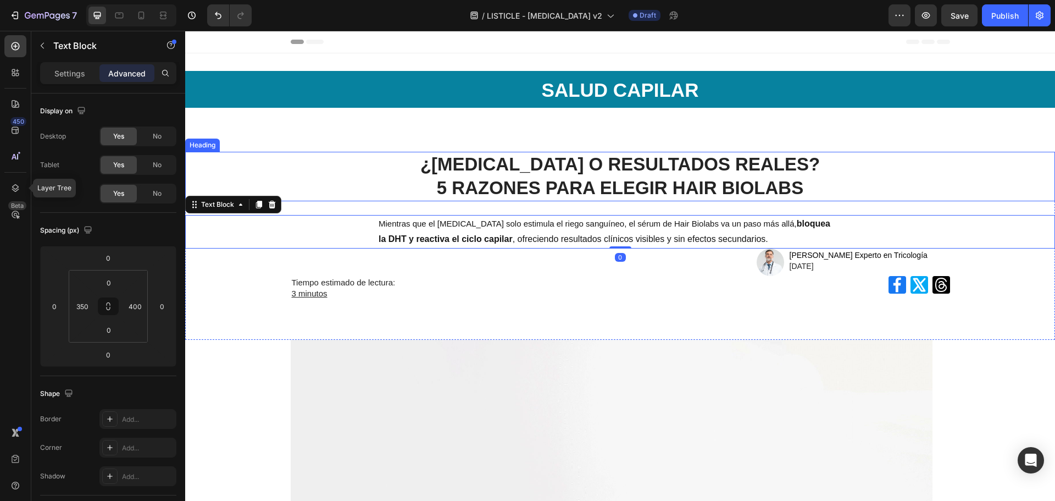
click at [390, 158] on h1 "¿MINOXIDIL O RESULTADOS REALES? 5 RAZONES PARA ELEGIR HAIR BIOLABS" at bounding box center [620, 176] width 815 height 49
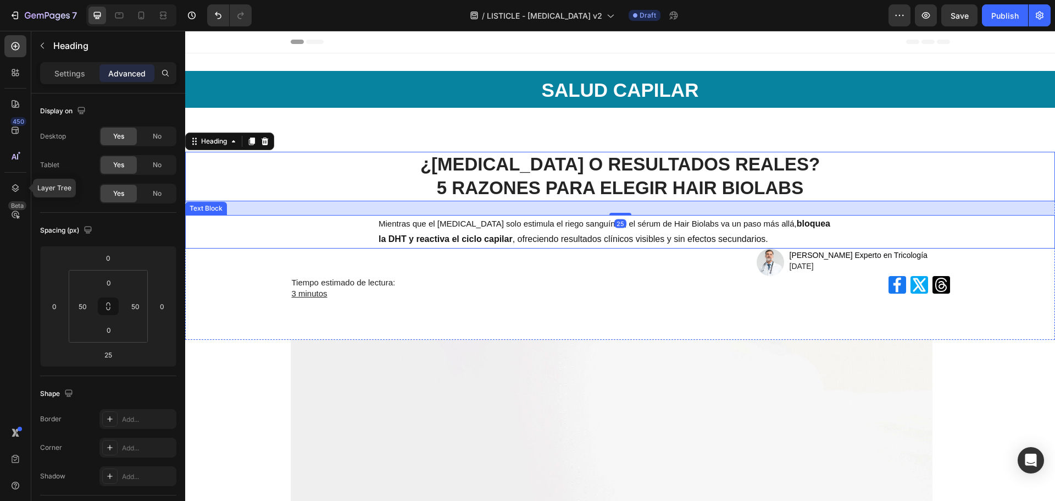
click at [398, 230] on p "Mientras que el [MEDICAL_DATA] solo estimula el riego sanguíneo, el sérum de Ha…" at bounding box center [607, 232] width 456 height 32
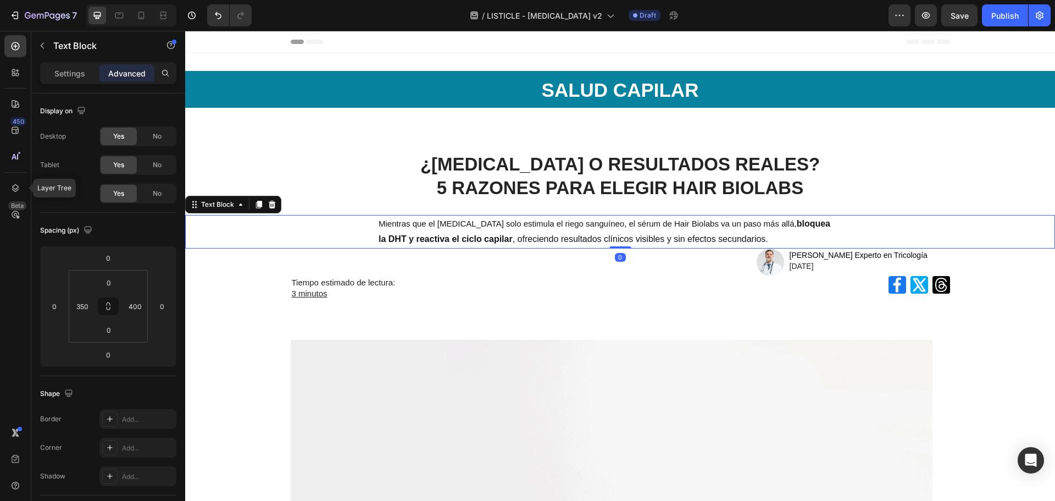
click at [390, 184] on h1 "¿MINOXIDIL O RESULTADOS REALES? 5 RAZONES PARA ELEGIR HAIR BIOLABS" at bounding box center [620, 176] width 815 height 49
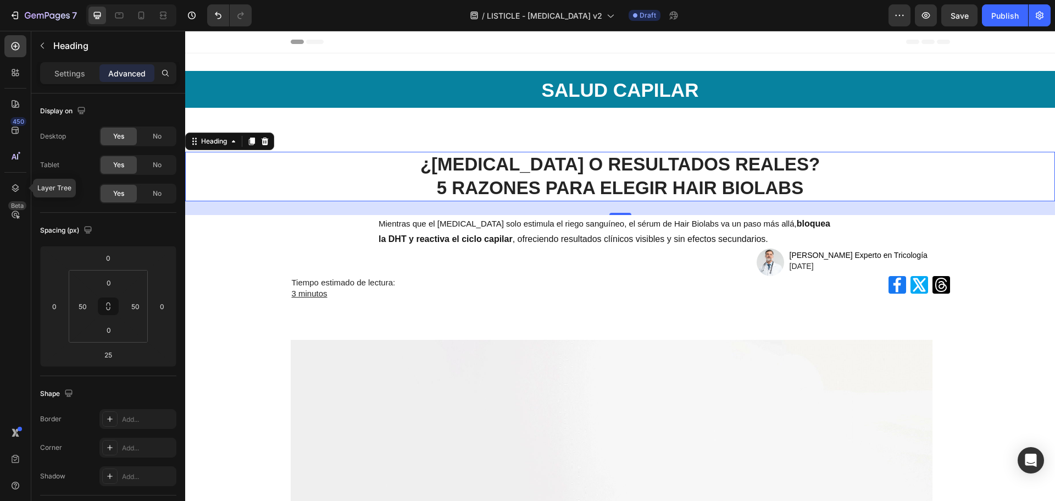
click at [312, 154] on h1 "¿MINOXIDIL O RESULTADOS REALES? 5 RAZONES PARA ELEGIR HAIR BIOLABS" at bounding box center [620, 176] width 815 height 49
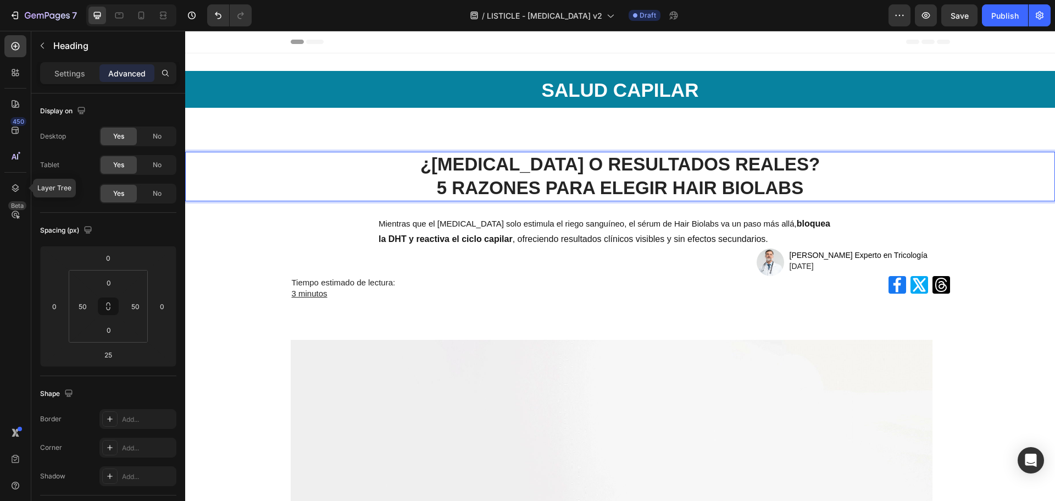
click at [340, 199] on p "¿MINOXIDIL O RESULTADOS REALES? 5 RAZONES PARA ELEGIR HAIR BIOLABS" at bounding box center [620, 176] width 813 height 47
click at [475, 213] on div "¿MINOXIDIL O RESULTADOS REALES? 5 RAZONES PARA ELEGIR HAIR BIOLABS Heading 25 M…" at bounding box center [620, 233] width 870 height 162
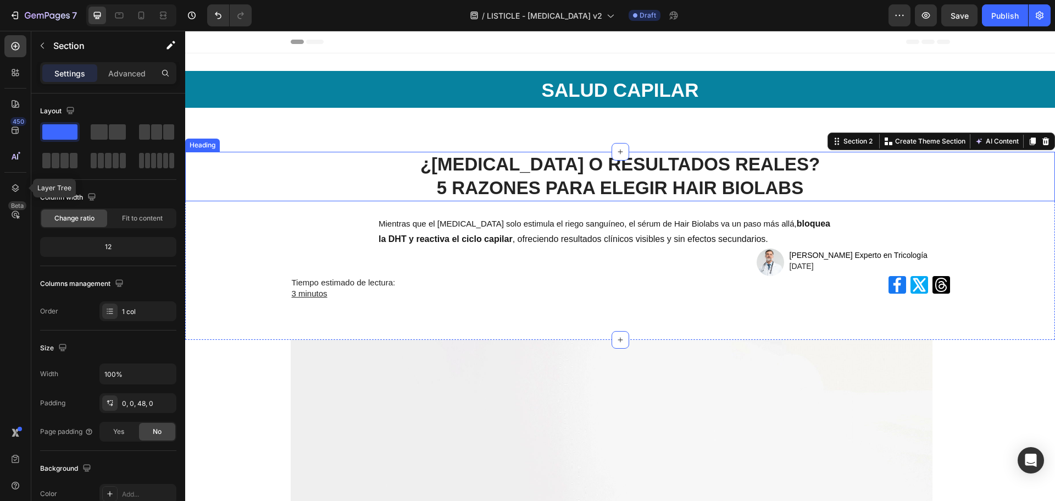
click at [777, 192] on strong "5 RAZONES PARA ELEGIR HAIR BIOLABS" at bounding box center [620, 188] width 367 height 20
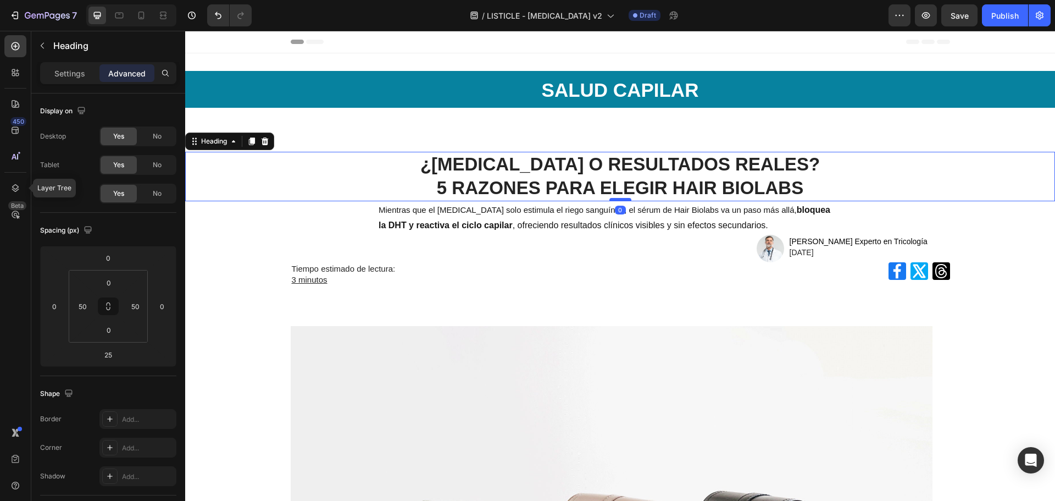
drag, startPoint x: 613, startPoint y: 214, endPoint x: 615, endPoint y: 200, distance: 14.5
click at [615, 200] on div at bounding box center [620, 199] width 22 height 3
type input "0"
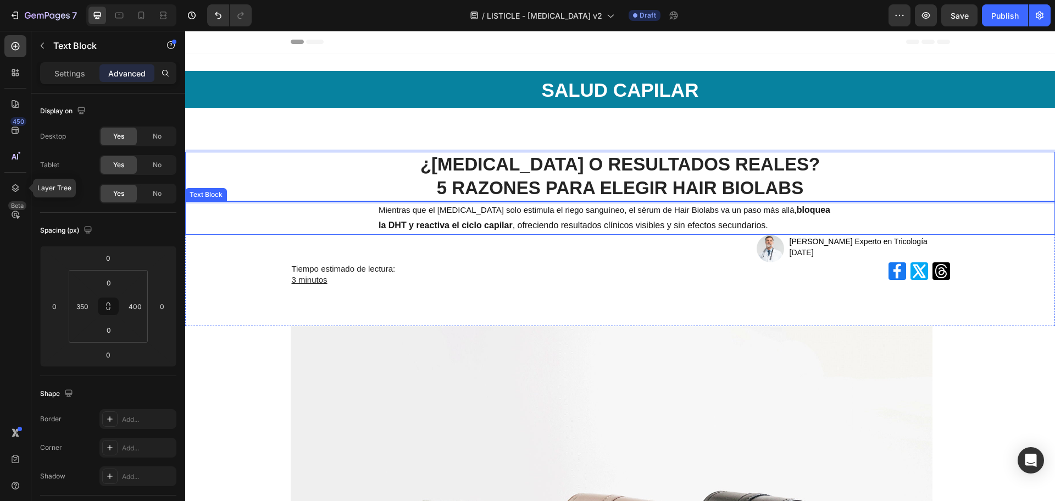
click at [801, 220] on p "Mientras que el [MEDICAL_DATA] solo estimula el riego sanguíneo, el sérum de Ha…" at bounding box center [607, 218] width 456 height 32
click at [683, 169] on strong "¿MINOXIDIL O RESULTADOS REALES?" at bounding box center [620, 164] width 400 height 20
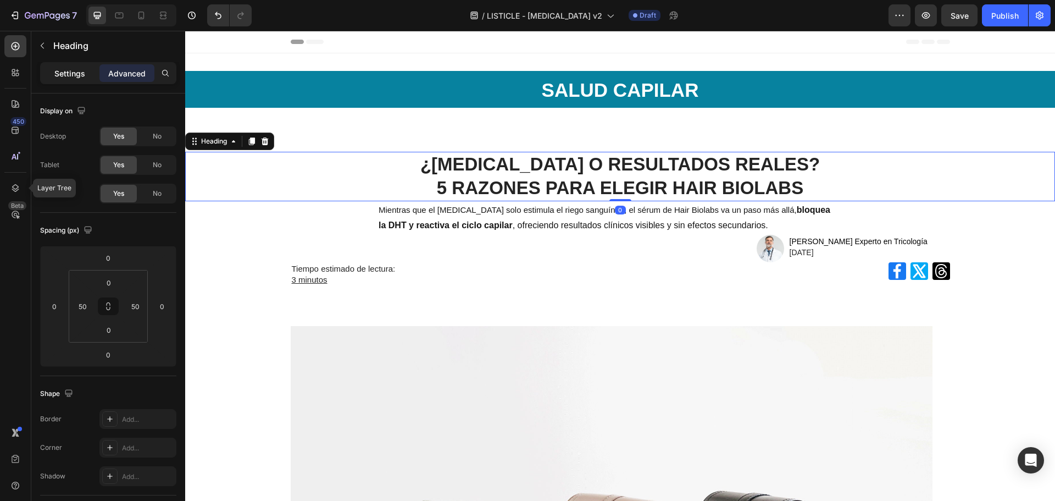
click at [68, 75] on p "Settings" at bounding box center [69, 74] width 31 height 12
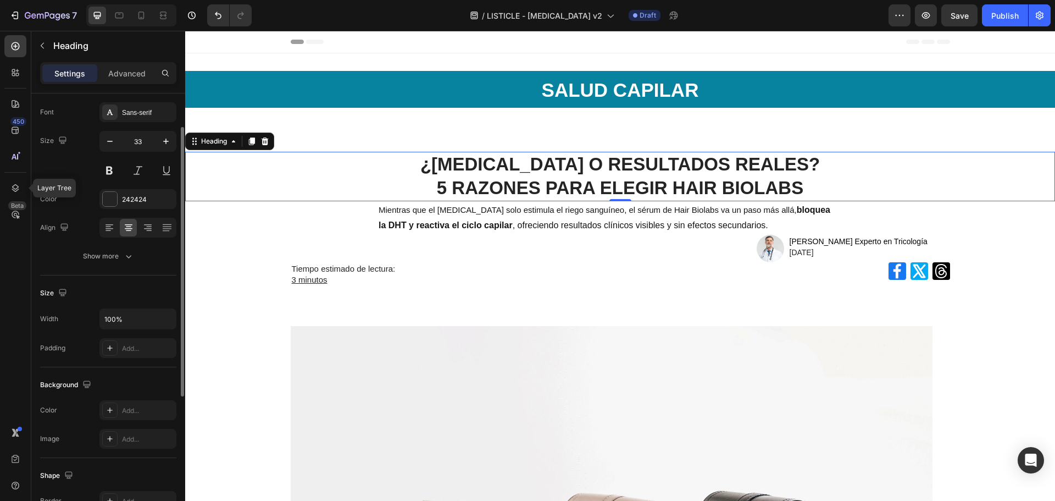
scroll to position [110, 0]
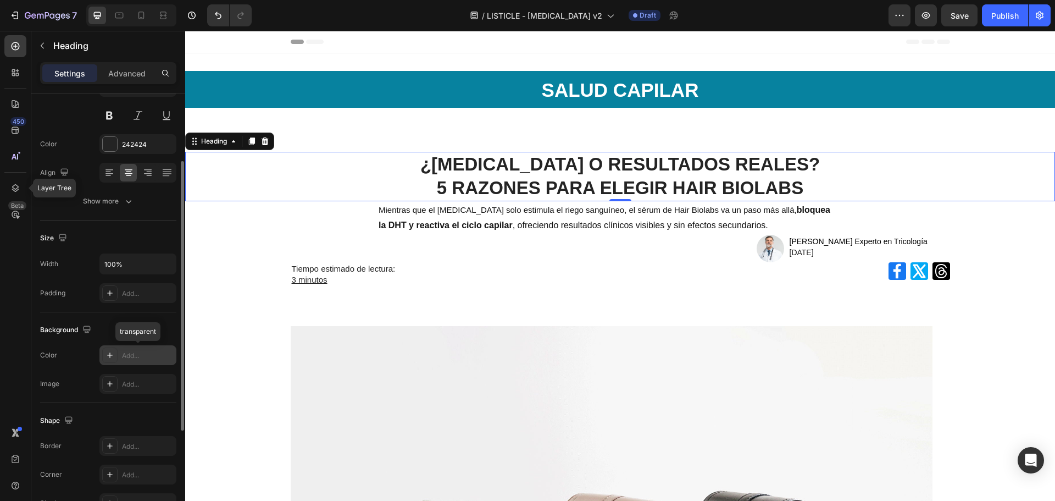
click at [135, 351] on div "Add..." at bounding box center [148, 356] width 52 height 10
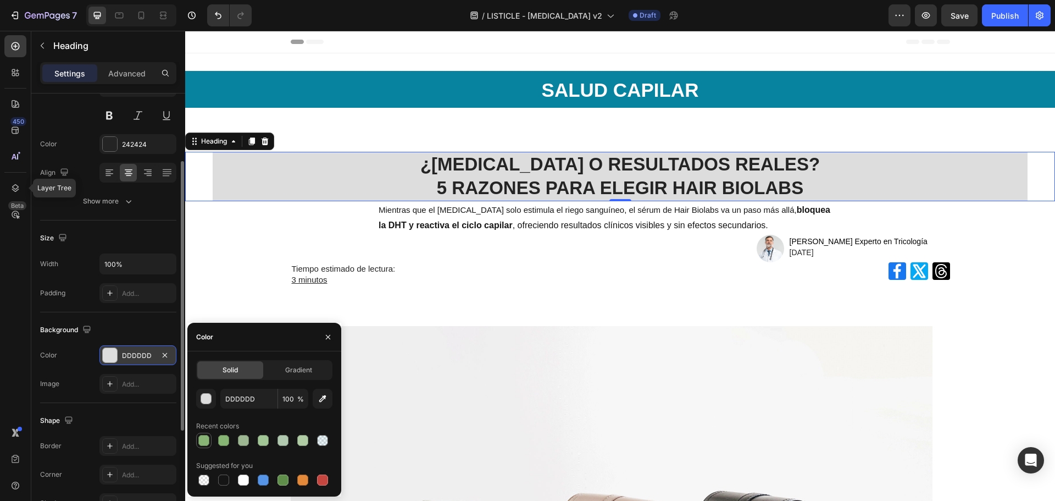
click at [202, 436] on div at bounding box center [203, 440] width 11 height 11
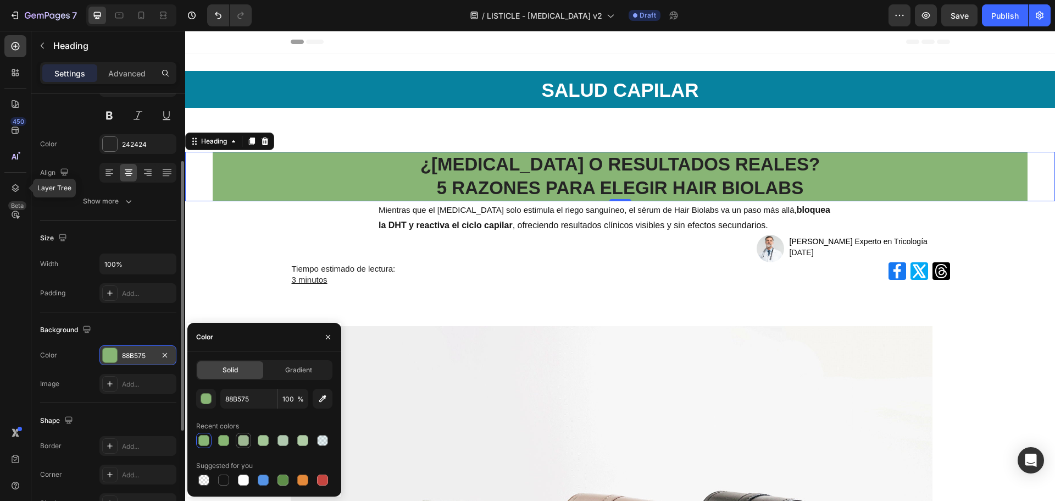
click at [245, 440] on div at bounding box center [243, 440] width 11 height 11
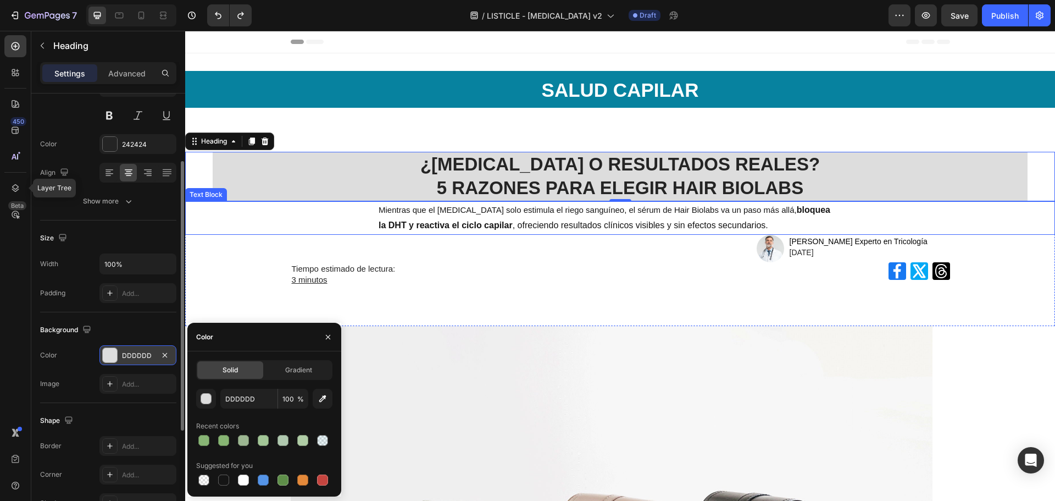
type input "000000"
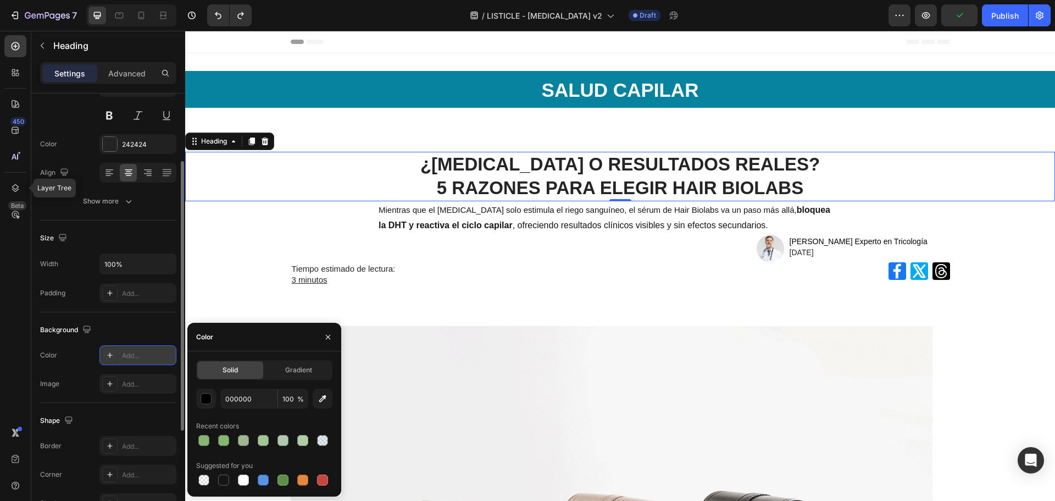
click at [1029, 172] on div "⁠⁠⁠⁠⁠⁠⁠ ¿MINOXIDIL O RESULTADOS REALES? 5 RAZONES PARA ELEGIR HAIR BIOLABS Head…" at bounding box center [620, 176] width 870 height 49
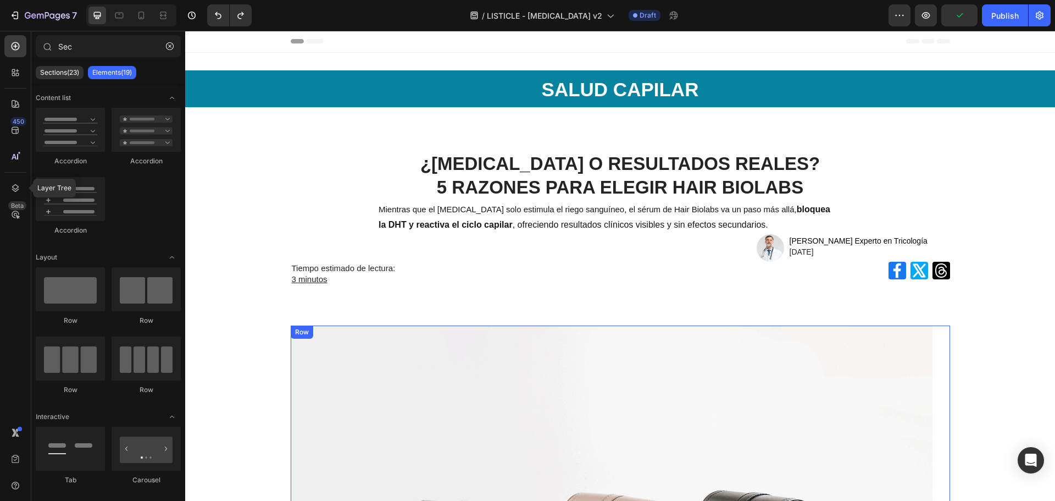
scroll to position [0, 0]
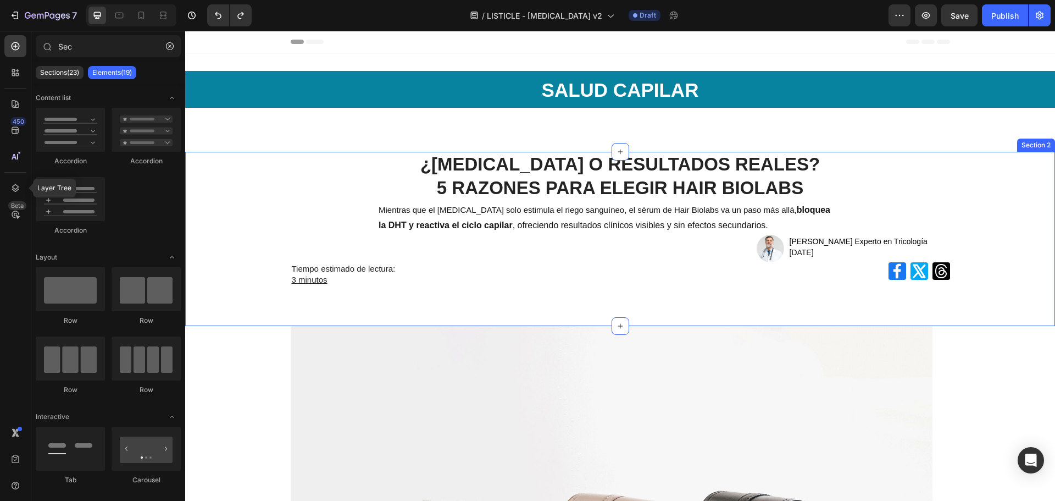
click at [1040, 289] on div "¿MINOXIDIL O RESULTADOS REALES? 5 RAZONES PARA ELEGIR HAIR BIOLABS Heading Mien…" at bounding box center [620, 226] width 870 height 148
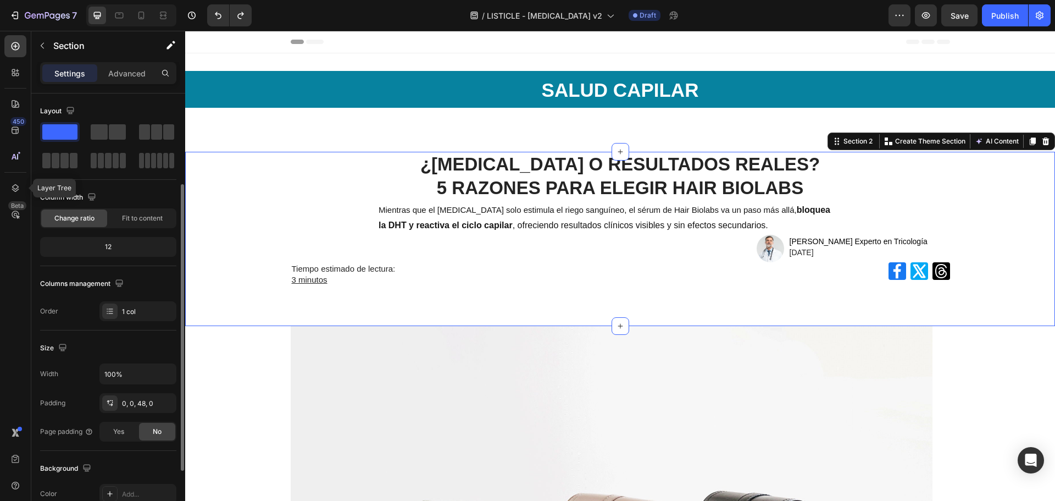
scroll to position [110, 0]
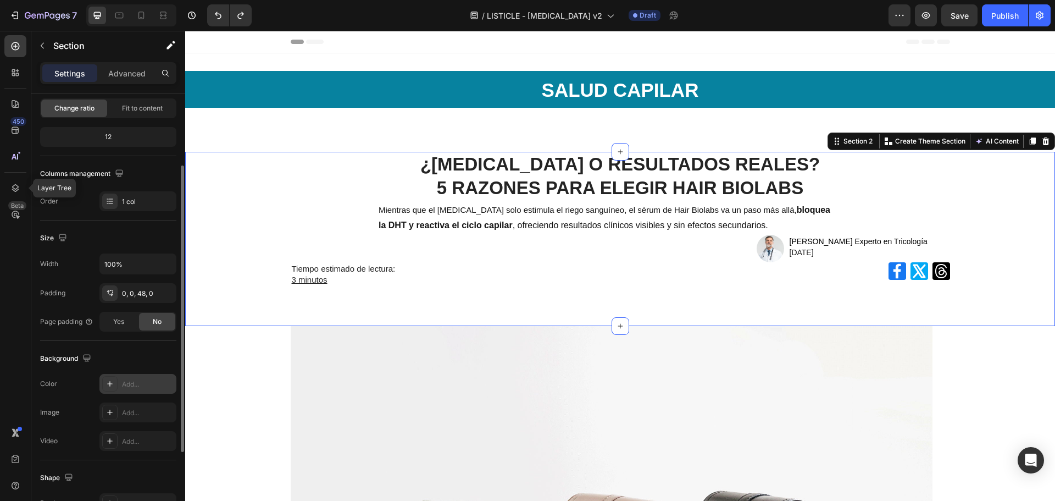
click at [143, 379] on div "Add..." at bounding box center [148, 384] width 52 height 10
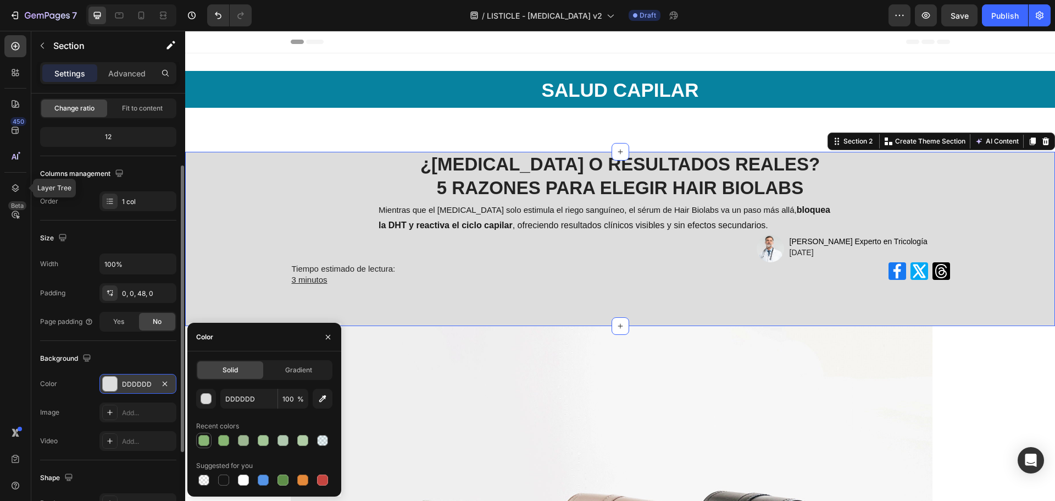
click at [200, 437] on div at bounding box center [203, 440] width 11 height 11
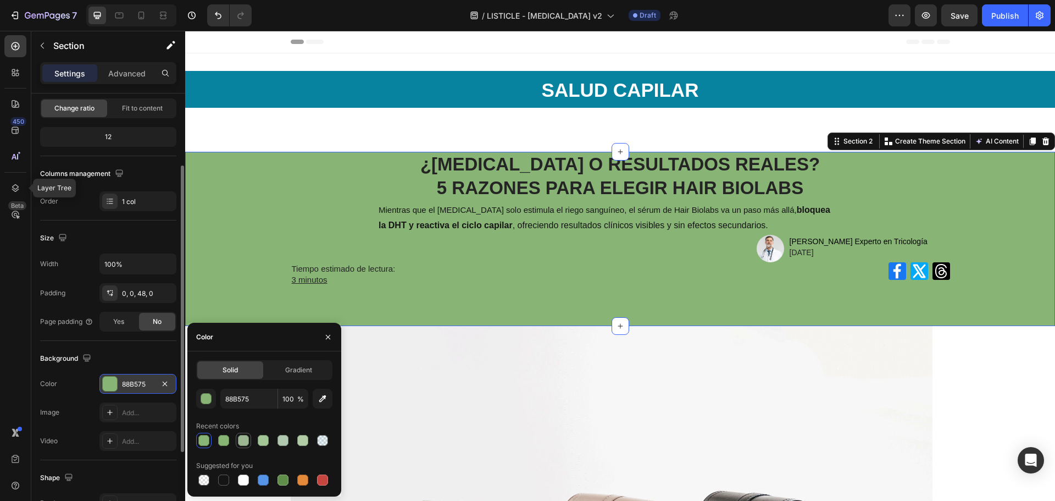
click at [249, 441] on div at bounding box center [243, 440] width 13 height 13
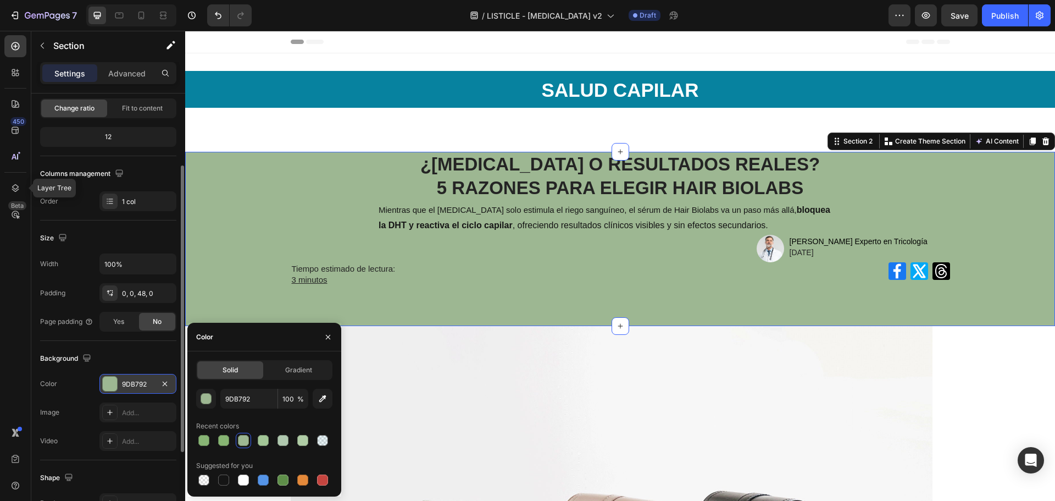
click at [275, 442] on div at bounding box center [264, 440] width 136 height 15
click at [258, 442] on div at bounding box center [263, 440] width 11 height 11
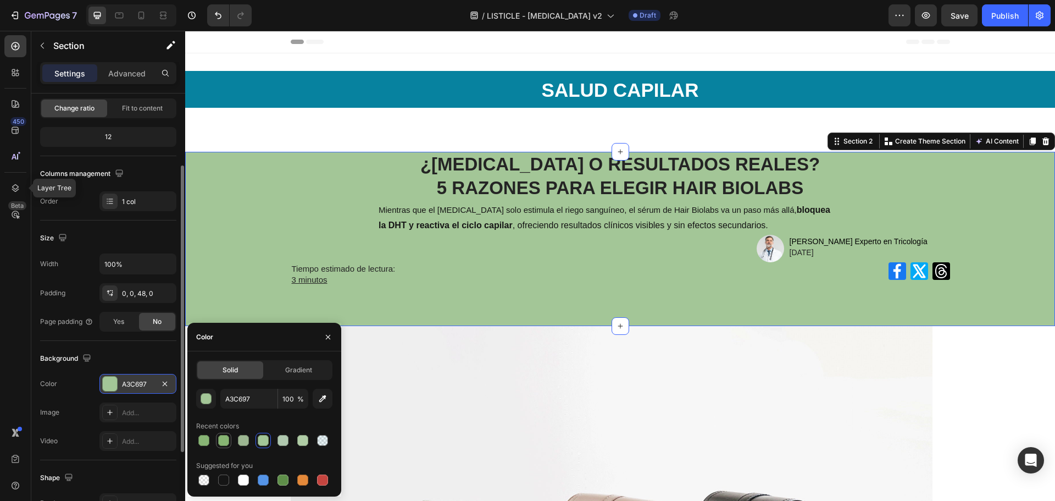
click at [222, 442] on div at bounding box center [223, 440] width 11 height 11
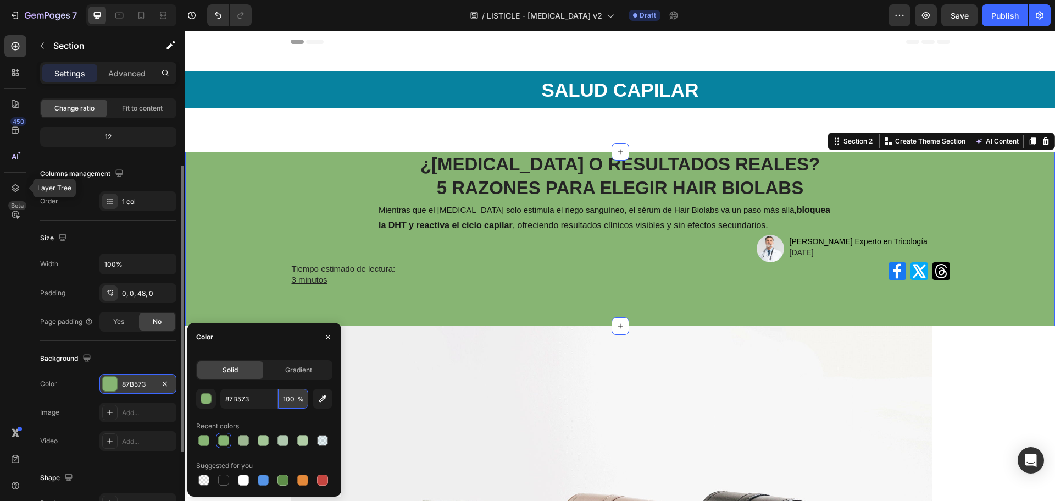
click at [286, 403] on input "100" at bounding box center [293, 399] width 30 height 20
click at [205, 483] on div at bounding box center [203, 479] width 11 height 11
type input "000000"
type input "0"
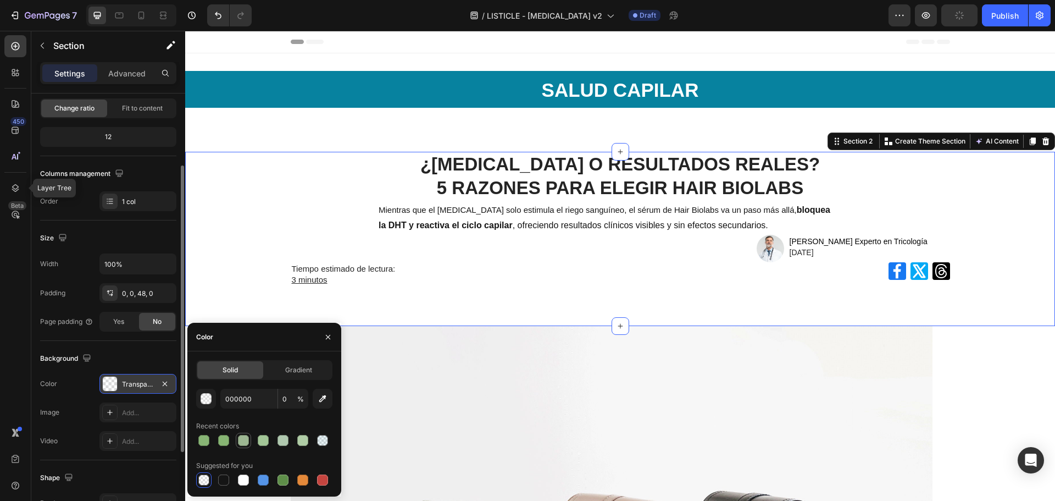
click at [242, 445] on div at bounding box center [243, 440] width 11 height 11
type input "9DB792"
type input "100"
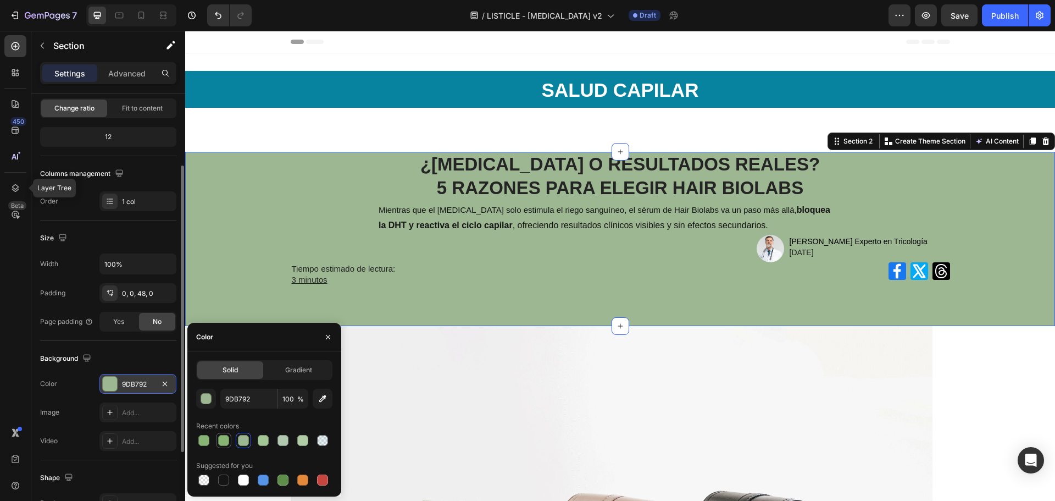
click at [229, 436] on div at bounding box center [223, 440] width 13 height 13
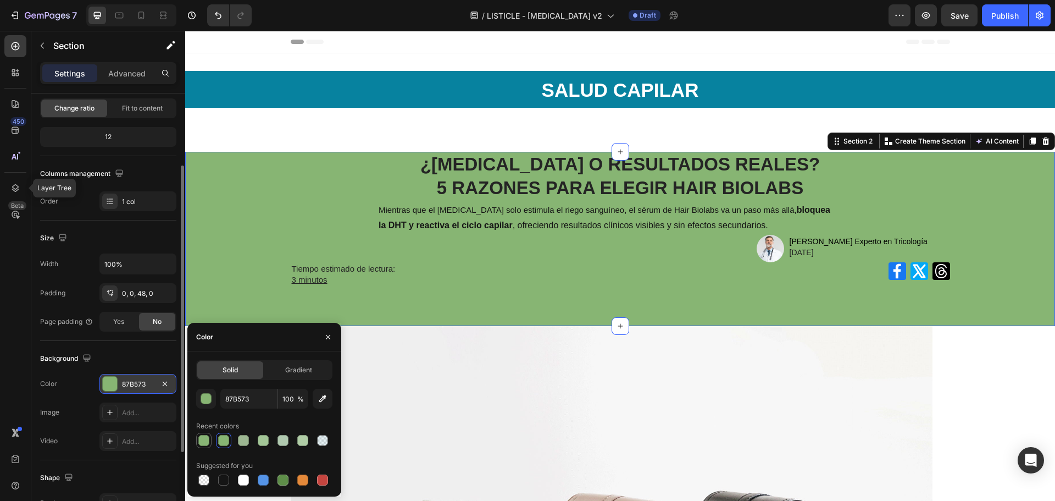
click at [206, 439] on div at bounding box center [203, 440] width 11 height 11
type input "87B573"
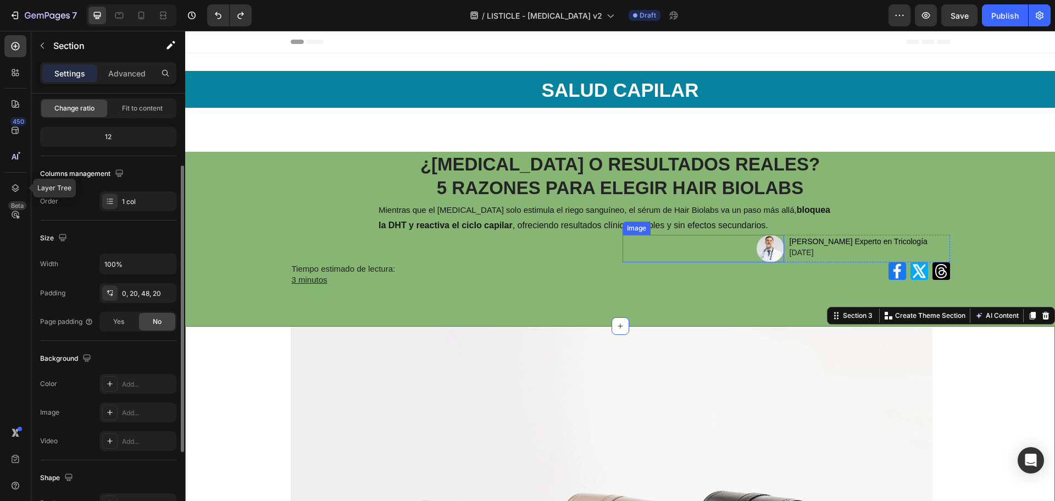
click at [535, 228] on p "Mientras que el [MEDICAL_DATA] solo estimula el riego sanguíneo, el sérum de Ha…" at bounding box center [607, 218] width 456 height 32
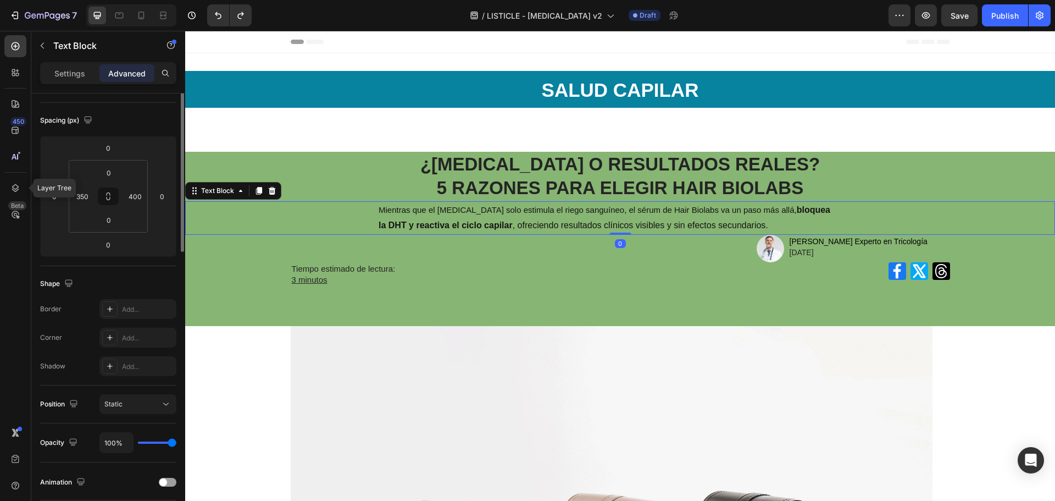
scroll to position [0, 0]
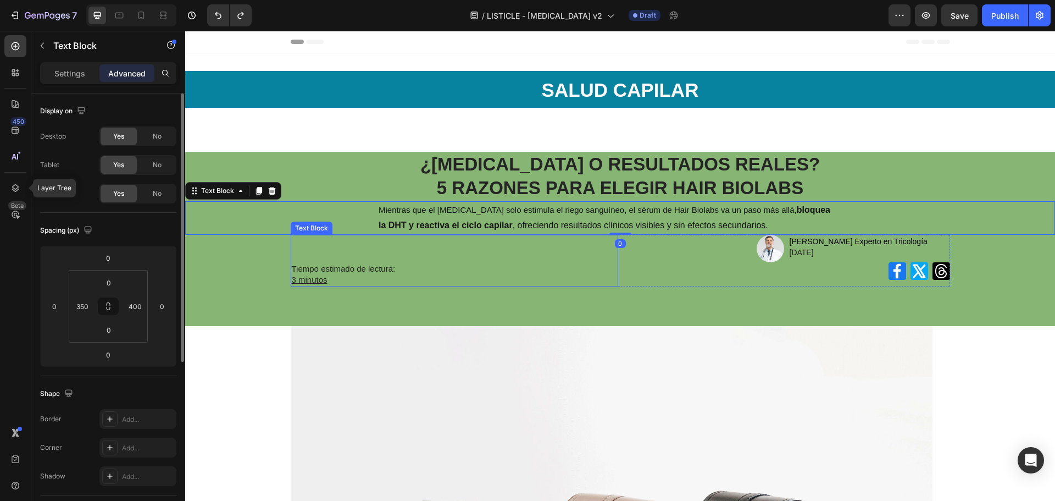
click at [295, 251] on div "Tiempo estimado de lectura: 3 minutos Text Block" at bounding box center [455, 261] width 328 height 52
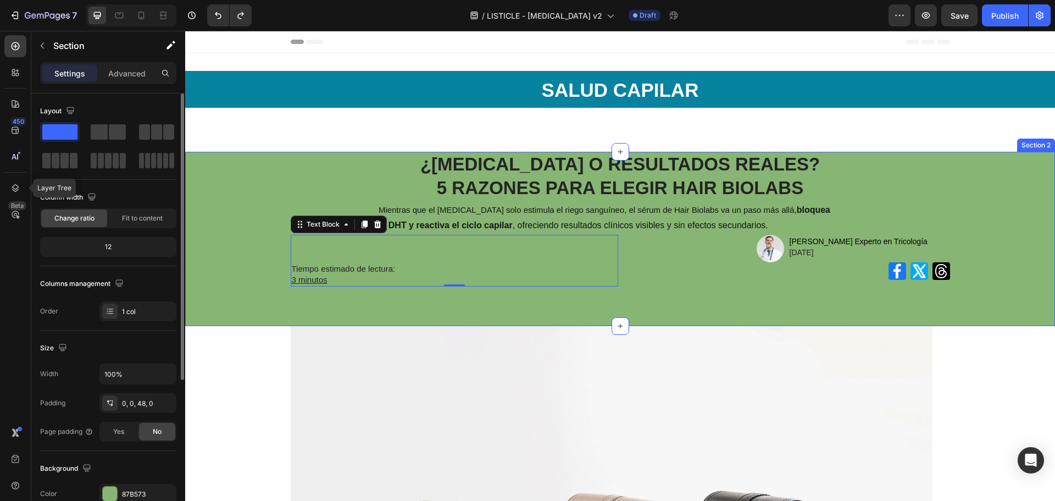
click at [303, 297] on div "¿MINOXIDIL O RESULTADOS REALES? 5 RAZONES PARA ELEGIR HAIR BIOLABS Heading Mien…" at bounding box center [620, 226] width 870 height 148
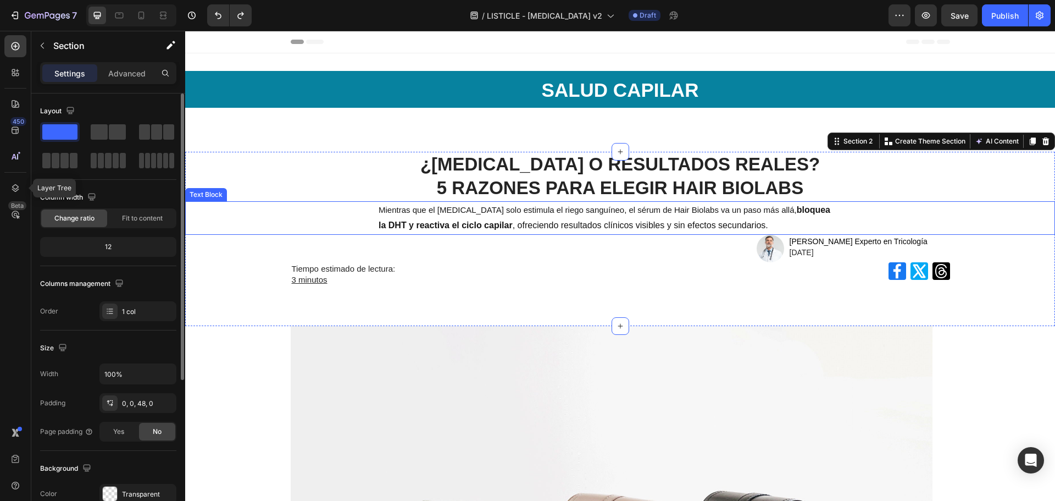
click at [481, 178] on strong "5 RAZONES PARA ELEGIR HAIR BIOLABS" at bounding box center [620, 188] width 367 height 20
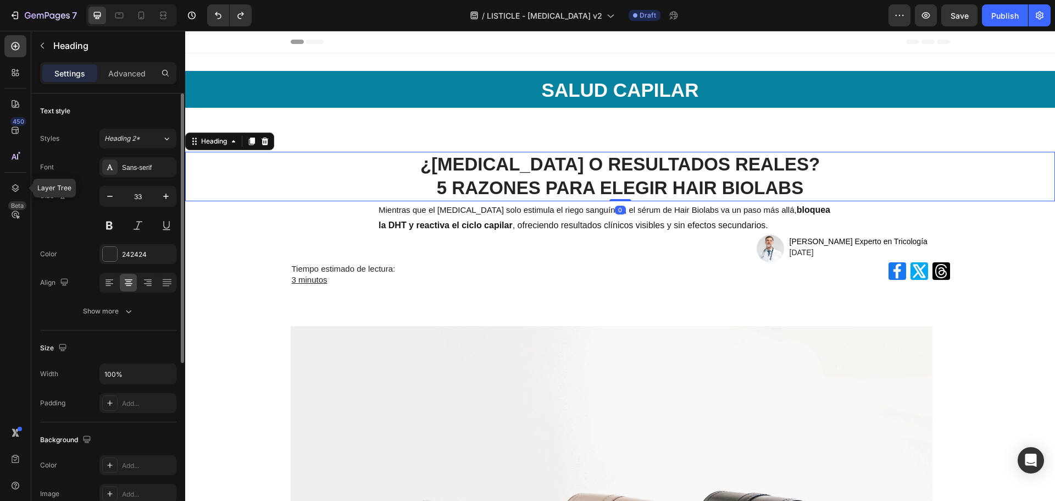
click at [481, 199] on h1 "¿MINOXIDIL O RESULTADOS REALES? 5 RAZONES PARA ELEGIR HAIR BIOLABS" at bounding box center [620, 176] width 815 height 49
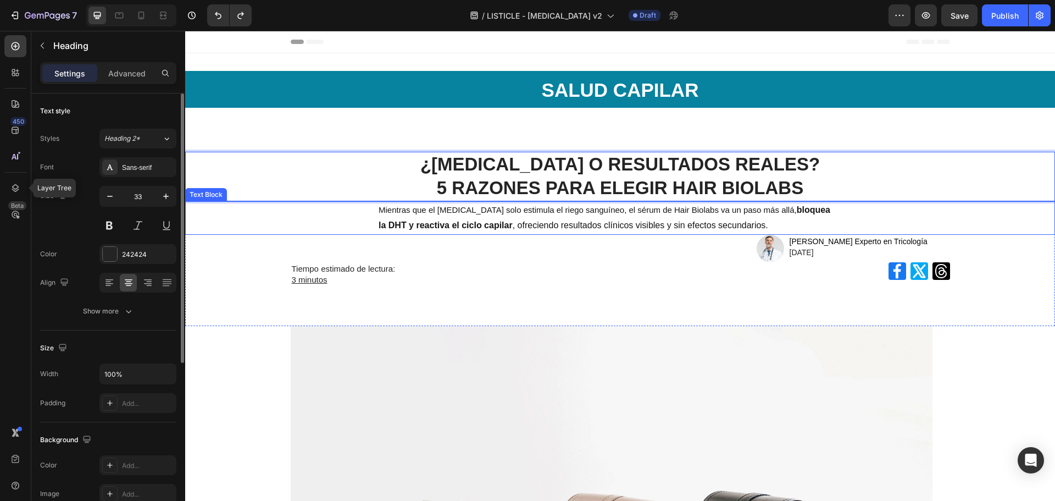
click at [474, 222] on strong "bloquea la DHT y reactiva el ciclo capilar" at bounding box center [605, 217] width 452 height 25
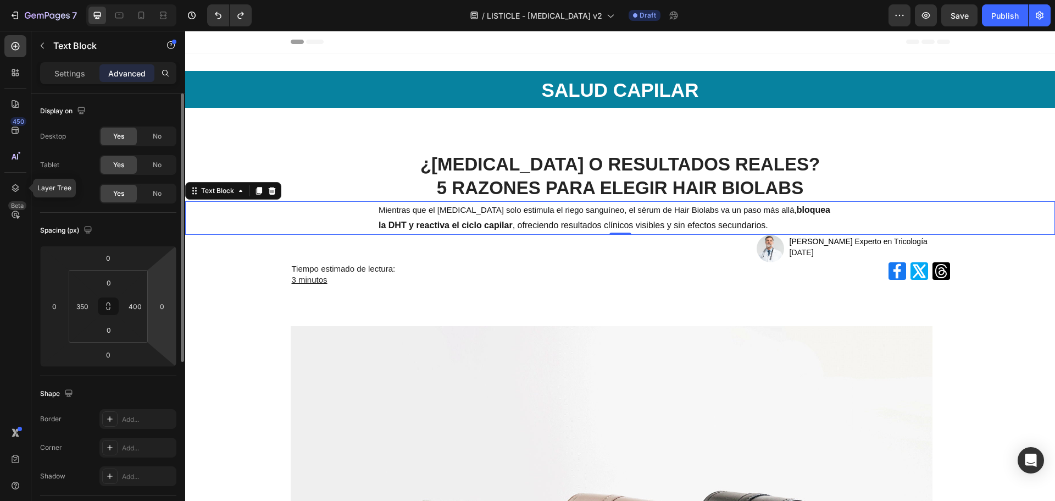
click at [464, 221] on strong "bloquea la DHT y reactiva el ciclo capilar" at bounding box center [605, 217] width 452 height 25
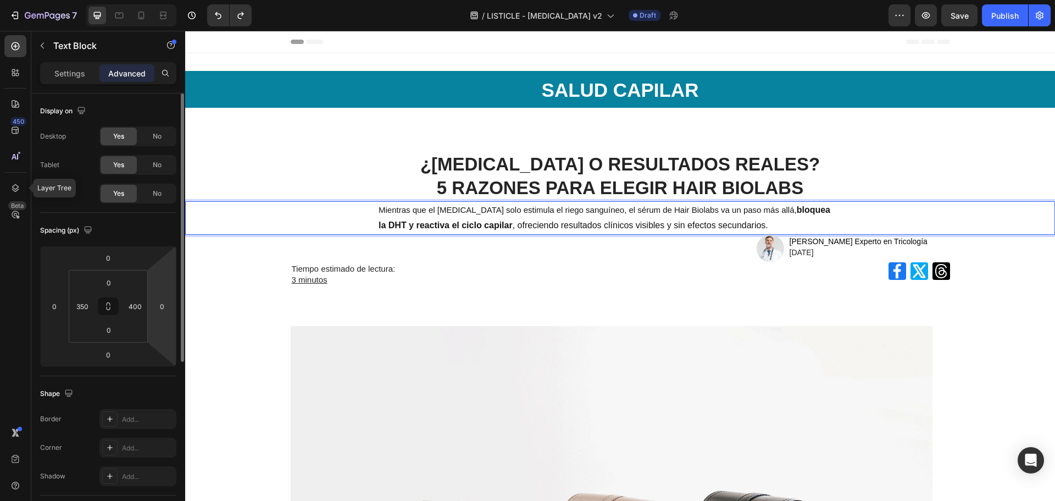
click at [365, 206] on div "Mientras que el minoxidil solo estimula el riego sanguíneo, el sérum de Hair Bi…" at bounding box center [620, 218] width 870 height 34
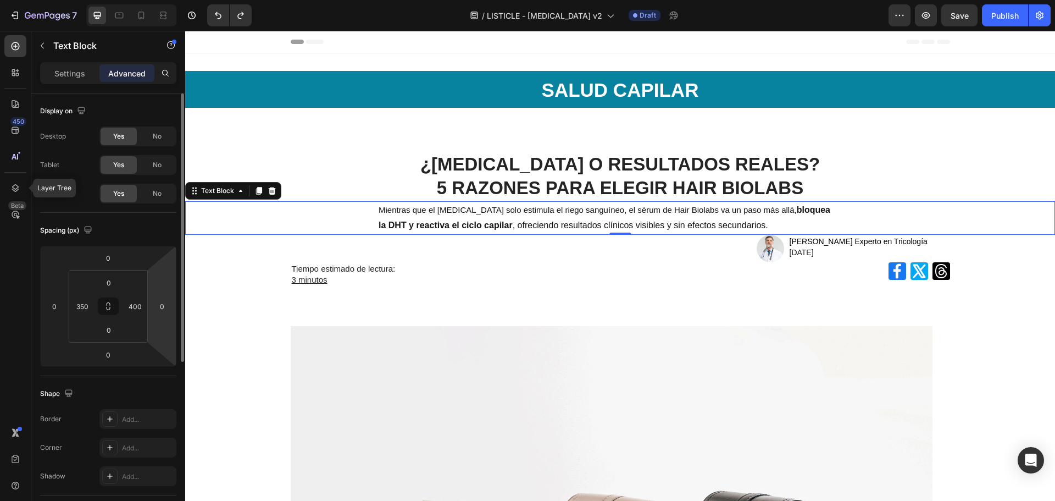
drag, startPoint x: 370, startPoint y: 204, endPoint x: 446, endPoint y: 218, distance: 76.4
click at [441, 215] on div "Mientras que el minoxidil solo estimula el riego sanguíneo, el sérum de Hair Bi…" at bounding box center [620, 218] width 870 height 34
click at [448, 218] on p "Mientras que el [MEDICAL_DATA] solo estimula el riego sanguíneo, el sérum de Ha…" at bounding box center [607, 218] width 456 height 32
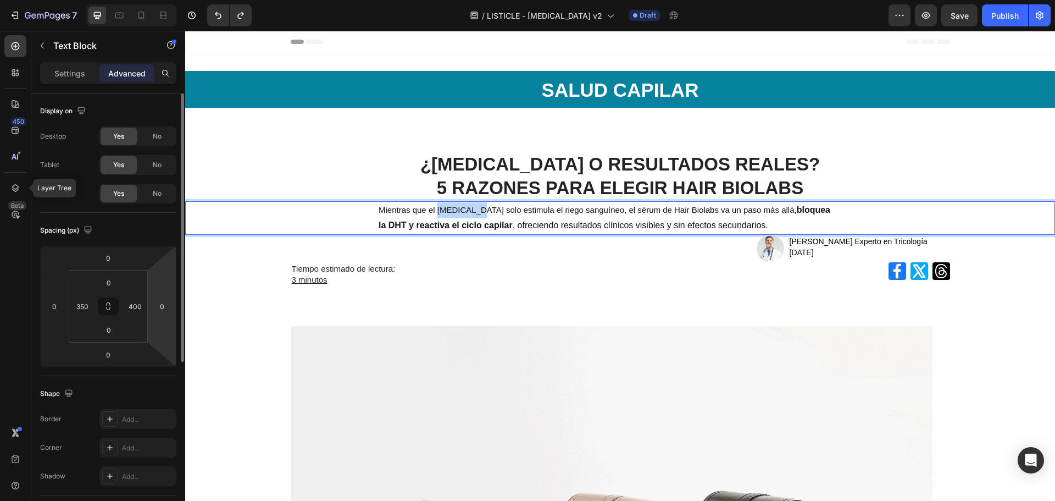
click at [448, 218] on p "Mientras que el [MEDICAL_DATA] solo estimula el riego sanguíneo, el sérum de Ha…" at bounding box center [607, 218] width 456 height 32
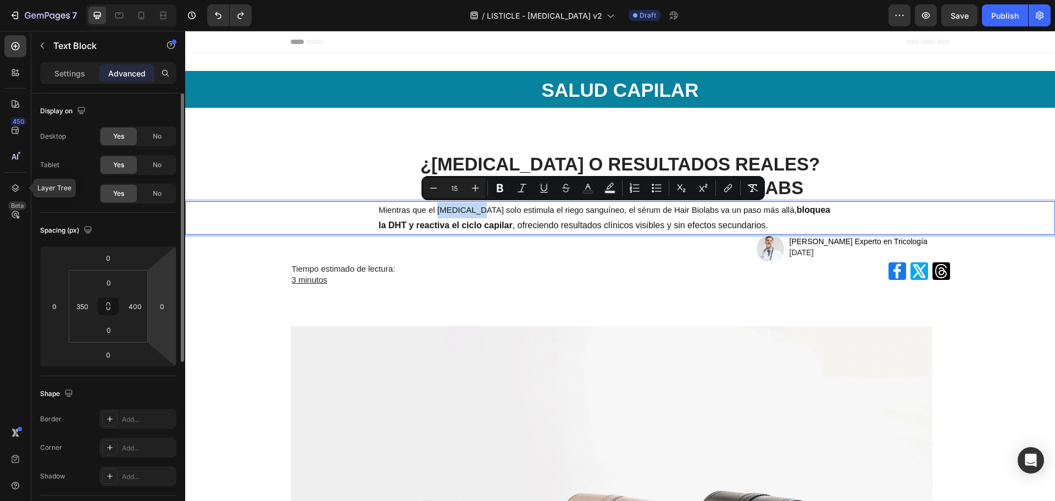
click at [686, 214] on p "Mientras que el [MEDICAL_DATA] solo estimula el riego sanguíneo, el sérum de Ha…" at bounding box center [607, 218] width 456 height 32
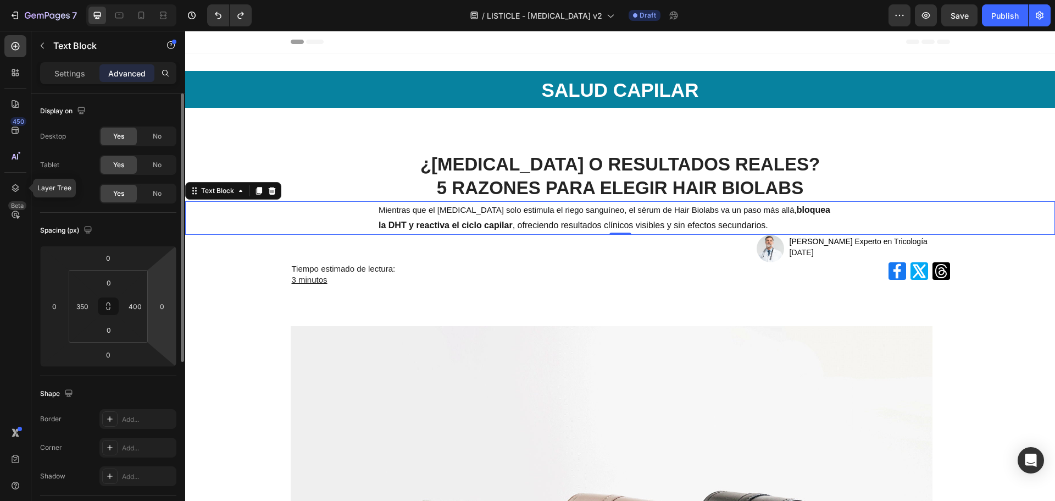
click at [839, 215] on div "Mientras que el minoxidil solo estimula el riego sanguíneo, el sérum de Hair Bi…" at bounding box center [620, 218] width 870 height 34
click at [264, 262] on div "⁠⁠⁠⁠⁠⁠⁠ ¿MINOXIDIL O RESULTADOS REALES? 5 RAZONES PARA ELEGIR HAIR BIOLABS Head…" at bounding box center [620, 226] width 870 height 148
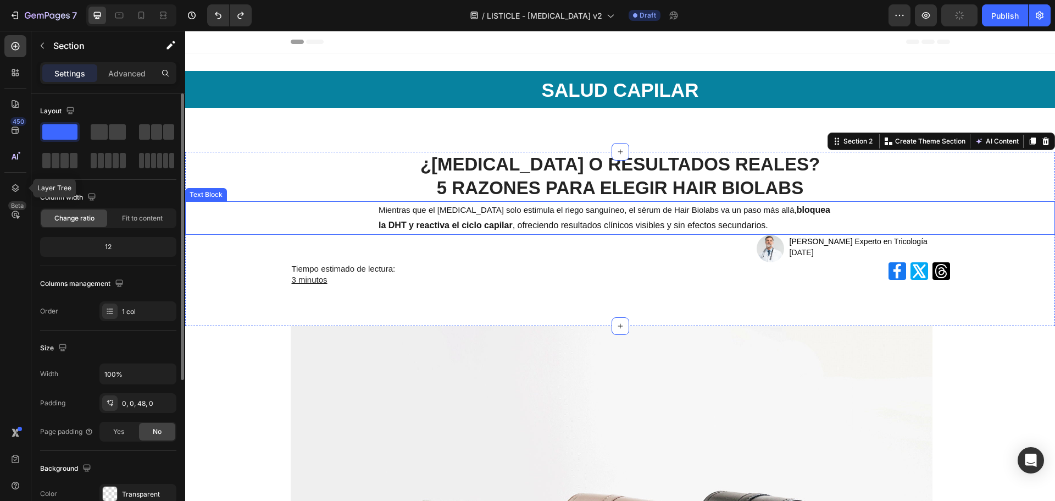
click at [457, 223] on strong "bloquea la DHT y reactiva el ciclo capilar" at bounding box center [605, 217] width 452 height 25
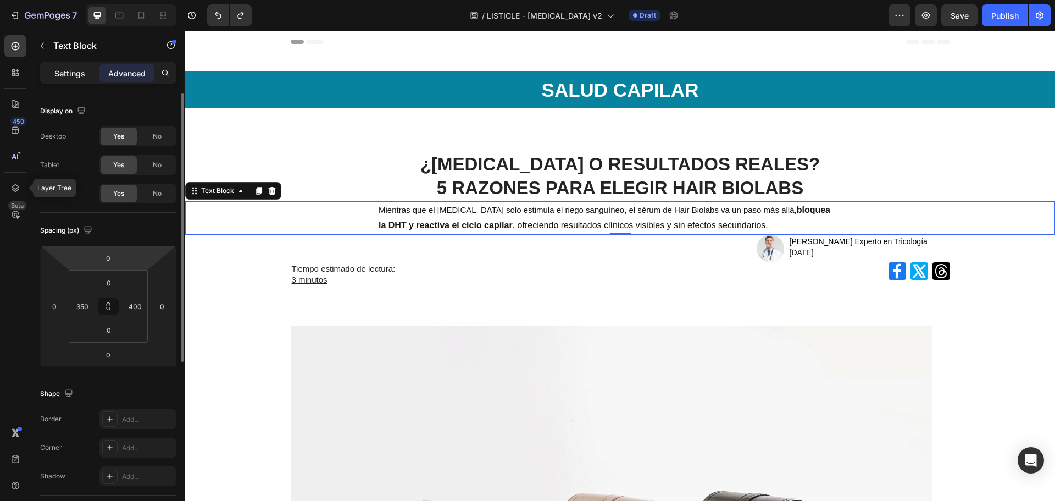
click at [78, 79] on div "Settings" at bounding box center [69, 73] width 55 height 18
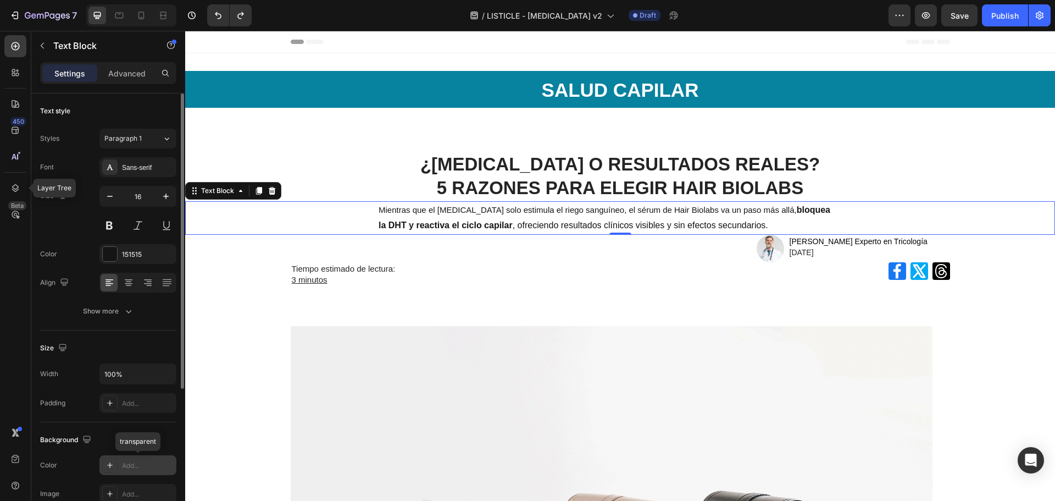
click at [124, 459] on div "Add..." at bounding box center [137, 465] width 77 height 20
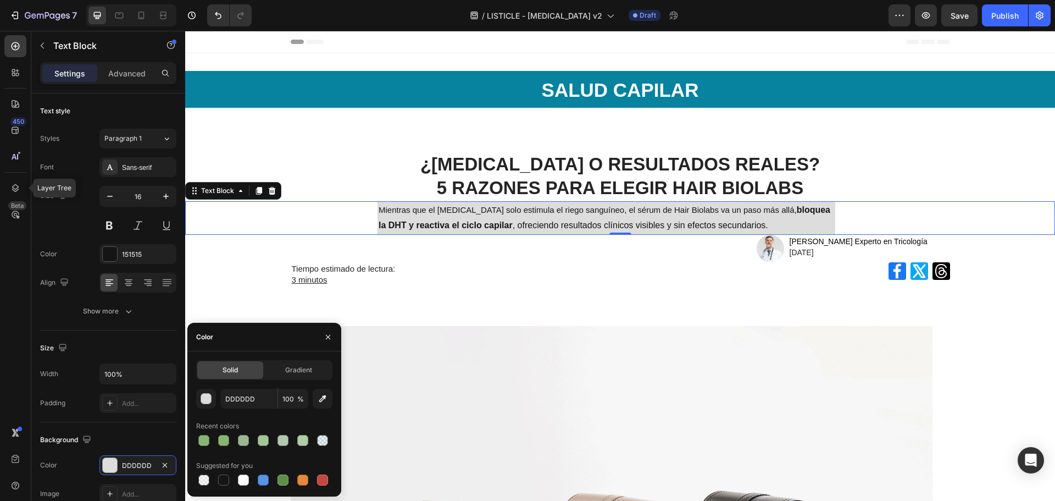
click at [212, 441] on div at bounding box center [264, 440] width 136 height 15
click at [203, 443] on div at bounding box center [203, 440] width 13 height 13
click at [202, 443] on div at bounding box center [203, 440] width 11 height 11
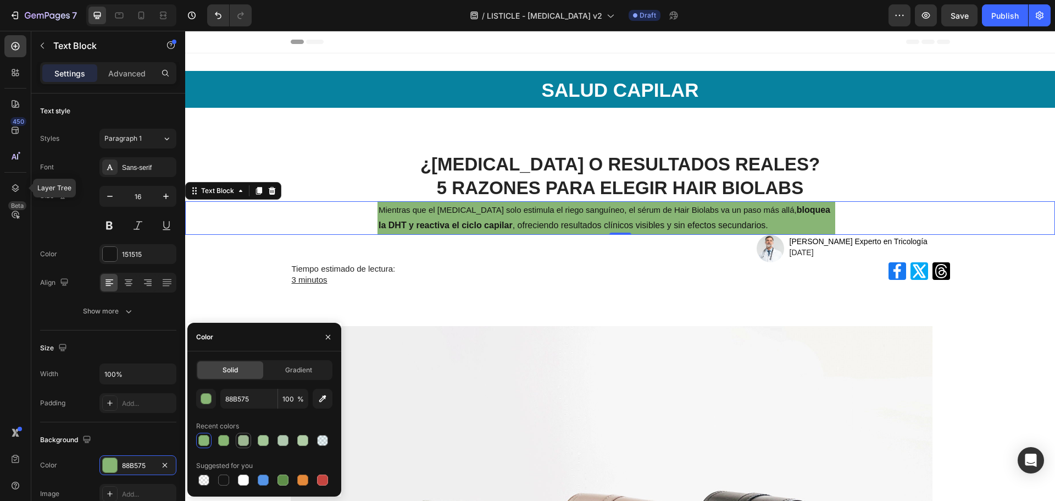
click at [246, 440] on div at bounding box center [243, 440] width 11 height 11
type input "9DB792"
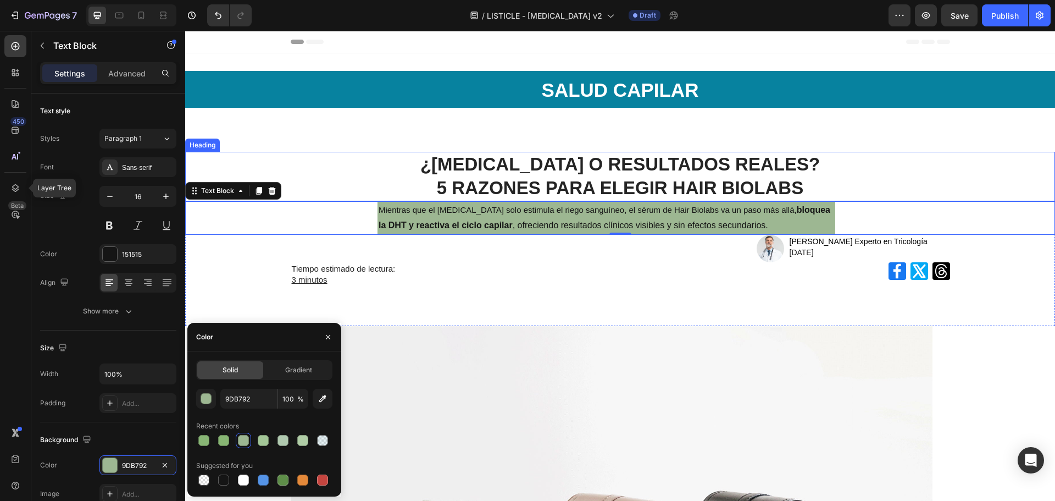
click at [650, 189] on strong "5 RAZONES PARA ELEGIR HAIR BIOLABS" at bounding box center [620, 188] width 367 height 20
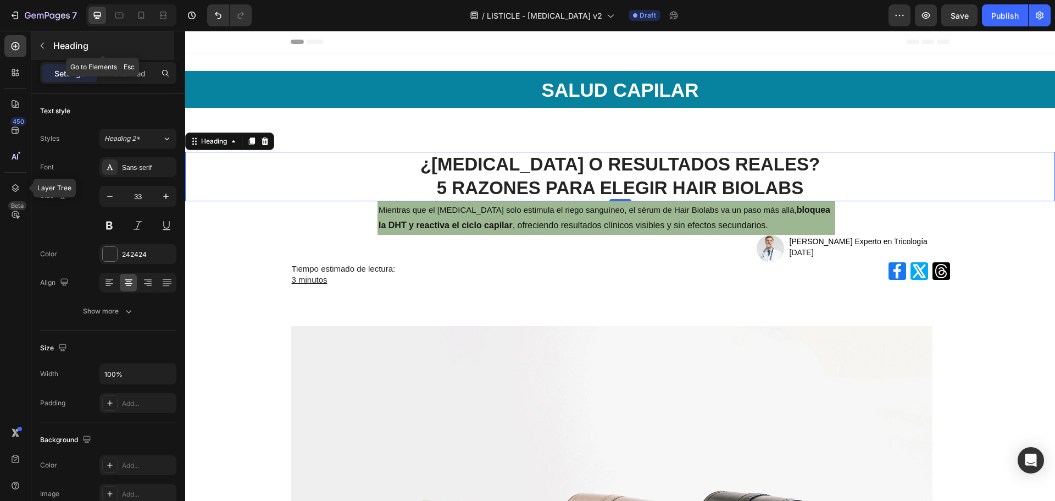
click at [129, 59] on div "Heading" at bounding box center [102, 45] width 143 height 29
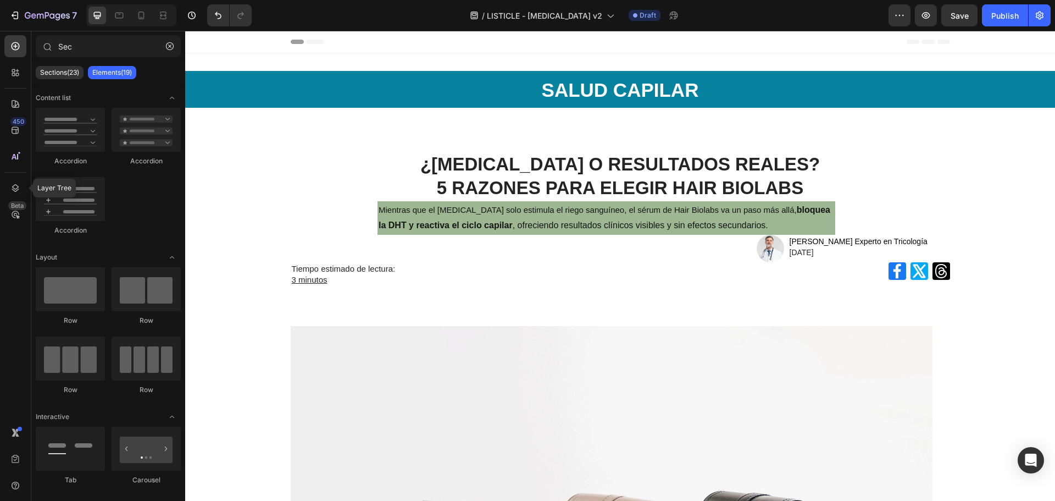
click at [124, 73] on p "Elements(19)" at bounding box center [112, 72] width 40 height 9
click at [170, 49] on icon "button" at bounding box center [170, 46] width 8 height 8
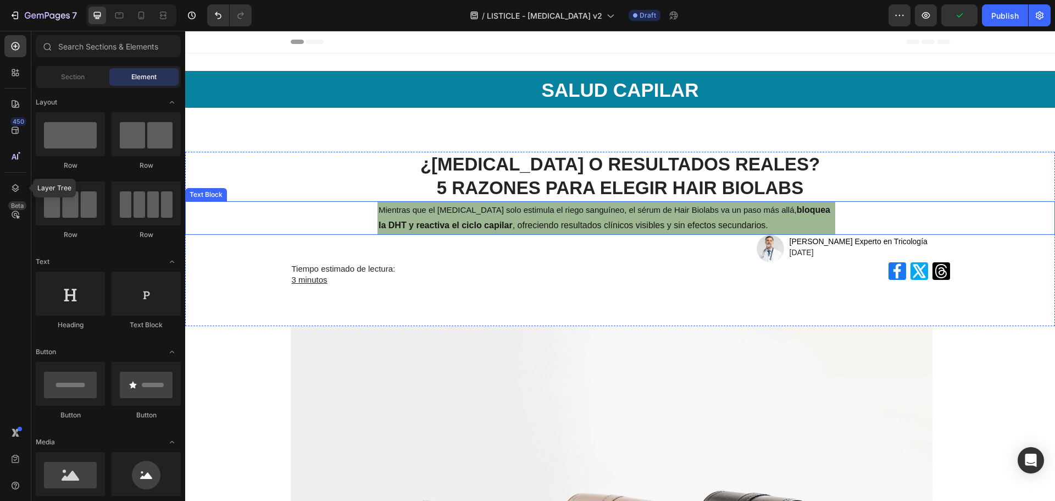
click at [569, 225] on p "Mientras que el [MEDICAL_DATA] solo estimula el riego sanguíneo, el sérum de Ha…" at bounding box center [607, 218] width 456 height 32
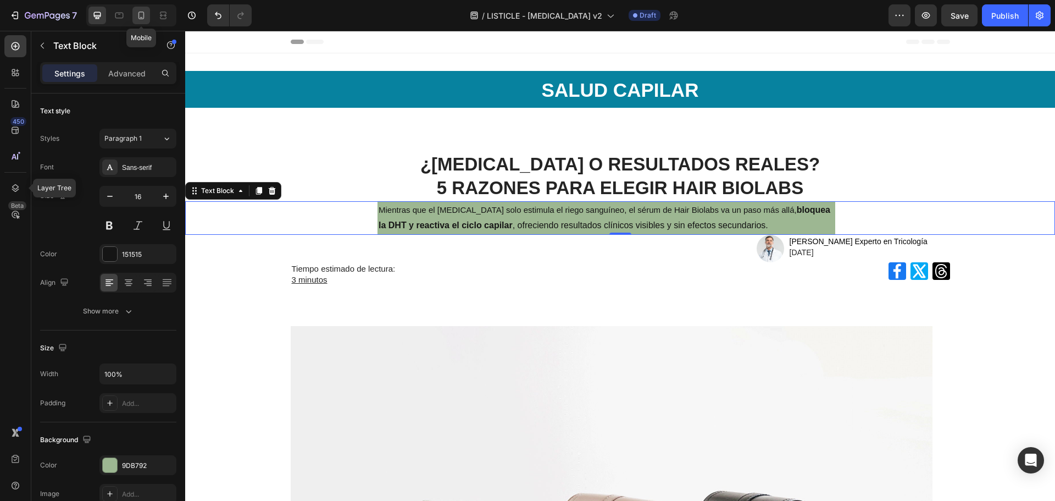
click at [139, 9] on div at bounding box center [141, 16] width 18 height 18
type input "14"
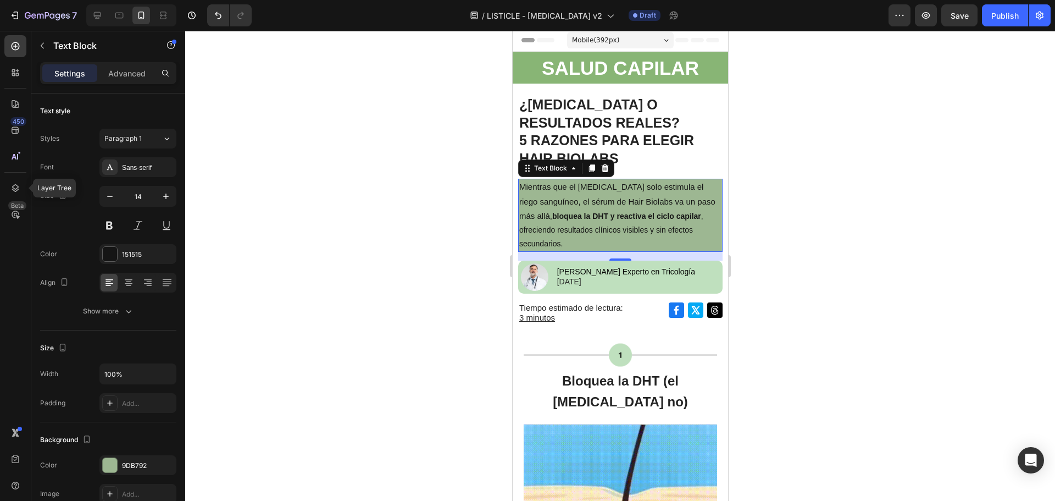
scroll to position [1, 0]
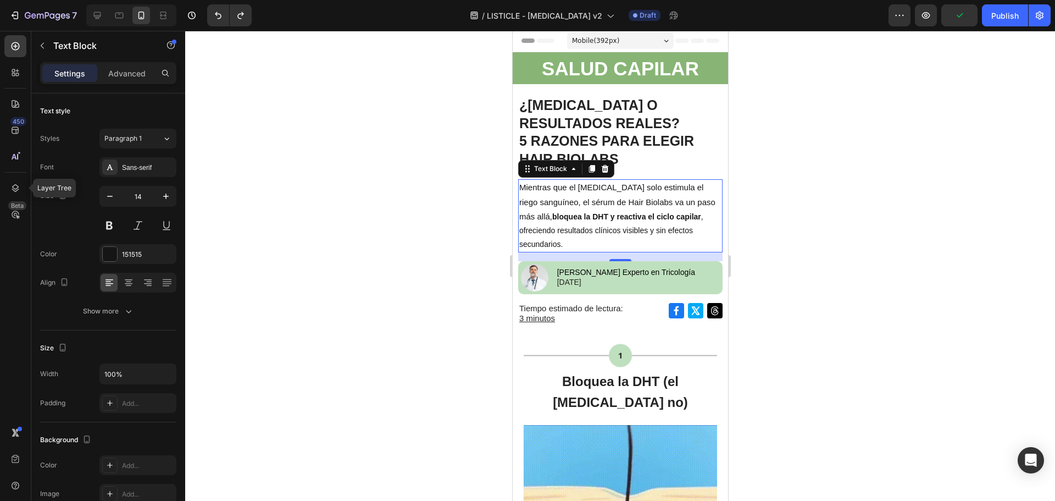
click at [749, 129] on div at bounding box center [620, 266] width 870 height 470
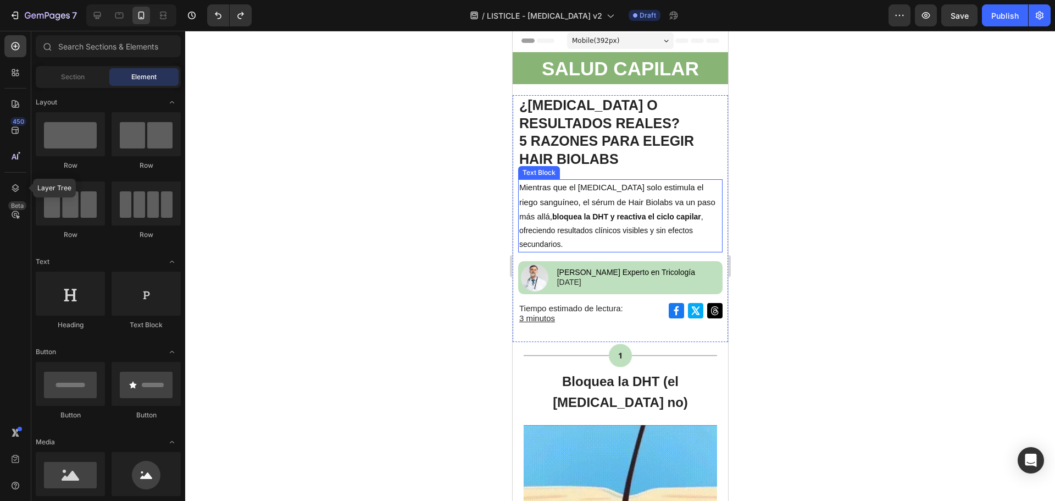
click at [622, 210] on p "Mientras que el [MEDICAL_DATA] solo estimula el riego sanguíneo, el sérum de Ha…" at bounding box center [620, 215] width 202 height 71
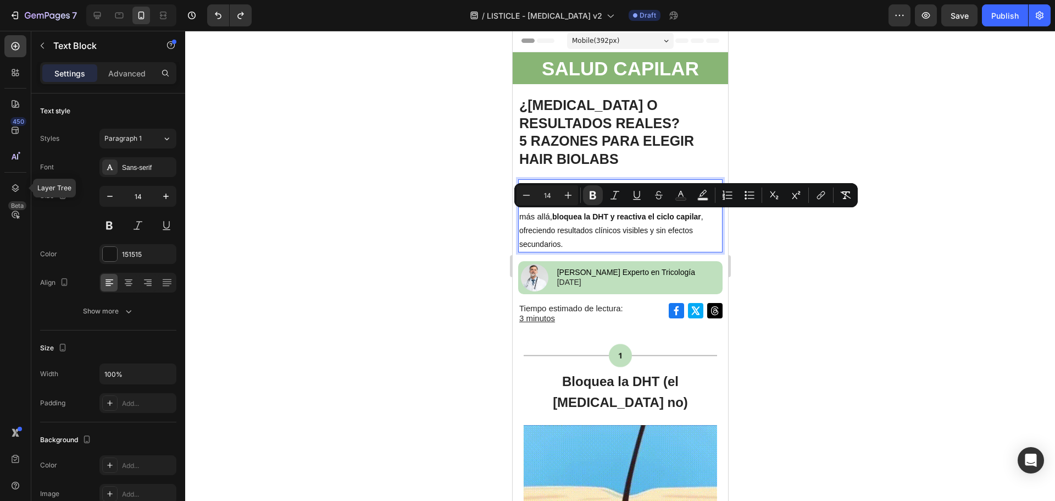
click at [596, 224] on p "Mientras que el [MEDICAL_DATA] solo estimula el riego sanguíneo, el sérum de Ha…" at bounding box center [620, 215] width 202 height 71
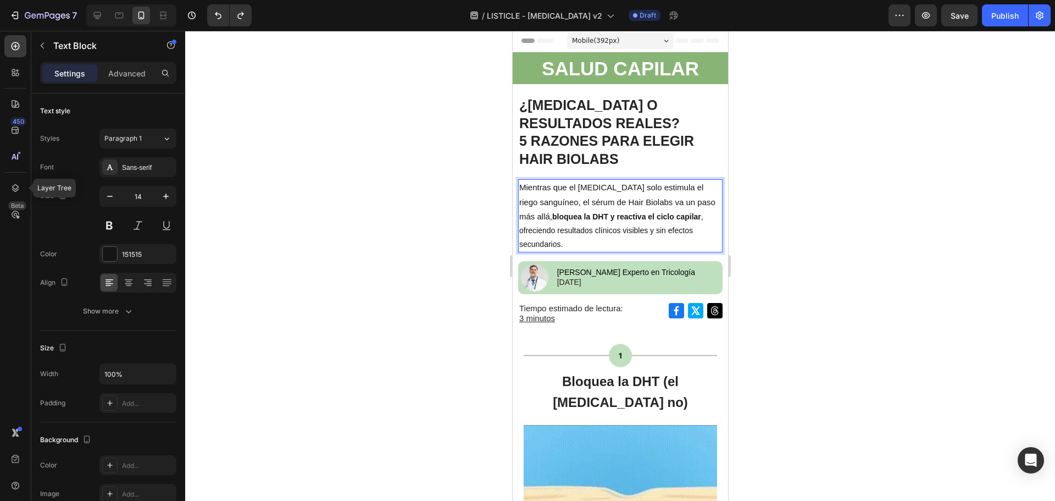
click at [592, 239] on p "Mientras que el [MEDICAL_DATA] solo estimula el riego sanguíneo, el sérum de Ha…" at bounding box center [620, 215] width 202 height 71
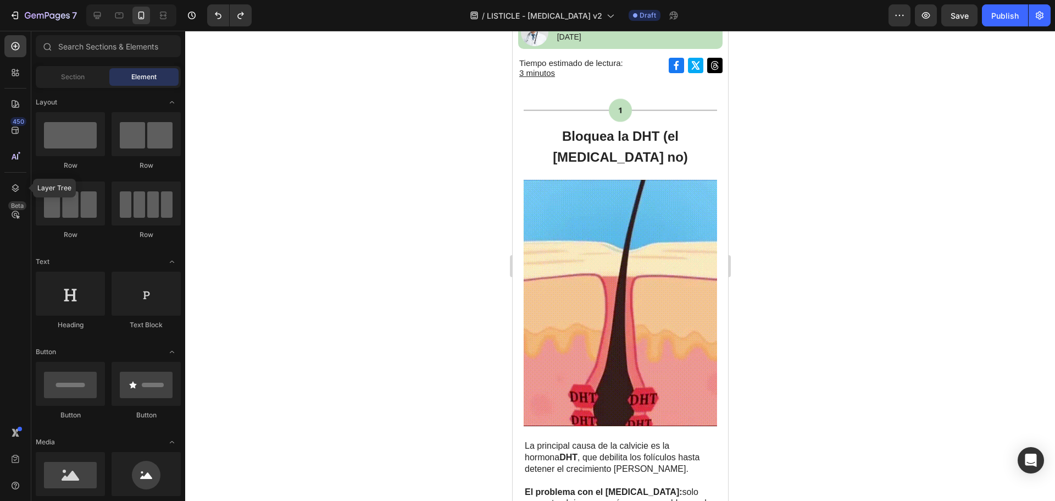
scroll to position [0, 0]
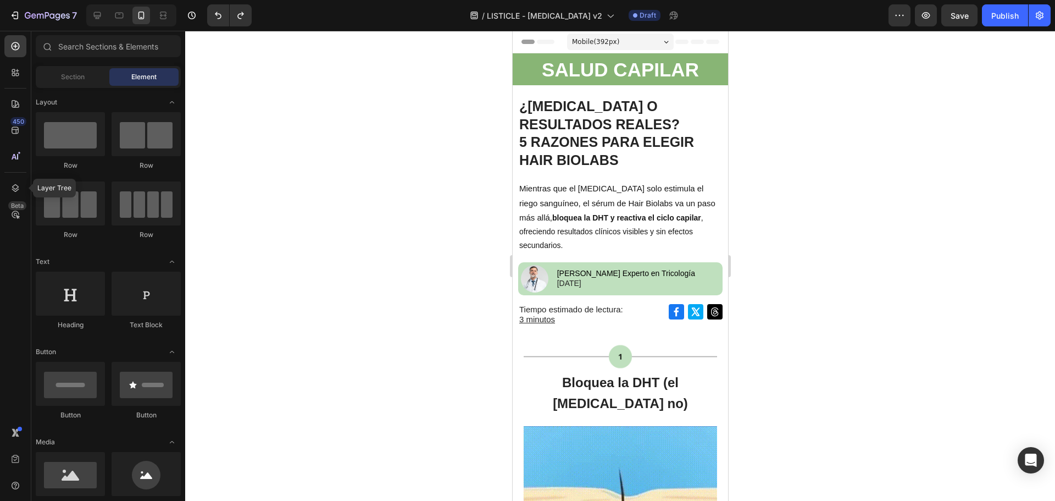
click at [797, 234] on div at bounding box center [620, 266] width 870 height 470
click at [98, 12] on icon at bounding box center [97, 15] width 7 height 7
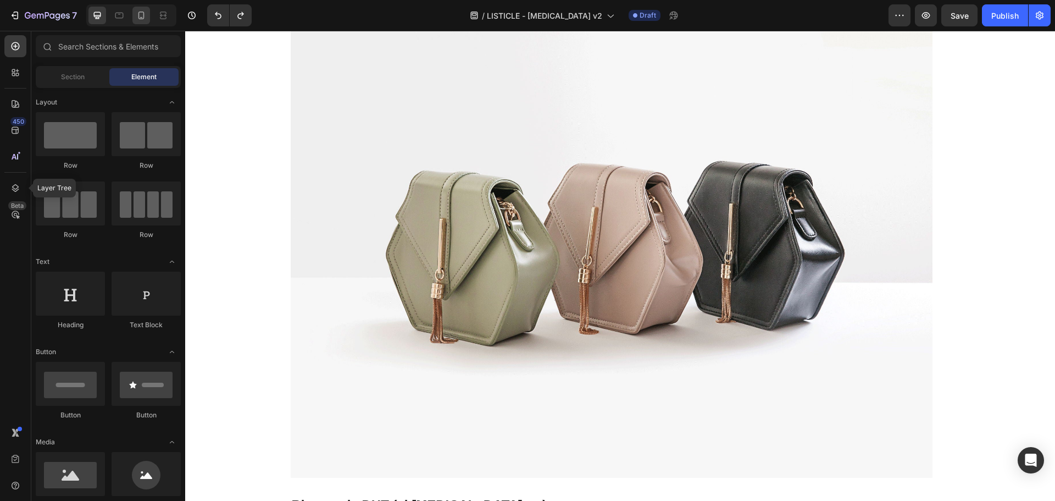
click at [138, 8] on div at bounding box center [141, 16] width 18 height 18
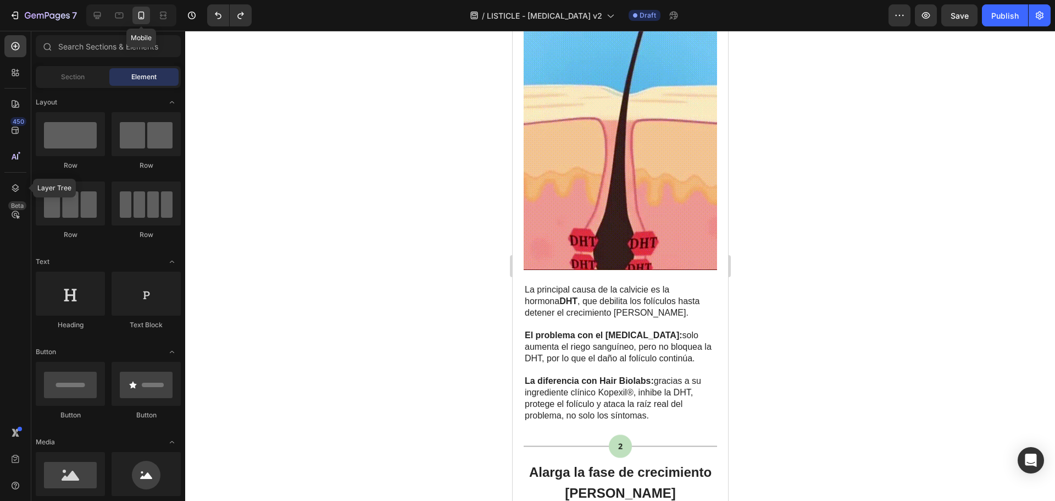
scroll to position [351, 0]
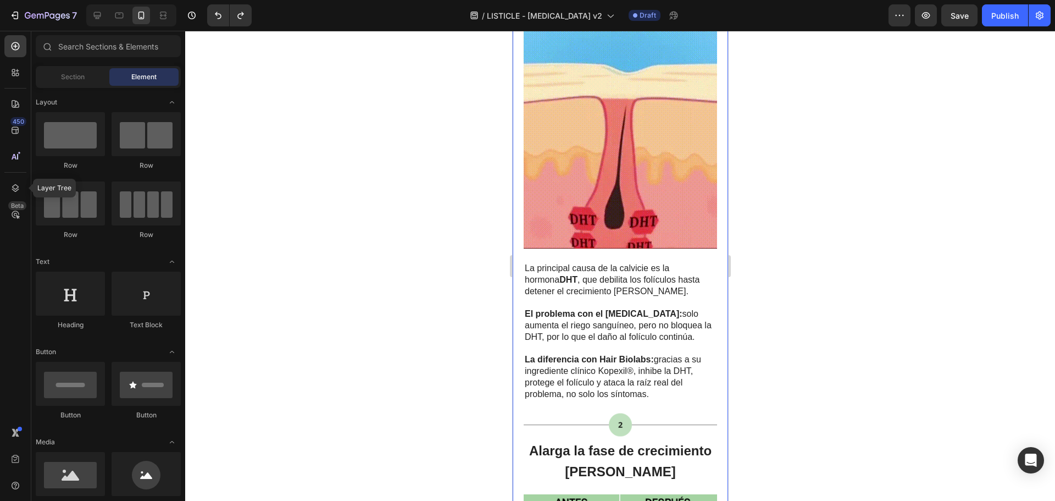
click at [611, 157] on img at bounding box center [619, 125] width 193 height 247
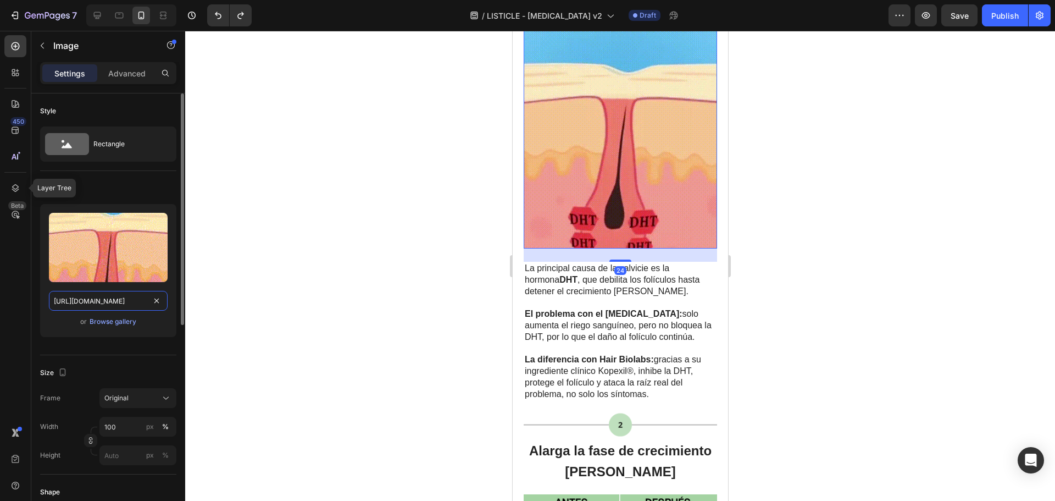
click at [112, 304] on input "https://cdn.shopify.com/s/files/1/0875/5930/7511/files/gempages_560647699284624…" at bounding box center [108, 301] width 119 height 20
click at [100, 17] on icon at bounding box center [97, 15] width 7 height 7
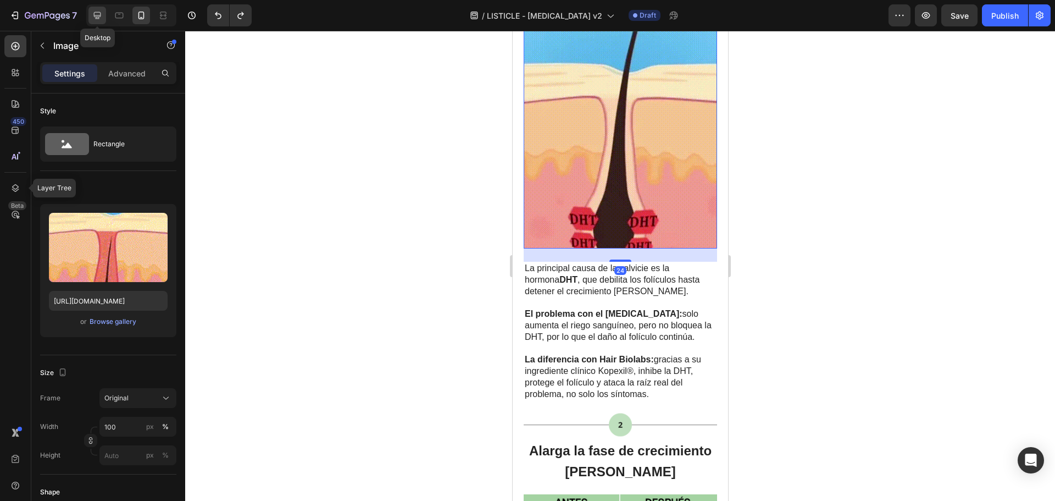
type input "https://cdn.shopify.com/s/files/1/0875/5930/7511/files/gempages_560647699284624…"
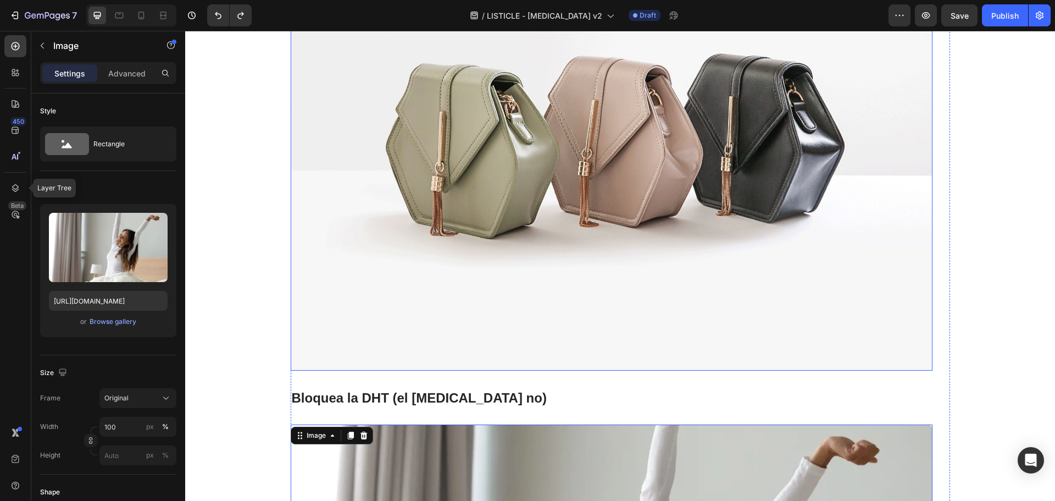
click at [559, 265] on img at bounding box center [612, 129] width 642 height 481
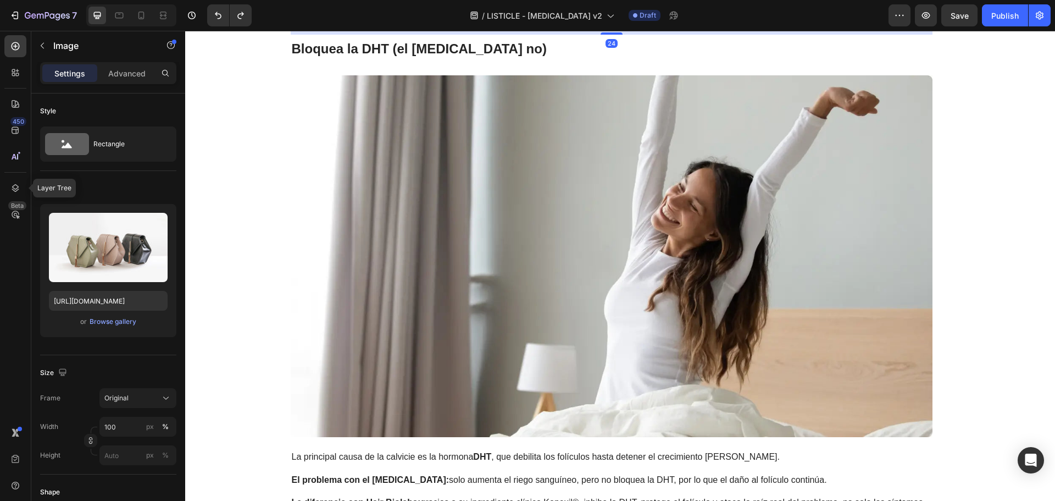
scroll to position [792, 0]
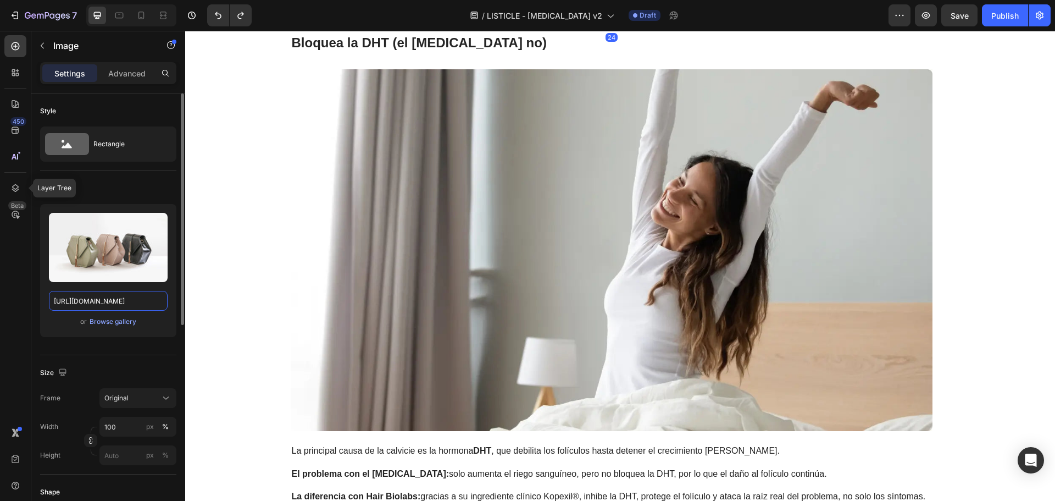
click at [140, 302] on input "[URL][DOMAIN_NAME]" at bounding box center [108, 301] width 119 height 20
paste input "0875/5930/7511/files/gempages_560647699284624165-fba3da14-0a82-4f7f-bac9-74318f…"
type input "https://cdn.shopify.com/s/files/1/0875/5930/7511/files/gempages_560647699284624…"
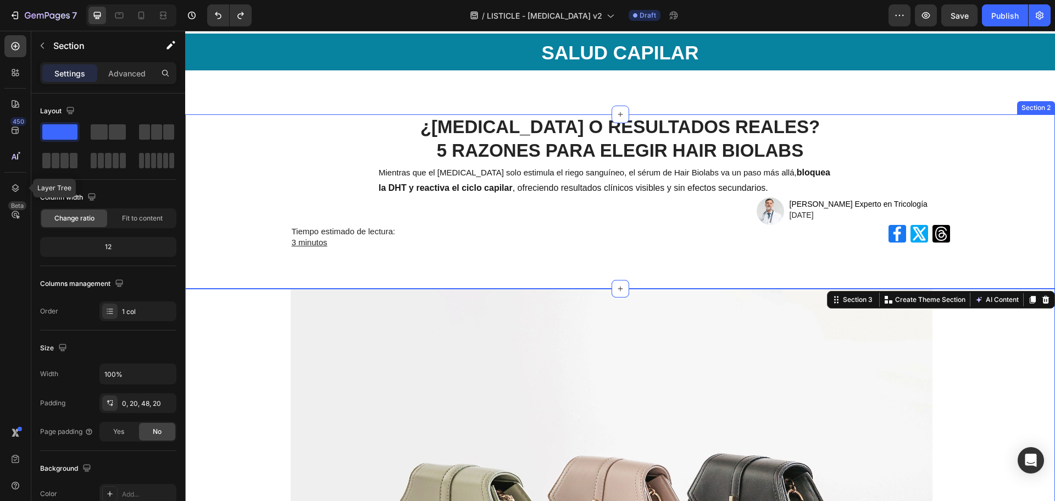
scroll to position [275, 0]
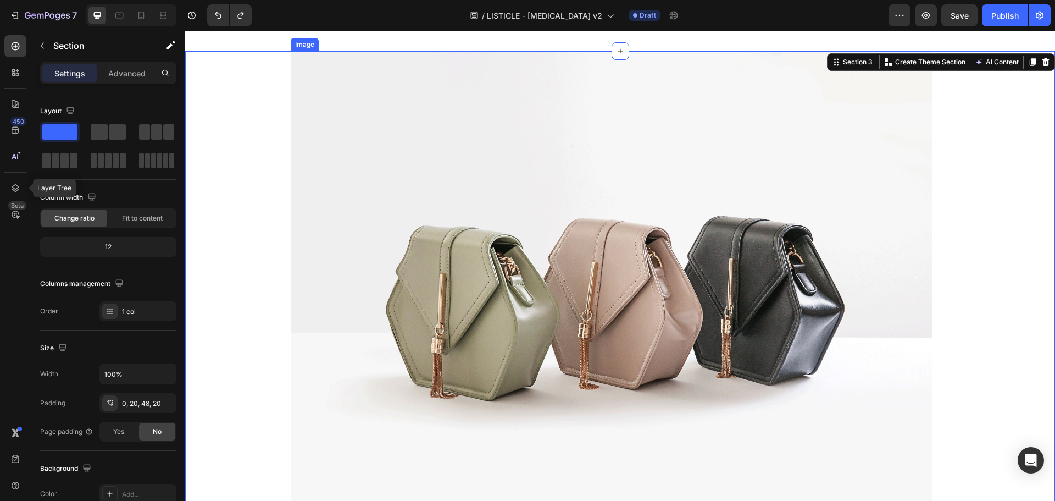
click at [374, 273] on img at bounding box center [612, 291] width 642 height 481
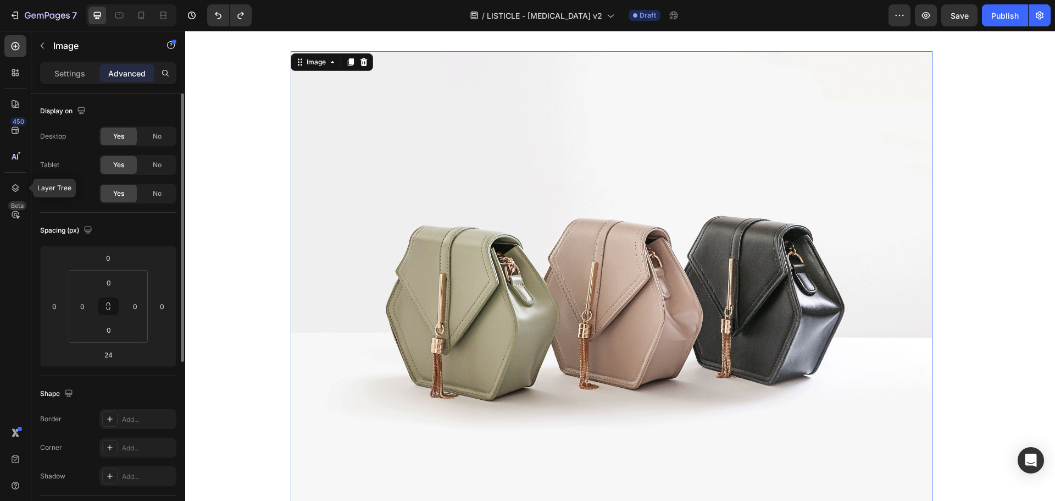
click at [66, 75] on p "Settings" at bounding box center [69, 74] width 31 height 12
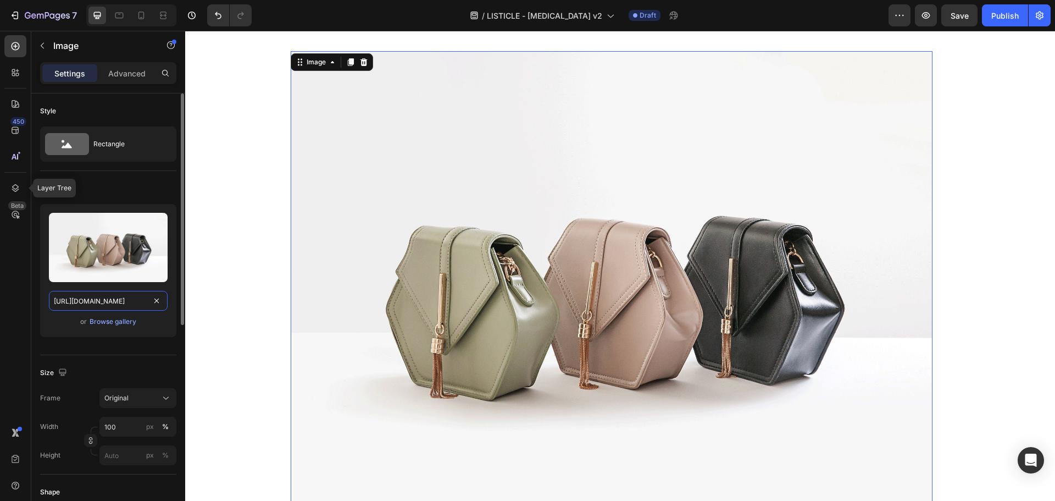
click at [103, 297] on input "[URL][DOMAIN_NAME]" at bounding box center [108, 301] width 119 height 20
paste input "0875/5930/7511/files/gempages_560647699284624165-fba3da14-0a82-4f7f-bac9-74318f…"
type input "https://cdn.shopify.com/s/files/1/0875/5930/7511/files/gempages_560647699284624…"
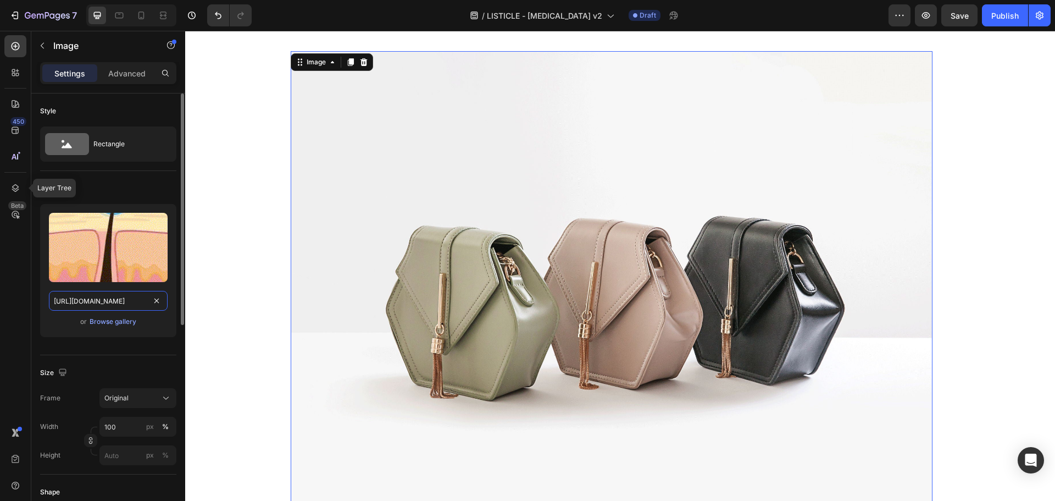
scroll to position [0, 326]
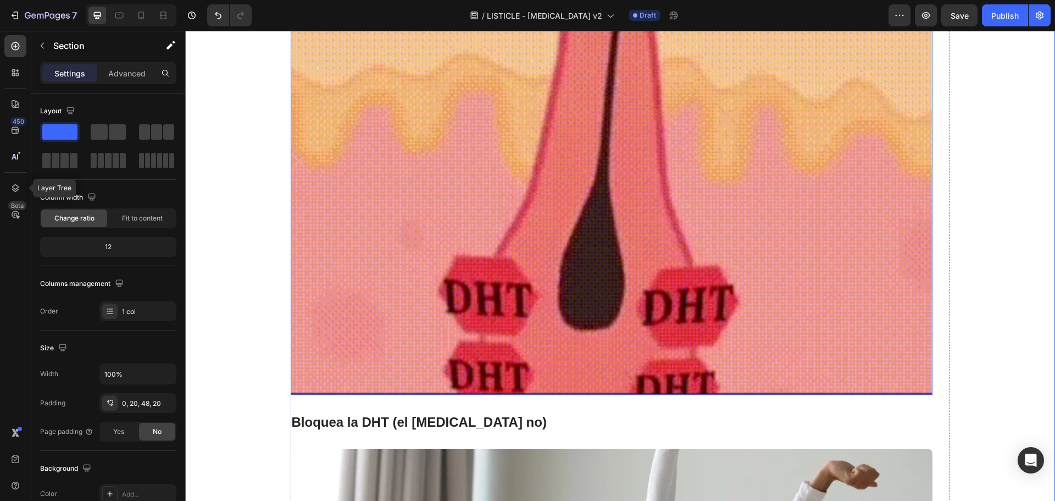
scroll to position [824, 0]
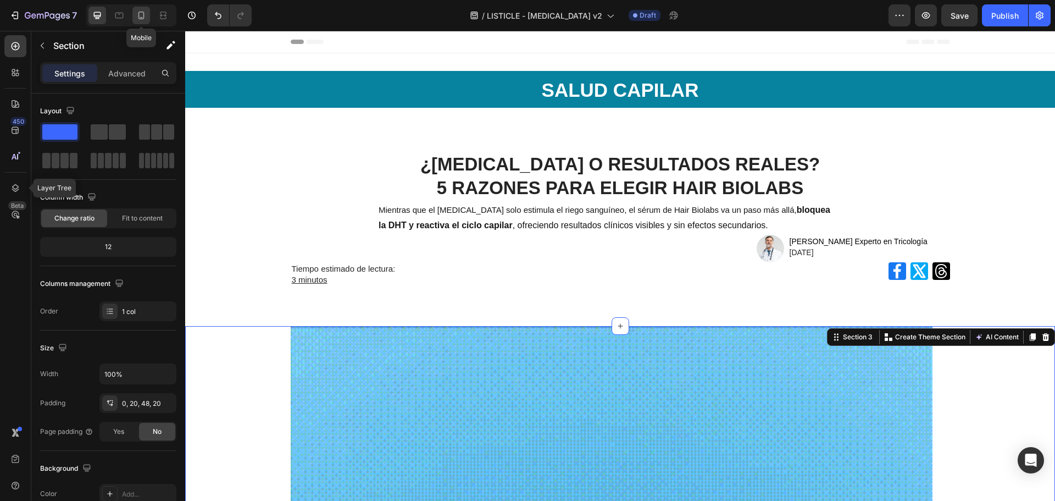
drag, startPoint x: 137, startPoint y: 16, endPoint x: 68, endPoint y: 227, distance: 221.6
click at [137, 16] on icon at bounding box center [141, 15] width 11 height 11
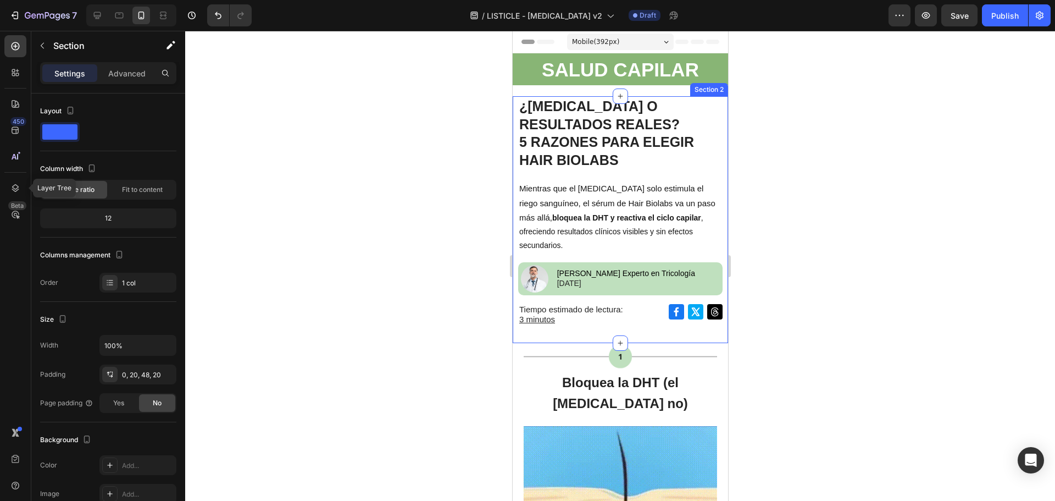
click at [601, 343] on img at bounding box center [619, 356] width 193 height 27
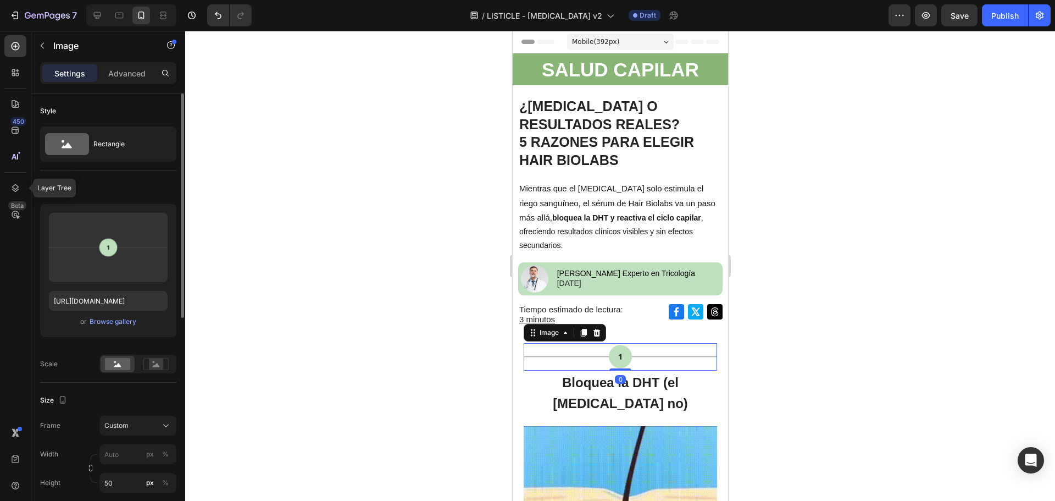
click at [131, 290] on div "Upload Image https://cdn.shopify.com/s/files/1/0875/5930/7511/files/gempages_56…" at bounding box center [108, 270] width 136 height 133
click at [129, 297] on input "[URL][DOMAIN_NAME]" at bounding box center [108, 301] width 119 height 20
click at [95, 16] on icon at bounding box center [97, 15] width 7 height 7
type input "https://cdn.shopify.com/s/files/1/0875/5930/7511/files/gempages_560647699284624…"
type input "100"
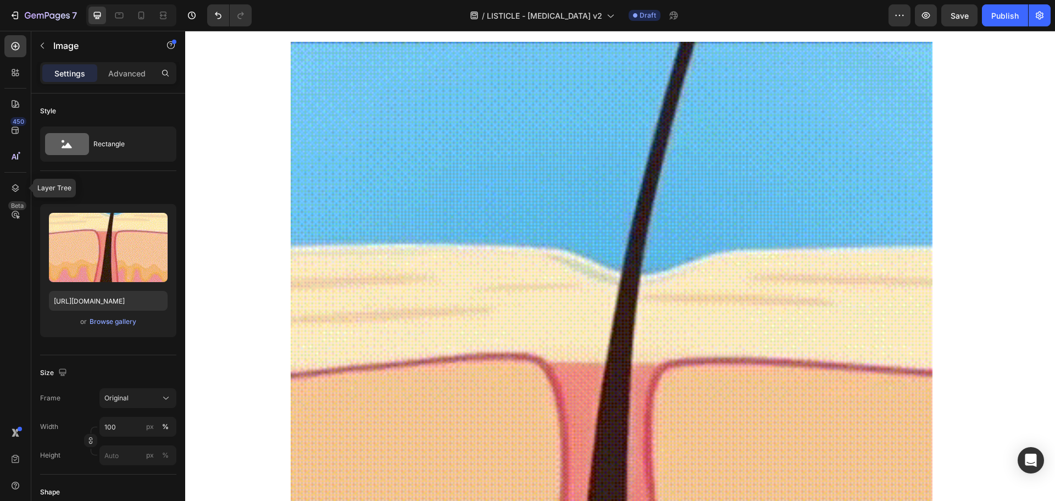
scroll to position [257, 0]
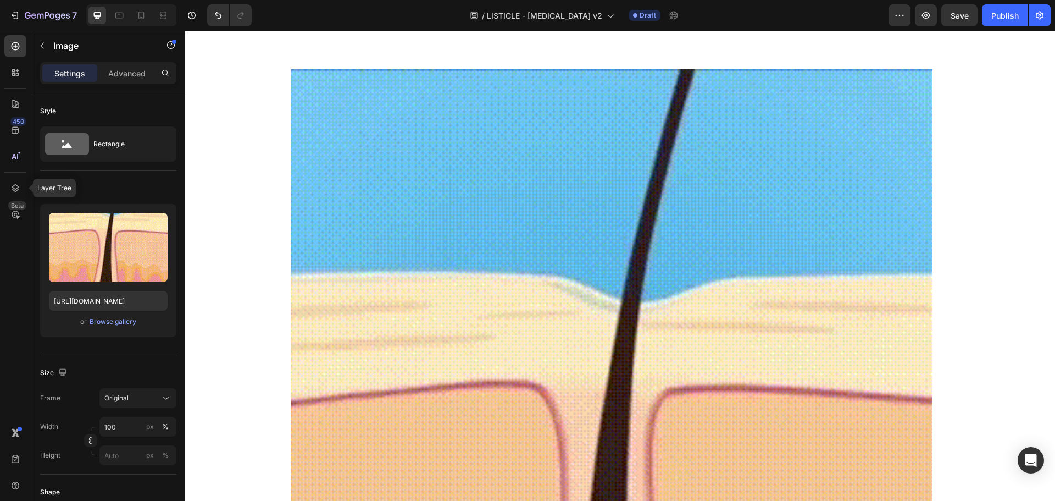
click at [567, 328] on img at bounding box center [612, 478] width 642 height 818
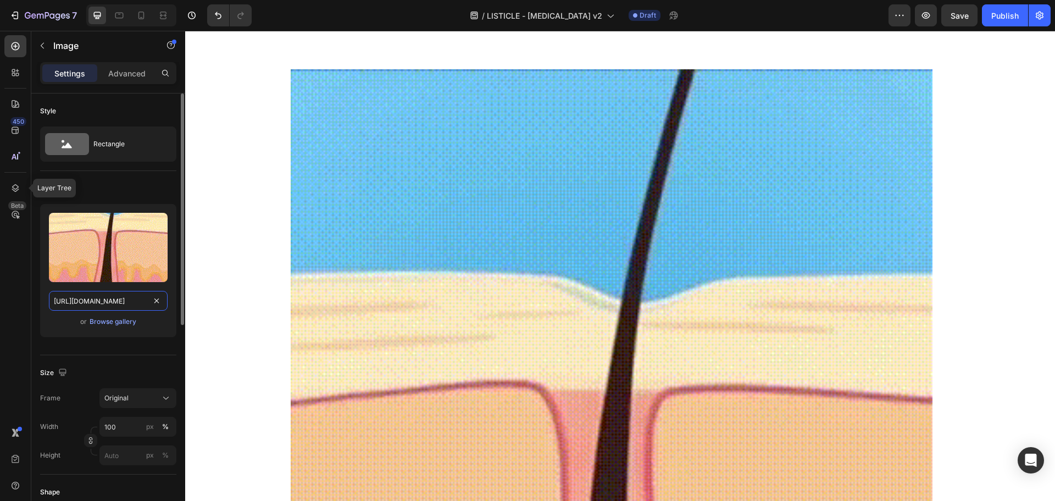
click at [124, 303] on input "https://cdn.shopify.com/s/files/1/0875/5930/7511/files/gempages_560647699284624…" at bounding box center [108, 301] width 119 height 20
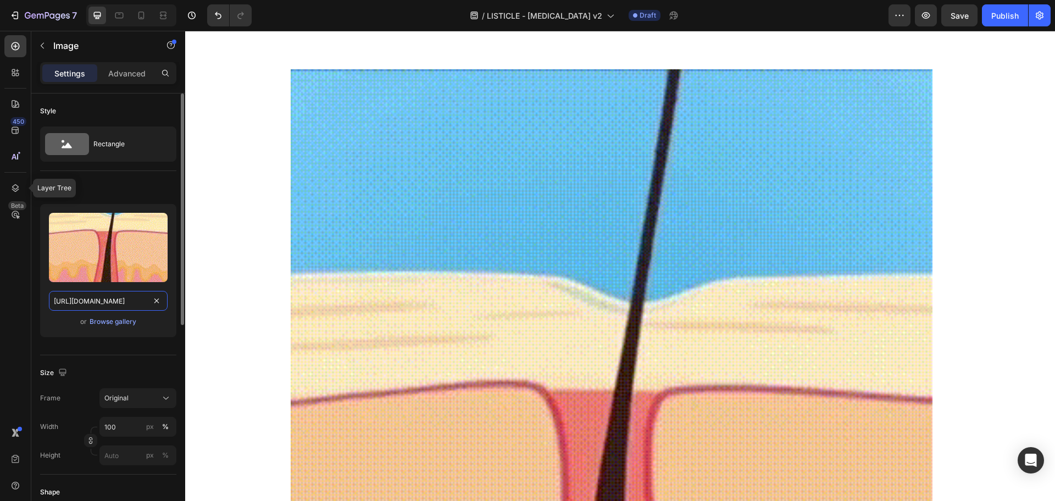
paste input "5104db16-cc0b-4b4c-9d1e-76aa96121261.png"
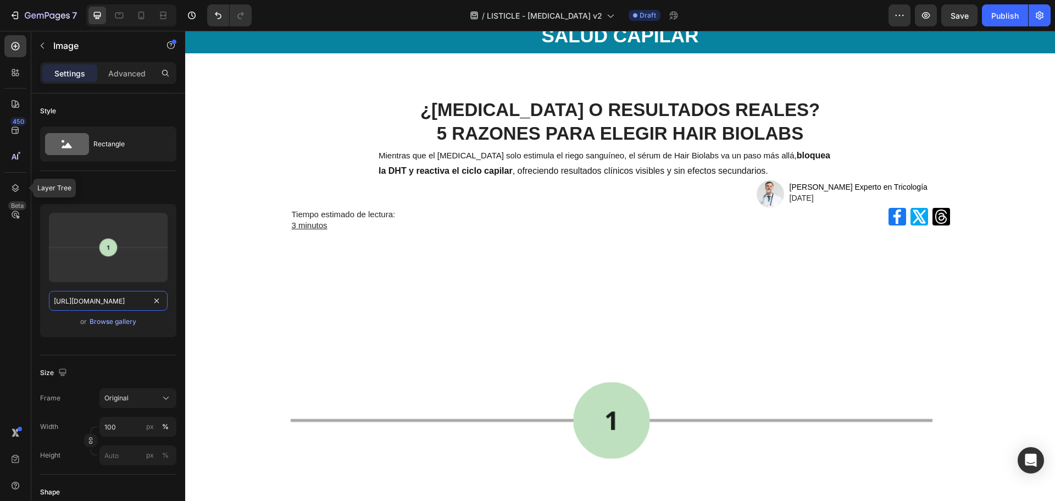
scroll to position [92, 0]
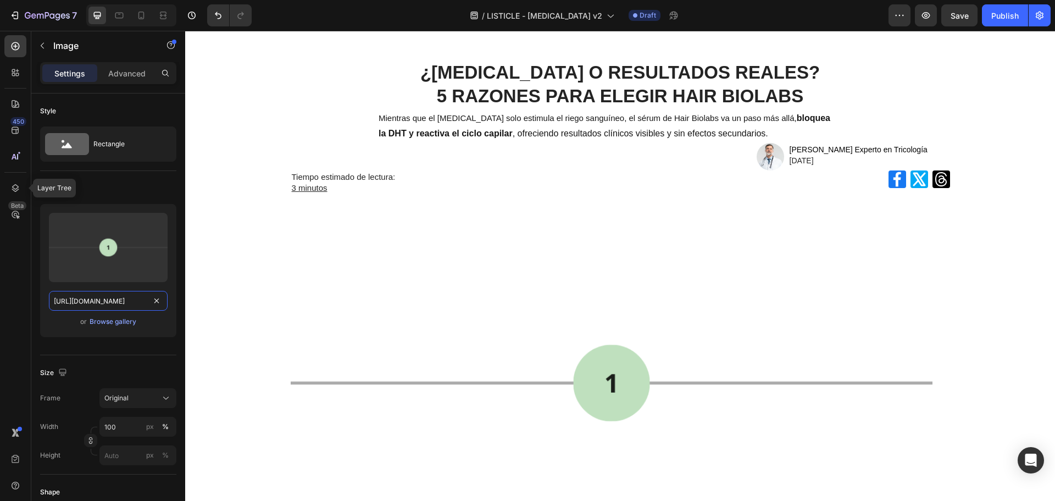
type input "[URL][DOMAIN_NAME]"
click at [566, 383] on img at bounding box center [612, 382] width 642 height 297
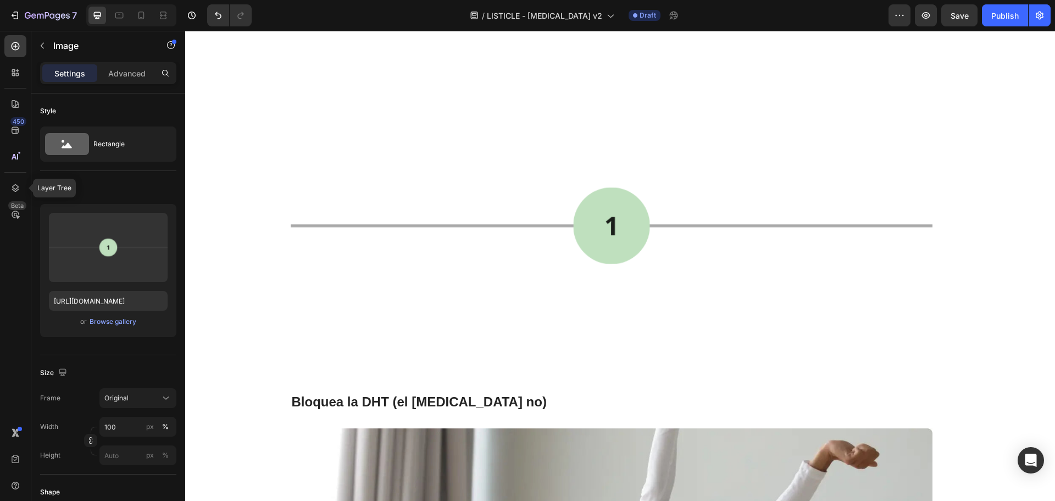
scroll to position [312, 0]
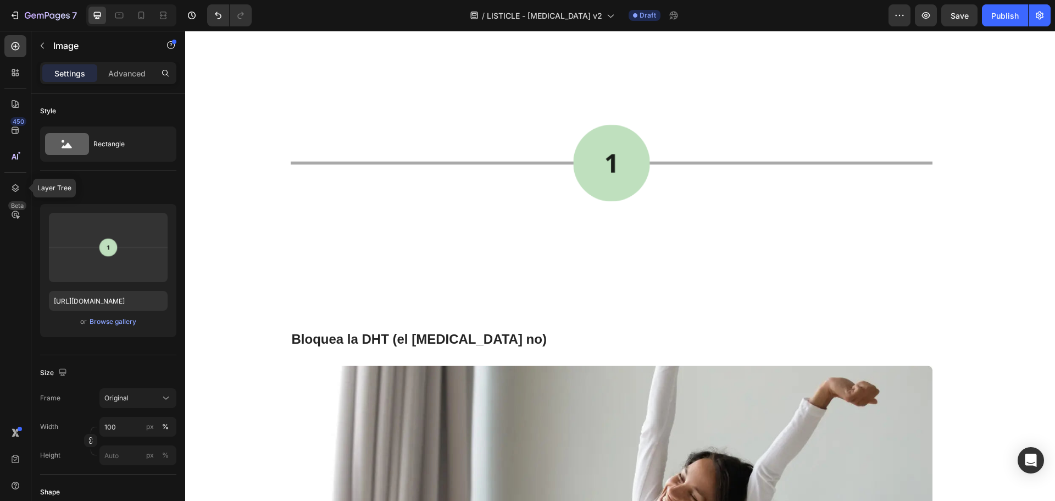
click at [657, 182] on img at bounding box center [612, 162] width 642 height 297
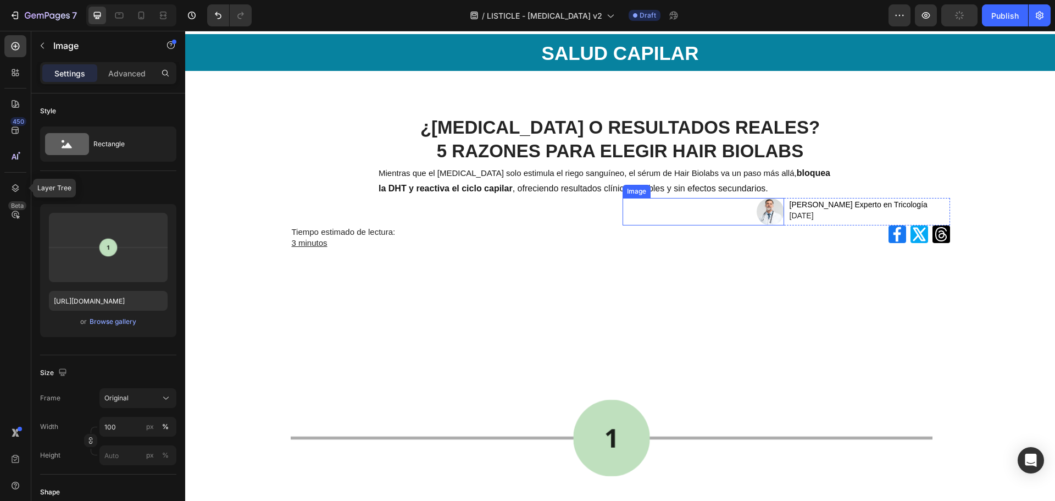
click at [622, 181] on p "Mientras que el [MEDICAL_DATA] solo estimula el riego sanguíneo, el sérum de Ha…" at bounding box center [607, 181] width 456 height 32
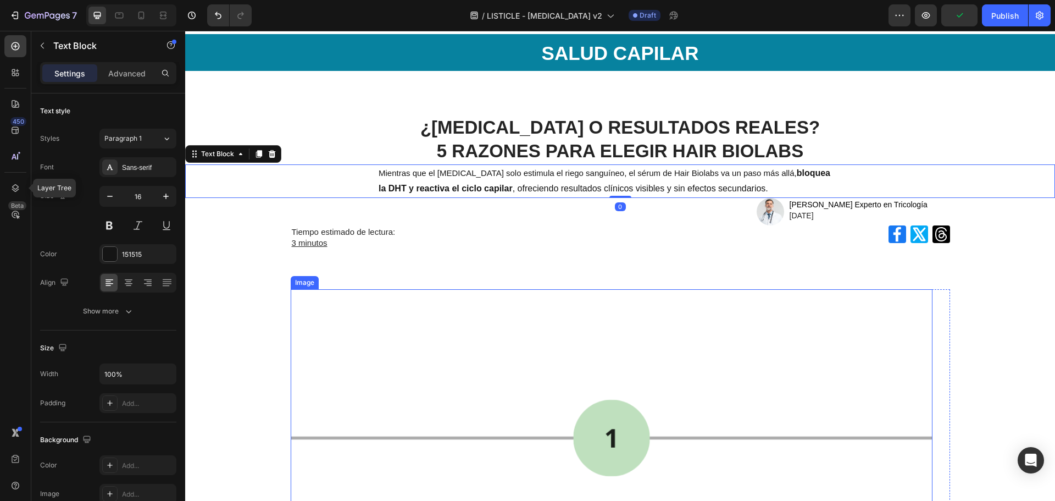
click at [564, 408] on img at bounding box center [612, 437] width 642 height 297
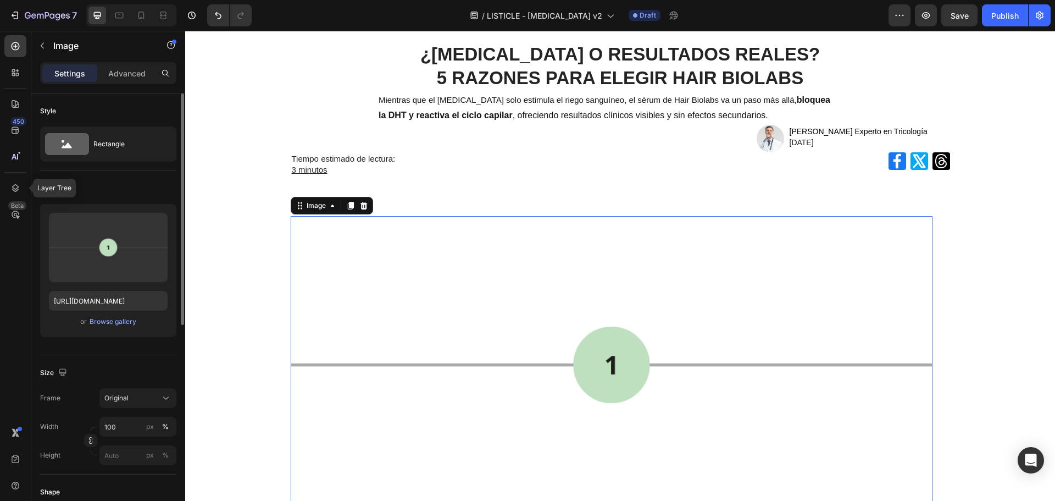
scroll to position [110, 0]
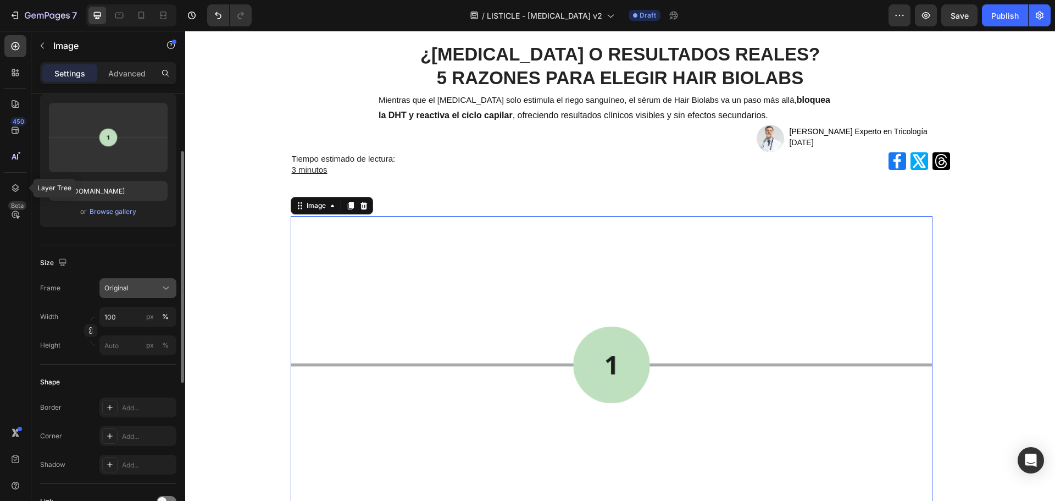
click at [136, 291] on div "Original" at bounding box center [131, 288] width 54 height 10
click at [156, 257] on div "Size" at bounding box center [108, 263] width 136 height 18
click at [118, 348] on input "px %" at bounding box center [137, 345] width 77 height 20
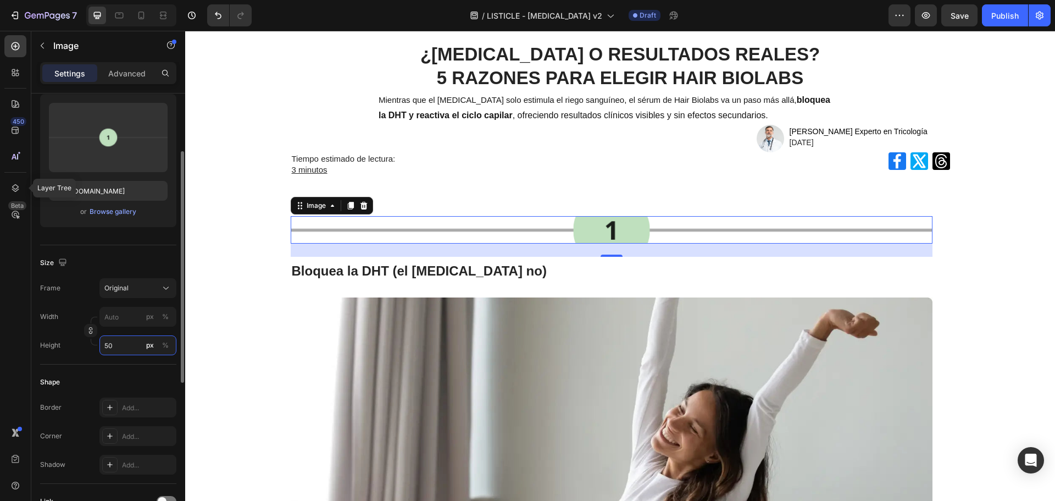
drag, startPoint x: 117, startPoint y: 347, endPoint x: 79, endPoint y: 347, distance: 37.9
click at [77, 347] on div "Height 50 px %" at bounding box center [108, 345] width 136 height 20
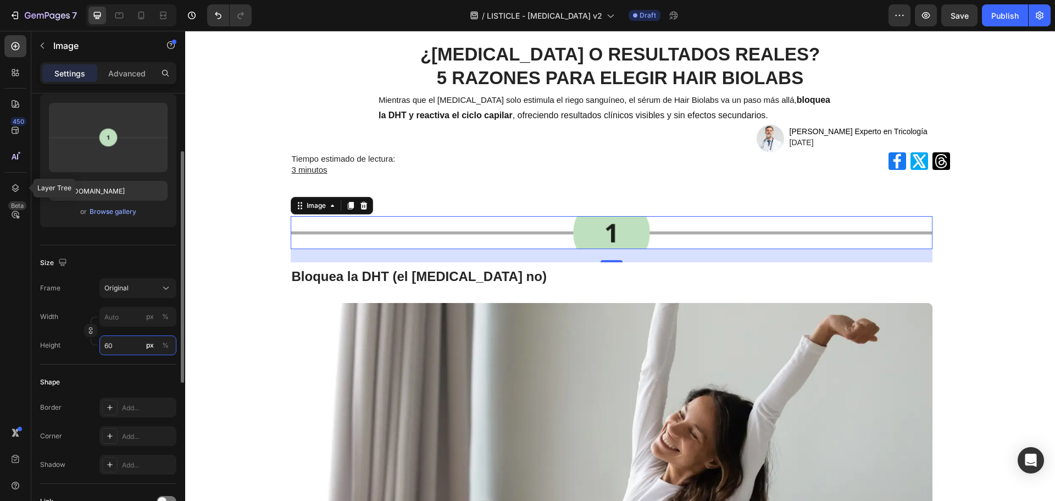
type input "6"
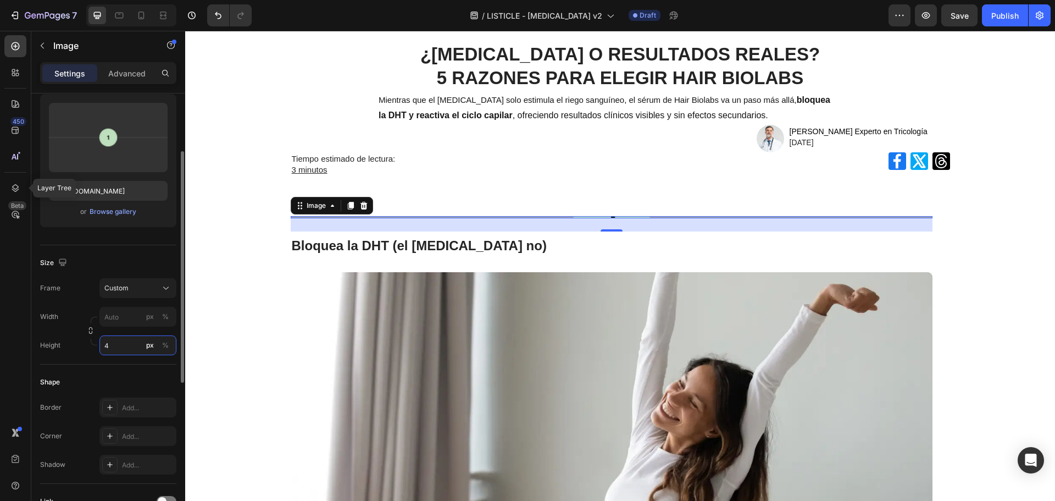
type input "6"
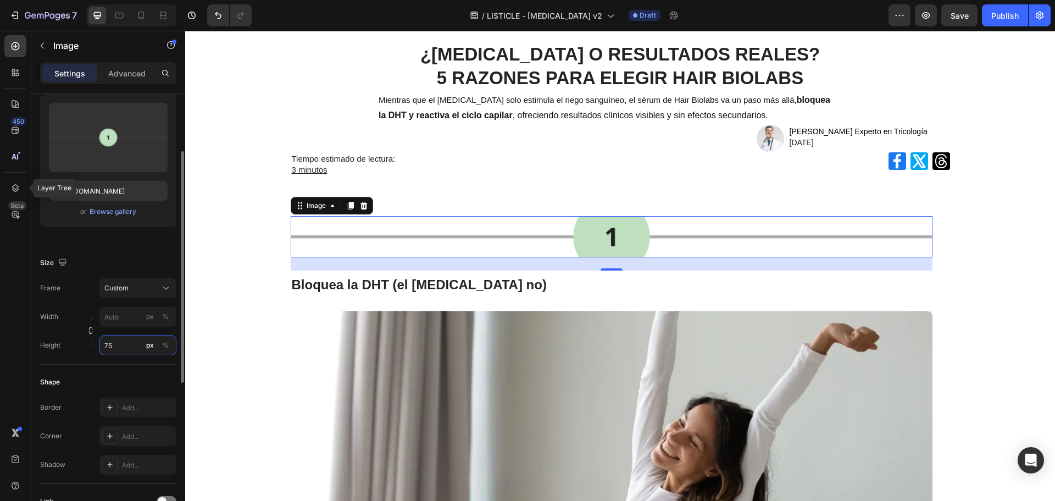
type input "7"
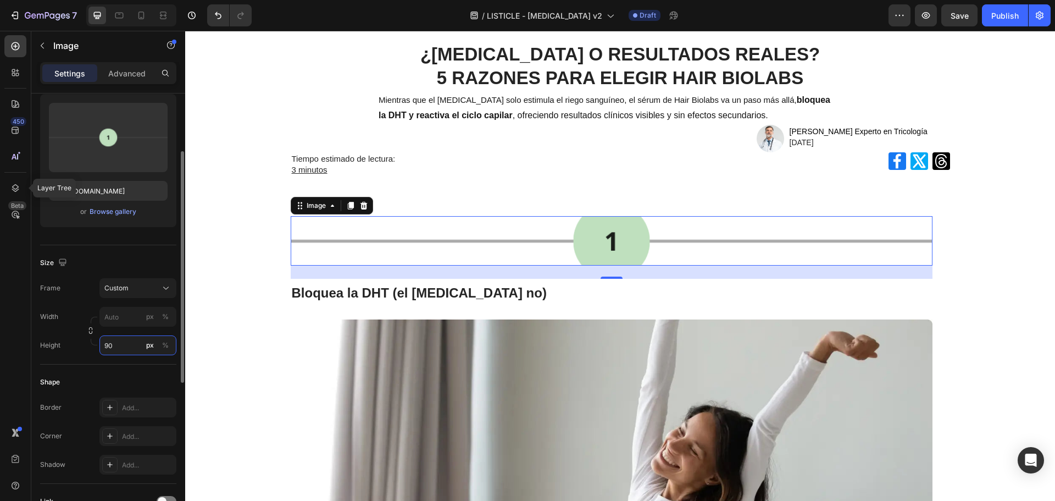
type input "9"
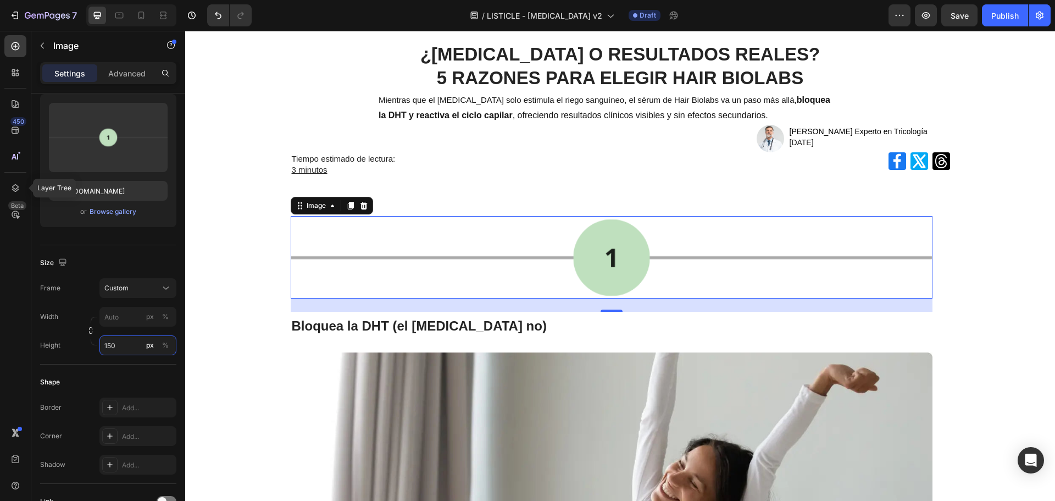
type input "150"
click at [490, 270] on img at bounding box center [612, 257] width 642 height 82
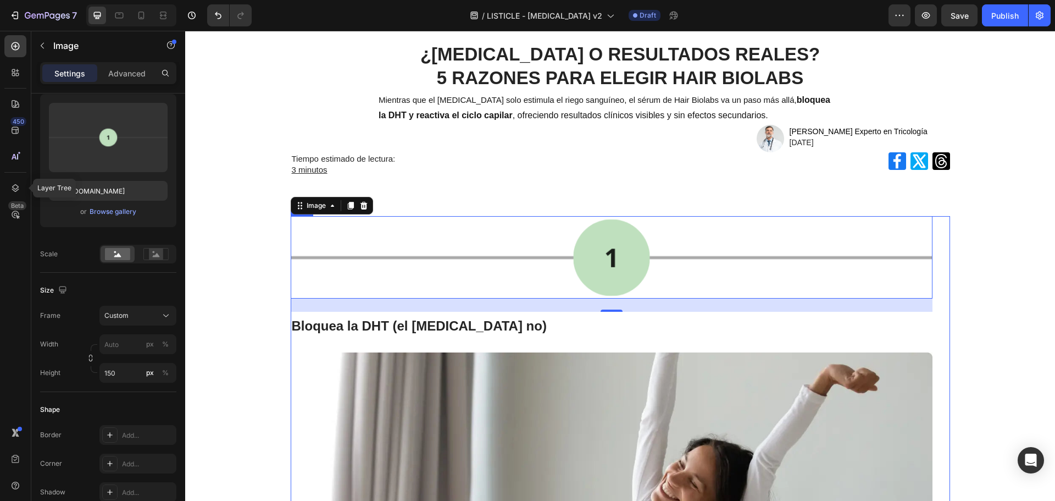
click at [940, 265] on div "Image 24 Bloquea la DHT (el Minoxidil no) Heading Image La principal causa de l…" at bounding box center [620, 508] width 659 height 584
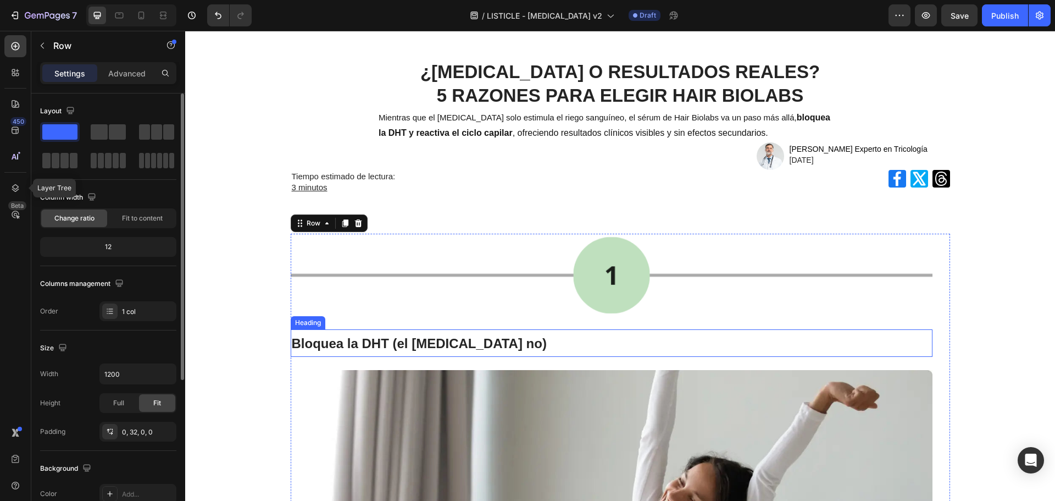
scroll to position [55, 0]
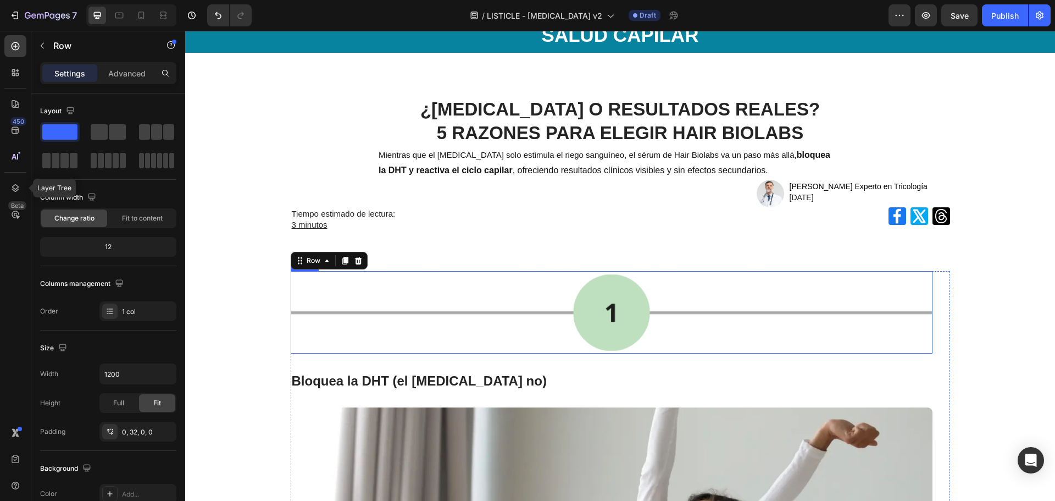
click at [574, 290] on img at bounding box center [612, 312] width 642 height 82
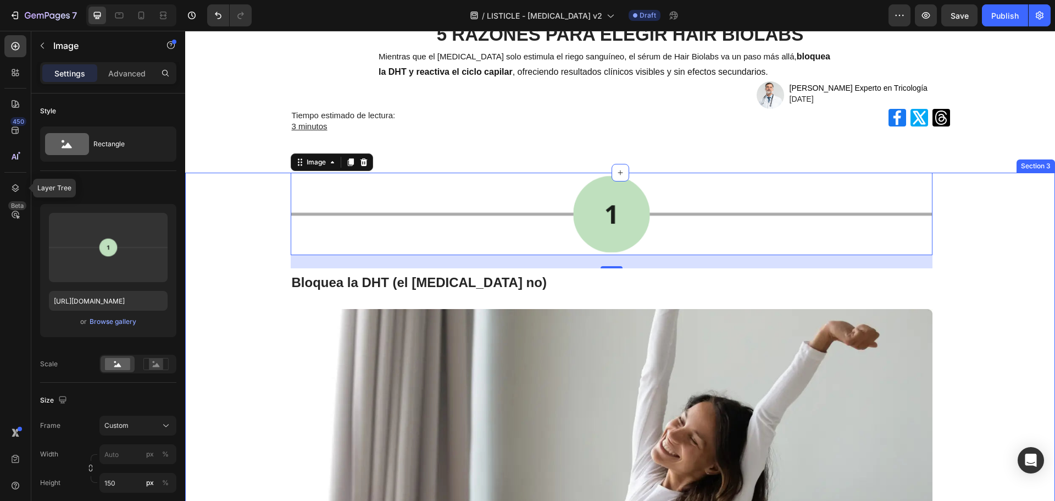
scroll to position [165, 0]
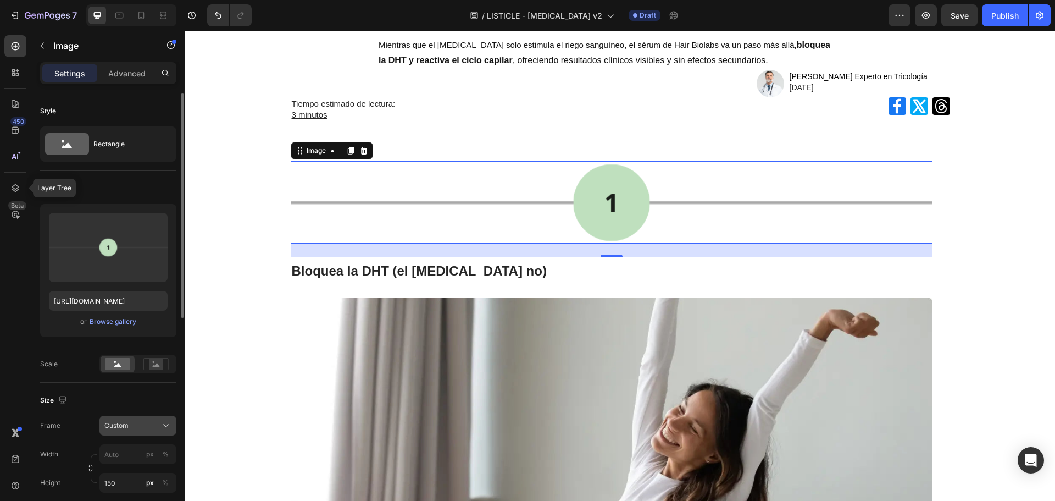
click at [151, 423] on div "Custom" at bounding box center [131, 425] width 54 height 10
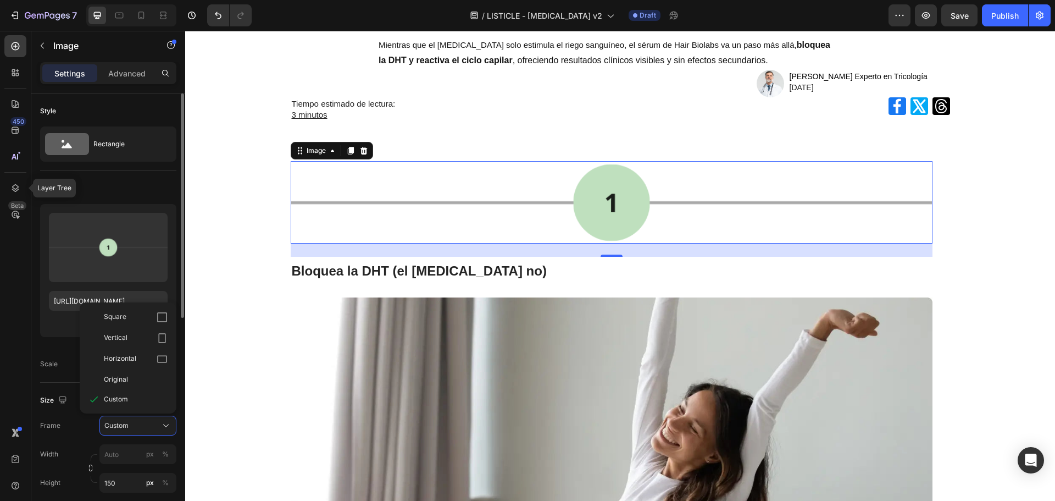
click at [141, 356] on div "Horizontal" at bounding box center [136, 358] width 64 height 11
type input "200"
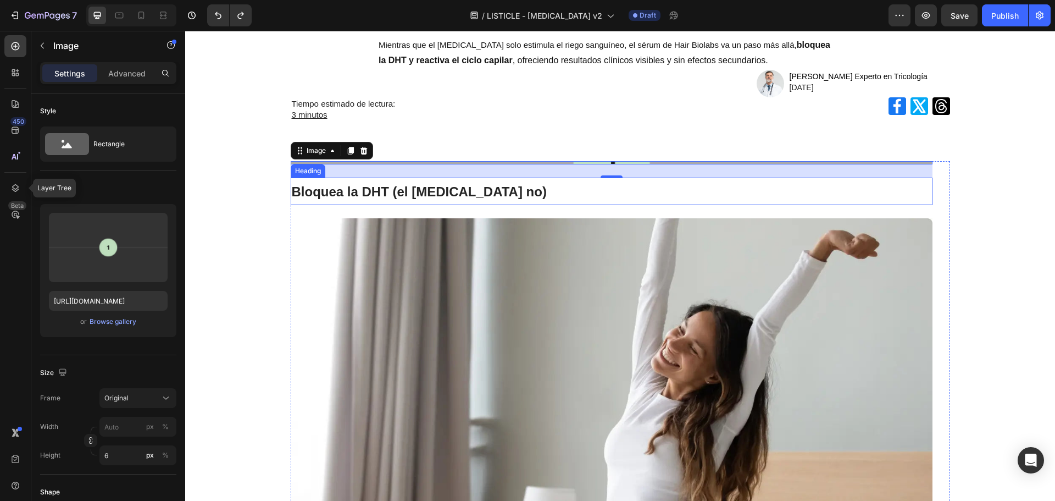
type input "50"
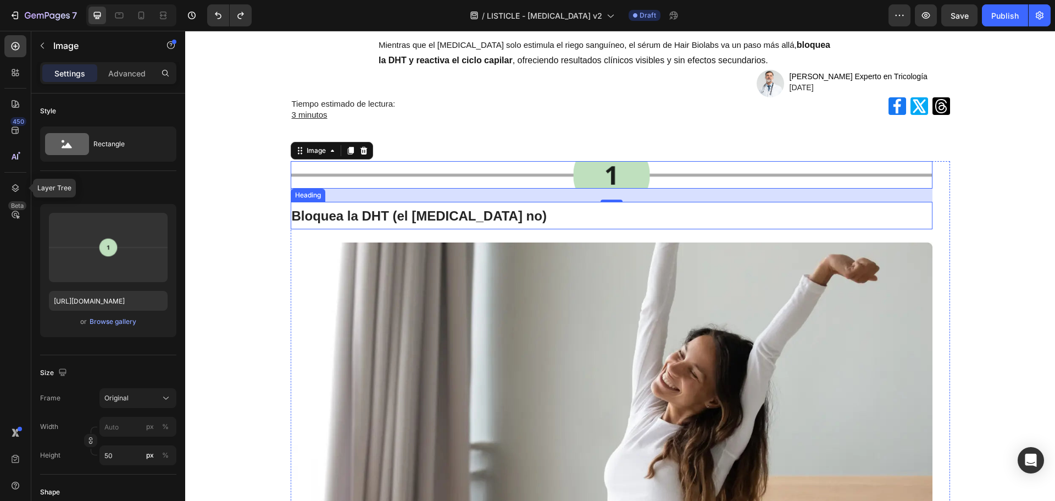
type input "100"
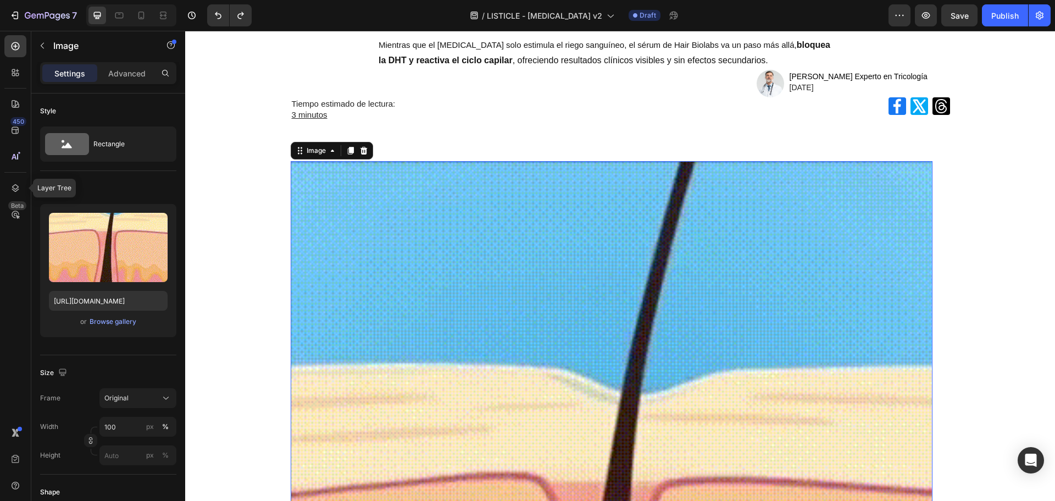
type input "[URL][DOMAIN_NAME]"
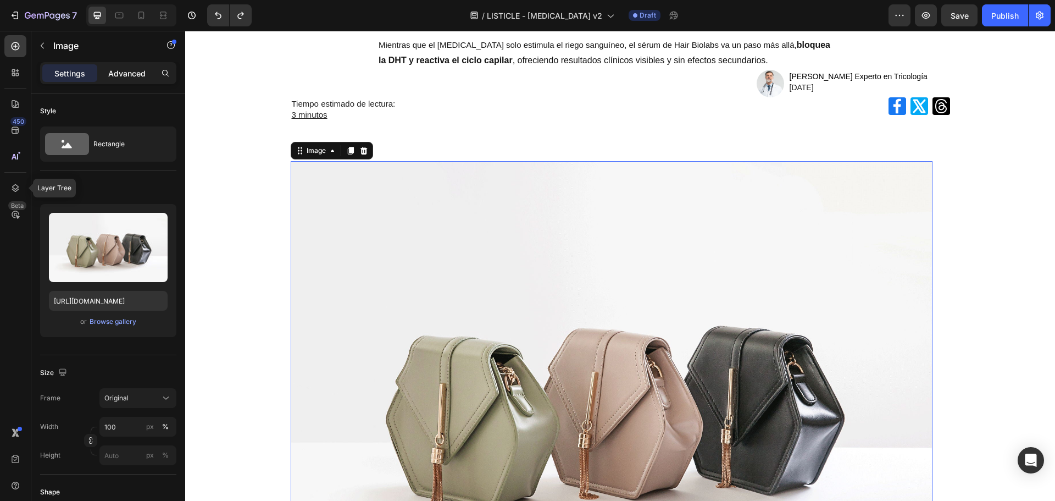
click at [131, 70] on p "Advanced" at bounding box center [126, 74] width 37 height 12
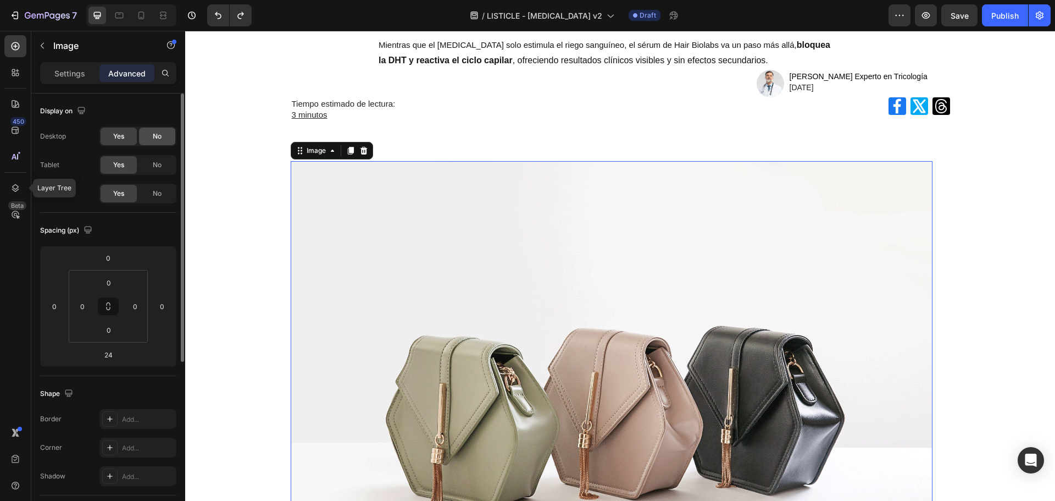
click at [159, 138] on span "No" at bounding box center [157, 136] width 9 height 10
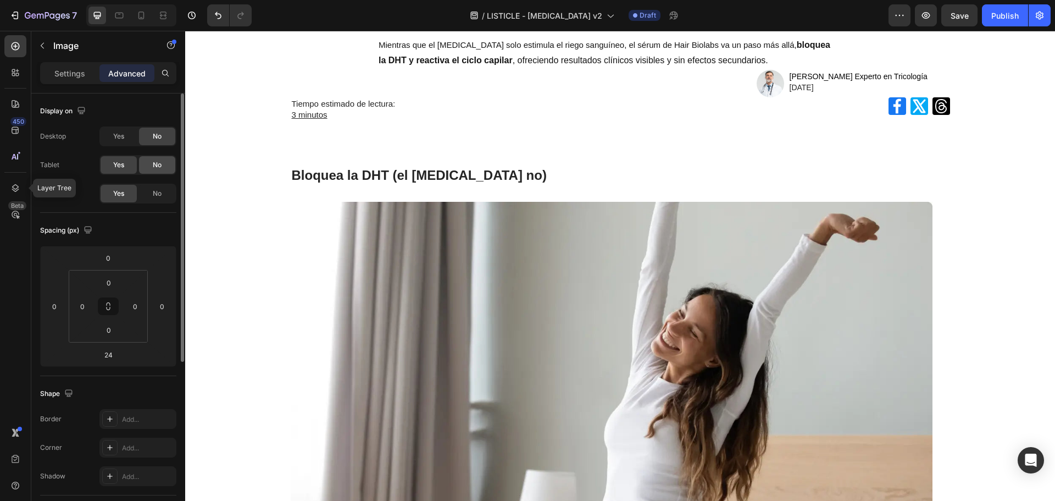
click at [159, 163] on span "No" at bounding box center [157, 165] width 9 height 10
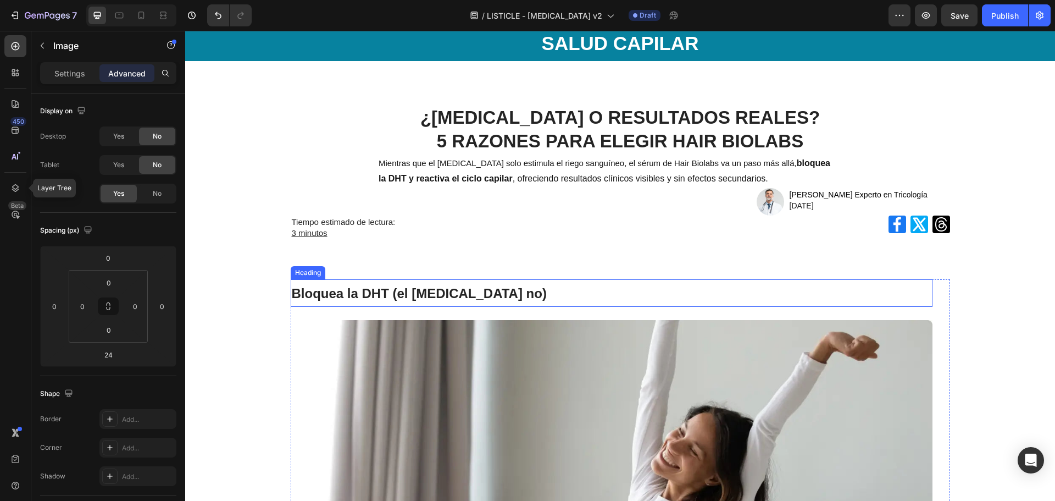
scroll to position [55, 0]
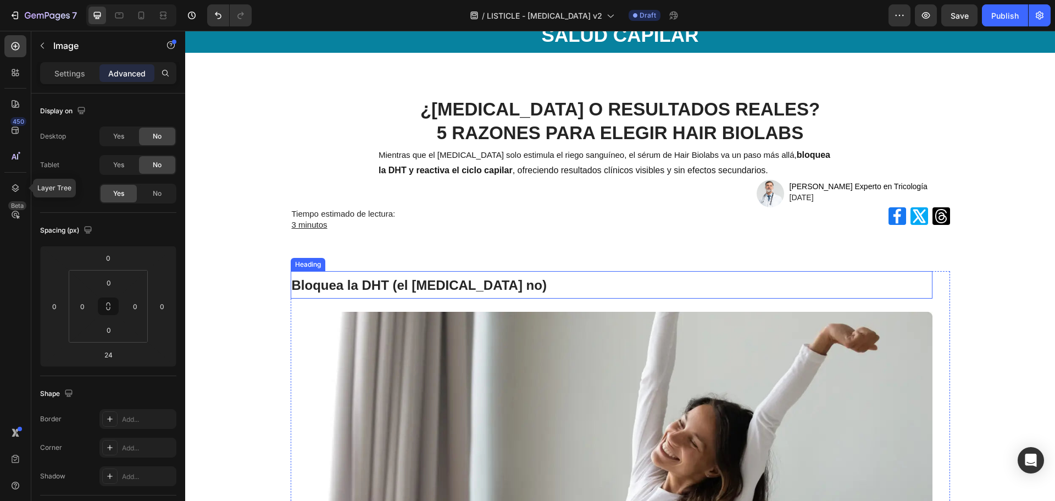
click at [751, 275] on h2 "Bloquea la DHT (el [MEDICAL_DATA] no)" at bounding box center [612, 284] width 642 height 27
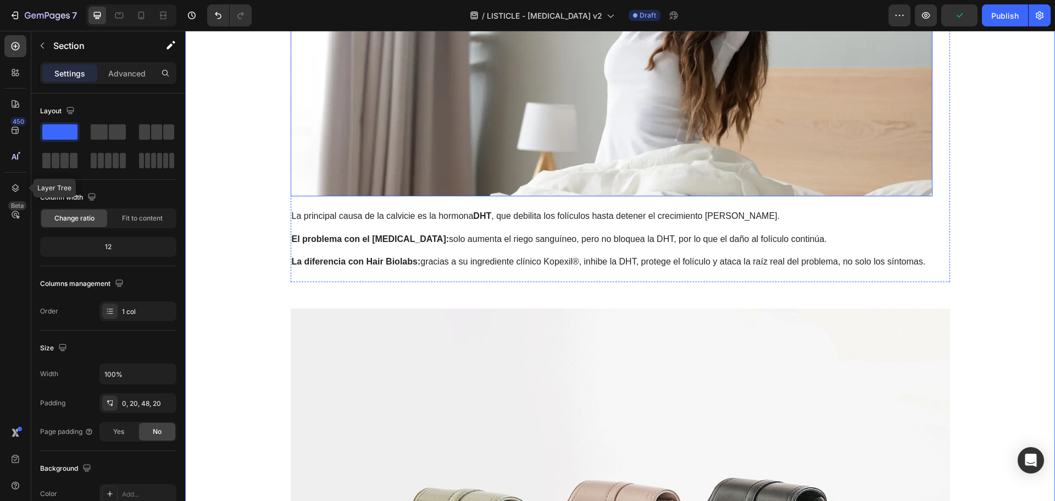
scroll to position [550, 0]
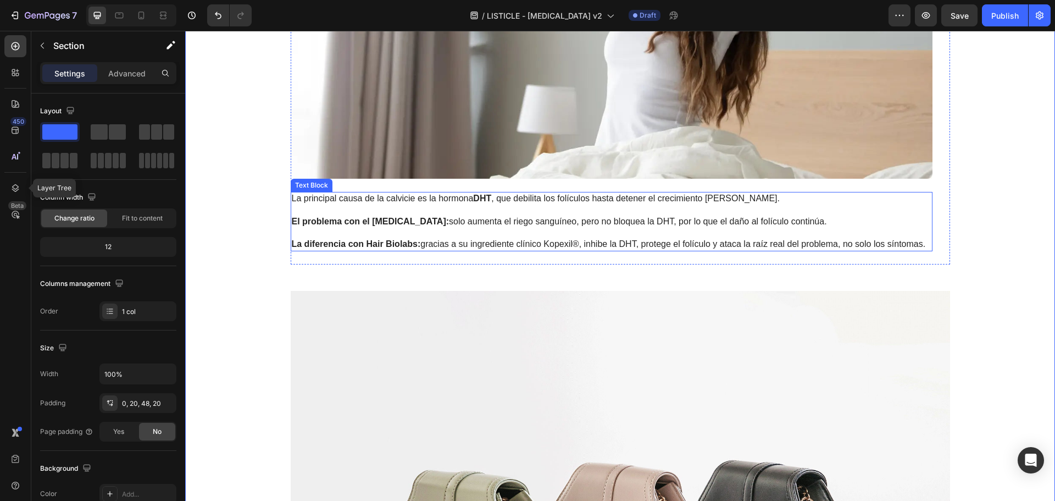
click at [509, 236] on p at bounding box center [612, 233] width 640 height 12
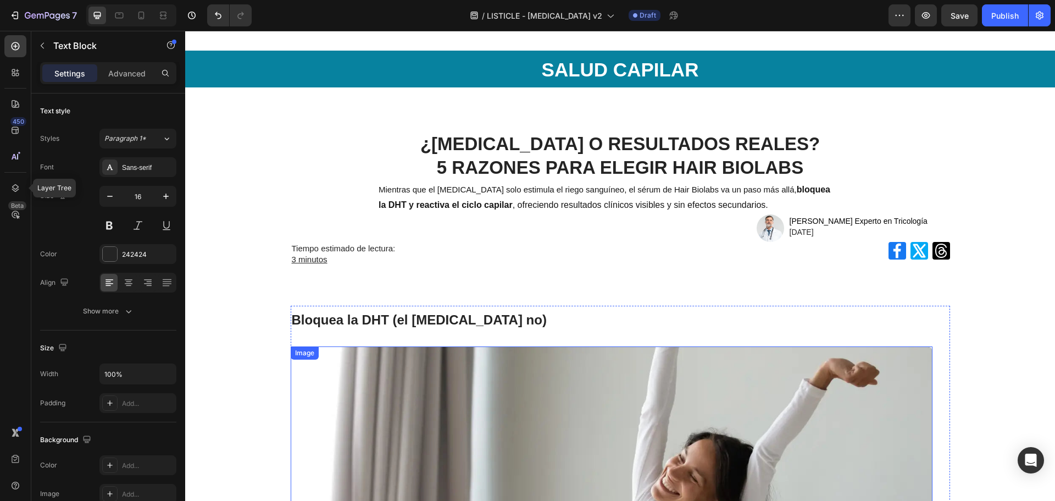
scroll to position [0, 0]
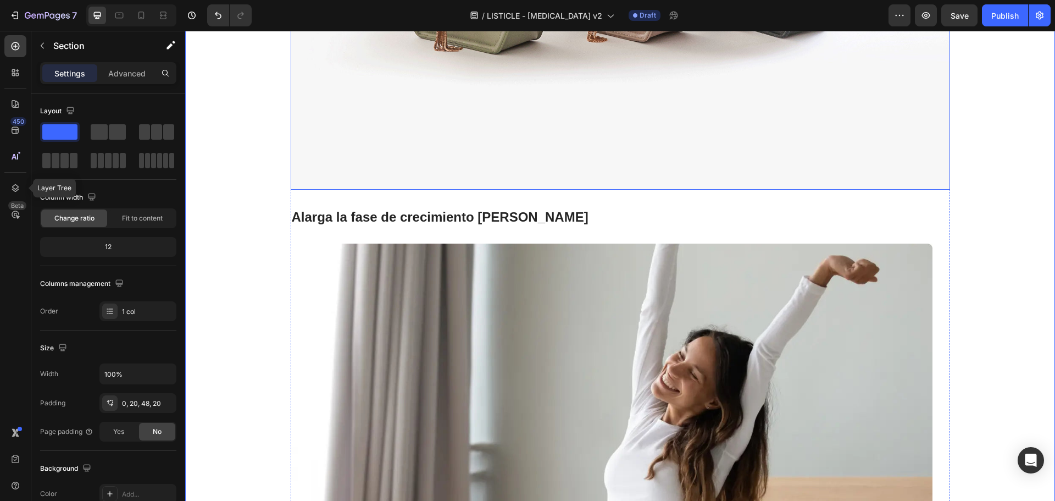
scroll to position [1154, 0]
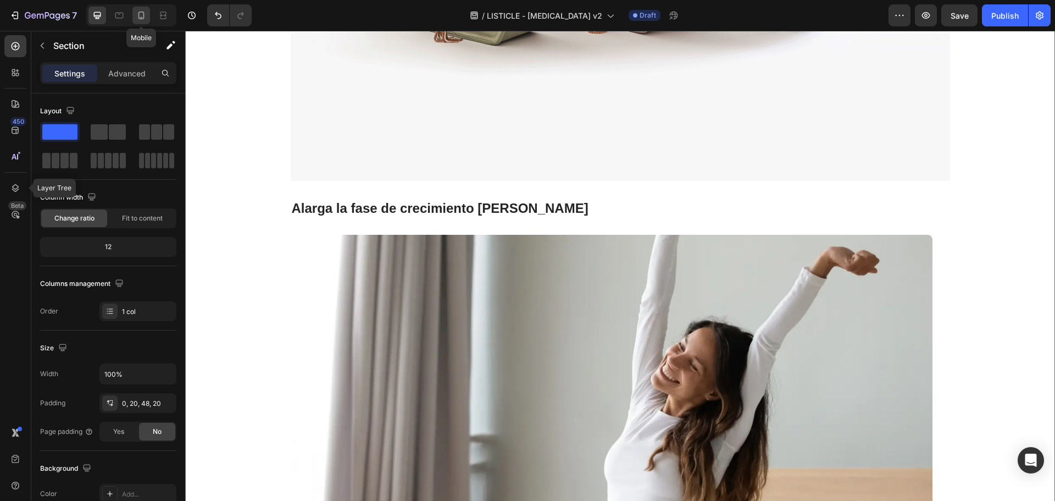
click at [147, 10] on icon at bounding box center [141, 15] width 11 height 11
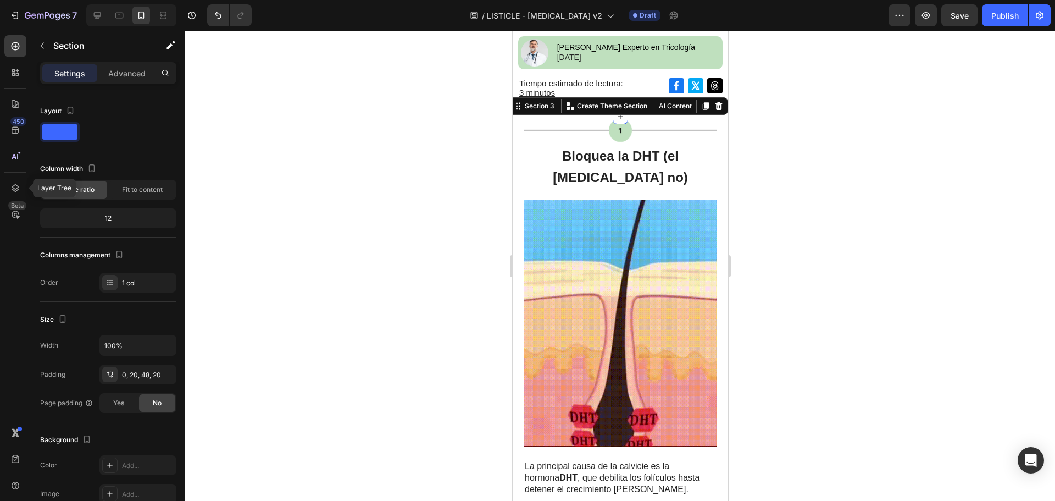
scroll to position [201, 0]
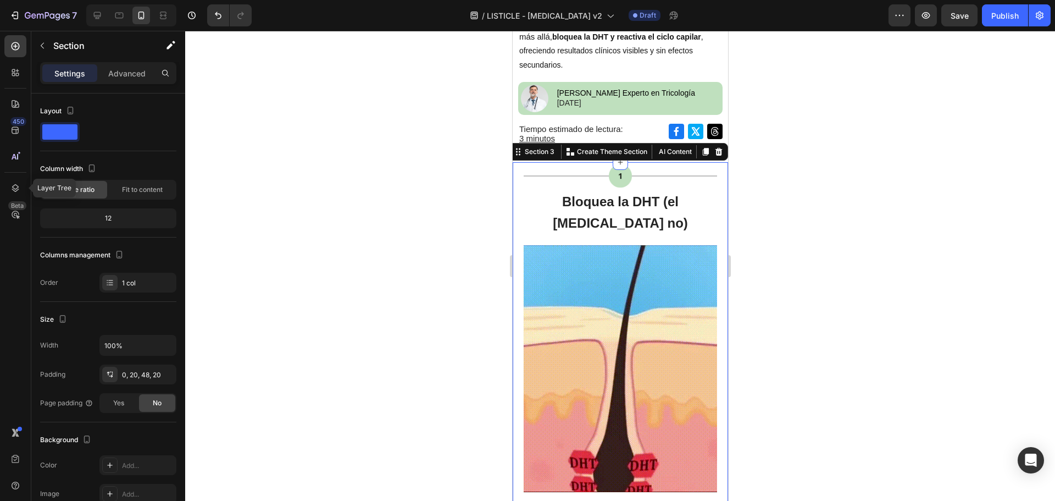
click at [846, 238] on div at bounding box center [620, 266] width 870 height 470
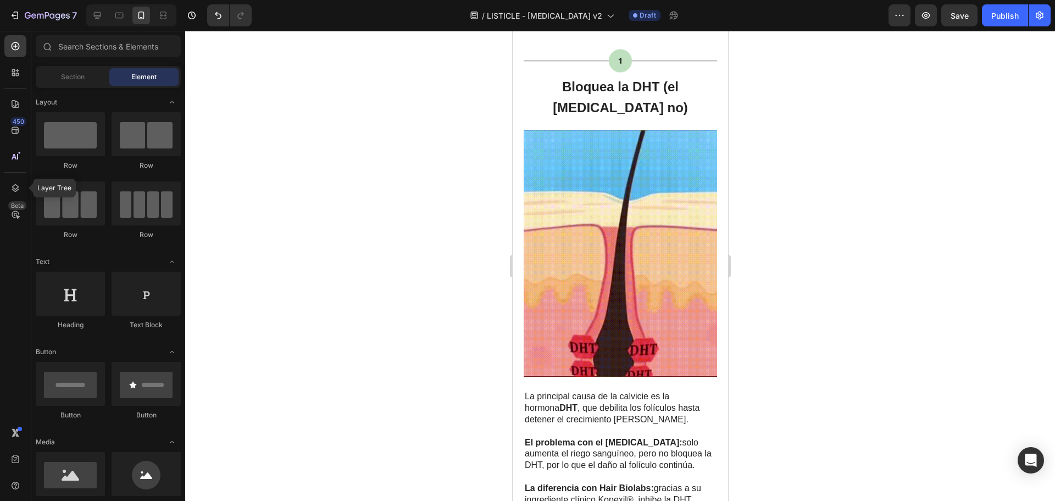
scroll to position [0, 0]
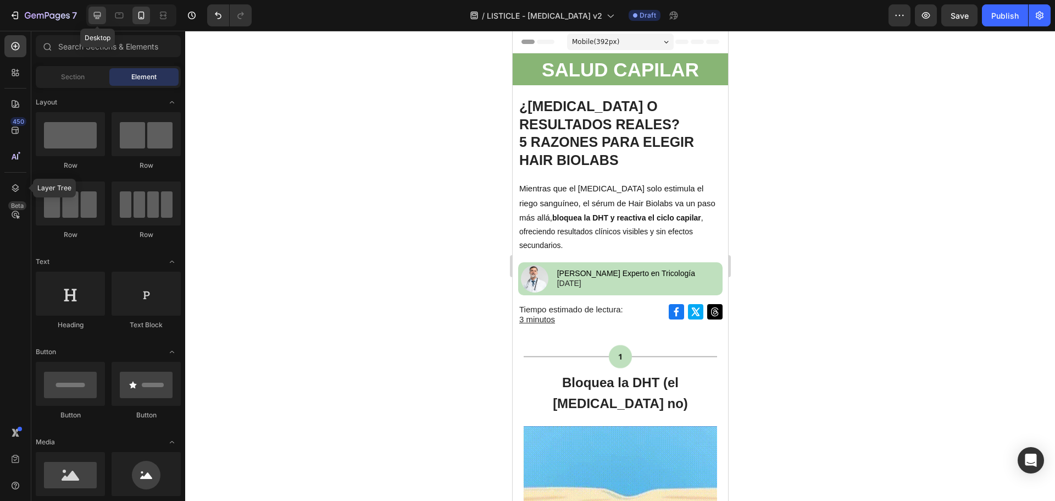
click at [96, 15] on icon at bounding box center [97, 15] width 11 height 11
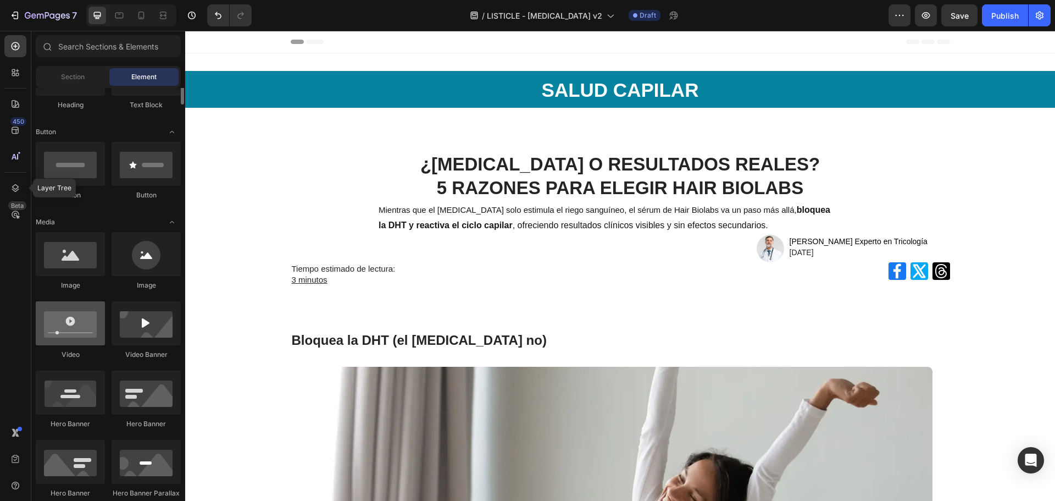
scroll to position [275, 0]
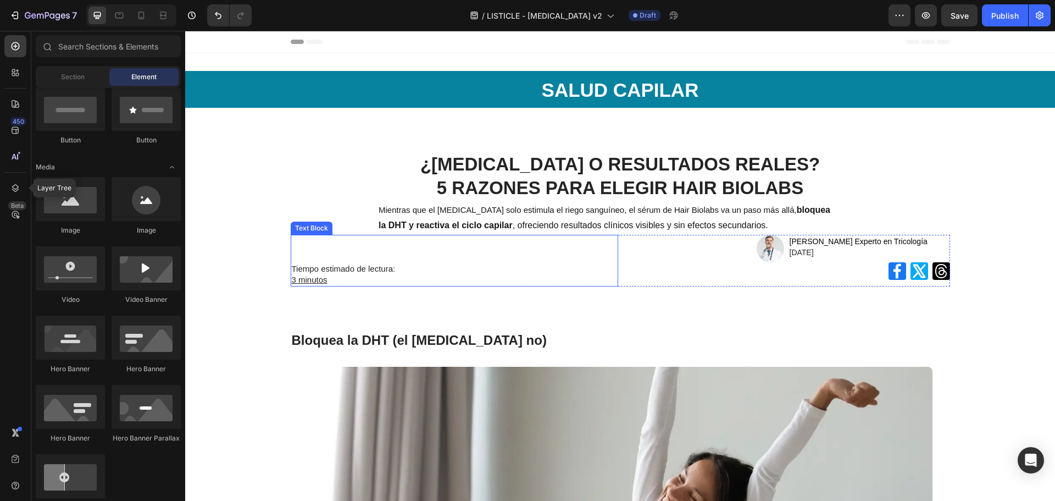
click at [375, 278] on p "3 minutos" at bounding box center [454, 279] width 325 height 11
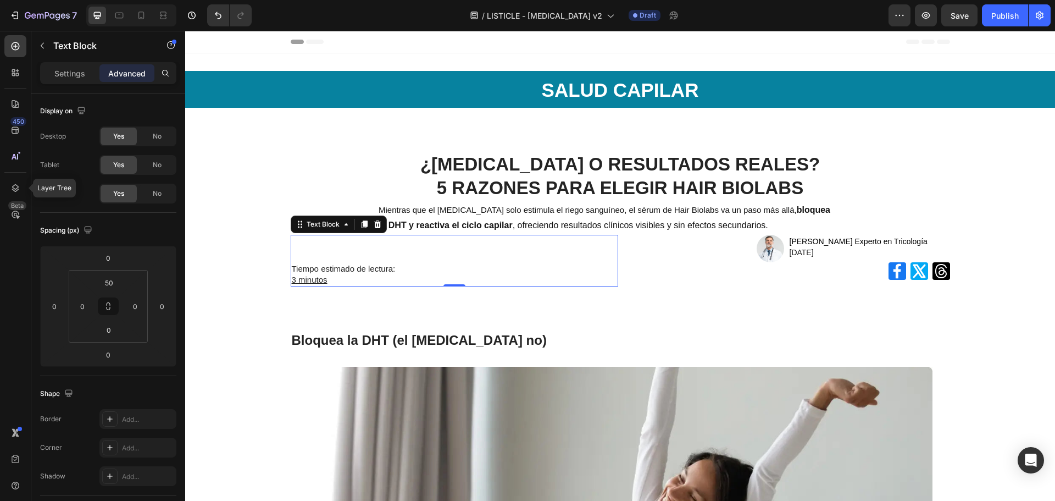
click at [415, 247] on div "Tiempo estimado de lectura: 3 minutos Text Block 0" at bounding box center [455, 261] width 328 height 52
click at [93, 0] on html "7 Version history / LISTICLE - MINOXIDIL v2 Draft Preview Save Publish 450 Laye…" at bounding box center [527, 0] width 1055 height 0
click at [109, 281] on input "50" at bounding box center [109, 282] width 22 height 16
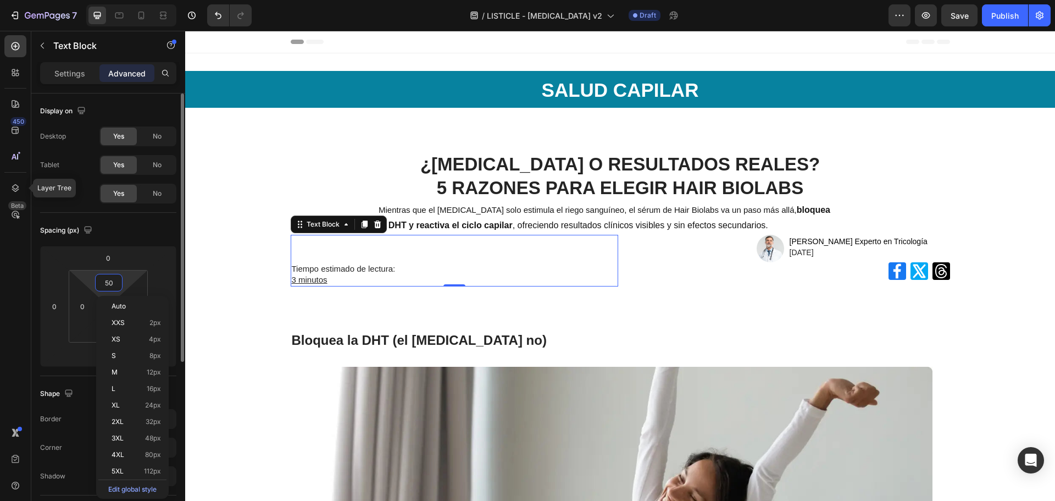
type input "5"
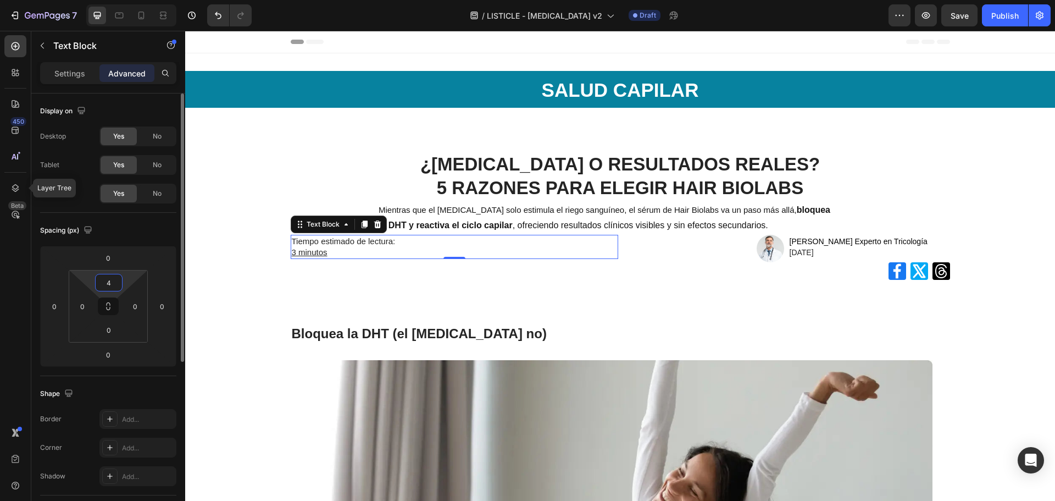
type input "45"
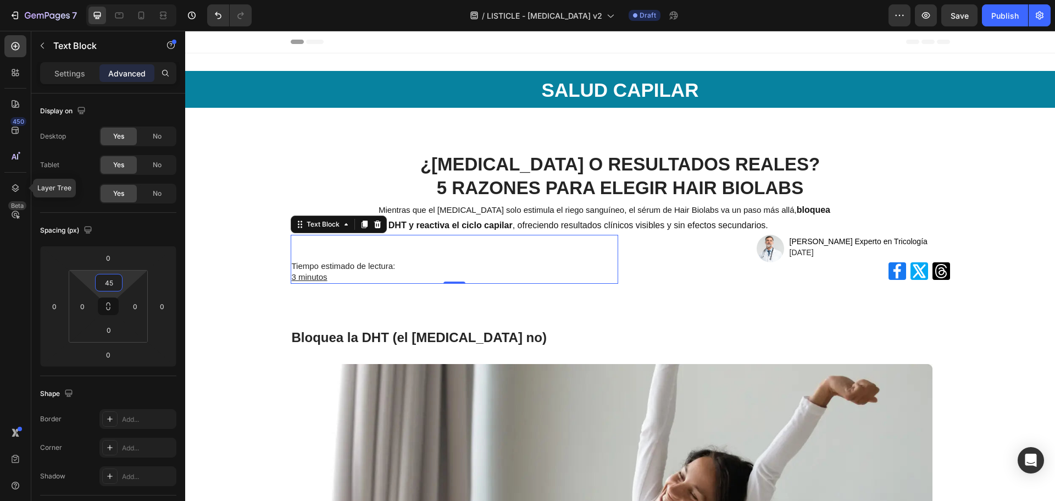
click at [521, 311] on div "¿MINOXIDIL O RESULTADOS REALES? 5 RAZONES PARA ELEGIR HAIR BIOLABS Heading Mien…" at bounding box center [620, 237] width 870 height 171
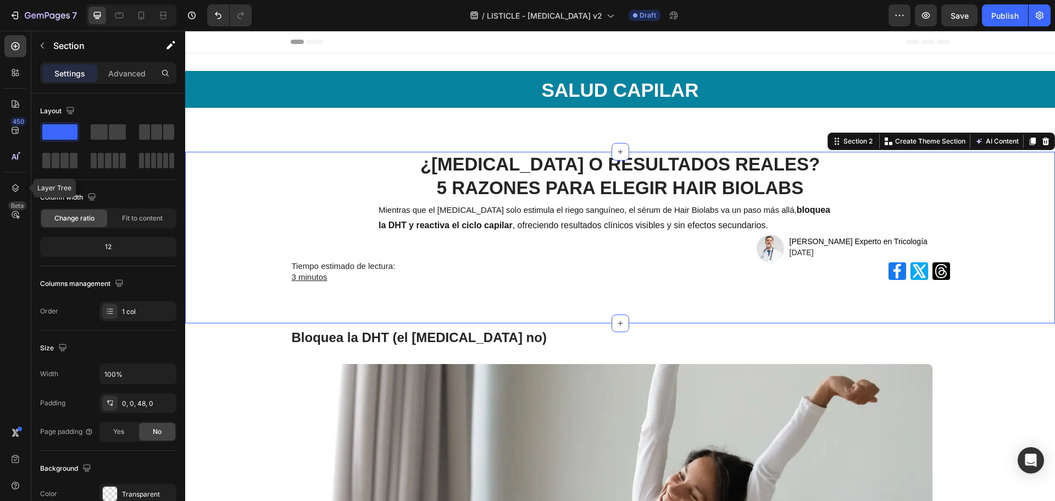
click at [601, 239] on div "Tiempo estimado de lectura: 3 minutos Text Block" at bounding box center [455, 259] width 328 height 49
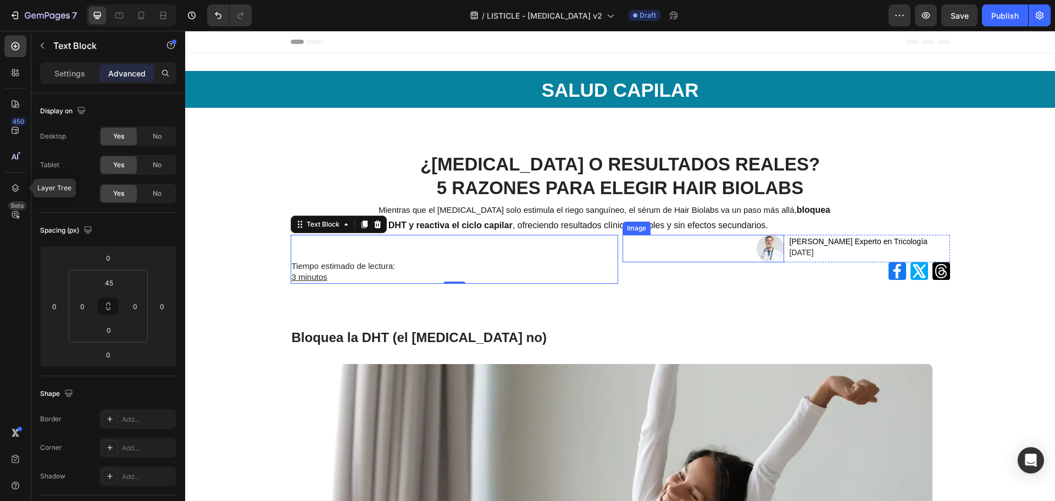
click at [658, 251] on div at bounding box center [704, 248] width 162 height 27
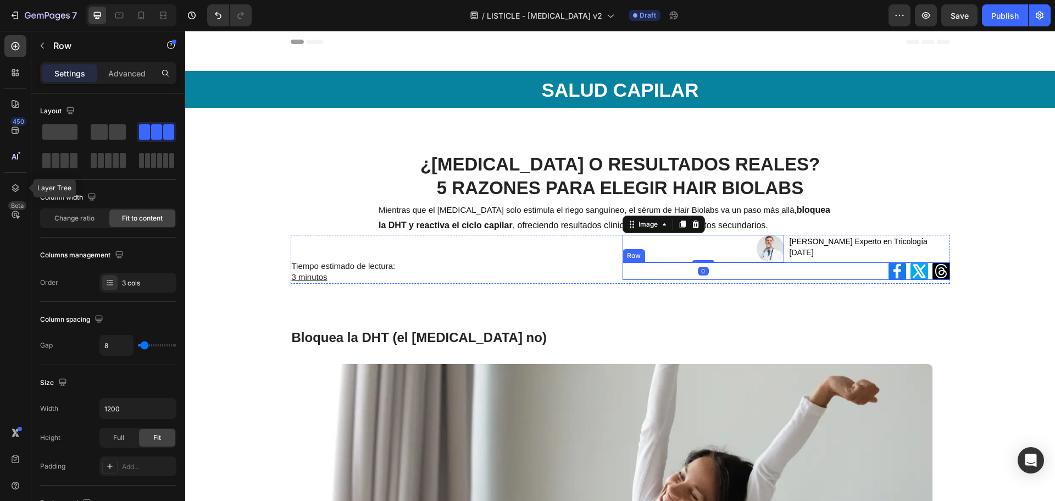
click at [659, 264] on div "Icon Icon Icon Row" at bounding box center [787, 271] width 328 height 18
click at [777, 250] on img at bounding box center [770, 248] width 27 height 27
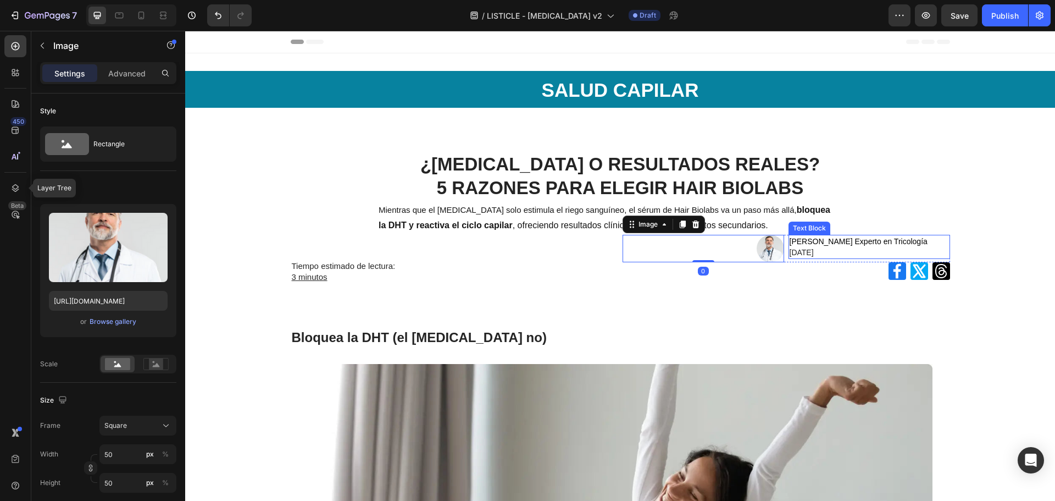
click at [814, 250] on span "[DATE]" at bounding box center [802, 252] width 24 height 9
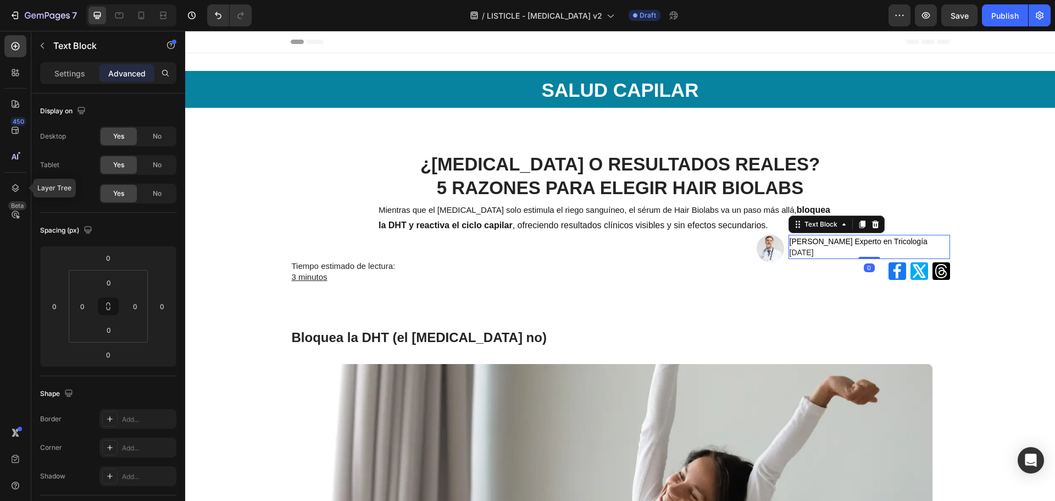
click at [853, 271] on div "Icon Icon Icon Row" at bounding box center [787, 271] width 328 height 18
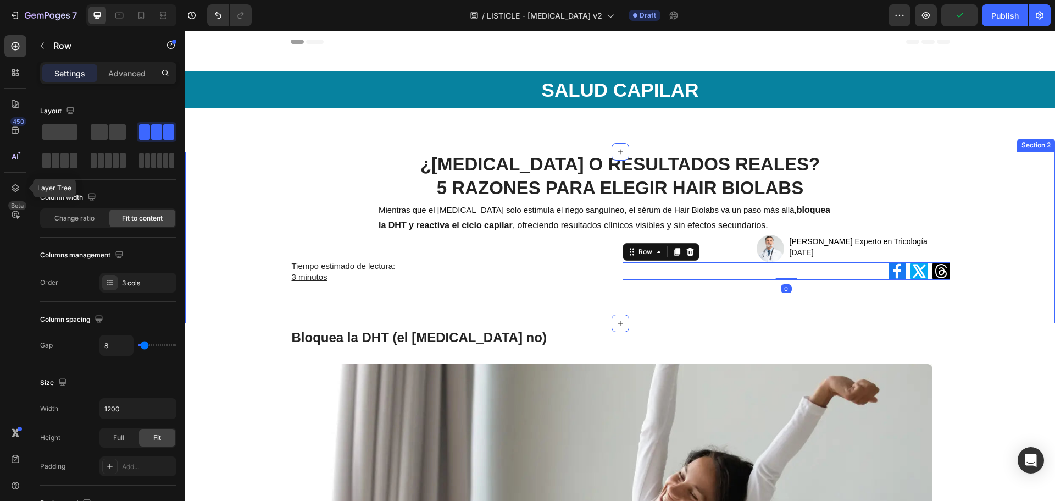
click at [432, 285] on div "¿MINOXIDIL O RESULTADOS REALES? 5 RAZONES PARA ELEGIR HAIR BIOLABS Heading Mien…" at bounding box center [620, 224] width 870 height 145
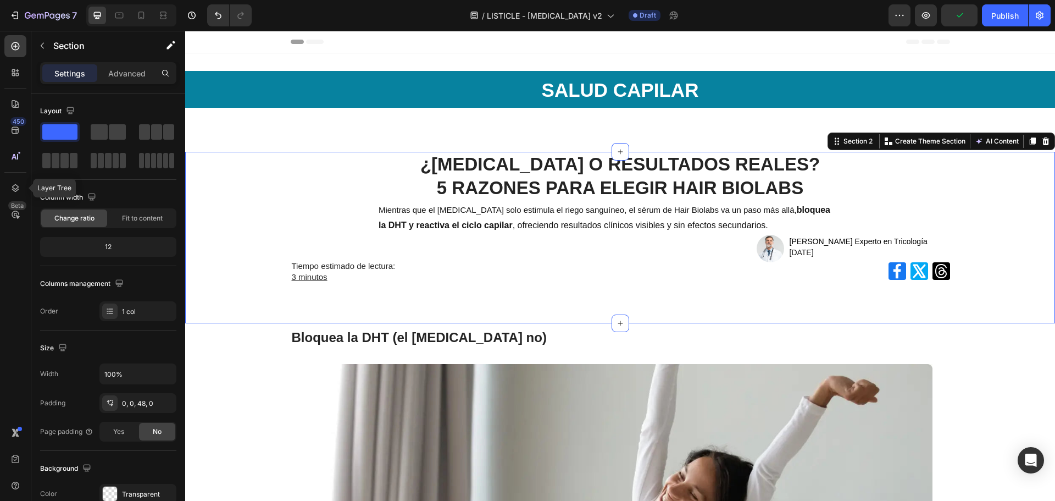
click at [615, 293] on div "¿MINOXIDIL O RESULTADOS REALES? 5 RAZONES PARA ELEGIR HAIR BIOLABS Heading Mien…" at bounding box center [620, 224] width 870 height 145
click at [469, 234] on div "Mientras que el [MEDICAL_DATA] solo estimula el riego sanguíneo, el sérum de Ha…" at bounding box center [607, 218] width 458 height 34
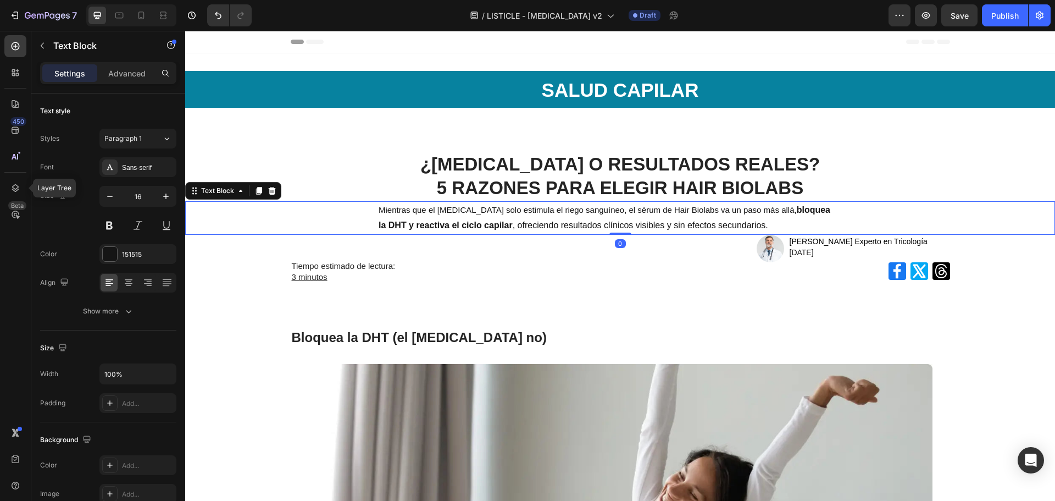
click at [369, 274] on p "3 minutos" at bounding box center [454, 276] width 325 height 11
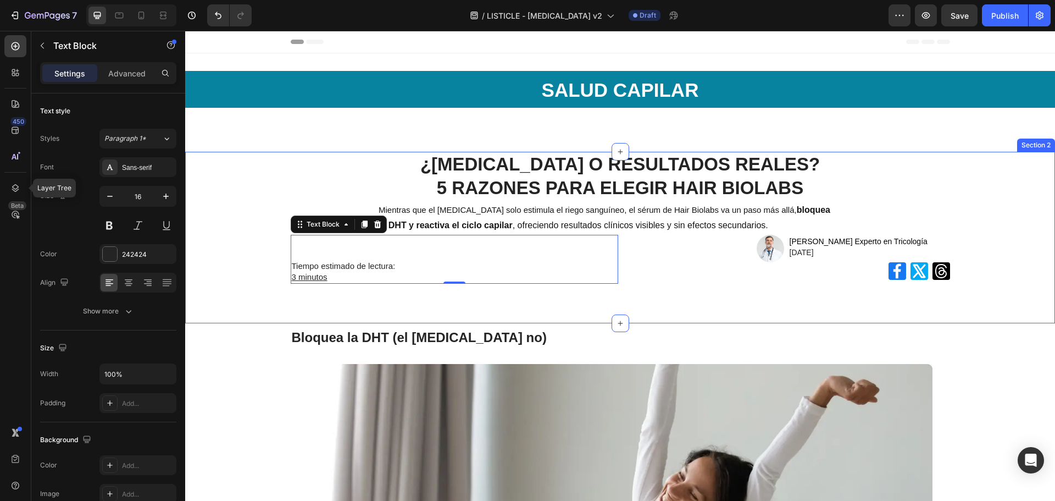
click at [364, 309] on div "¿MINOXIDIL O RESULTADOS REALES? 5 RAZONES PARA ELEGIR HAIR BIOLABS Heading Mien…" at bounding box center [620, 237] width 870 height 171
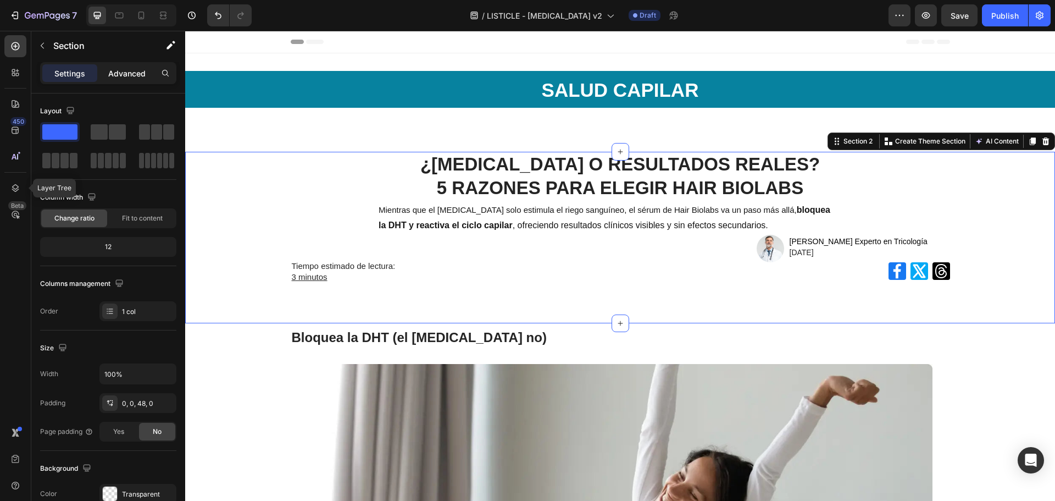
click at [122, 77] on p "Advanced" at bounding box center [126, 74] width 37 height 12
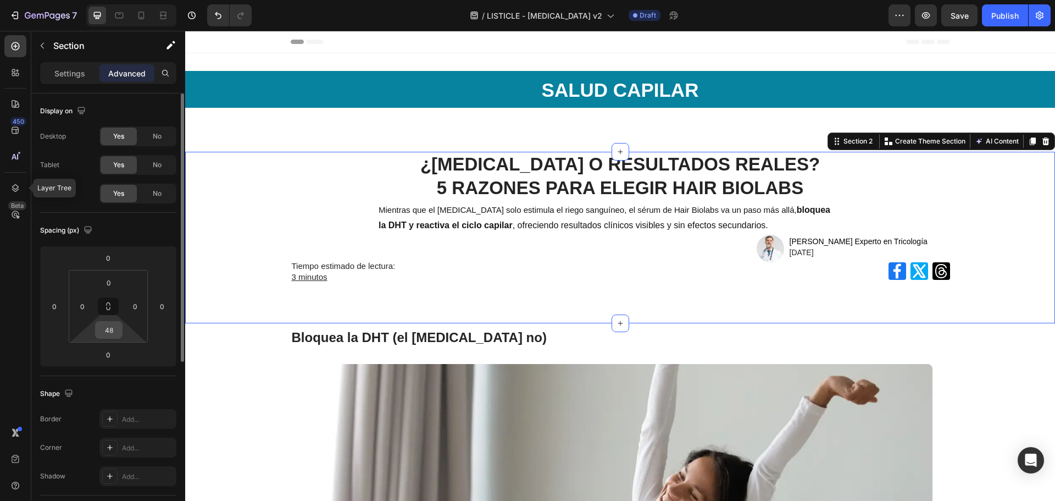
click at [108, 322] on input "48" at bounding box center [109, 329] width 22 height 16
type input "0"
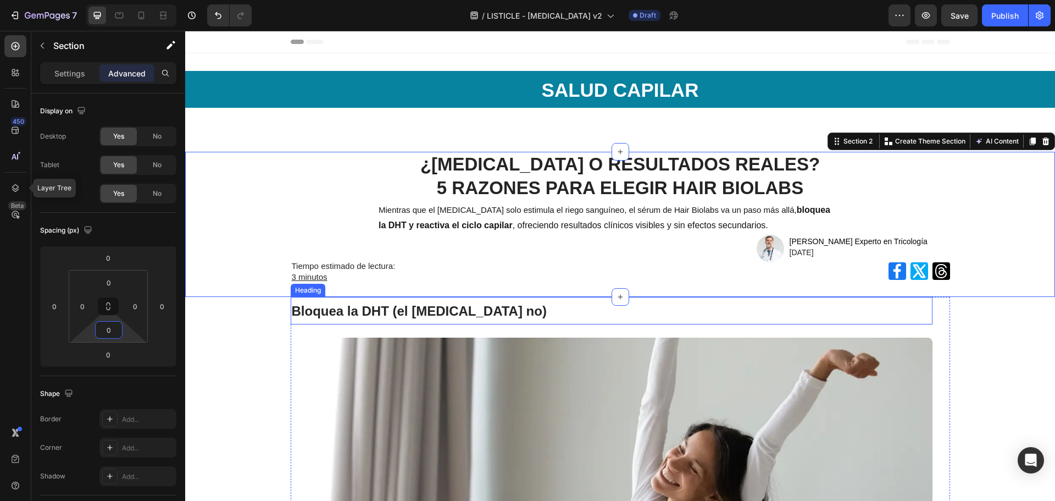
click at [808, 306] on h2 "Bloquea la DHT (el [MEDICAL_DATA] no)" at bounding box center [612, 310] width 642 height 27
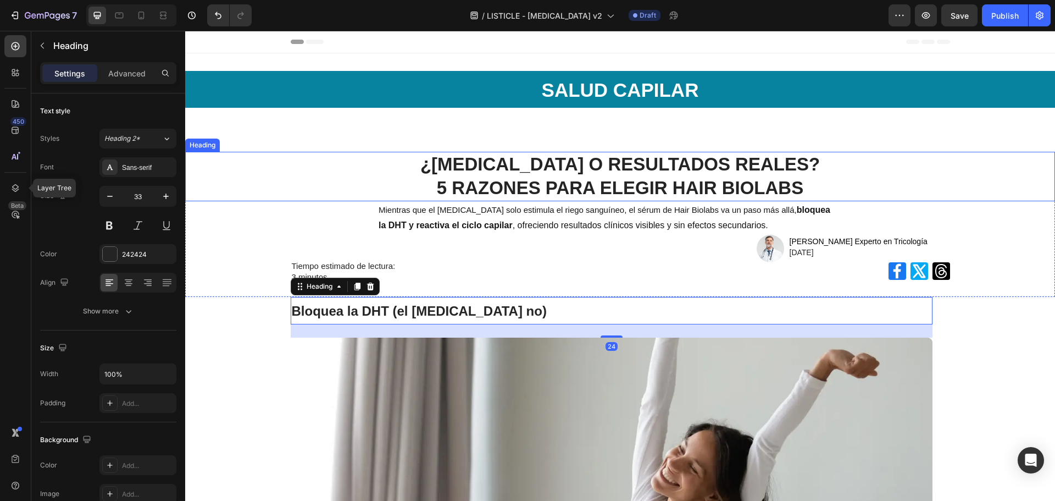
click at [599, 160] on strong "¿MINOXIDIL O RESULTADOS REALES?" at bounding box center [620, 164] width 400 height 20
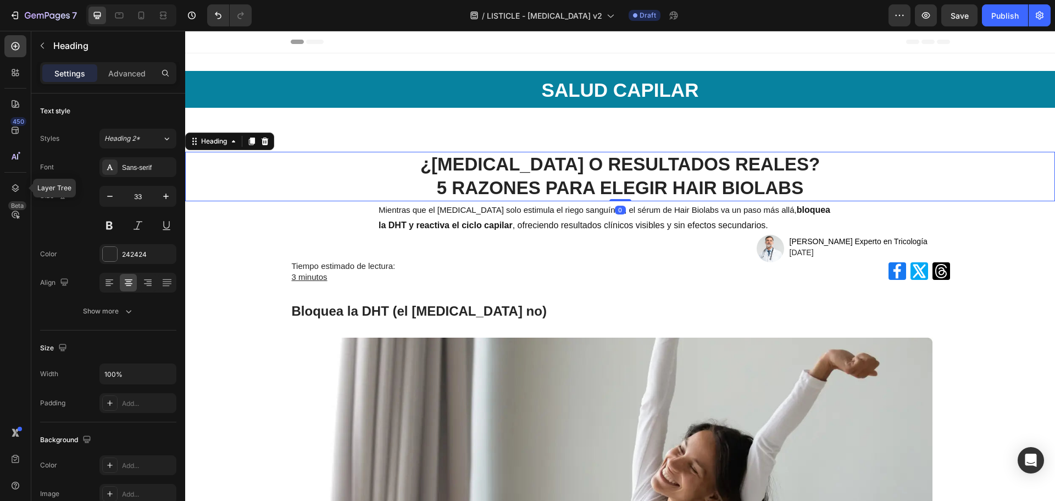
click at [437, 166] on h1 "¿MINOXIDIL O RESULTADOS REALES? 5 RAZONES PARA ELEGIR HAIR BIOLABS" at bounding box center [620, 176] width 815 height 49
click at [895, 297] on h2 "Bloquea la DHT (el [MEDICAL_DATA] no)" at bounding box center [612, 310] width 642 height 27
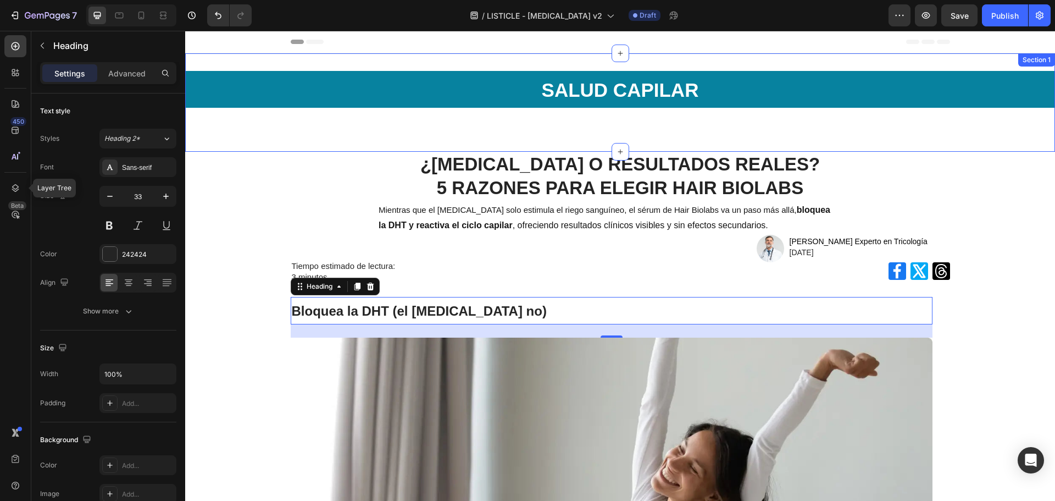
click at [636, 134] on div "SALUD CAPILAR Heading Row" at bounding box center [620, 102] width 870 height 63
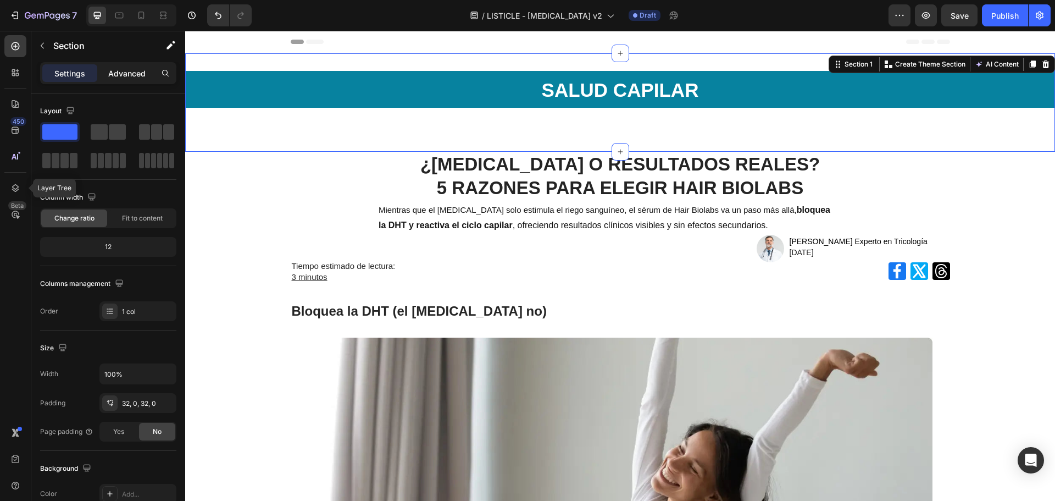
click at [122, 73] on p "Advanced" at bounding box center [126, 74] width 37 height 12
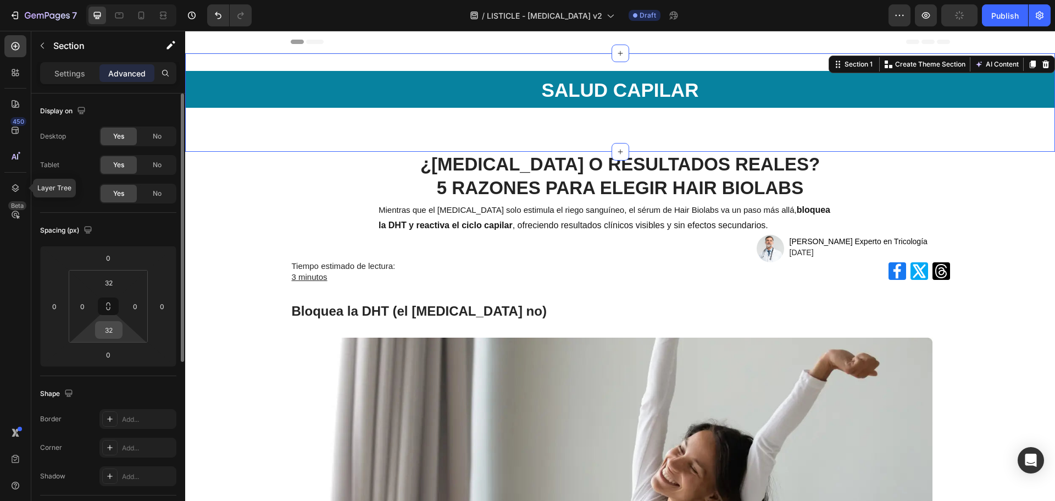
click at [104, 328] on input "32" at bounding box center [109, 329] width 22 height 16
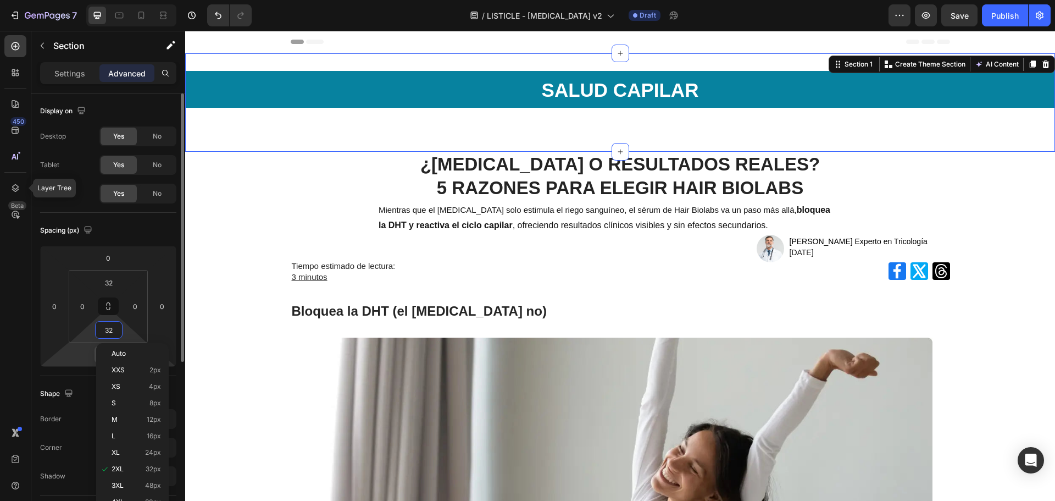
click at [90, 0] on html "7 Version history / LISTICLE - MINOXIDIL v2 Draft Preview Save Publish 450 Laye…" at bounding box center [527, 0] width 1055 height 0
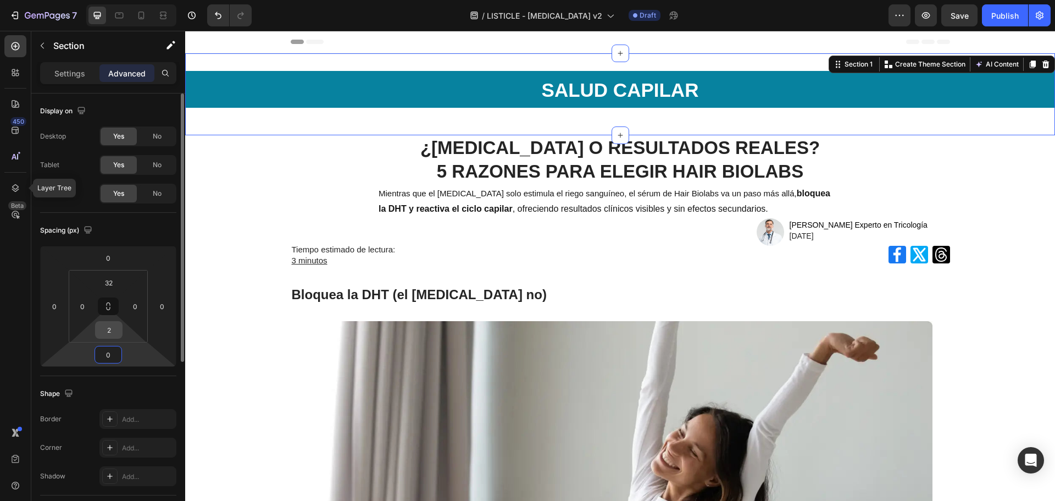
click at [108, 330] on input "2" at bounding box center [109, 329] width 22 height 16
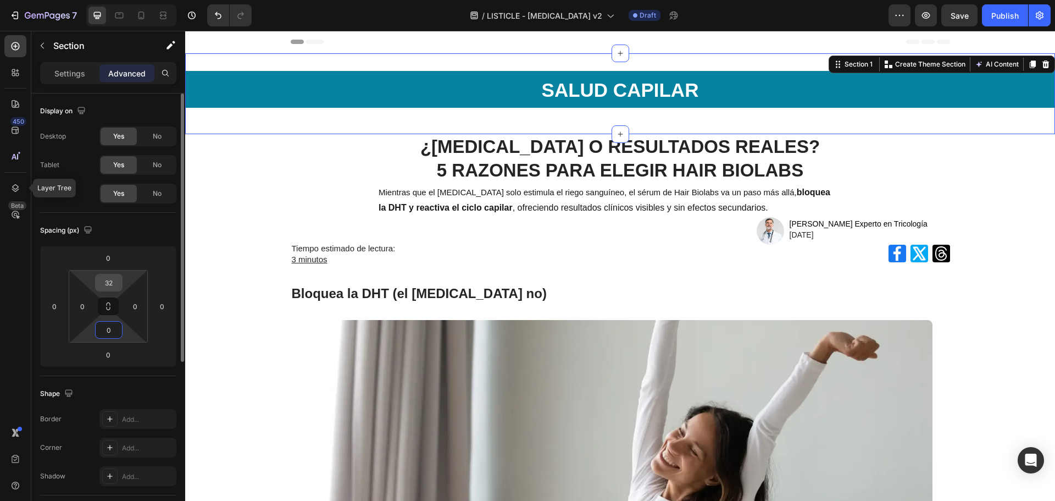
type input "0"
click at [113, 283] on input "32" at bounding box center [109, 282] width 22 height 16
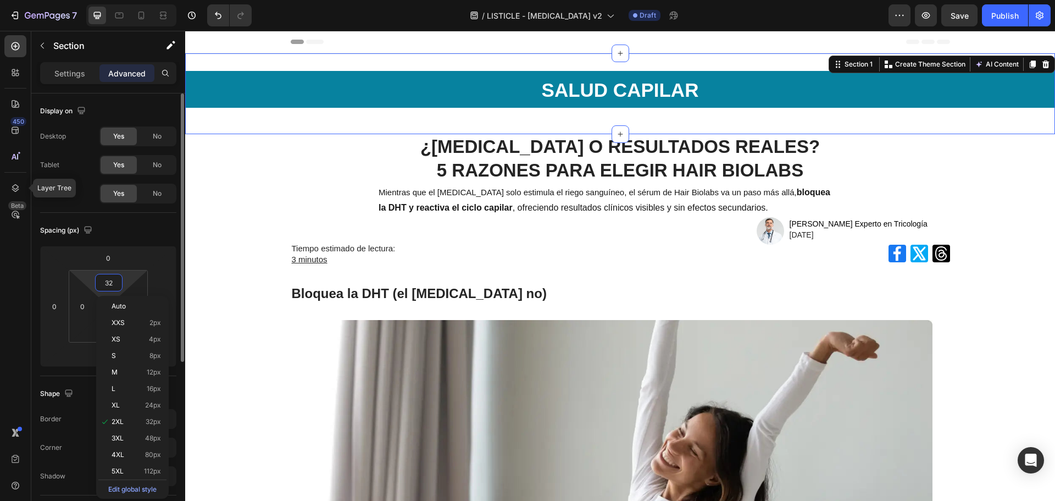
type input "0"
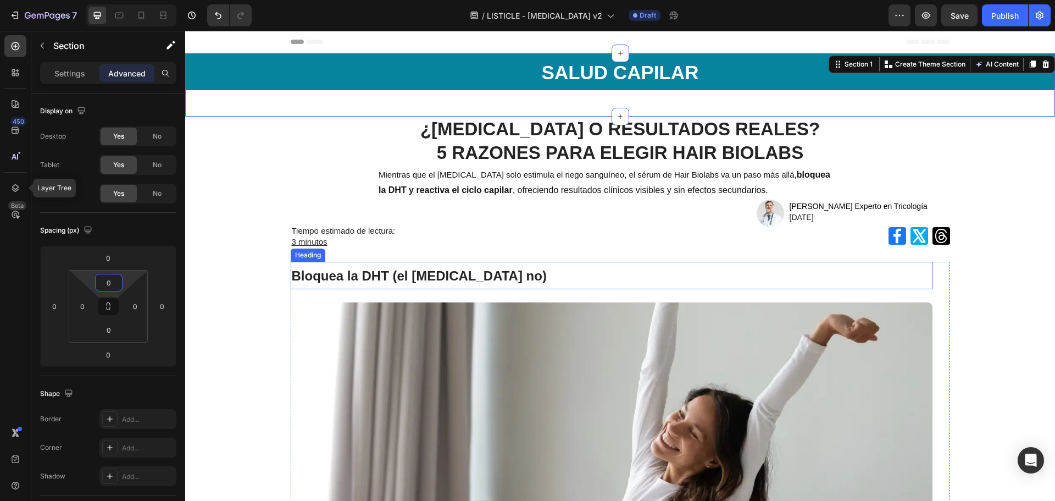
click at [725, 276] on h2 "Bloquea la DHT (el [MEDICAL_DATA] no)" at bounding box center [612, 275] width 642 height 27
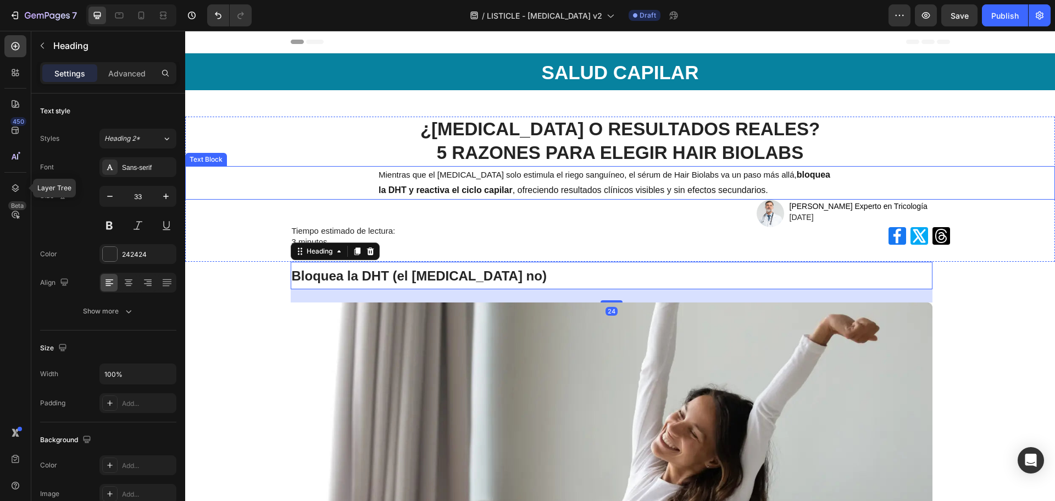
click at [670, 178] on span "Mientras que el [MEDICAL_DATA] solo estimula el riego sanguíneo, el sérum de Ha…" at bounding box center [588, 174] width 418 height 9
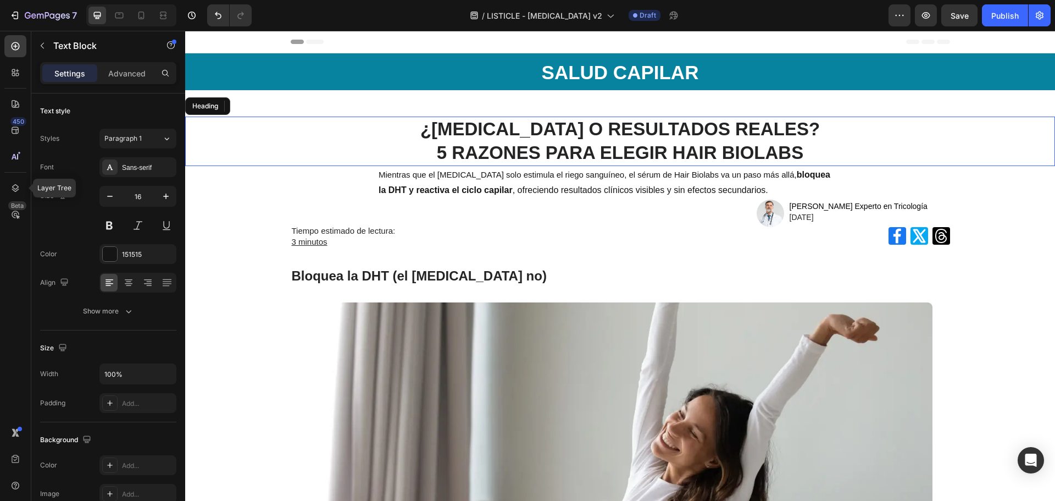
click at [666, 134] on strong "¿MINOXIDIL O RESULTADOS REALES?" at bounding box center [620, 129] width 400 height 20
click at [141, 19] on icon at bounding box center [141, 16] width 6 height 8
type input "25"
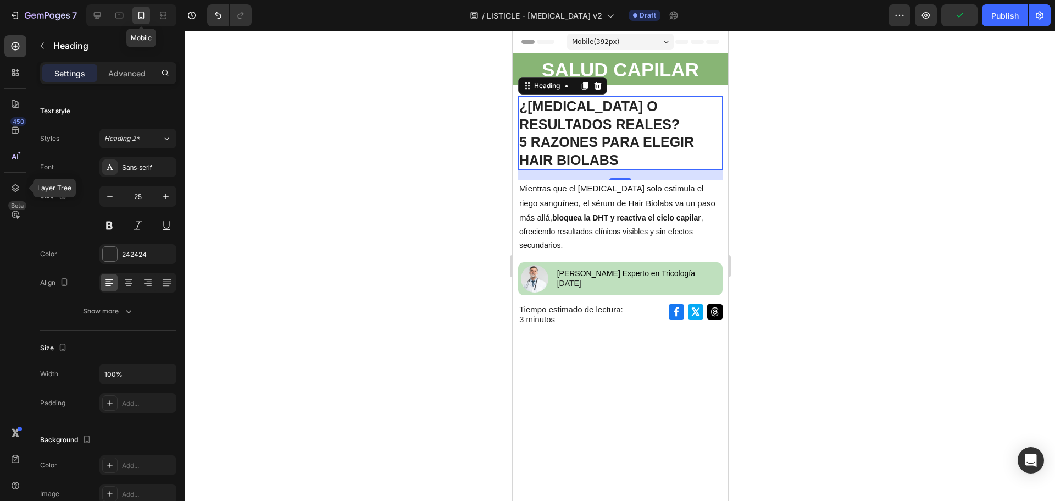
click at [816, 175] on div at bounding box center [620, 266] width 870 height 470
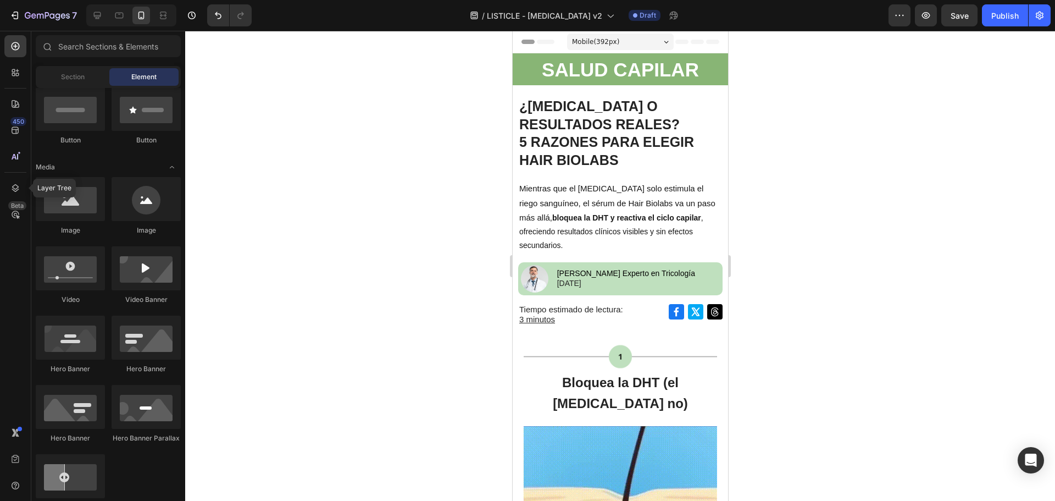
click at [443, 247] on div at bounding box center [620, 266] width 870 height 470
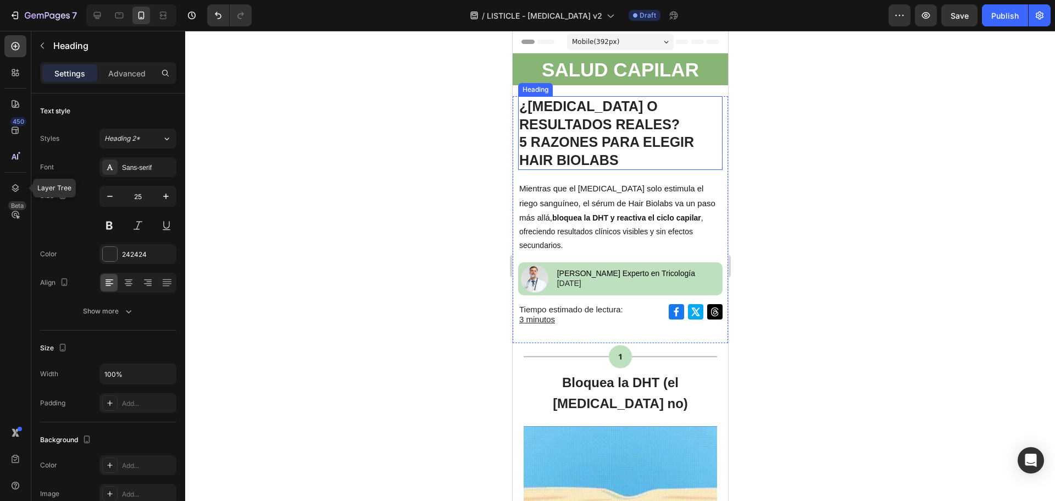
click at [585, 134] on p "⁠⁠⁠⁠⁠⁠⁠ ¿MINOXIDIL O RESULTADOS REALES? 5 RAZONES PARA ELEGIR HAIR BIOLABS" at bounding box center [620, 132] width 202 height 71
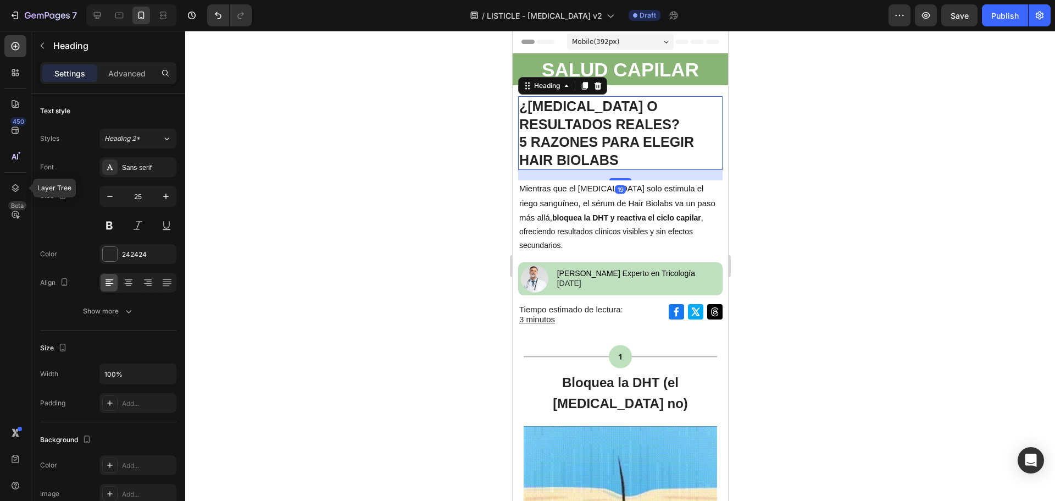
click at [772, 229] on div at bounding box center [620, 266] width 870 height 470
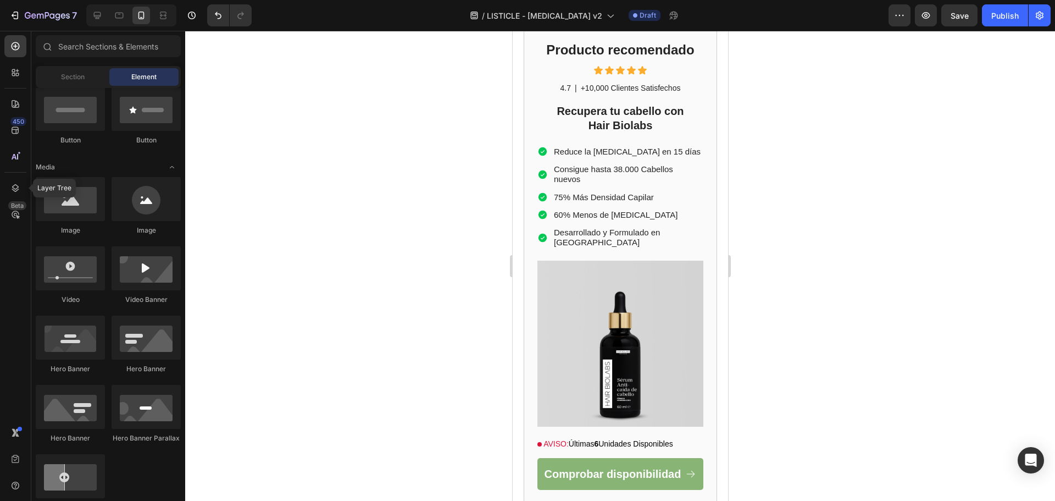
scroll to position [3548, 0]
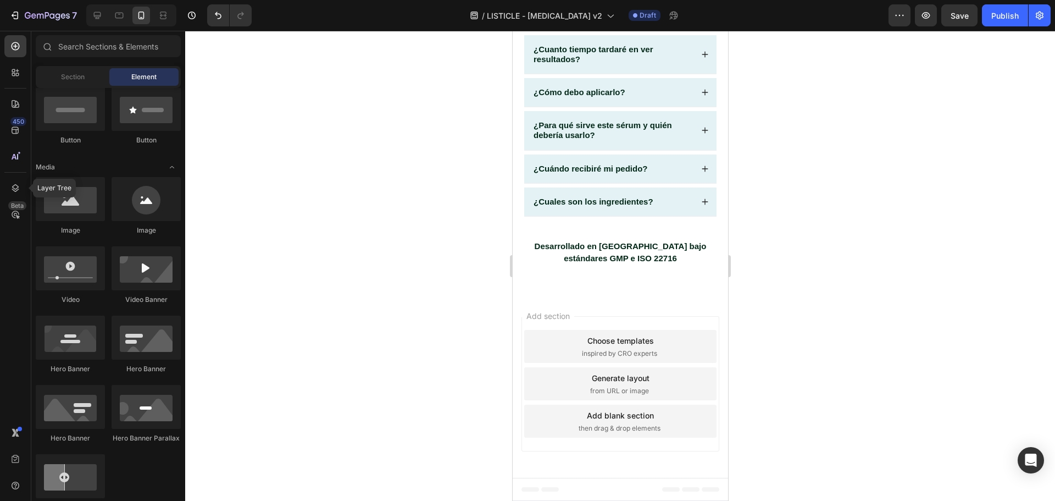
drag, startPoint x: 725, startPoint y: 153, endPoint x: 820, endPoint y: 114, distance: 102.6
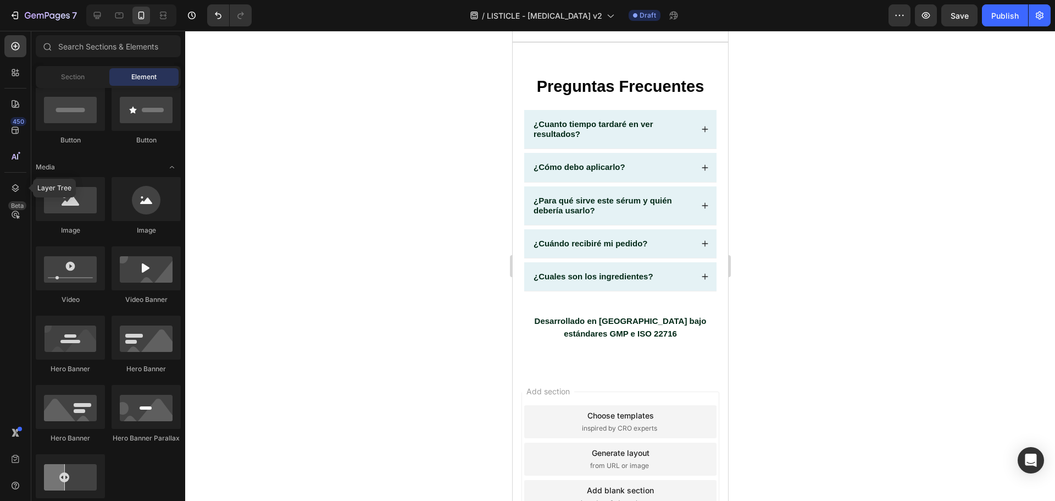
scroll to position [0, 0]
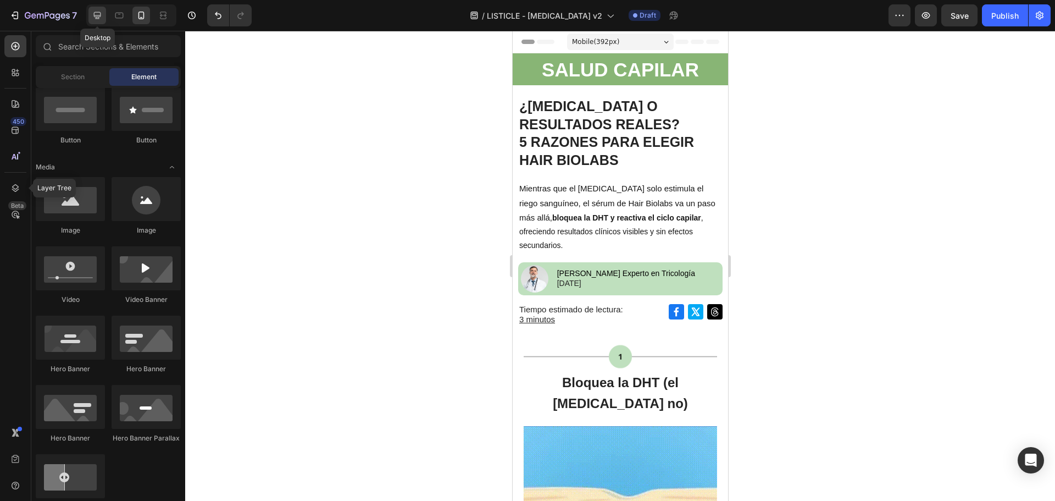
click at [93, 15] on icon at bounding box center [97, 15] width 11 height 11
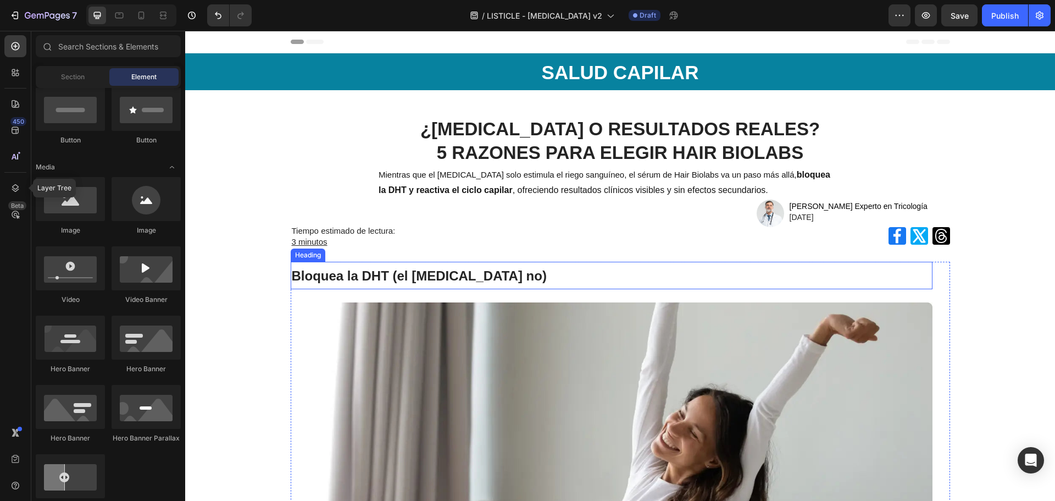
click at [502, 264] on h2 "Bloquea la DHT (el [MEDICAL_DATA] no)" at bounding box center [612, 275] width 642 height 27
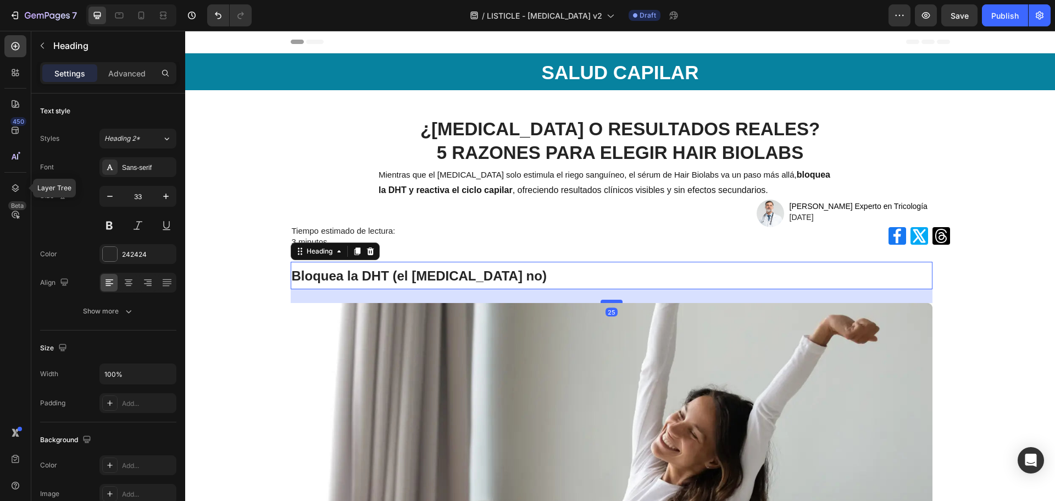
click at [611, 302] on div at bounding box center [612, 301] width 22 height 3
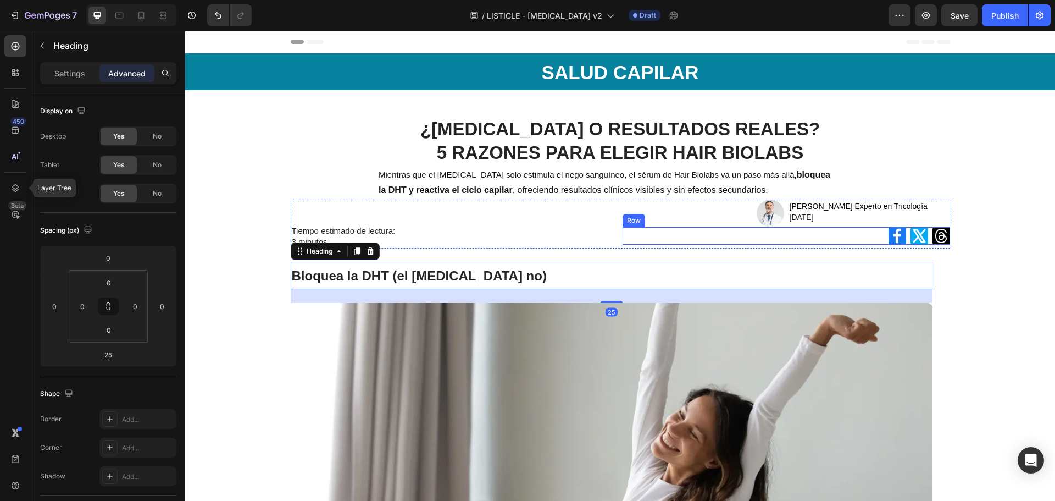
click at [636, 243] on div "Icon Icon Icon Row" at bounding box center [787, 236] width 328 height 18
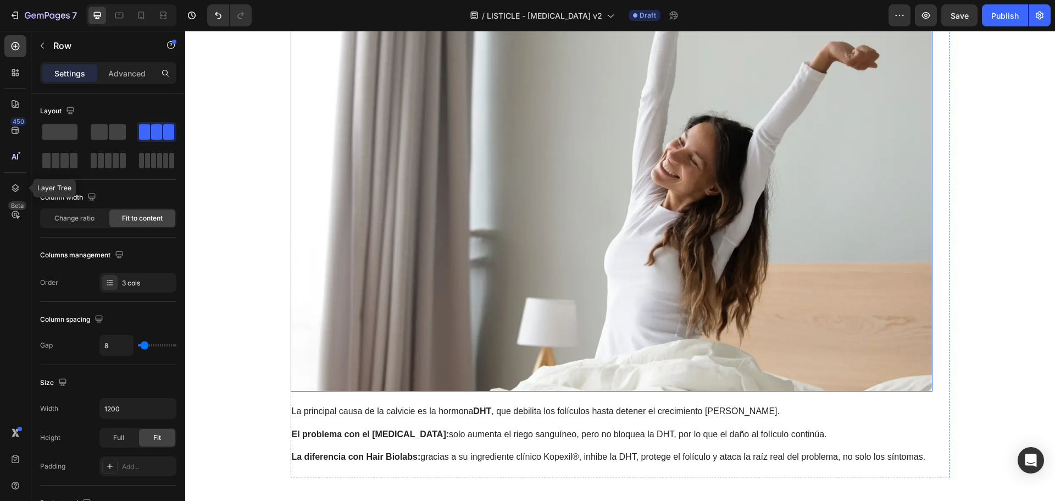
scroll to position [275, 0]
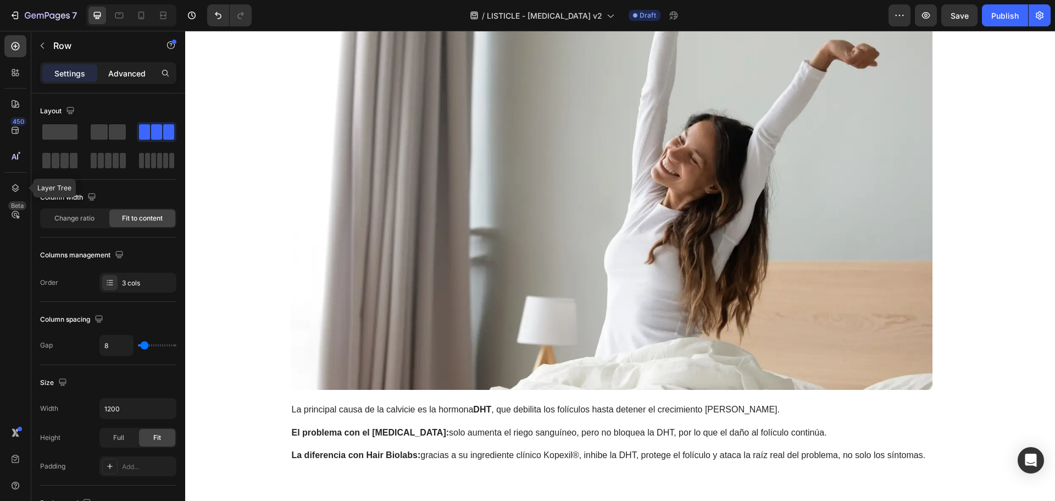
click at [107, 79] on div "Advanced" at bounding box center [126, 73] width 55 height 18
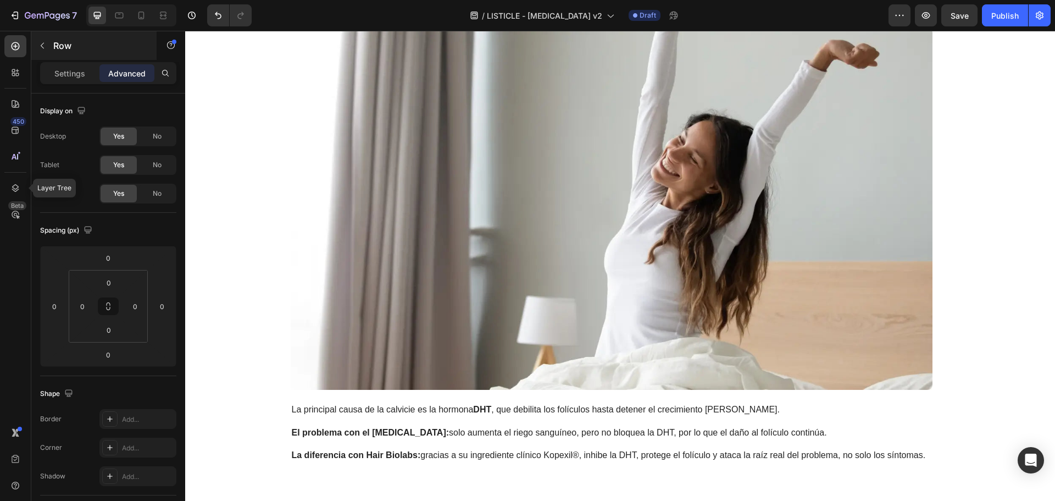
click at [81, 72] on p "Settings" at bounding box center [69, 74] width 31 height 12
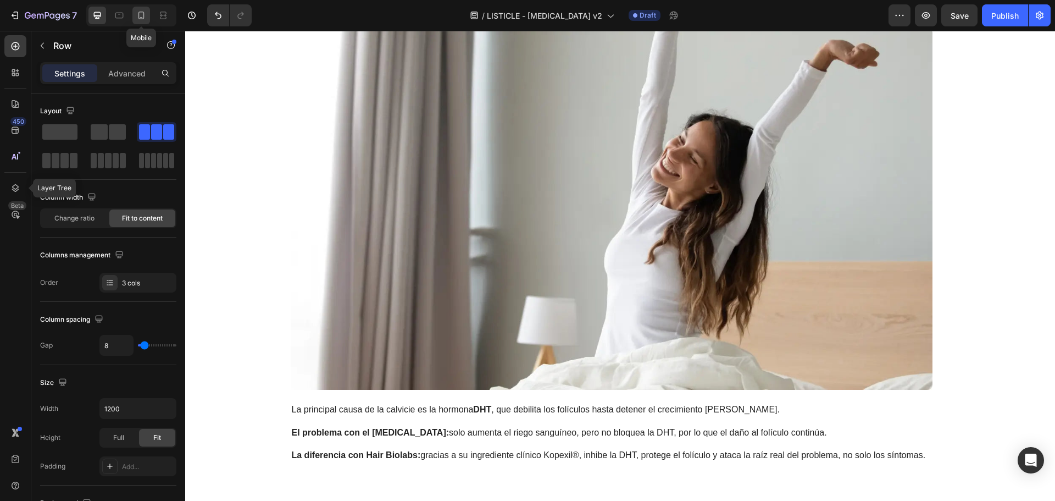
click at [149, 9] on div at bounding box center [141, 16] width 18 height 18
type input "7"
type input "100%"
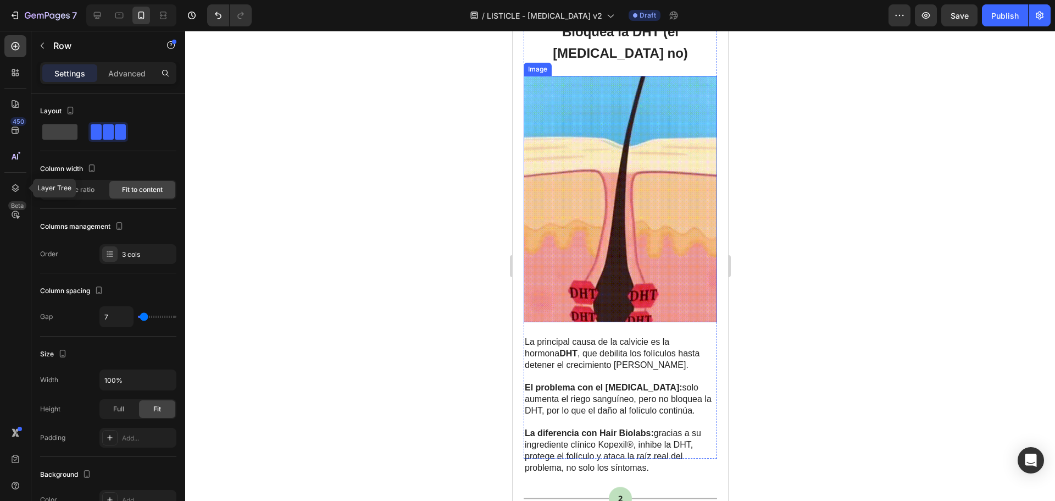
click at [589, 225] on img at bounding box center [619, 199] width 193 height 247
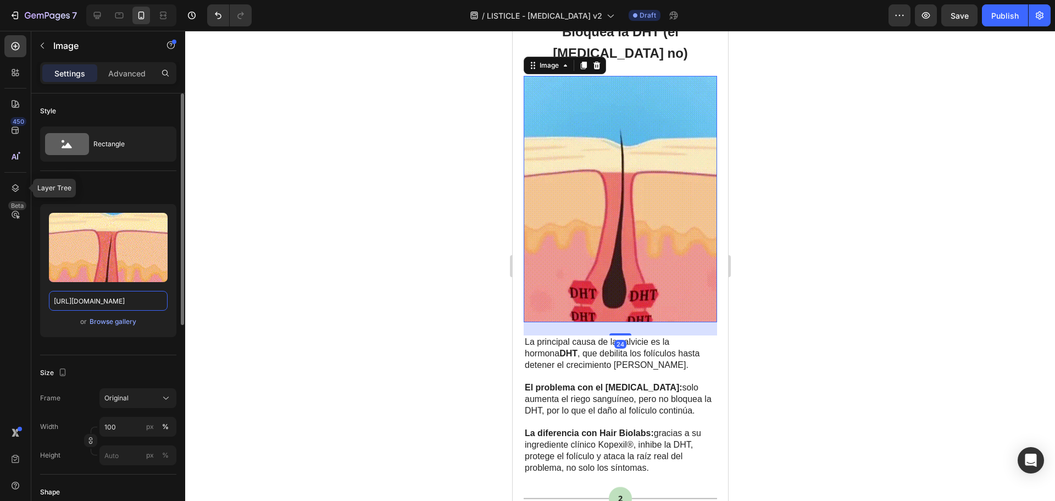
click at [118, 300] on input "https://cdn.shopify.com/s/files/1/0875/5930/7511/files/gempages_560647699284624…" at bounding box center [108, 301] width 119 height 20
click at [102, 13] on icon at bounding box center [97, 15] width 11 height 11
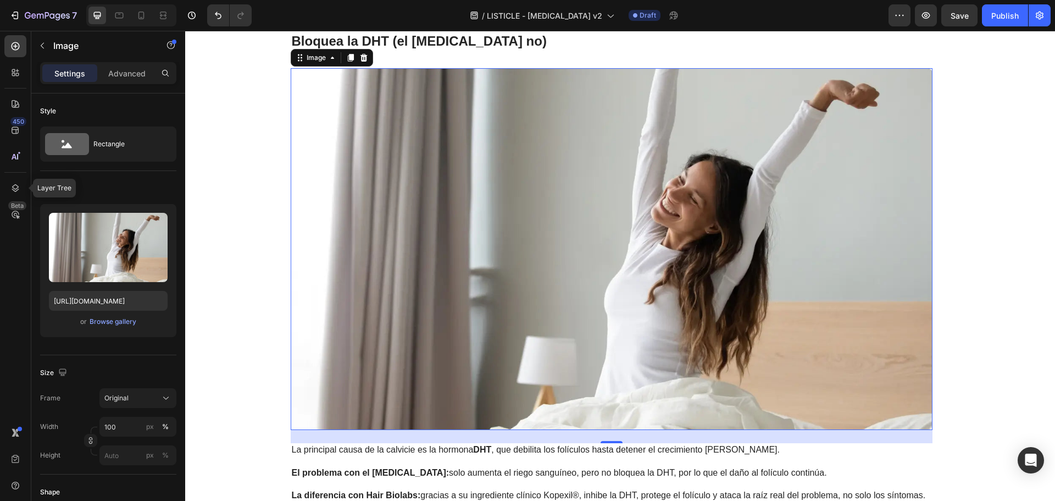
scroll to position [234, 0]
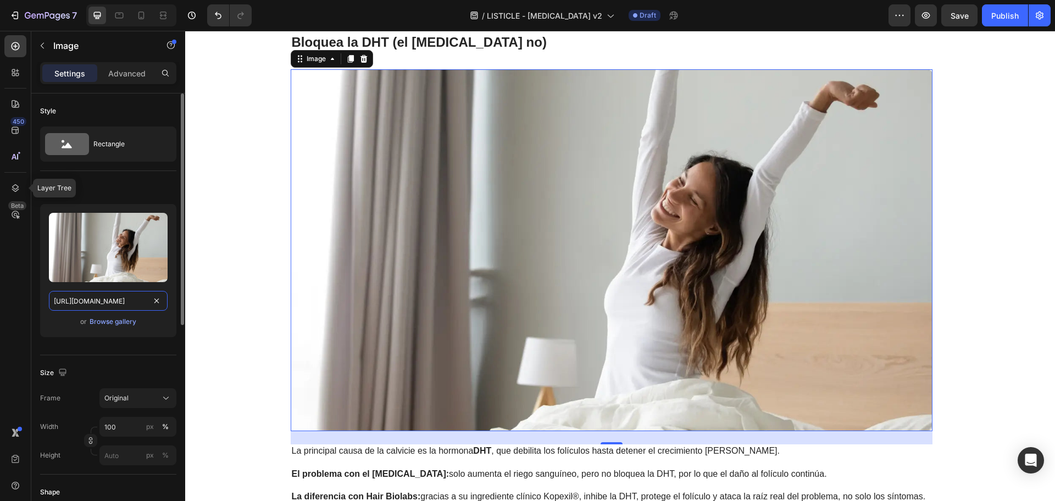
click at [126, 300] on input "https://cdn.shopify.com/s/files/1/0875/5930/7511/files/gempages_560647699284624…" at bounding box center [108, 301] width 119 height 20
paste input "fba3da14-0a82-4f7f-bac9-74318f8c4517.gif"
type input "https://cdn.shopify.com/s/files/1/0875/5930/7511/files/gempages_560647699284624…"
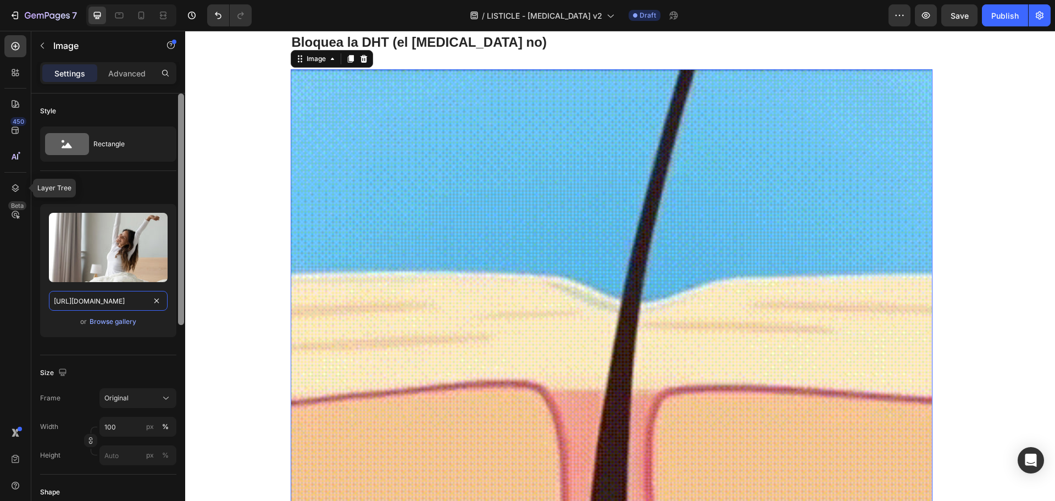
scroll to position [0, 326]
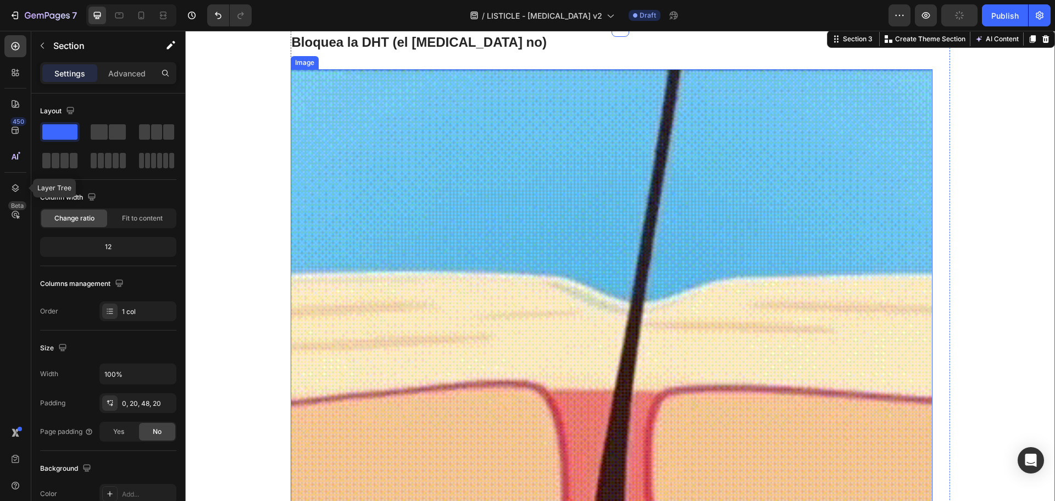
click at [388, 313] on img at bounding box center [612, 478] width 642 height 818
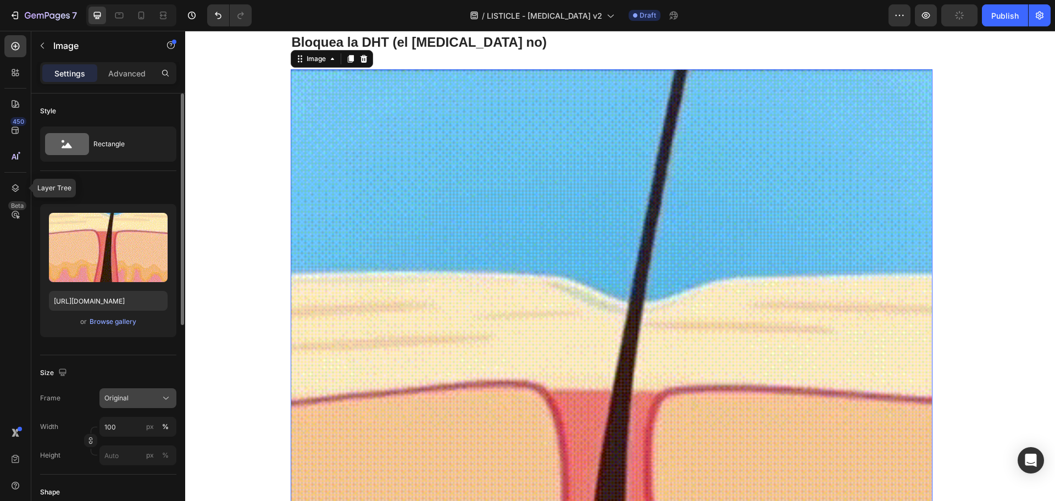
click at [137, 402] on div "Original" at bounding box center [131, 398] width 54 height 10
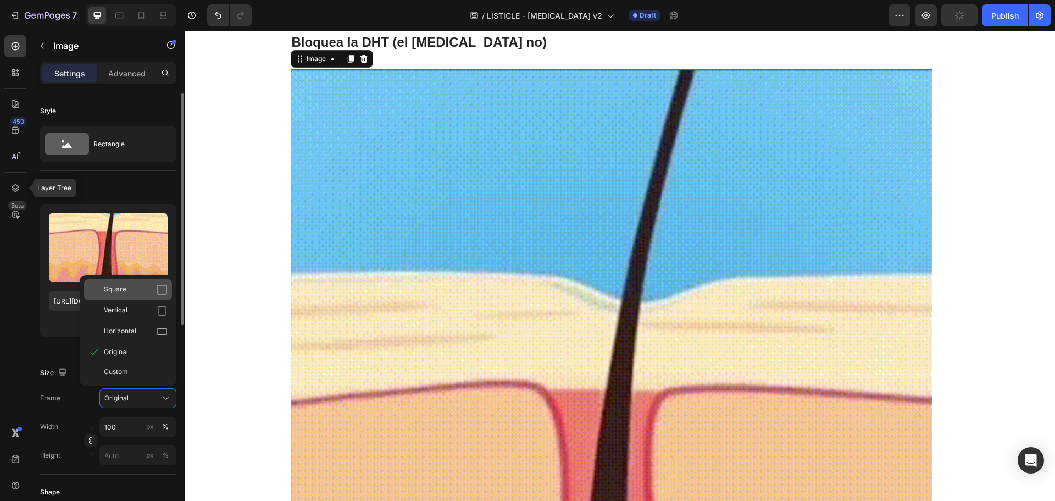
click at [137, 295] on div "Square" at bounding box center [136, 289] width 64 height 11
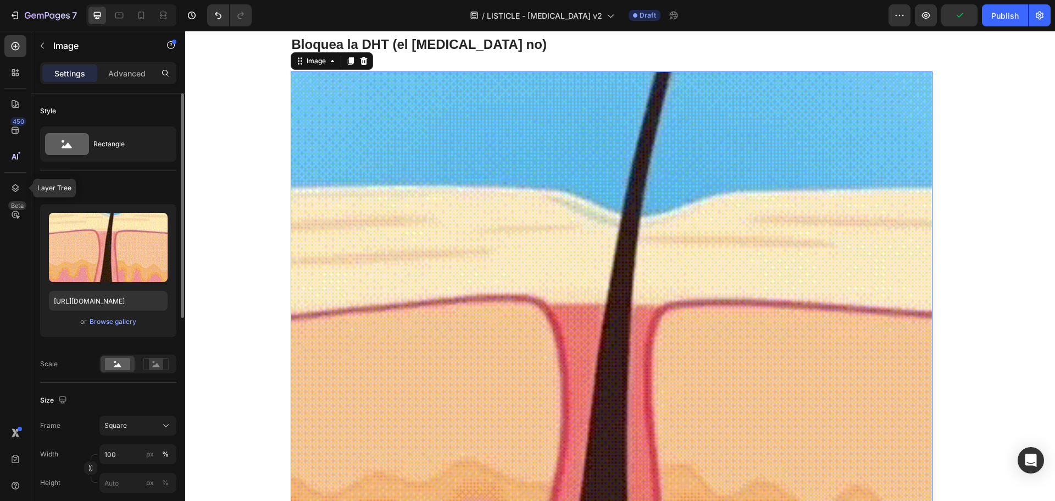
scroll to position [69, 0]
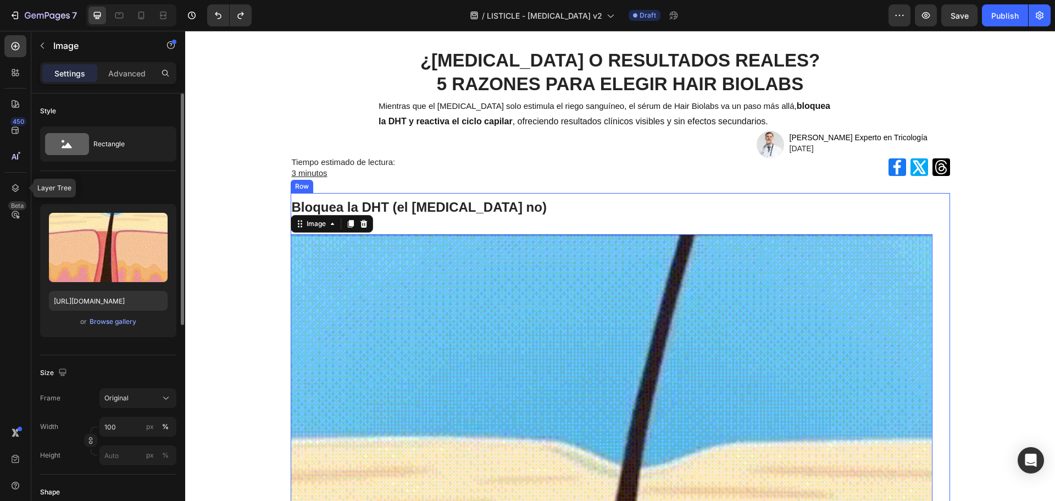
type input "https://cdn.shopify.com/s/files/1/0875/5930/7511/files/gempages_560647699284624…"
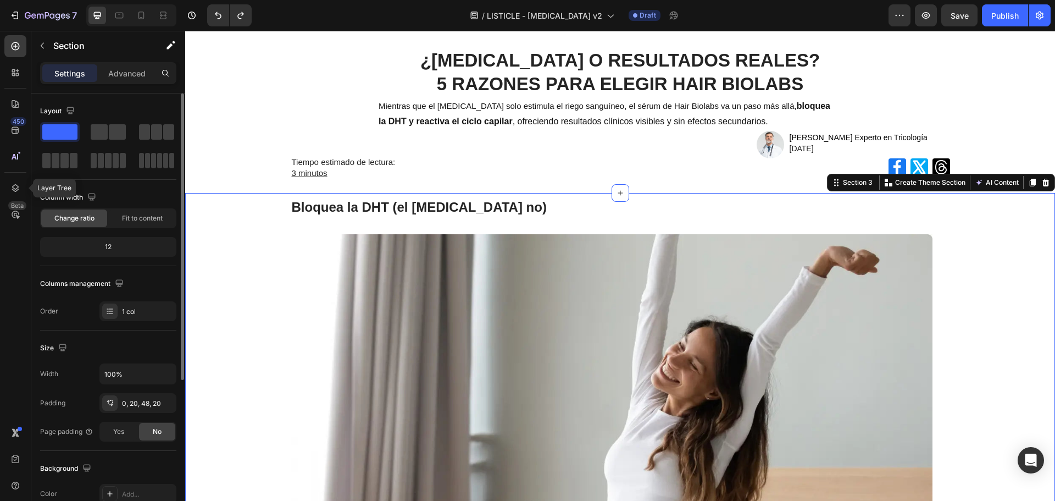
click at [562, 197] on h2 "Bloquea la DHT (el [MEDICAL_DATA] no)" at bounding box center [612, 206] width 642 height 27
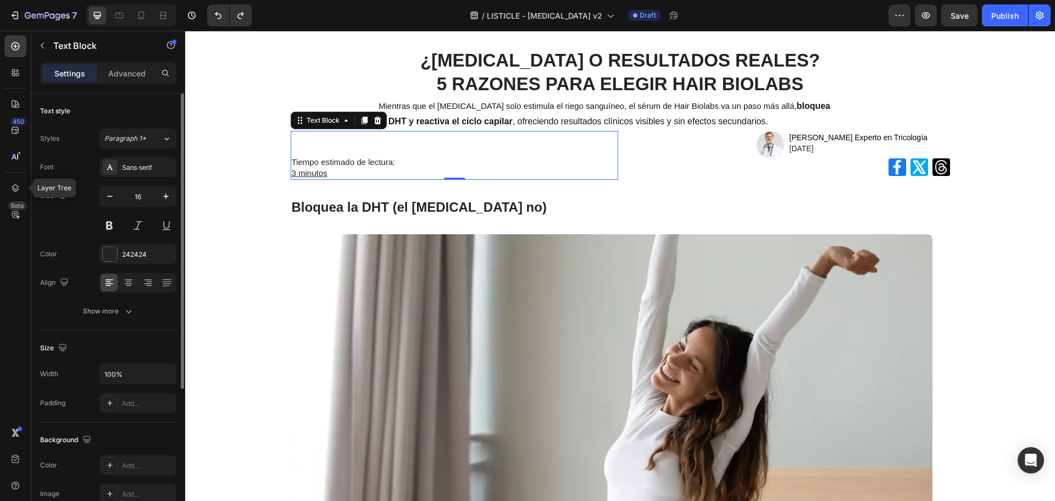
click at [420, 169] on p "3 minutos" at bounding box center [454, 173] width 325 height 11
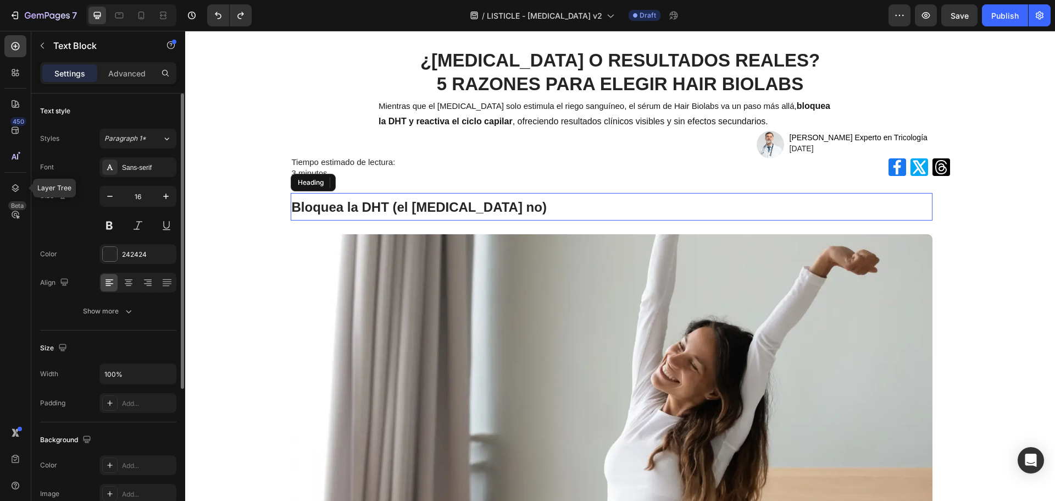
click at [445, 193] on h2 "Bloquea la DHT (el [MEDICAL_DATA] no)" at bounding box center [612, 206] width 642 height 27
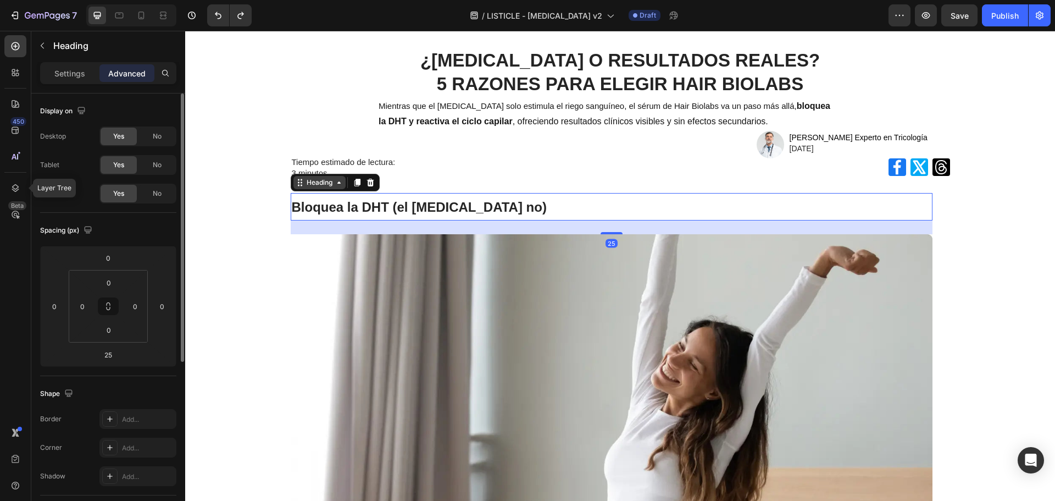
click at [308, 187] on div "Heading" at bounding box center [319, 183] width 30 height 10
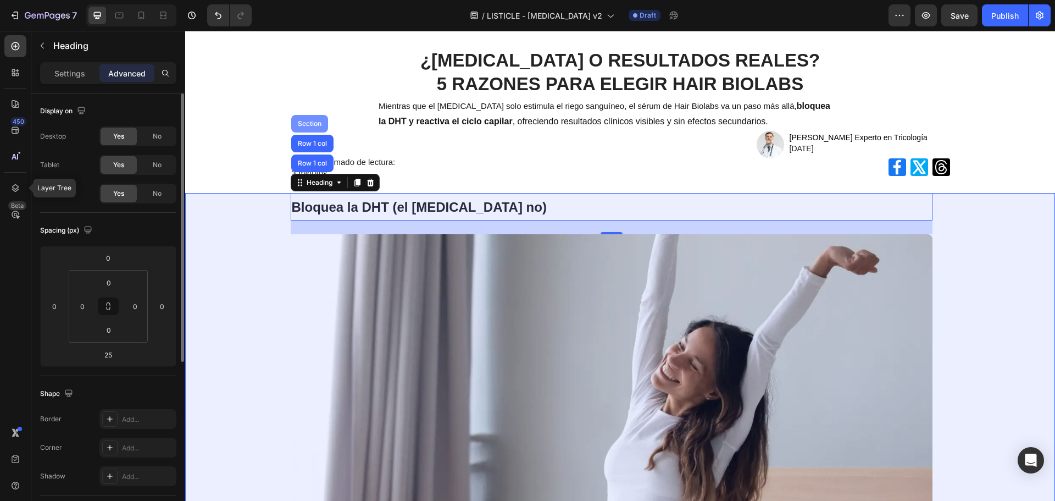
click at [307, 123] on div "Section" at bounding box center [310, 123] width 28 height 7
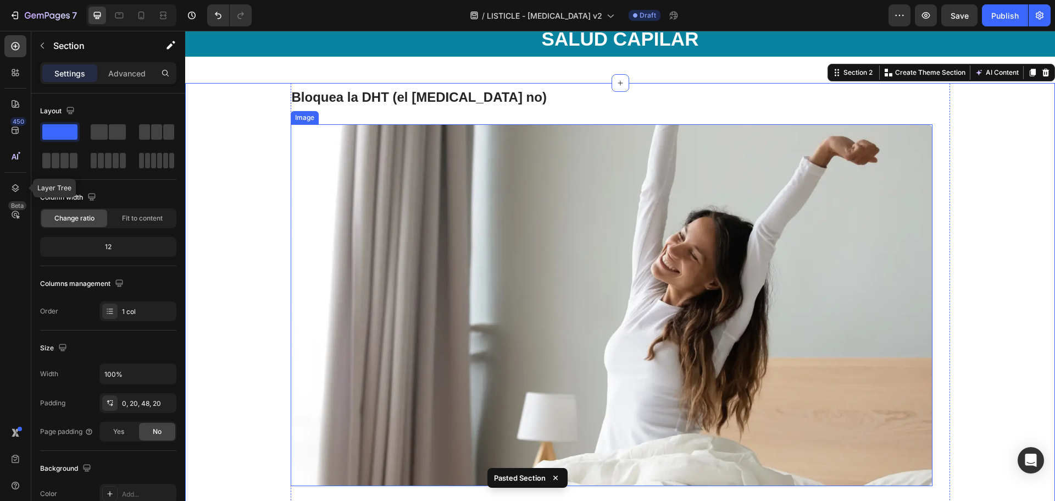
scroll to position [56, 0]
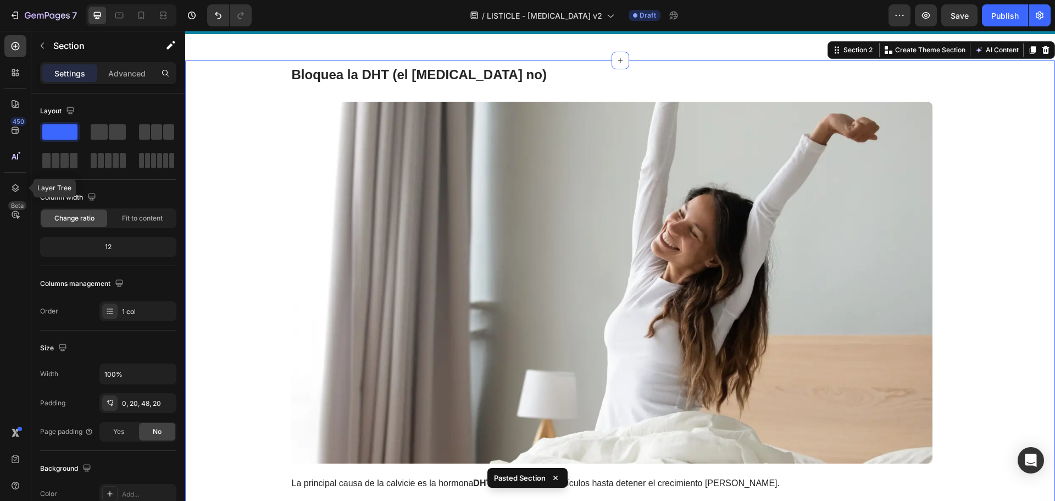
click at [137, 82] on div "Settings Advanced" at bounding box center [108, 73] width 136 height 22
click at [137, 72] on p "Advanced" at bounding box center [126, 74] width 37 height 12
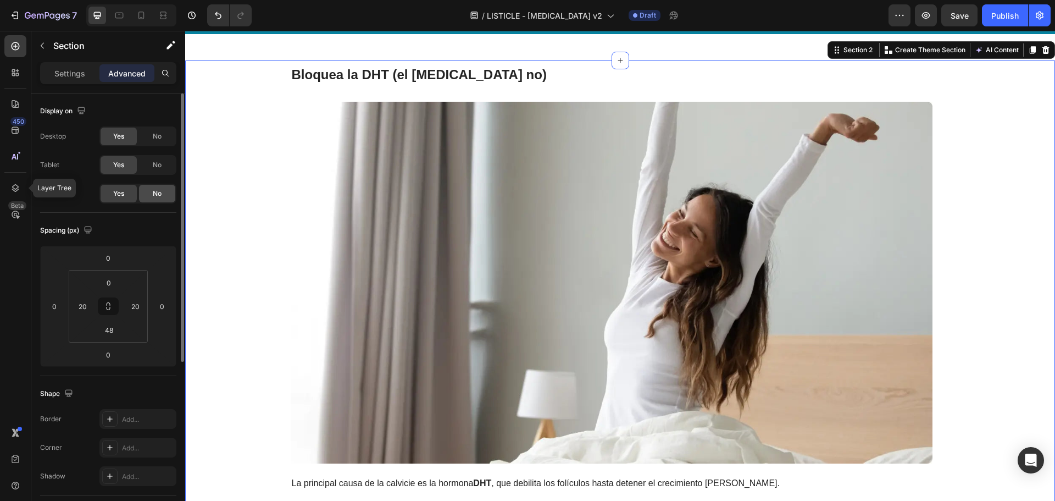
click at [161, 195] on span "No" at bounding box center [157, 194] width 9 height 10
drag, startPoint x: 143, startPoint y: 19, endPoint x: 209, endPoint y: 207, distance: 199.5
click at [143, 19] on icon at bounding box center [141, 16] width 6 height 8
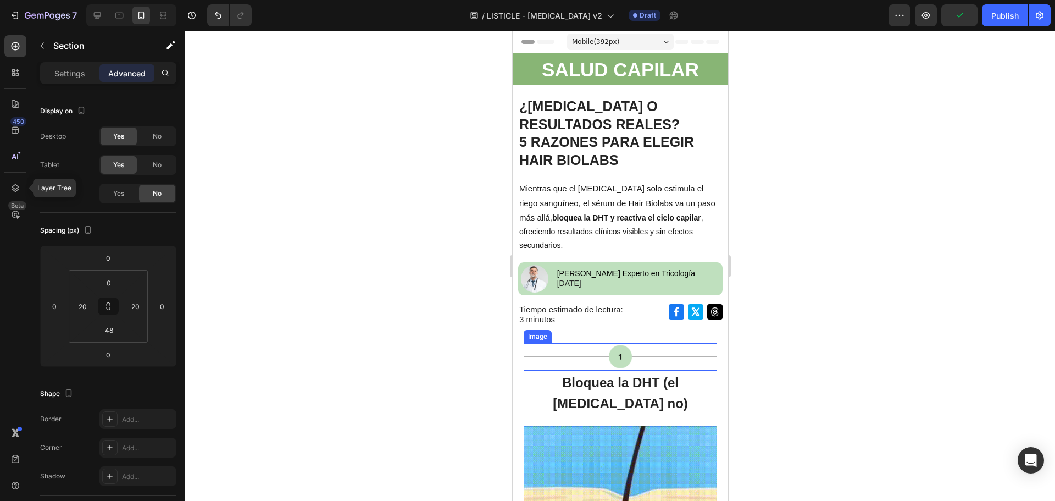
click at [701, 351] on img at bounding box center [619, 356] width 193 height 27
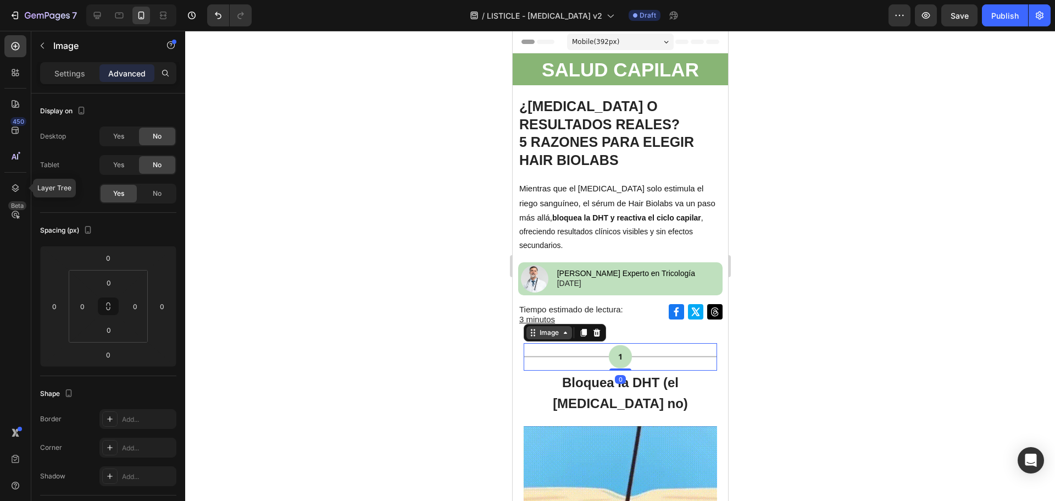
click at [553, 331] on div "Image" at bounding box center [549, 333] width 24 height 10
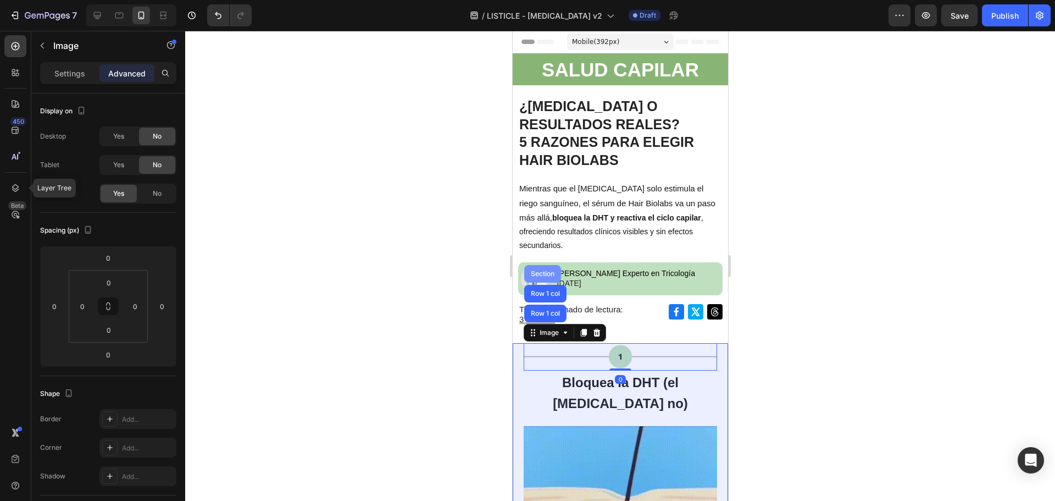
click at [544, 275] on div "Section" at bounding box center [542, 273] width 28 height 7
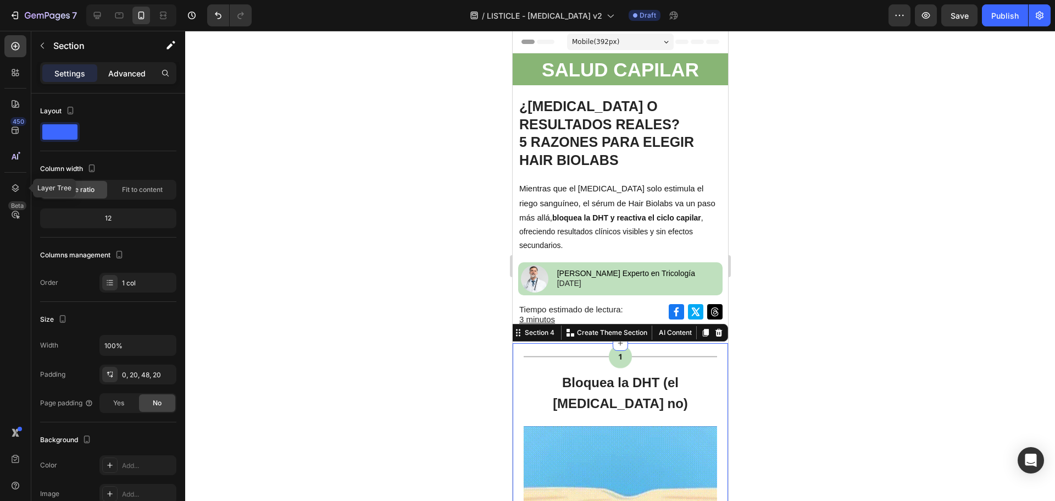
click at [118, 72] on p "Advanced" at bounding box center [126, 74] width 37 height 12
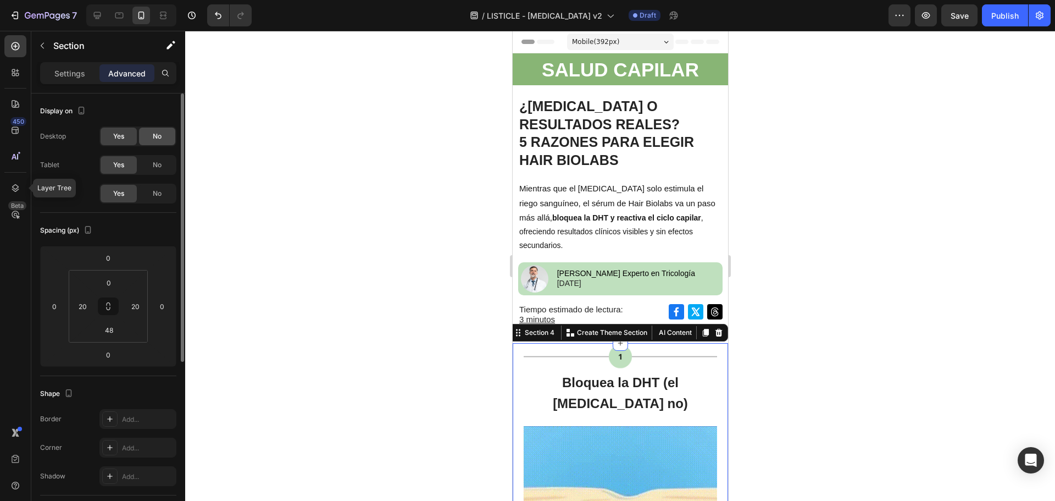
click at [158, 141] on div "No" at bounding box center [157, 136] width 36 height 18
click at [156, 161] on span "No" at bounding box center [157, 165] width 9 height 10
click at [425, 271] on div at bounding box center [620, 266] width 870 height 470
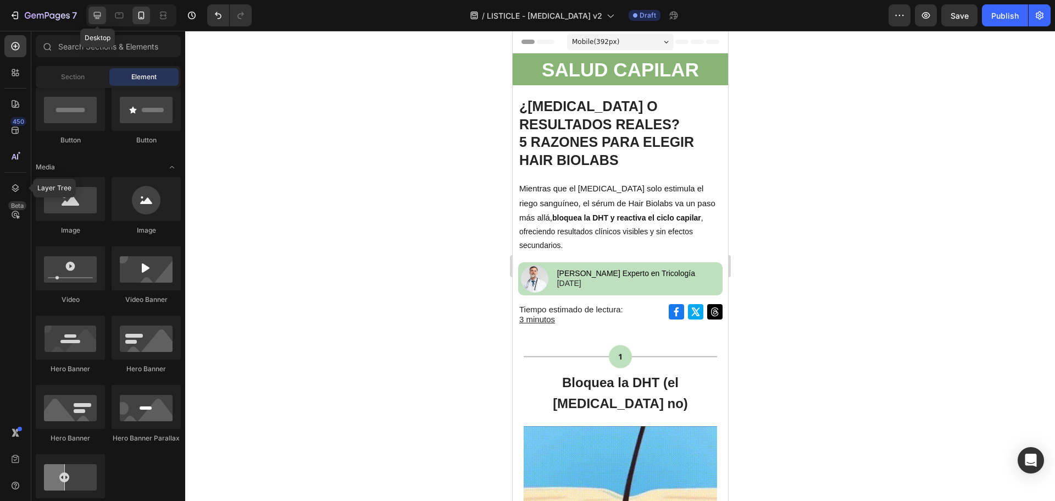
click at [96, 14] on icon at bounding box center [97, 15] width 11 height 11
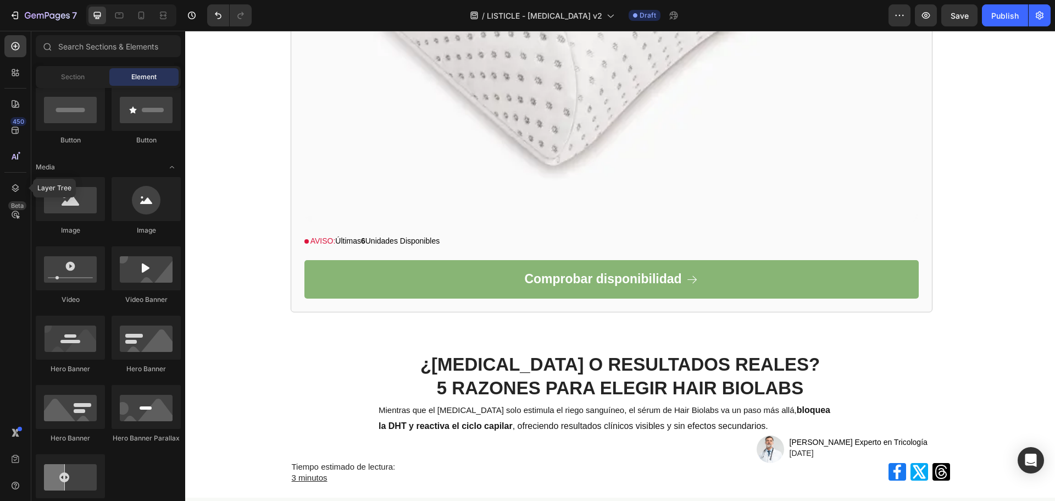
scroll to position [6409, 0]
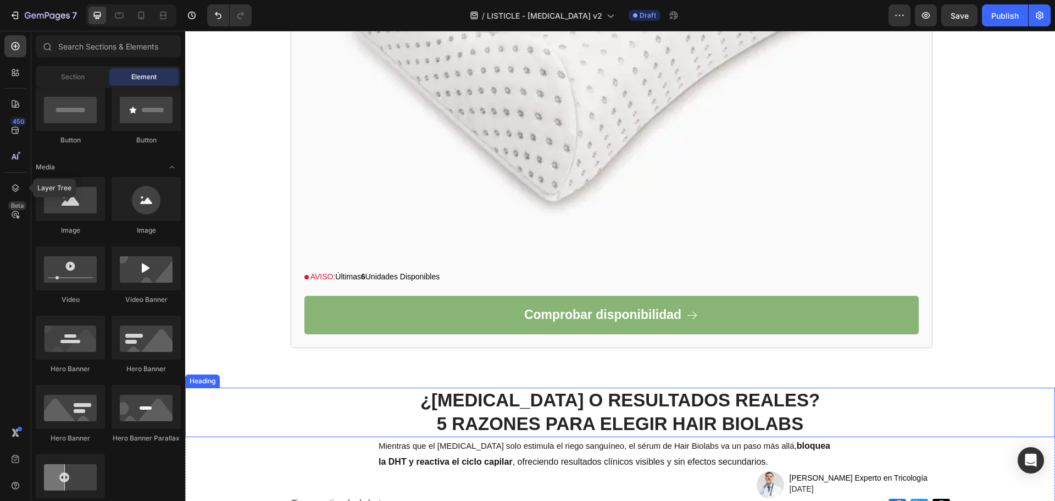
click at [1046, 395] on div "¿MINOXIDIL O RESULTADOS REALES? 5 RAZONES PARA ELEGIR HAIR BIOLABS Heading" at bounding box center [620, 411] width 870 height 49
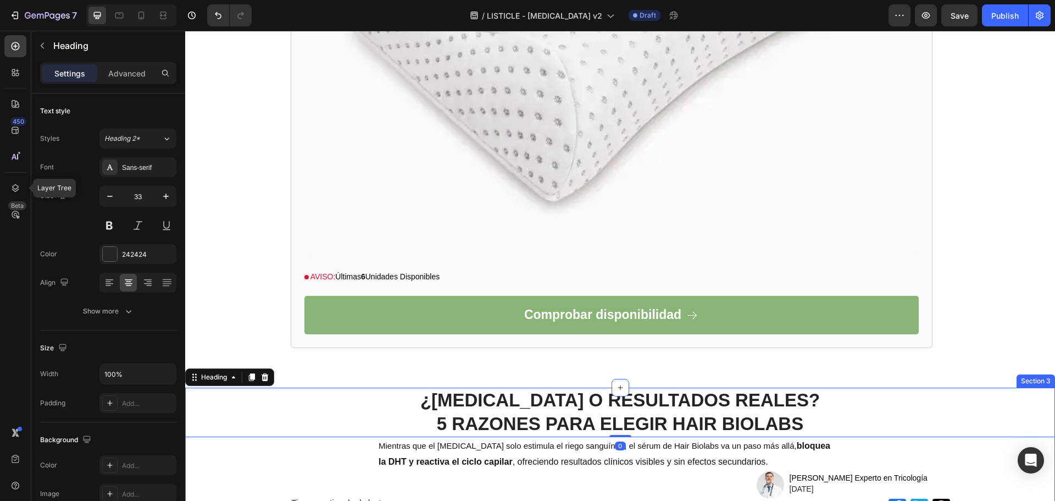
scroll to position [6519, 0]
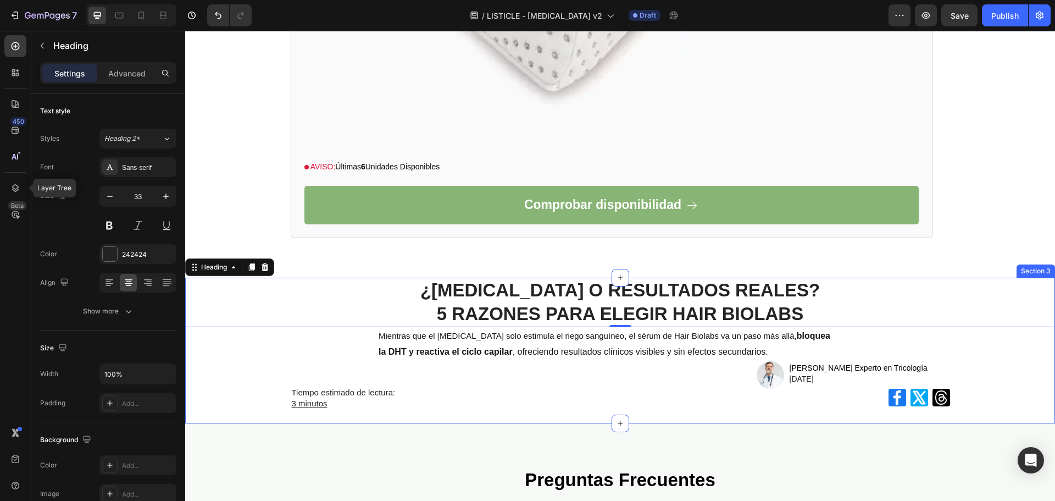
click at [996, 383] on div "¿MINOXIDIL O RESULTADOS REALES? 5 RAZONES PARA ELEGIR HAIR BIOLABS Heading 0 Mi…" at bounding box center [620, 350] width 870 height 145
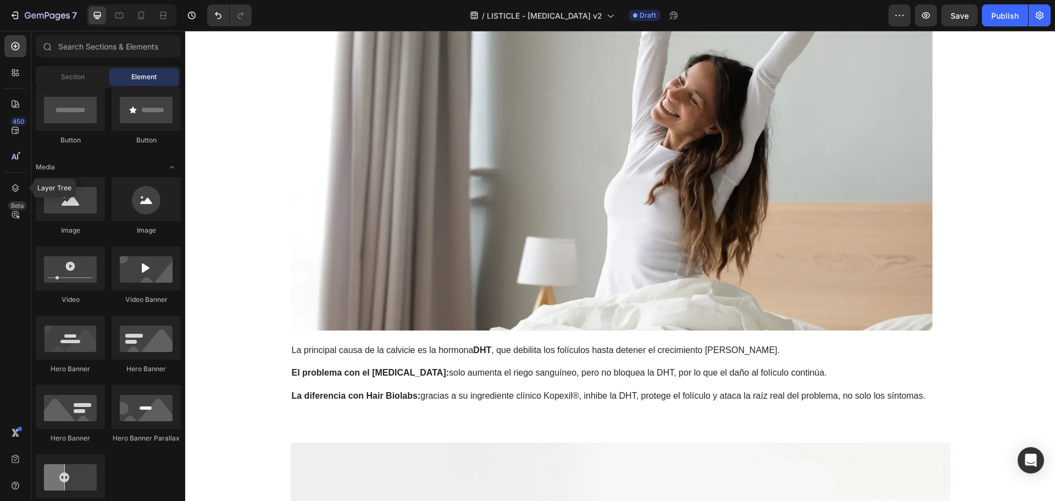
scroll to position [0, 0]
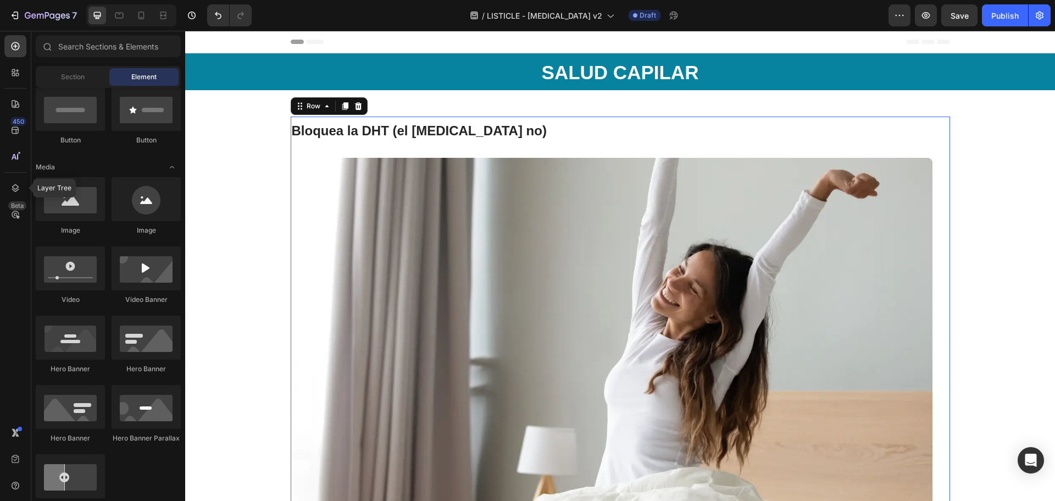
click at [941, 135] on div "Image Bloquea la DHT (el Minoxidil no) Heading Image La principal causa de la c…" at bounding box center [620, 361] width 659 height 489
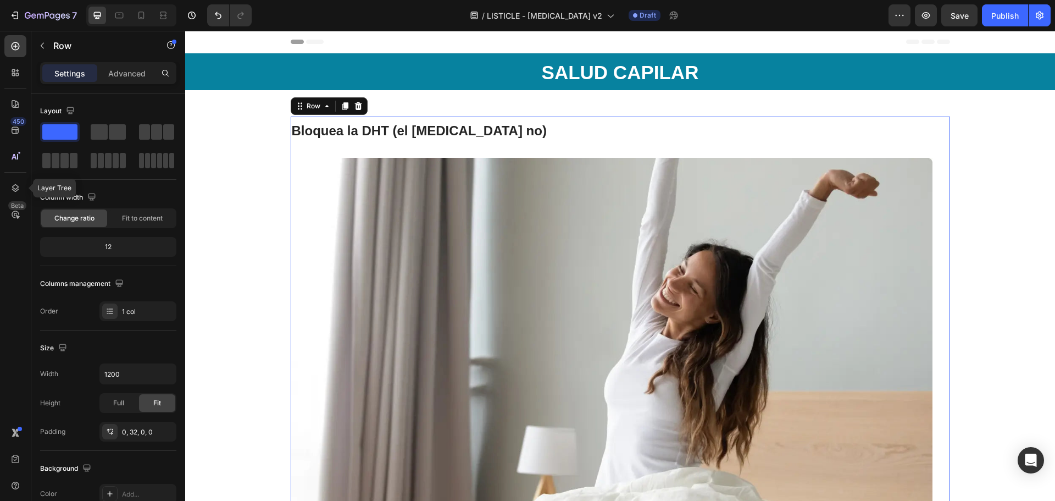
drag, startPoint x: 96, startPoint y: 89, endPoint x: 103, endPoint y: 84, distance: 9.0
click at [97, 89] on div "Settings Advanced" at bounding box center [108, 77] width 154 height 31
click at [109, 76] on p "Advanced" at bounding box center [126, 74] width 37 height 12
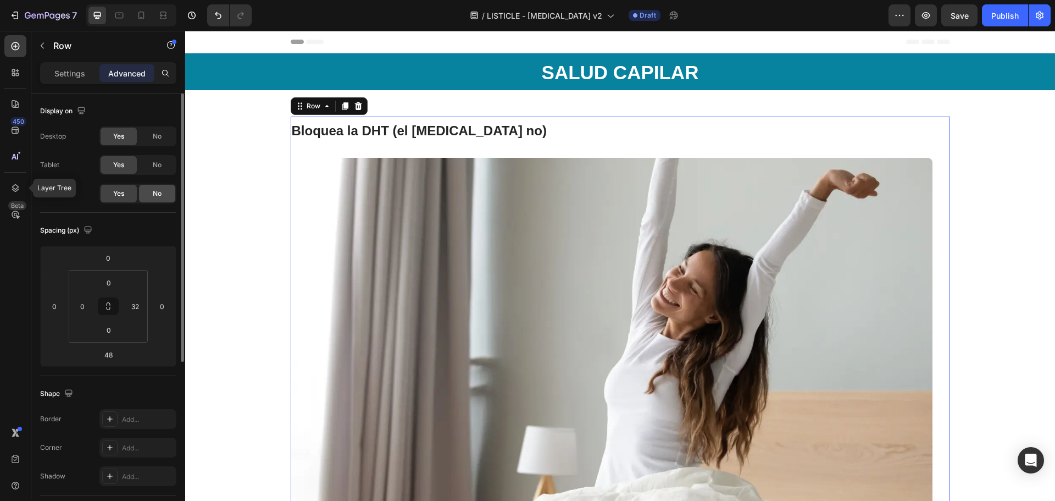
click at [159, 195] on span "No" at bounding box center [157, 194] width 9 height 10
click at [143, 15] on icon at bounding box center [141, 16] width 6 height 8
type input "0"
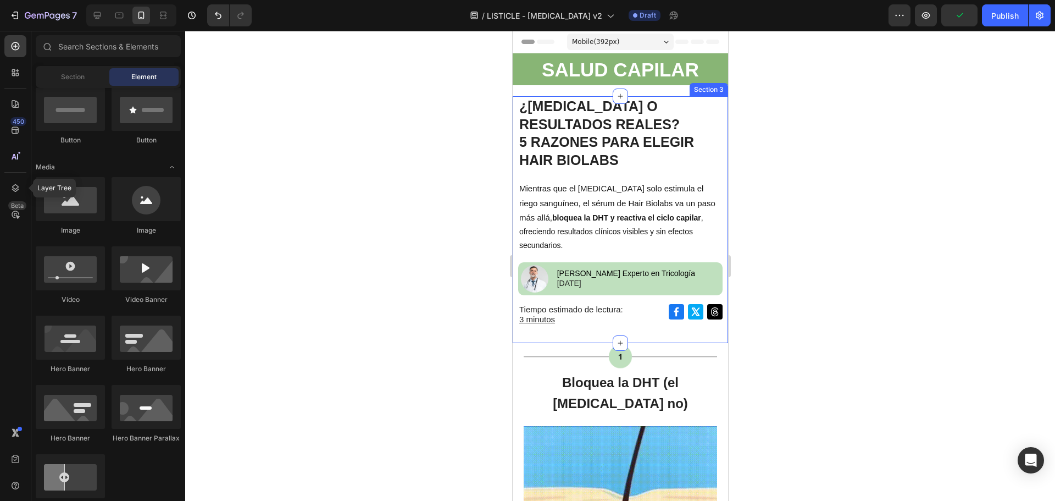
click at [718, 258] on div "¿MINOXIDIL O RESULTADOS REALES? 5 RAZONES PARA ELEGIR HAIR BIOLABS Heading Mien…" at bounding box center [619, 219] width 215 height 246
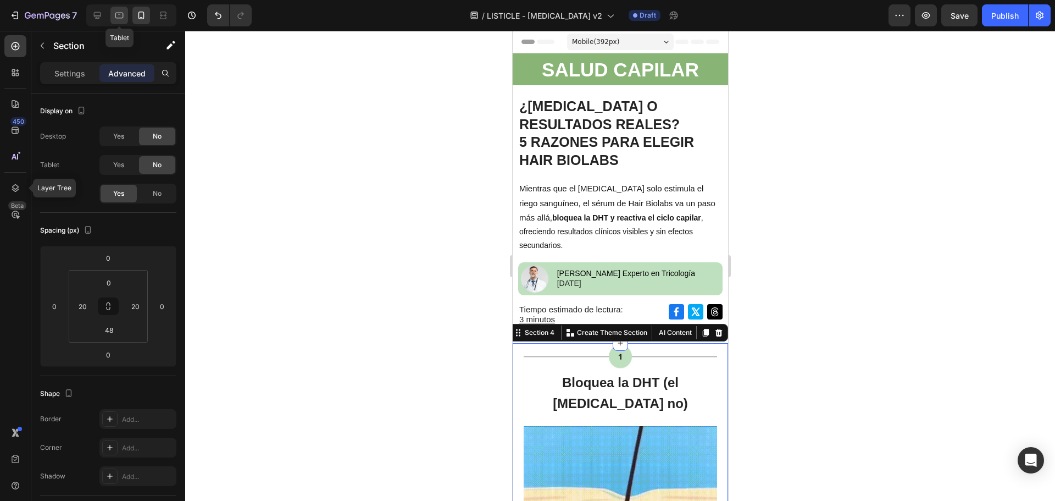
click at [124, 20] on icon at bounding box center [119, 15] width 11 height 11
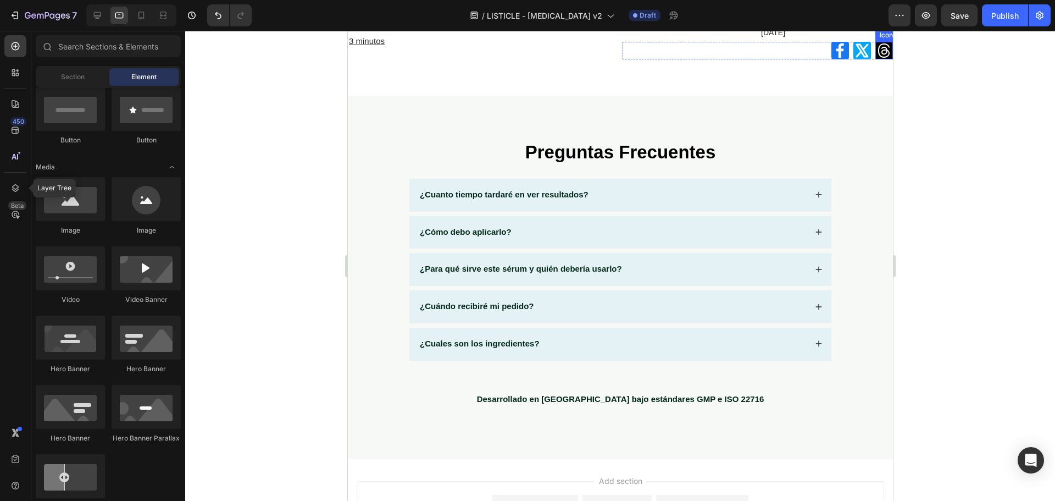
scroll to position [5512, 0]
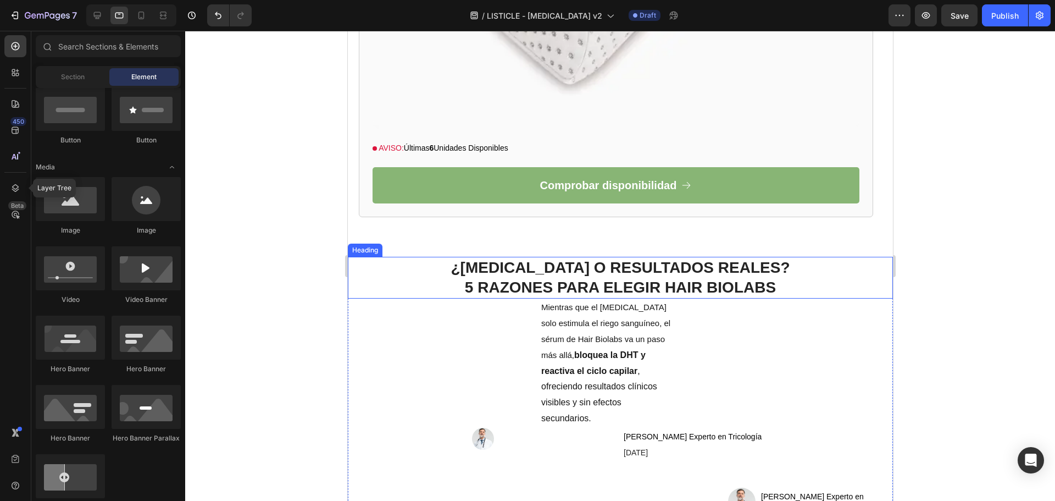
click at [879, 257] on div "¿MINOXIDIL O RESULTADOS REALES? 5 RAZONES PARA ELEGIR HAIR BIOLABS Heading" at bounding box center [619, 278] width 545 height 42
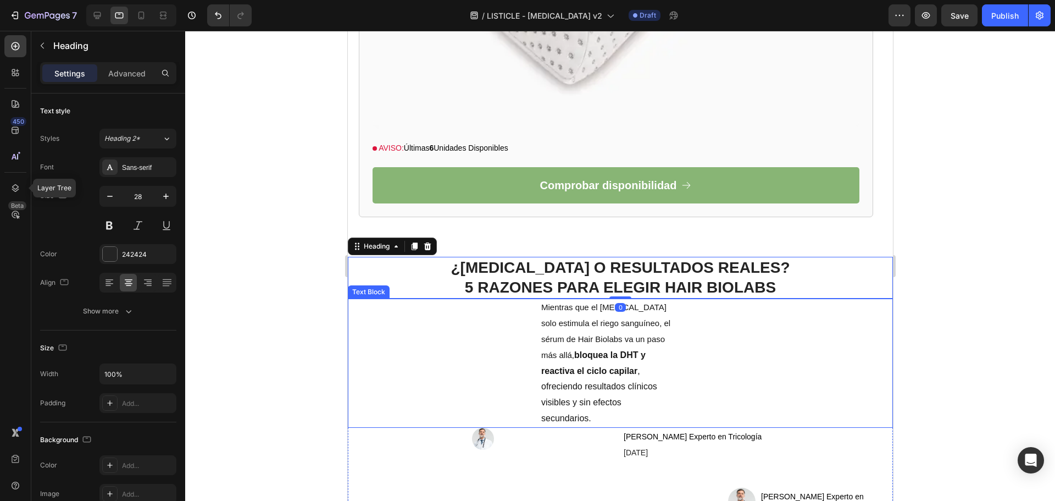
click at [883, 298] on div "Mientras que el minoxidil solo estimula el riego sanguíneo, el sérum de Hair Bi…" at bounding box center [619, 362] width 545 height 129
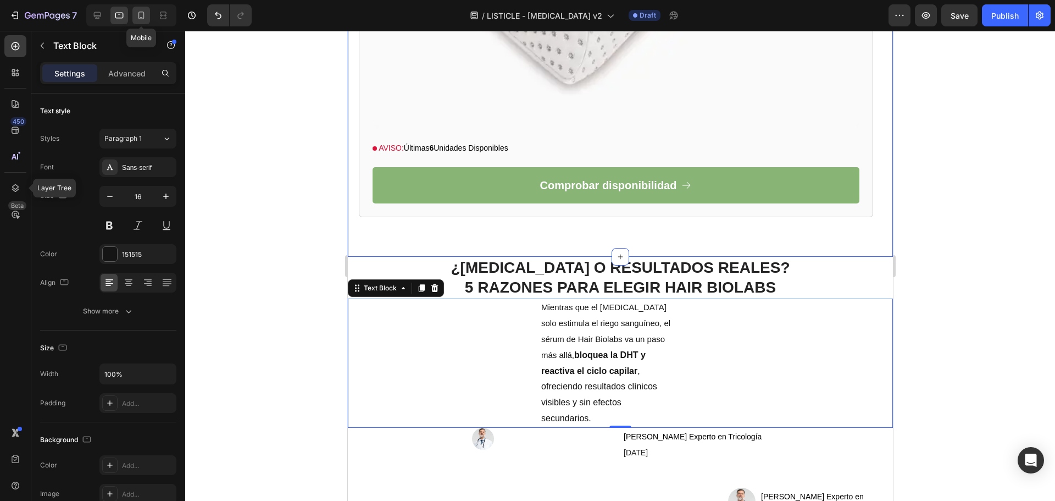
click at [136, 12] on icon at bounding box center [141, 15] width 11 height 11
type input "14"
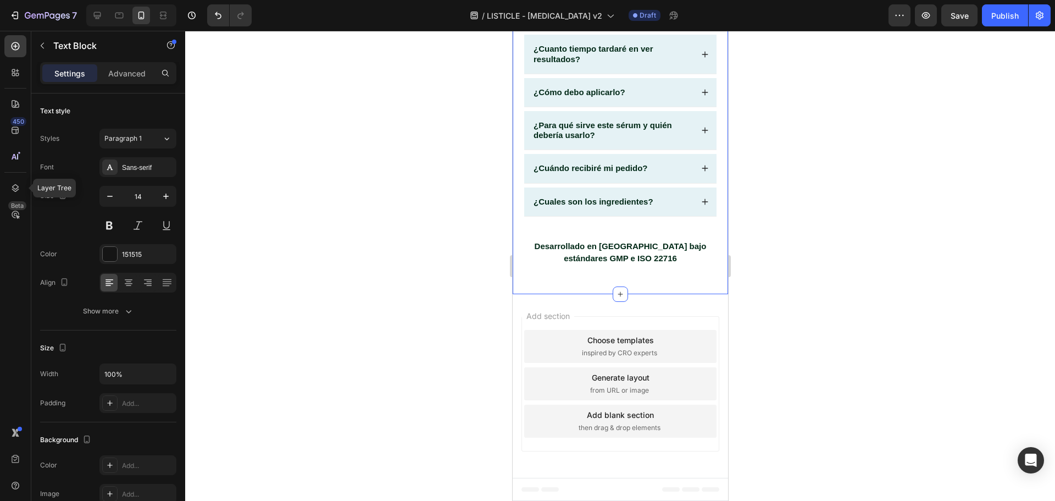
scroll to position [3345, 0]
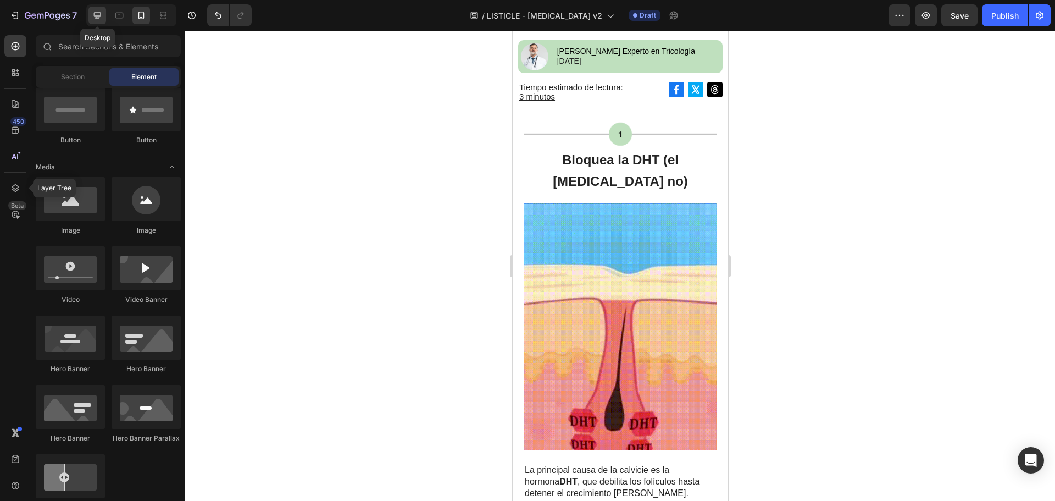
click at [102, 23] on div at bounding box center [97, 16] width 18 height 18
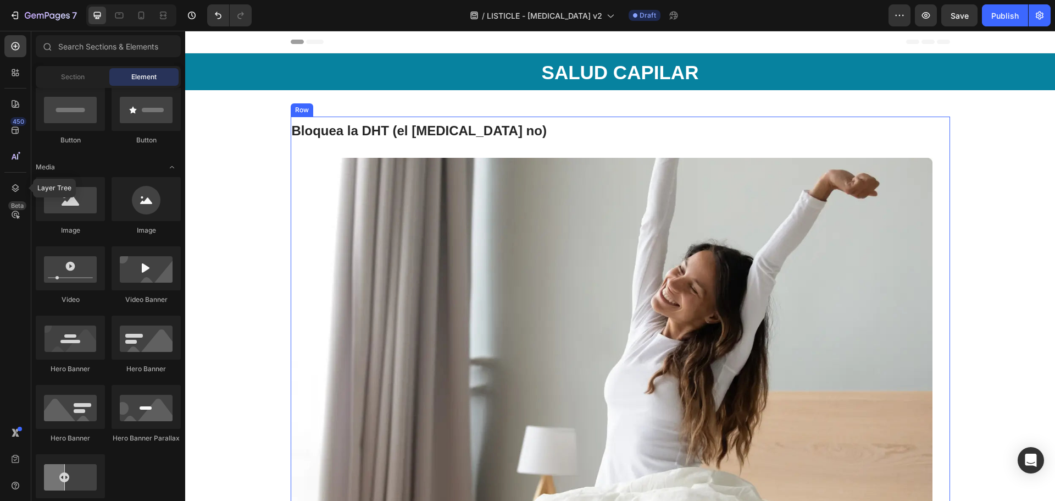
click at [602, 122] on h2 "Bloquea la DHT (el [MEDICAL_DATA] no)" at bounding box center [612, 130] width 642 height 27
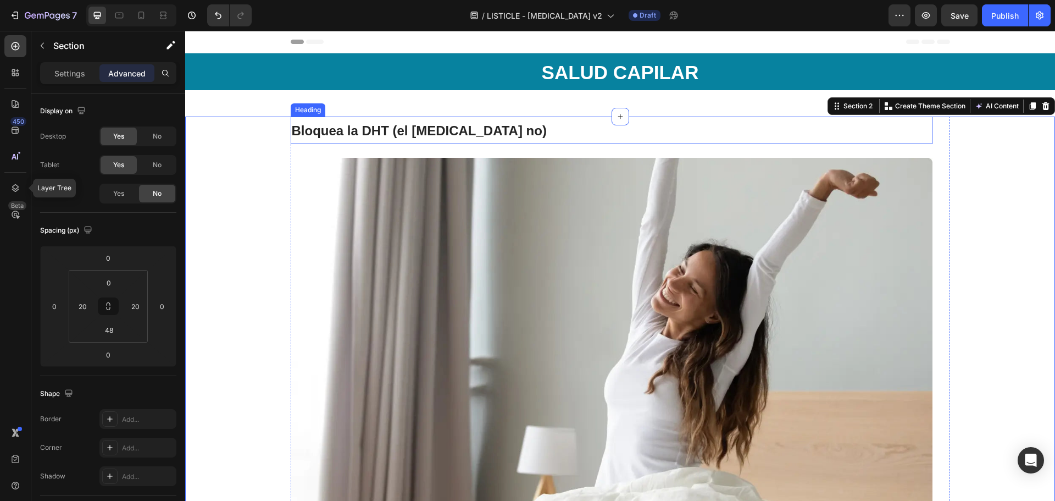
click at [775, 130] on h2 "Bloquea la DHT (el [MEDICAL_DATA] no)" at bounding box center [612, 130] width 642 height 27
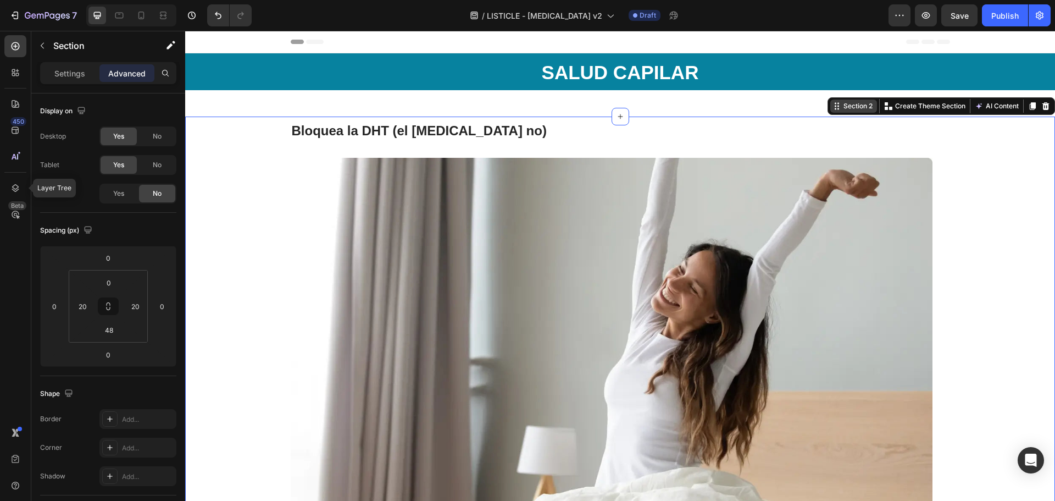
click at [848, 108] on div "Section 2" at bounding box center [858, 106] width 34 height 10
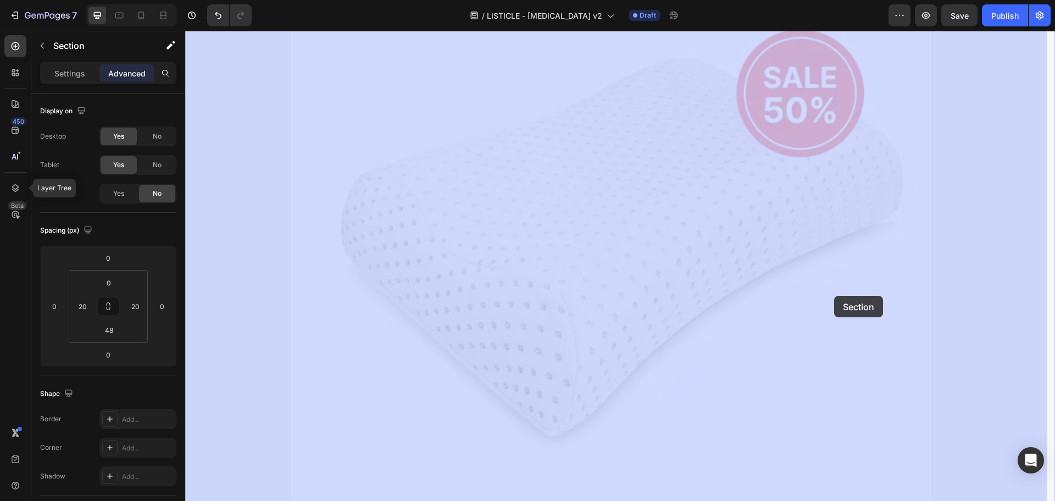
scroll to position [6705, 0]
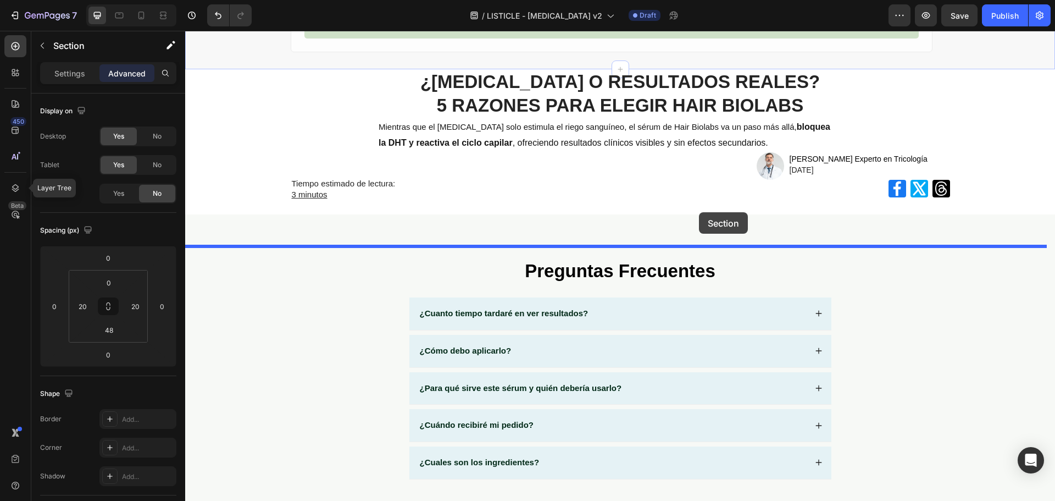
drag, startPoint x: 845, startPoint y: 106, endPoint x: 699, endPoint y: 212, distance: 180.6
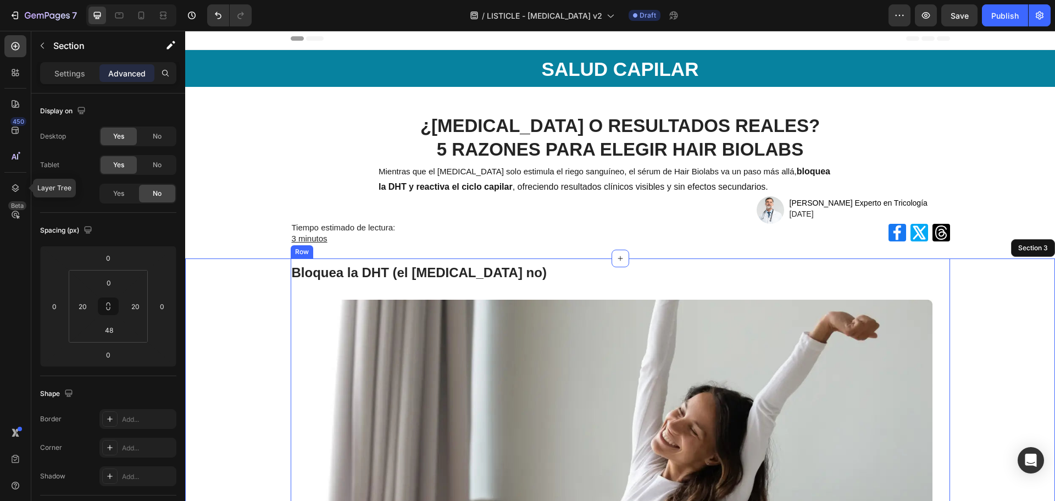
scroll to position [0, 0]
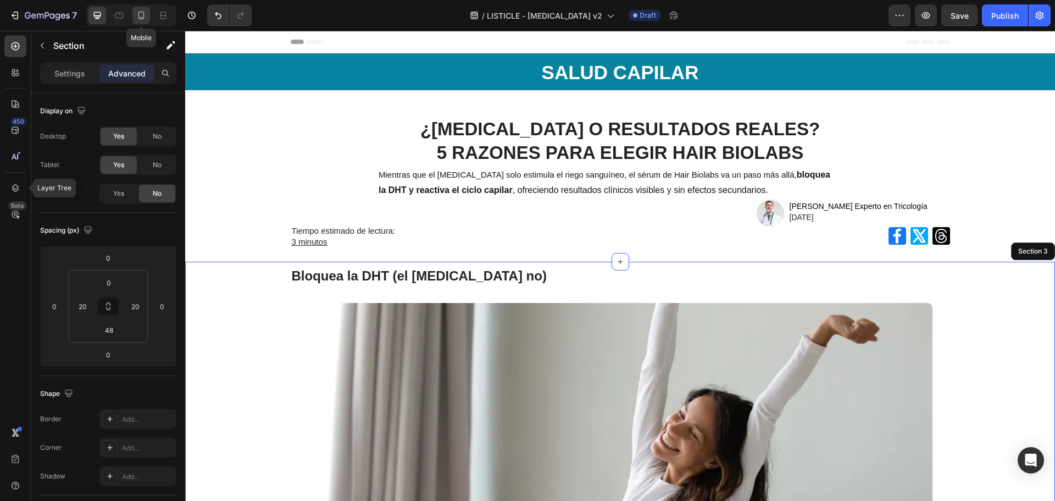
click at [146, 18] on icon at bounding box center [141, 15] width 11 height 11
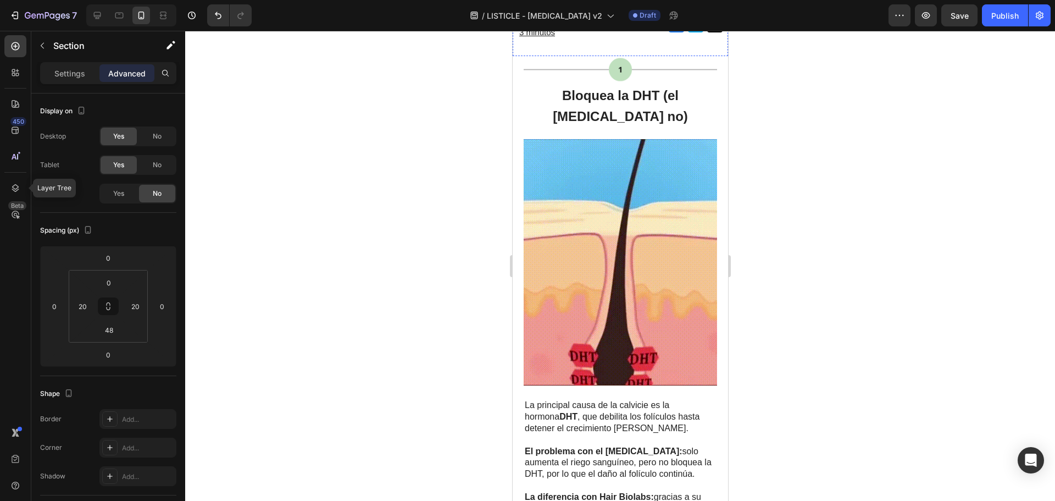
scroll to position [385, 0]
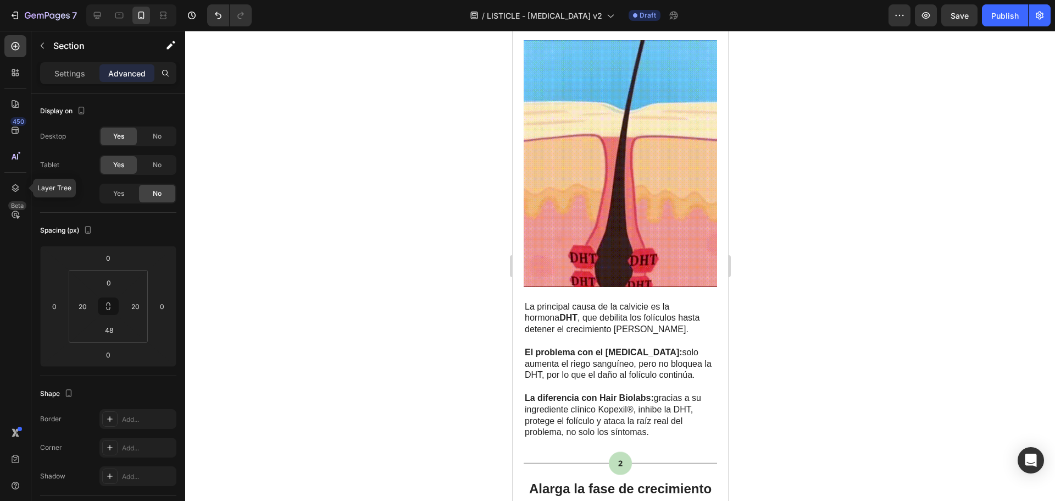
click at [109, 9] on div at bounding box center [131, 15] width 90 height 22
click at [118, 12] on icon at bounding box center [119, 15] width 11 height 11
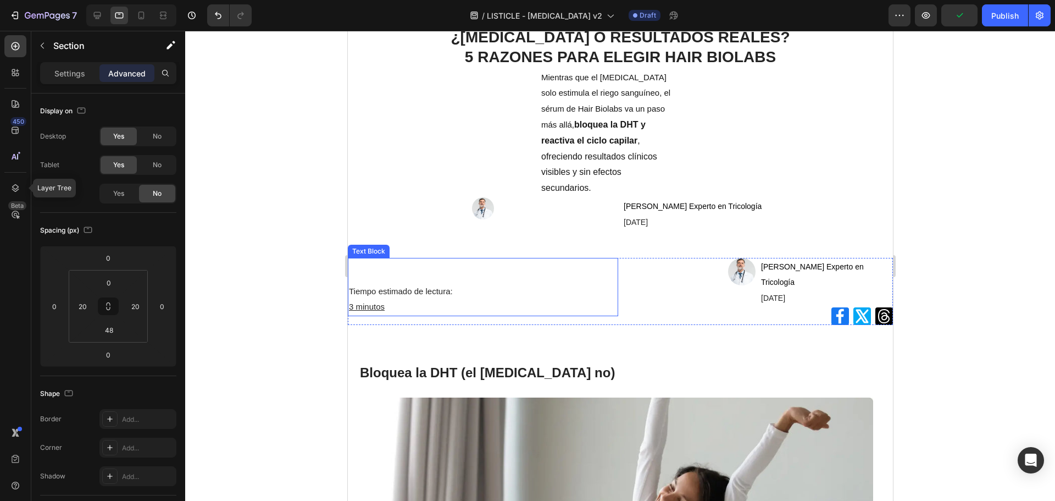
scroll to position [110, 0]
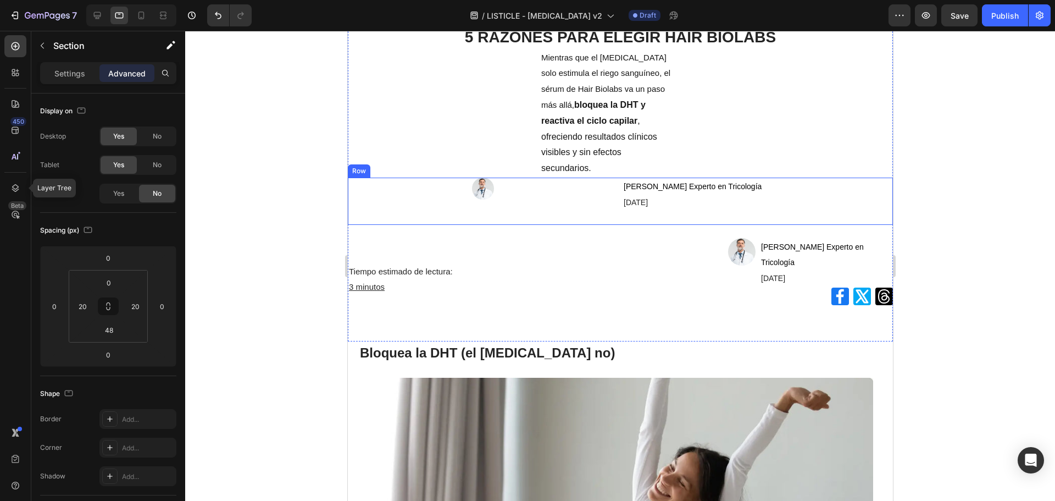
click at [841, 219] on div "[PERSON_NAME] en Tricología [DATE] Text Block" at bounding box center [757, 201] width 270 height 47
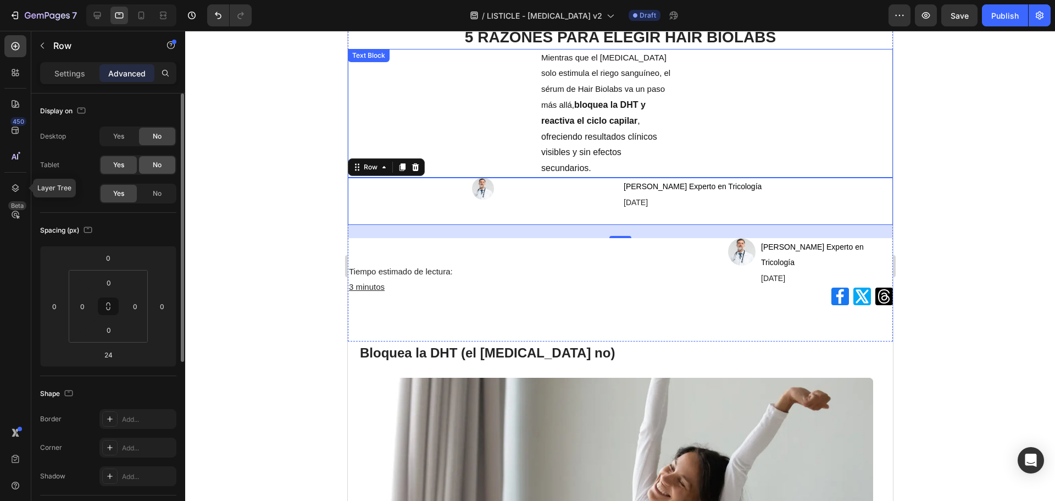
click at [159, 163] on span "No" at bounding box center [157, 165] width 9 height 10
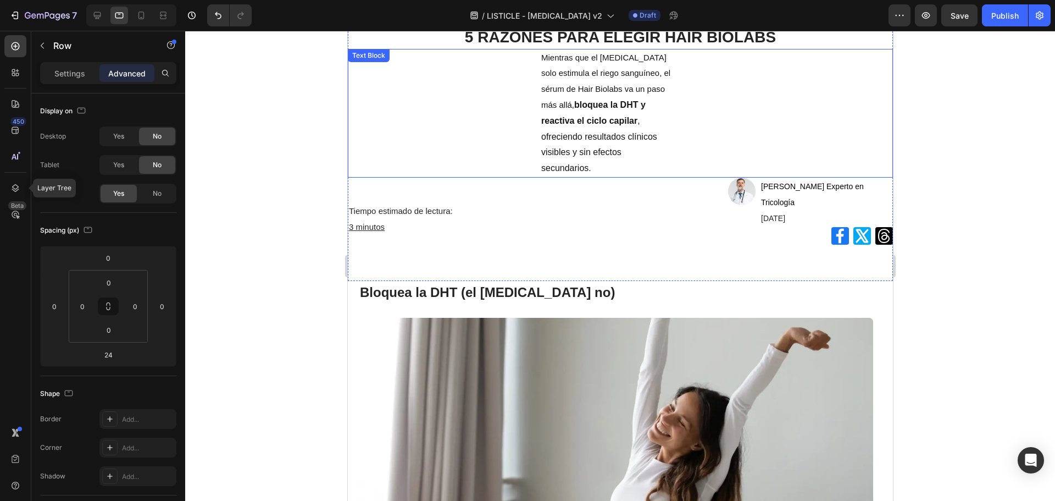
click at [269, 220] on div at bounding box center [620, 266] width 870 height 470
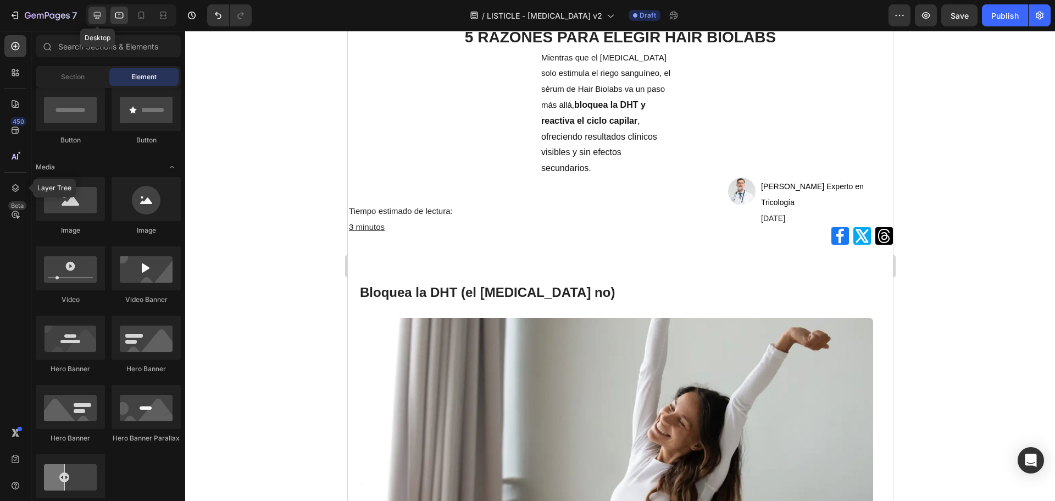
click at [104, 15] on div at bounding box center [97, 16] width 18 height 18
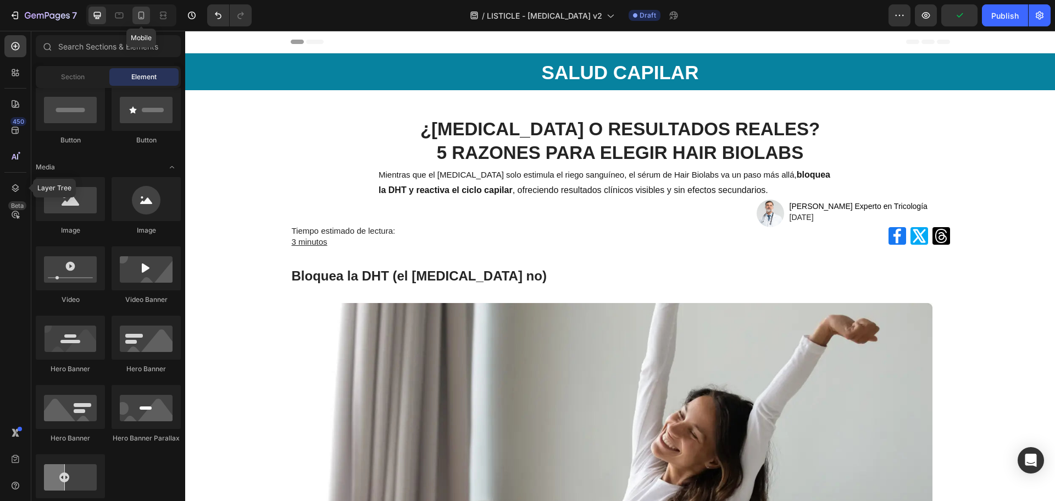
click at [136, 21] on div at bounding box center [141, 16] width 18 height 18
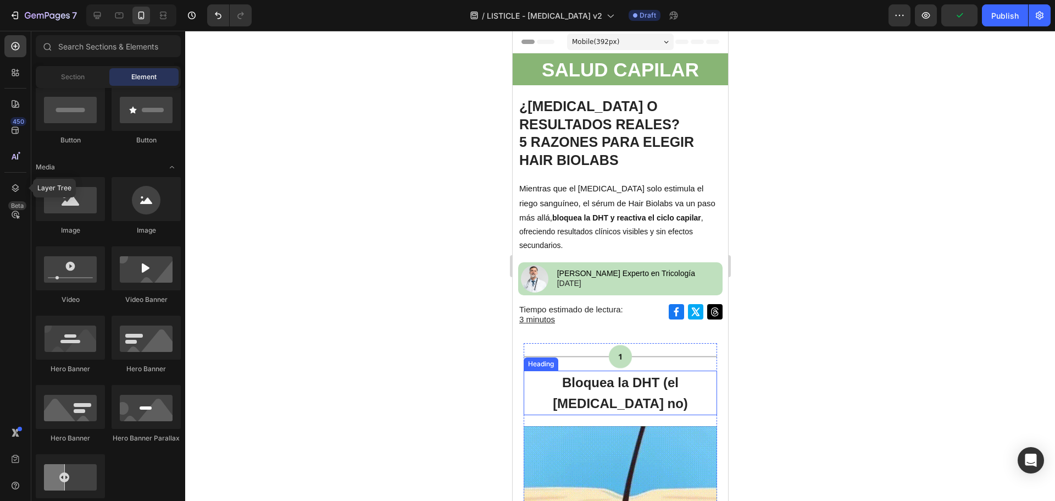
scroll to position [330, 0]
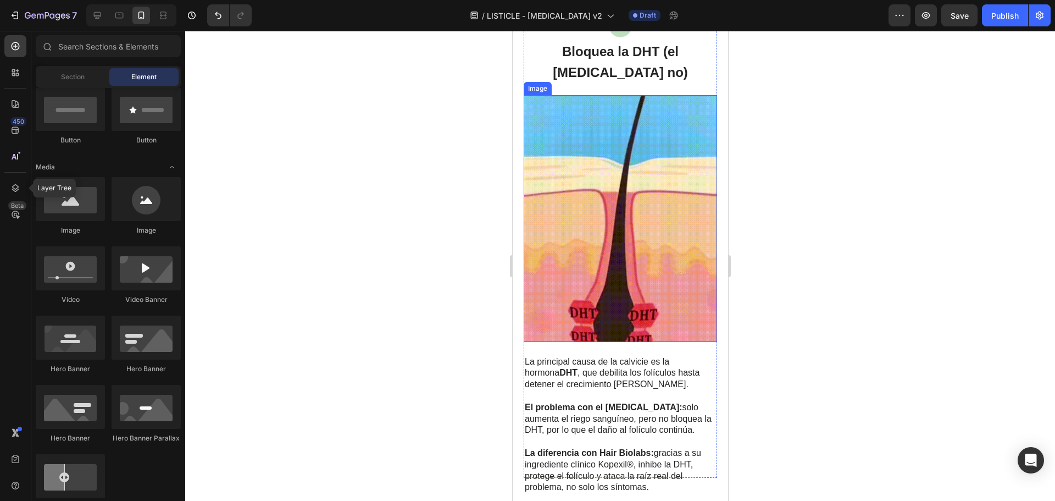
click at [584, 313] on img at bounding box center [619, 218] width 193 height 247
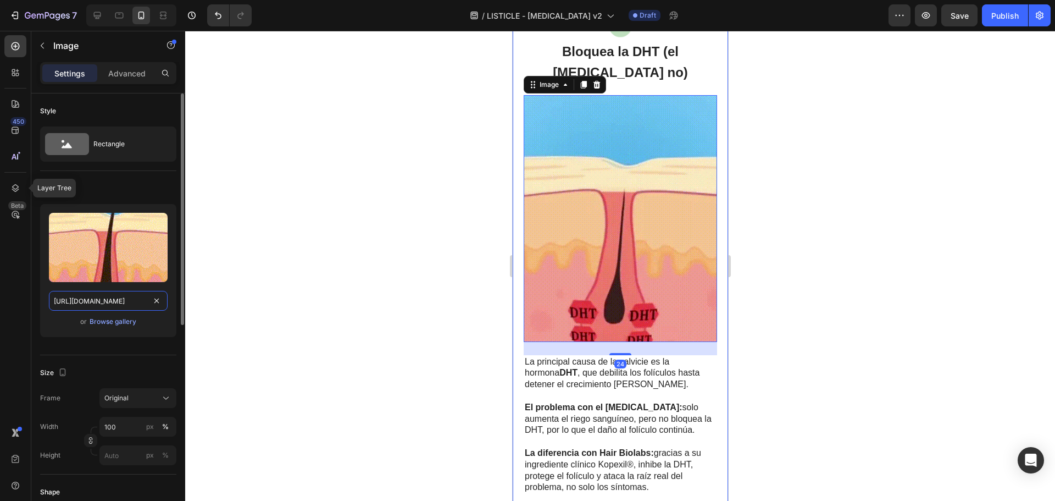
click at [108, 303] on input "https://cdn.shopify.com/s/files/1/0875/5930/7511/files/gempages_560647699284624…" at bounding box center [108, 301] width 119 height 20
click at [96, 20] on icon at bounding box center [97, 15] width 11 height 11
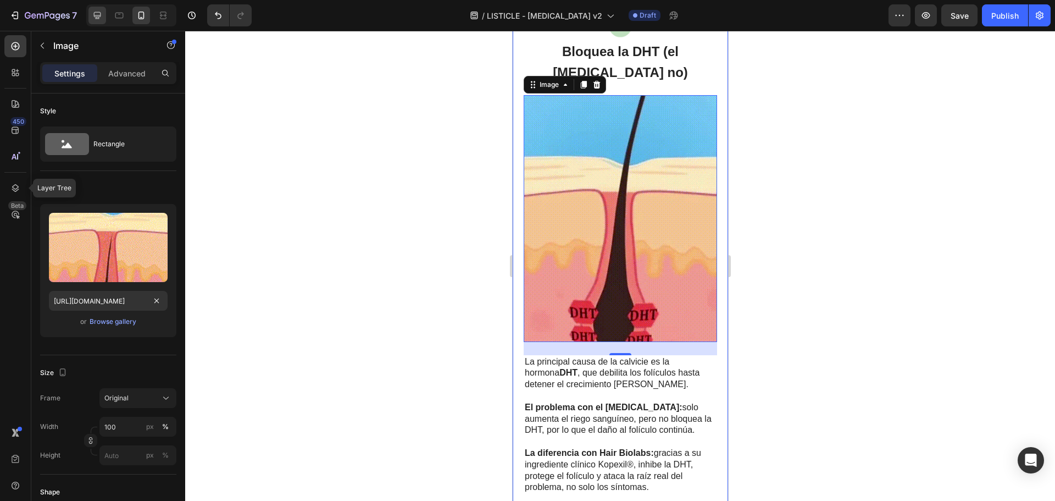
type input "https://cdn.shopify.com/s/files/1/0875/5930/7511/files/gempages_560647699284624…"
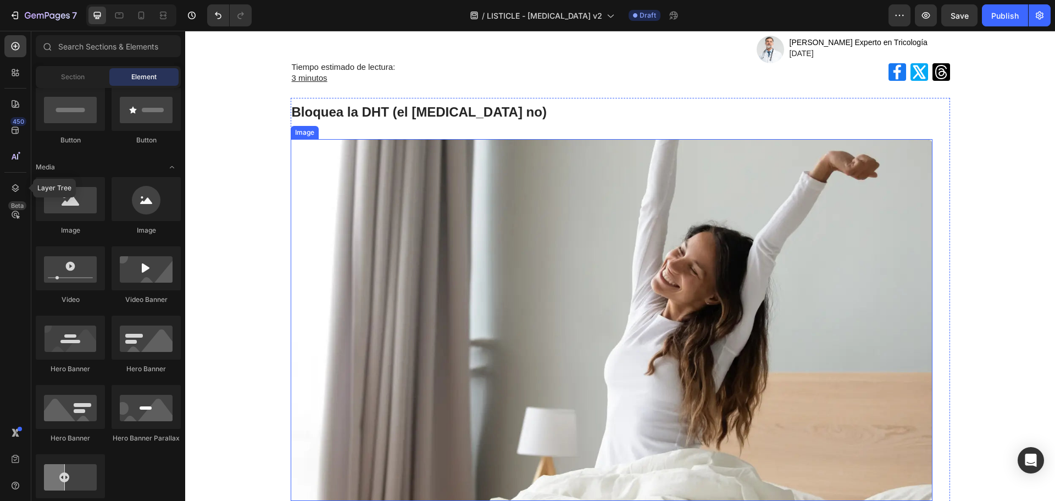
scroll to position [165, 0]
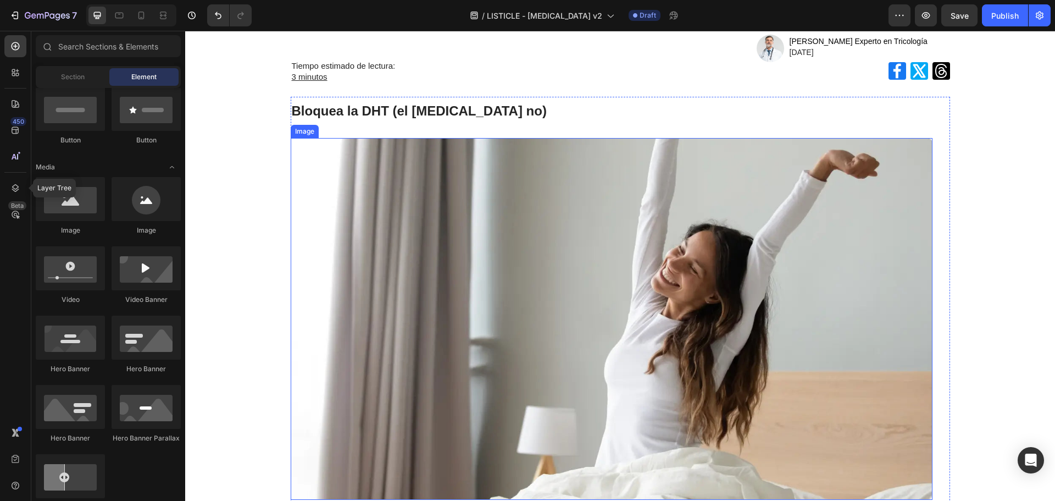
click at [515, 236] on img at bounding box center [612, 319] width 642 height 362
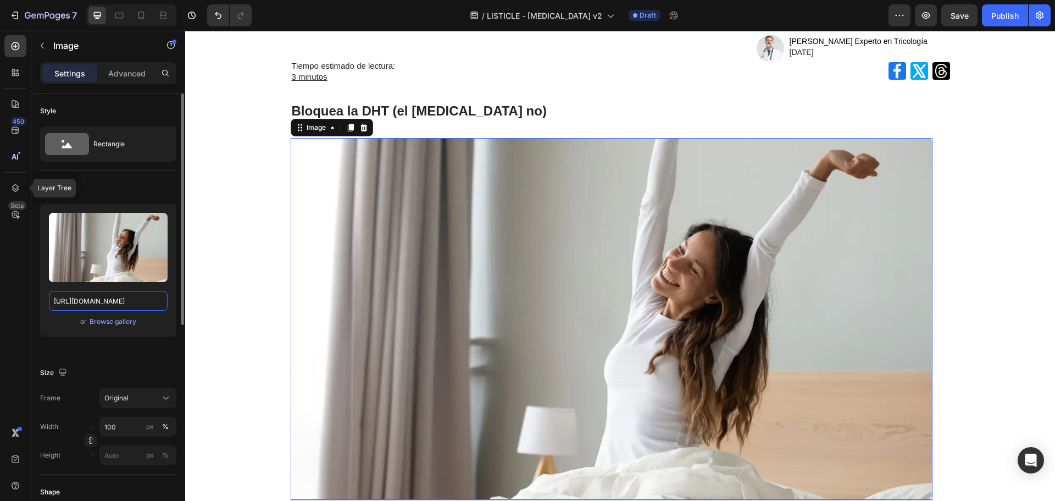
click at [112, 293] on input "https://cdn.shopify.com/s/files/1/0875/5930/7511/files/gempages_560647699284624…" at bounding box center [108, 301] width 119 height 20
paste input "fba3da14-0a82-4f7f-bac9-74318f8c4517.gif"
type input "https://cdn.shopify.com/s/files/1/0875/5930/7511/files/gempages_560647699284624…"
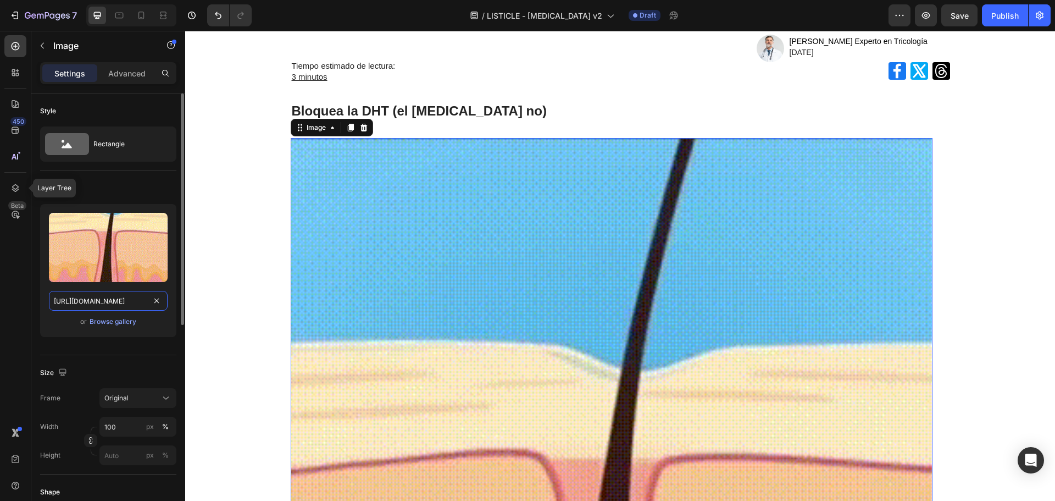
scroll to position [0, 326]
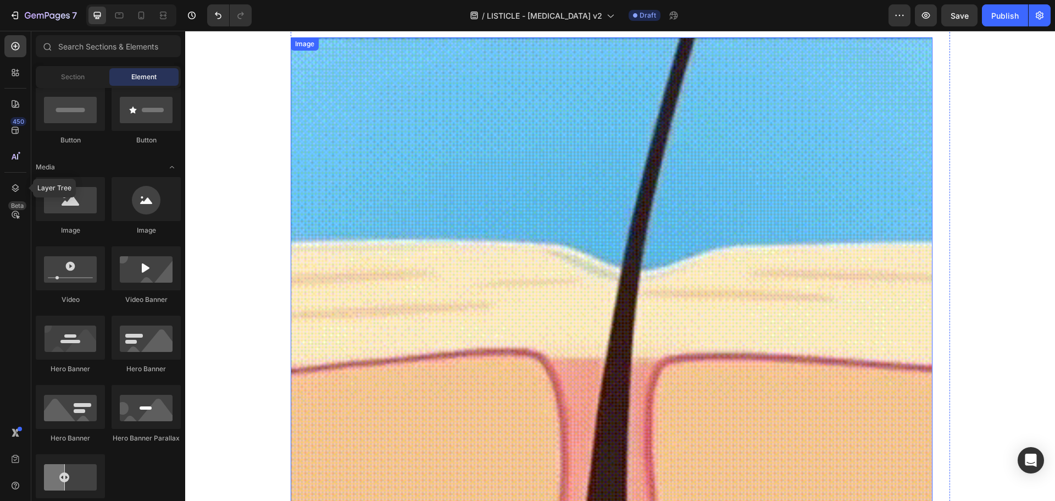
scroll to position [81, 0]
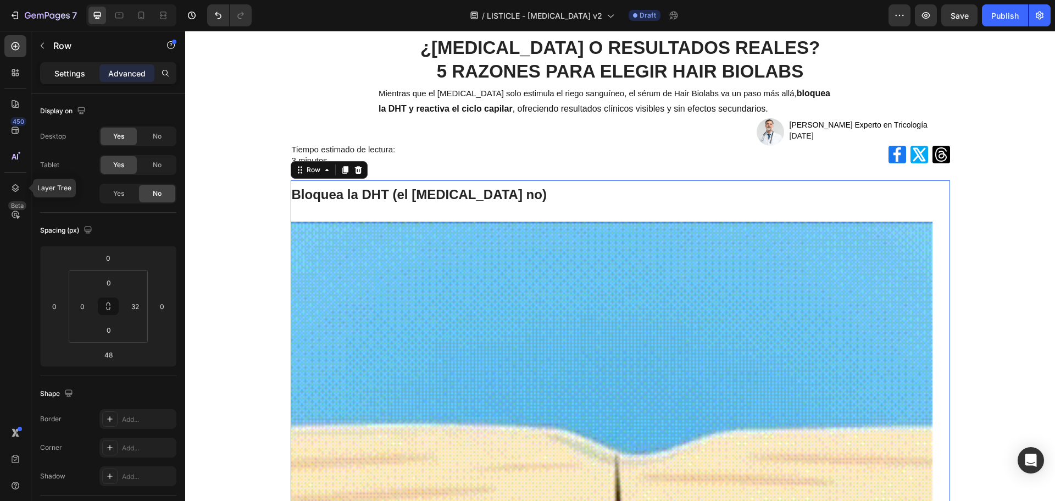
click at [66, 76] on p "Settings" at bounding box center [69, 74] width 31 height 12
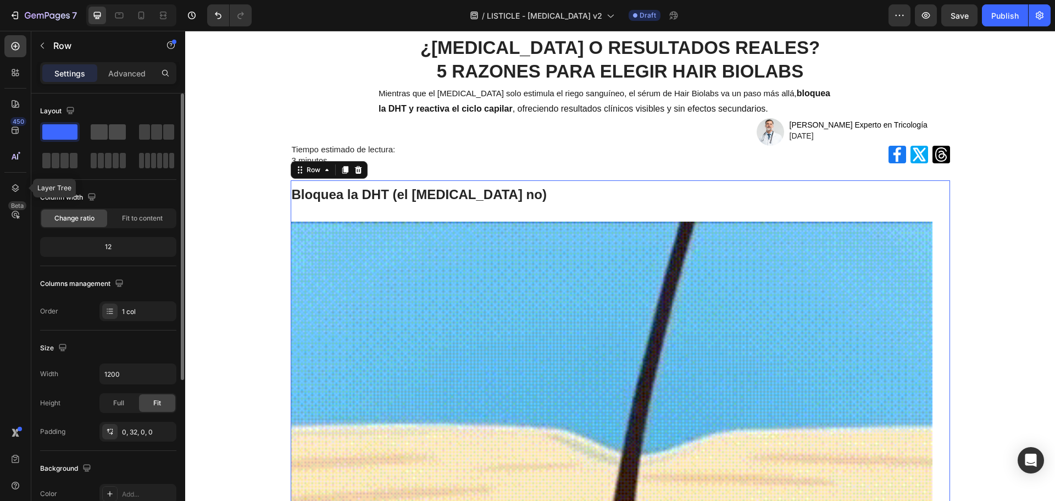
click at [116, 136] on span at bounding box center [117, 131] width 17 height 15
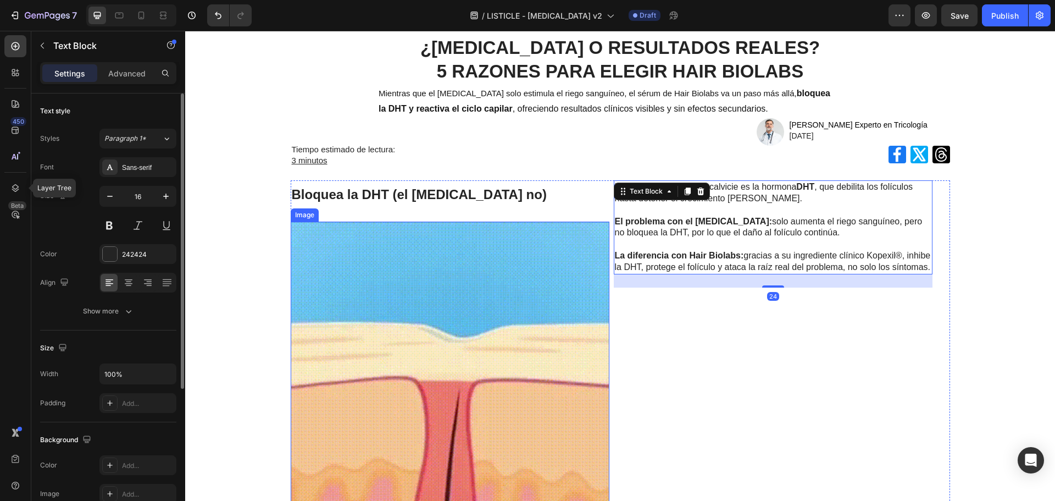
click at [469, 328] on img at bounding box center [450, 424] width 319 height 406
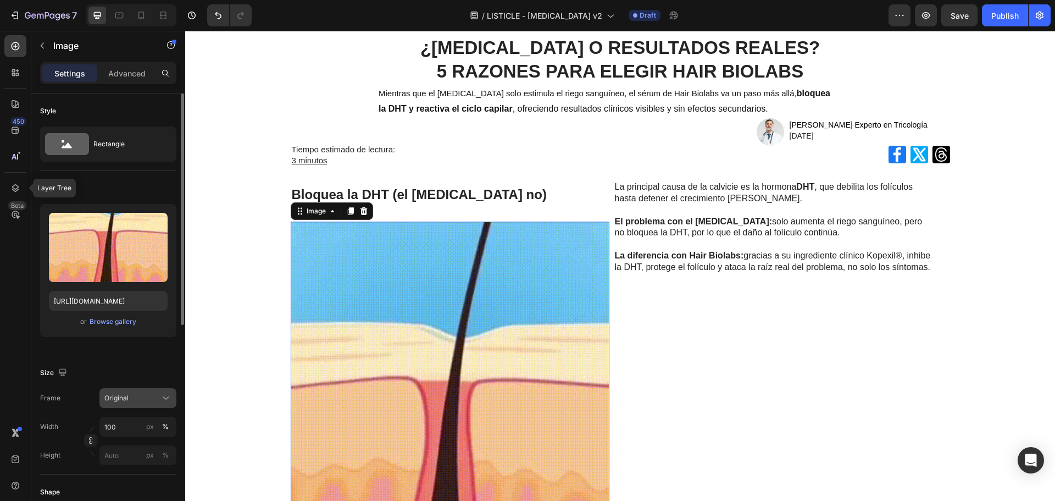
click at [131, 398] on div "Original" at bounding box center [131, 398] width 54 height 10
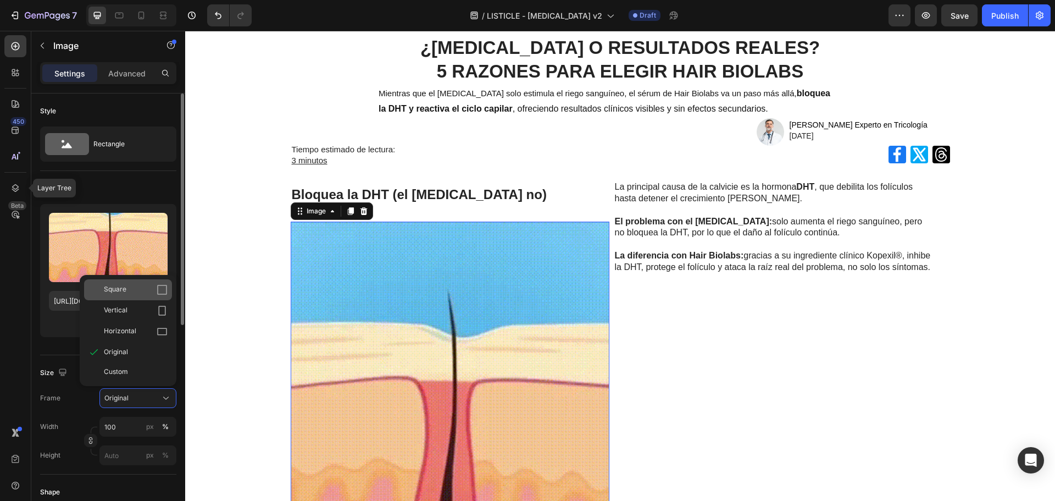
click at [137, 292] on div "Square" at bounding box center [136, 289] width 64 height 11
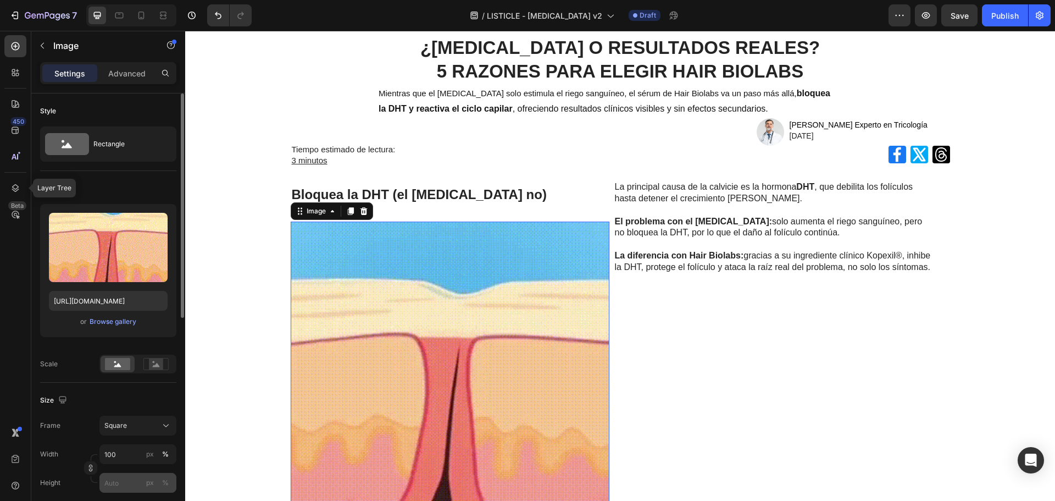
scroll to position [110, 0]
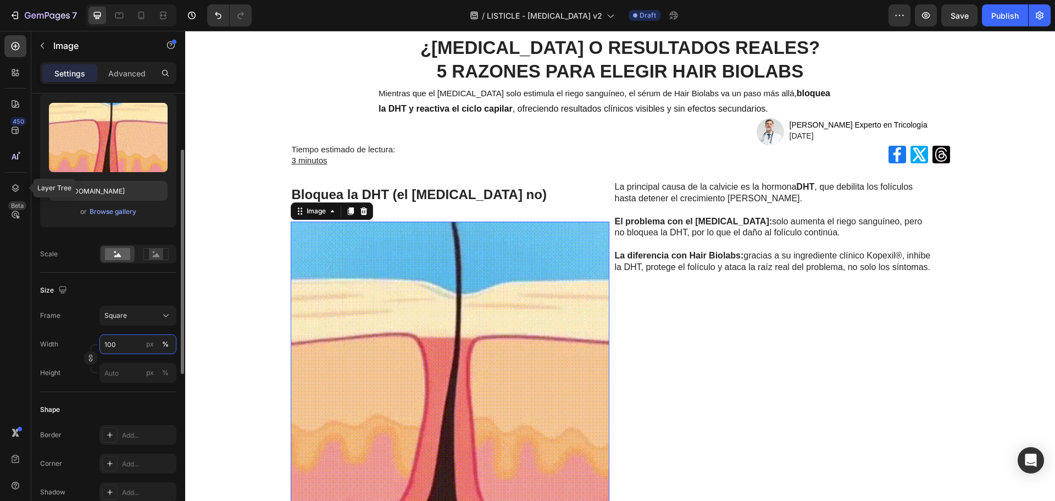
click at [110, 338] on input "100" at bounding box center [137, 344] width 77 height 20
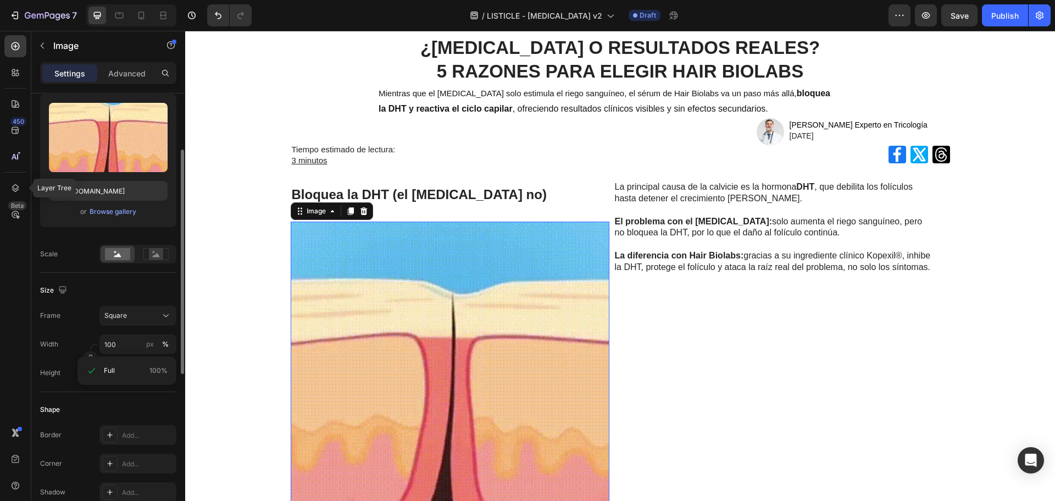
click at [63, 356] on div "Width 100 px % Height px %" at bounding box center [108, 358] width 136 height 48
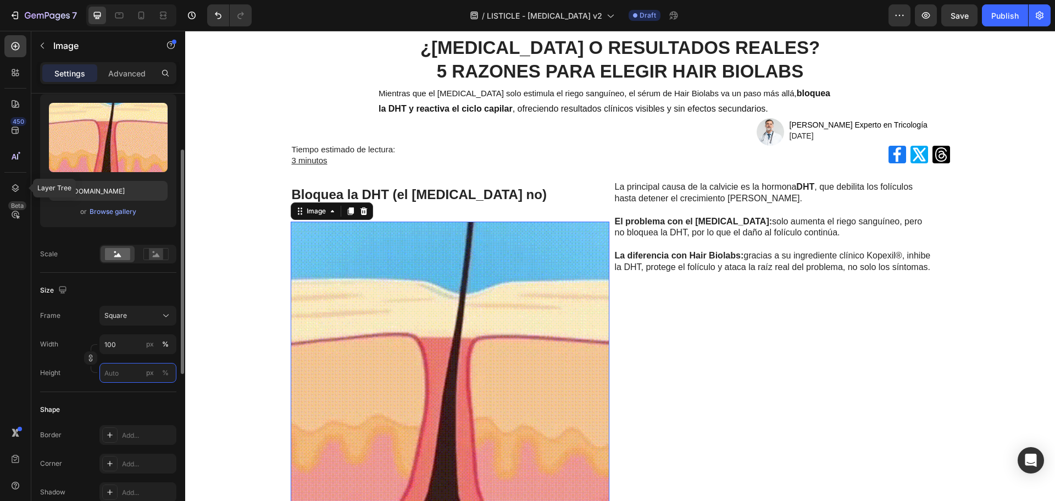
click at [109, 375] on input "px %" at bounding box center [137, 373] width 77 height 20
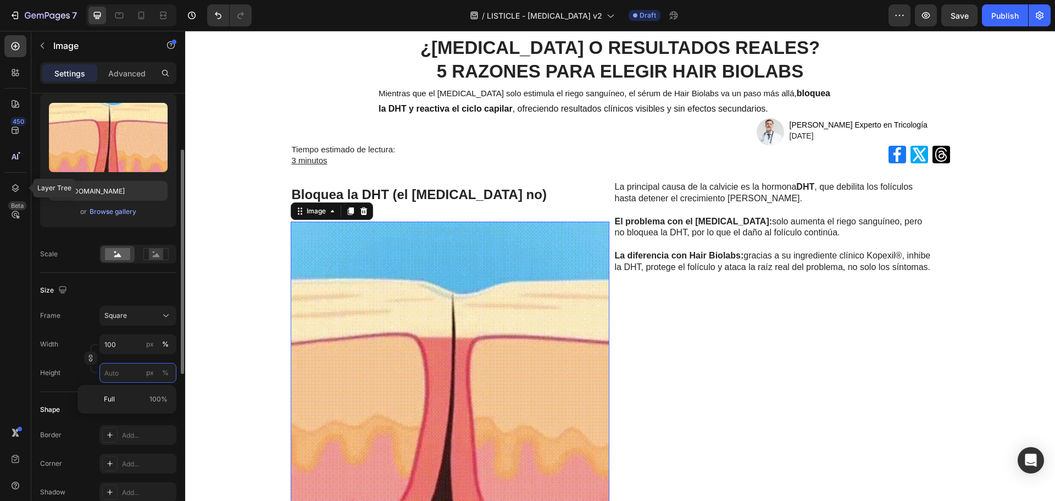
type input "5"
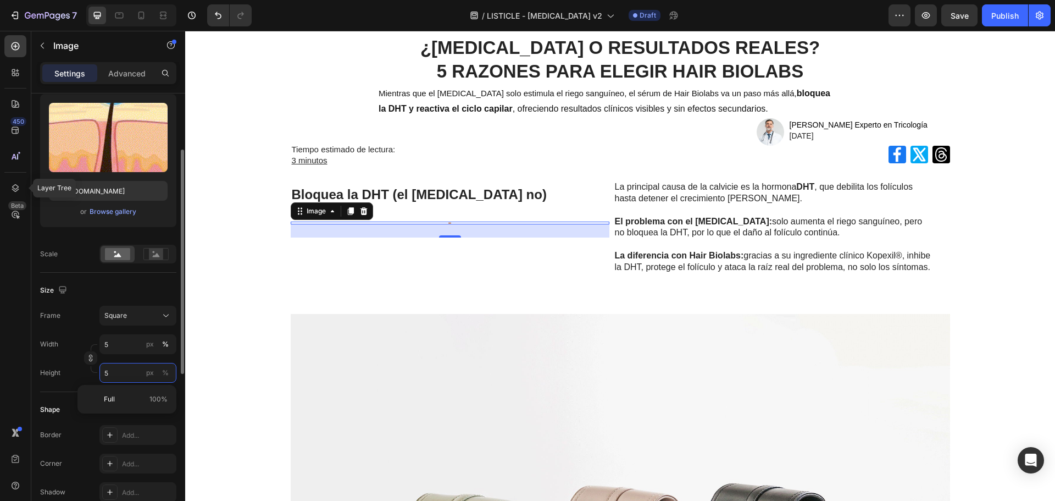
type input "50"
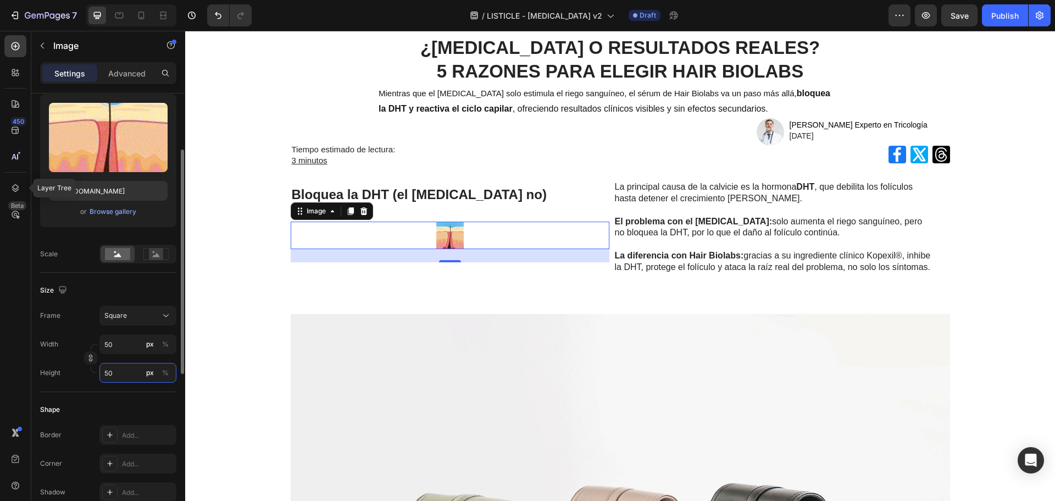
type input "5"
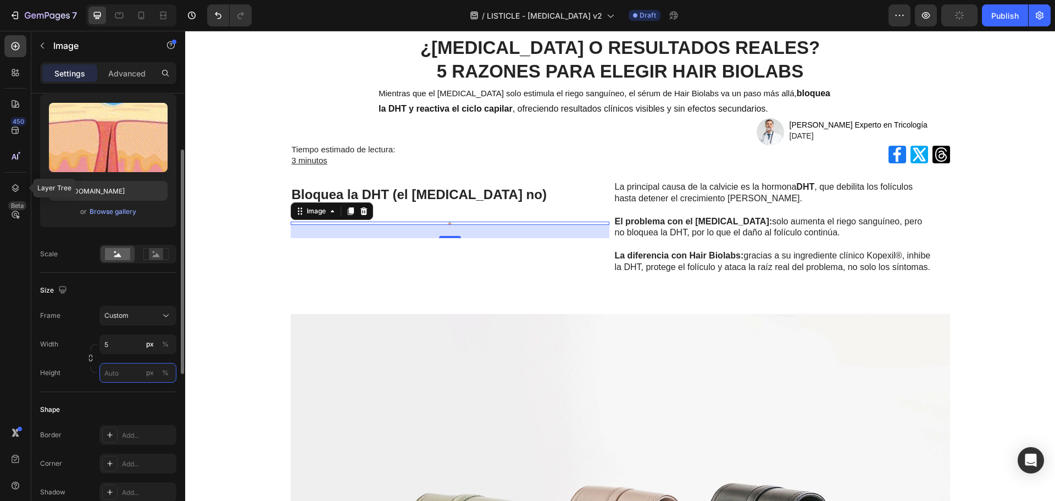
type input "5"
click at [84, 354] on div "Width 5 px %" at bounding box center [108, 344] width 136 height 20
click at [93, 357] on icon "button" at bounding box center [91, 358] width 8 height 8
drag, startPoint x: 119, startPoint y: 338, endPoint x: 112, endPoint y: 338, distance: 7.7
click at [118, 338] on input "50" at bounding box center [137, 344] width 77 height 20
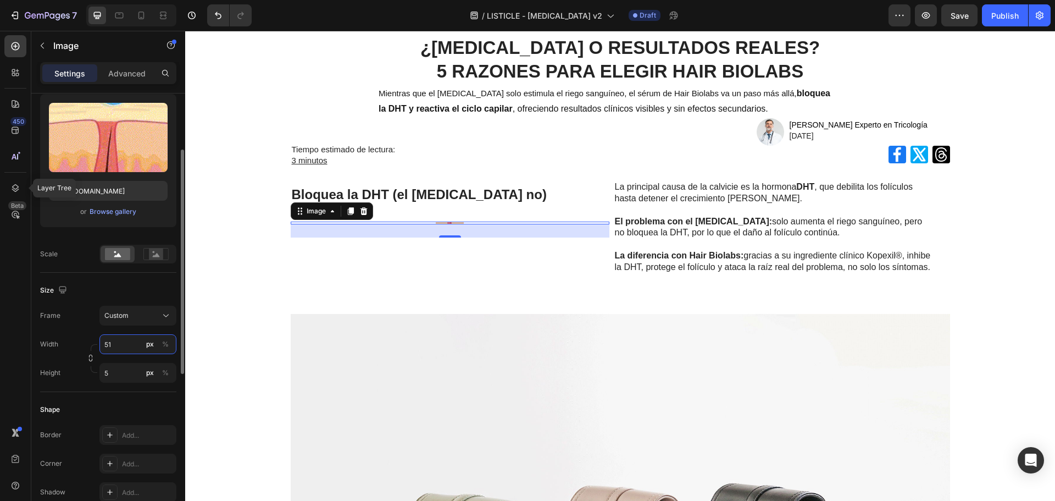
type input "5"
type input "100"
click at [121, 376] on input "5" at bounding box center [137, 373] width 77 height 20
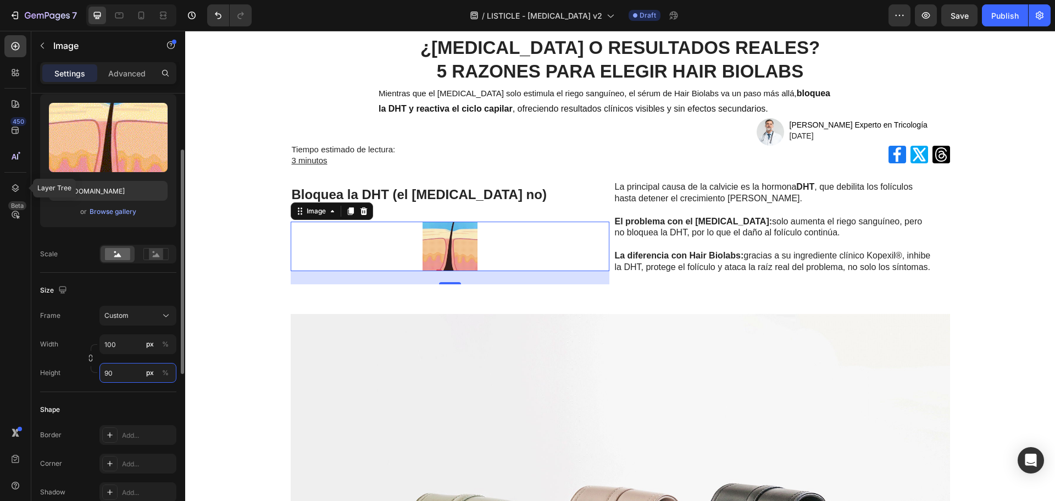
type input "9"
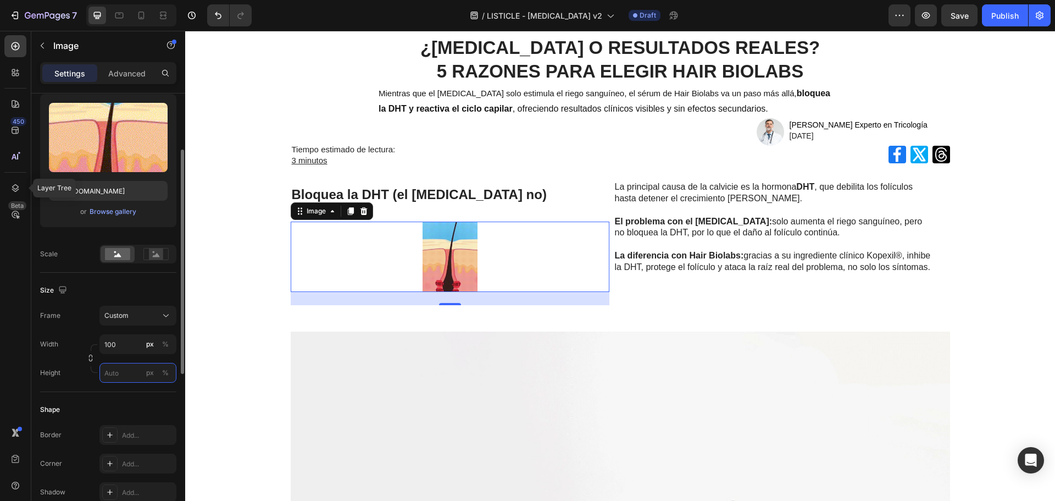
type input "1"
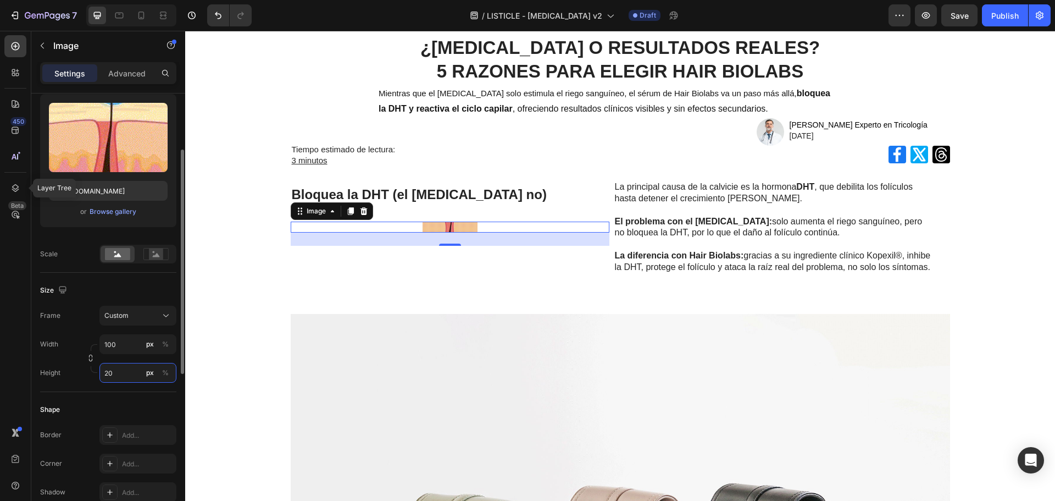
type input "200"
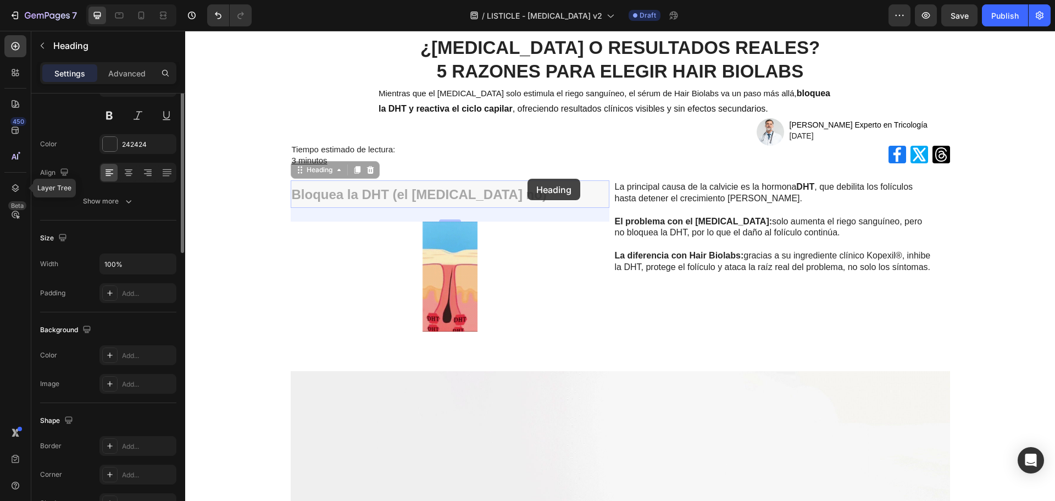
scroll to position [0, 0]
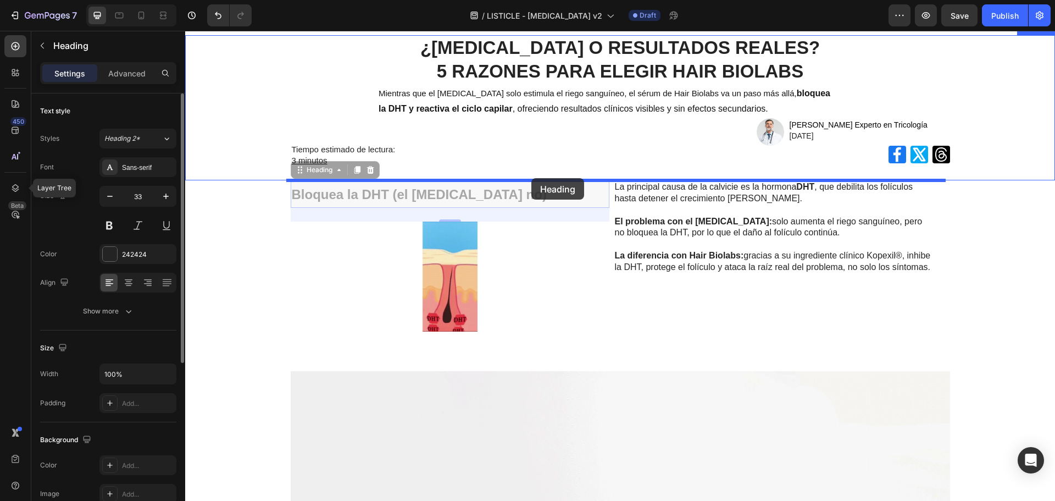
drag, startPoint x: 501, startPoint y: 195, endPoint x: 531, endPoint y: 178, distance: 34.9
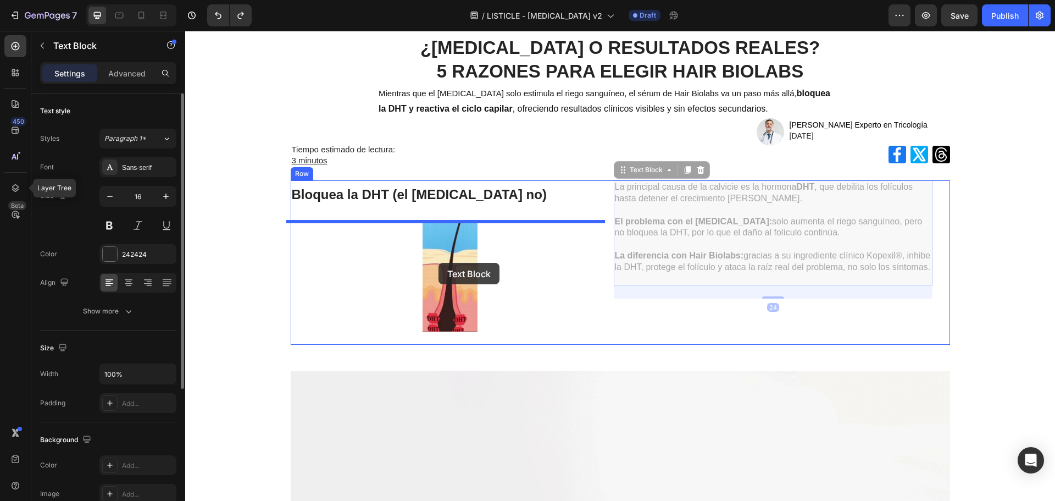
drag, startPoint x: 641, startPoint y: 225, endPoint x: 439, endPoint y: 263, distance: 206.2
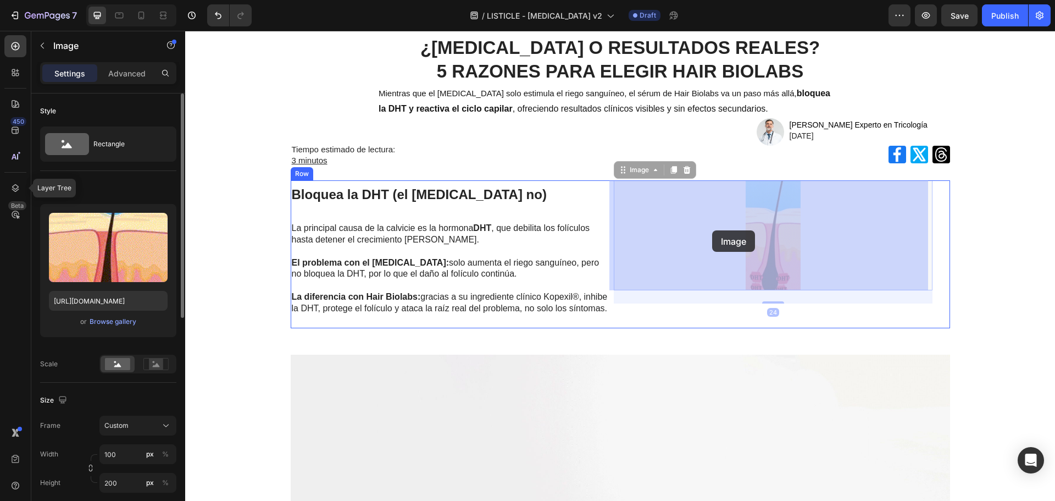
drag, startPoint x: 734, startPoint y: 237, endPoint x: 712, endPoint y: 230, distance: 23.1
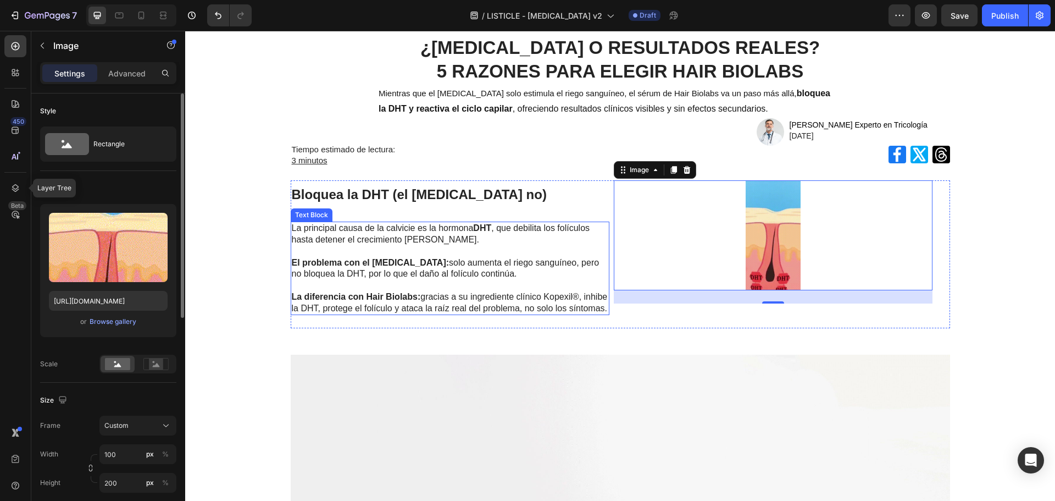
click at [512, 254] on p at bounding box center [450, 252] width 317 height 12
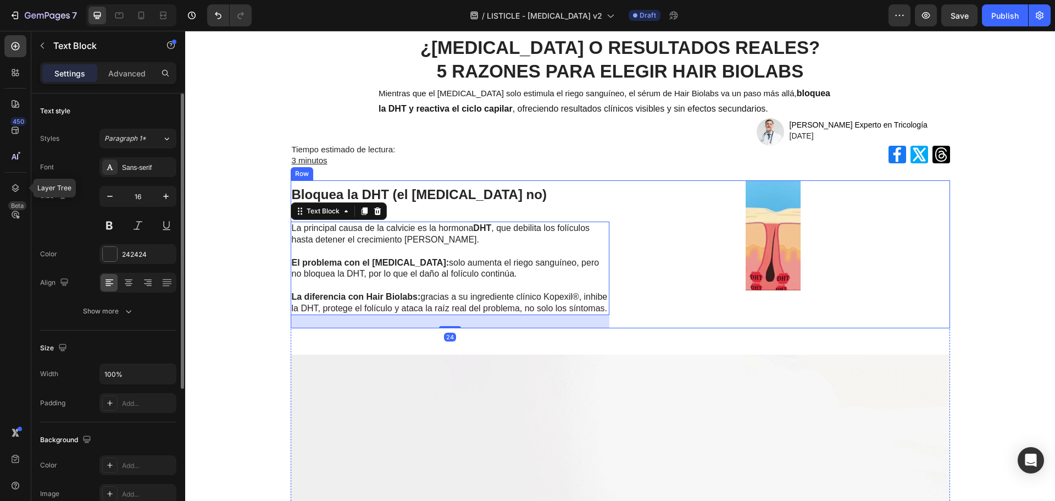
click at [463, 208] on div "Image Bloquea la DHT (el Minoxidil no) Heading La principal causa de la calvici…" at bounding box center [450, 254] width 319 height 148
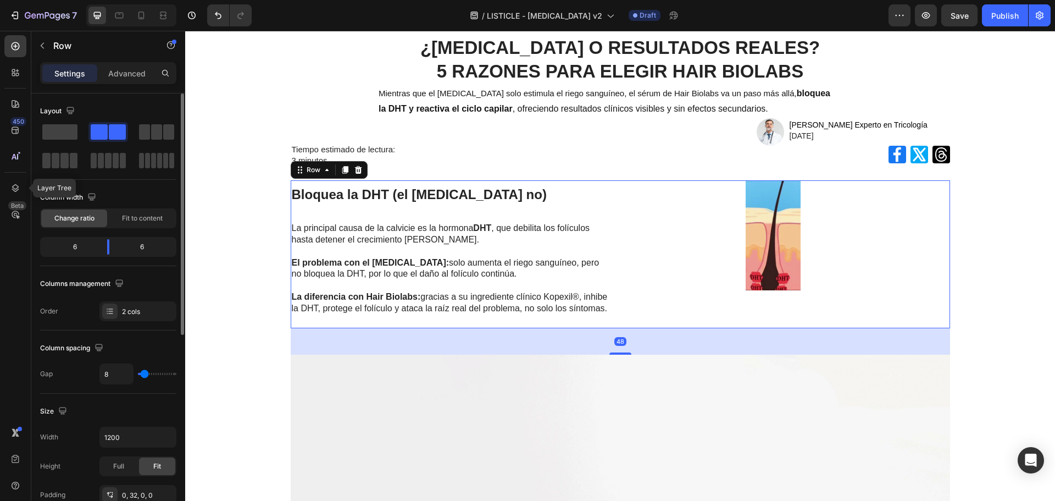
click at [498, 237] on p "La principal causa de la calvicie es la hormona DHT , que debilita los folículo…" at bounding box center [450, 234] width 317 height 23
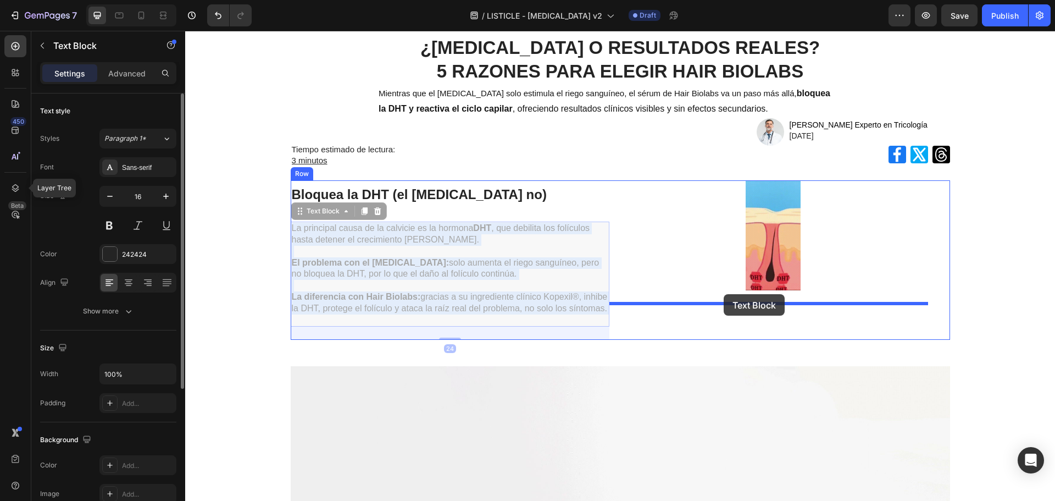
drag, startPoint x: 560, startPoint y: 266, endPoint x: 724, endPoint y: 294, distance: 166.2
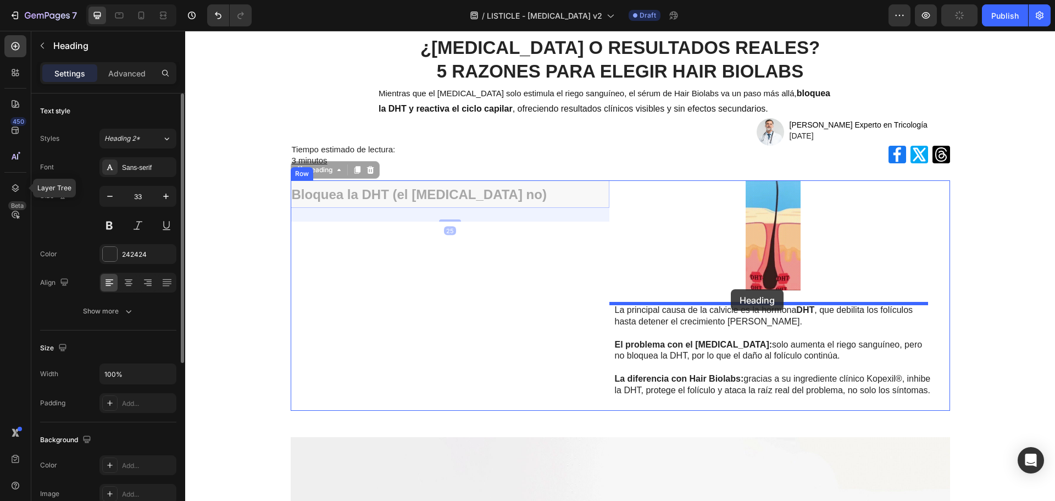
drag, startPoint x: 429, startPoint y: 196, endPoint x: 731, endPoint y: 289, distance: 315.8
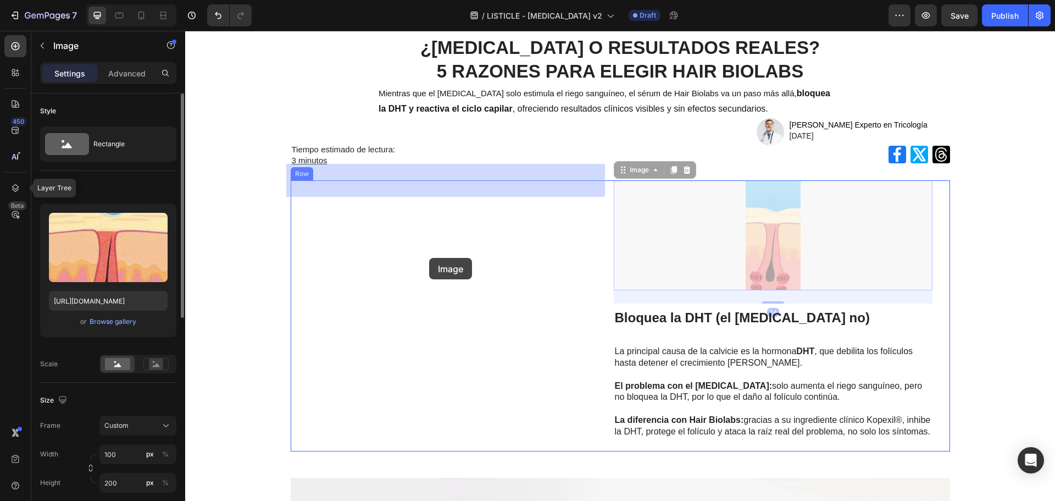
drag, startPoint x: 569, startPoint y: 253, endPoint x: 429, endPoint y: 258, distance: 140.2
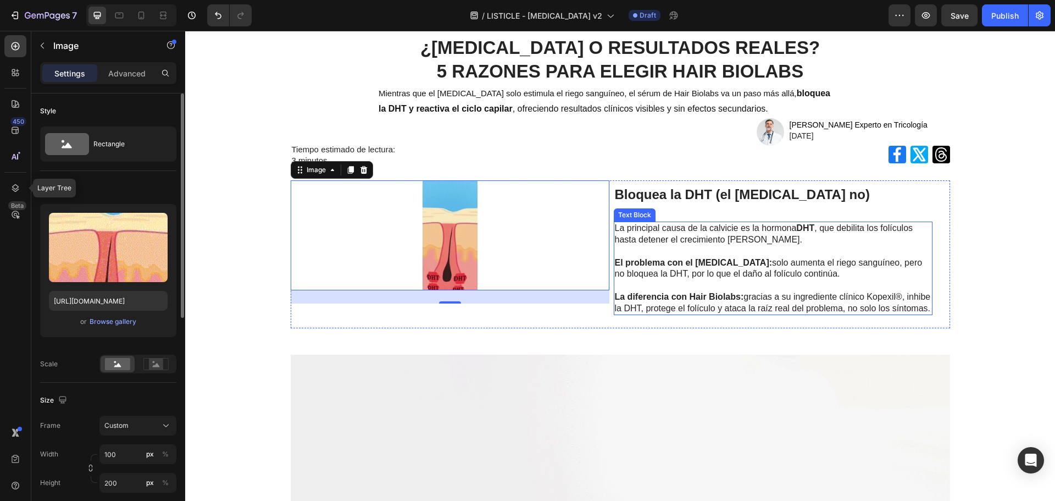
click at [644, 237] on p "La principal causa de la calvicie es la hormona DHT , que debilita los folículo…" at bounding box center [773, 234] width 317 height 23
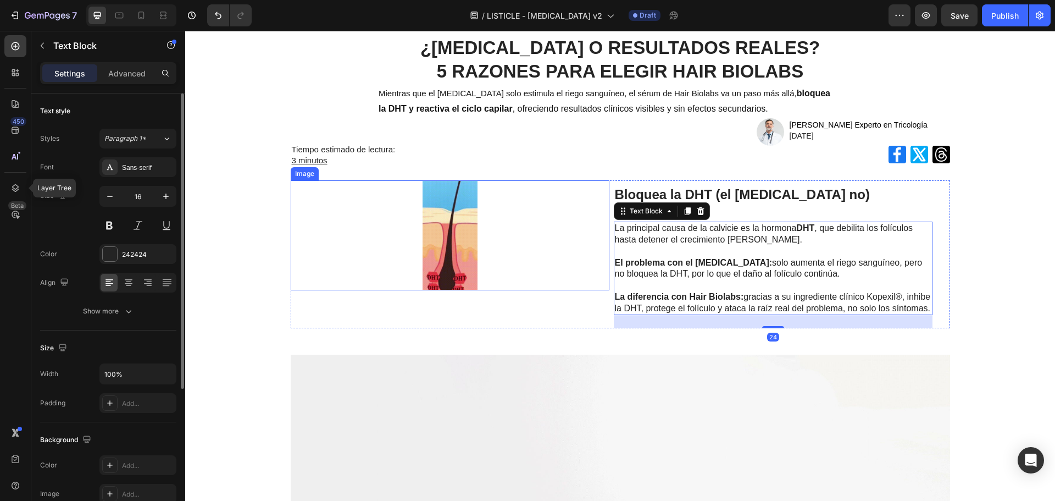
click at [413, 240] on div at bounding box center [450, 235] width 319 height 110
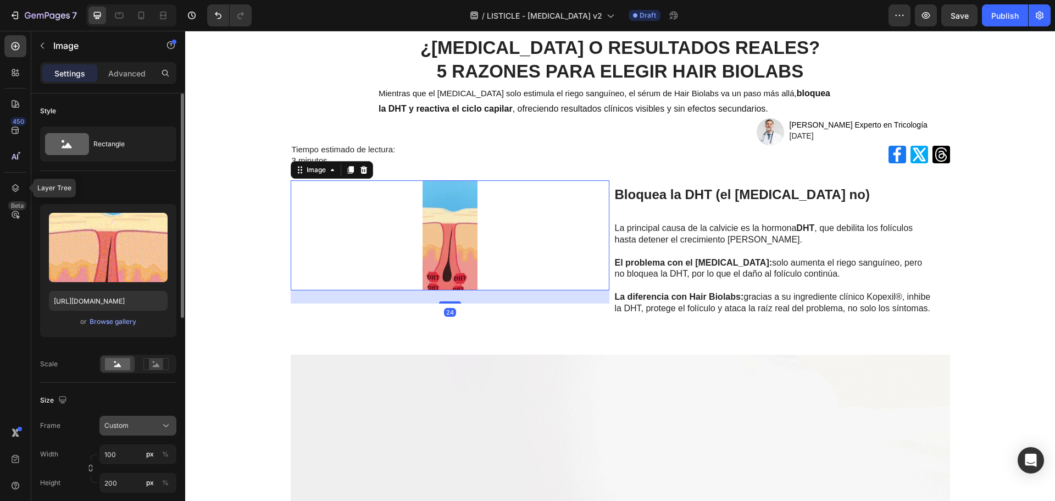
click at [140, 426] on div "Custom" at bounding box center [131, 425] width 54 height 10
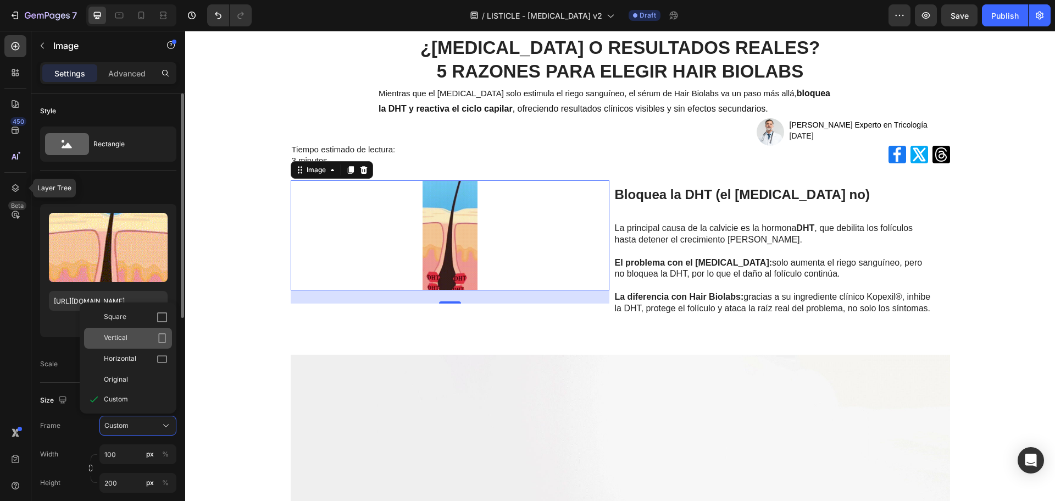
click at [126, 339] on span "Vertical" at bounding box center [116, 337] width 24 height 11
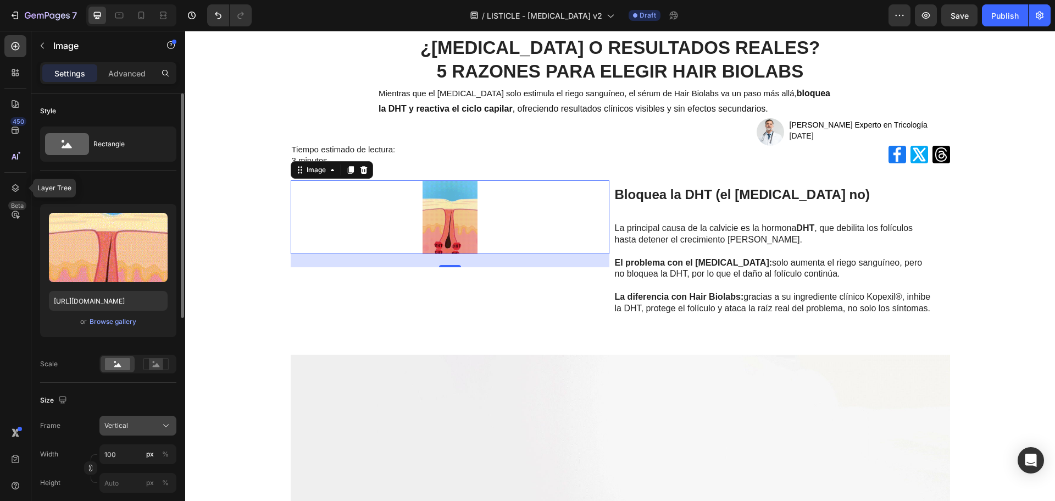
click at [131, 425] on div "Vertical" at bounding box center [131, 425] width 54 height 10
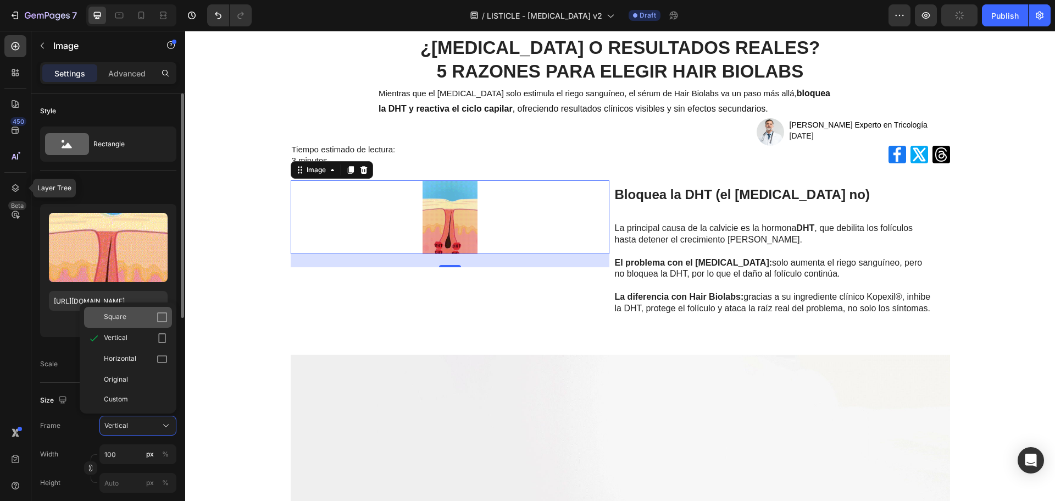
click at [124, 312] on span "Square" at bounding box center [115, 317] width 23 height 11
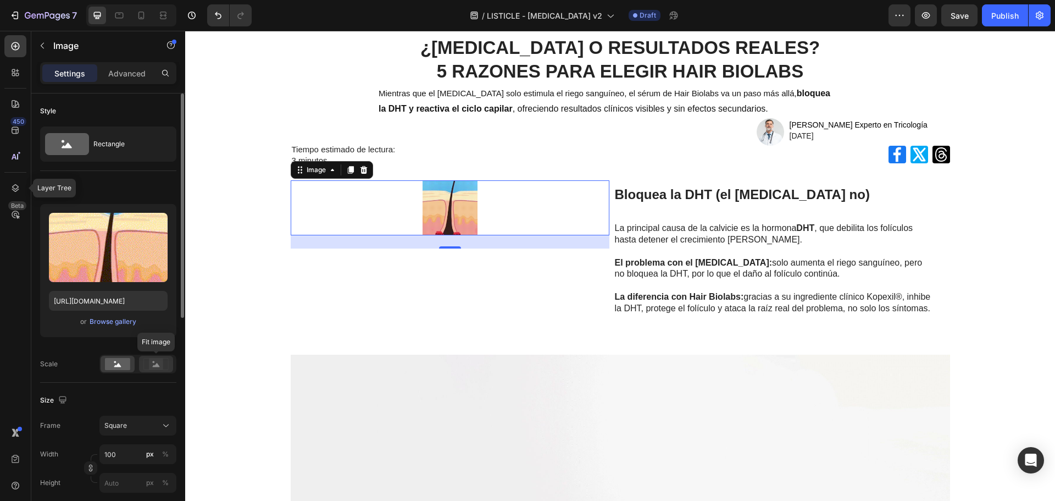
click at [152, 369] on rect at bounding box center [156, 363] width 14 height 11
click at [120, 368] on rect at bounding box center [117, 364] width 25 height 12
click at [159, 367] on icon at bounding box center [156, 365] width 7 height 4
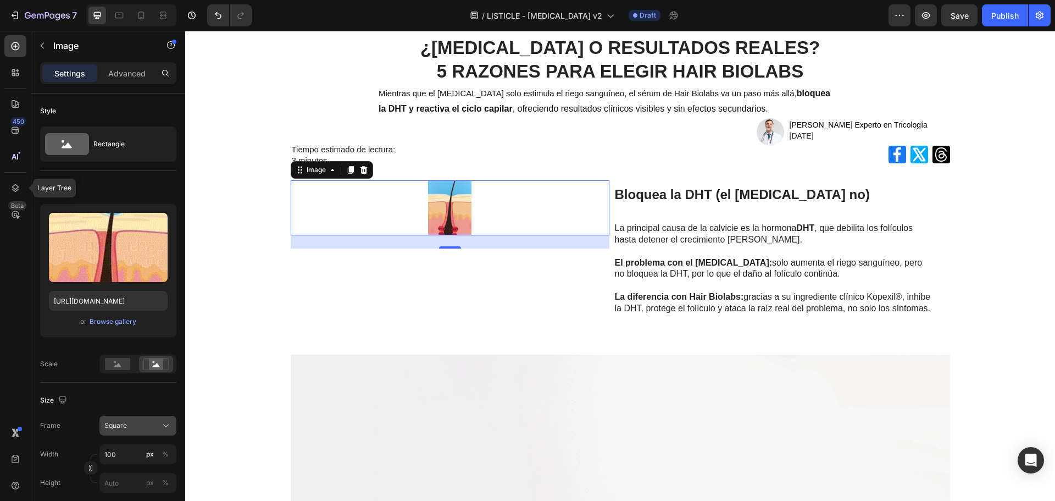
click at [141, 424] on div "Square" at bounding box center [131, 425] width 54 height 10
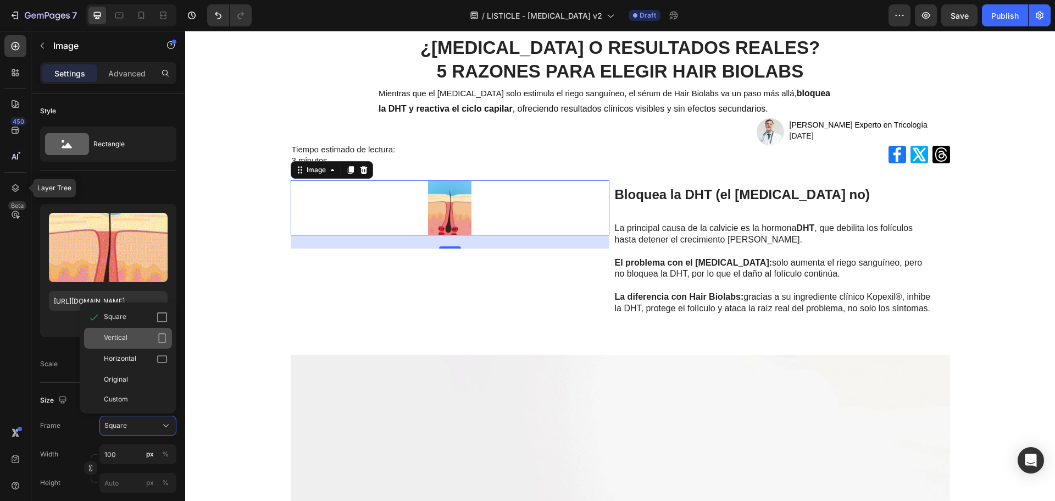
click at [133, 338] on div "Vertical" at bounding box center [136, 337] width 64 height 11
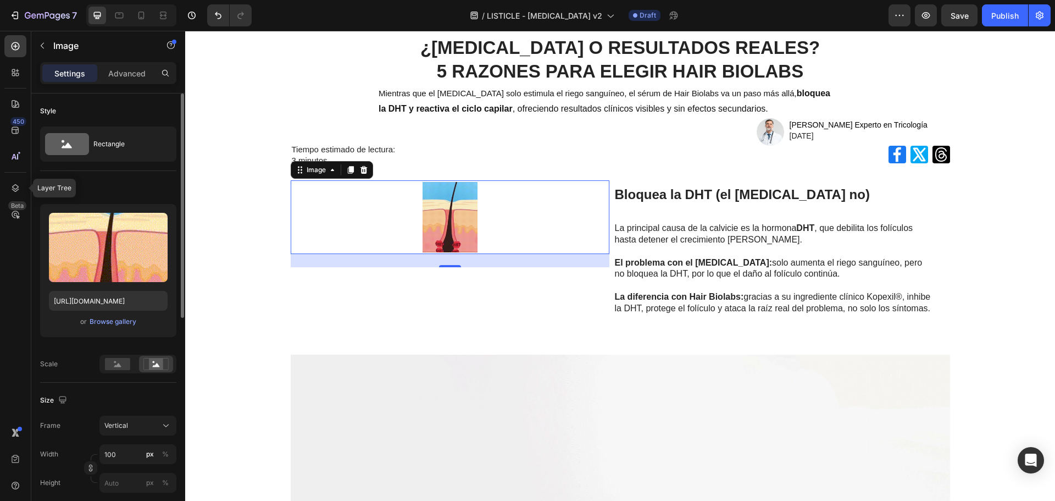
scroll to position [110, 0]
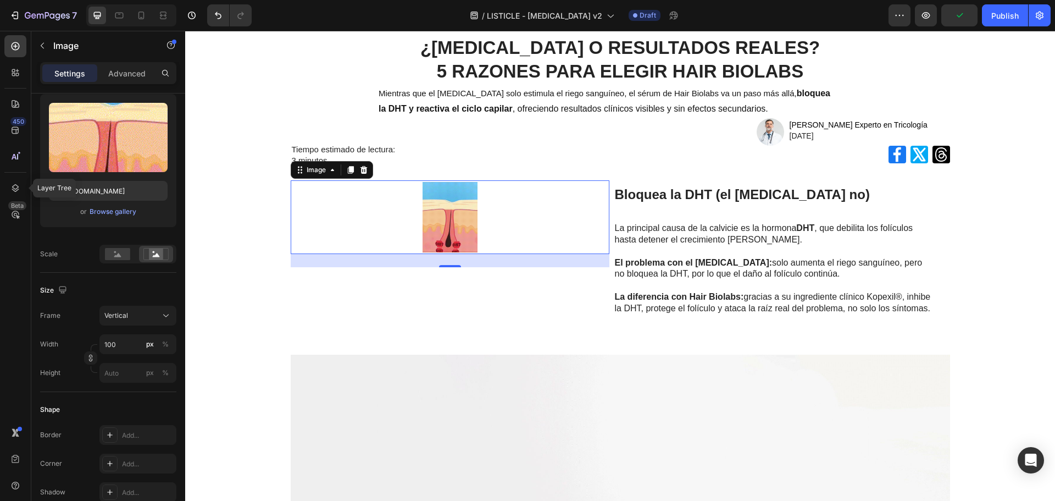
click at [126, 384] on div "Size Frame Vertical Width 100 px % Height px %" at bounding box center [108, 332] width 136 height 119
click at [118, 376] on input "px %" at bounding box center [137, 373] width 77 height 20
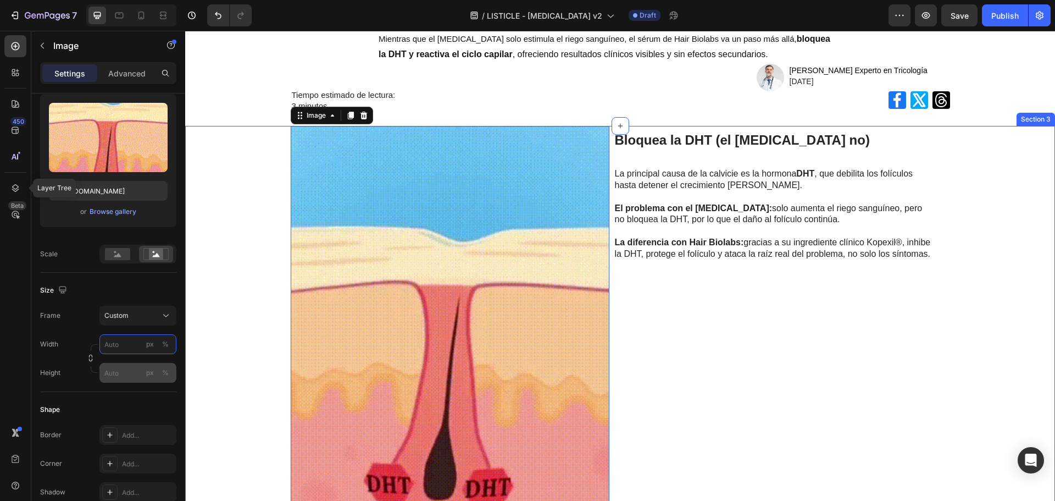
scroll to position [136, 0]
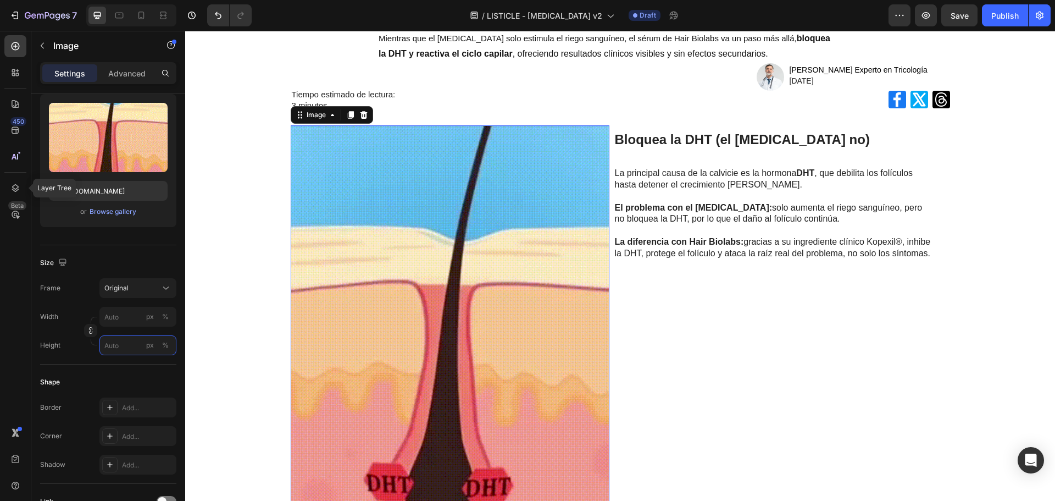
click at [127, 367] on div "Style Rectangle Source Upload Image https://cdn.shopify.com/s/files/1/0875/5930…" at bounding box center [108, 361] width 136 height 755
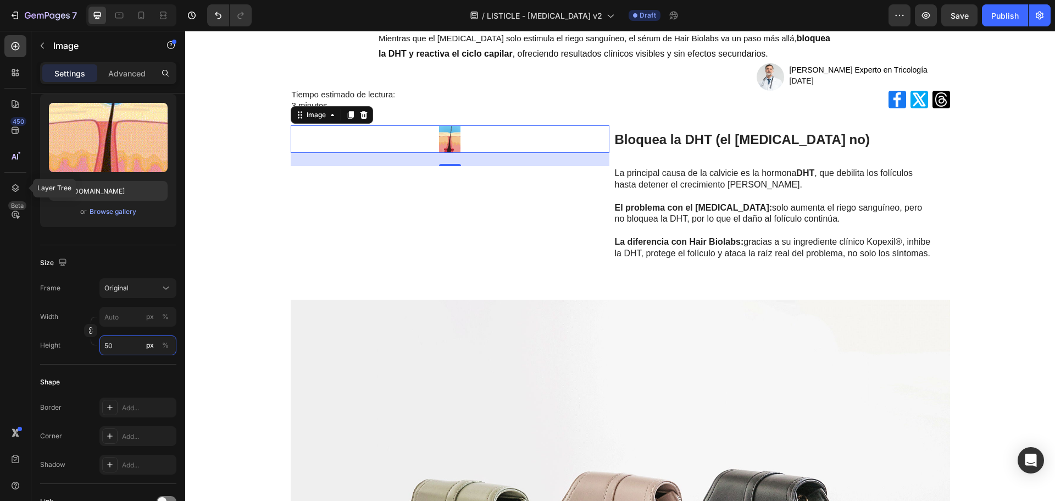
type input "5"
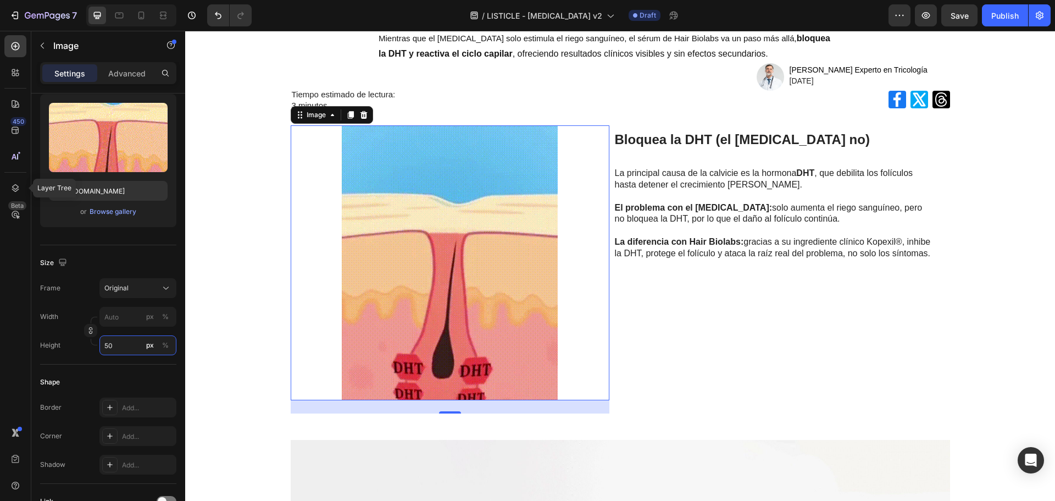
type input "5"
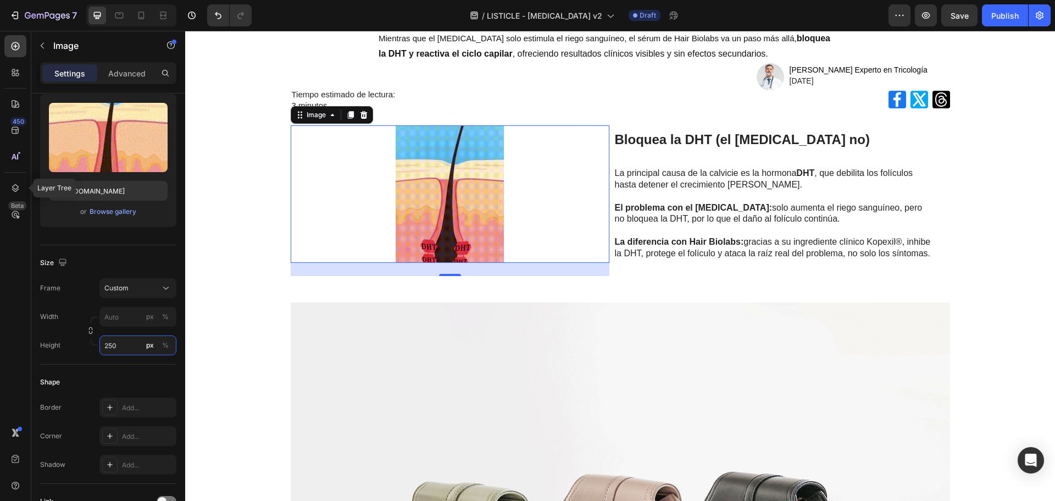
type input "5"
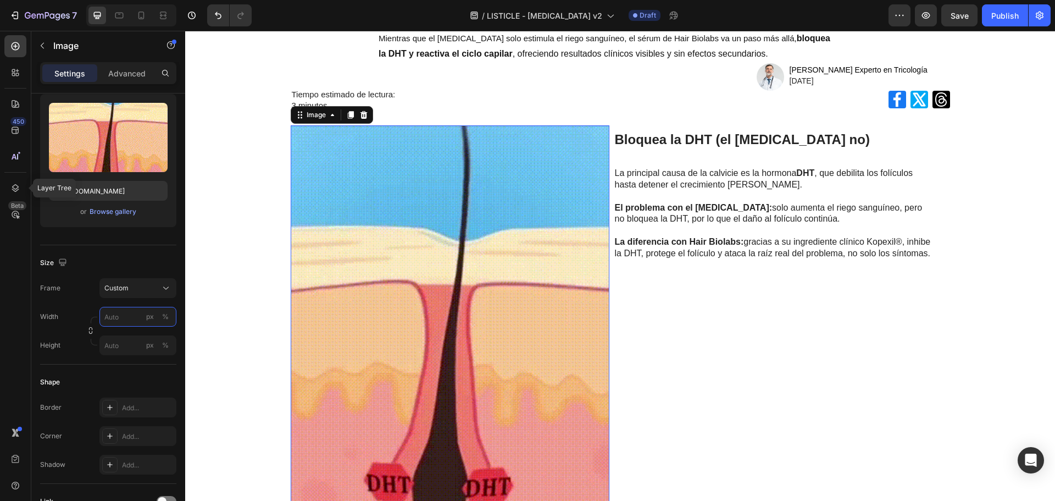
click at [124, 314] on input "px %" at bounding box center [137, 317] width 77 height 20
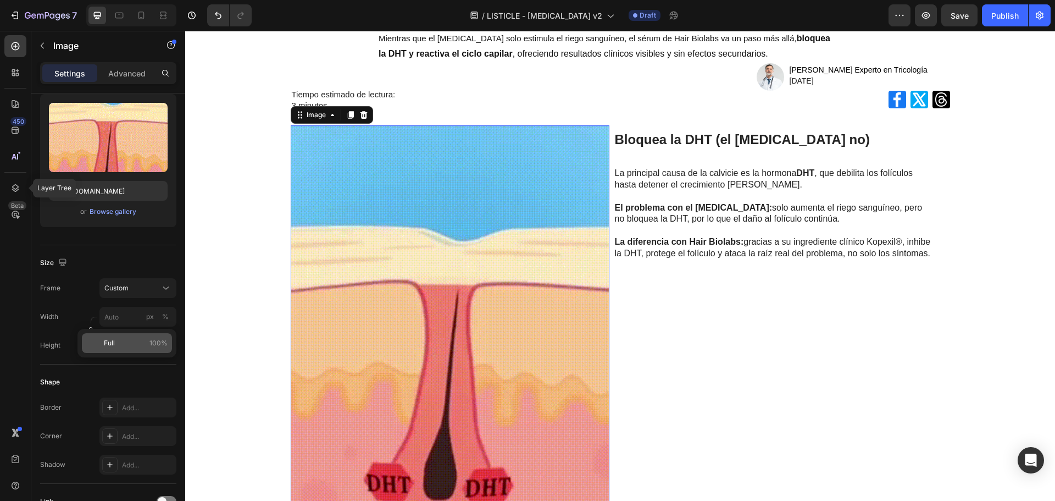
click at [142, 350] on div "Full 100%" at bounding box center [127, 343] width 90 height 20
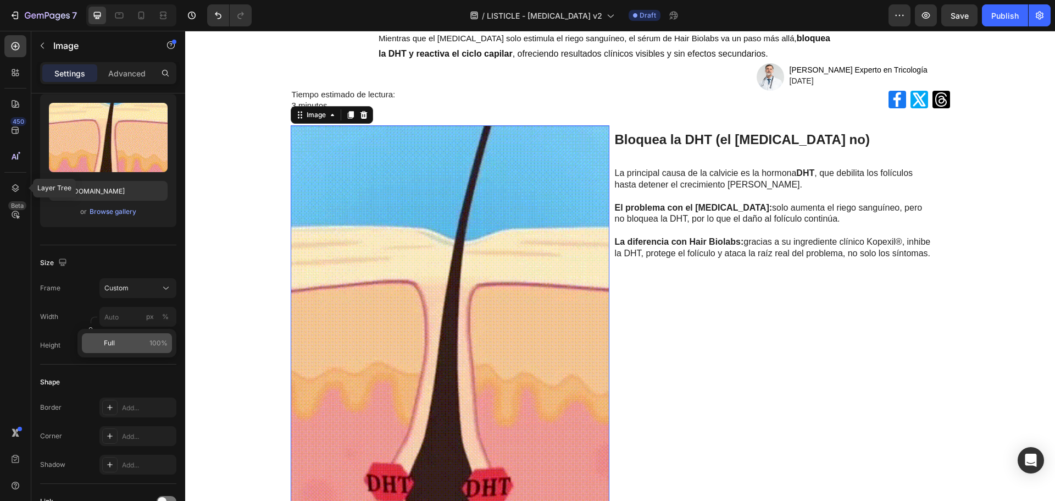
type input "100"
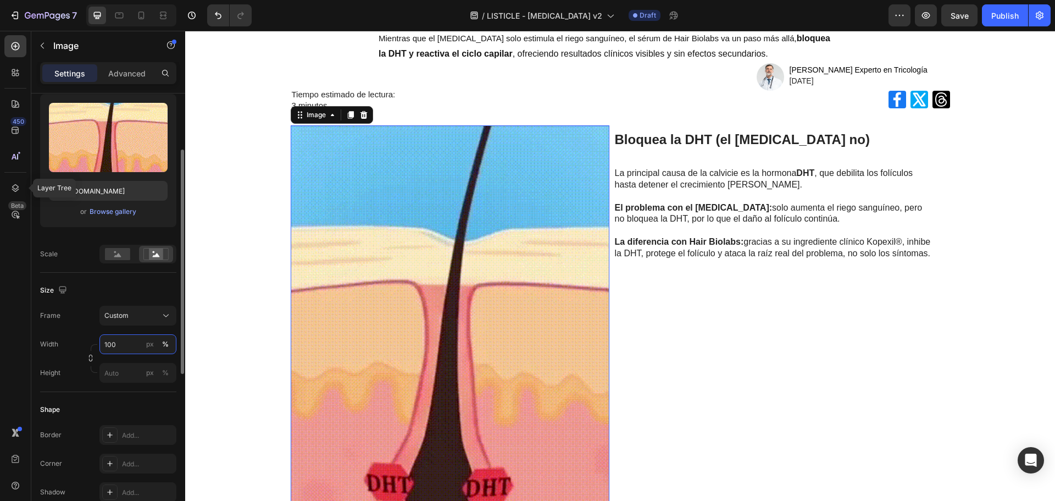
click at [142, 347] on input "100" at bounding box center [137, 344] width 77 height 20
click at [135, 367] on div "Style Rectangle Source Upload Image https://cdn.shopify.com/s/files/1/0875/5930…" at bounding box center [108, 375] width 136 height 782
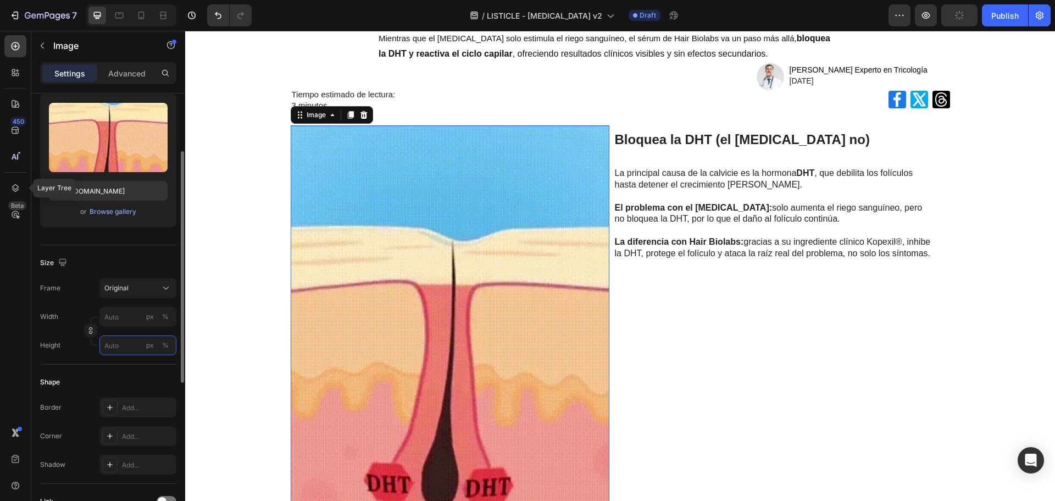
click at [124, 350] on input "px %" at bounding box center [137, 345] width 77 height 20
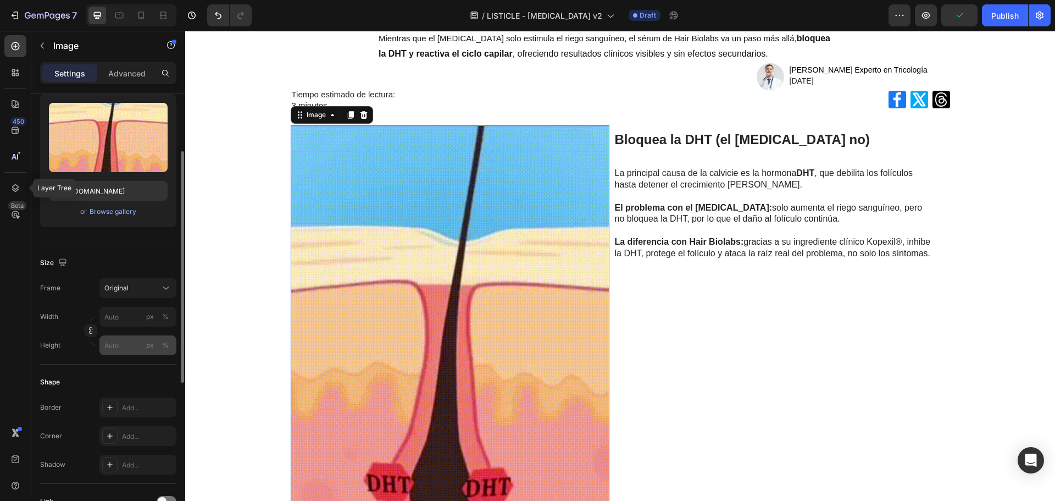
drag, startPoint x: 149, startPoint y: 348, endPoint x: 131, endPoint y: 348, distance: 18.7
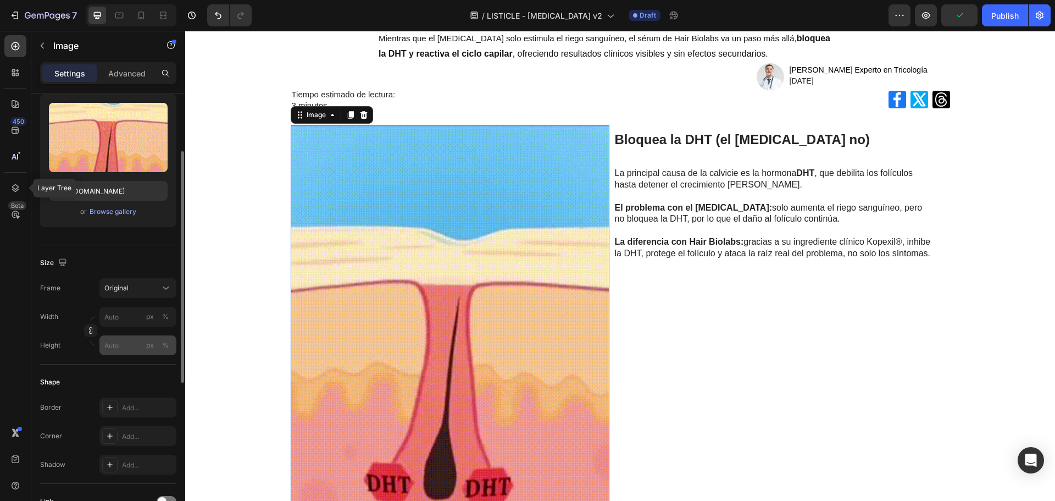
click at [133, 348] on label "px %" at bounding box center [137, 345] width 77 height 20
click at [133, 348] on input "px %" at bounding box center [137, 345] width 77 height 20
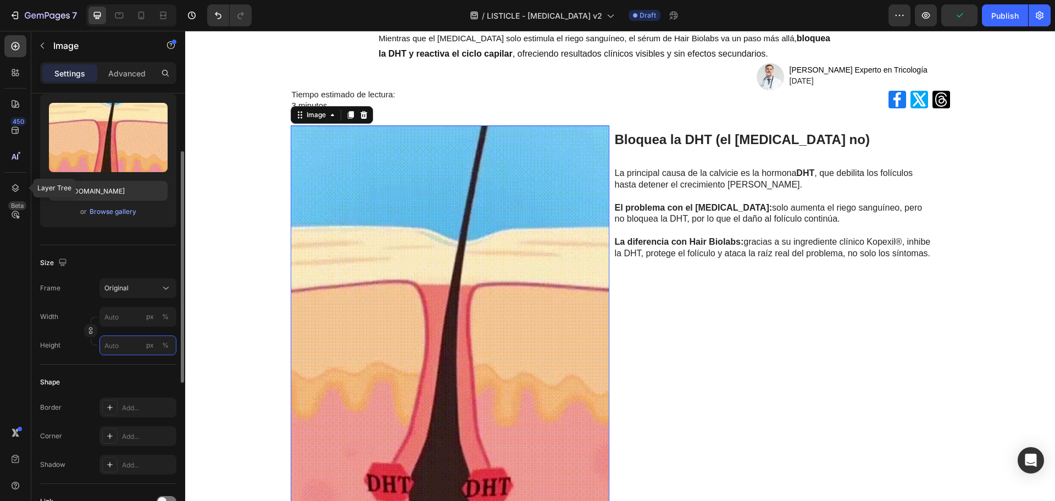
click at [131, 348] on input "px %" at bounding box center [137, 345] width 77 height 20
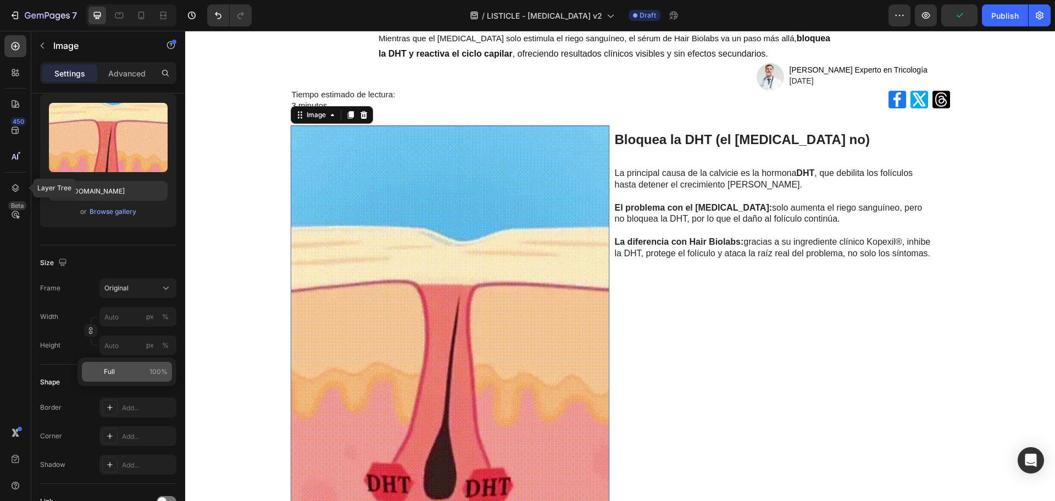
click at [115, 368] on p "Full 100%" at bounding box center [136, 372] width 64 height 10
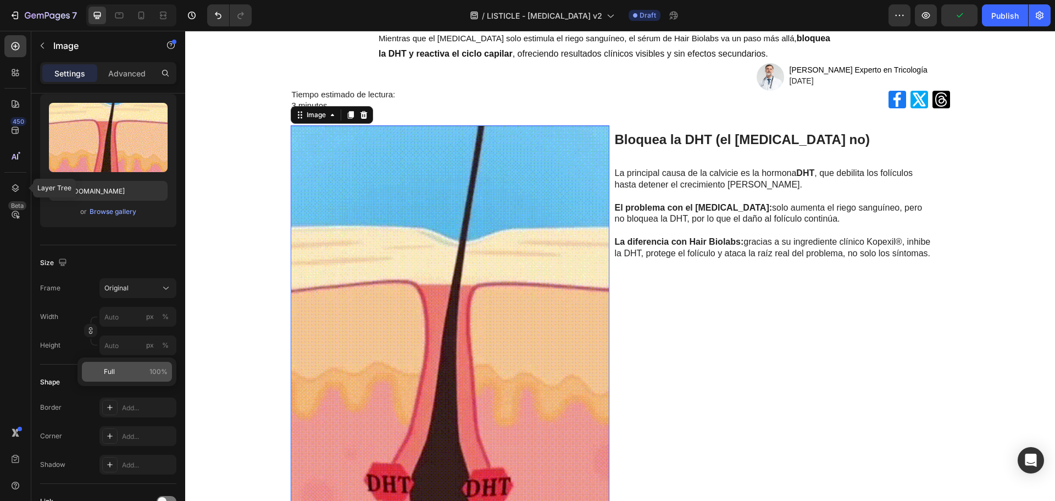
type input "100"
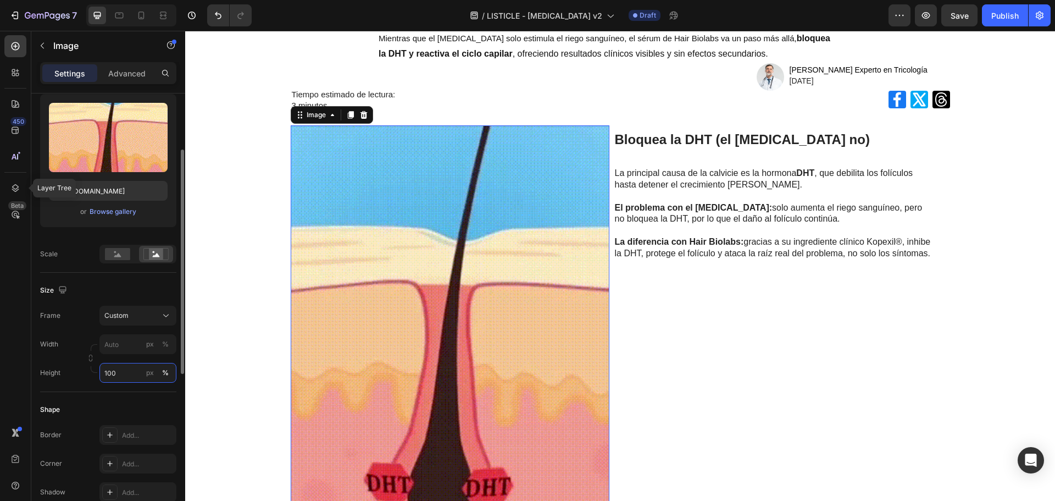
click at [119, 371] on input "100" at bounding box center [137, 373] width 77 height 20
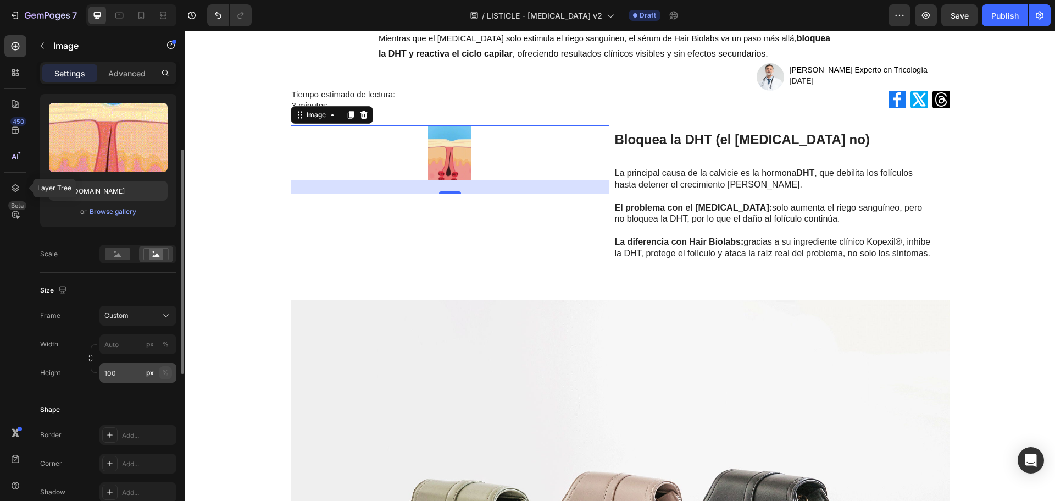
click at [169, 374] on button "%" at bounding box center [165, 372] width 13 height 13
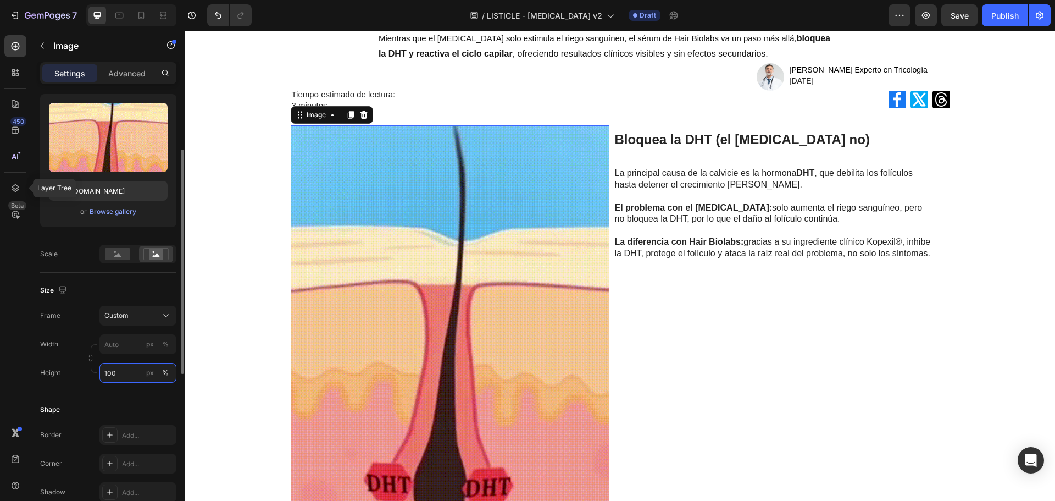
click at [138, 368] on input "100" at bounding box center [137, 373] width 77 height 20
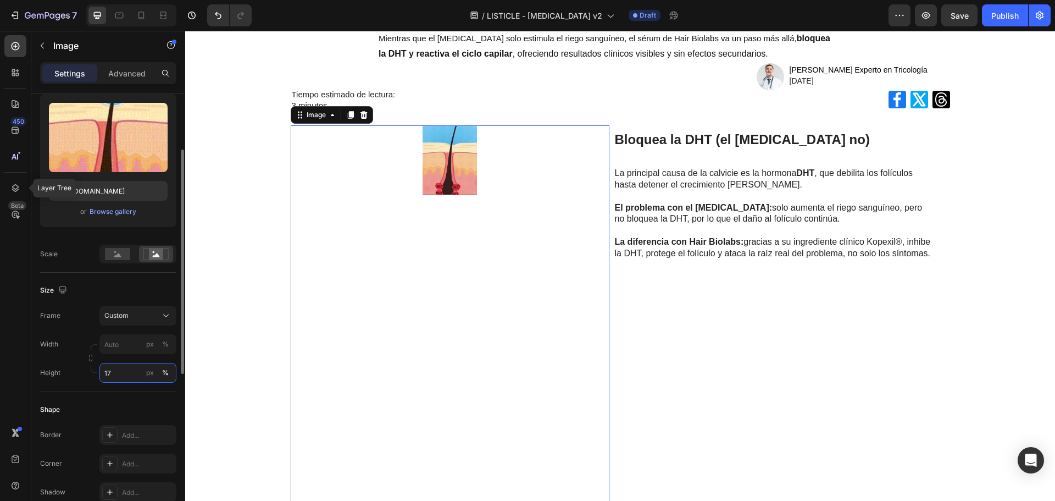
type input "1"
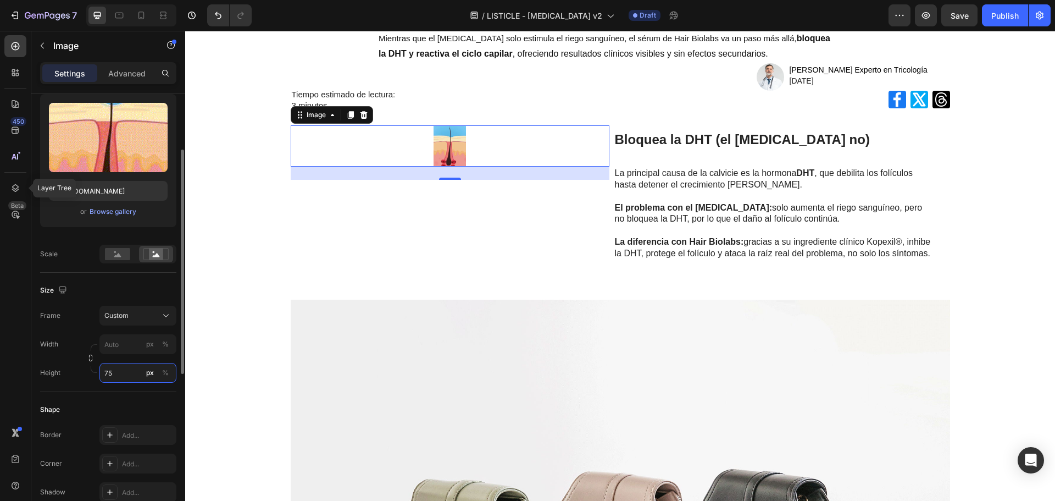
type input "7"
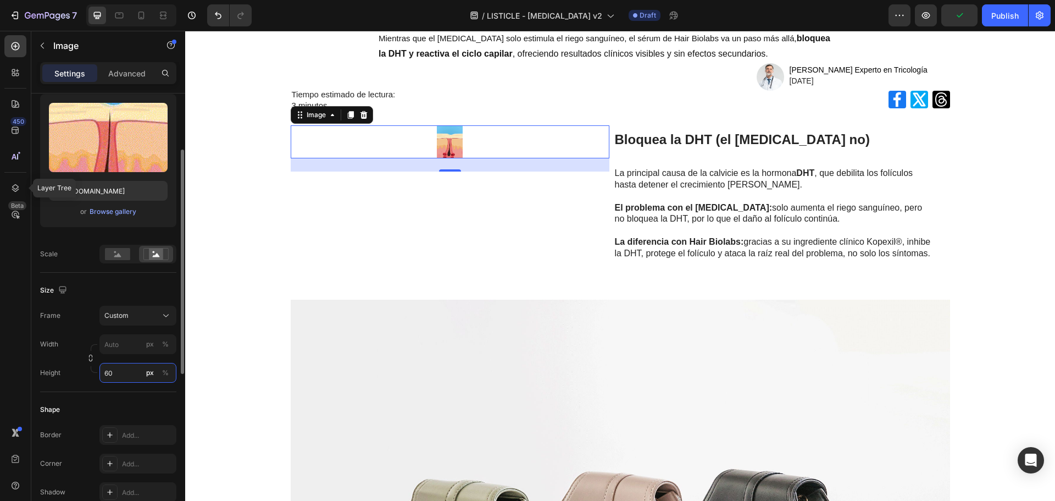
type input "6"
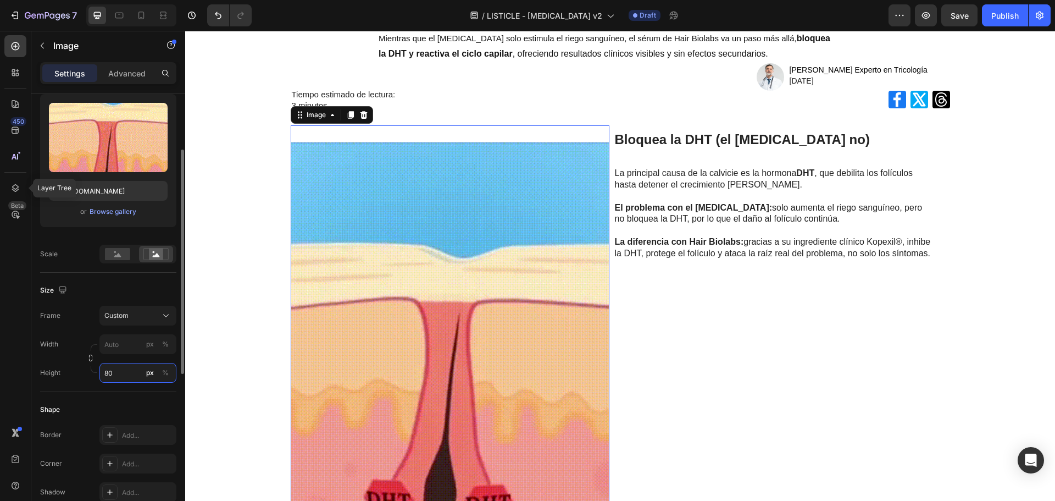
type input "8"
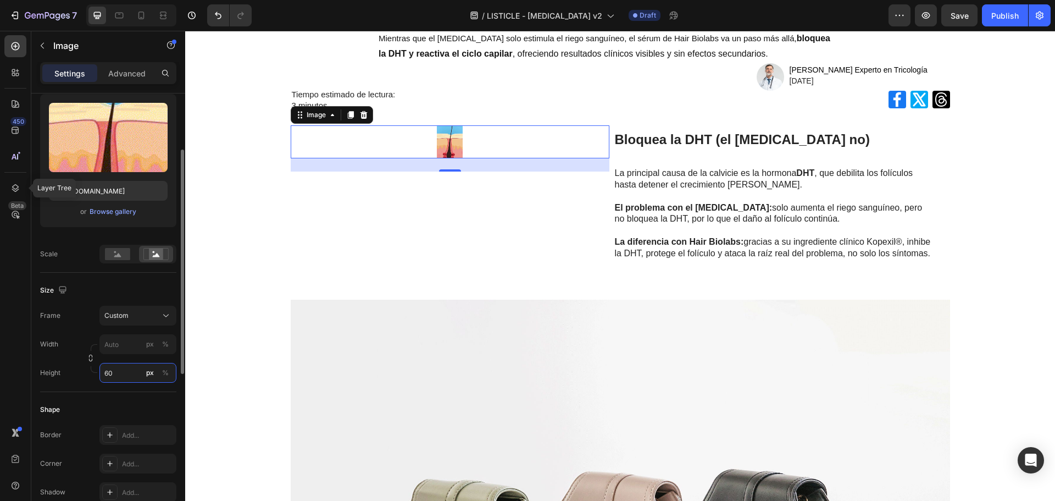
type input "6"
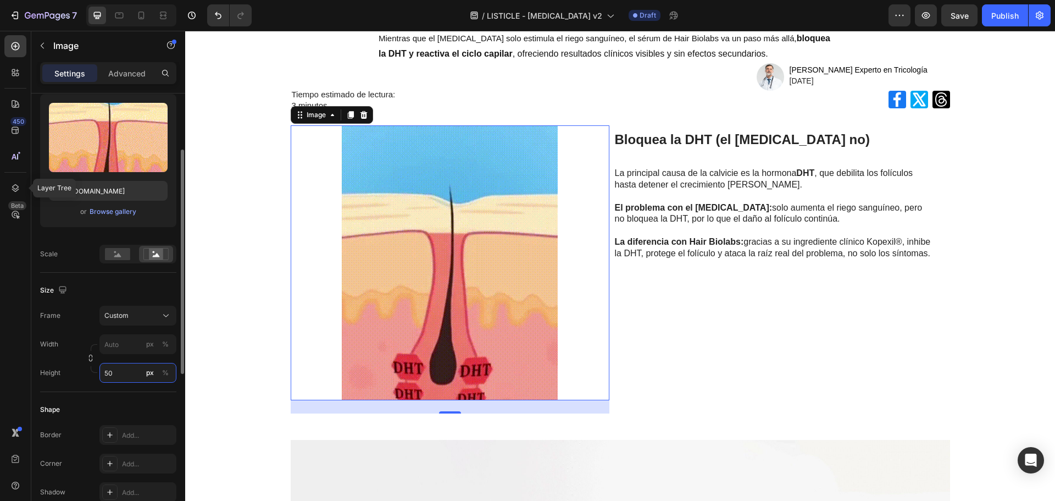
type input "5"
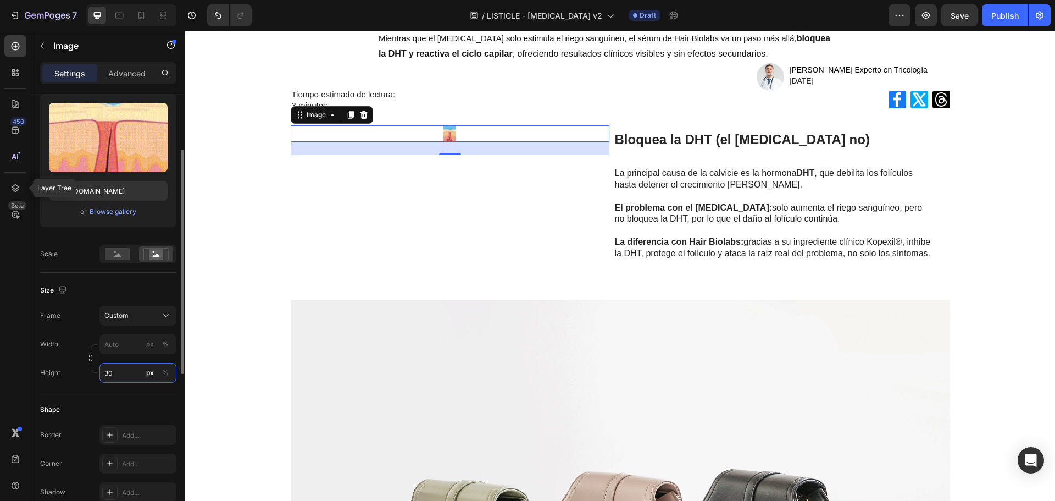
type input "300"
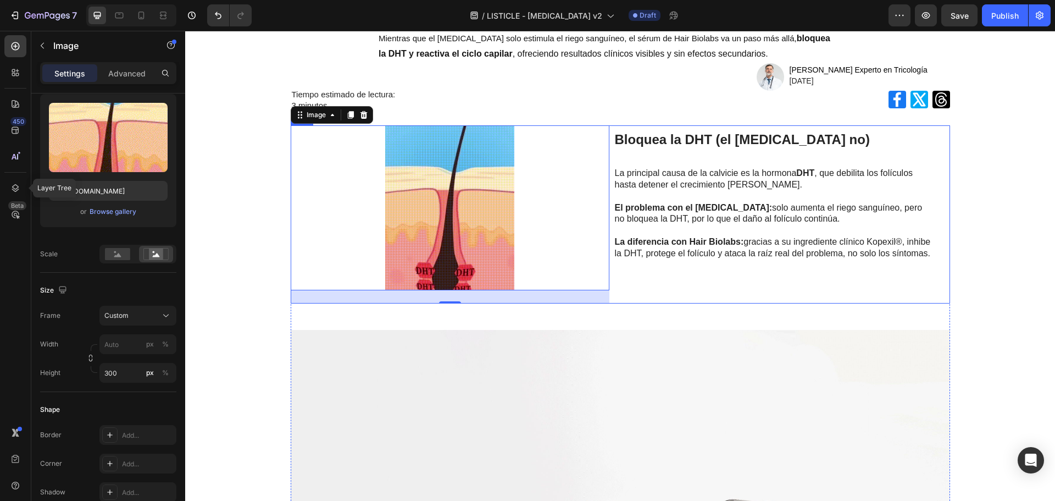
click at [717, 299] on div "Bloquea la DHT (el Minoxidil no) Heading La principal causa de la calvicie es l…" at bounding box center [773, 214] width 319 height 178
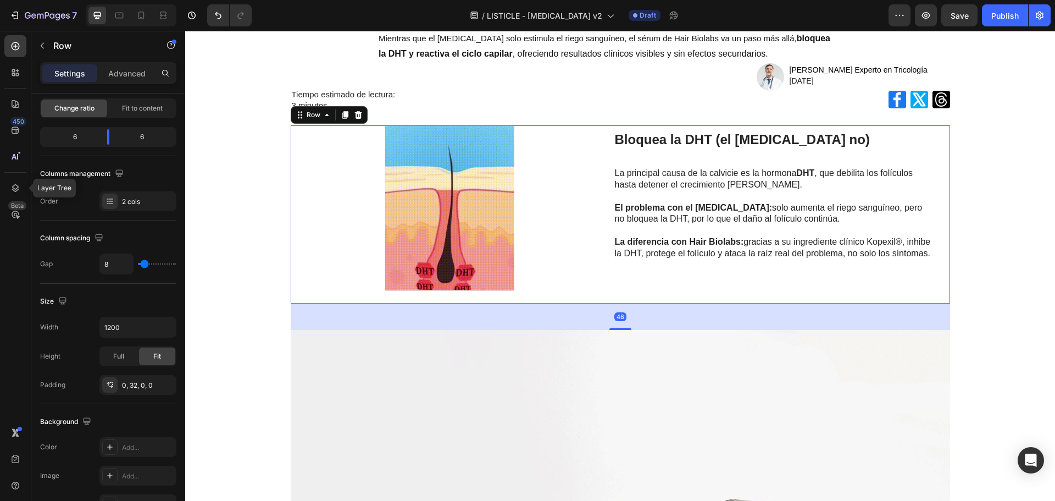
scroll to position [0, 0]
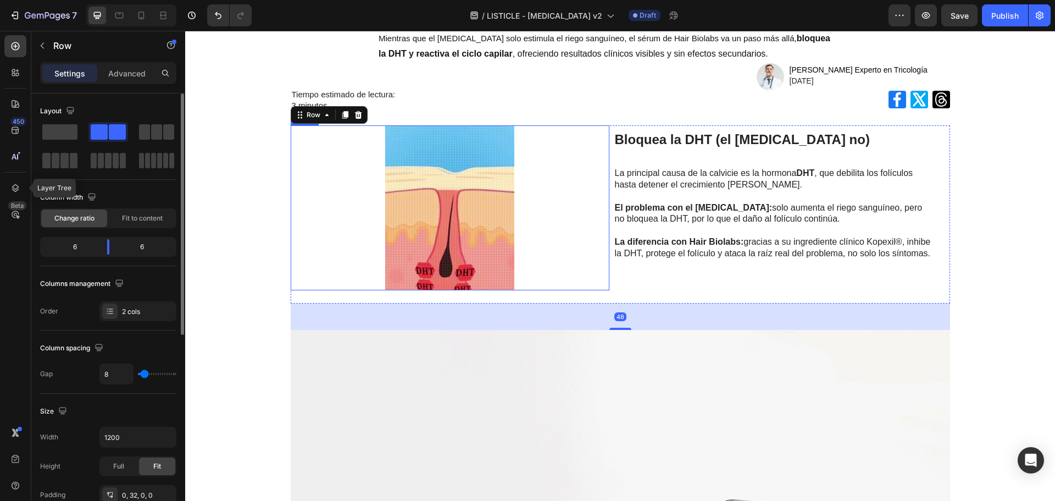
click at [479, 203] on img at bounding box center [450, 207] width 319 height 165
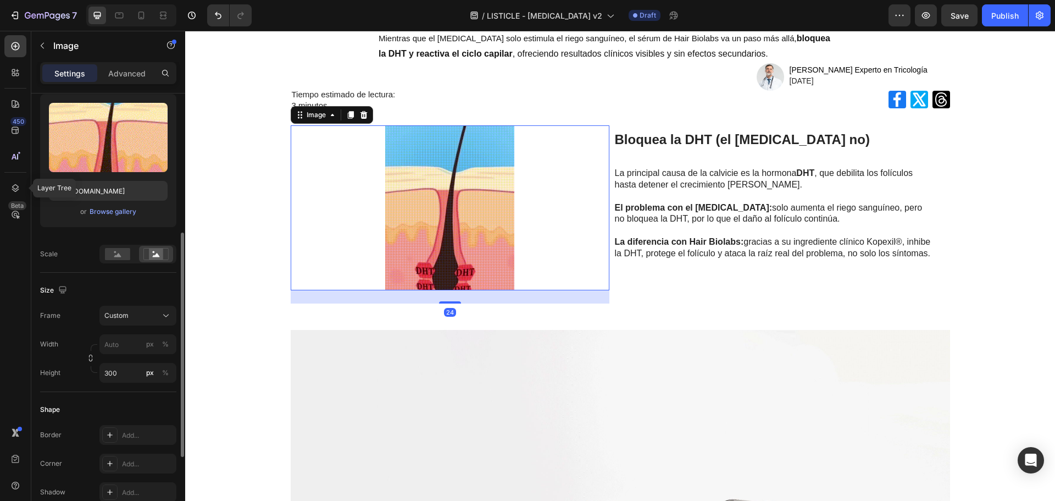
scroll to position [385, 0]
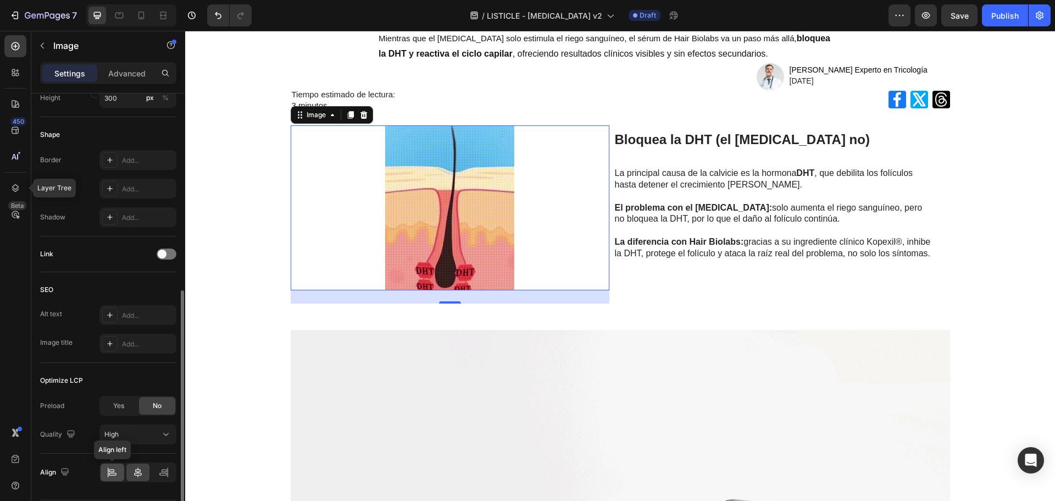
click at [112, 470] on icon at bounding box center [112, 472] width 11 height 11
click at [110, 475] on icon at bounding box center [113, 474] width 8 height 3
click at [172, 471] on div at bounding box center [164, 472] width 24 height 18
click at [114, 472] on icon at bounding box center [112, 472] width 11 height 11
click at [138, 438] on div "High" at bounding box center [132, 434] width 56 height 10
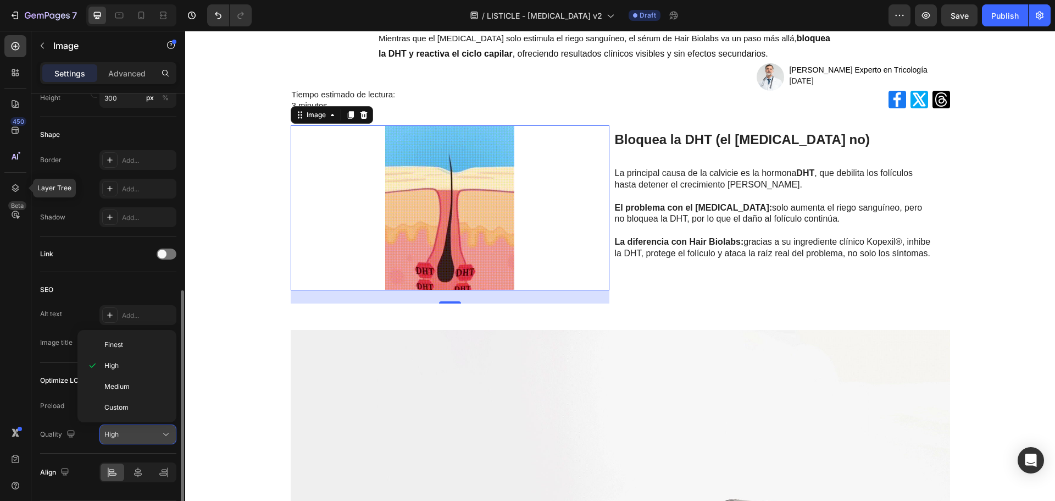
click at [138, 438] on div "High" at bounding box center [132, 434] width 56 height 10
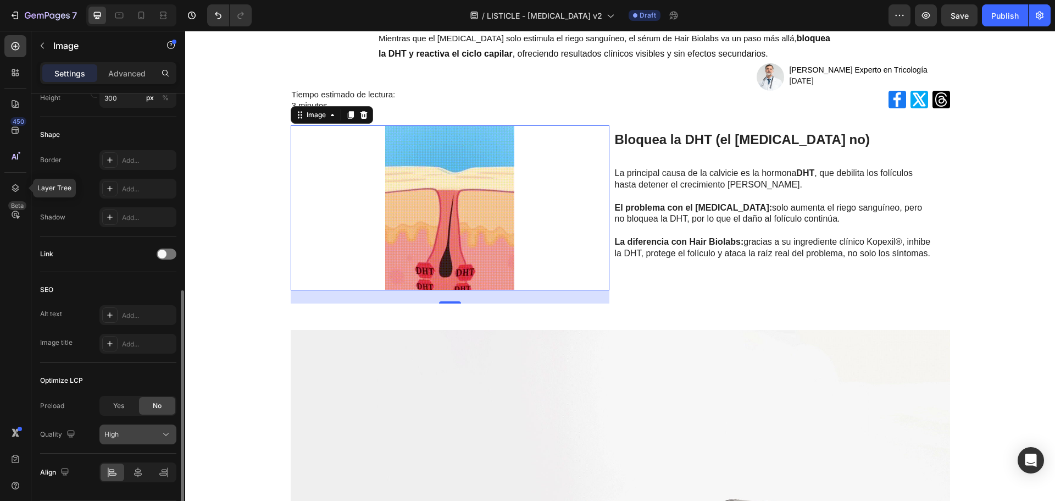
click at [138, 438] on div "High" at bounding box center [132, 434] width 56 height 10
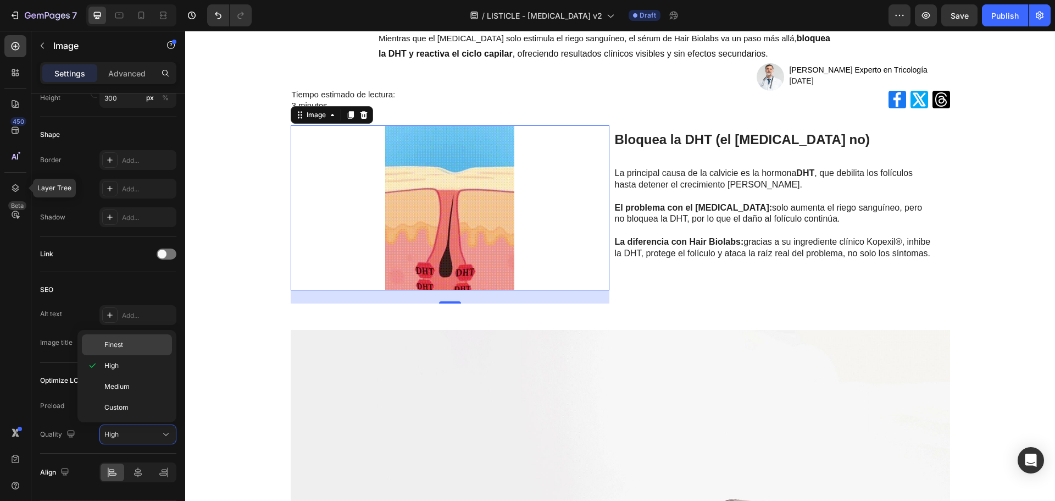
click at [137, 346] on p "Finest" at bounding box center [135, 345] width 63 height 10
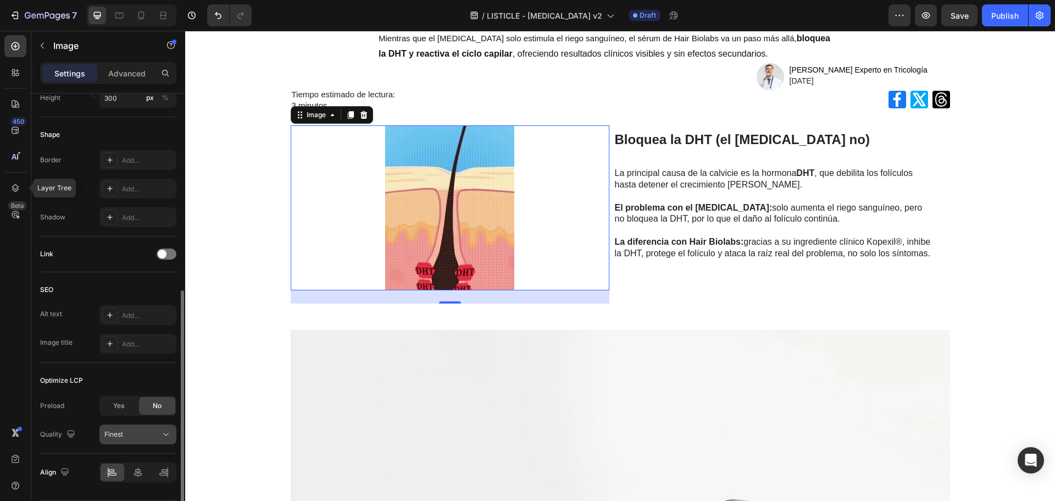
click at [130, 437] on div "Finest" at bounding box center [132, 434] width 56 height 10
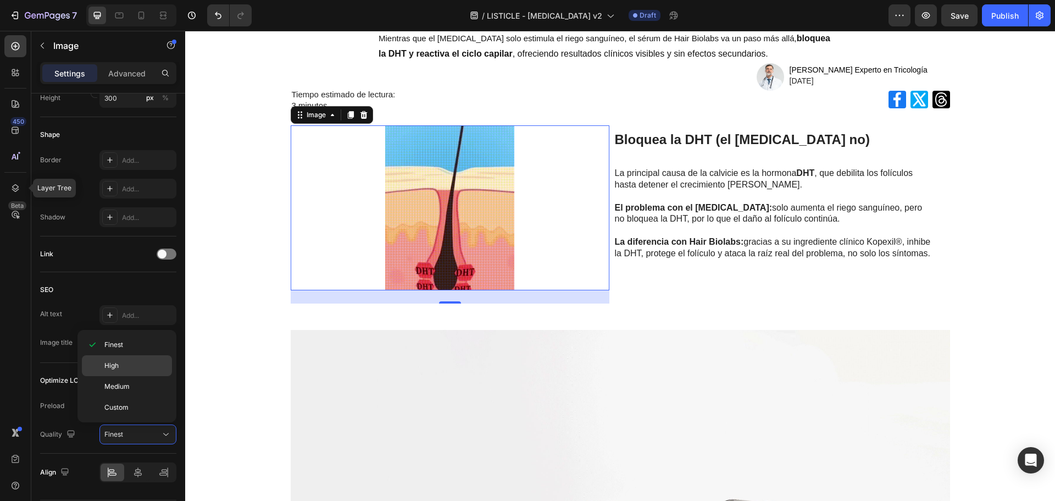
click at [131, 376] on div "High" at bounding box center [127, 386] width 90 height 21
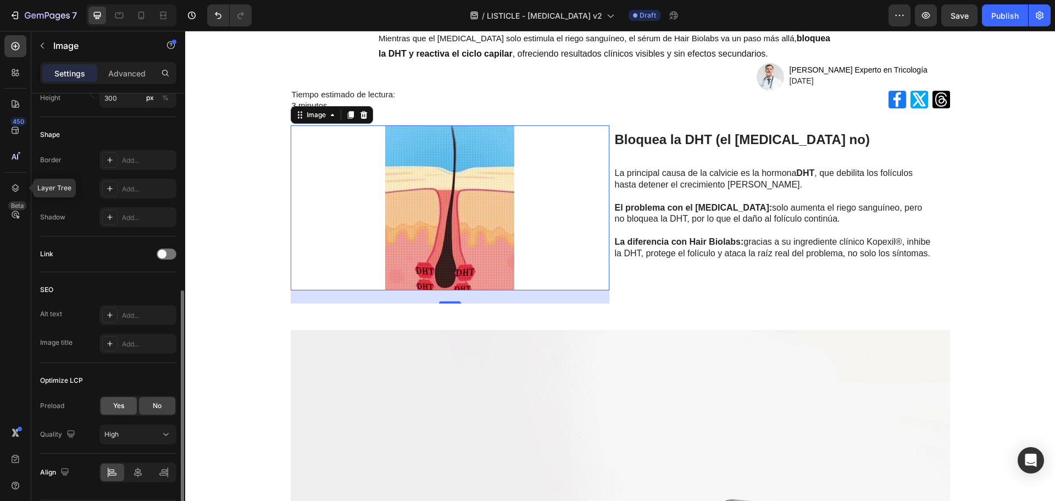
scroll to position [0, 0]
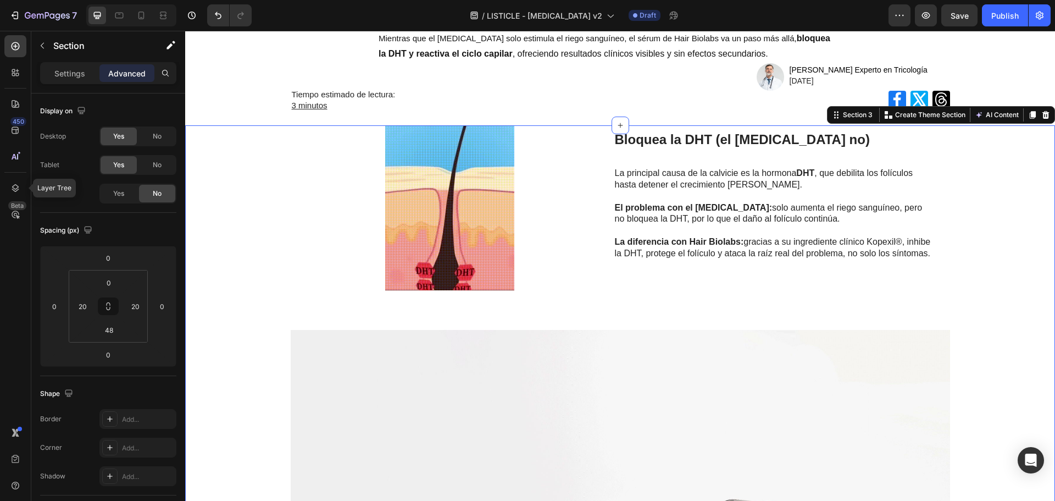
click at [362, 215] on img at bounding box center [450, 207] width 319 height 165
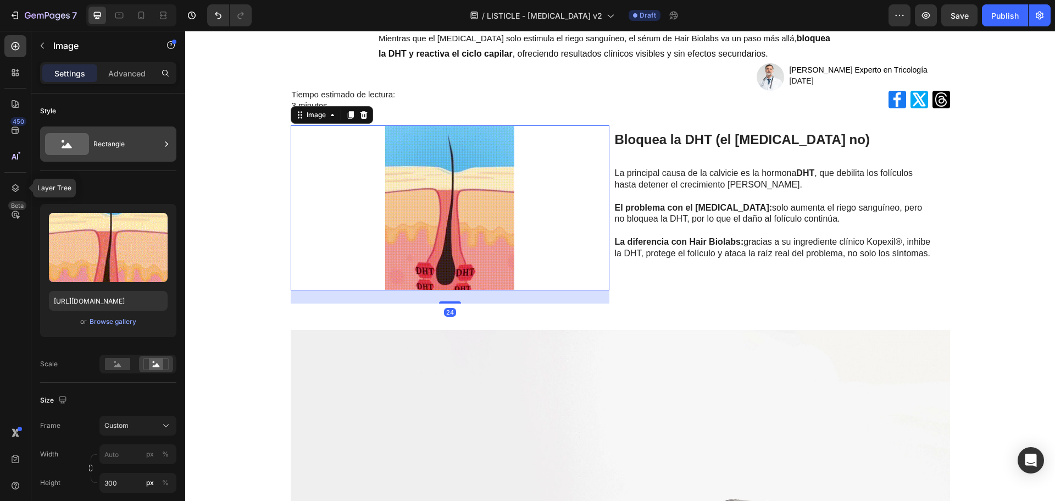
click at [126, 149] on div "Rectangle" at bounding box center [126, 143] width 67 height 25
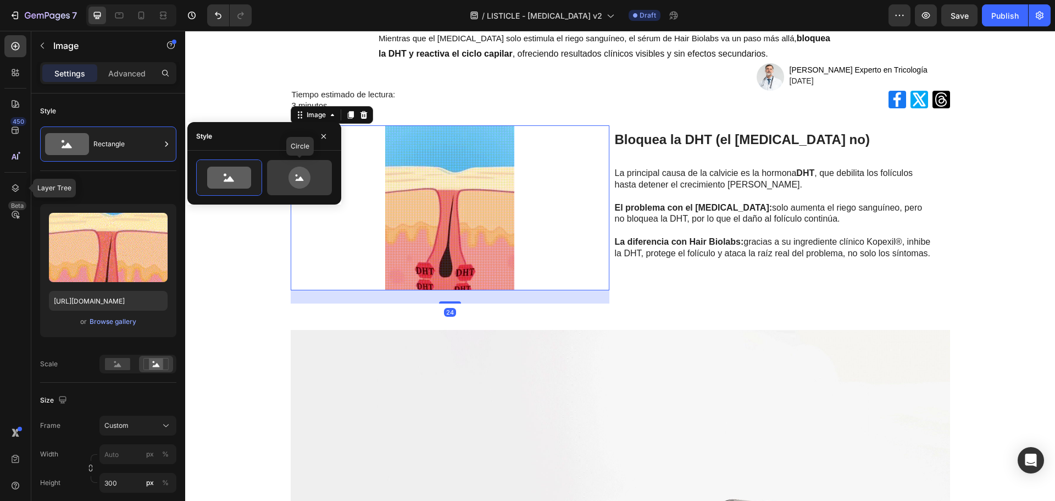
click at [286, 180] on icon at bounding box center [300, 178] width 52 height 22
type input "80"
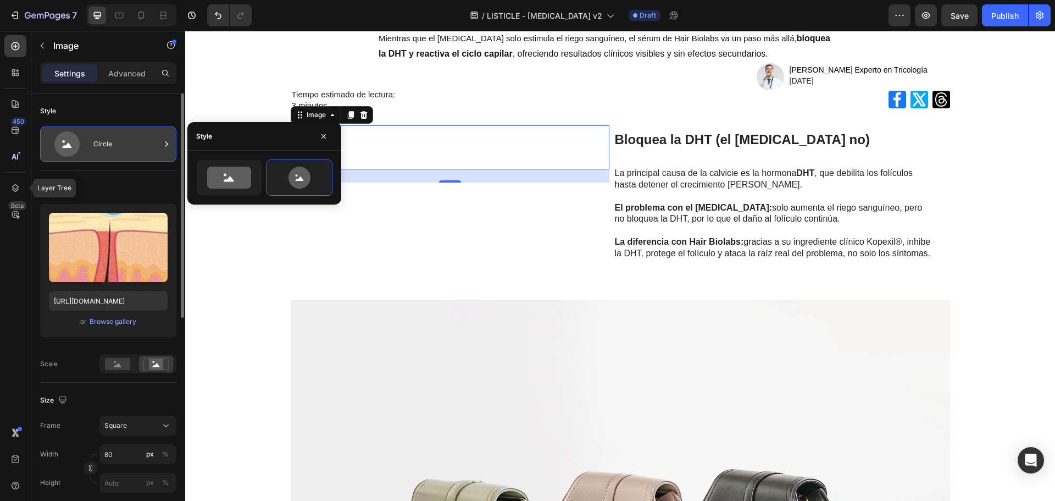
click at [135, 146] on div "Circle" at bounding box center [126, 143] width 67 height 25
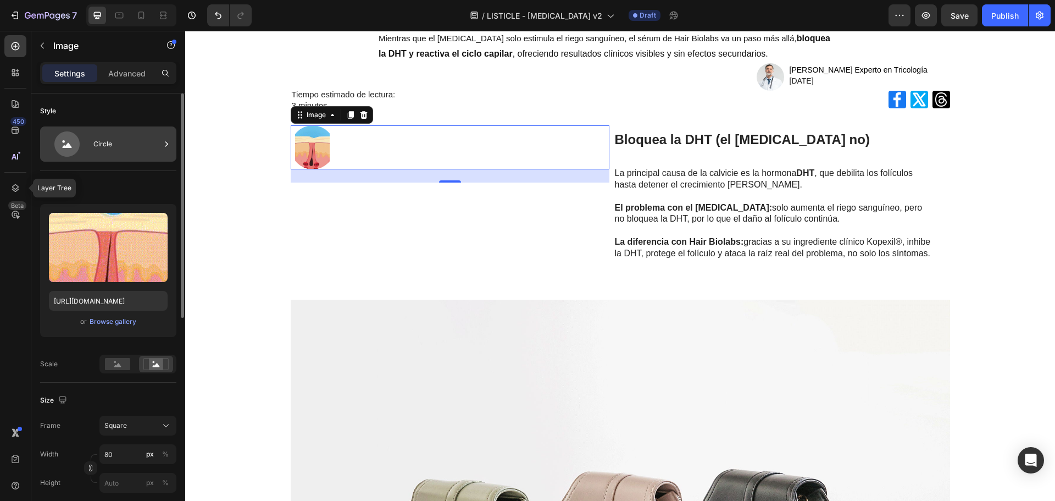
click at [133, 140] on div "Circle" at bounding box center [126, 143] width 67 height 25
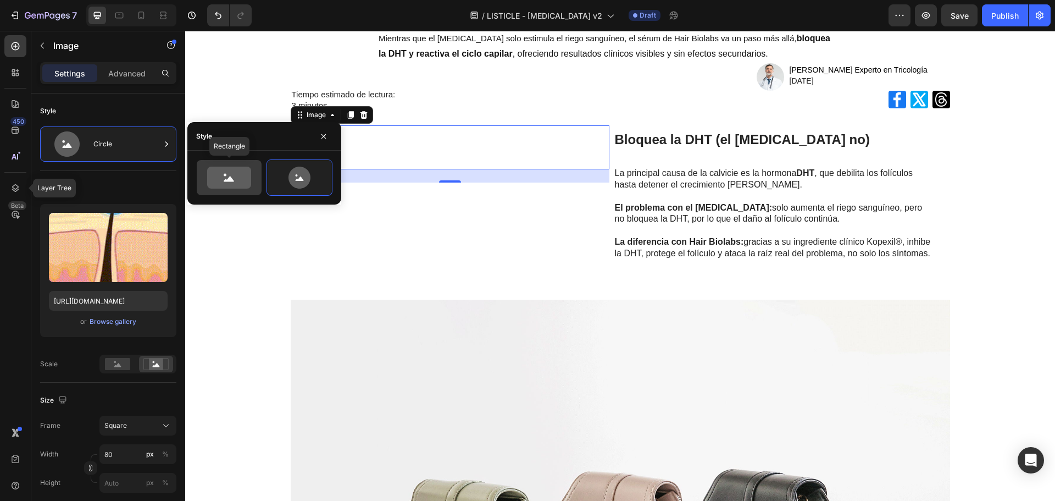
click at [214, 186] on icon at bounding box center [229, 178] width 44 height 22
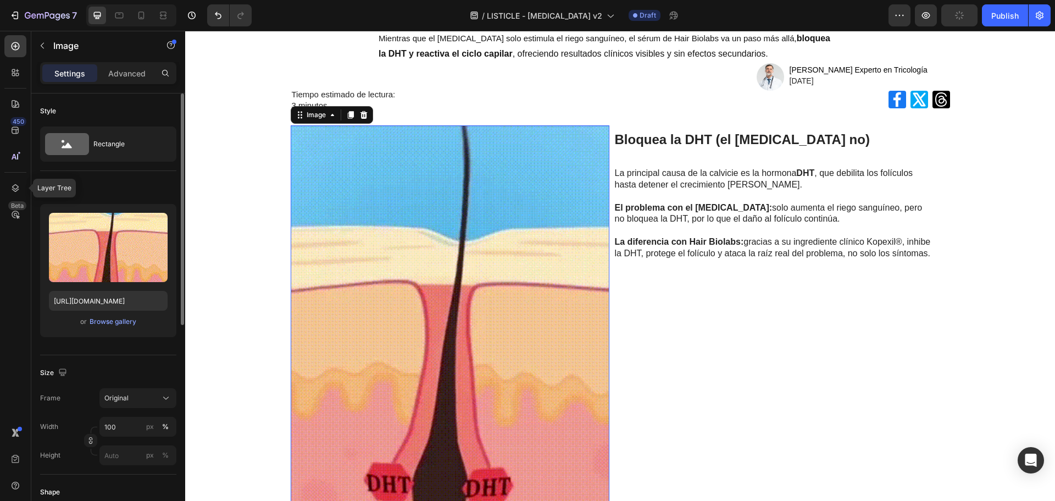
click at [127, 114] on div "Style" at bounding box center [108, 111] width 136 height 18
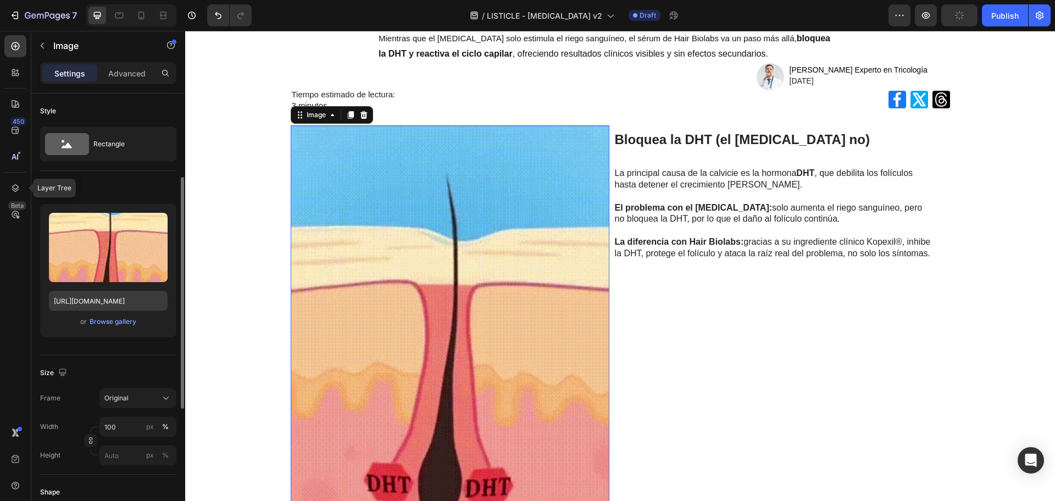
scroll to position [165, 0]
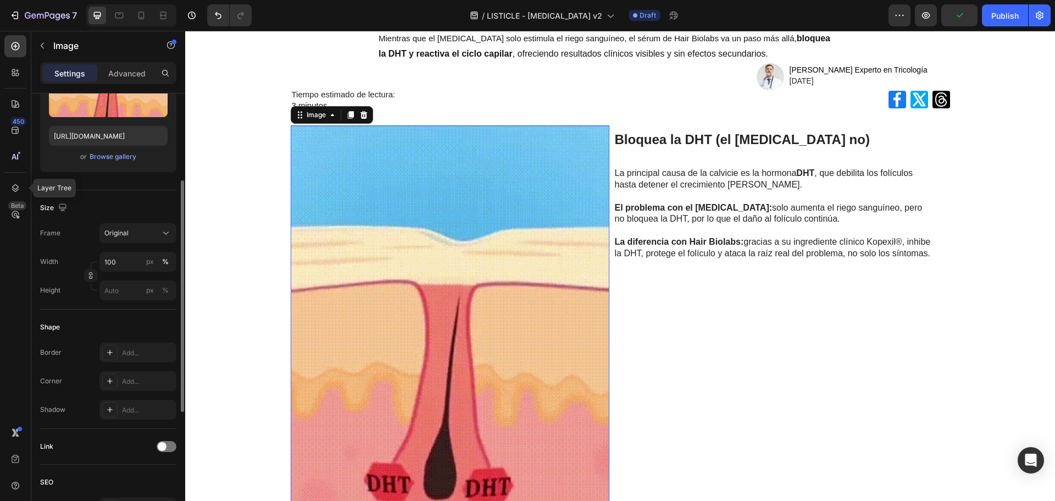
click at [136, 244] on div "Frame Original Width 100 px % Height px %" at bounding box center [108, 261] width 136 height 77
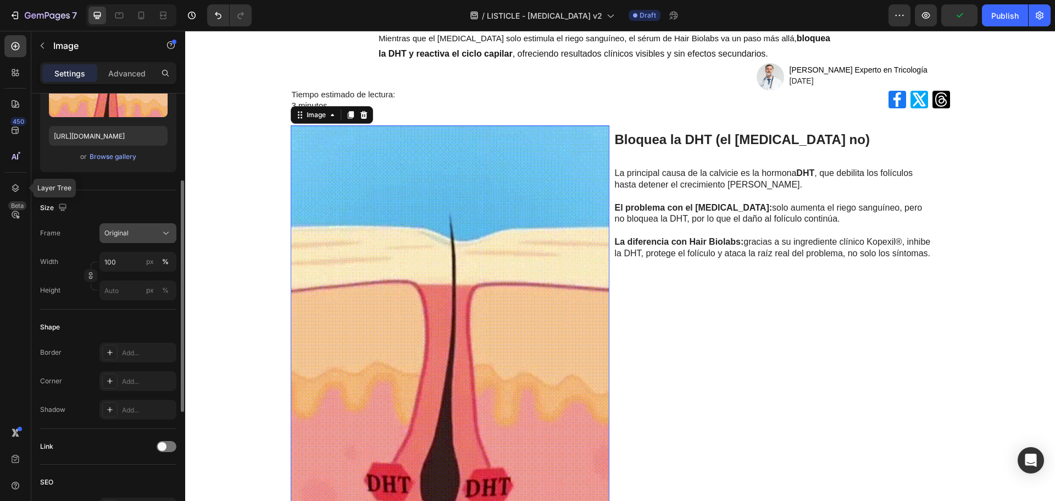
click at [141, 239] on button "Original" at bounding box center [137, 233] width 77 height 20
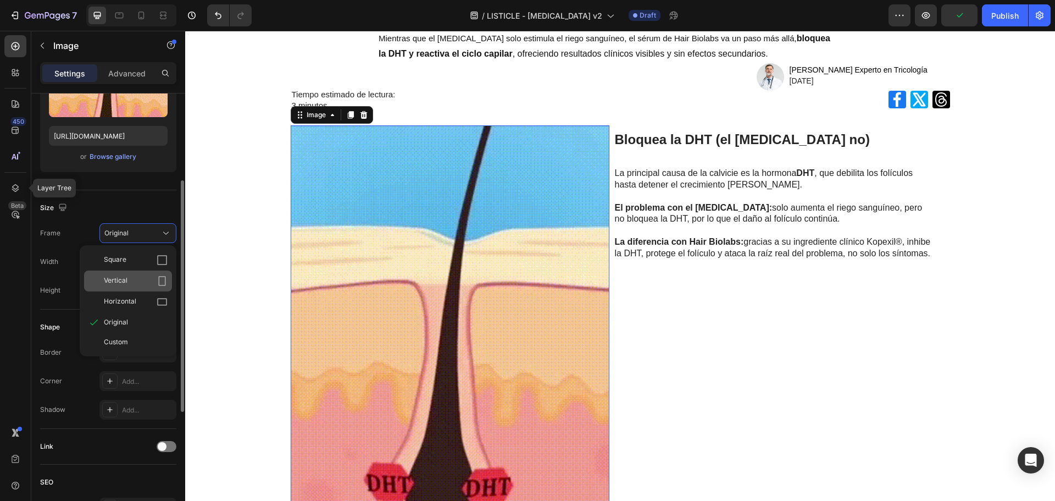
click at [144, 278] on div "Vertical" at bounding box center [136, 280] width 64 height 11
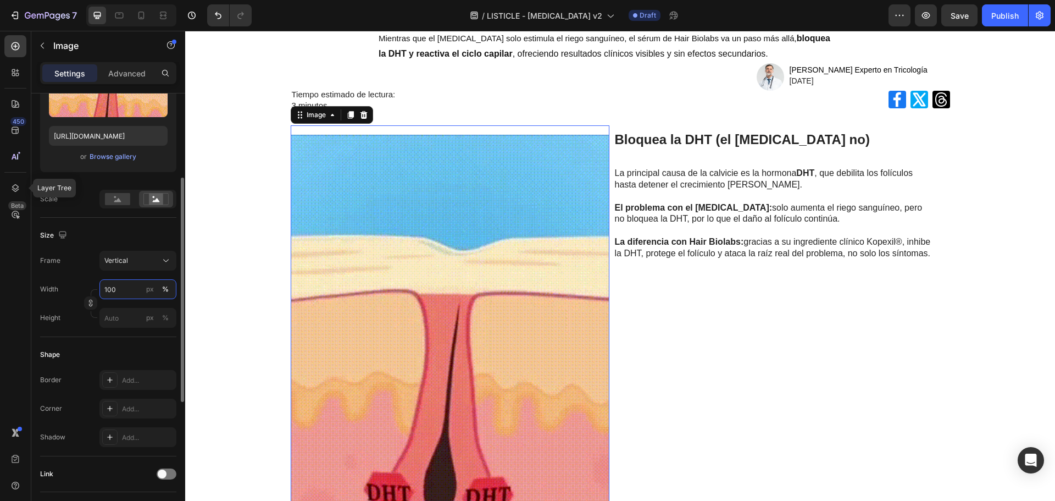
click at [137, 286] on input "100" at bounding box center [137, 289] width 77 height 20
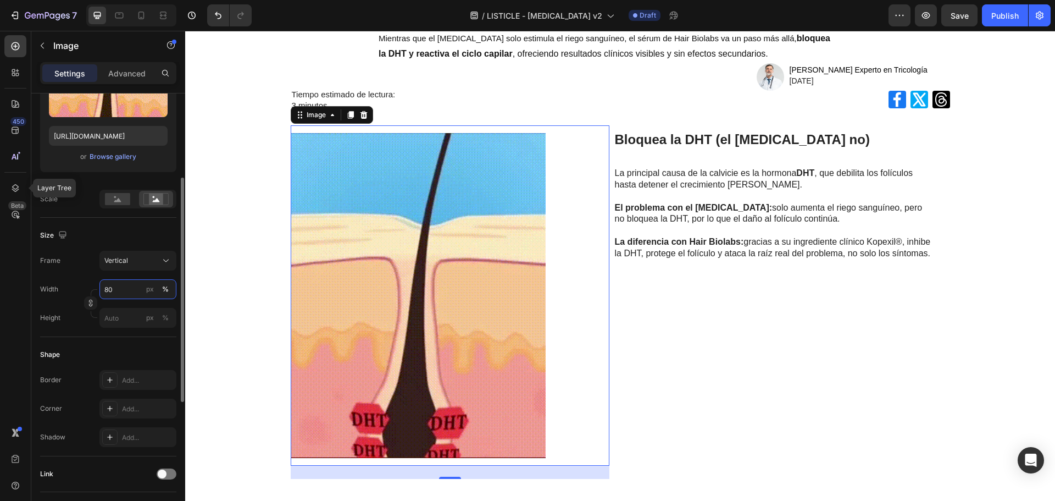
click at [139, 283] on input "80" at bounding box center [137, 289] width 77 height 20
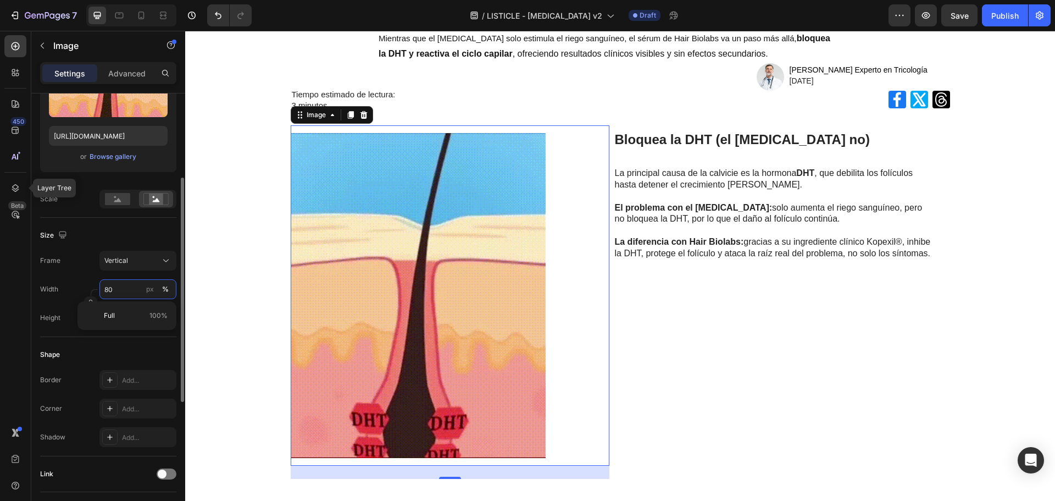
type input "8"
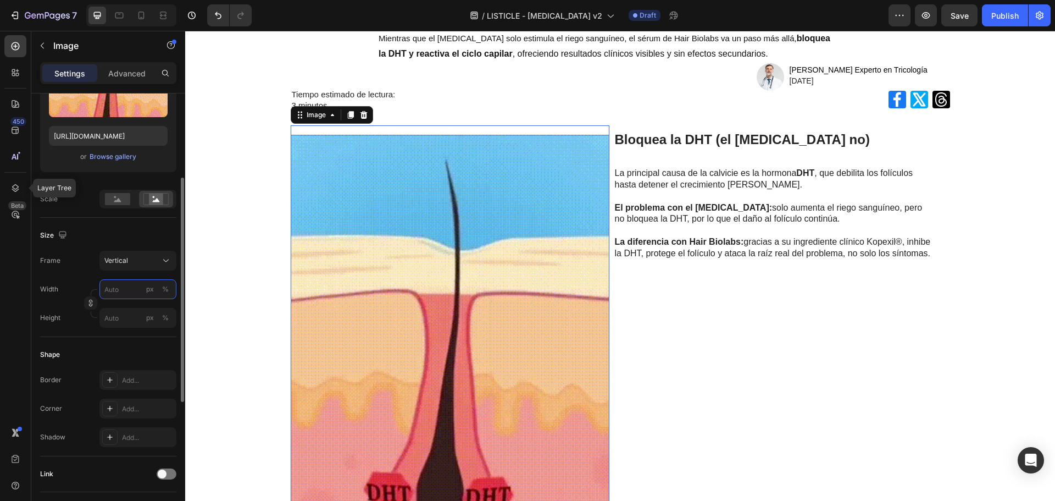
type input "1"
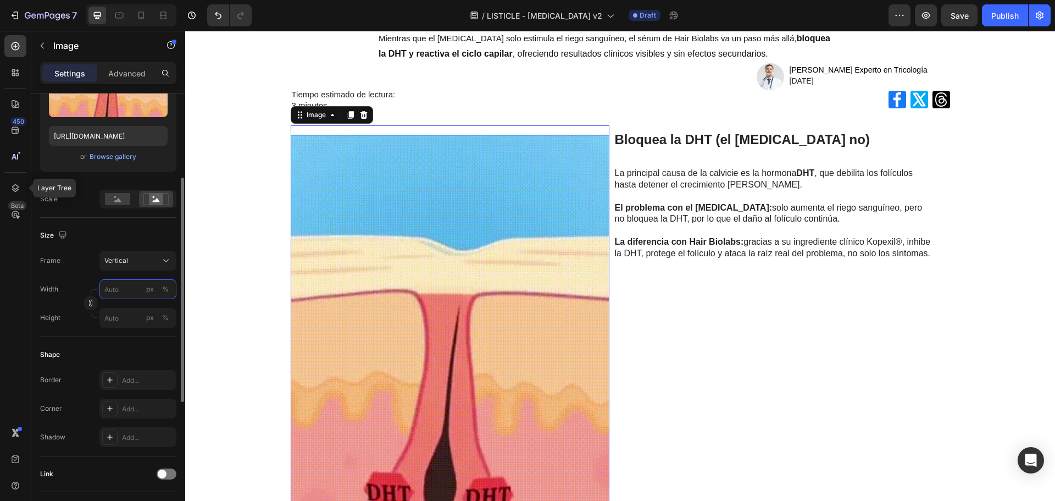
type input "1"
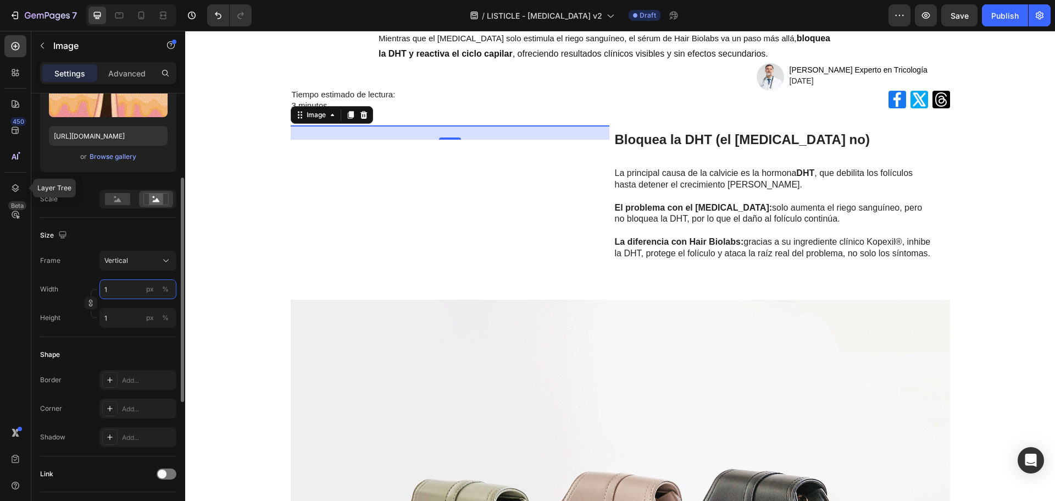
type input "10"
type input "13"
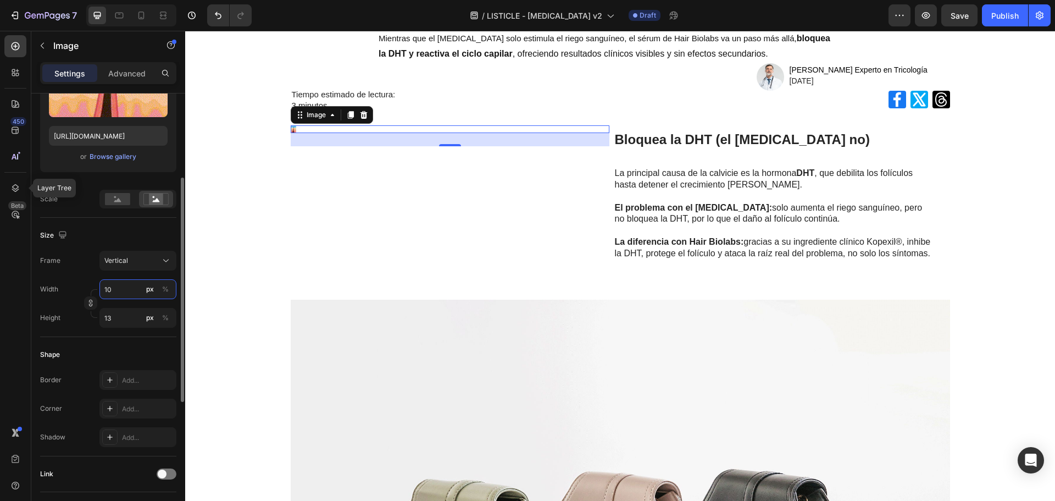
type input "100"
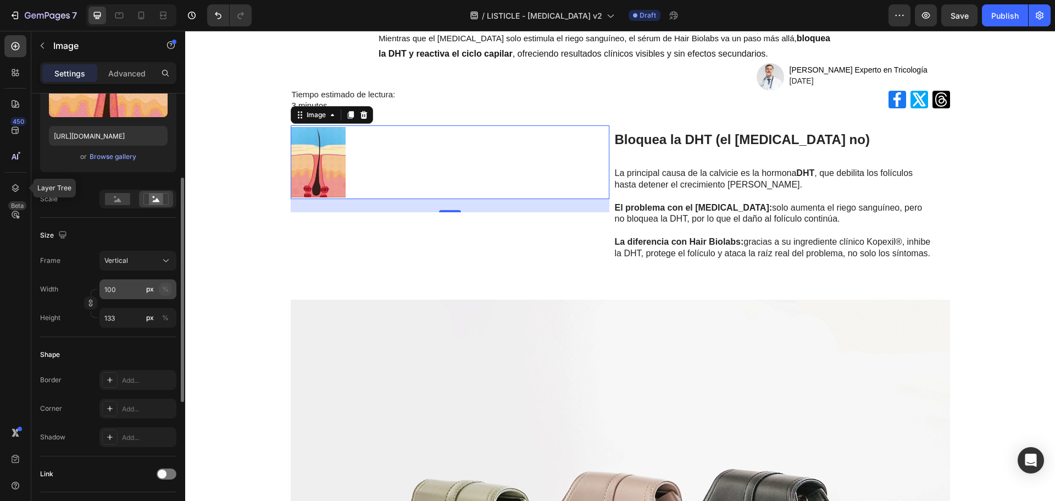
click at [165, 286] on div "%" at bounding box center [165, 289] width 7 height 10
type input "133"
click at [163, 295] on button "%" at bounding box center [165, 288] width 13 height 13
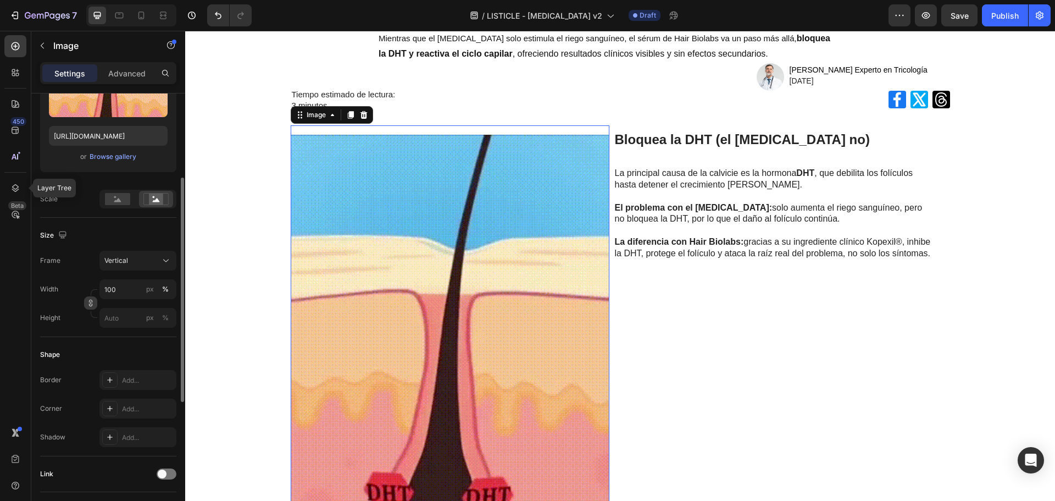
click at [91, 304] on icon "button" at bounding box center [91, 302] width 1 height 3
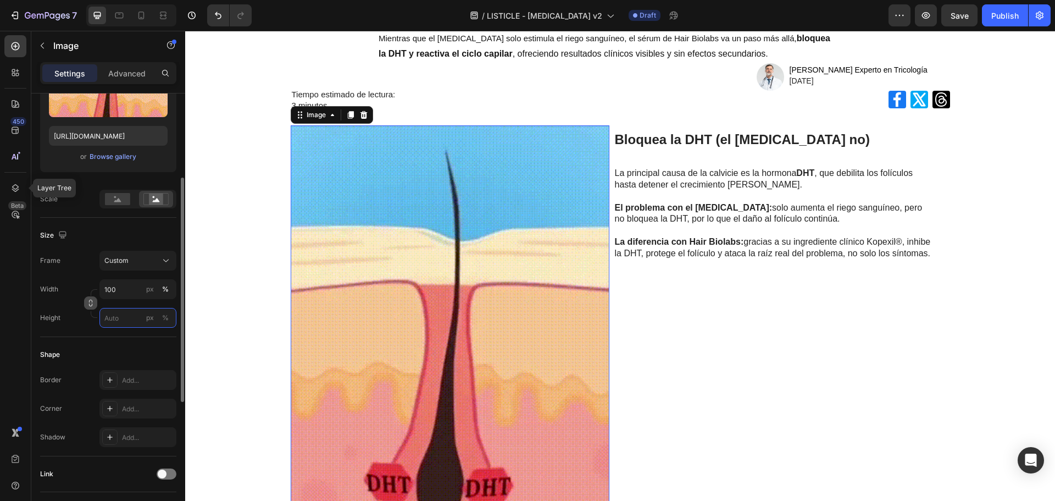
click at [132, 317] on input "px %" at bounding box center [137, 318] width 77 height 20
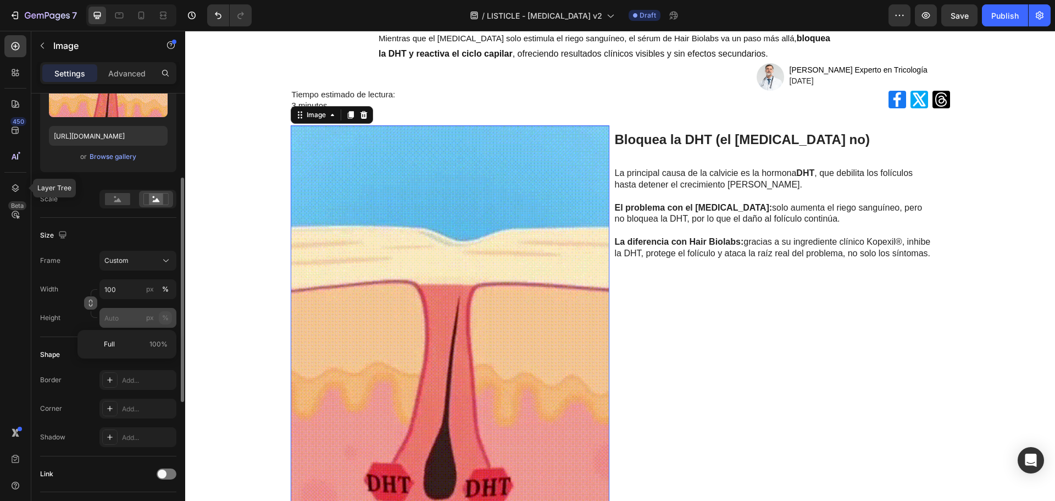
click at [164, 317] on div "Style Rectangle Source Upload Image https://cdn.shopify.com/s/files/1/0875/5930…" at bounding box center [108, 320] width 136 height 782
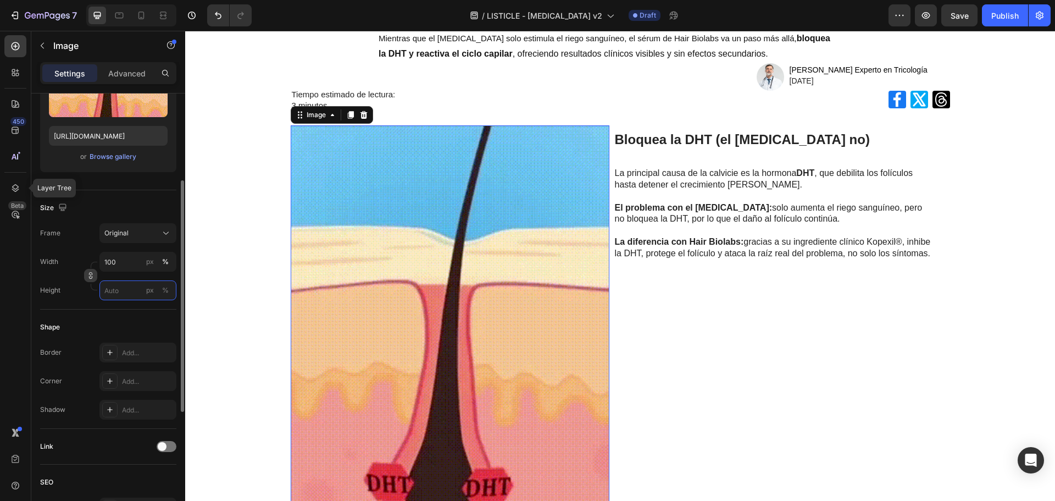
click at [130, 296] on input "px %" at bounding box center [137, 290] width 77 height 20
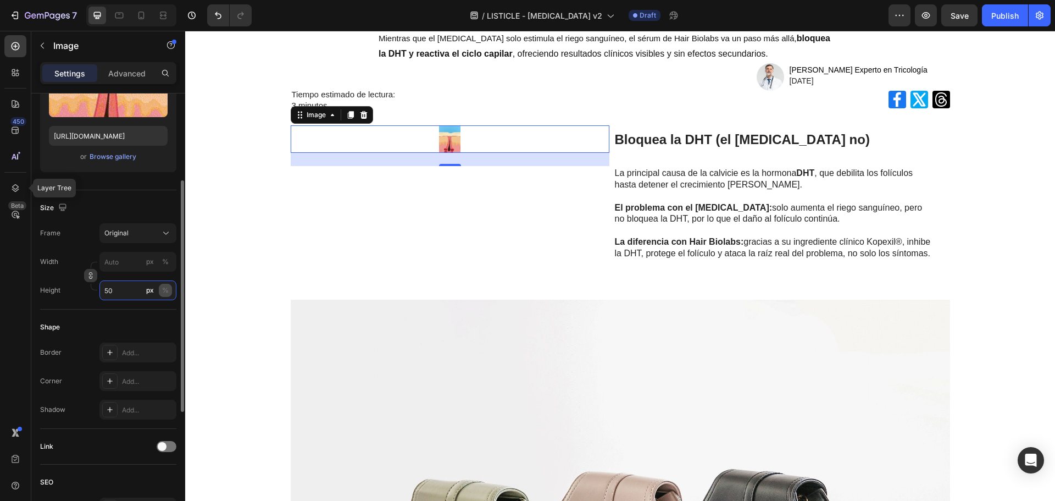
type input "50"
click at [167, 289] on div "%" at bounding box center [165, 290] width 7 height 10
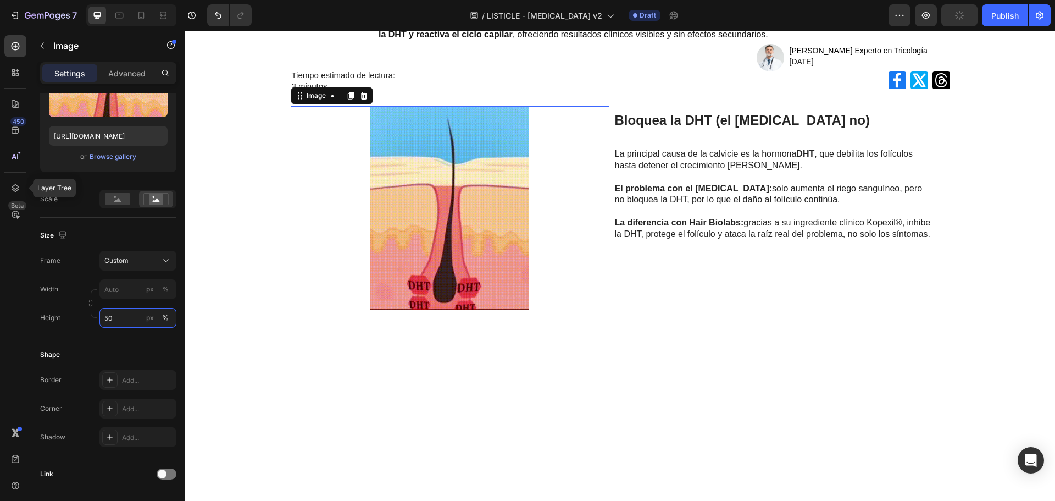
scroll to position [356, 0]
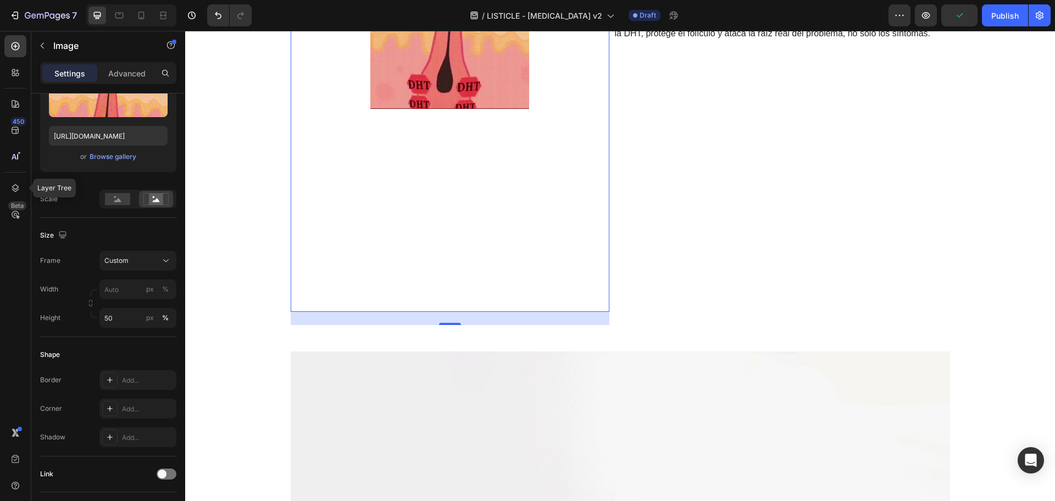
click at [459, 288] on div at bounding box center [450, 108] width 319 height 406
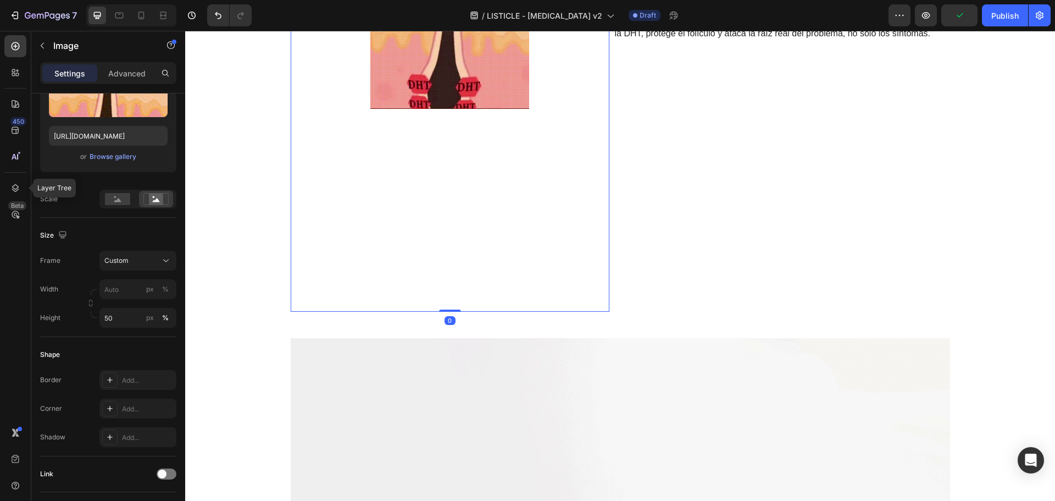
drag, startPoint x: 451, startPoint y: 323, endPoint x: 507, endPoint y: 275, distance: 74.0
click at [457, 297] on div "Image 0" at bounding box center [450, 108] width 319 height 406
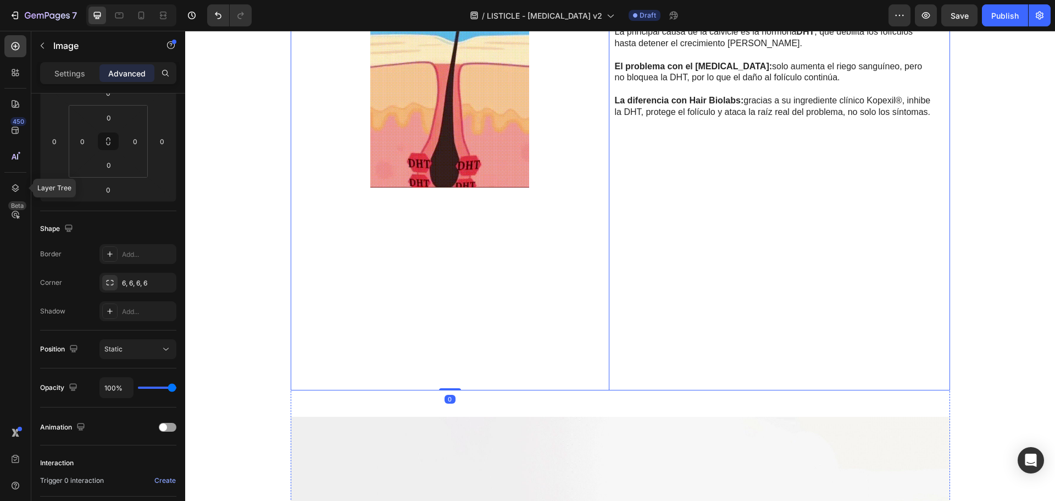
scroll to position [81, 0]
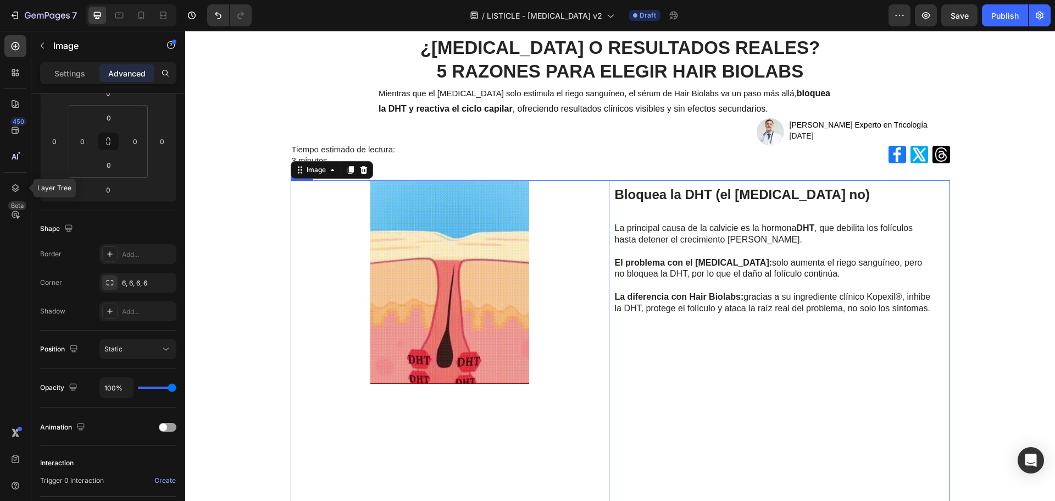
click at [656, 306] on span "La diferencia con Hair Biolabs: gracias a su ingrediente clínico Kopexil®, inhi…" at bounding box center [773, 302] width 316 height 21
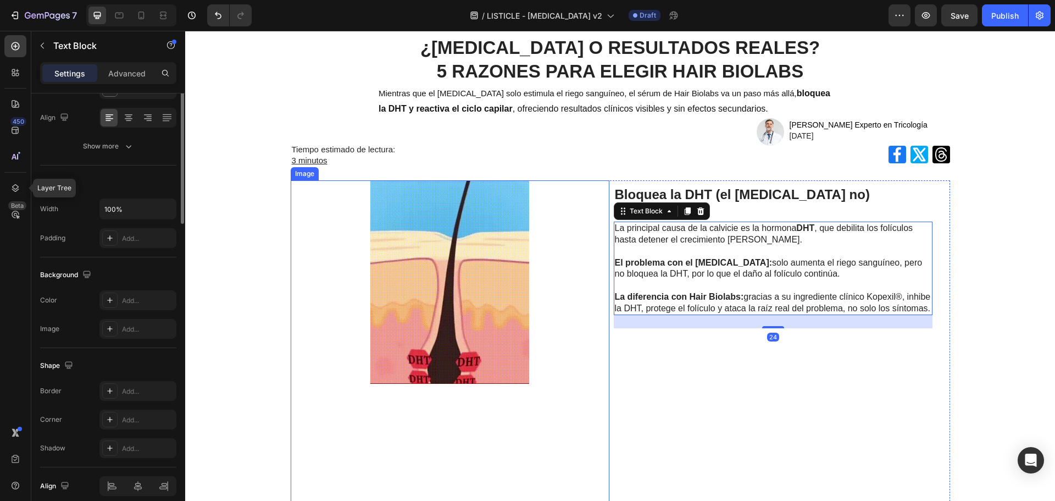
scroll to position [0, 0]
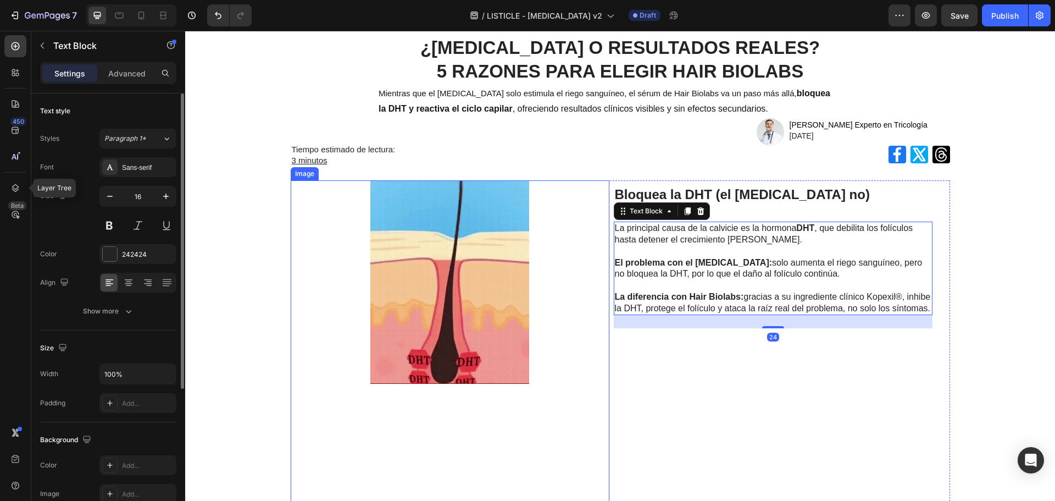
click at [530, 289] on img at bounding box center [450, 281] width 319 height 203
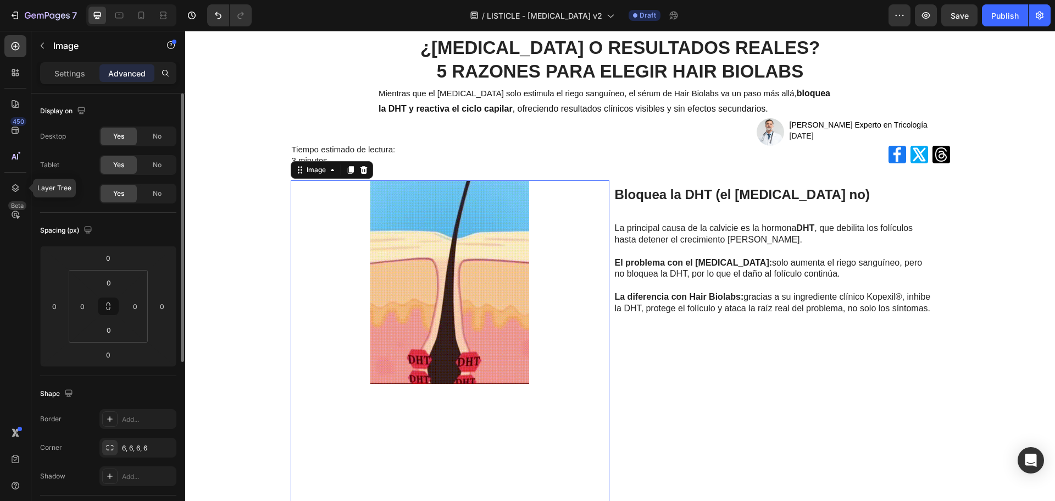
click at [684, 448] on div "Bloquea la DHT (el Minoxidil no) Heading La principal causa de la calvicie es l…" at bounding box center [773, 383] width 319 height 406
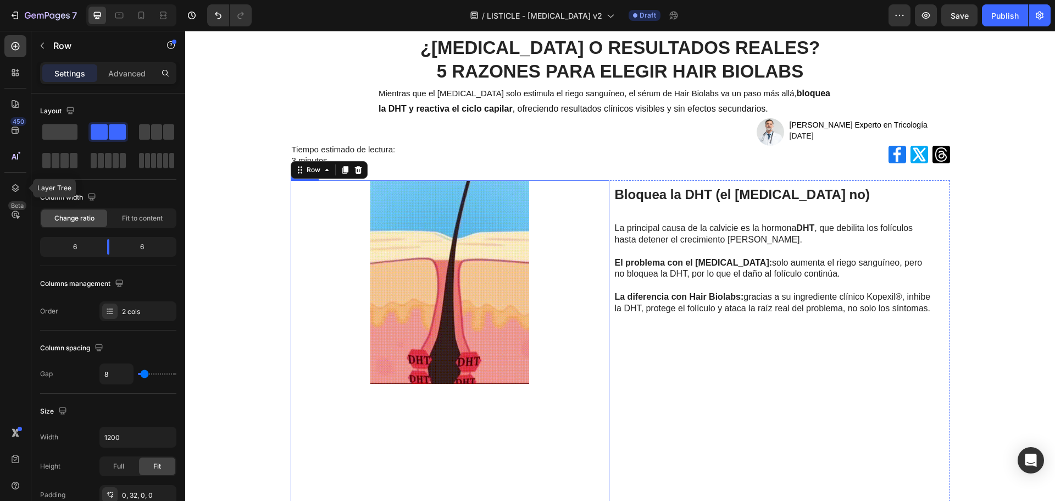
click at [496, 383] on img at bounding box center [450, 281] width 319 height 203
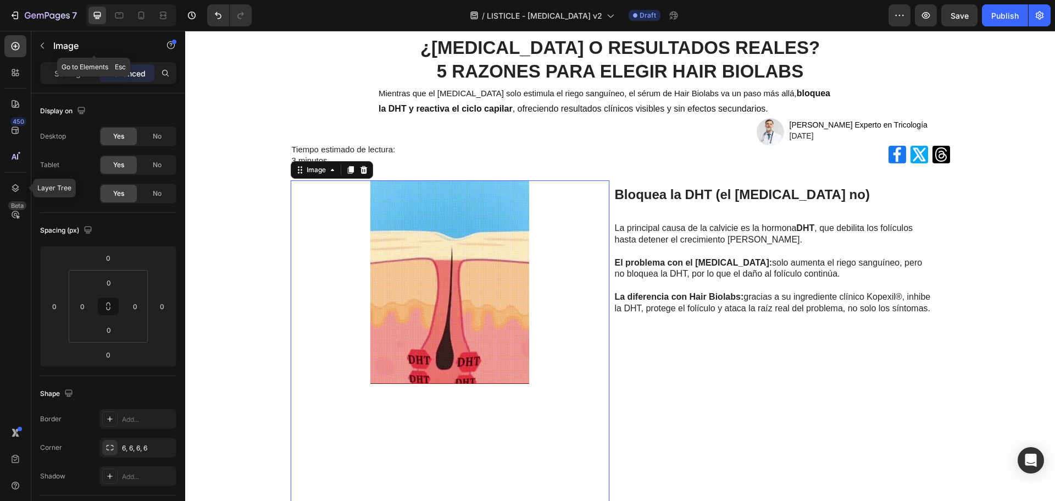
click at [148, 15] on div at bounding box center [141, 16] width 18 height 18
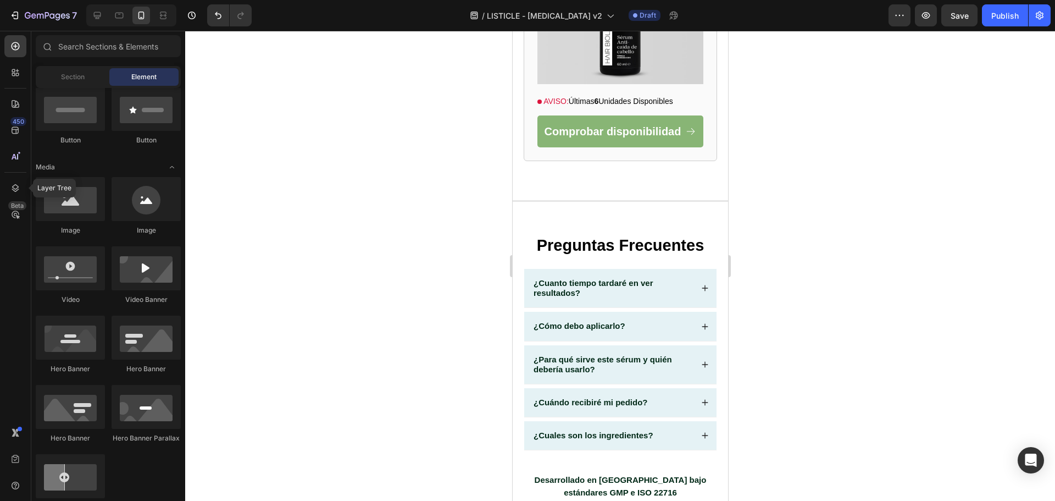
scroll to position [3548, 0]
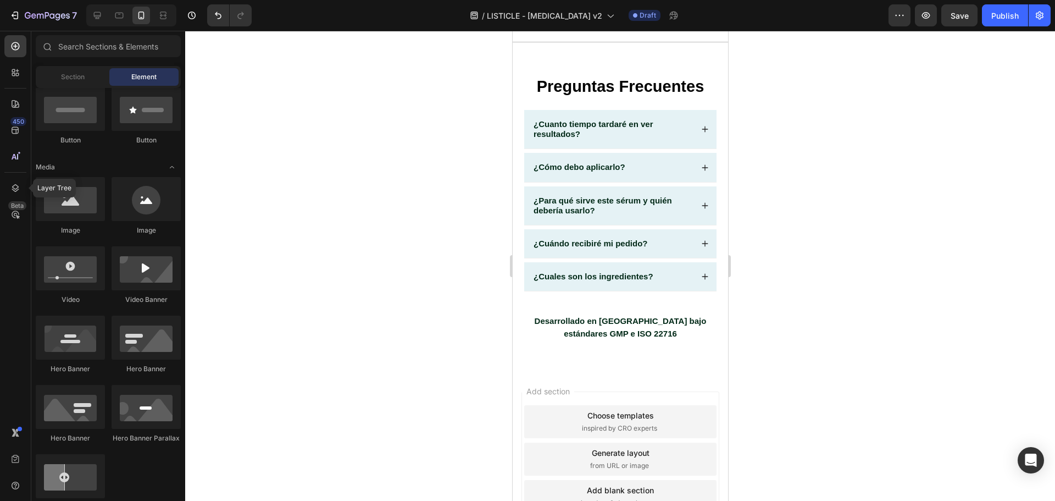
drag, startPoint x: 724, startPoint y: 157, endPoint x: 1260, endPoint y: 79, distance: 540.9
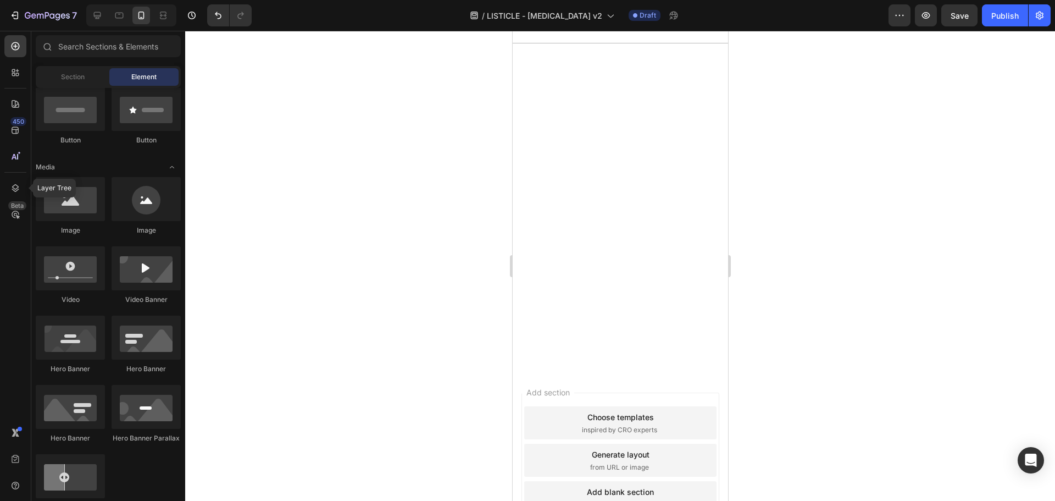
scroll to position [0, 0]
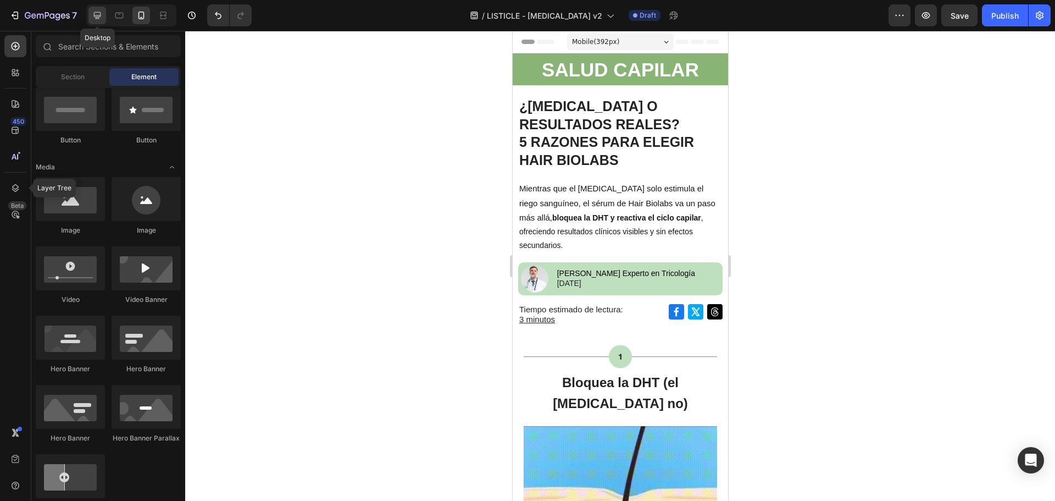
click at [100, 12] on icon at bounding box center [97, 15] width 7 height 7
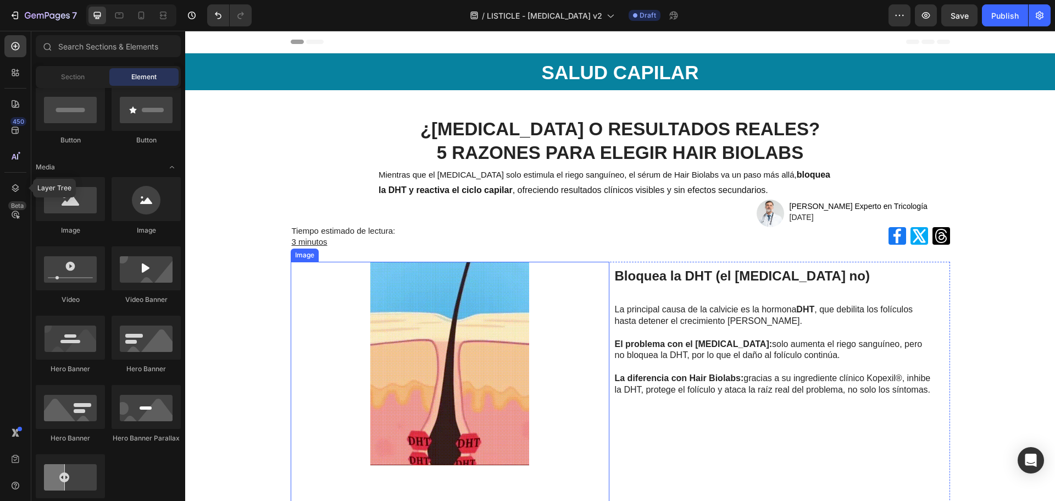
click at [547, 368] on img at bounding box center [450, 363] width 319 height 203
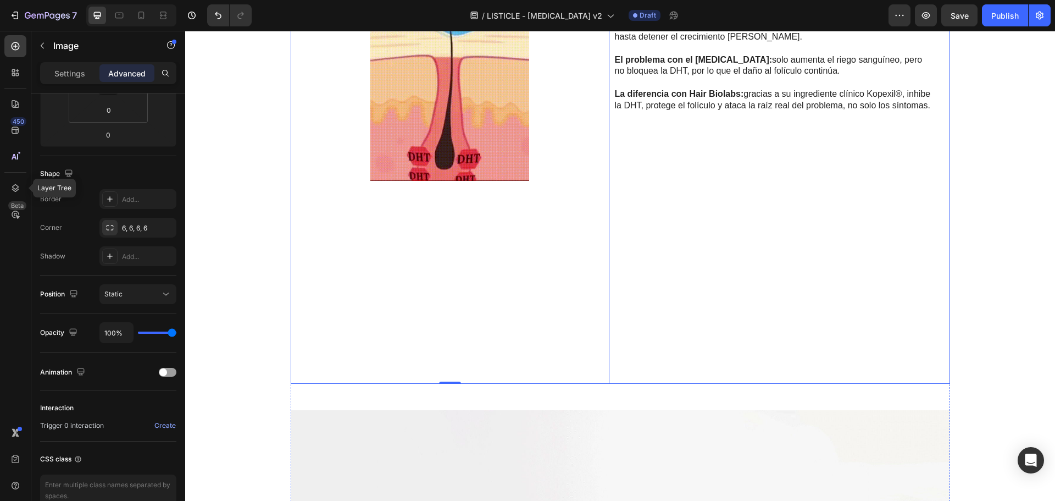
scroll to position [110, 0]
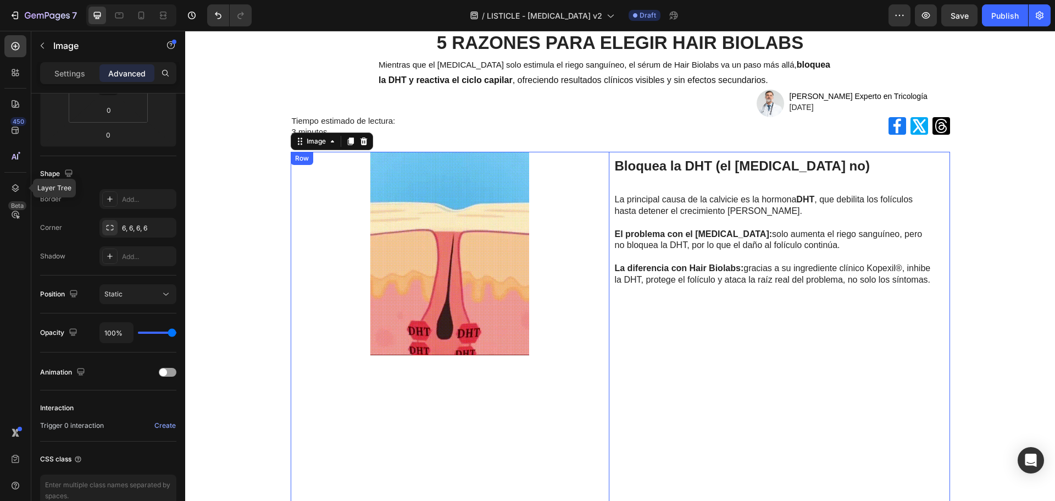
click at [715, 374] on div "Bloquea la DHT (el Minoxidil no) Heading La principal causa de la calvicie es l…" at bounding box center [773, 355] width 319 height 406
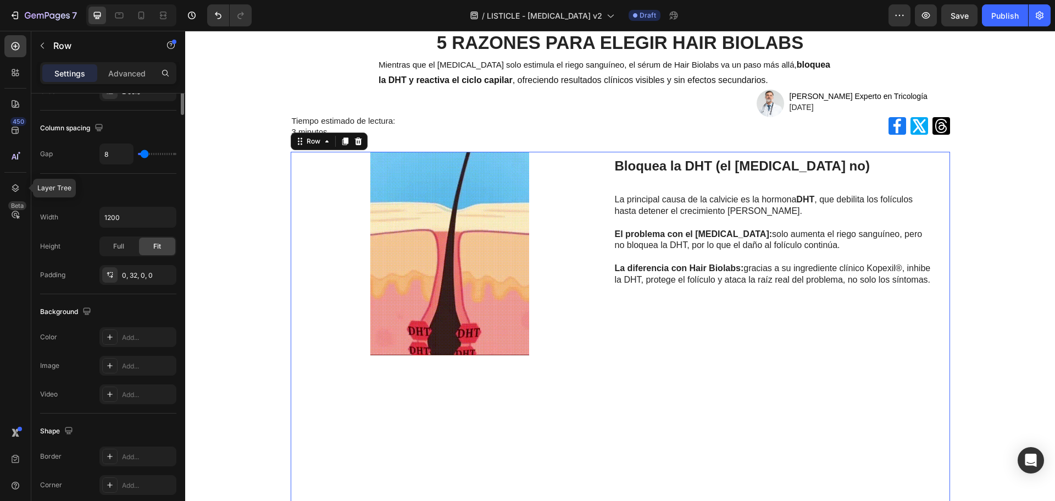
scroll to position [0, 0]
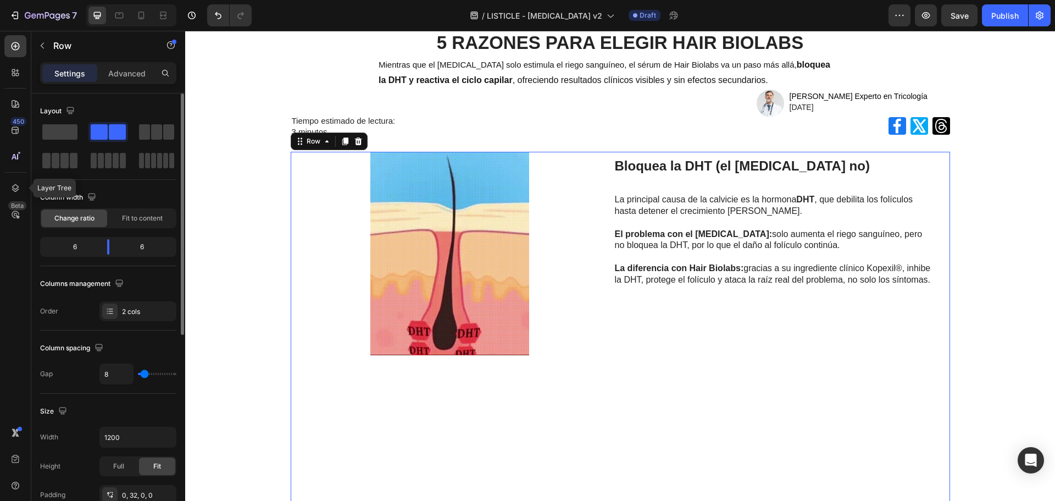
click at [718, 353] on div "Bloquea la DHT (el Minoxidil no) Heading La principal causa de la calvicie es l…" at bounding box center [773, 355] width 319 height 406
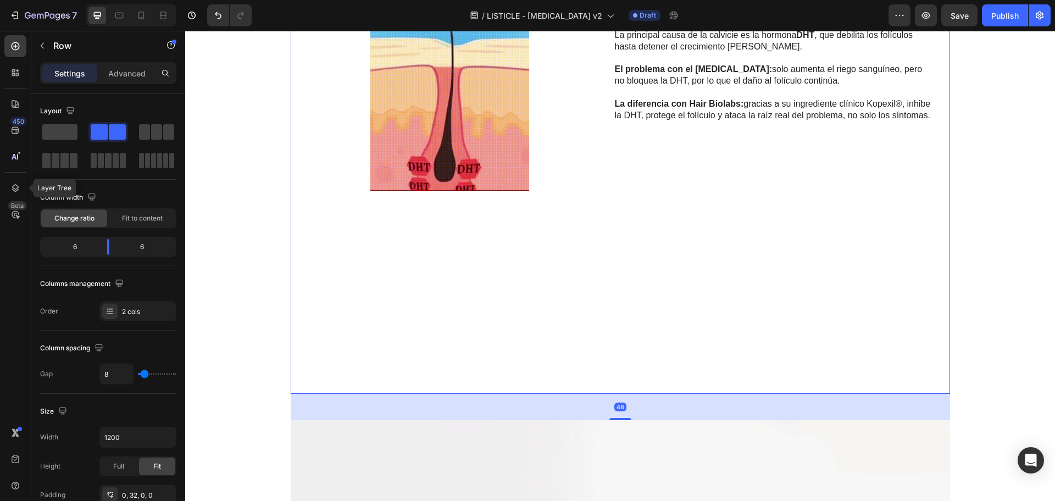
scroll to position [275, 0]
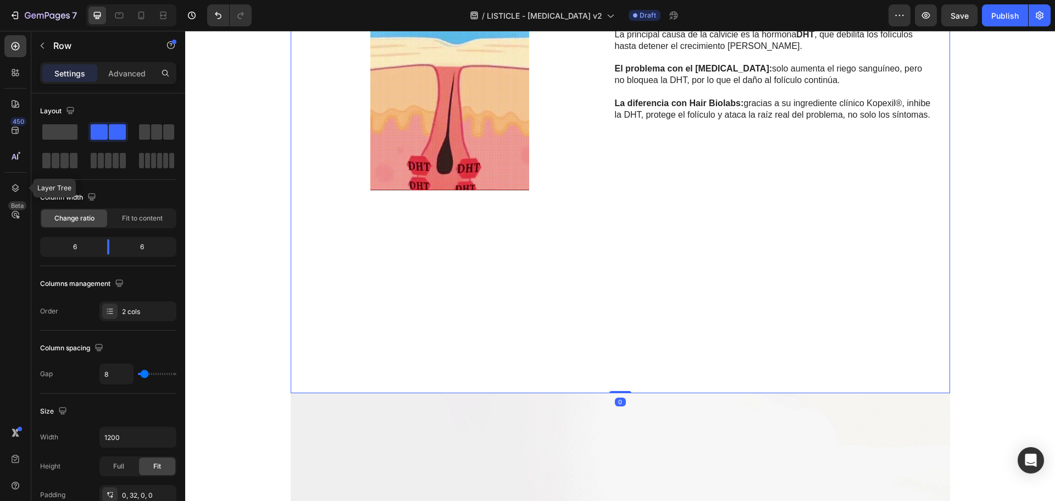
drag, startPoint x: 623, startPoint y: 417, endPoint x: 625, endPoint y: 382, distance: 34.7
click at [625, 382] on div "Image Image Bloquea la DHT (el Minoxidil no) Heading La principal causa de la c…" at bounding box center [620, 190] width 659 height 406
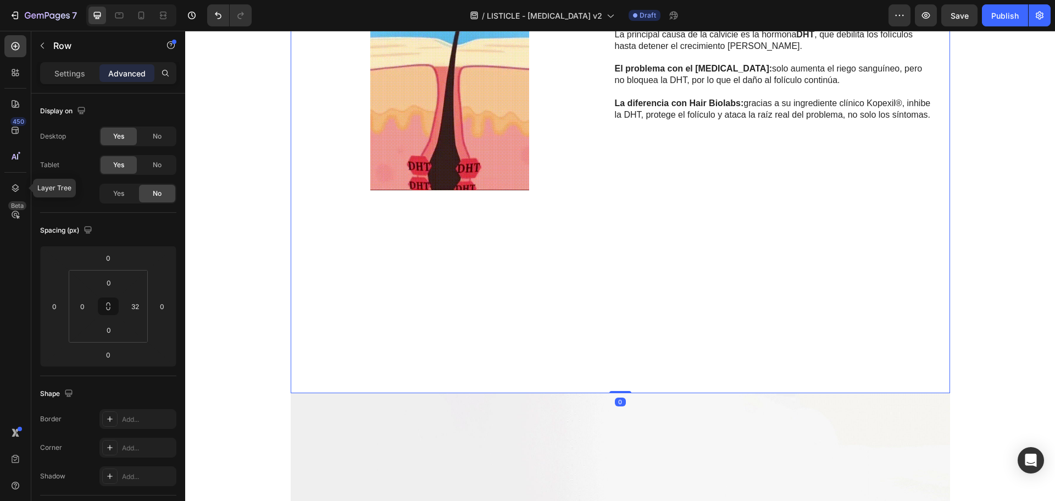
click at [715, 204] on div "Bloquea la DHT (el Minoxidil no) Heading La principal causa de la calvicie es l…" at bounding box center [773, 190] width 319 height 406
click at [698, 134] on div "Bloquea la DHT (el Minoxidil no) Heading La principal causa de la calvicie es l…" at bounding box center [773, 190] width 319 height 406
click at [702, 107] on strong "La diferencia con Hair Biolabs:" at bounding box center [679, 102] width 129 height 9
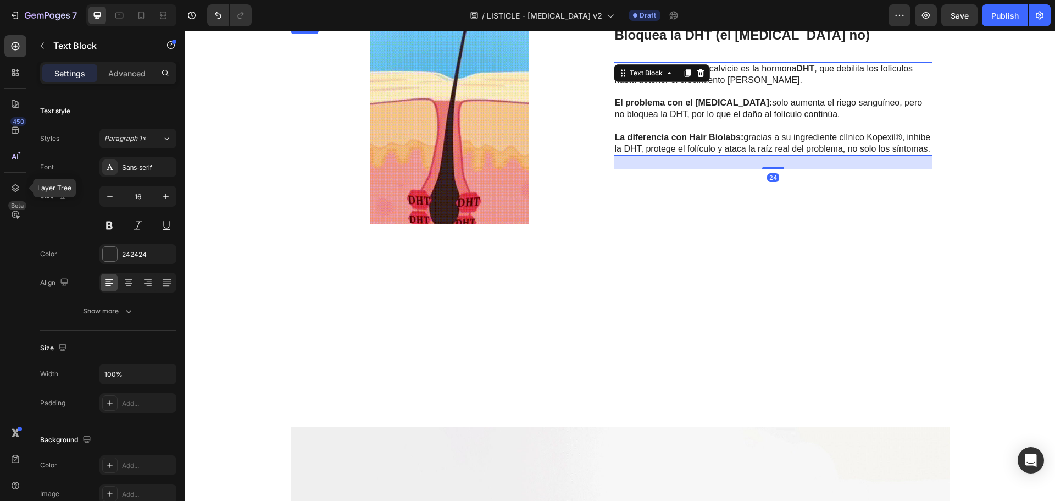
click at [562, 288] on div at bounding box center [450, 224] width 319 height 406
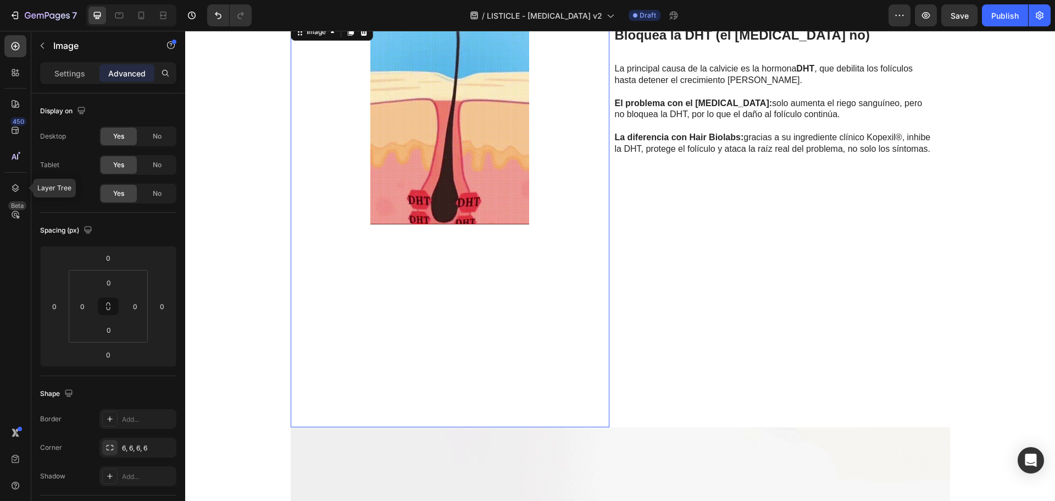
scroll to position [110, 0]
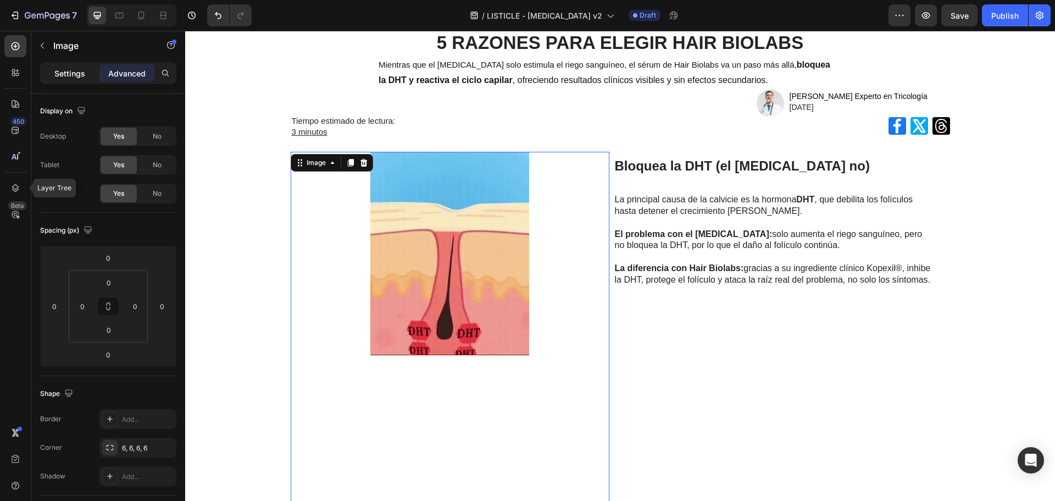
click at [71, 68] on p "Settings" at bounding box center [69, 74] width 31 height 12
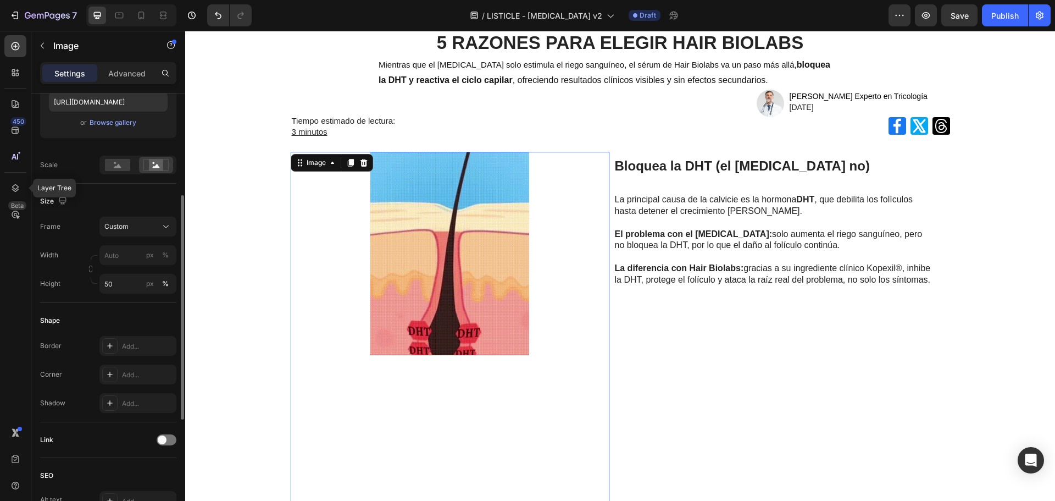
scroll to position [144, 0]
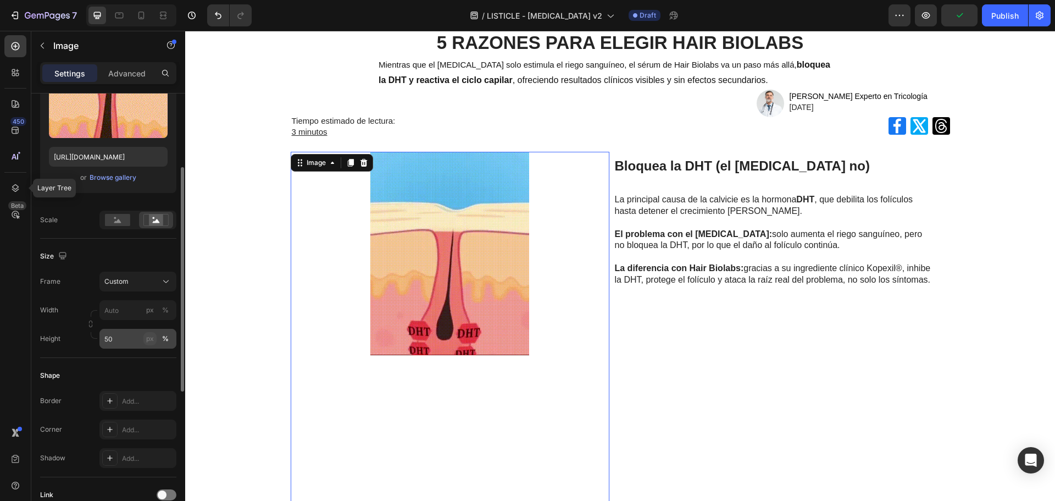
click at [151, 339] on div "px" at bounding box center [150, 339] width 8 height 10
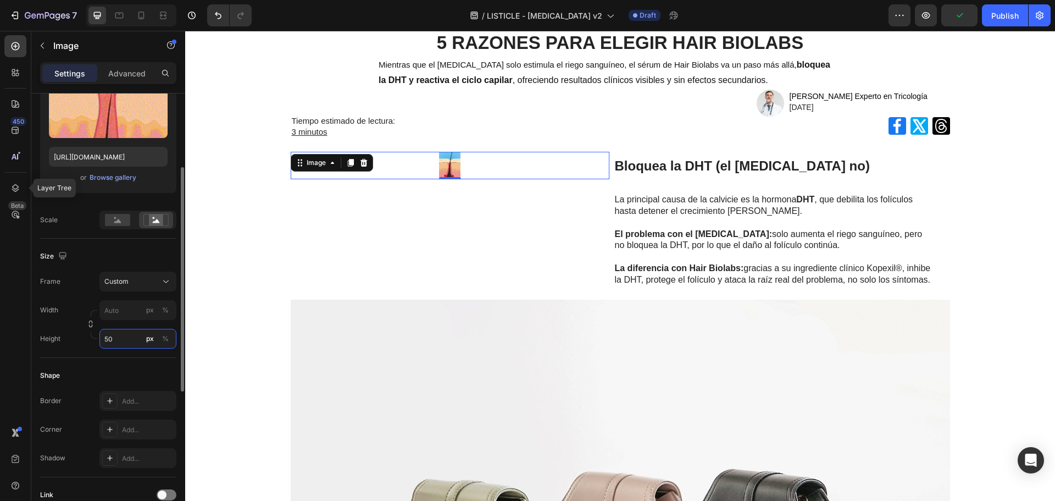
click at [121, 342] on input "50" at bounding box center [137, 339] width 77 height 20
type input "5"
type input "2"
type input "300"
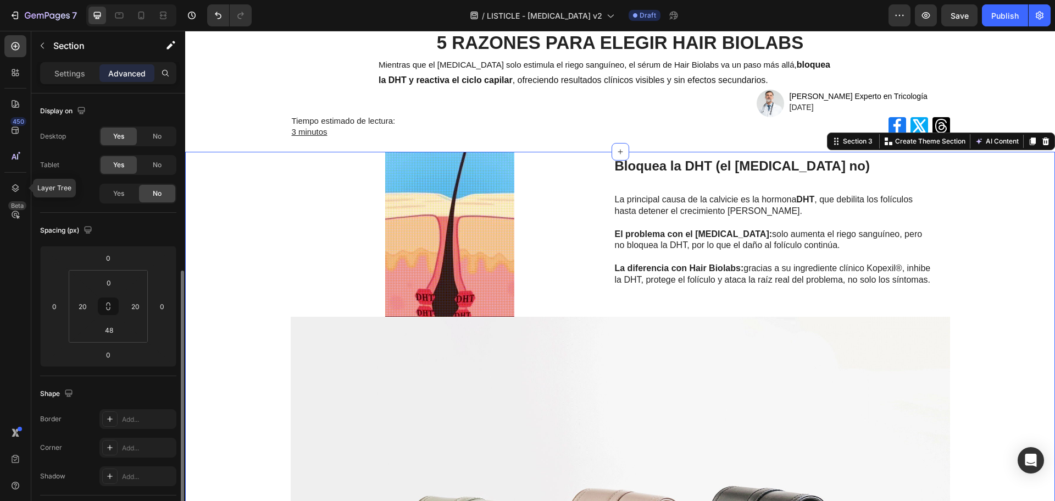
scroll to position [278, 0]
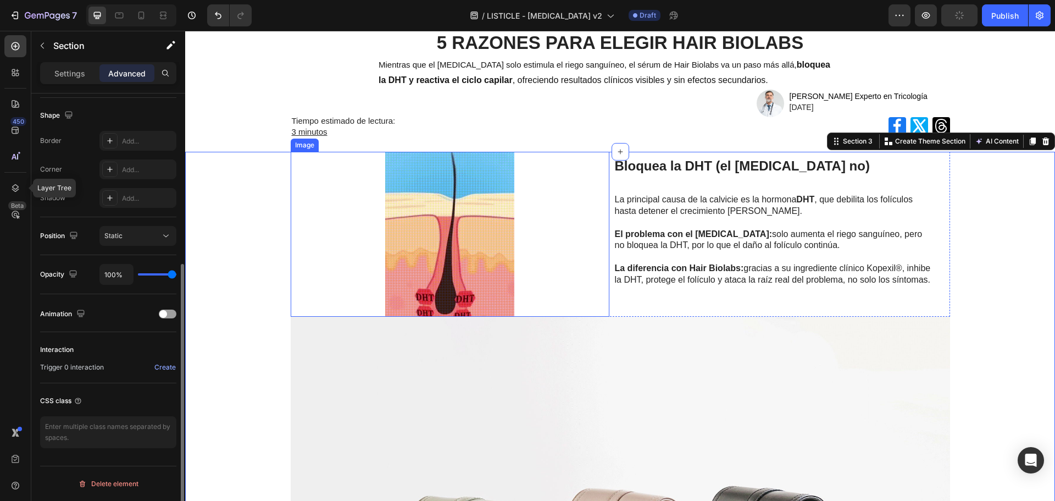
click at [426, 278] on img at bounding box center [450, 234] width 319 height 165
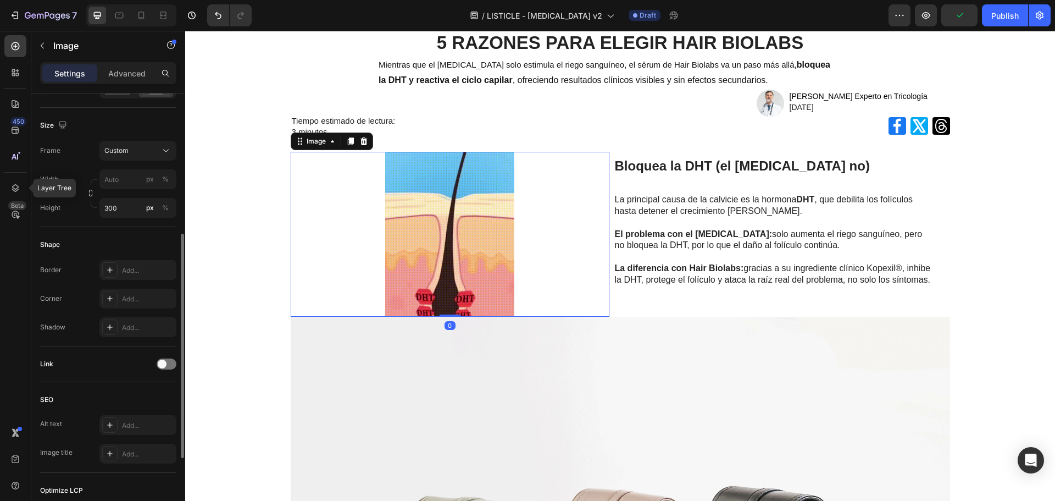
scroll to position [419, 0]
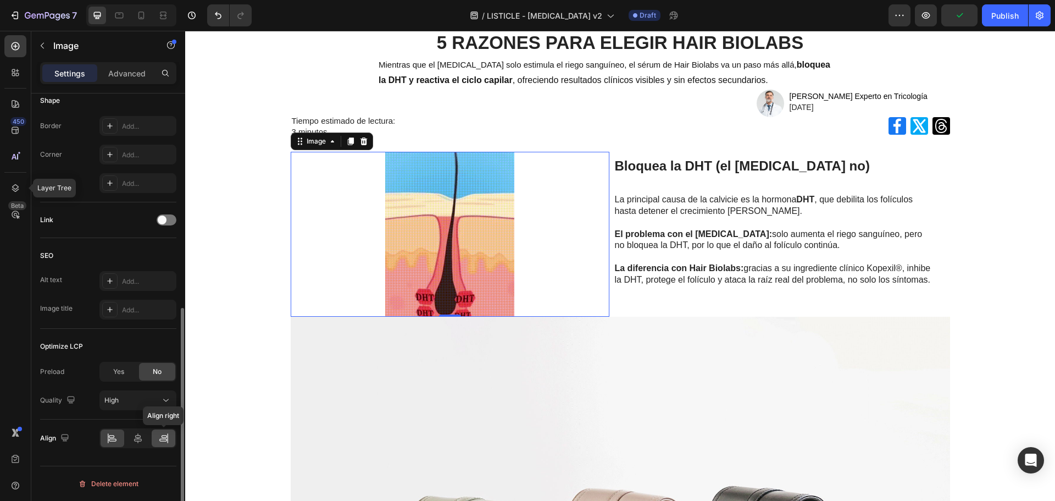
click at [155, 437] on div at bounding box center [164, 438] width 24 height 18
click at [160, 439] on icon at bounding box center [163, 440] width 8 height 3
drag, startPoint x: 148, startPoint y: 441, endPoint x: 140, endPoint y: 443, distance: 8.4
click at [147, 441] on div at bounding box center [138, 438] width 24 height 18
click at [140, 443] on icon at bounding box center [137, 438] width 11 height 11
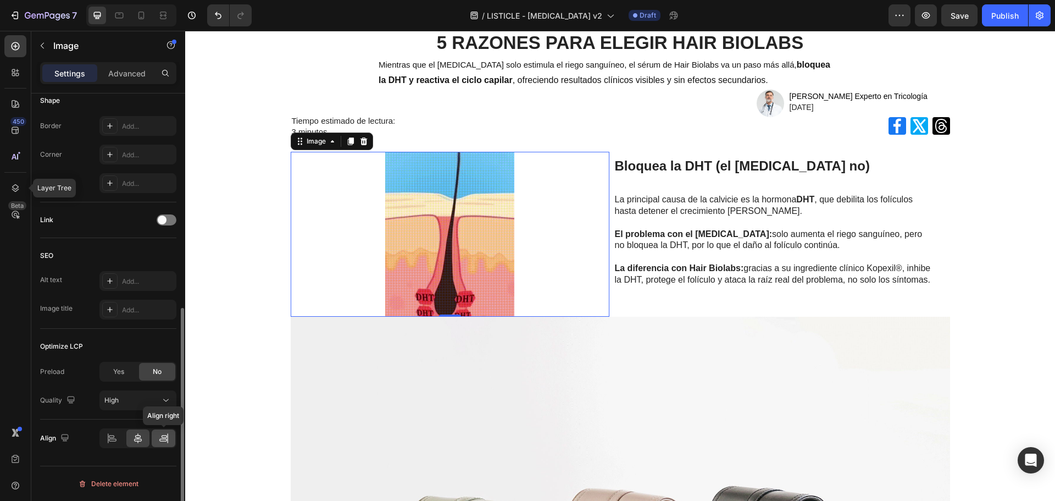
click at [162, 443] on icon at bounding box center [163, 438] width 11 height 11
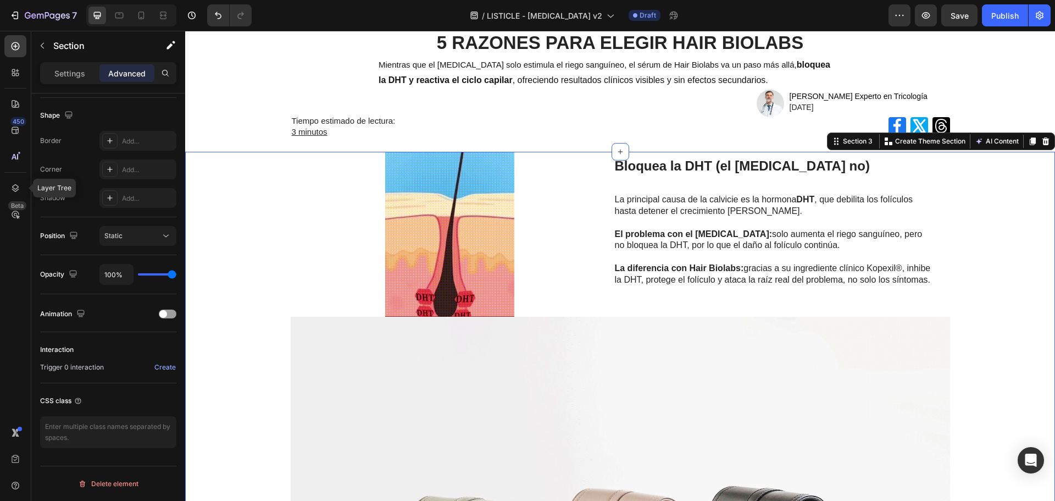
scroll to position [0, 0]
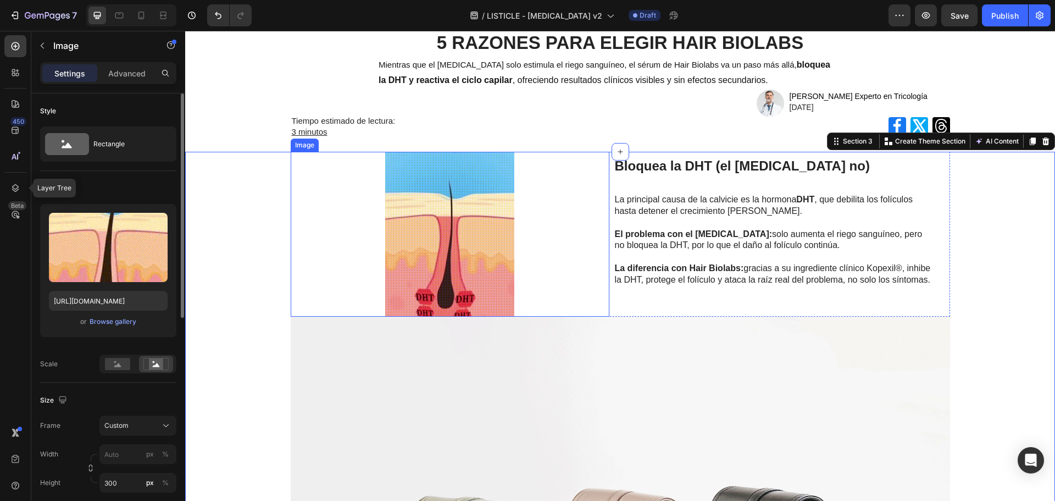
click at [517, 223] on img at bounding box center [450, 234] width 319 height 165
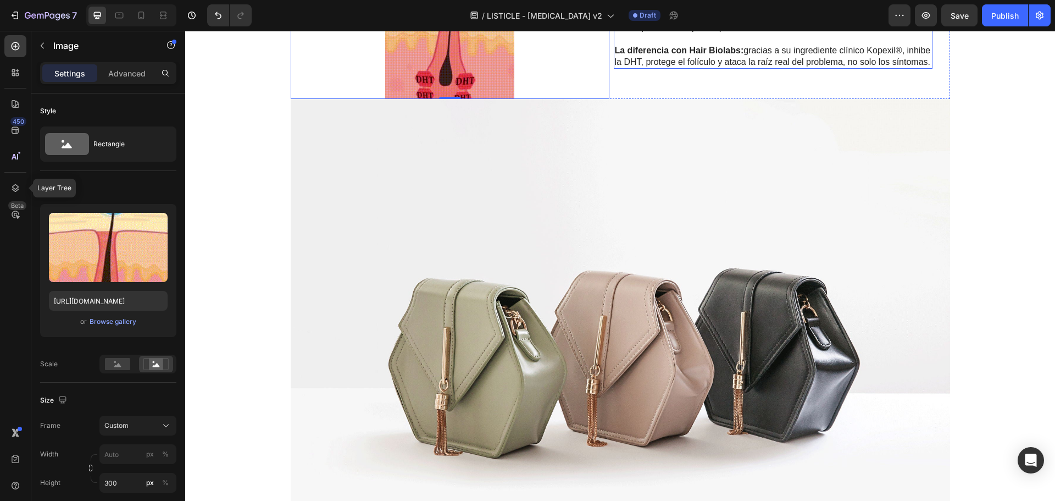
scroll to position [110, 0]
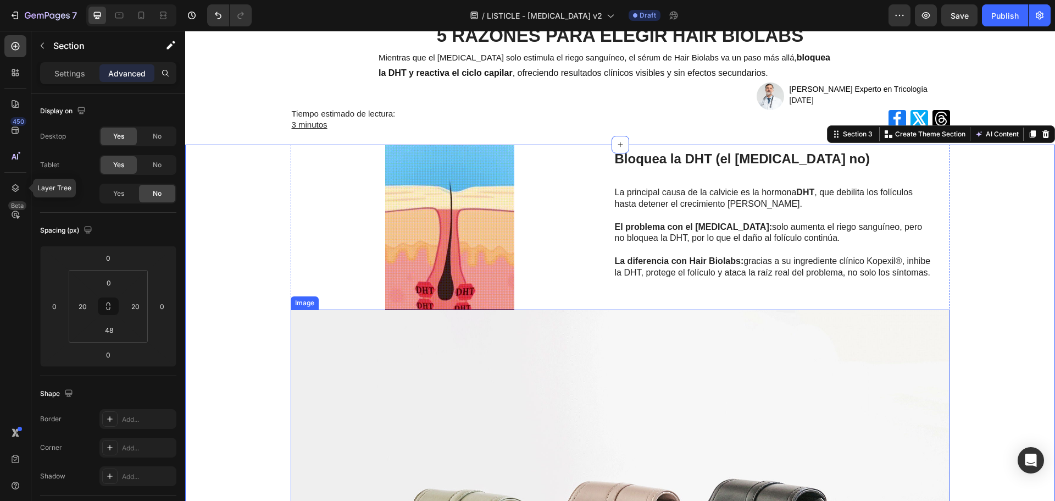
scroll to position [0, 0]
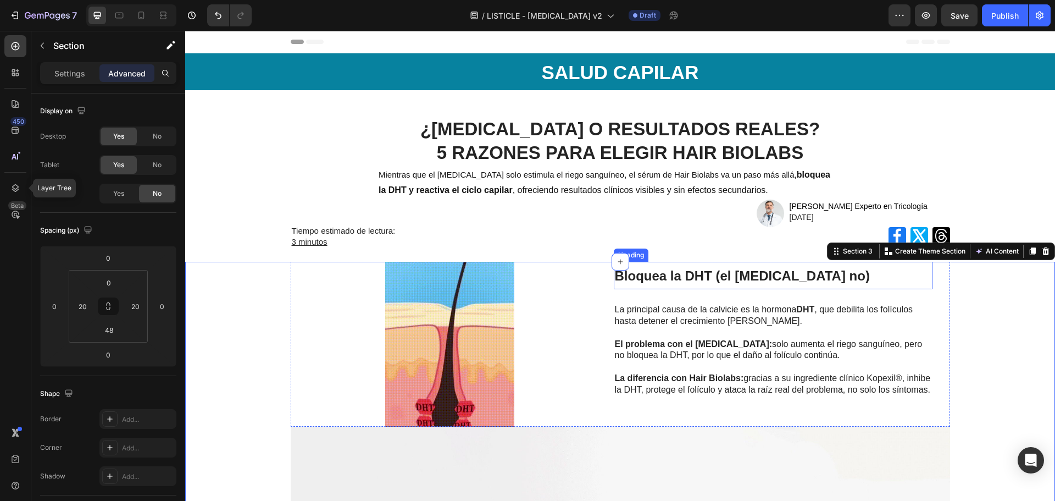
click at [685, 274] on strong "Bloquea la DHT (el [MEDICAL_DATA] no)" at bounding box center [742, 275] width 255 height 15
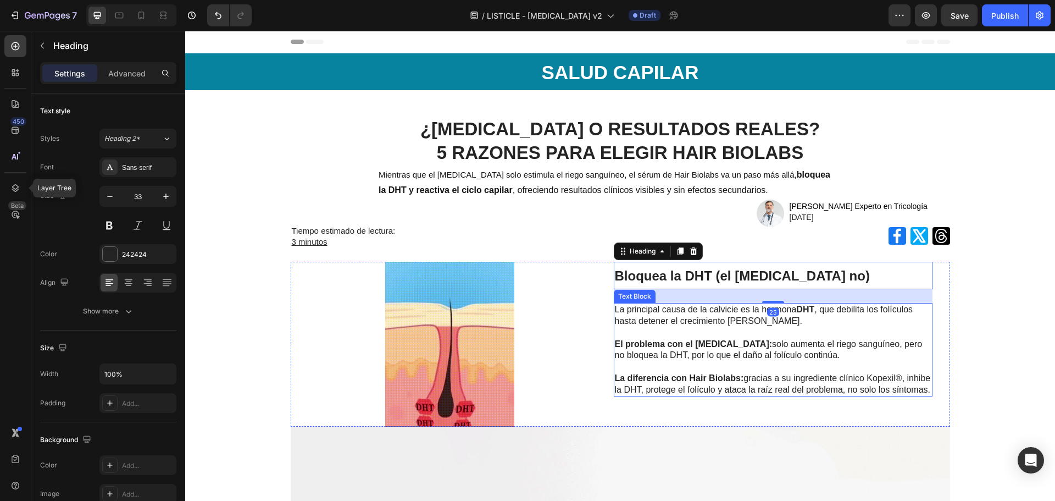
click at [734, 350] on span "El problema con el [MEDICAL_DATA]: solo aumenta el riego sanguíneo, pero no blo…" at bounding box center [769, 349] width 308 height 21
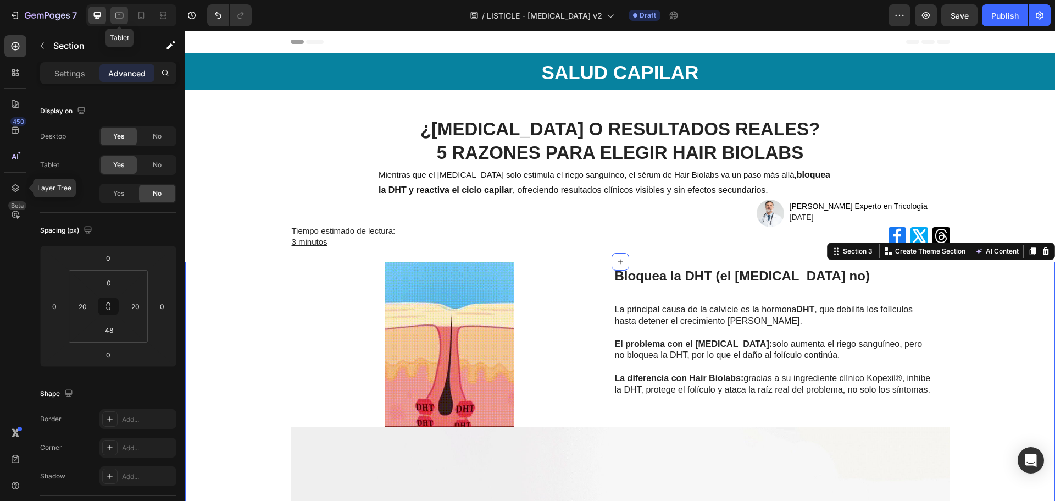
click at [126, 18] on div at bounding box center [119, 16] width 18 height 18
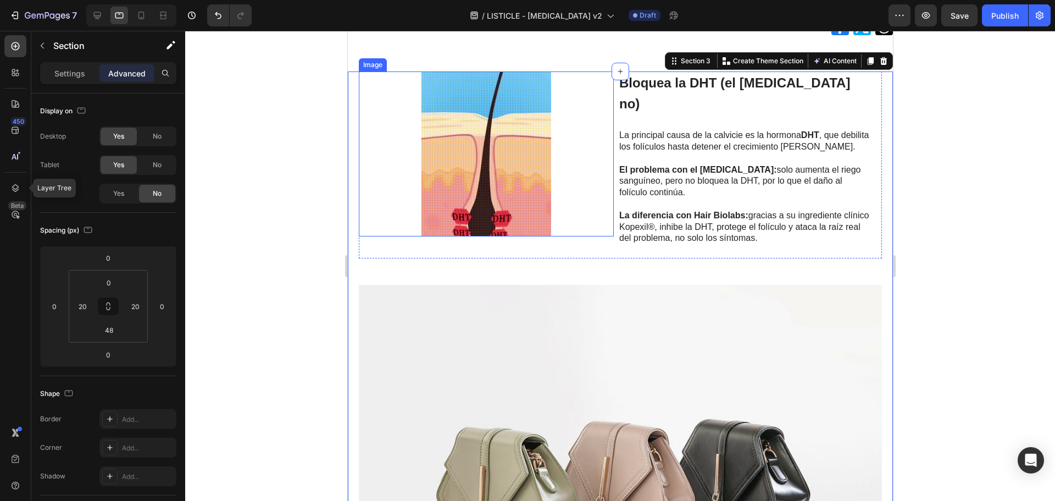
scroll to position [269, 0]
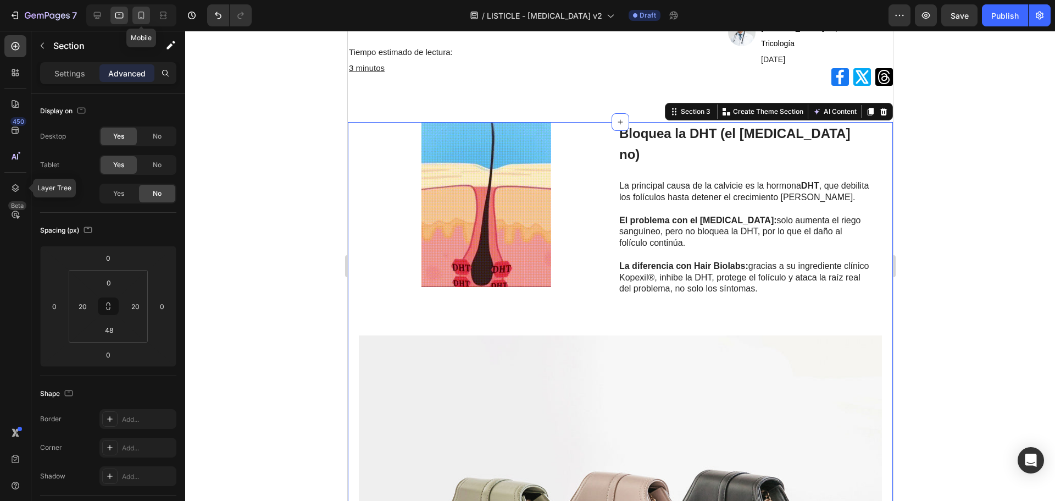
click at [138, 15] on icon at bounding box center [141, 16] width 6 height 8
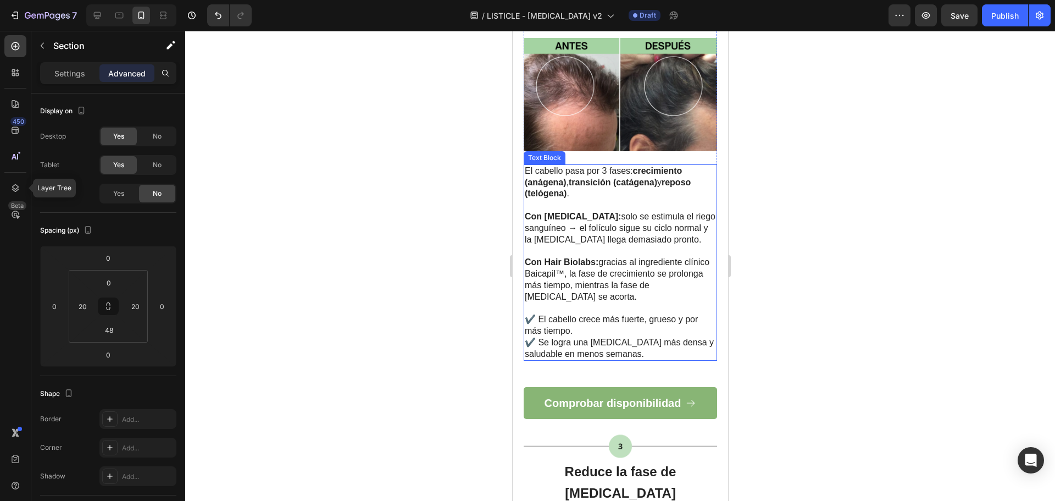
scroll to position [934, 0]
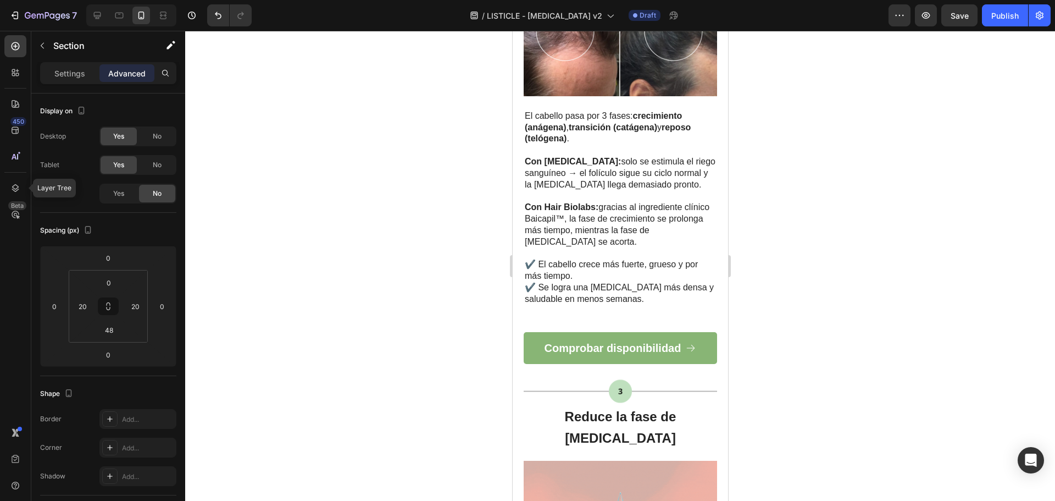
click at [92, 82] on div "Settings Advanced" at bounding box center [108, 73] width 136 height 22
click at [87, 78] on div "Settings" at bounding box center [69, 73] width 55 height 18
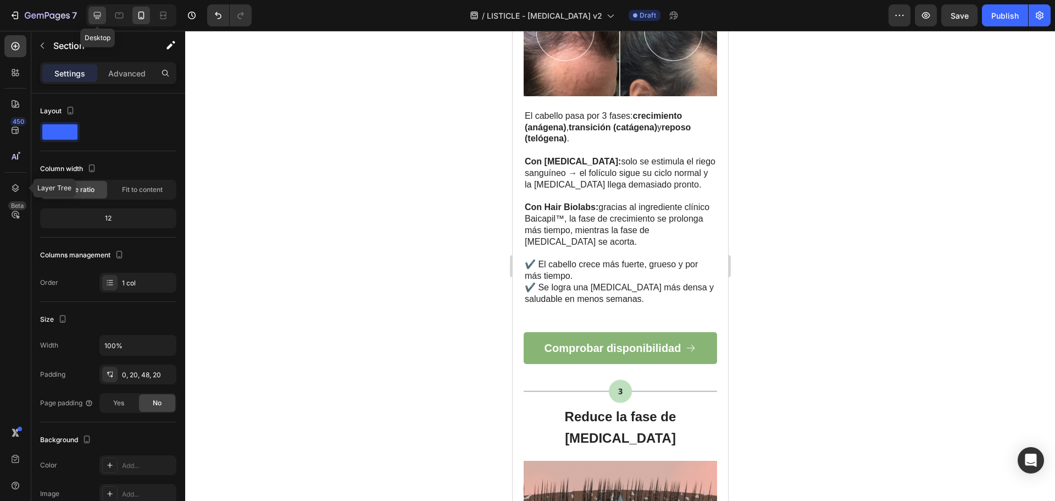
click at [92, 16] on icon at bounding box center [97, 15] width 11 height 11
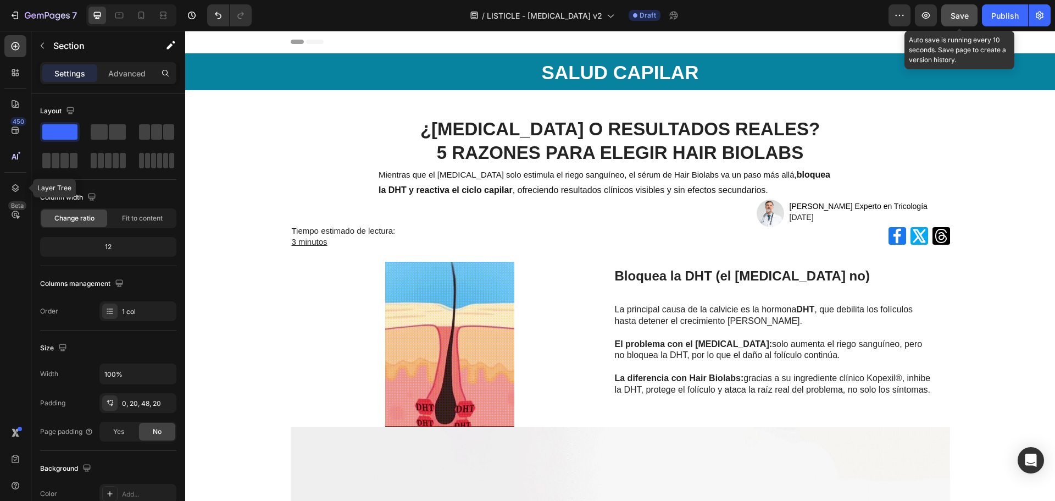
click at [955, 20] on span "Save" at bounding box center [960, 15] width 18 height 9
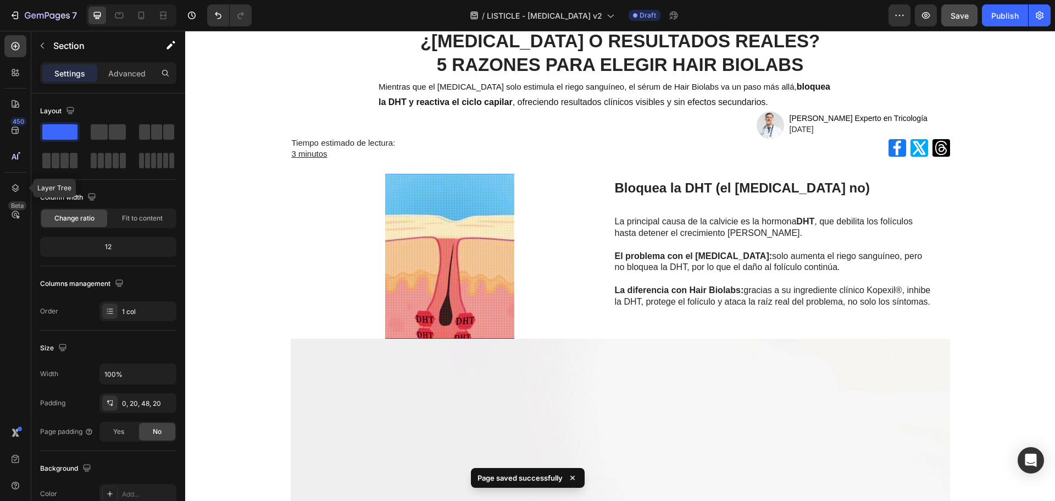
scroll to position [110, 0]
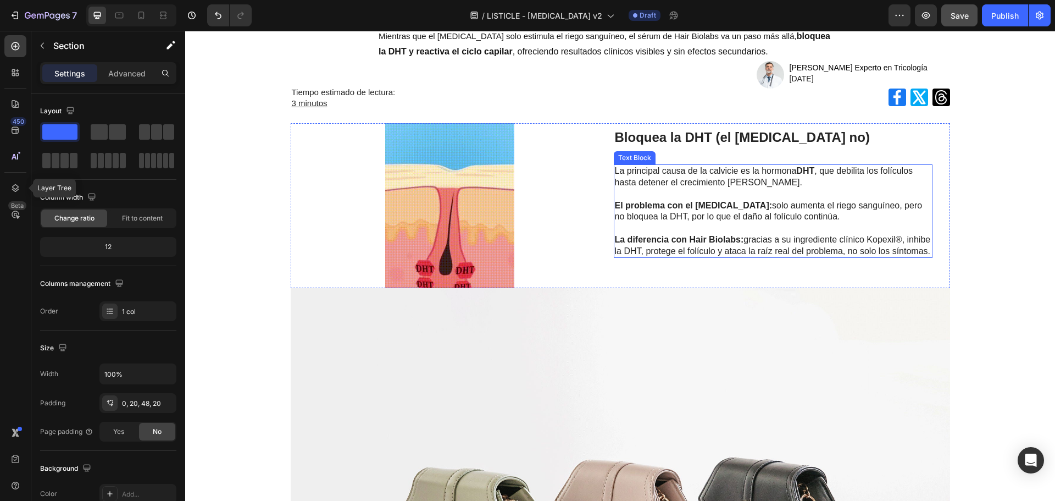
scroll to position [165, 0]
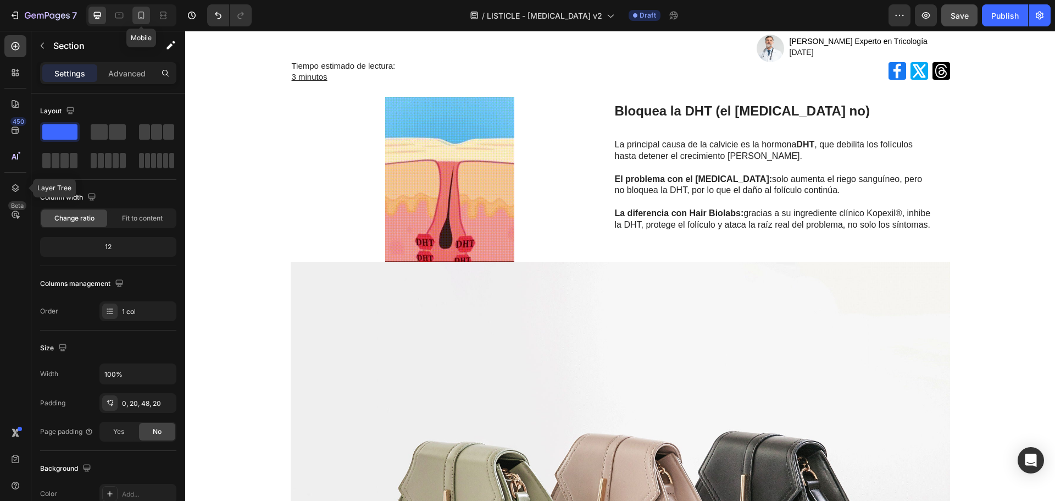
click at [142, 16] on icon at bounding box center [141, 15] width 11 height 11
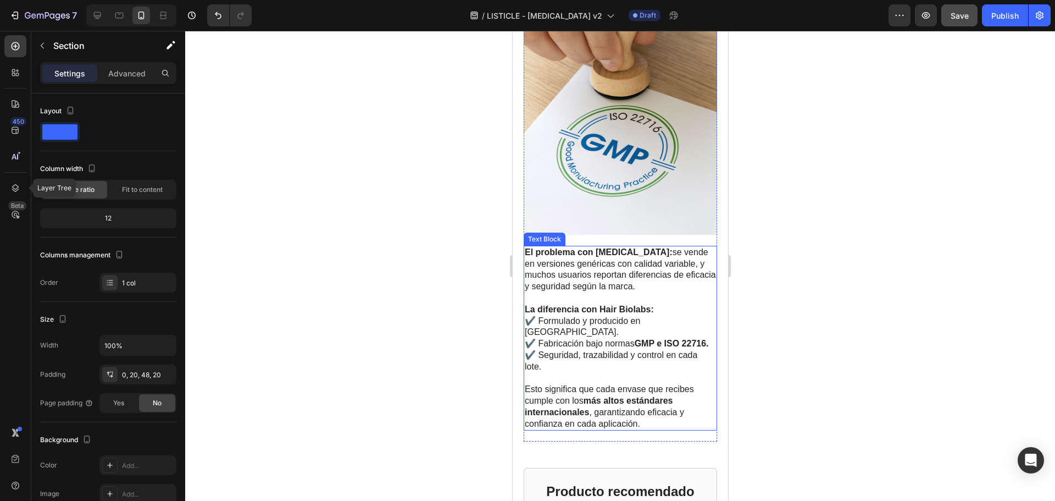
scroll to position [2638, 0]
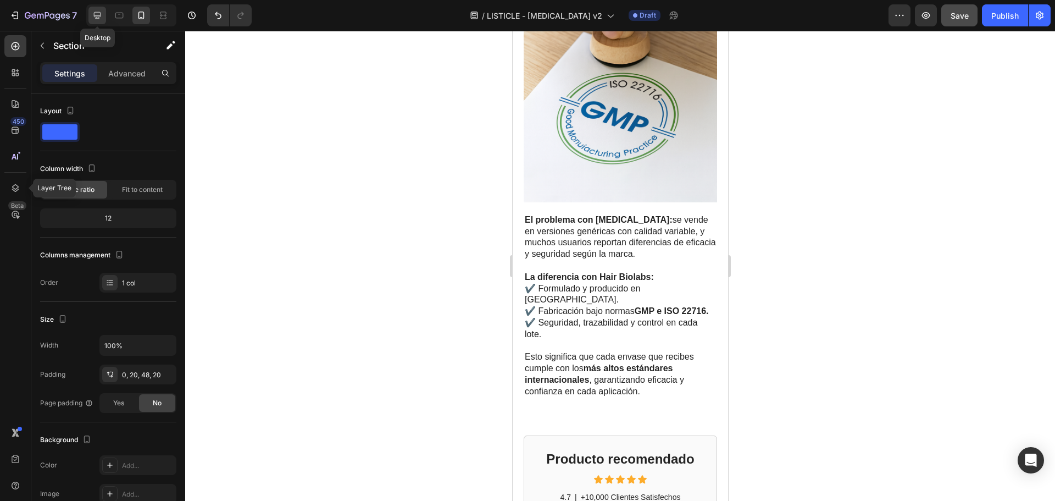
click at [104, 12] on div at bounding box center [97, 16] width 18 height 18
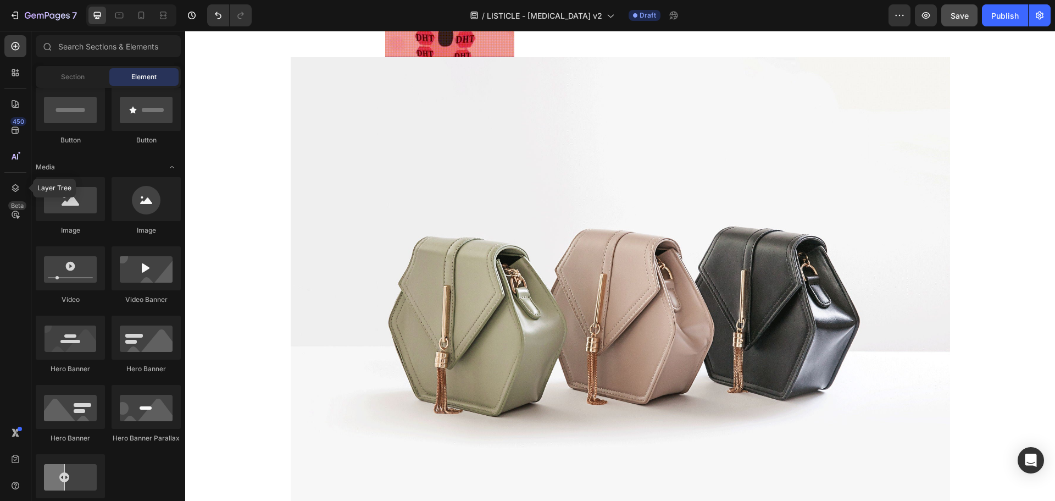
scroll to position [378, 0]
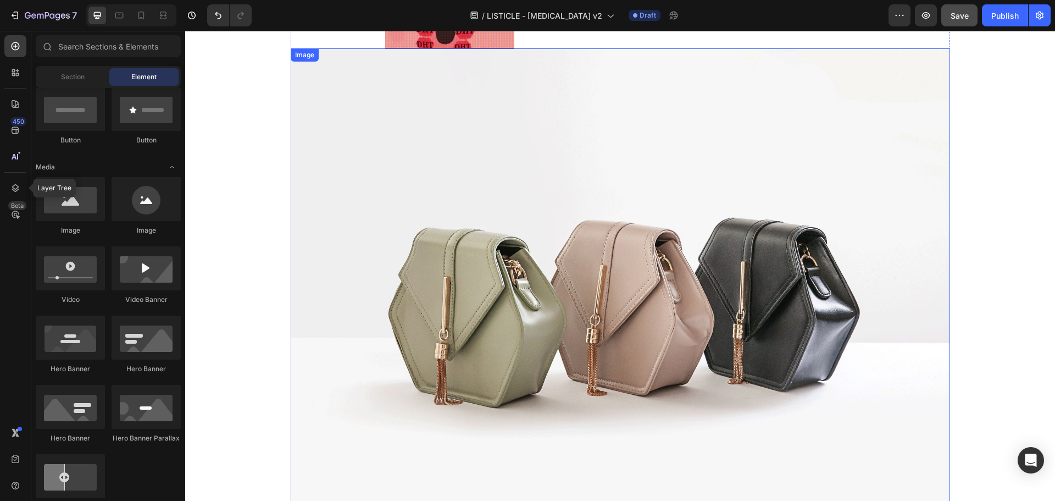
click at [891, 203] on img at bounding box center [620, 295] width 659 height 495
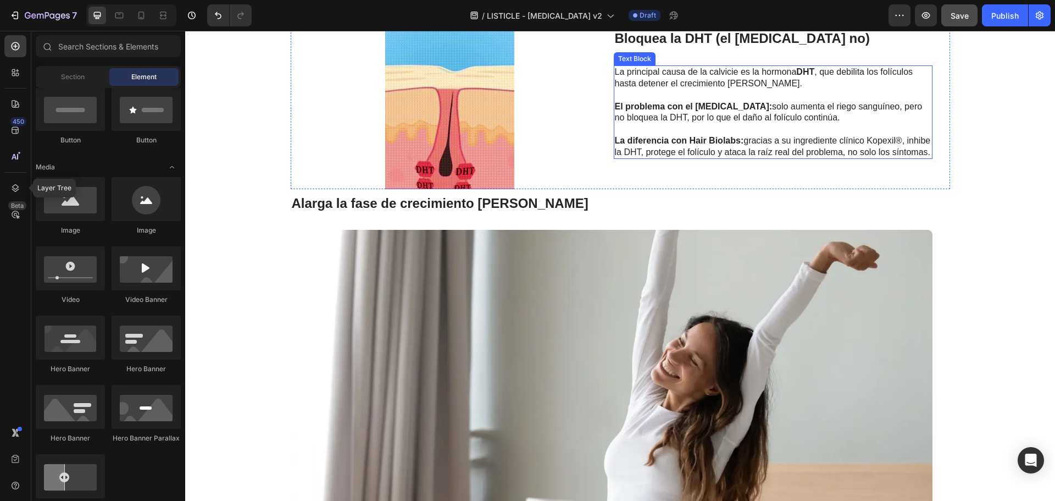
scroll to position [158, 0]
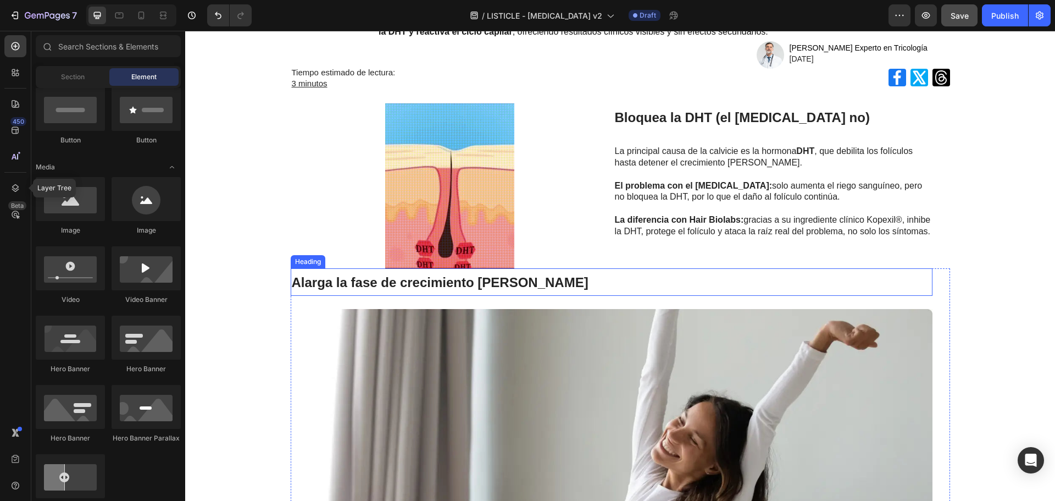
click at [544, 288] on h2 "Alarga la fase de crecimiento del cabello" at bounding box center [612, 281] width 642 height 27
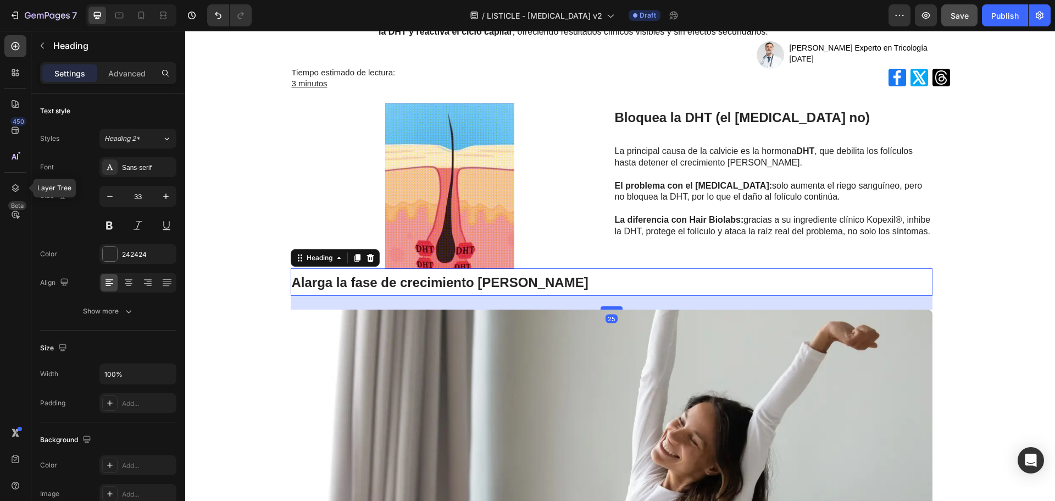
click at [601, 309] on div at bounding box center [612, 307] width 22 height 3
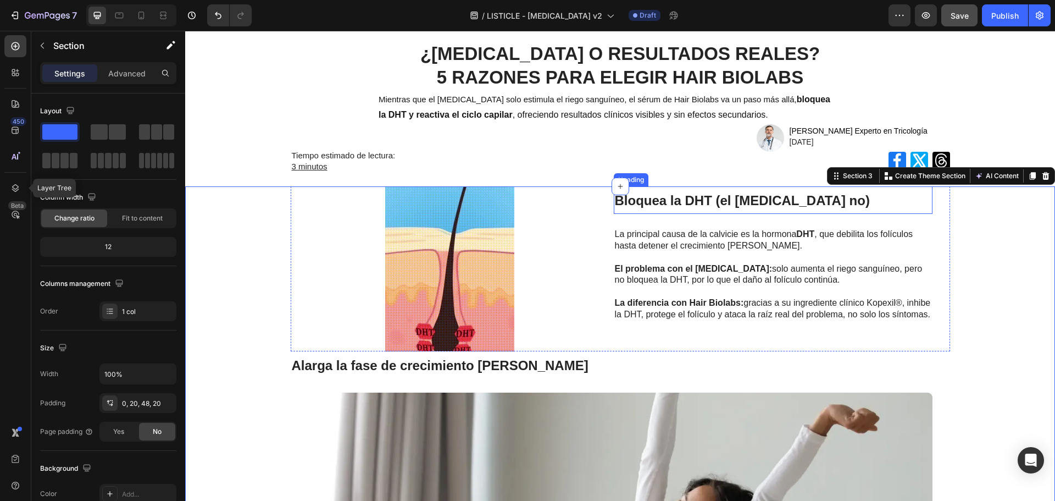
scroll to position [48, 0]
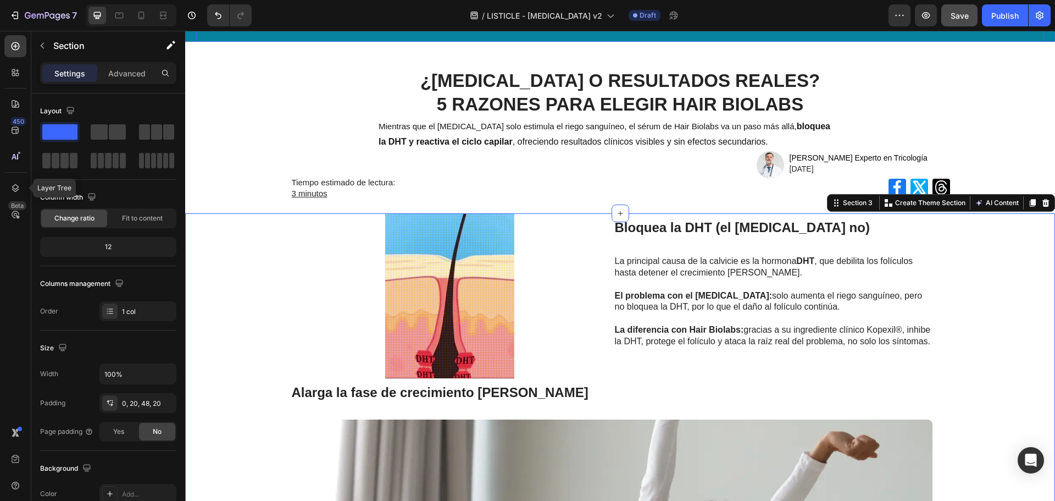
click at [959, 27] on div "7 Version history / LISTICLE - [MEDICAL_DATA] v2 Draft Preview Save Publish" at bounding box center [527, 15] width 1055 height 31
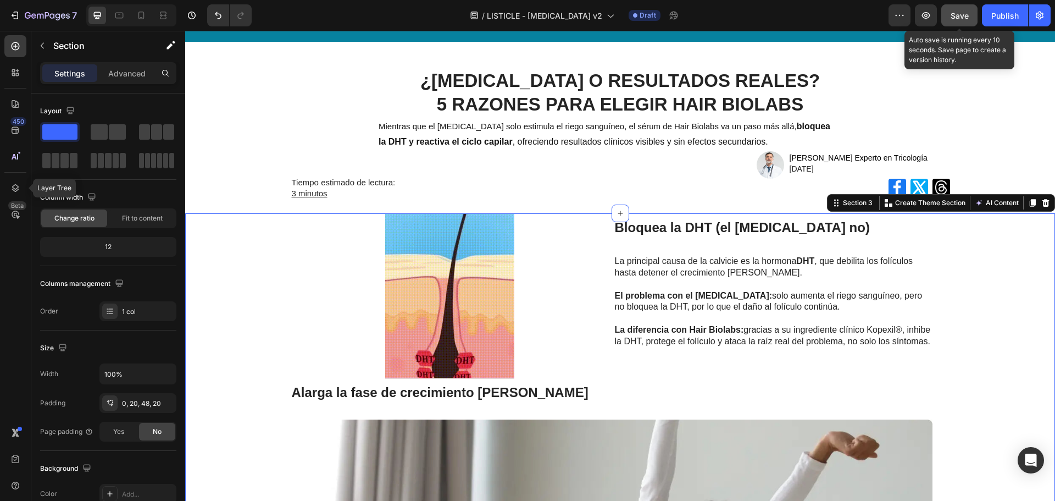
click at [962, 19] on span "Save" at bounding box center [960, 15] width 18 height 9
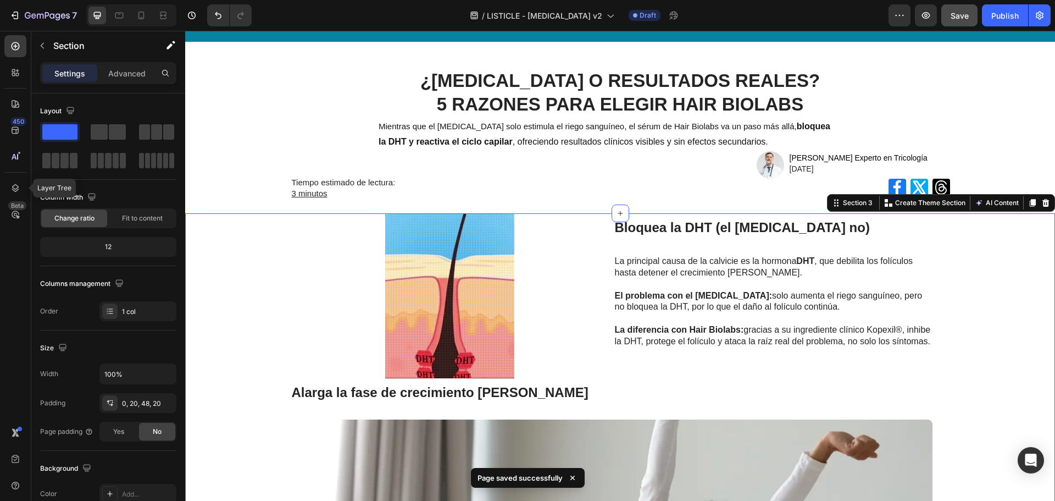
click at [136, 5] on div at bounding box center [131, 15] width 90 height 22
click at [136, 11] on icon at bounding box center [141, 15] width 11 height 11
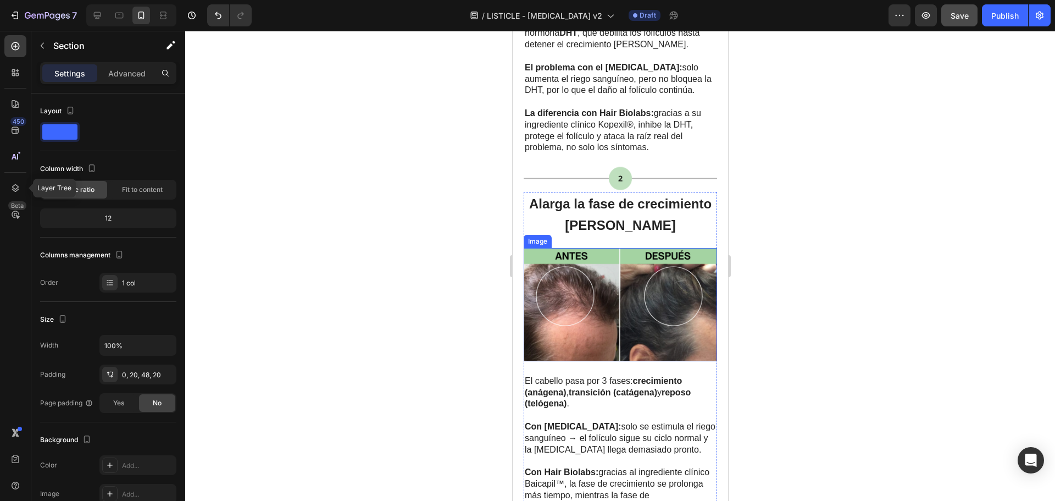
scroll to position [999, 0]
